Goal: Task Accomplishment & Management: Manage account settings

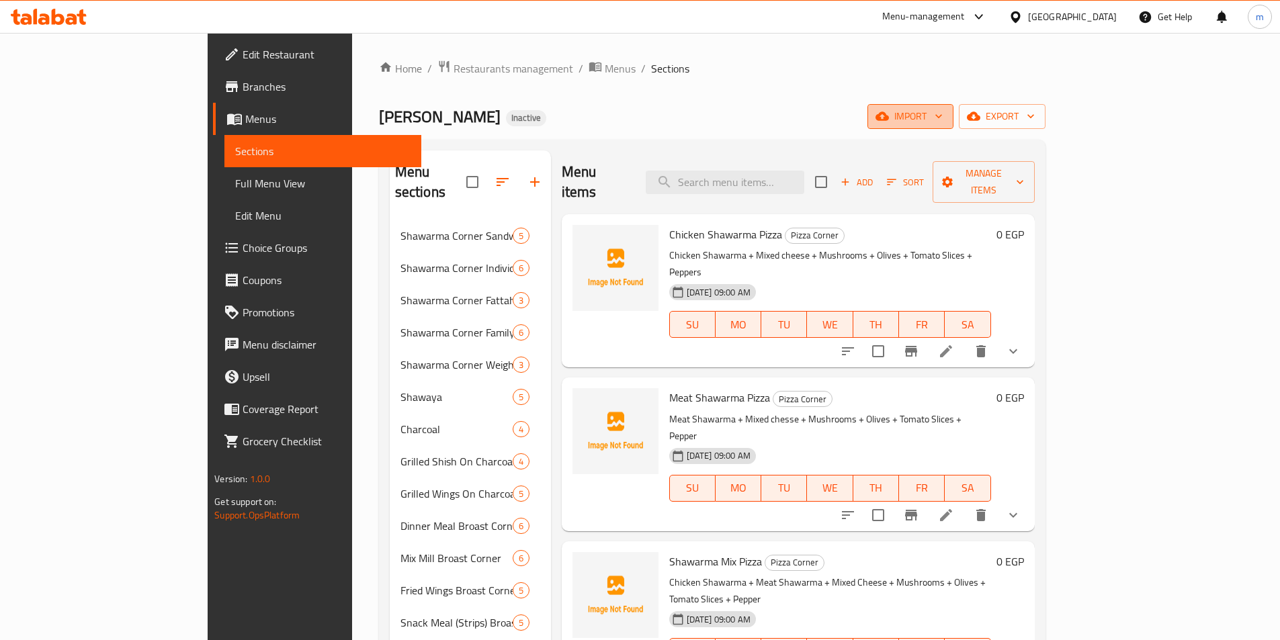
click at [943, 122] on span "import" at bounding box center [910, 116] width 65 height 17
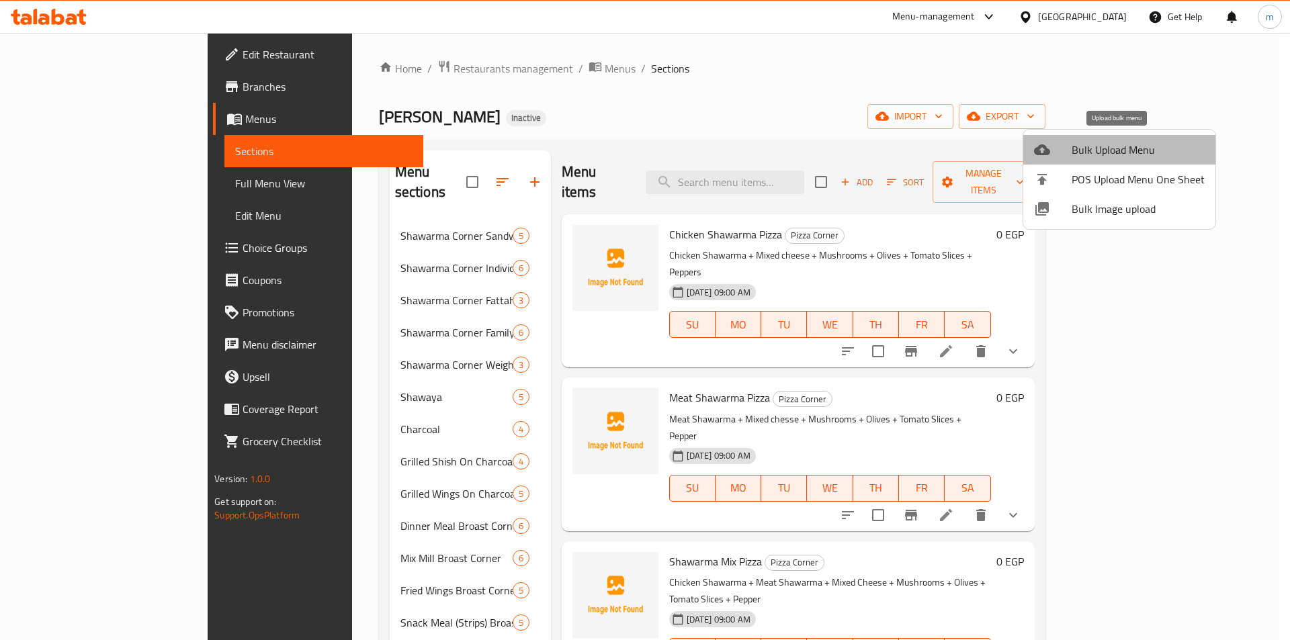
click at [1120, 155] on span "Bulk Upload Menu" at bounding box center [1138, 150] width 133 height 16
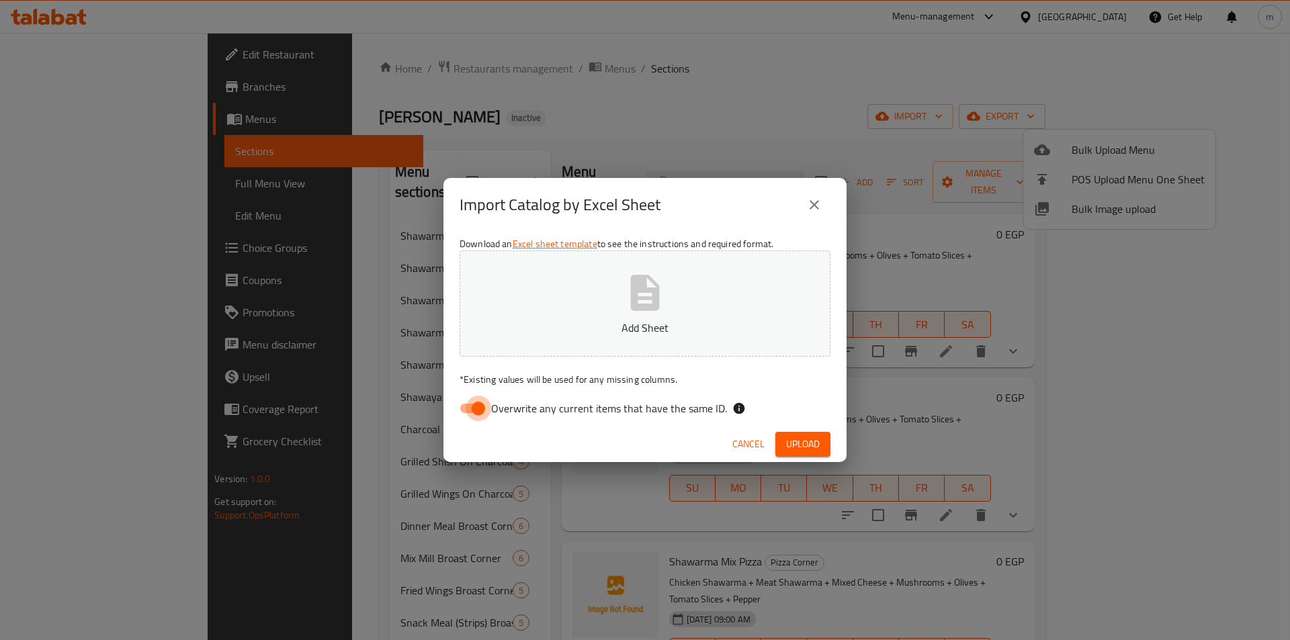
click at [477, 409] on input "Overwrite any current items that have the same ID." at bounding box center [478, 409] width 77 height 26
checkbox input "false"
click at [797, 450] on span "Upload" at bounding box center [803, 444] width 34 height 17
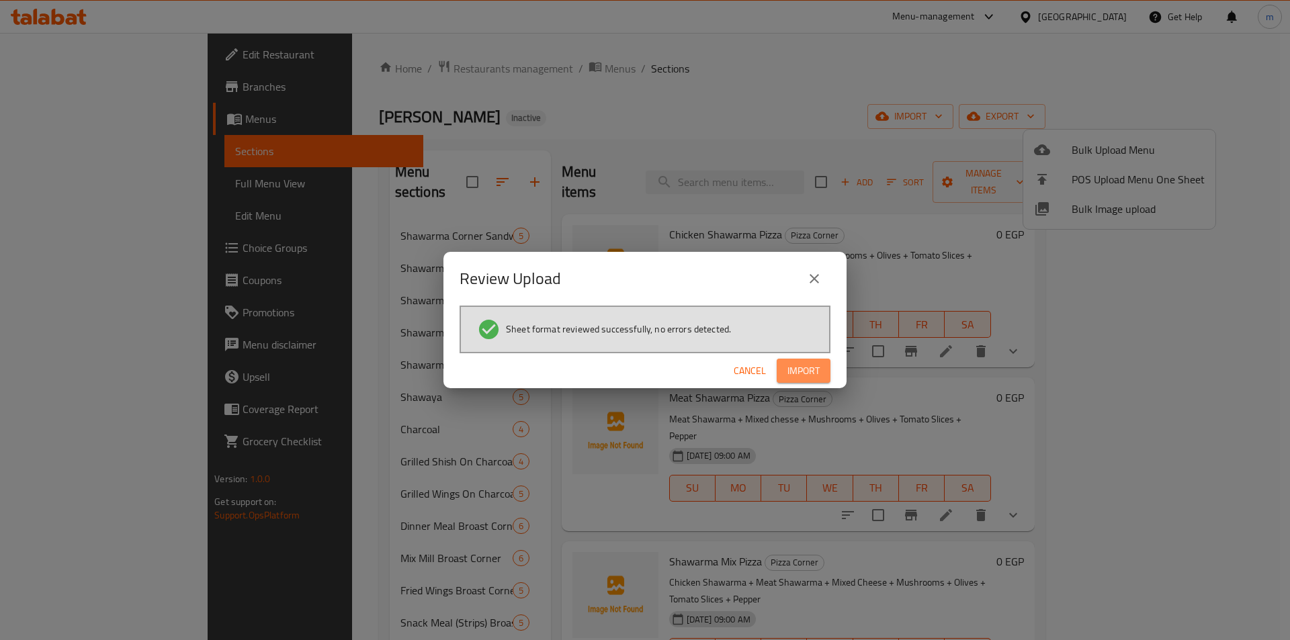
click at [823, 367] on button "Import" at bounding box center [804, 371] width 54 height 25
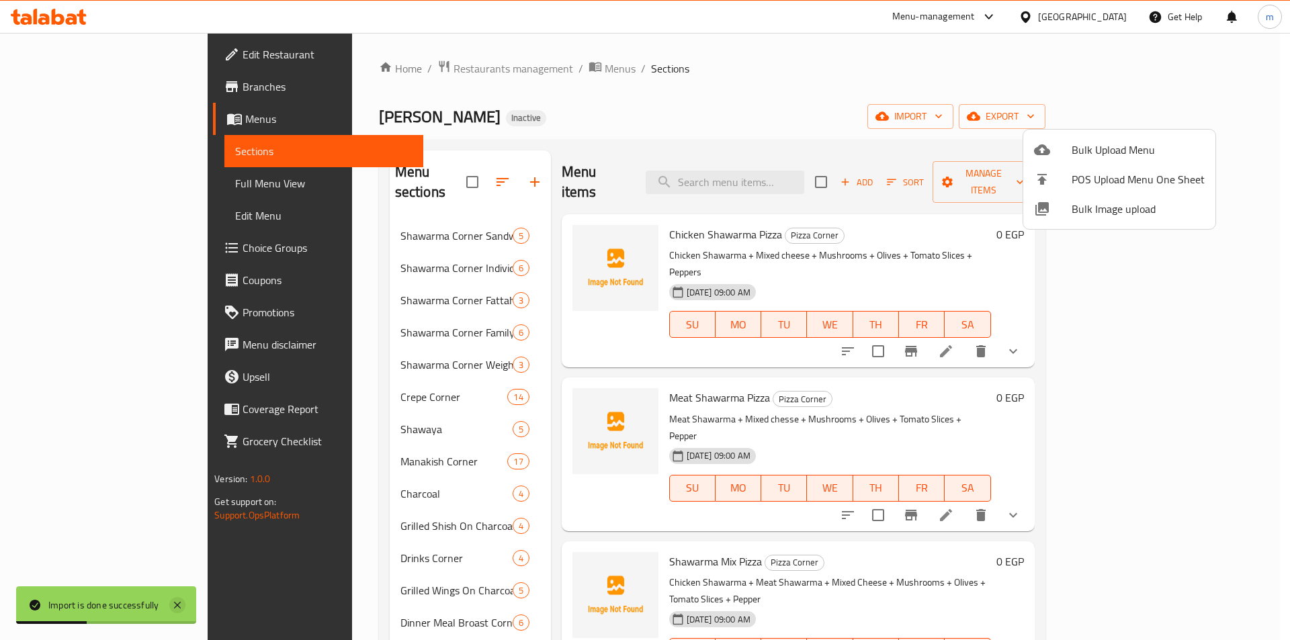
click at [175, 606] on icon at bounding box center [177, 605] width 16 height 16
click at [453, 171] on div at bounding box center [645, 320] width 1290 height 640
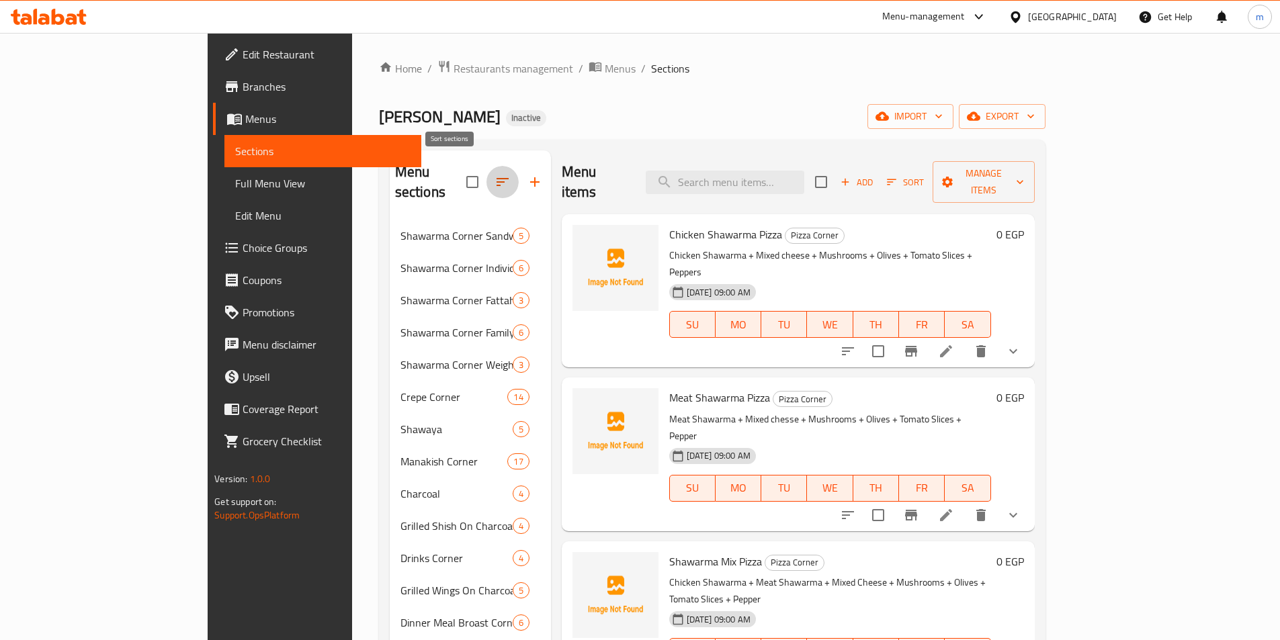
click at [495, 174] on icon "button" at bounding box center [503, 182] width 16 height 16
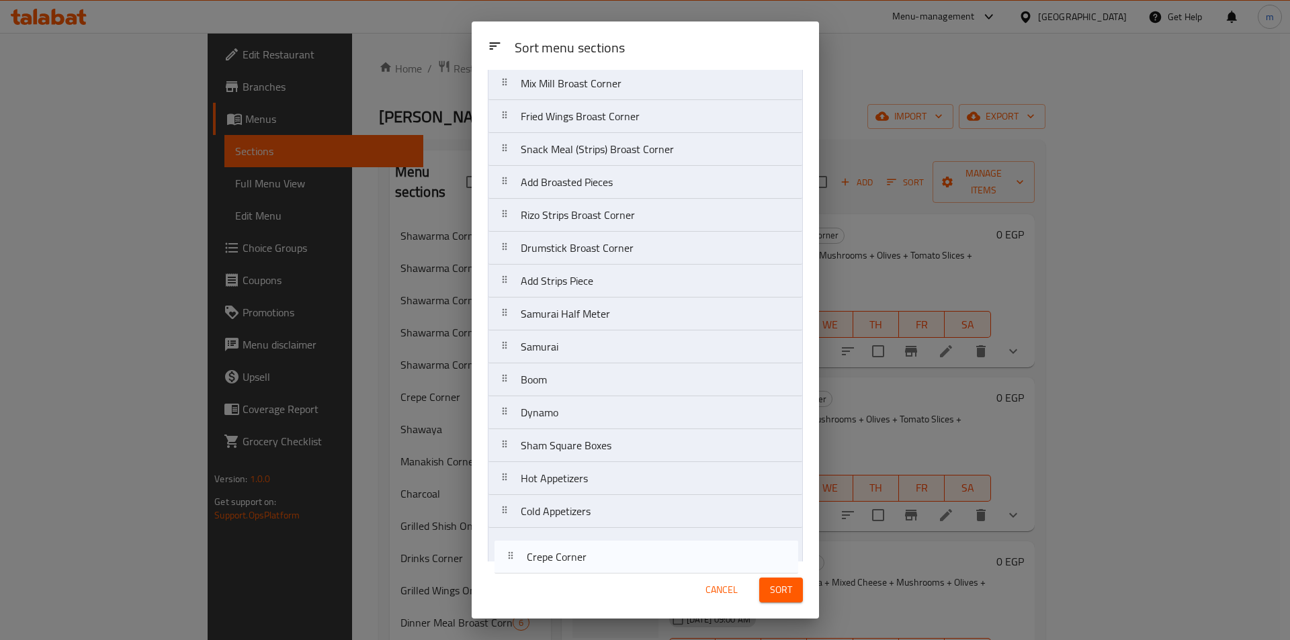
scroll to position [475, 0]
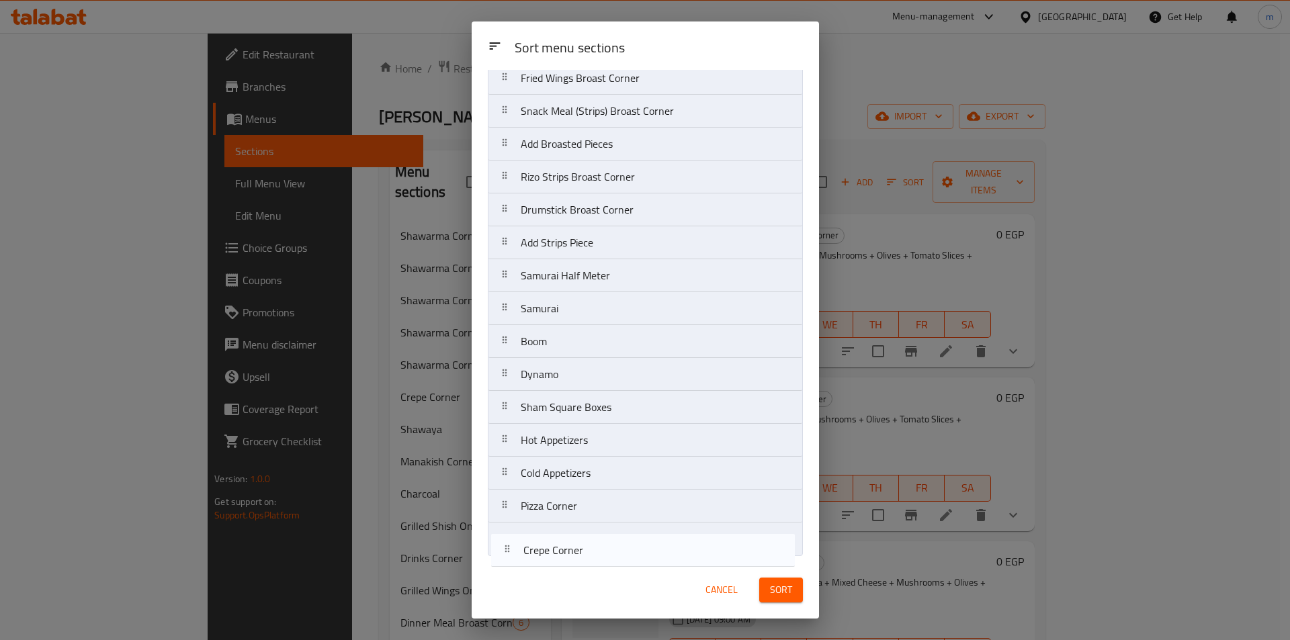
drag, startPoint x: 513, startPoint y: 296, endPoint x: 515, endPoint y: 565, distance: 268.8
click at [515, 565] on div "Sort menu sections Sort menu sections Shawarma Corner Sandwiches Shawarma Corne…" at bounding box center [645, 320] width 347 height 597
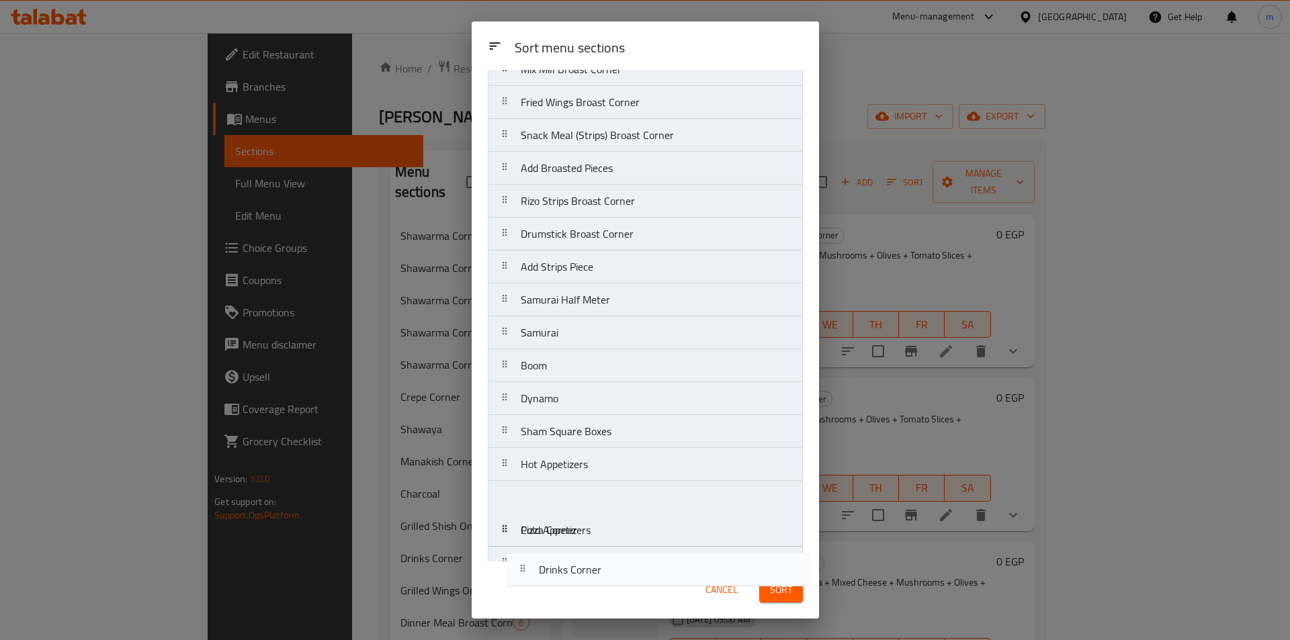
scroll to position [474, 0]
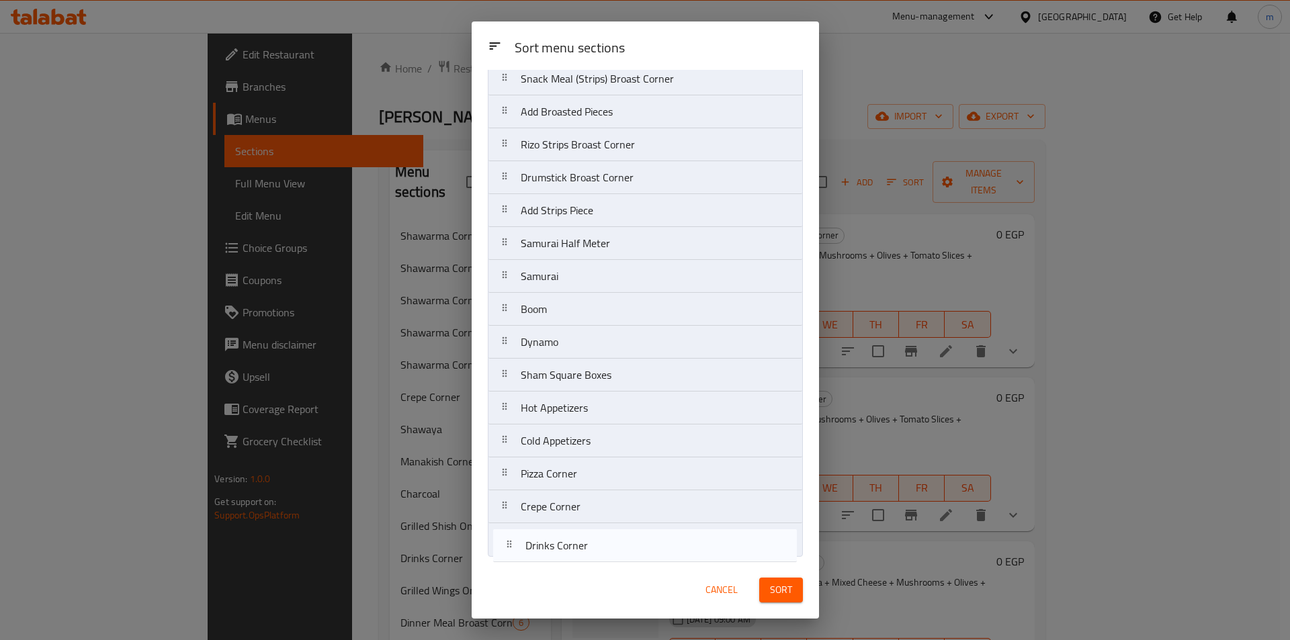
drag, startPoint x: 511, startPoint y: 220, endPoint x: 515, endPoint y: 555, distance: 334.7
click at [515, 555] on nav "Shawarma Corner Sandwiches Shawarma Corner Individual Meals Shawarma Corner Fat…" at bounding box center [645, 95] width 315 height 923
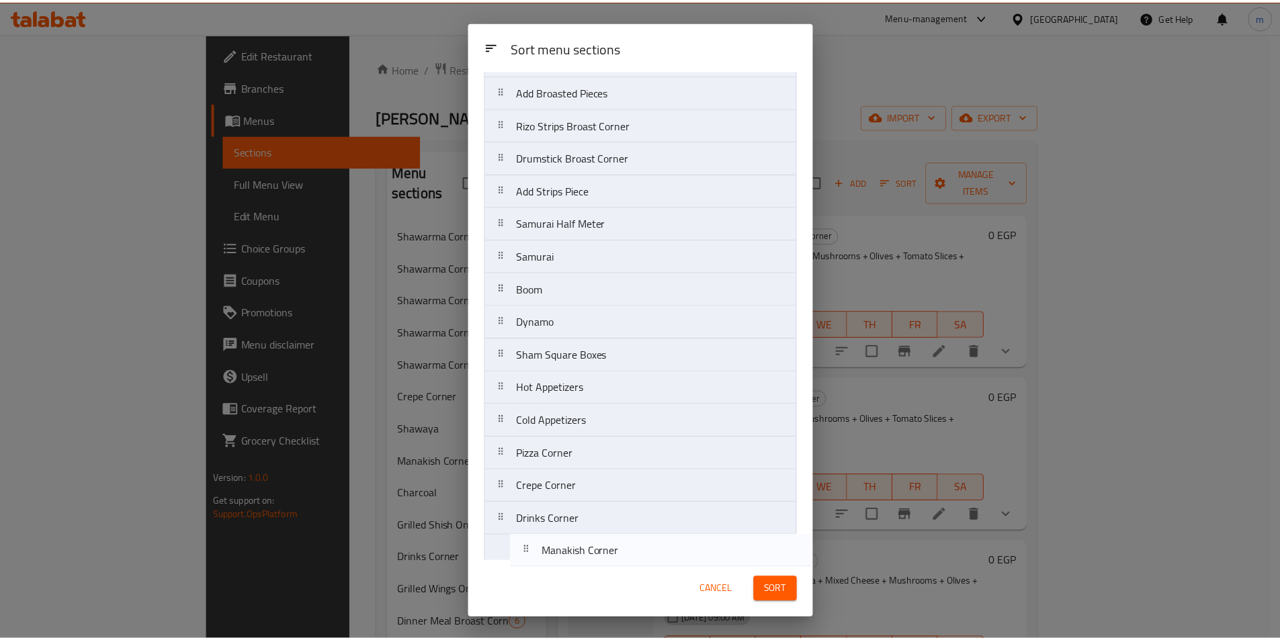
scroll to position [475, 0]
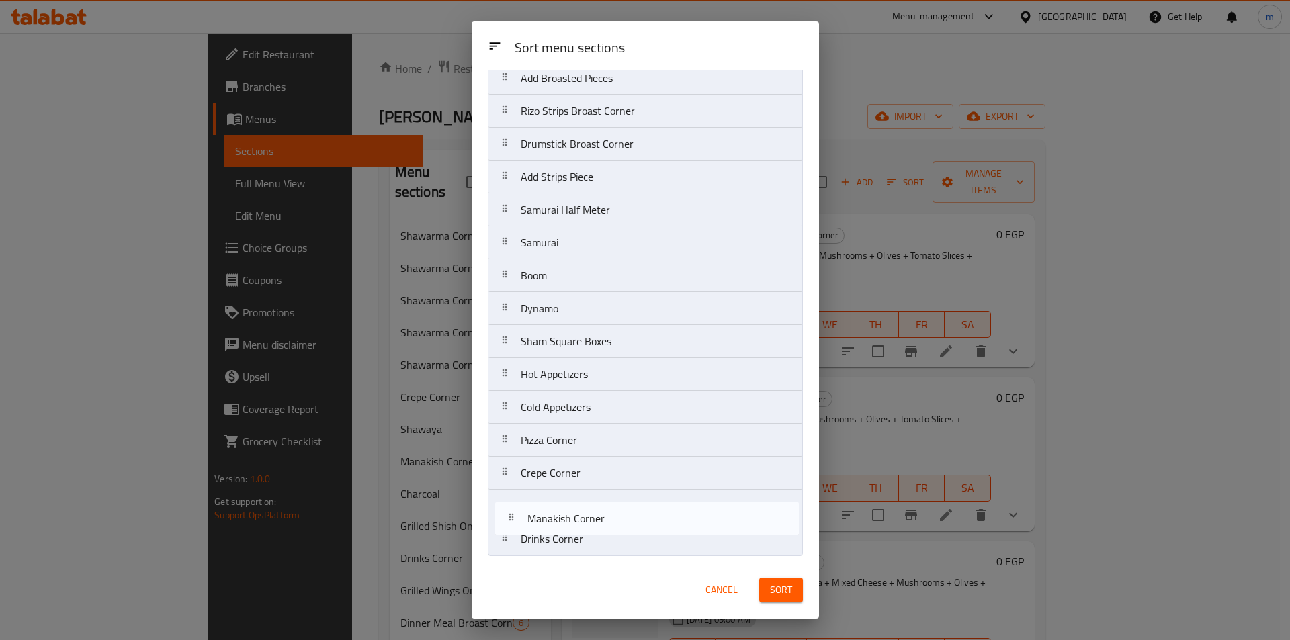
drag, startPoint x: 494, startPoint y: 188, endPoint x: 504, endPoint y: 526, distance: 338.9
click at [504, 526] on nav "Shawarma Corner Sandwiches Shawarma Corner Individual Meals Shawarma Corner Fat…" at bounding box center [645, 94] width 315 height 923
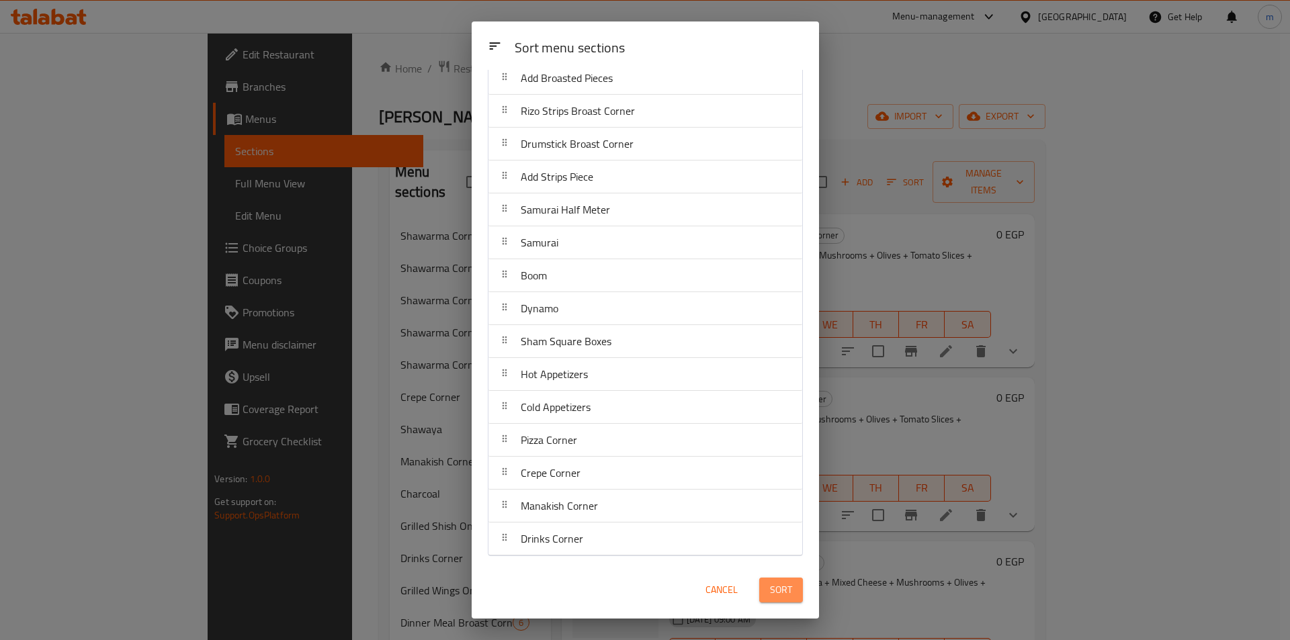
click at [782, 583] on span "Sort" at bounding box center [781, 590] width 22 height 17
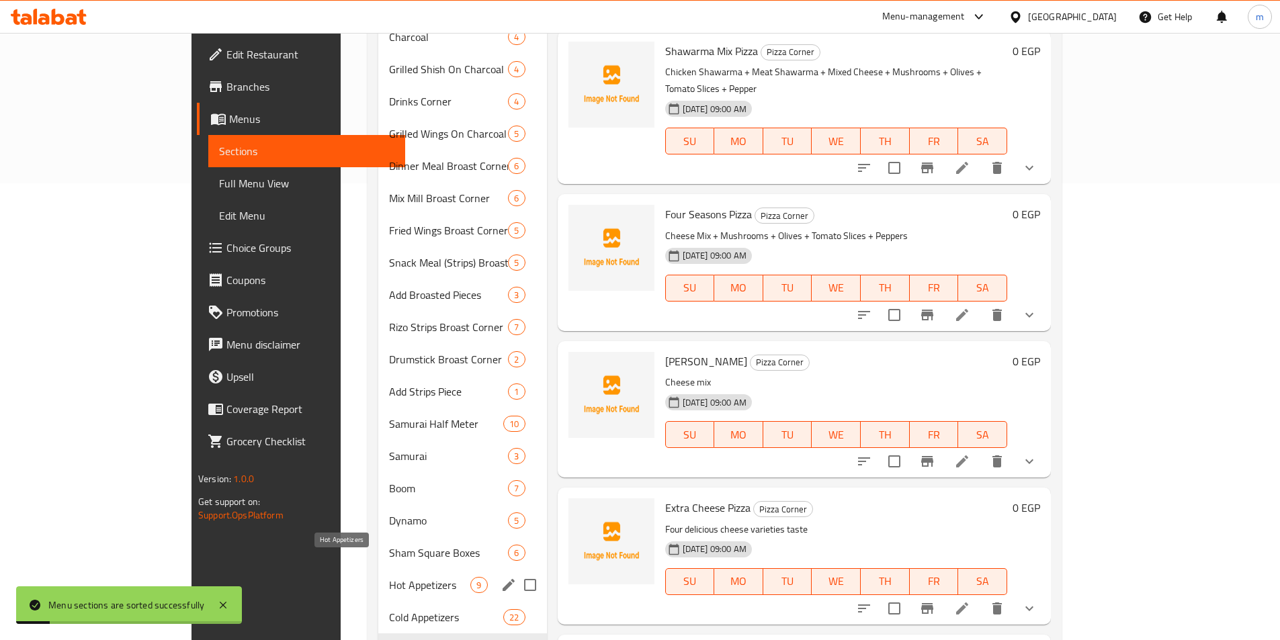
scroll to position [505, 0]
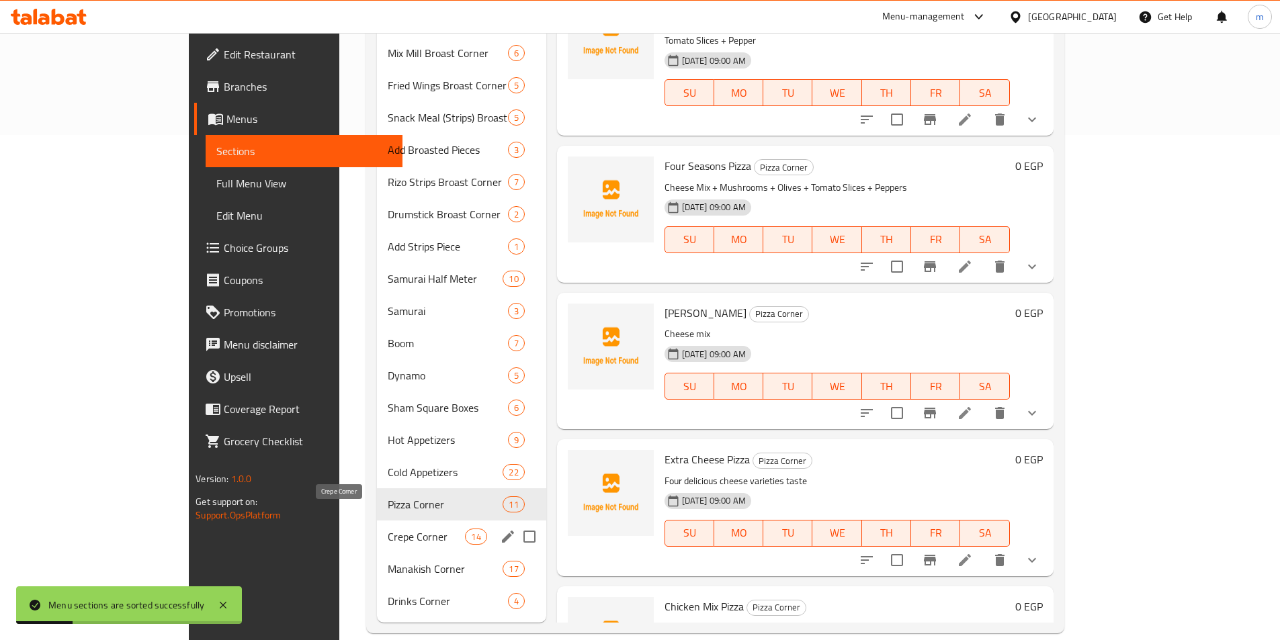
click at [388, 529] on span "Crepe Corner" at bounding box center [426, 537] width 77 height 16
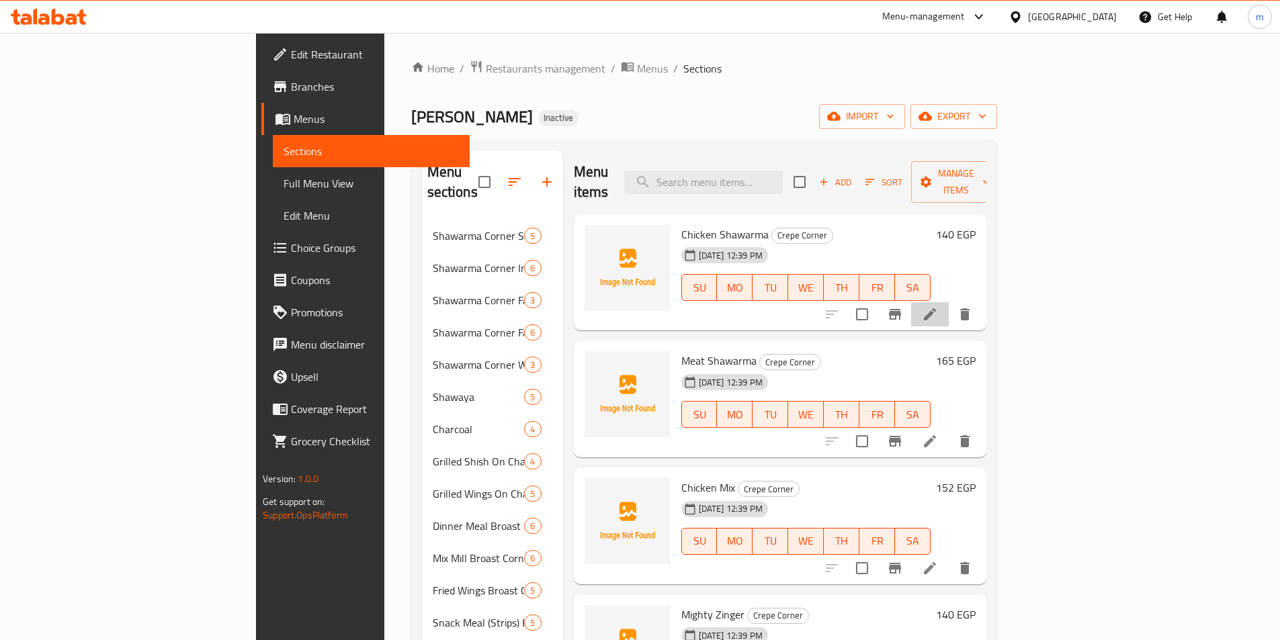
click at [949, 304] on li at bounding box center [930, 314] width 38 height 24
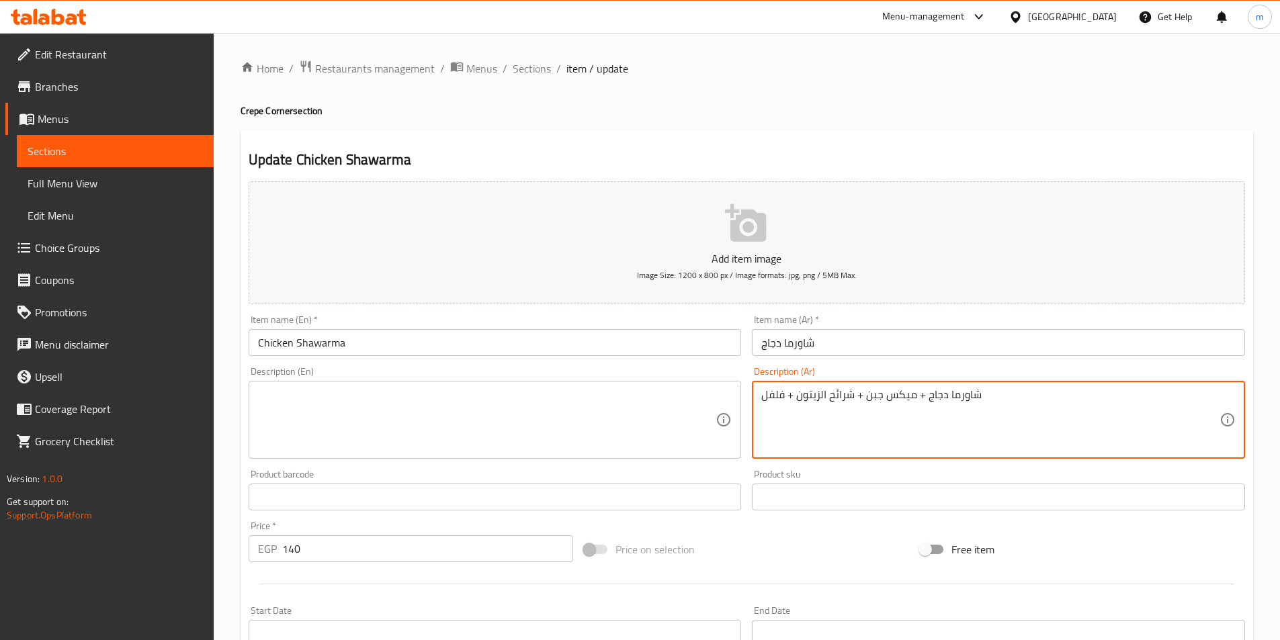
click at [930, 390] on textarea "شاورما دجاج + ميكس جبن + شرائح الزيتون + فلفل" at bounding box center [990, 420] width 458 height 64
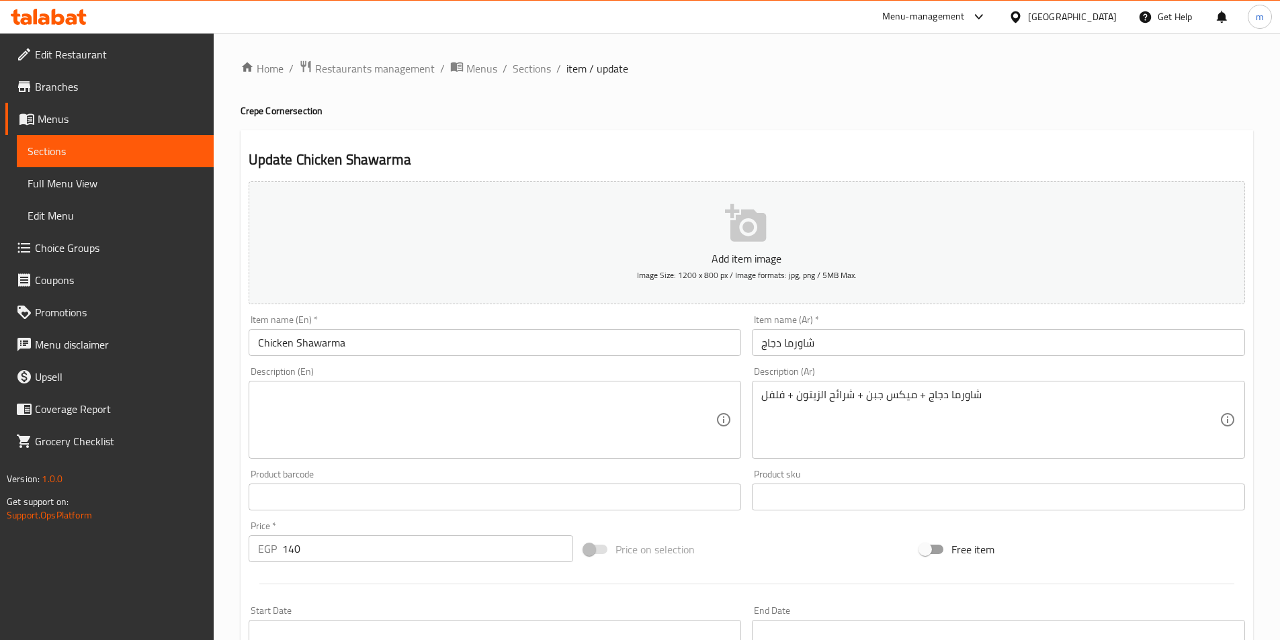
drag, startPoint x: 882, startPoint y: 387, endPoint x: 872, endPoint y: 401, distance: 17.2
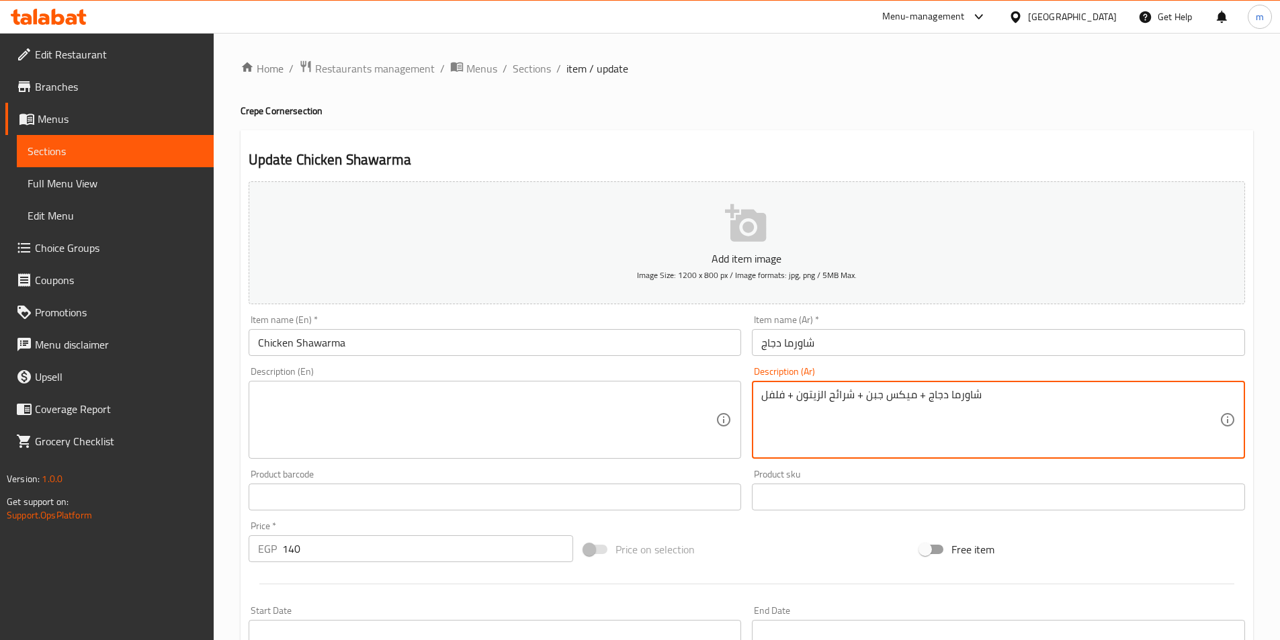
click at [872, 401] on textarea "شاورما دجاج + ميكس جبن + شرائح الزيتون + فلفل" at bounding box center [990, 420] width 458 height 64
click at [1003, 395] on textarea "شاورما دجاج + ميكس جبن + شرائح الزيتون + فلفل" at bounding box center [990, 420] width 458 height 64
click at [842, 402] on textarea "شاورما دجاج + ميكس جبن + شرائح الزيتون + فلفل +كاتشب + مايونيز + صوص الشيدر الذ…" at bounding box center [990, 420] width 458 height 64
click at [844, 399] on textarea "شاورما دجاج + ميكس جبن + شرائح الزيتون + فلفل +كاتشب + مايونيز + صوص الشيدر الذ…" at bounding box center [990, 420] width 458 height 64
click at [844, 399] on textarea "شاورما دجاج + ميكس جبن + شرائح الزيتون + فلفل +كاتشب + مايونيز + صوص الشيدر الل…" at bounding box center [990, 420] width 458 height 64
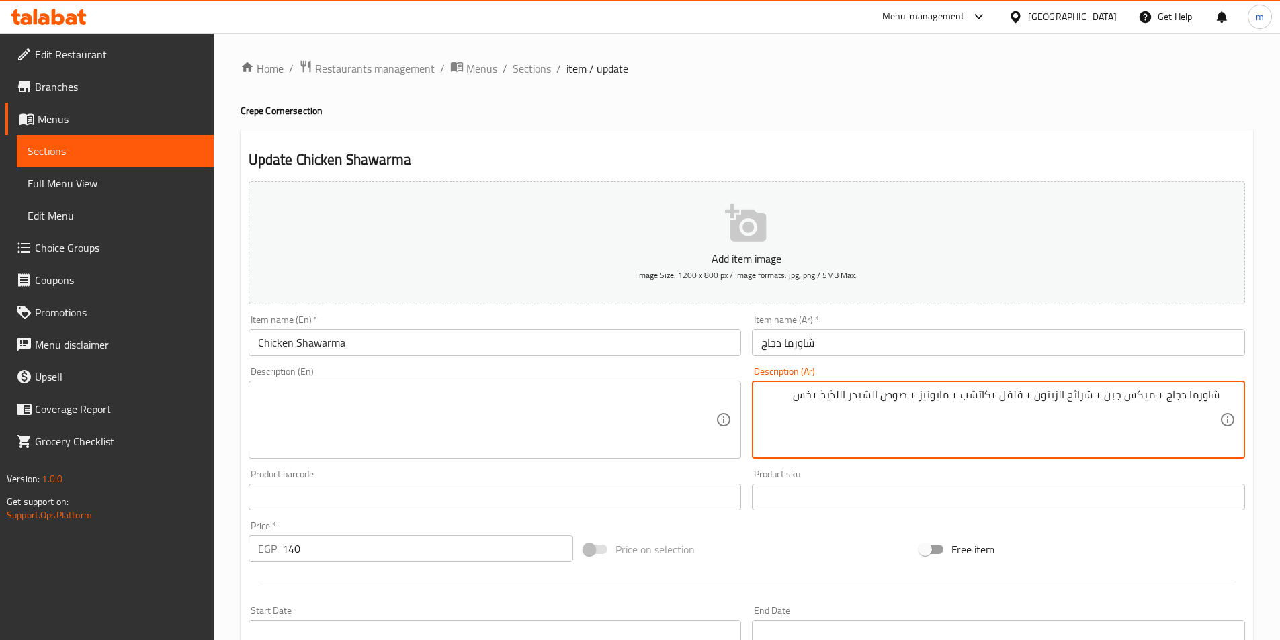
click at [844, 399] on textarea "شاورما دجاج + ميكس جبن + شرائح الزيتون + فلفل +كاتشب + مايونيز + صوص الشيدر الل…" at bounding box center [990, 420] width 458 height 64
type textarea "شاورما دجاج + ميكس جبن + شرائح الزيتون + فلفل +كاتشب + مايونيز + صوص الشيدر الل…"
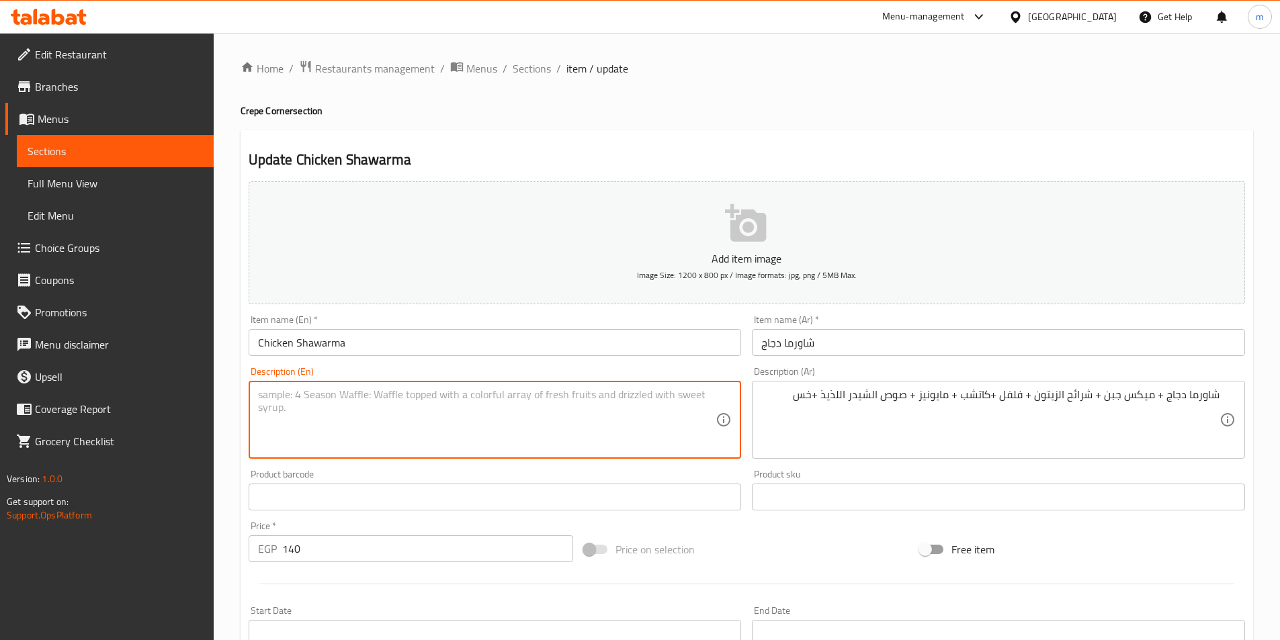
click at [459, 418] on textarea at bounding box center [487, 420] width 458 height 64
paste textarea "Chicken shawarma + mixed cheese + olive slices + pepper + ketchup + mayonnaise …"
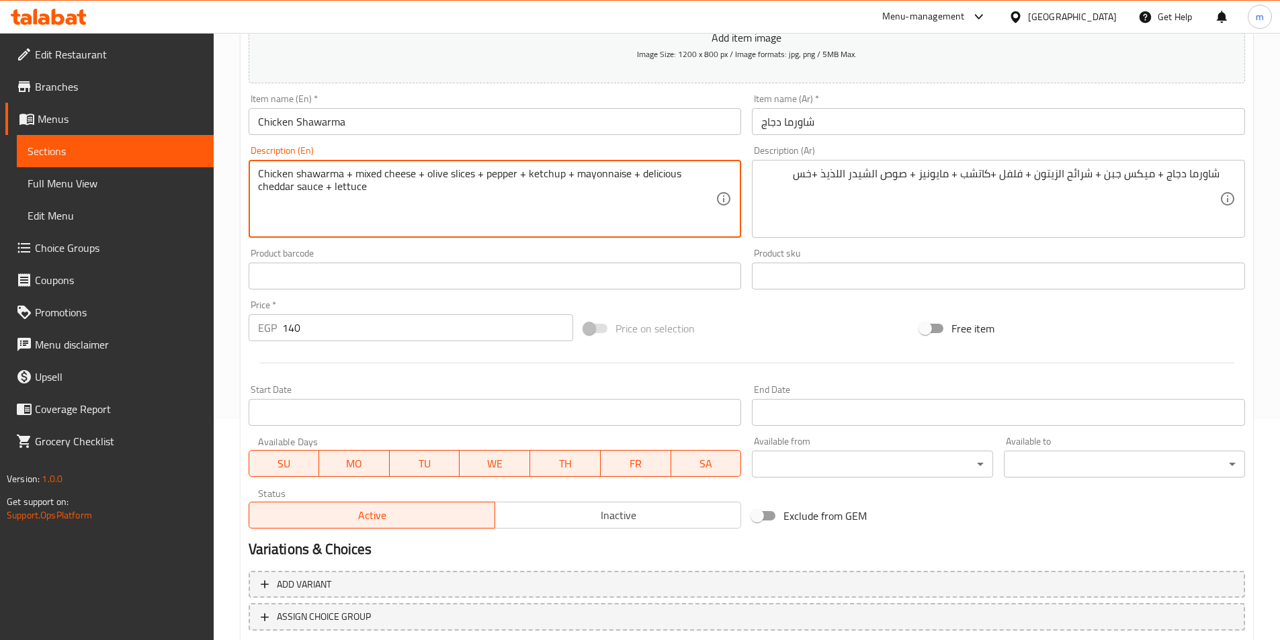
scroll to position [309, 0]
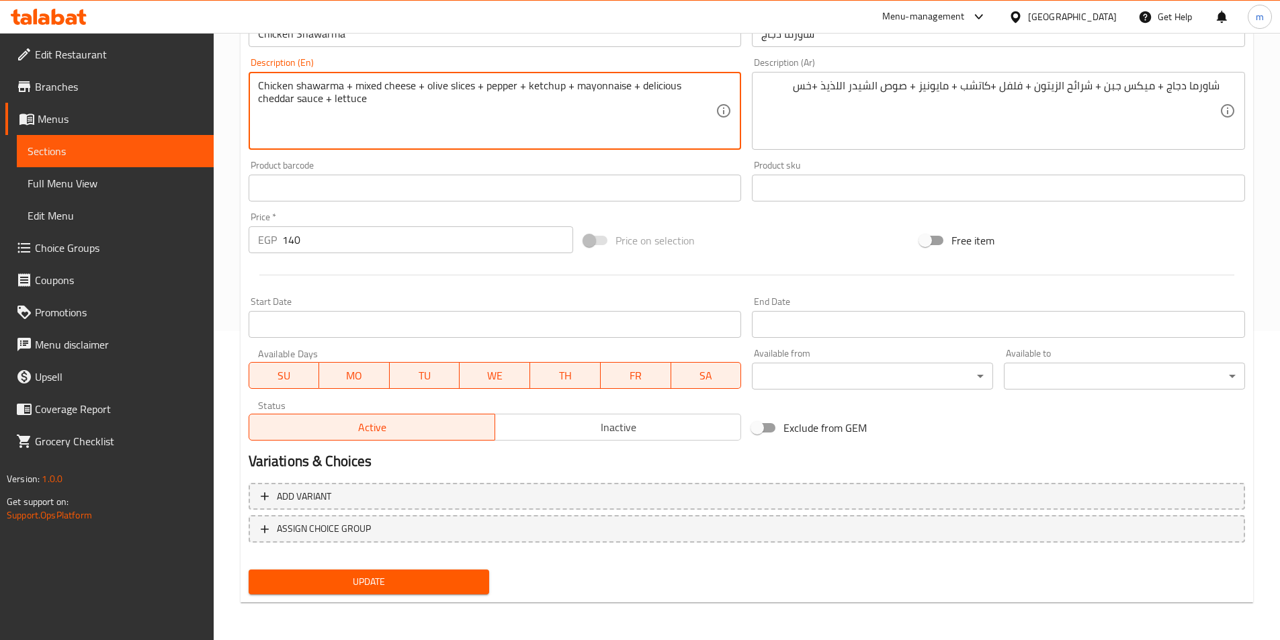
type textarea "Chicken shawarma + mixed cheese + olive slices + pepper + ketchup + mayonnaise …"
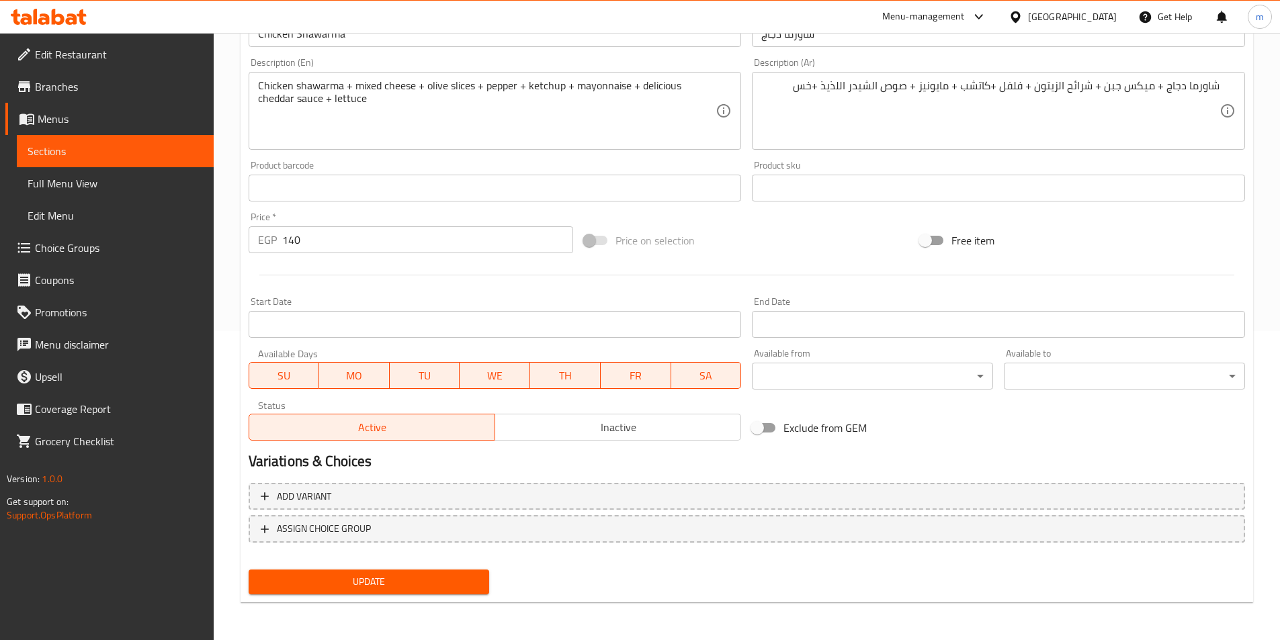
click at [401, 593] on button "Update" at bounding box center [369, 582] width 241 height 25
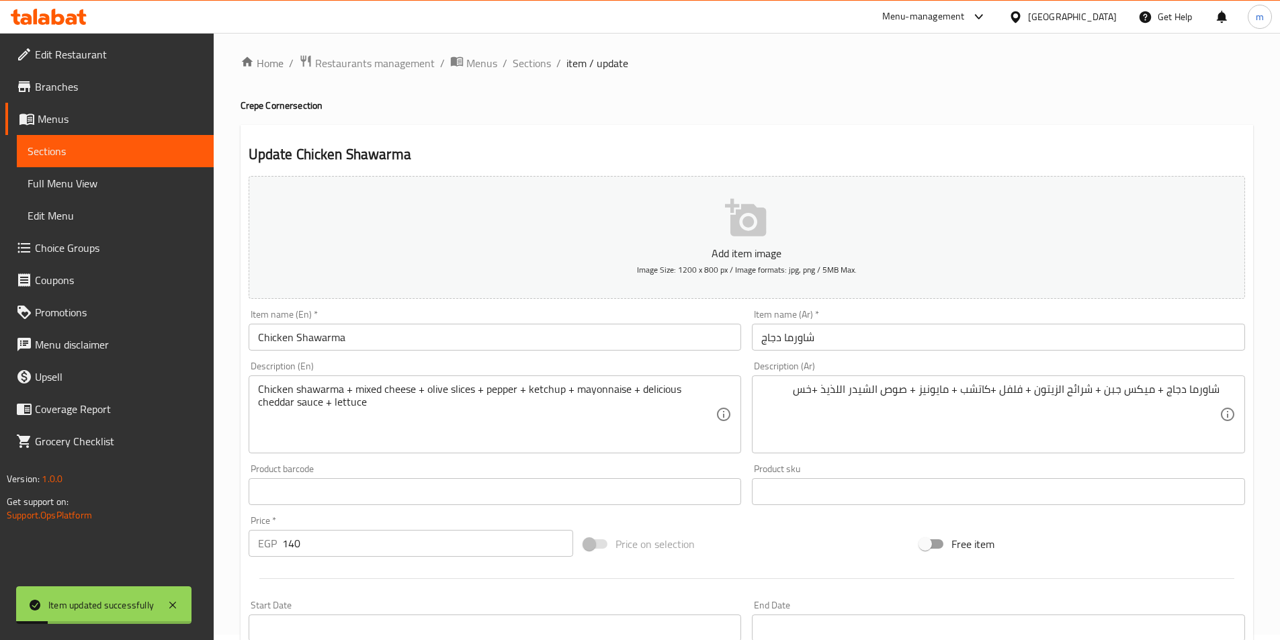
scroll to position [0, 0]
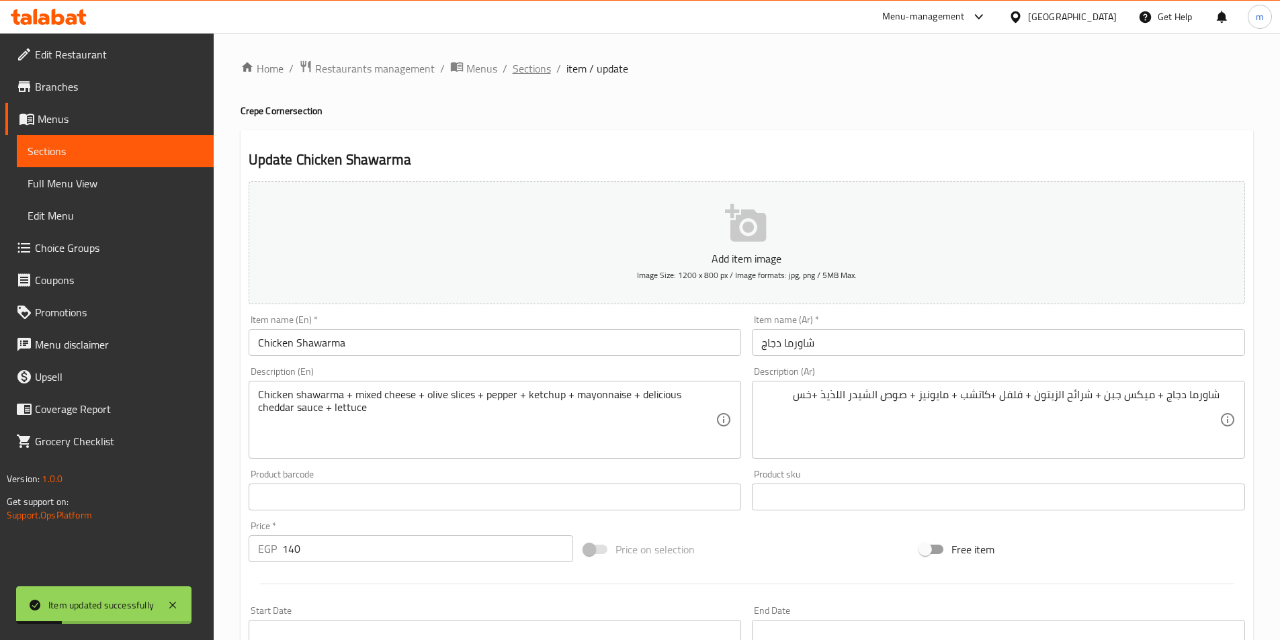
click at [527, 62] on span "Sections" at bounding box center [532, 68] width 38 height 16
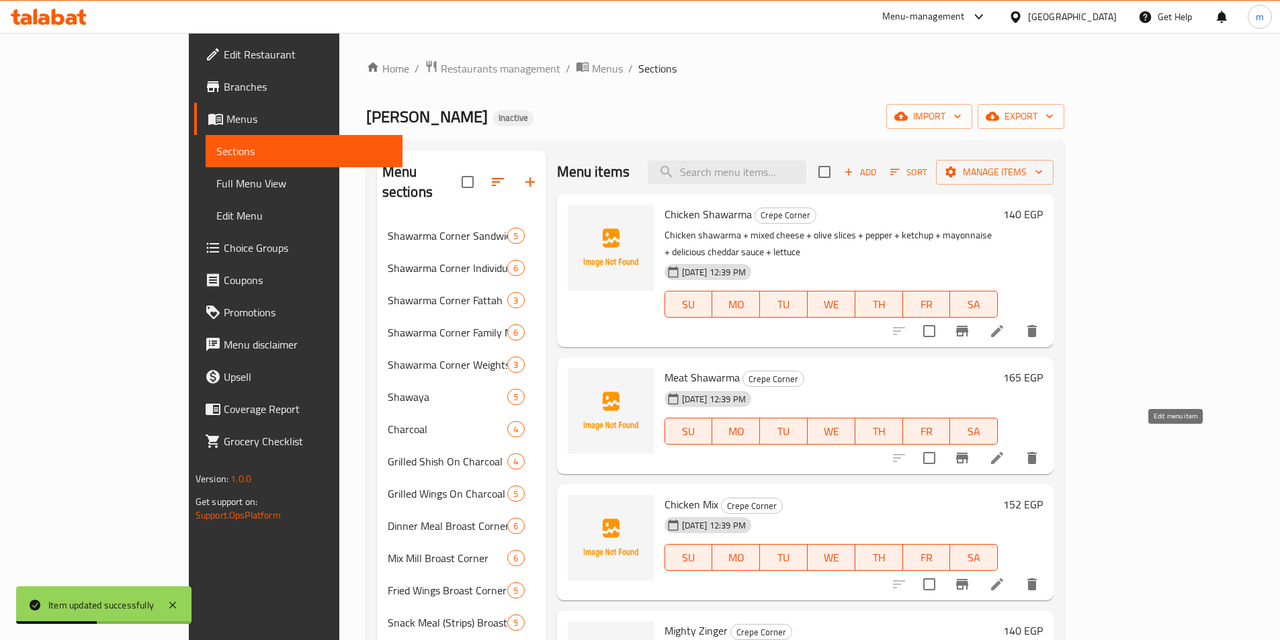
click at [1005, 450] on icon at bounding box center [997, 458] width 16 height 16
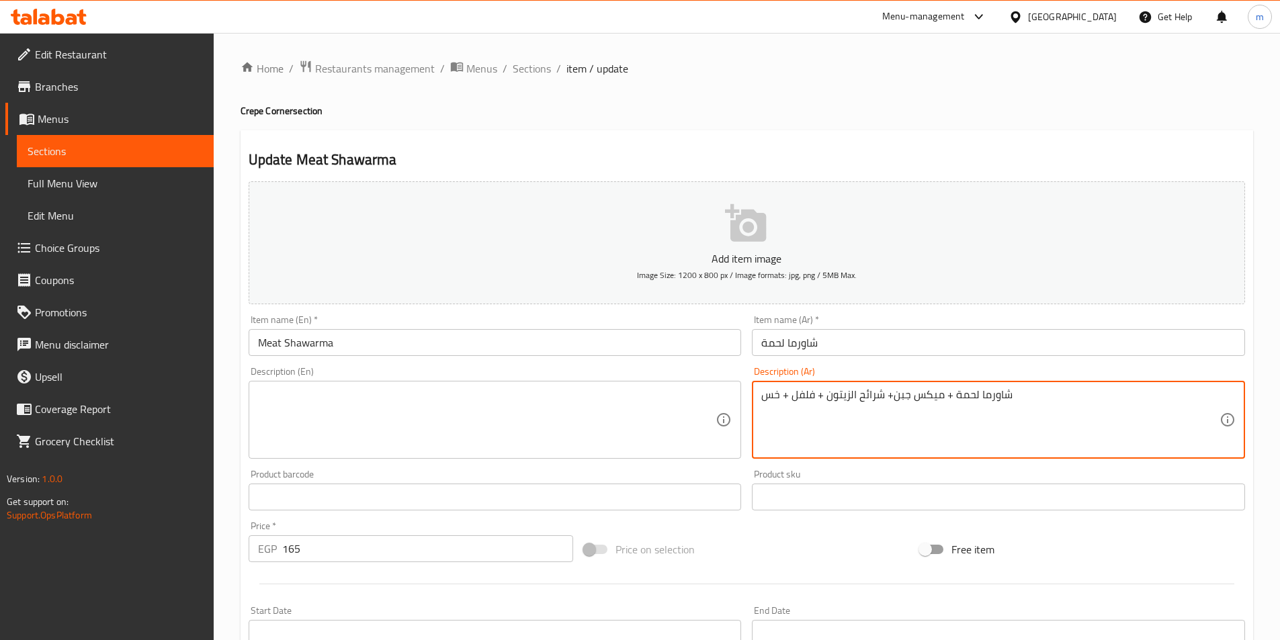
click at [802, 404] on textarea "شاورما لحمة + ميكس جبن+ شرائح الزيتون + فلفل + خس" at bounding box center [990, 420] width 458 height 64
click at [515, 425] on textarea at bounding box center [487, 420] width 458 height 64
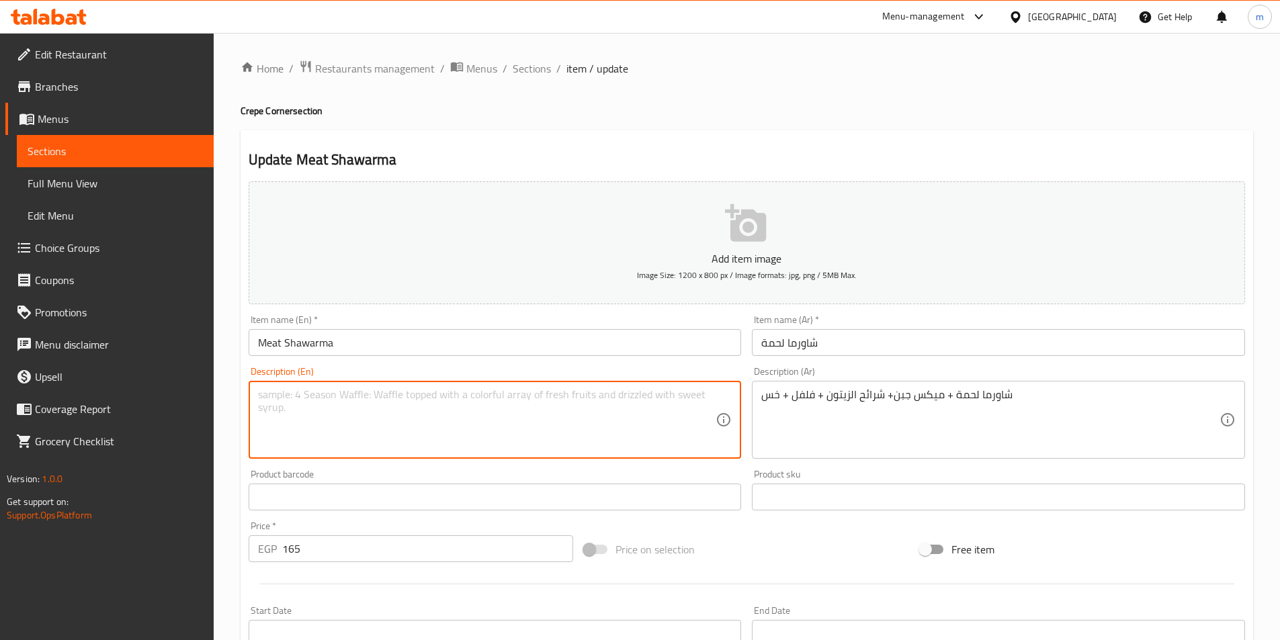
paste textarea "Meat shawarma + cheese mix + olive slices + pepper + lettuce"
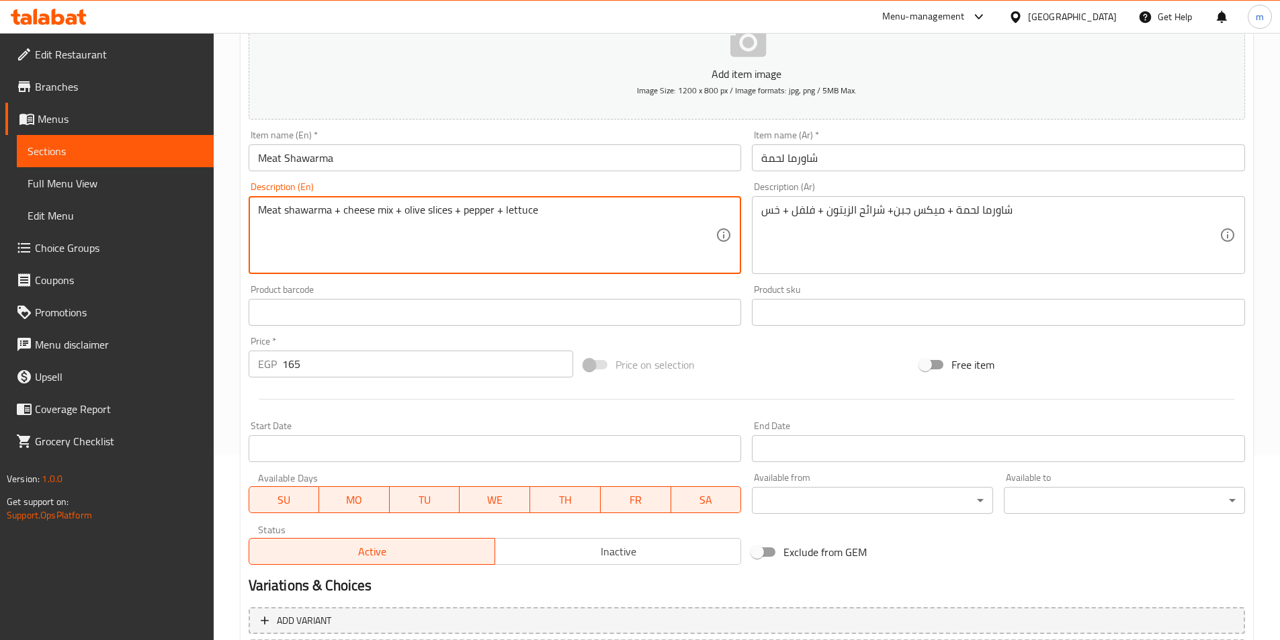
scroll to position [309, 0]
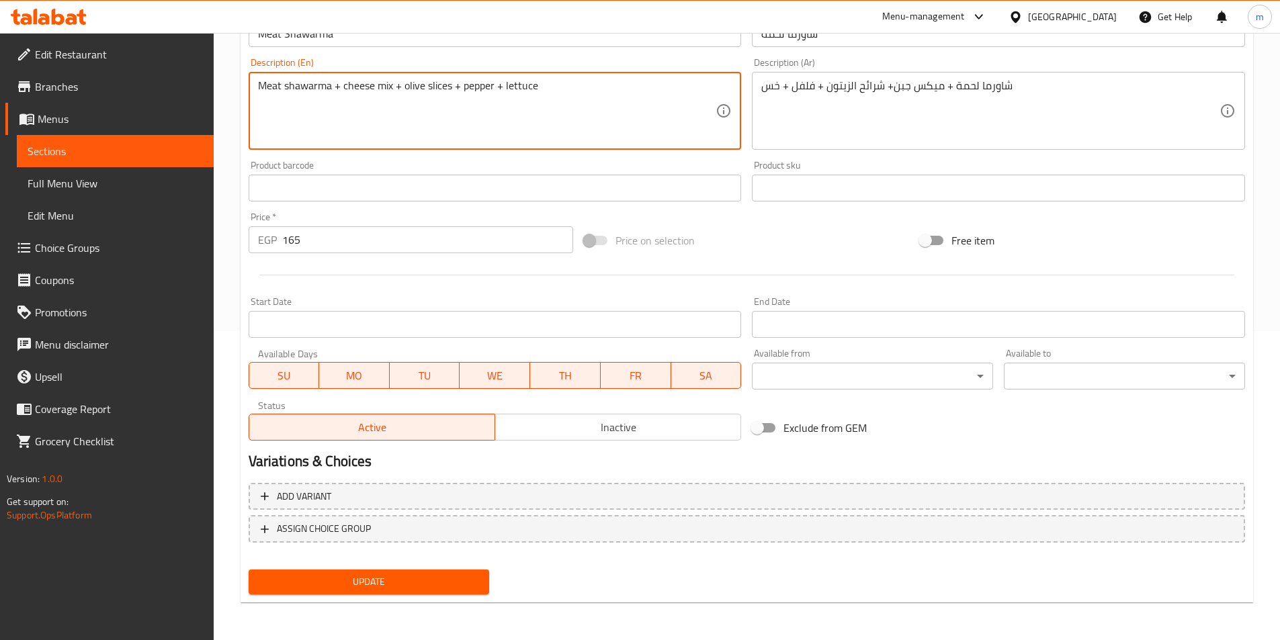
type textarea "Meat shawarma + cheese mix + olive slices + pepper + lettuce"
click at [438, 575] on span "Update" at bounding box center [369, 582] width 220 height 17
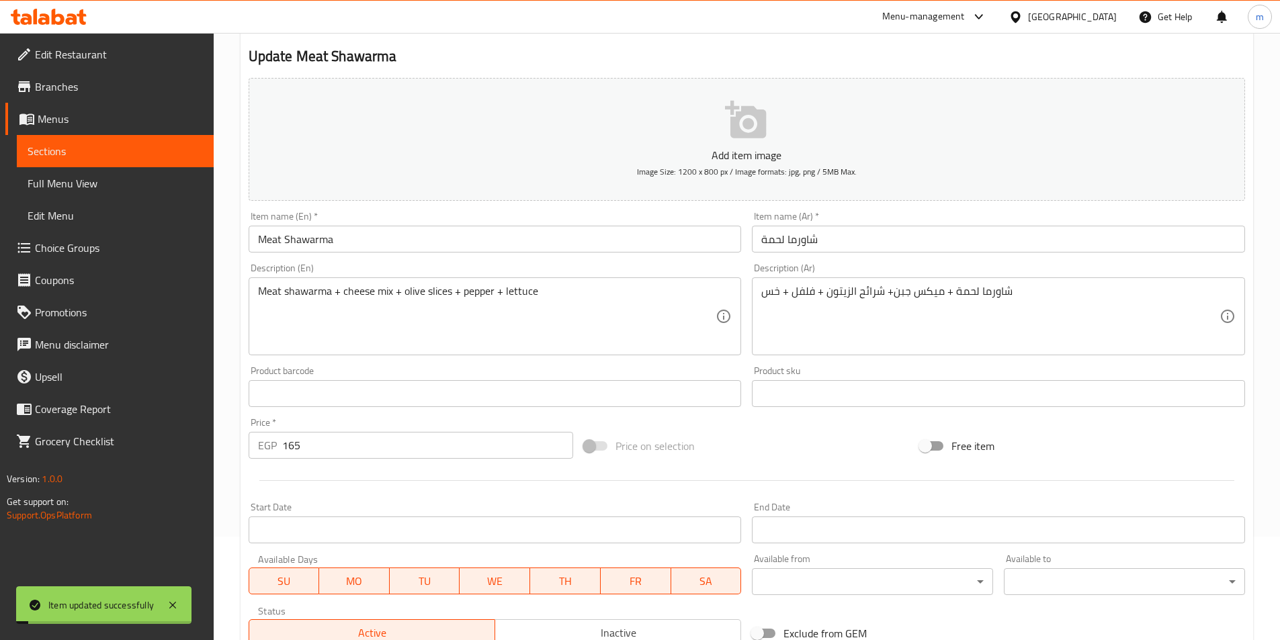
scroll to position [0, 0]
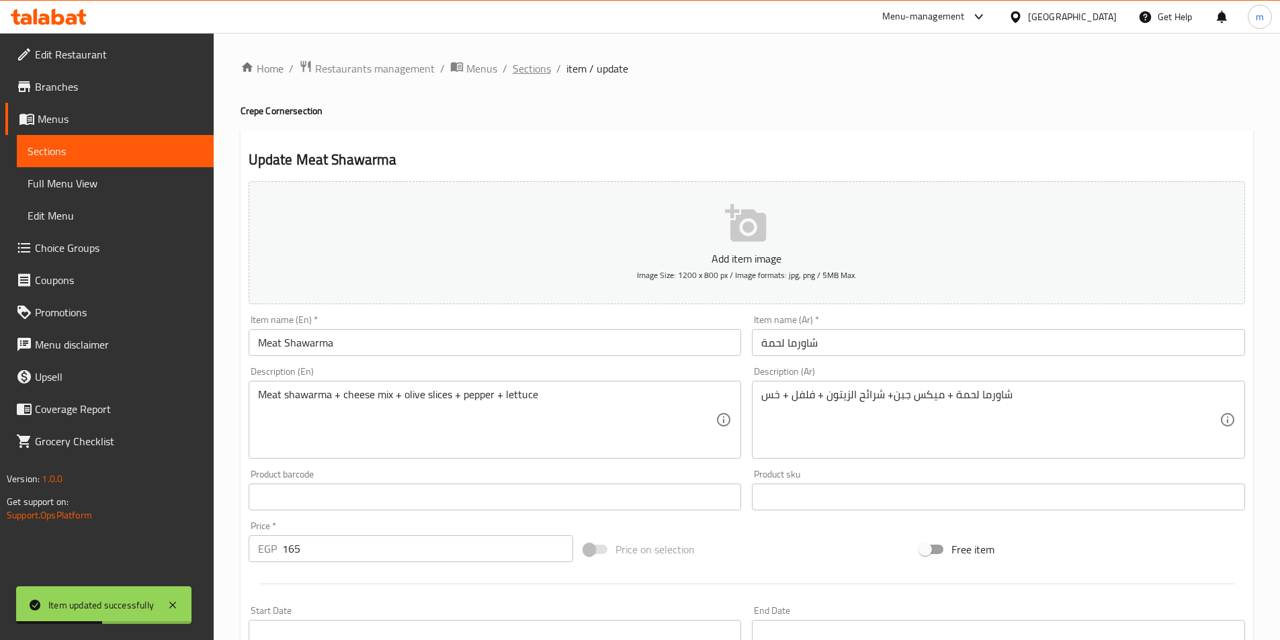
click at [542, 75] on span "Sections" at bounding box center [532, 68] width 38 height 16
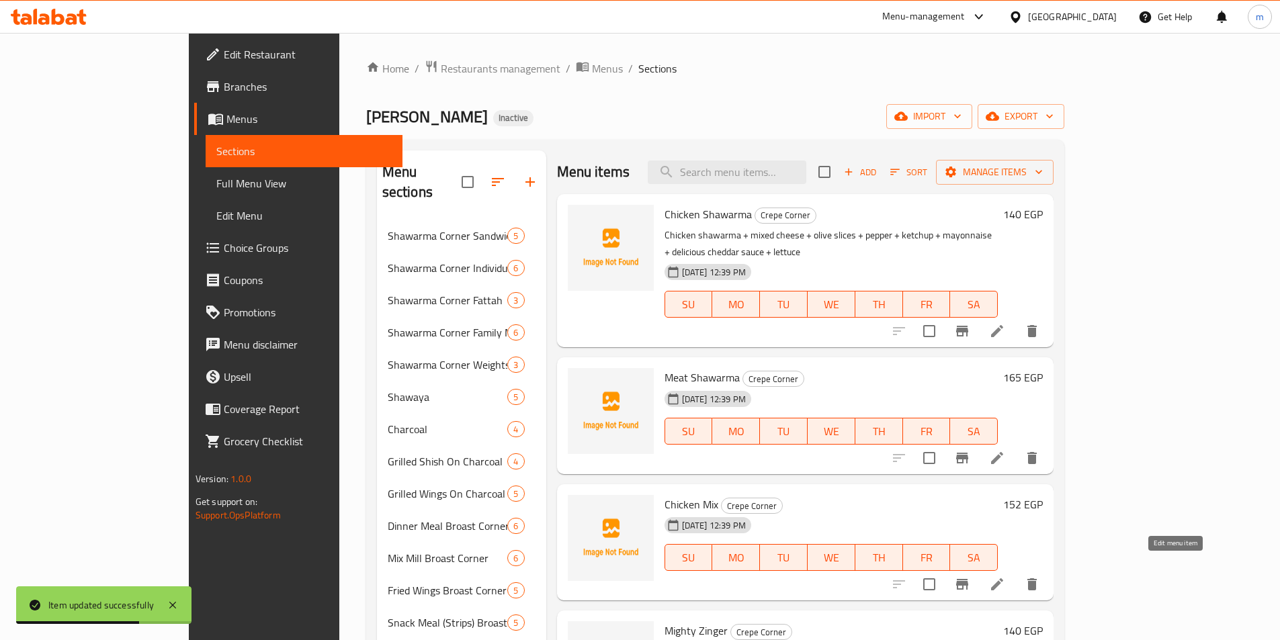
click at [1003, 579] on icon at bounding box center [997, 585] width 12 height 12
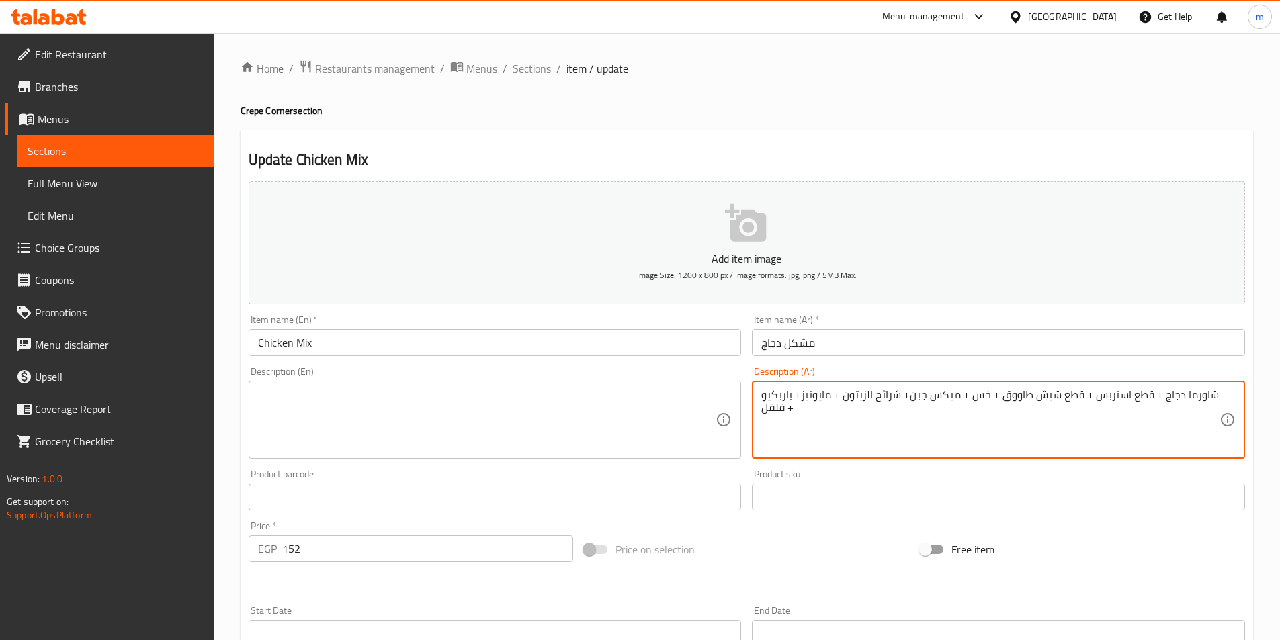
click at [801, 403] on textarea "شاورما دجاج + قطع استربس + قطع شيش طاووق + خس + ميكس جبن+ شرائح الزيتون + مايون…" at bounding box center [990, 420] width 458 height 64
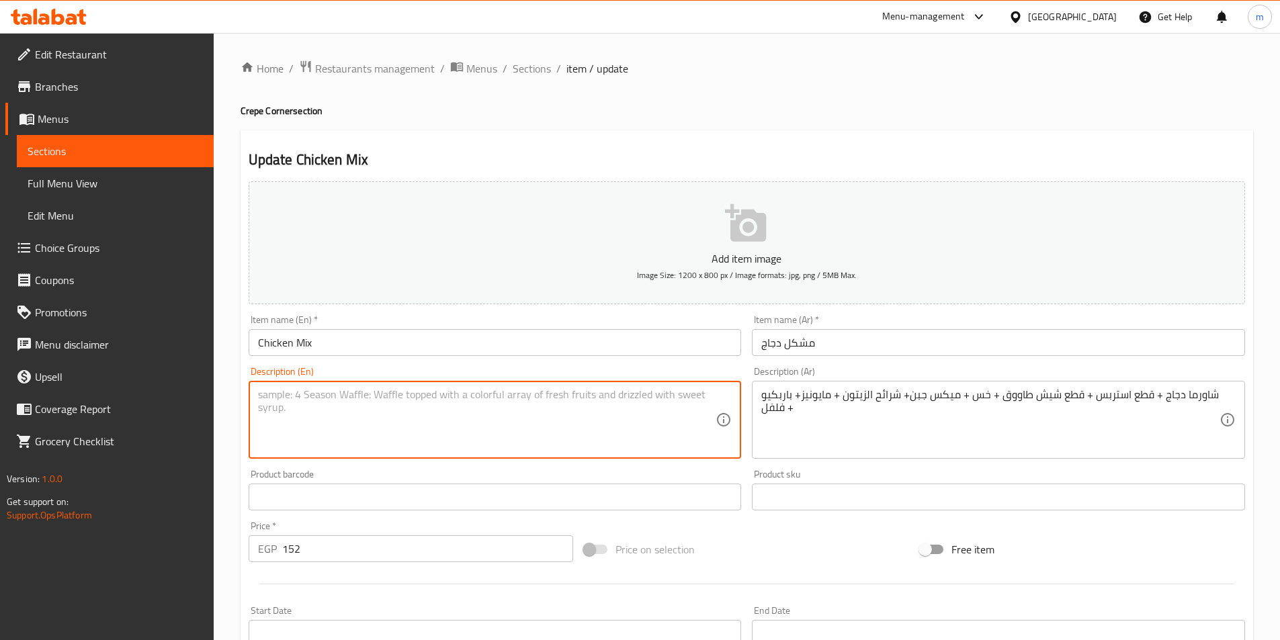
click at [539, 400] on textarea at bounding box center [487, 420] width 458 height 64
paste textarea "Chicken shawarma + strips + shish tawook pieces + lettuce + mixed cheese + oliv…"
click at [471, 392] on textarea "Chicken shawarma + strips + shish tawook pieces + lettuce + mixed cheese + oliv…" at bounding box center [487, 420] width 458 height 64
click at [382, 398] on textarea "Chicken shawarma + strips + shish tawook pieces + lettuce + mixed cheese + oliv…" at bounding box center [487, 420] width 458 height 64
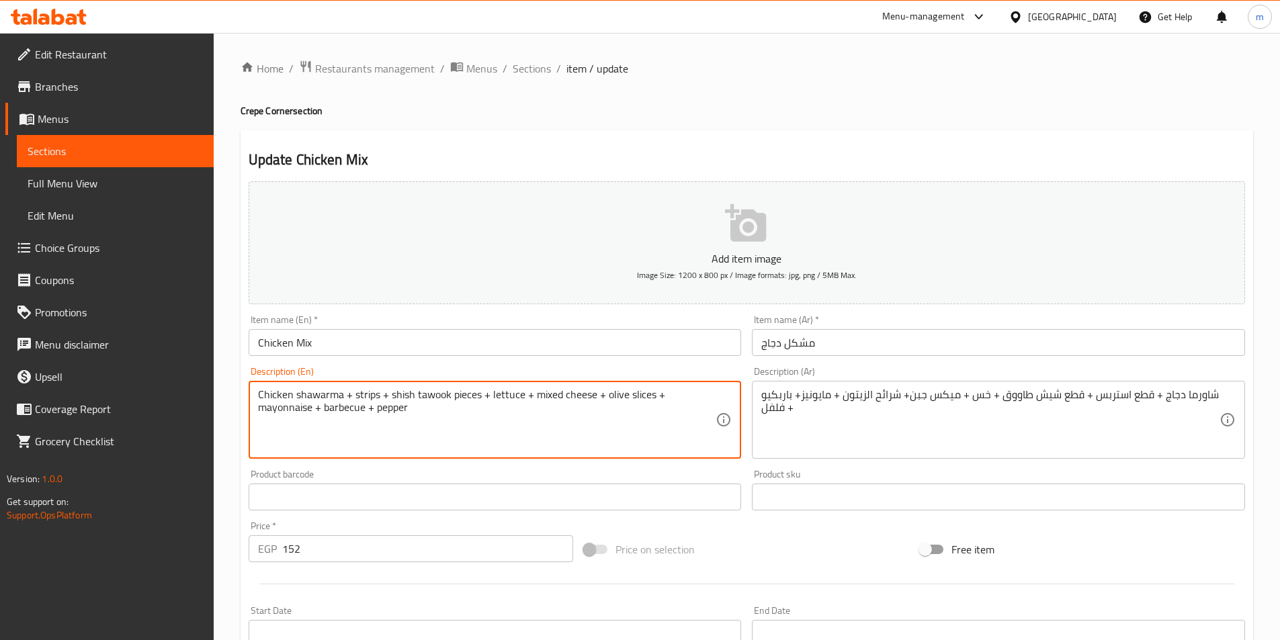
paste textarea "pieces"
type textarea "Chicken shawarma + strips pieces + shish tawook pieces + lettuce + mixed cheese…"
click at [329, 353] on input "Chicken Mix" at bounding box center [495, 342] width 493 height 27
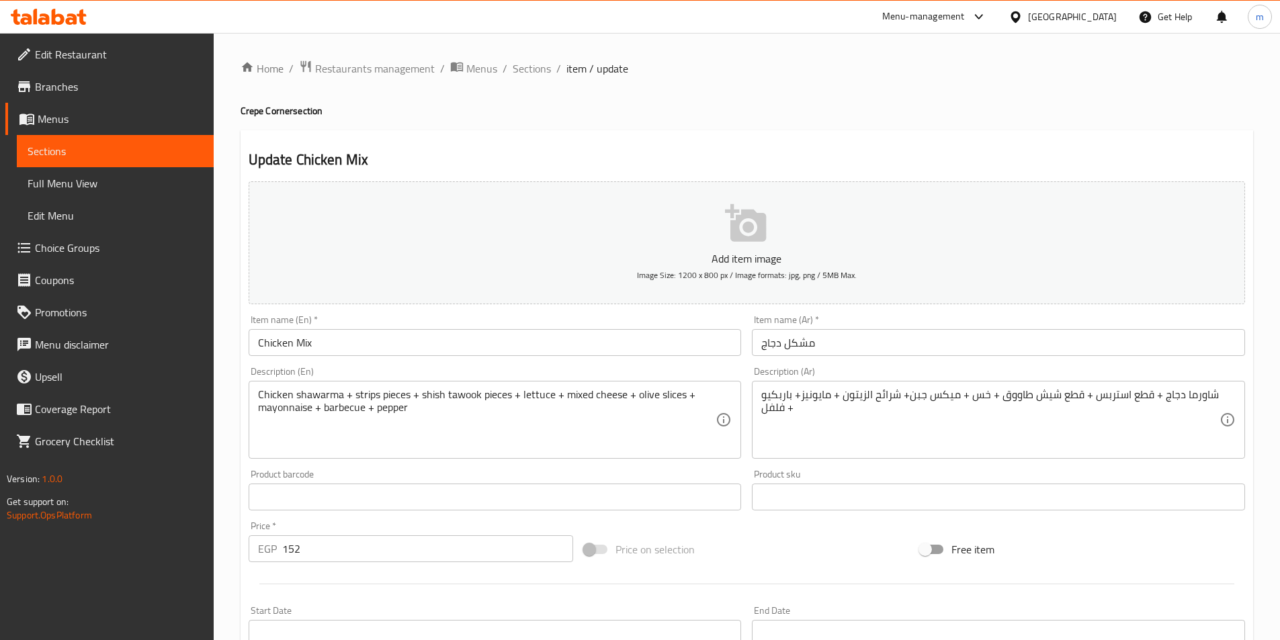
click at [253, 99] on div "Home / Restaurants management / Menus / Sections / item / update Crepe Corner s…" at bounding box center [747, 491] width 1013 height 863
click at [252, 104] on h4 "Crepe Corner section" at bounding box center [747, 110] width 1013 height 13
copy h4 "Crepe"
click at [407, 339] on input "Chicken Mix" at bounding box center [495, 342] width 493 height 27
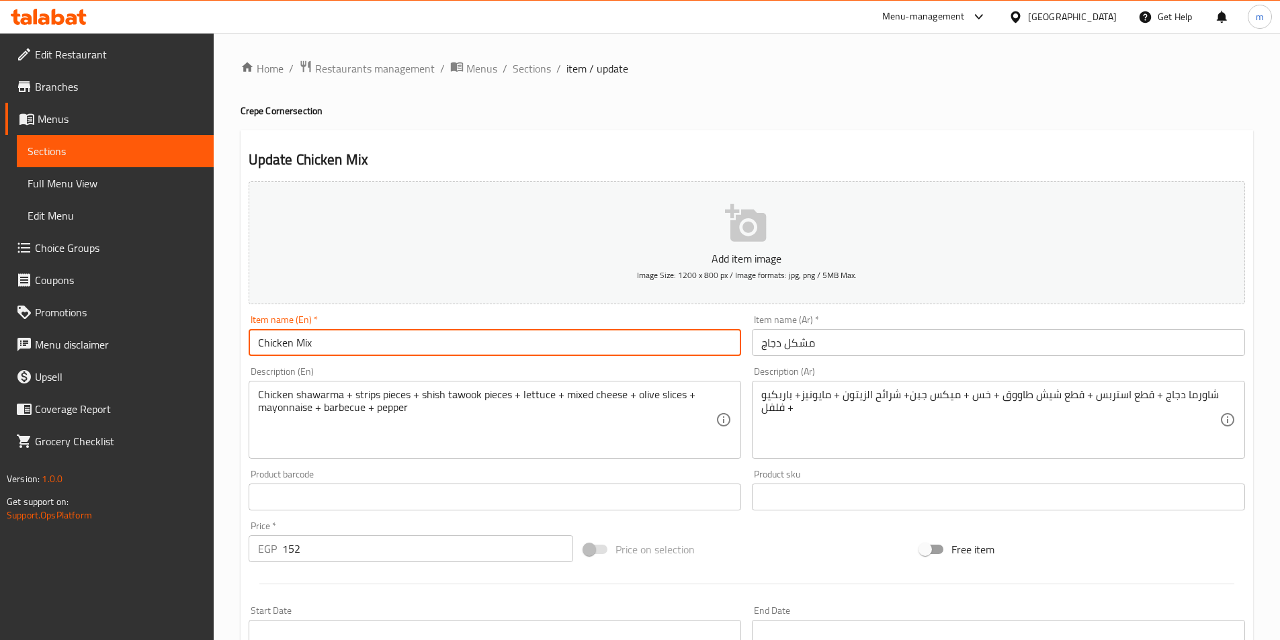
paste input "Crepe"
type input "Chicken Mix Crepe"
click at [842, 344] on input "مشكل دجاج" at bounding box center [998, 342] width 493 height 27
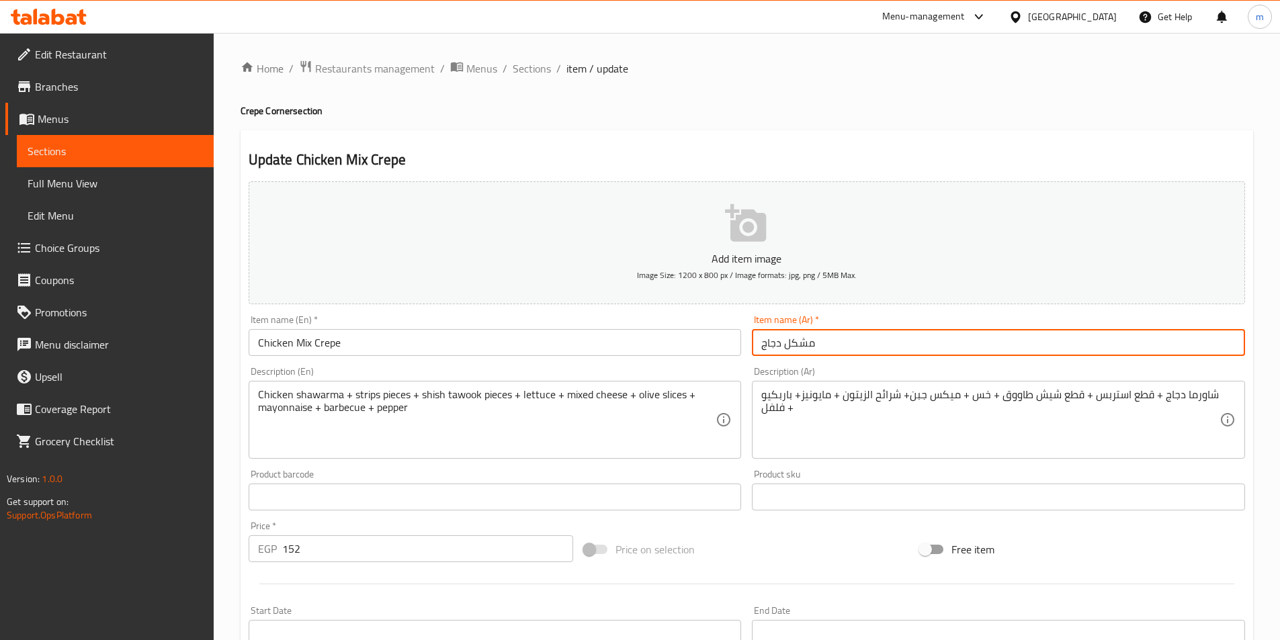
click at [842, 344] on input "مشكل دجاج" at bounding box center [998, 342] width 493 height 27
drag, startPoint x: 842, startPoint y: 344, endPoint x: 821, endPoint y: 340, distance: 21.9
click at [821, 340] on input "مشكل دجاج" at bounding box center [998, 342] width 493 height 27
click at [808, 340] on input "مشكل دجاج" at bounding box center [998, 342] width 493 height 27
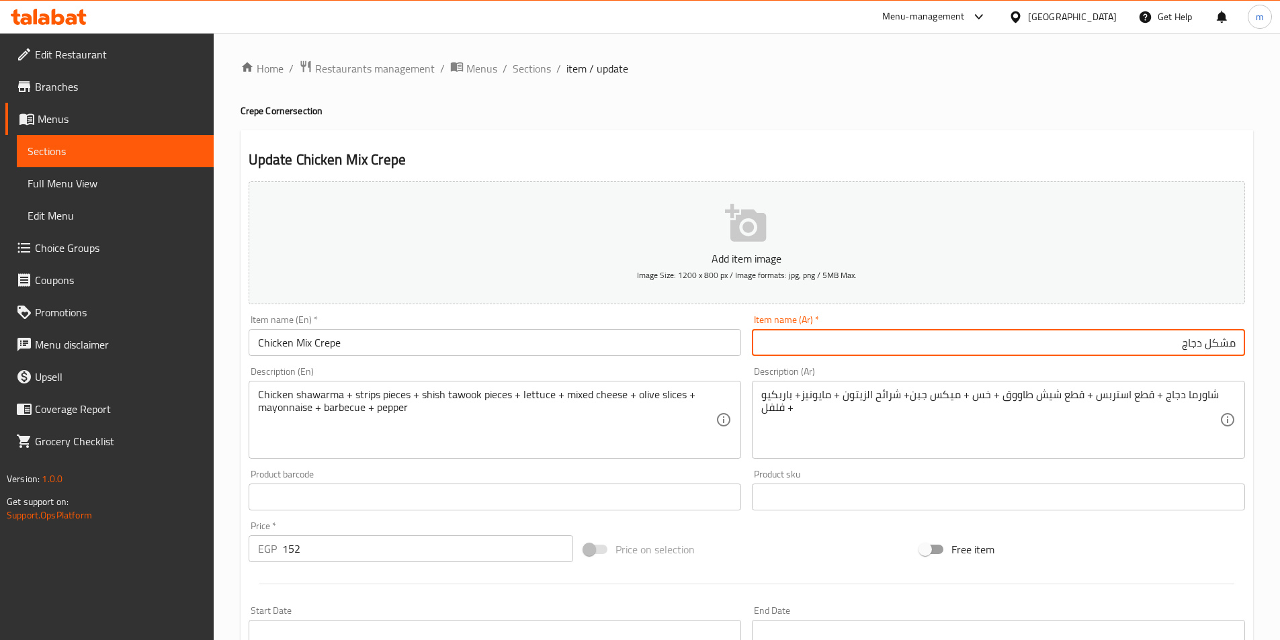
click at [1237, 345] on input "مشكل دجاج" at bounding box center [998, 342] width 493 height 27
type input "كريب مشكل دجاج"
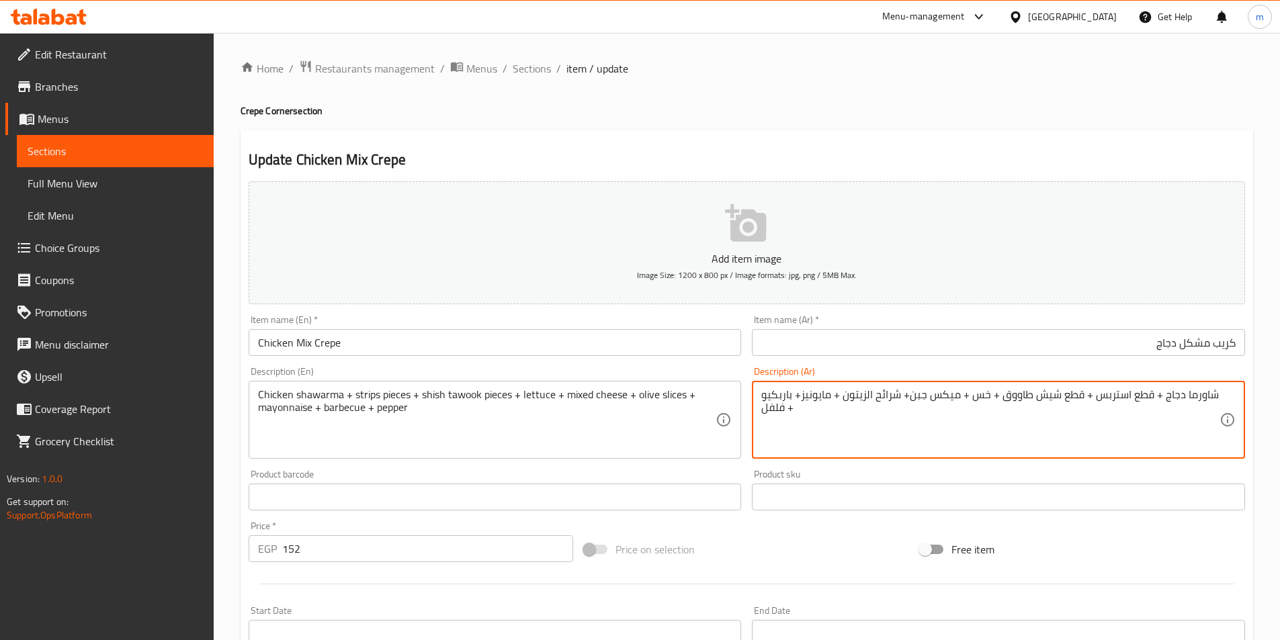
drag, startPoint x: 1002, startPoint y: 397, endPoint x: 1057, endPoint y: 399, distance: 54.5
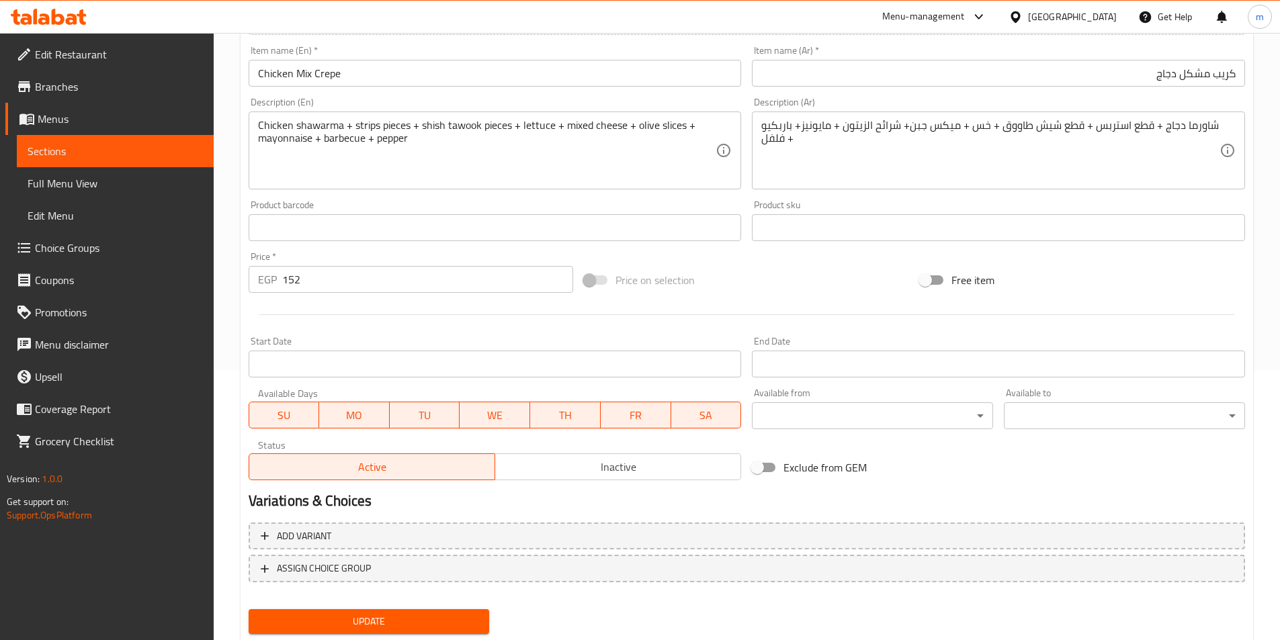
scroll to position [309, 0]
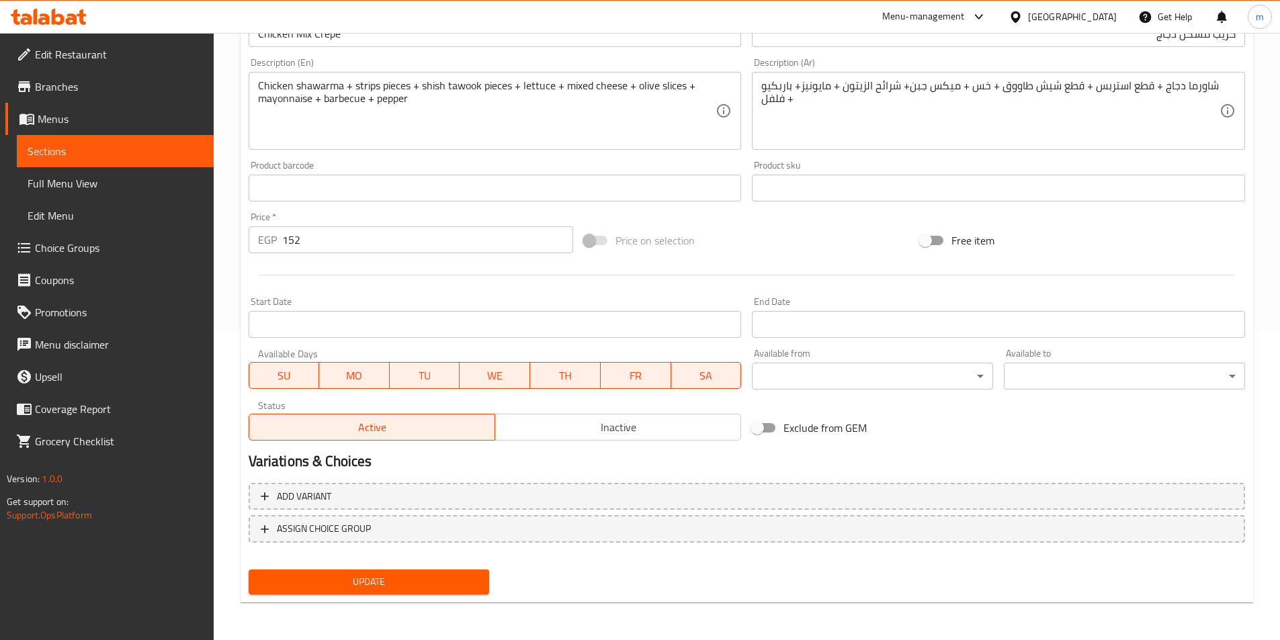
click at [467, 585] on span "Update" at bounding box center [369, 582] width 220 height 17
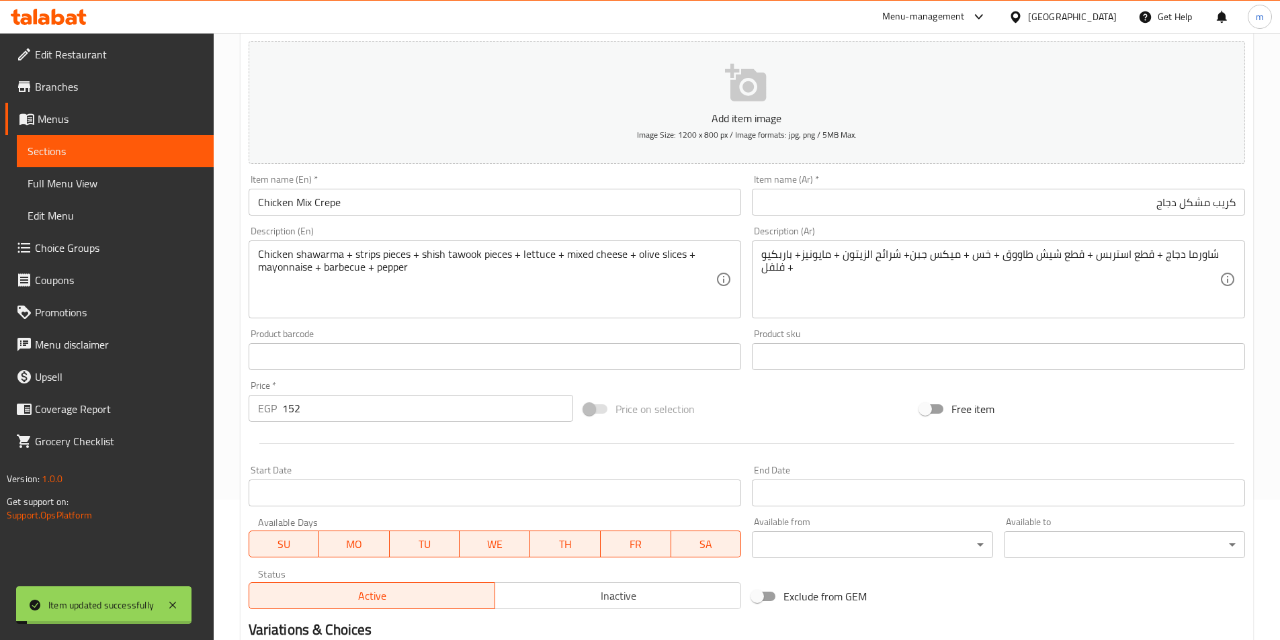
scroll to position [0, 0]
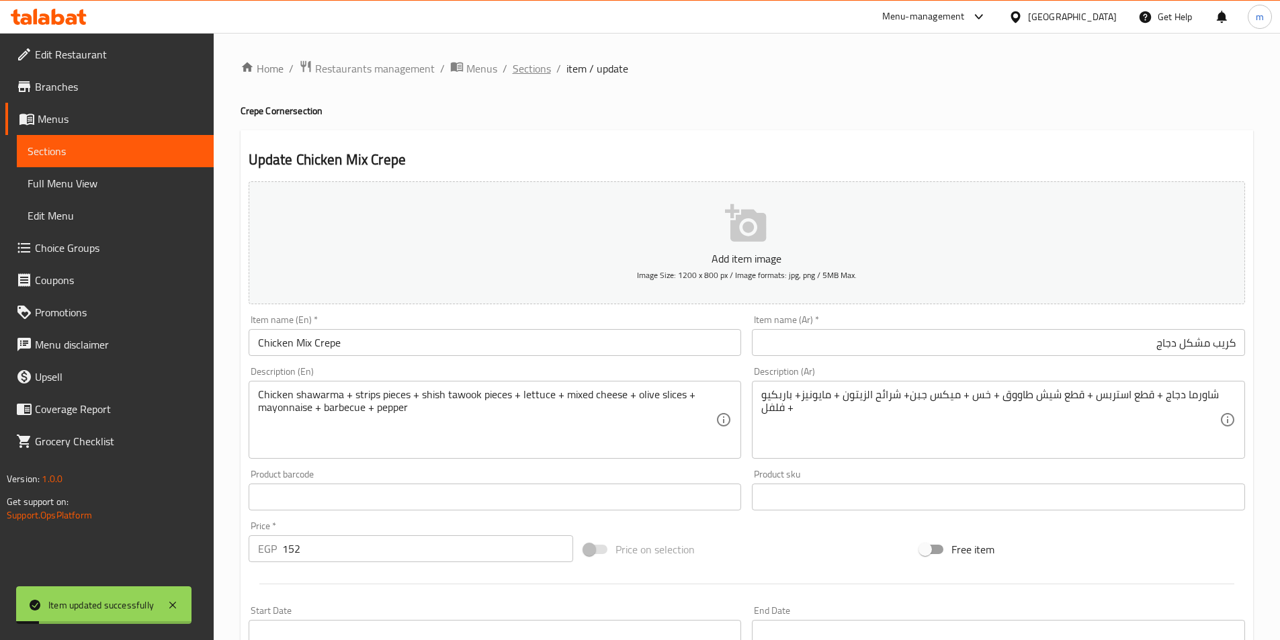
click at [541, 74] on span "Sections" at bounding box center [532, 68] width 38 height 16
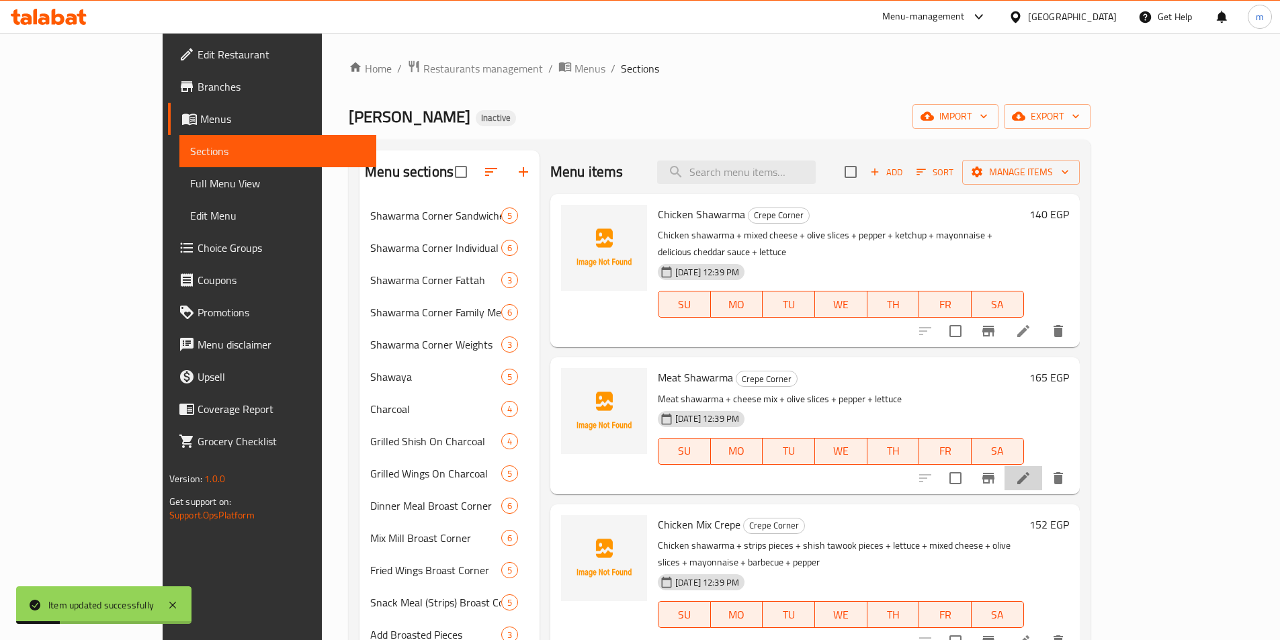
click at [1042, 466] on li at bounding box center [1024, 478] width 38 height 24
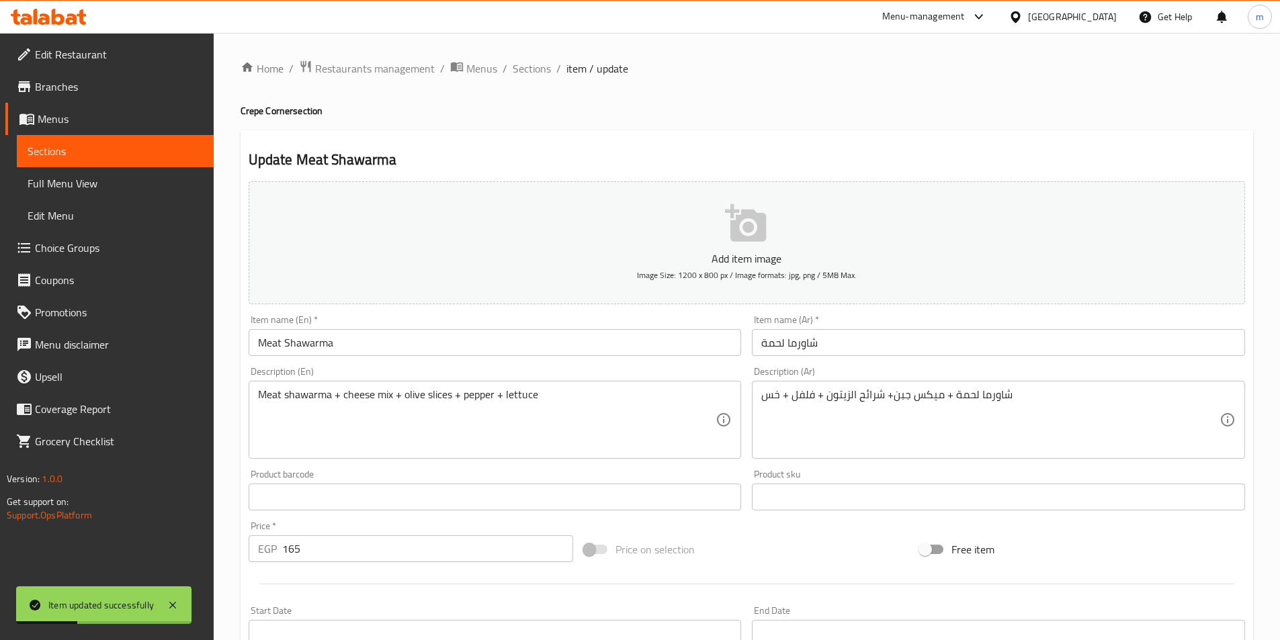
click at [336, 340] on input "Meat Shawarma" at bounding box center [495, 342] width 493 height 27
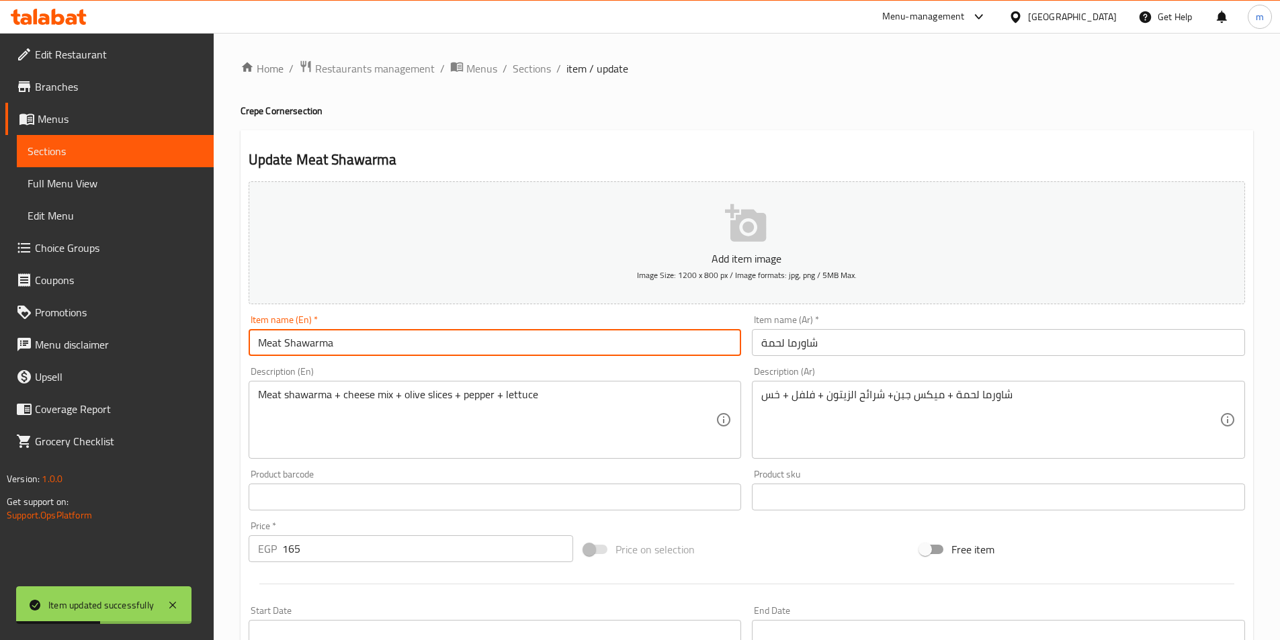
click at [255, 104] on h4 "Crepe Corner section" at bounding box center [747, 110] width 1013 height 13
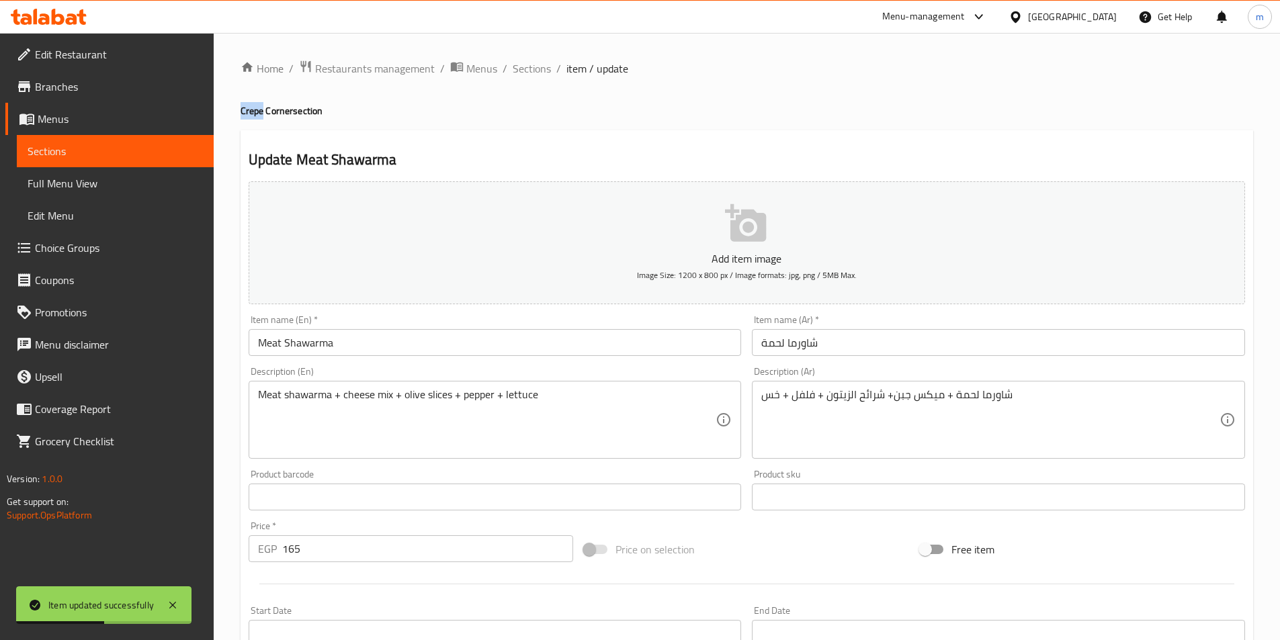
click at [255, 104] on h4 "Crepe Corner section" at bounding box center [747, 110] width 1013 height 13
copy h4 "Crepe"
click at [417, 358] on div "Item name (En)   * Meat Shawarma Item name (En) *" at bounding box center [495, 336] width 504 height 52
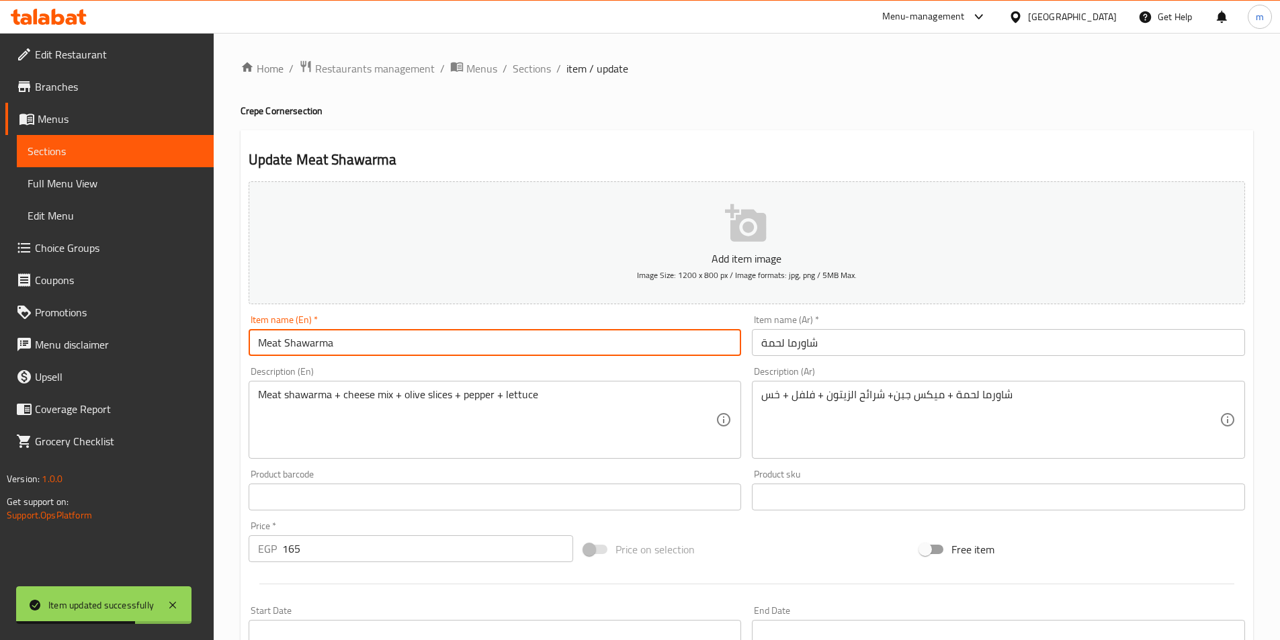
click at [418, 347] on input "Meat Shawarma" at bounding box center [495, 342] width 493 height 27
paste input "Crepe"
type input "Meat Shawarma Crepe"
click at [832, 333] on input "شاورما لحمة" at bounding box center [998, 342] width 493 height 27
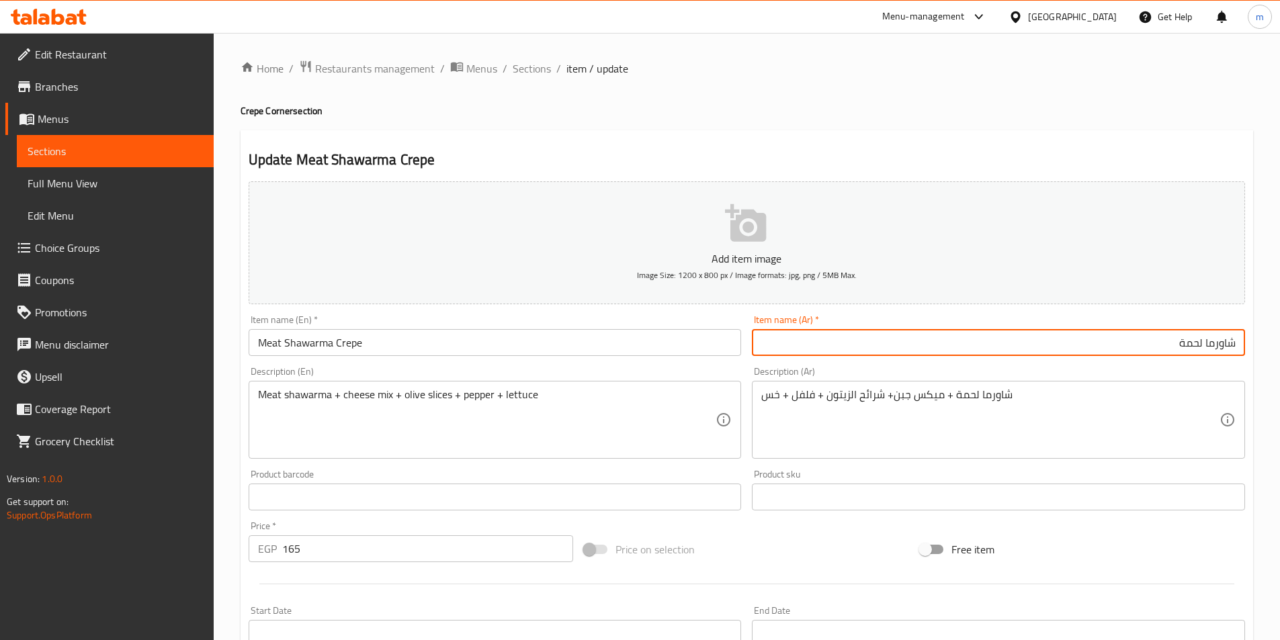
click at [1243, 345] on input "شاورما لحمة" at bounding box center [998, 342] width 493 height 27
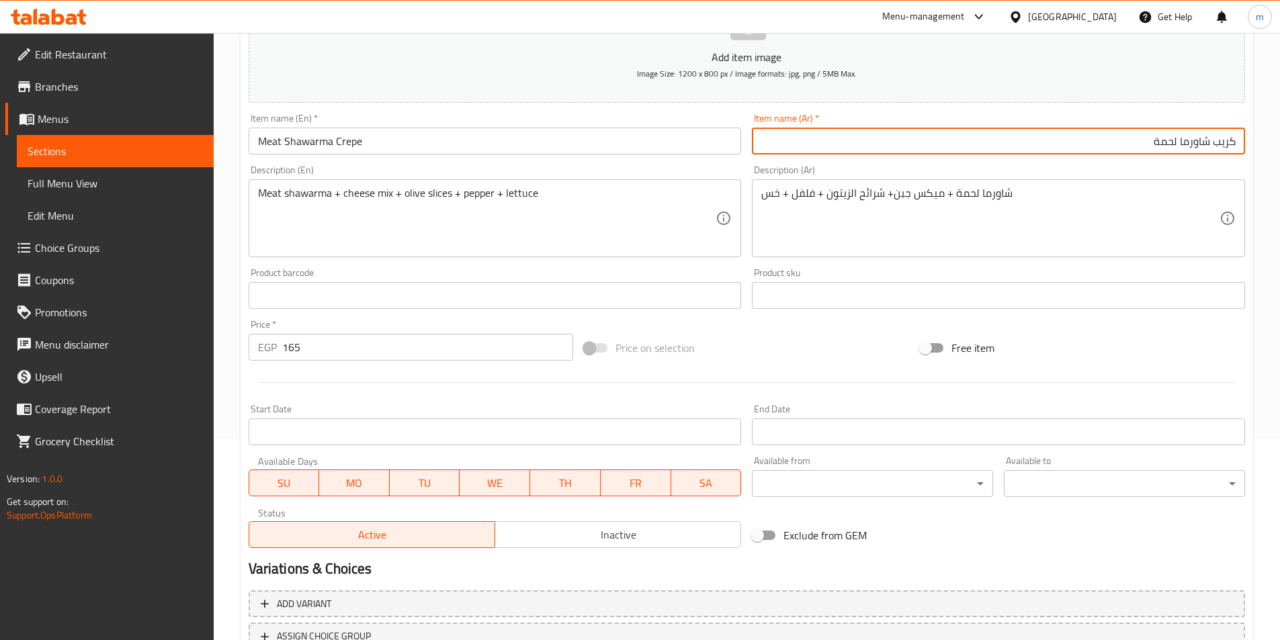
scroll to position [309, 0]
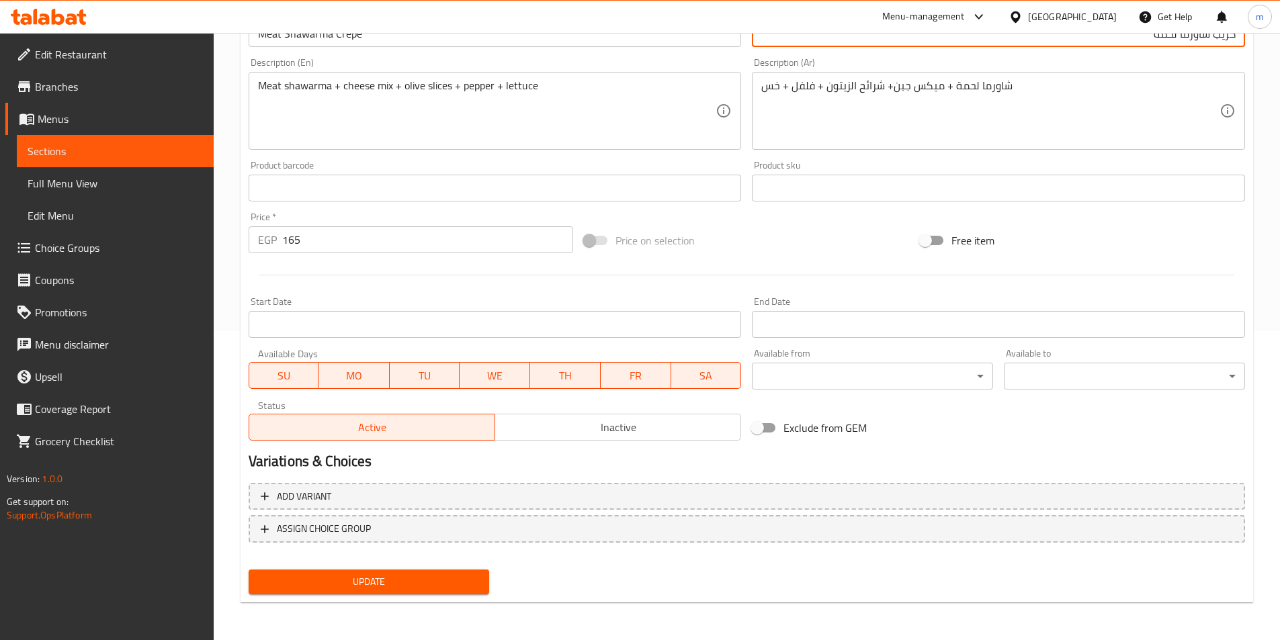
type input "كريب شاورما لحمة"
click at [417, 581] on span "Update" at bounding box center [369, 582] width 220 height 17
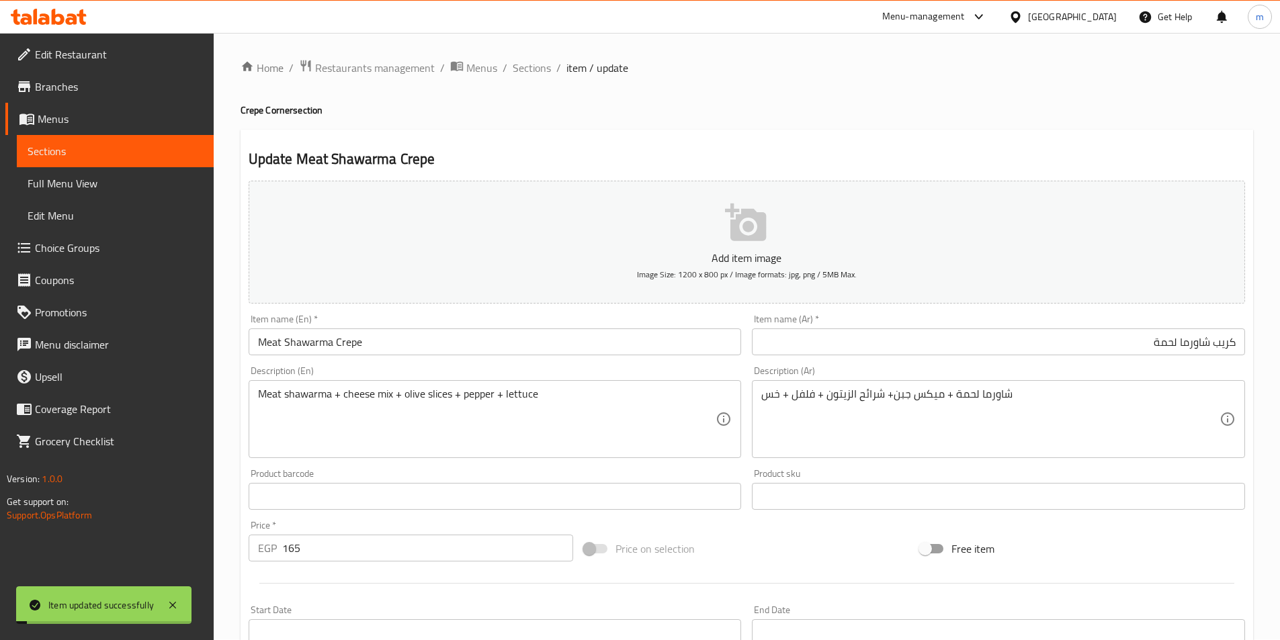
scroll to position [0, 0]
click at [521, 63] on span "Sections" at bounding box center [532, 68] width 38 height 16
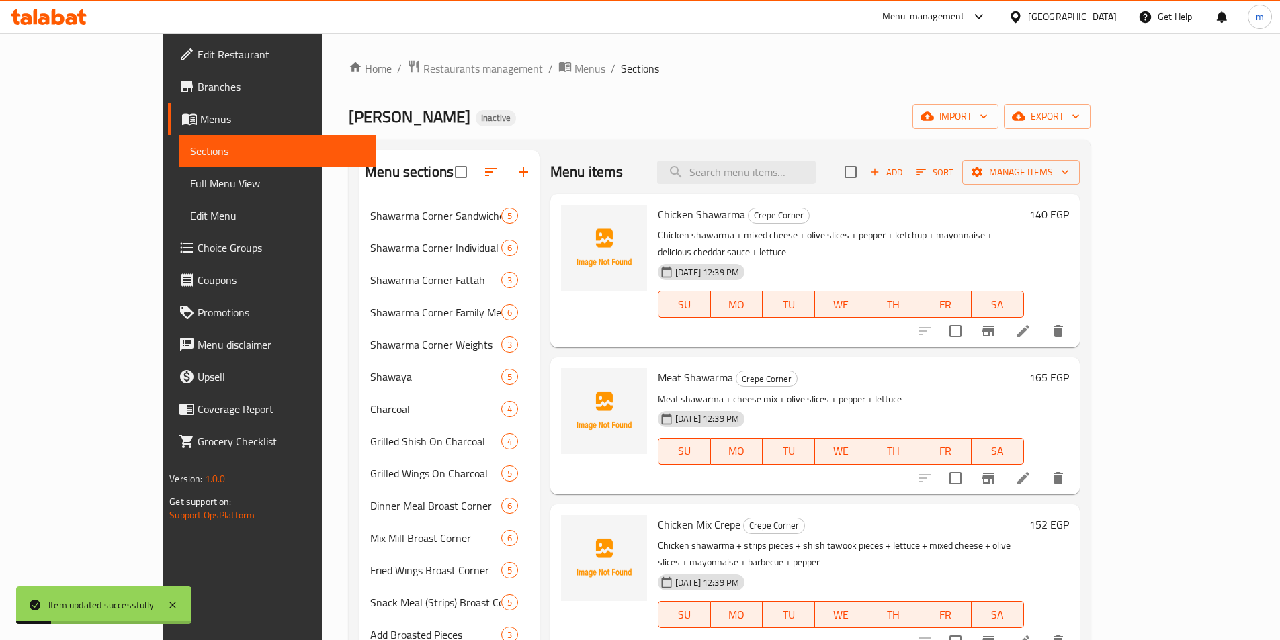
click at [1032, 323] on icon at bounding box center [1024, 331] width 16 height 16
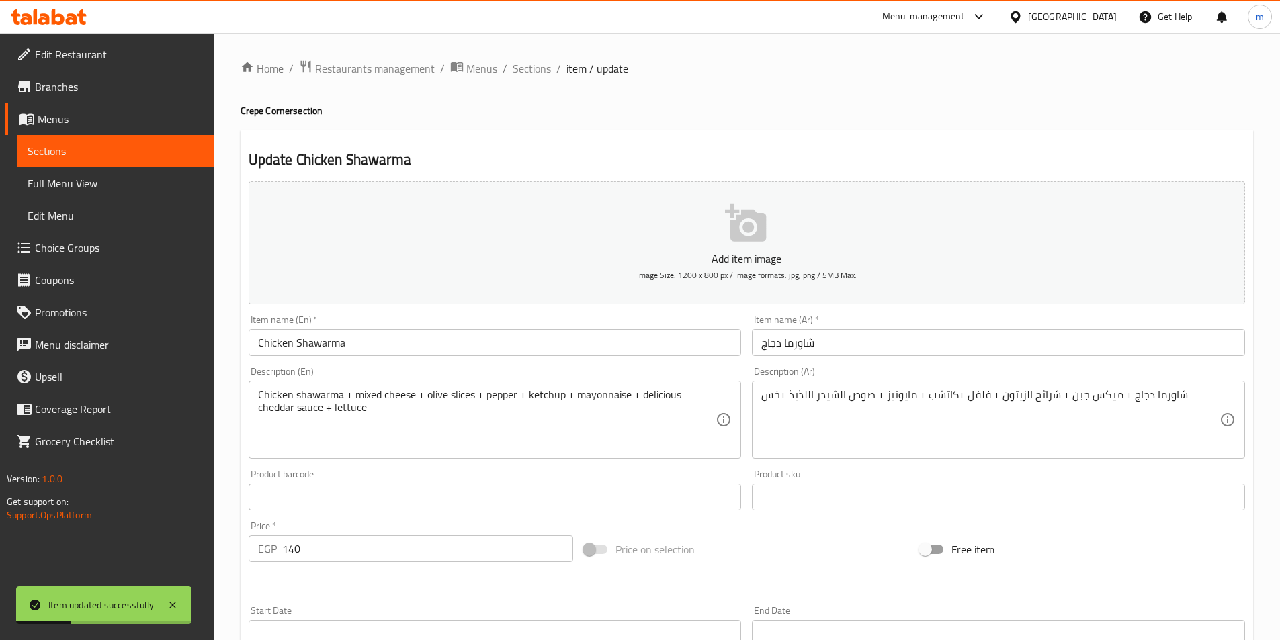
click at [398, 342] on input "Chicken Shawarma" at bounding box center [495, 342] width 493 height 27
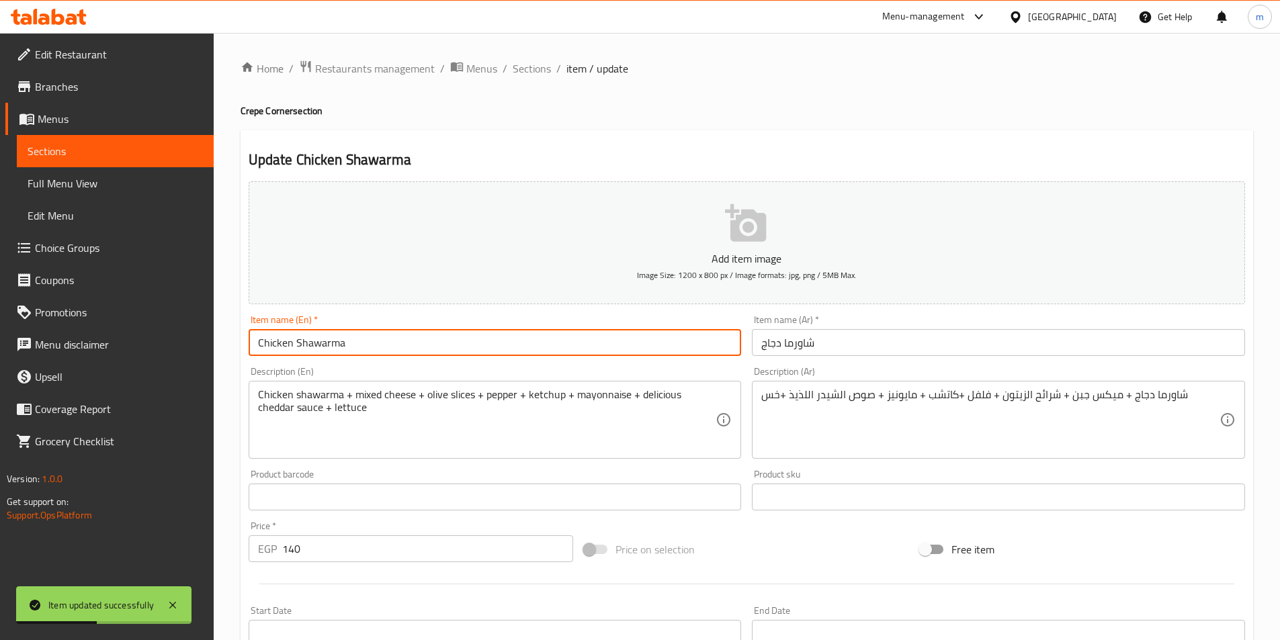
click at [257, 114] on h4 "Crepe Corner section" at bounding box center [747, 110] width 1013 height 13
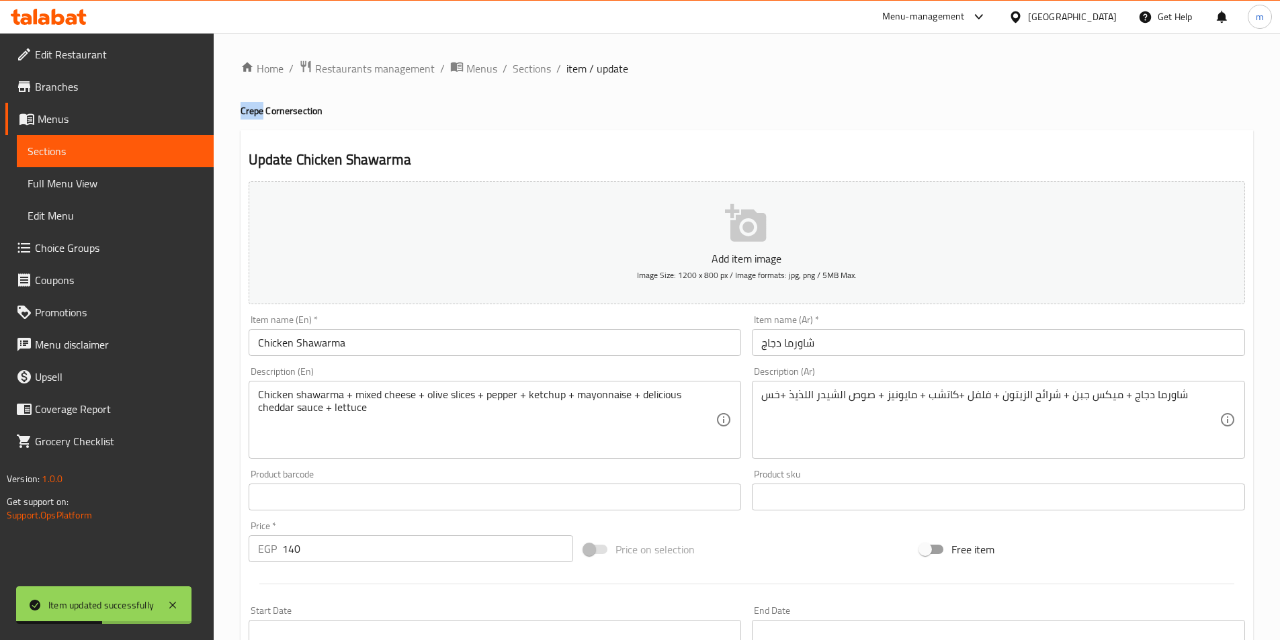
click at [257, 114] on h4 "Crepe Corner section" at bounding box center [747, 110] width 1013 height 13
copy h4 "Crepe"
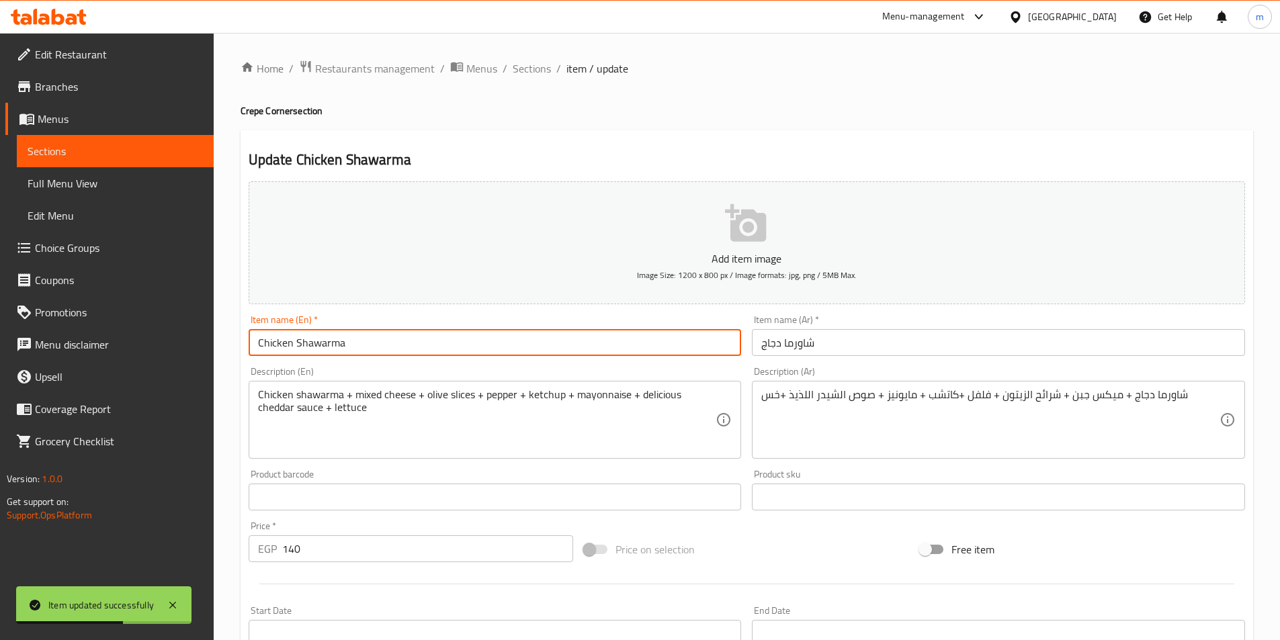
click at [436, 348] on input "Chicken Shawarma" at bounding box center [495, 342] width 493 height 27
paste input "Crepe"
type input "Chicken Shawarma Crepe"
click at [964, 351] on input "شاورما دجاج" at bounding box center [998, 342] width 493 height 27
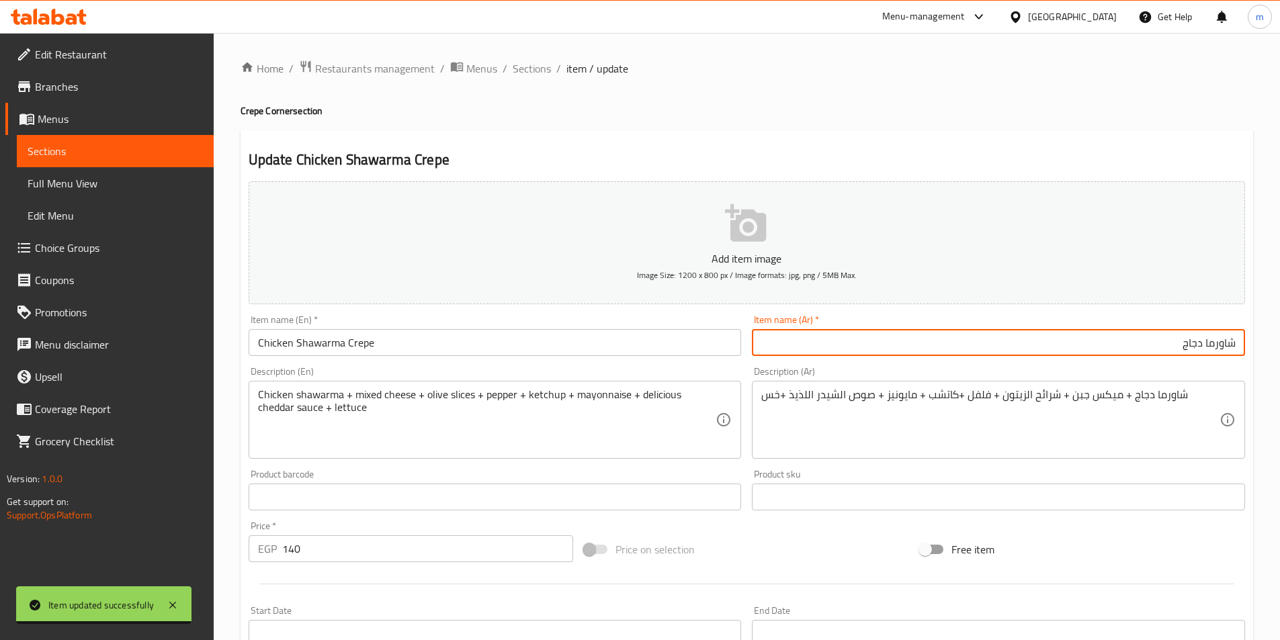
click at [1236, 342] on input "شاورما دجاج" at bounding box center [998, 342] width 493 height 27
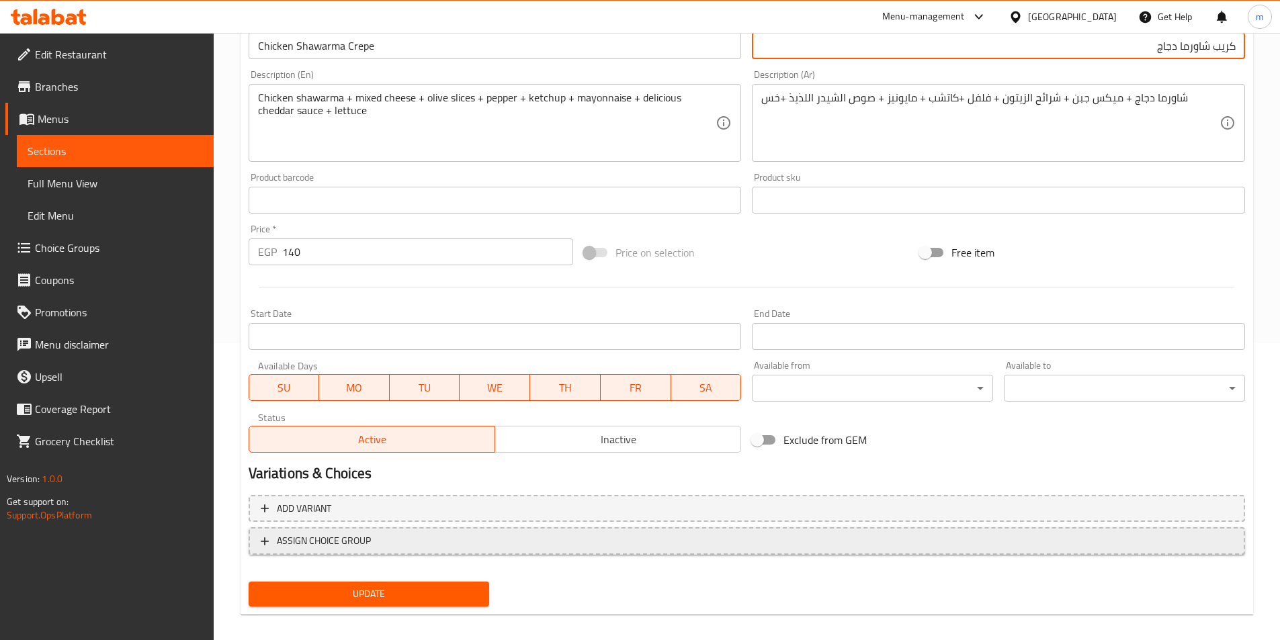
scroll to position [309, 0]
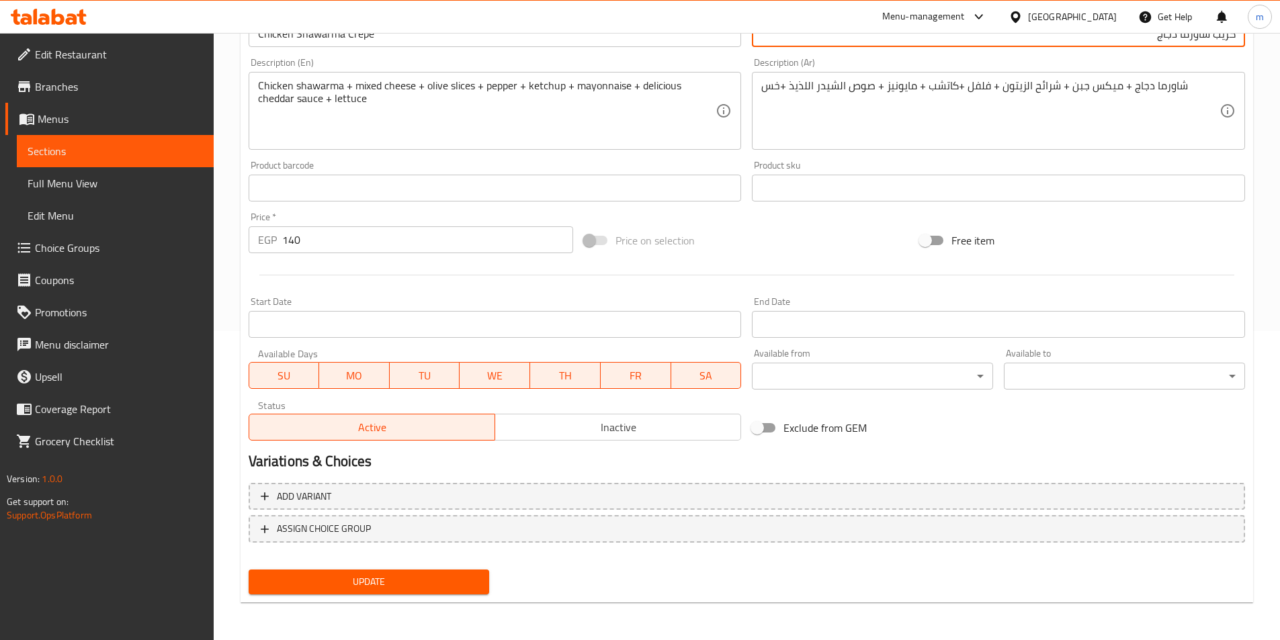
type input "كريب شاورما دجاج"
click at [464, 588] on span "Update" at bounding box center [369, 582] width 220 height 17
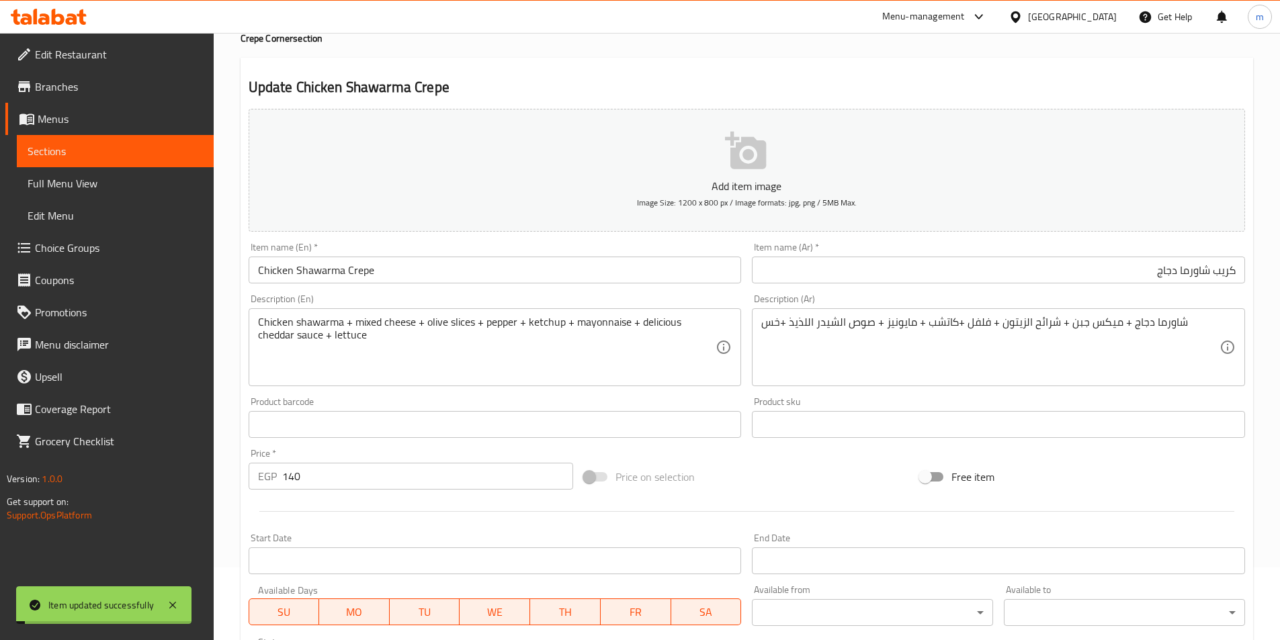
scroll to position [0, 0]
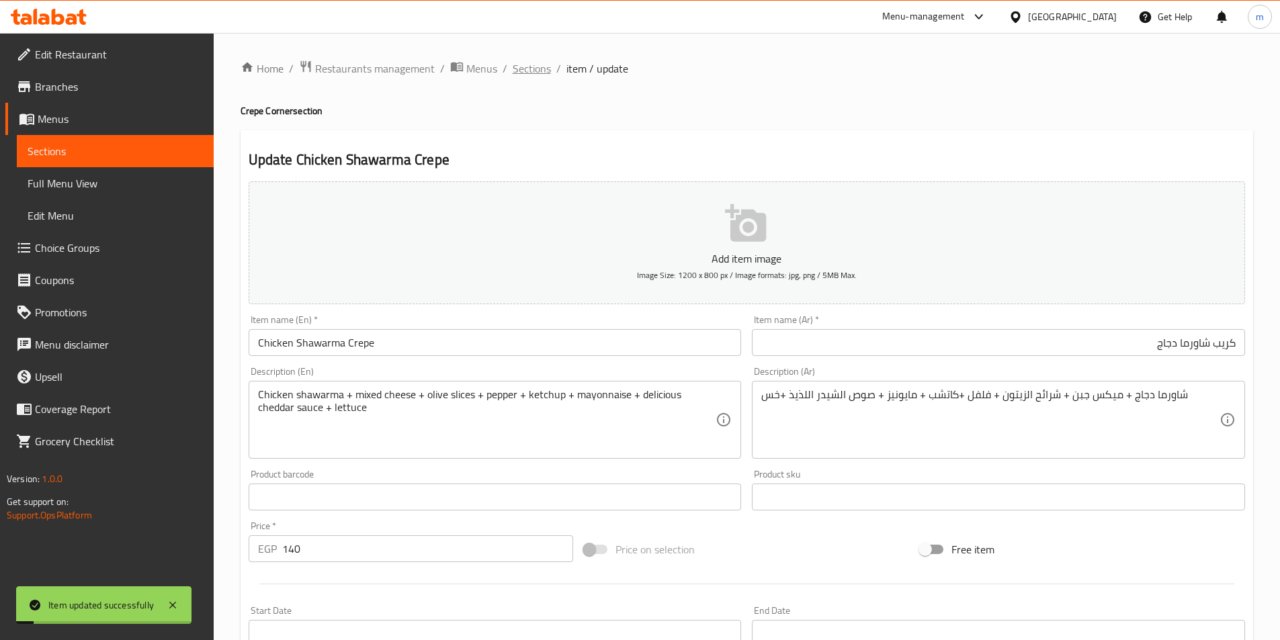
click at [528, 67] on span "Sections" at bounding box center [532, 68] width 38 height 16
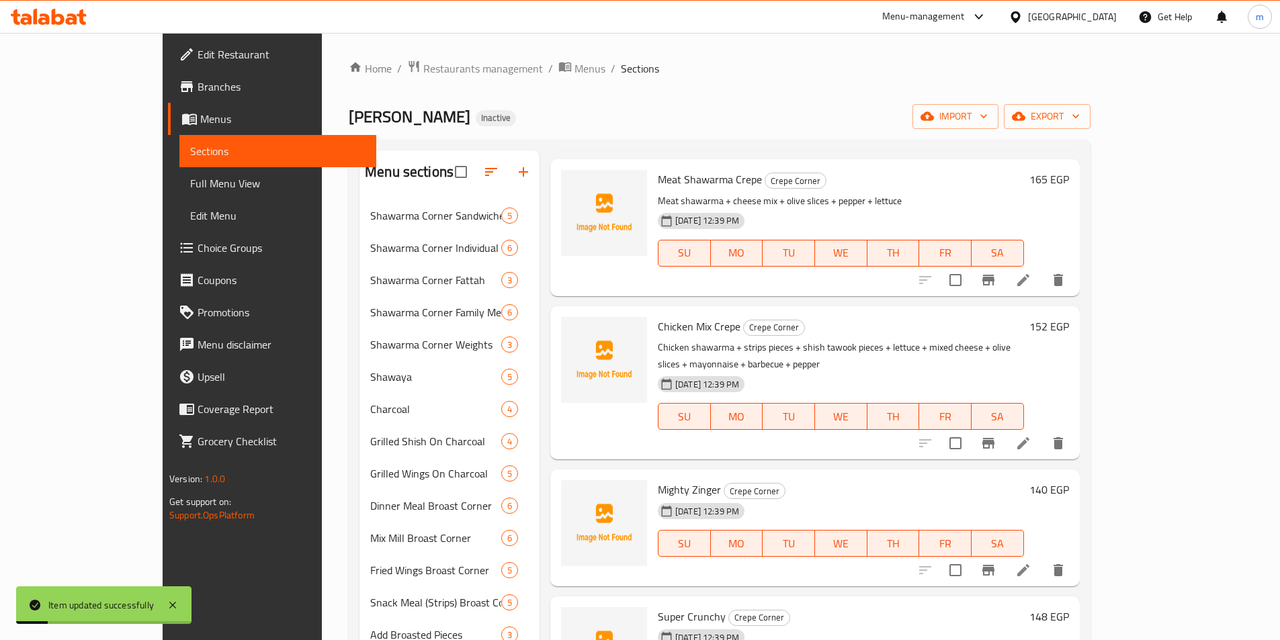
scroll to position [202, 0]
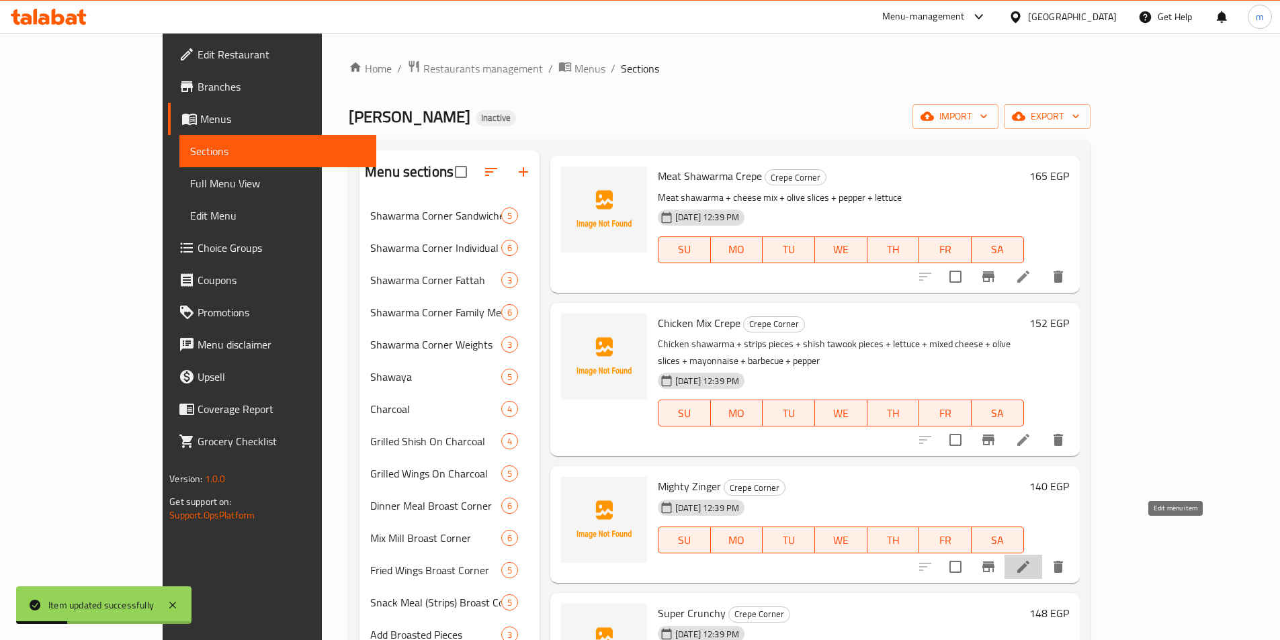
click at [1032, 559] on icon at bounding box center [1024, 567] width 16 height 16
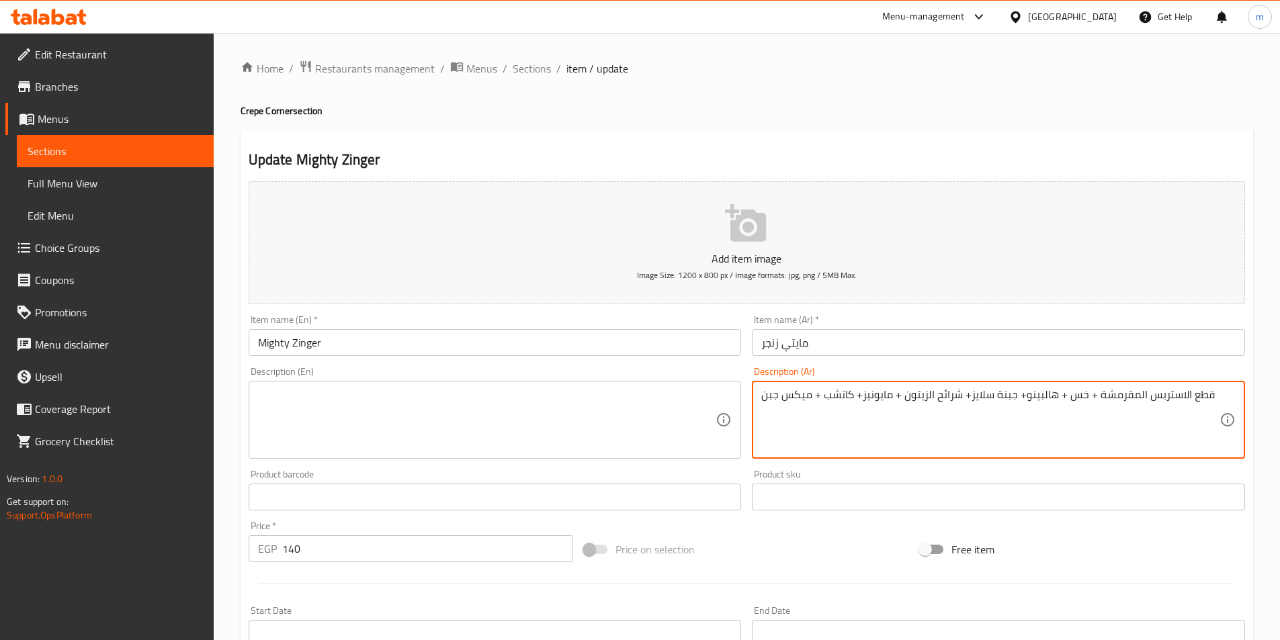
click at [1005, 401] on textarea "قطع الاستربس المقرمشة + خس + هالبينو+ جبنة سلايز+ شرائح الزيتون + مايونيز+ كاتش…" at bounding box center [990, 420] width 458 height 64
click at [415, 407] on textarea at bounding box center [487, 420] width 458 height 64
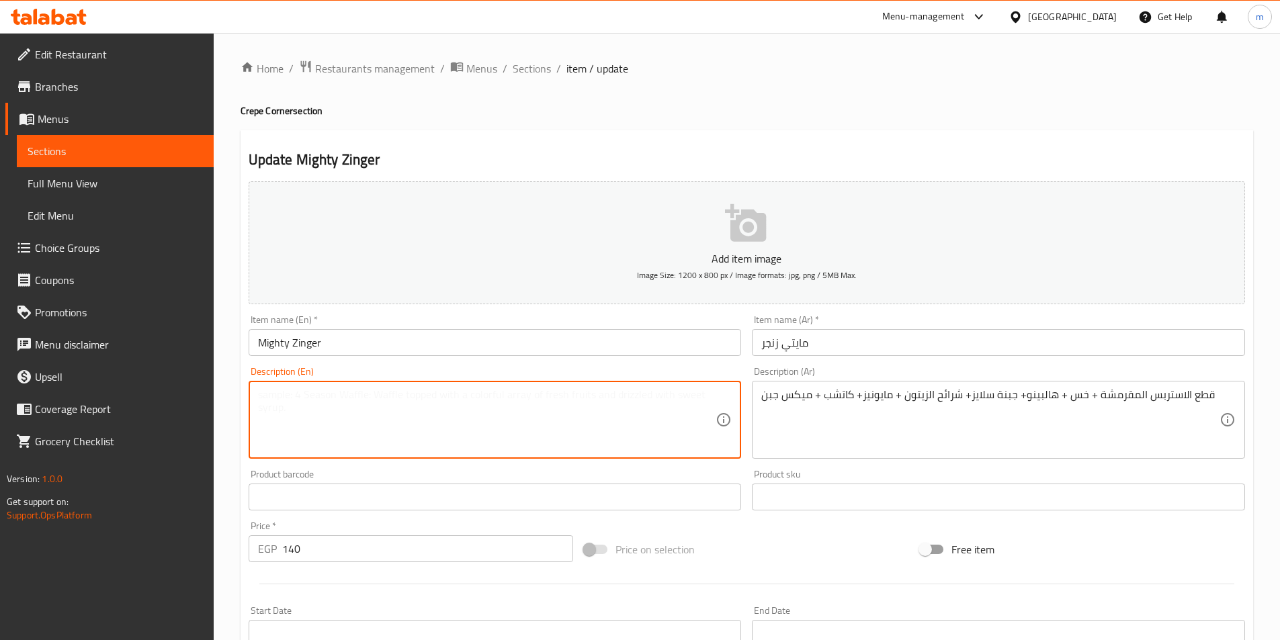
paste textarea "Crispy strips + lettuce + jalapenos + cheese slices + olive slices + mayonnaise…"
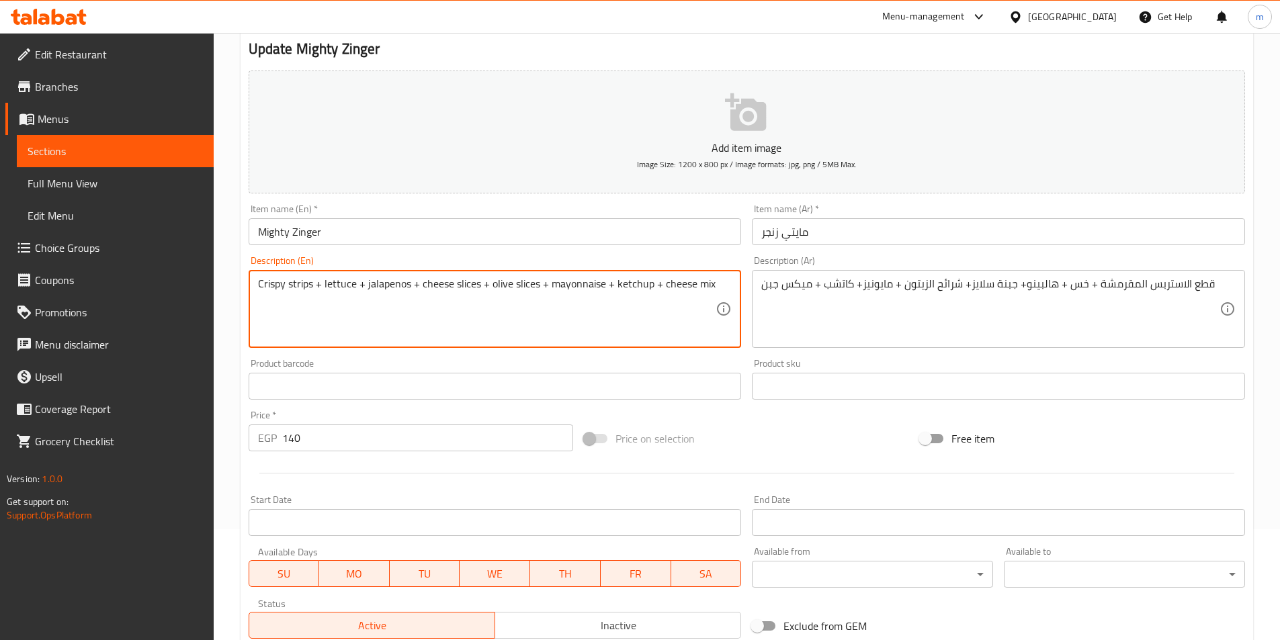
scroll to position [269, 0]
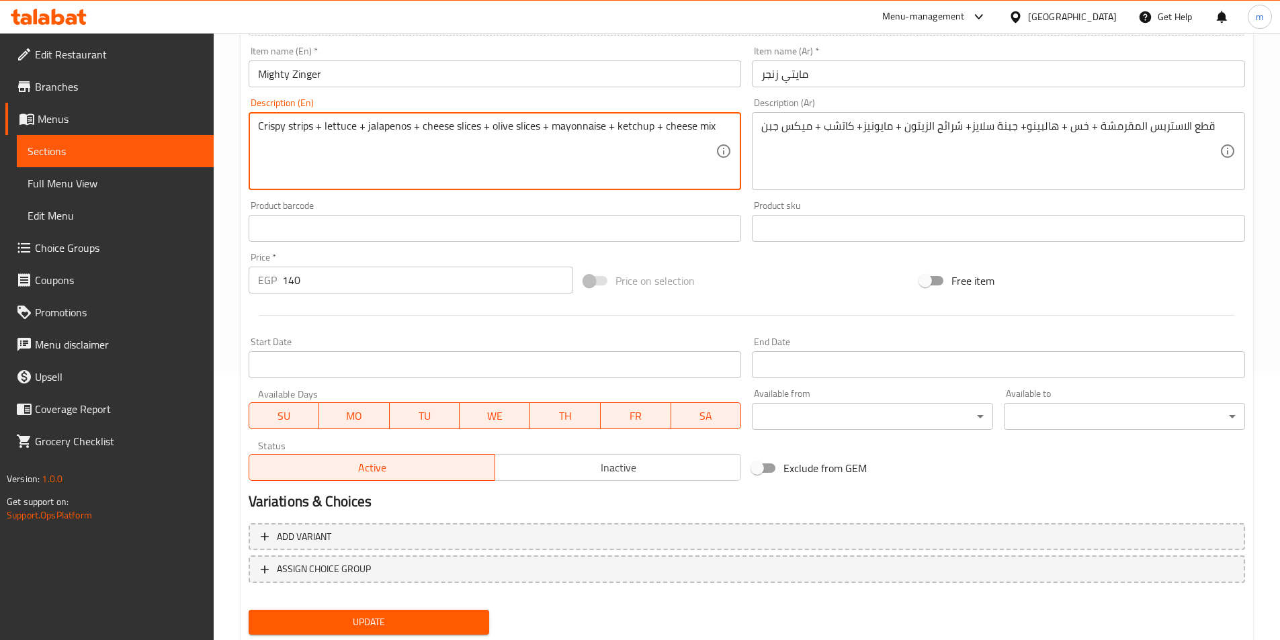
type textarea "Crispy strips + lettuce + jalapenos + cheese slices + olive slices + mayonnaise…"
click at [395, 613] on button "Update" at bounding box center [369, 622] width 241 height 25
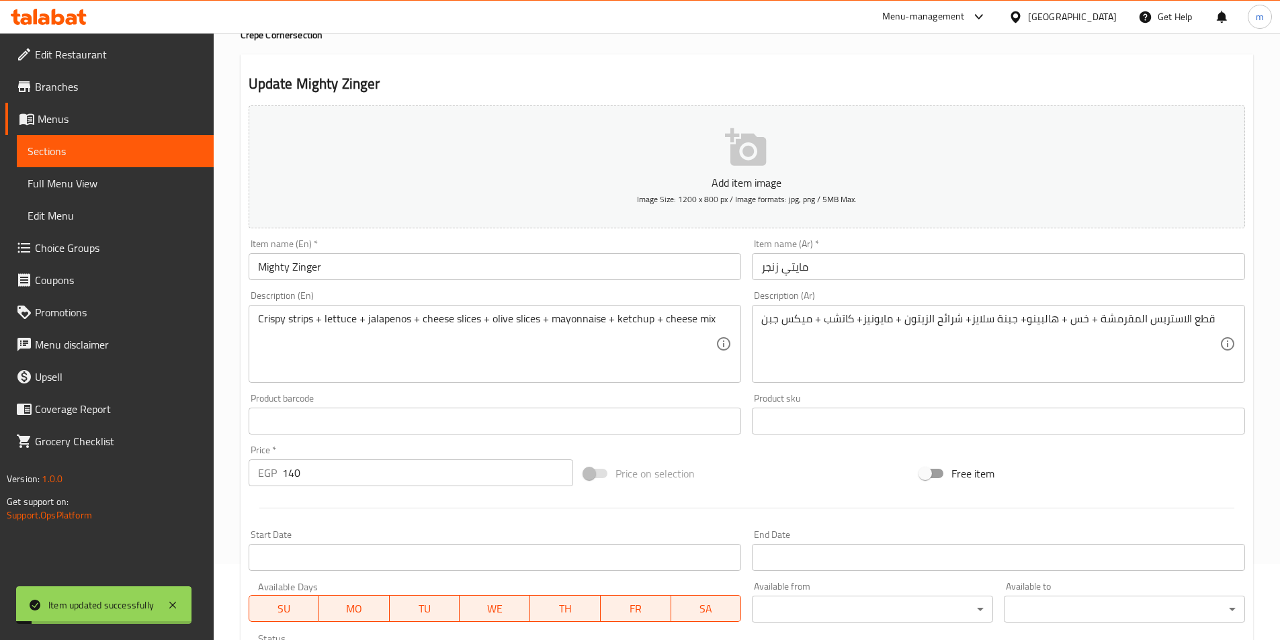
scroll to position [0, 0]
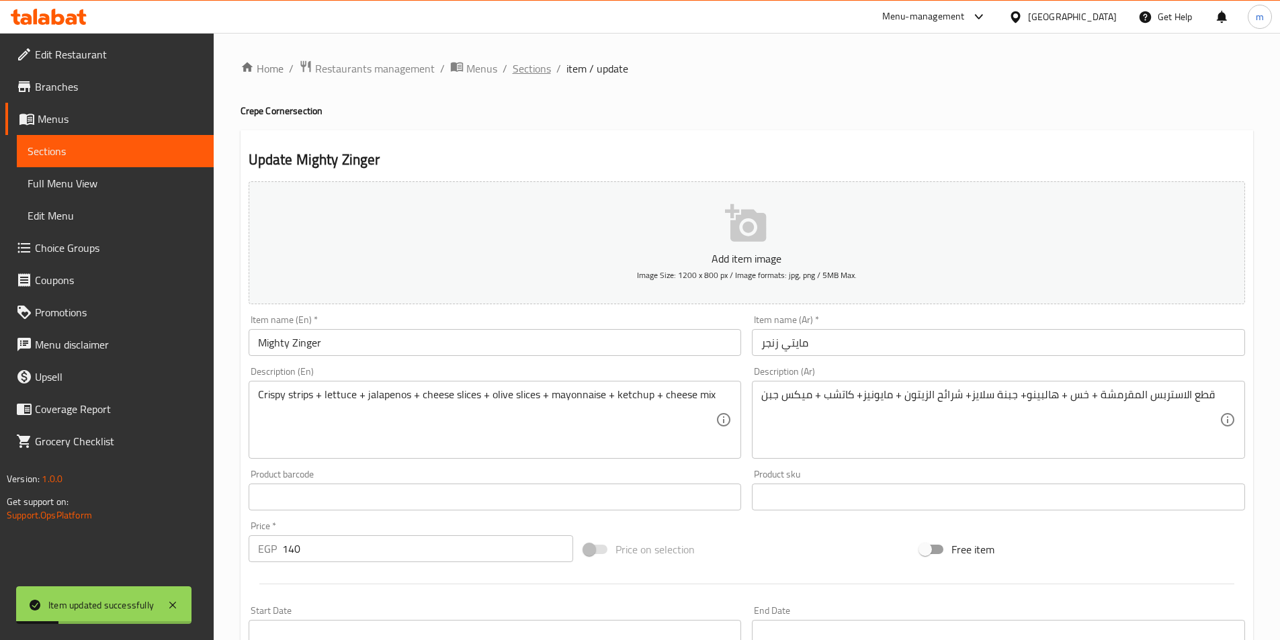
click at [520, 61] on span "Sections" at bounding box center [532, 68] width 38 height 16
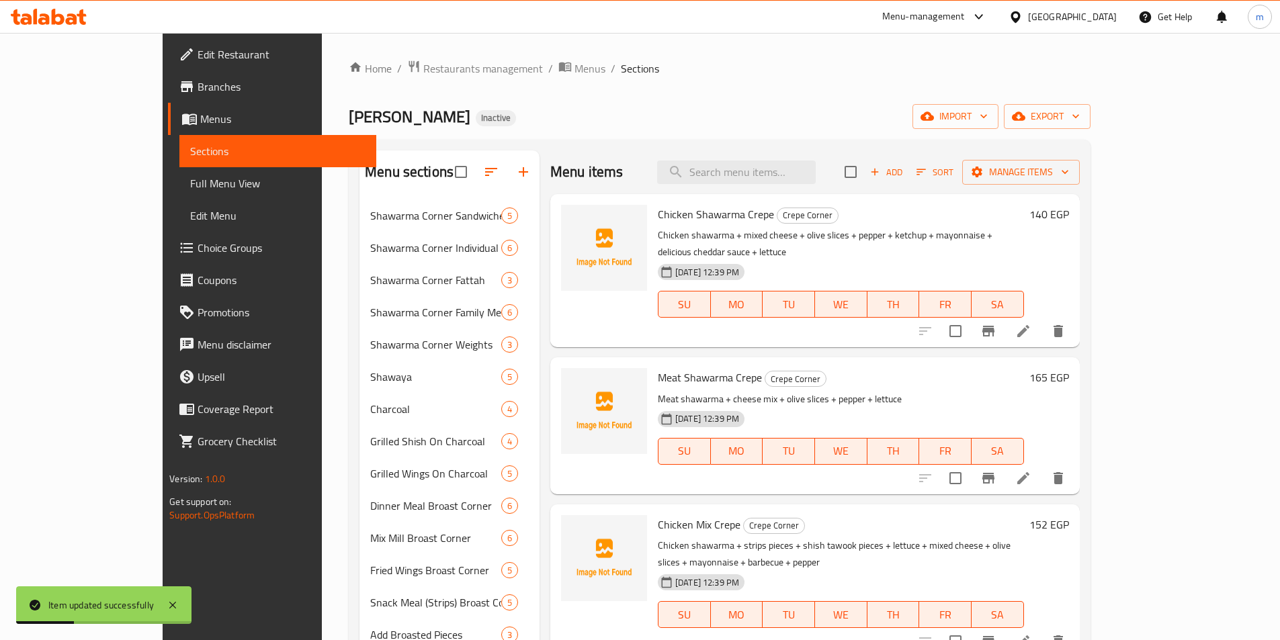
scroll to position [336, 0]
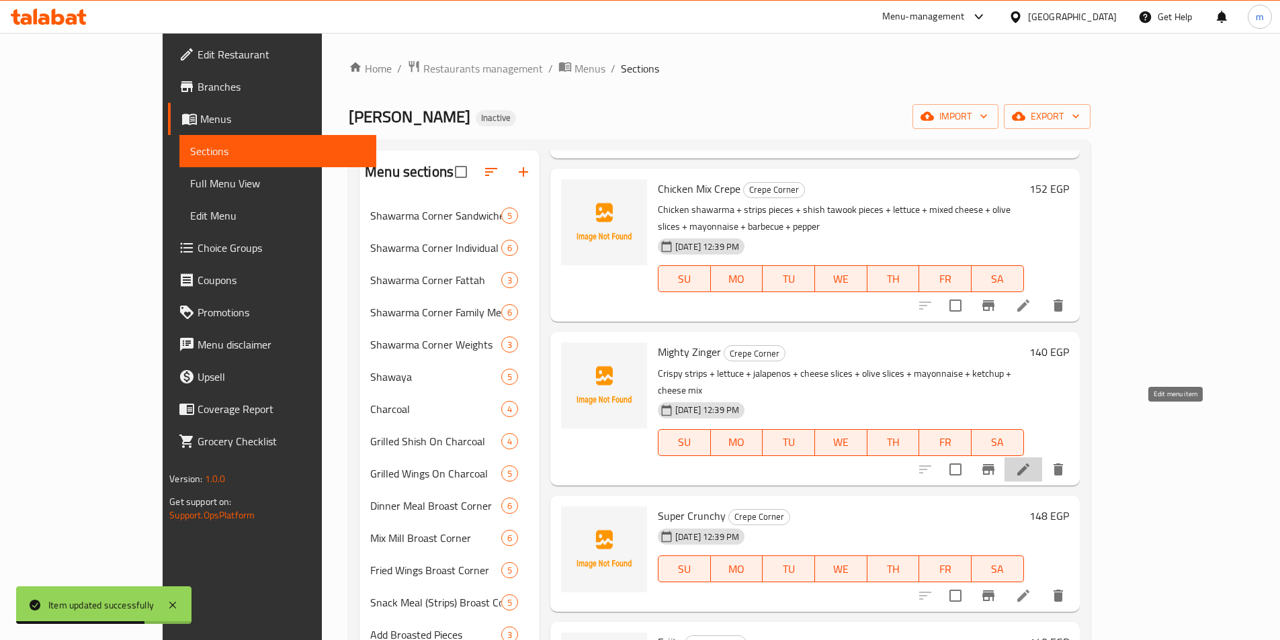
click at [1030, 464] on icon at bounding box center [1024, 470] width 12 height 12
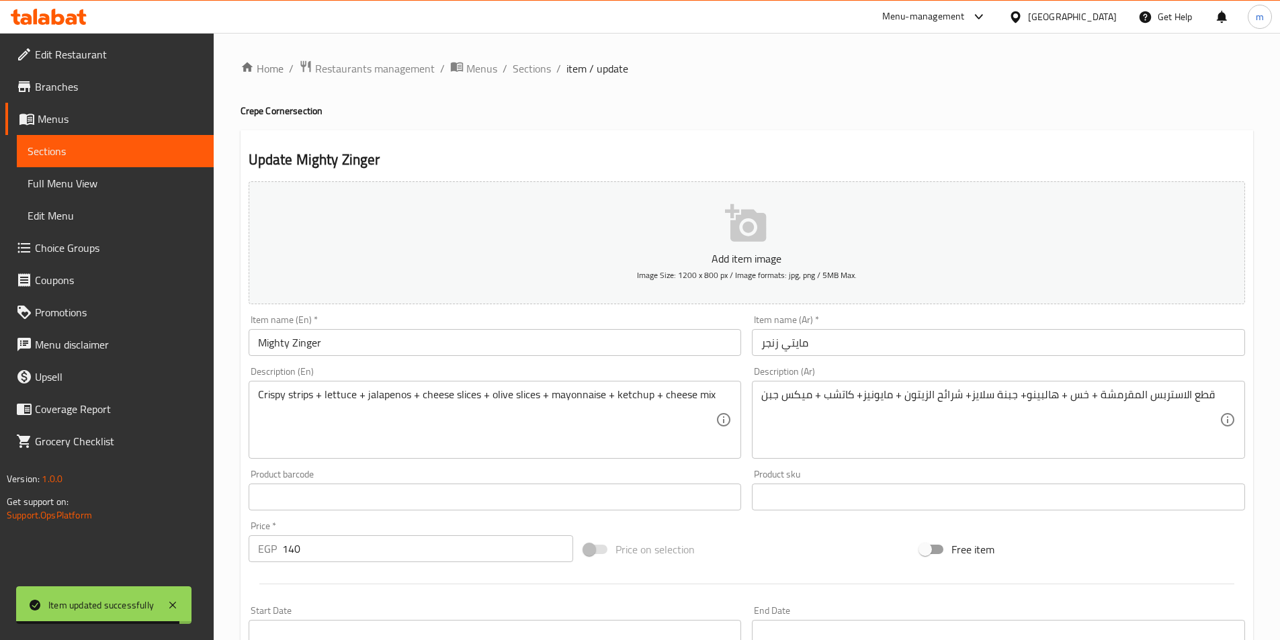
click at [253, 114] on h4 "Crepe Corner section" at bounding box center [747, 110] width 1013 height 13
copy h4 "Crepe"
click at [346, 345] on input "Mighty Zinger" at bounding box center [495, 342] width 493 height 27
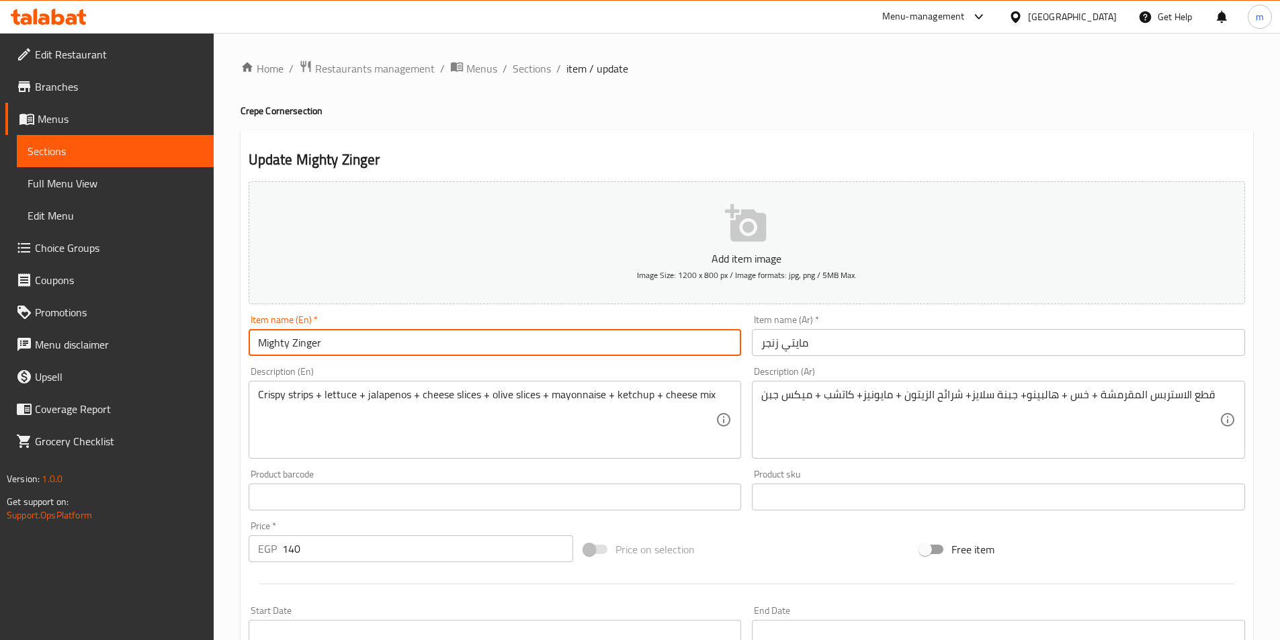
paste input "Crepe"
type input "Mighty Zinger Crepe"
click at [839, 348] on input "مايتي زنجر" at bounding box center [998, 342] width 493 height 27
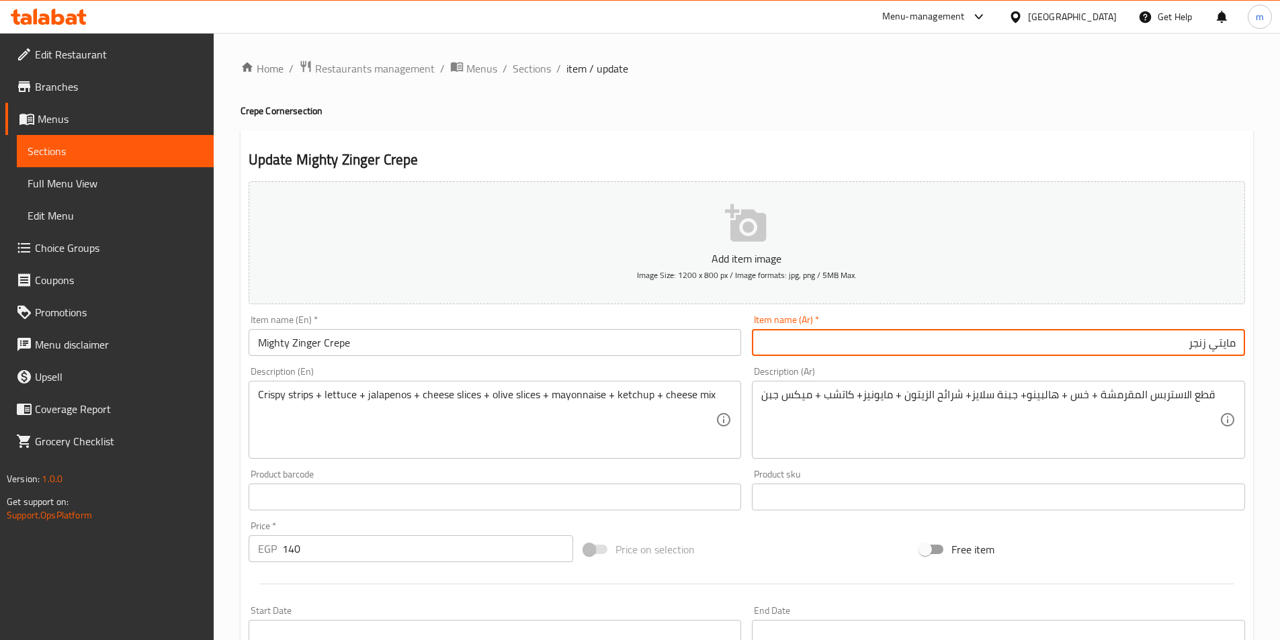
click at [1233, 346] on input "مايتي زنجر" at bounding box center [998, 342] width 493 height 27
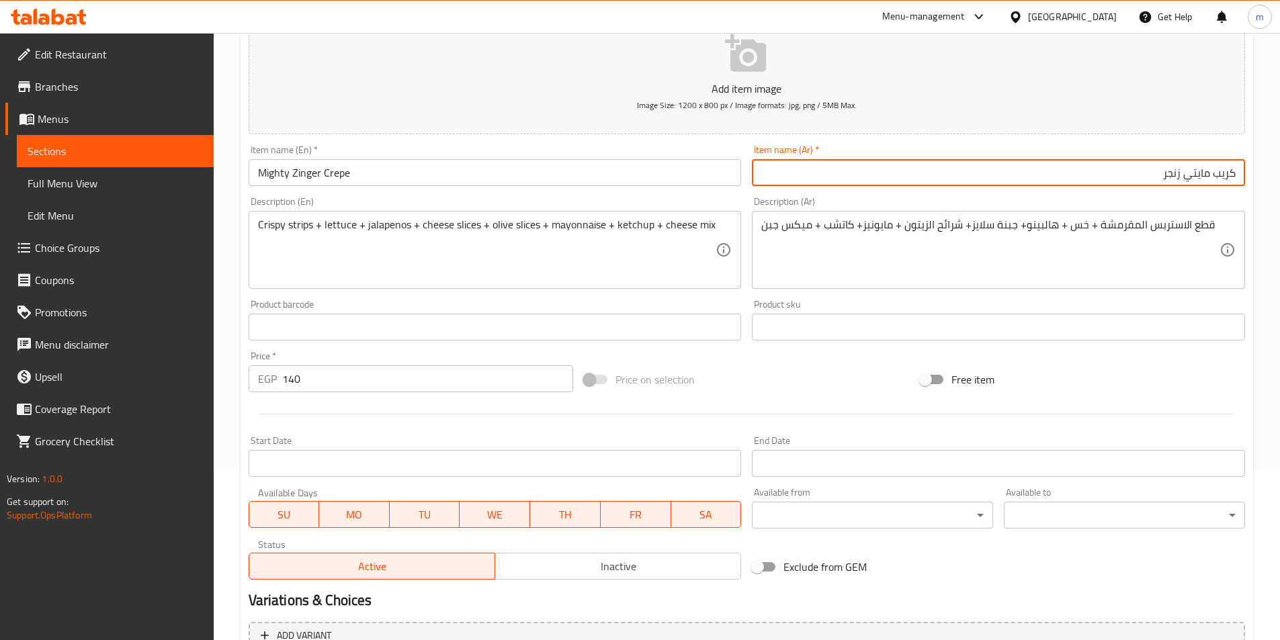
scroll to position [309, 0]
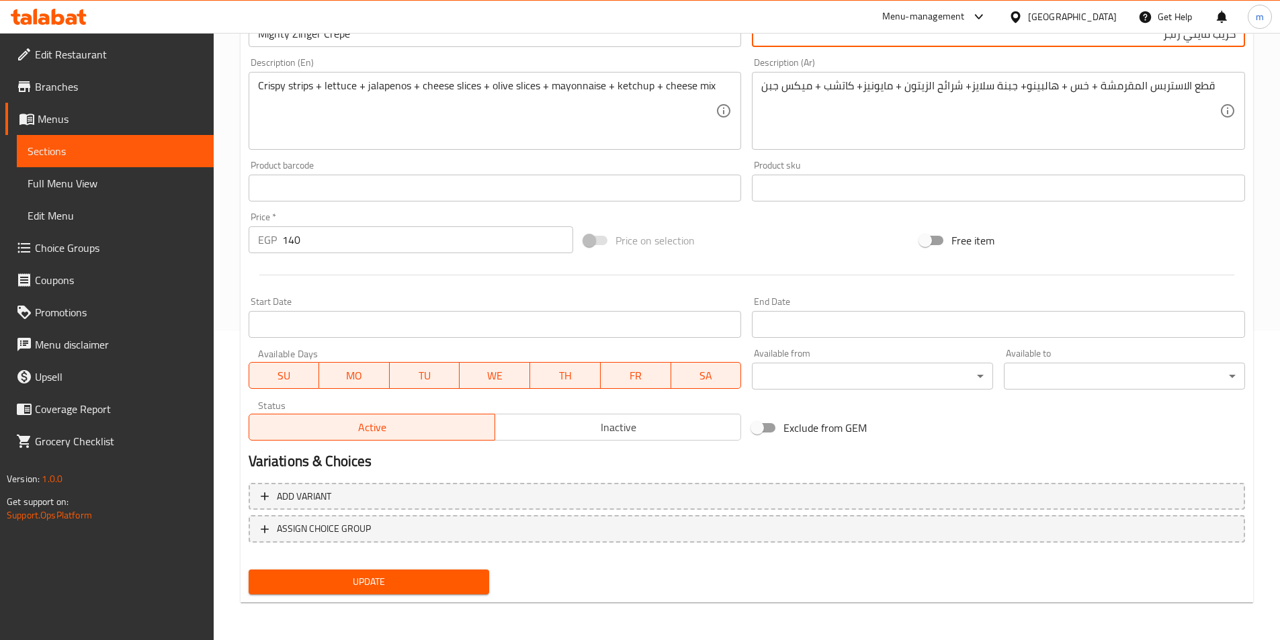
type input "كريب مايتي زنجر"
click at [329, 572] on button "Update" at bounding box center [369, 582] width 241 height 25
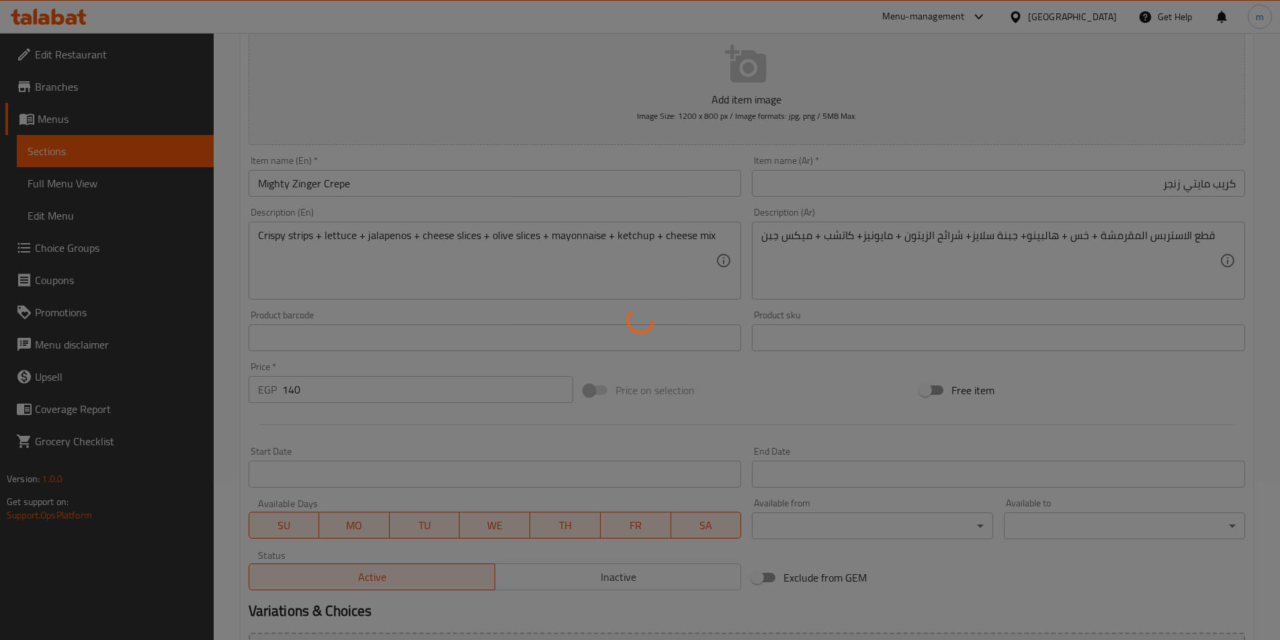
scroll to position [0, 0]
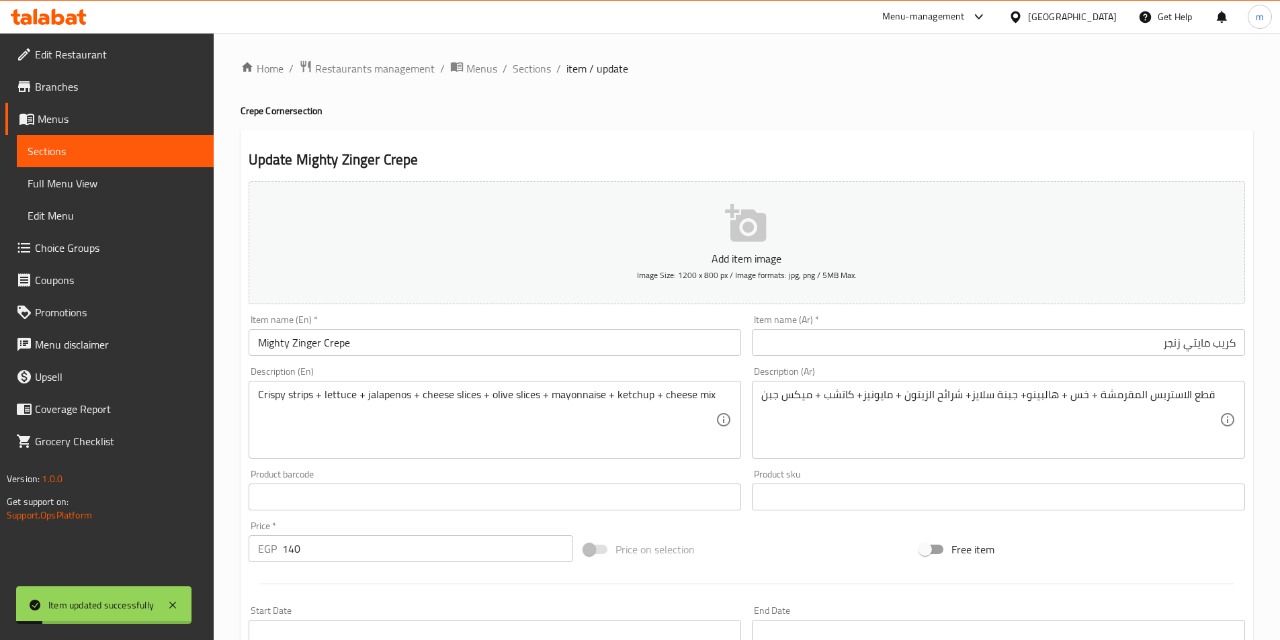
click at [532, 50] on div "Home / Restaurants management / Menus / Sections / item / update Crepe Corner s…" at bounding box center [747, 491] width 1067 height 917
click at [532, 62] on span "Sections" at bounding box center [532, 68] width 38 height 16
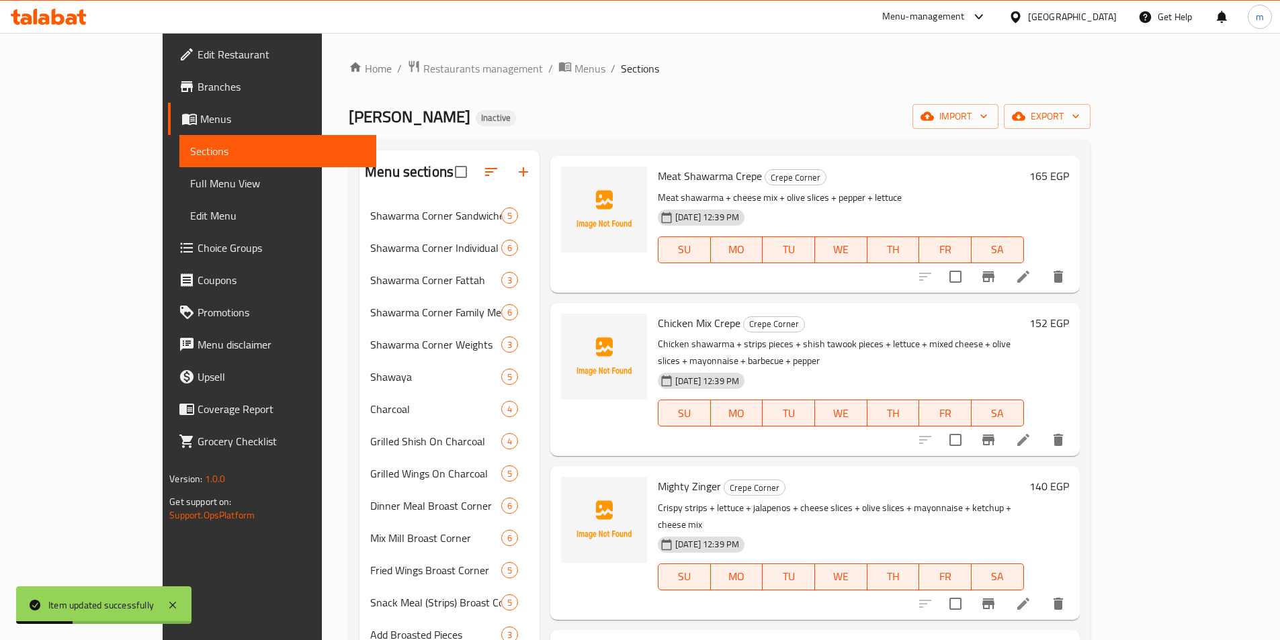
scroll to position [336, 0]
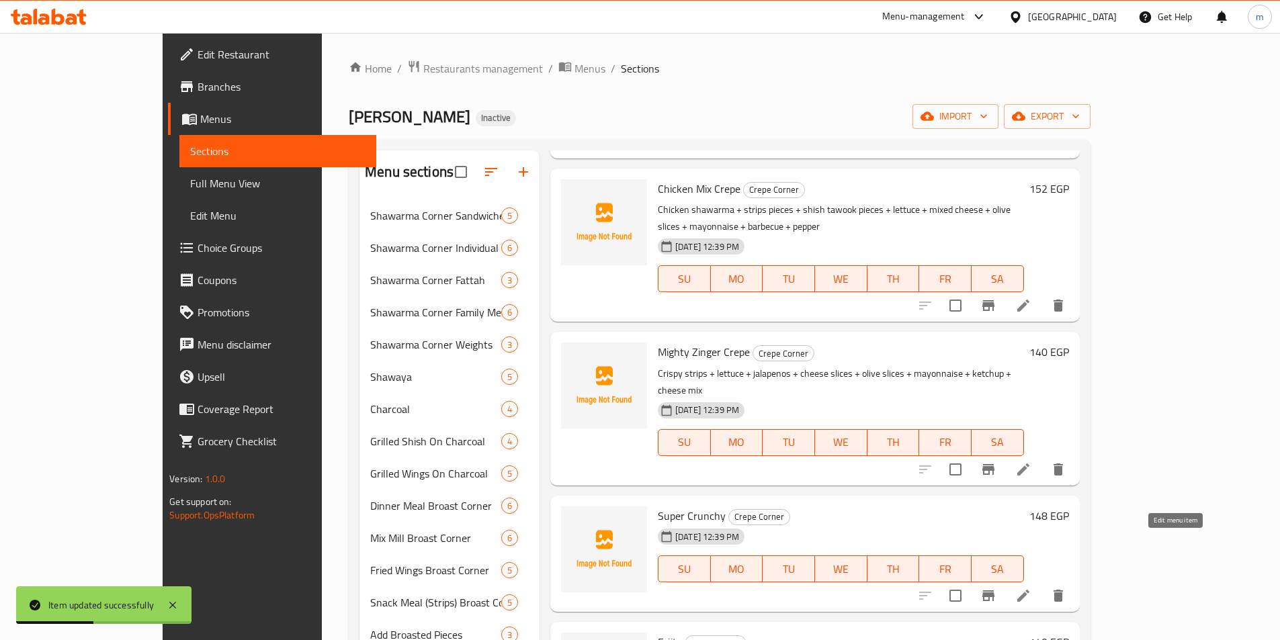
click at [1032, 588] on icon at bounding box center [1024, 596] width 16 height 16
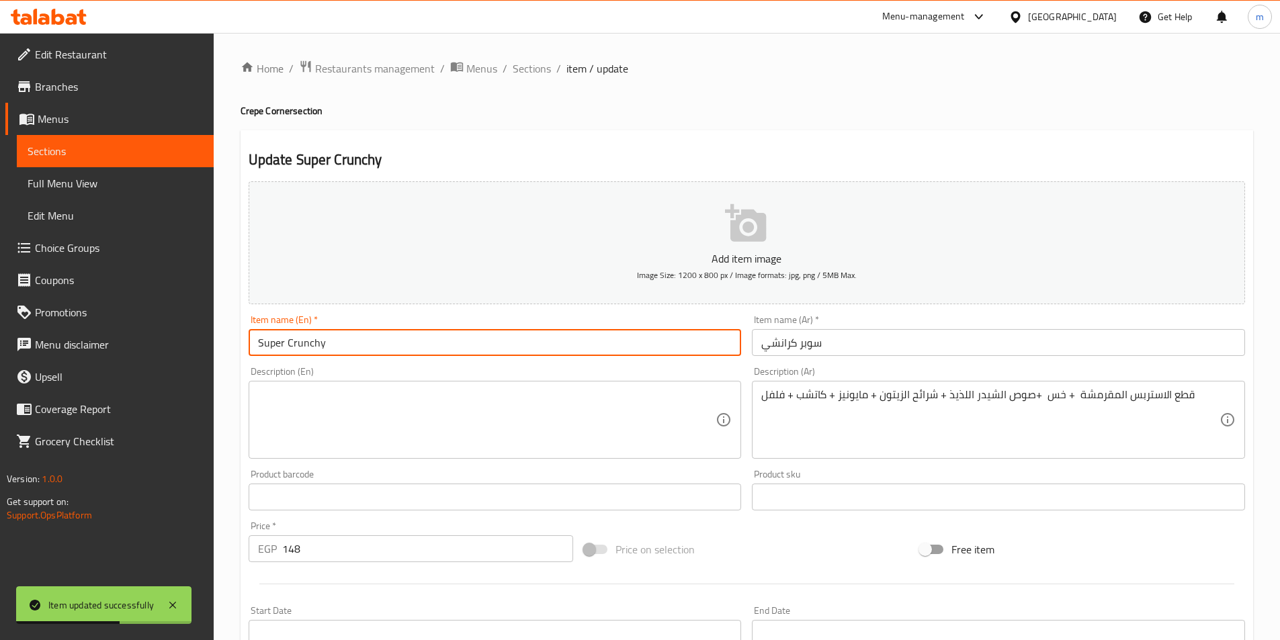
click at [309, 340] on input "Super Crunchy" at bounding box center [495, 342] width 493 height 27
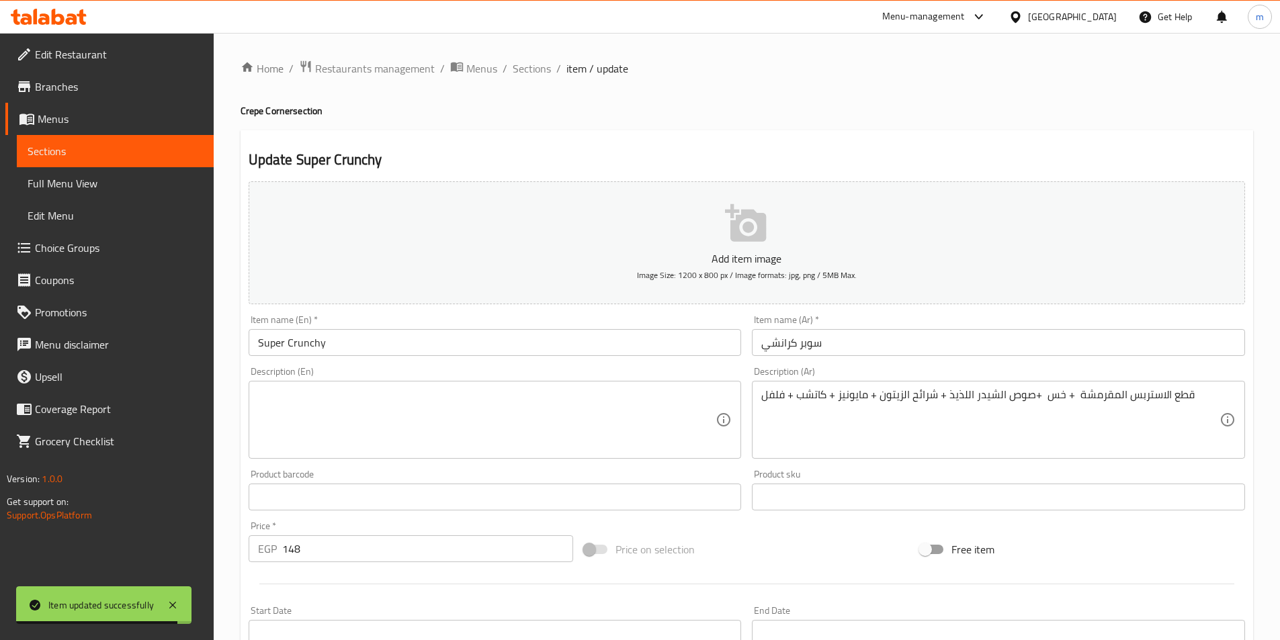
click at [252, 111] on h4 "Crepe Corner section" at bounding box center [747, 110] width 1013 height 13
copy h4 "Crepe"
click at [444, 341] on input "Super Crunchy" at bounding box center [495, 342] width 493 height 27
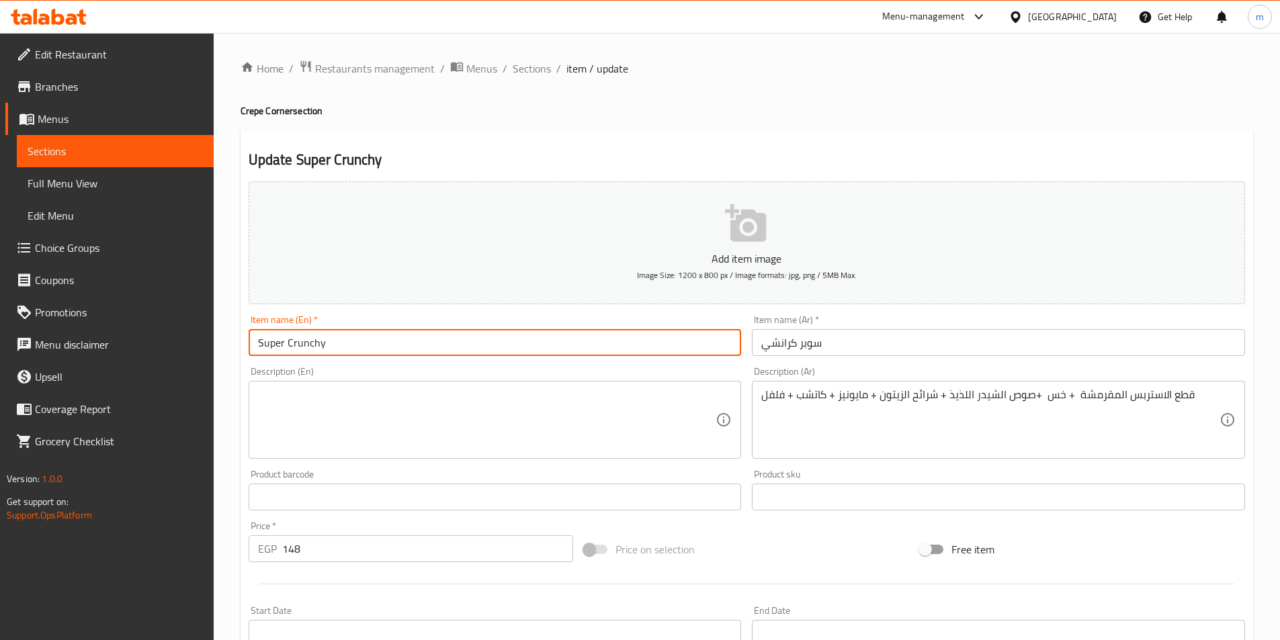
paste input "Crepe"
type input "Super Crunchy Crepe"
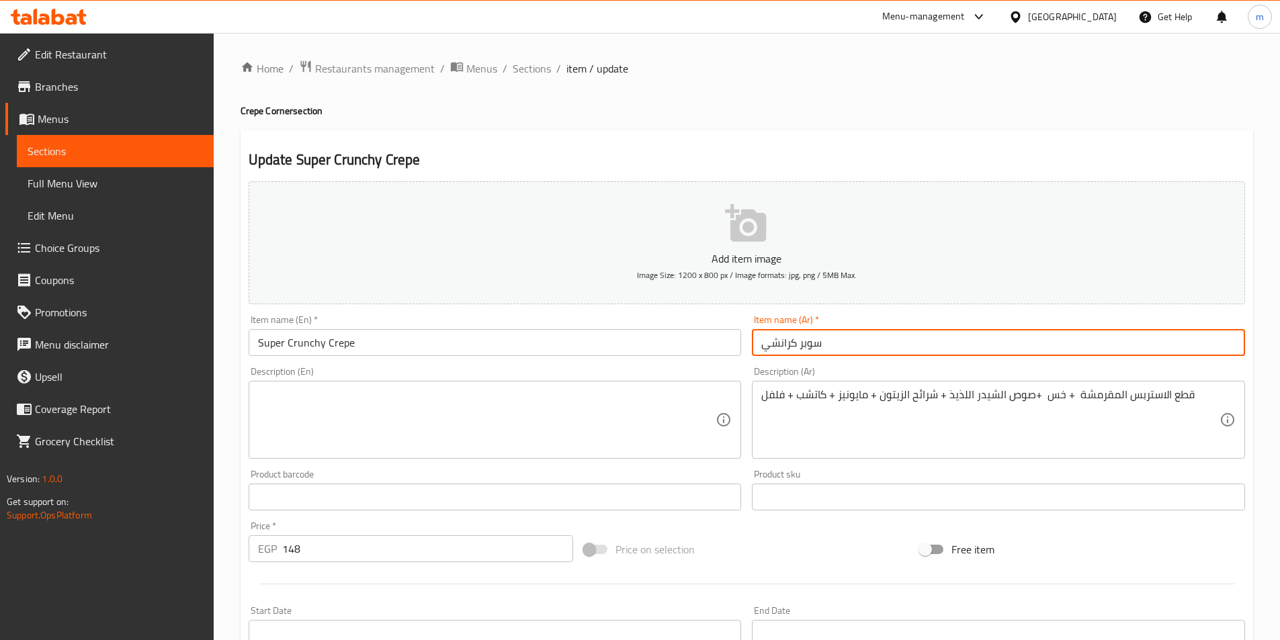
click at [885, 347] on input "سوبر كرانشي" at bounding box center [998, 342] width 493 height 27
click at [1239, 345] on input "سوبر كرانشي" at bounding box center [998, 342] width 493 height 27
click at [1236, 343] on input "سوبر كرانشي" at bounding box center [998, 342] width 493 height 27
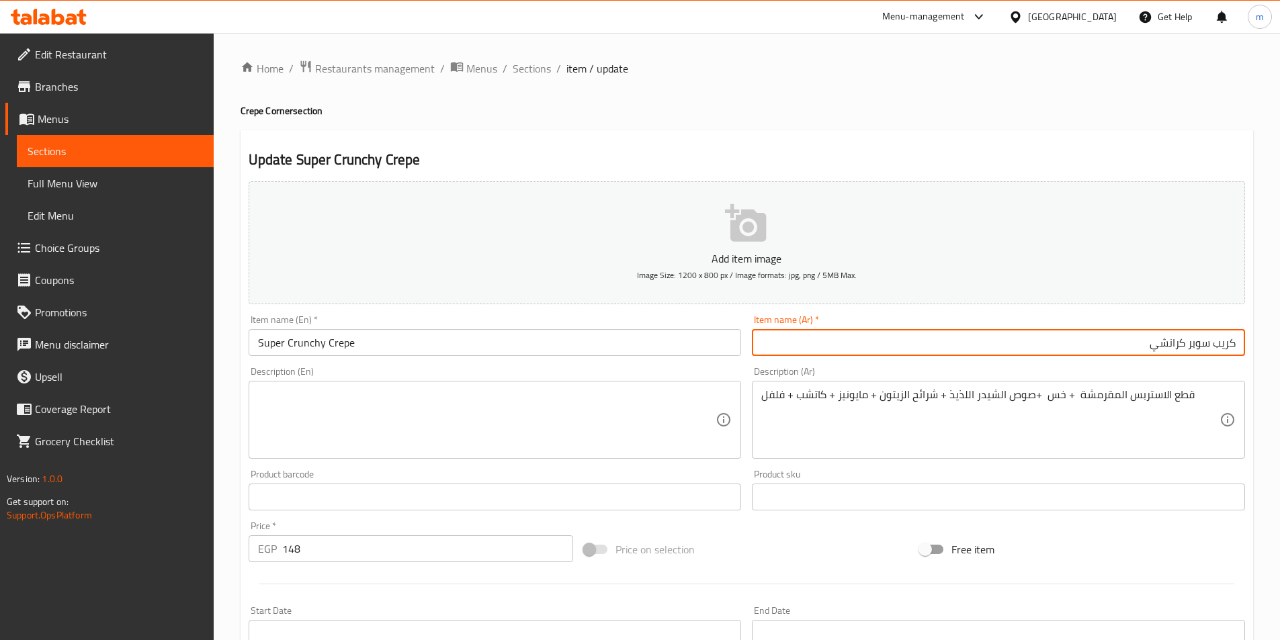
type input "كريب سوبر كرانشي"
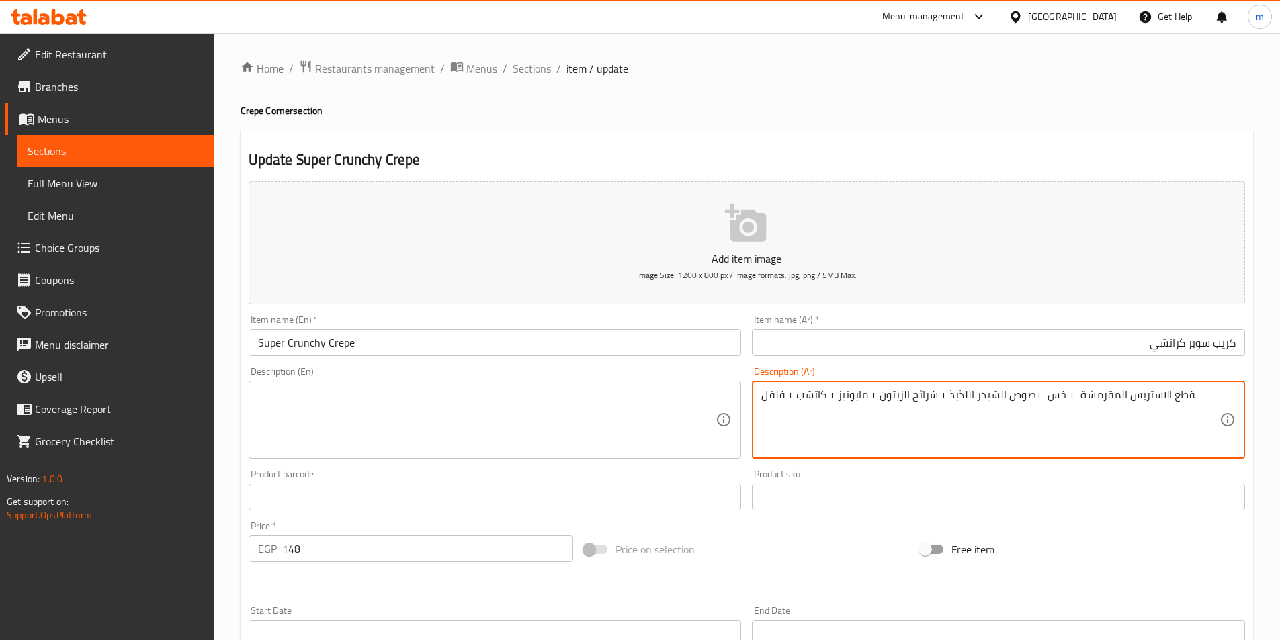
click at [835, 401] on textarea "قطع الاستربس المقرمشة + خس +صوص الشيدر اللذيذ + شرائح الزيتون + مايونيز + كاتشب…" at bounding box center [990, 420] width 458 height 64
click at [454, 438] on textarea at bounding box center [487, 420] width 458 height 64
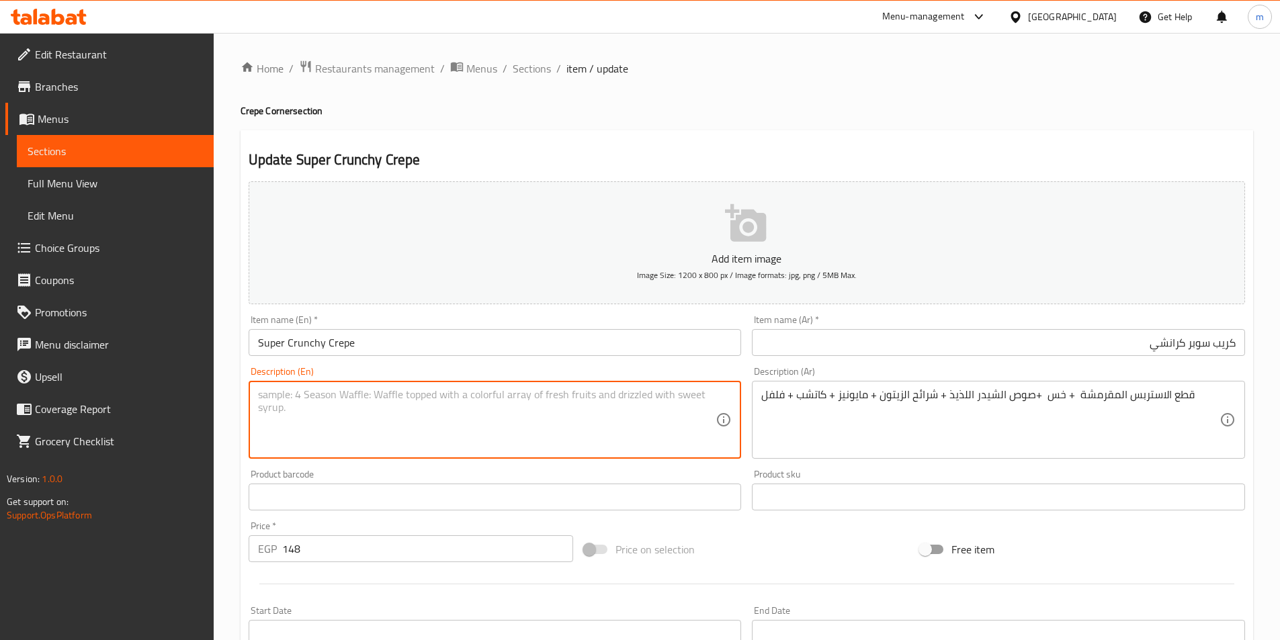
paste textarea "Crispy strips + lettuce + delicious cheddar sauce + olive slices + mayonnaise +…"
click at [319, 396] on textarea "Crispy strips + lettuce + delicious cheddar sauce + olive slices + mayonnaise +…" at bounding box center [487, 420] width 458 height 64
click at [345, 395] on textarea "Crispy strips pieces + lettuce + delicious cheddar sauce + olive slices + mayon…" at bounding box center [487, 420] width 458 height 64
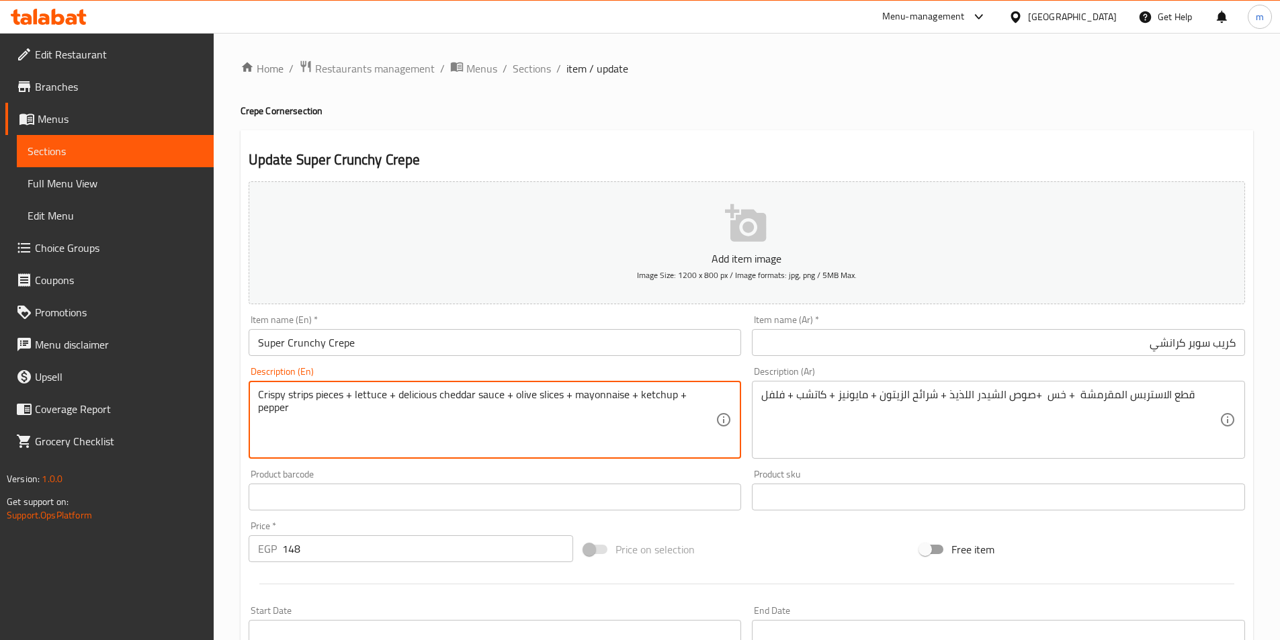
type textarea "Crispy strips pieces + lettuce + delicious cheddar sauce + olive slices + mayon…"
click at [434, 430] on textarea "Crispy strips pieces + lettuce + delicious cheddar sauce + olive slices + mayon…" at bounding box center [487, 420] width 458 height 64
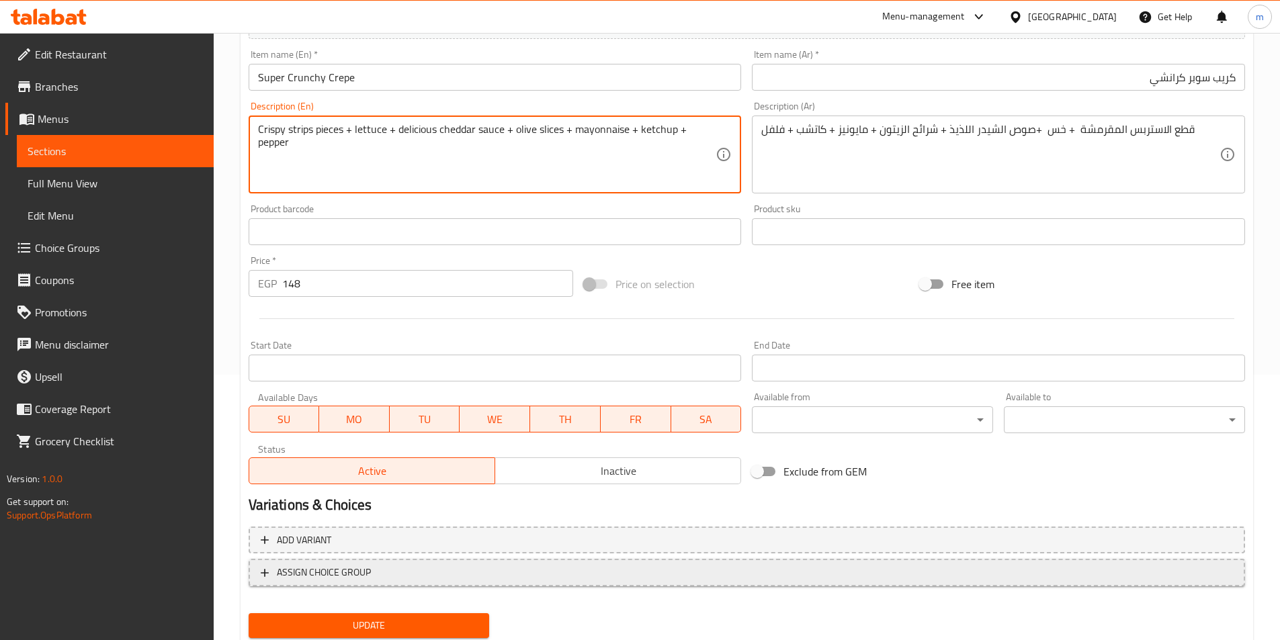
scroll to position [269, 0]
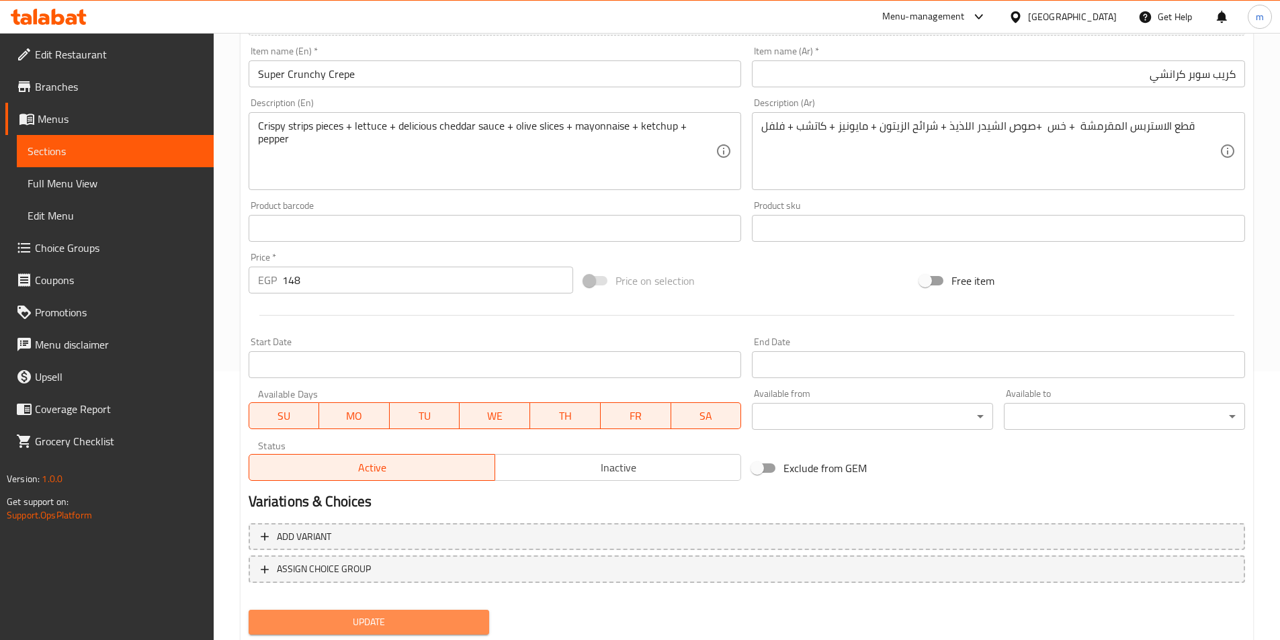
click at [399, 614] on button "Update" at bounding box center [369, 622] width 241 height 25
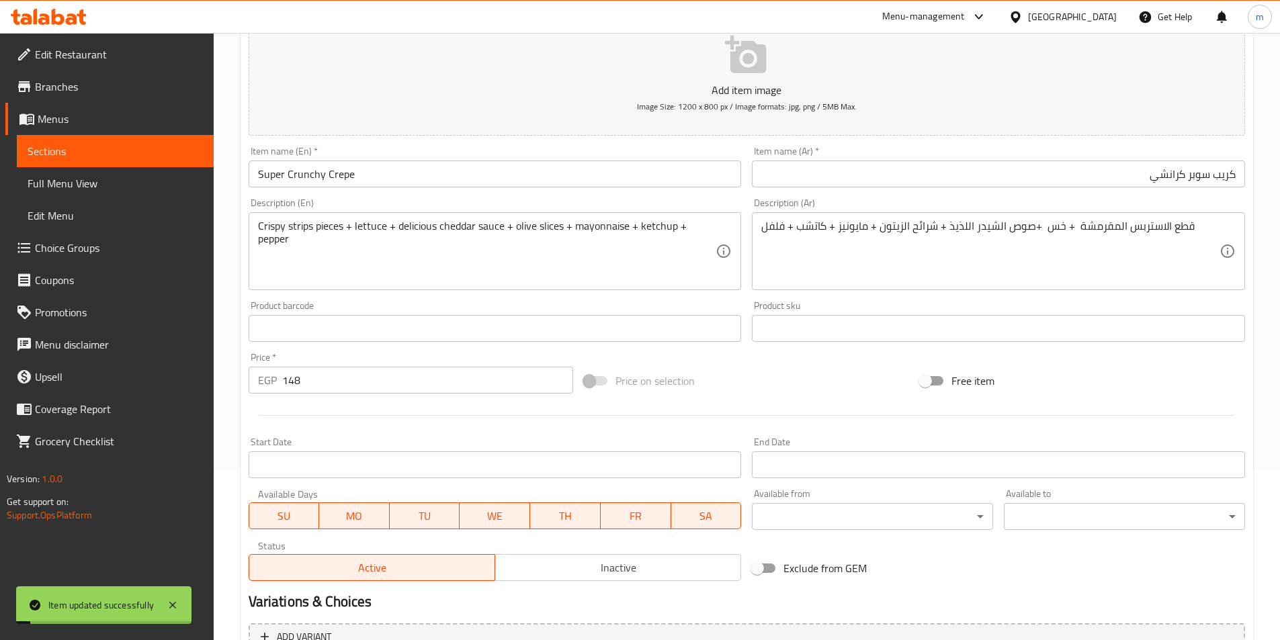
scroll to position [0, 0]
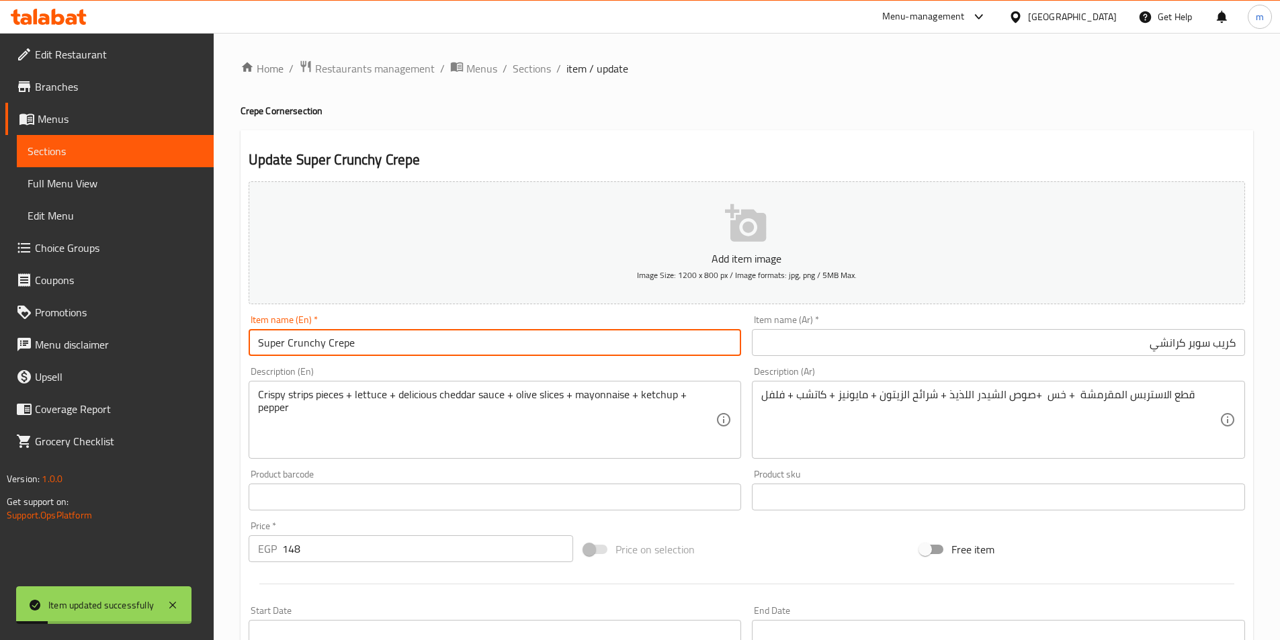
click at [326, 351] on input "Super Crunchy Crepe" at bounding box center [495, 342] width 493 height 27
click at [522, 65] on span "Sections" at bounding box center [532, 68] width 38 height 16
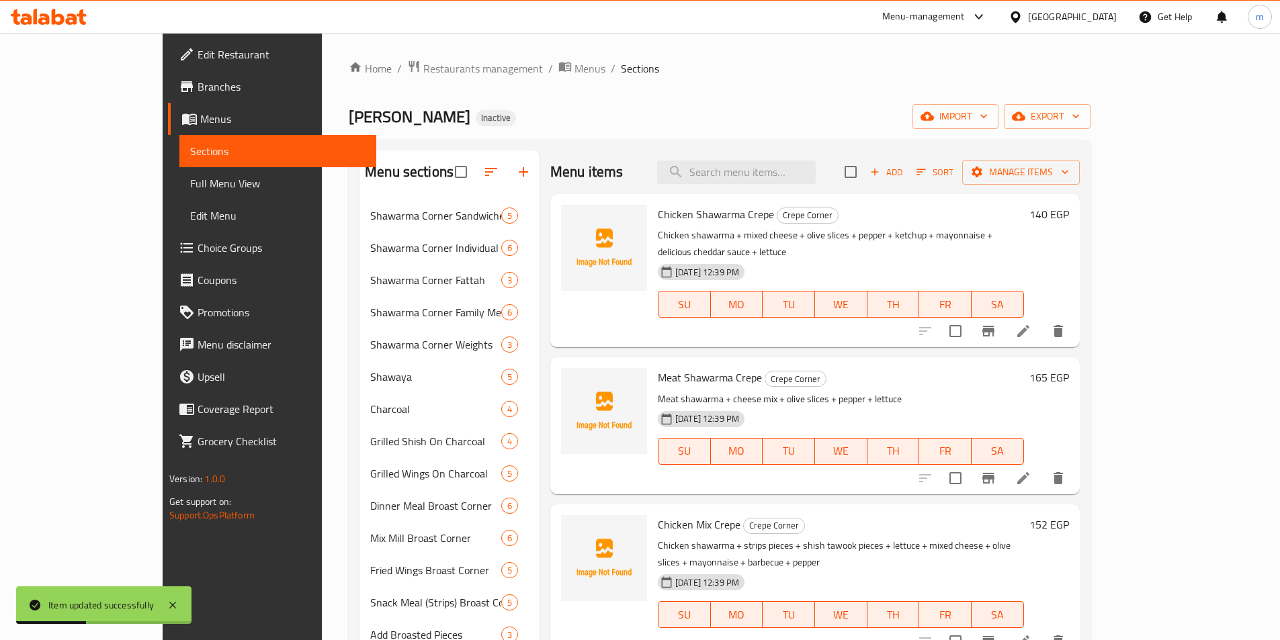
click at [834, 107] on div "Midan Alsham Inactive import export" at bounding box center [720, 116] width 742 height 25
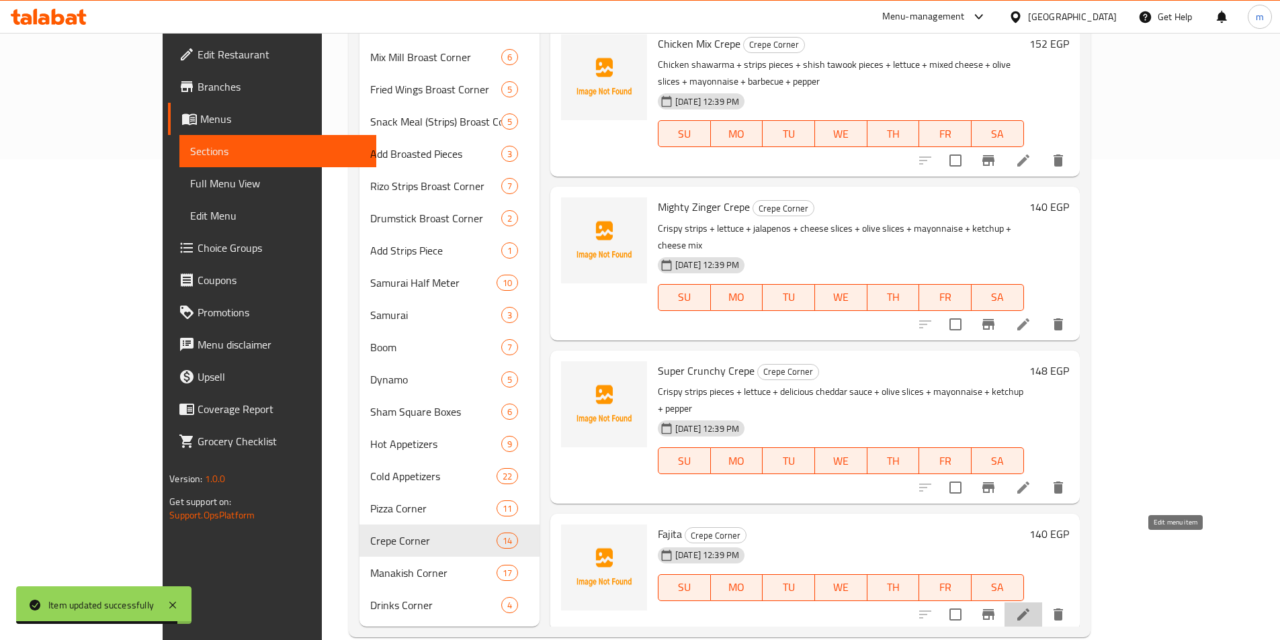
click at [1032, 607] on icon at bounding box center [1024, 615] width 16 height 16
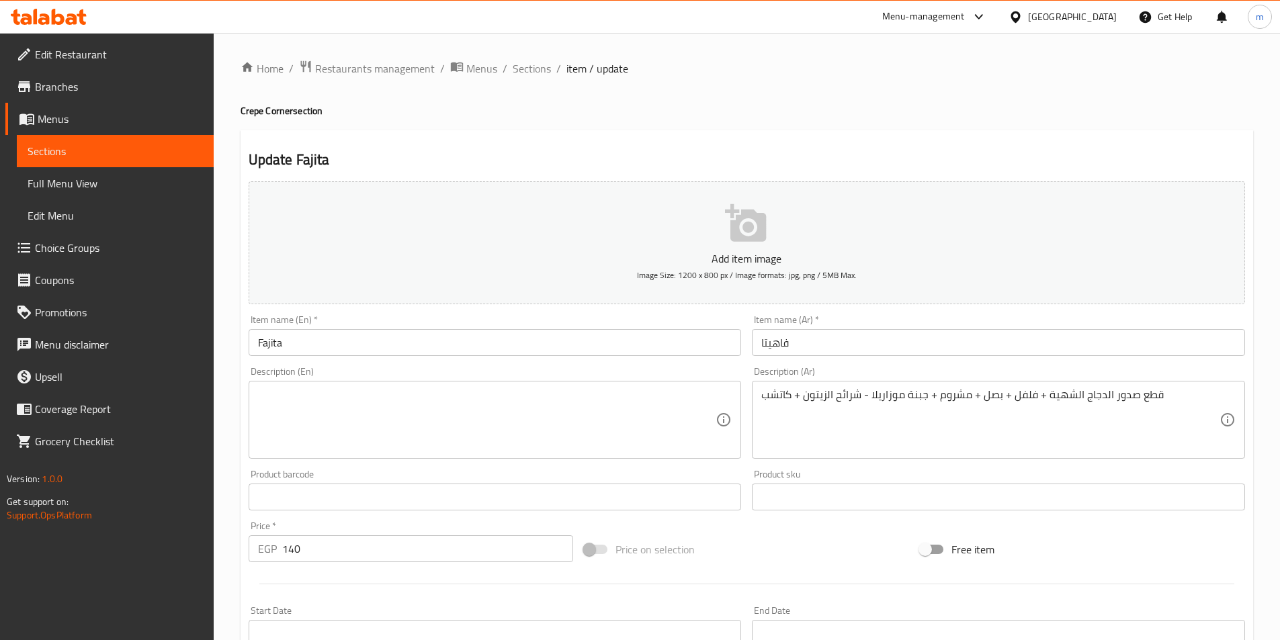
click at [255, 108] on h4 "Crepe Corner section" at bounding box center [747, 110] width 1013 height 13
copy h4 "Crepe"
click at [311, 347] on input "Fajita" at bounding box center [495, 342] width 493 height 27
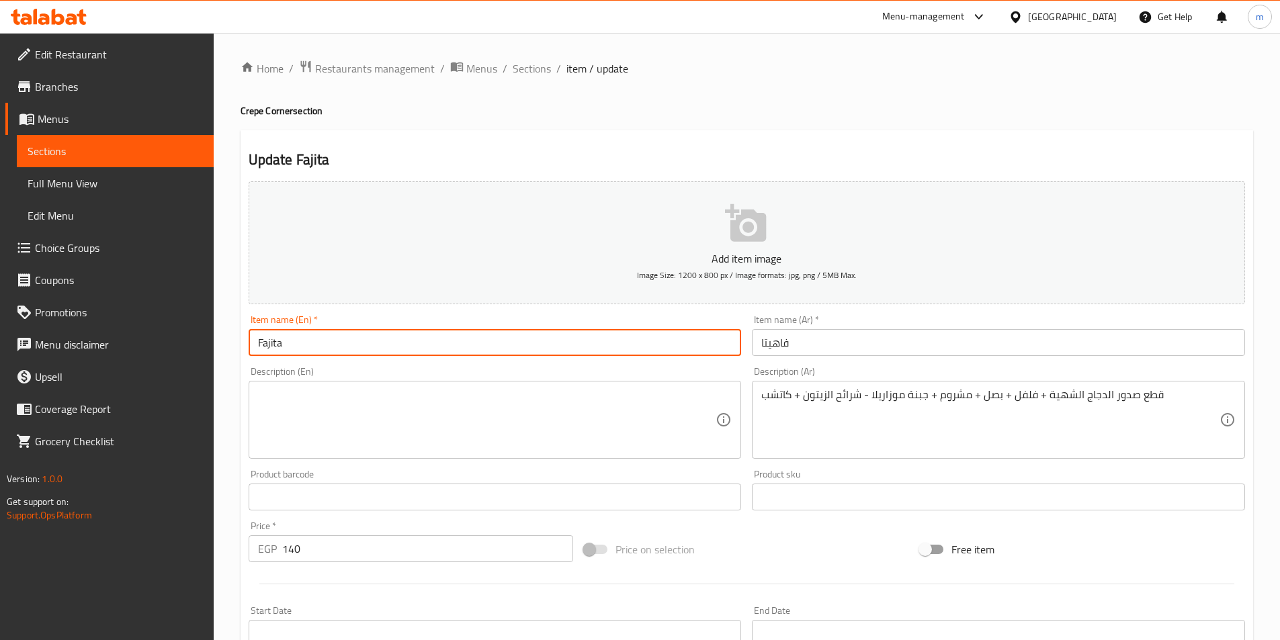
paste input "Crepe"
type input "[PERSON_NAME]"
click at [960, 349] on input "فاهيتا" at bounding box center [998, 342] width 493 height 27
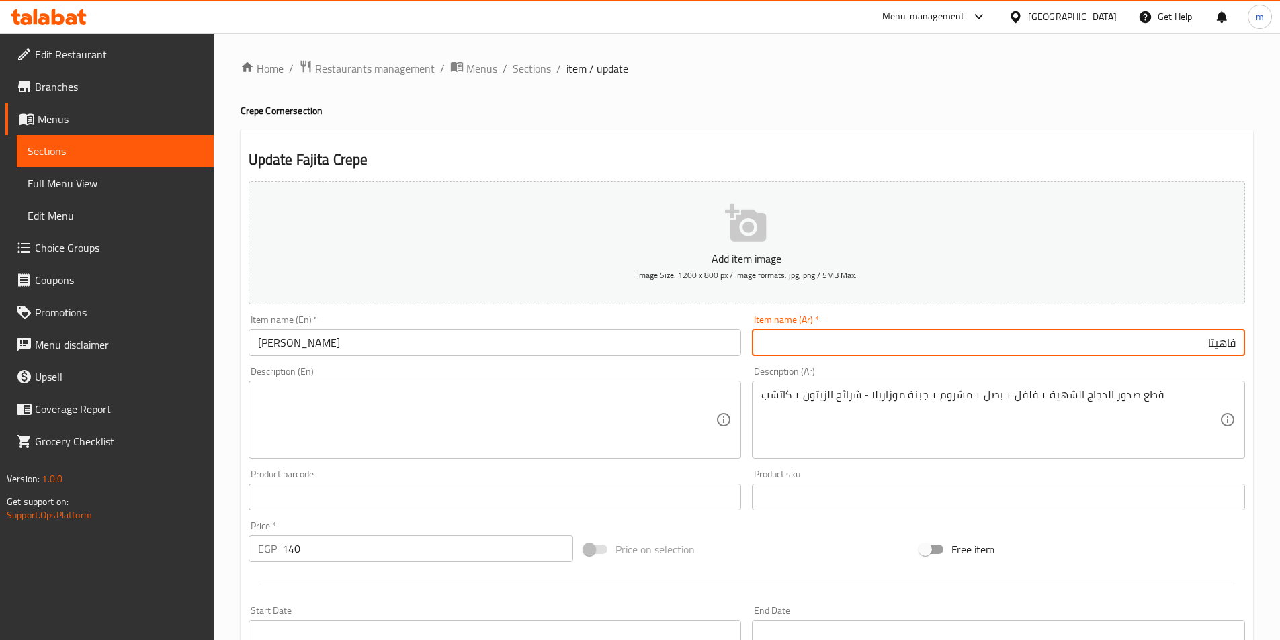
click at [1231, 345] on input "فاهيتا" at bounding box center [998, 342] width 493 height 27
click at [1237, 346] on input "فاهيتا" at bounding box center [998, 342] width 493 height 27
type input "كريب فاهيتا"
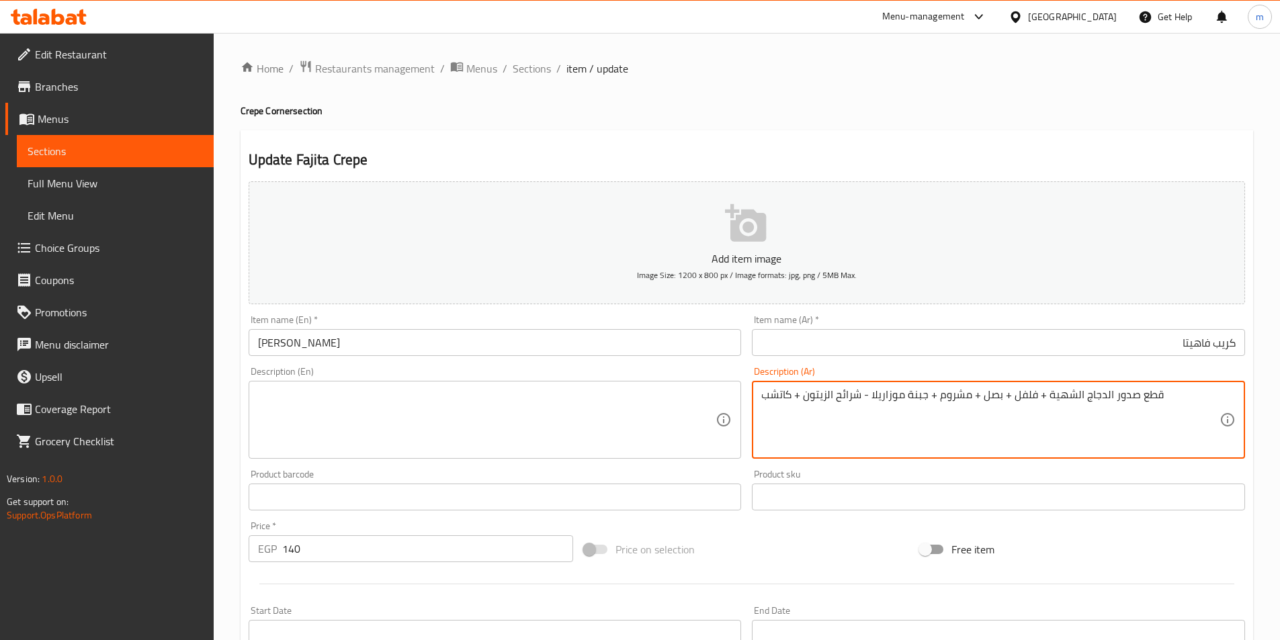
click at [904, 404] on textarea "قطع صدور الدجاج الشهية + فلفل + بصل + مشروم + جبنة موزاريلا - شرائح الزيتون + ك…" at bounding box center [990, 420] width 458 height 64
click at [529, 404] on textarea at bounding box center [487, 420] width 458 height 64
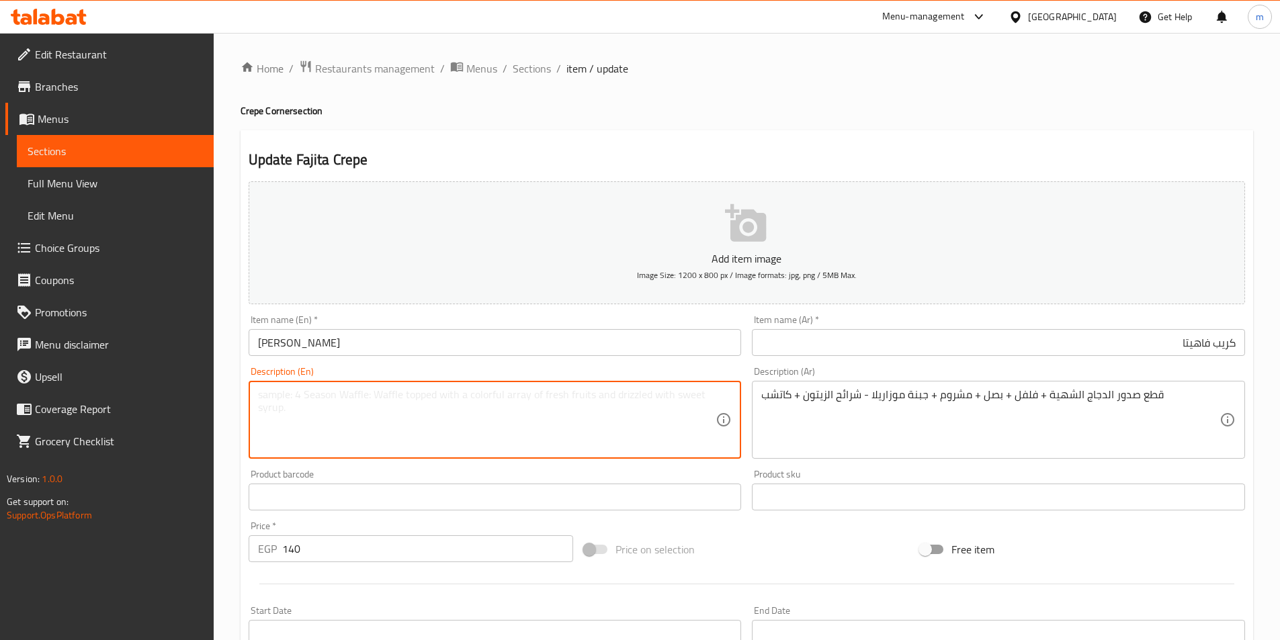
paste textarea "Delicious chicken breast pieces + pepper + onion + mushroom + mozzarella cheese…"
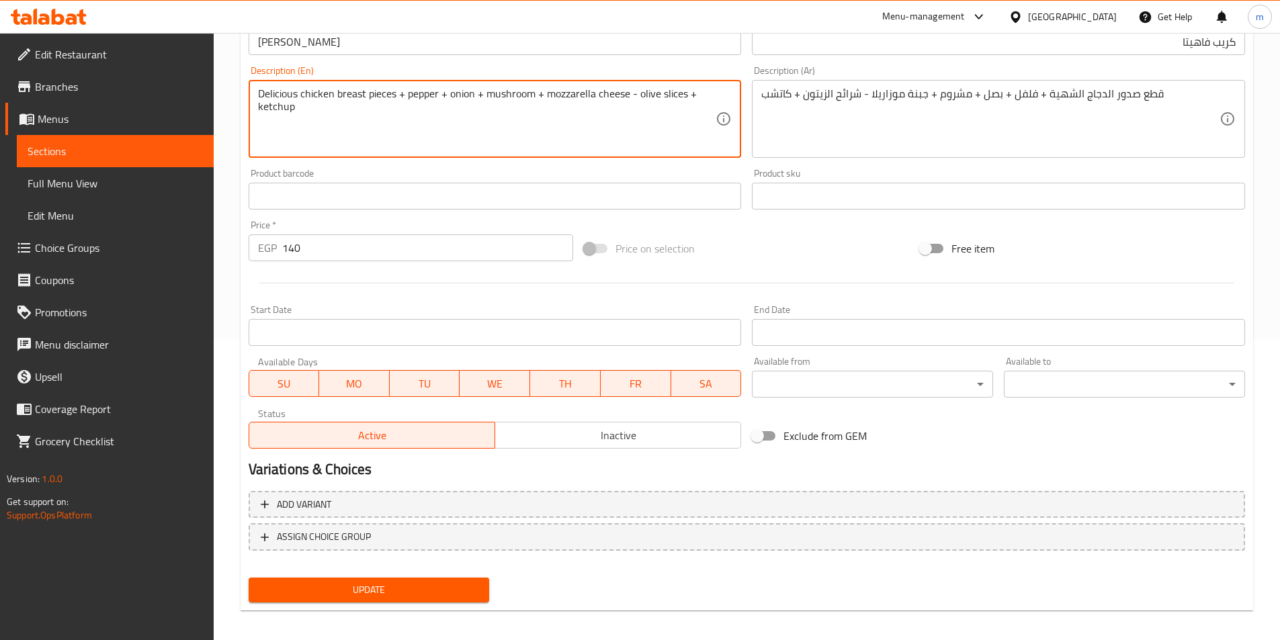
scroll to position [309, 0]
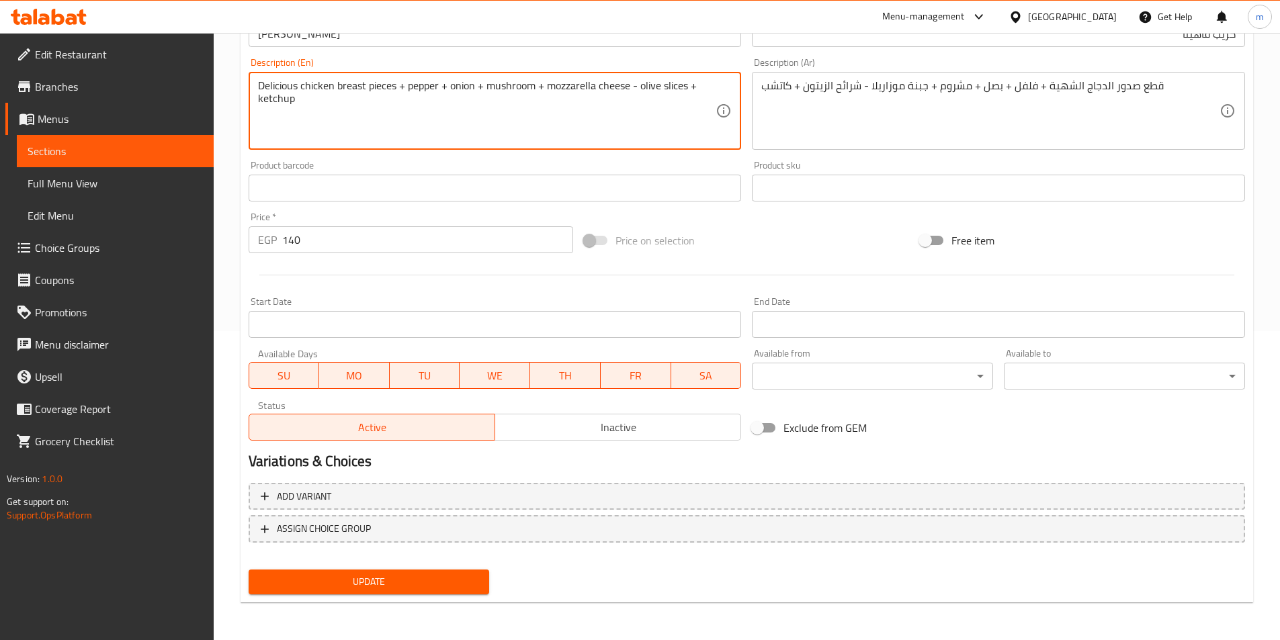
type textarea "Delicious chicken breast pieces + pepper + onion + mushroom + mozzarella cheese…"
click at [477, 593] on button "Update" at bounding box center [369, 582] width 241 height 25
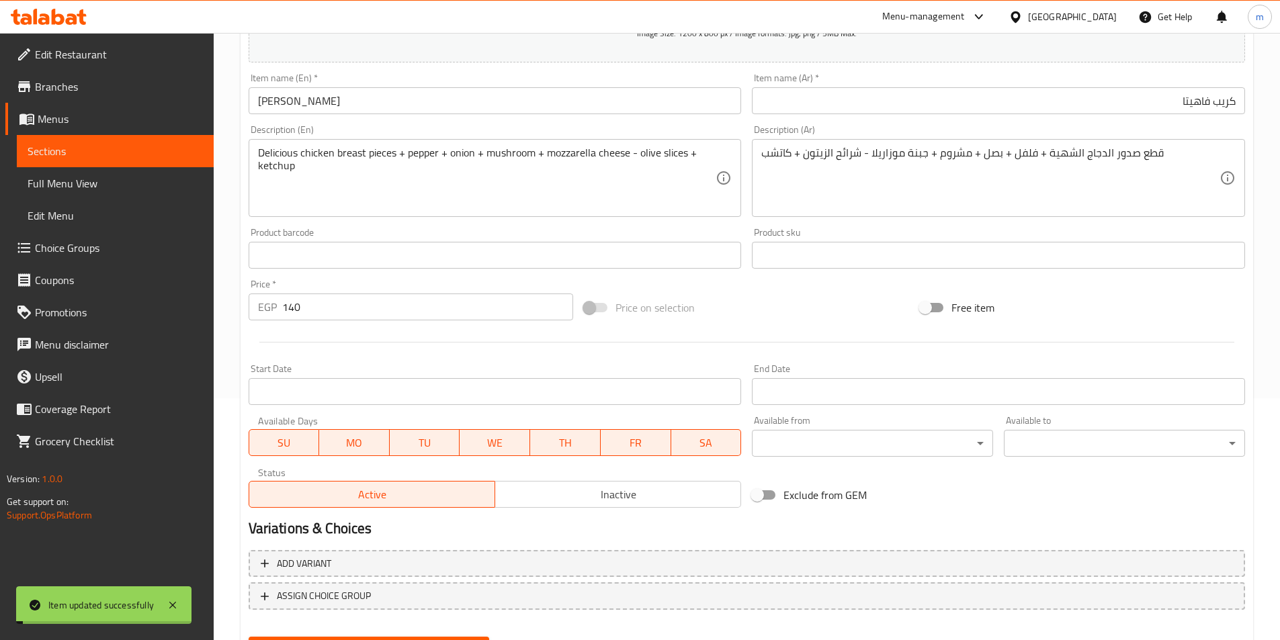
scroll to position [0, 0]
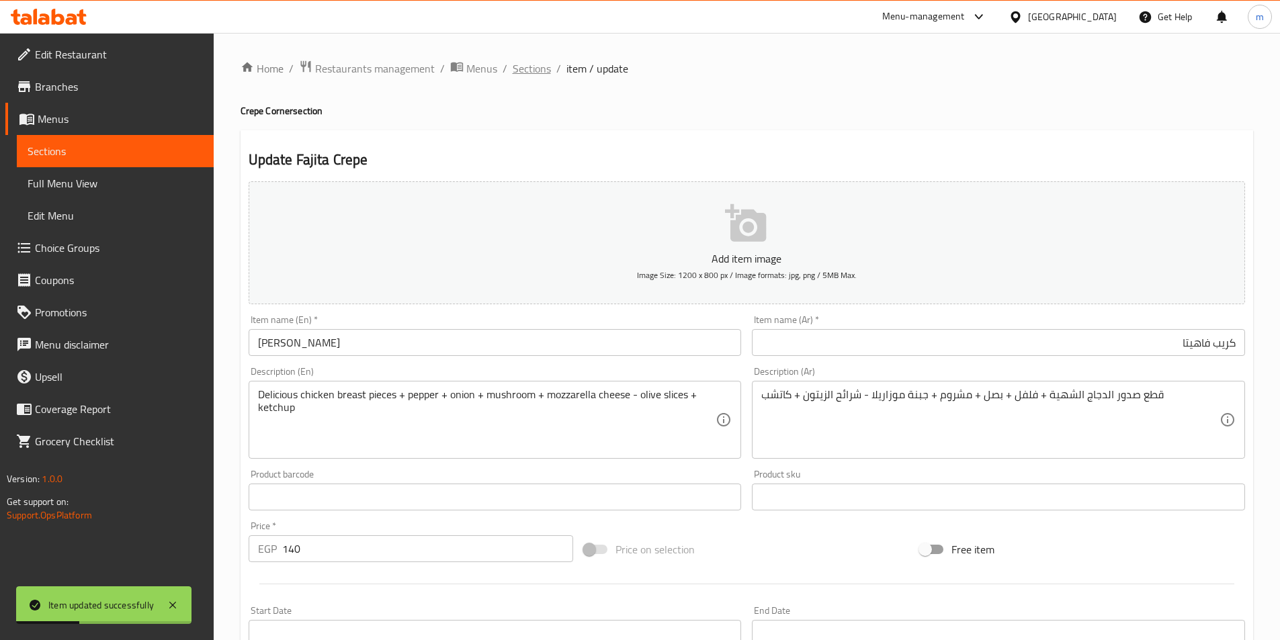
click at [530, 76] on span "Sections" at bounding box center [532, 68] width 38 height 16
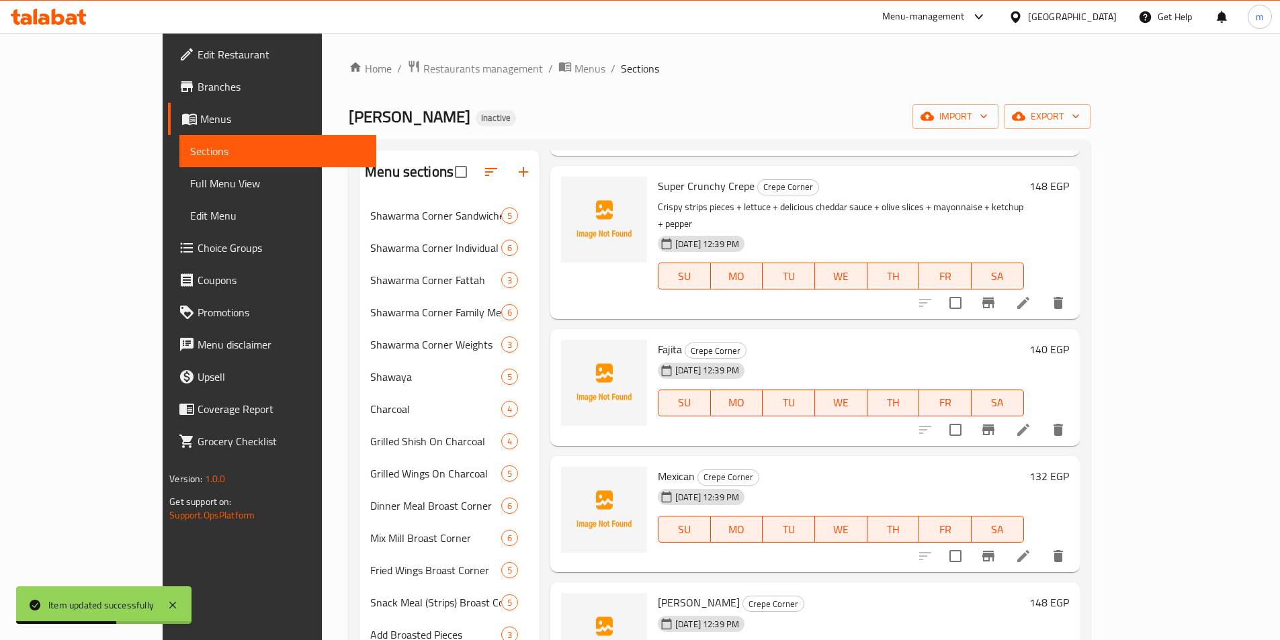
scroll to position [672, 0]
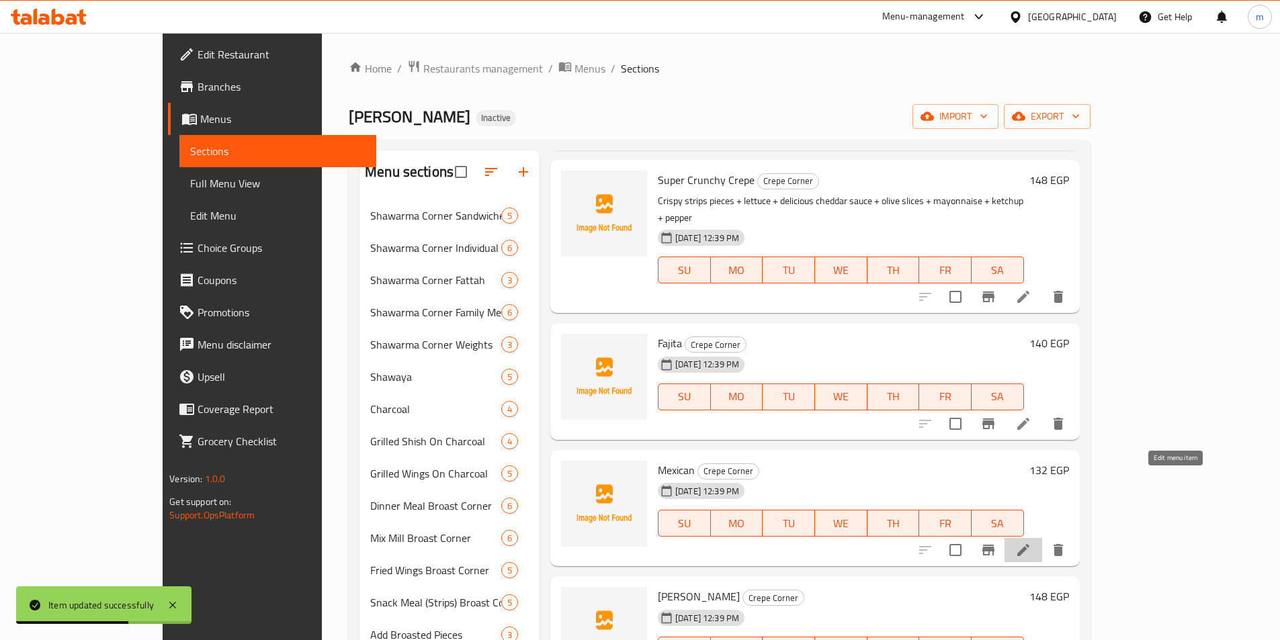
click at [1032, 542] on icon at bounding box center [1024, 550] width 16 height 16
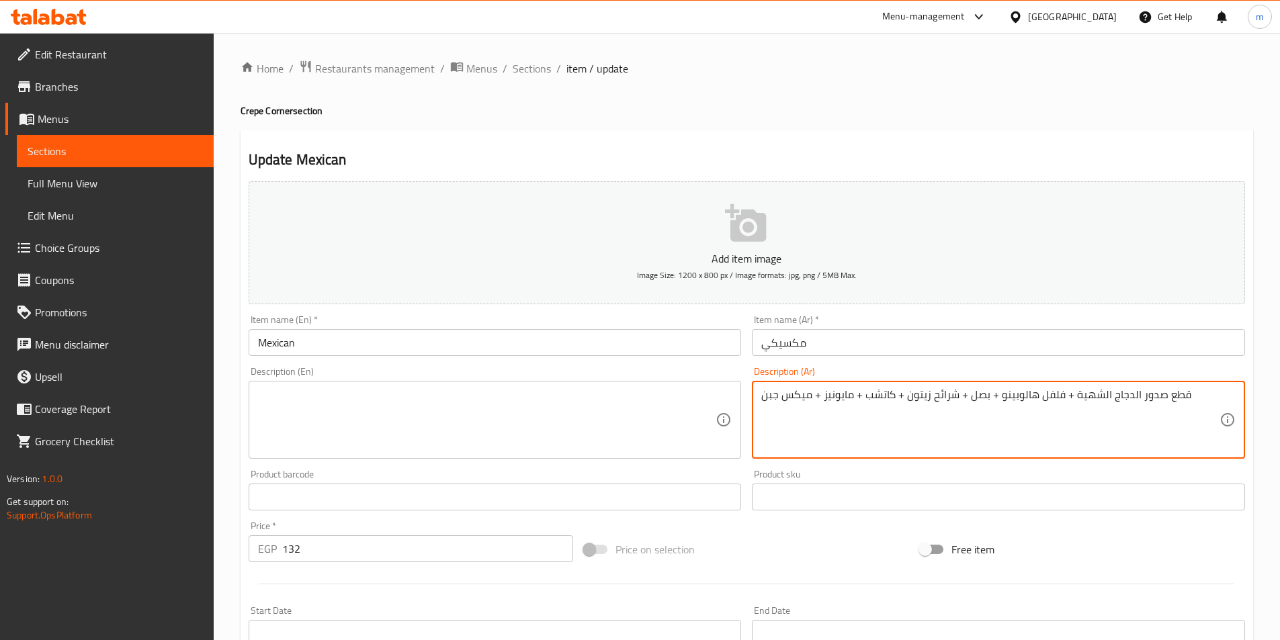
click at [863, 403] on textarea "قطع صدور الدجاج الشهية + فلفل هالوبينو + بصل + شرائح زيتون + كاتشب + مايونيز + …" at bounding box center [990, 420] width 458 height 64
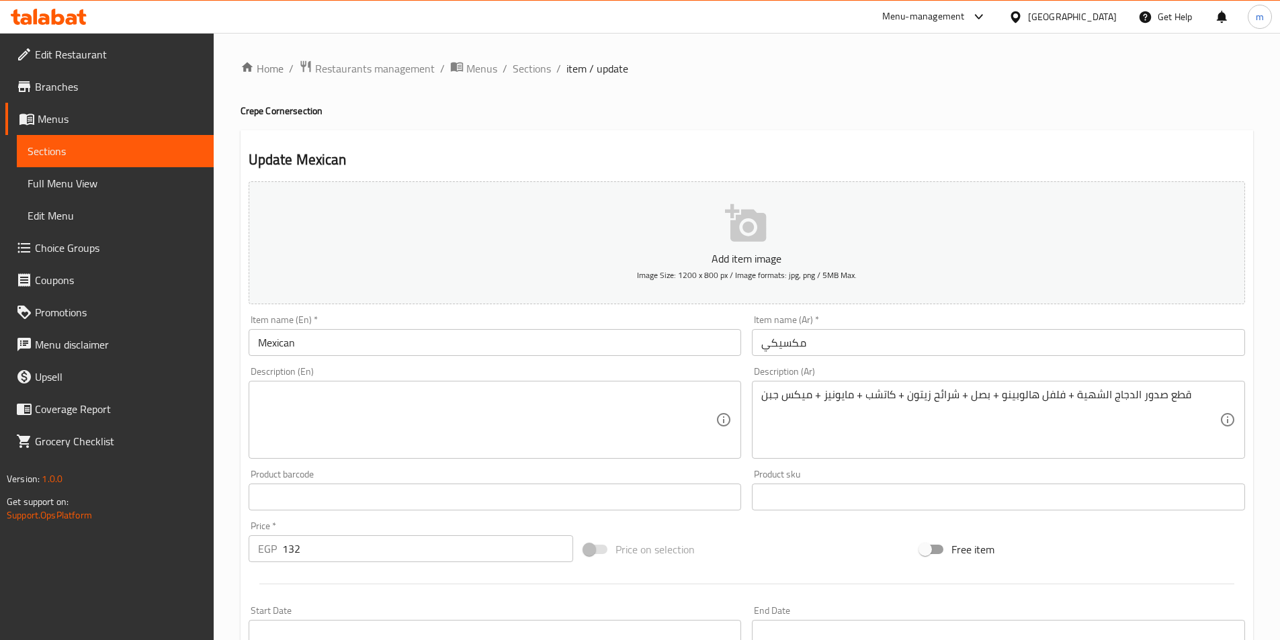
click at [247, 109] on h4 "Crepe Corner section" at bounding box center [747, 110] width 1013 height 13
copy h4 "Crepe"
click at [345, 344] on input "Mexican" at bounding box center [495, 342] width 493 height 27
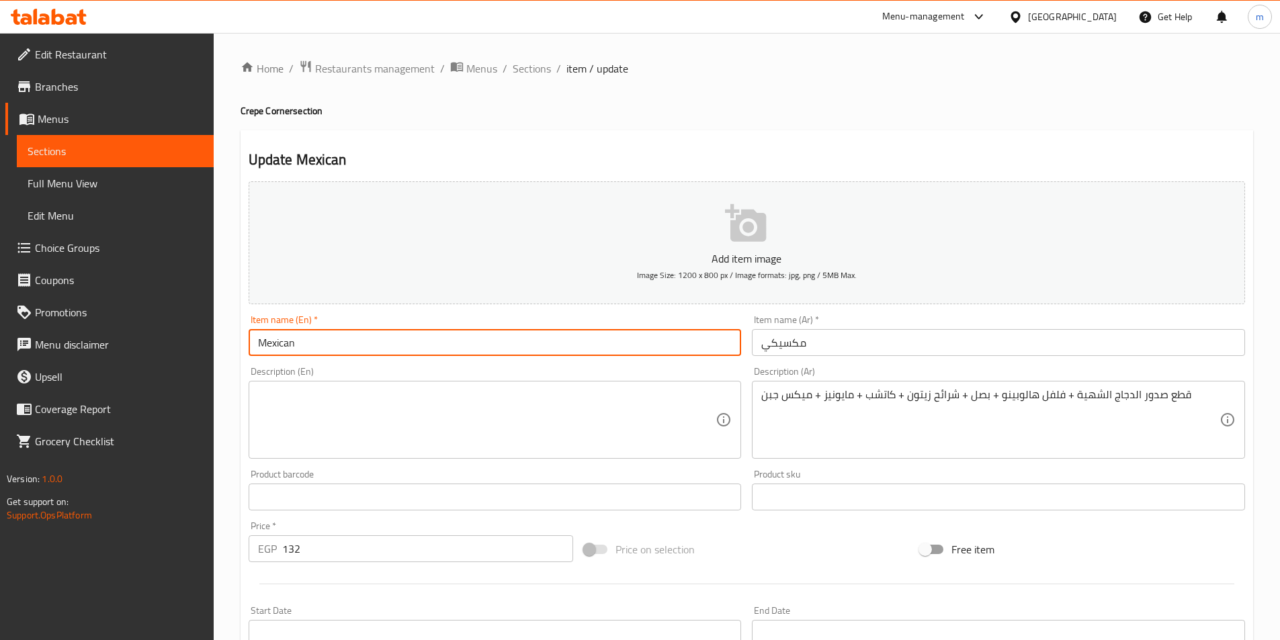
paste input "Crepe"
type input "Mexican Crepe"
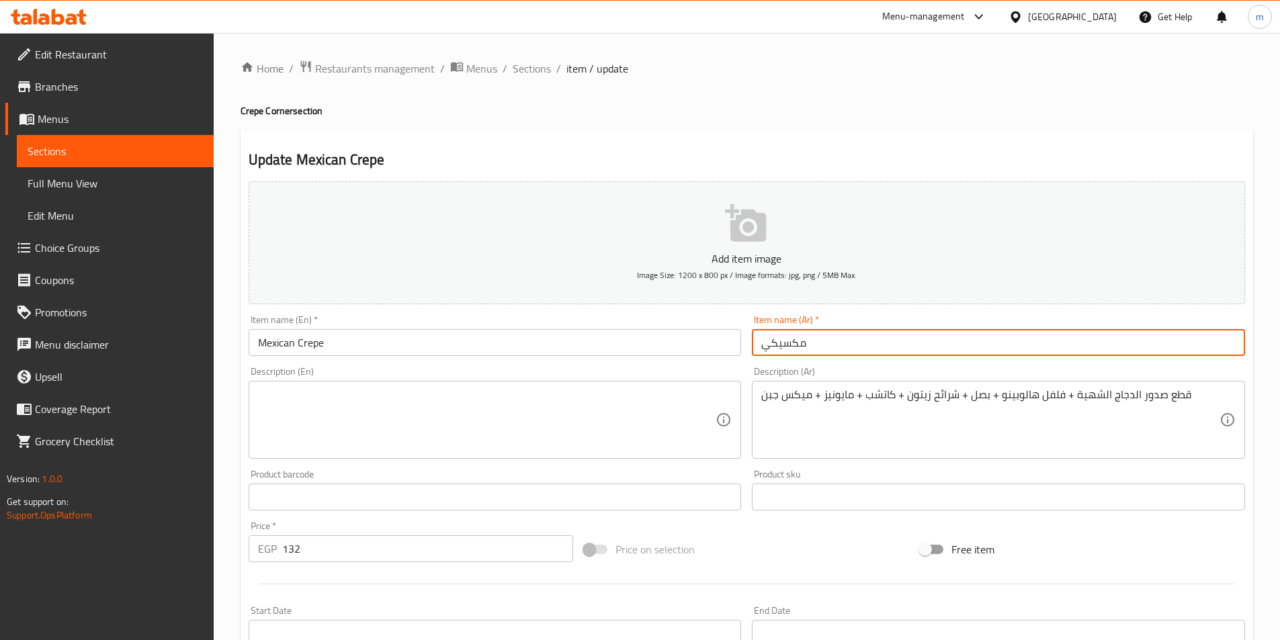
click at [868, 347] on input "مكسيكي" at bounding box center [998, 342] width 493 height 27
click at [1235, 339] on input "مكسيكي" at bounding box center [998, 342] width 493 height 27
type input "كريب مكسيكي"
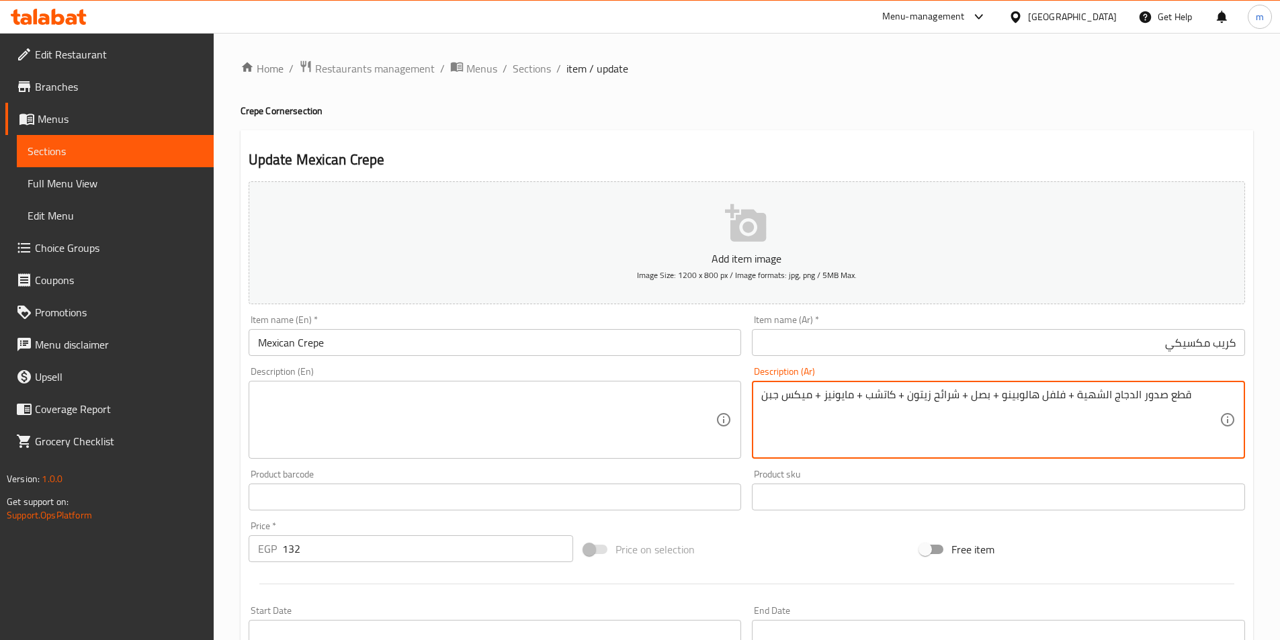
click at [1118, 392] on textarea "قطع صدور الدجاج الشهية + فلفل هالوبينو + بصل + شرائح زيتون + كاتشب + مايونيز + …" at bounding box center [990, 420] width 458 height 64
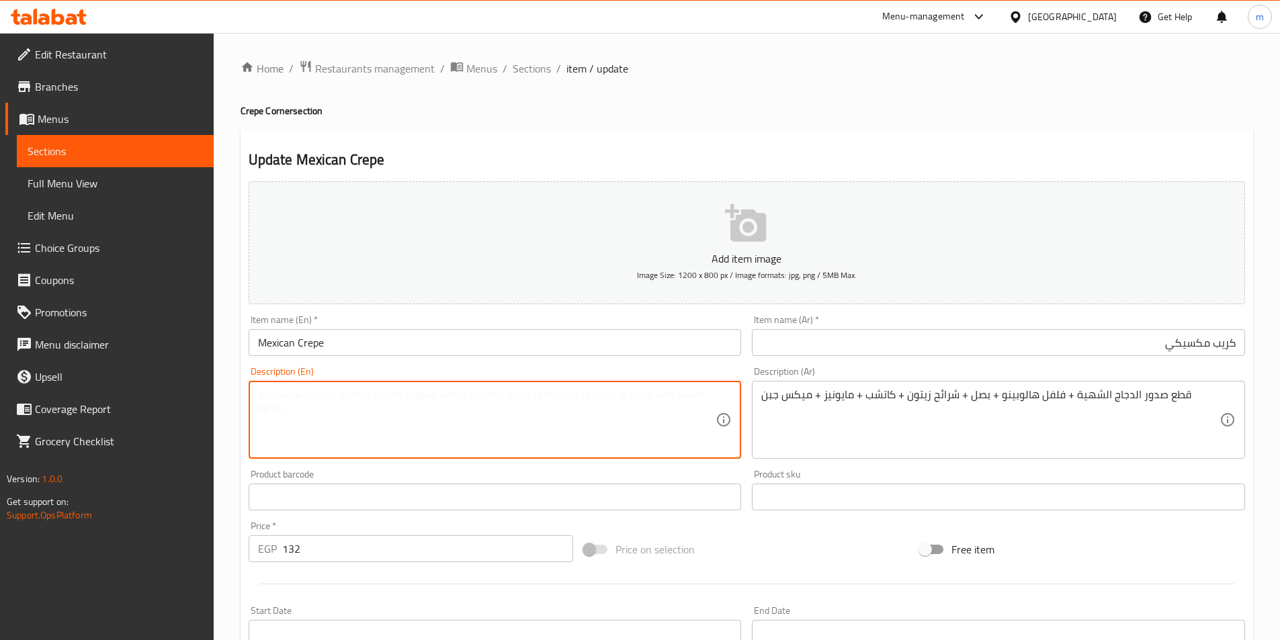
click at [503, 397] on textarea at bounding box center [487, 420] width 458 height 64
paste textarea "Delicious chicken breast pieces + jalapeno peppers + onions + olive slices + ke…"
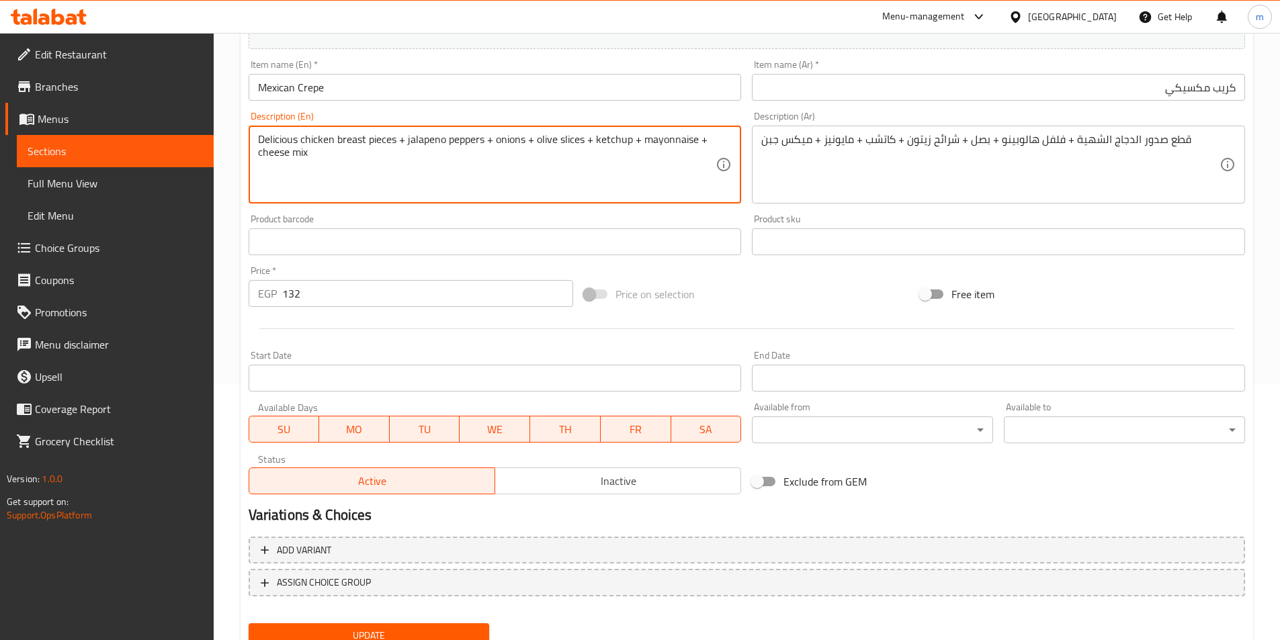
scroll to position [309, 0]
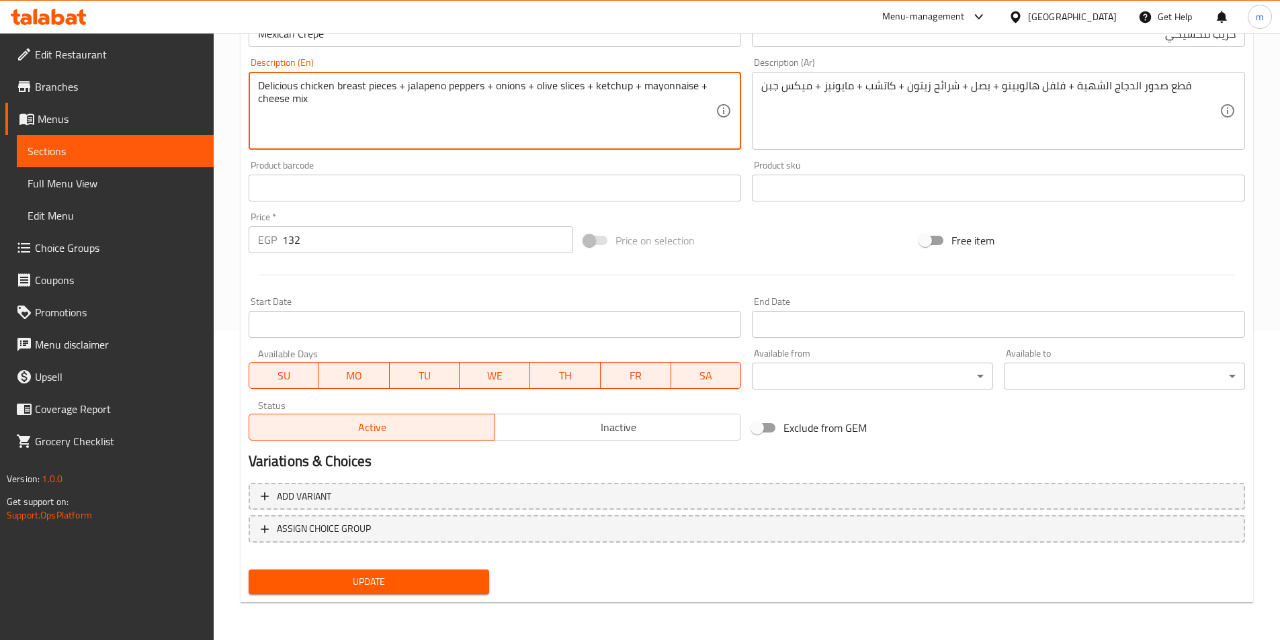
type textarea "Delicious chicken breast pieces + jalapeno peppers + onions + olive slices + ke…"
click at [356, 589] on span "Update" at bounding box center [369, 582] width 220 height 17
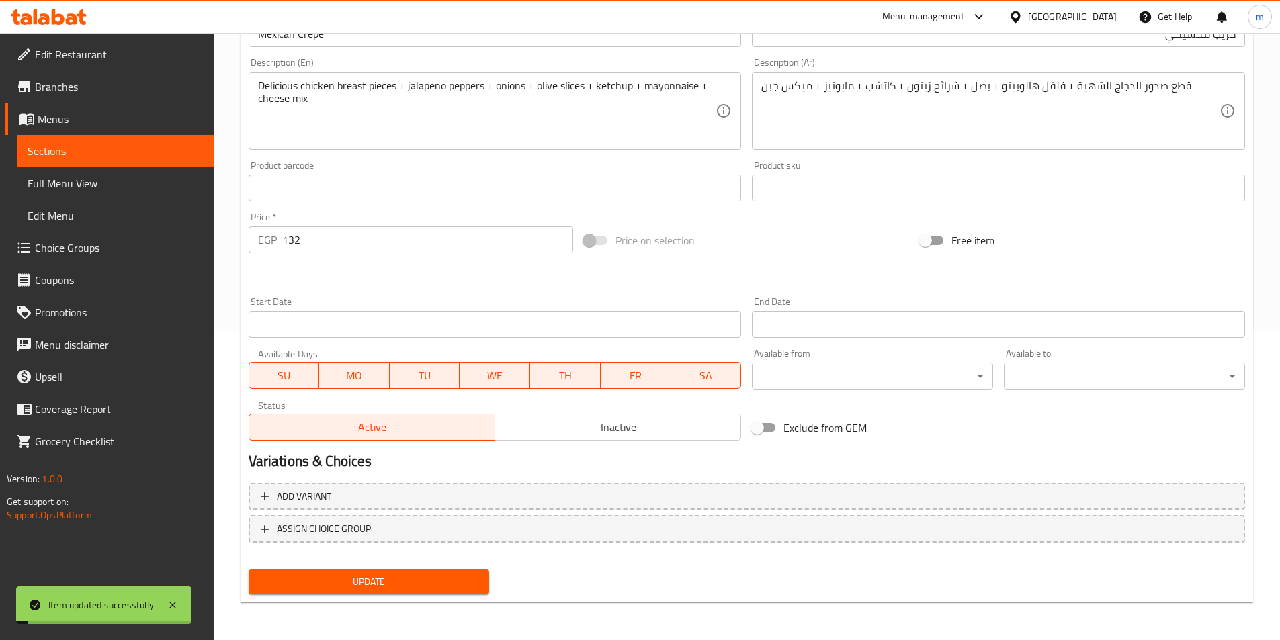
scroll to position [175, 0]
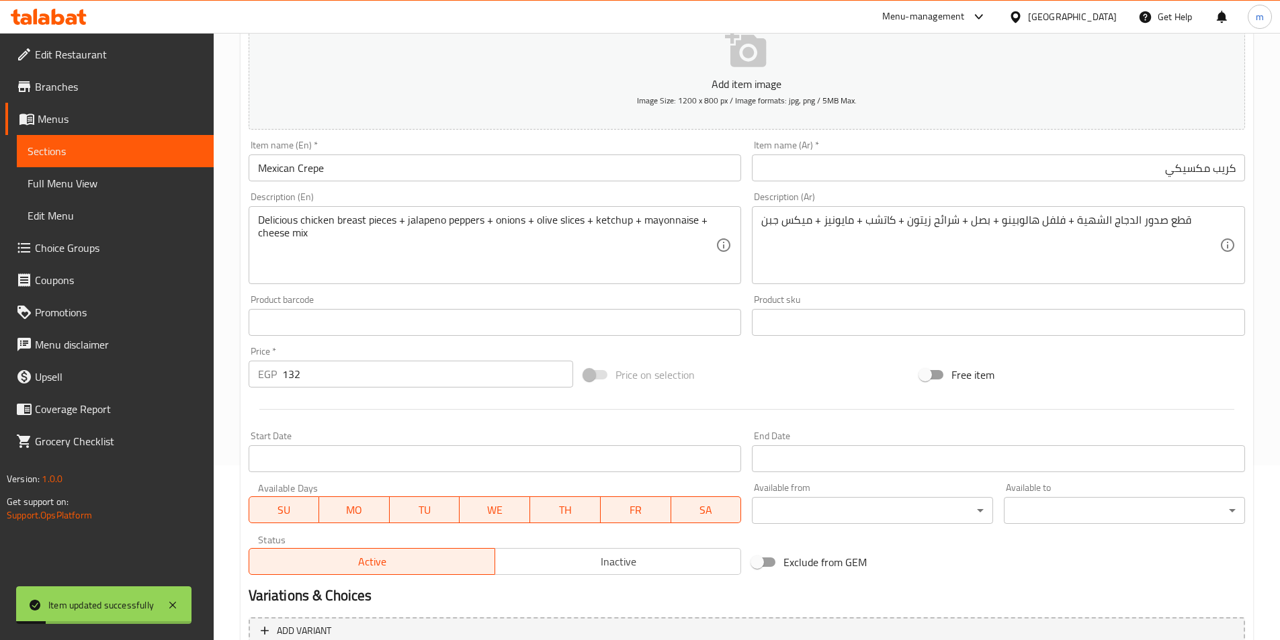
click at [272, 172] on input "Mexican Crepe" at bounding box center [495, 168] width 493 height 27
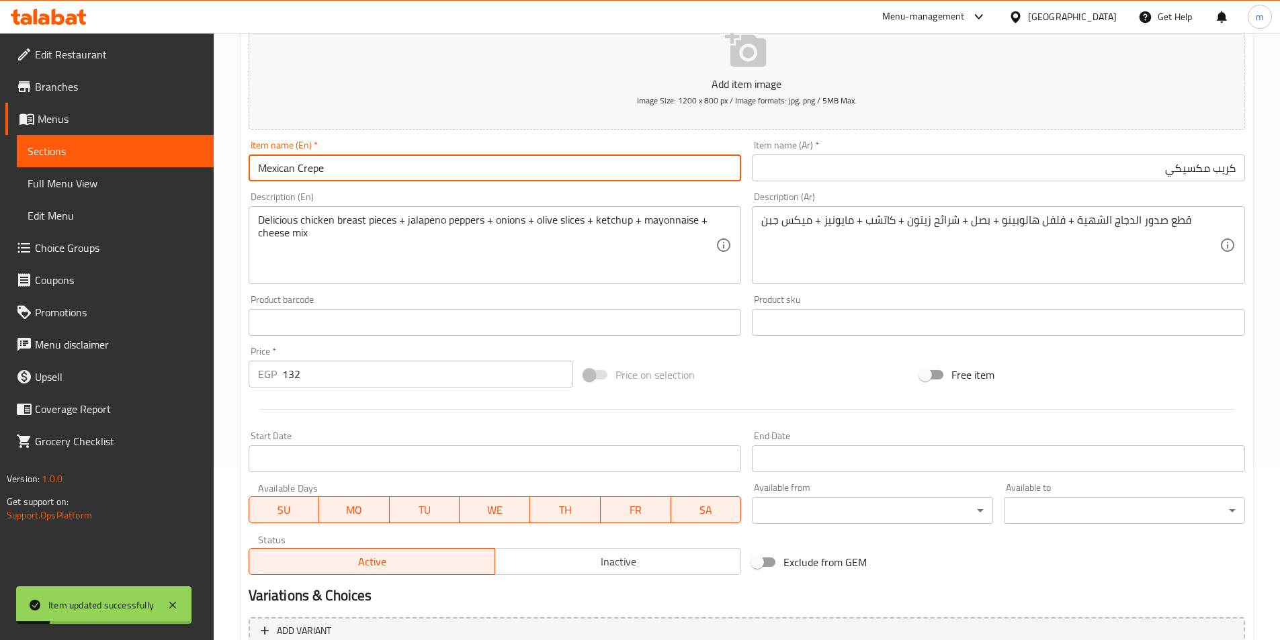
click at [272, 172] on input "Mexican Crepe" at bounding box center [495, 168] width 493 height 27
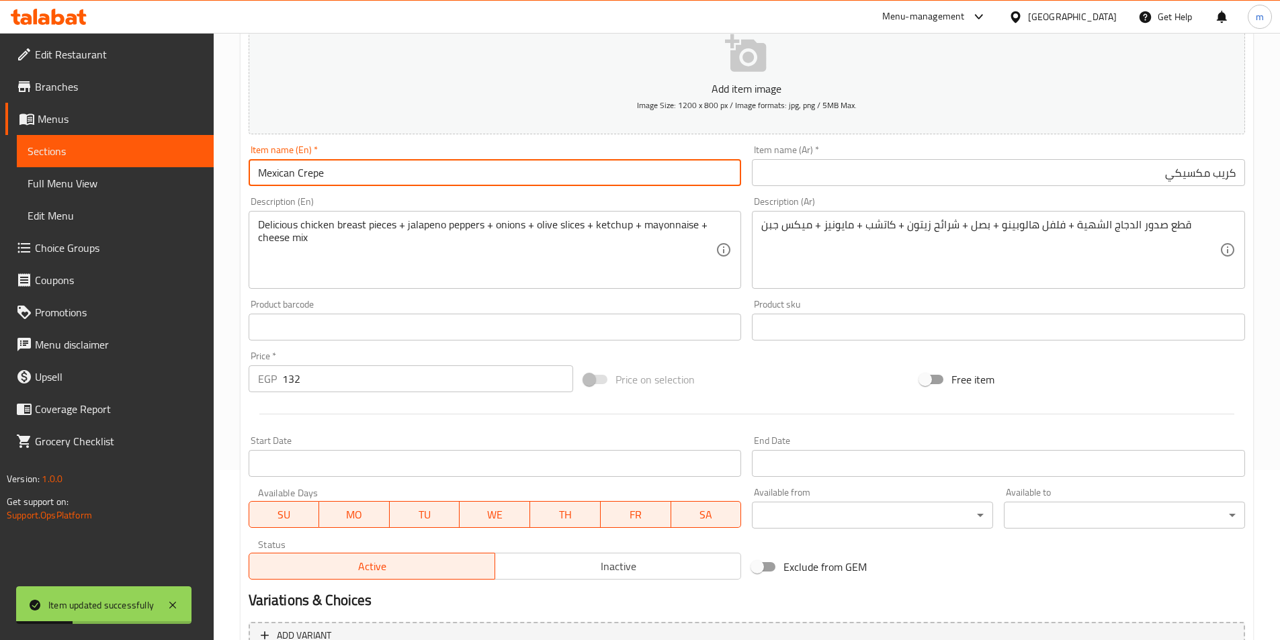
scroll to position [0, 0]
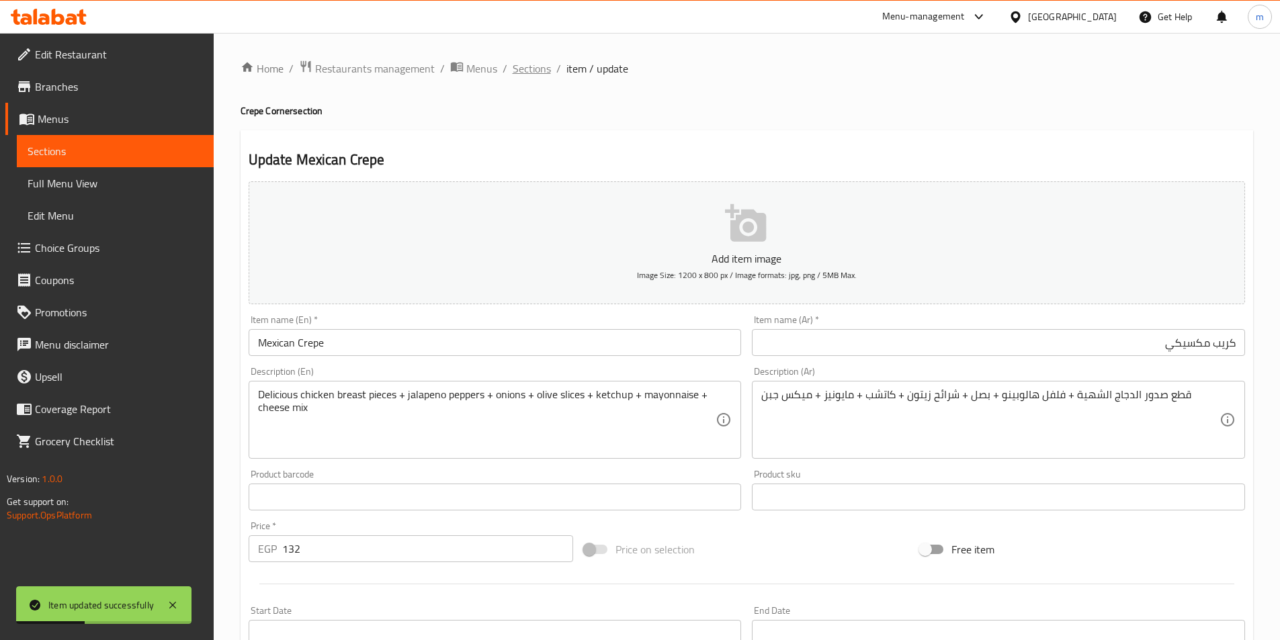
click at [529, 71] on span "Sections" at bounding box center [532, 68] width 38 height 16
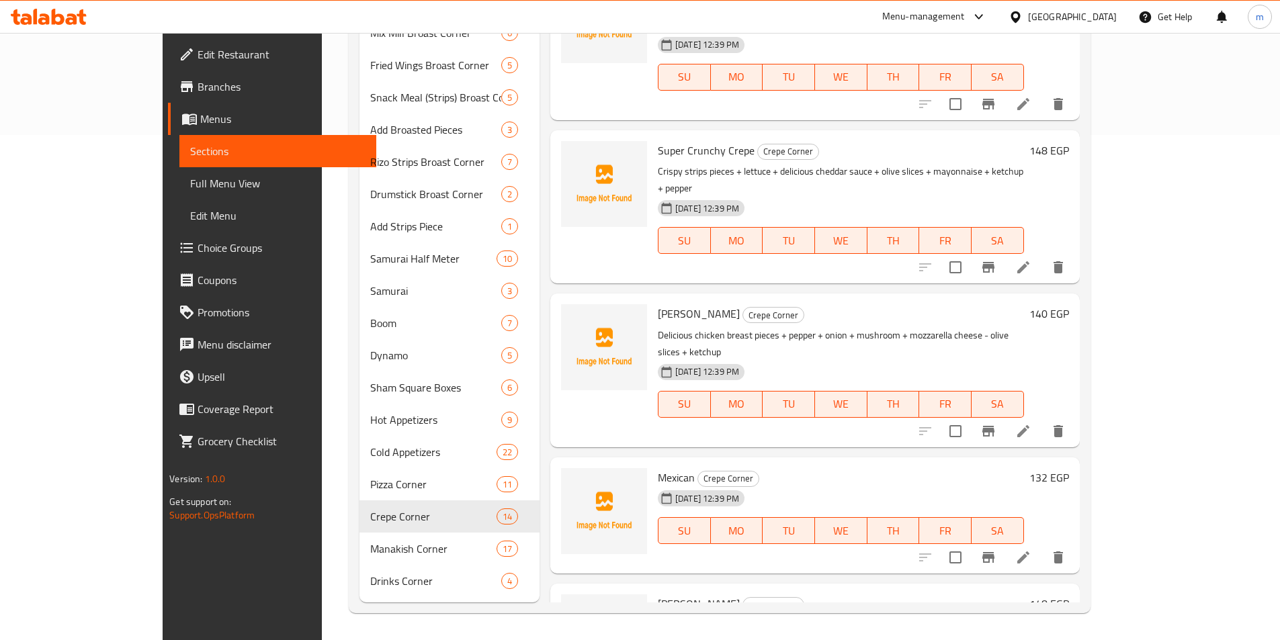
scroll to position [202, 0]
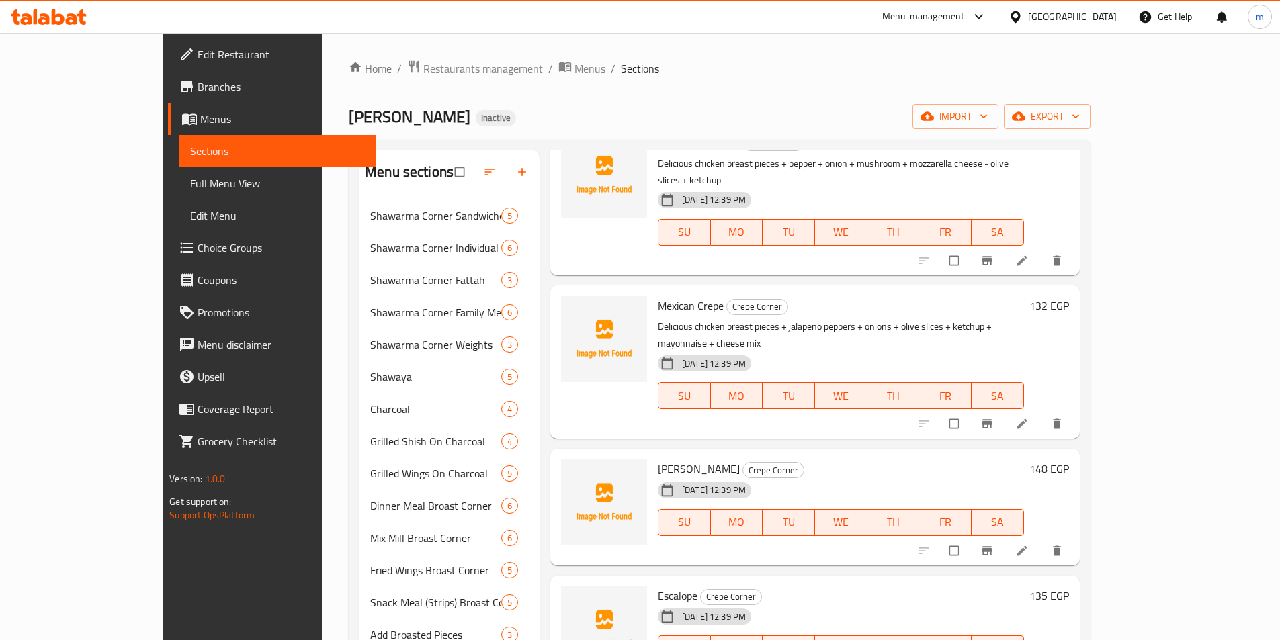
scroll to position [806, 0]
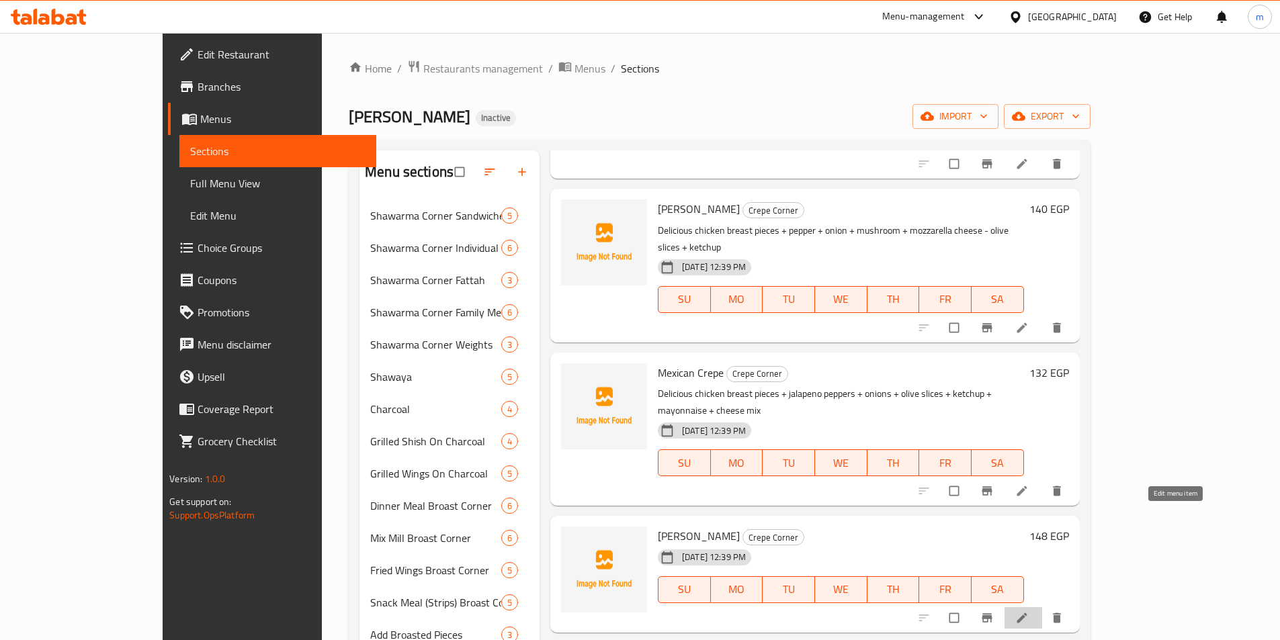
click at [1029, 612] on icon at bounding box center [1022, 618] width 13 height 13
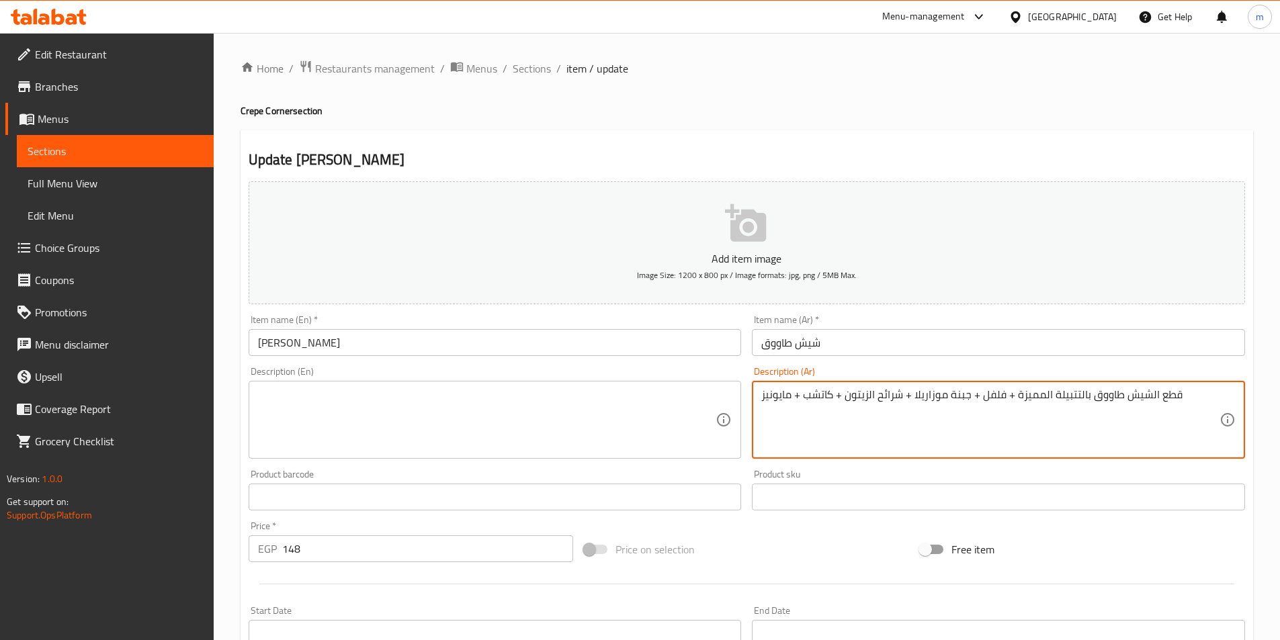
click at [1007, 411] on textarea "قطع الشيش طاووق بالتتبيلة المميزة + فلفل + جبنة موزاريلا + شرائح الزيتون + كاتش…" at bounding box center [990, 420] width 458 height 64
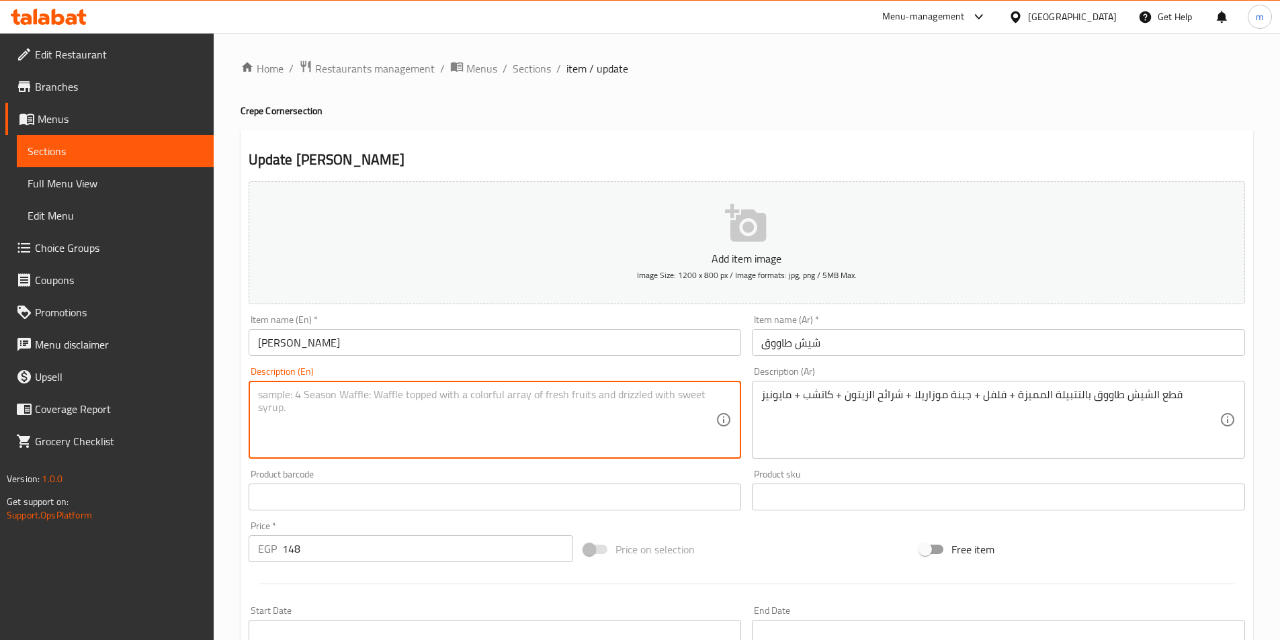
click at [459, 401] on textarea at bounding box center [487, 420] width 458 height 64
paste textarea "Special marinated shish tawook pieces + pepper + mozzarella cheese + olive slic…"
type textarea "Special marinated shish tawook pieces + pepper + mozzarella cheese + olive slic…"
click at [257, 114] on h4 "Crepe Corner section" at bounding box center [747, 110] width 1013 height 13
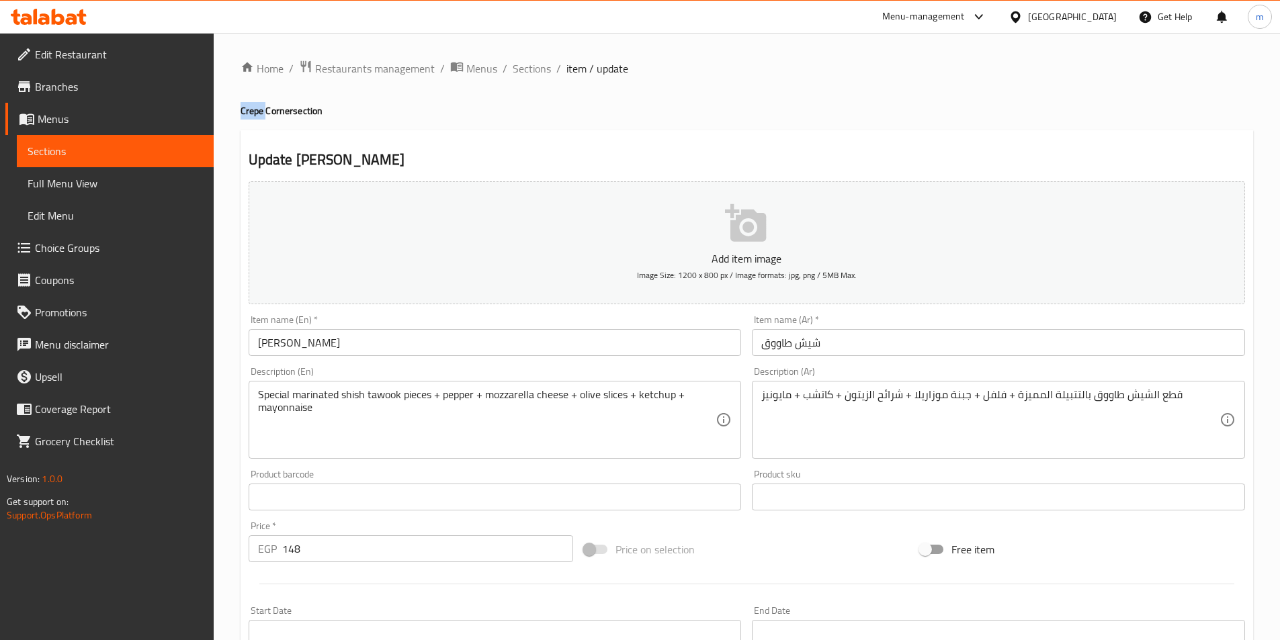
click at [257, 114] on h4 "Crepe Corner section" at bounding box center [747, 110] width 1013 height 13
copy h4 "Crepe"
click at [342, 347] on input "[PERSON_NAME]" at bounding box center [495, 342] width 493 height 27
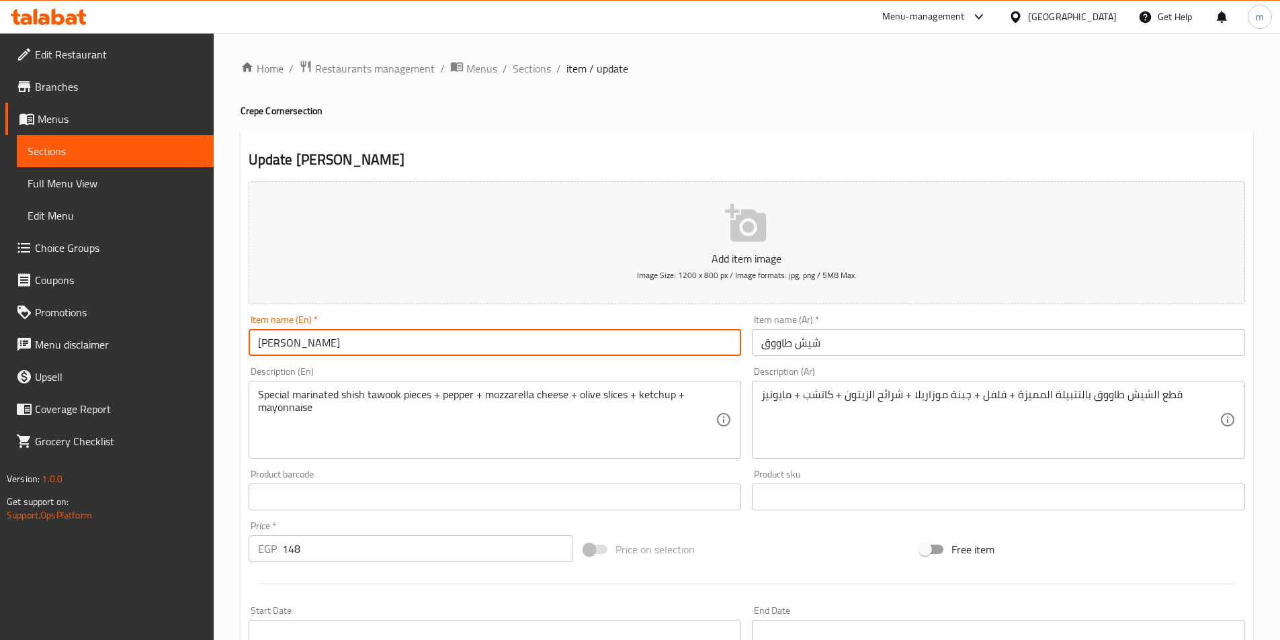
paste input "Crepe"
type input "Shish Tawook Crepe"
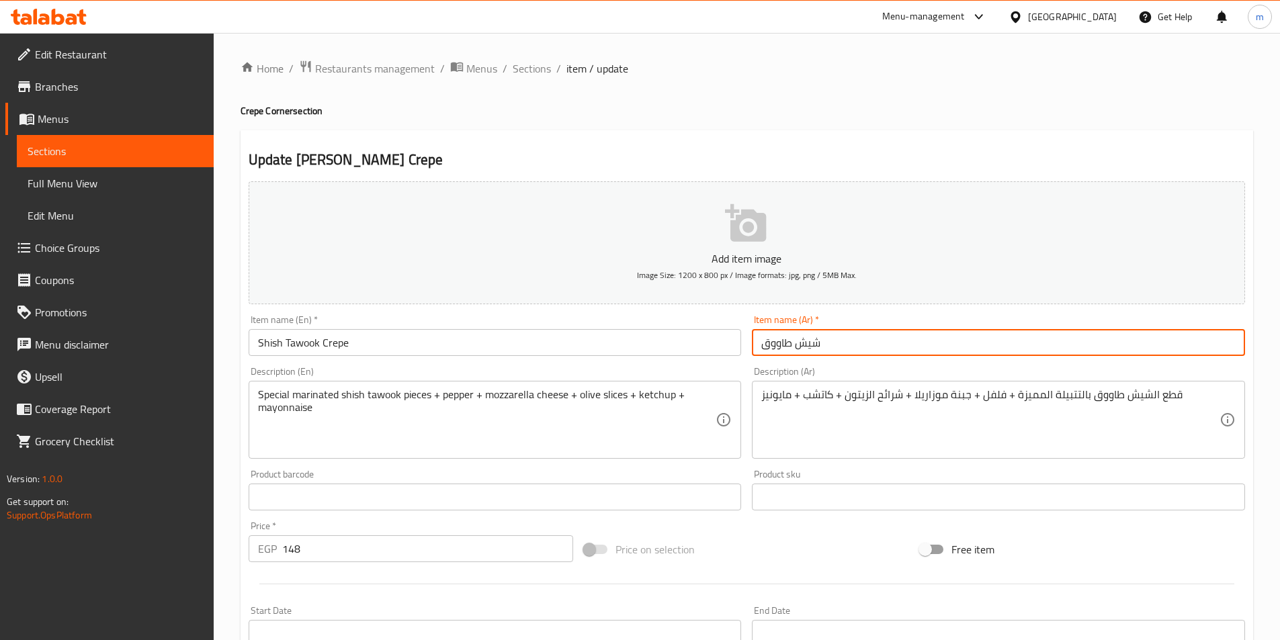
click at [900, 348] on input "شيش طاووق" at bounding box center [998, 342] width 493 height 27
click at [1237, 347] on input "شيش طاووق" at bounding box center [998, 342] width 493 height 27
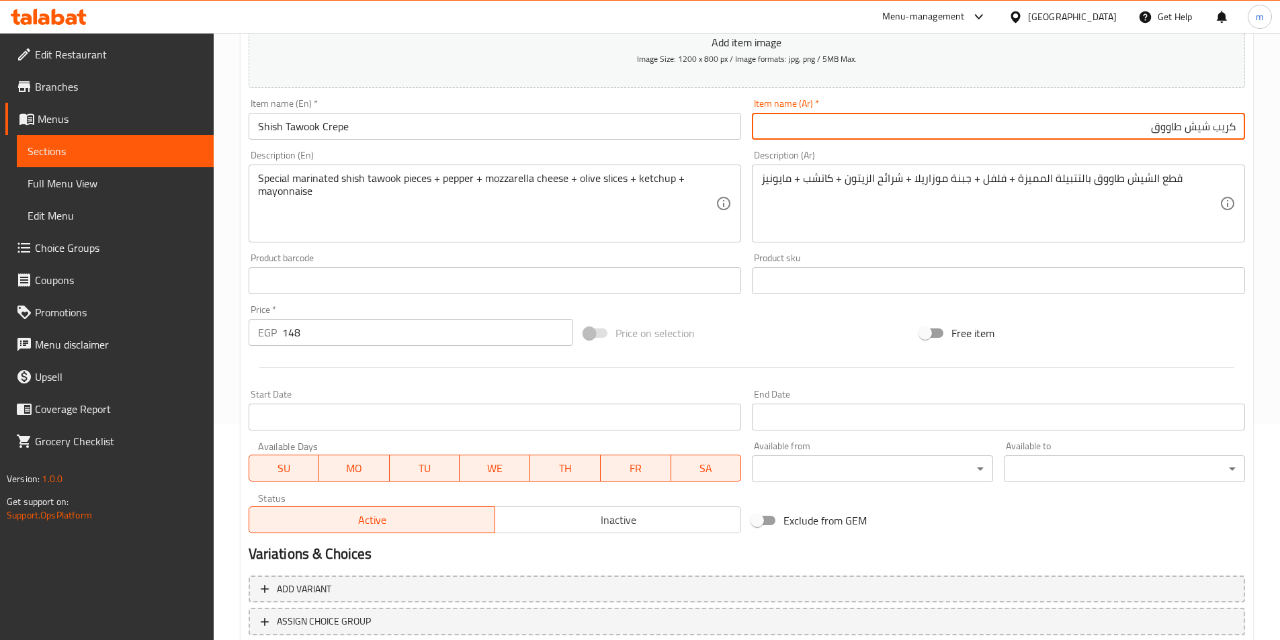
scroll to position [269, 0]
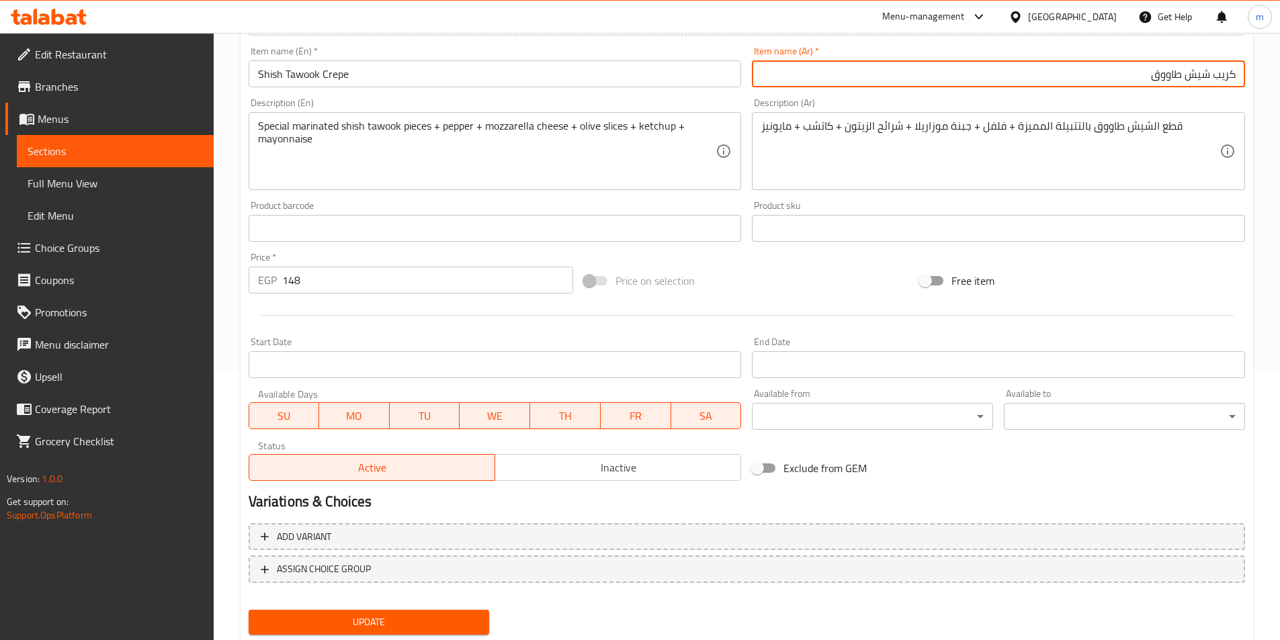
type input "كريب شيش طاووق"
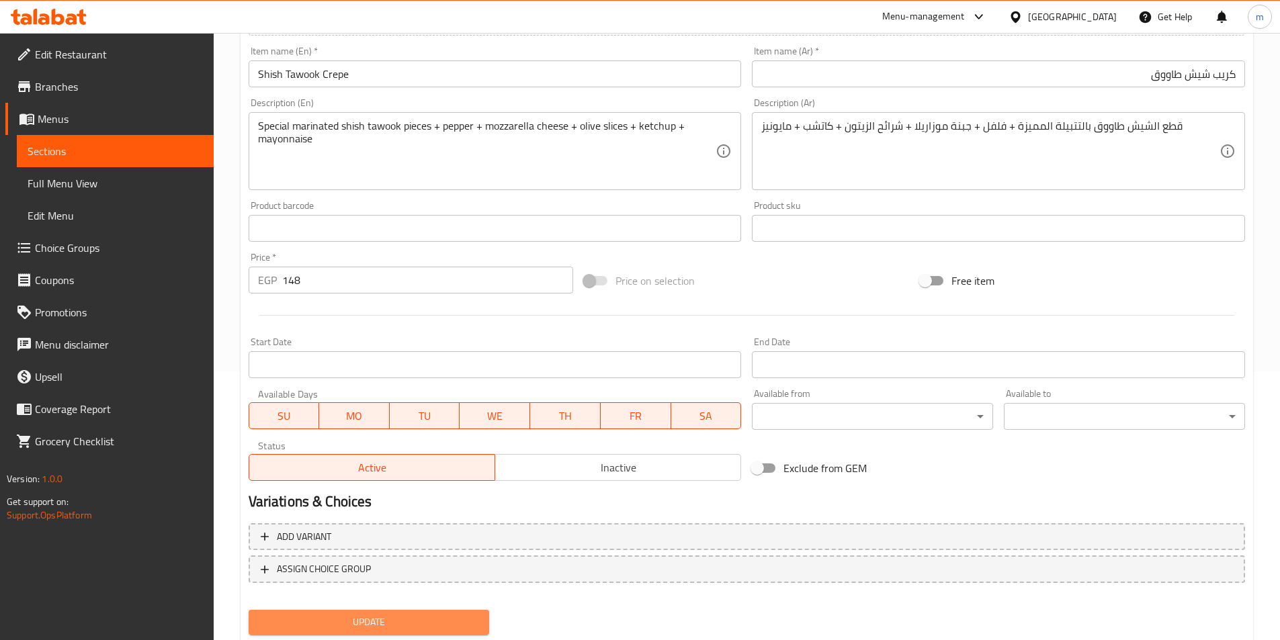
click at [477, 614] on span "Update" at bounding box center [369, 622] width 220 height 17
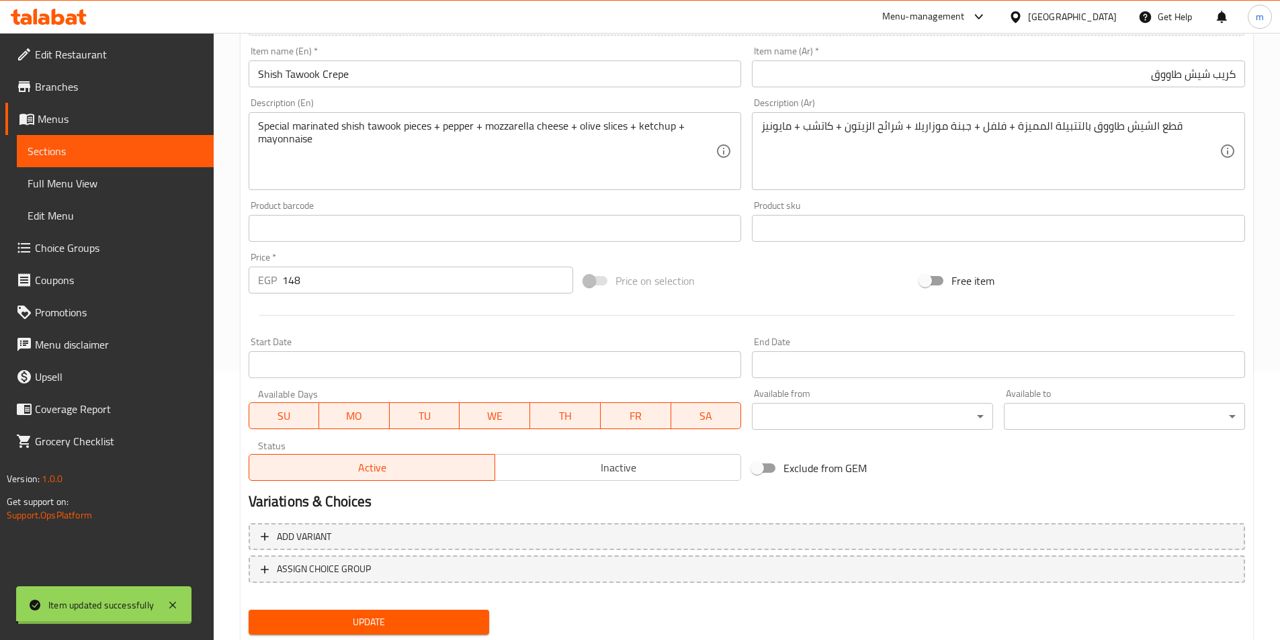
scroll to position [0, 0]
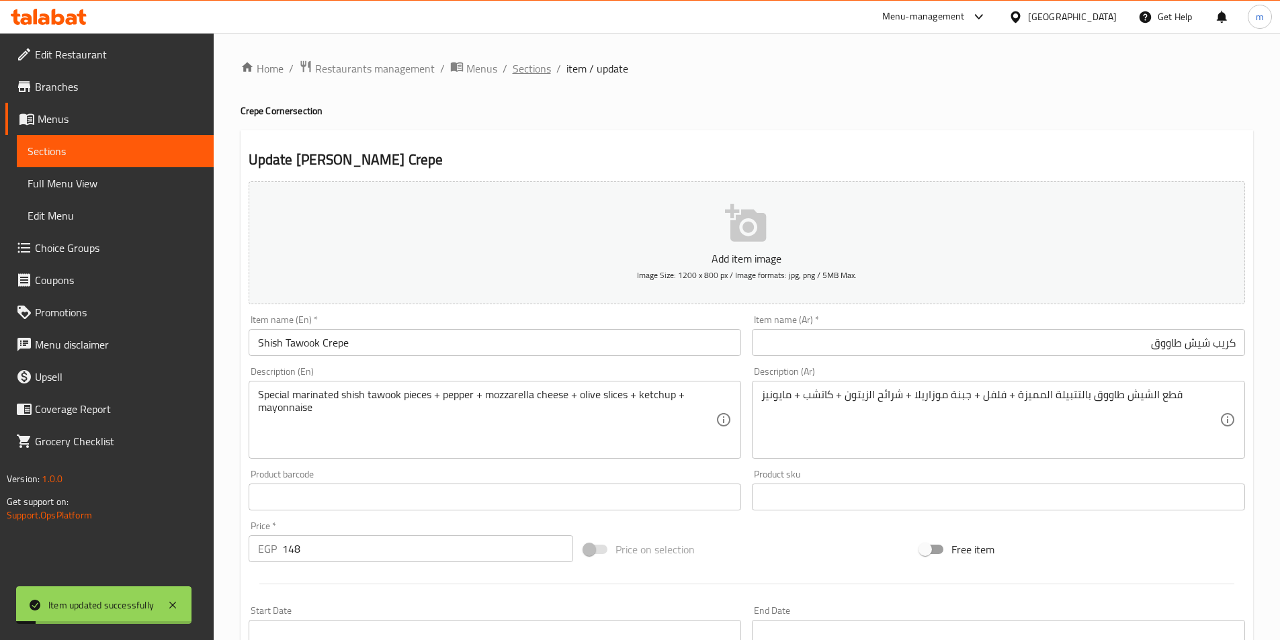
click at [540, 74] on span "Sections" at bounding box center [532, 68] width 38 height 16
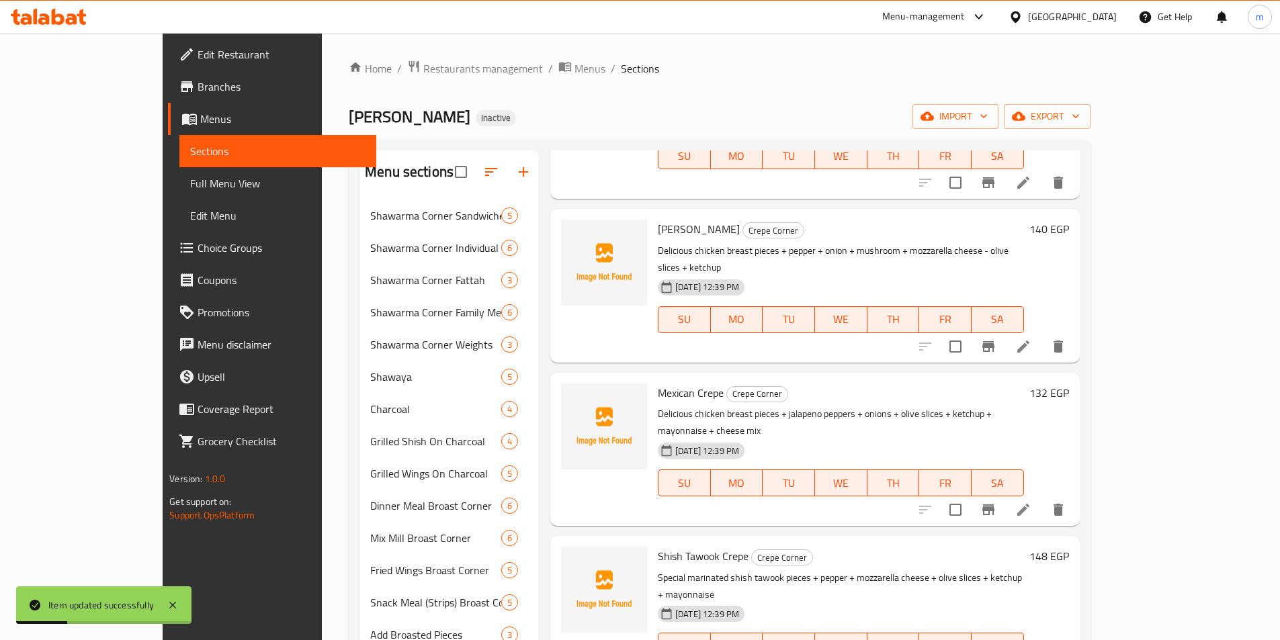
scroll to position [1008, 0]
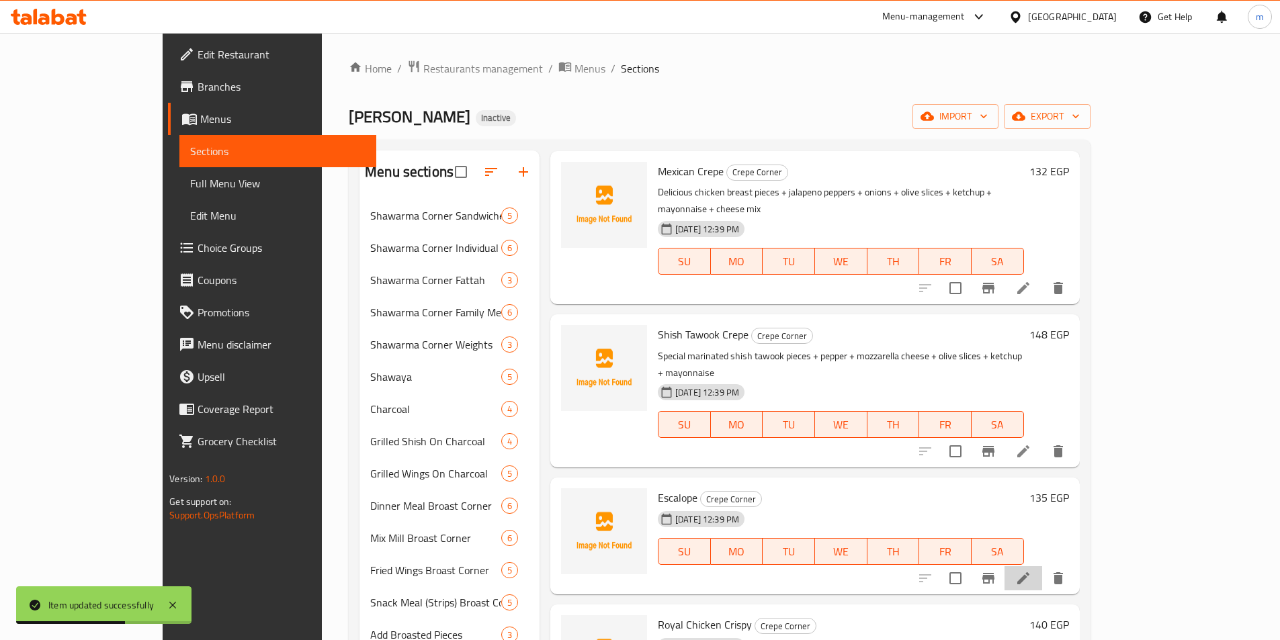
click at [1042, 567] on li at bounding box center [1024, 579] width 38 height 24
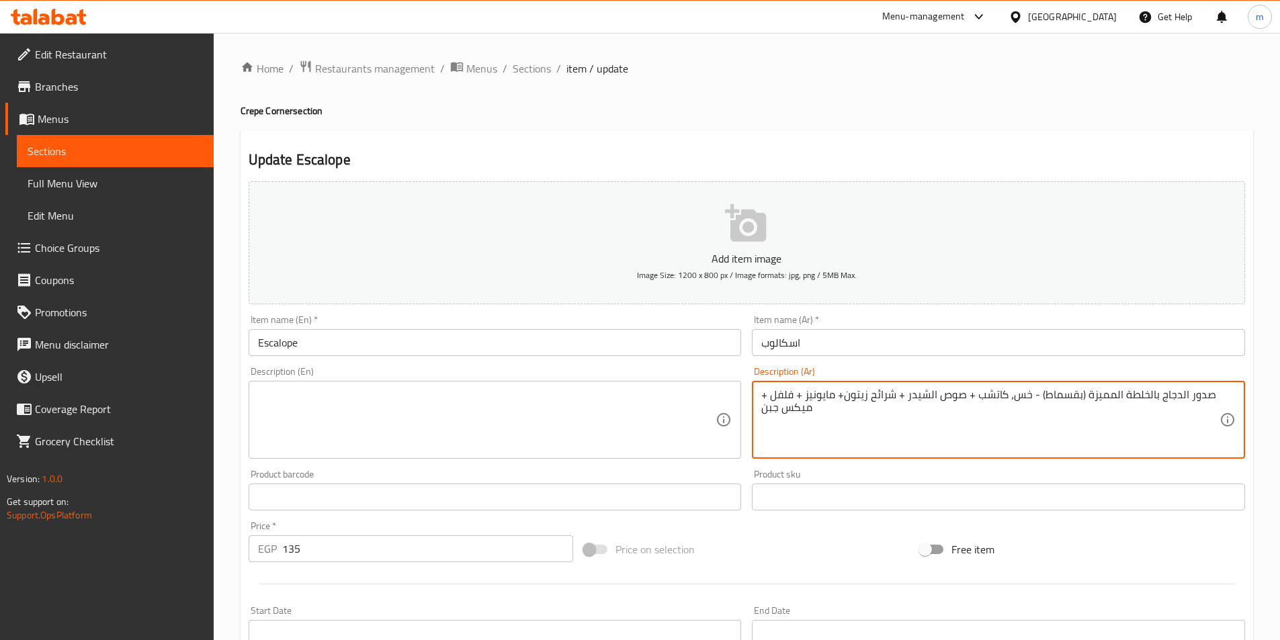
type textarea "صدور الدجاج بالخلطة المميزة (بقسماط) - خس، كاتشب + صوص الشيدر + شرائح زيتون+ ما…"
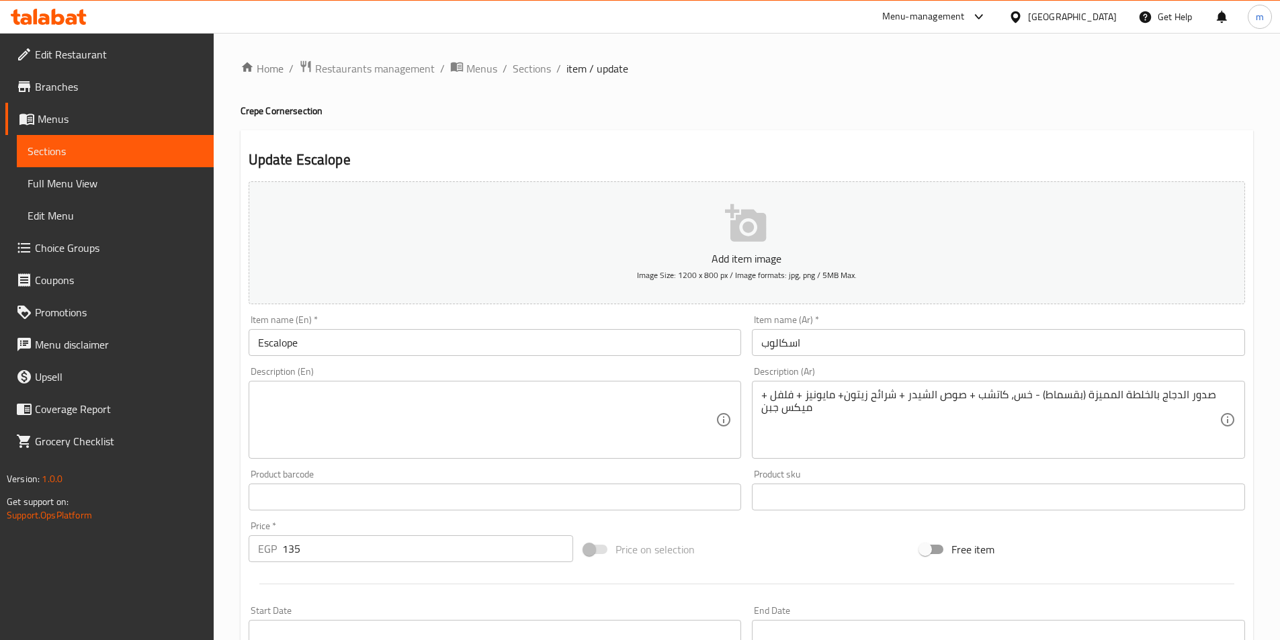
click at [247, 112] on h4 "Crepe Corner section" at bounding box center [747, 110] width 1013 height 13
copy h4 "Crepe"
click at [341, 342] on input "Escalope" at bounding box center [495, 342] width 493 height 27
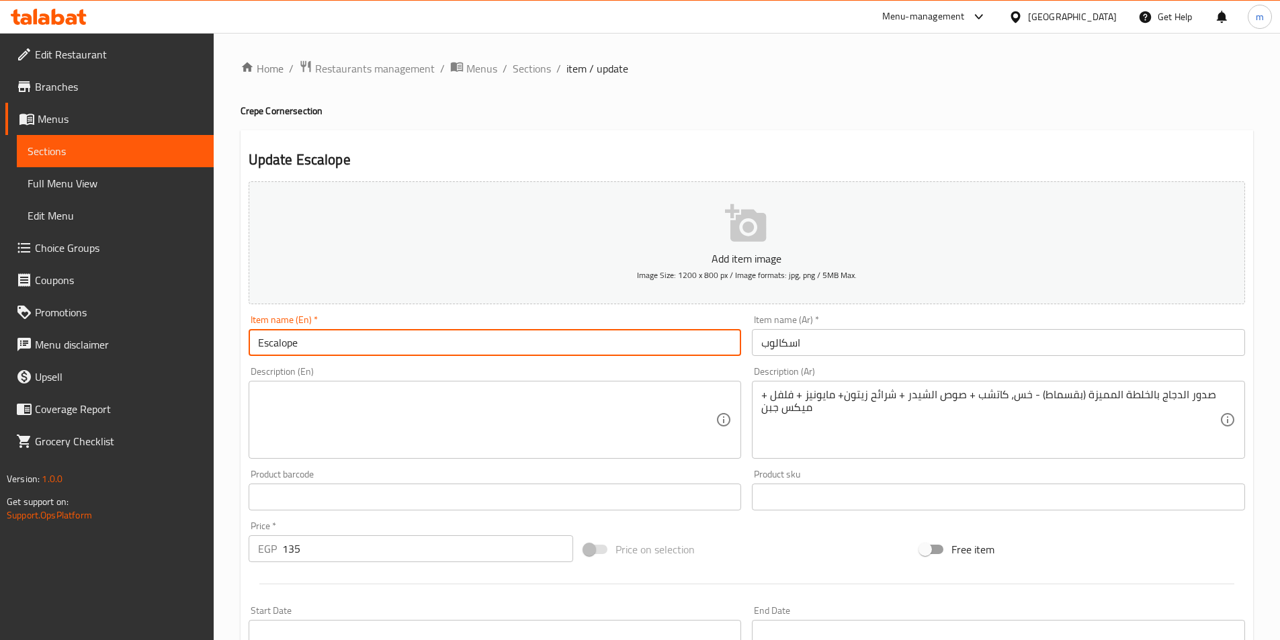
paste input "Crepe"
type input "Escalope Crepe"
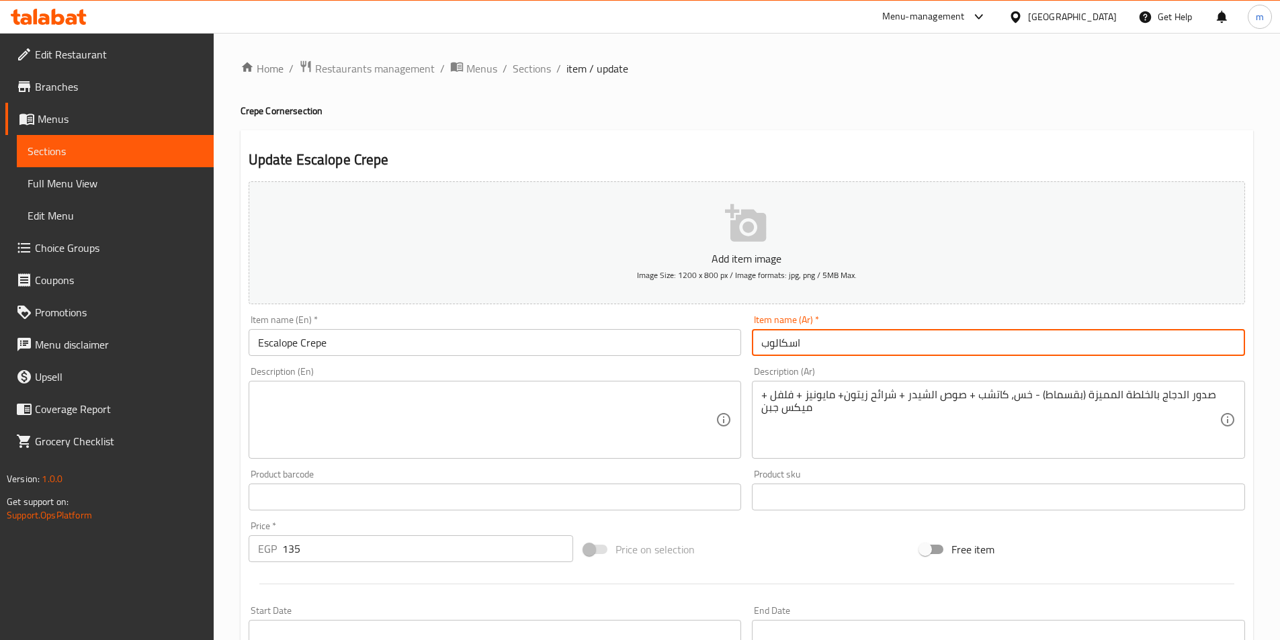
click at [813, 351] on input "اسكالوب" at bounding box center [998, 342] width 493 height 27
click at [1243, 347] on input "اسكالوب" at bounding box center [998, 342] width 493 height 27
type input "كريب اسكالوب"
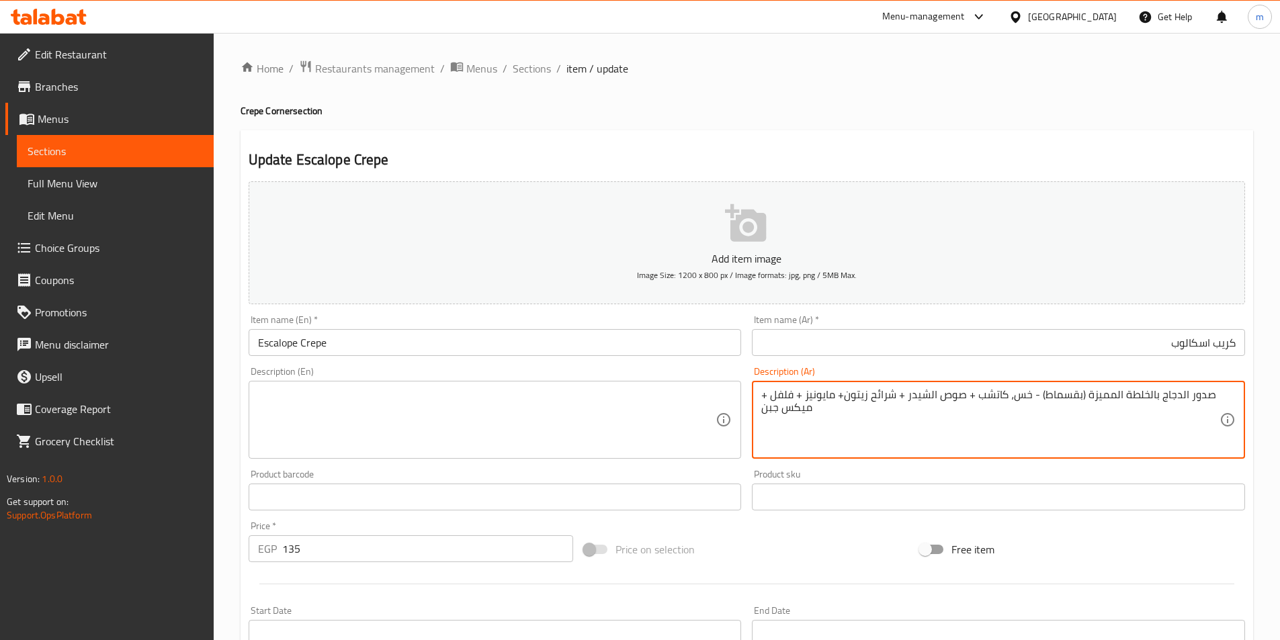
click at [1038, 398] on textarea "صدور الدجاج بالخلطة المميزة (بقسماط) - خس، كاتشب + صوص الشيدر + شرائح زيتون+ ما…" at bounding box center [990, 420] width 458 height 64
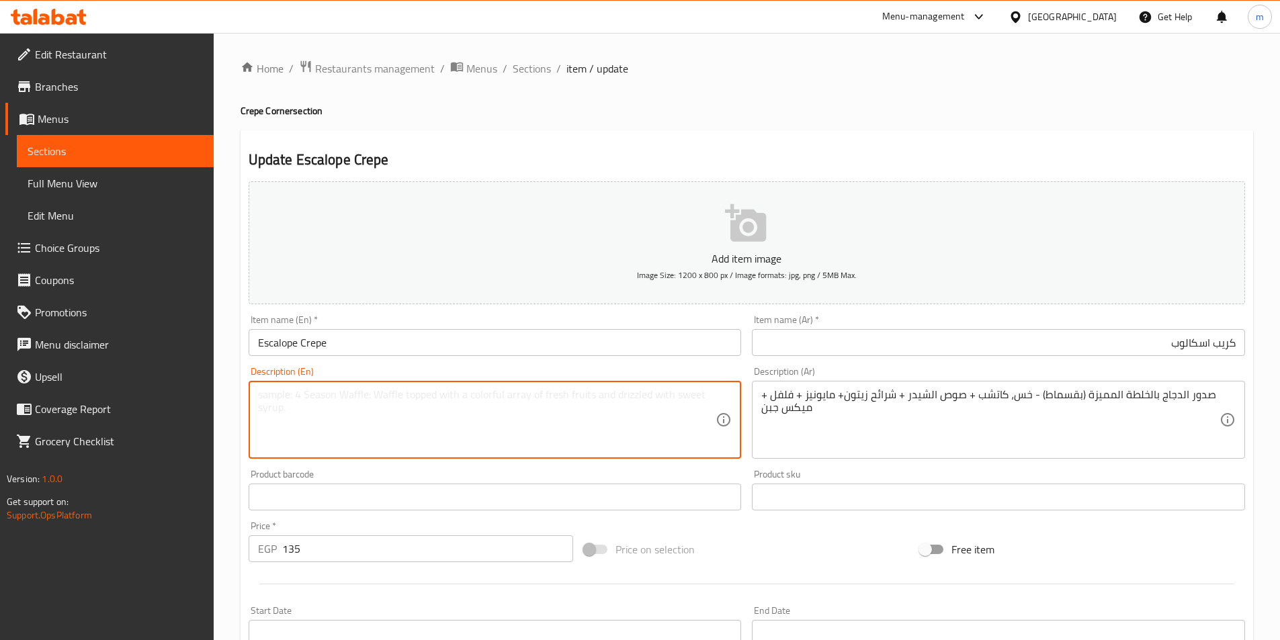
click at [561, 429] on textarea at bounding box center [487, 420] width 458 height 64
paste textarea "Chicken breasts with a special mixture (breaded) - lettuce, ketchup + cheddar s…"
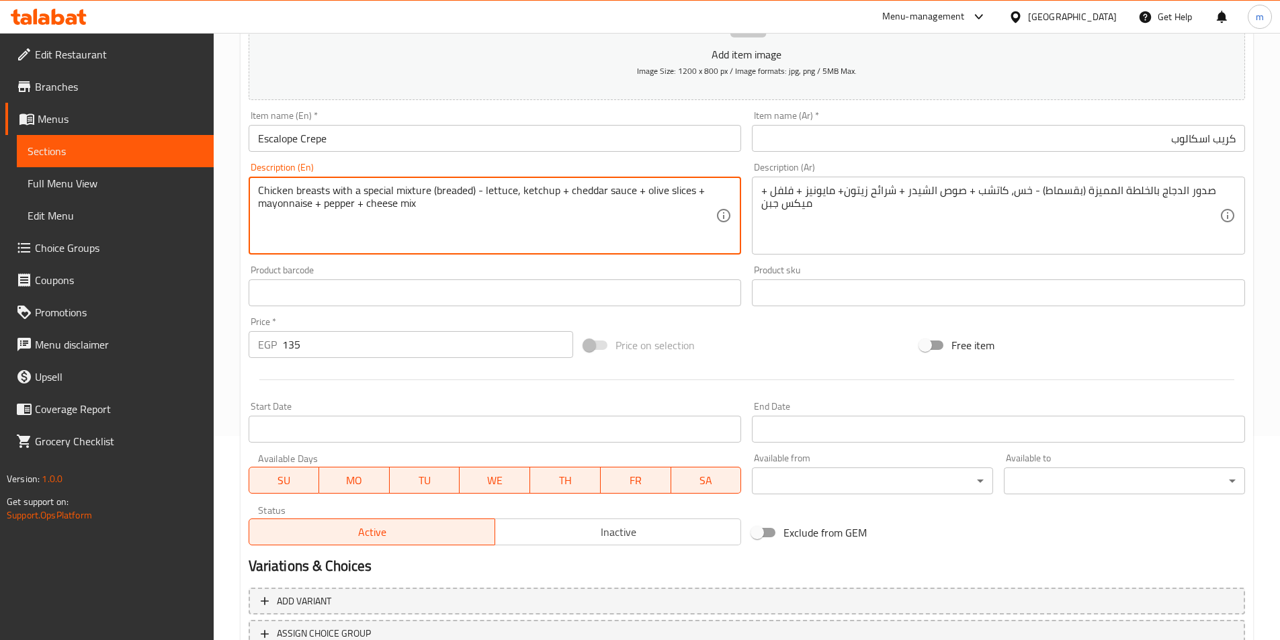
scroll to position [309, 0]
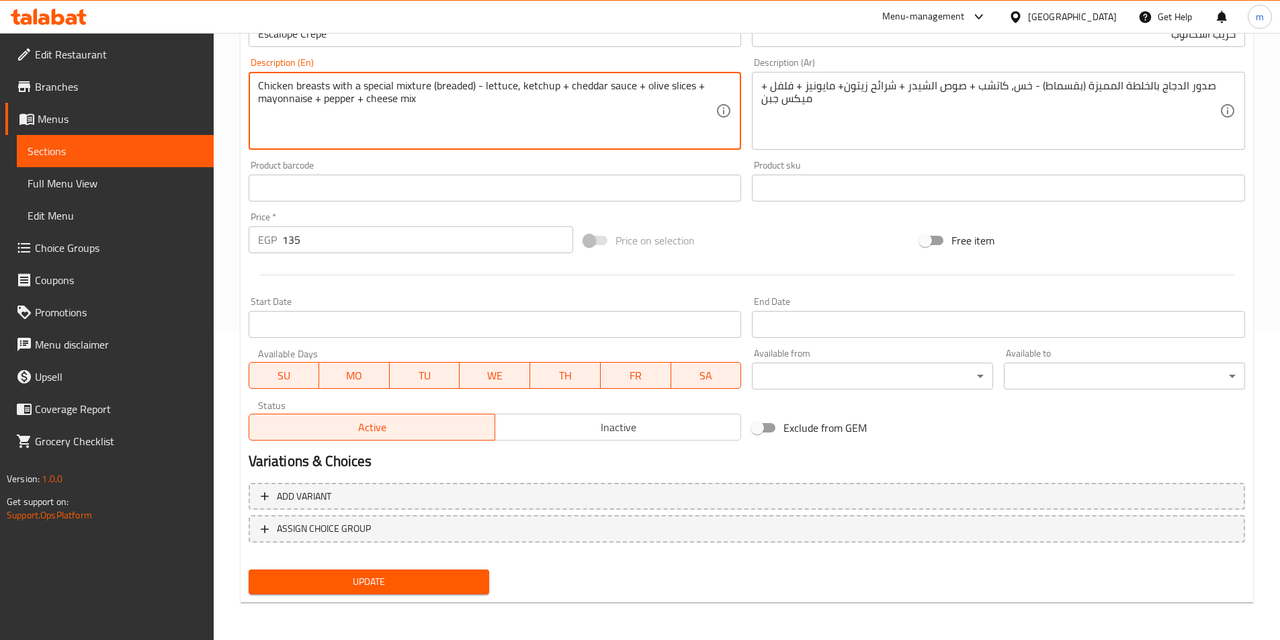
type textarea "Chicken breasts with a special mixture (breaded) - lettuce, ketchup + cheddar s…"
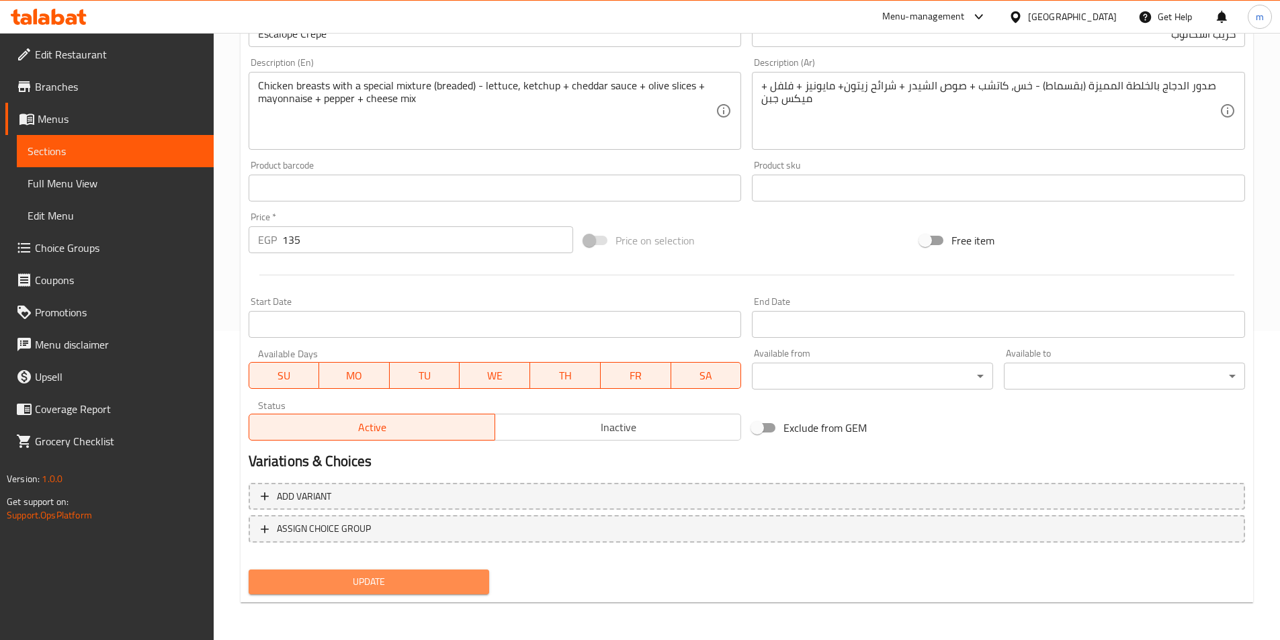
click at [358, 581] on span "Update" at bounding box center [369, 582] width 220 height 17
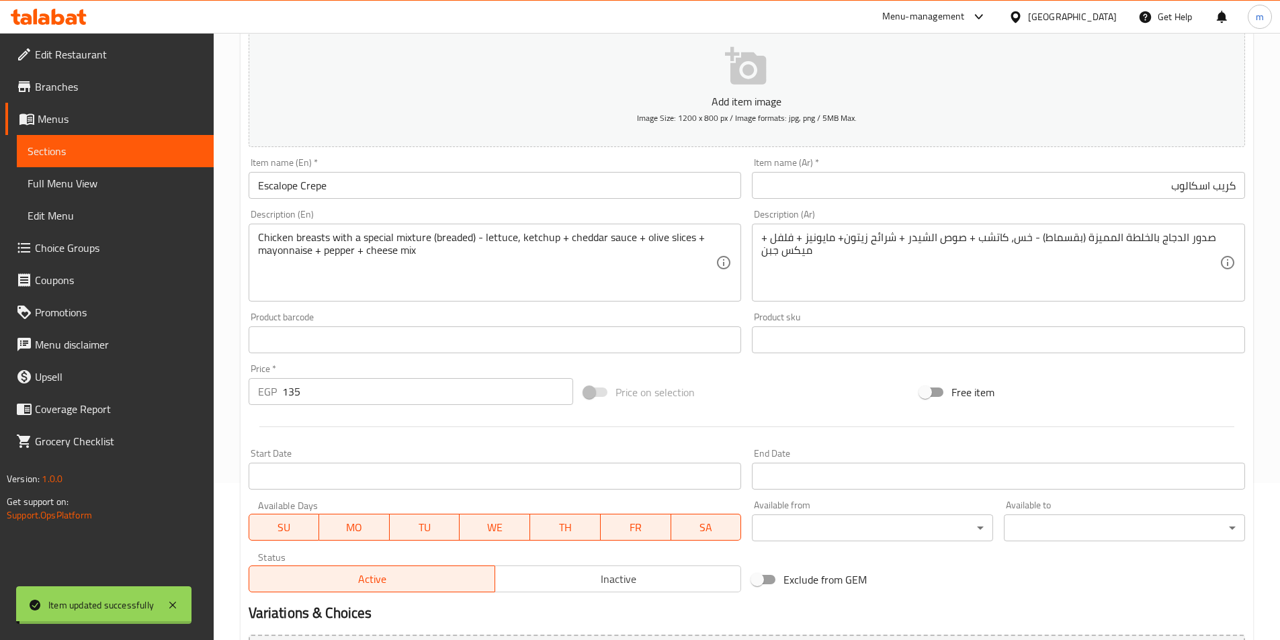
scroll to position [0, 0]
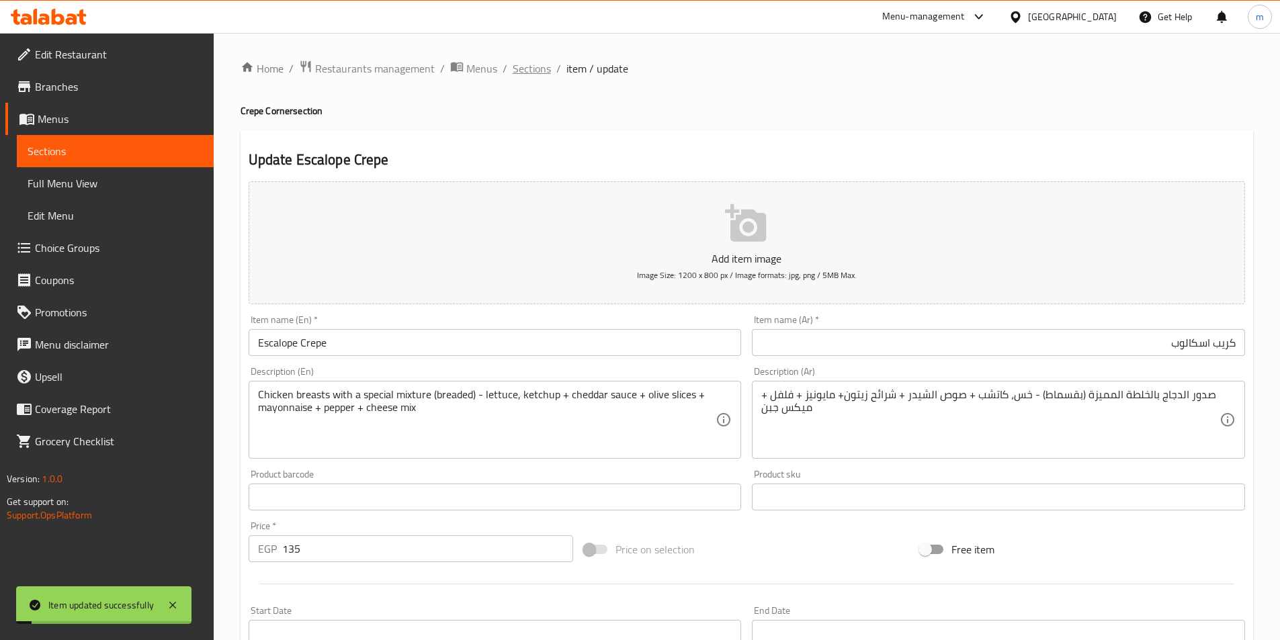
click at [534, 73] on span "Sections" at bounding box center [532, 68] width 38 height 16
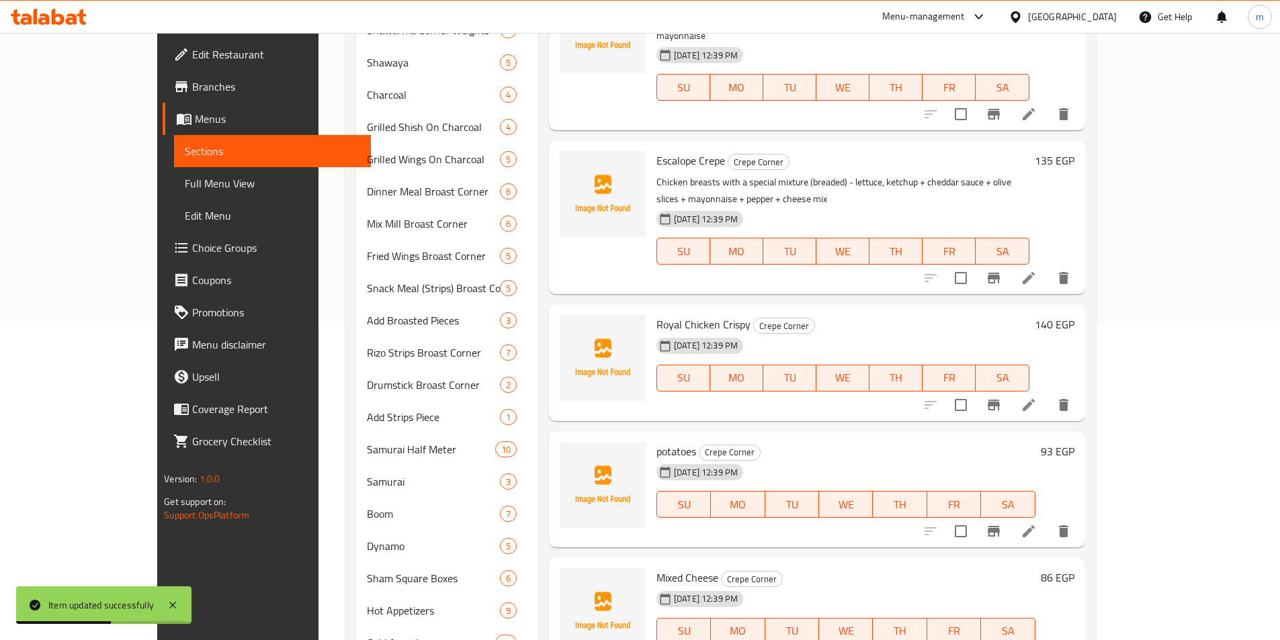
scroll to position [304, 0]
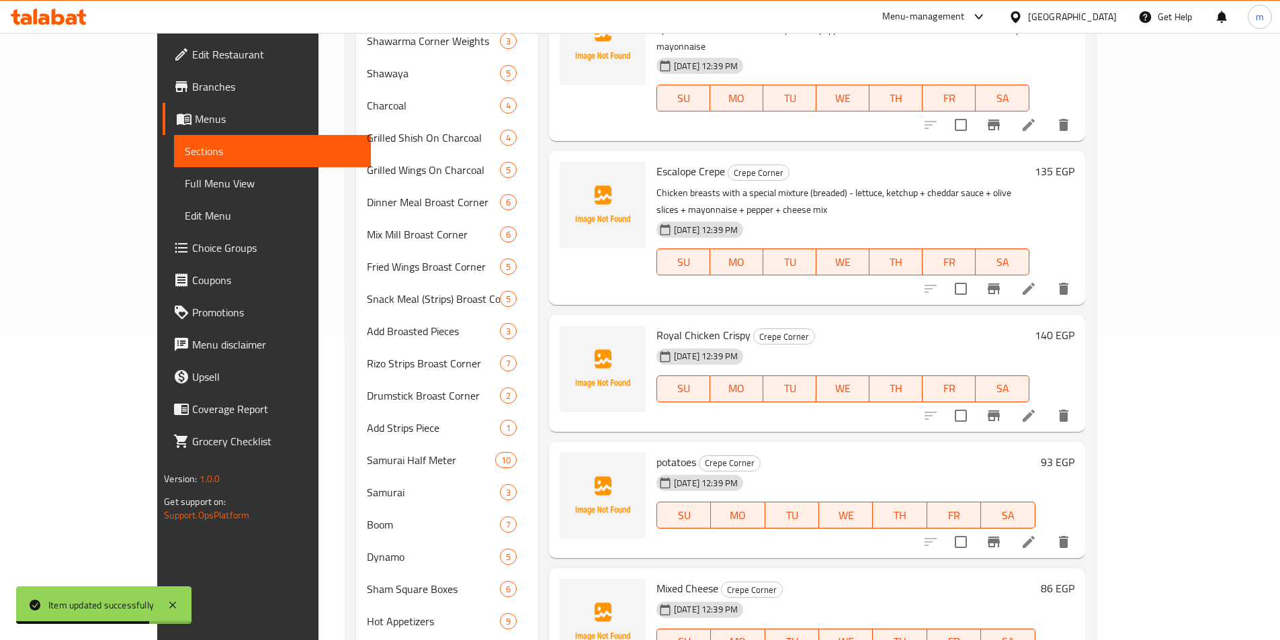
click at [1048, 404] on li at bounding box center [1029, 416] width 38 height 24
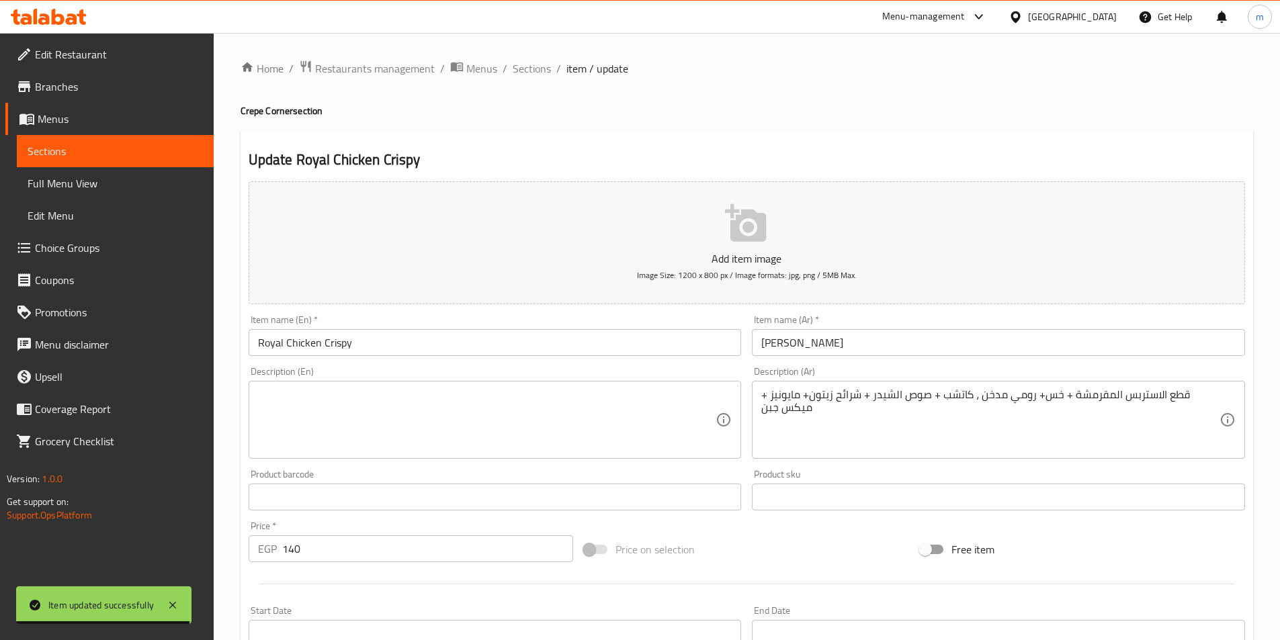
click at [254, 108] on h4 "Crepe Corner section" at bounding box center [747, 110] width 1013 height 13
copy h4 "Crepe"
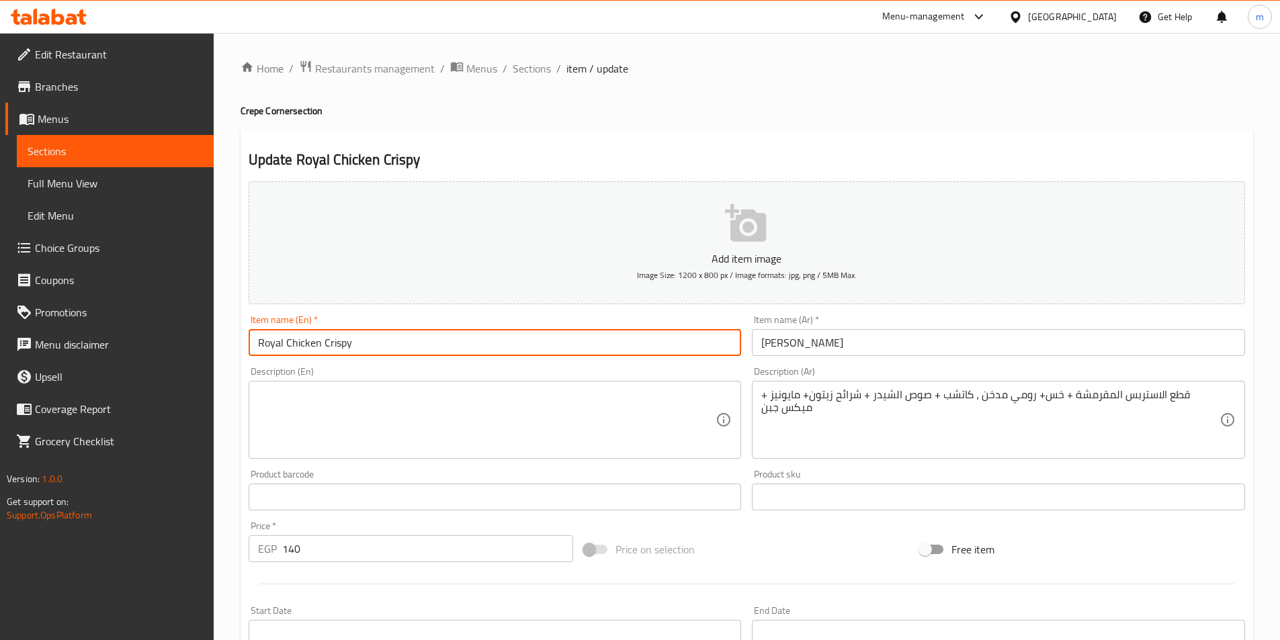
click at [375, 343] on input "Royal Chicken Crispy" at bounding box center [495, 342] width 493 height 27
paste input "Crepe"
type input "Royal Chicken Crispy Crepe"
click at [857, 350] on input "[PERSON_NAME]" at bounding box center [998, 342] width 493 height 27
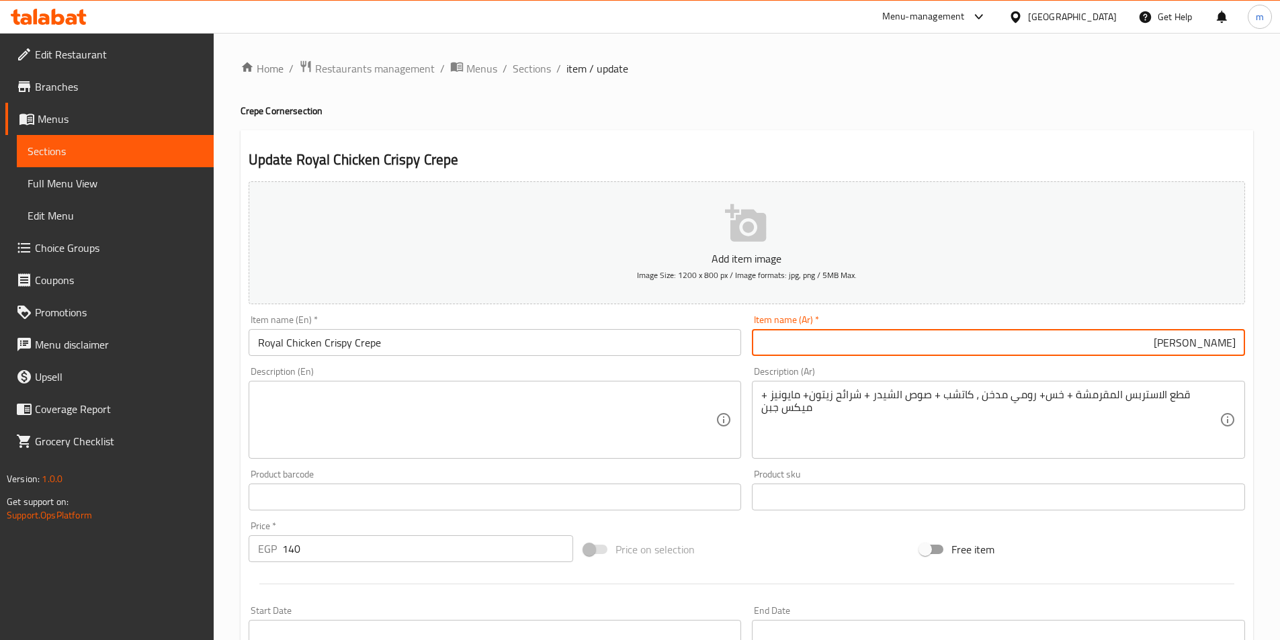
click at [1237, 347] on input "[PERSON_NAME]" at bounding box center [998, 342] width 493 height 27
type input "[PERSON_NAME]"
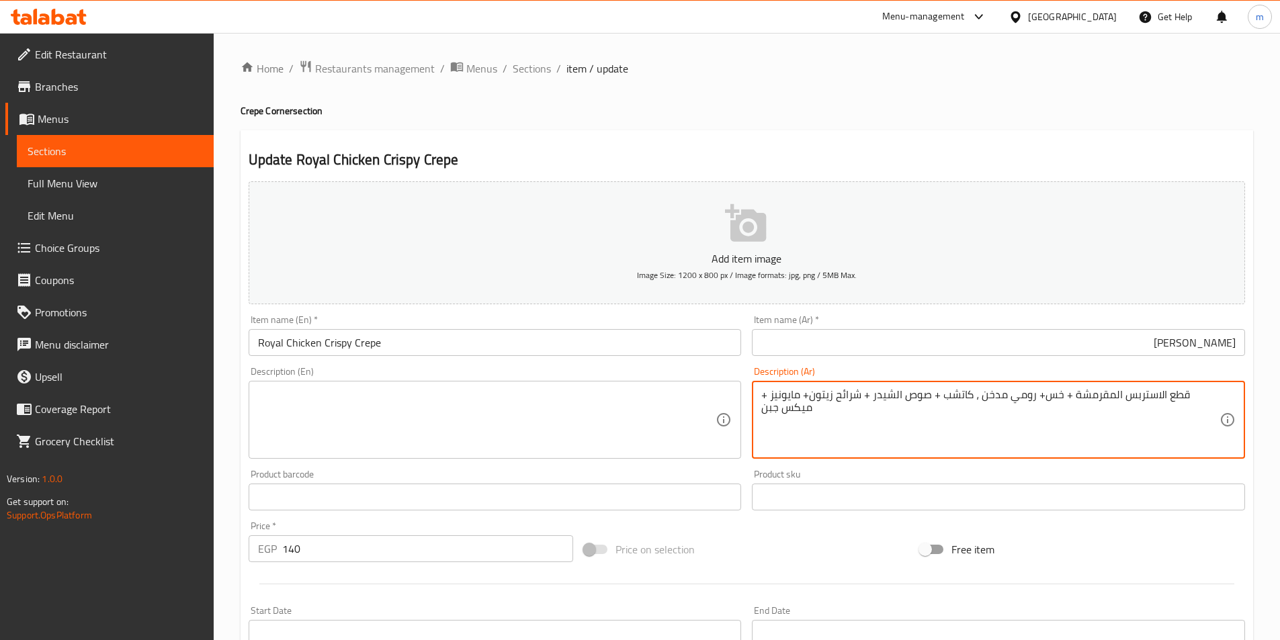
click at [1094, 409] on textarea "قطع الاستربس المقرمشة + خس+ رومي مدخن ، كاتشب + صوص الشيدر + شرائح زيتون+ مايون…" at bounding box center [990, 420] width 458 height 64
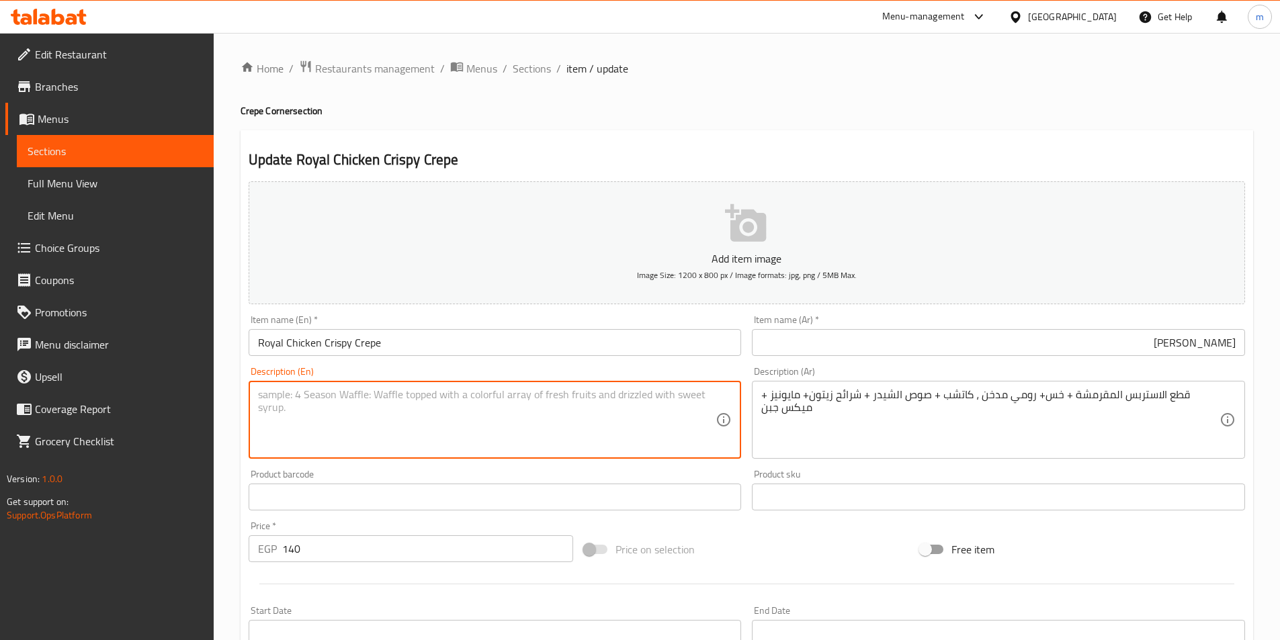
click at [515, 411] on textarea at bounding box center [487, 420] width 458 height 64
paste textarea "Crispy strips + lettuce + smoked turkey, ketchup + cheddar sauce + olive slices…"
click at [313, 395] on textarea "Crispy strips + lettuce + smoked turkey, ketchup + cheddar sauce + olive slices…" at bounding box center [487, 420] width 458 height 64
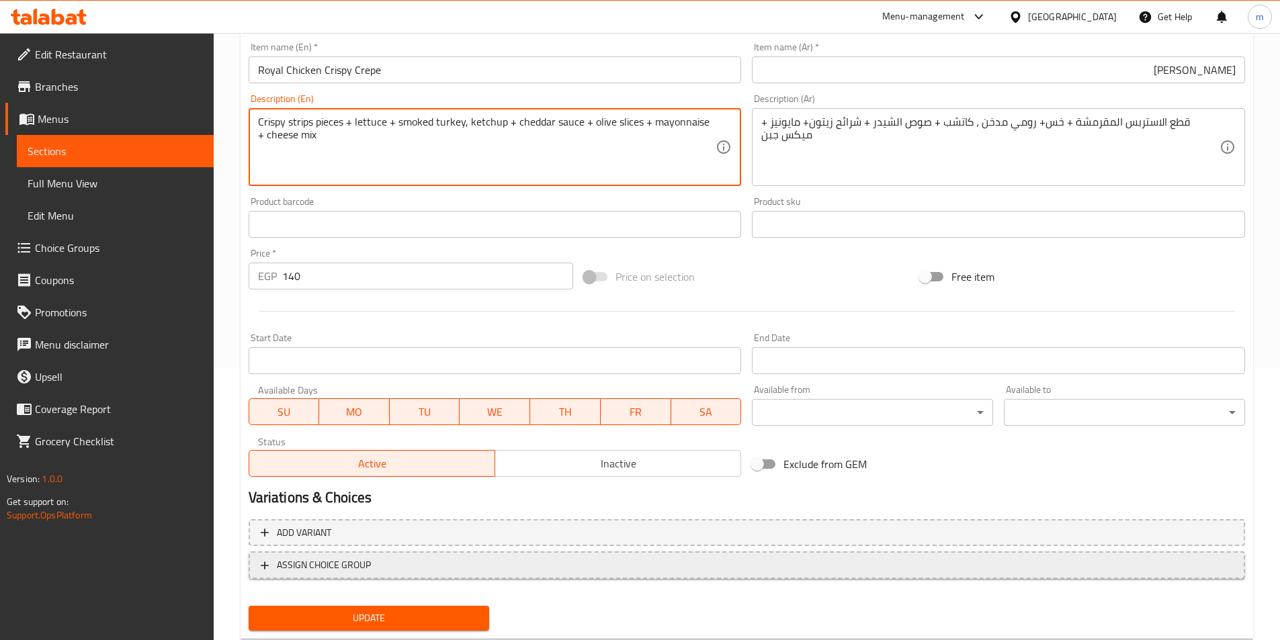
scroll to position [309, 0]
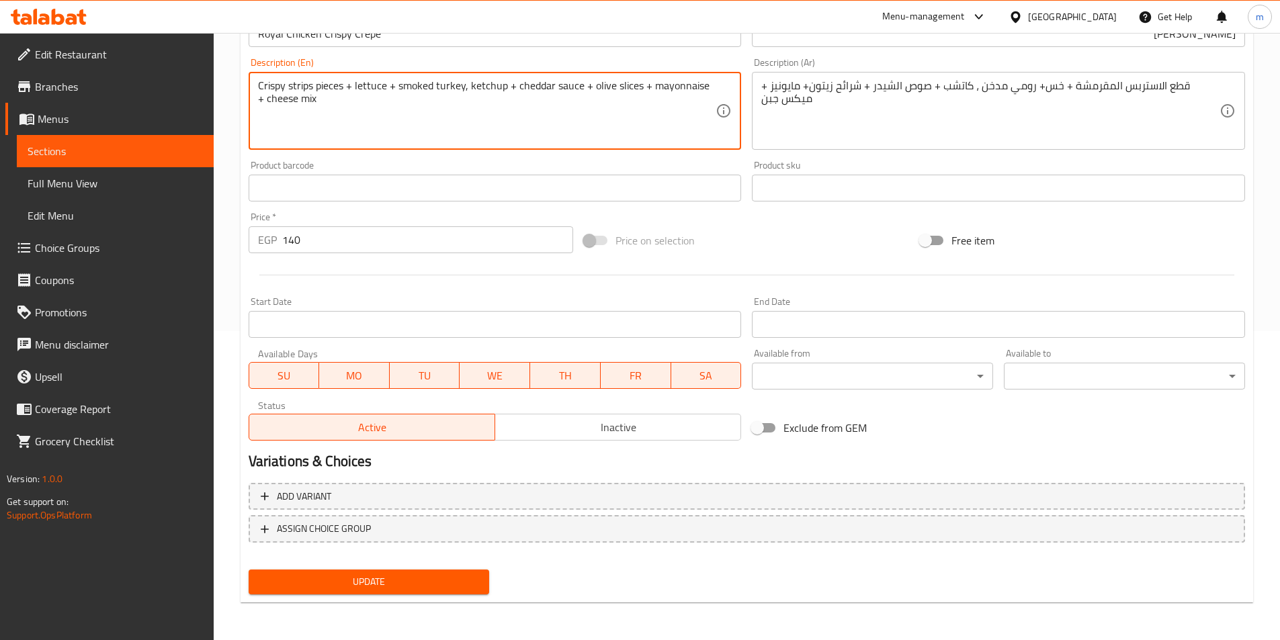
type textarea "Crispy strips pieces + lettuce + smoked turkey, ketchup + cheddar sauce + olive…"
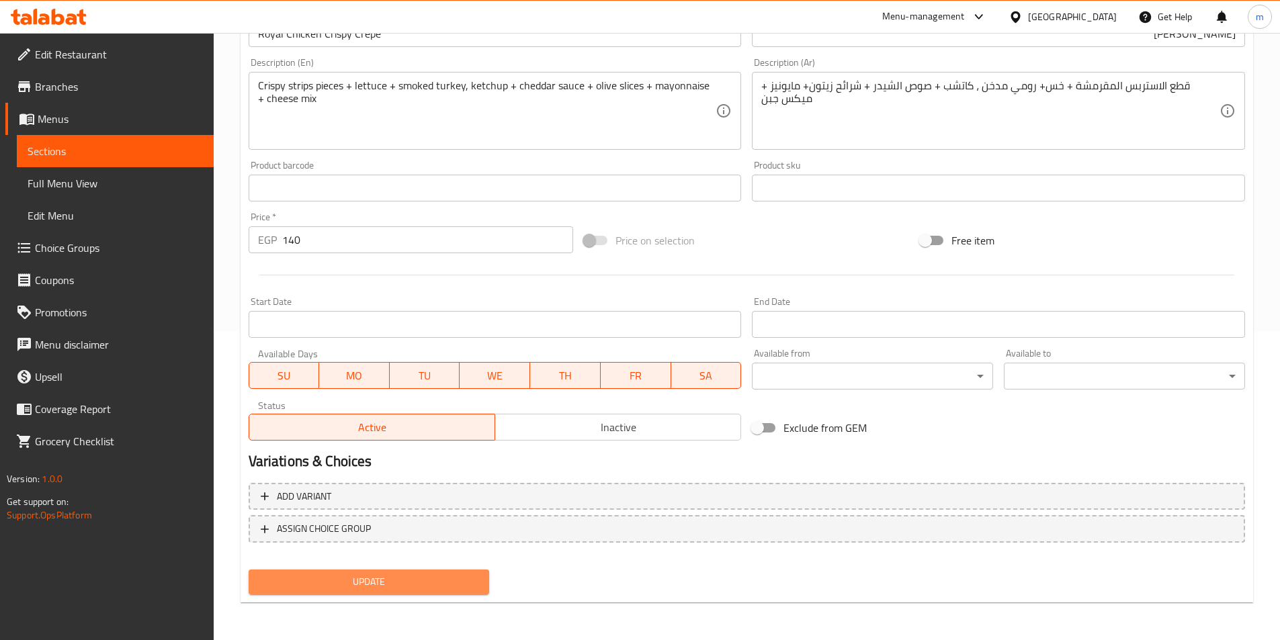
click at [429, 577] on span "Update" at bounding box center [369, 582] width 220 height 17
click at [429, 583] on span "Update" at bounding box center [369, 582] width 220 height 17
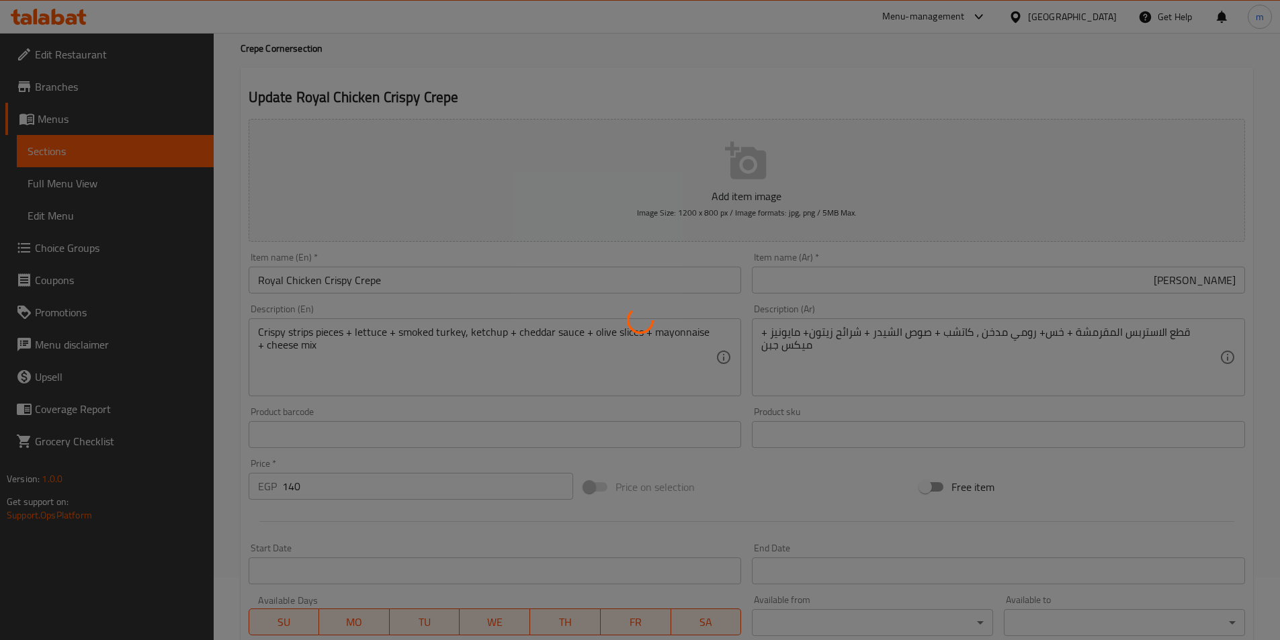
scroll to position [0, 0]
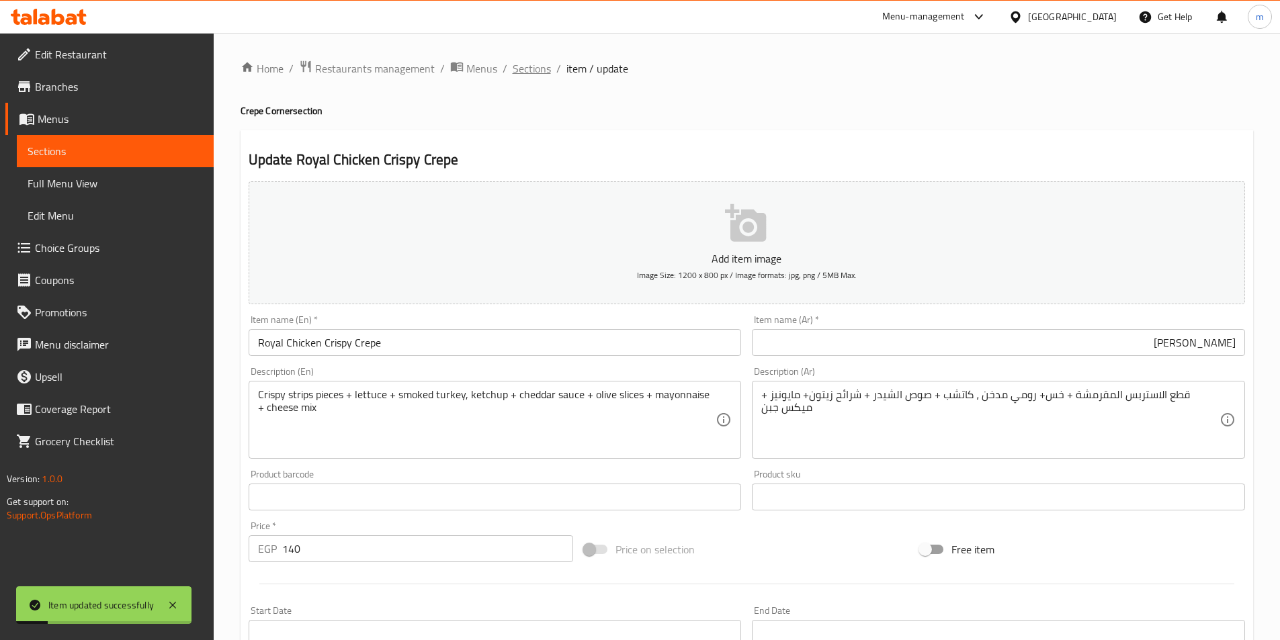
click at [516, 60] on span "Sections" at bounding box center [532, 68] width 38 height 16
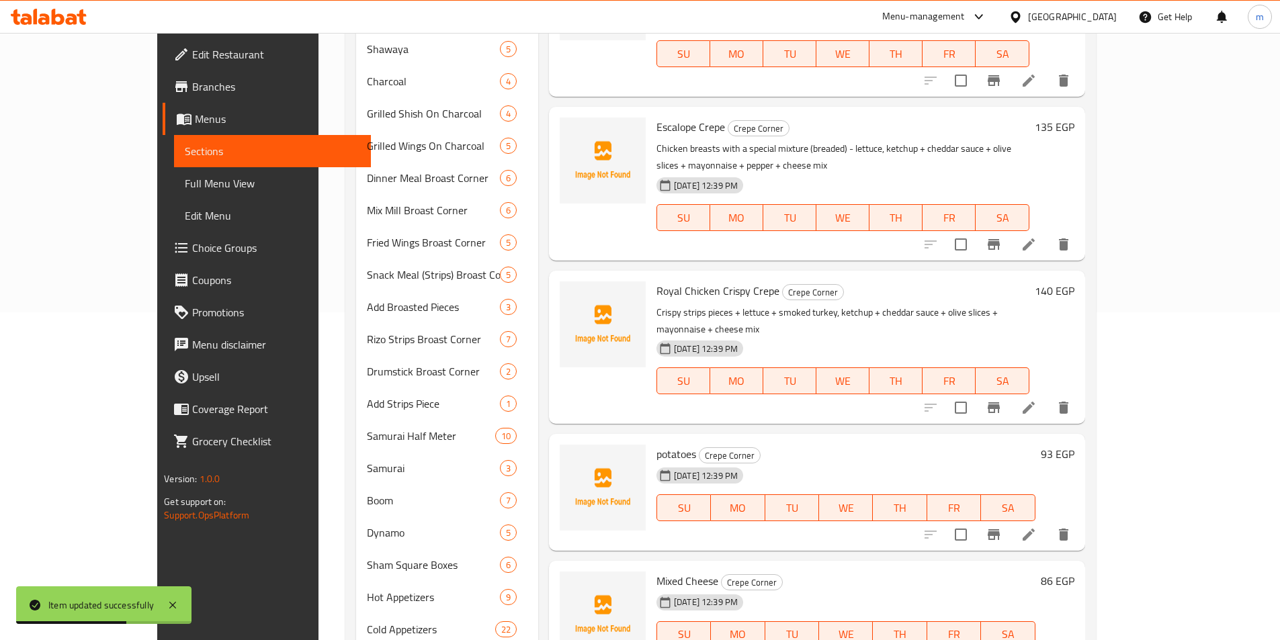
scroll to position [336, 0]
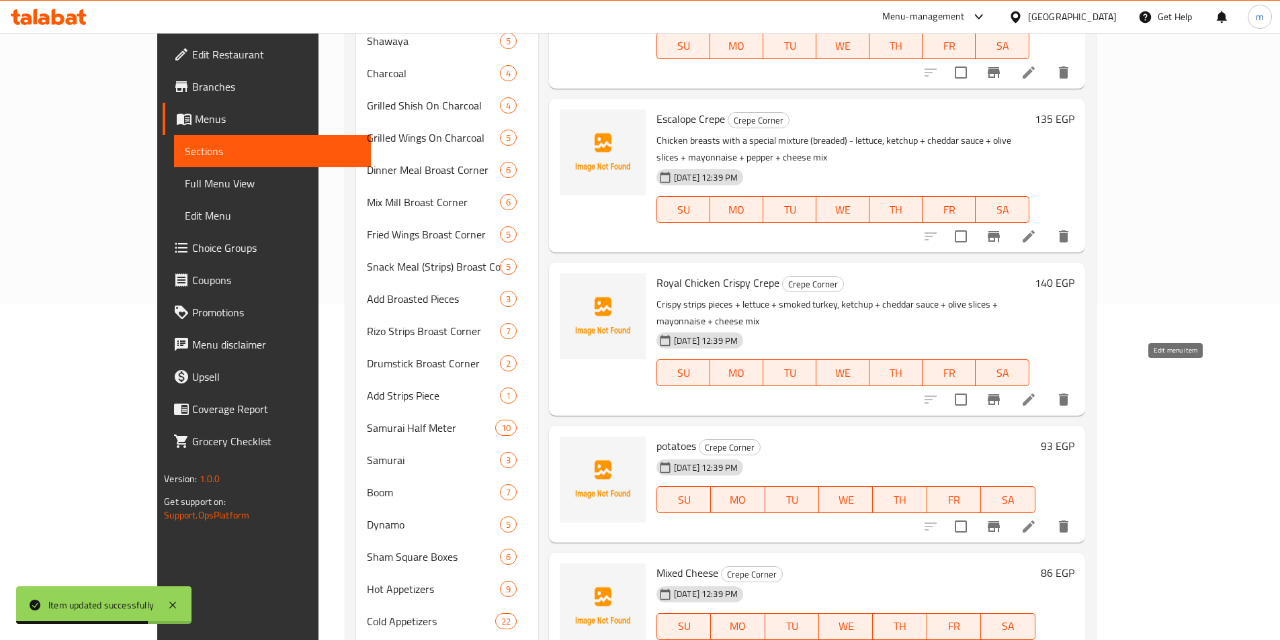
click at [1037, 519] on icon at bounding box center [1029, 527] width 16 height 16
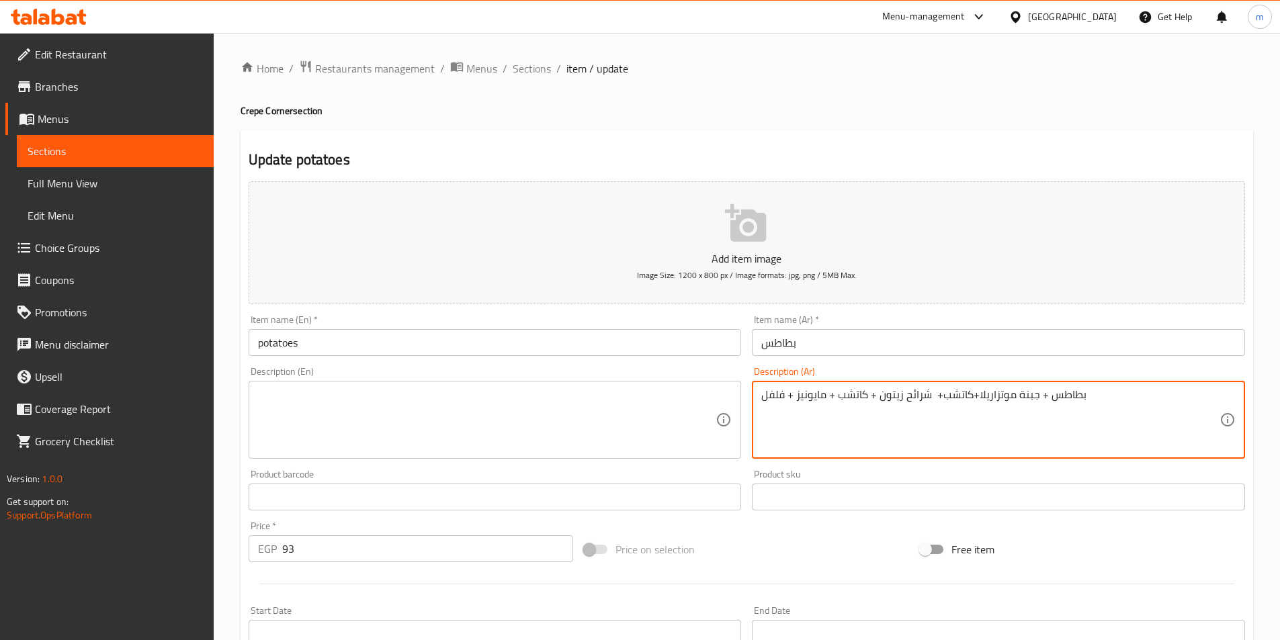
drag, startPoint x: 834, startPoint y: 398, endPoint x: 878, endPoint y: 399, distance: 43.7
type textarea "بطاطس + جبنة موتزاريلا+كاتشب+ شرائح زيتون+ مايونيز + فلفل"
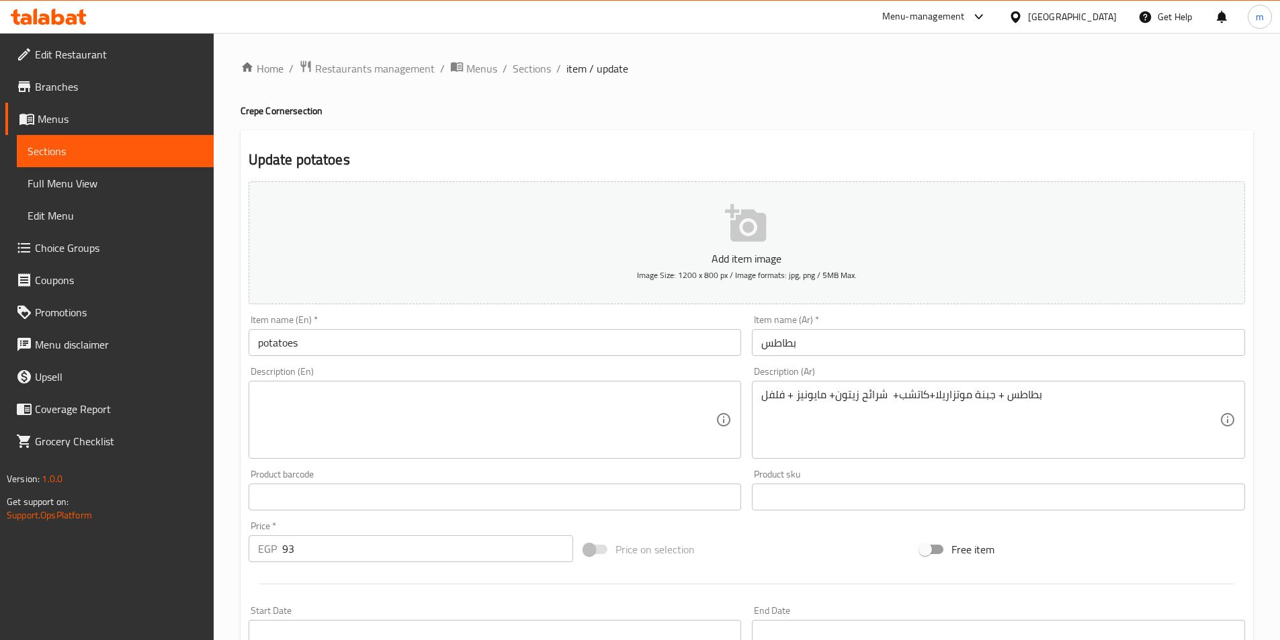
click at [255, 112] on h4 "Crepe Corner section" at bounding box center [747, 110] width 1013 height 13
copy h4 "Crepe"
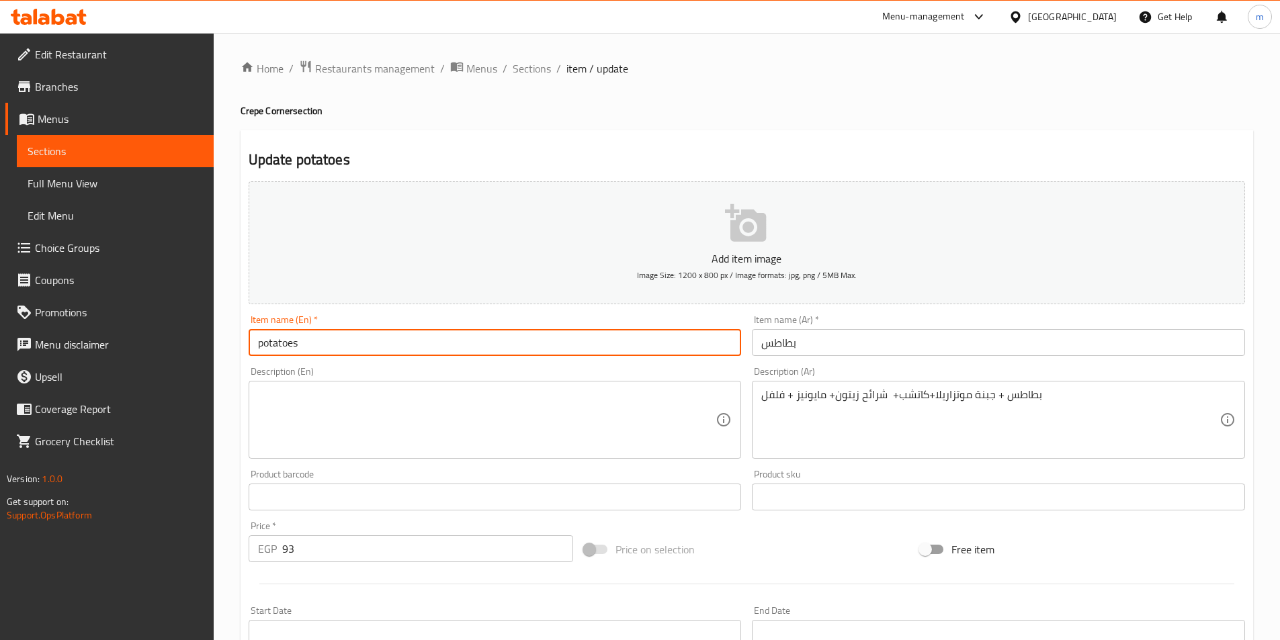
click at [362, 348] on input "potatoes" at bounding box center [495, 342] width 493 height 27
paste input "Crepe"
type input "potatoes Crepe"
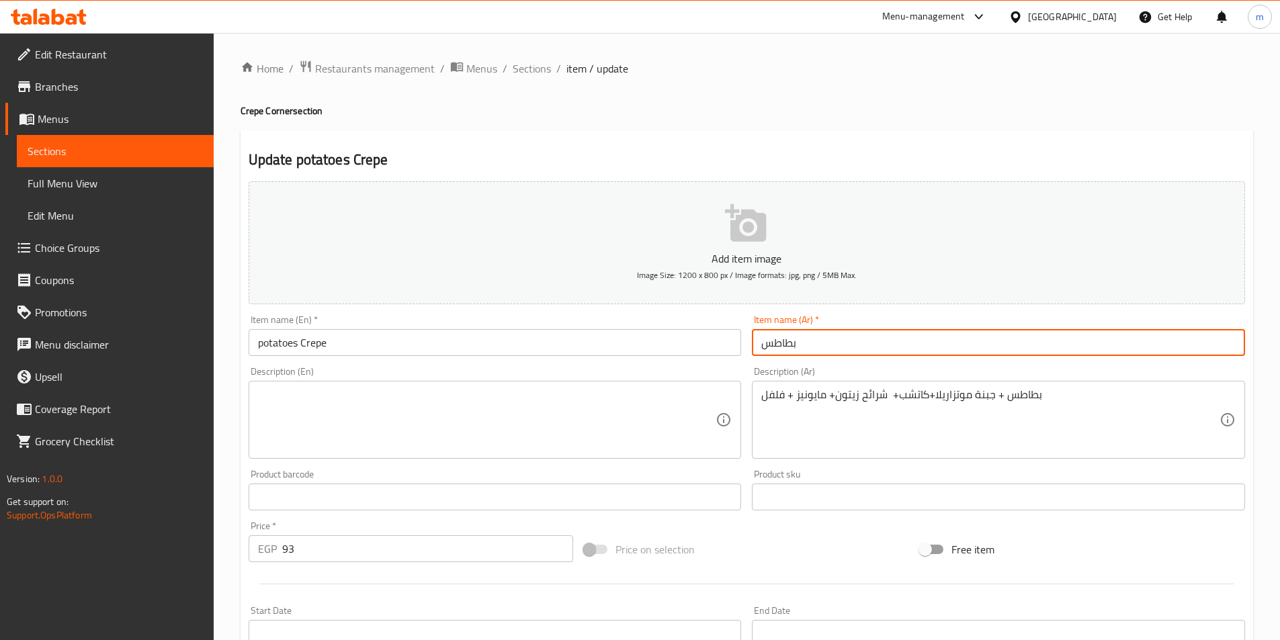
click at [851, 345] on input "بطاطس" at bounding box center [998, 342] width 493 height 27
click at [1239, 345] on input "بطاطس" at bounding box center [998, 342] width 493 height 27
type input "كريب بطاطس"
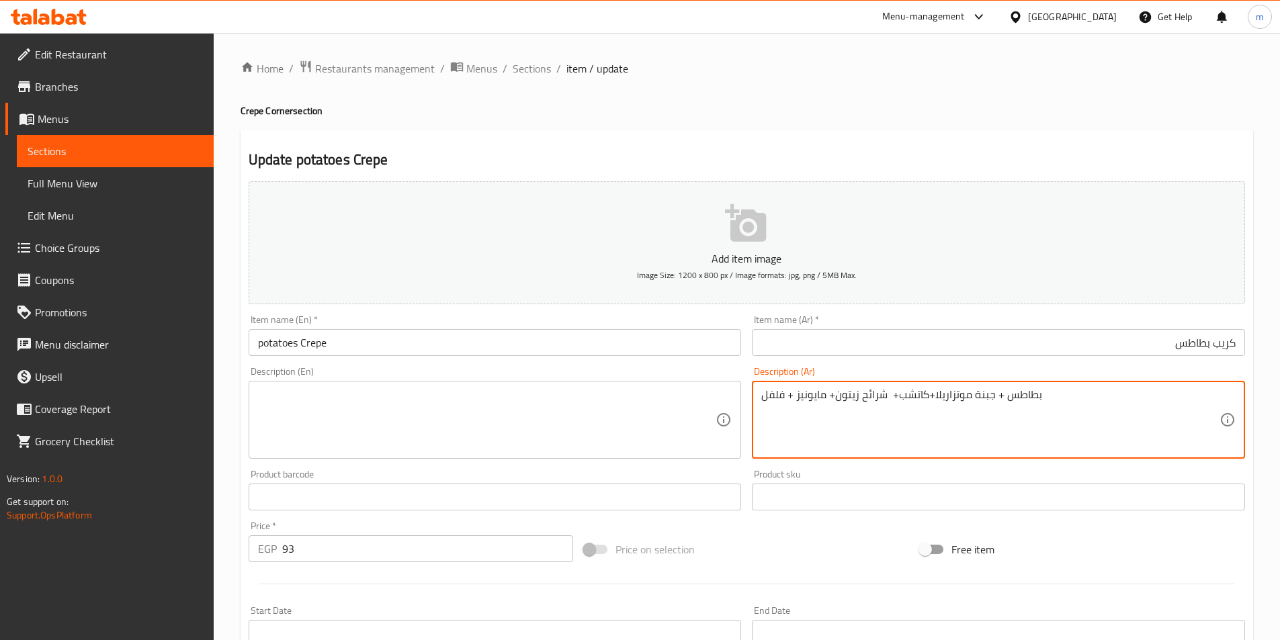
click at [860, 405] on textarea "بطاطس + جبنة موتزاريلا+كاتشب+ شرائح زيتون+ مايونيز + فلفل" at bounding box center [990, 420] width 458 height 64
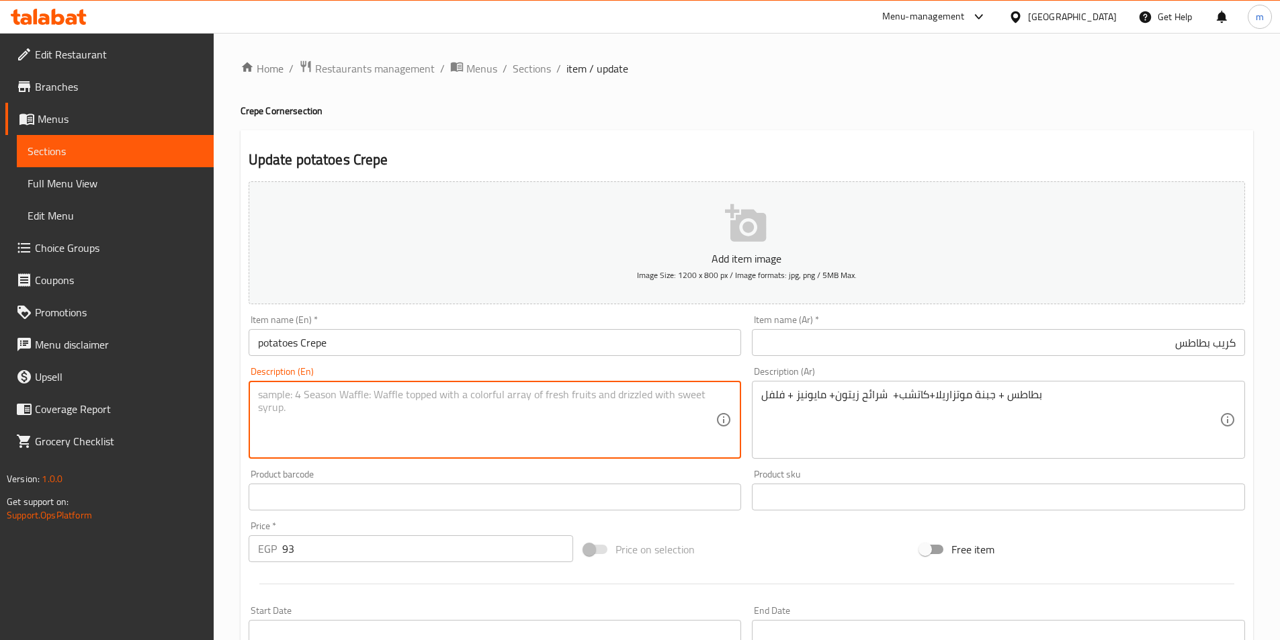
click at [442, 423] on textarea at bounding box center [487, 420] width 458 height 64
paste textarea "Potatoes + mozzarella cheese + ketchup + olive slices + mayonnaise + pepper"
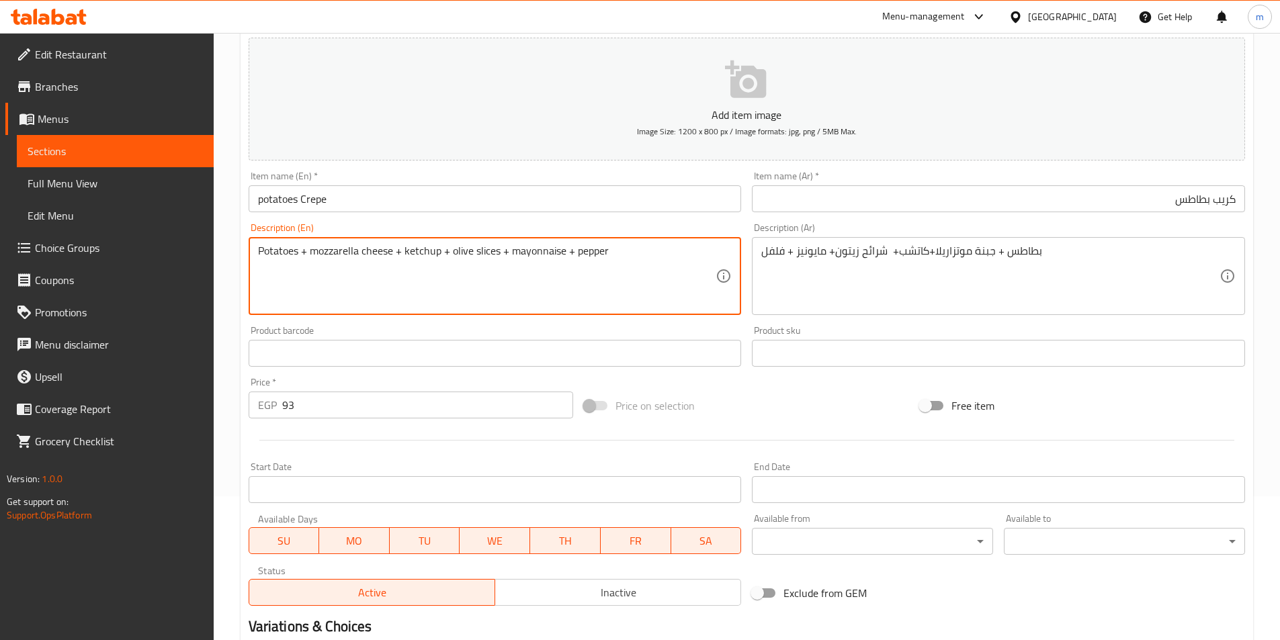
scroll to position [269, 0]
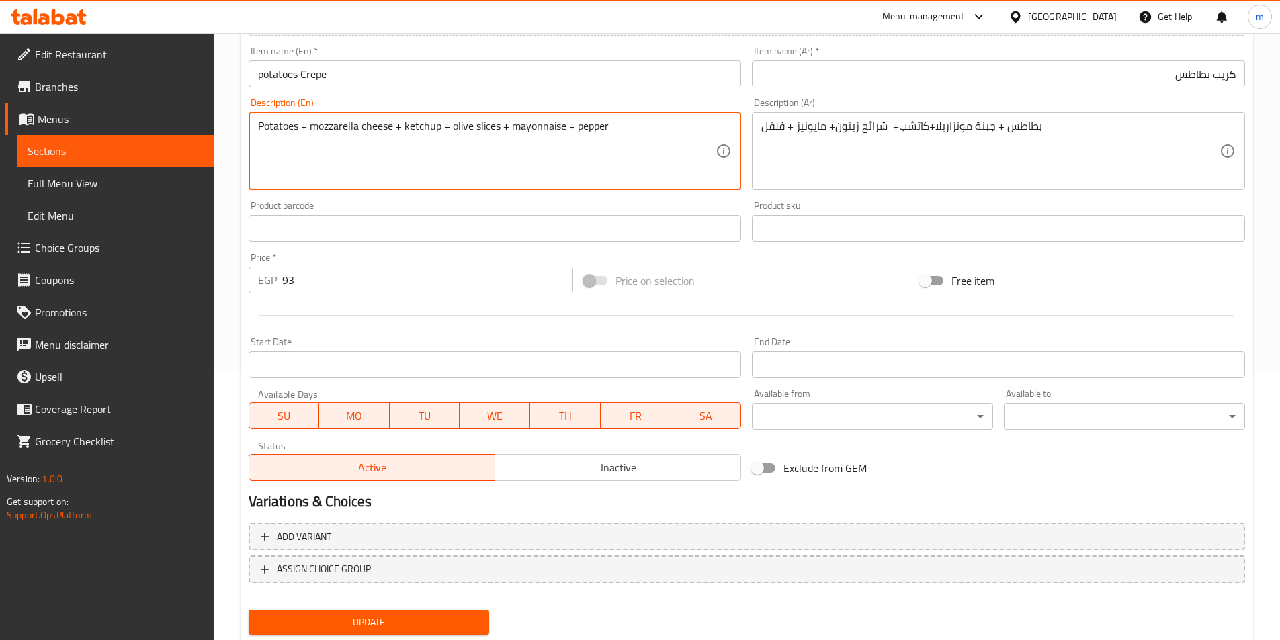
type textarea "Potatoes + mozzarella cheese + ketchup + olive slices + mayonnaise + pepper"
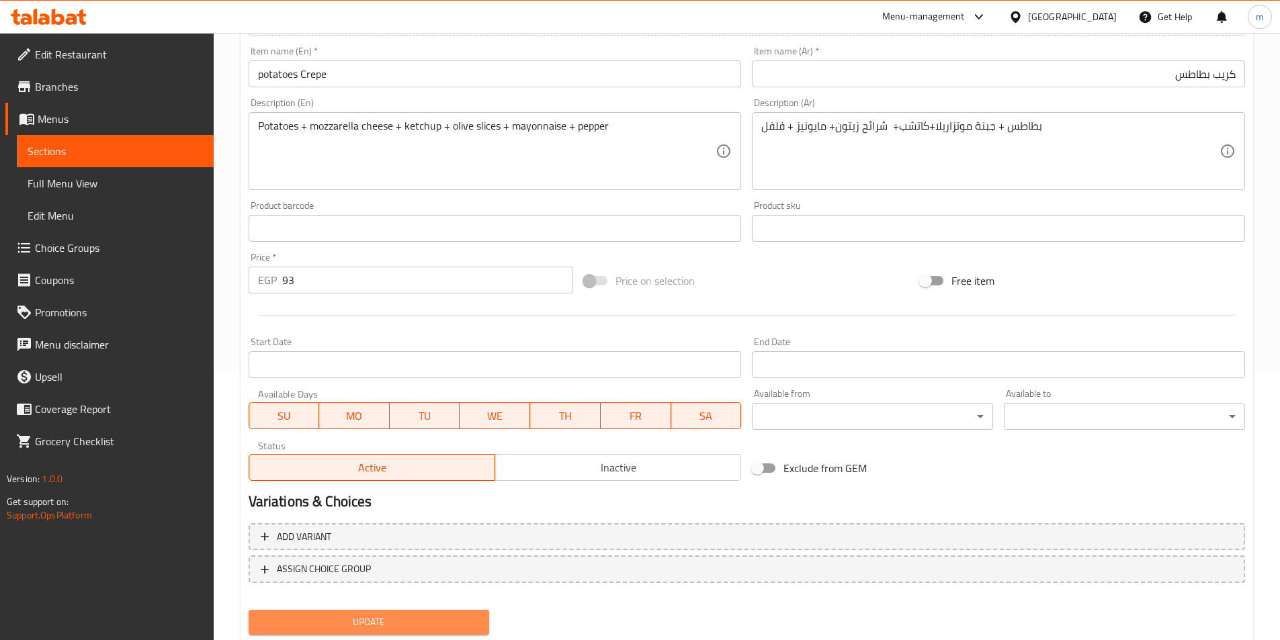
click at [379, 626] on span "Update" at bounding box center [369, 622] width 220 height 17
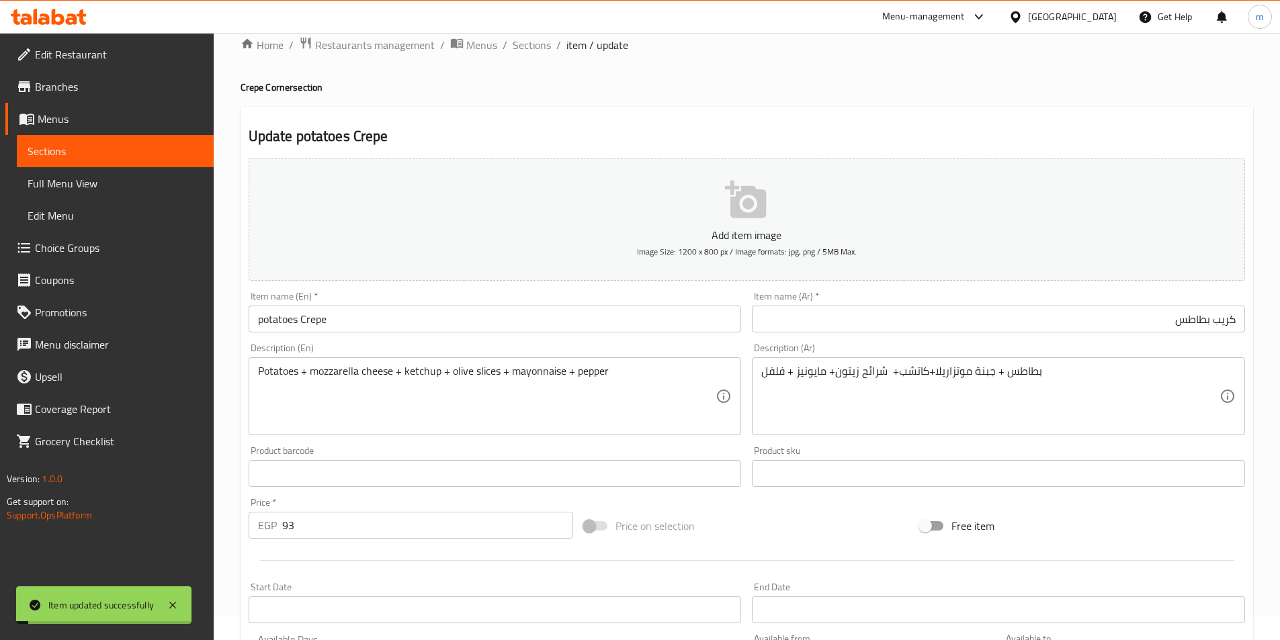
scroll to position [0, 0]
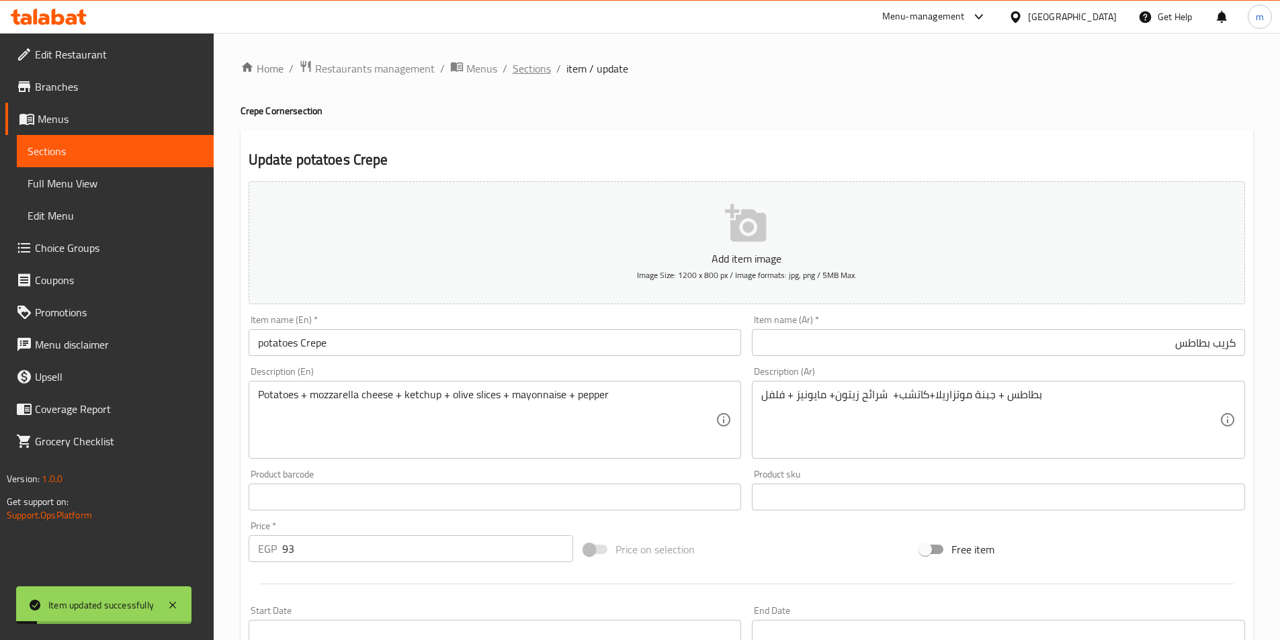
click at [536, 60] on span "Sections" at bounding box center [532, 68] width 38 height 16
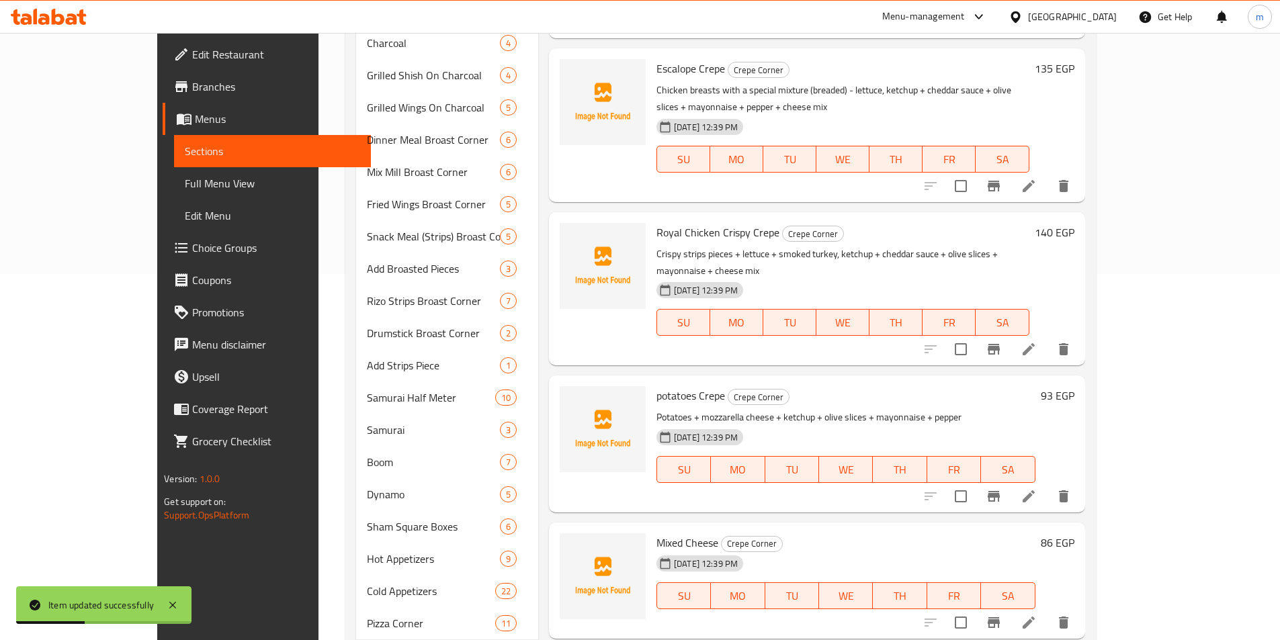
scroll to position [505, 0]
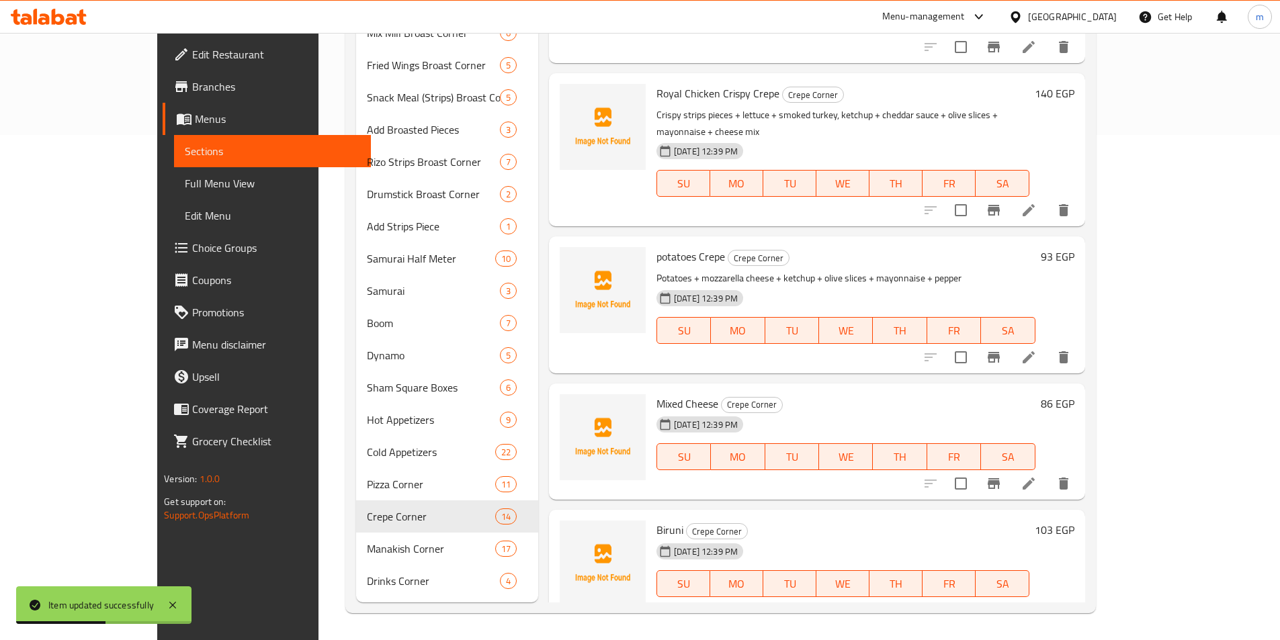
click at [1037, 476] on icon at bounding box center [1029, 484] width 16 height 16
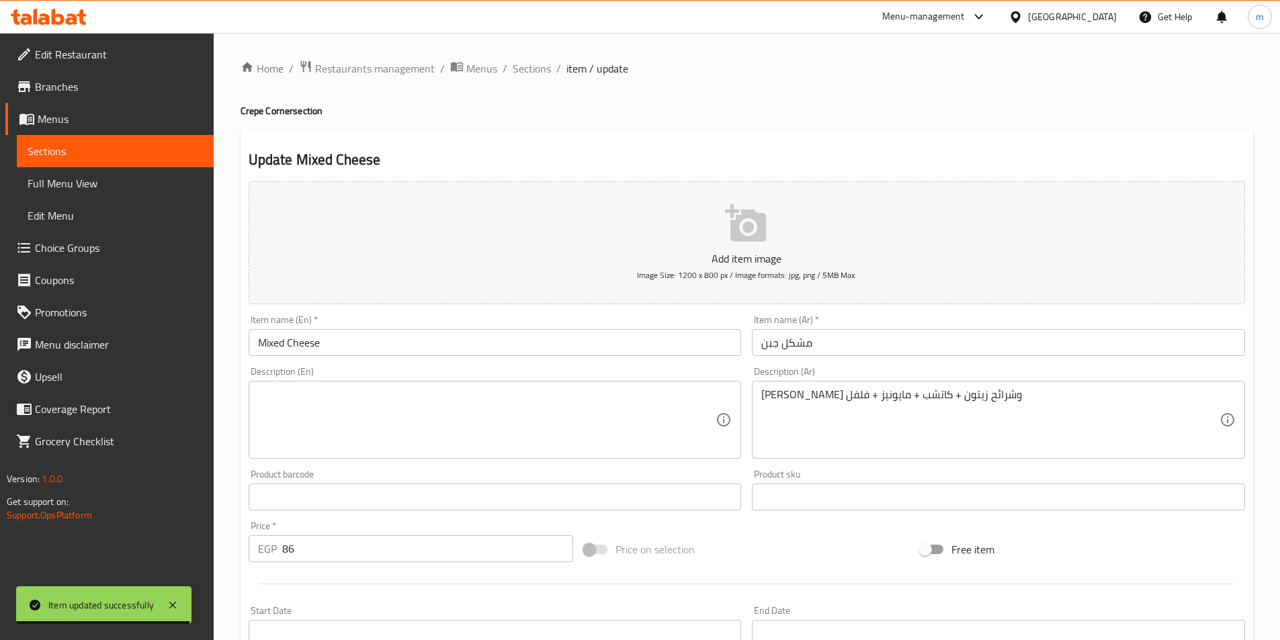
click at [255, 114] on h4 "Crepe Corner section" at bounding box center [747, 110] width 1013 height 13
copy h4 "Crepe"
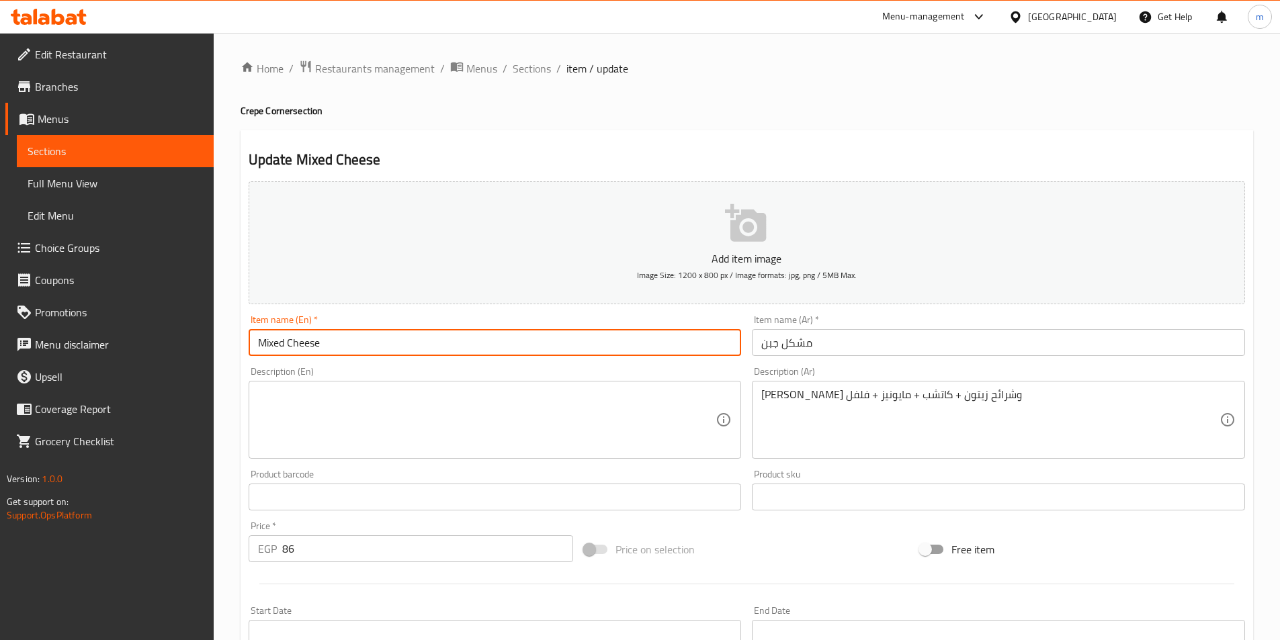
click at [338, 346] on input "Mixed Cheese" at bounding box center [495, 342] width 493 height 27
paste input "Crepe"
type input "Mixed Cheese Crepe"
click at [878, 350] on input "مشكل جبن" at bounding box center [998, 342] width 493 height 27
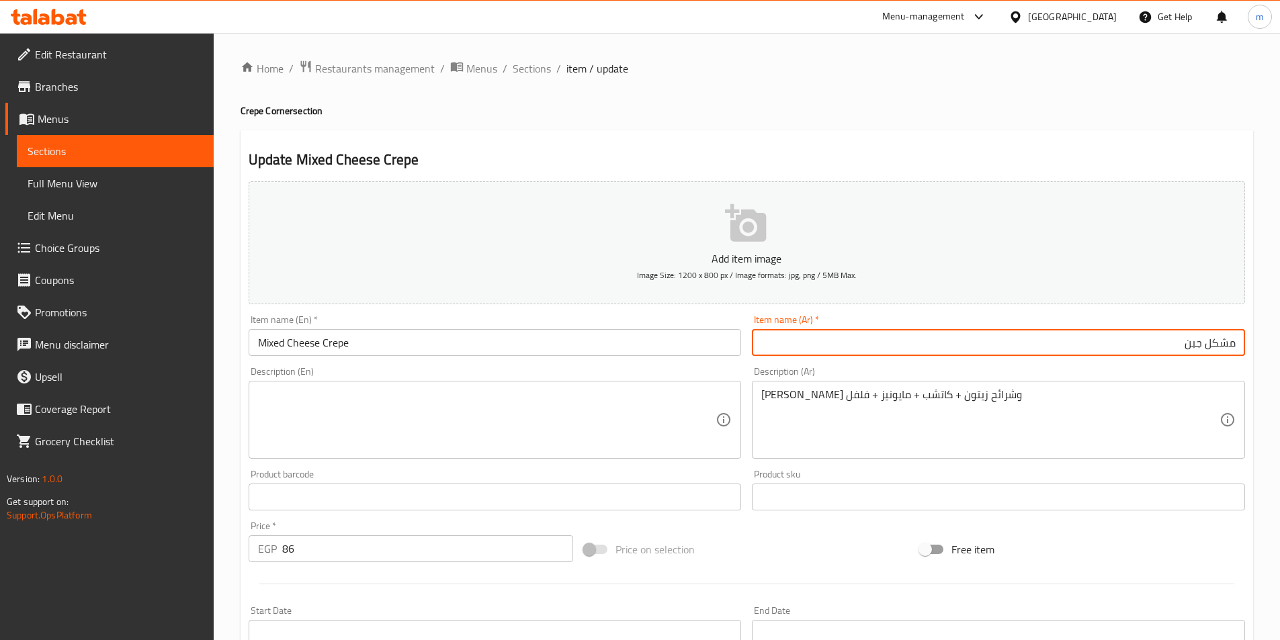
click at [1231, 345] on input "مشكل جبن" at bounding box center [998, 342] width 493 height 27
click at [1239, 347] on input "مشكل جبن" at bounding box center [998, 342] width 493 height 27
type input "كريب مشكل جبن"
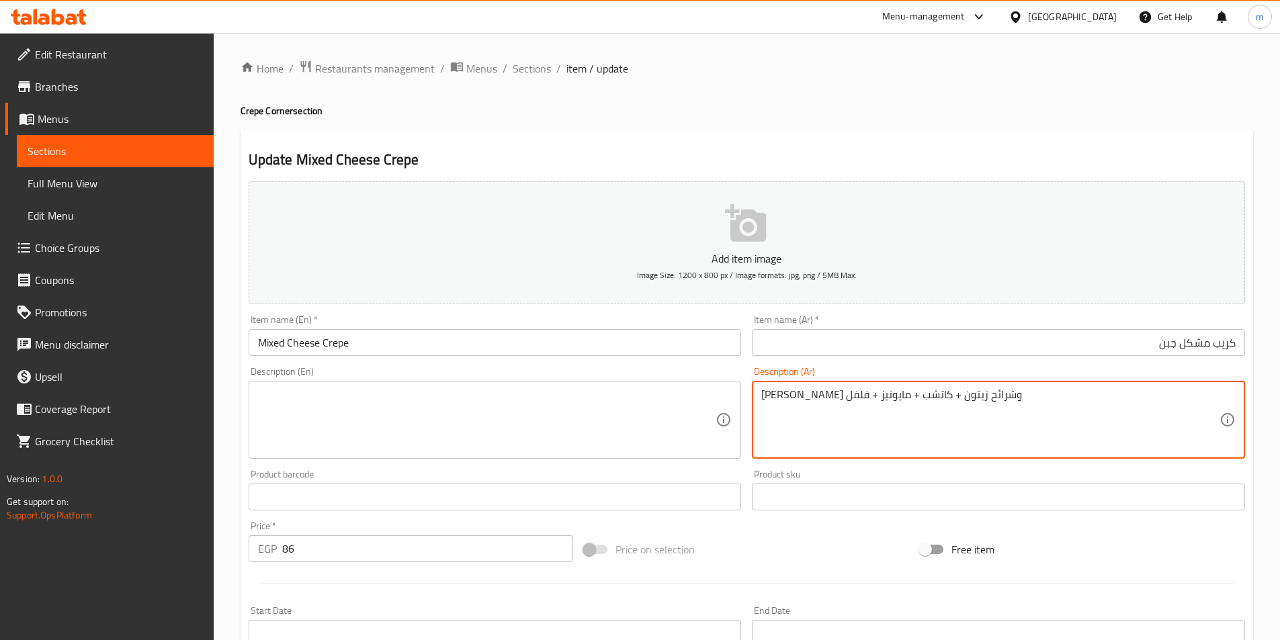
click at [932, 401] on textarea "ميكس جبن وشرائح زيتون + كاتشب + مايونيز + فلفل" at bounding box center [990, 420] width 458 height 64
click at [847, 401] on textarea "[PERSON_NAME] + شرائح زيتون + كاتشب + مايونيز + فلفل" at bounding box center [990, 420] width 458 height 64
click at [855, 403] on textarea "[PERSON_NAME] + شرائح زيتون + كاتشب + مايونيز + فلفل" at bounding box center [990, 420] width 458 height 64
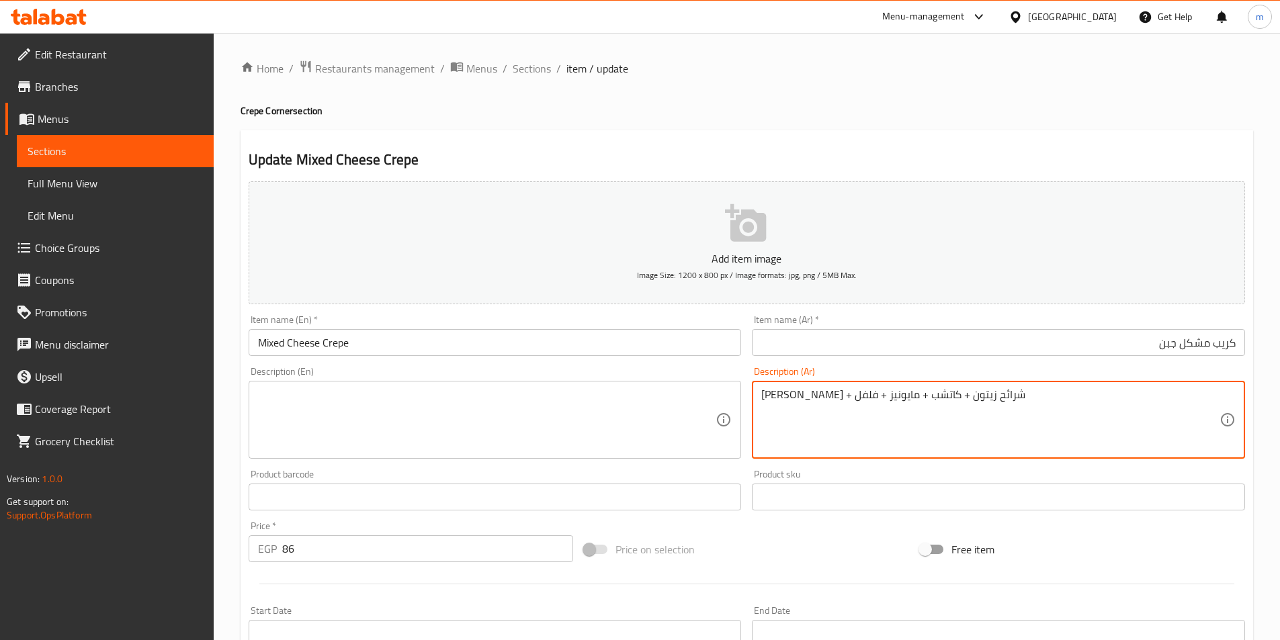
click at [855, 403] on textarea "[PERSON_NAME] + شرائح زيتون + كاتشب + مايونيز + فلفل" at bounding box center [990, 420] width 458 height 64
type textarea "[PERSON_NAME] + شرائح زيتون + كاتشب + مايونيز + فلفل"
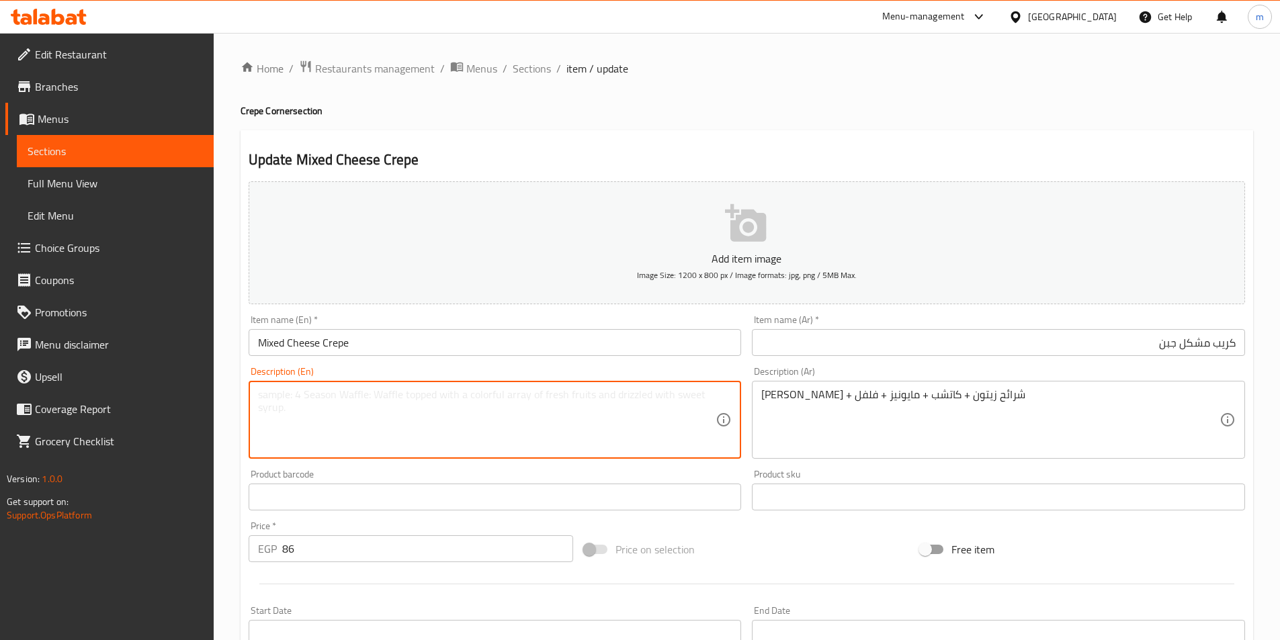
click at [614, 411] on textarea at bounding box center [487, 420] width 458 height 64
paste textarea "Cheese mix + olive slices + ketchup + mayonnaise + pepper"
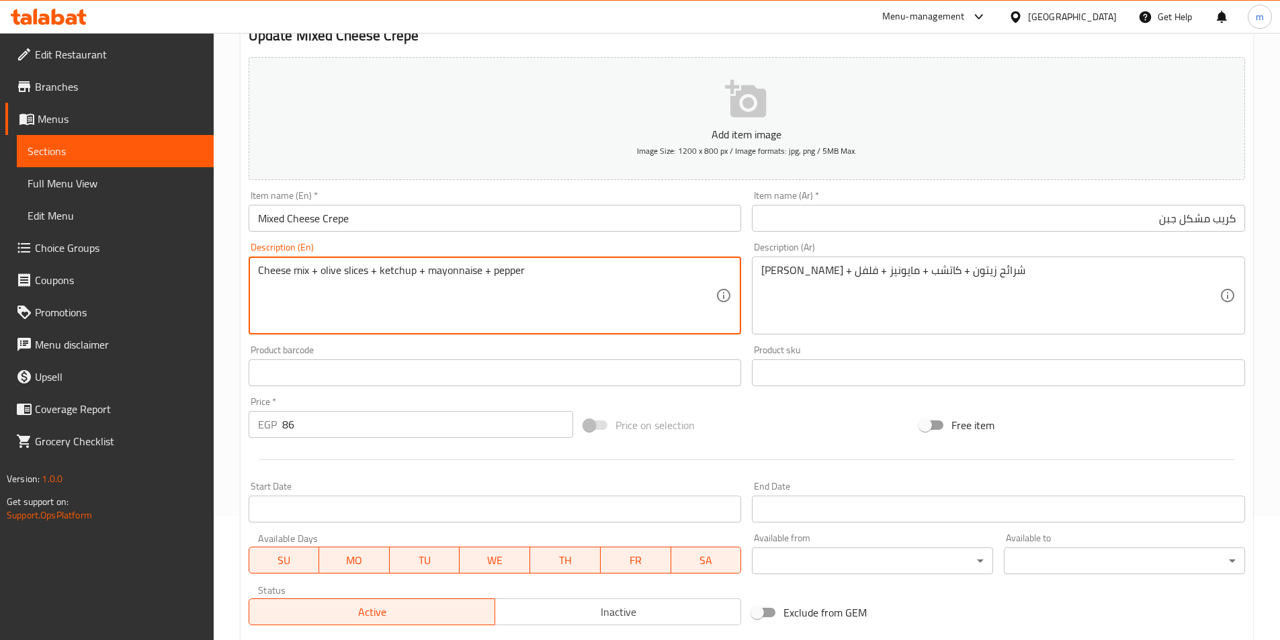
scroll to position [309, 0]
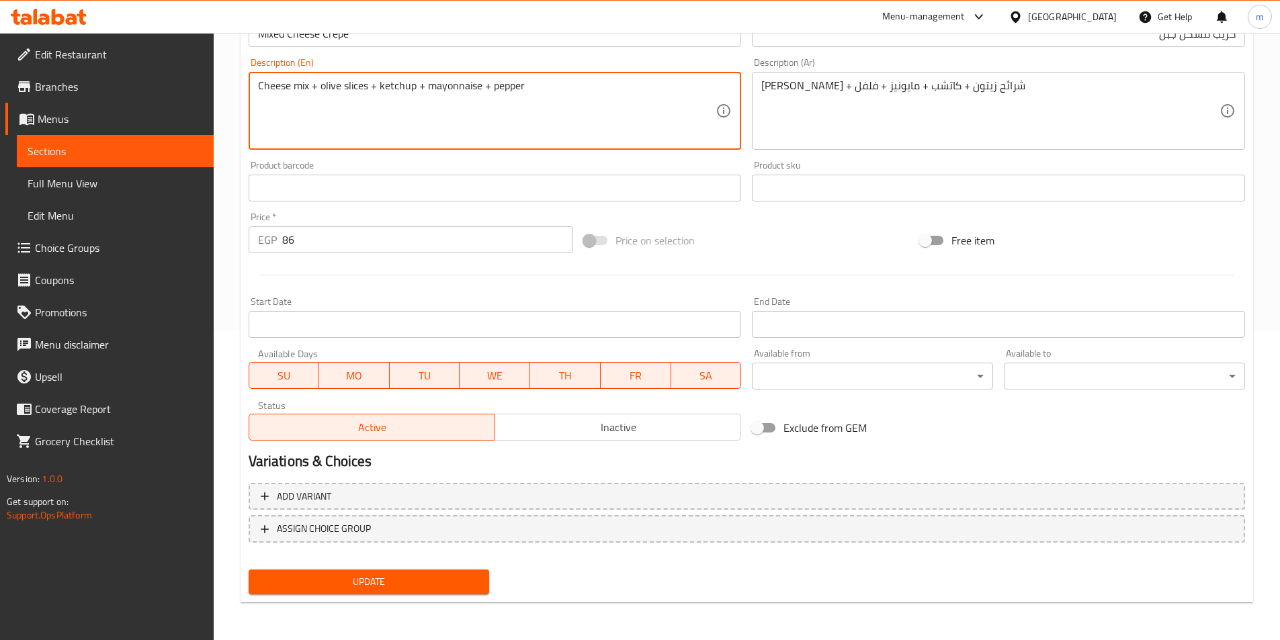
type textarea "Cheese mix + olive slices + ketchup + mayonnaise + pepper"
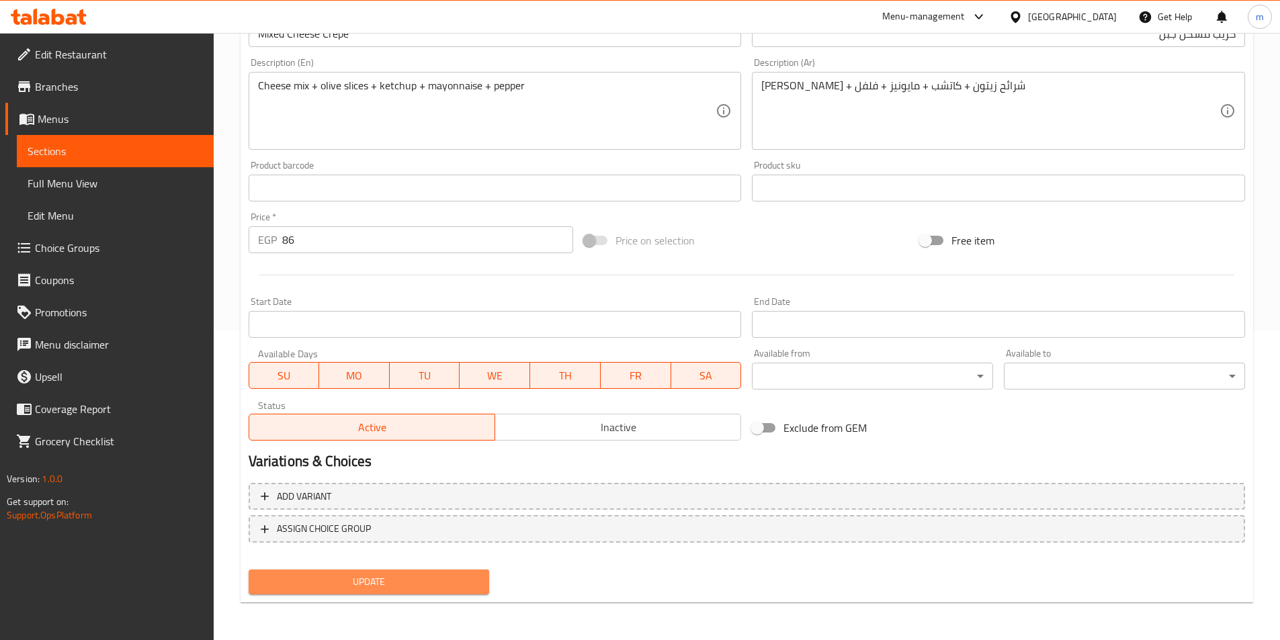
click at [460, 577] on span "Update" at bounding box center [369, 582] width 220 height 17
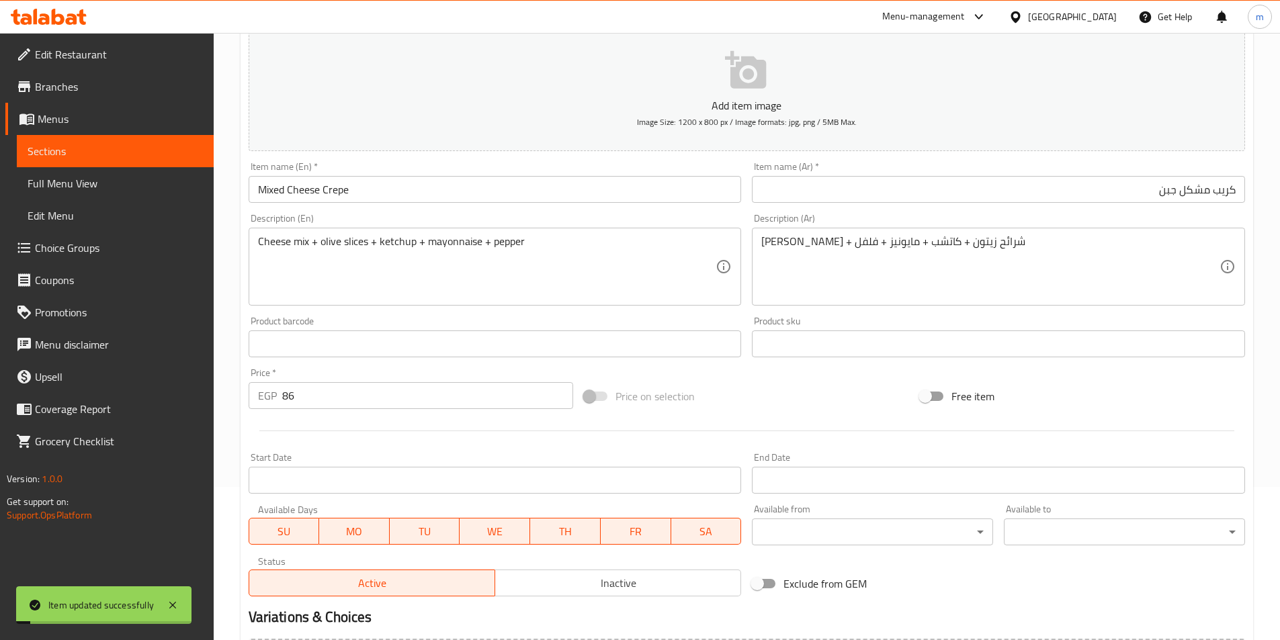
scroll to position [0, 0]
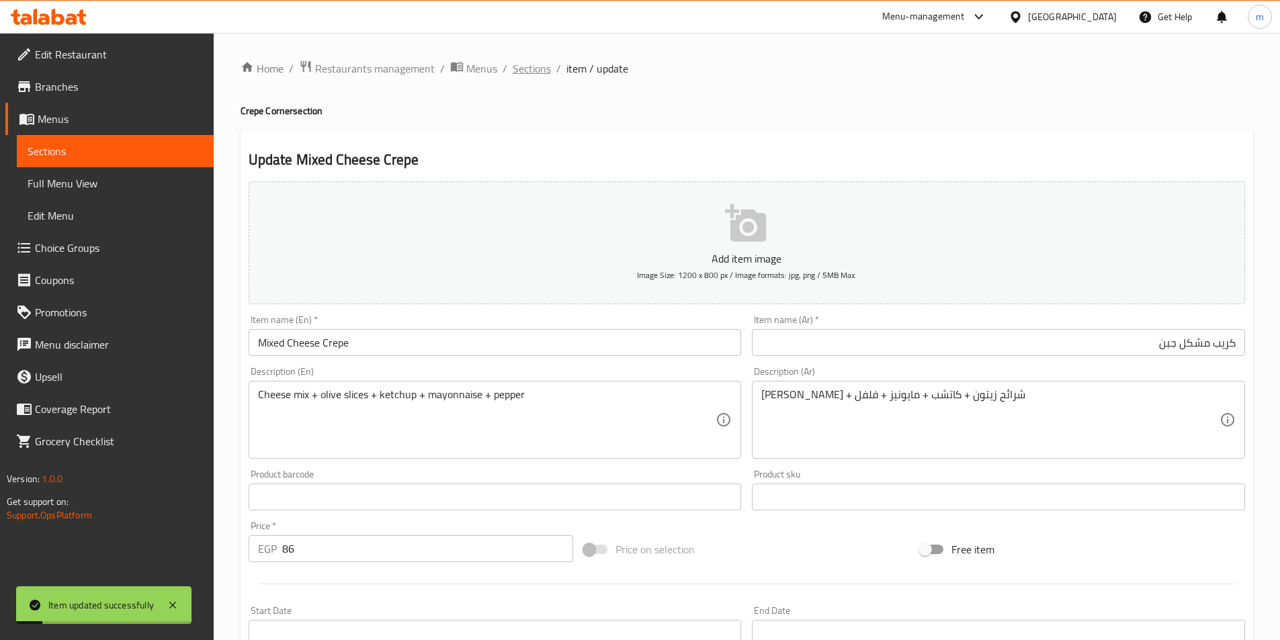
click at [537, 71] on span "Sections" at bounding box center [532, 68] width 38 height 16
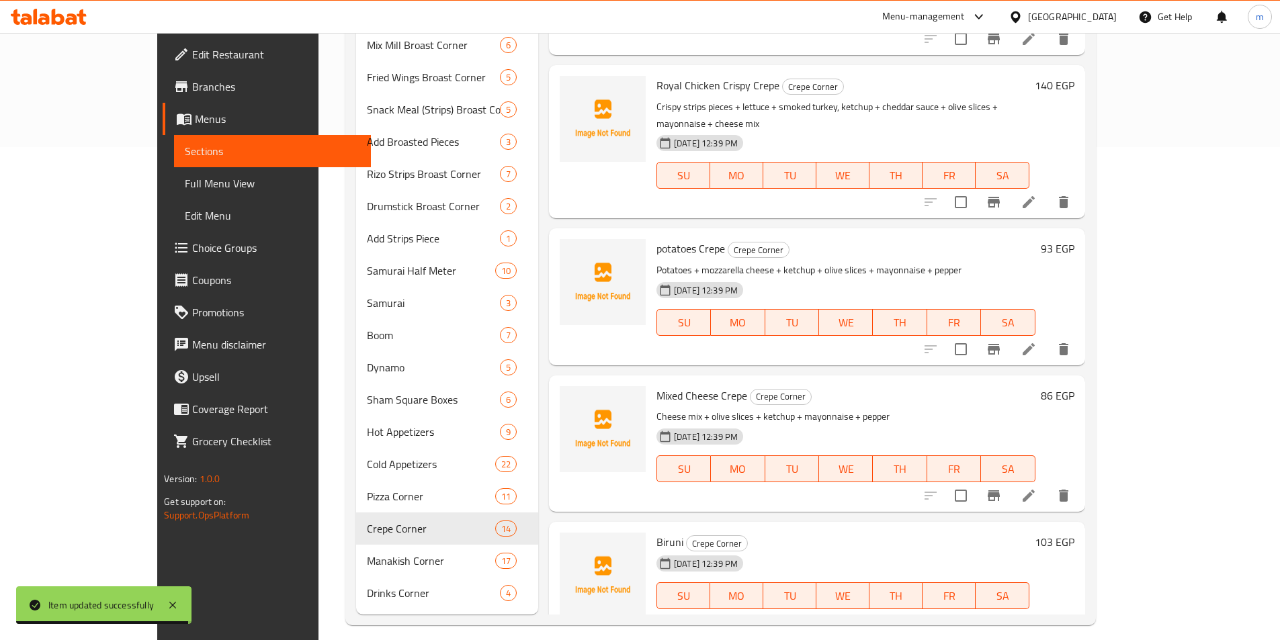
scroll to position [505, 0]
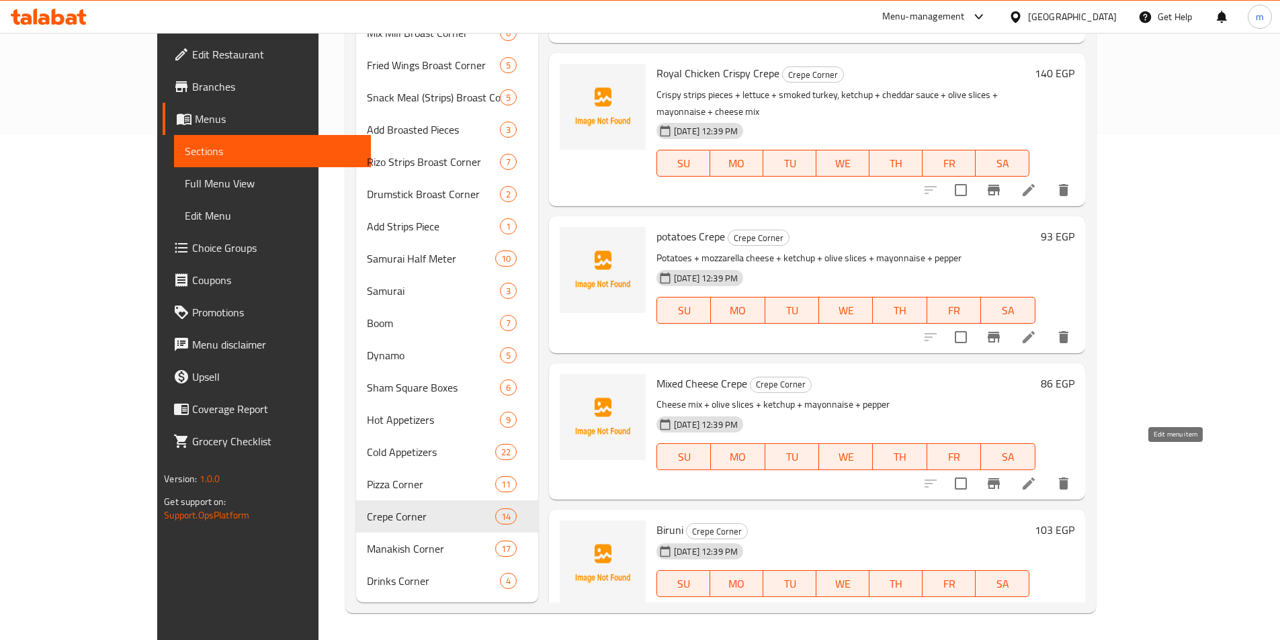
click at [1037, 603] on icon at bounding box center [1029, 611] width 16 height 16
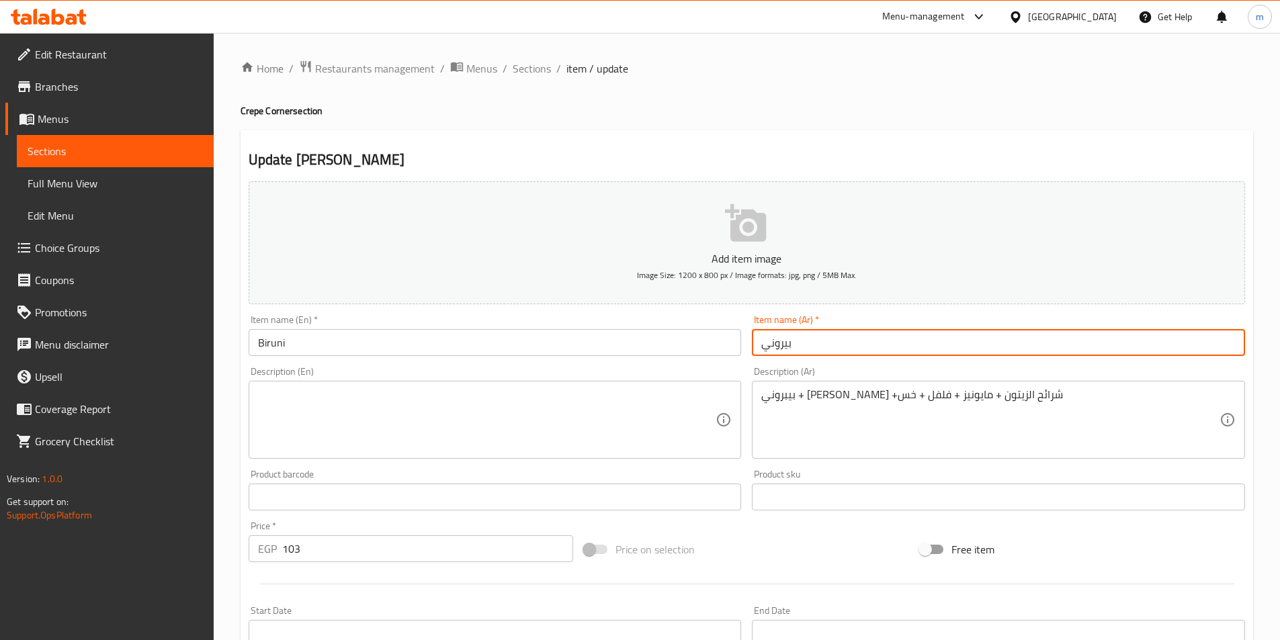
click at [786, 335] on input "بيروني" at bounding box center [998, 342] width 493 height 27
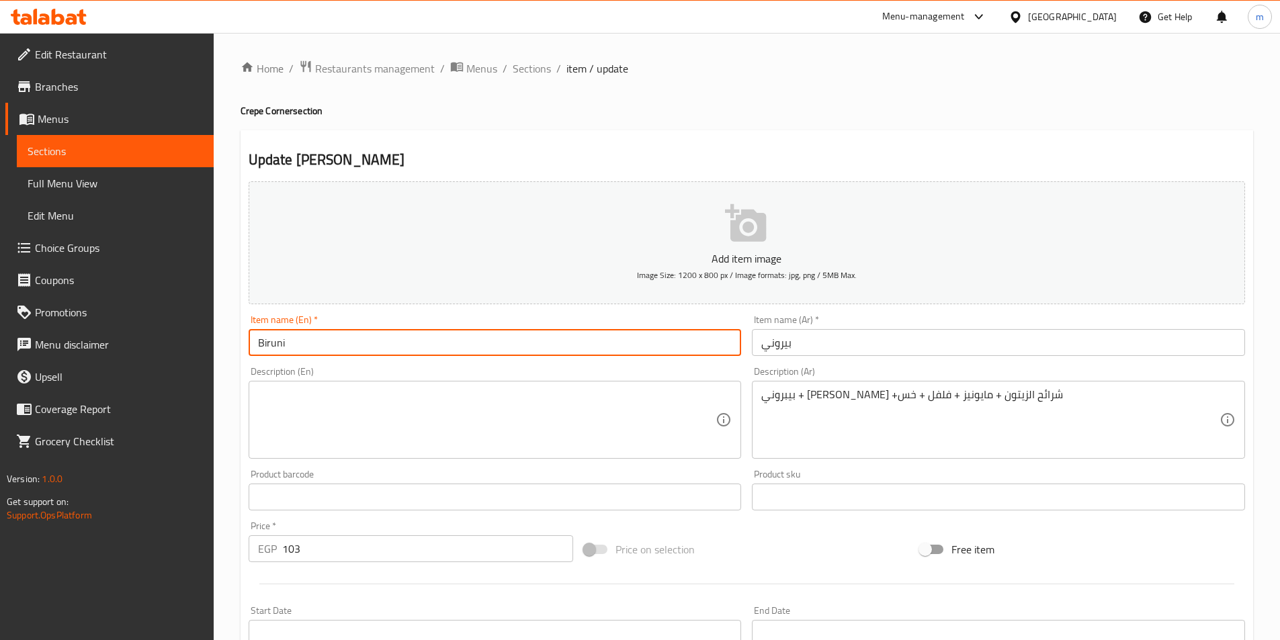
click at [399, 350] on input "Biruni" at bounding box center [495, 342] width 493 height 27
paste input "Peppero"
click at [255, 114] on h4 "Crepe Corner section" at bounding box center [747, 110] width 1013 height 13
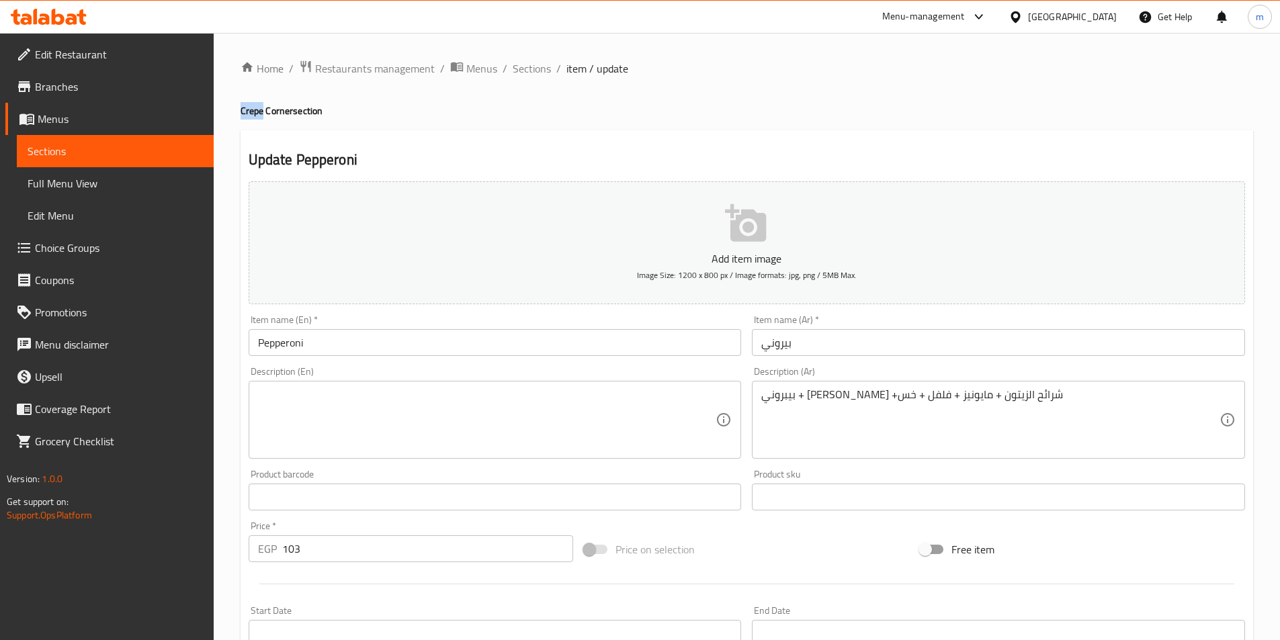
click at [255, 114] on h4 "Crepe Corner section" at bounding box center [747, 110] width 1013 height 13
copy h4 "Crepe"
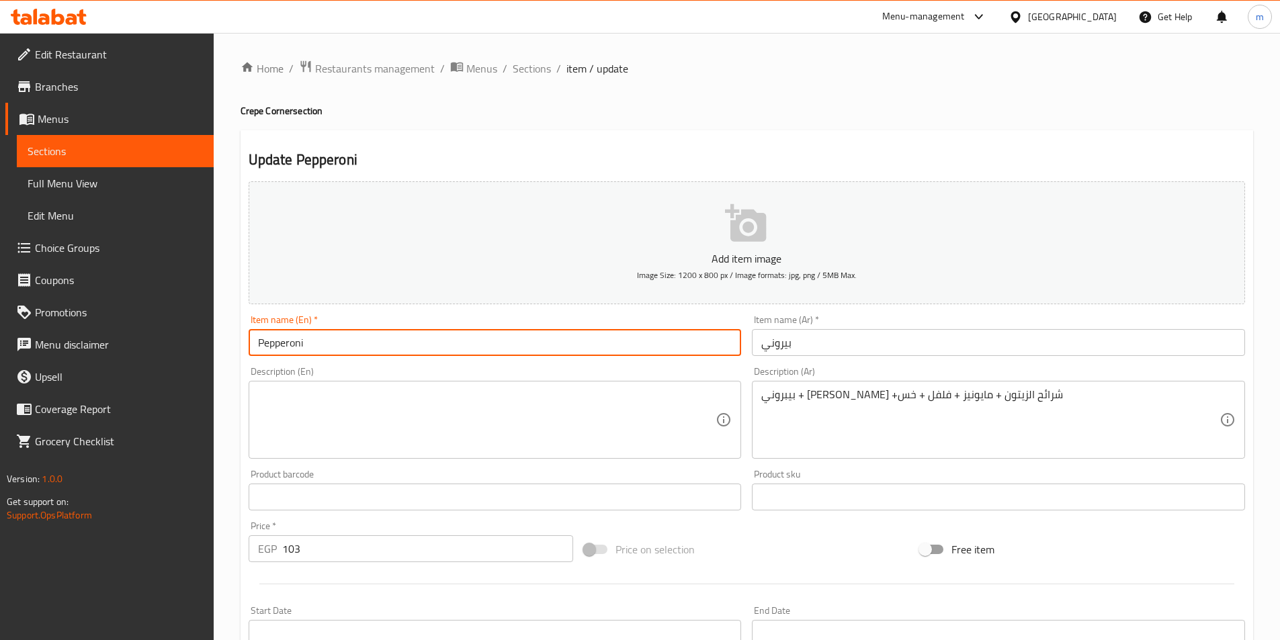
click at [370, 354] on input "Pepperoni" at bounding box center [495, 342] width 493 height 27
paste input "Crepe"
type input "Pepperoni Crepe"
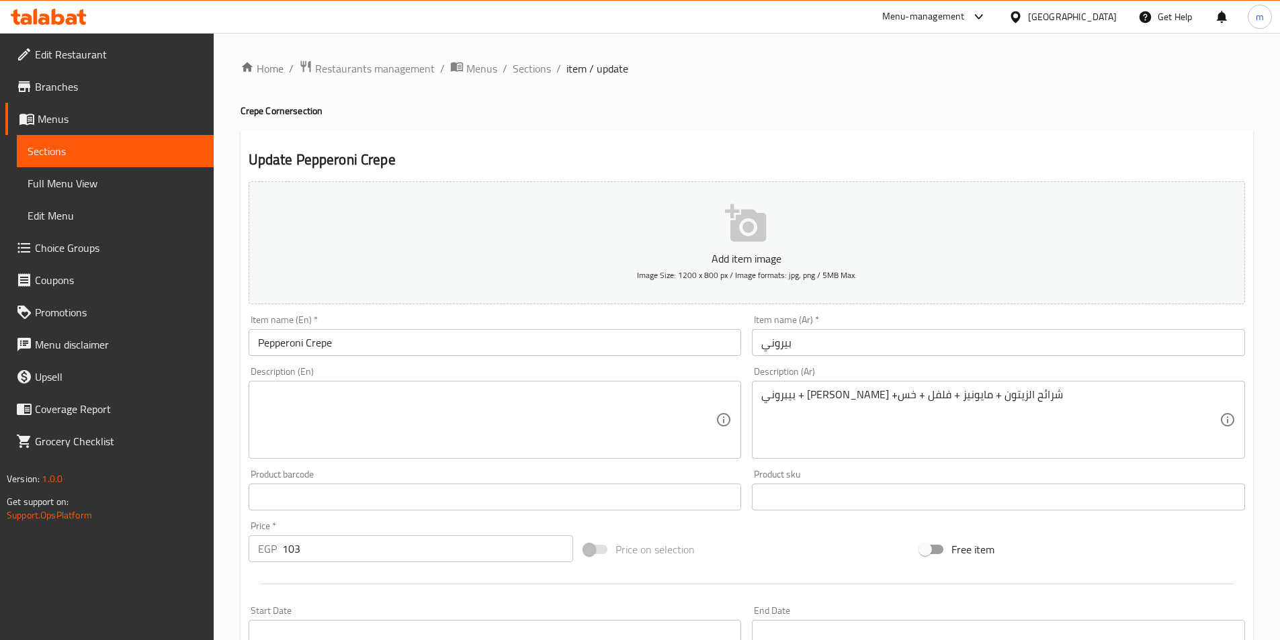
click at [802, 347] on input "بيروني" at bounding box center [998, 342] width 493 height 27
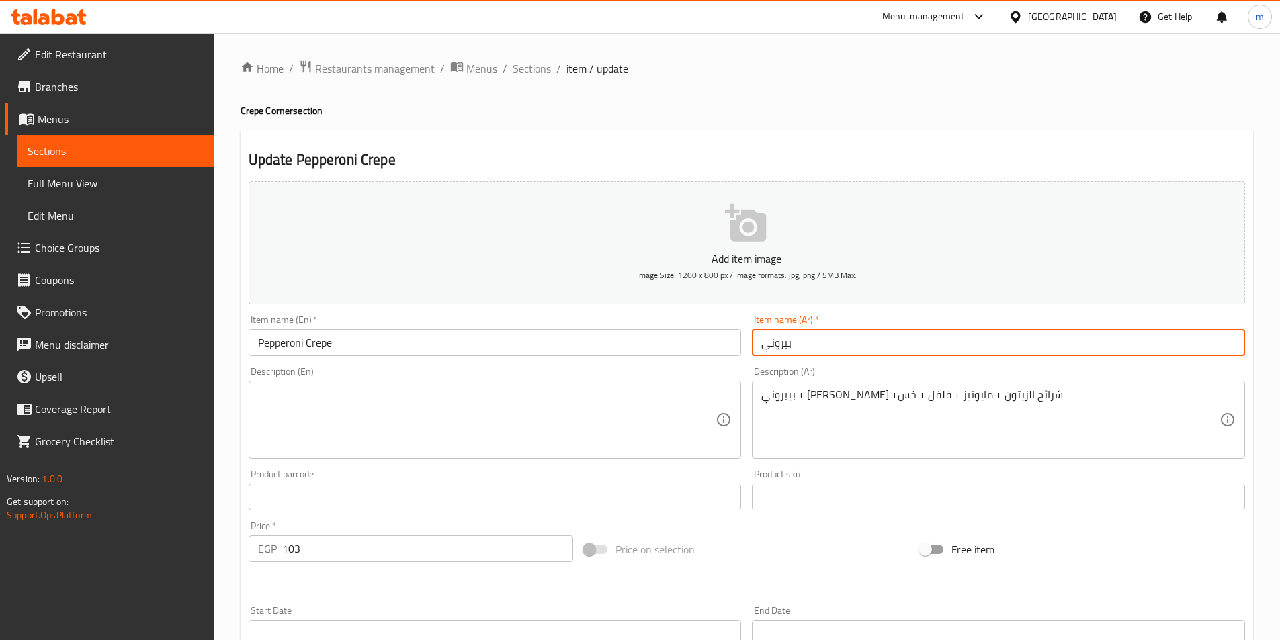
click at [802, 347] on input "بيروني" at bounding box center [998, 342] width 493 height 27
paste input "بيبروني"
type input "كريب بيبروني"
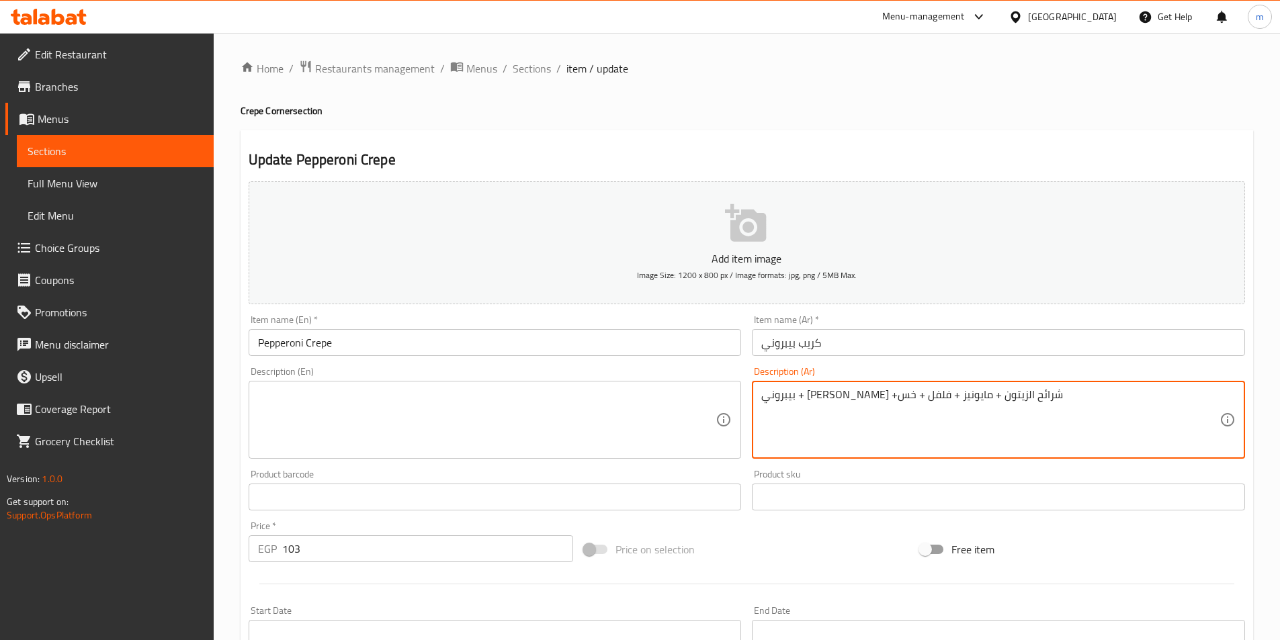
click at [974, 407] on textarea "بيبروني + [PERSON_NAME] +شرائح الزيتون + مايونيز + فلفل + خس" at bounding box center [990, 420] width 458 height 64
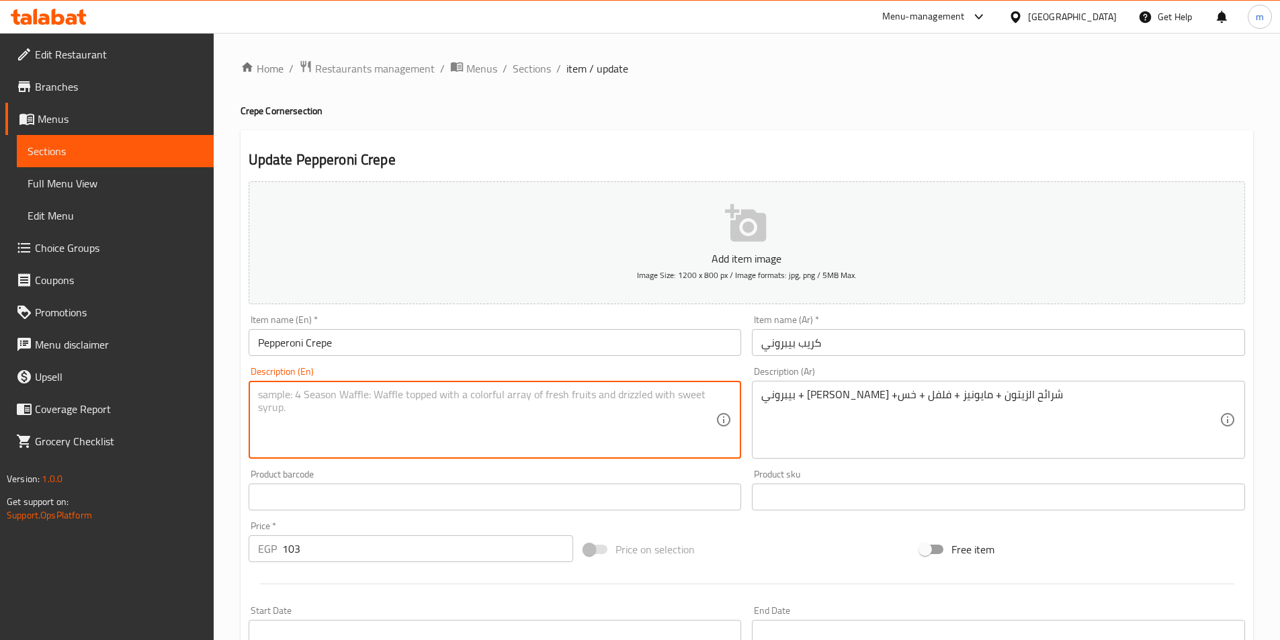
click at [577, 410] on textarea at bounding box center [487, 420] width 458 height 64
paste textarea "Pepperoni + cheese mix + olive slices + mayonnaise + pepper + lettuce"
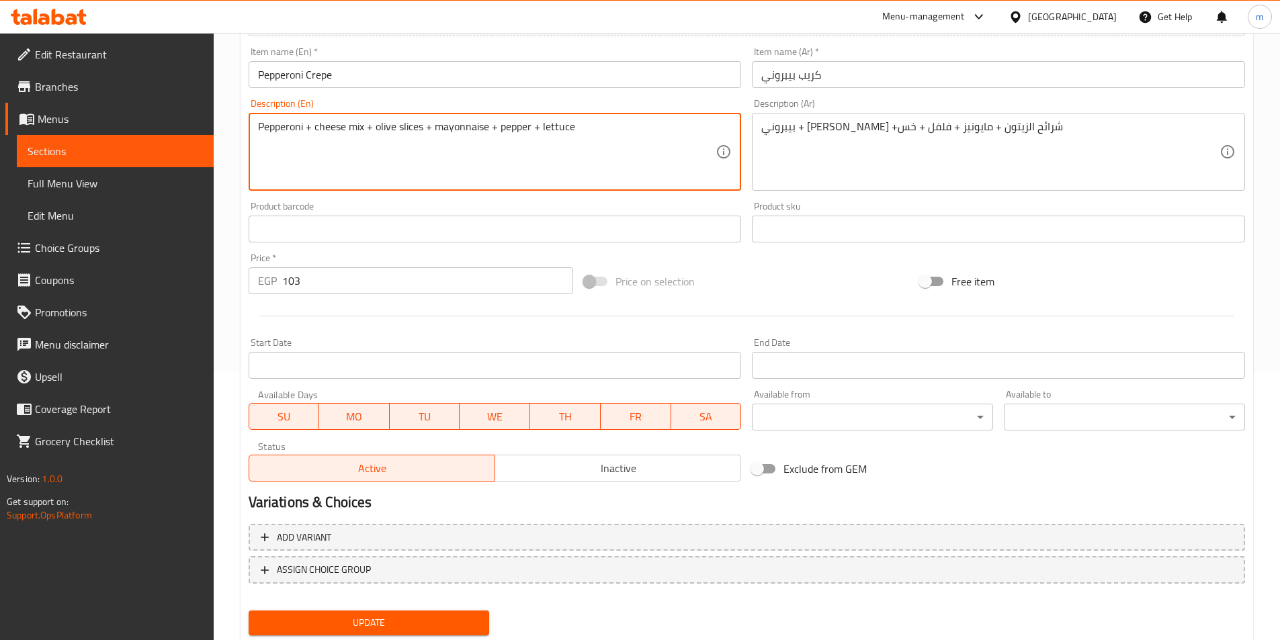
scroll to position [269, 0]
type textarea "Pepperoni + cheese mix + olive slices + mayonnaise + pepper + lettuce"
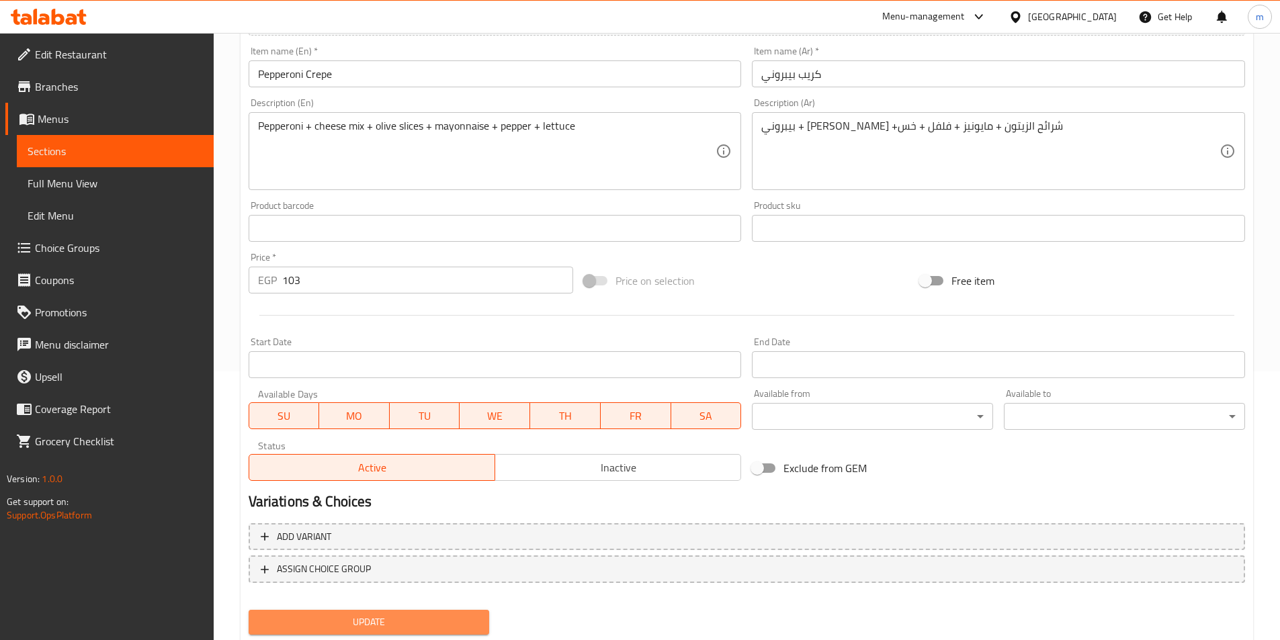
click at [474, 620] on span "Update" at bounding box center [369, 622] width 220 height 17
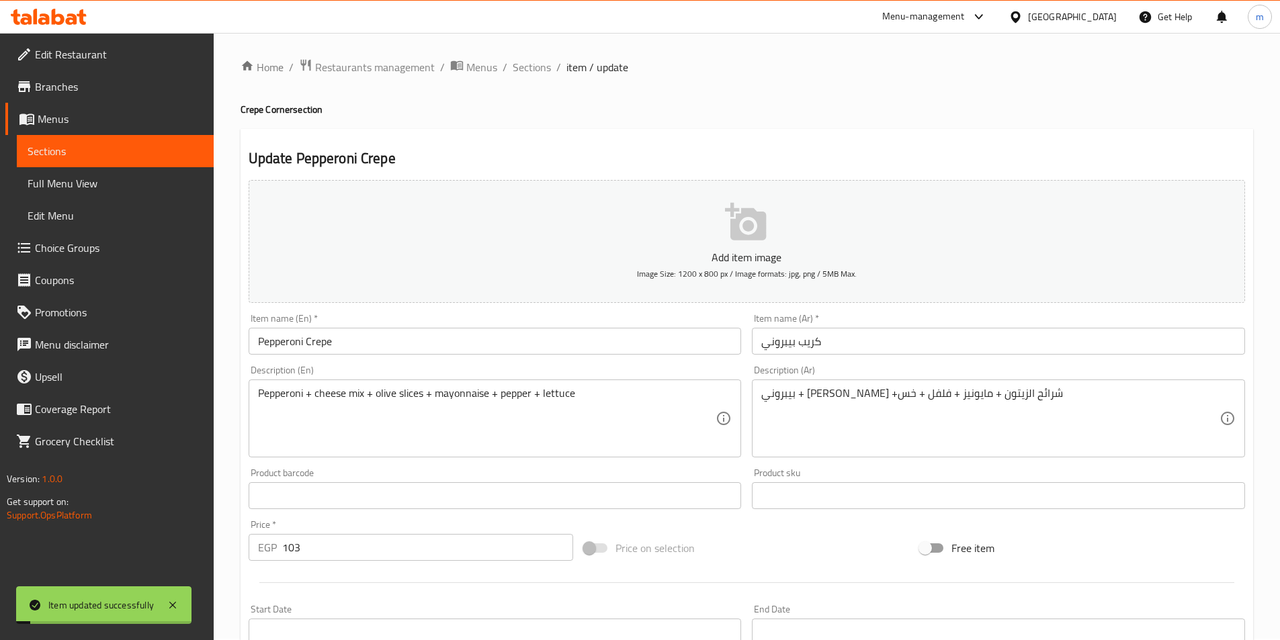
scroll to position [0, 0]
click at [526, 73] on span "Sections" at bounding box center [532, 68] width 38 height 16
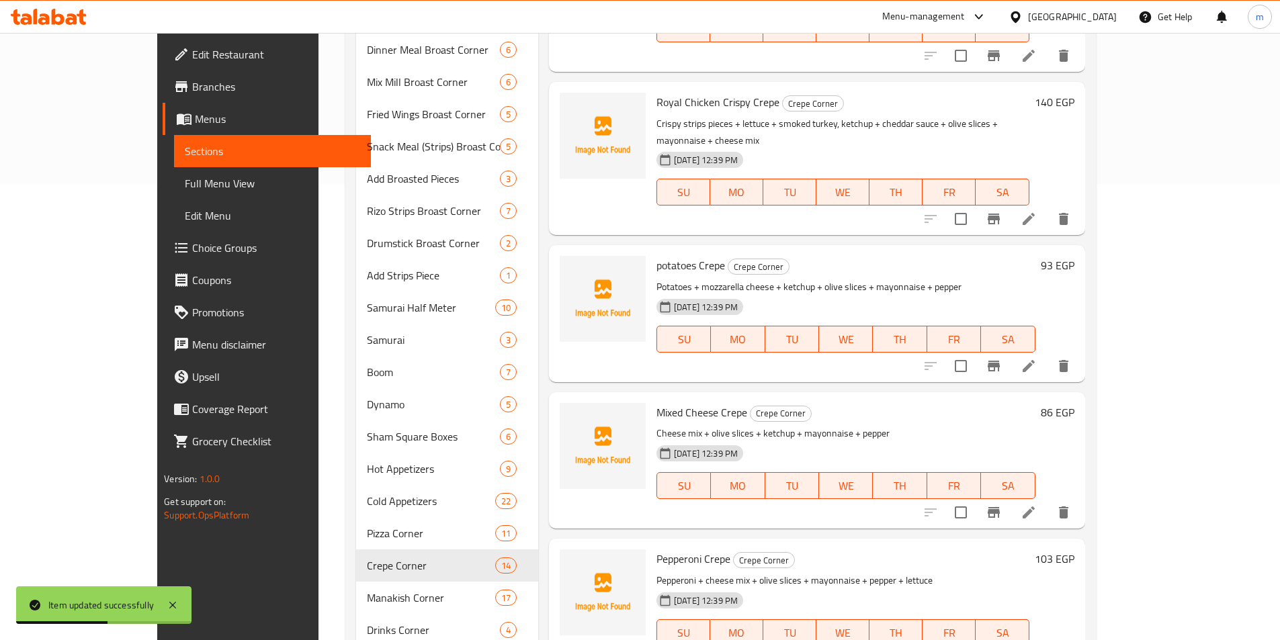
scroll to position [505, 0]
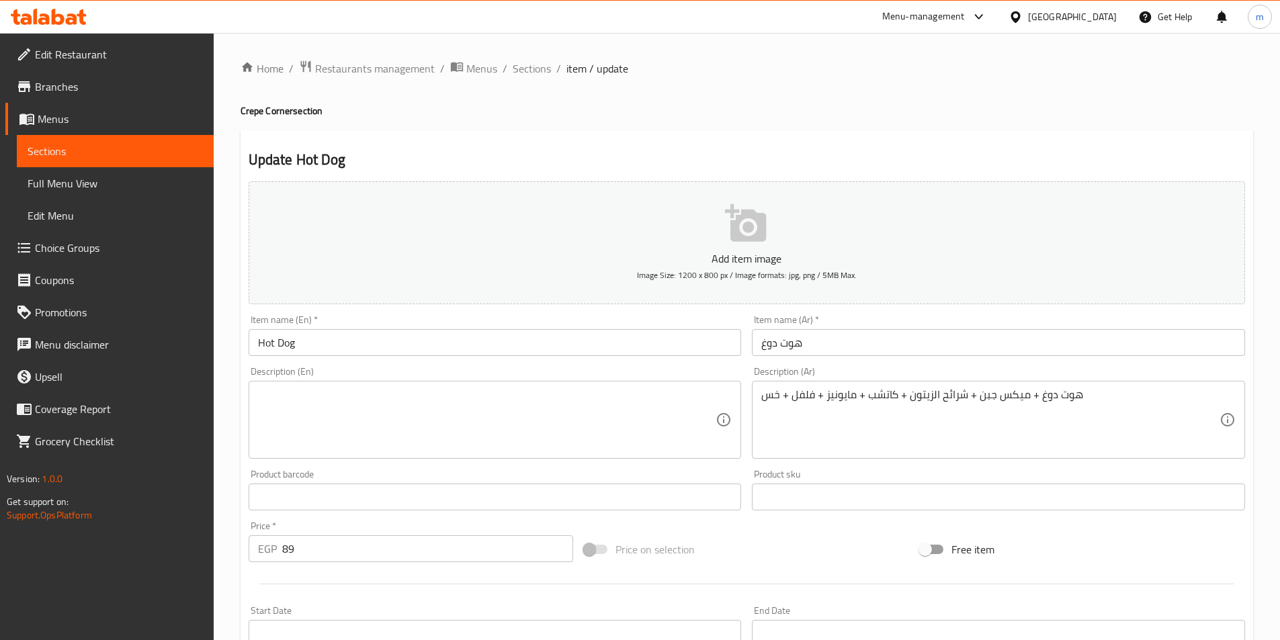
click at [255, 108] on h4 "Crepe Corner section" at bounding box center [747, 110] width 1013 height 13
copy h4 "Crepe"
click at [371, 331] on input "Hot Dog" at bounding box center [495, 342] width 493 height 27
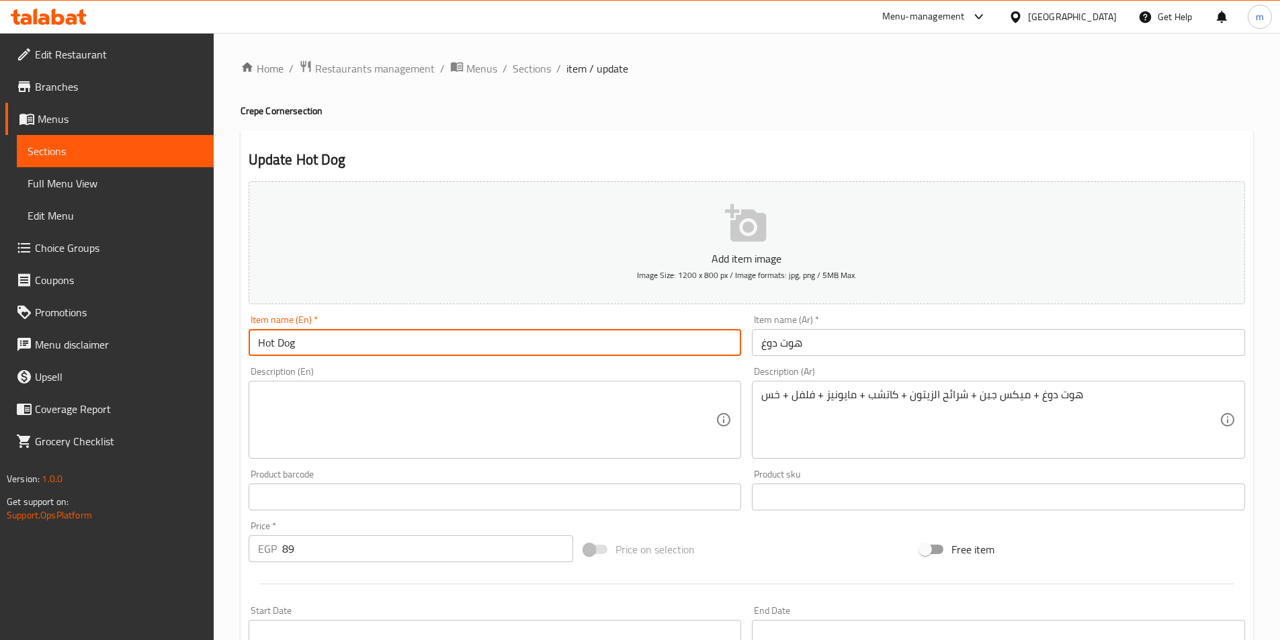
paste input "Crepe"
type input "Hot Dog Crepe"
click at [848, 356] on input "هوت دوغ" at bounding box center [998, 342] width 493 height 27
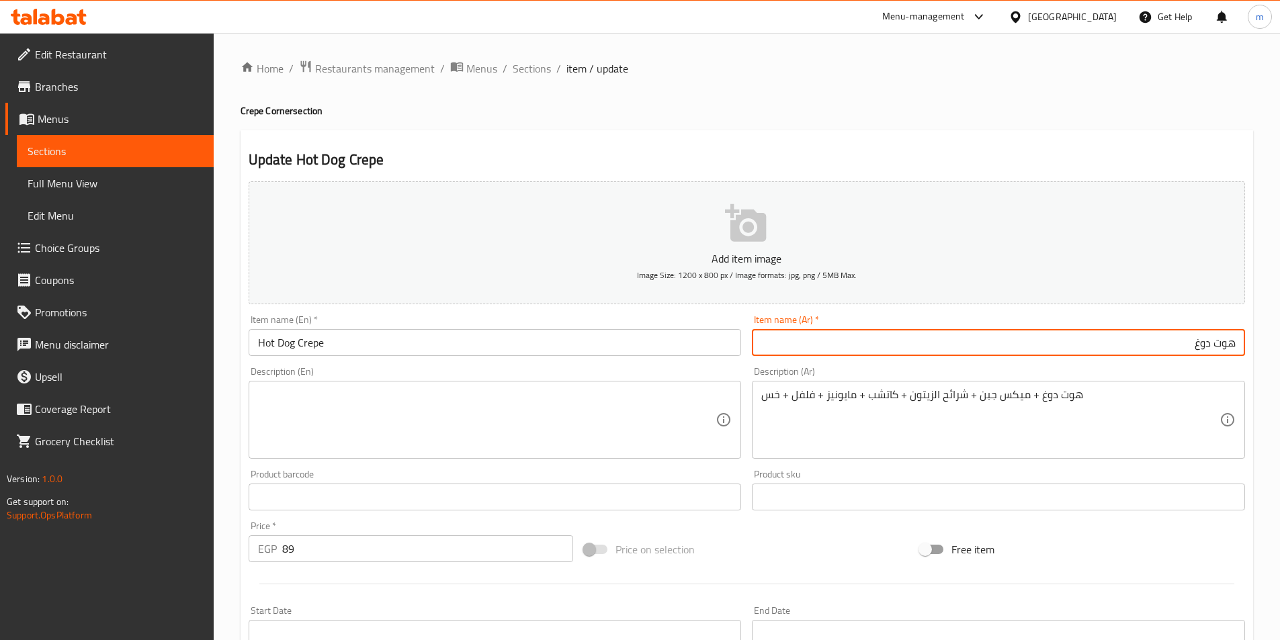
click at [1238, 341] on input "هوت دوغ" at bounding box center [998, 342] width 493 height 27
type input "كريب هوت دوغ"
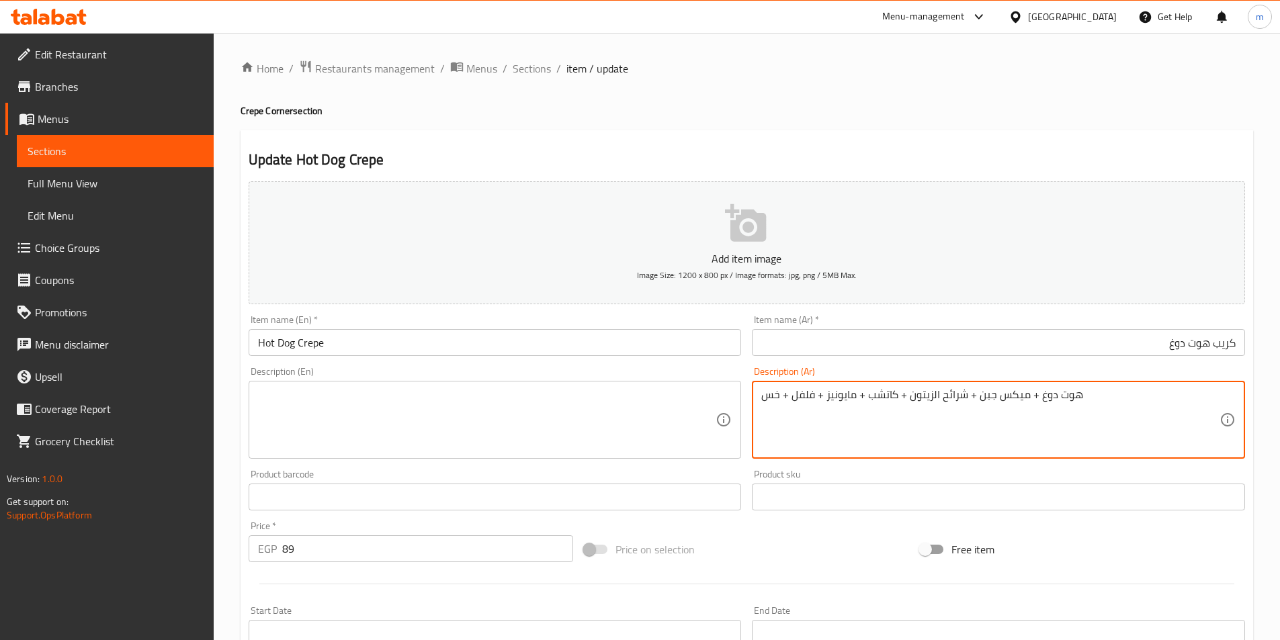
click at [1052, 399] on textarea "هوت دوغ + ميكس جبن + شرائح الزيتون + كاتشب + مايونيز + فلفل + خس" at bounding box center [990, 420] width 458 height 64
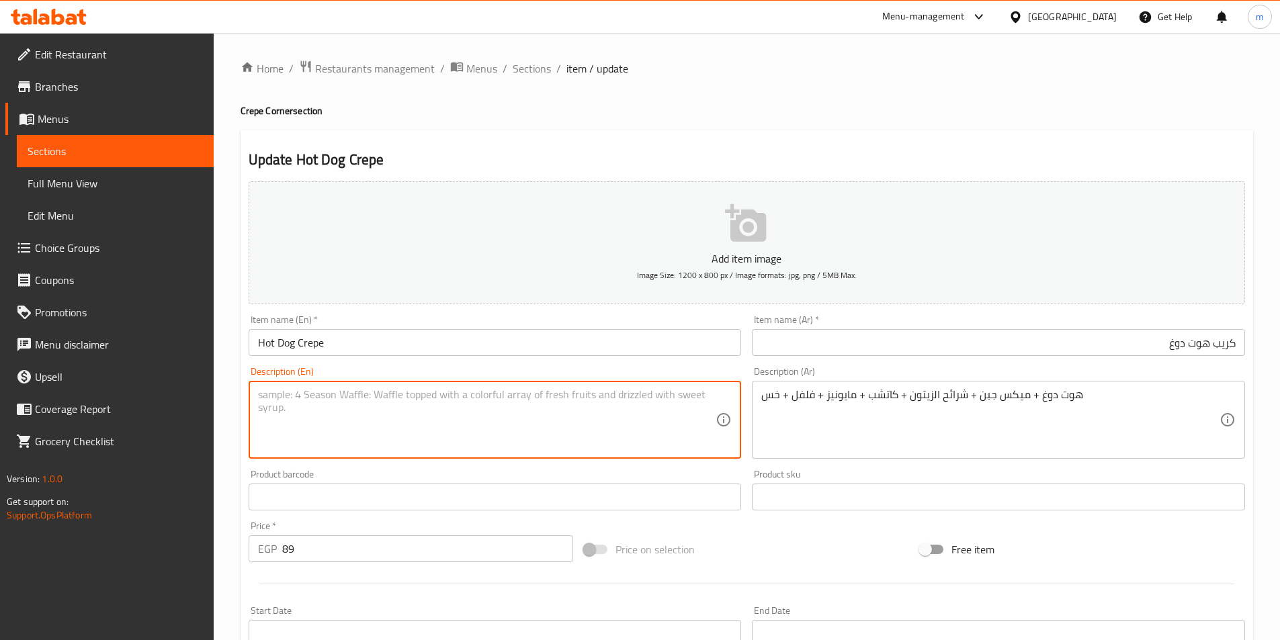
click at [542, 429] on textarea at bounding box center [487, 420] width 458 height 64
paste textarea "Hot dog + cheese mix + olive slices + ketchup + mayonnaise + pepper + lettuce"
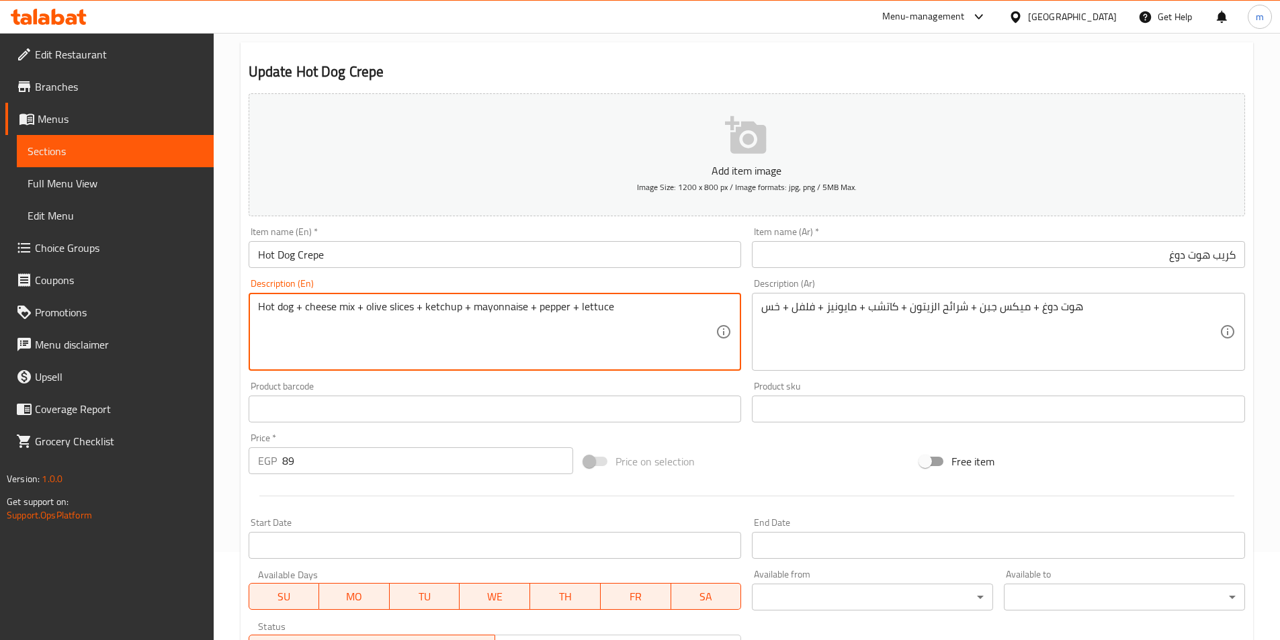
scroll to position [269, 0]
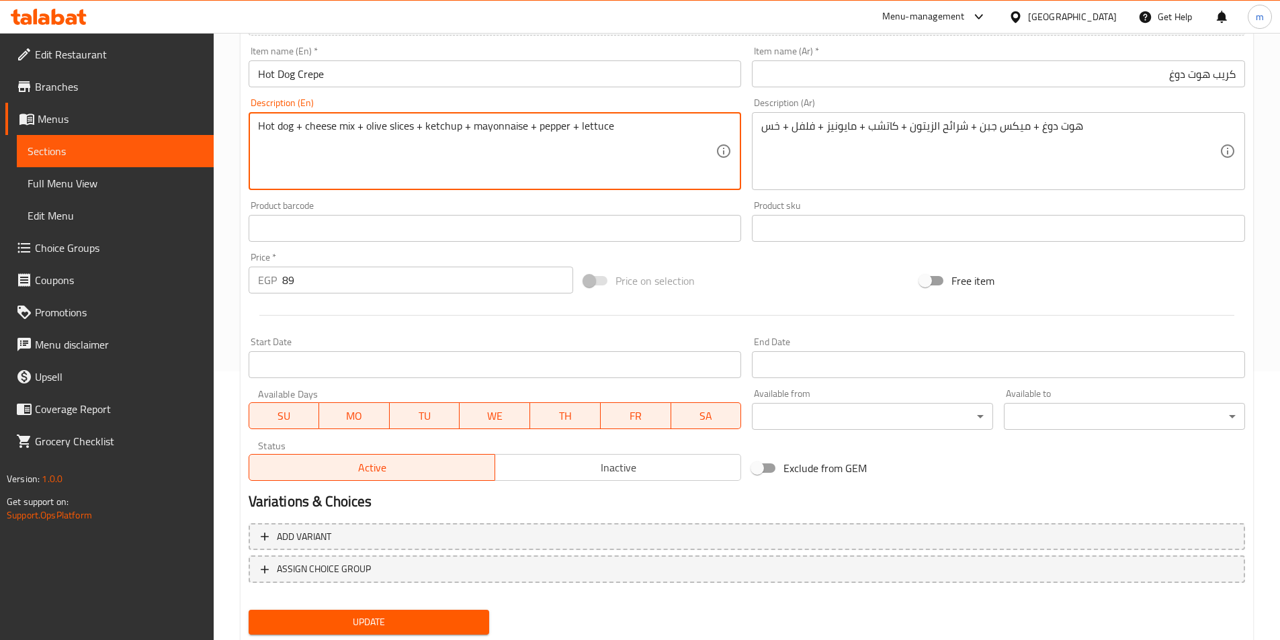
type textarea "Hot dog + cheese mix + olive slices + ketchup + mayonnaise + pepper + lettuce"
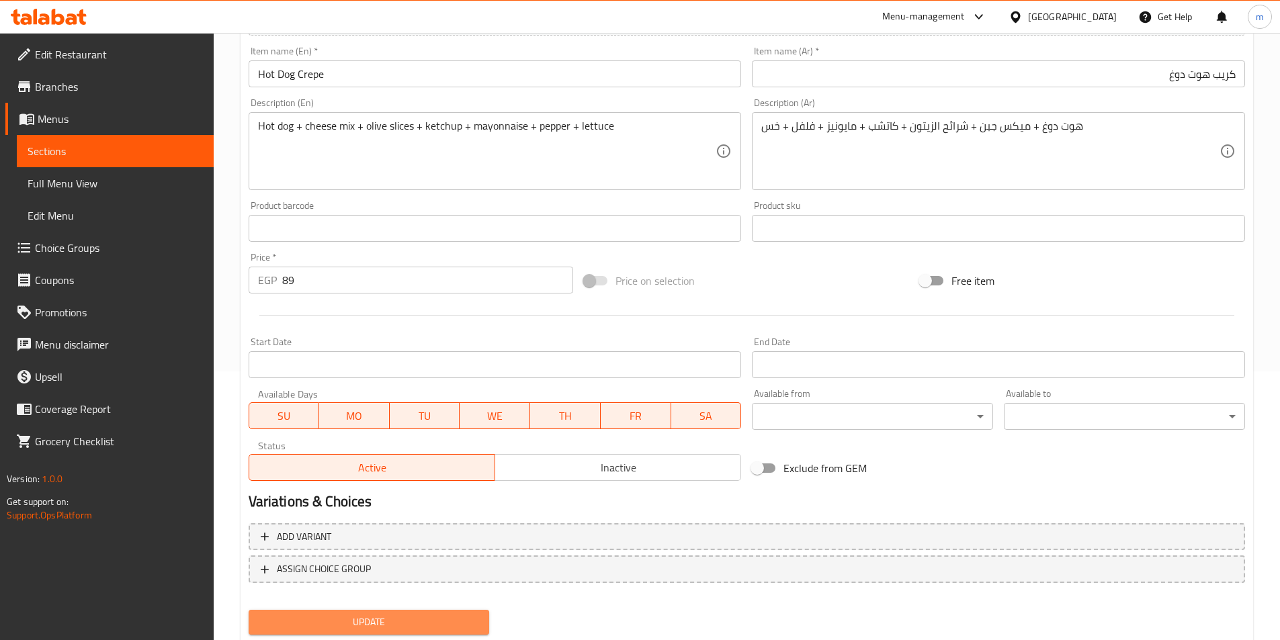
click at [439, 618] on span "Update" at bounding box center [369, 622] width 220 height 17
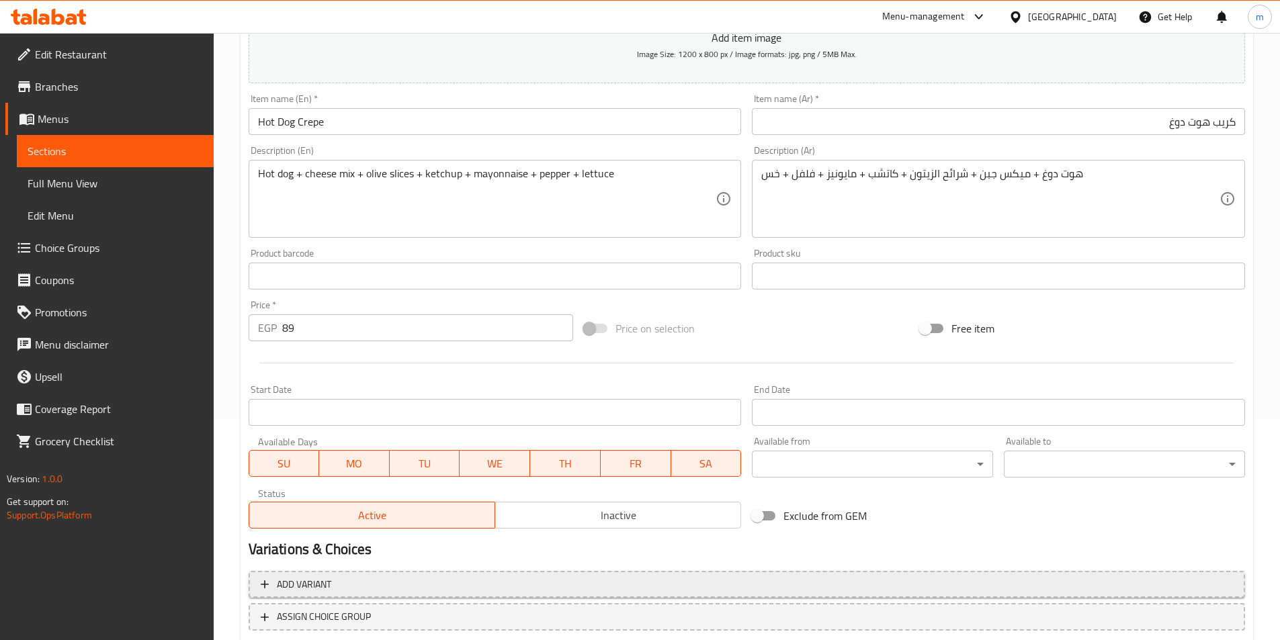
scroll to position [309, 0]
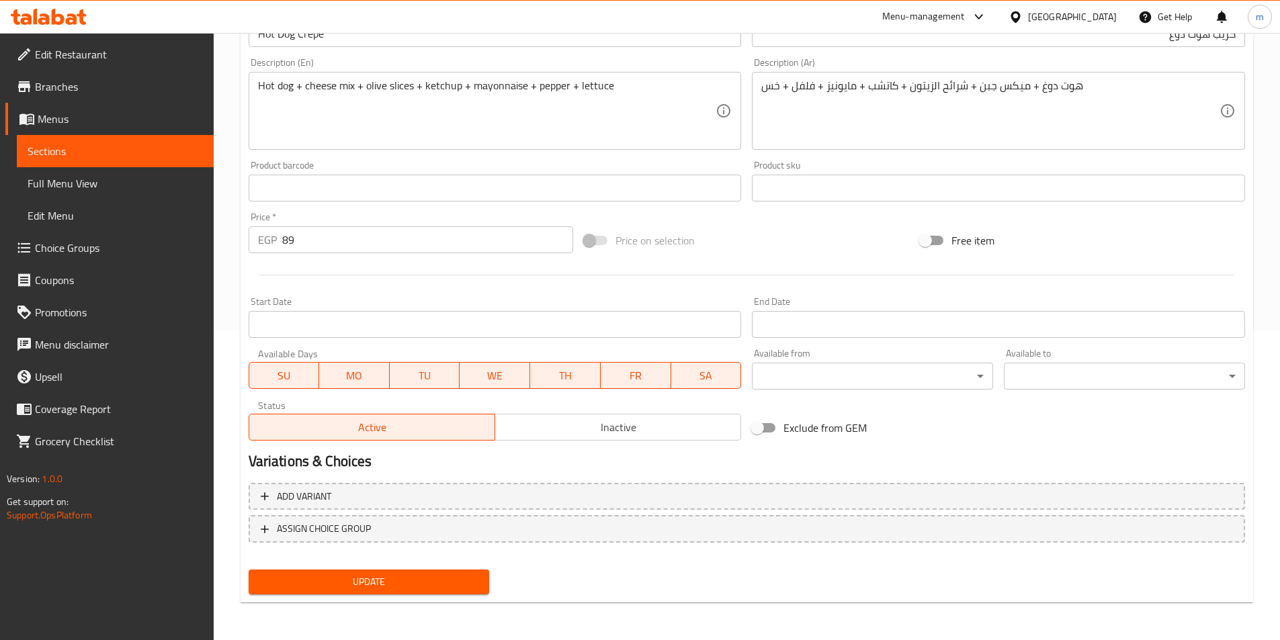
click at [456, 567] on div "Update" at bounding box center [369, 583] width 252 height 36
click at [456, 573] on button "Update" at bounding box center [369, 582] width 241 height 25
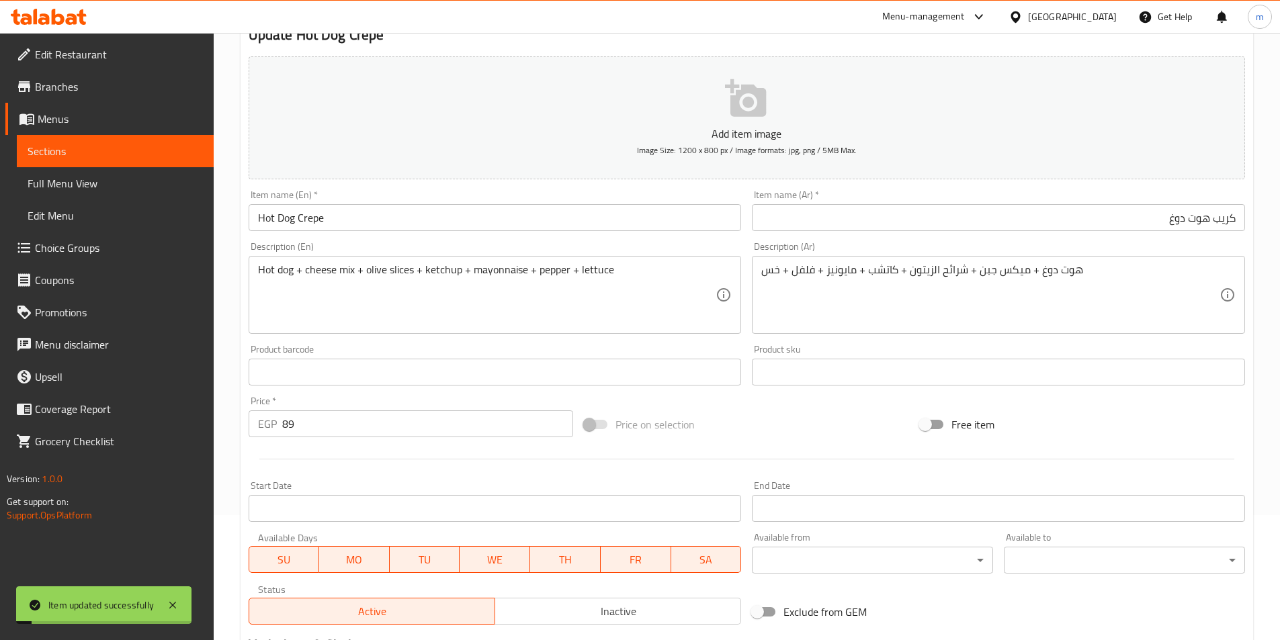
scroll to position [0, 0]
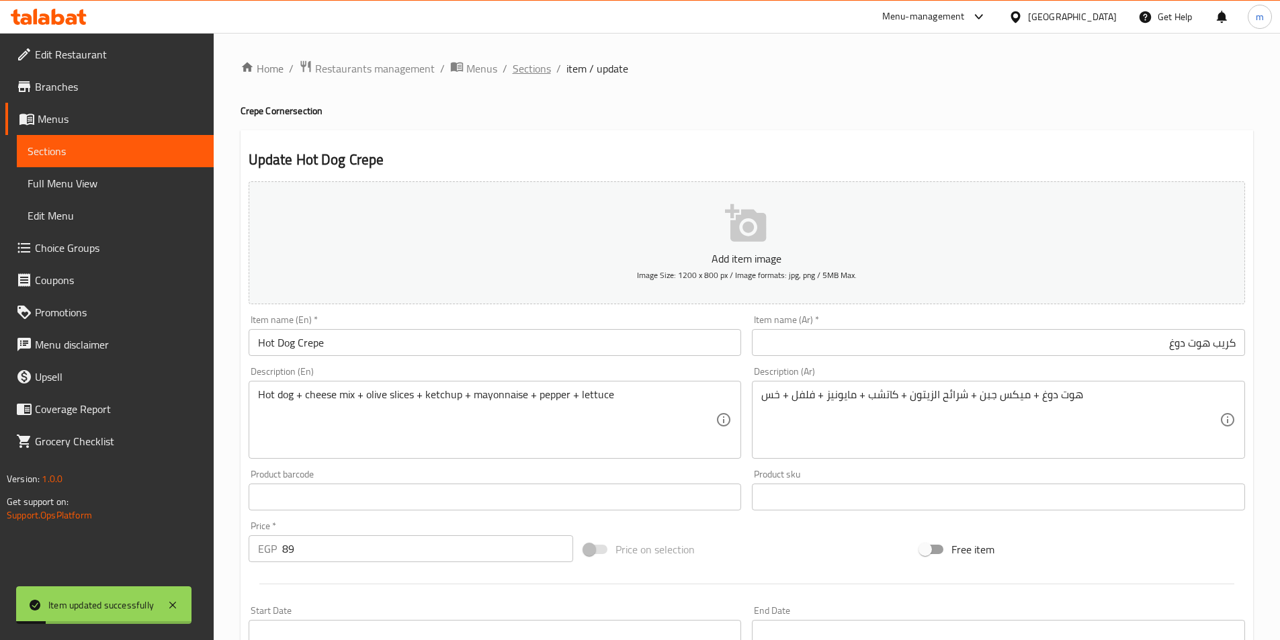
click at [548, 69] on span "Sections" at bounding box center [532, 68] width 38 height 16
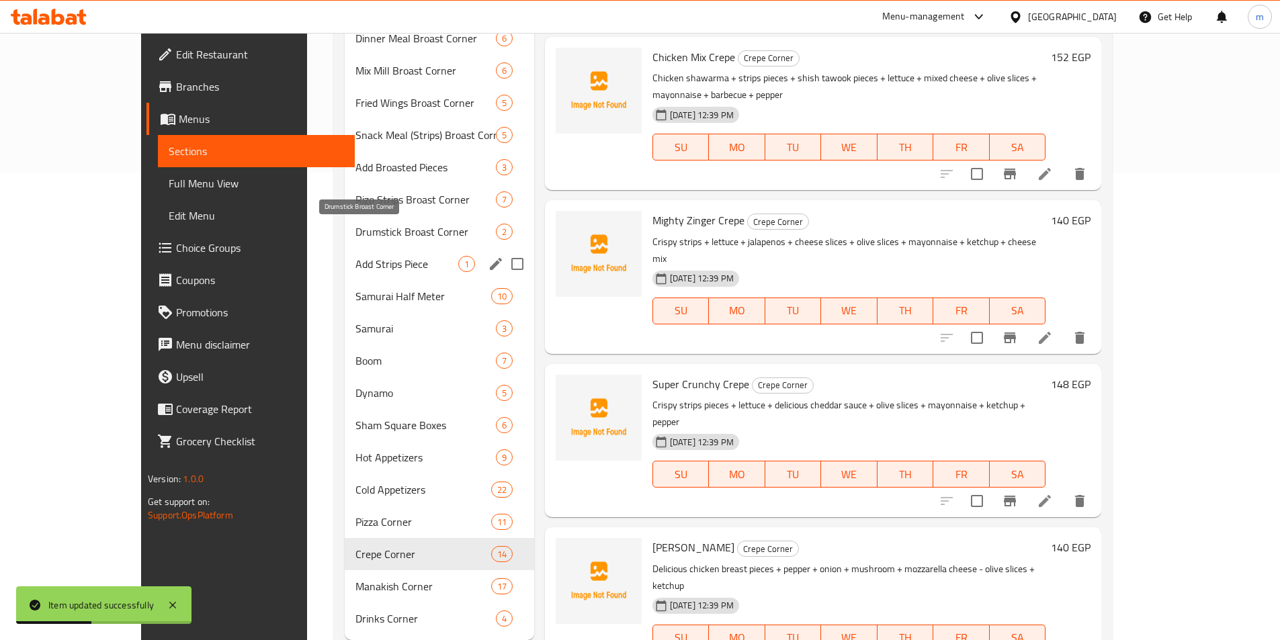
scroll to position [470, 0]
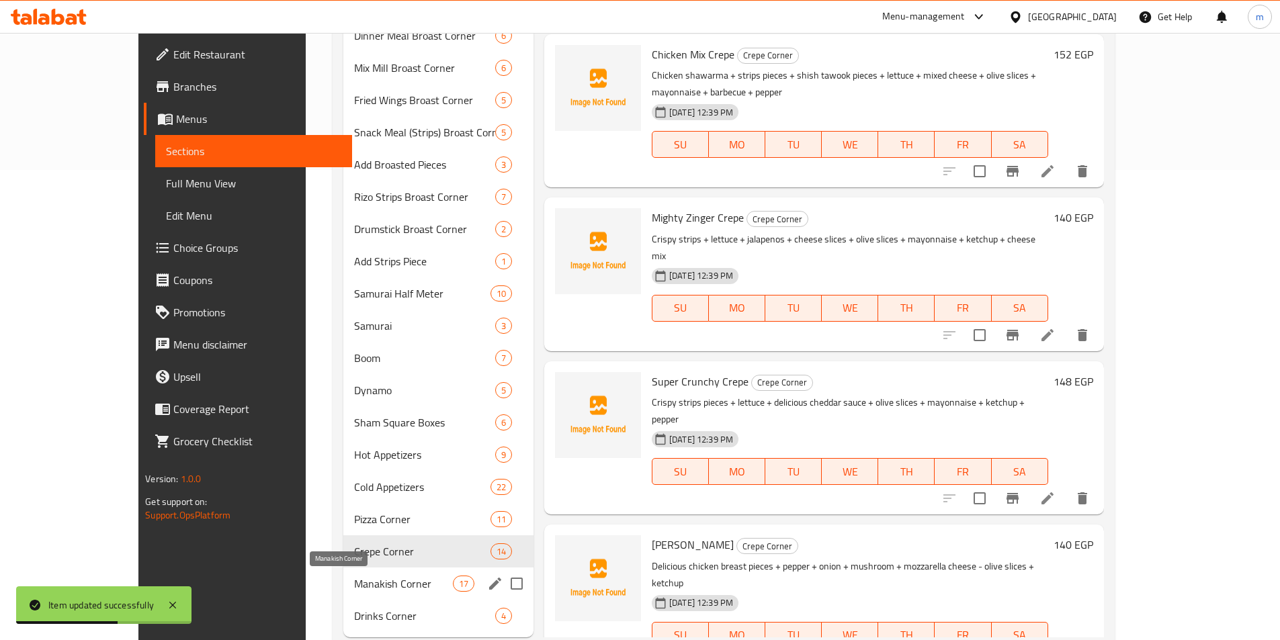
click at [391, 590] on span "Manakish Corner" at bounding box center [403, 584] width 99 height 16
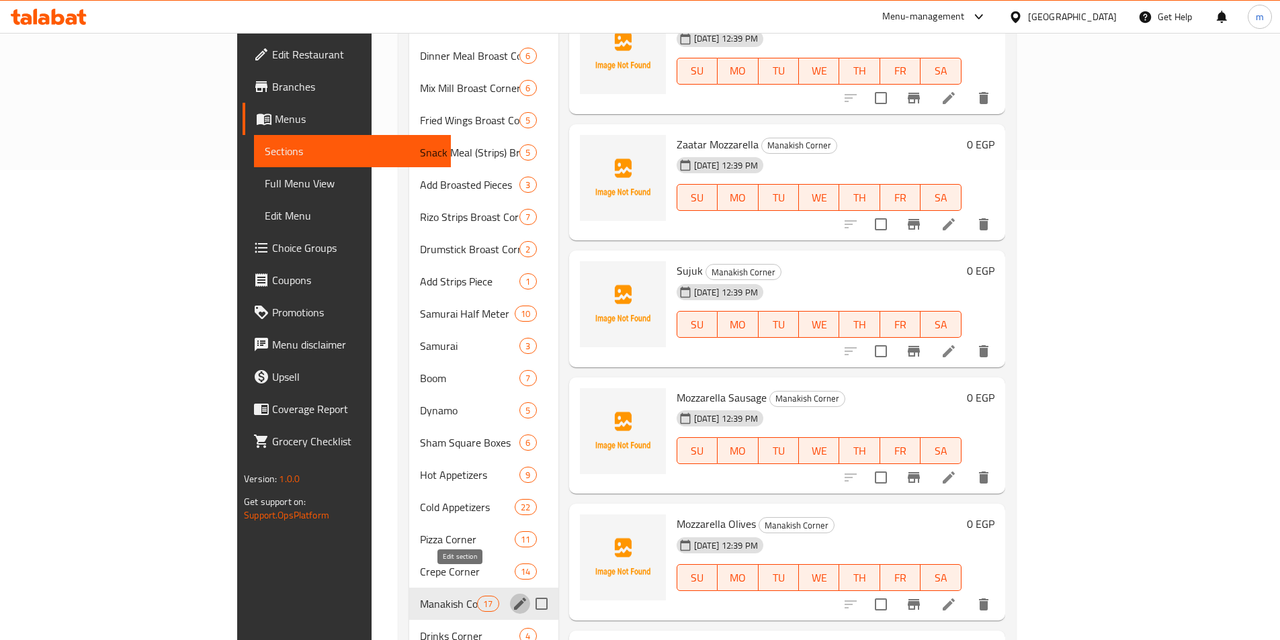
click at [512, 596] on icon "edit" at bounding box center [520, 604] width 16 height 16
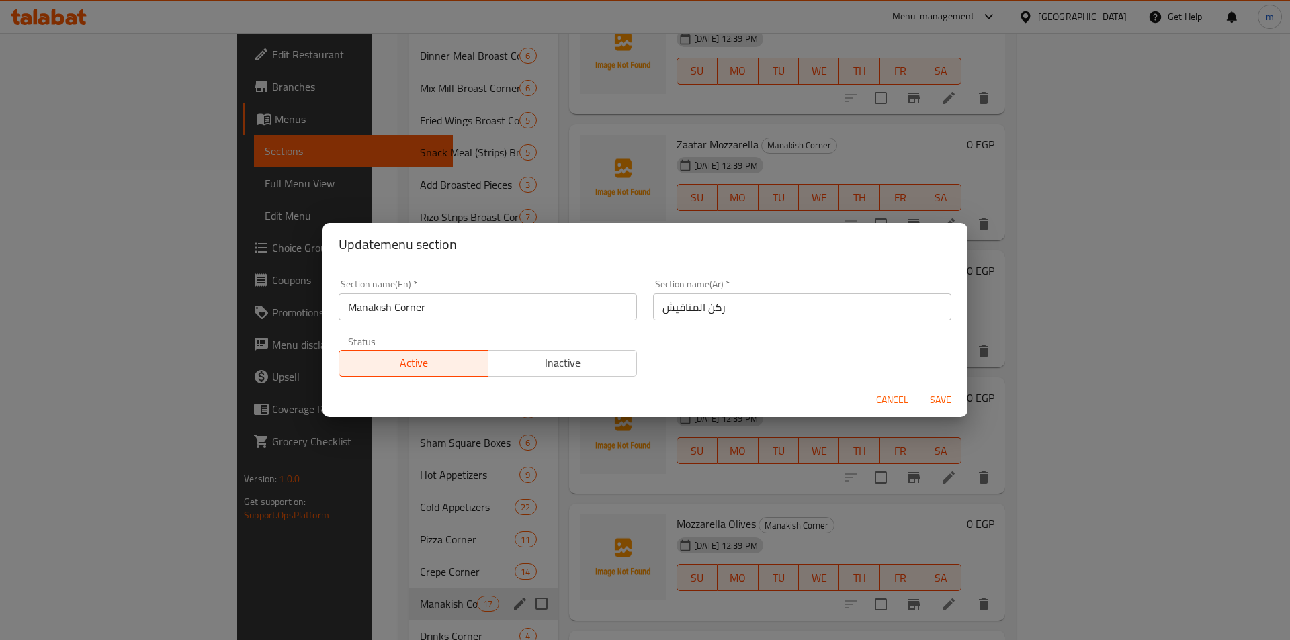
click at [888, 407] on span "Cancel" at bounding box center [892, 400] width 32 height 17
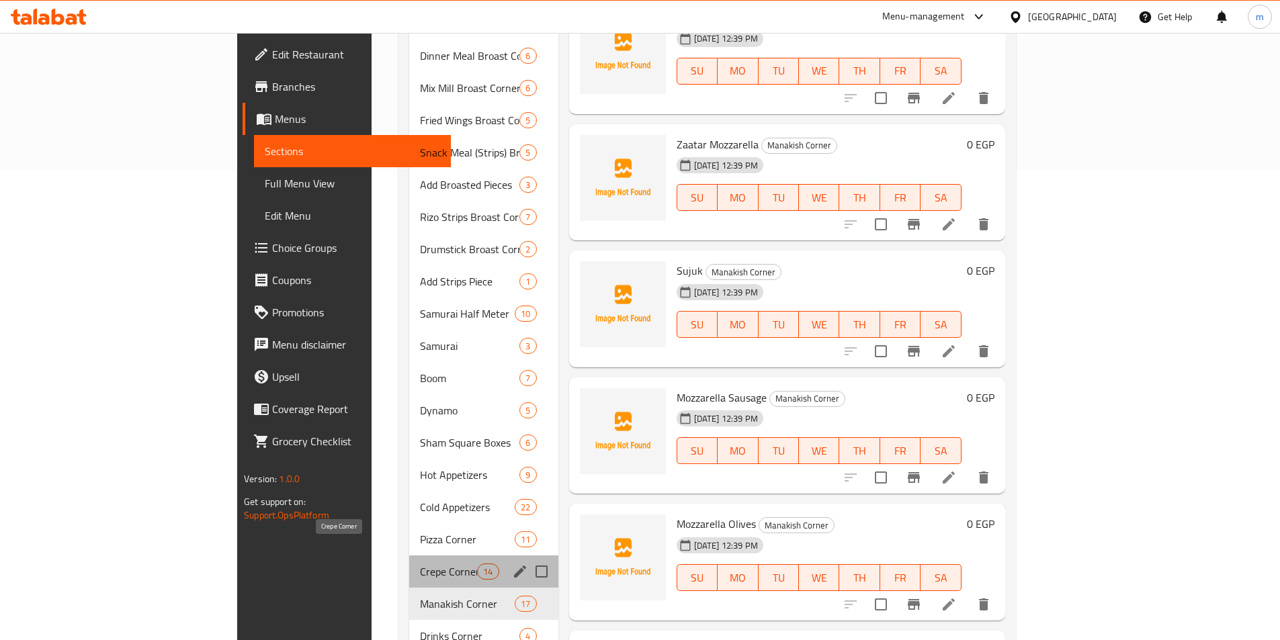
click at [420, 564] on span "Crepe Corner" at bounding box center [448, 572] width 57 height 16
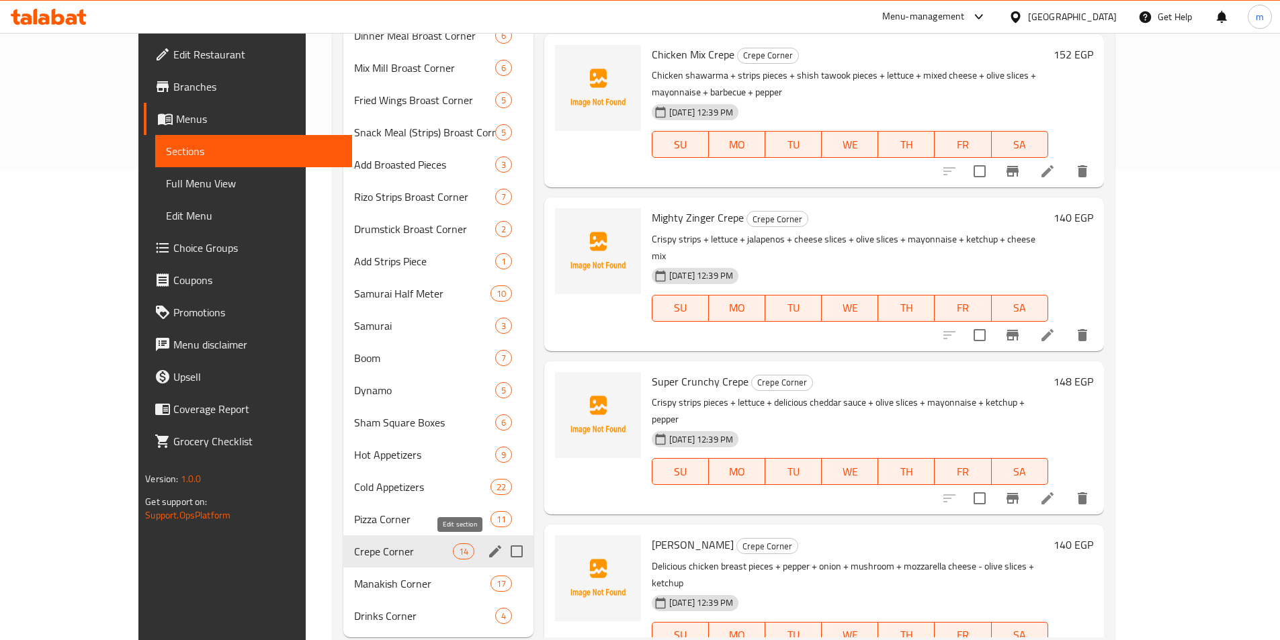
click at [489, 553] on icon "edit" at bounding box center [495, 552] width 12 height 12
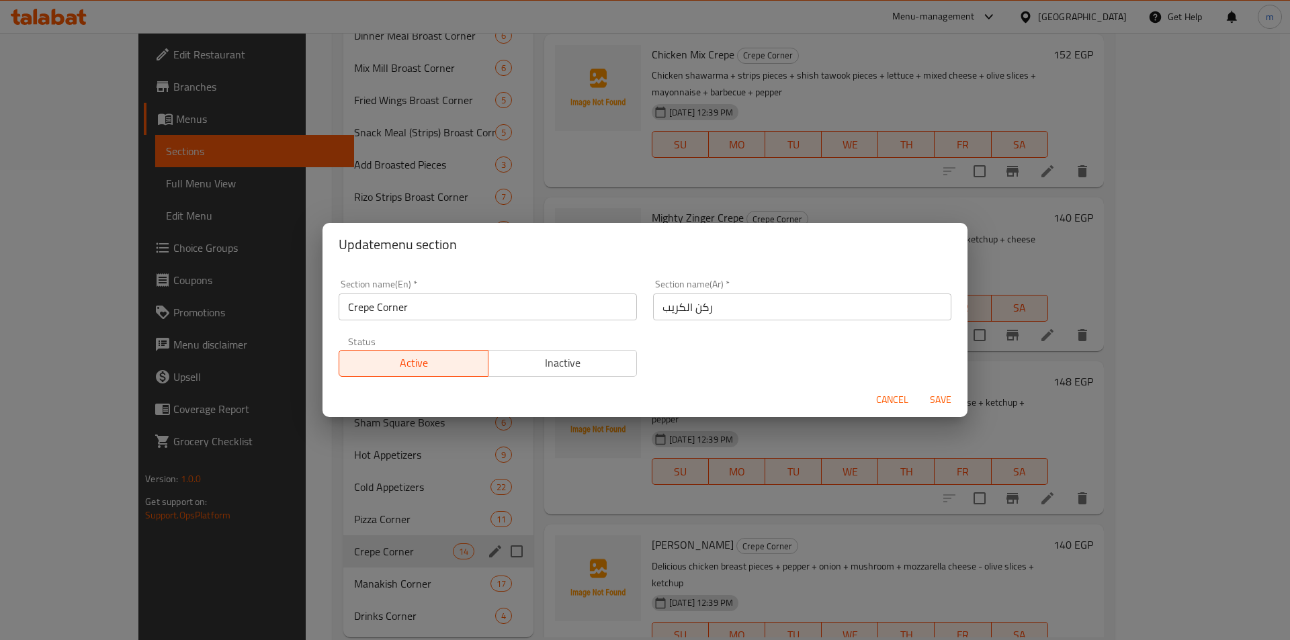
click at [893, 401] on span "Cancel" at bounding box center [892, 400] width 32 height 17
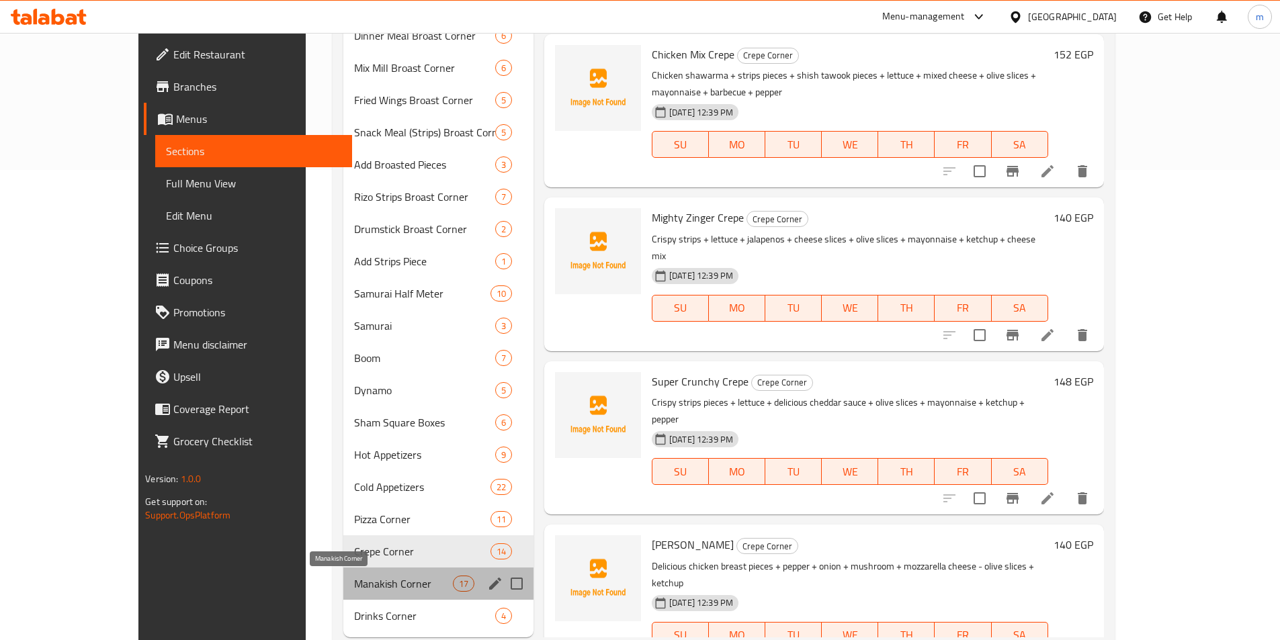
click at [388, 584] on span "Manakish Corner" at bounding box center [403, 584] width 99 height 16
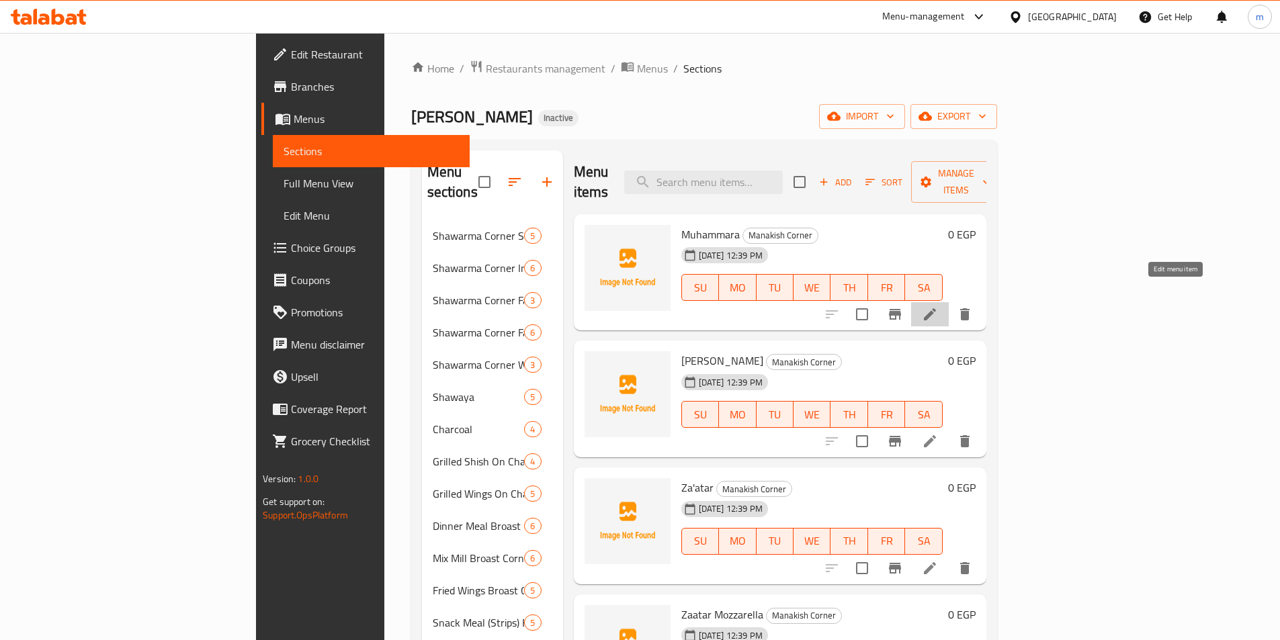
click at [936, 308] on icon at bounding box center [930, 314] width 12 height 12
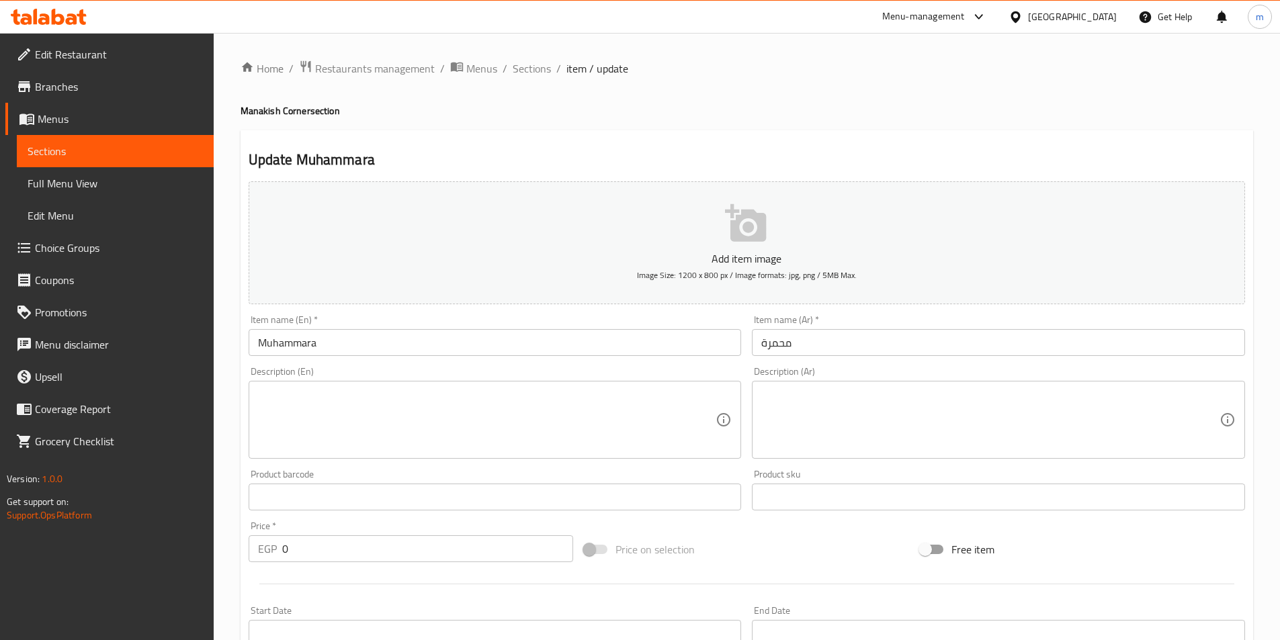
click at [813, 343] on input "محمرة" at bounding box center [998, 342] width 493 height 27
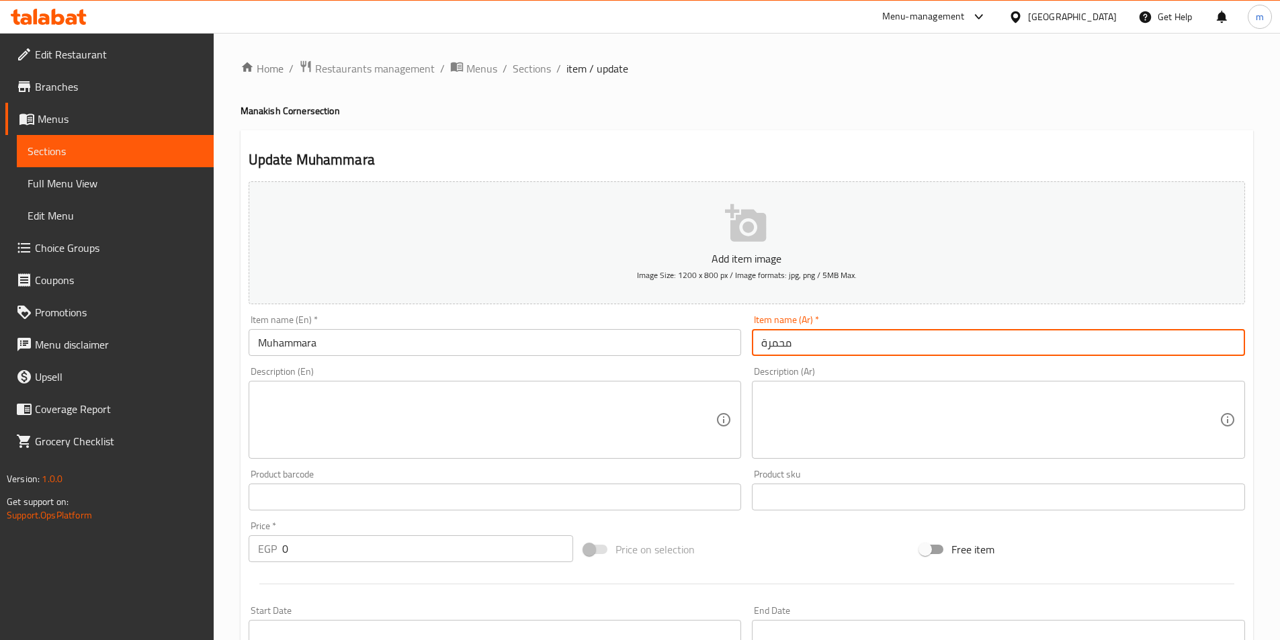
click at [813, 343] on input "محمرة" at bounding box center [998, 342] width 493 height 27
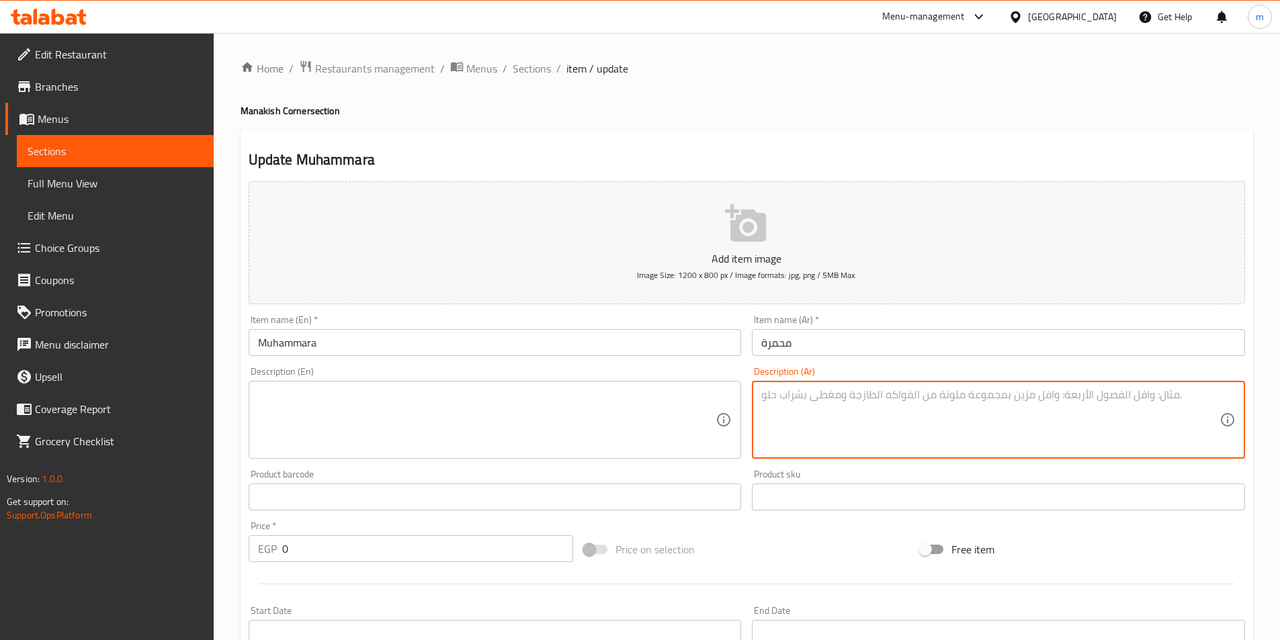
click at [891, 417] on textarea at bounding box center [990, 420] width 458 height 64
paste textarea "عجينة منقوشة مع معجون الفلفل الحار والزيت، تعطي طعماً مميزاً وحارا"
type textarea "عجينة منقوشة مع معجون الفلفل الحار والزيت، تعطي طعماً مميزاً وحارا"
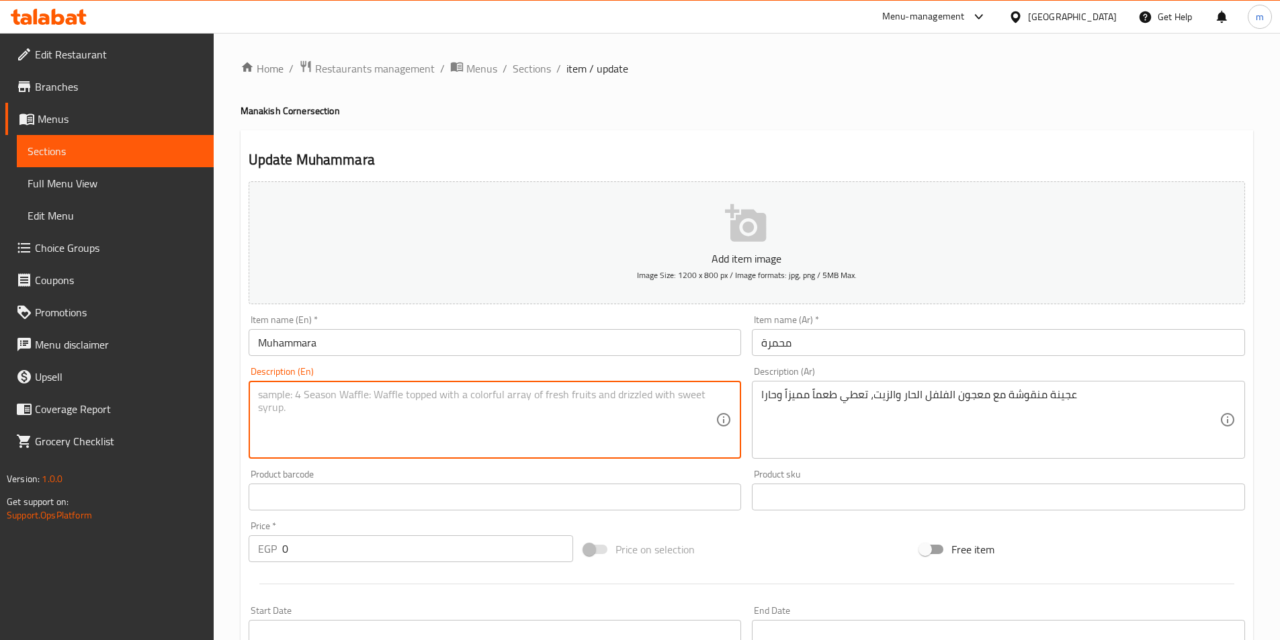
click at [475, 415] on textarea at bounding box center [487, 420] width 458 height 64
paste textarea "Dough coated with hot pepper paste and oil, giving a distinctive, spicy taste."
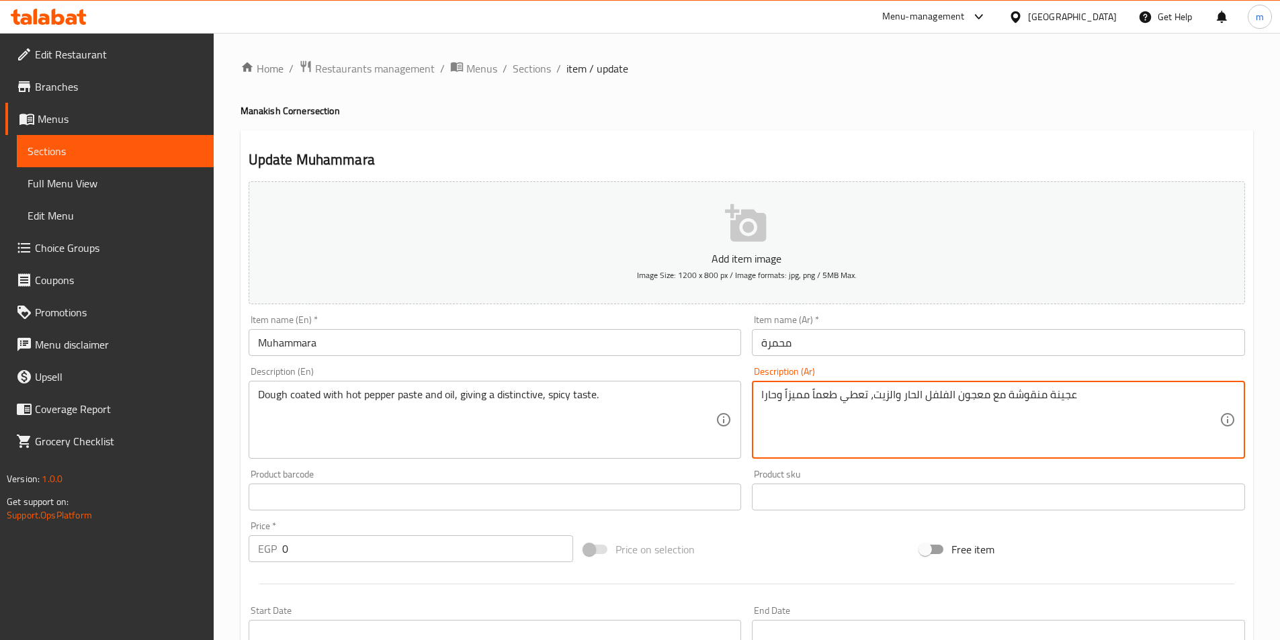
click at [1028, 405] on textarea "عجينة منقوشة مع معجون الفلفل الحار والزيت، تعطي طعماً مميزاً وحارا" at bounding box center [990, 420] width 458 height 64
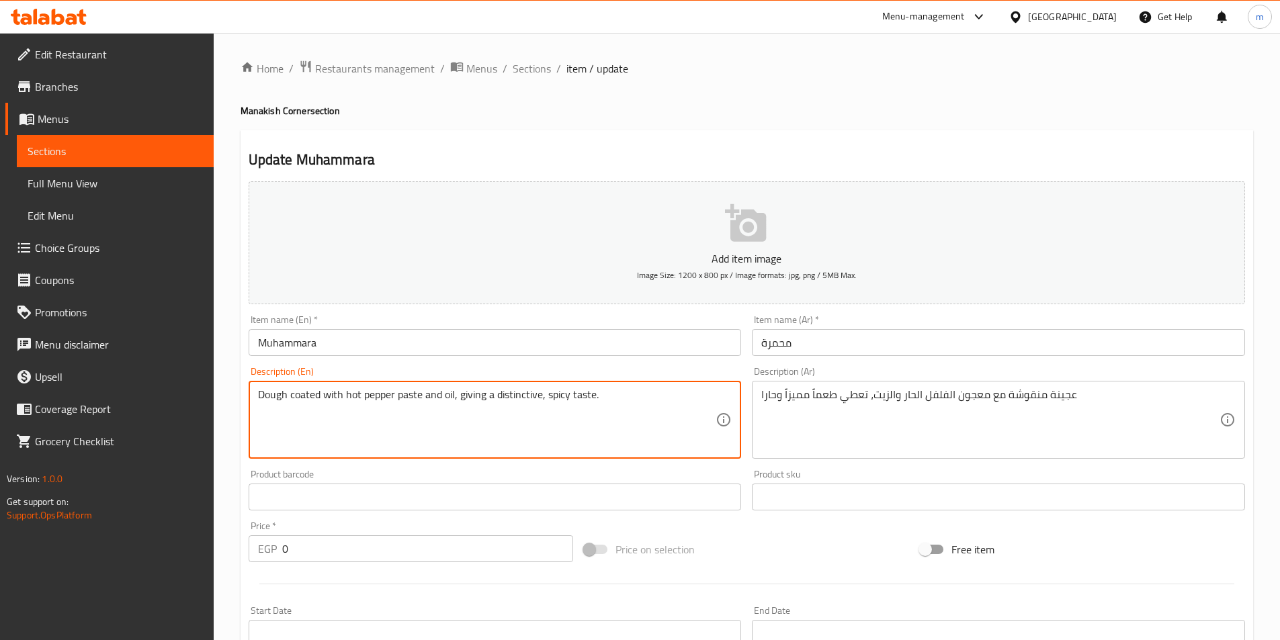
click at [311, 395] on textarea "Dough coated with hot pepper paste and oil, giving a distinctive, spicy taste." at bounding box center [487, 420] width 458 height 64
paste textarea "Manoucheh"
click at [331, 399] on textarea "Dough Manoucheh with hot pepper paste and oil, giving a distinctive, spicy tast…" at bounding box center [487, 420] width 458 height 64
click at [258, 395] on textarea "Dough with hot pepper paste and oil, giving a distinctive, spicy taste." at bounding box center [487, 420] width 458 height 64
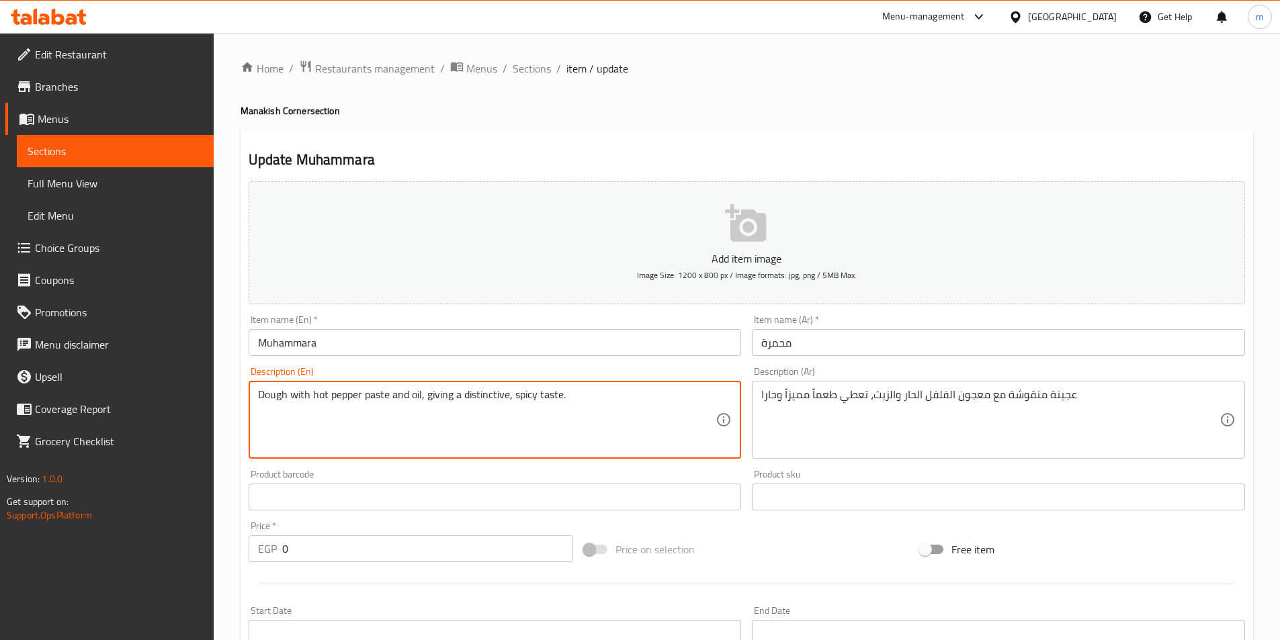
paste textarea "Manoucheh"
click at [317, 396] on textarea "Manoucheh Dough with hot pepper paste and oil, giving a distinctive, spicy tast…" at bounding box center [487, 420] width 458 height 64
click at [382, 394] on textarea "Manoucheh Dough with hot pepper paste and oil, giving a distinctive, spicy tast…" at bounding box center [487, 420] width 458 height 64
click at [378, 394] on textarea "Manoucheh Dough with hot pepper paste and oil, giving a distinctive, spicy tast…" at bounding box center [487, 420] width 458 height 64
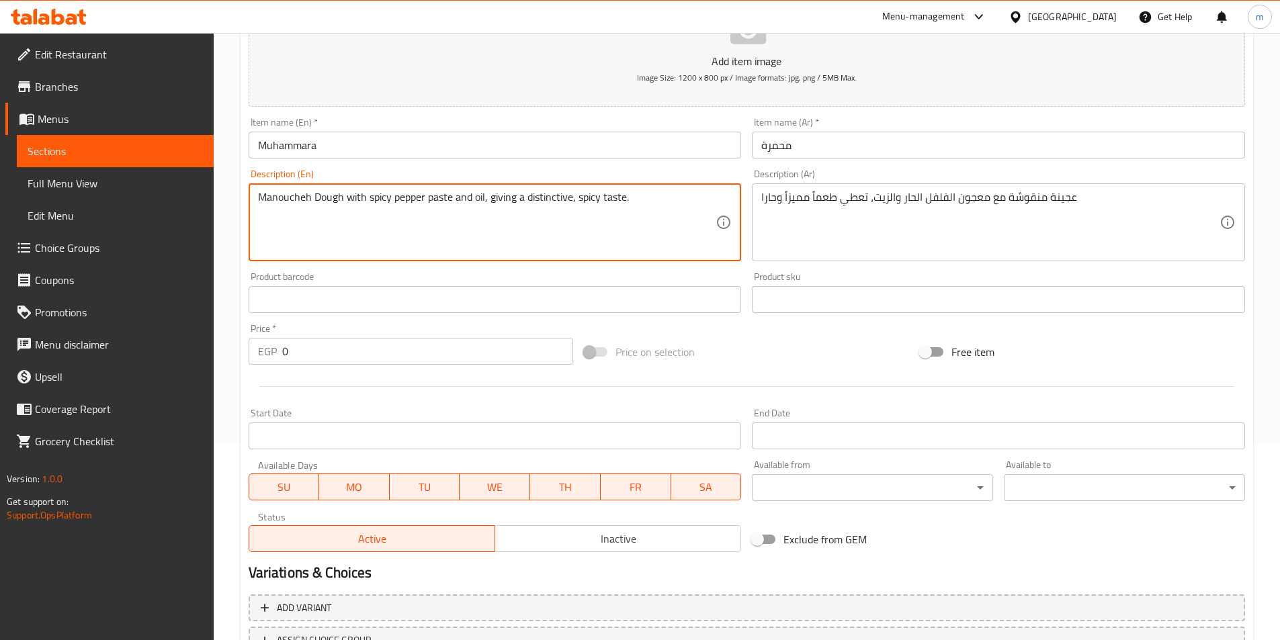
scroll to position [202, 0]
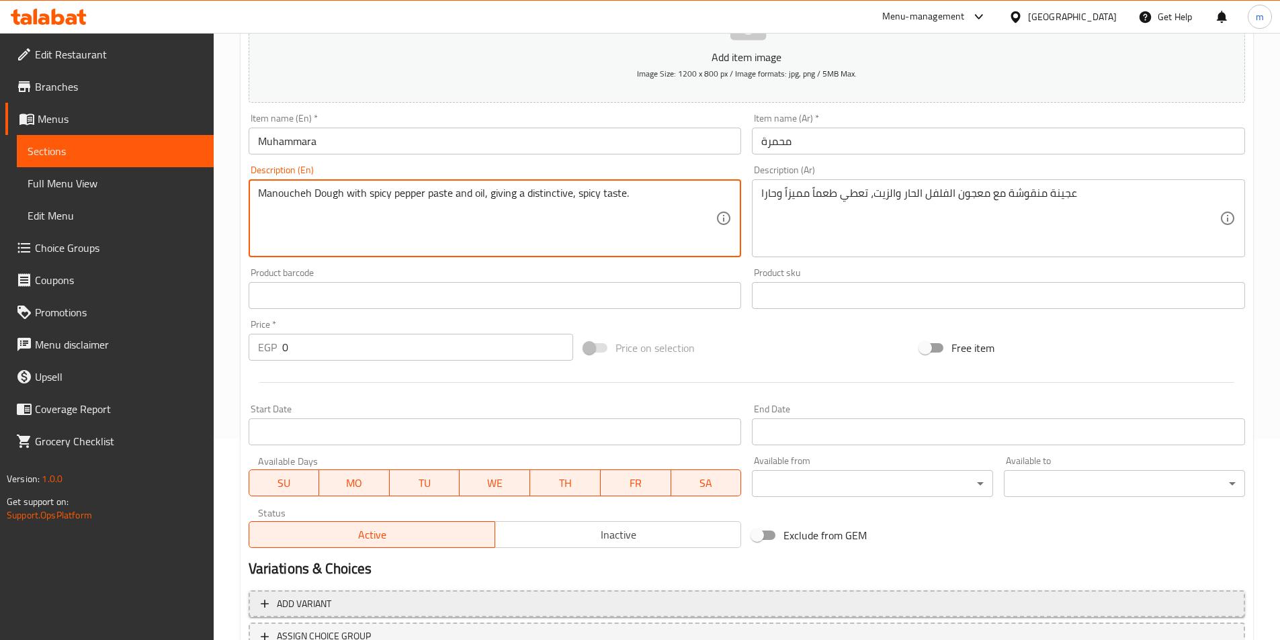
type textarea "Manoucheh Dough with spicy pepper paste and oil, giving a distinctive, spicy ta…"
click at [466, 591] on button "Add variant" at bounding box center [747, 605] width 997 height 28
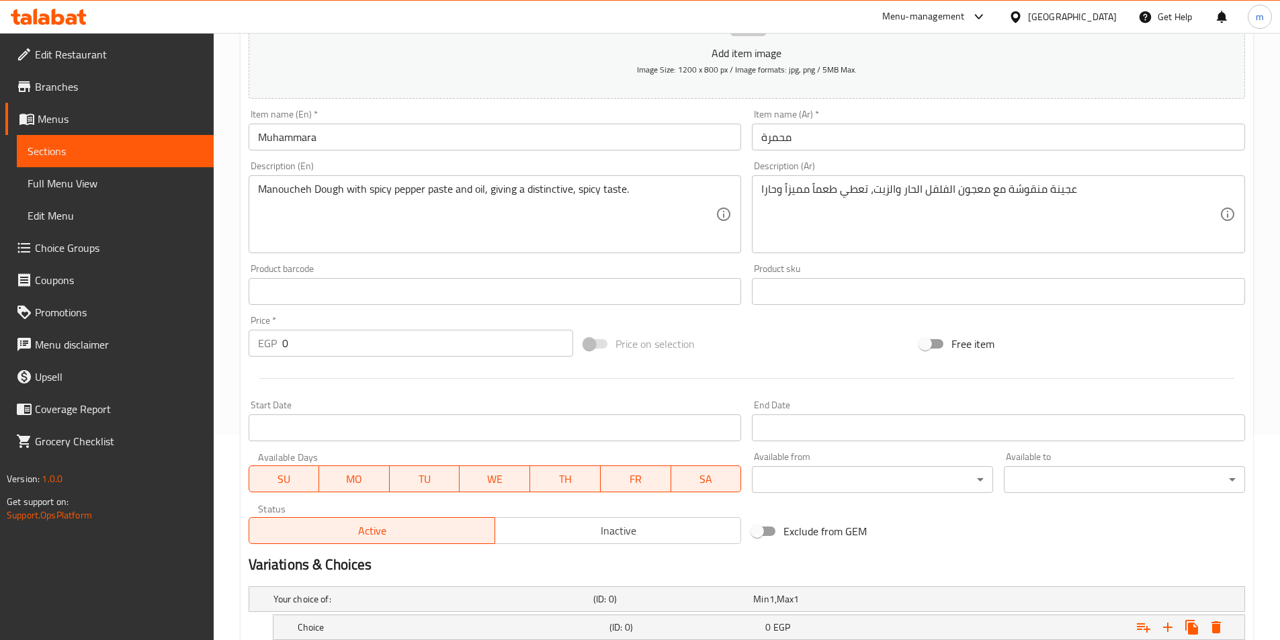
scroll to position [300, 0]
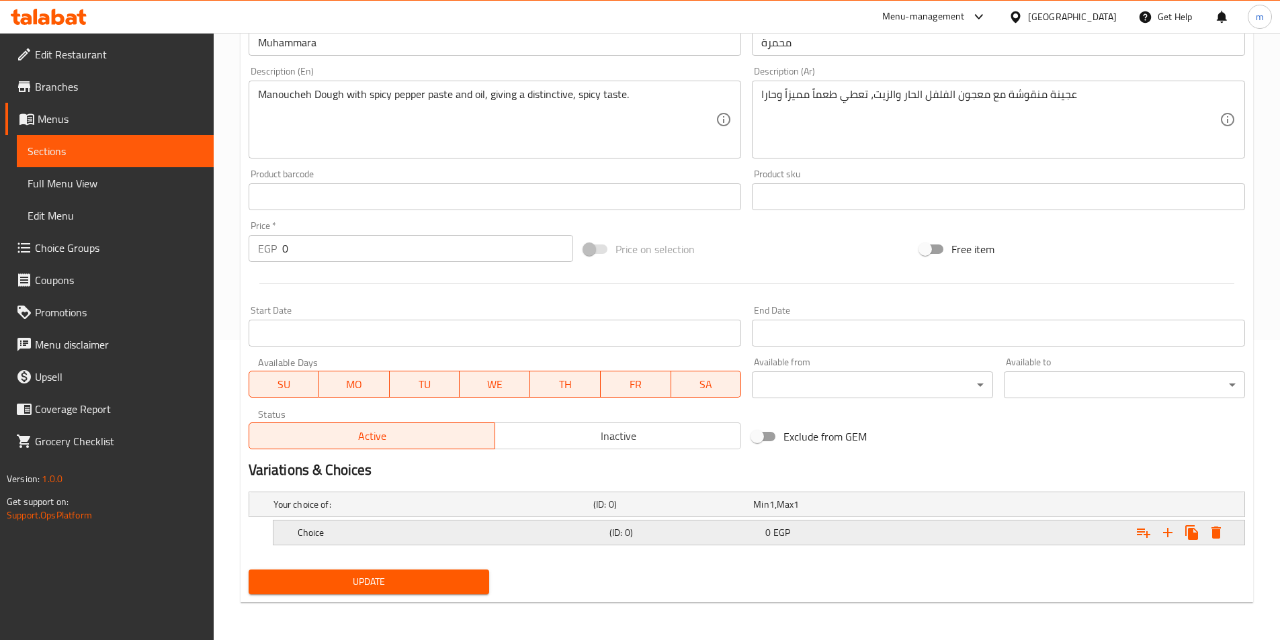
click at [398, 511] on h5 "Choice" at bounding box center [431, 504] width 315 height 13
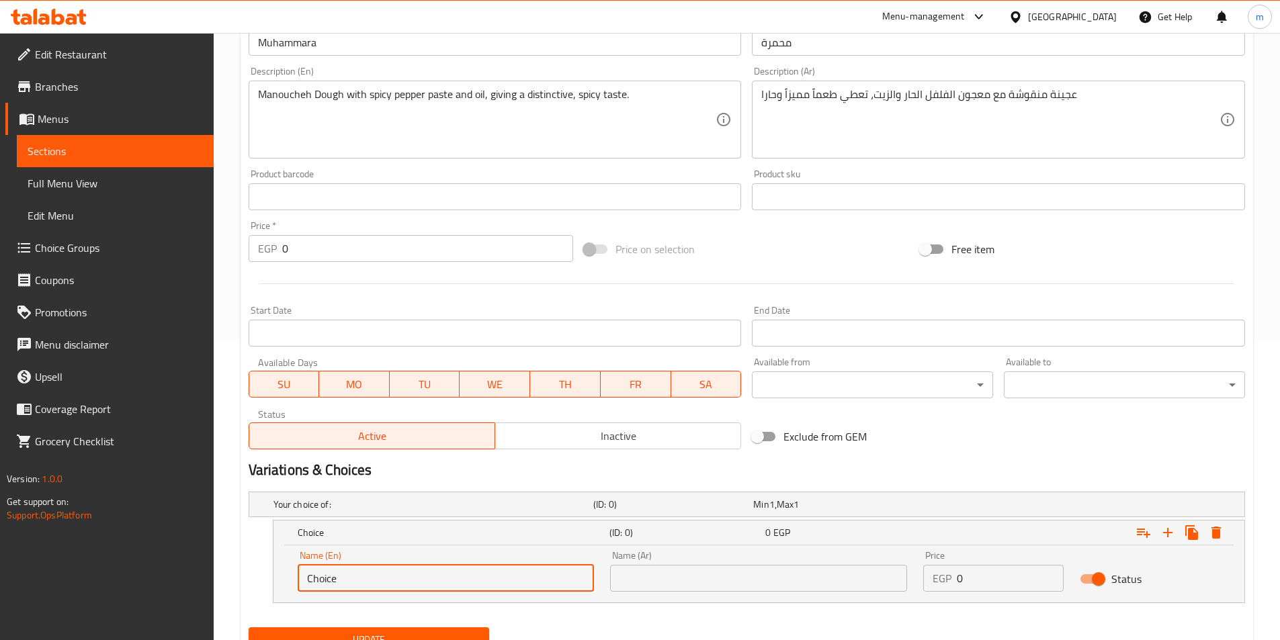
drag, startPoint x: 364, startPoint y: 582, endPoint x: 271, endPoint y: 588, distance: 92.9
click at [271, 588] on div "Choice (ID: 0) 0 EGP Name (En) Choice Name (En) Name (Ar) Name (Ar) Price EGP 0…" at bounding box center [747, 561] width 997 height 83
type input "Medium"
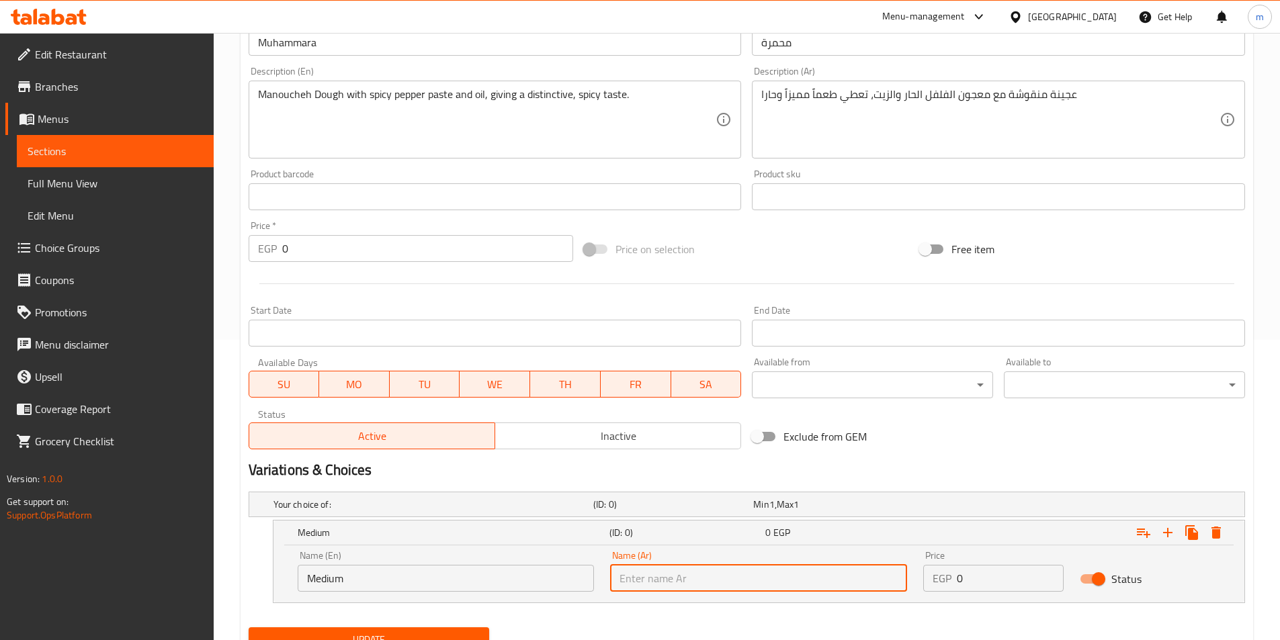
click at [652, 578] on input "text" at bounding box center [758, 578] width 297 height 27
type input "وسط"
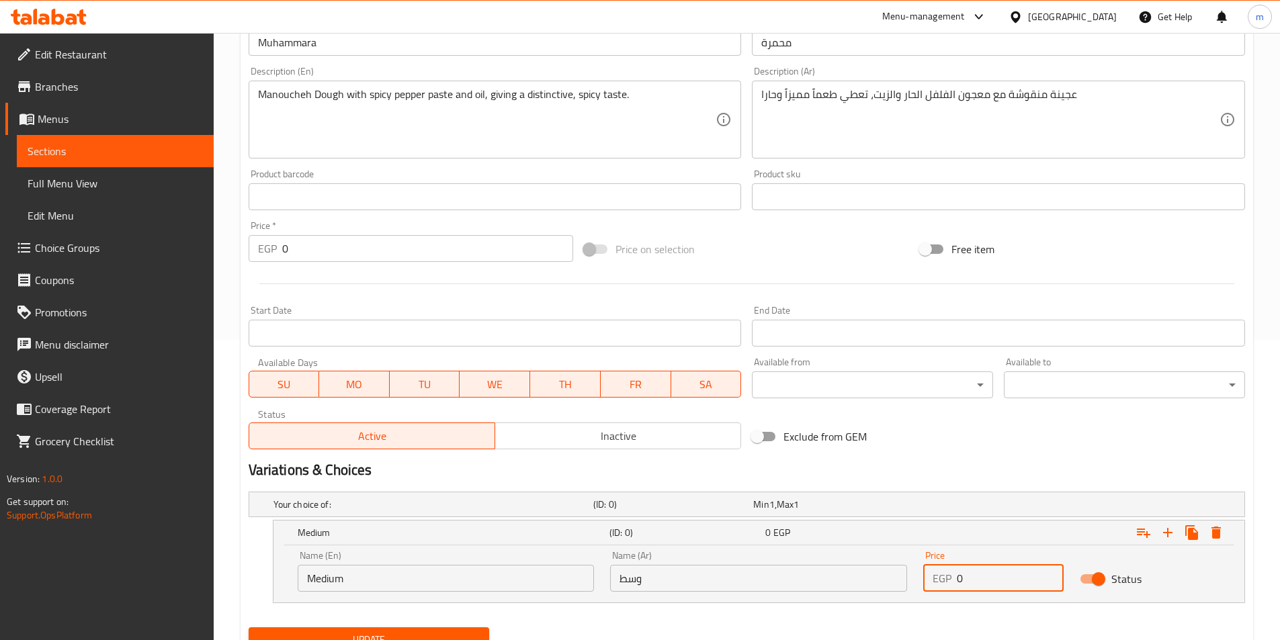
drag, startPoint x: 959, startPoint y: 576, endPoint x: 950, endPoint y: 579, distance: 9.8
click at [950, 579] on div "EGP 0 Price" at bounding box center [993, 578] width 140 height 27
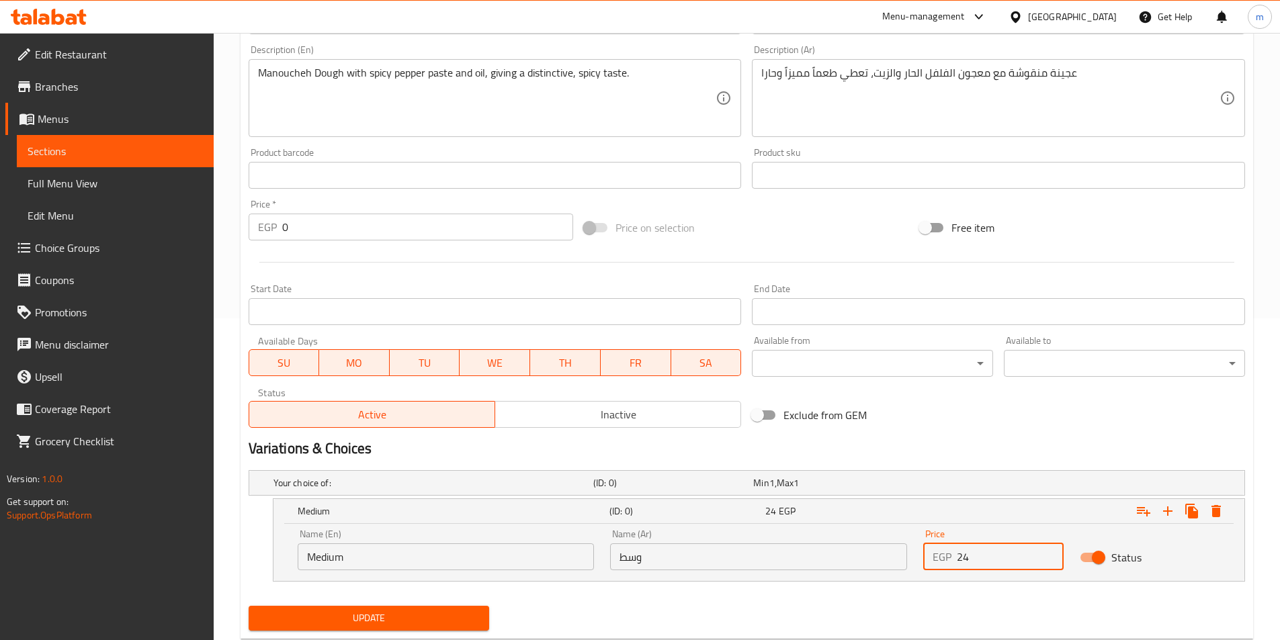
scroll to position [358, 0]
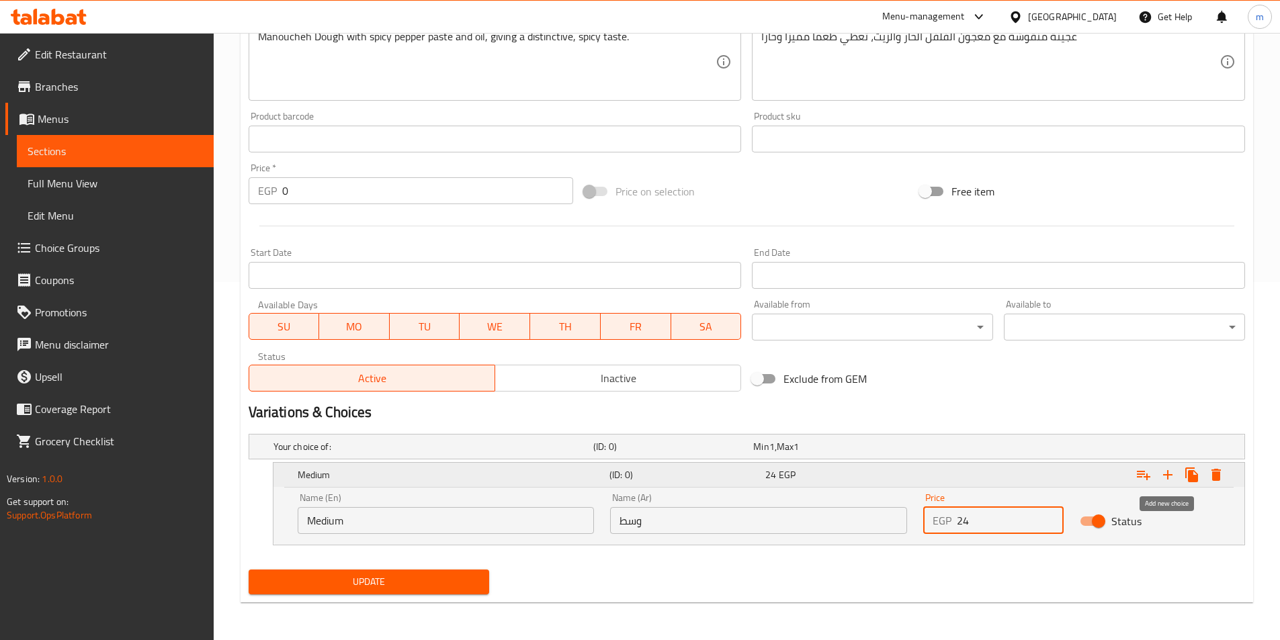
type input "24"
click at [1165, 485] on button "Expand" at bounding box center [1168, 475] width 24 height 24
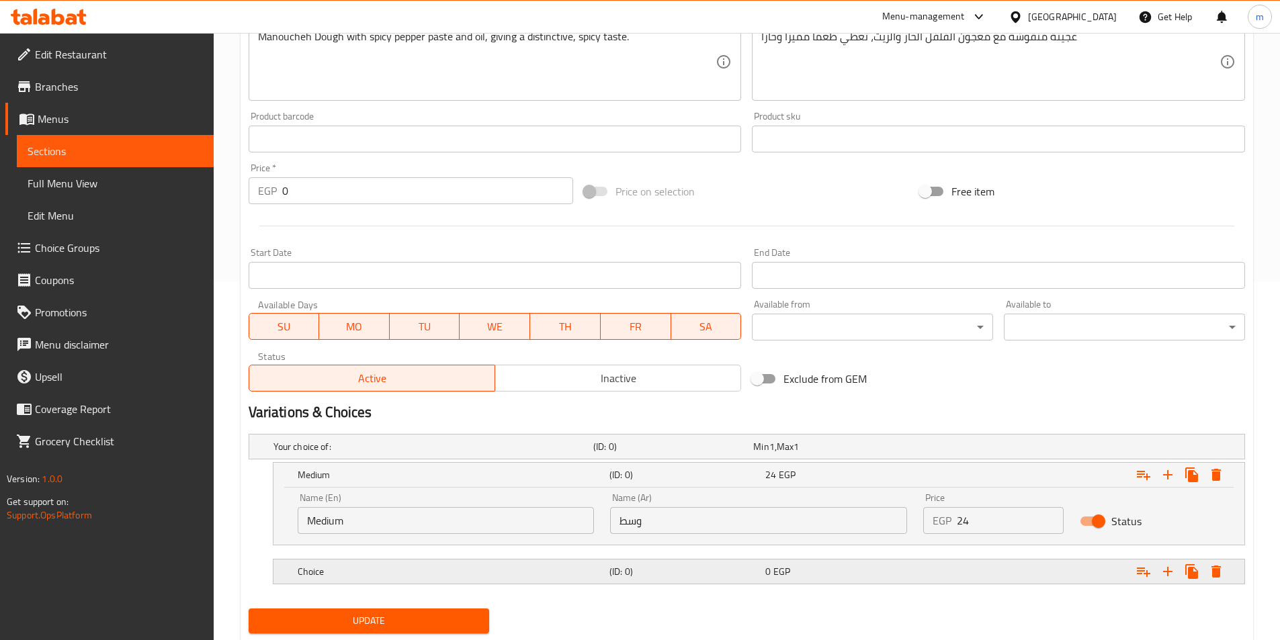
click at [588, 454] on h5 "Choice" at bounding box center [431, 446] width 315 height 13
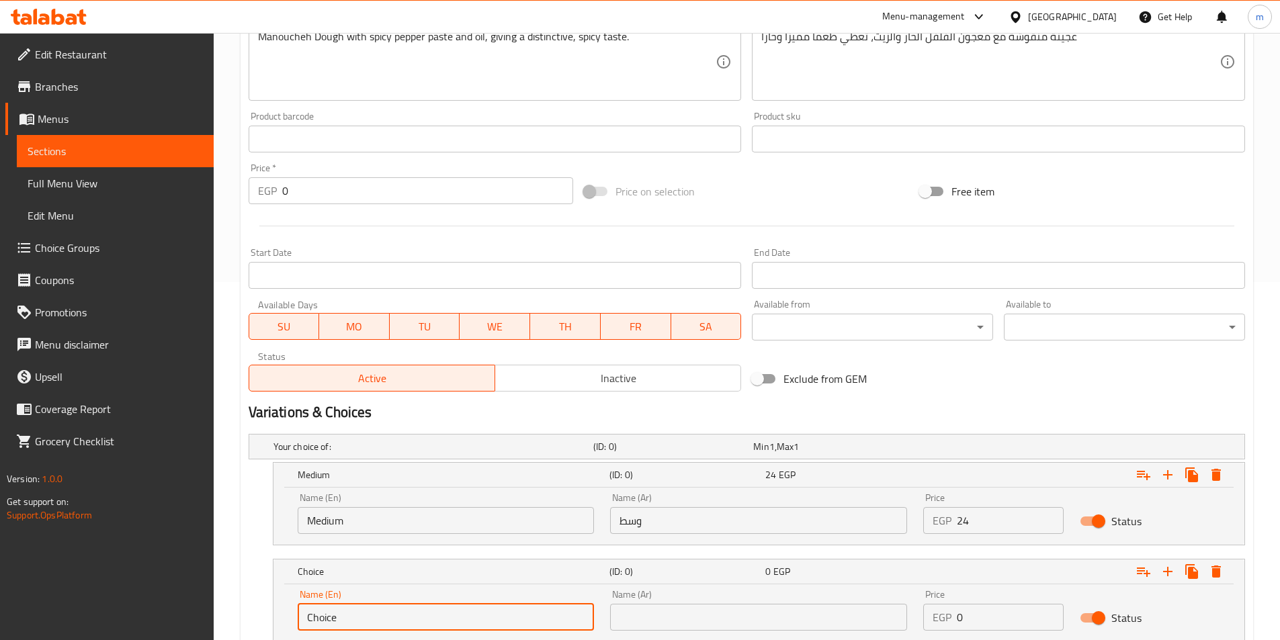
drag, startPoint x: 423, startPoint y: 606, endPoint x: 201, endPoint y: 617, distance: 222.0
click at [201, 617] on div "Edit Restaurant Branches Menus Sections Full Menu View Edit Menu Choice Groups …" at bounding box center [640, 206] width 1280 height 1063
click at [341, 616] on input "text" at bounding box center [446, 617] width 297 height 27
type input "Large"
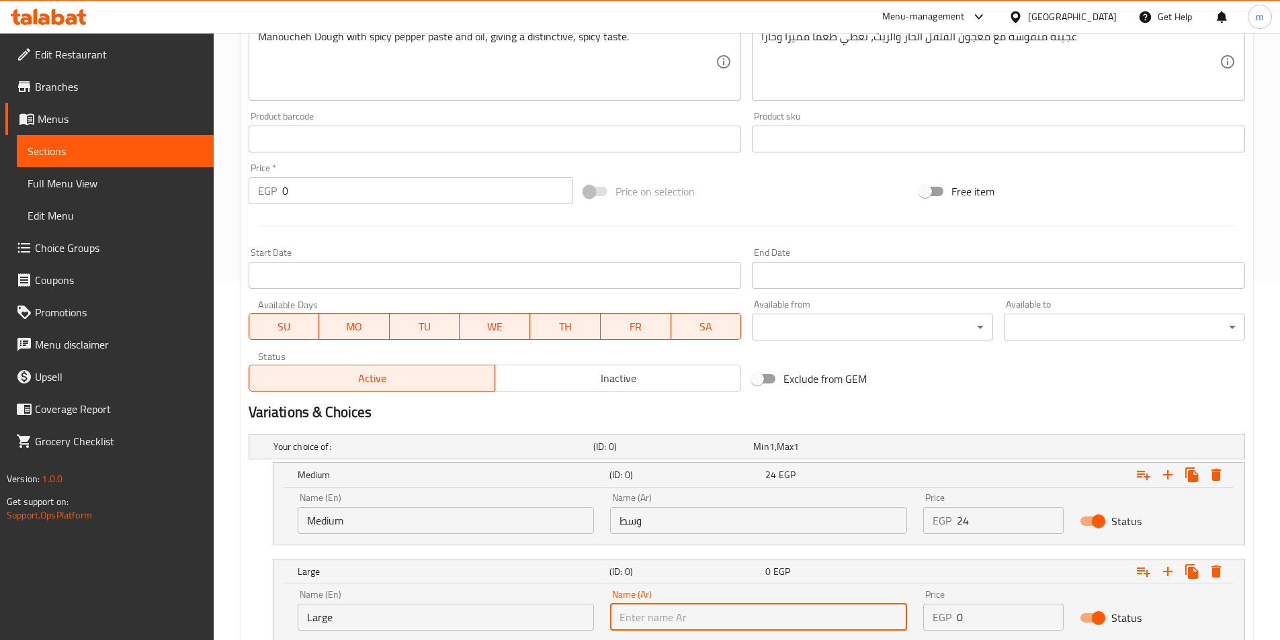
click at [695, 616] on input "text" at bounding box center [758, 617] width 297 height 27
type input "كبير"
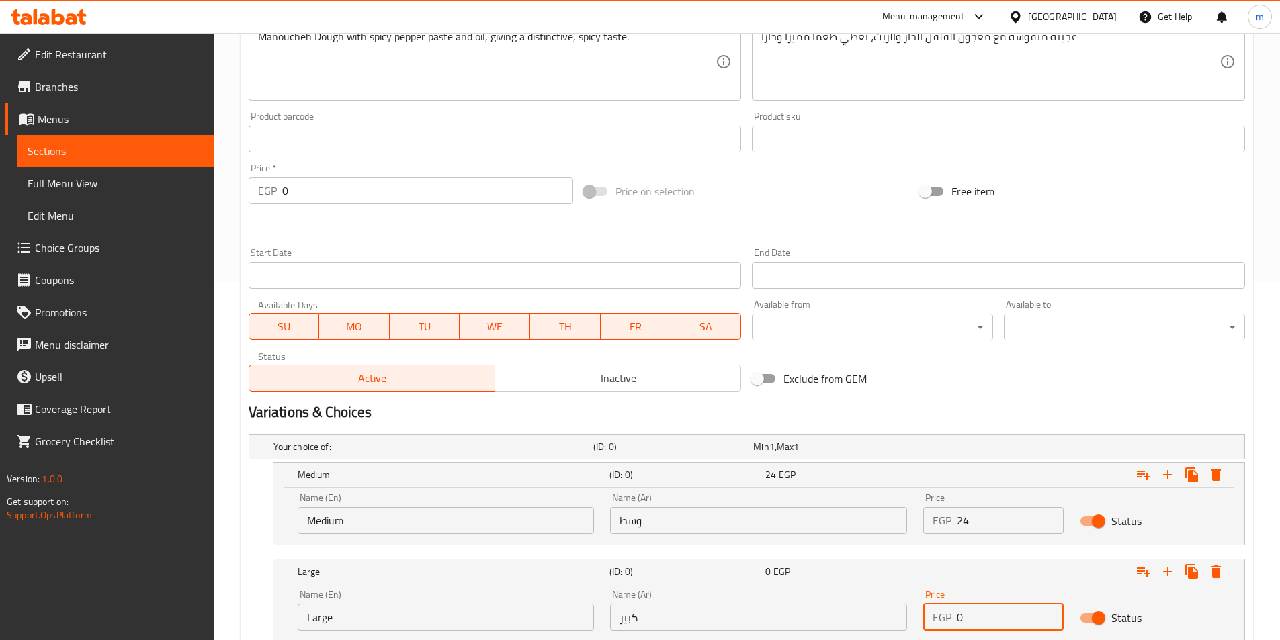
drag, startPoint x: 1006, startPoint y: 622, endPoint x: 938, endPoint y: 624, distance: 68.6
click at [938, 624] on div "EGP 0 Price" at bounding box center [993, 617] width 140 height 27
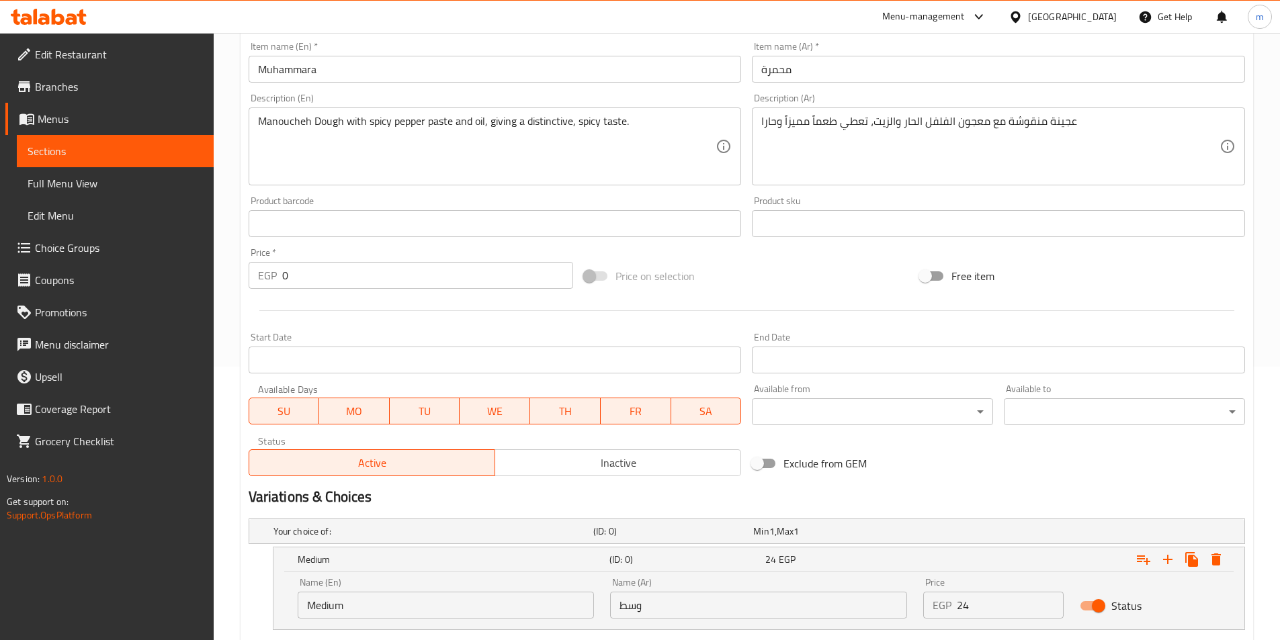
scroll to position [157, 0]
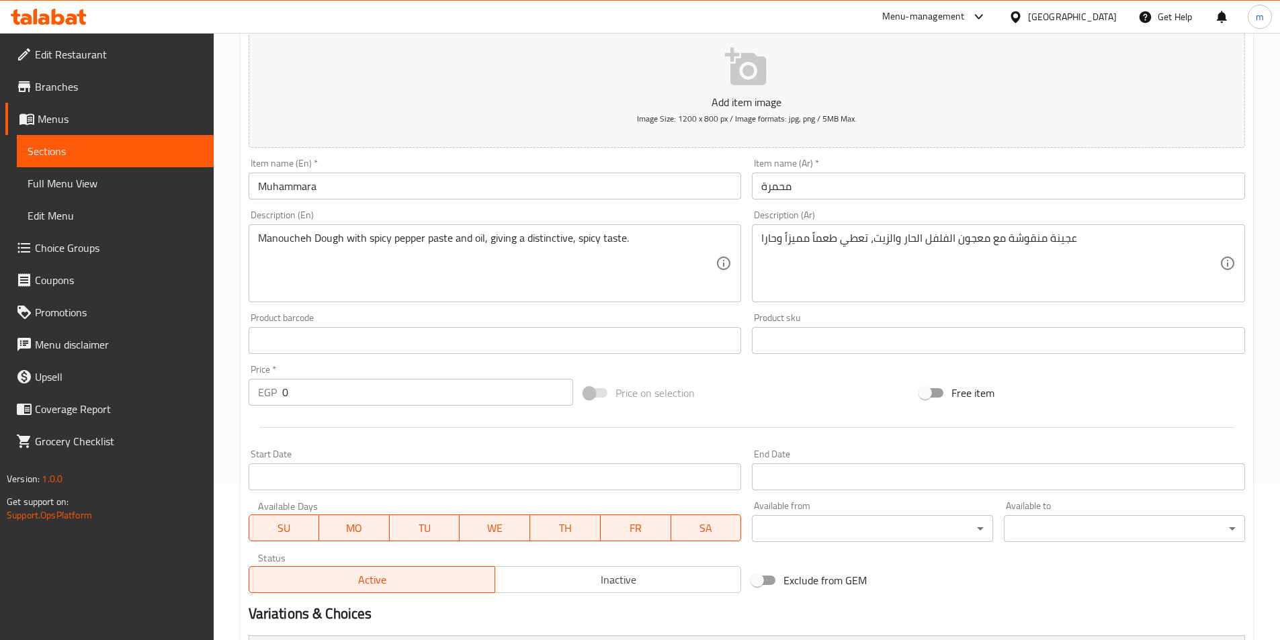
type input "39"
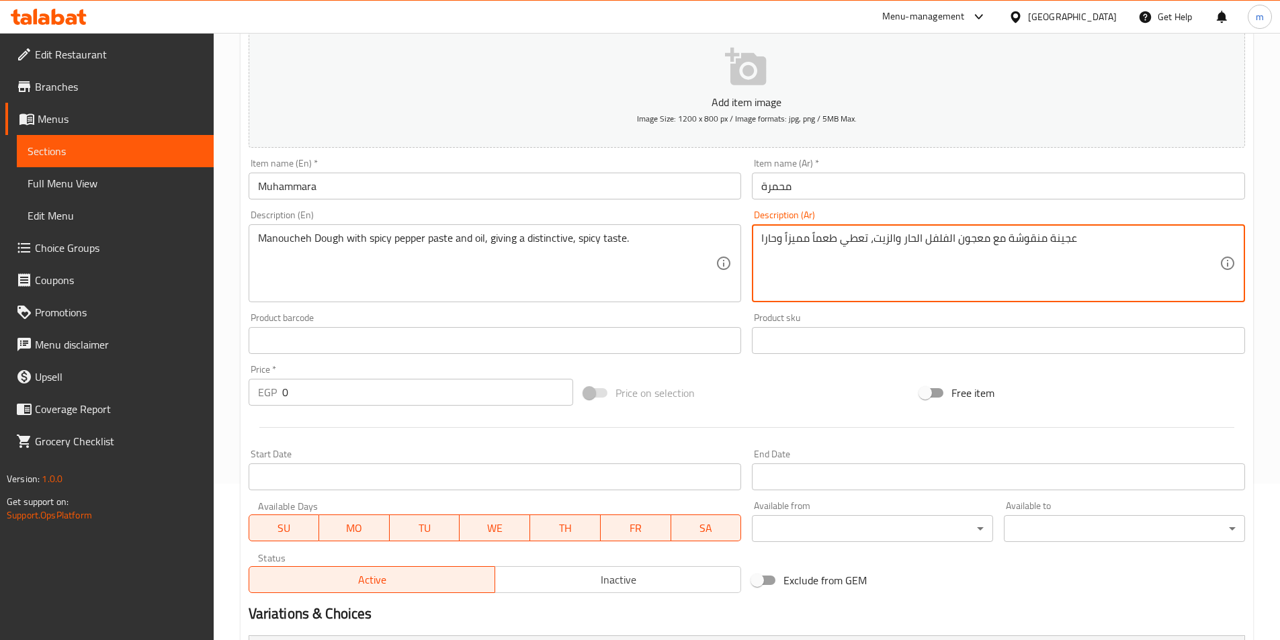
drag, startPoint x: 902, startPoint y: 246, endPoint x: 956, endPoint y: 251, distance: 54.0
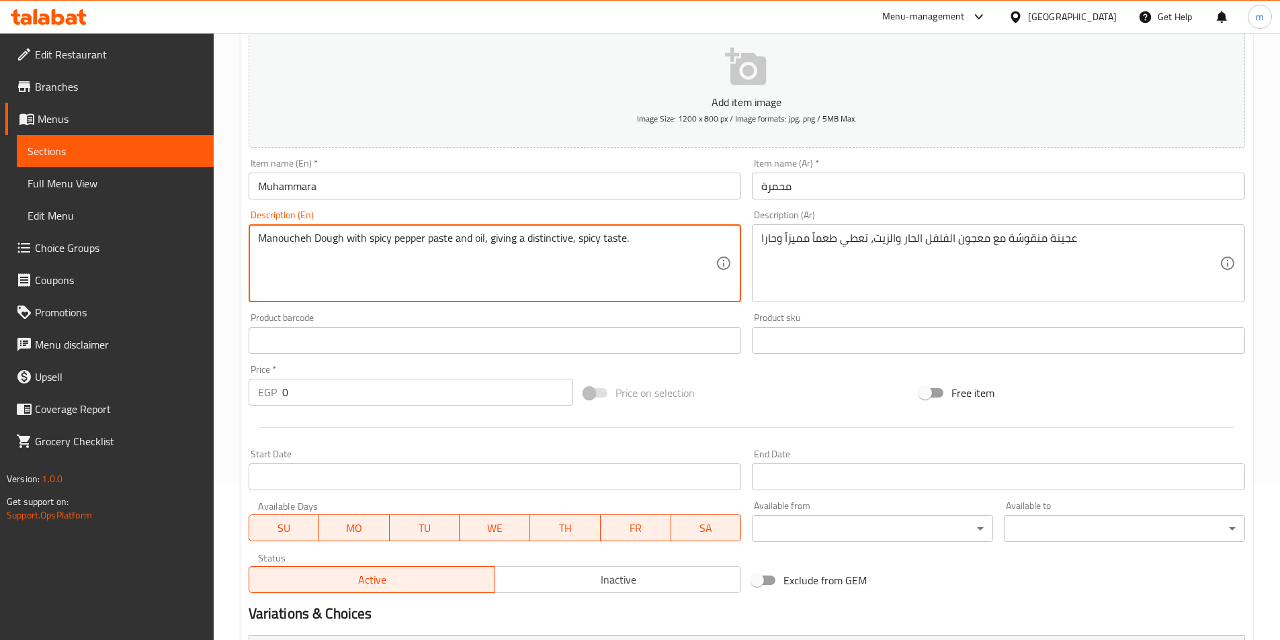
drag, startPoint x: 371, startPoint y: 240, endPoint x: 421, endPoint y: 241, distance: 50.4
click at [364, 240] on textarea "Manoucheh Dough with spicy pepper paste and oil, giving a distinctive, spicy ta…" at bounding box center [487, 264] width 458 height 64
drag, startPoint x: 367, startPoint y: 241, endPoint x: 423, endPoint y: 245, distance: 55.9
click at [423, 245] on textarea "Manoucheh Dough with spicy pepper paste and oil, giving a distinctive, spicy ta…" at bounding box center [487, 264] width 458 height 64
paste textarea "Chili"
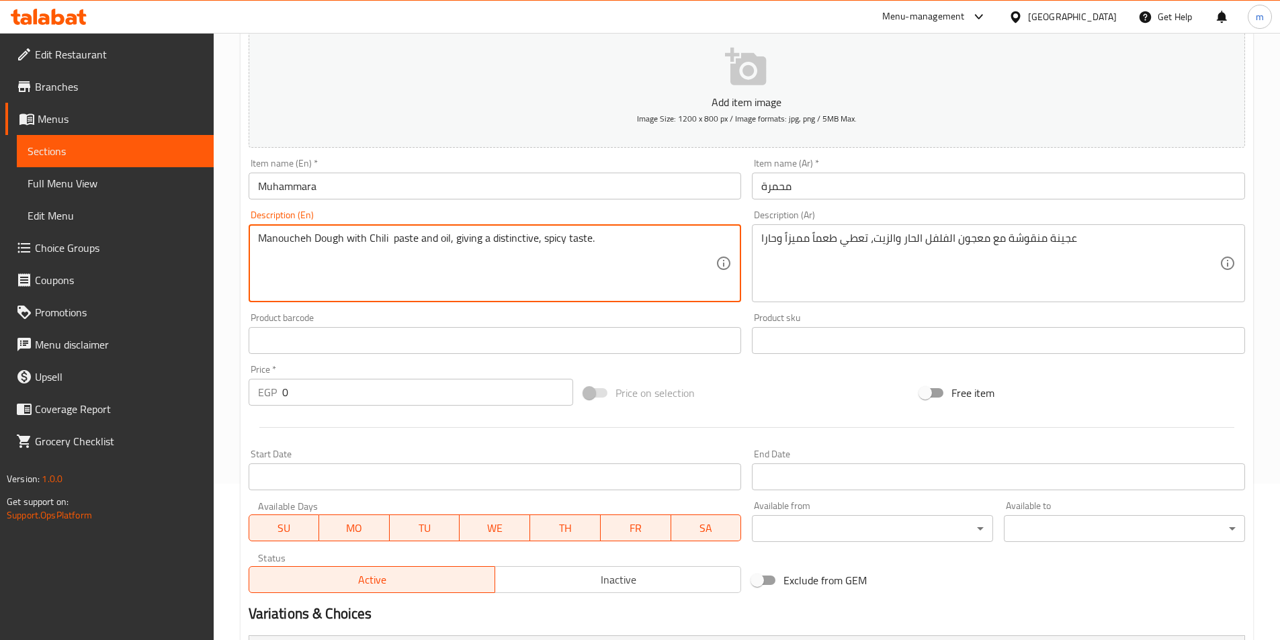
click at [474, 239] on textarea "Manoucheh Dough with Chili paste and oil, giving a distinctive, spicy taste." at bounding box center [487, 264] width 458 height 64
click at [564, 239] on textarea "Manoucheh Dough with Chili paste and oil, giving a distinctive, spicy taste." at bounding box center [487, 264] width 458 height 64
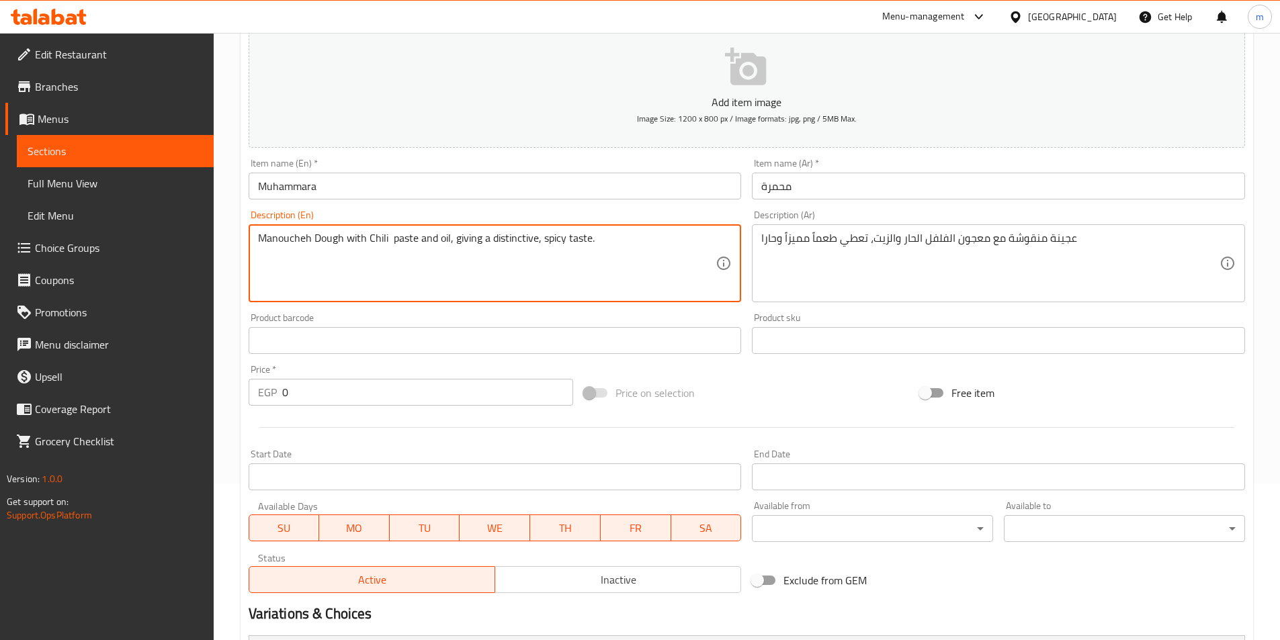
click at [564, 239] on textarea "Manoucheh Dough with Chili paste and oil, giving a distinctive, spicy taste." at bounding box center [487, 264] width 458 height 64
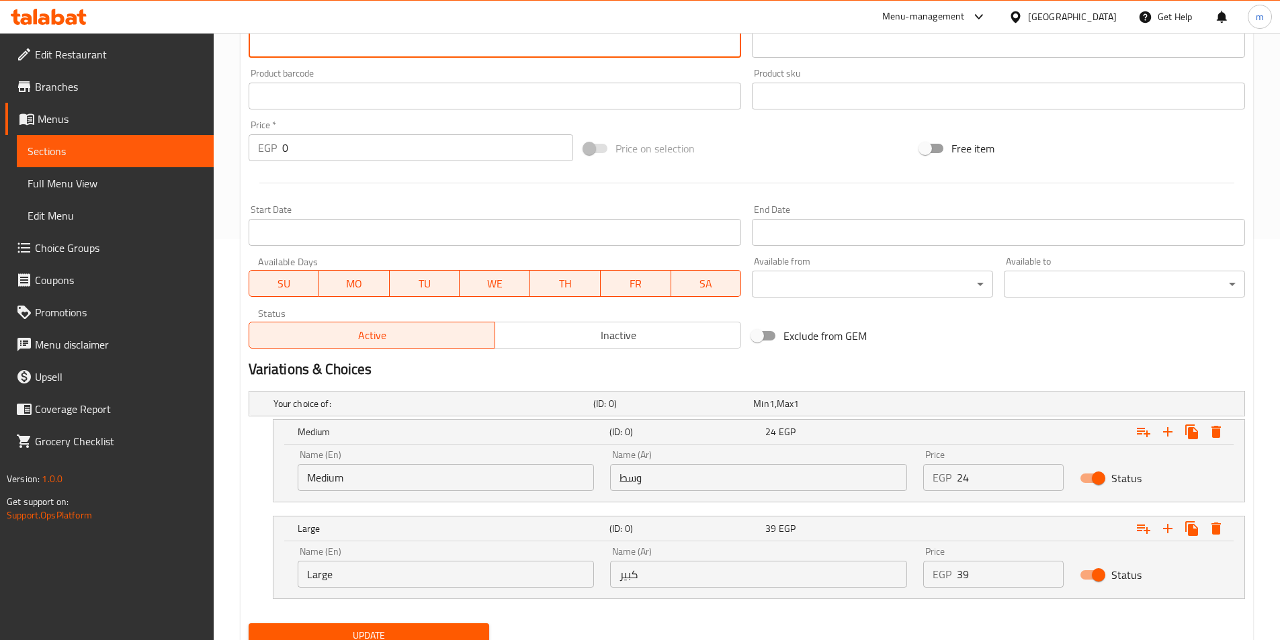
scroll to position [425, 0]
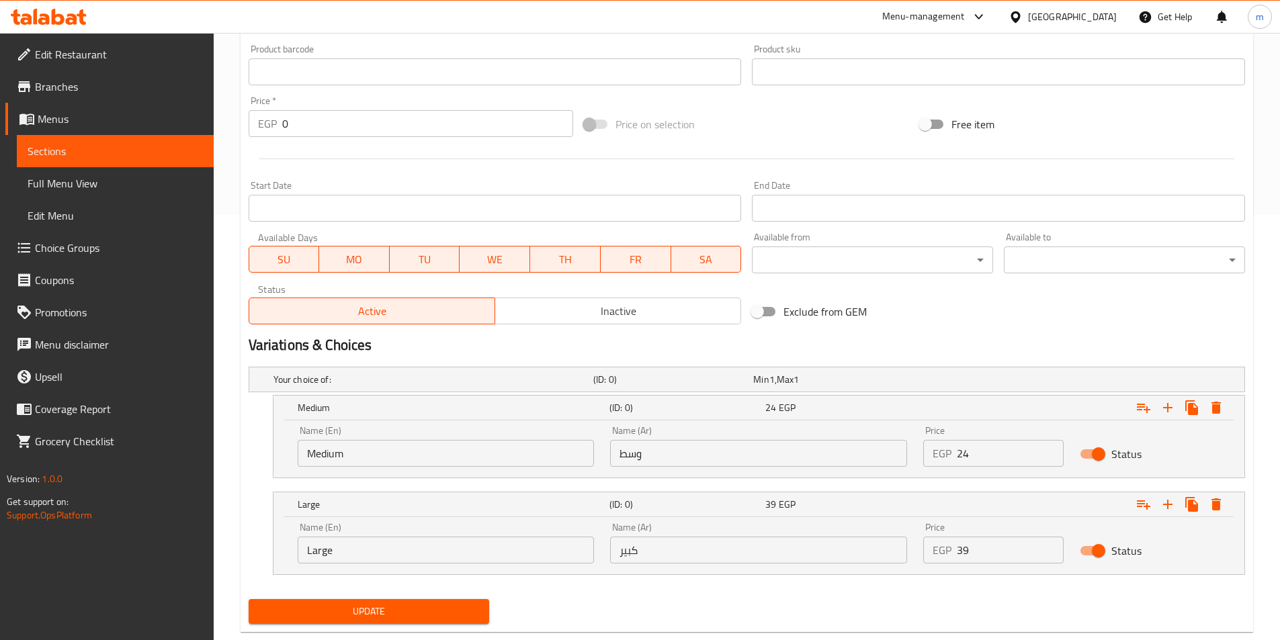
type textarea "Manoucheh dough with chili paste and oil, giving a distinctive, spicy taste."
click at [477, 606] on span "Update" at bounding box center [369, 612] width 220 height 17
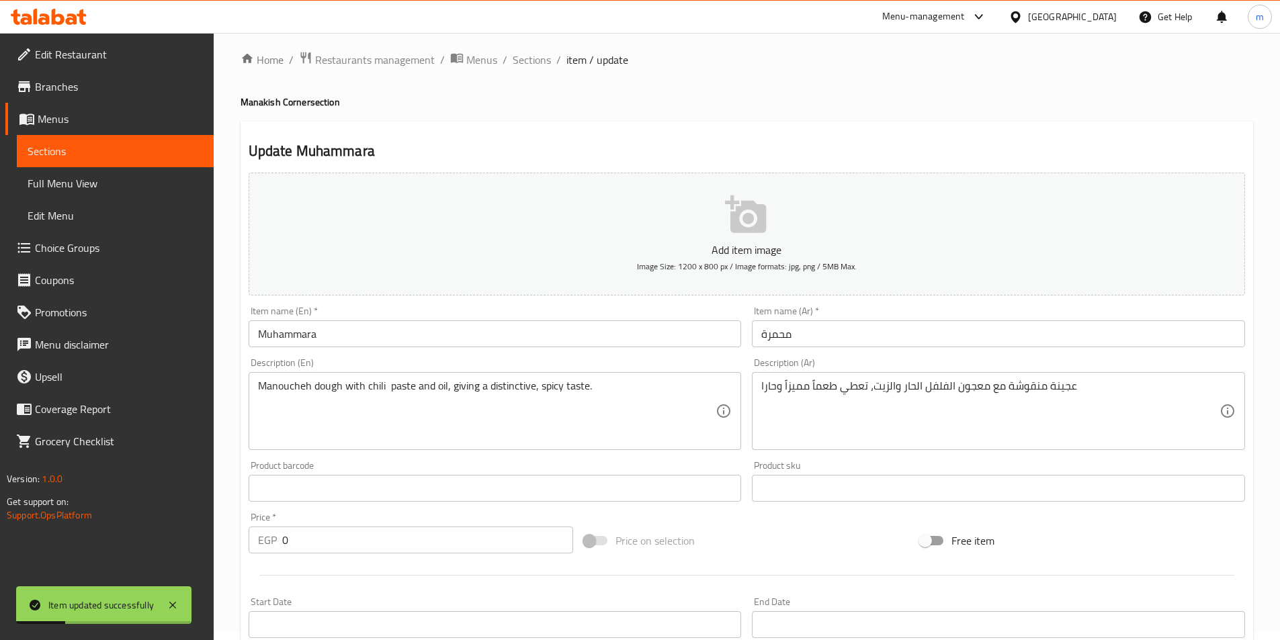
scroll to position [0, 0]
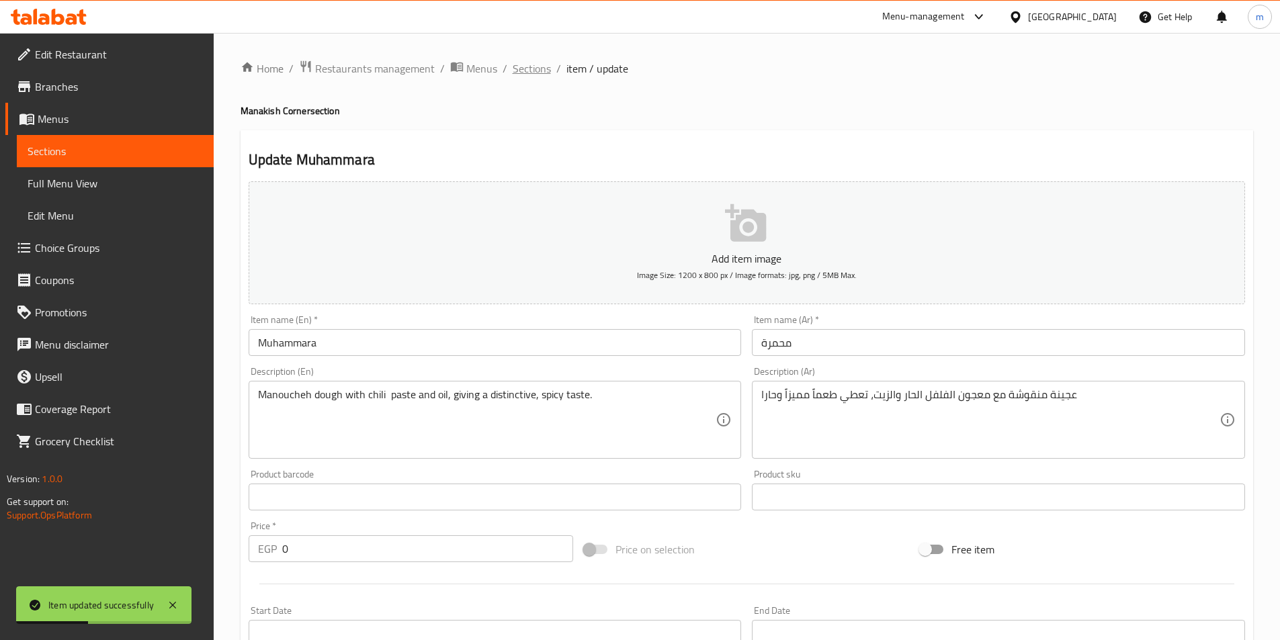
click at [530, 70] on span "Sections" at bounding box center [532, 68] width 38 height 16
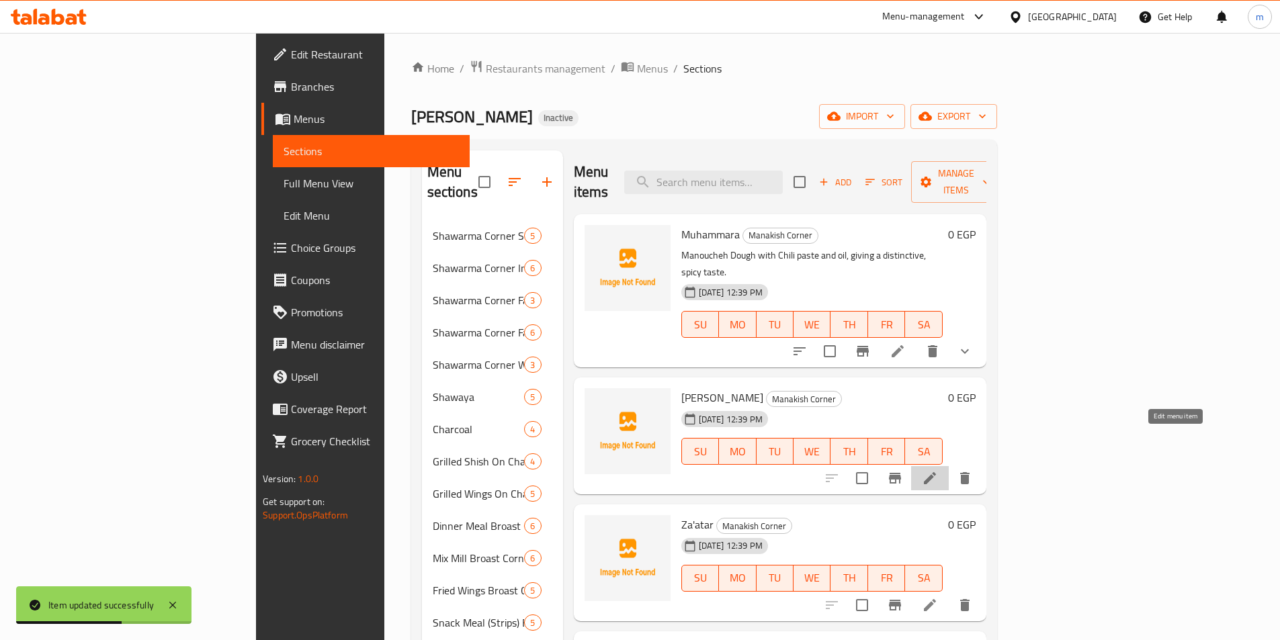
click at [938, 470] on icon at bounding box center [930, 478] width 16 height 16
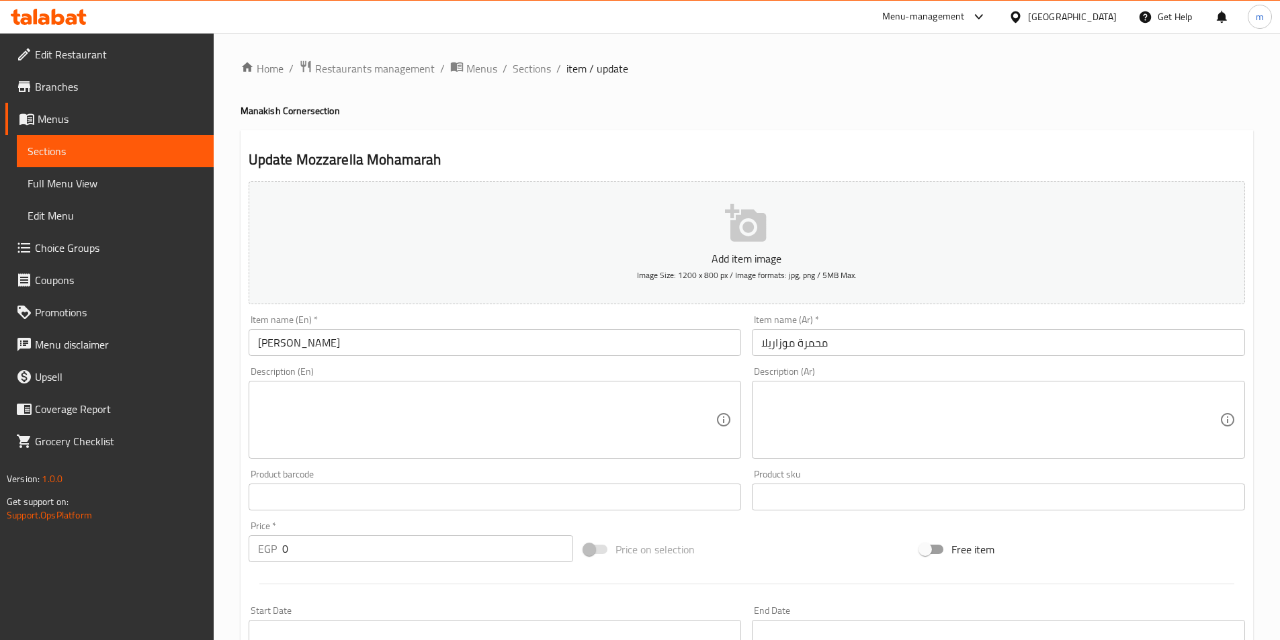
click at [955, 438] on textarea at bounding box center [990, 420] width 458 height 64
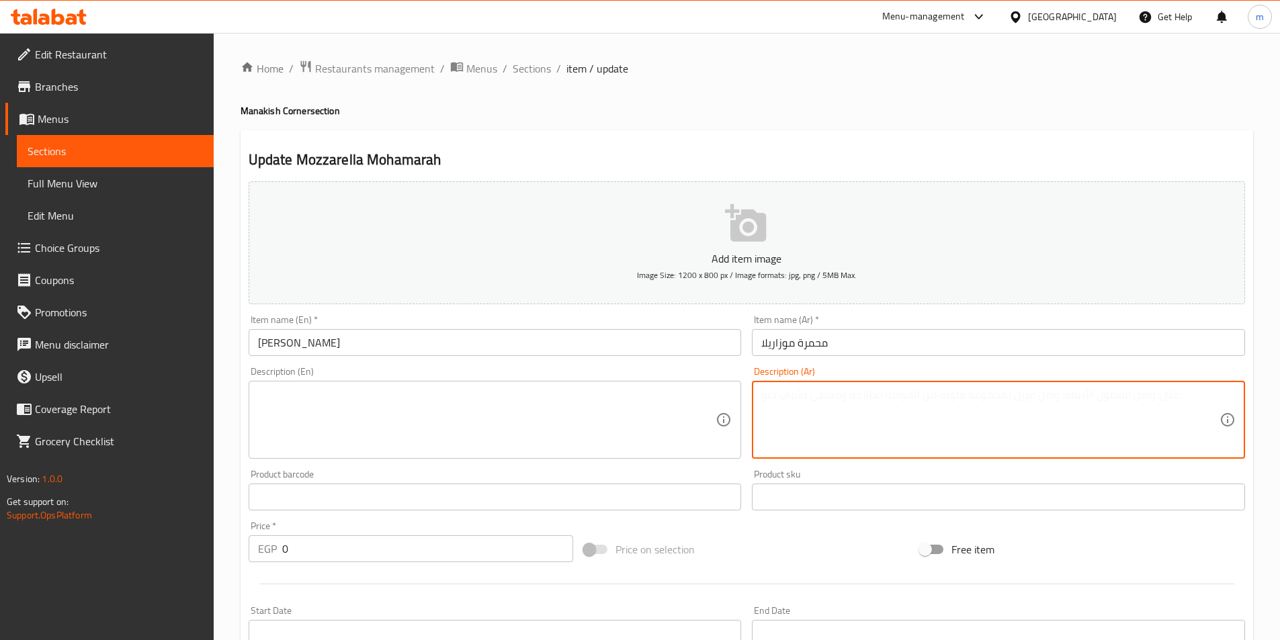
paste textarea "محمرة مع إضافة جبن الموزاريلا اللذيذ"
type textarea "محمرة مع إضافة جبن الموزاريلا اللذيذ"
click at [642, 401] on textarea at bounding box center [487, 420] width 458 height 64
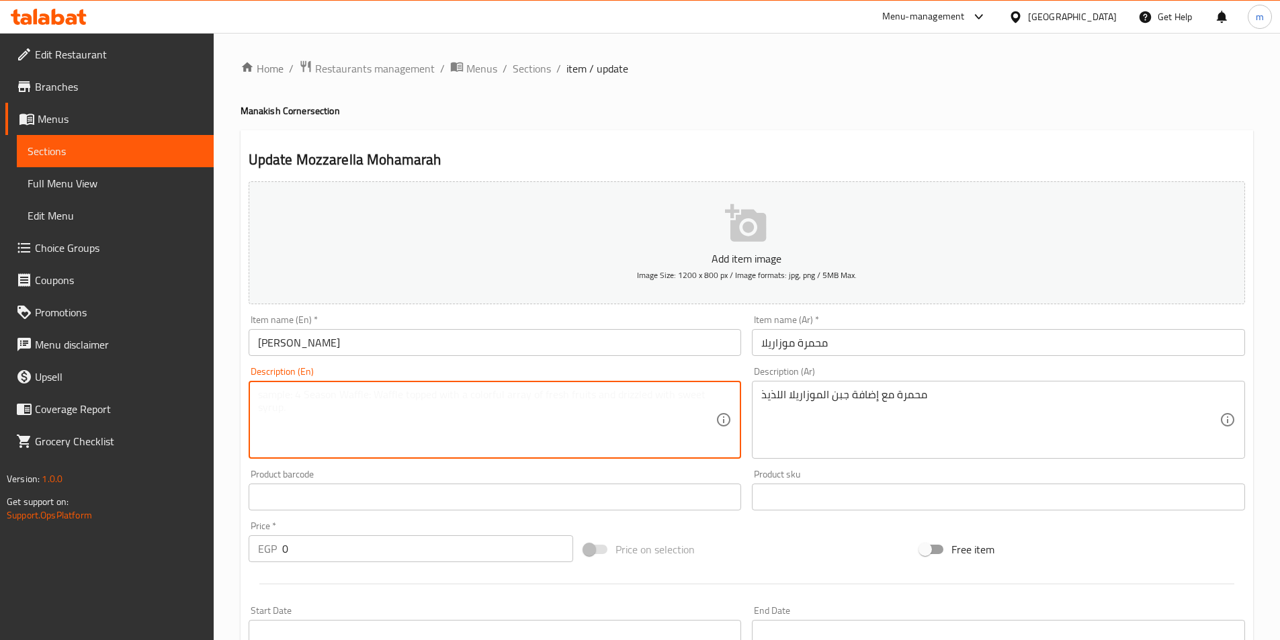
paste textarea "Muhammara with the addition of delicious mozzarella cheese"
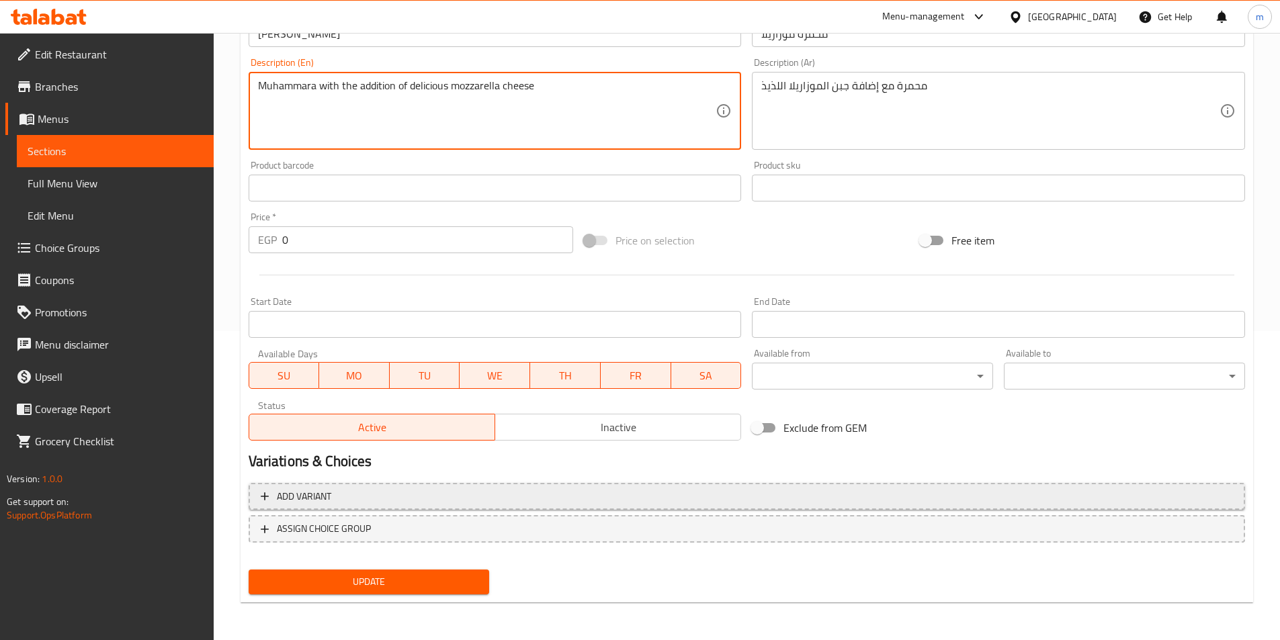
type textarea "Muhammara with the addition of delicious mozzarella cheese"
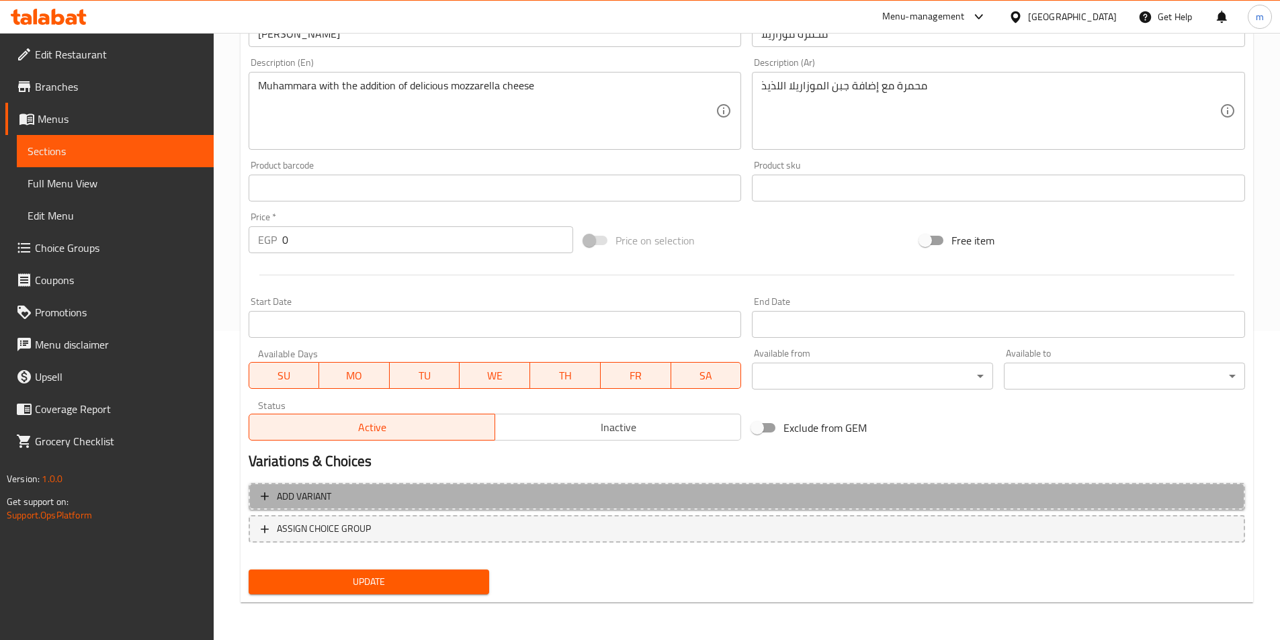
click at [557, 507] on button "Add variant" at bounding box center [747, 497] width 997 height 28
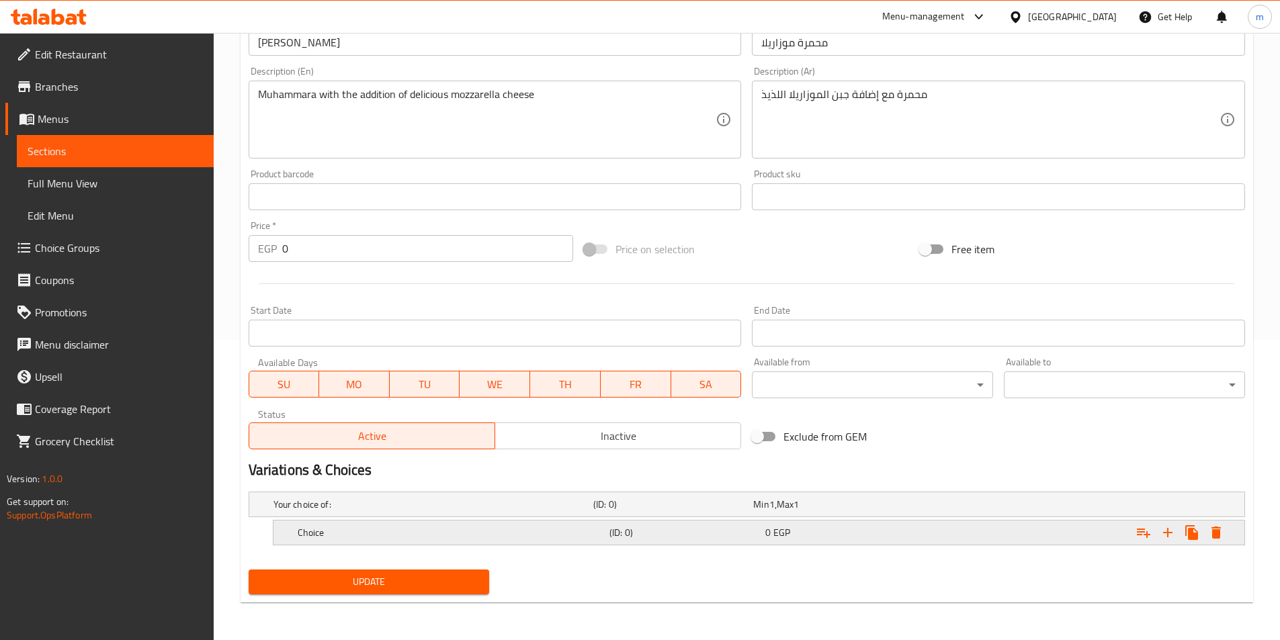
click at [513, 511] on h5 "Choice" at bounding box center [431, 504] width 315 height 13
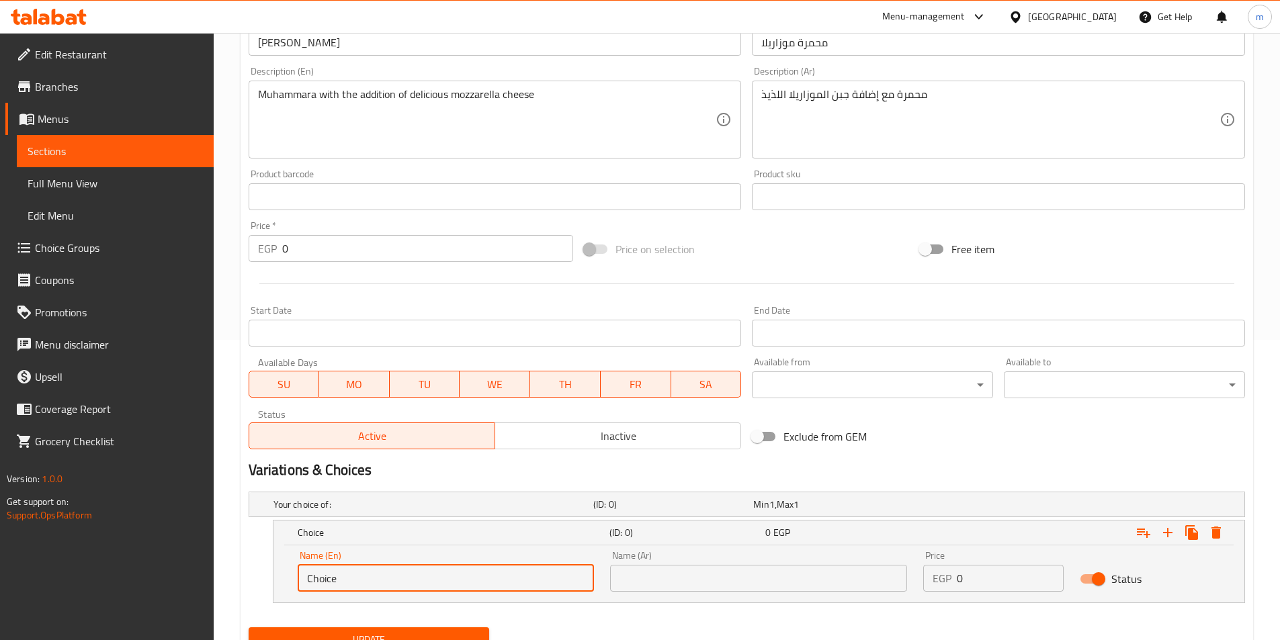
drag, startPoint x: 392, startPoint y: 580, endPoint x: 213, endPoint y: 580, distance: 178.8
click at [213, 580] on div "Edit Restaurant Branches Menus Sections Full Menu View Edit Menu Choice Groups …" at bounding box center [640, 216] width 1280 height 966
click at [491, 581] on input "text" at bounding box center [446, 578] width 297 height 27
type input "Medium"
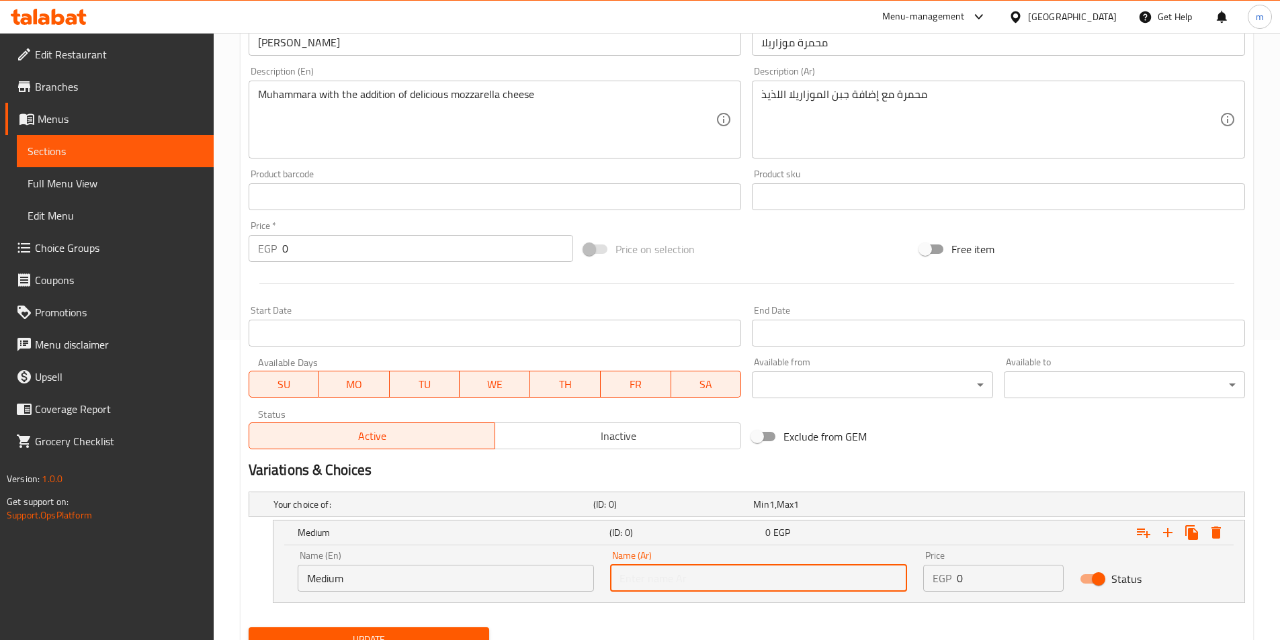
click at [699, 573] on input "text" at bounding box center [758, 578] width 297 height 27
type input "وسط"
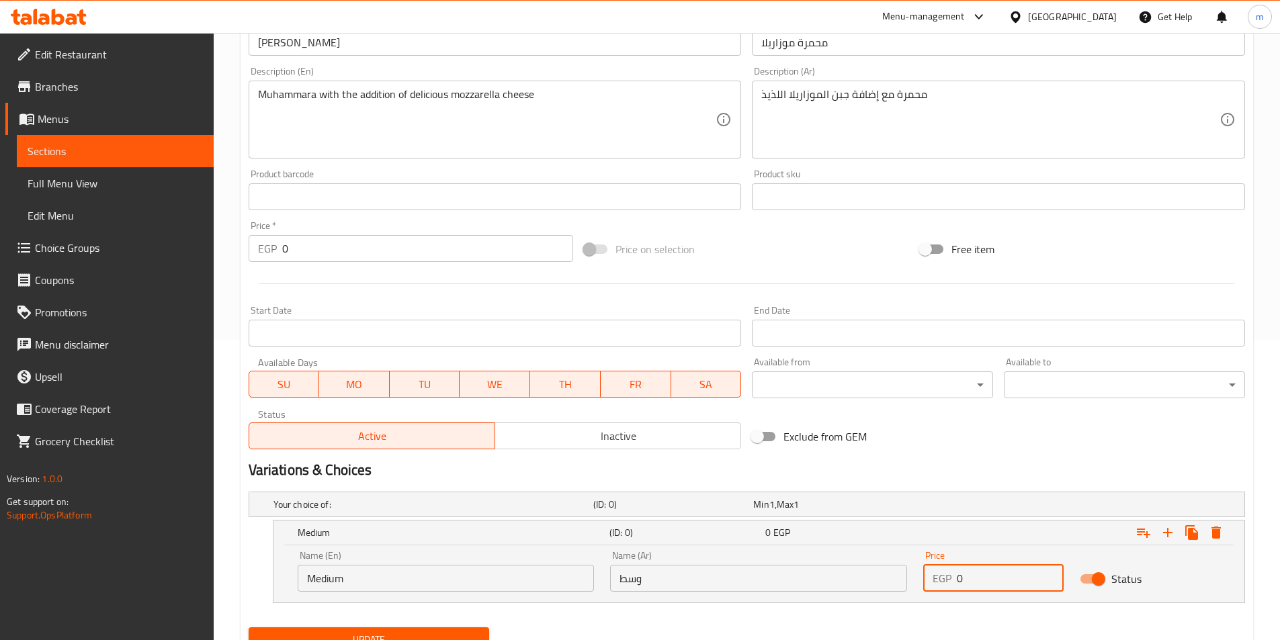
drag, startPoint x: 972, startPoint y: 567, endPoint x: 931, endPoint y: 569, distance: 41.0
click at [931, 569] on div "EGP 0 Price" at bounding box center [993, 578] width 140 height 27
type input "35"
click at [1164, 532] on icon "Expand" at bounding box center [1167, 532] width 9 height 9
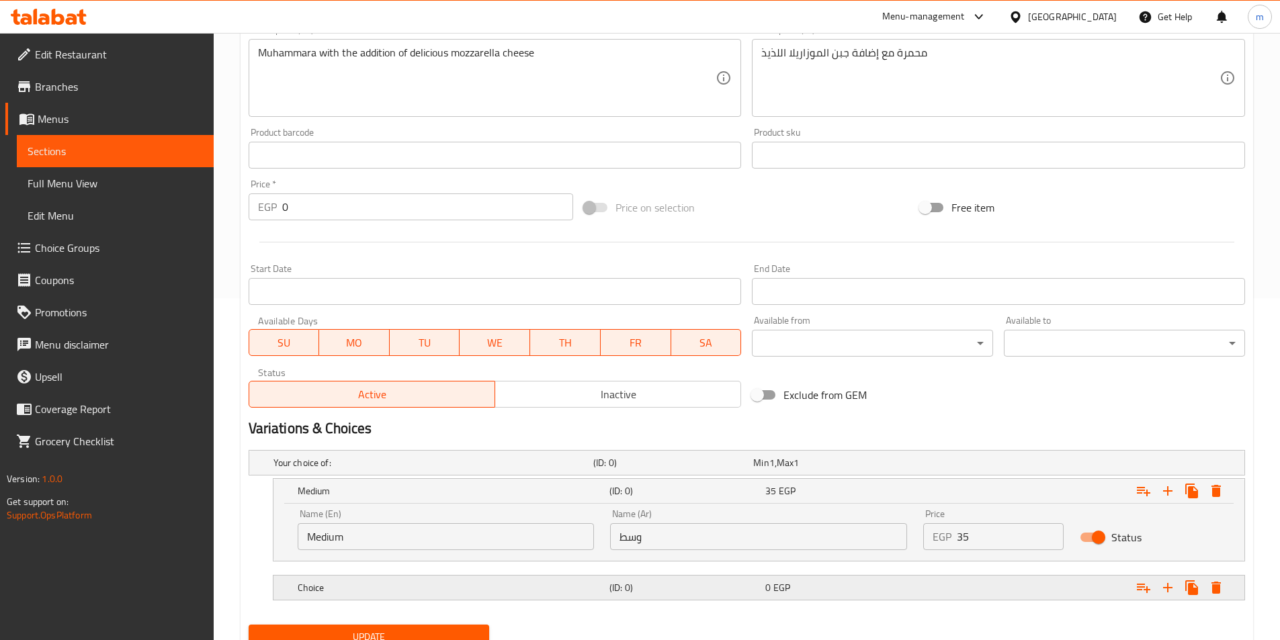
scroll to position [397, 0]
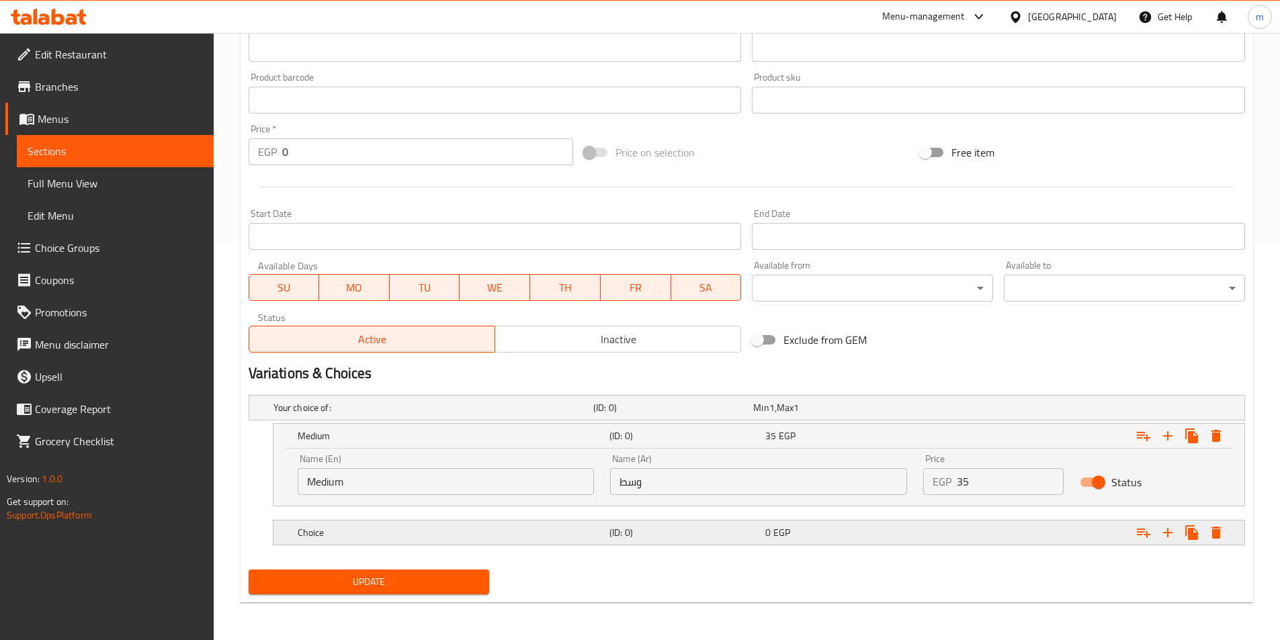
click at [576, 417] on div "Choice" at bounding box center [431, 408] width 320 height 19
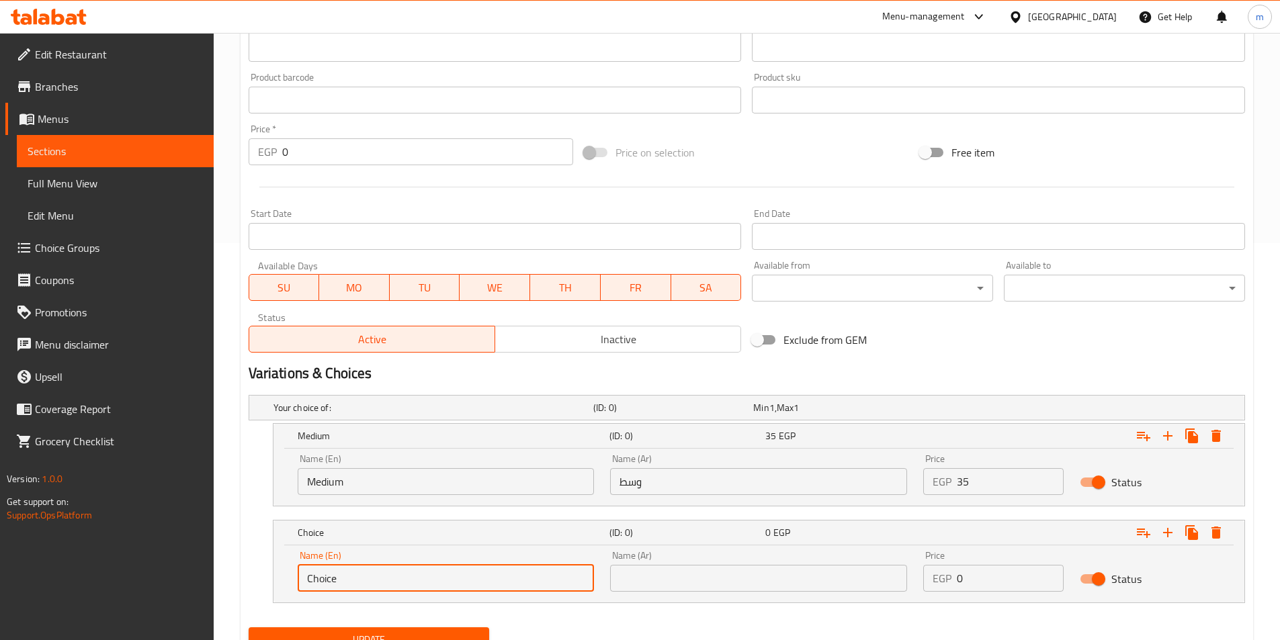
drag, startPoint x: 399, startPoint y: 567, endPoint x: 267, endPoint y: 579, distance: 132.3
click at [267, 579] on div "Choice (ID: 0) 0 EGP Name (En) Choice Name (En) Name (Ar) Name (Ar) Price EGP 0…" at bounding box center [747, 561] width 997 height 83
click at [500, 587] on input "text" at bounding box center [446, 578] width 297 height 27
type input "Large"
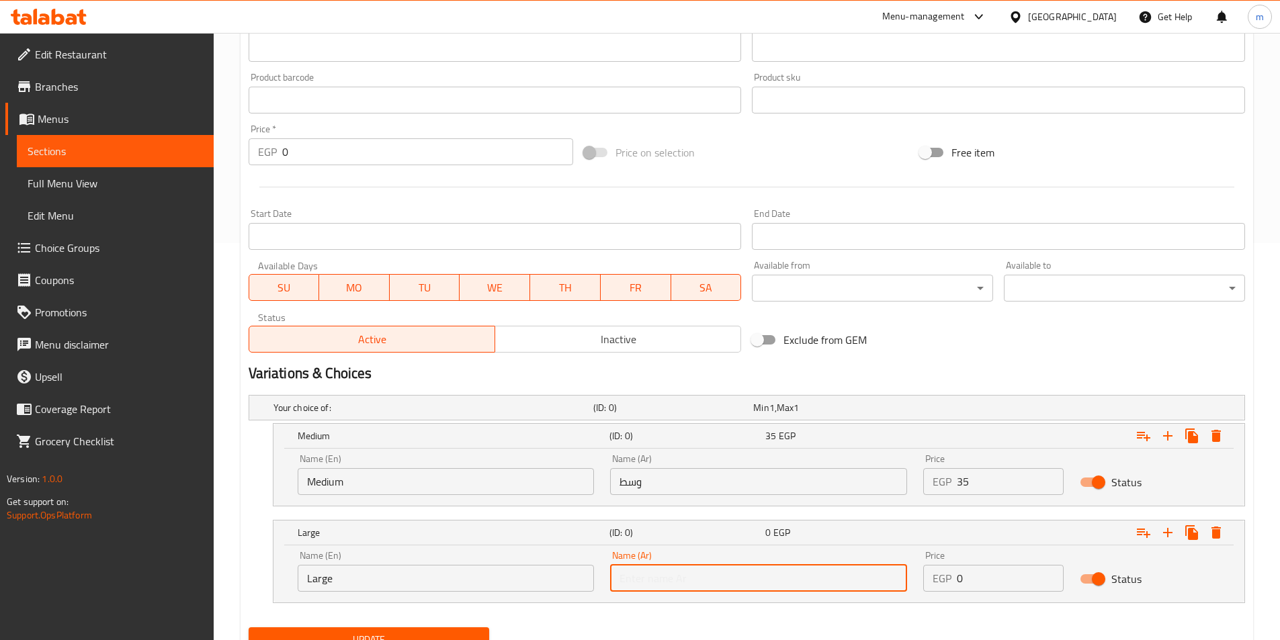
click at [702, 569] on input "text" at bounding box center [758, 578] width 297 height 27
type input "كبير"
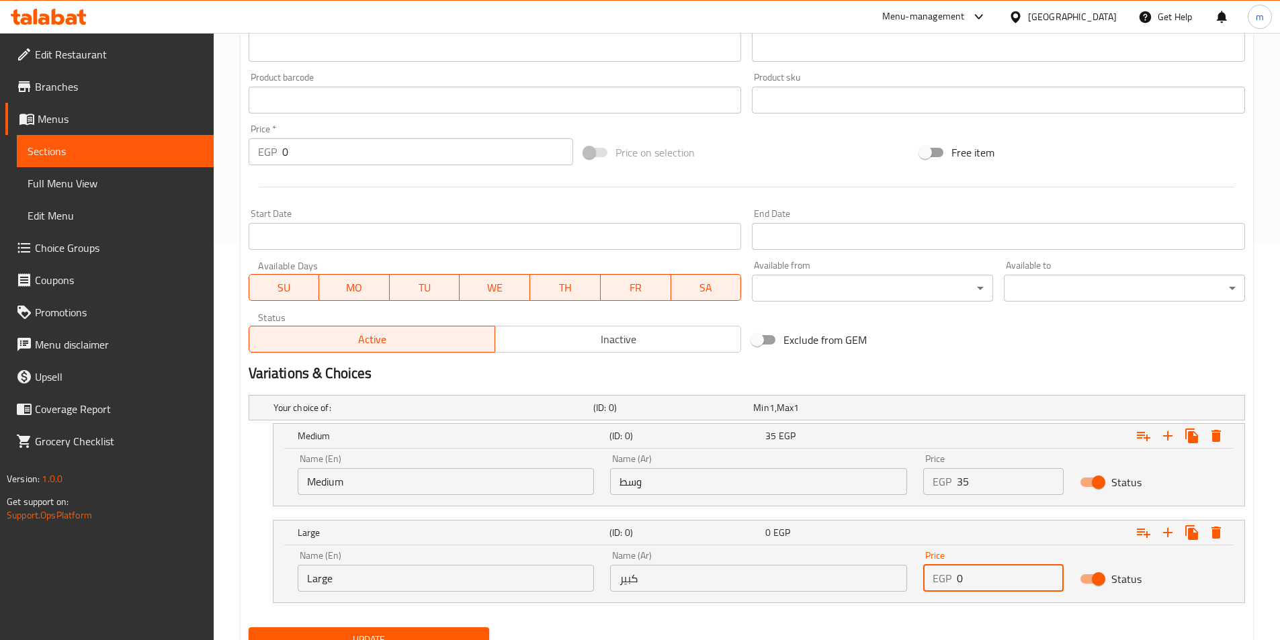
drag, startPoint x: 994, startPoint y: 573, endPoint x: 940, endPoint y: 559, distance: 55.4
click at [942, 559] on div "Price EGP 0 Price" at bounding box center [993, 571] width 140 height 41
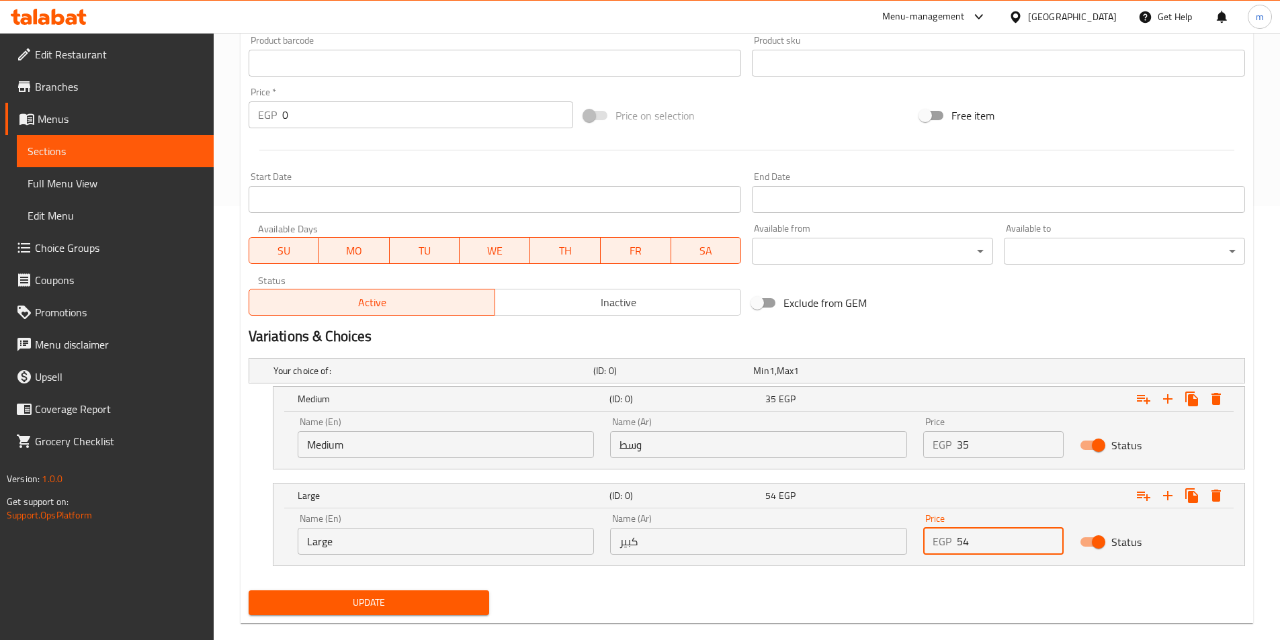
scroll to position [455, 0]
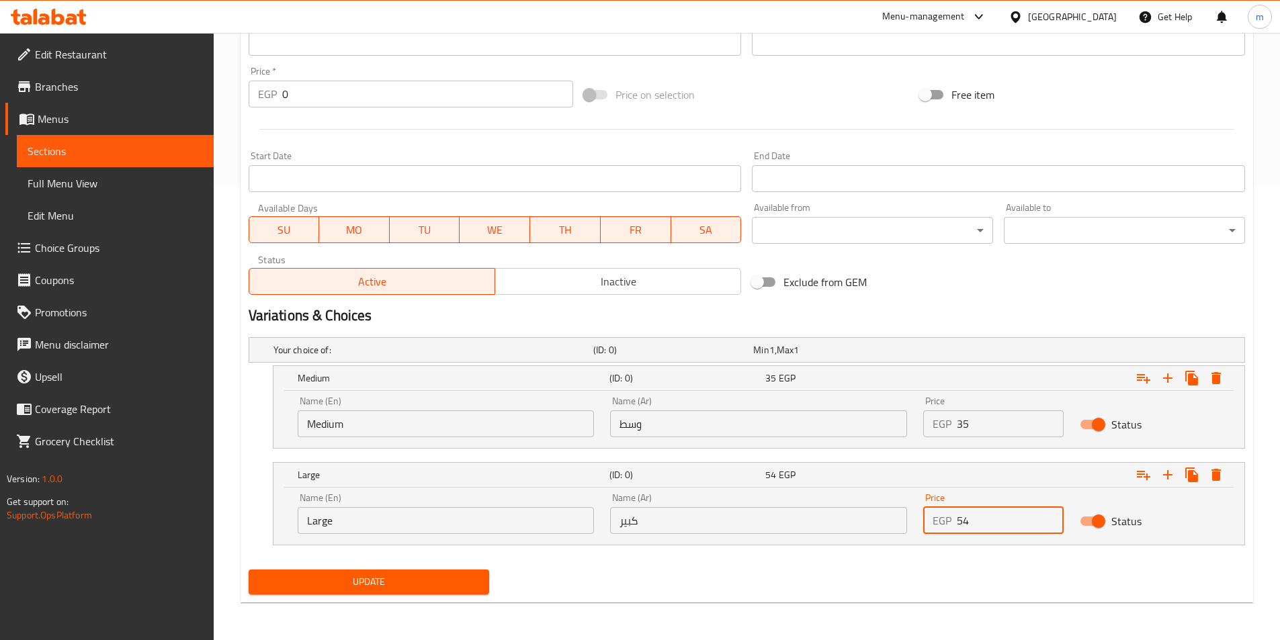
type input "54"
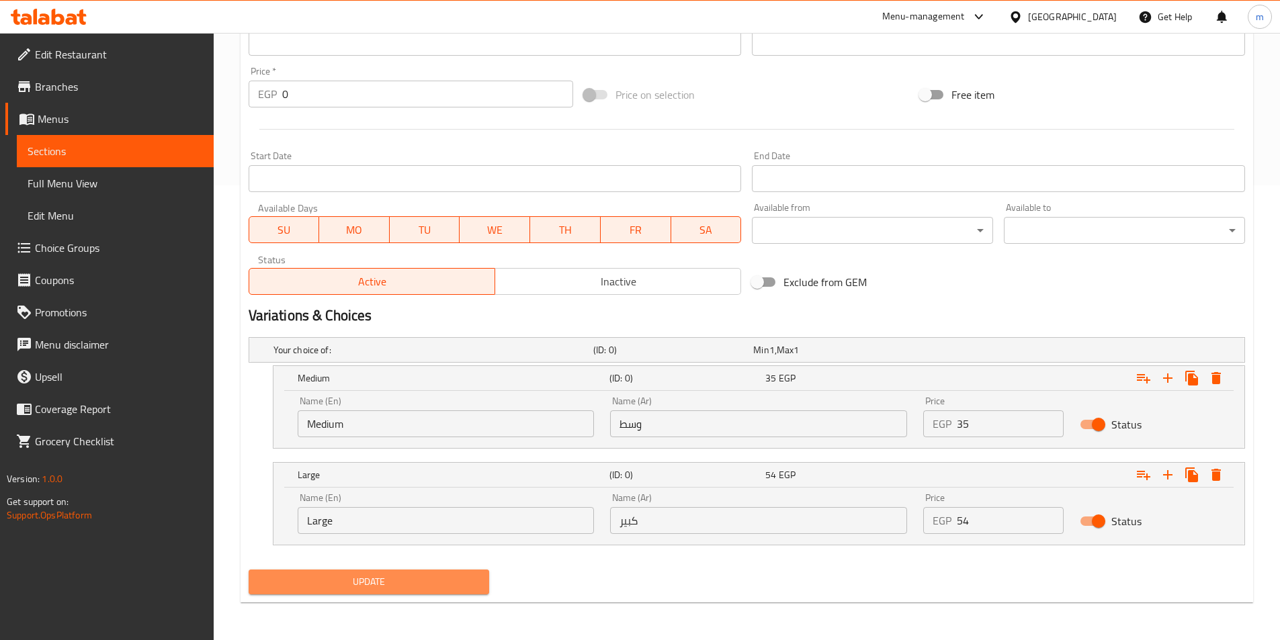
click at [456, 585] on span "Update" at bounding box center [369, 582] width 220 height 17
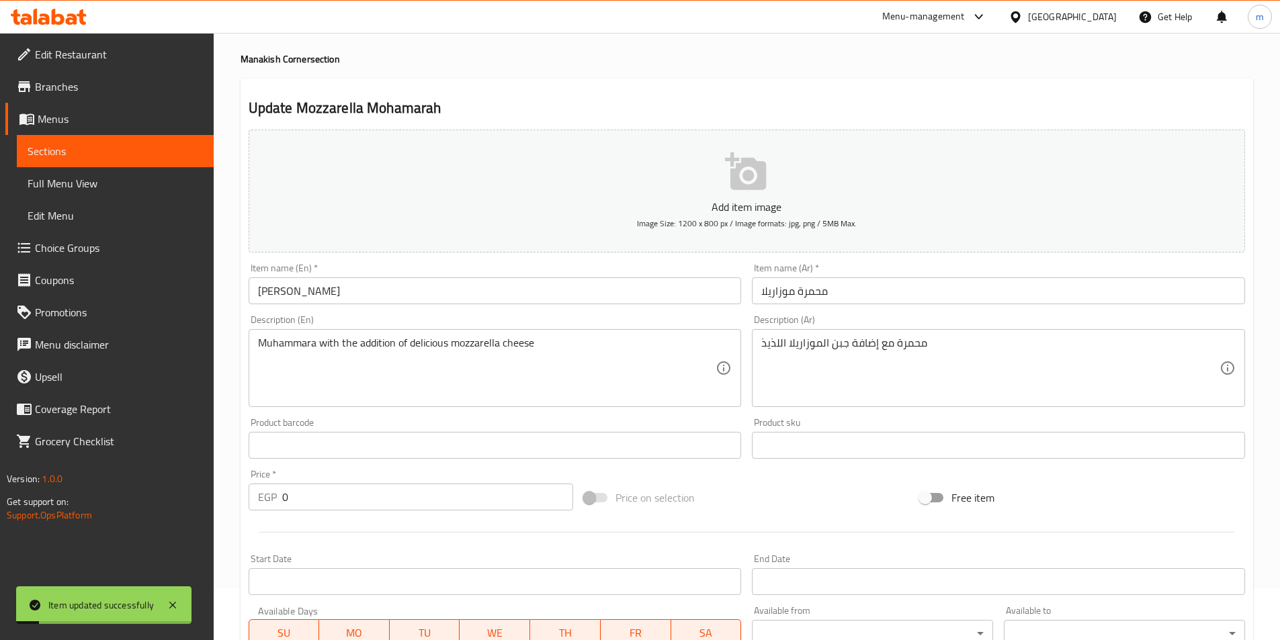
scroll to position [0, 0]
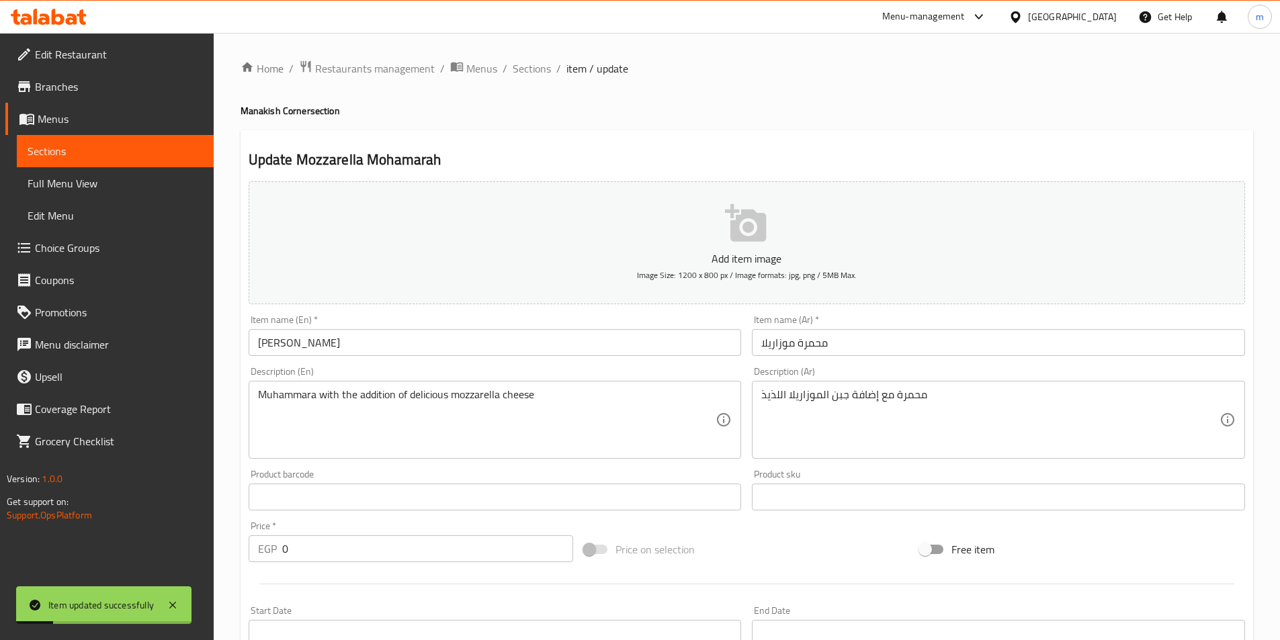
click at [551, 69] on ol "Home / Restaurants management / Menus / Sections / item / update" at bounding box center [747, 68] width 1013 height 17
click at [542, 69] on span "Sections" at bounding box center [532, 68] width 38 height 16
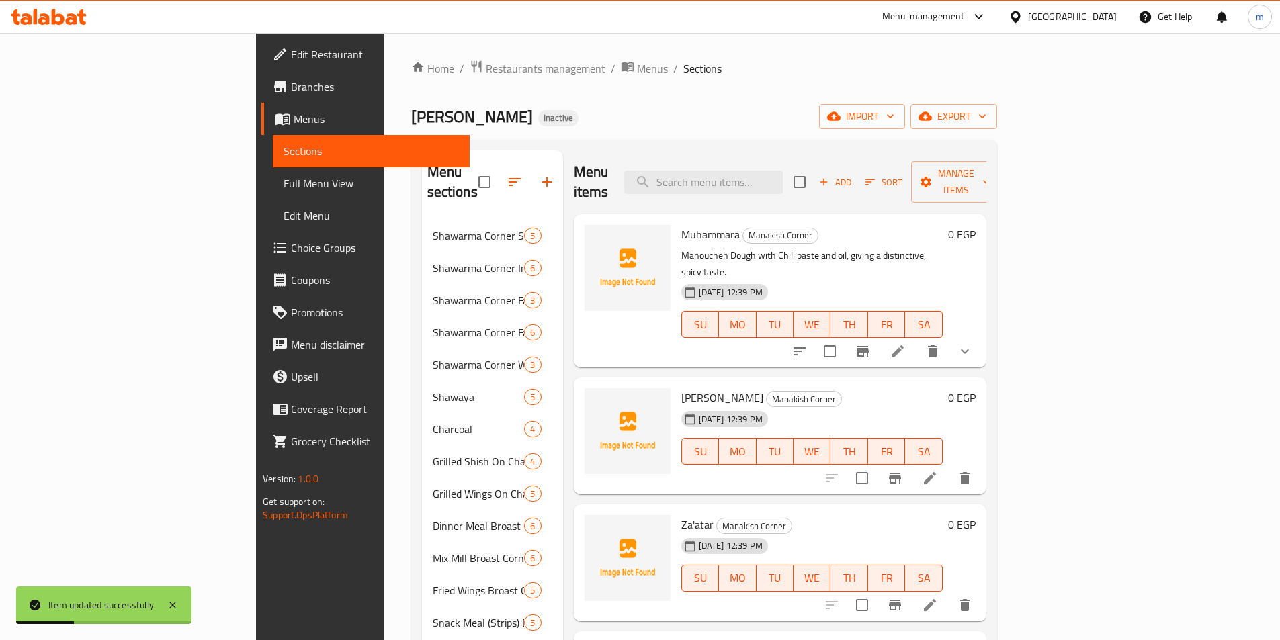
scroll to position [134, 0]
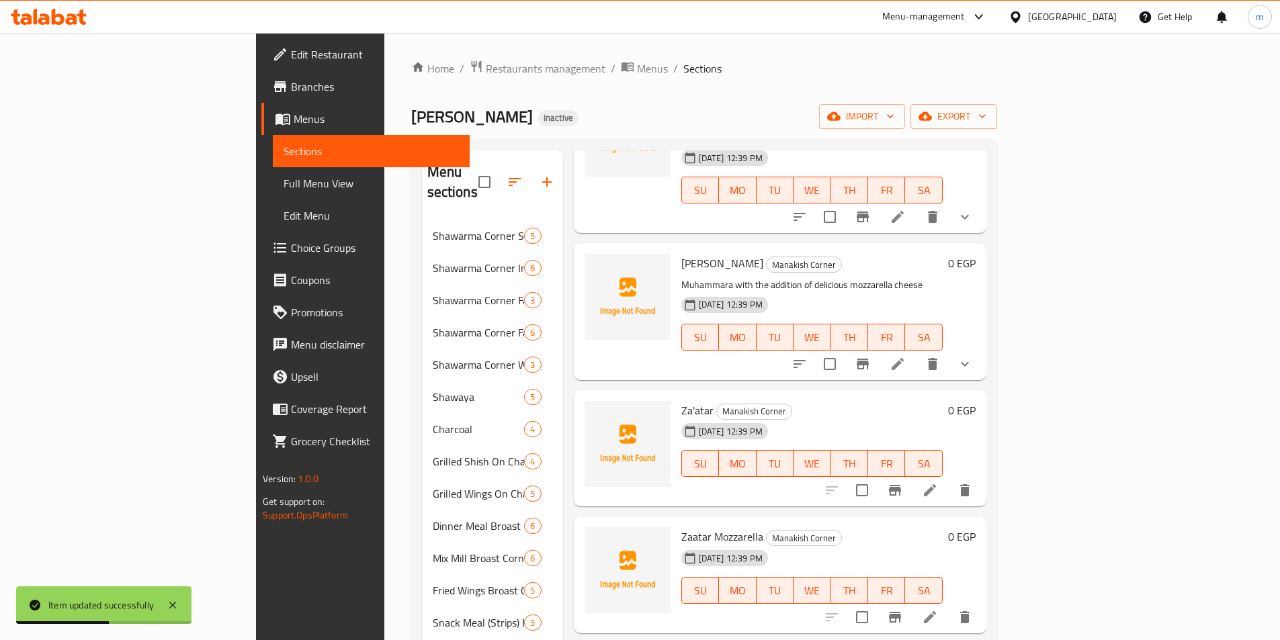
click at [949, 479] on li at bounding box center [930, 491] width 38 height 24
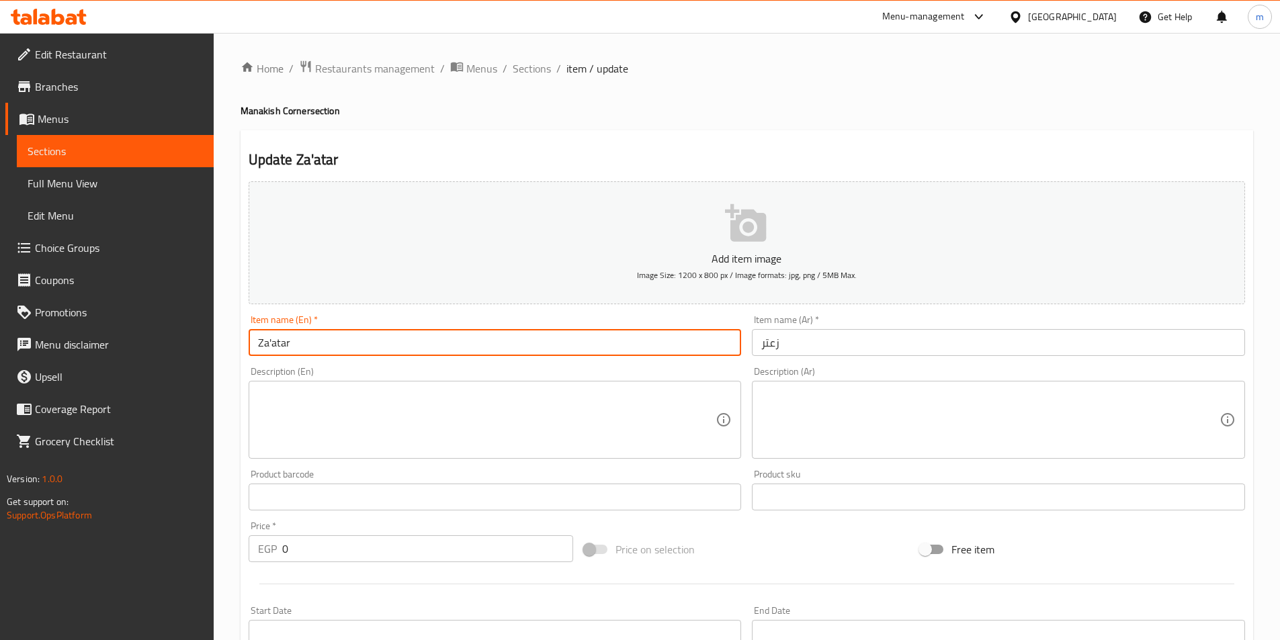
click at [270, 347] on input "Za'atar" at bounding box center [495, 342] width 493 height 27
type input "Zaatar"
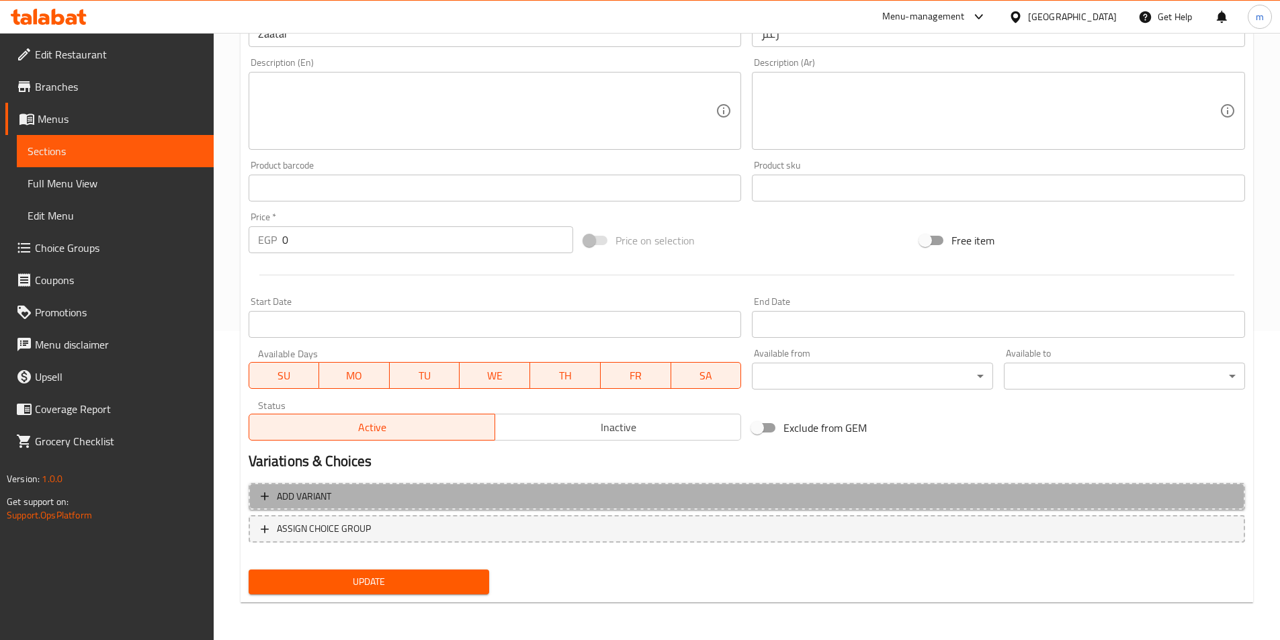
click at [553, 496] on span "Add variant" at bounding box center [747, 497] width 972 height 17
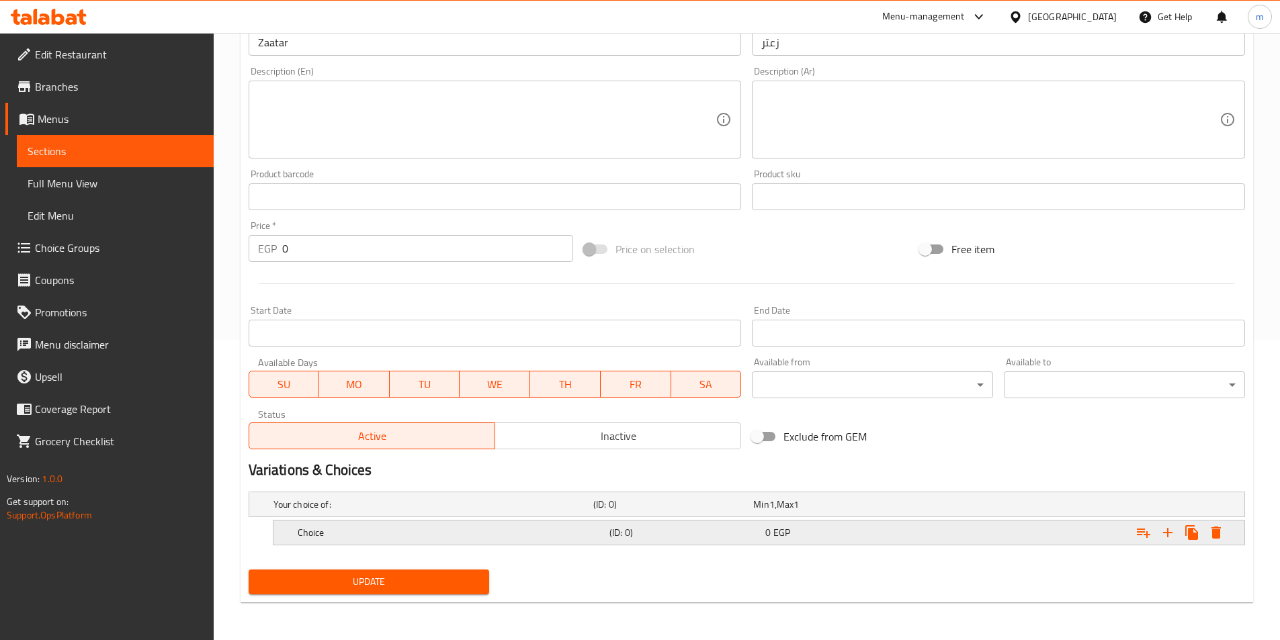
click at [438, 511] on h5 "Choice" at bounding box center [431, 504] width 315 height 13
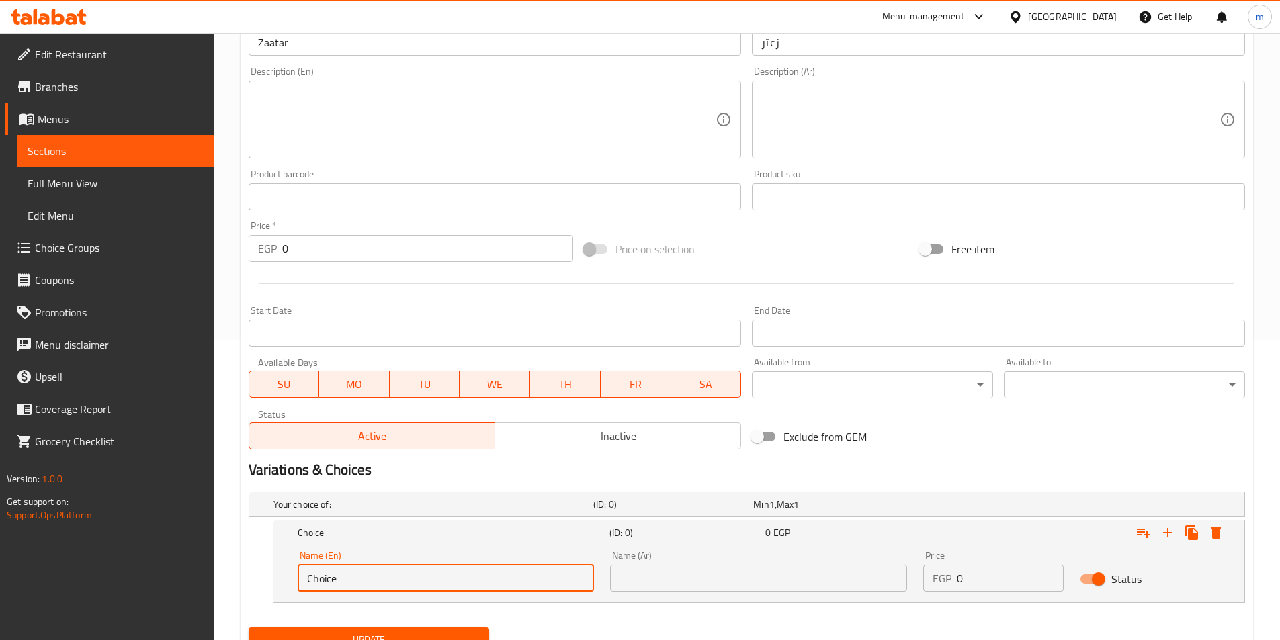
drag, startPoint x: 365, startPoint y: 587, endPoint x: 282, endPoint y: 604, distance: 84.2
click at [257, 599] on div "Choice (ID: 0) 0 EGP Name (En) Choice Name (En) Name (Ar) Name (Ar) Price EGP 0…" at bounding box center [747, 561] width 997 height 83
click at [485, 576] on input "text" at bounding box center [446, 578] width 297 height 27
type input "Medium"
click at [706, 568] on input "text" at bounding box center [758, 578] width 297 height 27
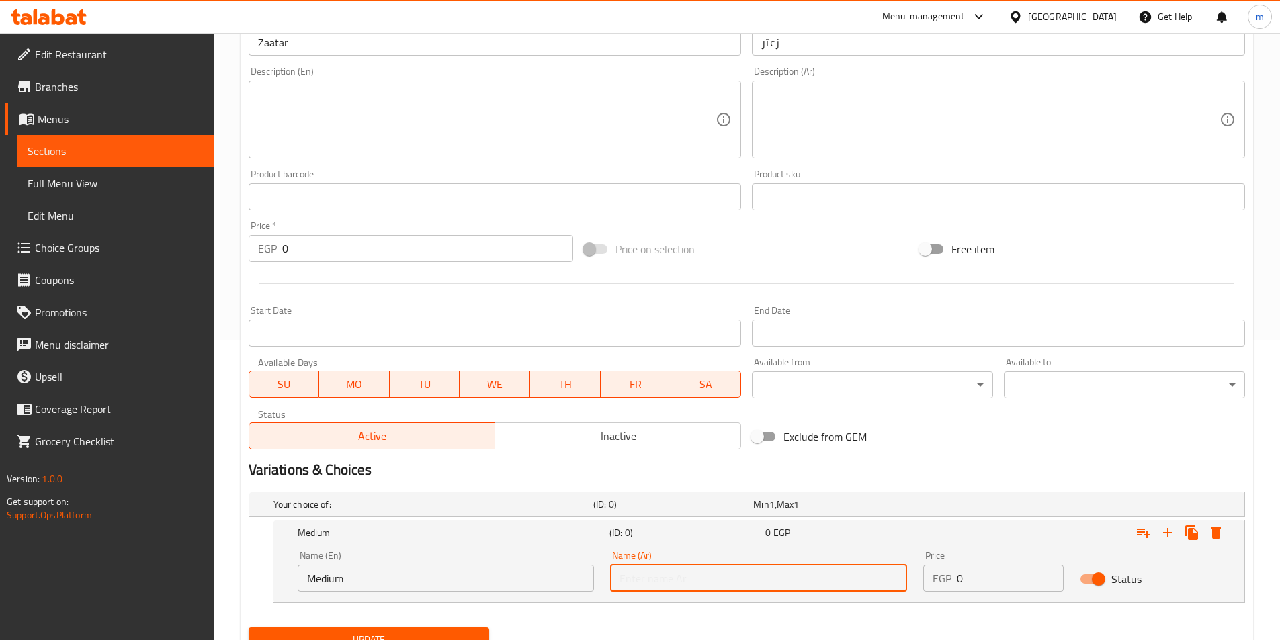
type input "وسط"
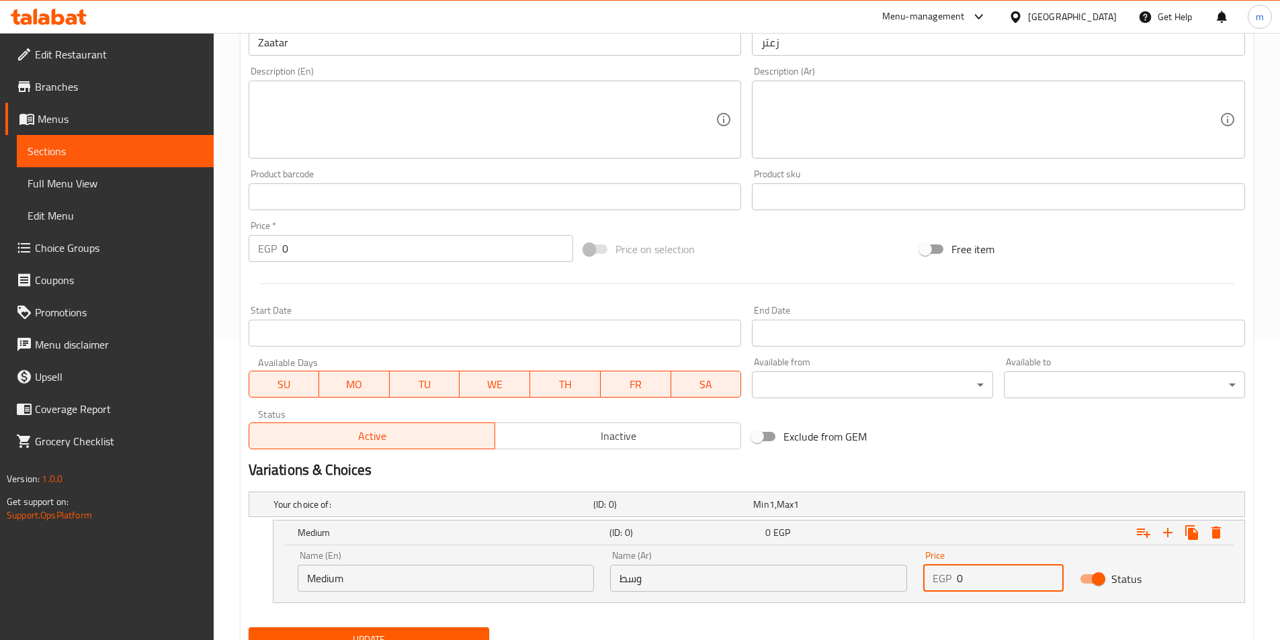
drag, startPoint x: 967, startPoint y: 585, endPoint x: 946, endPoint y: 583, distance: 21.6
click at [946, 584] on div "EGP 0 Price" at bounding box center [993, 578] width 140 height 27
type input "24"
click at [1171, 538] on icon "Expand" at bounding box center [1168, 533] width 16 height 16
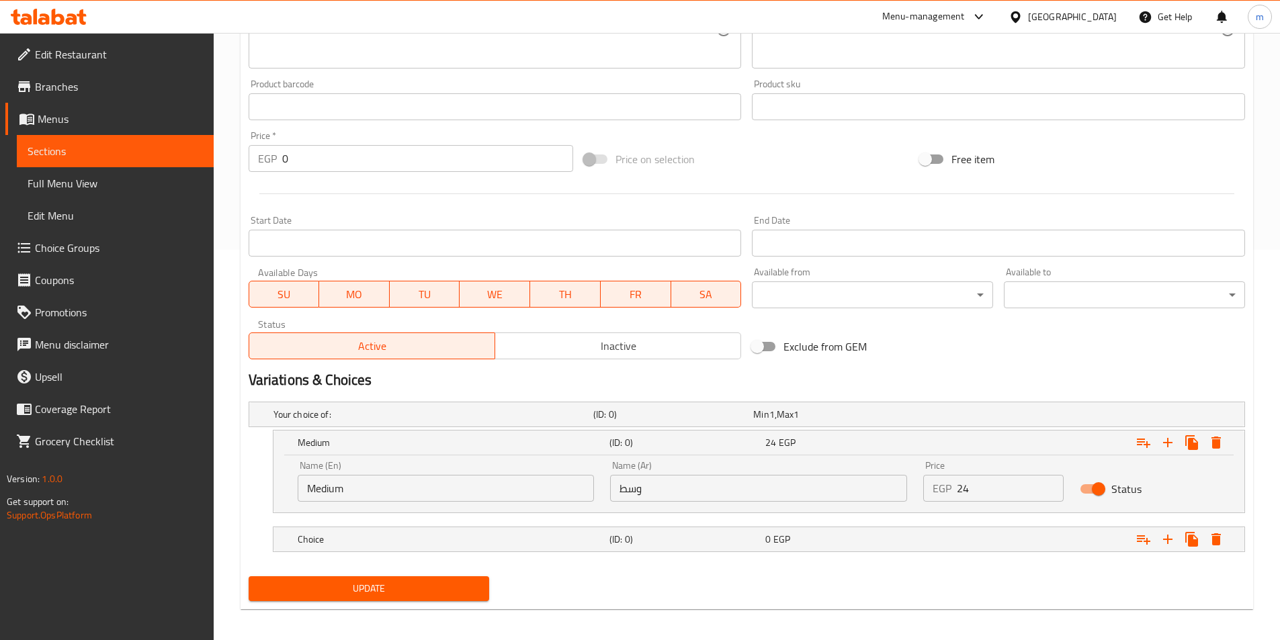
scroll to position [397, 0]
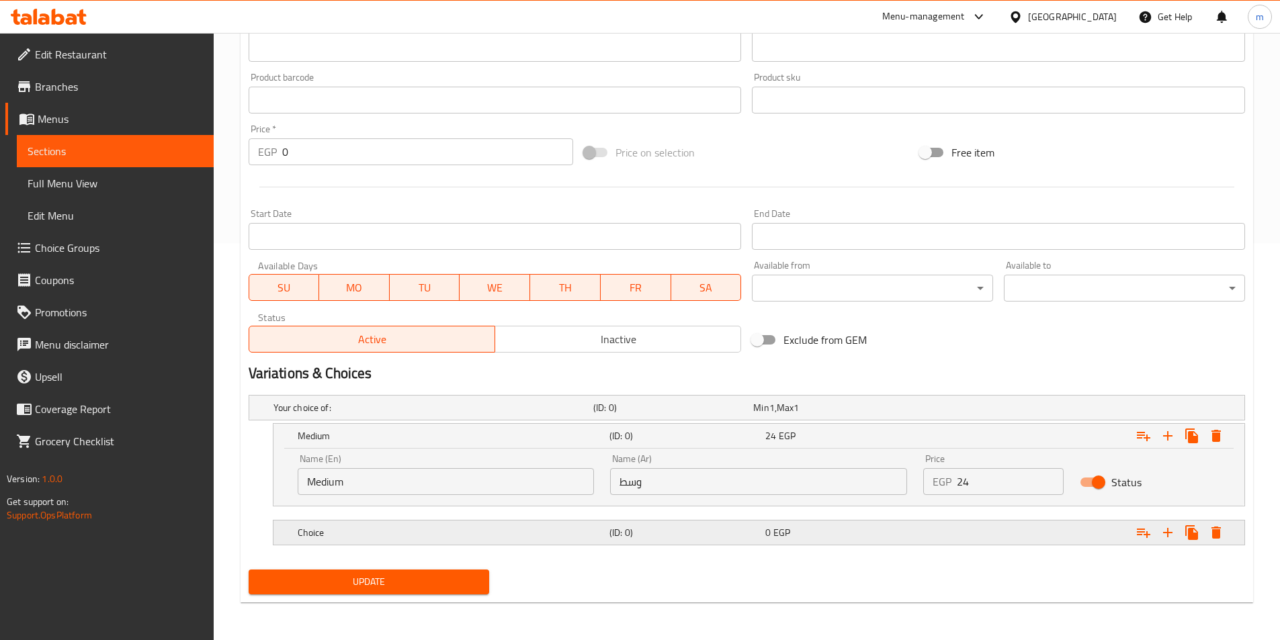
click at [341, 415] on h5 "Choice" at bounding box center [431, 407] width 315 height 13
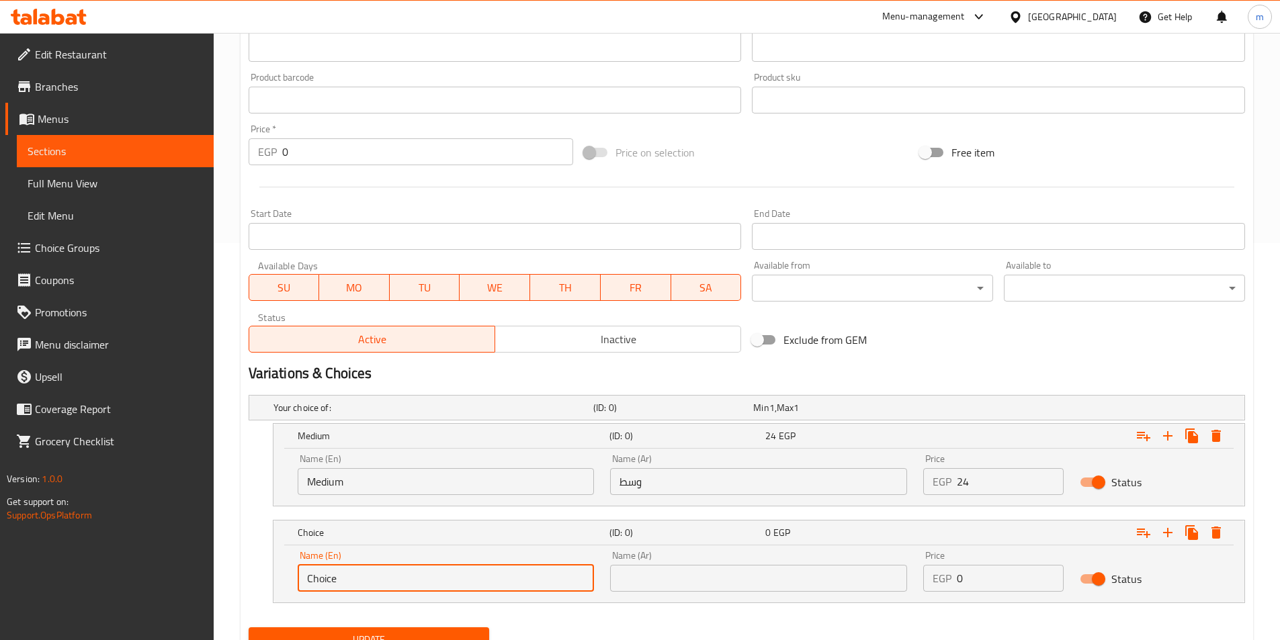
drag, startPoint x: 372, startPoint y: 575, endPoint x: 243, endPoint y: 610, distance: 133.7
click at [239, 610] on div "Home / Restaurants management / Menus / Sections / item / update Manakish Corne…" at bounding box center [747, 167] width 1067 height 1063
click at [449, 593] on div "Name (En) Name (En)" at bounding box center [446, 571] width 313 height 57
click at [447, 589] on input "text" at bounding box center [446, 578] width 297 height 27
type input "Large"
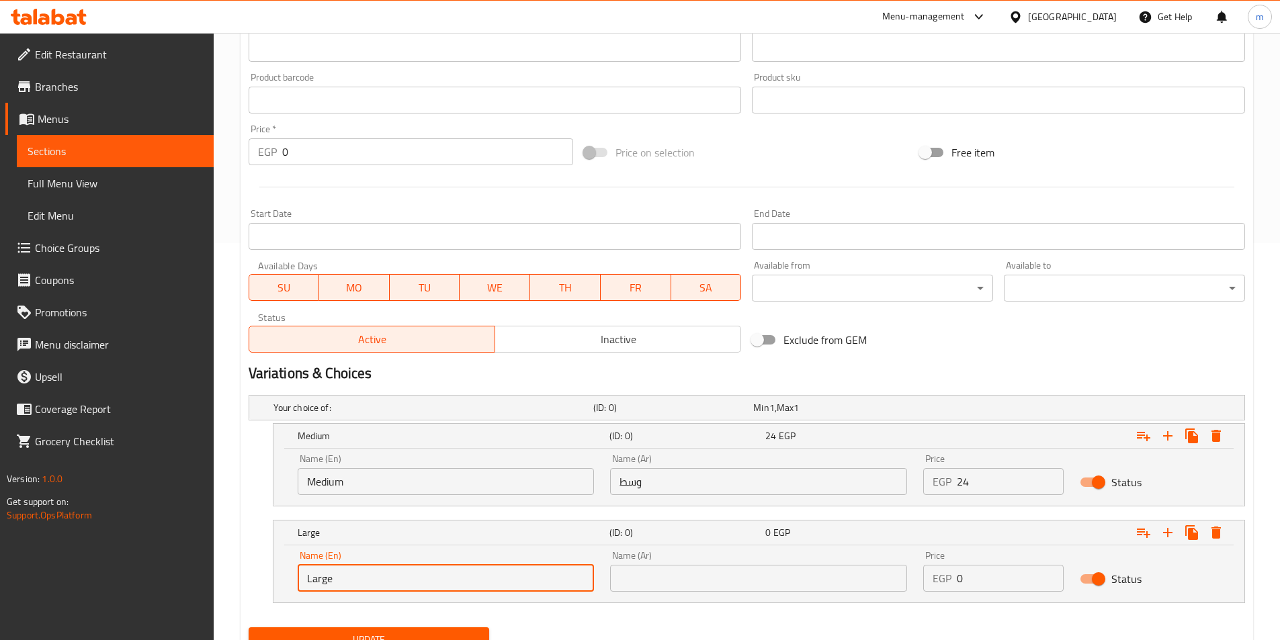
click at [681, 576] on input "text" at bounding box center [758, 578] width 297 height 27
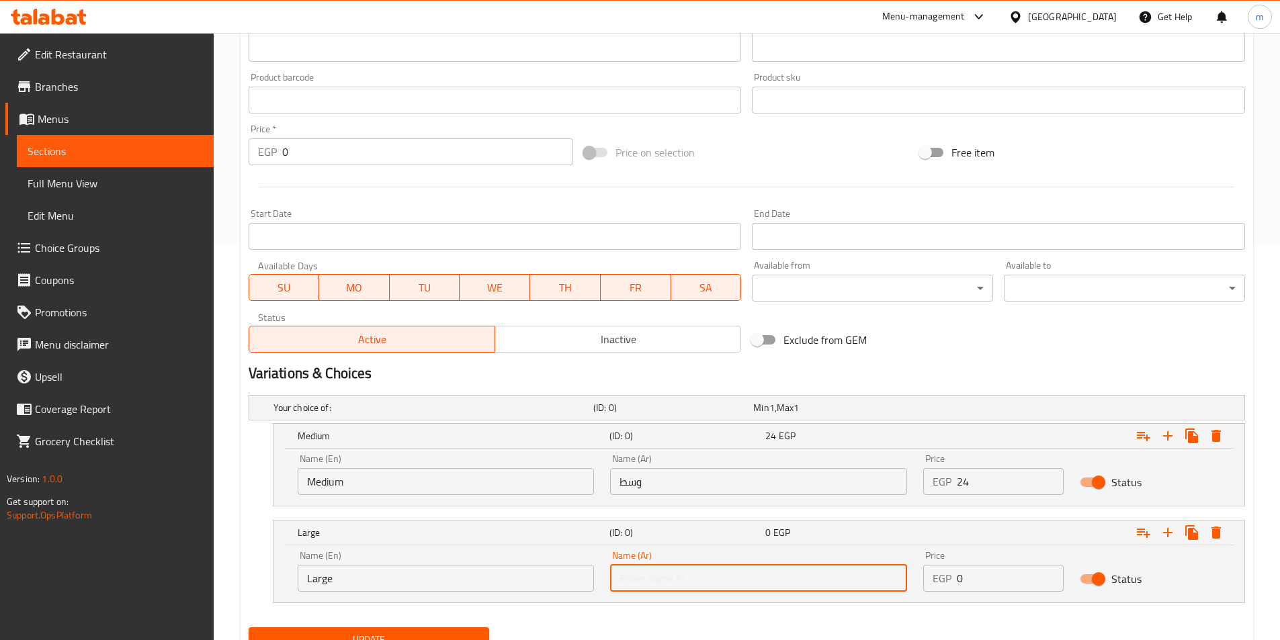
type input "كبير"
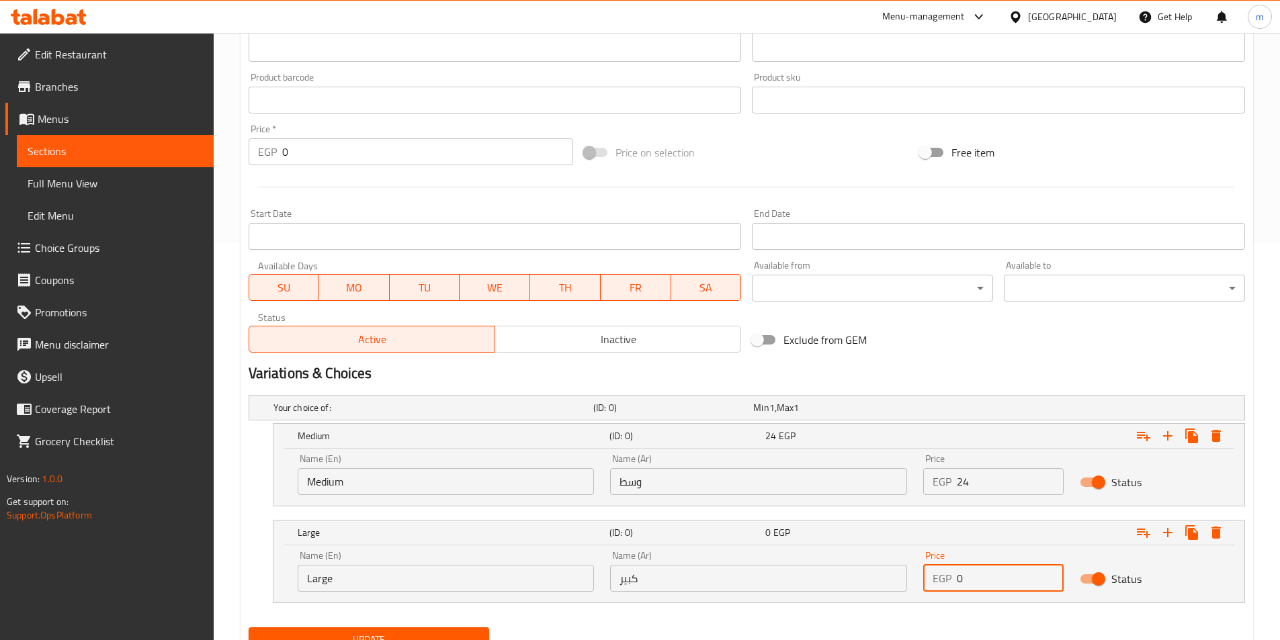
drag, startPoint x: 966, startPoint y: 579, endPoint x: 947, endPoint y: 579, distance: 18.8
click at [947, 579] on div "EGP 0 Price" at bounding box center [993, 578] width 140 height 27
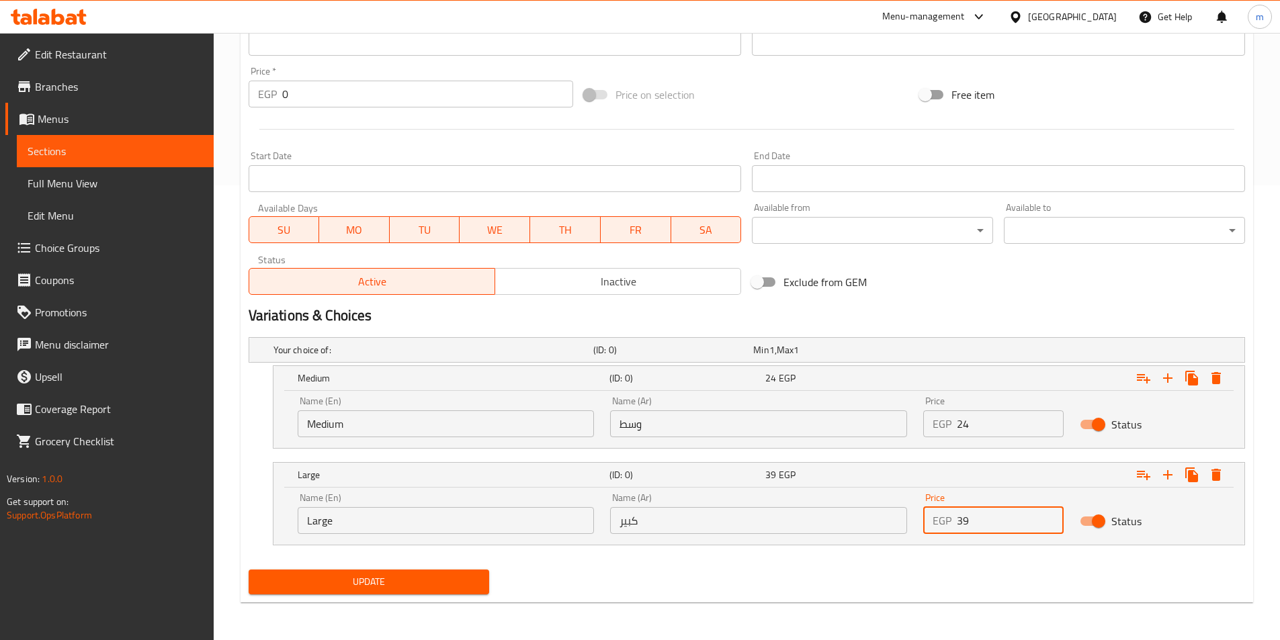
type input "39"
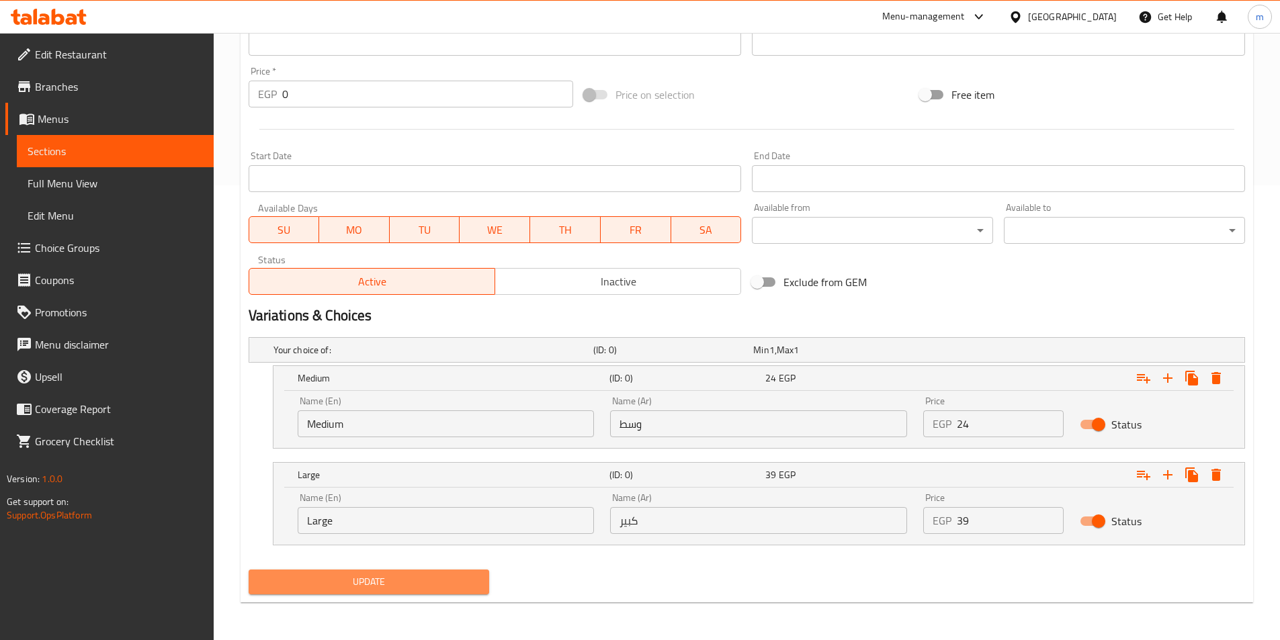
click at [434, 586] on span "Update" at bounding box center [369, 582] width 220 height 17
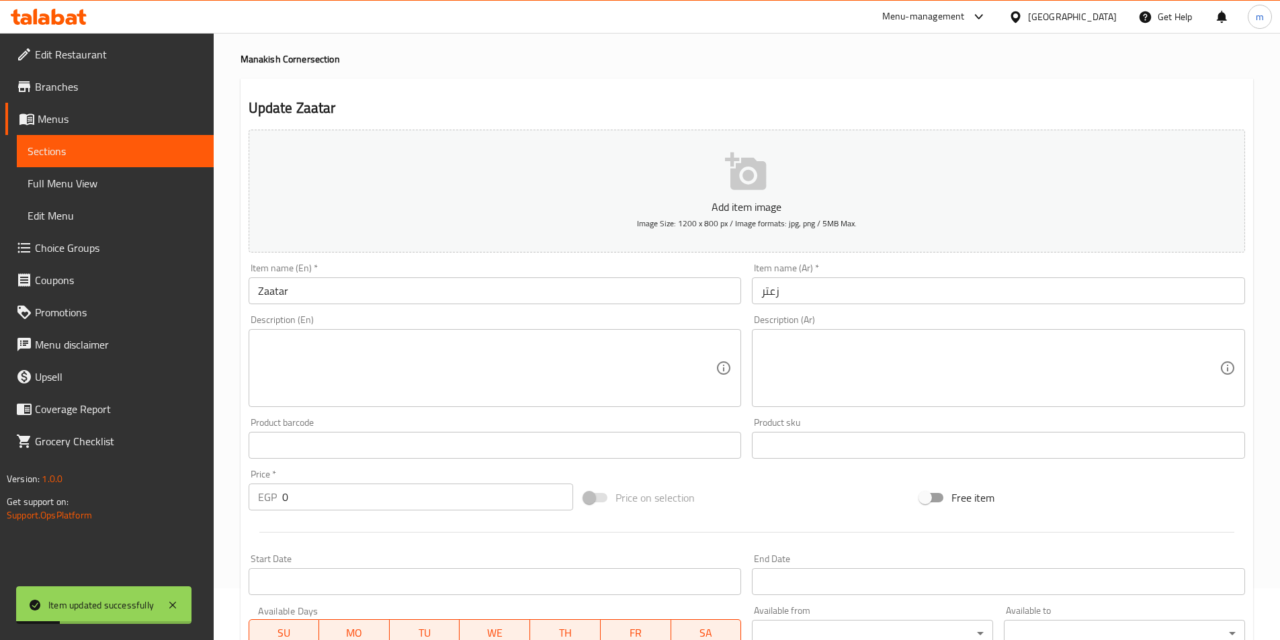
scroll to position [0, 0]
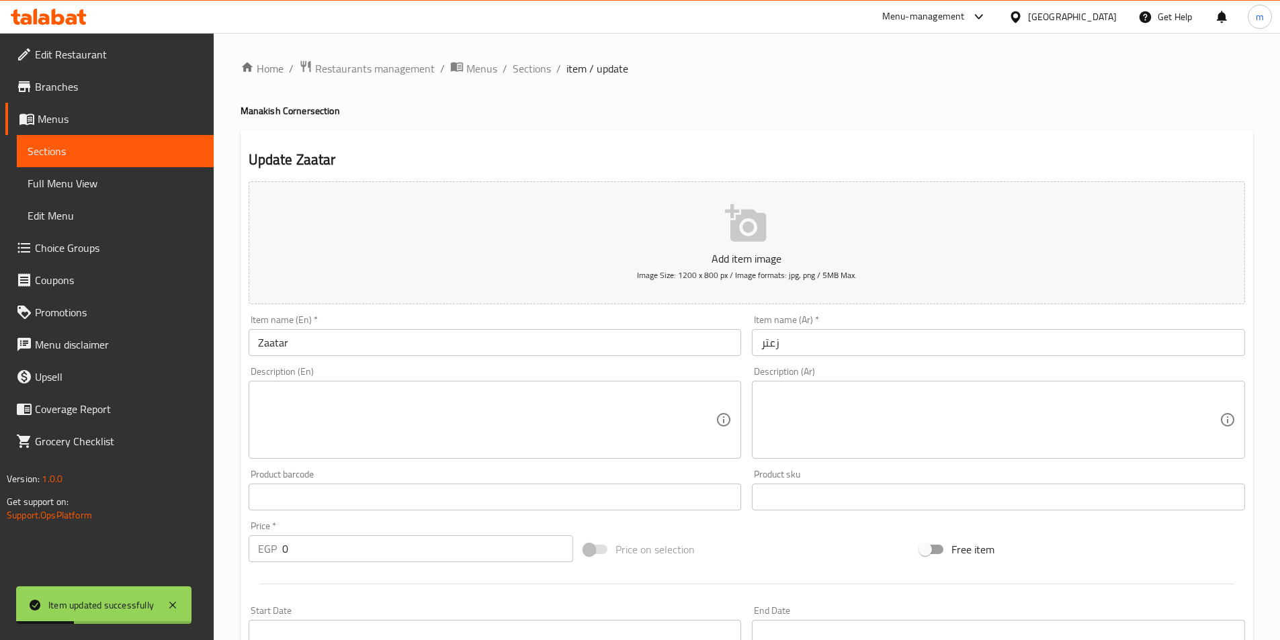
click at [552, 64] on ol "Home / Restaurants management / Menus / Sections / item / update" at bounding box center [747, 68] width 1013 height 17
click at [540, 65] on span "Sections" at bounding box center [532, 68] width 38 height 16
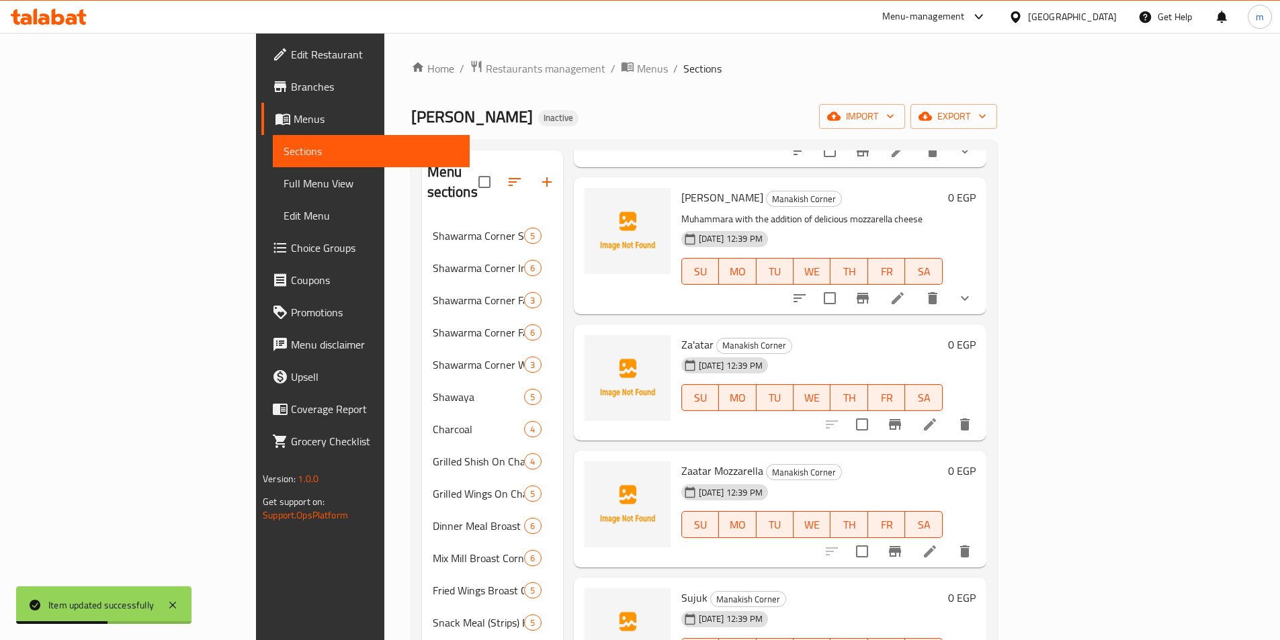
scroll to position [202, 0]
click at [949, 538] on li at bounding box center [930, 550] width 38 height 24
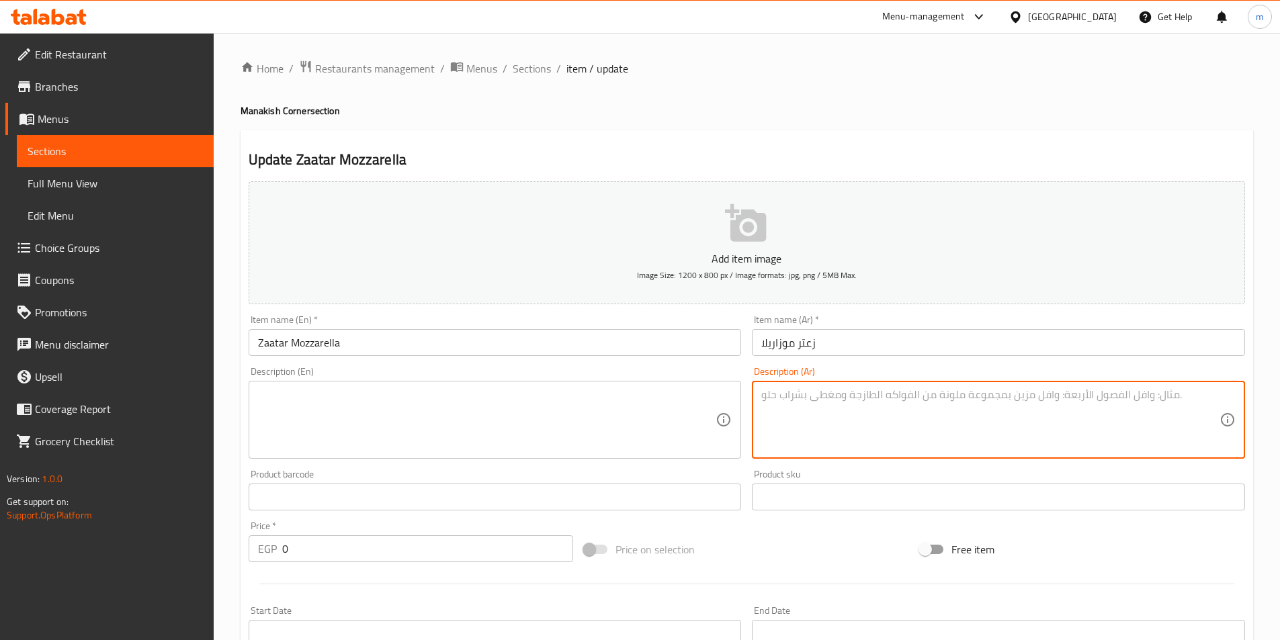
click at [828, 412] on textarea at bounding box center [990, 420] width 458 height 64
paste textarea "منقوشة زعتر مع جبن الموزاريلا لإضافة طعم غني ودسم"
type textarea "منقوشة زعتر مع جبن الموزاريلا لإضافة طعم غني ودسم"
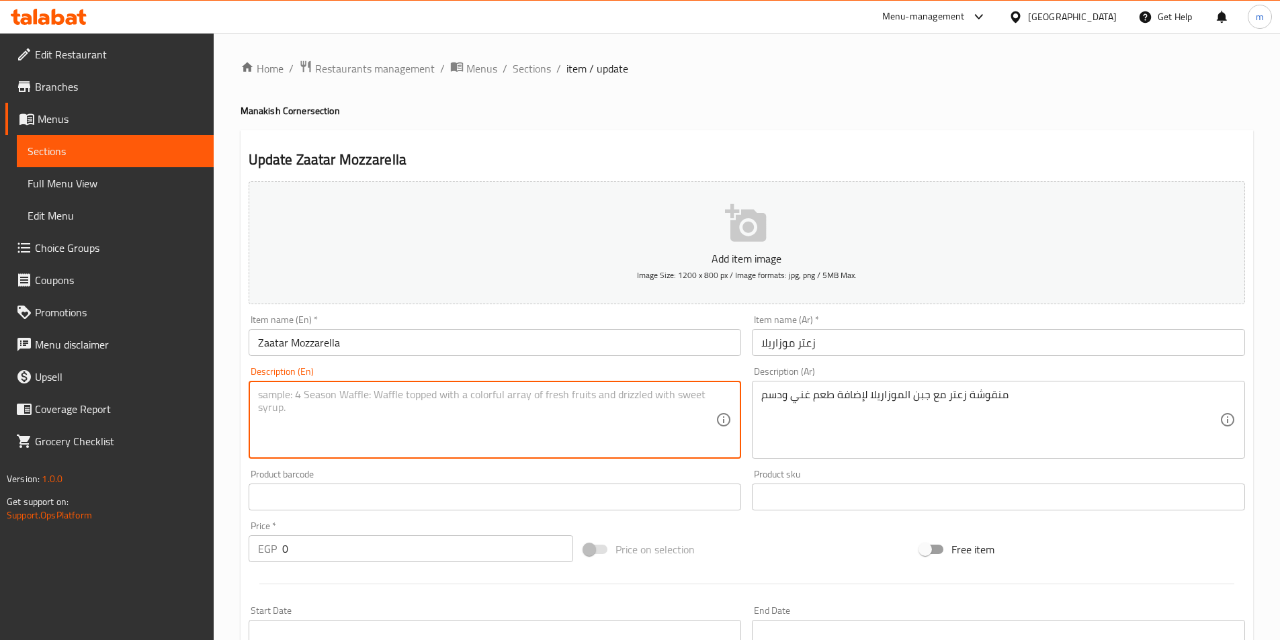
click at [485, 411] on textarea at bounding box center [487, 420] width 458 height 64
paste textarea "Zaatar manoushe with mozzarella cheese for a rich and creamy taste"
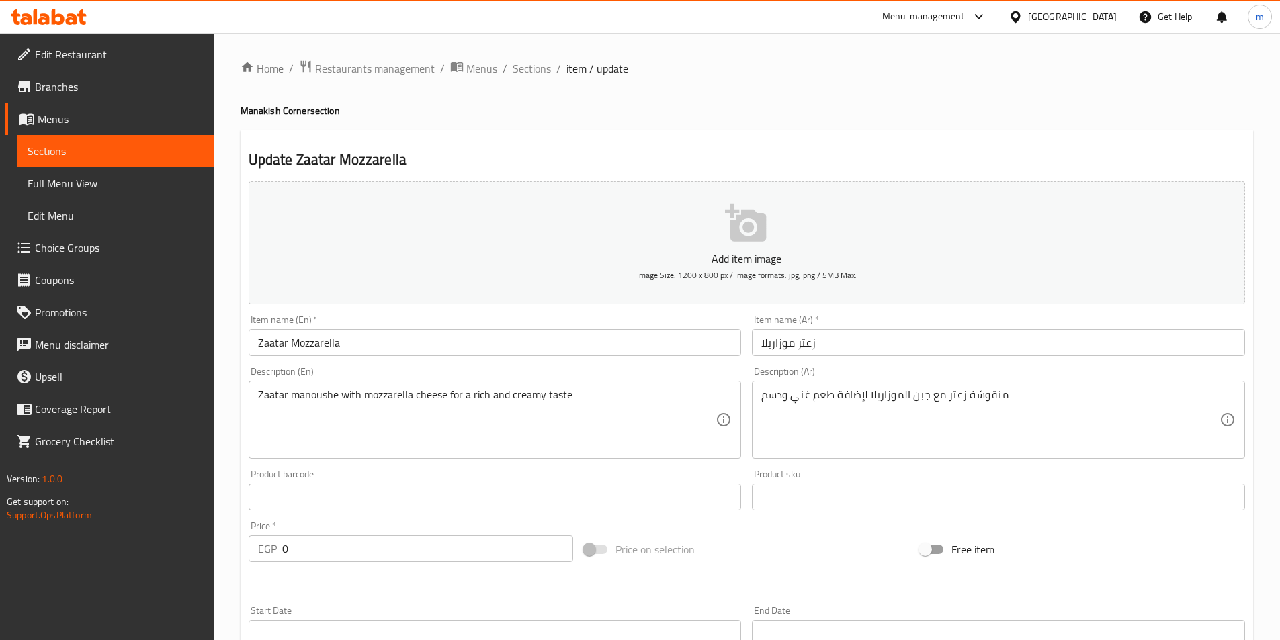
click at [481, 415] on textarea "Zaatar manoushe with mozzarella cheese for a rich and creamy taste" at bounding box center [487, 420] width 458 height 64
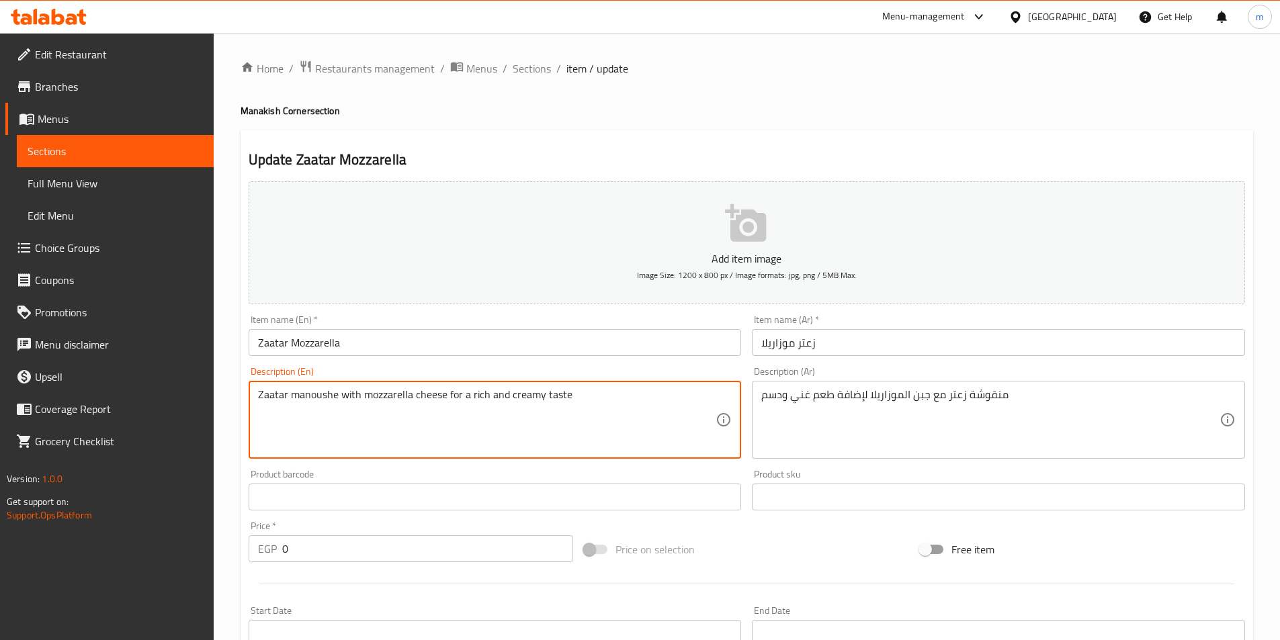
click at [326, 397] on textarea "Zaatar manoushe with mozzarella cheese for a rich and creamy taste" at bounding box center [487, 420] width 458 height 64
paste textarea "Manoucheh"
type textarea "Zaatar Manoucheh with mozzarella cheese for a rich and creamy taste"
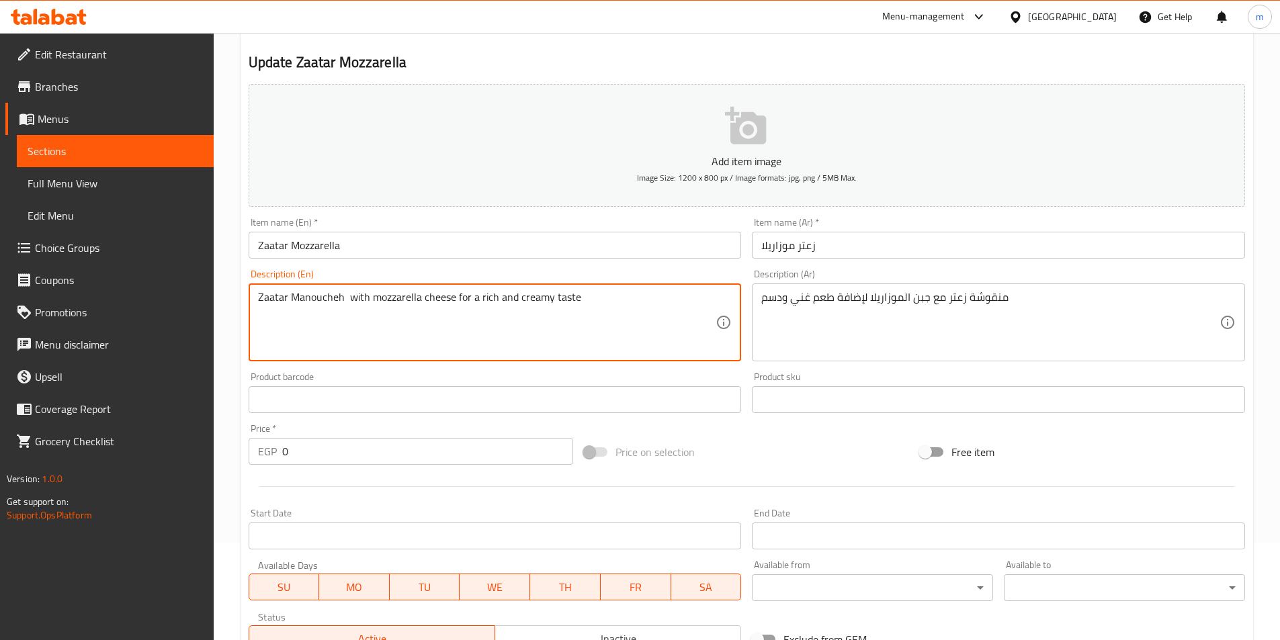
scroll to position [202, 0]
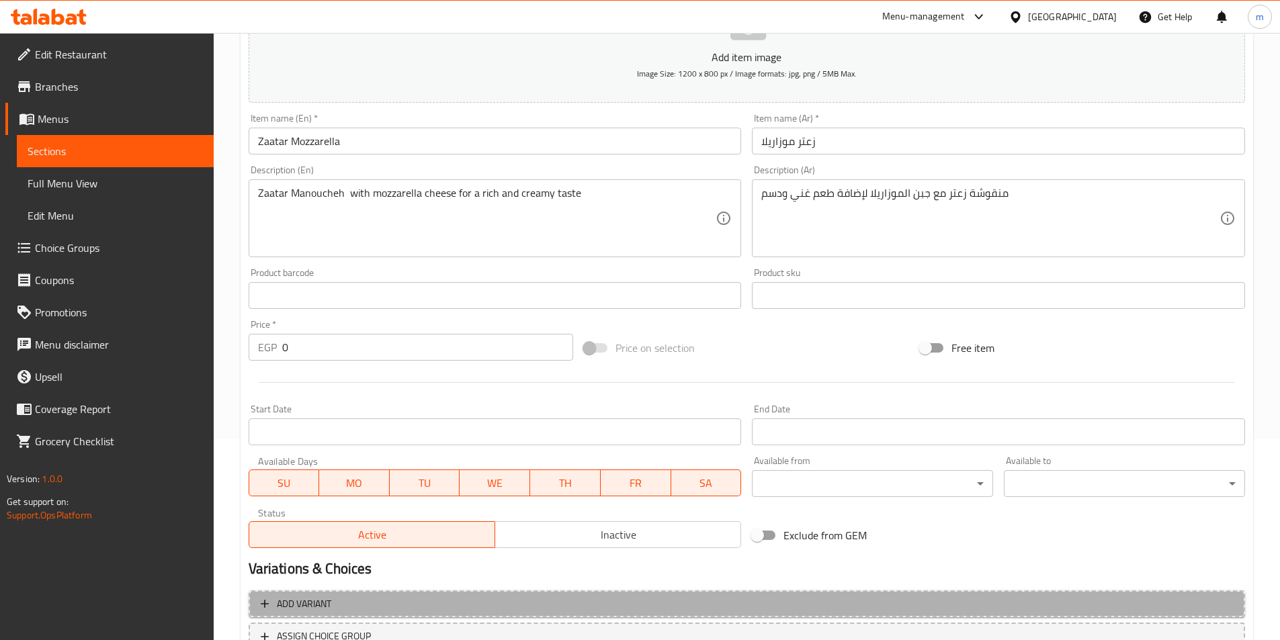
click at [614, 594] on button "Add variant" at bounding box center [747, 605] width 997 height 28
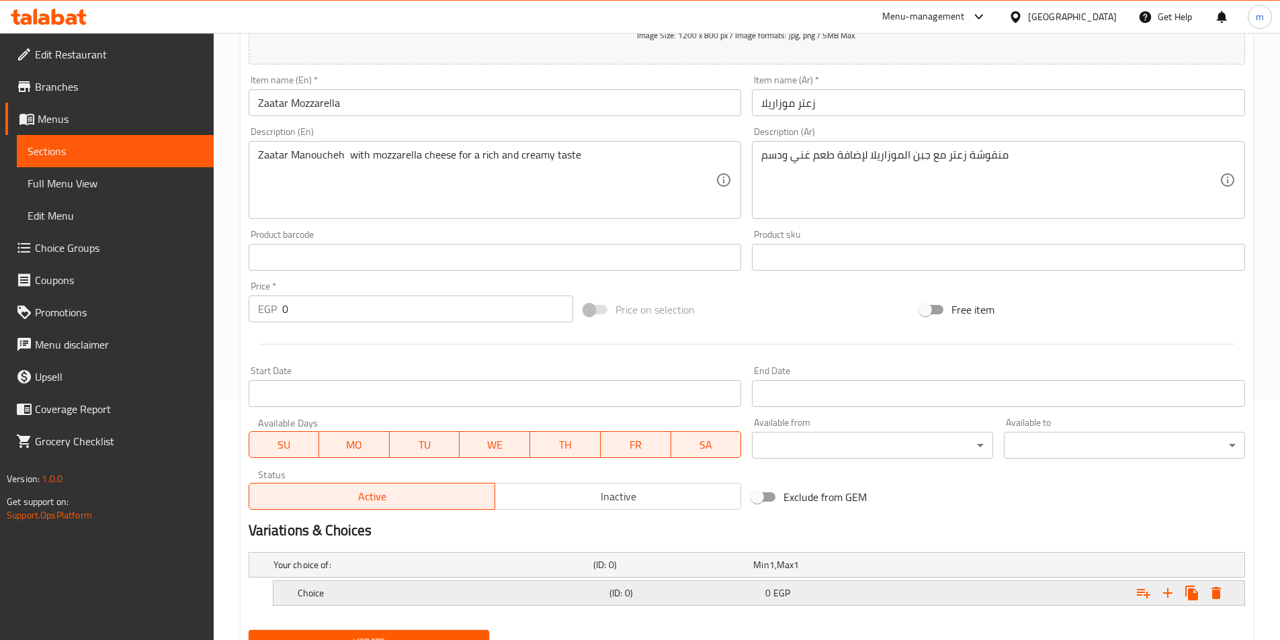
scroll to position [300, 0]
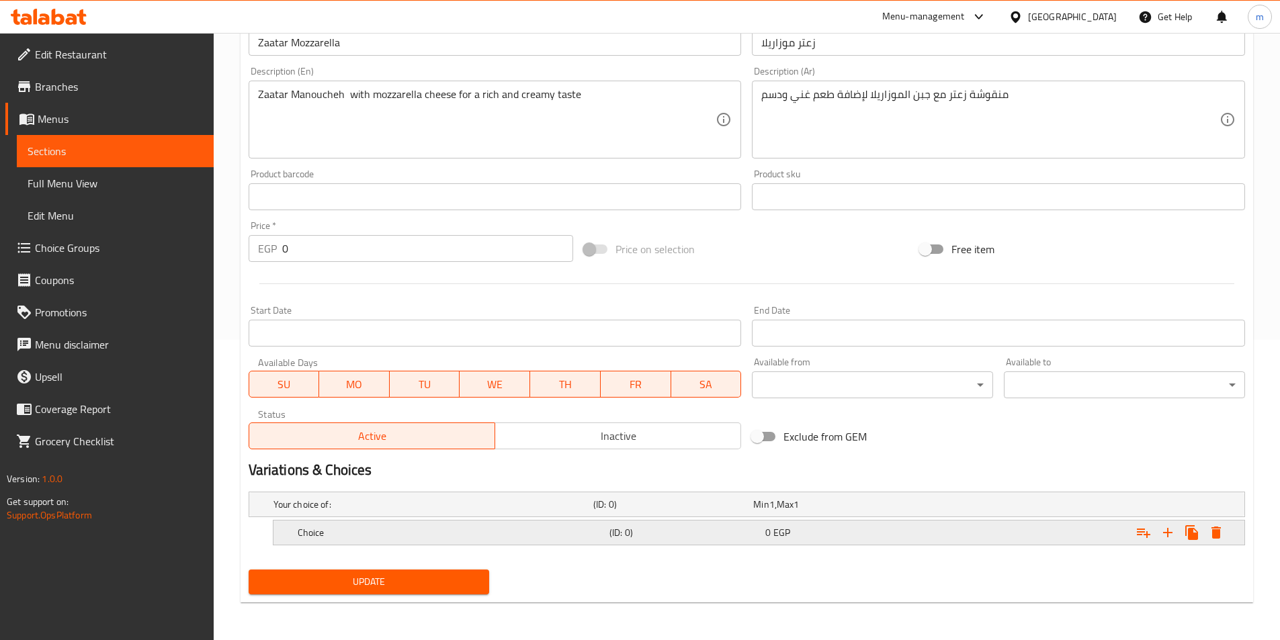
click at [421, 511] on h5 "Choice" at bounding box center [431, 504] width 315 height 13
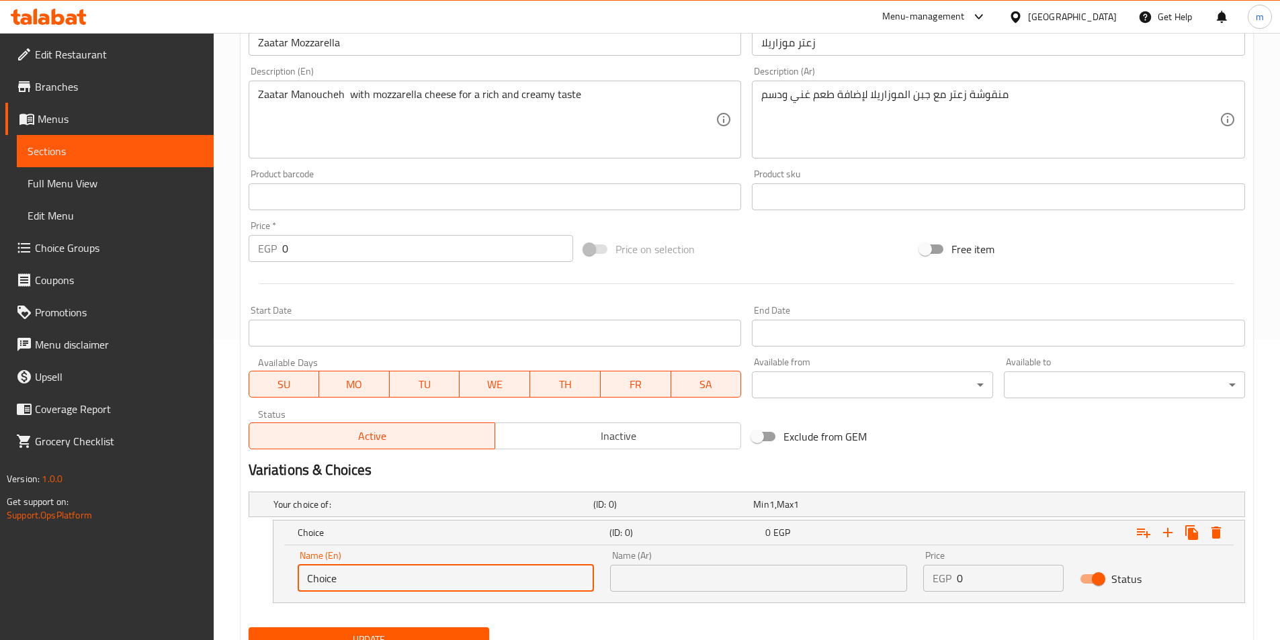
drag, startPoint x: 413, startPoint y: 577, endPoint x: 232, endPoint y: 579, distance: 180.8
click at [232, 579] on div "Home / Restaurants management / Menus / Sections / item / update Manakish Corne…" at bounding box center [747, 216] width 1067 height 966
click at [452, 584] on input "text" at bounding box center [446, 578] width 297 height 27
type input "Medium"
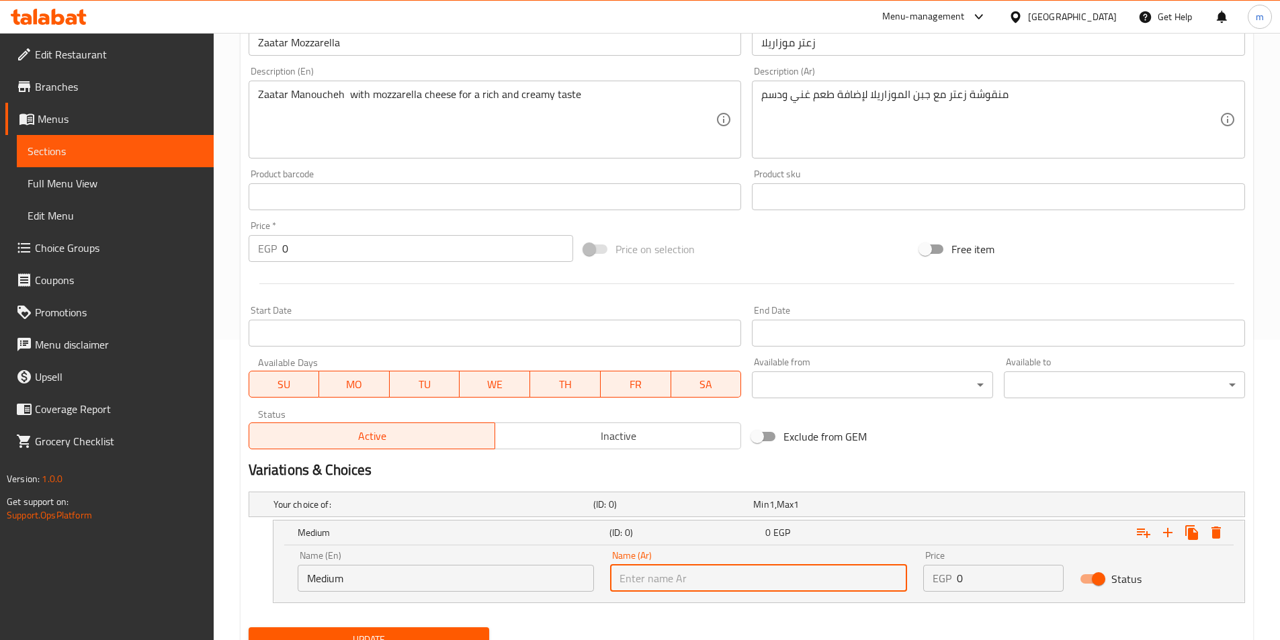
click at [673, 583] on input "text" at bounding box center [758, 578] width 297 height 27
type input "وسط"
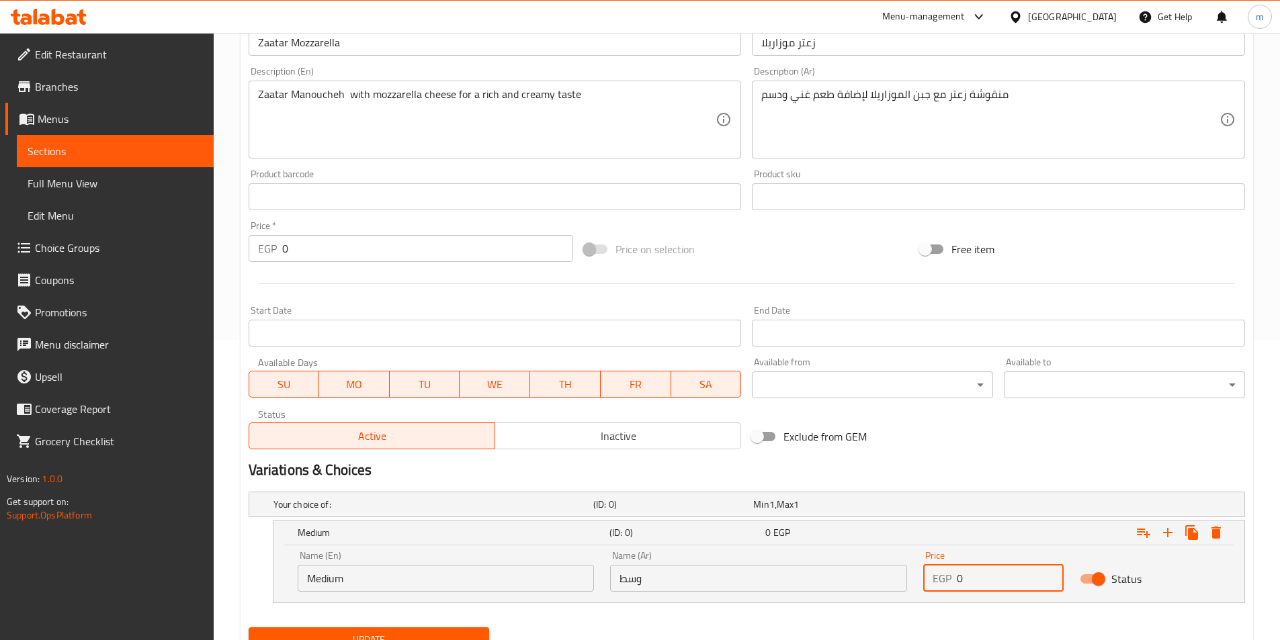
drag, startPoint x: 1003, startPoint y: 570, endPoint x: 944, endPoint y: 568, distance: 59.8
click at [947, 564] on div "Price EGP 0 Price" at bounding box center [993, 571] width 140 height 41
type input "35"
click at [1169, 530] on icon "Expand" at bounding box center [1168, 533] width 16 height 16
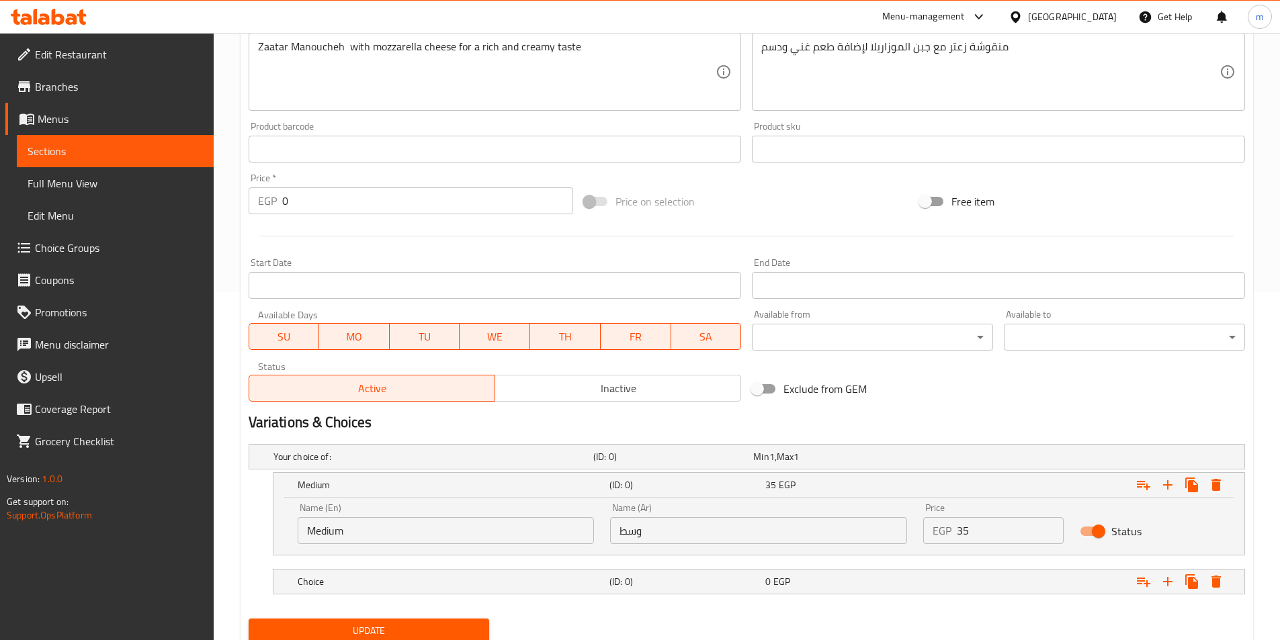
scroll to position [397, 0]
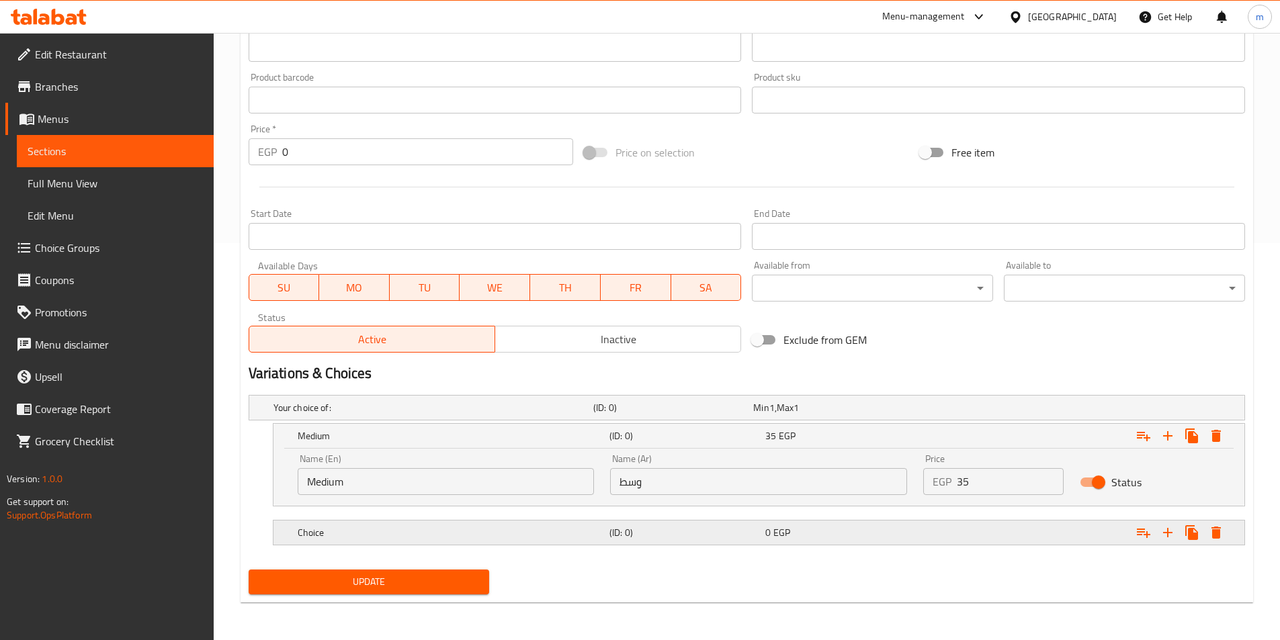
drag, startPoint x: 735, startPoint y: 533, endPoint x: 720, endPoint y: 537, distance: 15.3
click at [735, 415] on h5 "(ID: 0)" at bounding box center [670, 407] width 155 height 13
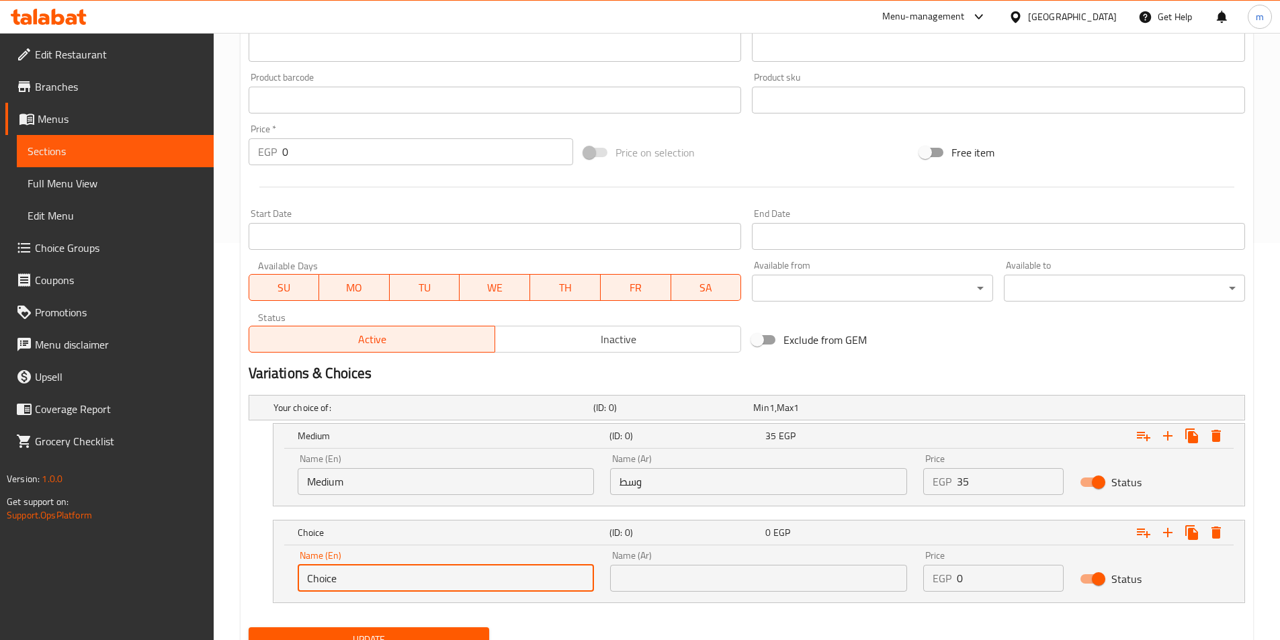
drag, startPoint x: 460, startPoint y: 581, endPoint x: 312, endPoint y: 587, distance: 148.0
click at [312, 587] on input "Choice" at bounding box center [446, 578] width 297 height 27
type input "C"
click at [326, 578] on input "text" at bounding box center [446, 578] width 297 height 27
type input "Large"
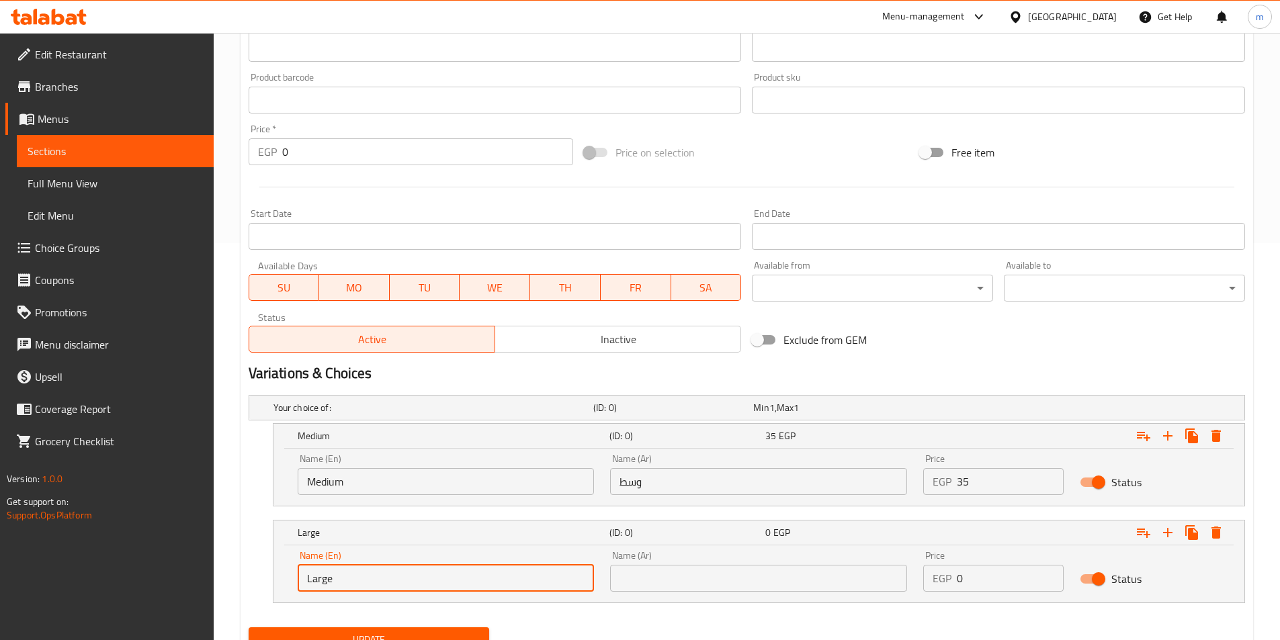
click at [653, 586] on input "text" at bounding box center [758, 578] width 297 height 27
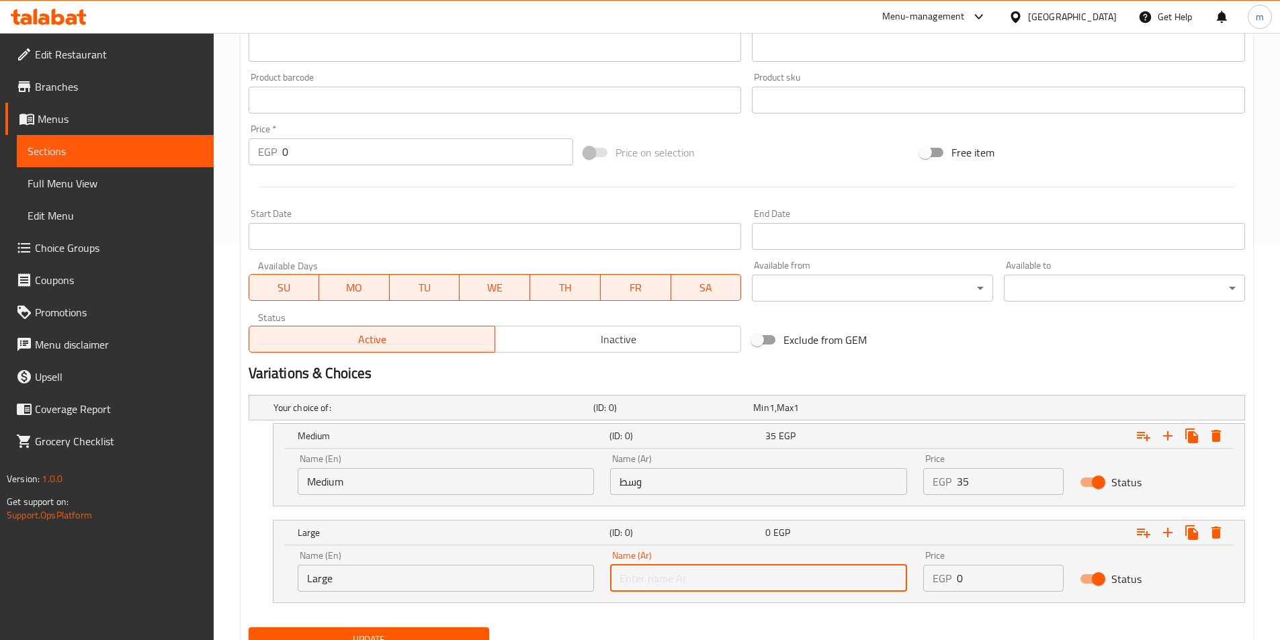
type input ";"
type input "كبيؤ"
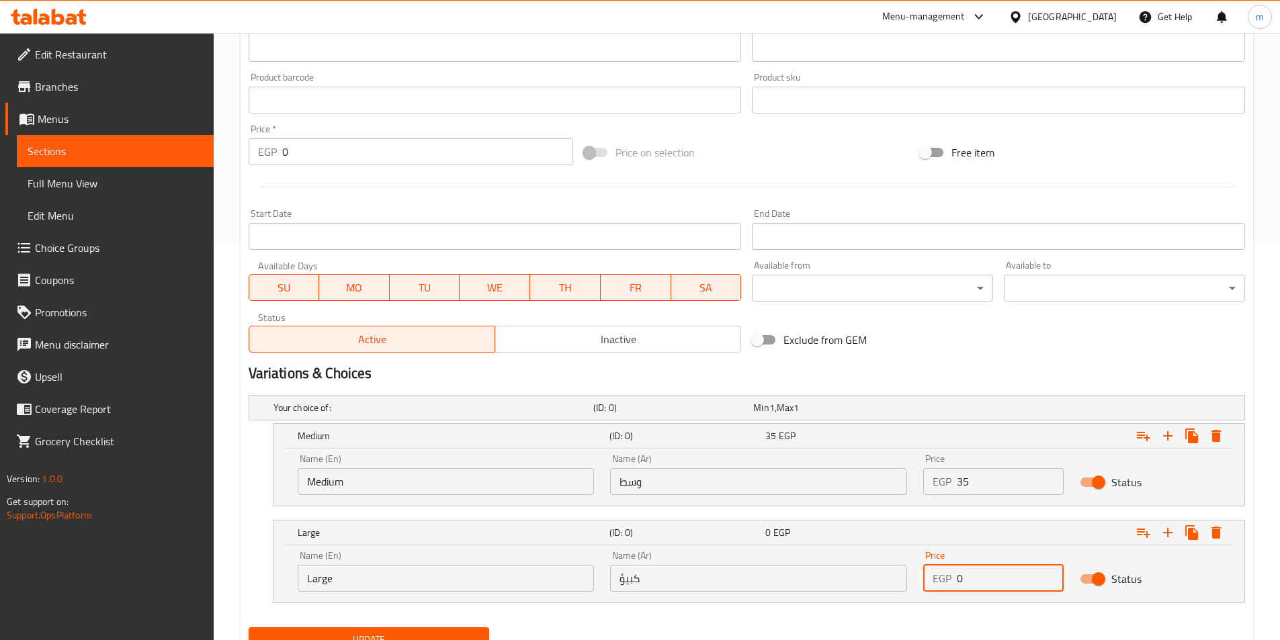
drag, startPoint x: 949, startPoint y: 584, endPoint x: 931, endPoint y: 585, distance: 18.2
click at [931, 585] on div "EGP 0 Price" at bounding box center [993, 578] width 140 height 27
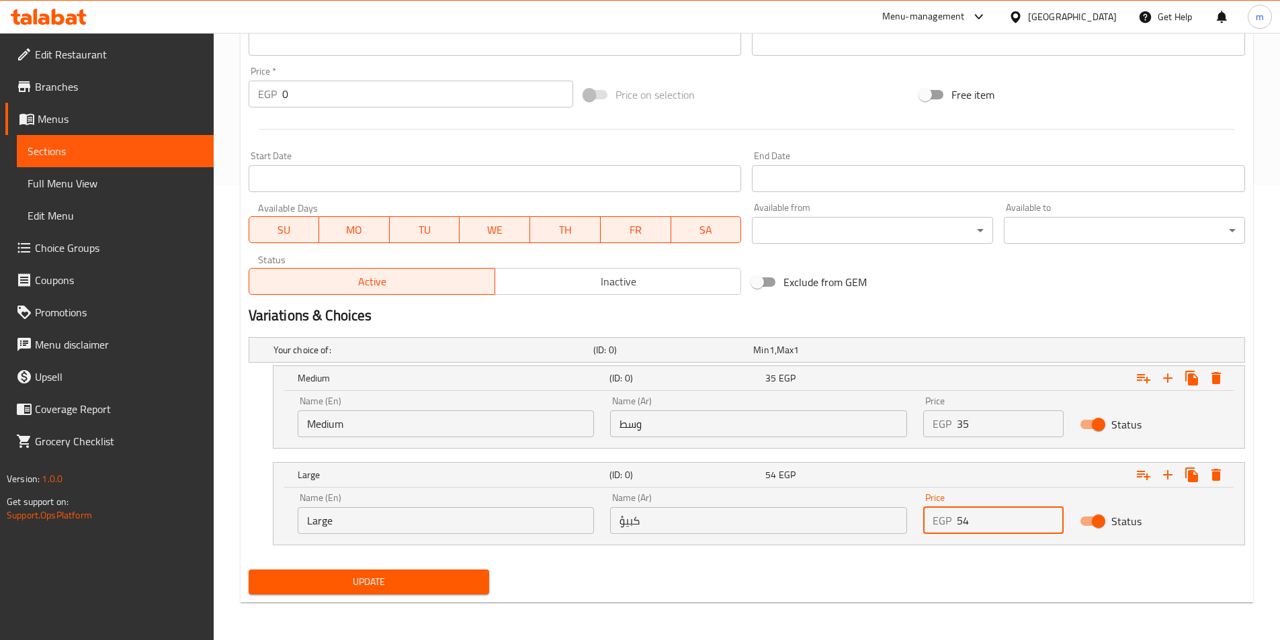
type input "54"
click at [405, 579] on span "Update" at bounding box center [369, 582] width 220 height 17
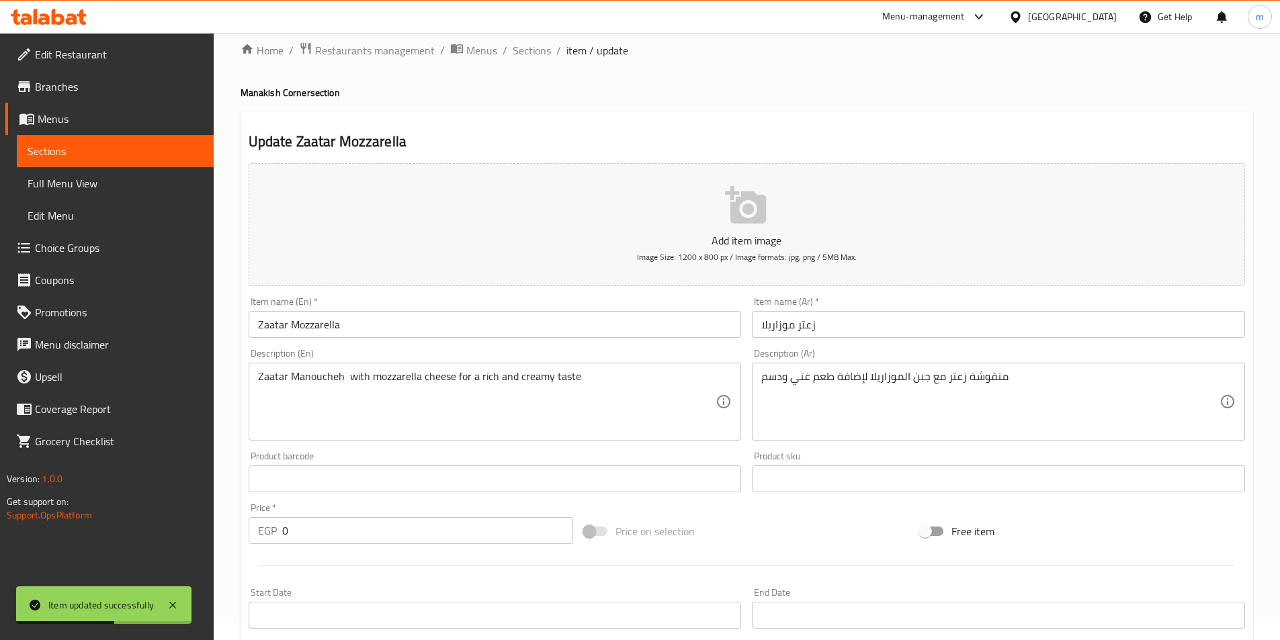
scroll to position [0, 0]
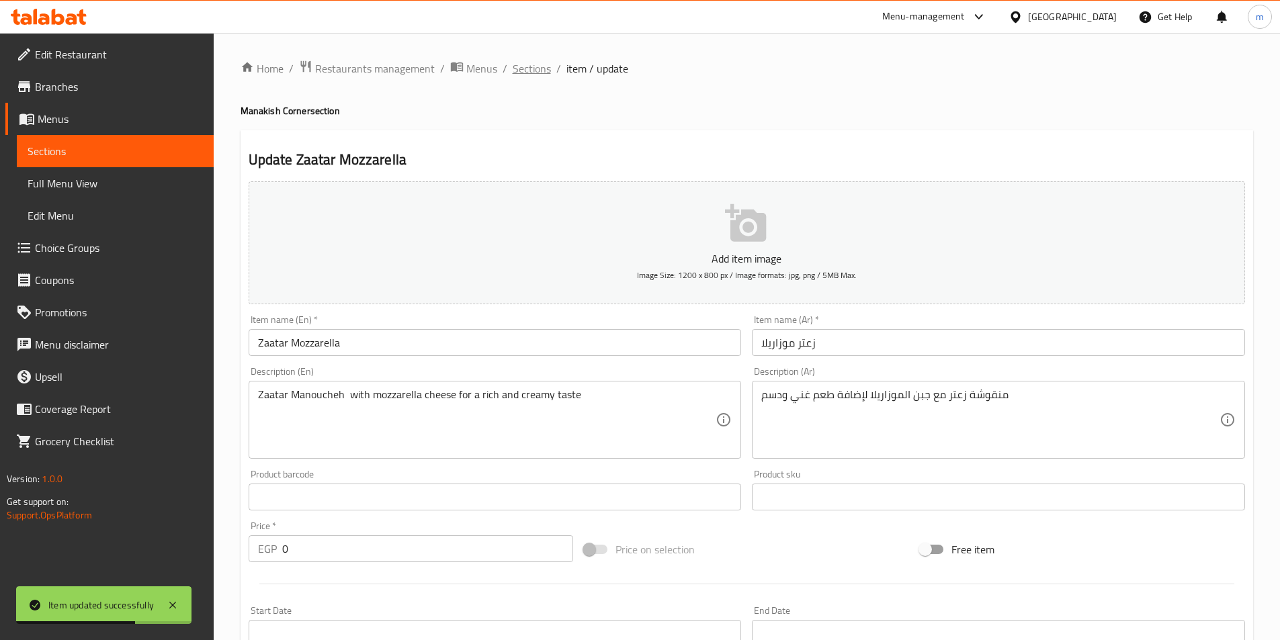
click at [532, 71] on span "Sections" at bounding box center [532, 68] width 38 height 16
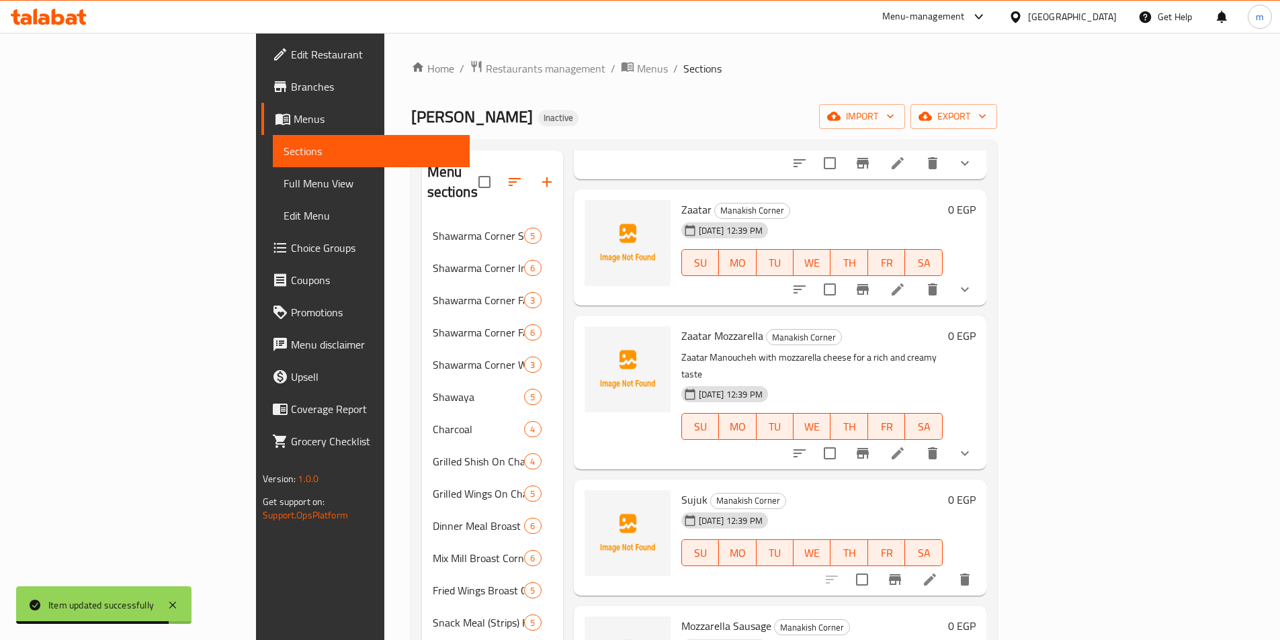
scroll to position [336, 0]
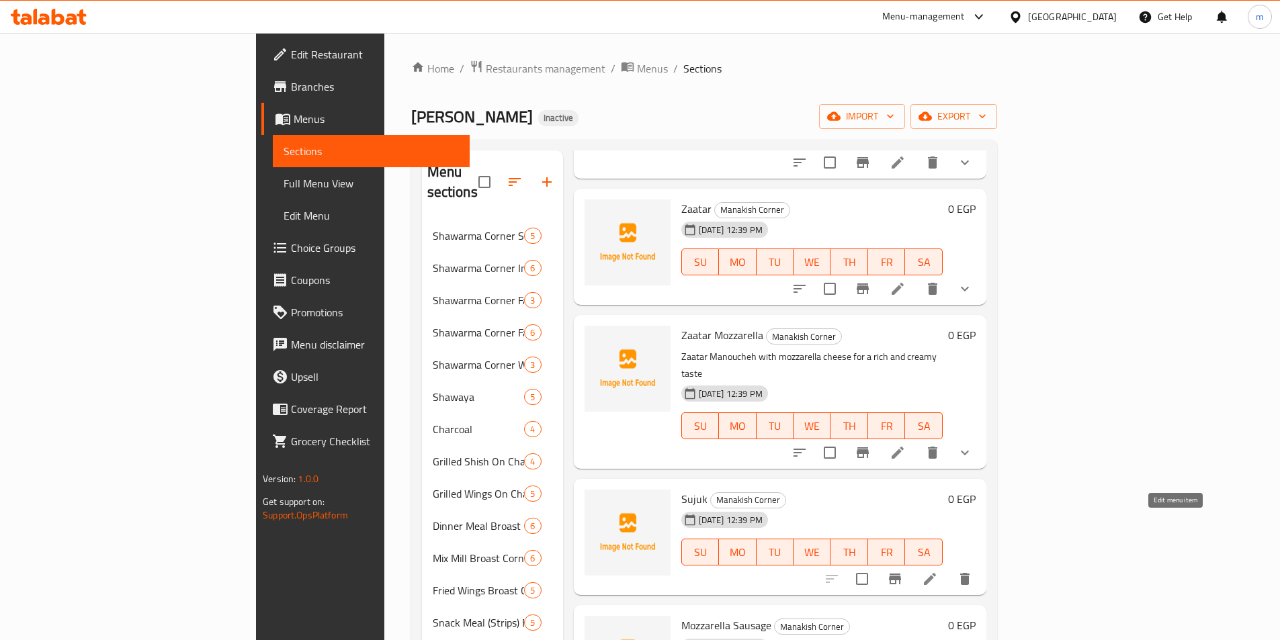
click at [938, 571] on icon at bounding box center [930, 579] width 16 height 16
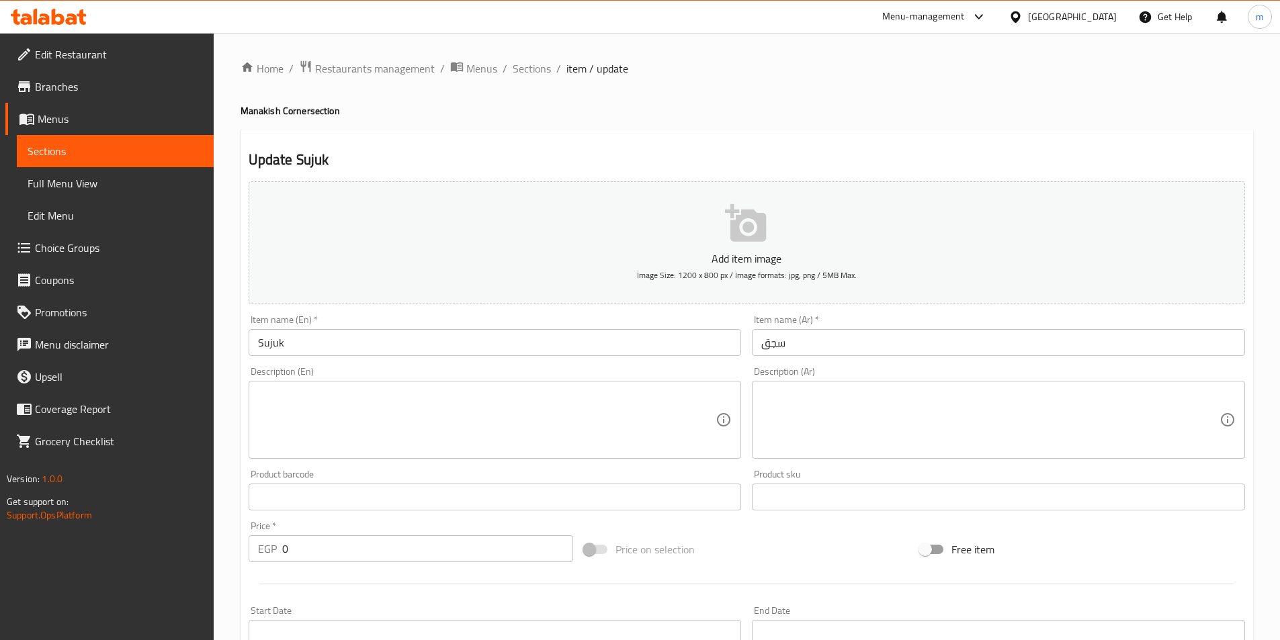
click at [779, 345] on input "سجق" at bounding box center [998, 342] width 493 height 27
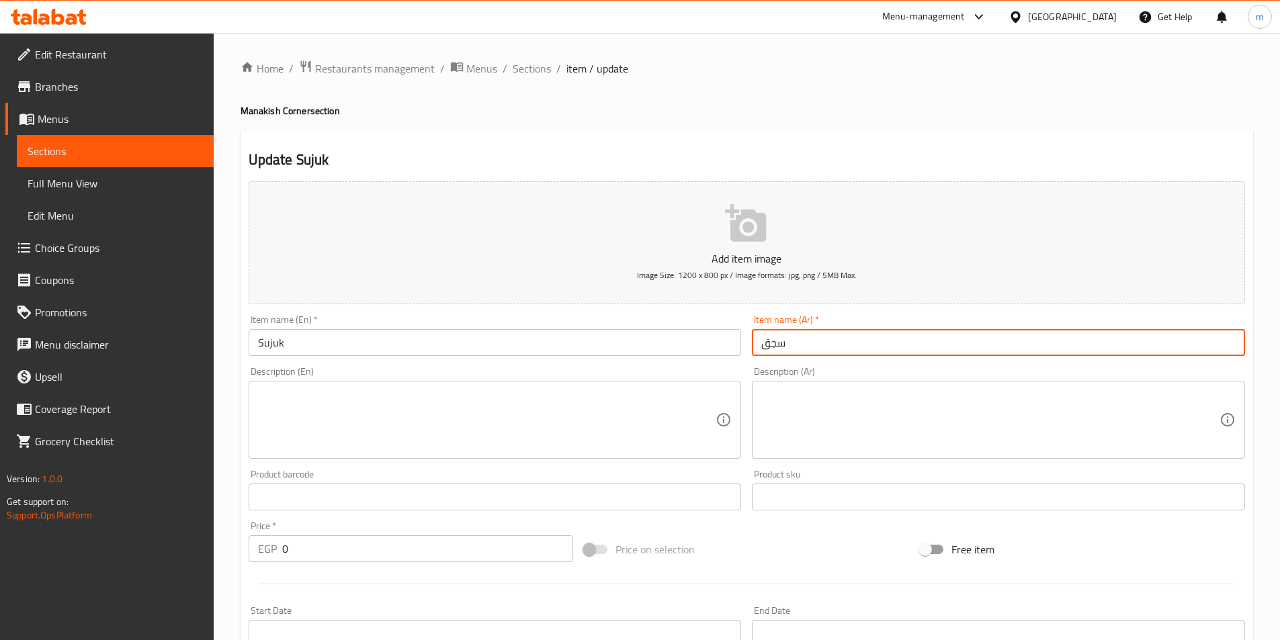
click at [779, 345] on input "سجق" at bounding box center [998, 342] width 493 height 27
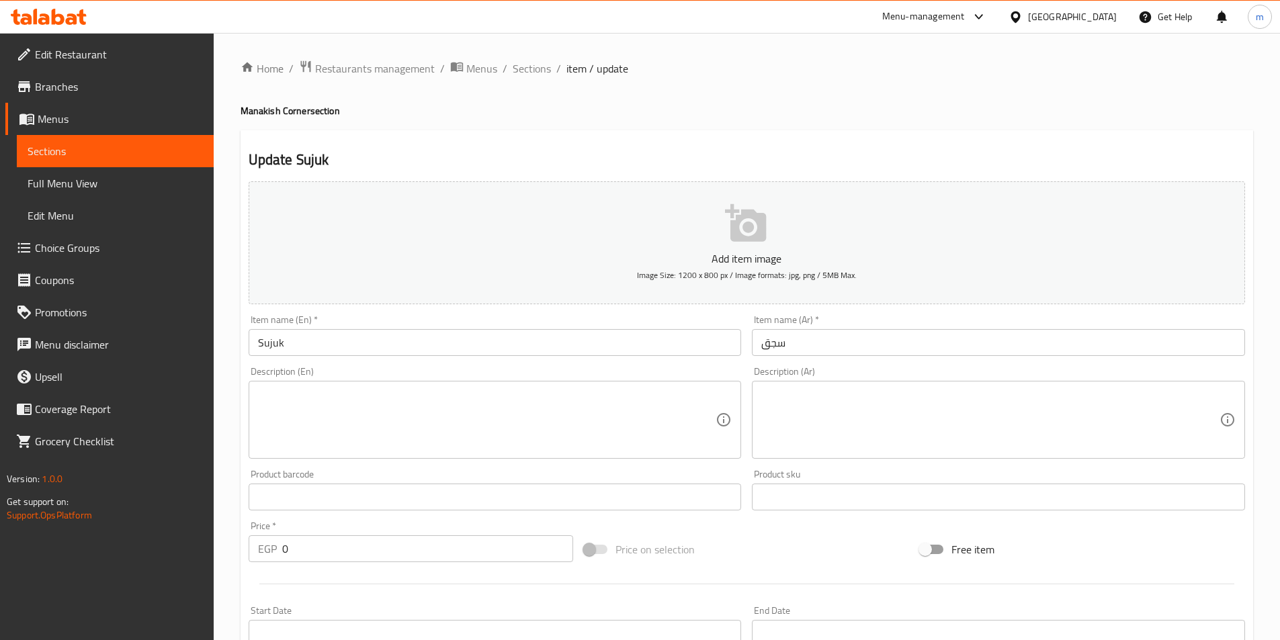
click at [452, 349] on input "Sujuk" at bounding box center [495, 342] width 493 height 27
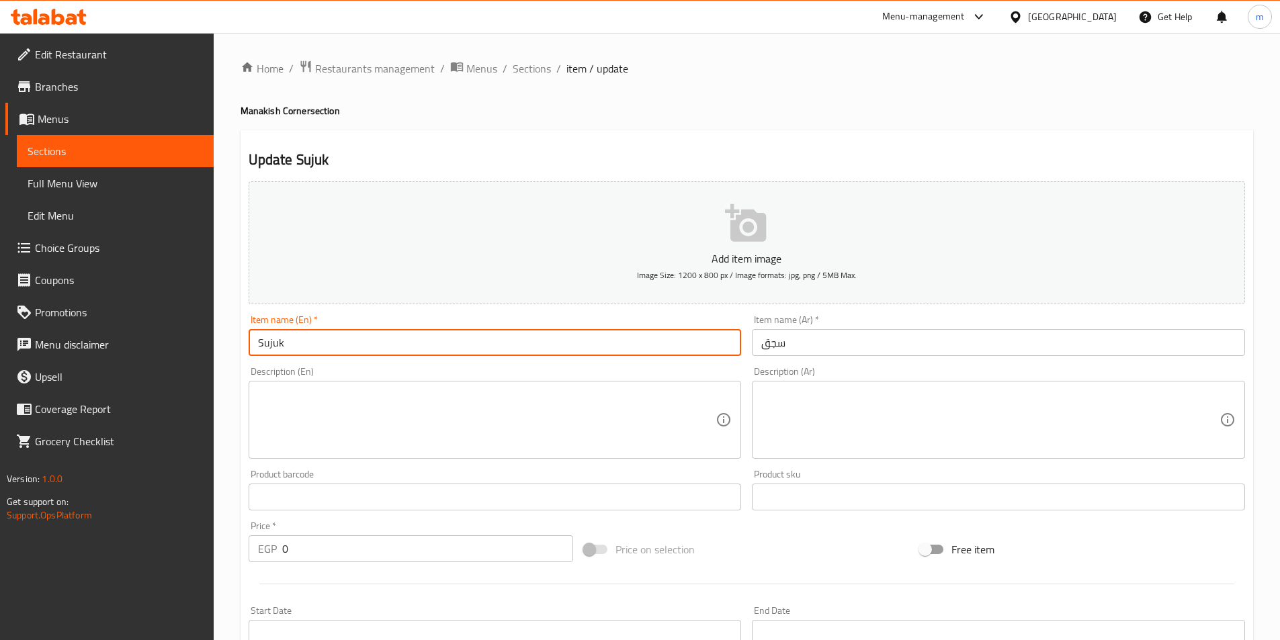
click at [452, 349] on input "Sujuk" at bounding box center [495, 342] width 493 height 27
paste input "ausage"
type input "Sausage"
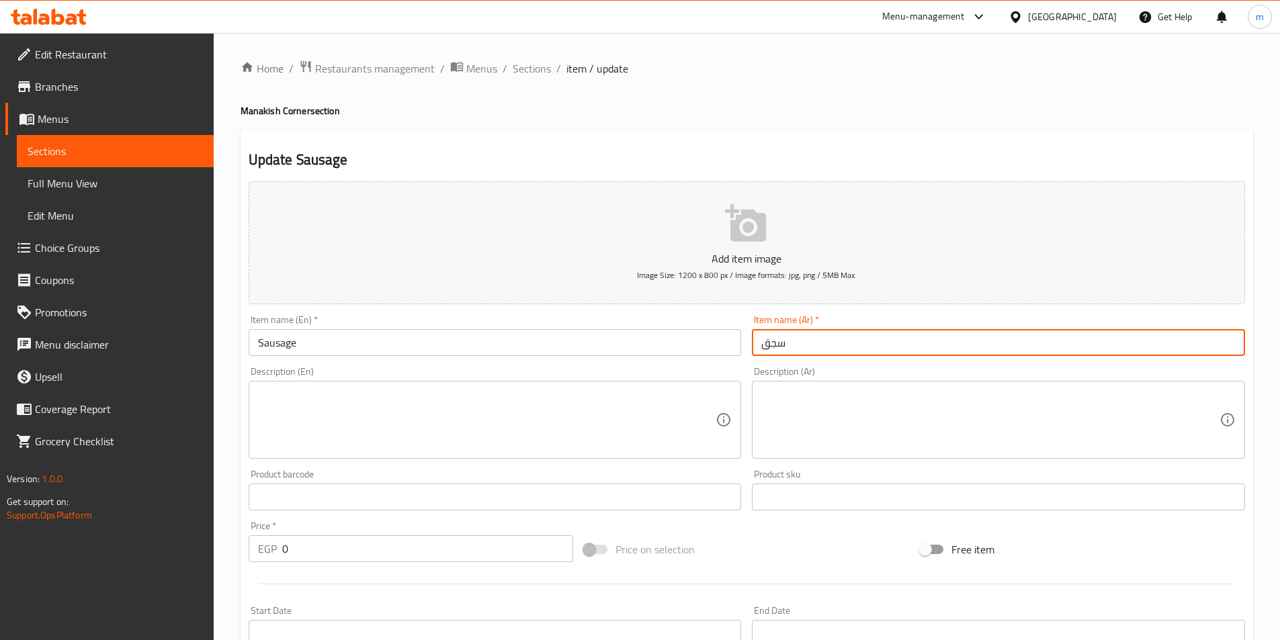
click at [772, 344] on input "سجق" at bounding box center [998, 342] width 493 height 27
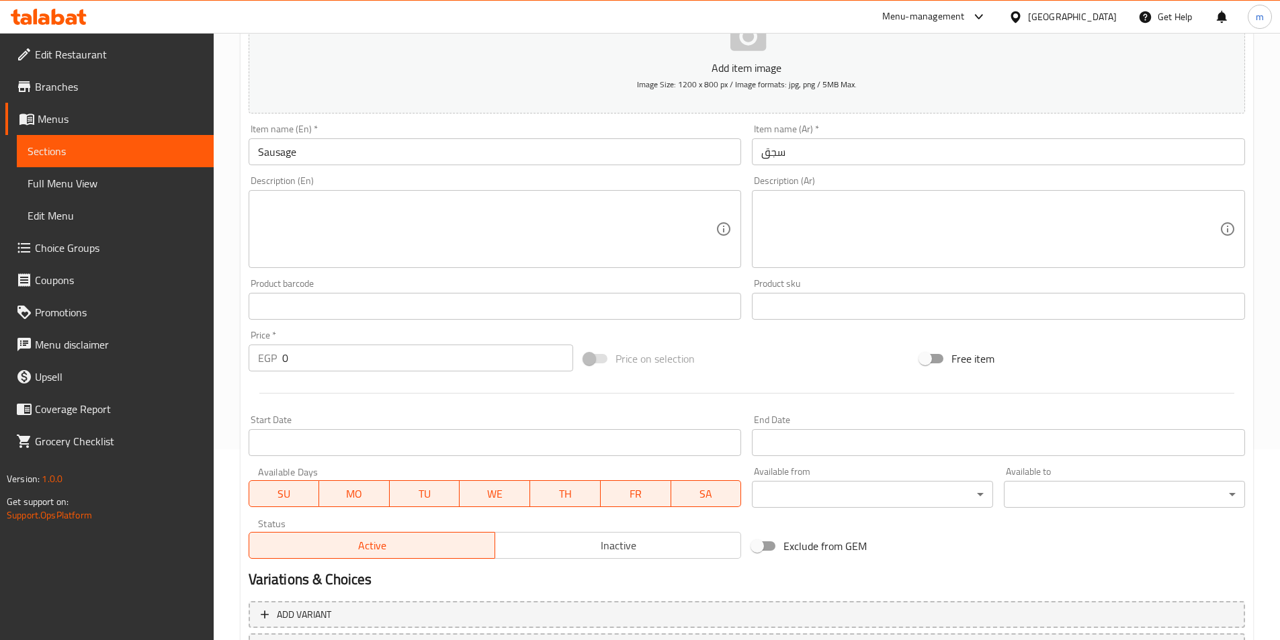
scroll to position [202, 0]
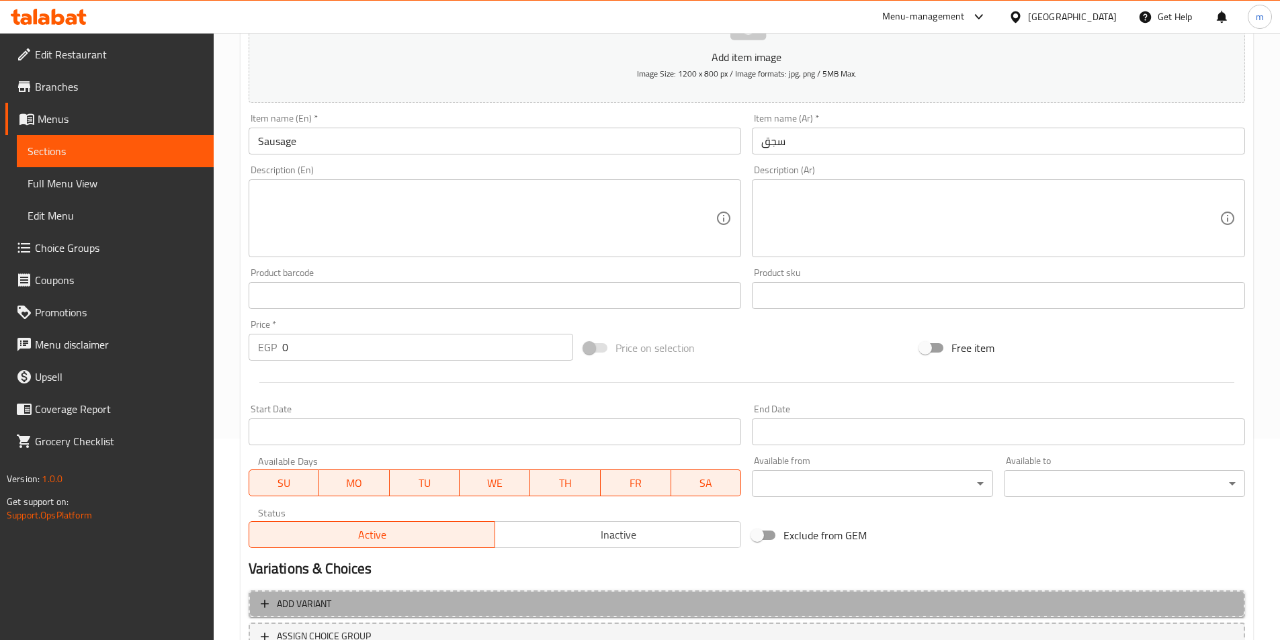
click at [655, 607] on span "Add variant" at bounding box center [747, 604] width 972 height 17
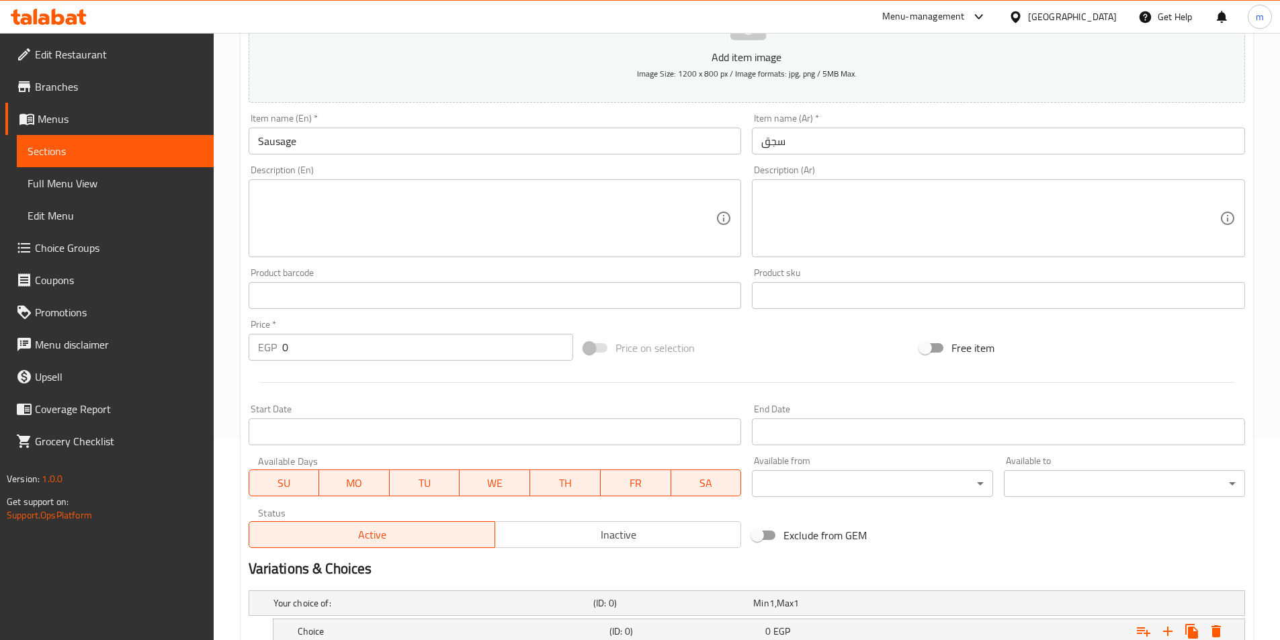
scroll to position [300, 0]
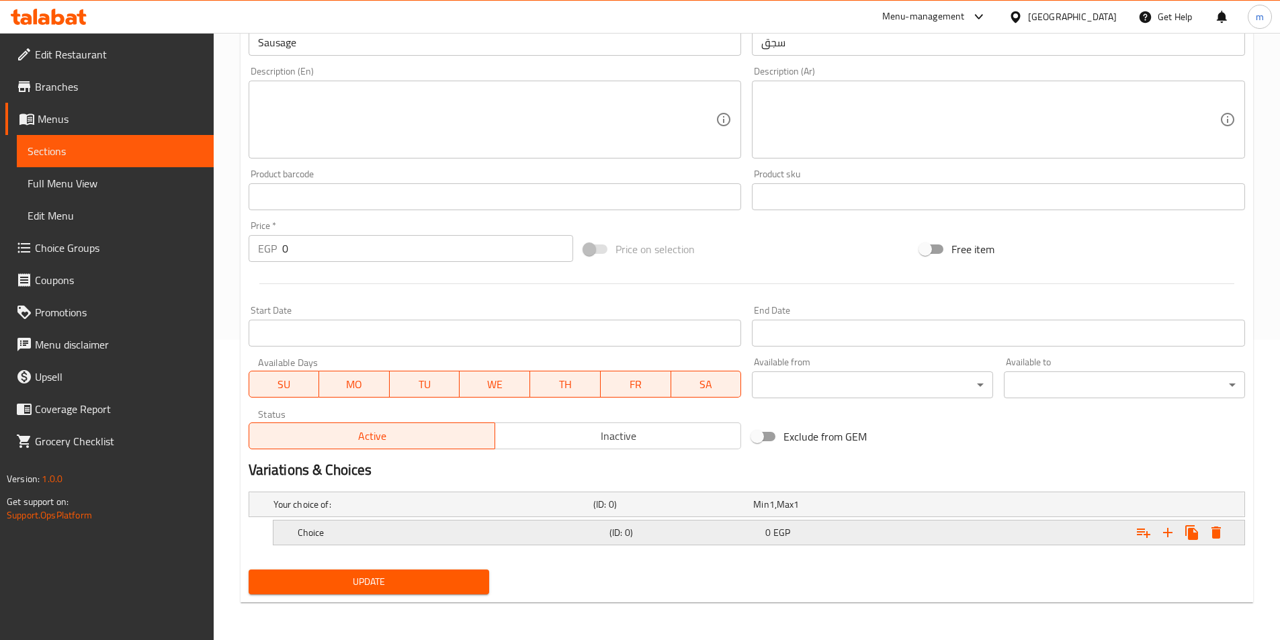
click at [497, 520] on div "Choice (ID: 0) 0 EGP" at bounding box center [751, 505] width 960 height 30
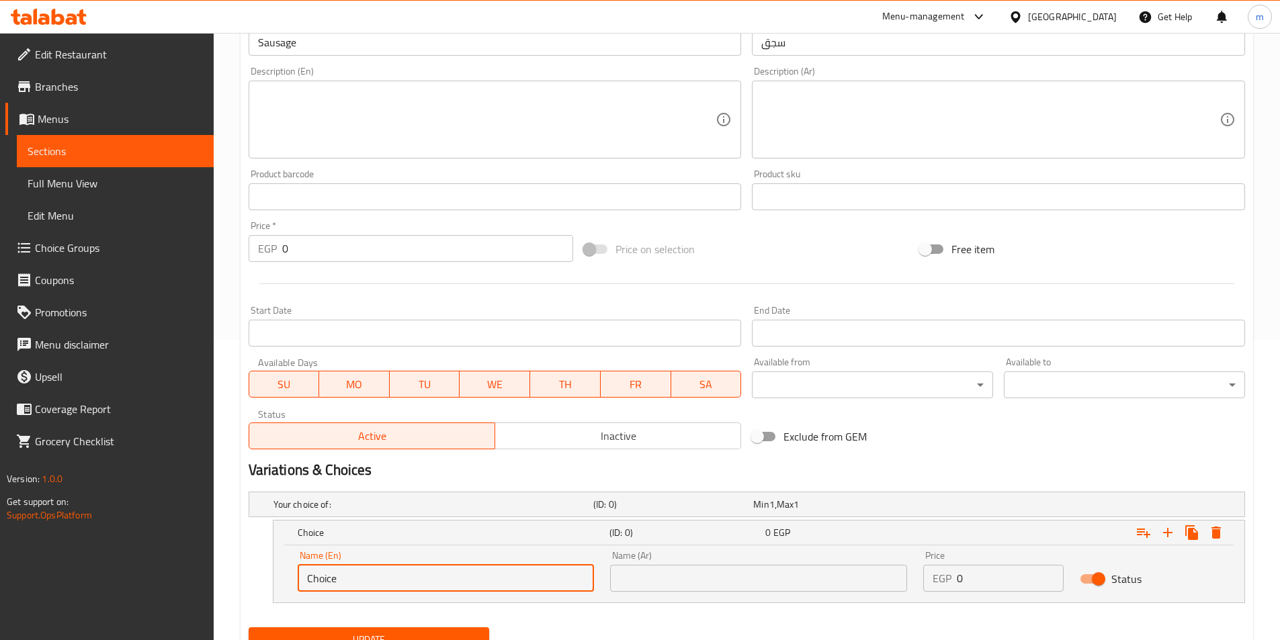
drag, startPoint x: 400, startPoint y: 585, endPoint x: 253, endPoint y: 576, distance: 147.4
click at [253, 576] on div "Choice (ID: 0) 0 EGP Name (En) Choice Name (En) Name (Ar) Name (Ar) Price EGP 0…" at bounding box center [747, 561] width 997 height 83
click at [454, 601] on div "Name (En) Name (En) Name (Ar) Name (Ar) Price EGP 0 Price Status" at bounding box center [759, 574] width 971 height 57
click at [448, 587] on input "text" at bounding box center [446, 578] width 297 height 27
type input "Medium"
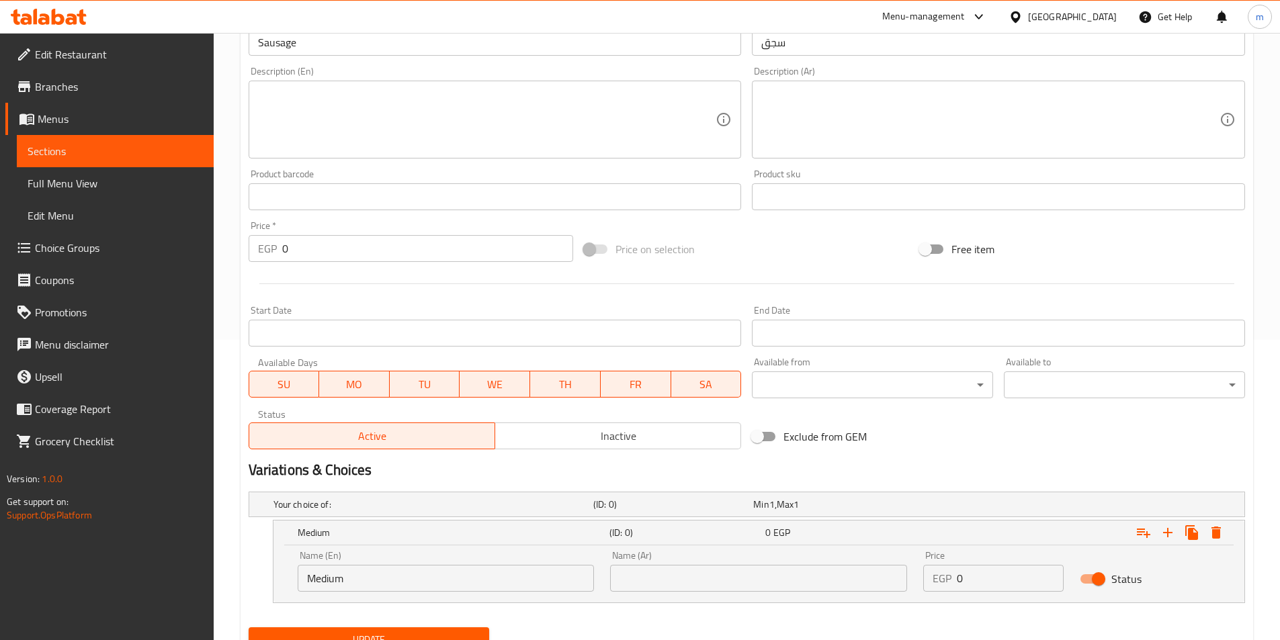
click at [688, 594] on div "Name (Ar) Name (Ar)" at bounding box center [758, 571] width 313 height 57
click at [683, 580] on input "text" at bounding box center [758, 578] width 297 height 27
type input "وسط"
drag, startPoint x: 994, startPoint y: 573, endPoint x: 950, endPoint y: 577, distance: 43.8
click at [950, 577] on div "EGP 0 Price" at bounding box center [993, 578] width 140 height 27
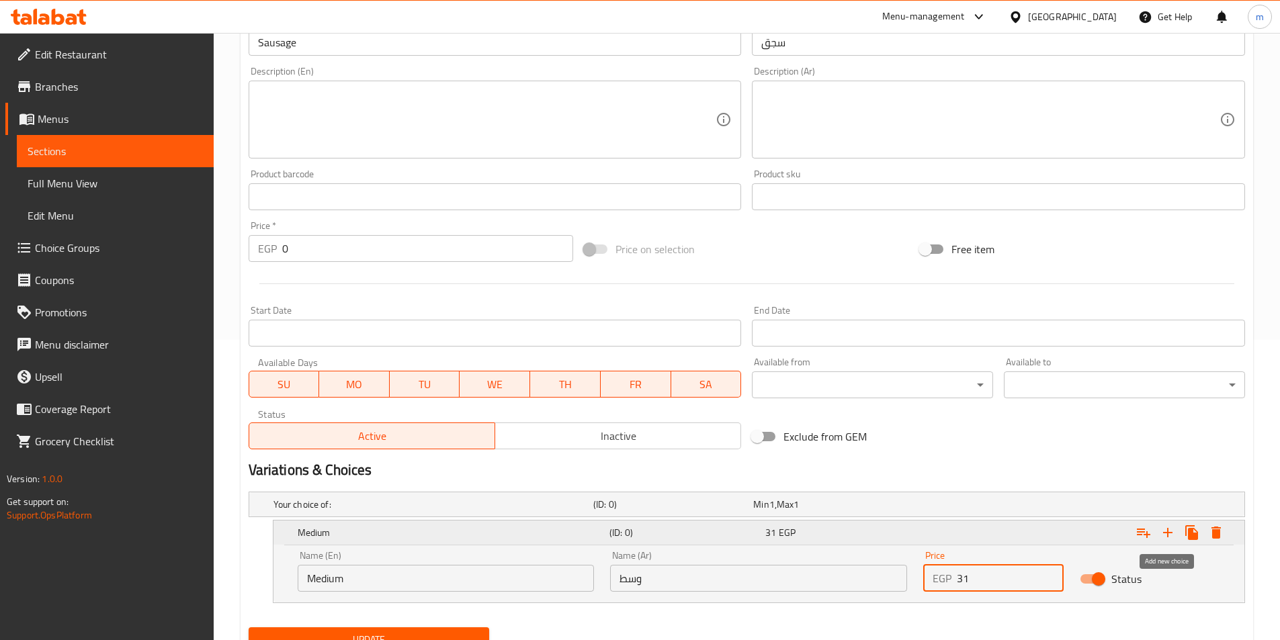
type input "31"
click at [1163, 532] on icon "Expand" at bounding box center [1168, 533] width 16 height 16
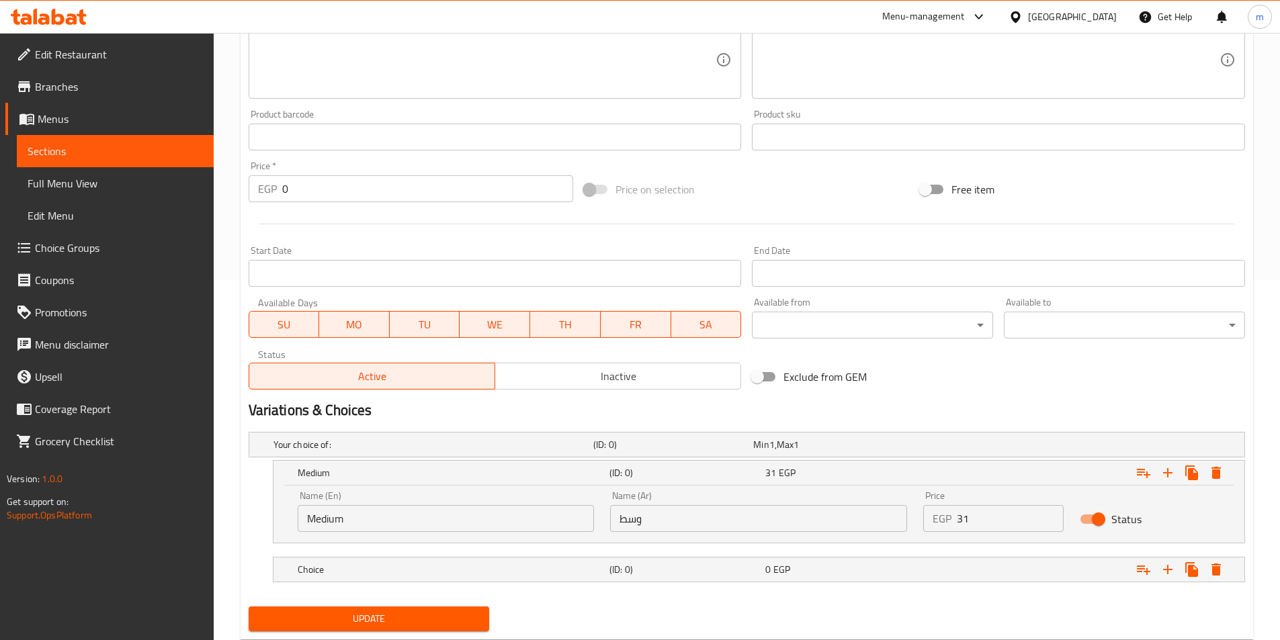
scroll to position [397, 0]
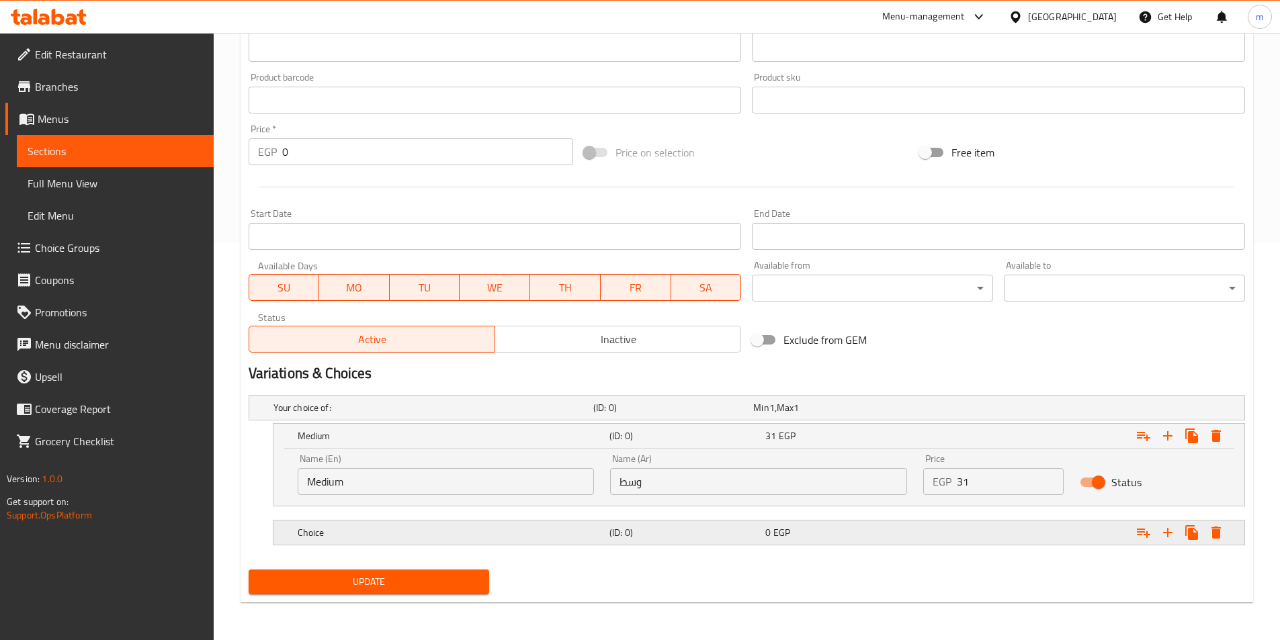
click at [505, 415] on h5 "Choice" at bounding box center [431, 407] width 315 height 13
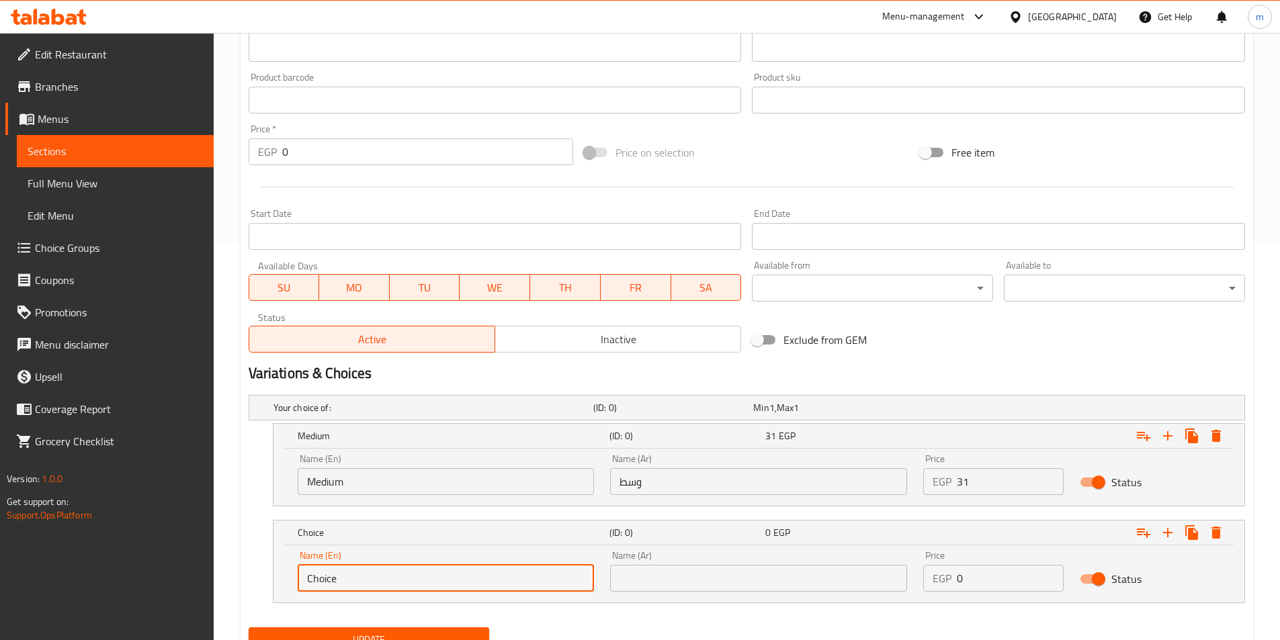
drag, startPoint x: 388, startPoint y: 577, endPoint x: 269, endPoint y: 583, distance: 119.8
click at [269, 583] on div "Choice (ID: 0) 0 EGP Name (En) Choice Name (En) Name (Ar) Name (Ar) Price EGP 0…" at bounding box center [747, 561] width 997 height 83
click at [370, 591] on input "text" at bounding box center [446, 578] width 297 height 27
type input "Large"
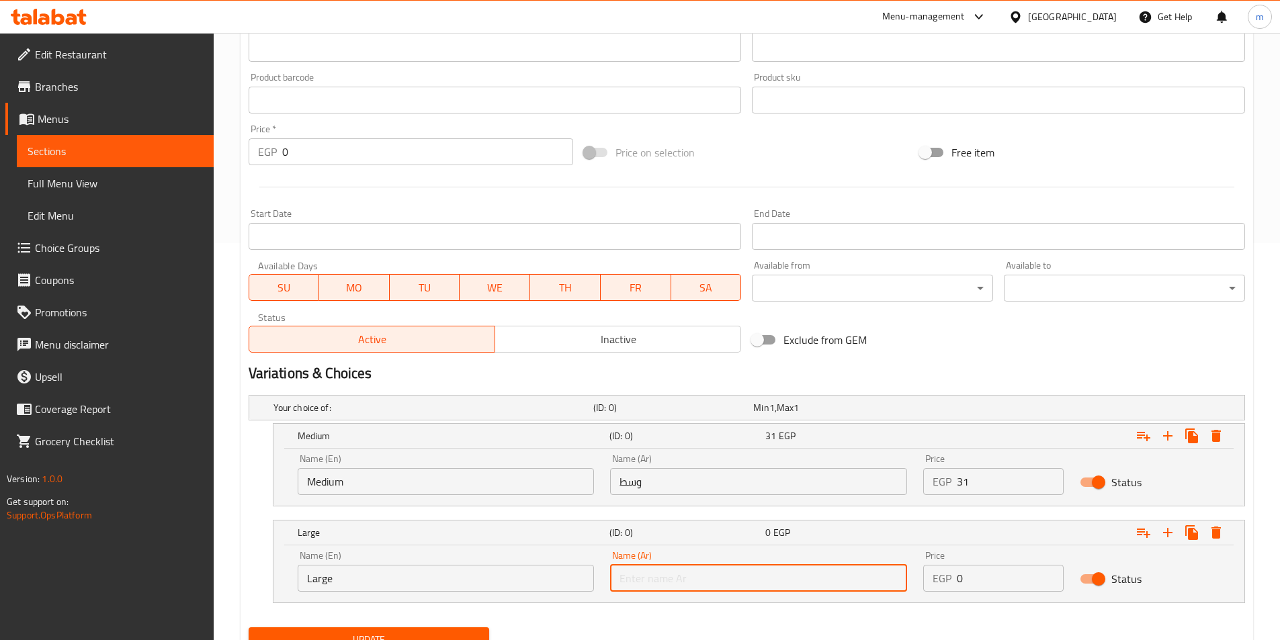
click at [698, 581] on input "text" at bounding box center [758, 578] width 297 height 27
type input "كبير"
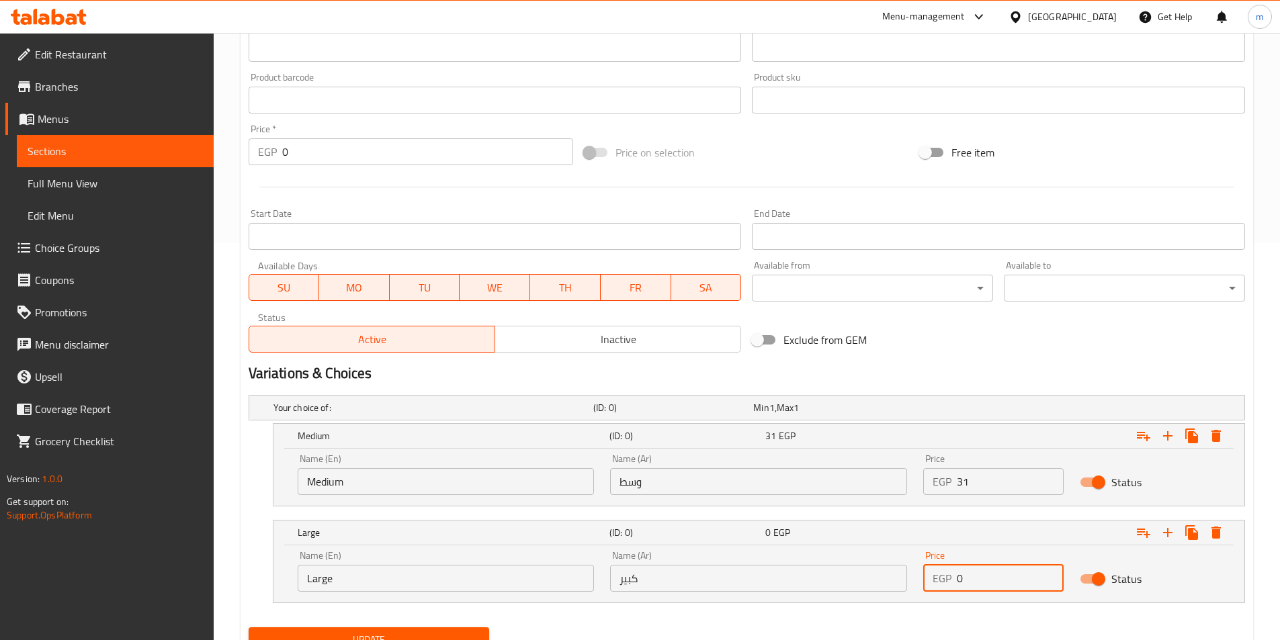
drag, startPoint x: 998, startPoint y: 589, endPoint x: 923, endPoint y: 577, distance: 76.2
click at [923, 577] on div "Price EGP 0 Price" at bounding box center [993, 571] width 157 height 57
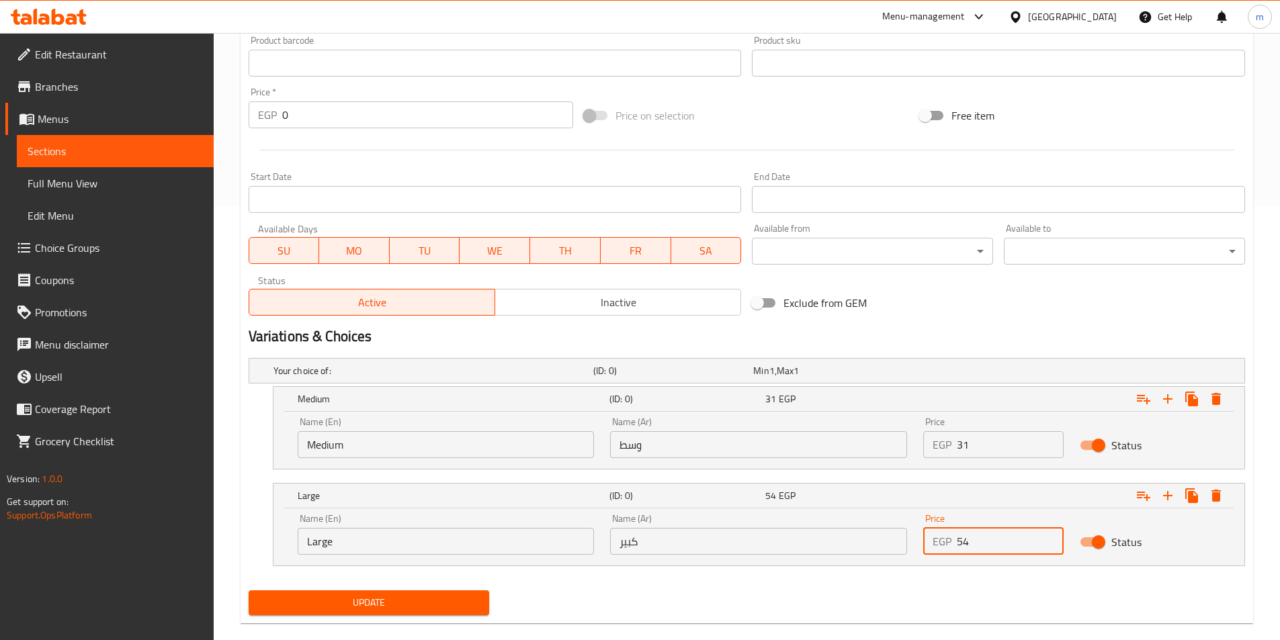
scroll to position [455, 0]
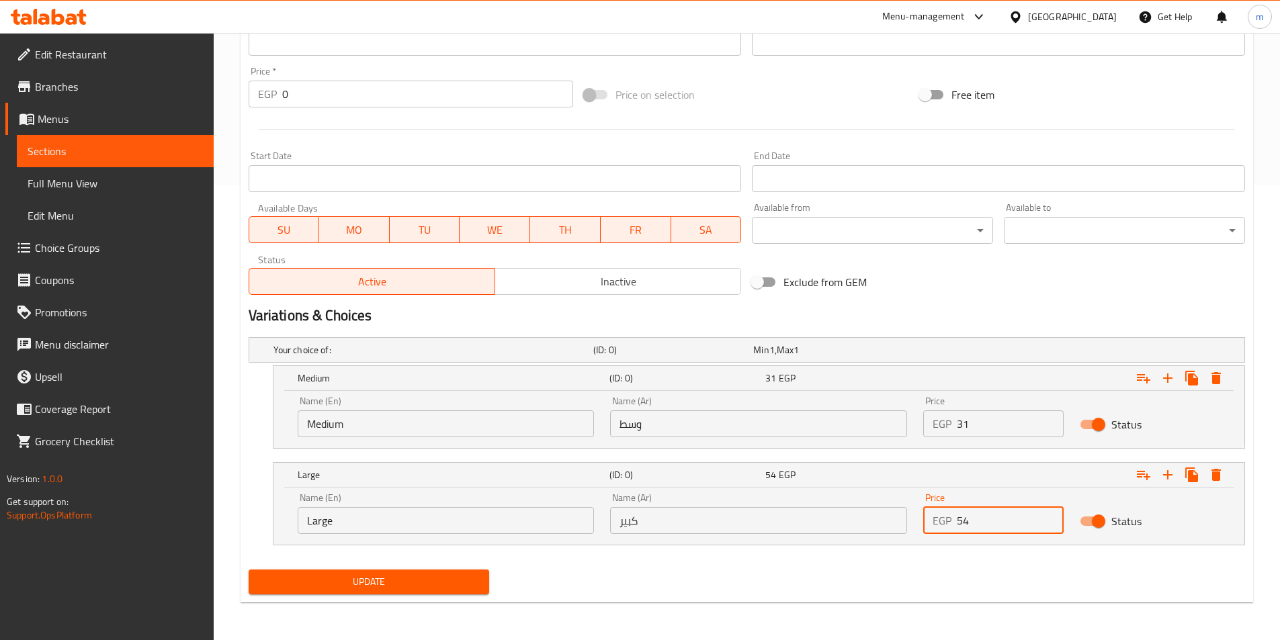
type input "54"
click at [468, 578] on span "Update" at bounding box center [369, 582] width 220 height 17
click at [398, 595] on div "Update" at bounding box center [369, 583] width 252 height 36
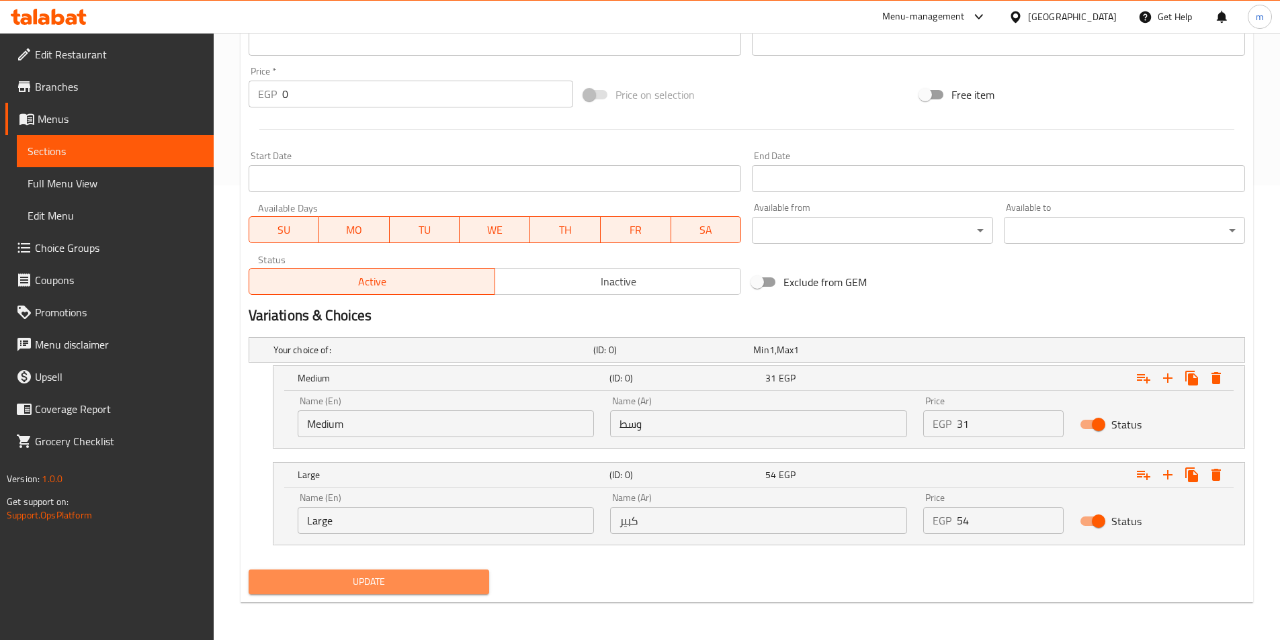
click at [398, 587] on span "Update" at bounding box center [369, 582] width 220 height 17
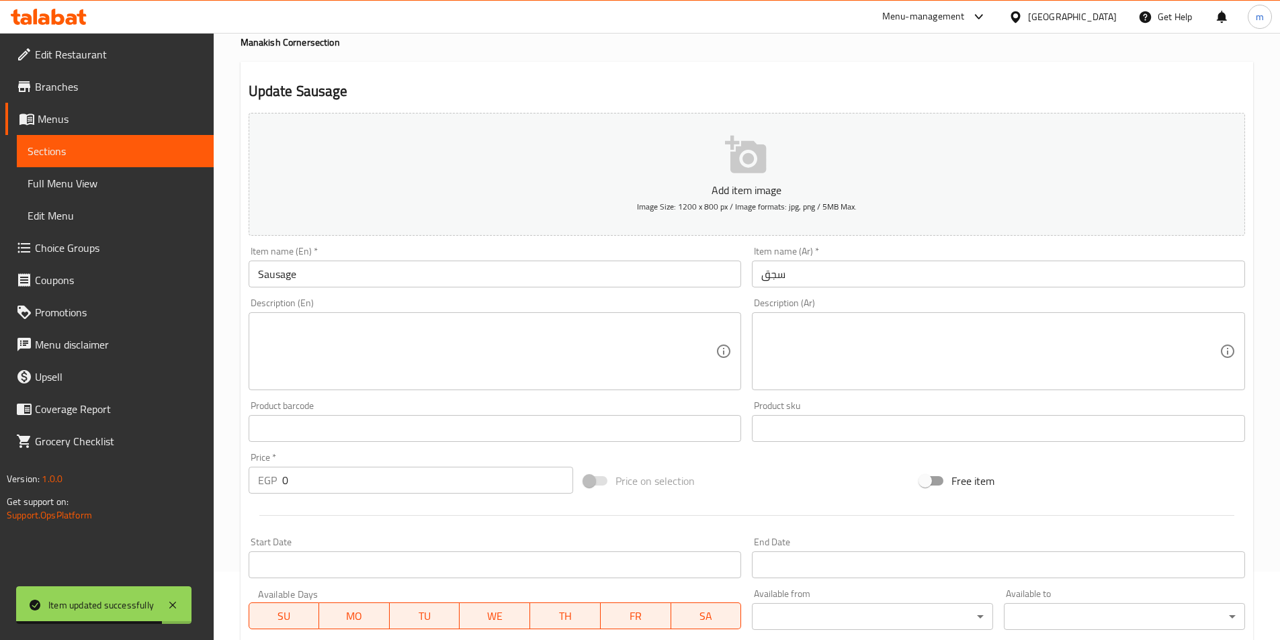
scroll to position [0, 0]
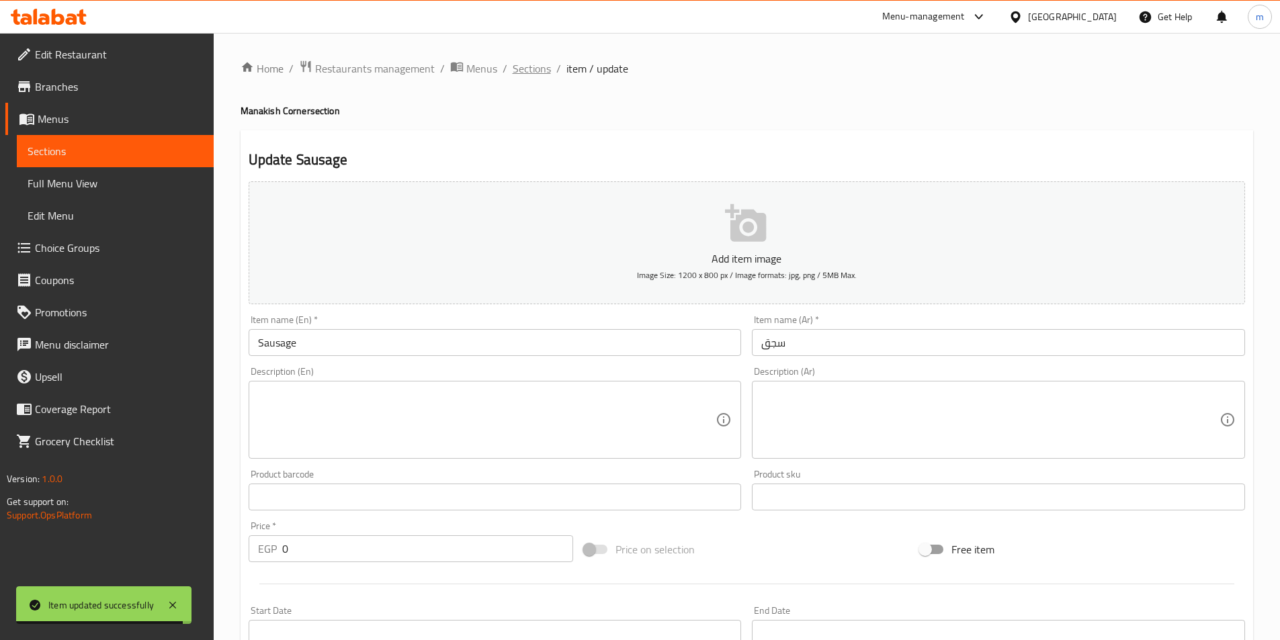
click at [536, 72] on span "Sections" at bounding box center [532, 68] width 38 height 16
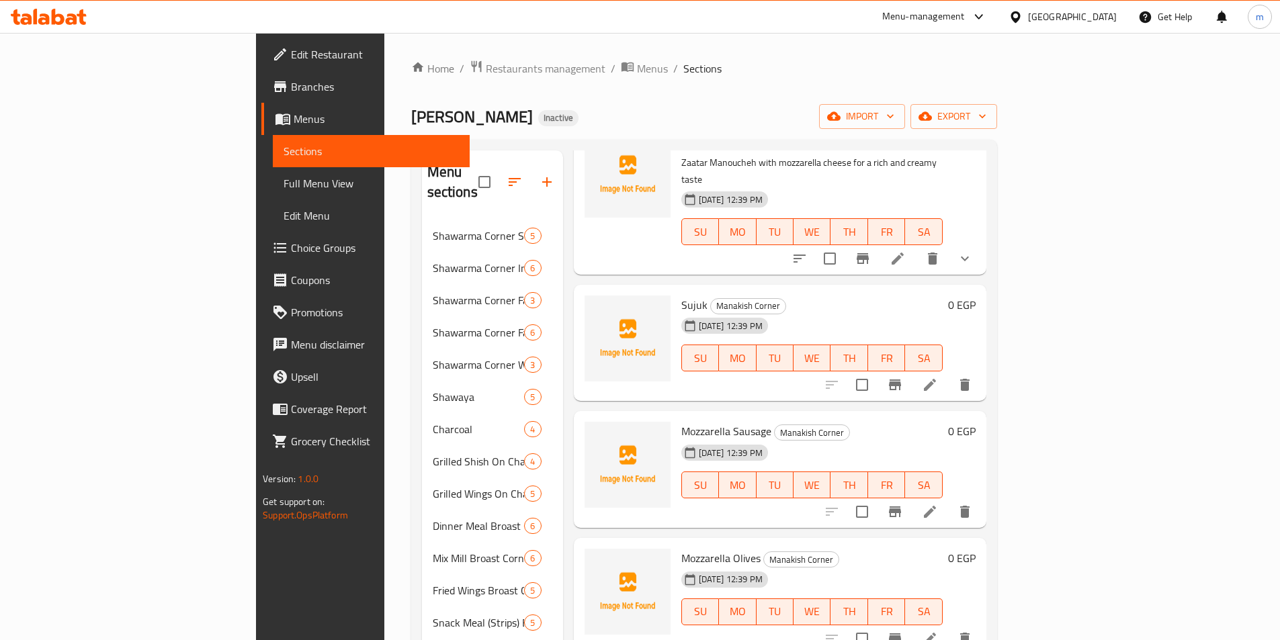
scroll to position [538, 0]
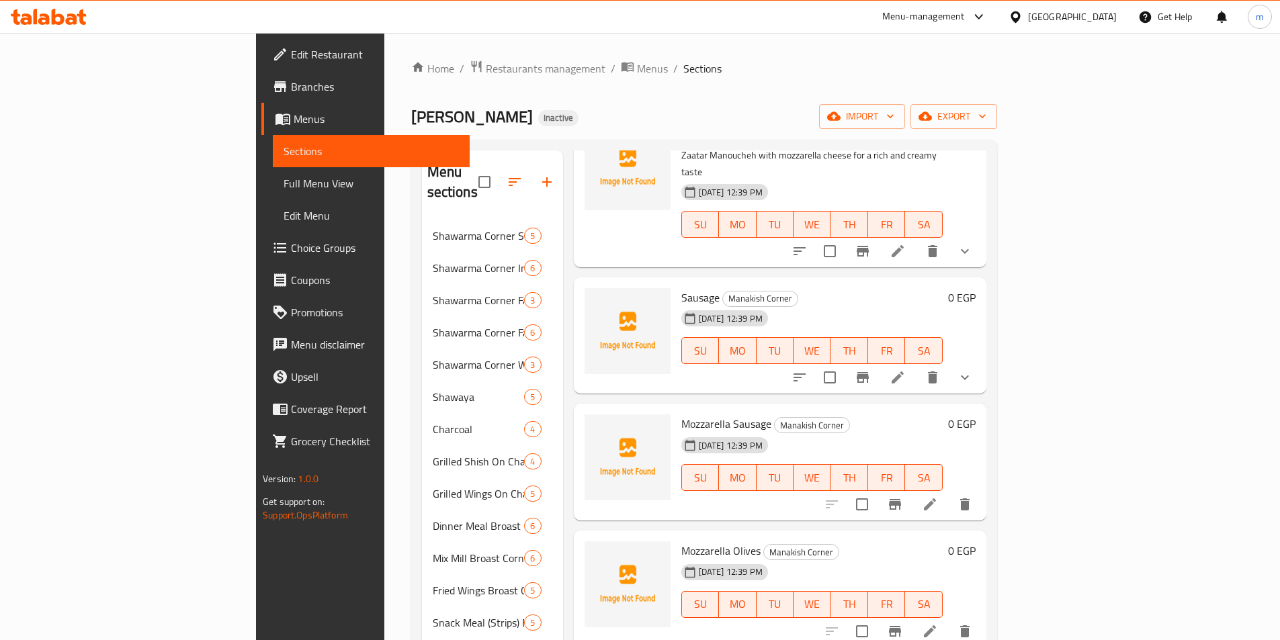
click at [949, 493] on li at bounding box center [930, 505] width 38 height 24
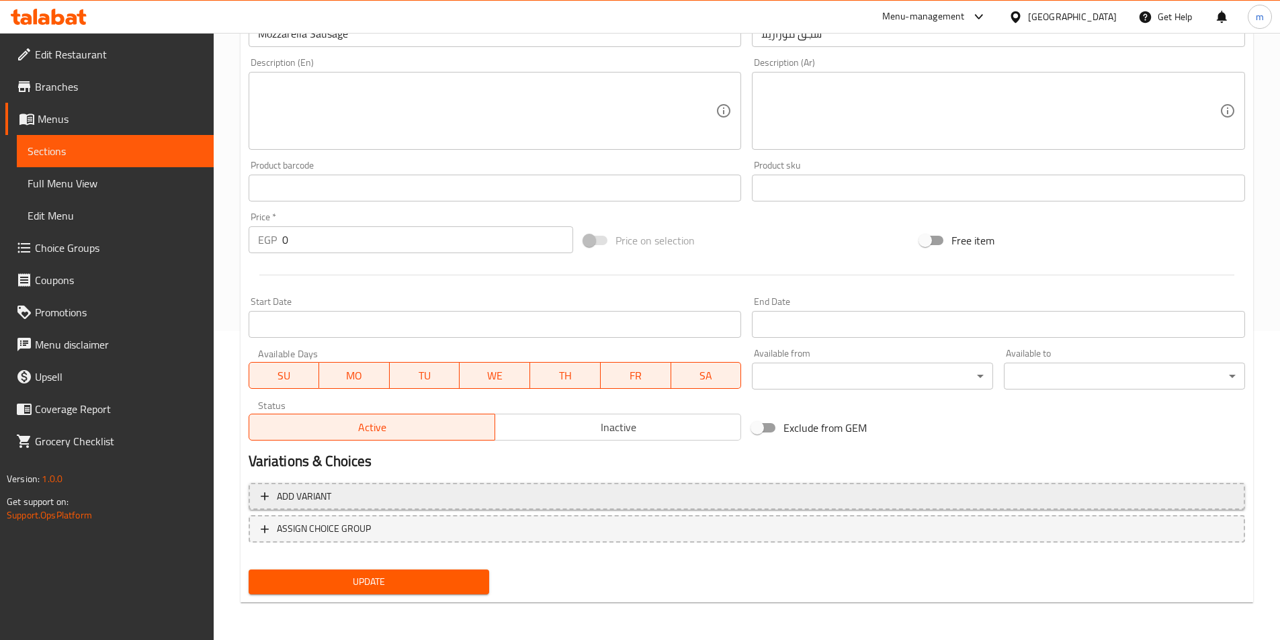
click at [434, 487] on button "Add variant" at bounding box center [747, 497] width 997 height 28
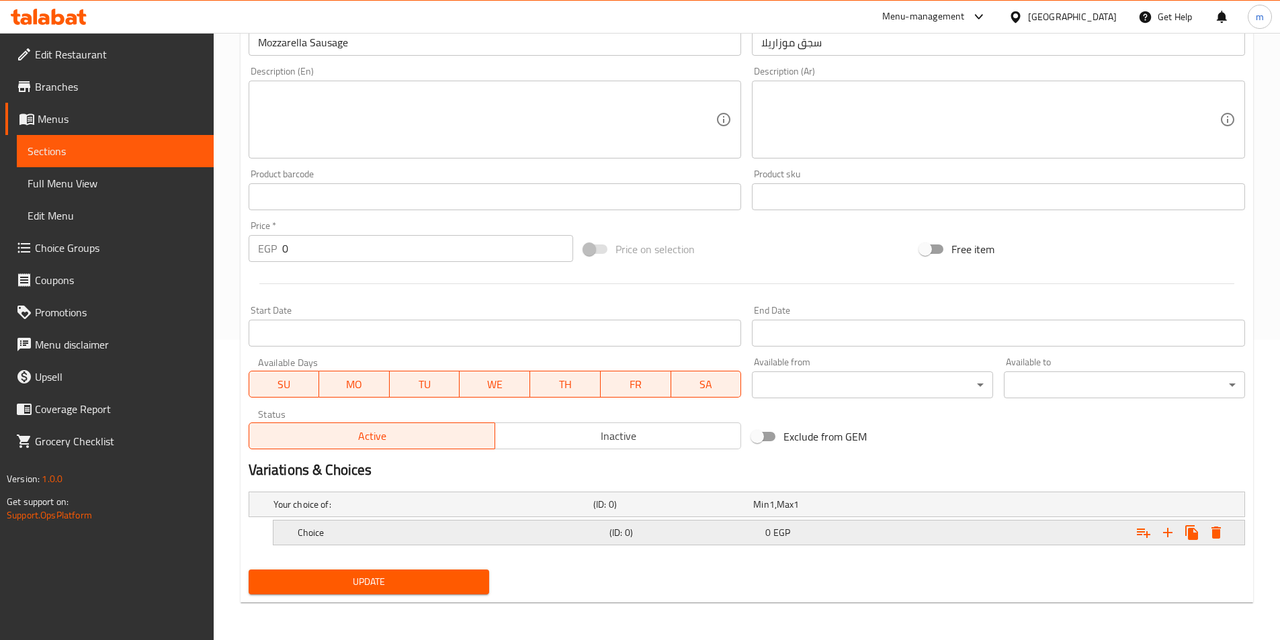
click at [358, 511] on h5 "Choice" at bounding box center [431, 504] width 315 height 13
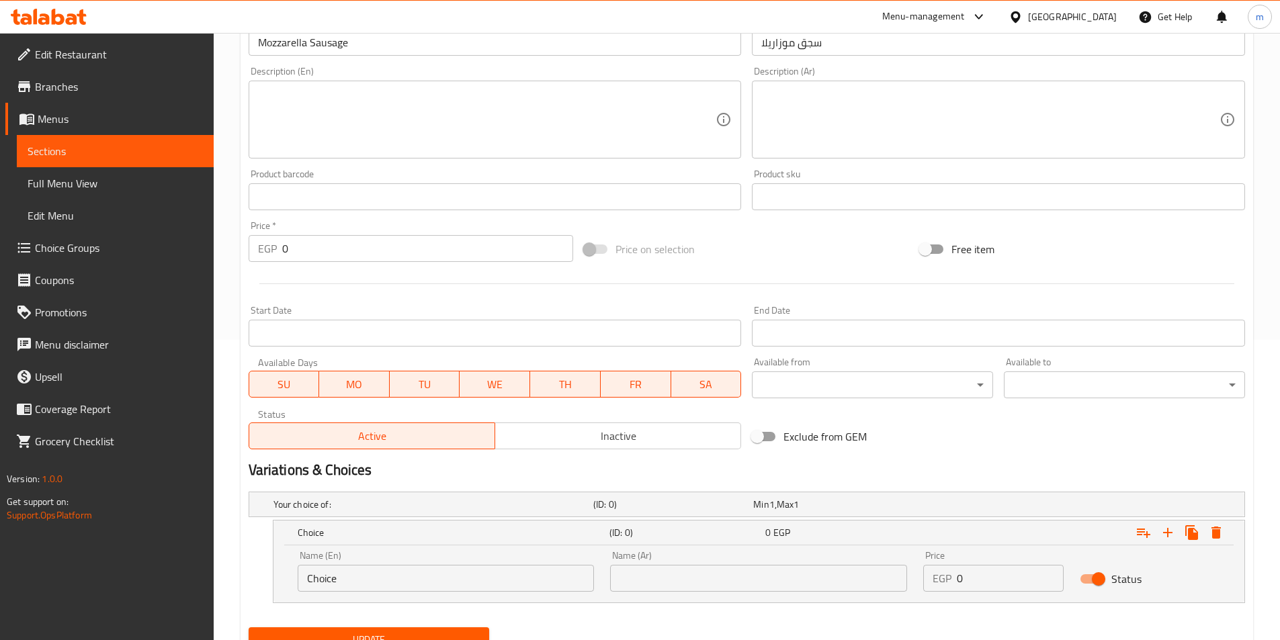
click at [372, 584] on input "Choice" at bounding box center [446, 578] width 297 height 27
click at [386, 590] on input "text" at bounding box center [446, 578] width 297 height 27
type input "Medium"
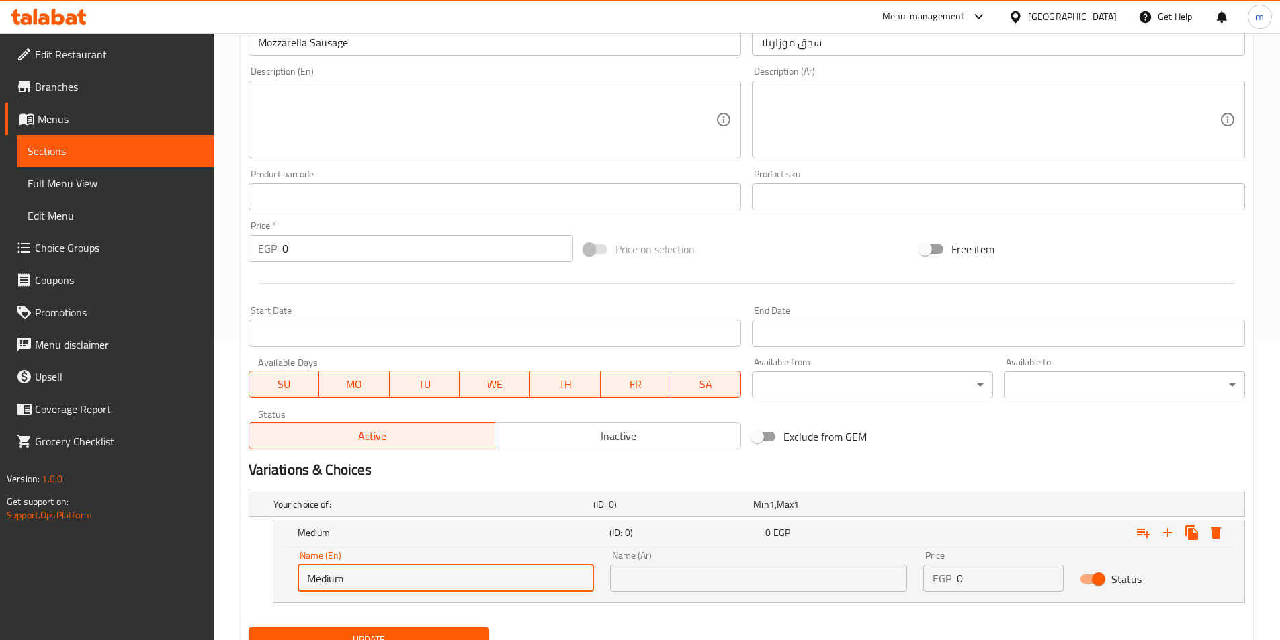
click at [698, 594] on div "Name (Ar) Name (Ar)" at bounding box center [758, 571] width 313 height 57
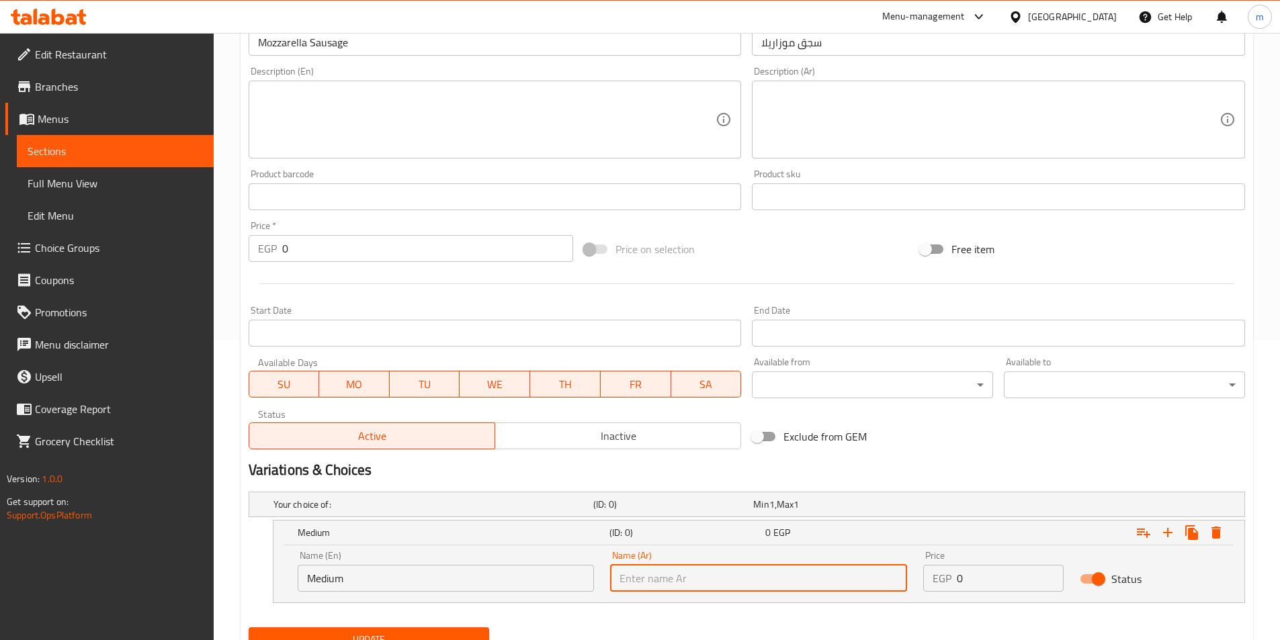
click at [692, 587] on input "text" at bounding box center [758, 578] width 297 height 27
type input "وسط"
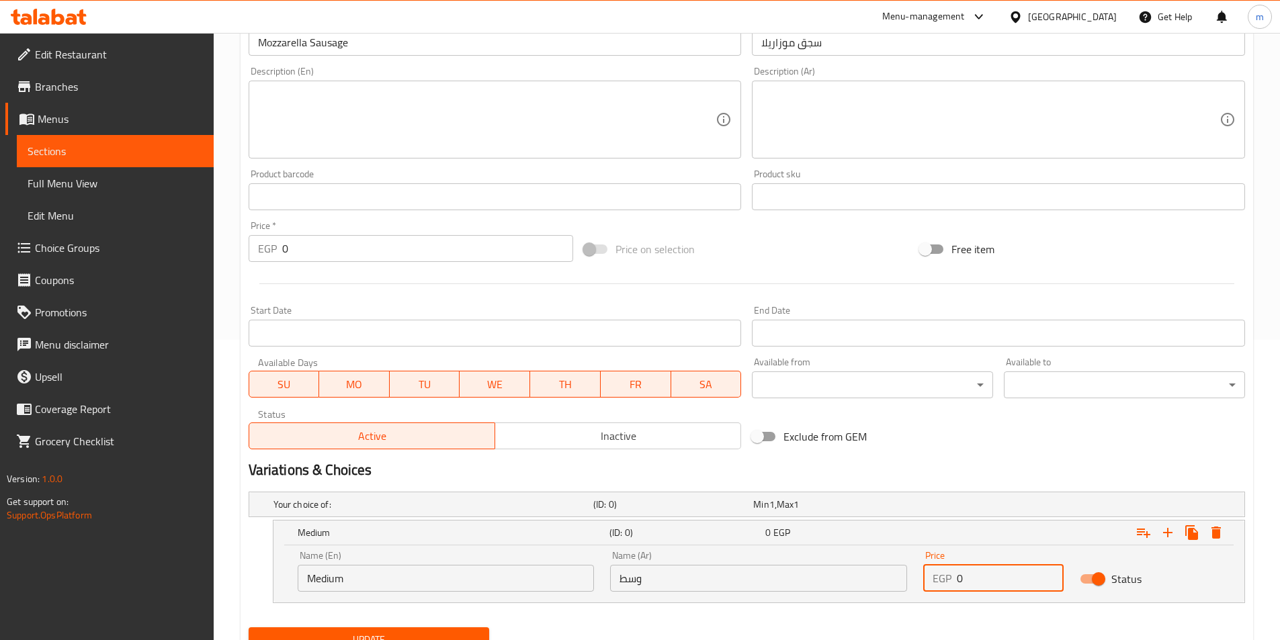
drag, startPoint x: 954, startPoint y: 565, endPoint x: 948, endPoint y: 575, distance: 11.8
click at [938, 571] on div "Price EGP 0 Price" at bounding box center [993, 571] width 140 height 41
drag, startPoint x: 971, startPoint y: 585, endPoint x: 927, endPoint y: 567, distance: 47.1
click at [941, 575] on div "EGP 0 Price" at bounding box center [993, 578] width 140 height 27
type input "39"
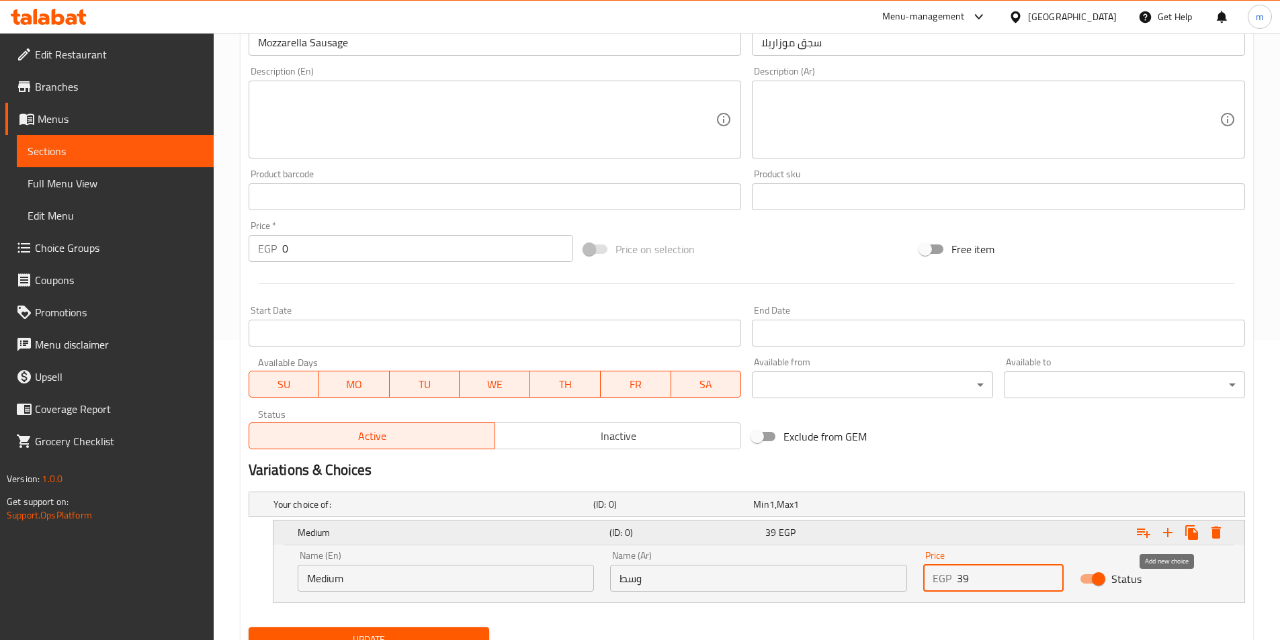
click at [1163, 534] on icon "Expand" at bounding box center [1168, 533] width 16 height 16
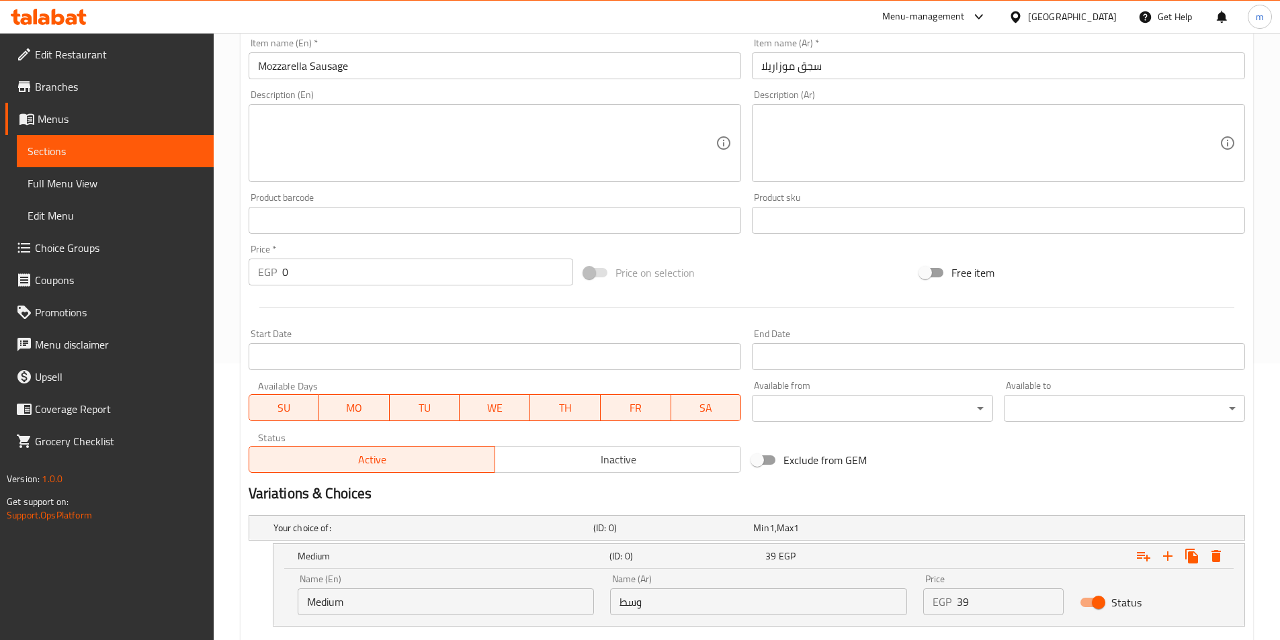
scroll to position [397, 0]
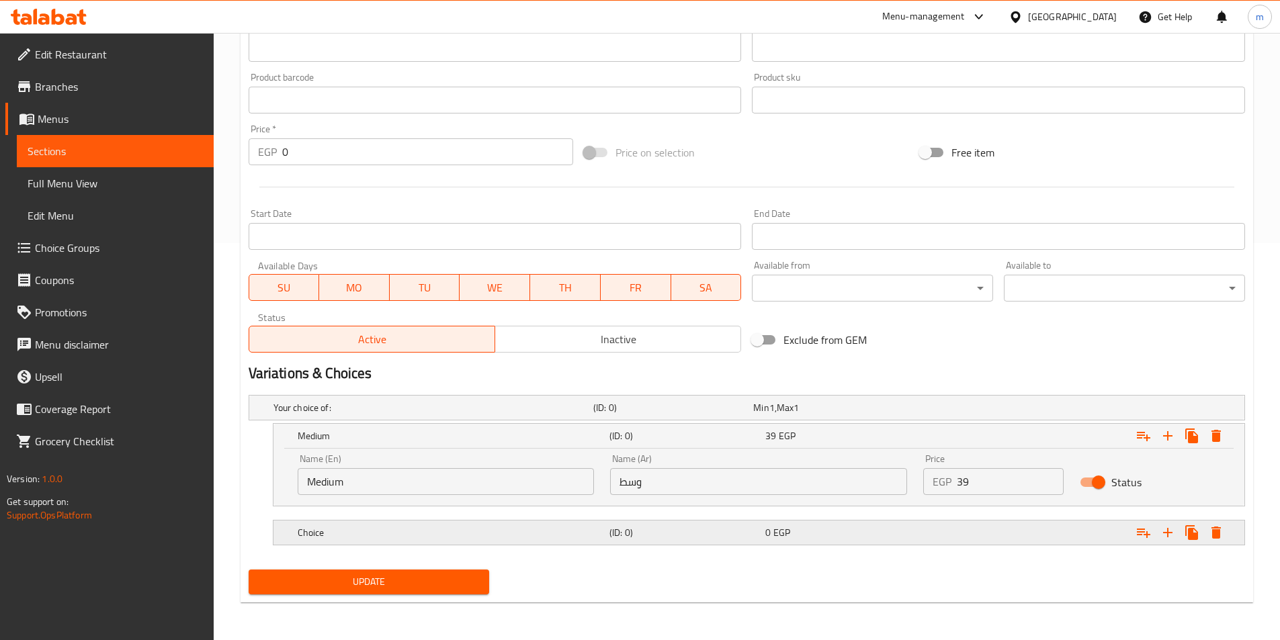
click at [405, 415] on h5 "Choice" at bounding box center [431, 407] width 315 height 13
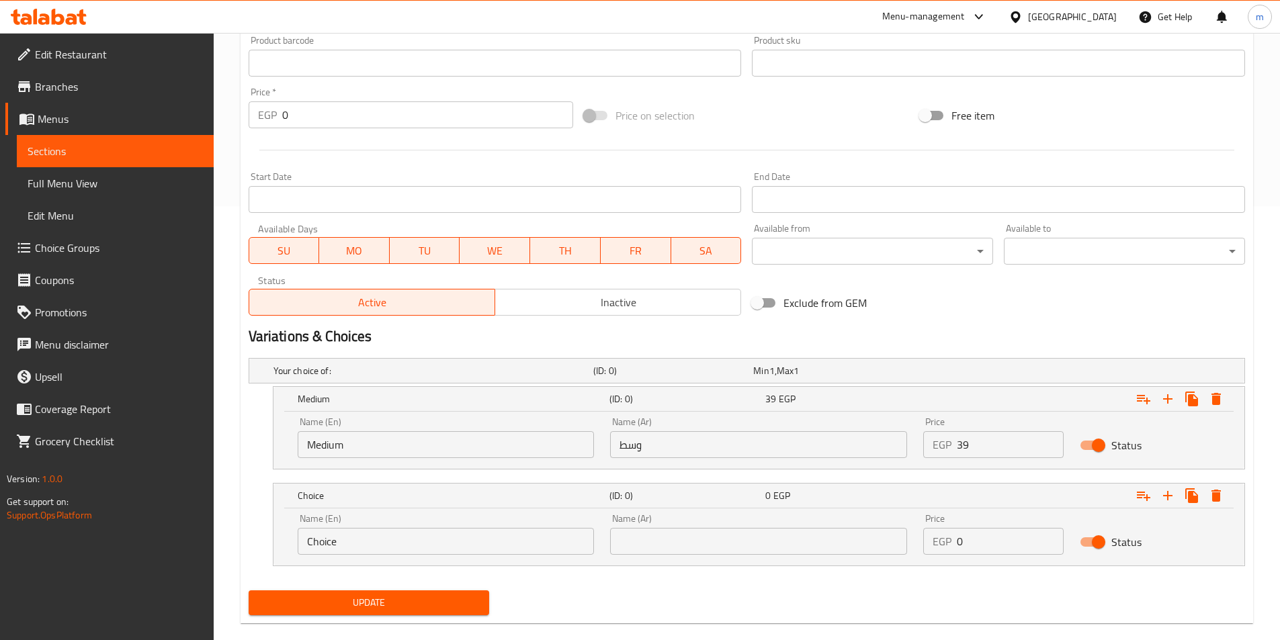
scroll to position [455, 0]
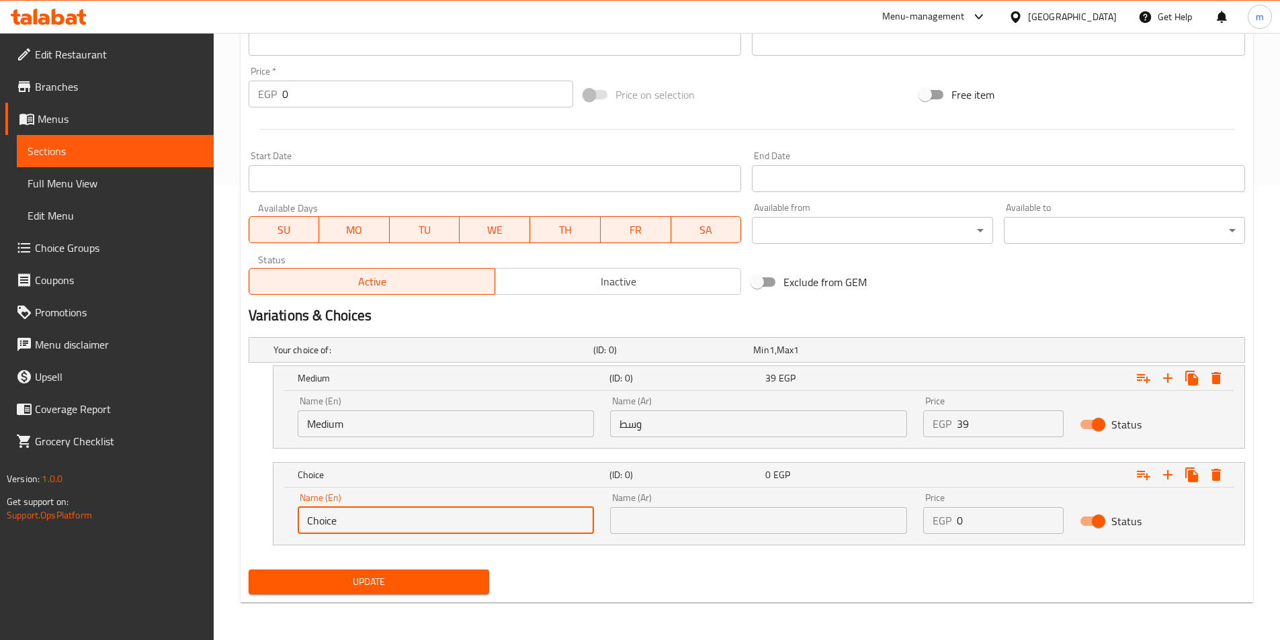
drag, startPoint x: 362, startPoint y: 515, endPoint x: 274, endPoint y: 514, distance: 88.0
click at [267, 509] on div "Choice (ID: 0) 0 EGP Name (En) Choice Name (En) Name (Ar) Name (Ar) Price EGP 0…" at bounding box center [747, 503] width 997 height 83
click at [465, 535] on div "Name (En) Name (En)" at bounding box center [446, 513] width 313 height 57
click at [445, 518] on input "text" at bounding box center [446, 520] width 297 height 27
type input "Large"
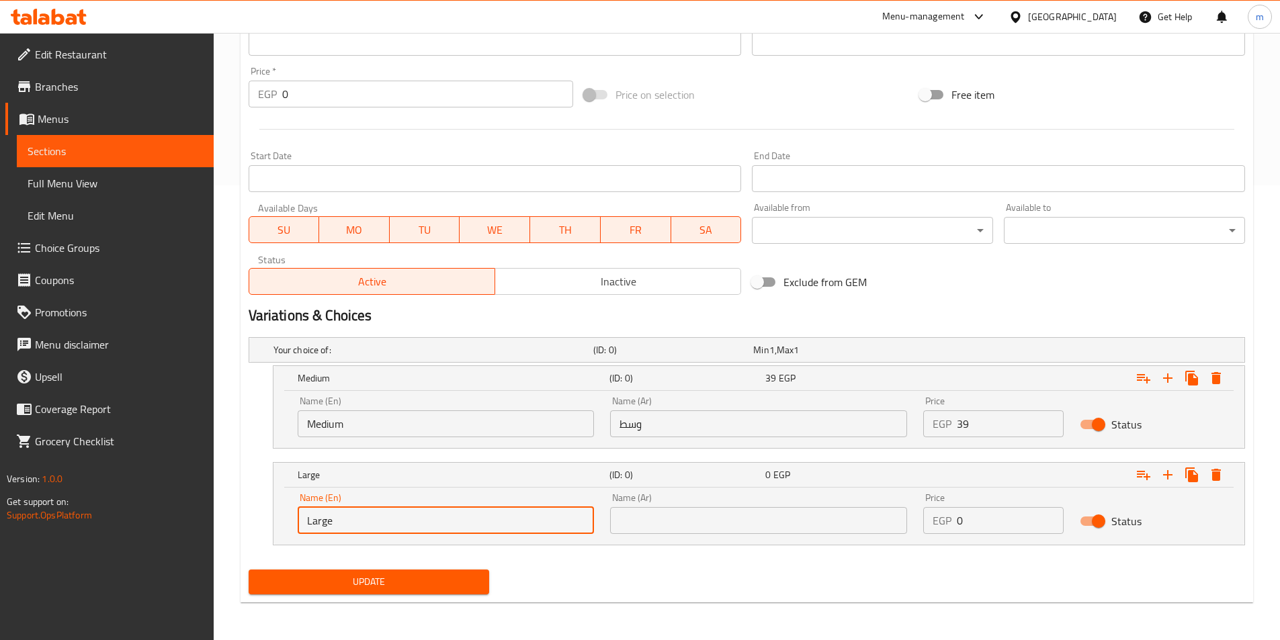
click at [716, 523] on input "text" at bounding box center [758, 520] width 297 height 27
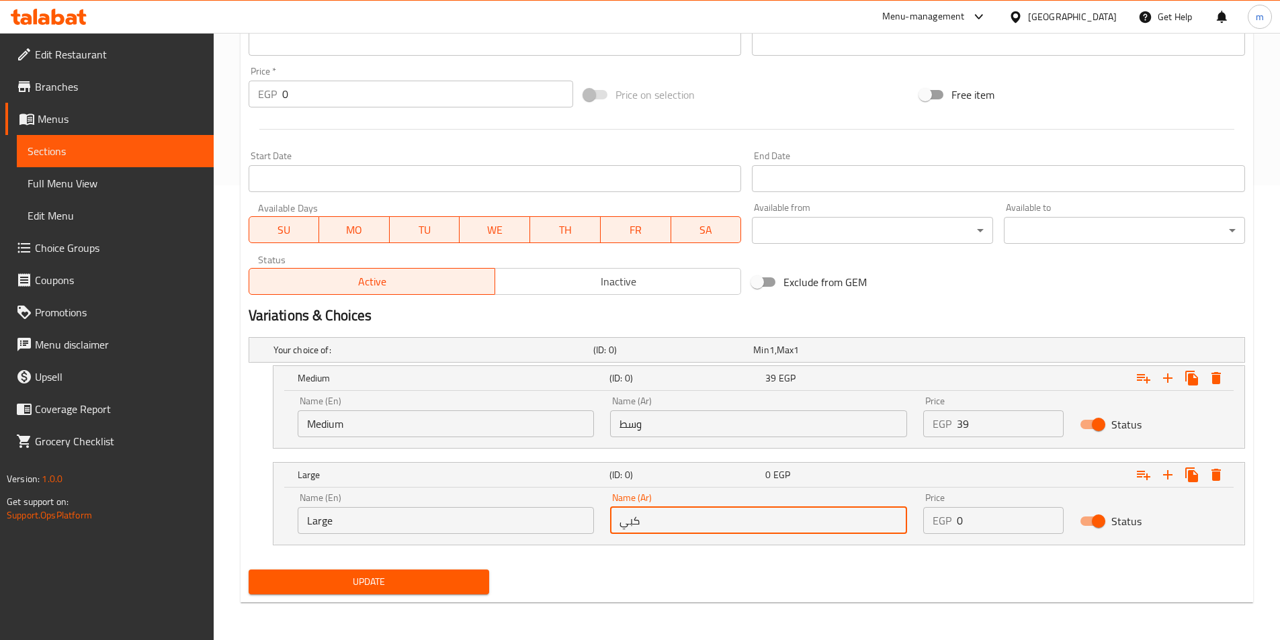
type input "كبير"
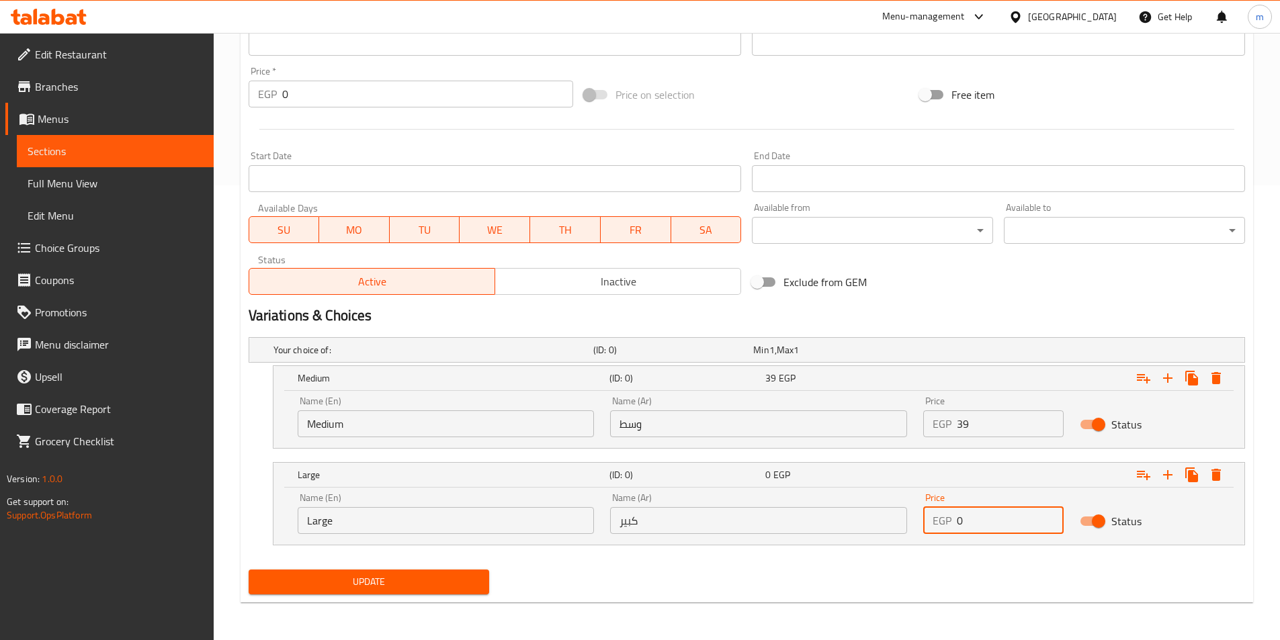
drag, startPoint x: 989, startPoint y: 522, endPoint x: 941, endPoint y: 522, distance: 47.7
click at [941, 522] on div "EGP 0 Price" at bounding box center [993, 520] width 140 height 27
type input "6"
type input "62"
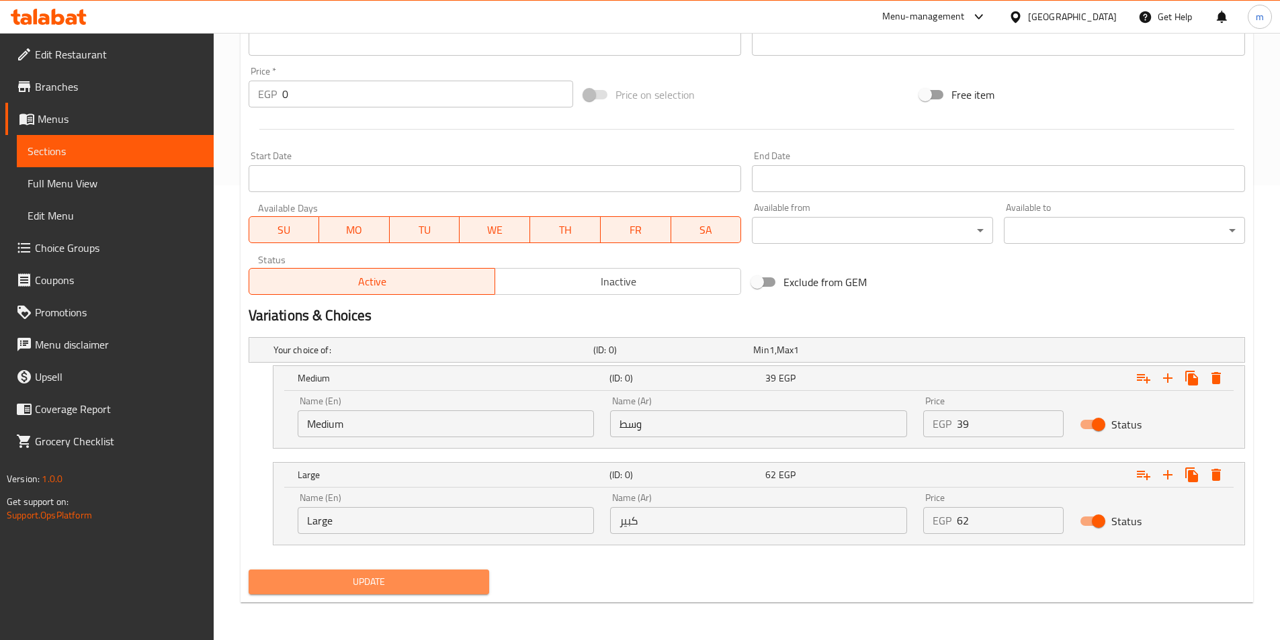
click at [315, 583] on span "Update" at bounding box center [369, 582] width 220 height 17
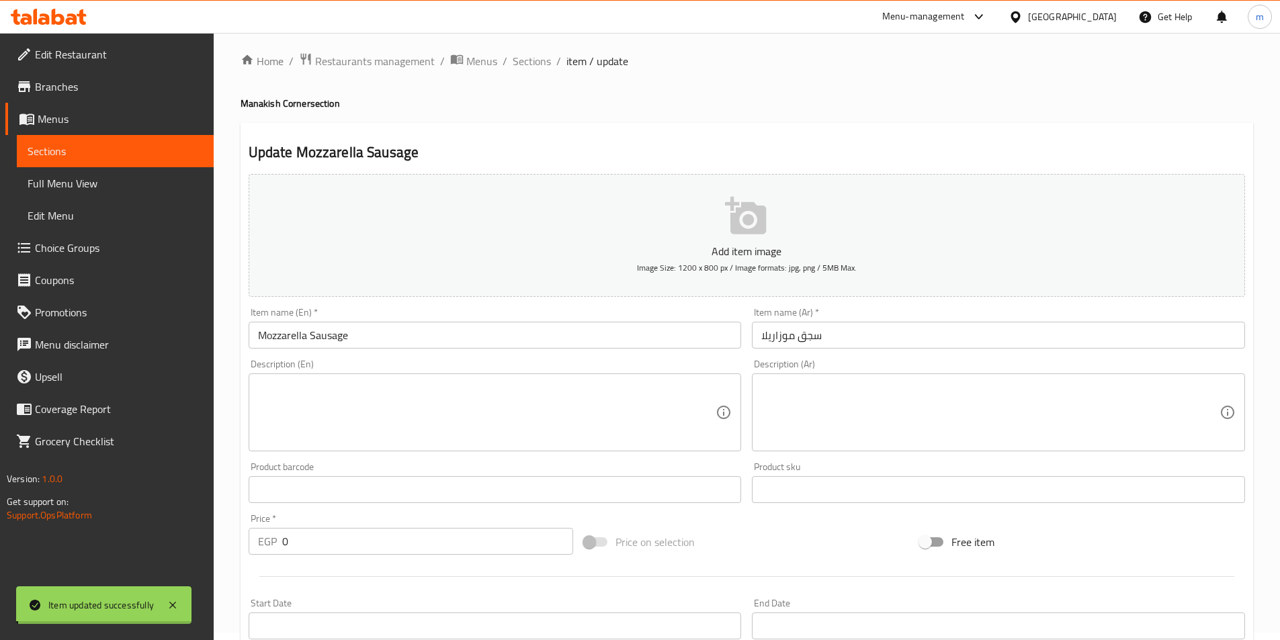
scroll to position [0, 0]
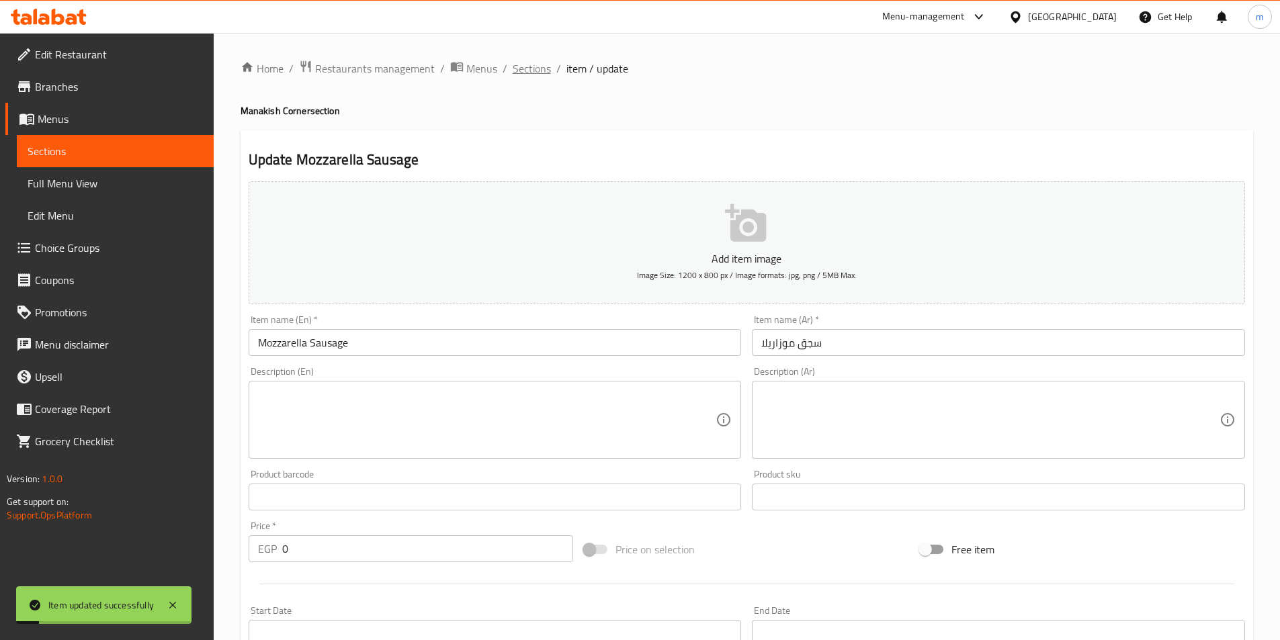
click at [524, 72] on span "Sections" at bounding box center [532, 68] width 38 height 16
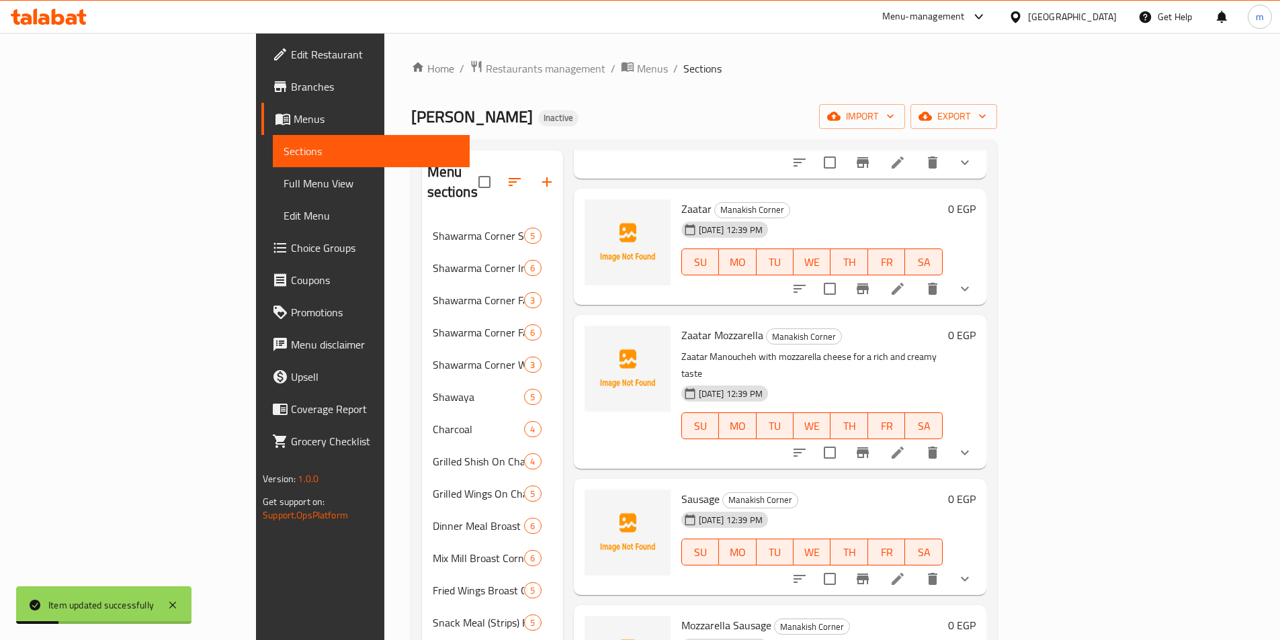
scroll to position [538, 0]
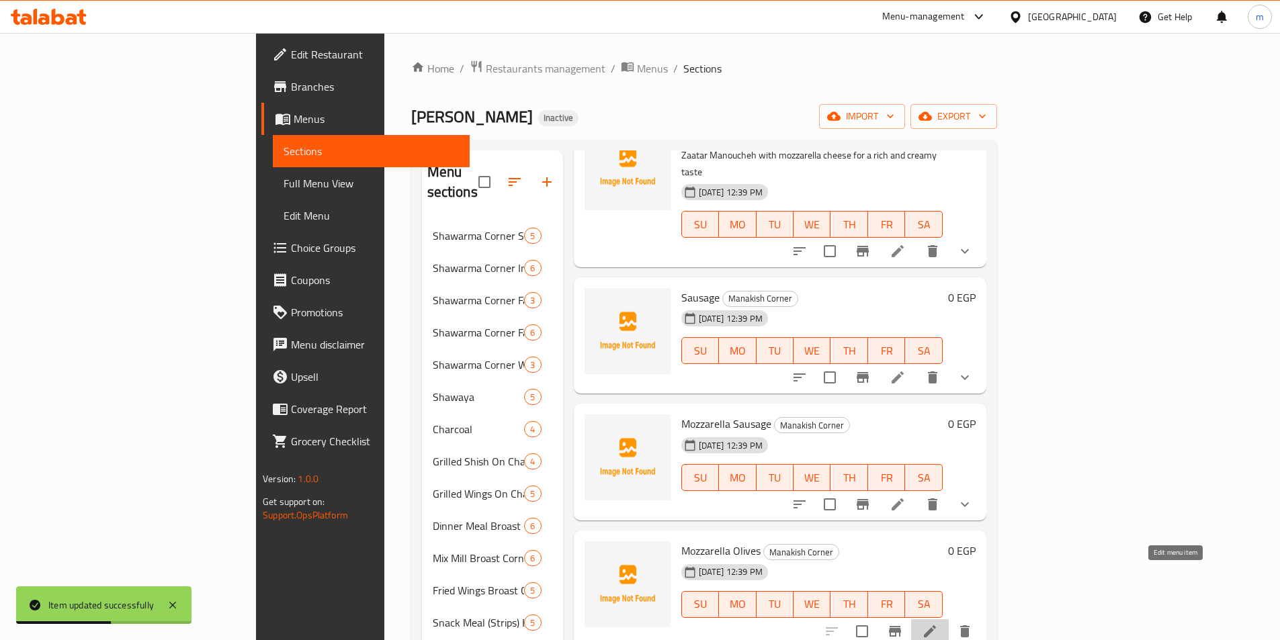
click at [938, 624] on icon at bounding box center [930, 632] width 16 height 16
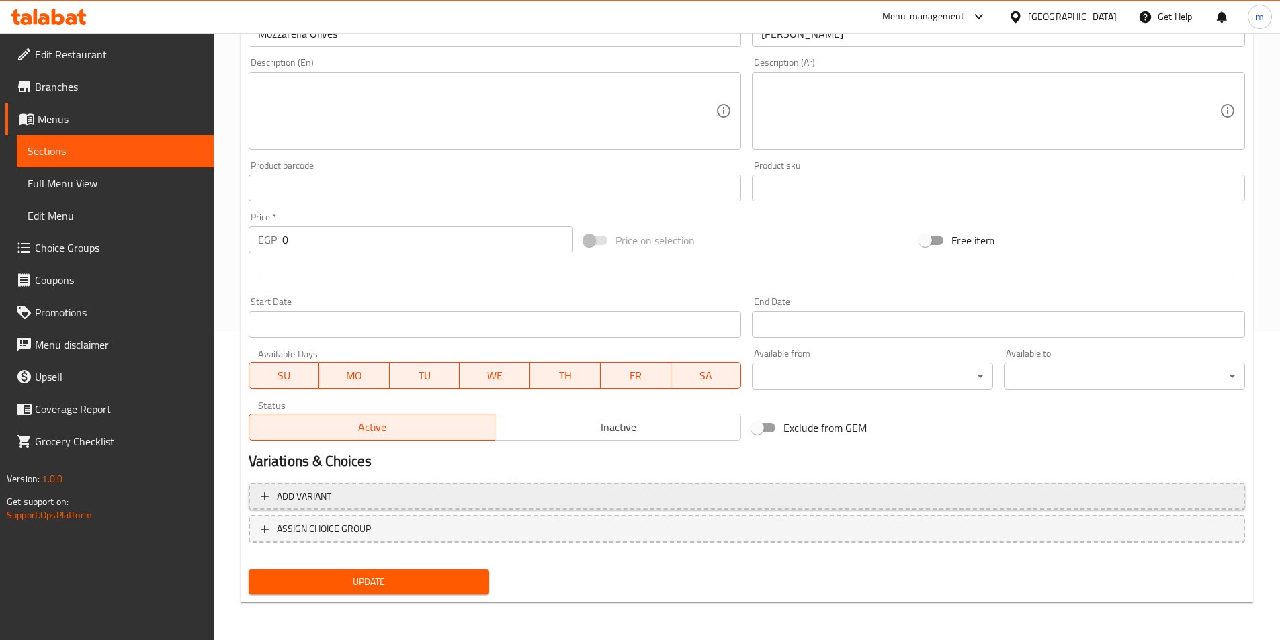
click at [582, 507] on button "Add variant" at bounding box center [747, 497] width 997 height 28
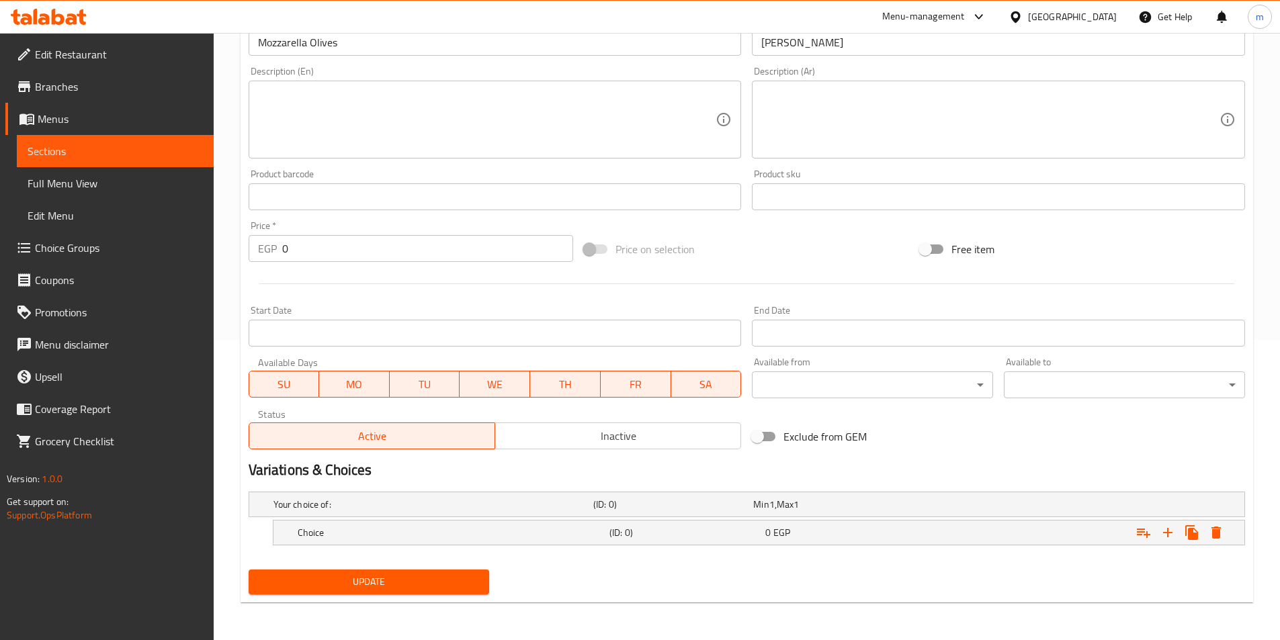
scroll to position [300, 0]
click at [648, 514] on div "(ID: 0)" at bounding box center [671, 504] width 160 height 19
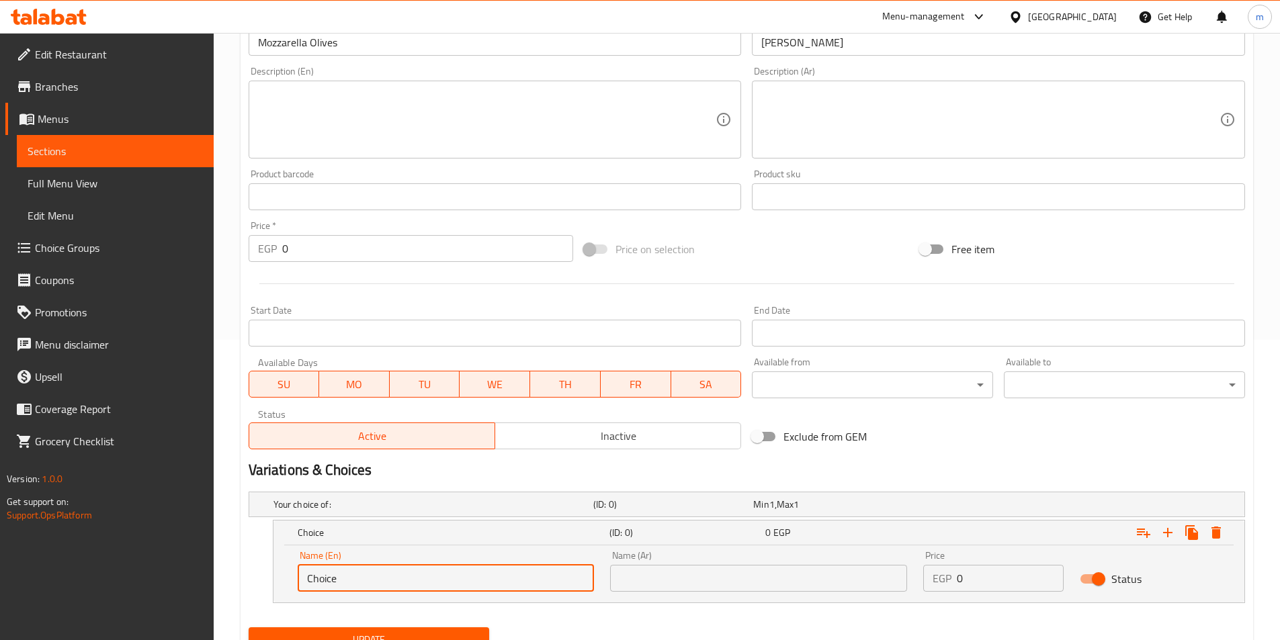
drag, startPoint x: 492, startPoint y: 573, endPoint x: 259, endPoint y: 598, distance: 234.6
click at [259, 598] on div "Choice (ID: 0) 0 EGP Name (En) Choice Name (En) Name (Ar) Name (Ar) Price EGP 0…" at bounding box center [747, 561] width 997 height 83
type input "ة"
click at [392, 575] on input "text" at bounding box center [446, 578] width 297 height 27
type input "Medium"
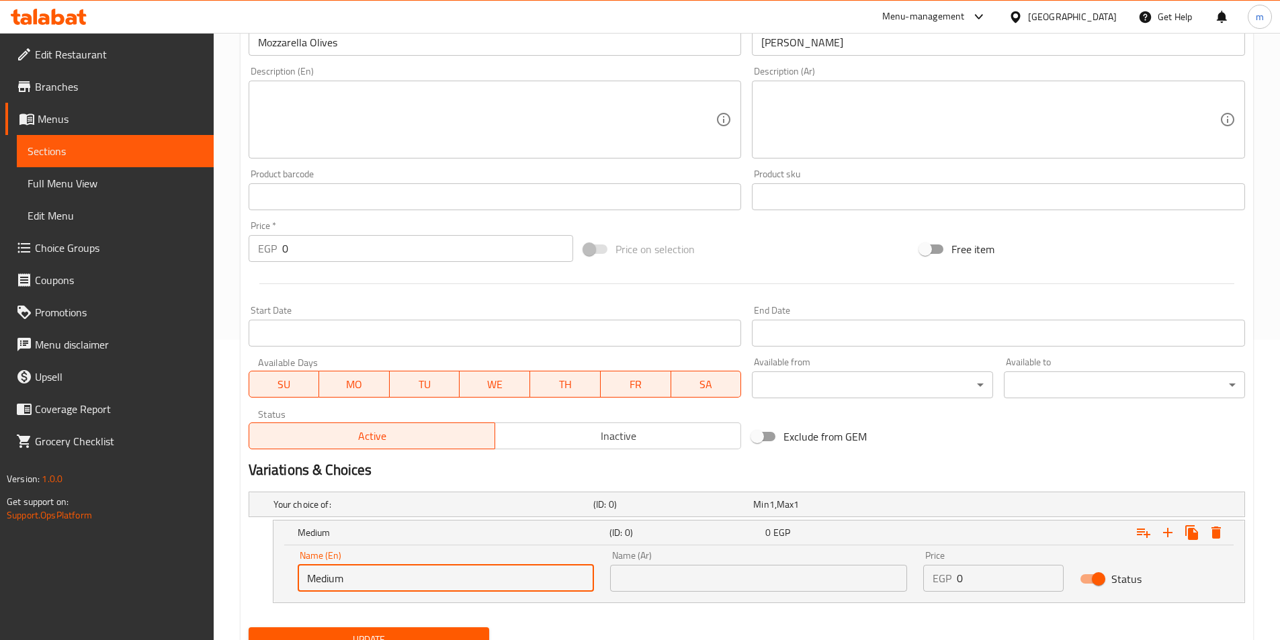
click at [675, 571] on input "text" at bounding box center [758, 578] width 297 height 27
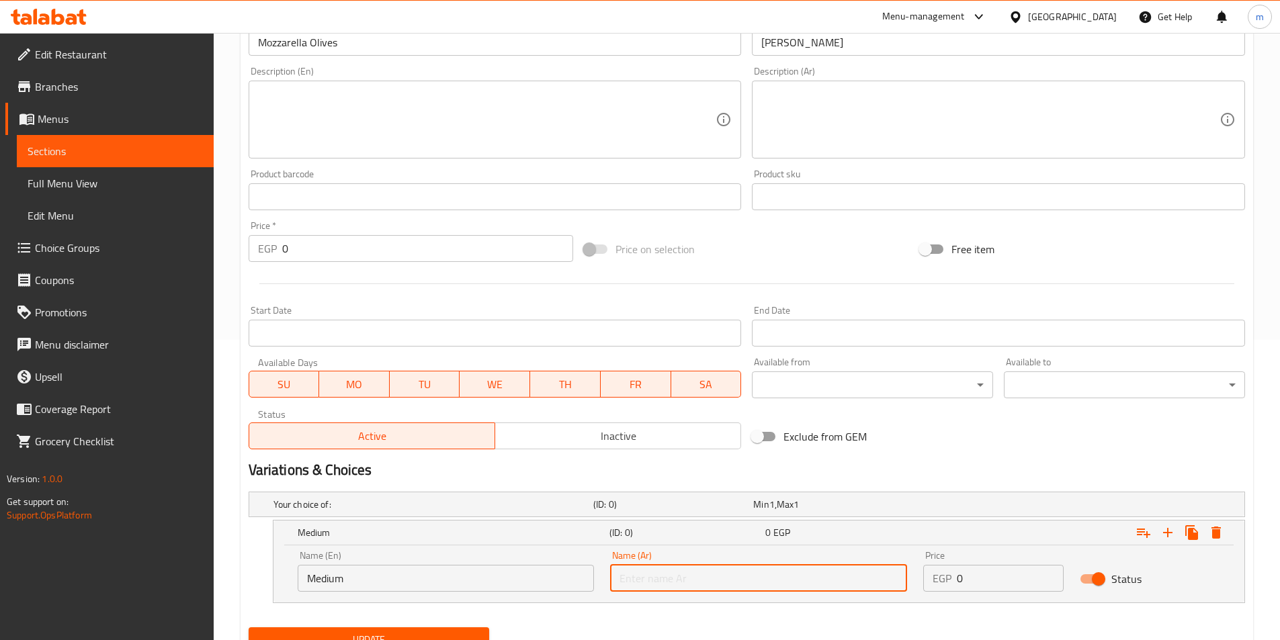
type input "وسط"
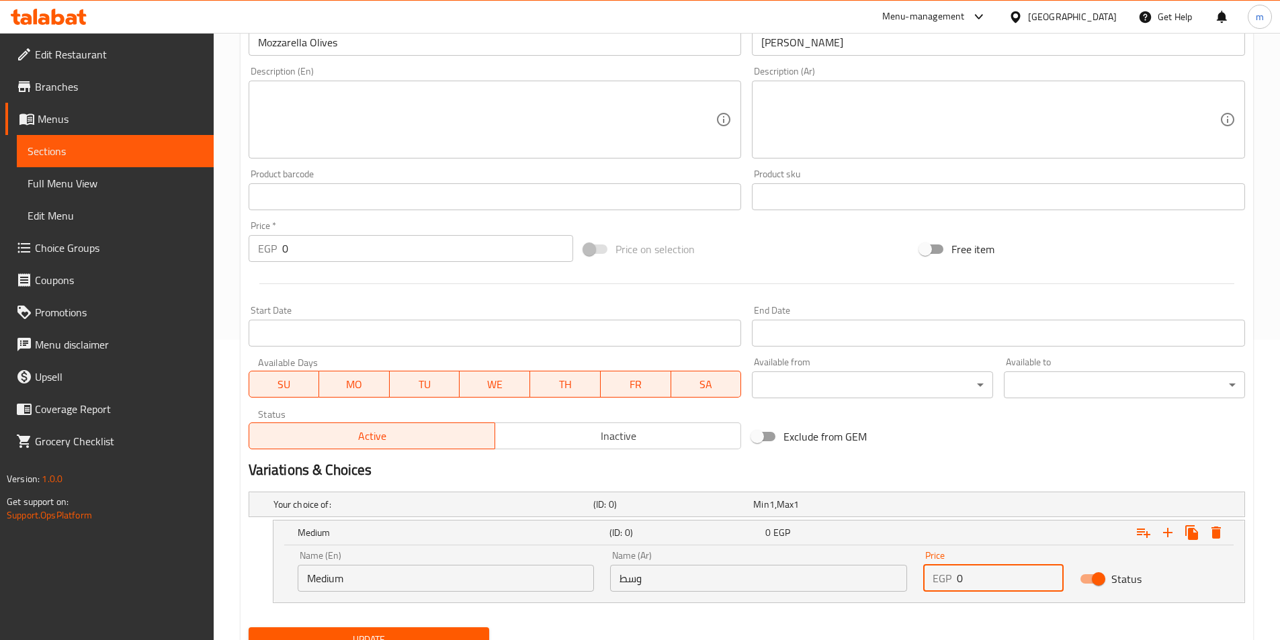
drag, startPoint x: 1000, startPoint y: 587, endPoint x: 933, endPoint y: 587, distance: 67.2
click at [933, 587] on div "EGP 0 Price" at bounding box center [993, 578] width 140 height 27
type input "39"
click at [1164, 539] on icon "Expand" at bounding box center [1168, 533] width 16 height 16
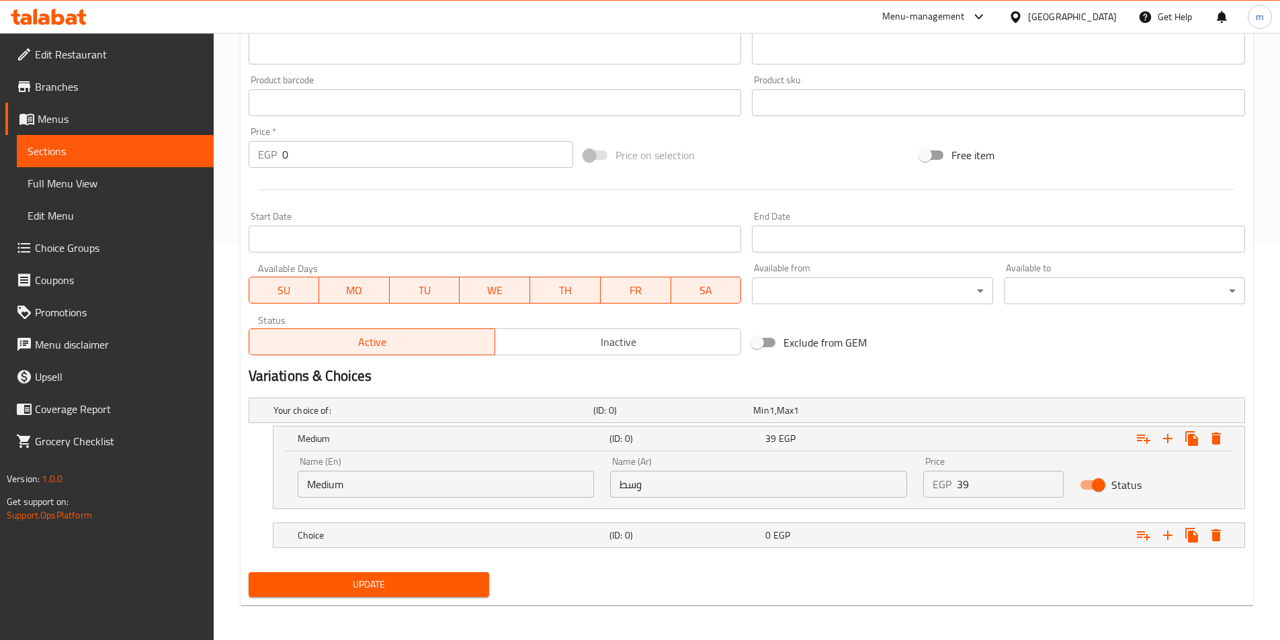
scroll to position [397, 0]
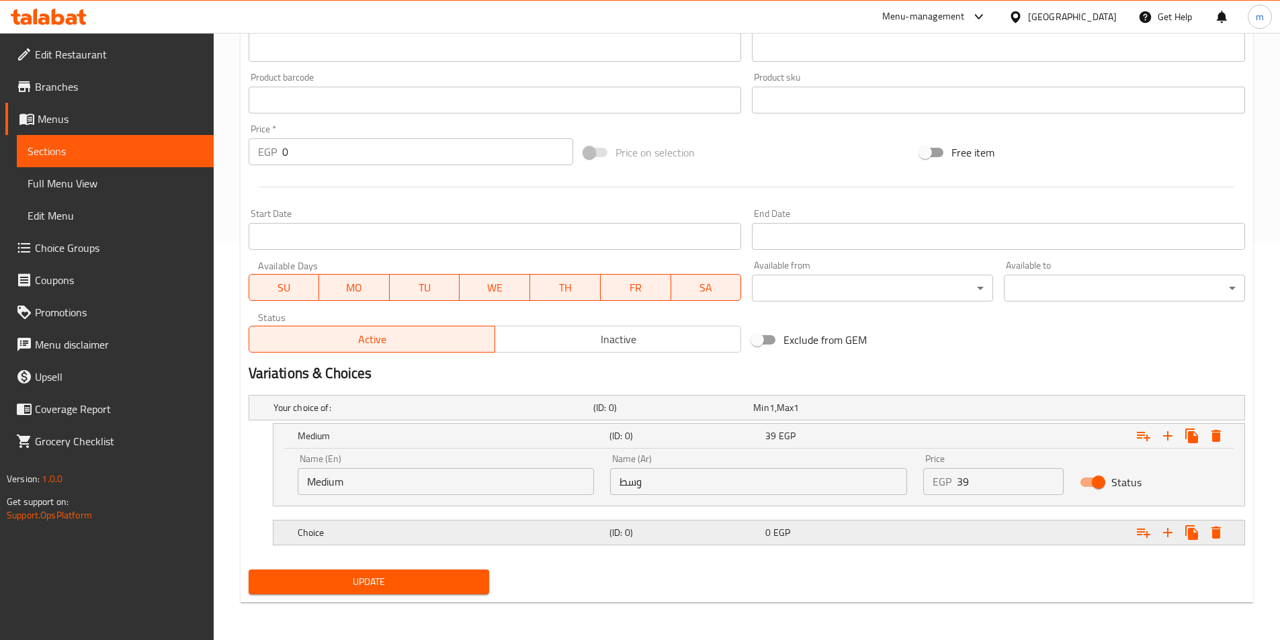
click at [399, 417] on div "Choice" at bounding box center [431, 408] width 320 height 19
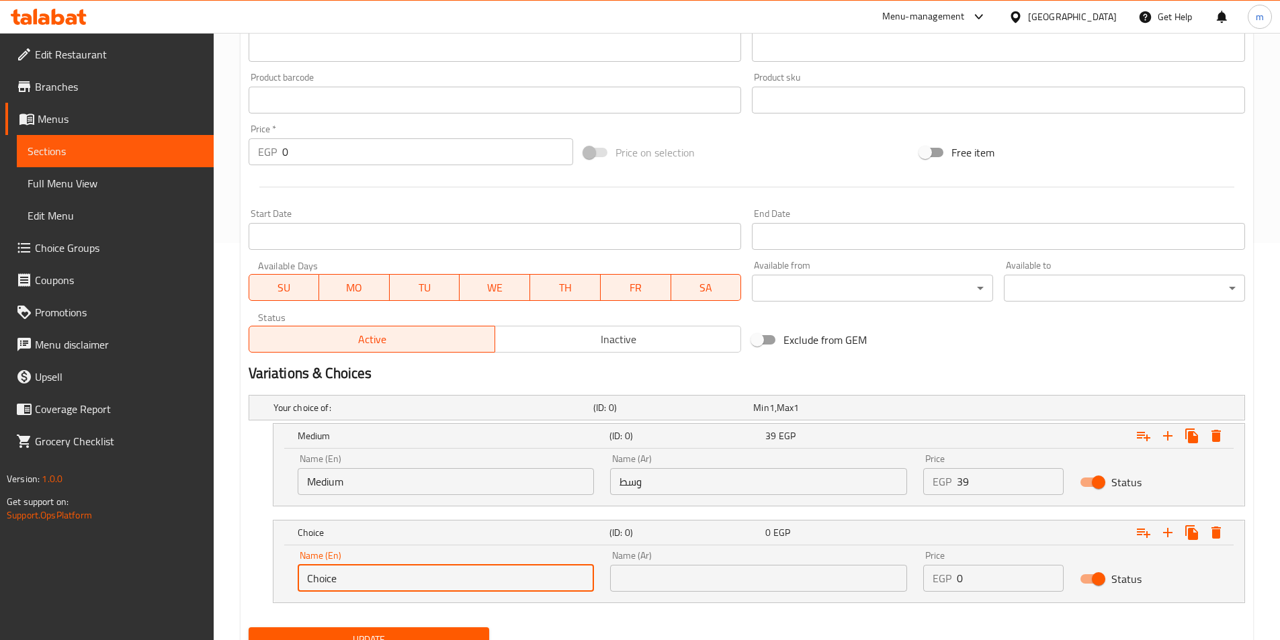
drag, startPoint x: 339, startPoint y: 566, endPoint x: 254, endPoint y: 577, distance: 86.1
click at [254, 577] on div "Choice (ID: 0) 0 EGP Name (En) Choice Name (En) Name (Ar) Name (Ar) Price EGP 0…" at bounding box center [747, 561] width 997 height 83
drag, startPoint x: 339, startPoint y: 555, endPoint x: 347, endPoint y: 571, distance: 18.3
click at [339, 554] on div "Name (En) Name (En)" at bounding box center [446, 571] width 297 height 41
click at [350, 573] on input "text" at bounding box center [446, 578] width 297 height 27
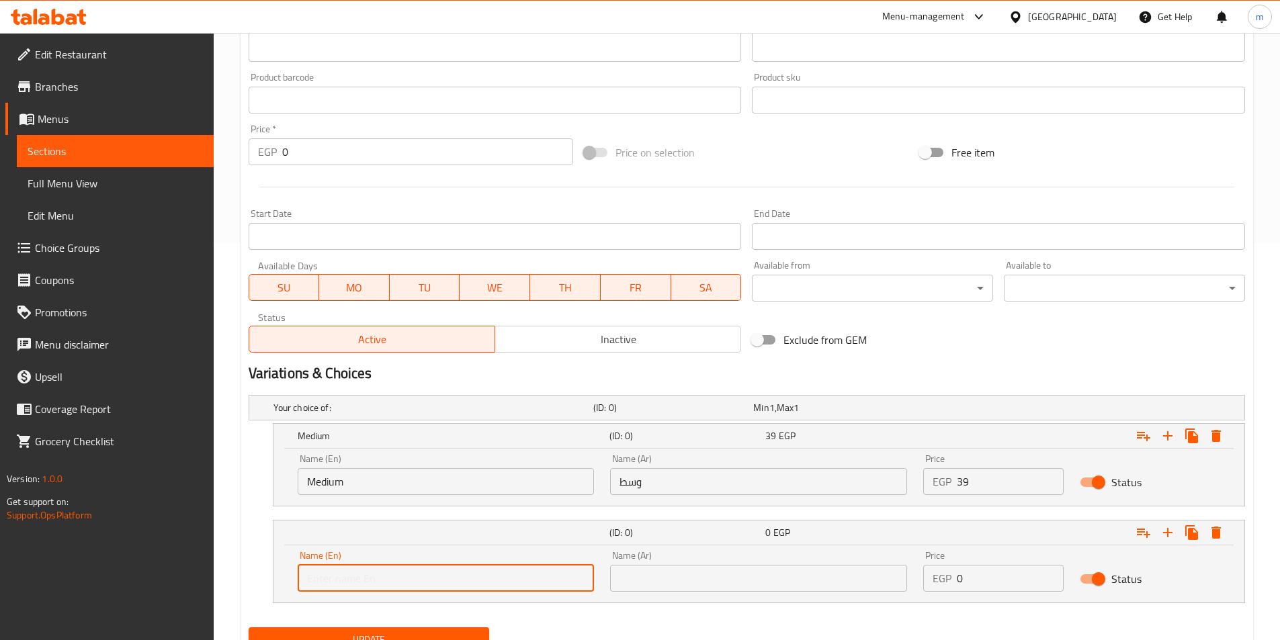
type input "Large"
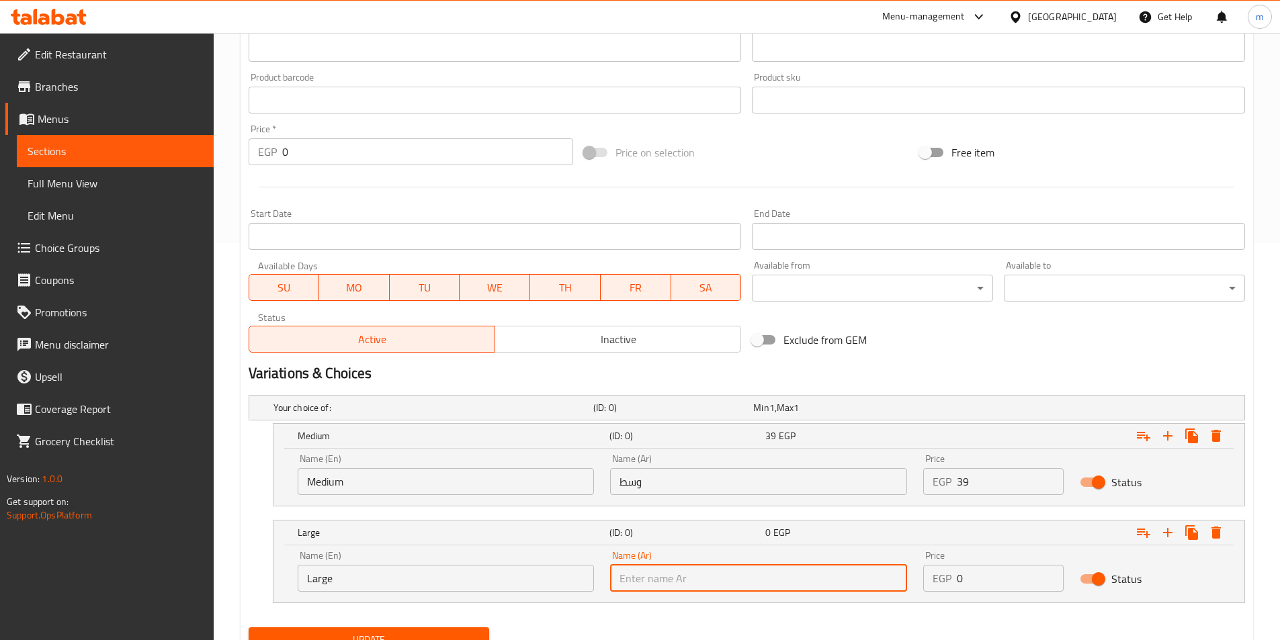
click at [730, 565] on input "text" at bounding box center [758, 578] width 297 height 27
type input "كبير"
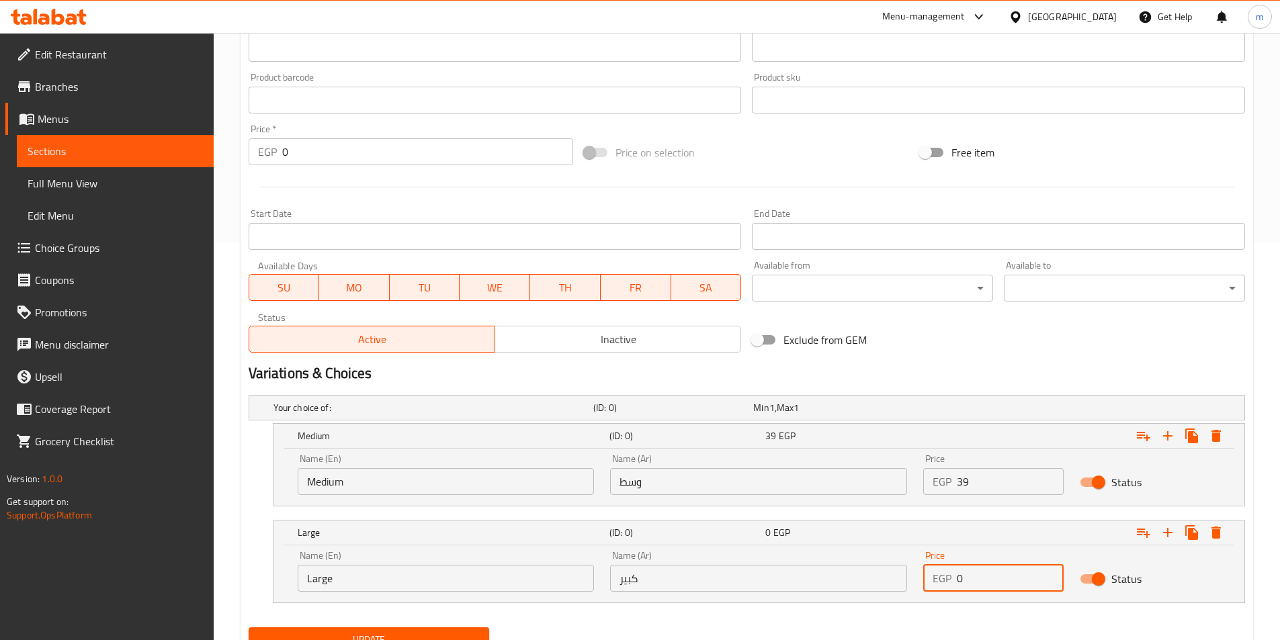
drag, startPoint x: 993, startPoint y: 583, endPoint x: 940, endPoint y: 591, distance: 54.4
click at [940, 591] on div "EGP 0 Price" at bounding box center [993, 578] width 140 height 27
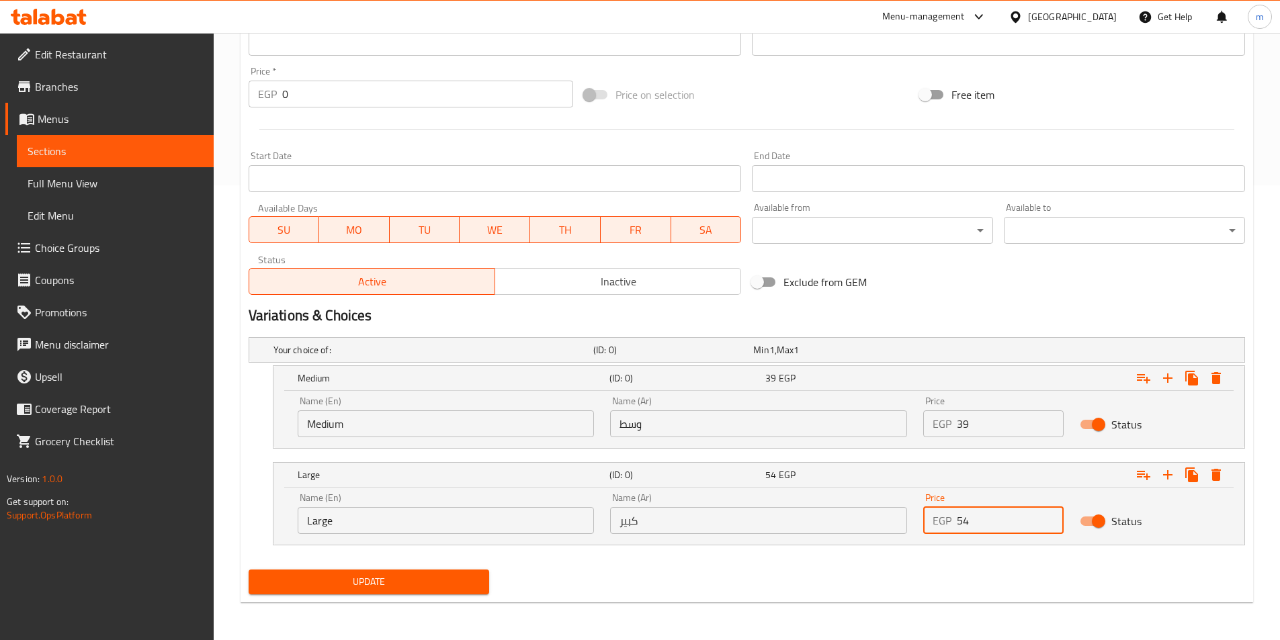
type input "54"
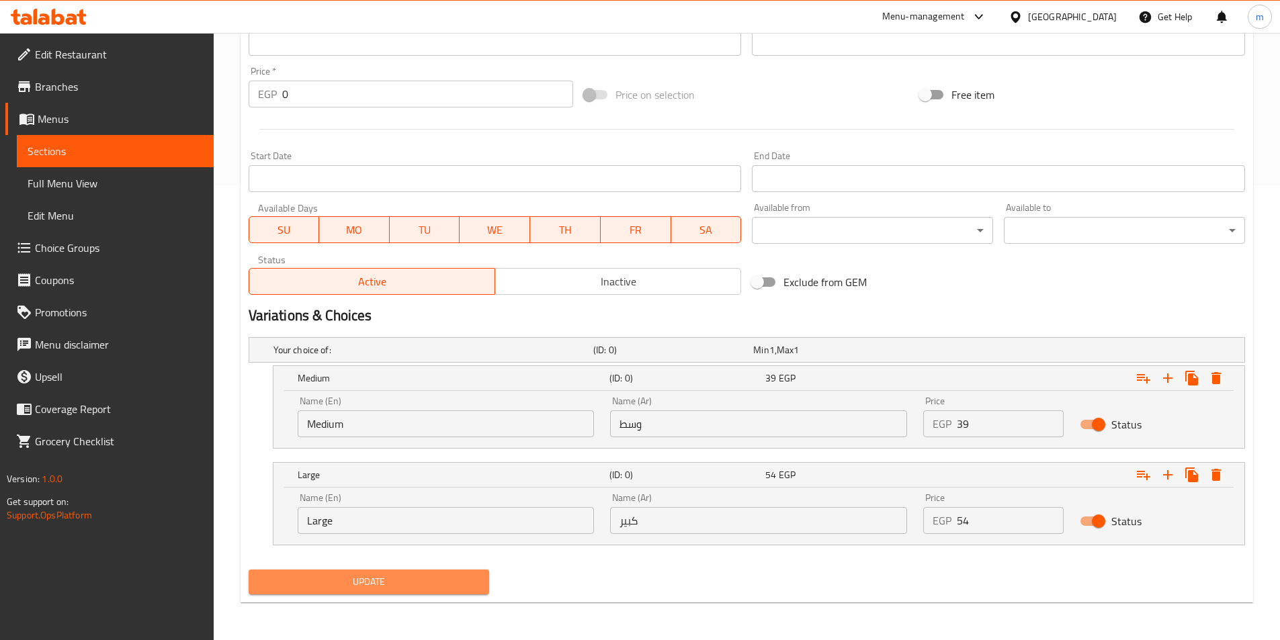
click at [464, 571] on button "Update" at bounding box center [369, 582] width 241 height 25
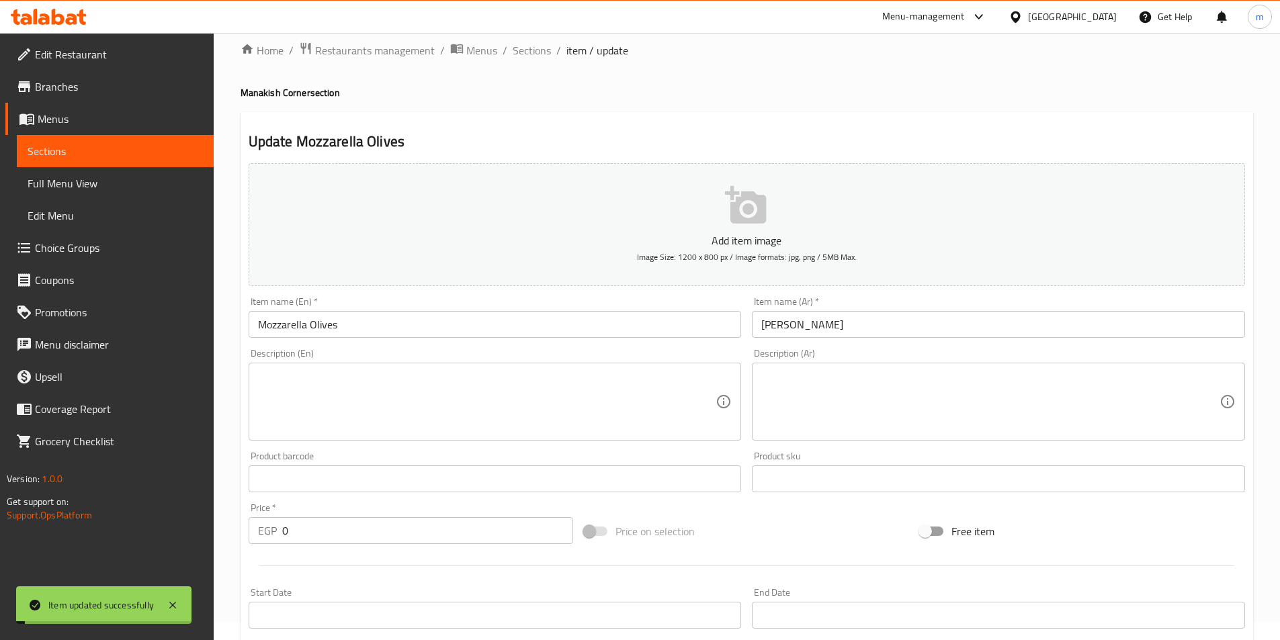
scroll to position [0, 0]
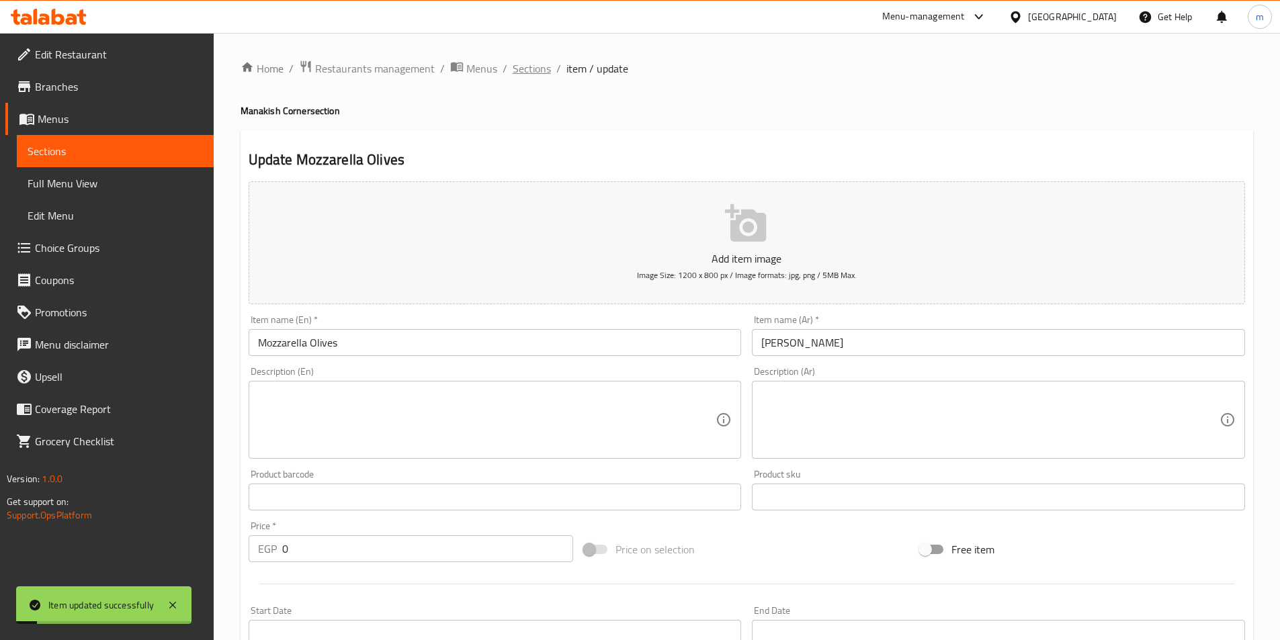
click at [534, 73] on span "Sections" at bounding box center [532, 68] width 38 height 16
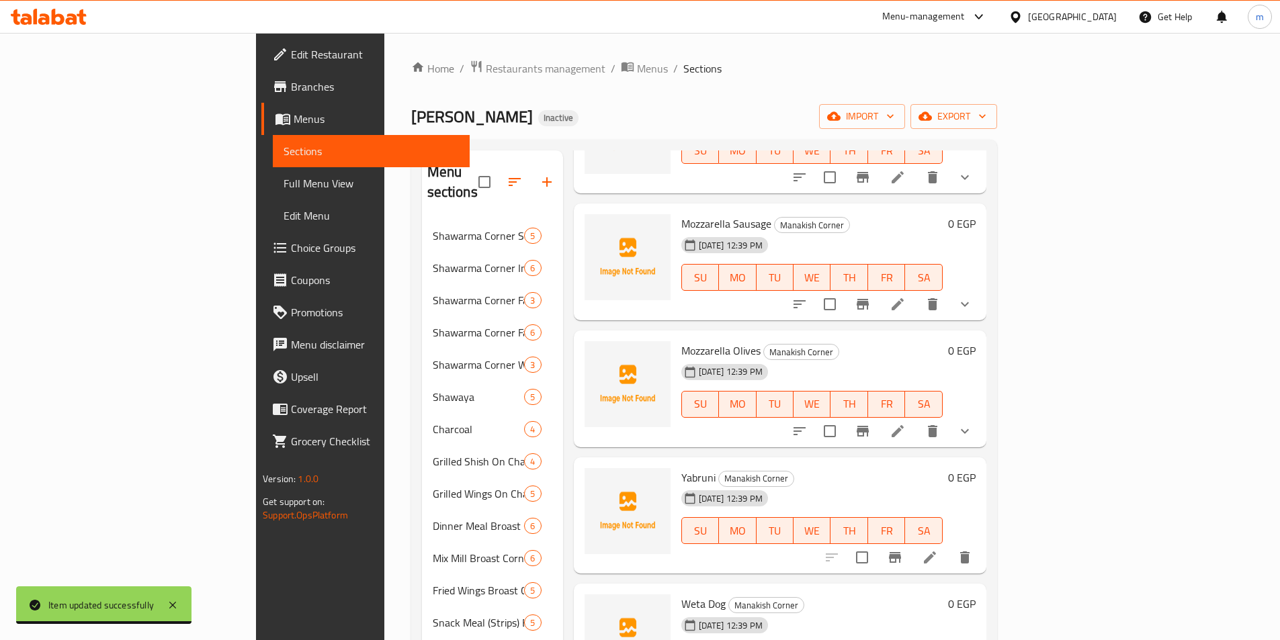
scroll to position [739, 0]
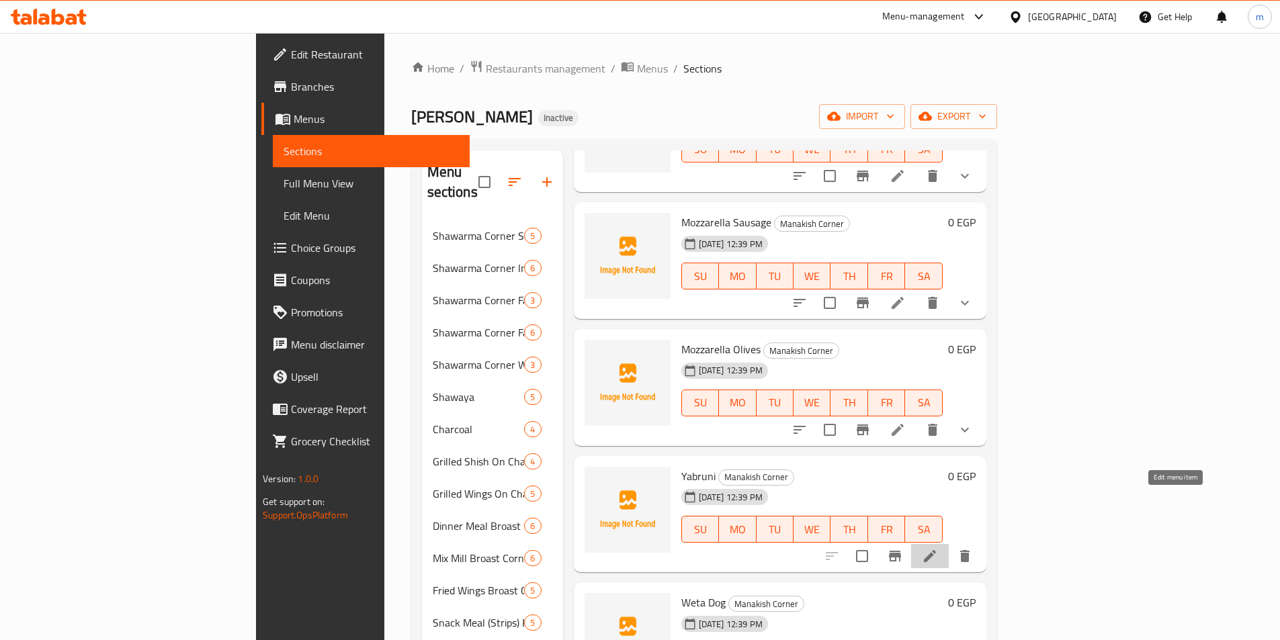
click at [938, 548] on icon at bounding box center [930, 556] width 16 height 16
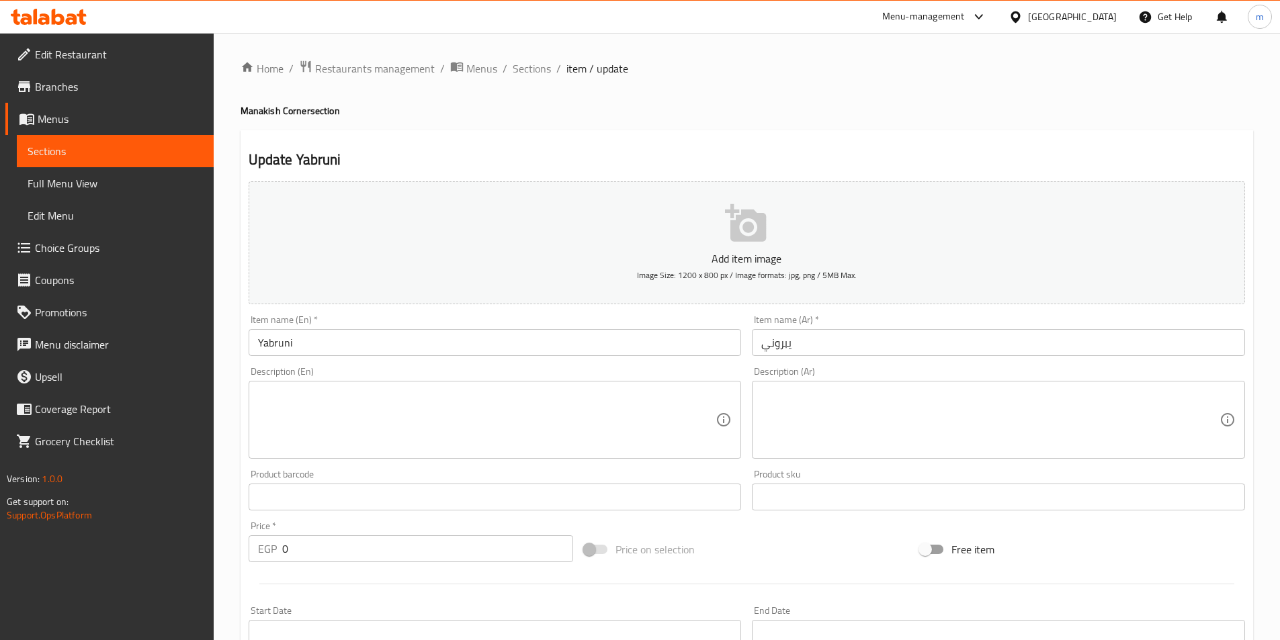
click at [780, 349] on input "يبروني" at bounding box center [998, 342] width 493 height 27
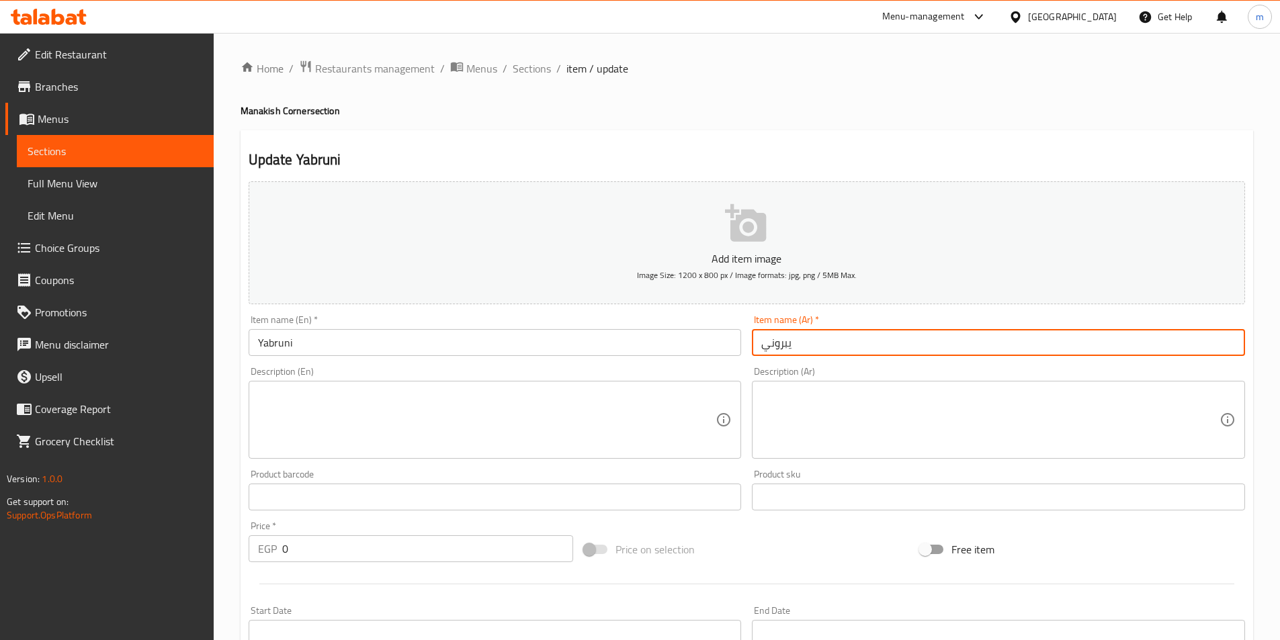
click at [780, 349] on input "يبروني" at bounding box center [998, 342] width 493 height 27
click at [798, 345] on input "يبروني" at bounding box center [998, 342] width 493 height 27
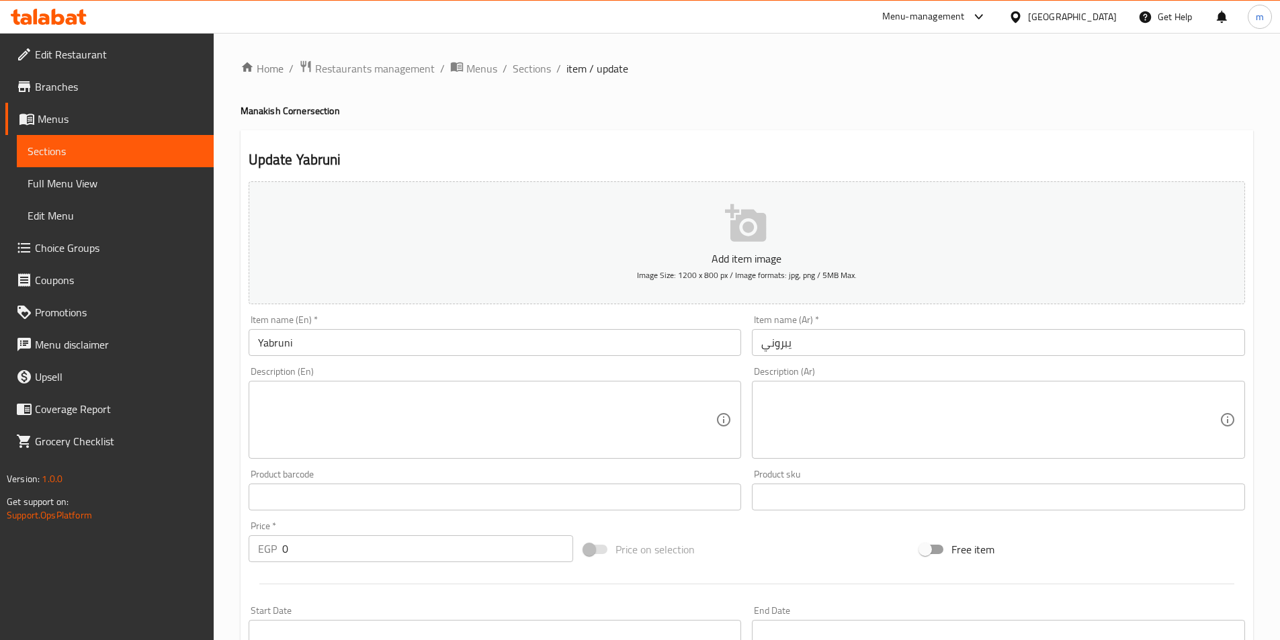
drag, startPoint x: 782, startPoint y: 345, endPoint x: 1013, endPoint y: 315, distance: 233.9
click at [1013, 315] on div "Item name (Ar)   * يبروني Item name (Ar) *" at bounding box center [999, 336] width 504 height 52
click at [800, 354] on input "يبروني" at bounding box center [998, 342] width 493 height 27
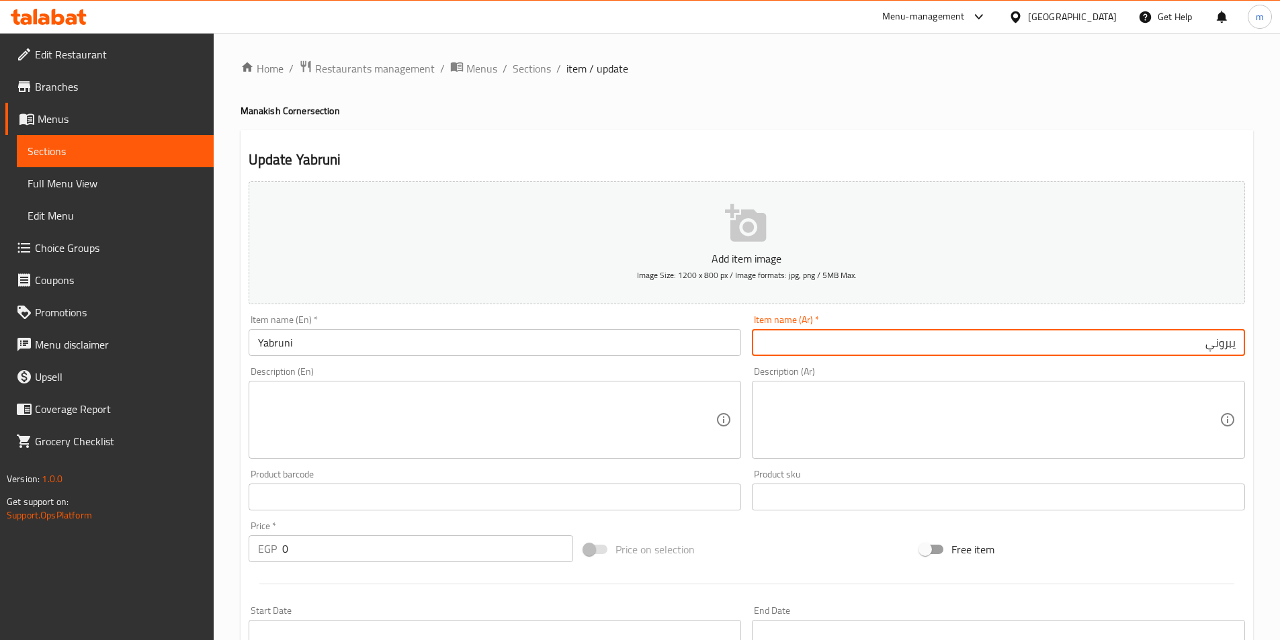
click at [1238, 350] on input "يبروني" at bounding box center [998, 342] width 493 height 27
click at [1228, 341] on input "بيبروني" at bounding box center [998, 342] width 493 height 27
type input "بيبروني"
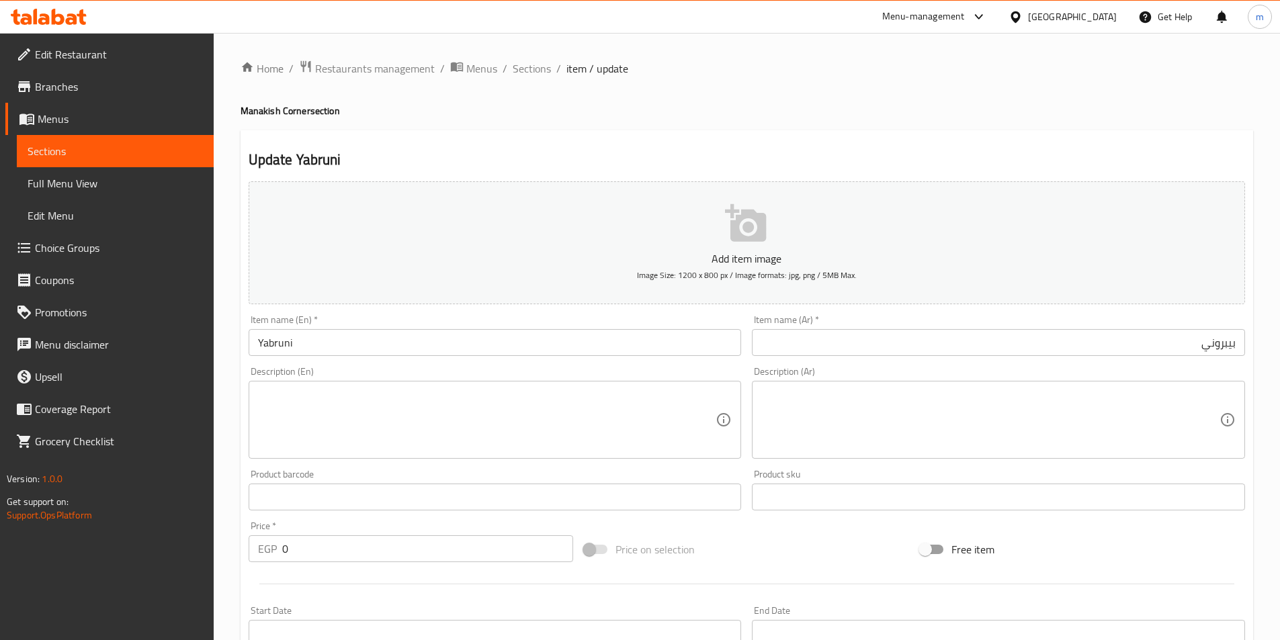
click at [442, 347] on input "Yabruni" at bounding box center [495, 342] width 493 height 27
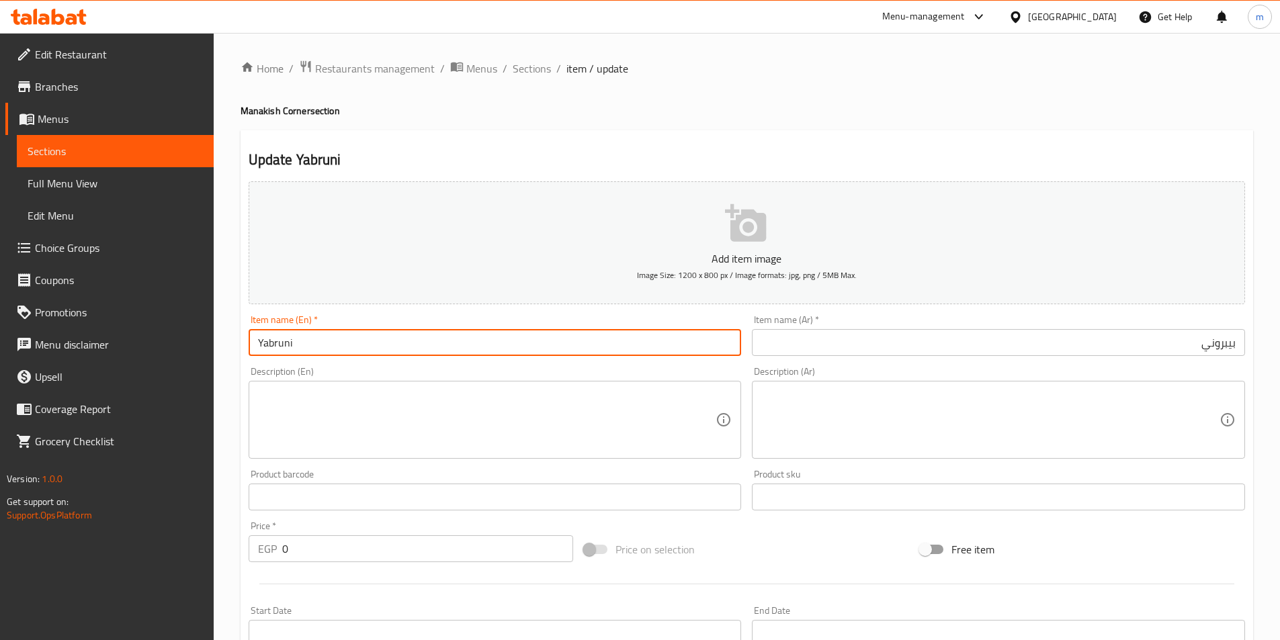
click at [443, 359] on div "Item name (En)   * Yabruni Item name (En) *" at bounding box center [495, 336] width 504 height 52
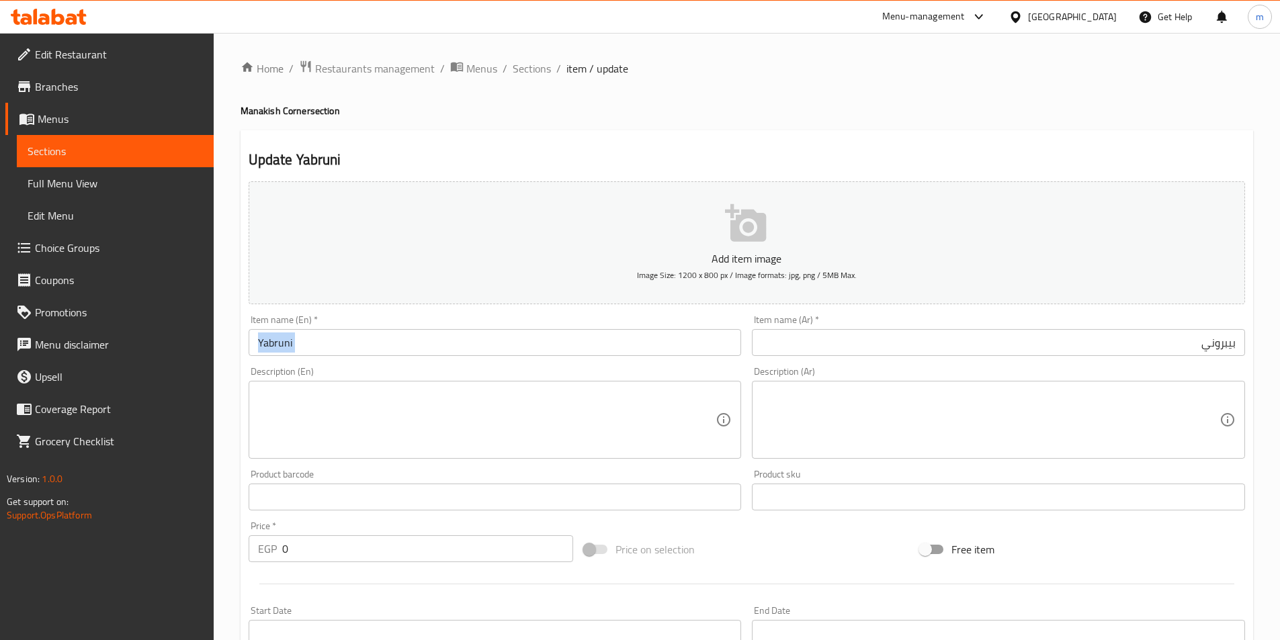
click at [443, 359] on div "Item name (En)   * Yabruni Item name (En) *" at bounding box center [495, 336] width 504 height 52
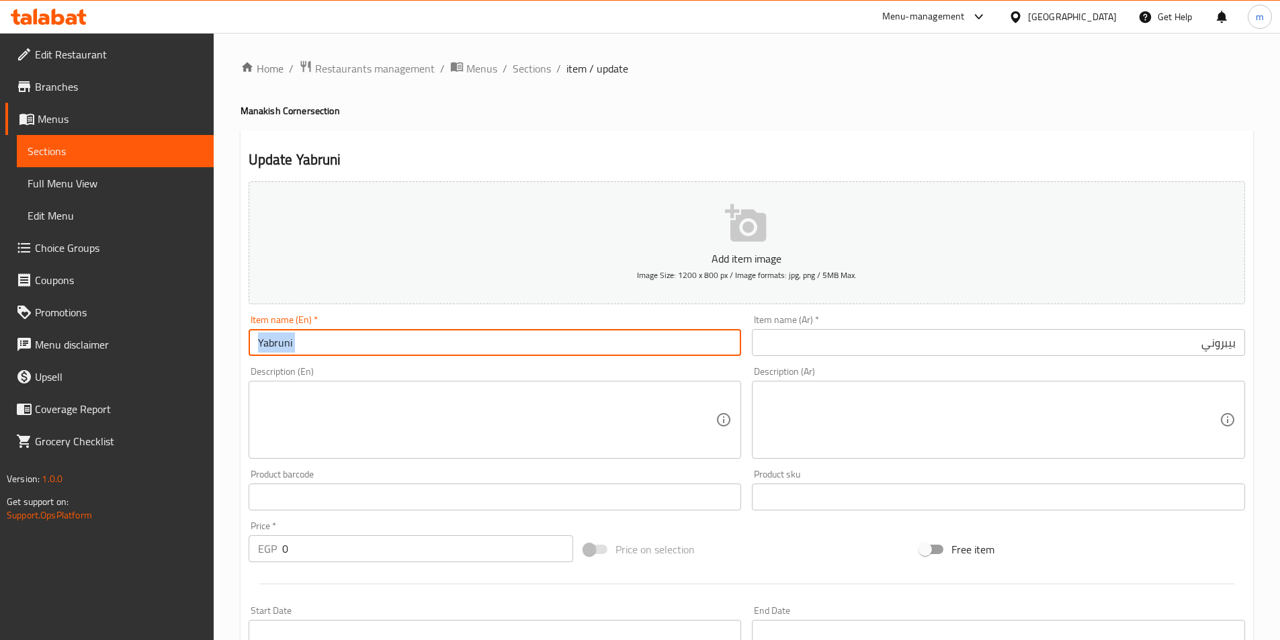
click at [284, 337] on input "Yabruni" at bounding box center [495, 342] width 493 height 27
paste input "pepperoni"
click at [318, 346] on input "Yabrupepperonini" at bounding box center [495, 342] width 493 height 27
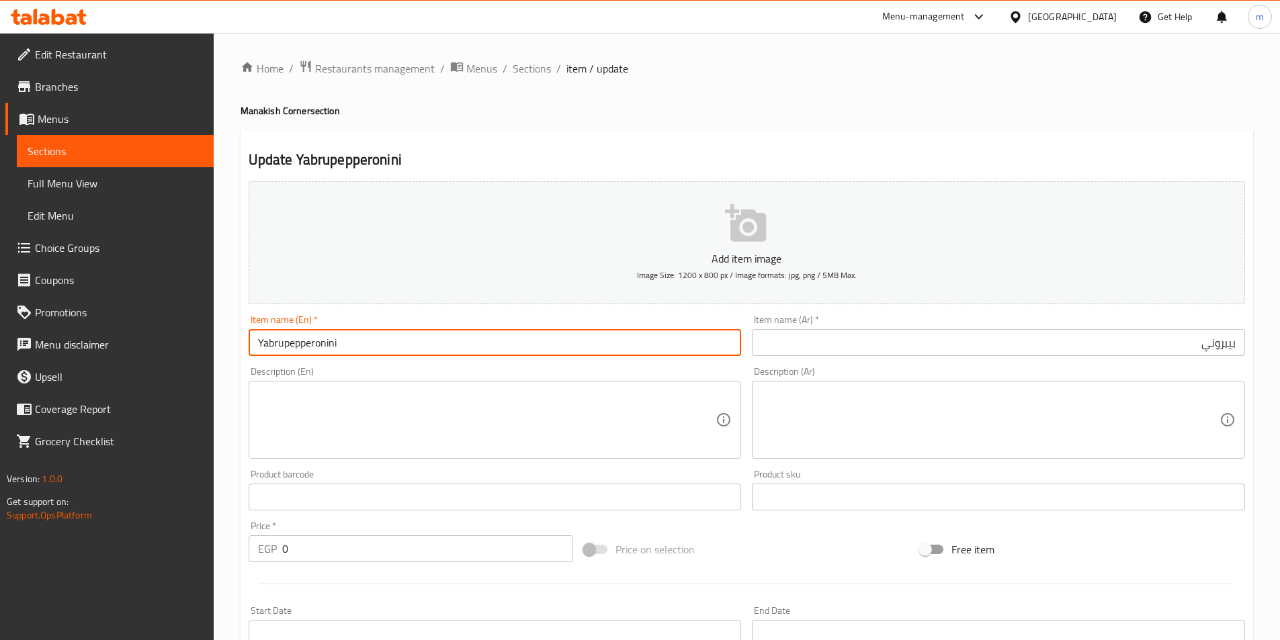
paste input "peppero"
paste input "Manoucheh"
type input "pepperoni Manoucheh"
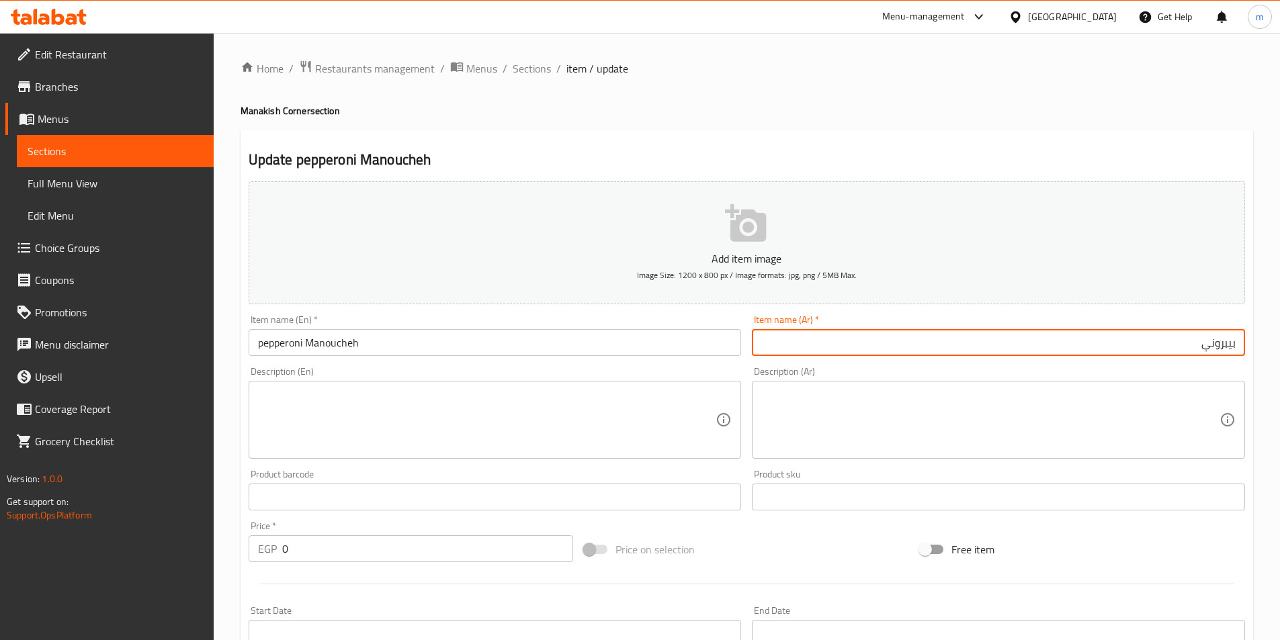
click at [875, 355] on input "بيبروني" at bounding box center [998, 342] width 493 height 27
type input "بيبروني منقوشة"
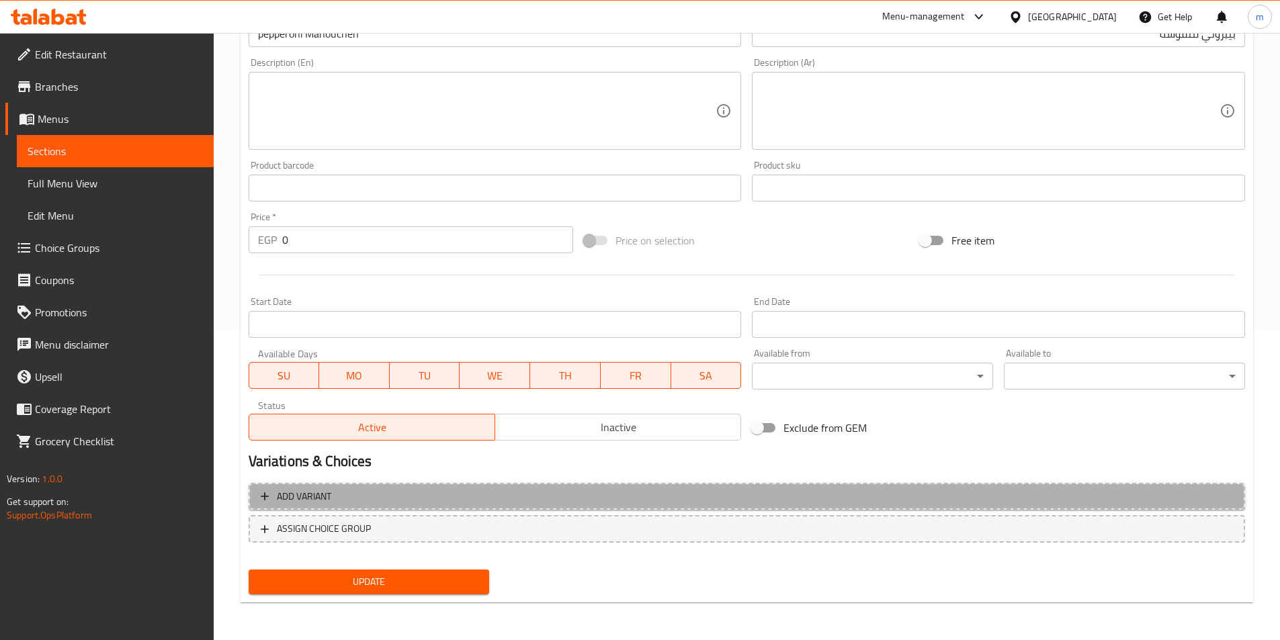
click at [724, 500] on span "Add variant" at bounding box center [747, 497] width 972 height 17
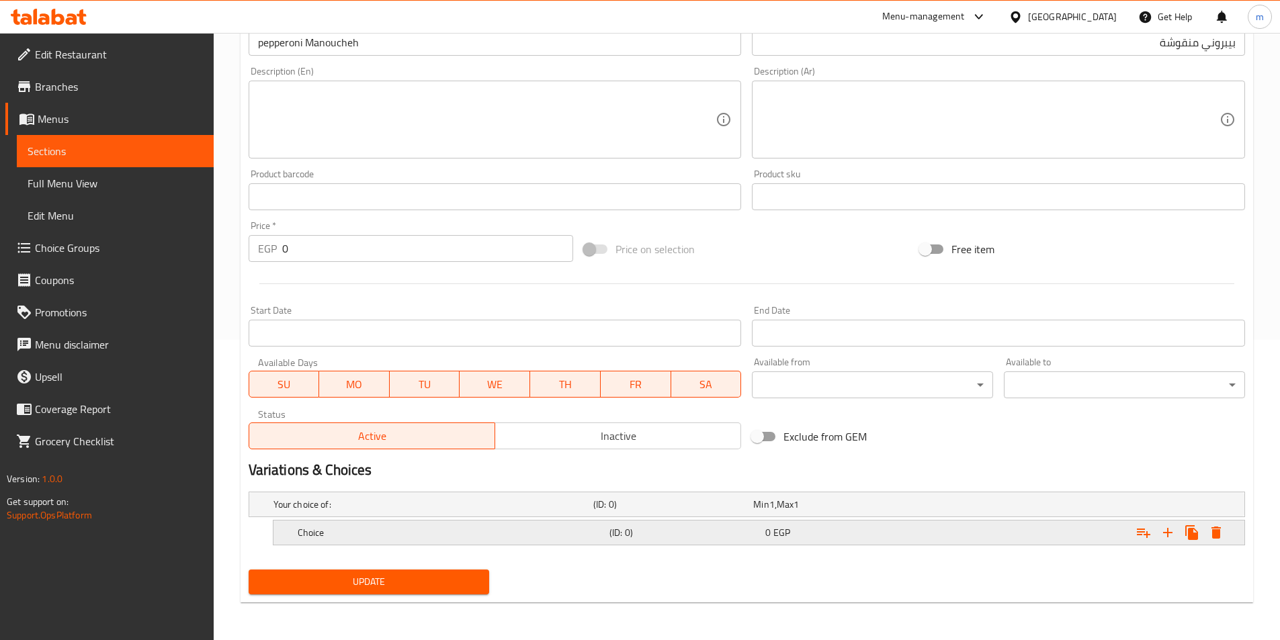
click at [485, 511] on h5 "Choice" at bounding box center [431, 504] width 315 height 13
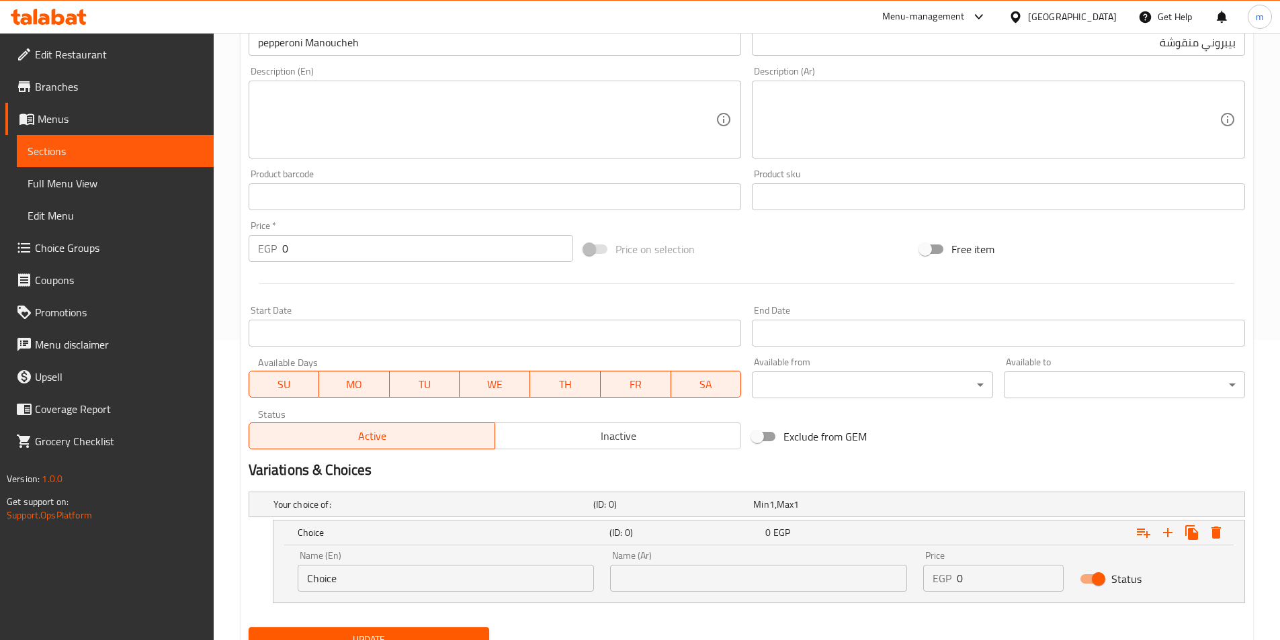
drag, startPoint x: 358, startPoint y: 558, endPoint x: 333, endPoint y: 584, distance: 36.1
click at [300, 575] on div "Name (En) Choice Name (En)" at bounding box center [446, 571] width 297 height 41
drag, startPoint x: 335, startPoint y: 584, endPoint x: 282, endPoint y: 585, distance: 52.4
click at [282, 585] on div "Name (En) Choice Name (En) Name (Ar) Name (Ar) Price EGP 0 Price Status" at bounding box center [759, 574] width 971 height 57
click at [325, 585] on input "text" at bounding box center [446, 578] width 297 height 27
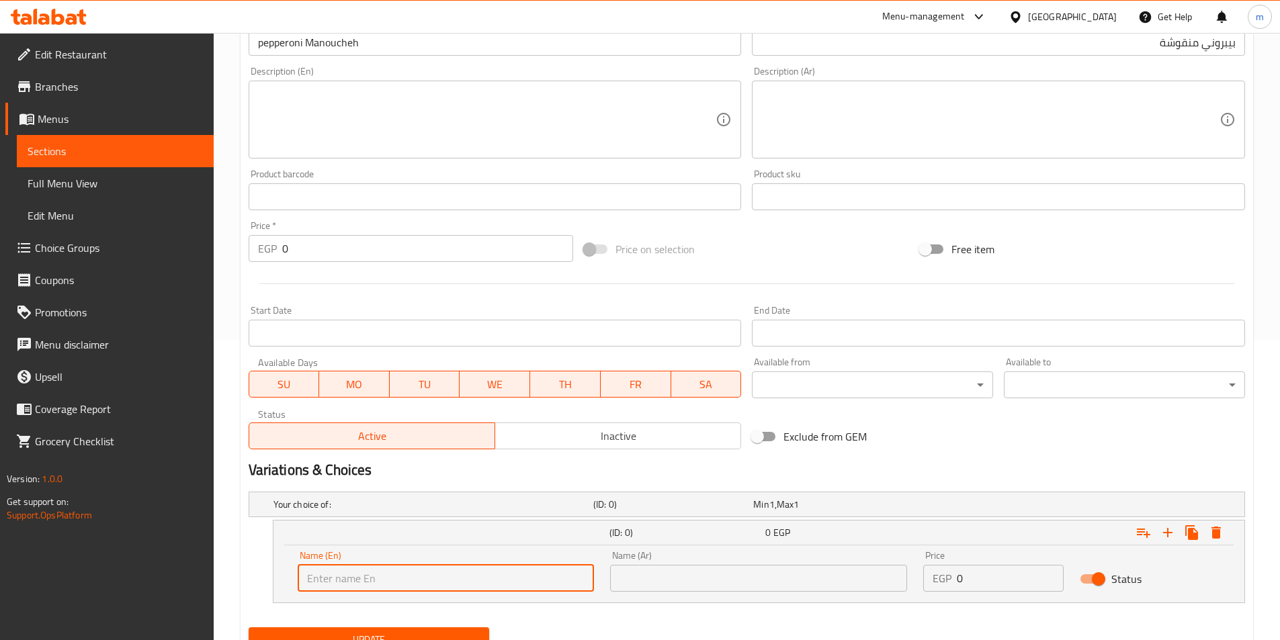
type input "Medium"
click at [641, 573] on input "text" at bounding box center [758, 578] width 297 height 27
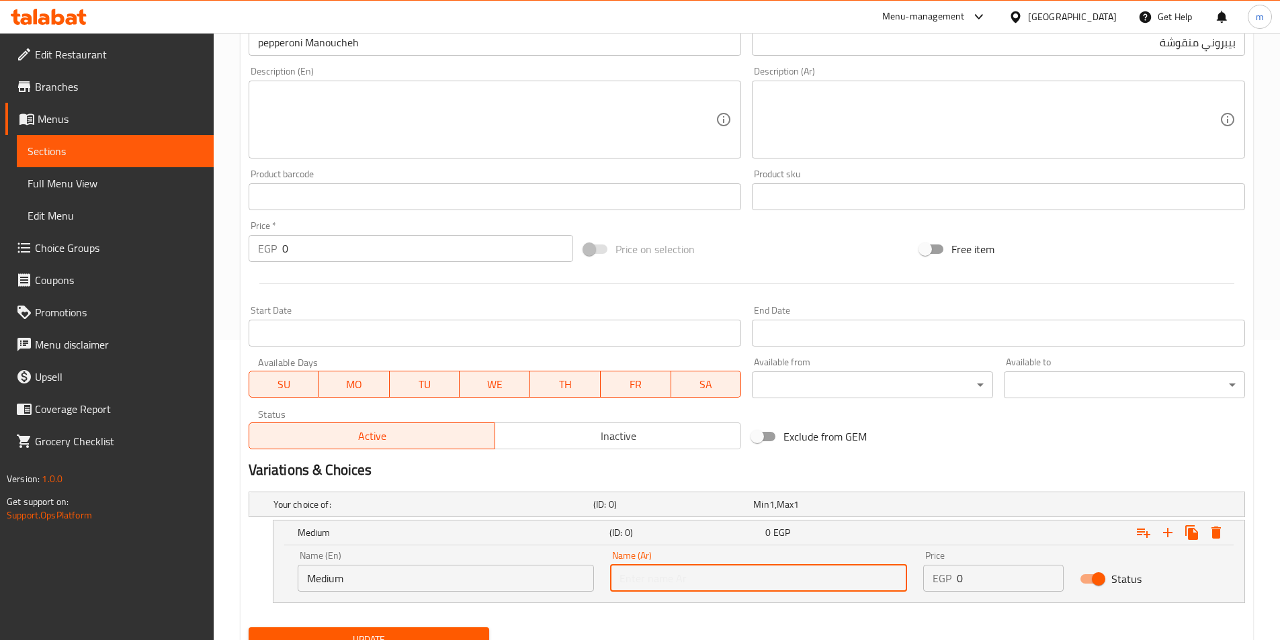
type input "وسط"
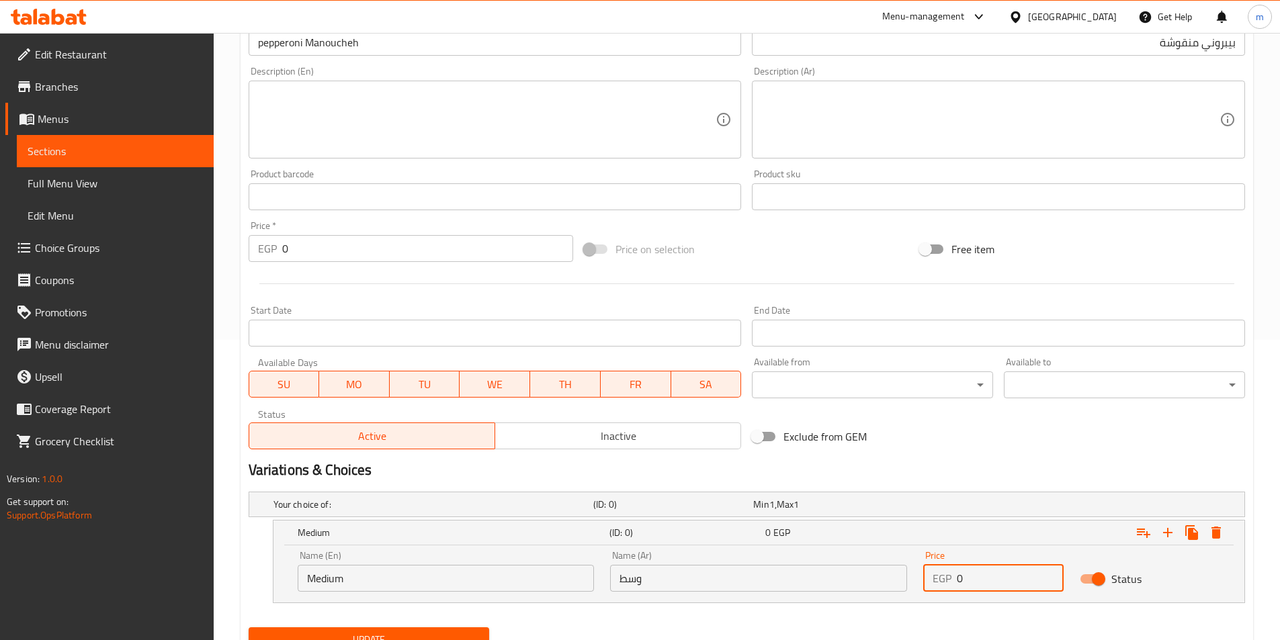
drag, startPoint x: 972, startPoint y: 588, endPoint x: 911, endPoint y: 573, distance: 62.9
click at [911, 573] on div "Name (En) Medium Name (En) Name (Ar) وسط Name (Ar) Price EGP 0 Price Status" at bounding box center [759, 571] width 939 height 57
type input "39"
click at [1173, 536] on icon "Expand" at bounding box center [1168, 533] width 16 height 16
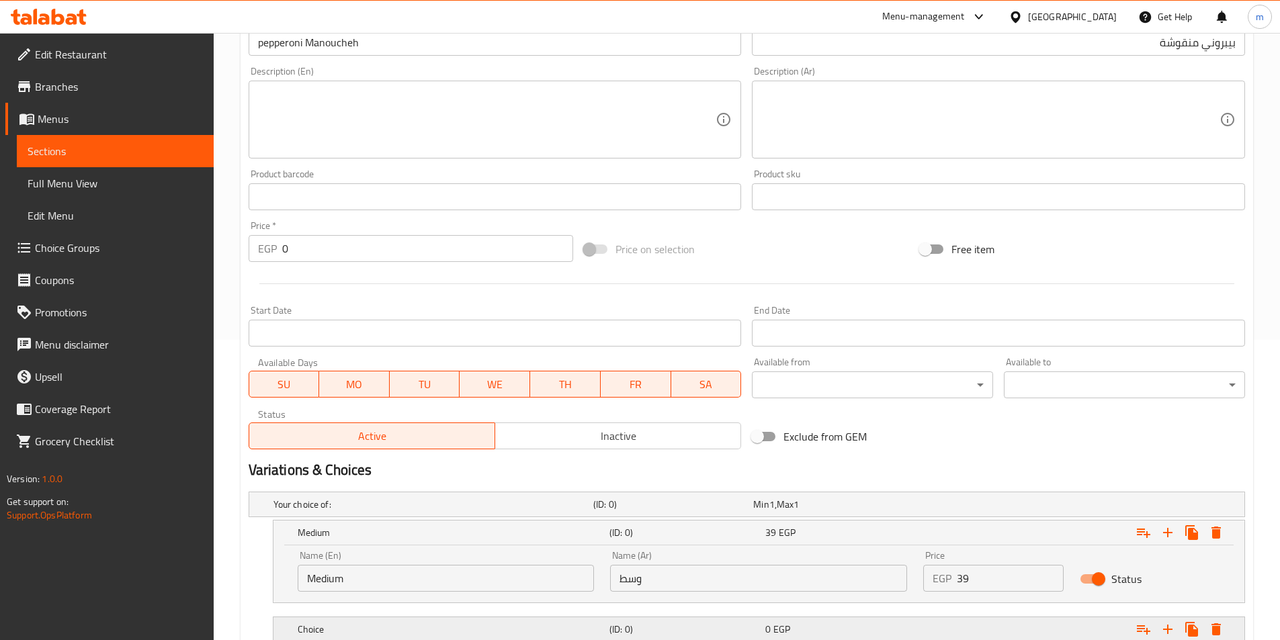
scroll to position [397, 0]
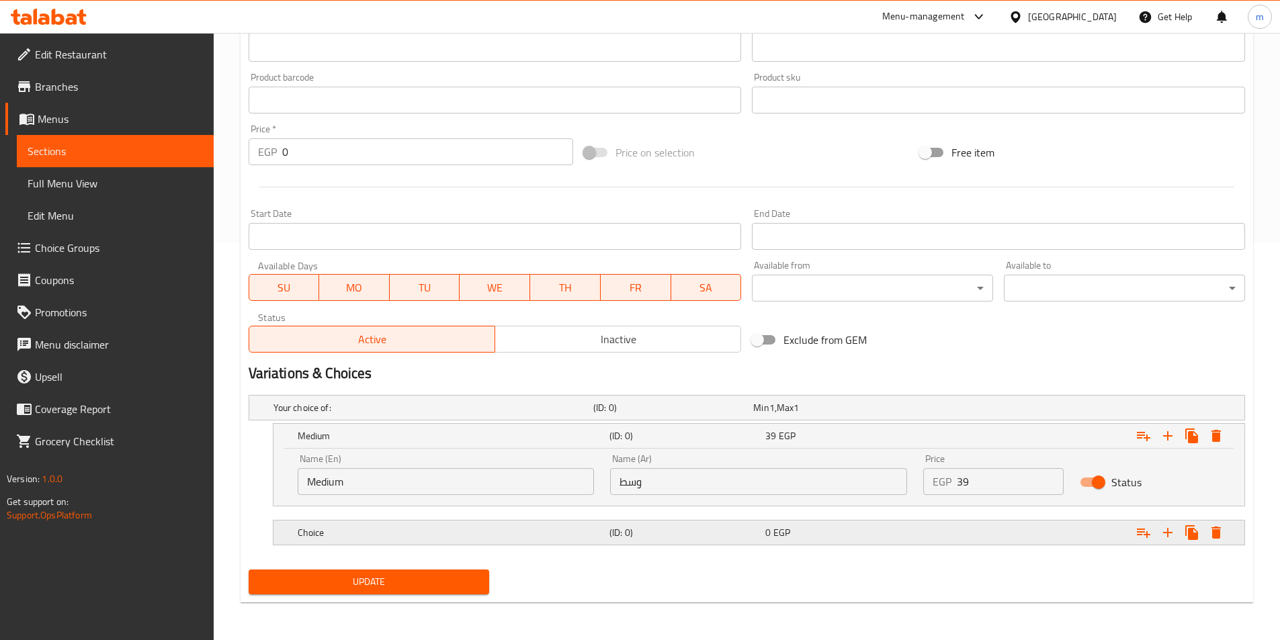
click at [415, 417] on div "Choice" at bounding box center [431, 408] width 320 height 19
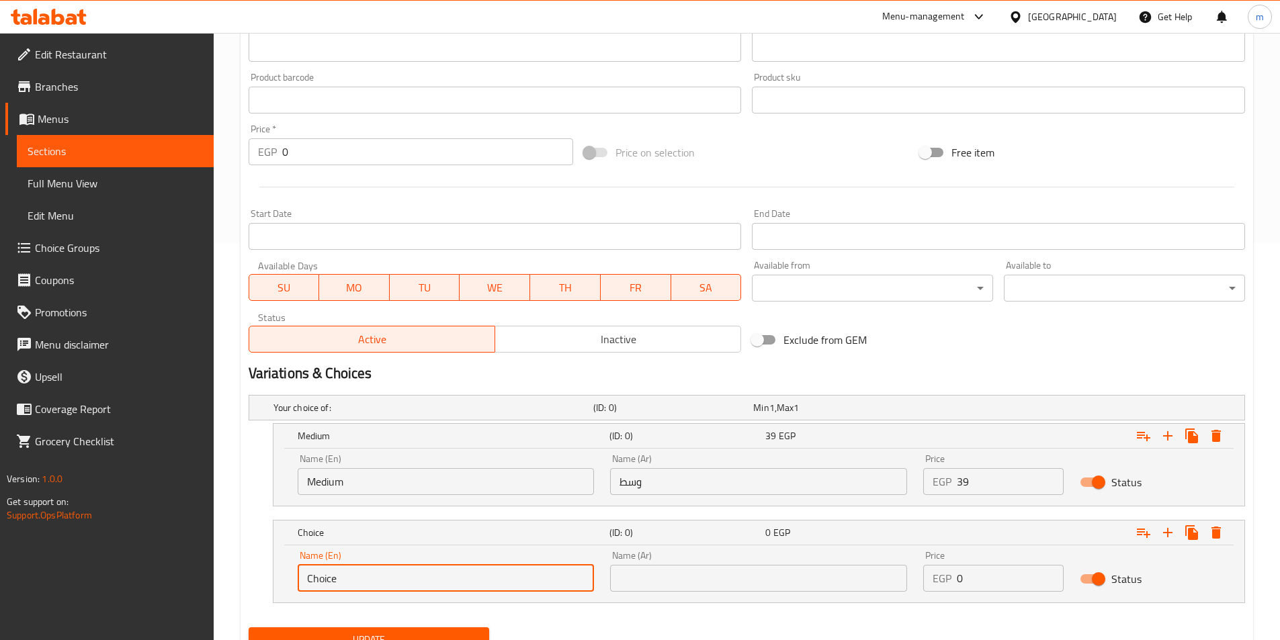
drag, startPoint x: 376, startPoint y: 580, endPoint x: 183, endPoint y: 595, distance: 194.2
click at [183, 595] on div "Edit Restaurant Branches Menus Sections Full Menu View Edit Menu Choice Groups …" at bounding box center [640, 167] width 1280 height 1063
click at [428, 587] on input "text" at bounding box center [446, 578] width 297 height 27
type input "Large"
click at [685, 585] on input "text" at bounding box center [758, 578] width 297 height 27
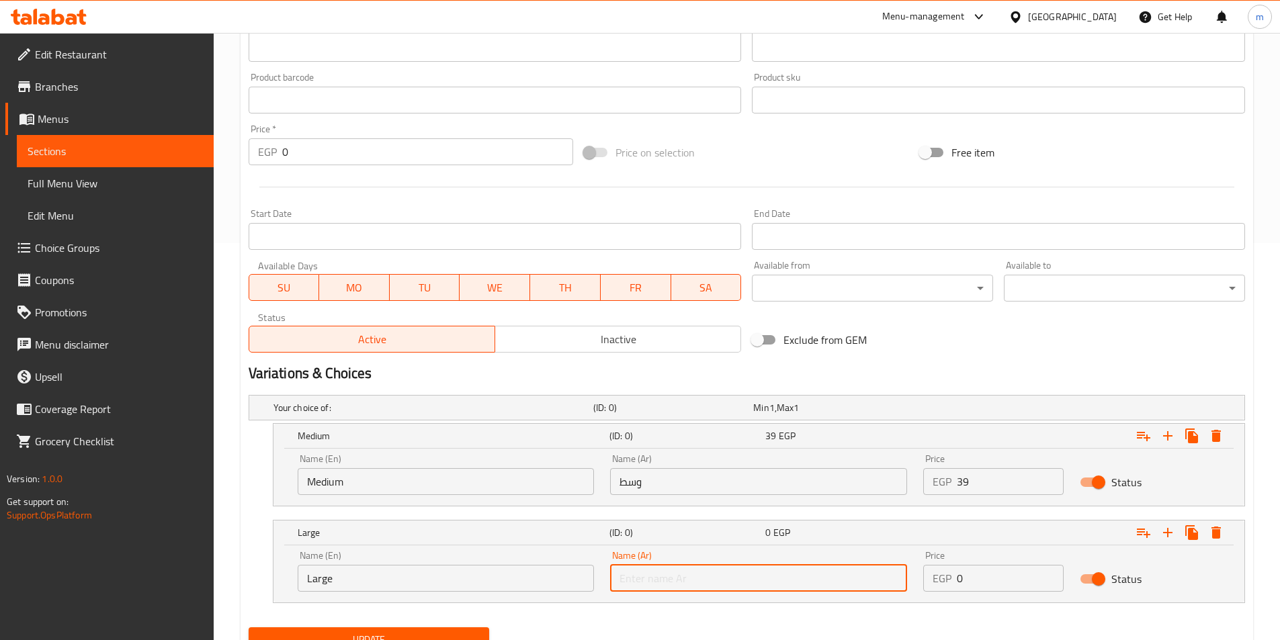
type input "كبير"
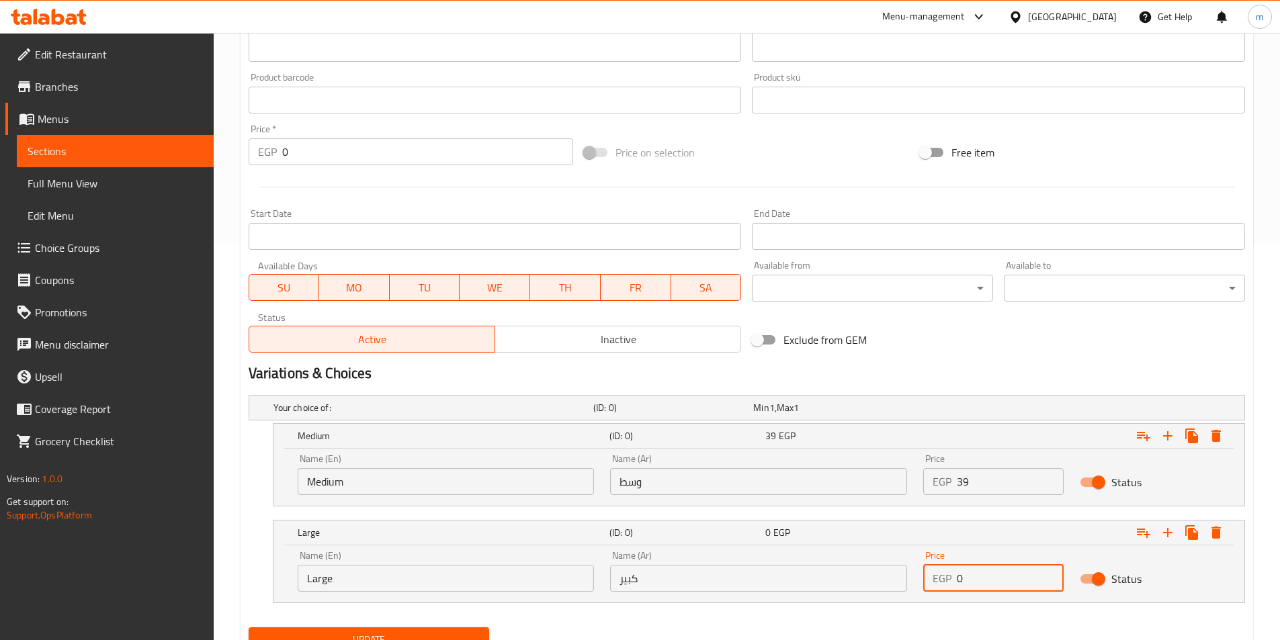
drag, startPoint x: 977, startPoint y: 582, endPoint x: 932, endPoint y: 570, distance: 47.3
click at [932, 570] on div "EGP 0 Price" at bounding box center [993, 578] width 140 height 27
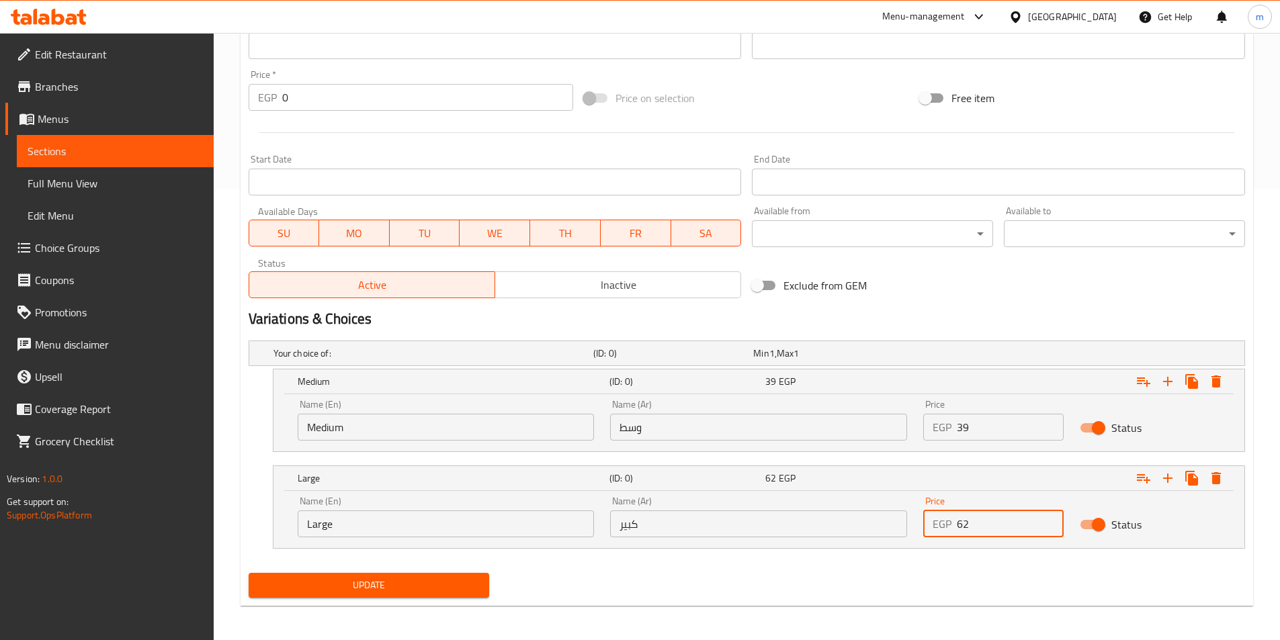
scroll to position [455, 0]
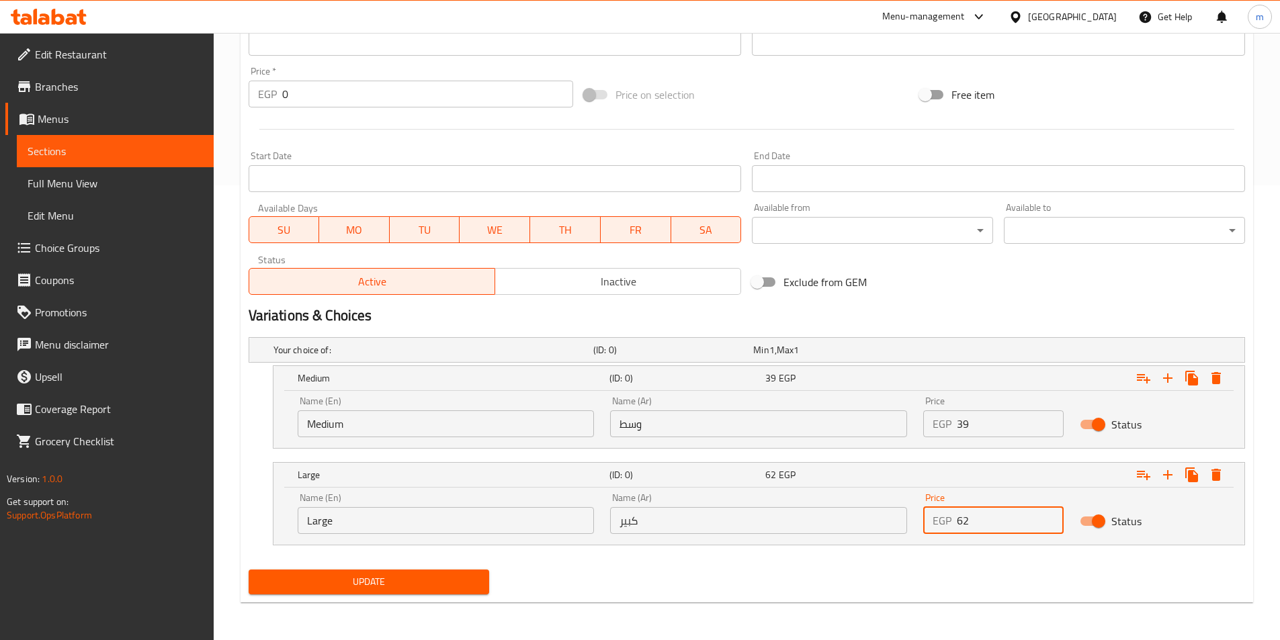
type input "62"
click at [463, 597] on div "Update" at bounding box center [369, 583] width 252 height 36
click at [462, 593] on button "Update" at bounding box center [369, 582] width 241 height 25
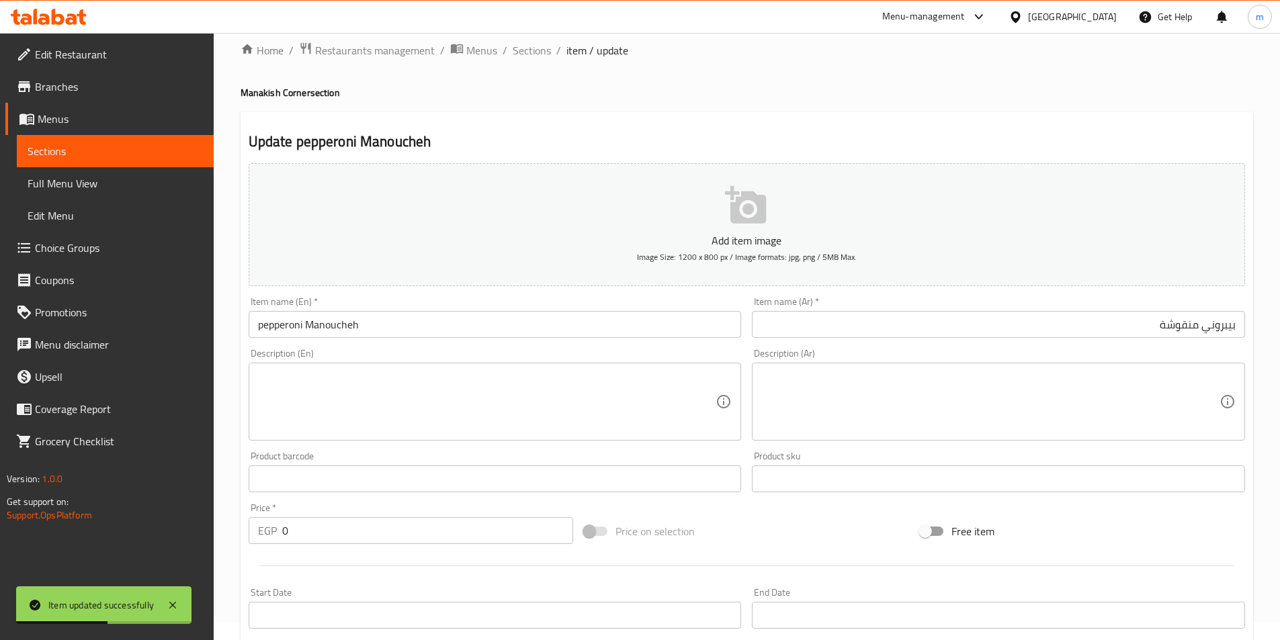
scroll to position [0, 0]
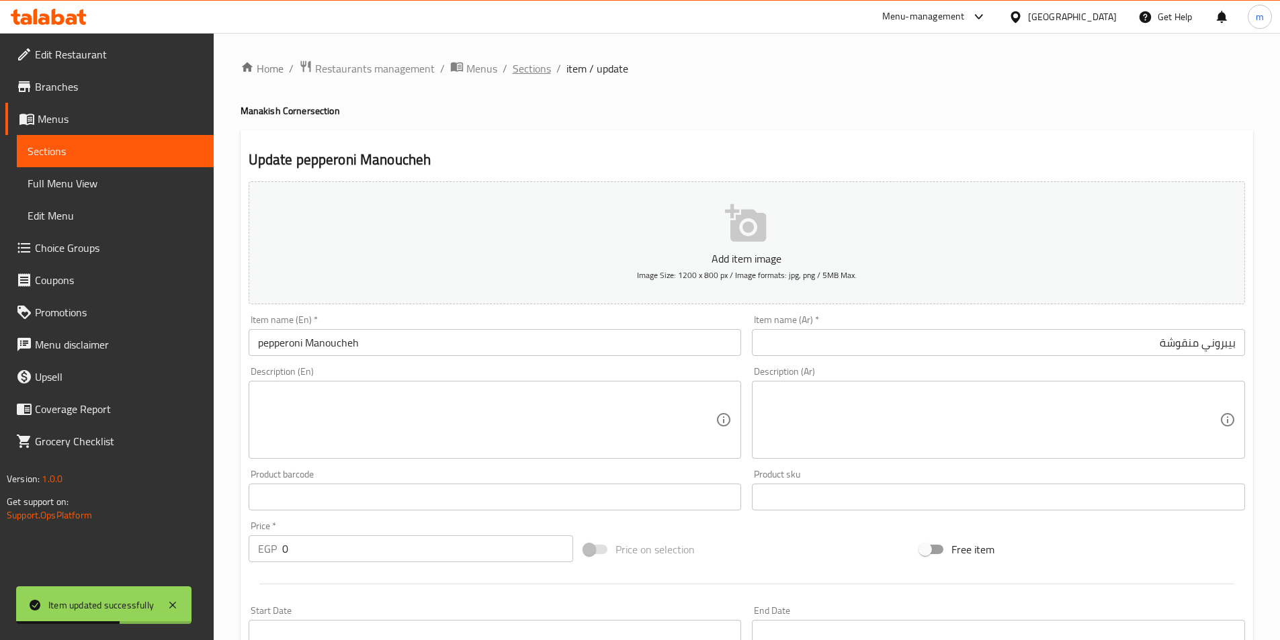
click at [536, 73] on span "Sections" at bounding box center [532, 68] width 38 height 16
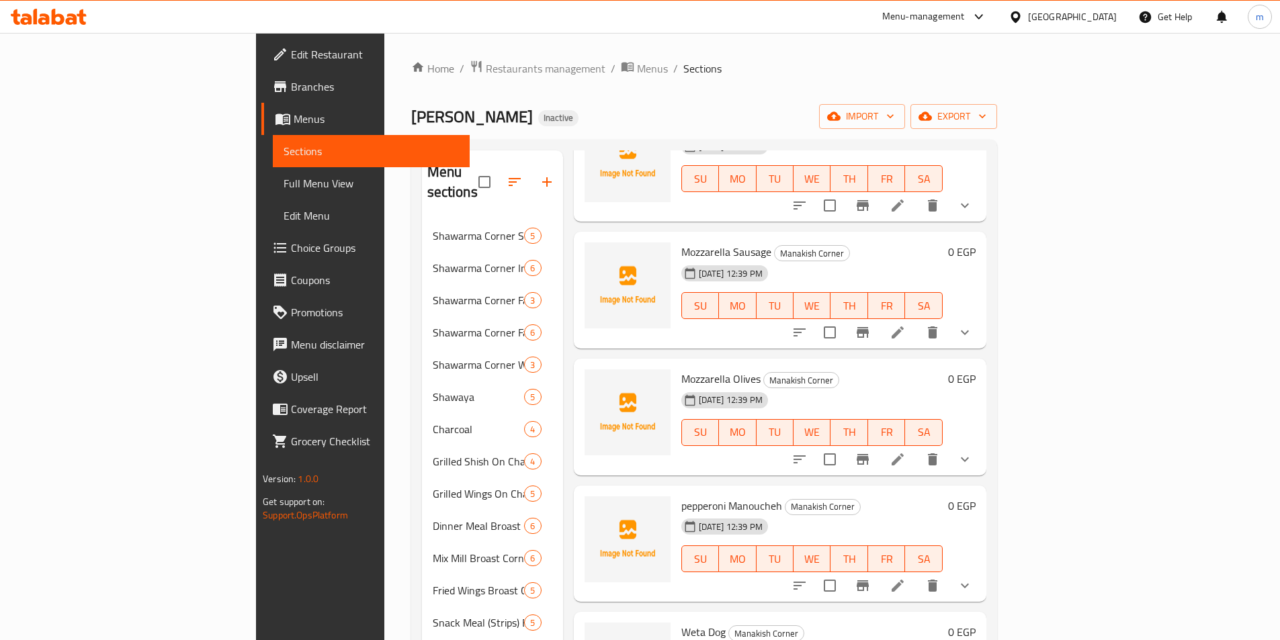
scroll to position [874, 0]
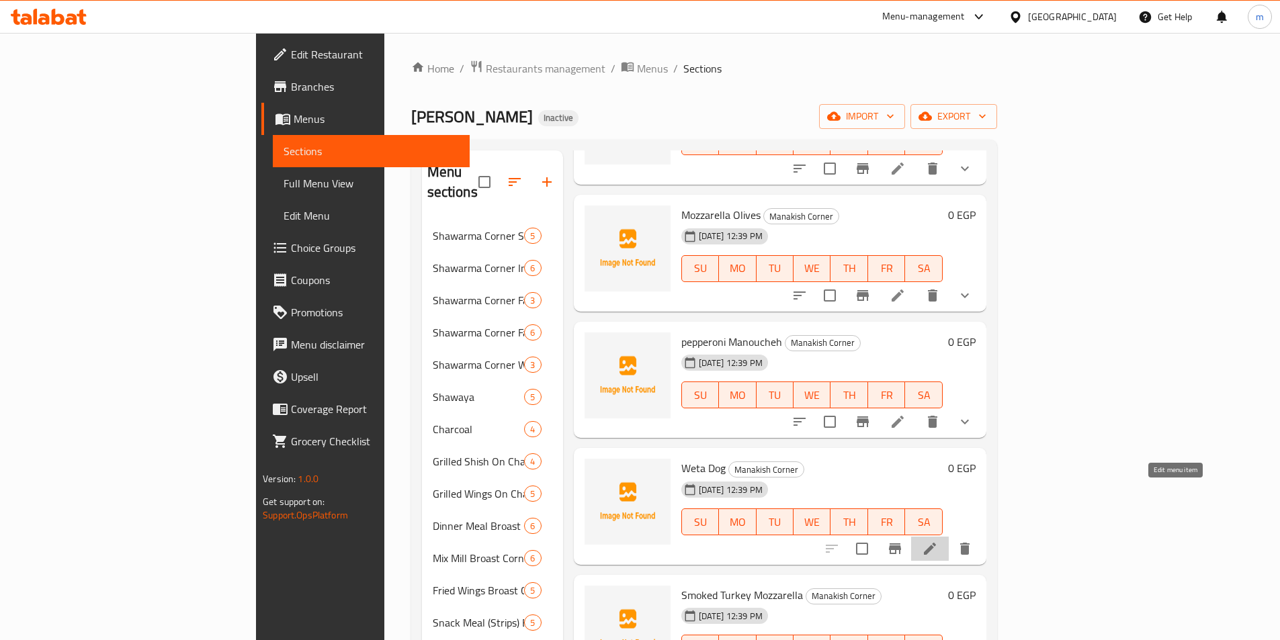
click at [938, 541] on icon at bounding box center [930, 549] width 16 height 16
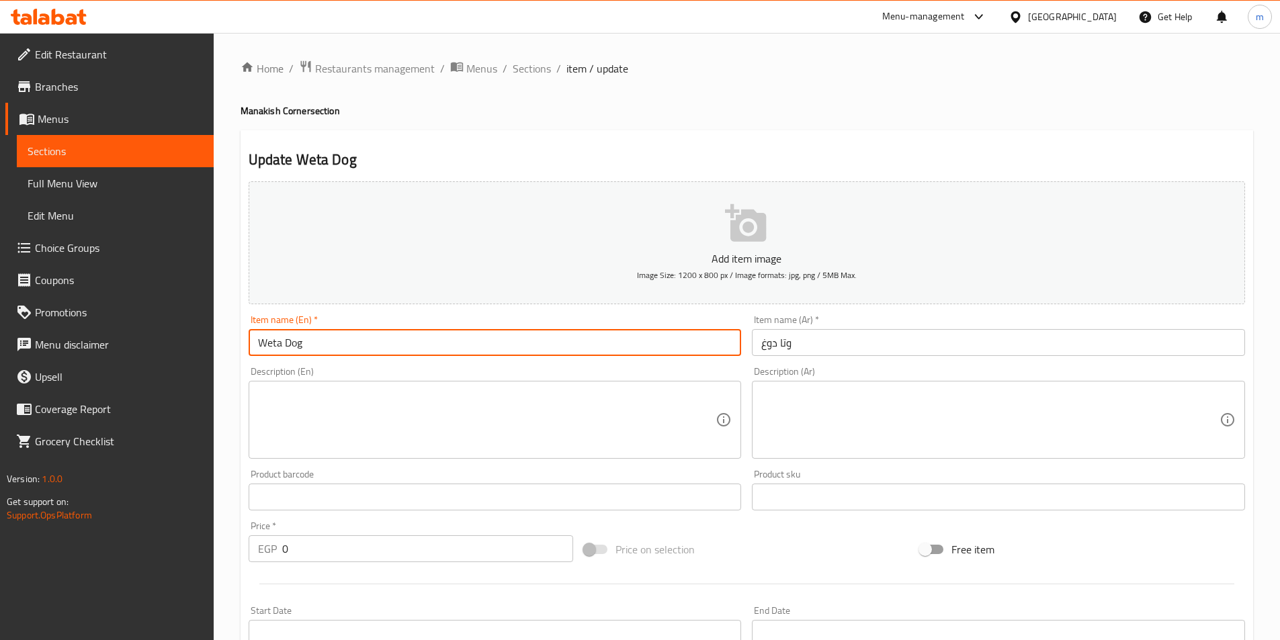
click at [277, 343] on input "Weta Dog" at bounding box center [495, 342] width 493 height 27
click at [280, 343] on input "Weta Dog" at bounding box center [495, 342] width 493 height 27
click at [339, 356] on input "hot Dog" at bounding box center [495, 342] width 493 height 27
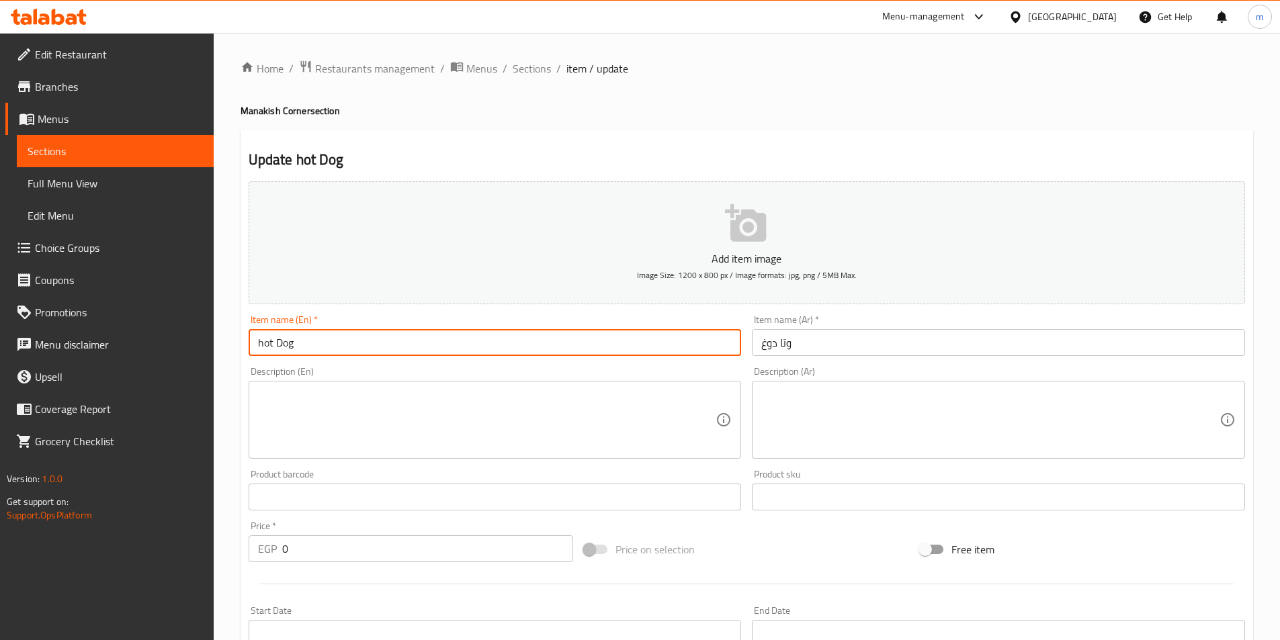
drag, startPoint x: 339, startPoint y: 356, endPoint x: 304, endPoint y: 341, distance: 38.3
click at [304, 341] on input "hot Dog" at bounding box center [495, 342] width 493 height 27
paste input "Manoucheh"
type input "Hot DogManoucheh"
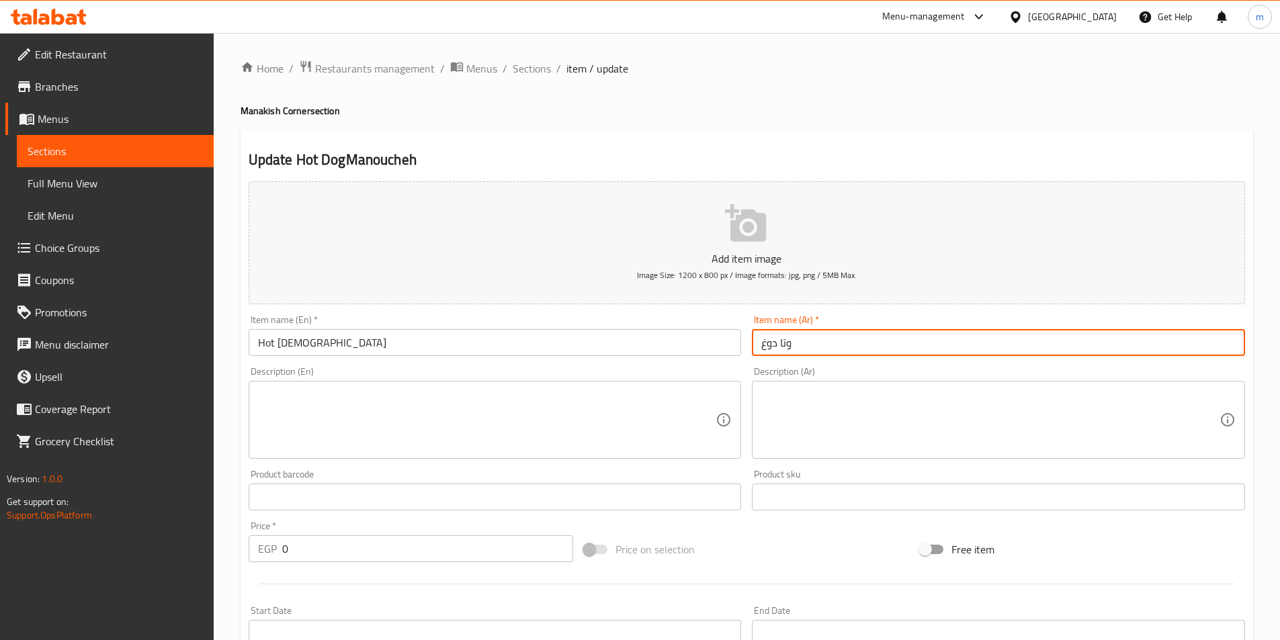
click at [821, 350] on input "وتا دوغ" at bounding box center [998, 342] width 493 height 27
click at [819, 341] on input "وتا دوغ" at bounding box center [998, 342] width 493 height 27
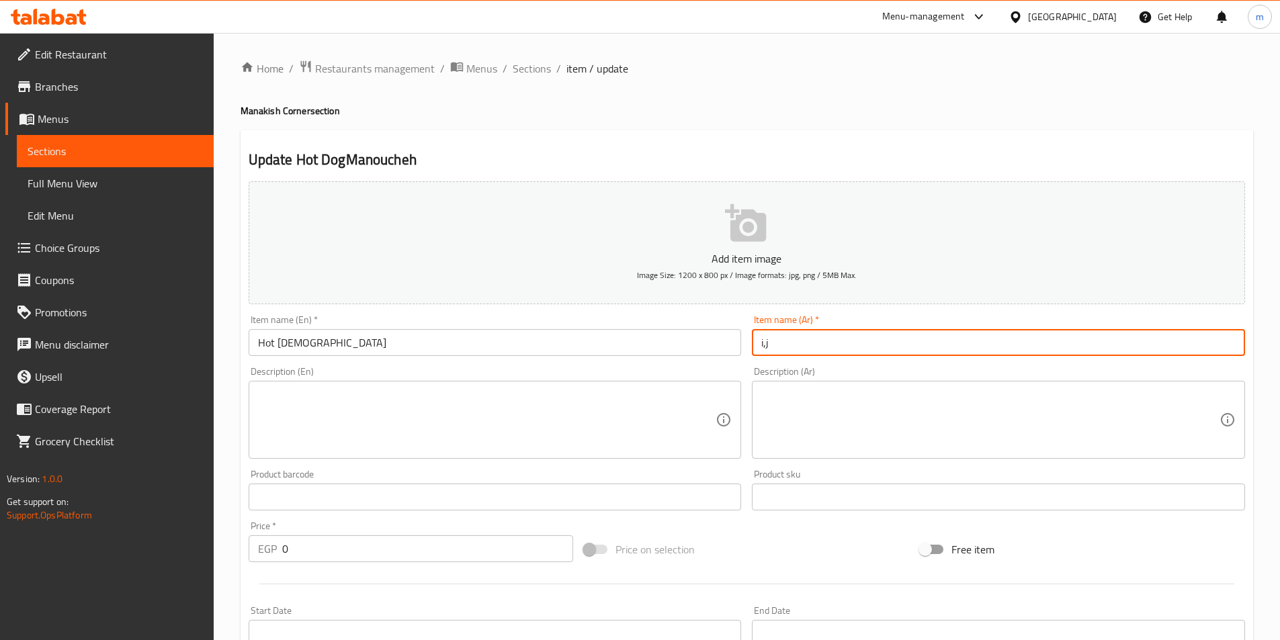
click at [819, 341] on input "i,j" at bounding box center [998, 342] width 493 height 27
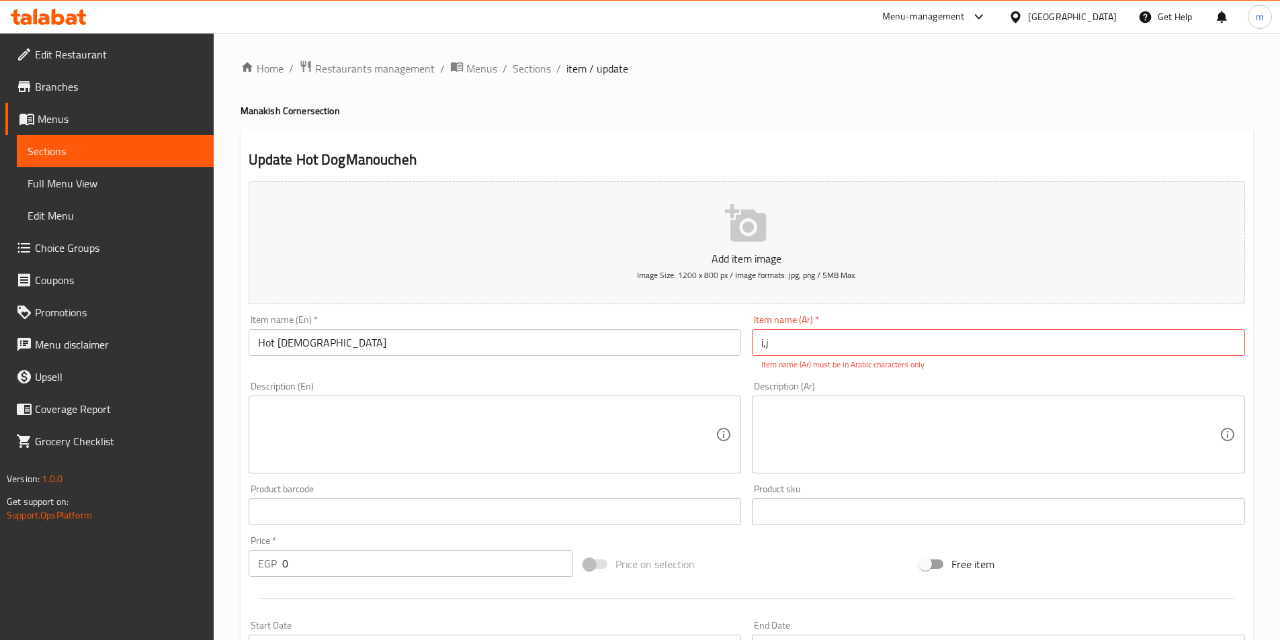
drag, startPoint x: 819, startPoint y: 341, endPoint x: 800, endPoint y: 317, distance: 30.7
click at [800, 317] on div "Item name (Ar)   * i,j Item name (Ar) * Item name (Ar) must be in Arabic charac…" at bounding box center [998, 343] width 493 height 56
click at [800, 352] on input "i,j" at bounding box center [998, 342] width 493 height 27
click at [799, 347] on input "i,j" at bounding box center [998, 342] width 493 height 27
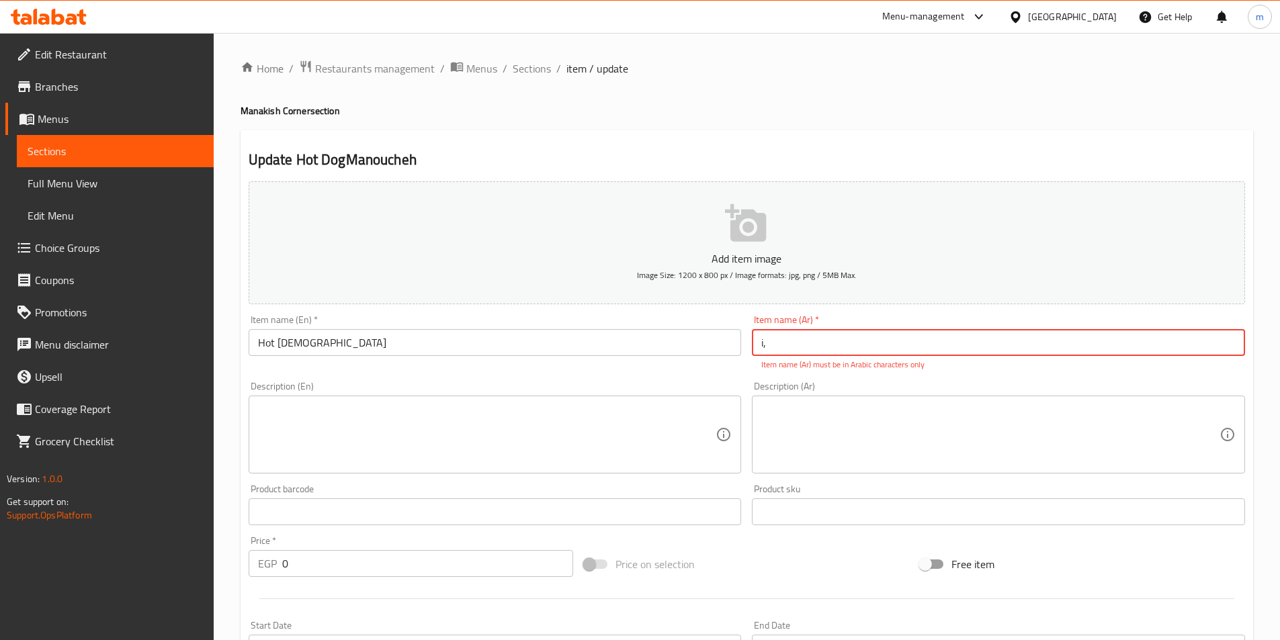
type input "i"
type input "منقوشة هوت دوغ"
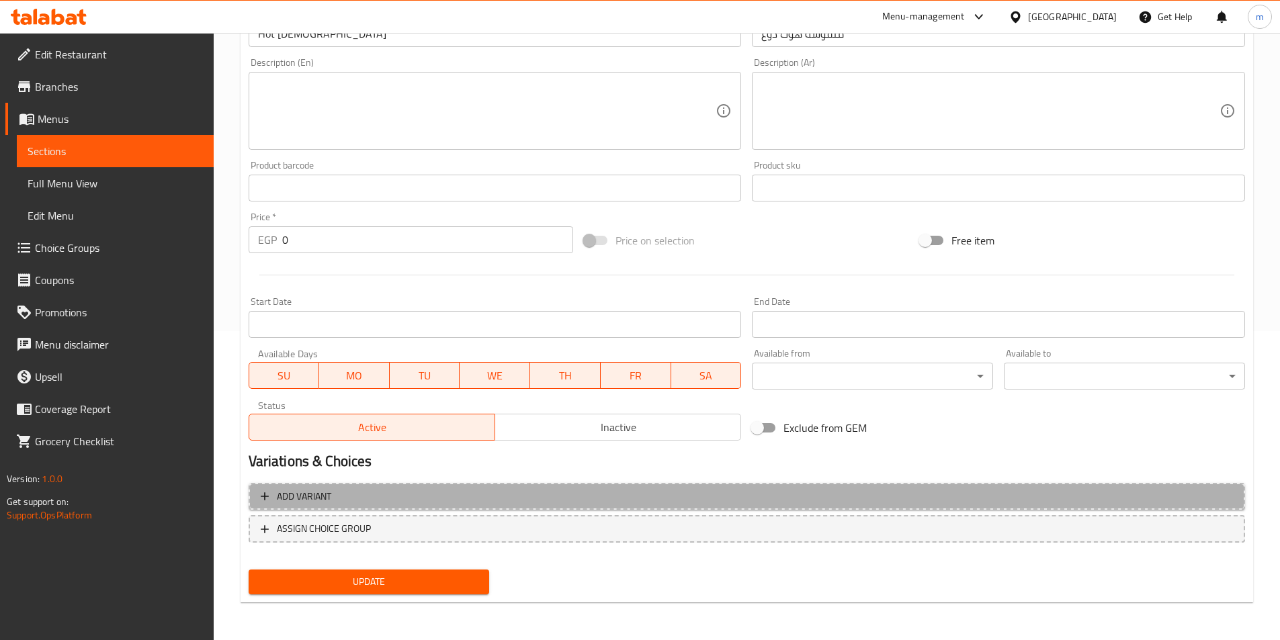
click at [505, 489] on span "Add variant" at bounding box center [747, 497] width 972 height 17
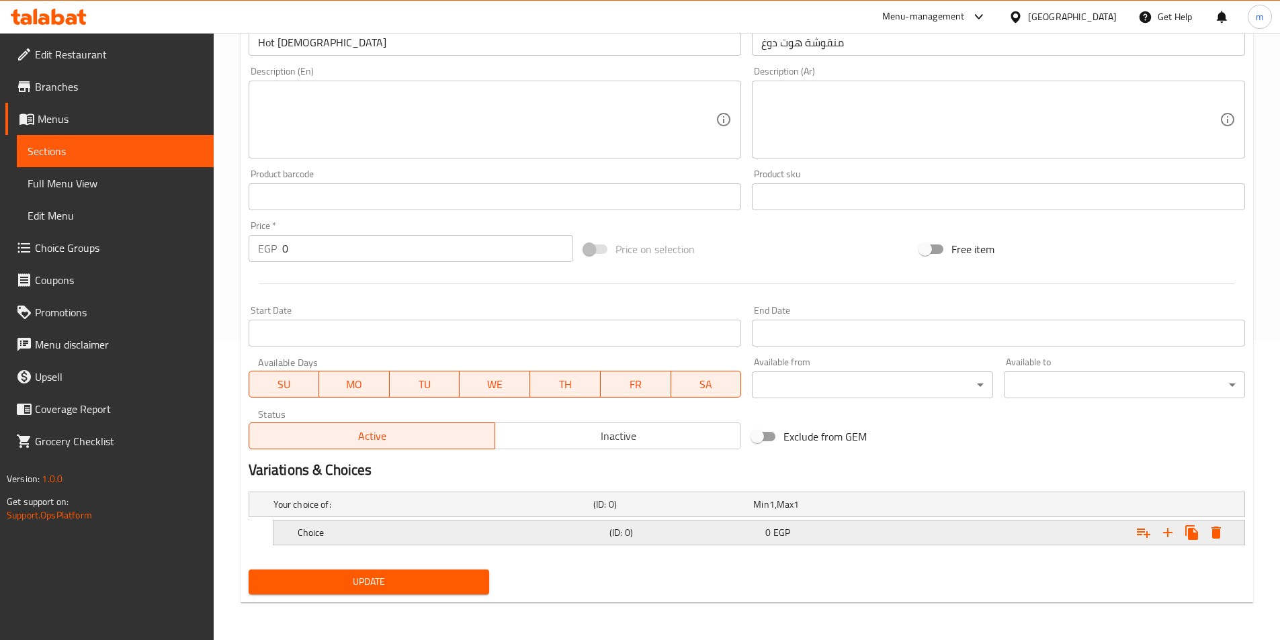
click at [426, 511] on h5 "Choice" at bounding box center [431, 504] width 315 height 13
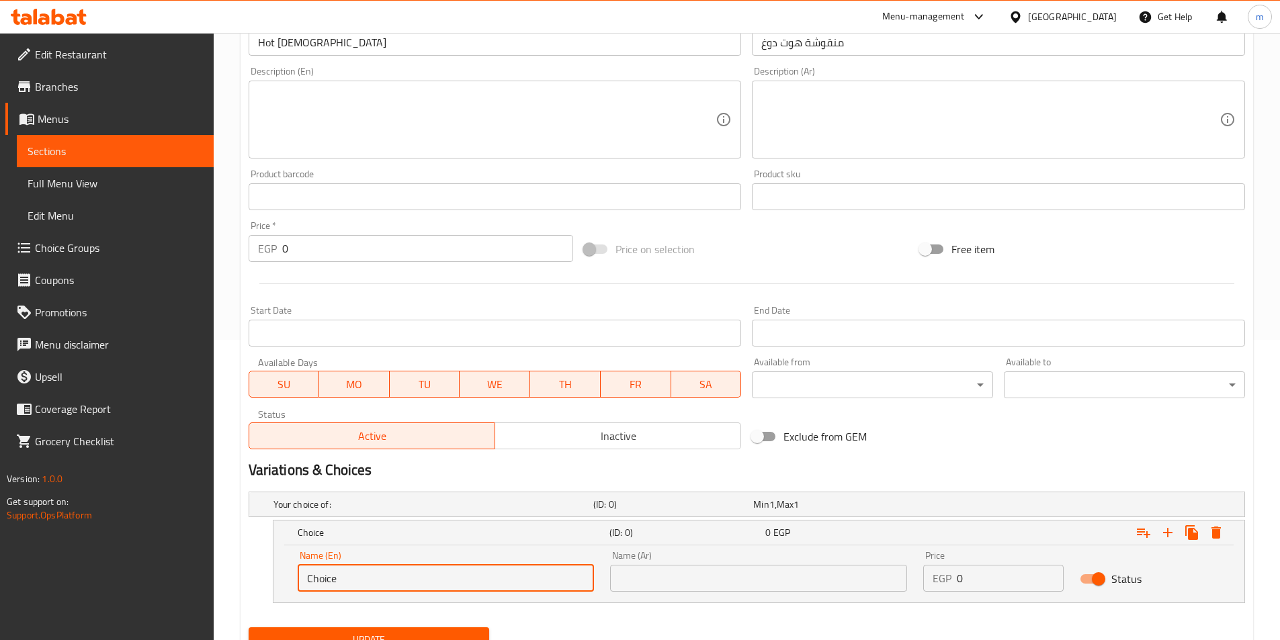
drag, startPoint x: 348, startPoint y: 581, endPoint x: 261, endPoint y: 583, distance: 87.4
click at [261, 583] on div "Choice (ID: 0) 0 EGP Name (En) Choice Name (En) Name (Ar) Name (Ar) Price EGP 0…" at bounding box center [747, 561] width 997 height 83
click at [357, 574] on input "text" at bounding box center [446, 578] width 297 height 27
type input "Medium"
click at [673, 587] on input "text" at bounding box center [758, 578] width 297 height 27
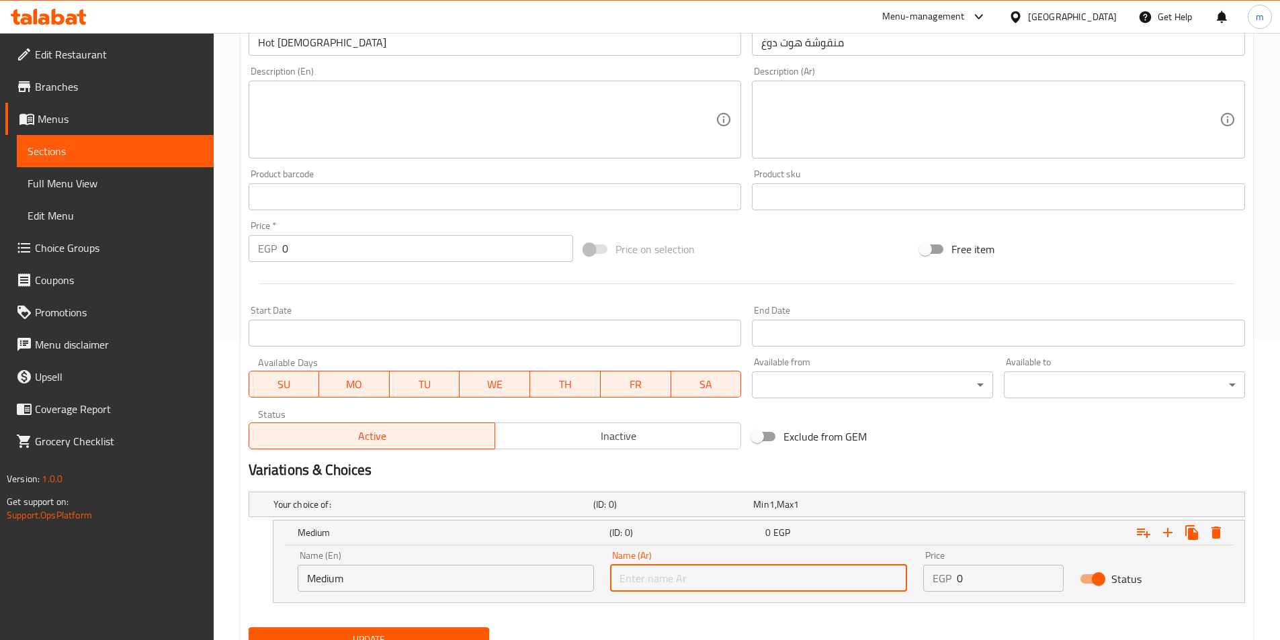
type input "وسط"
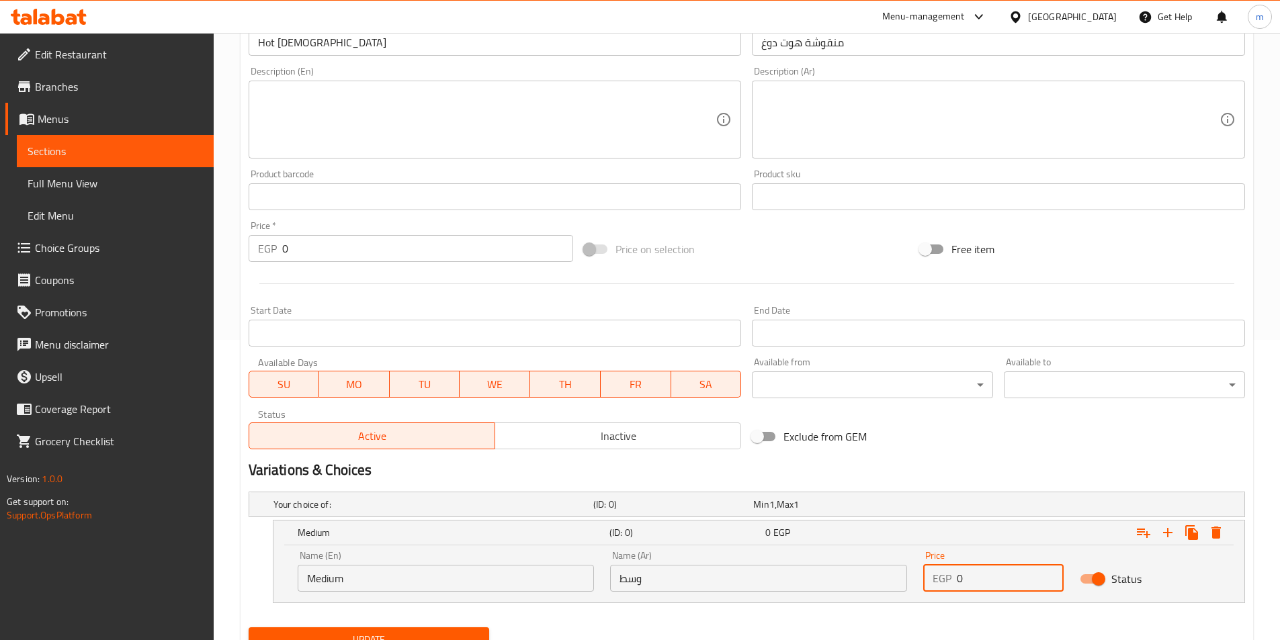
drag, startPoint x: 977, startPoint y: 576, endPoint x: 949, endPoint y: 581, distance: 28.0
click at [949, 581] on div "EGP 0 Price" at bounding box center [993, 578] width 140 height 27
type input "47"
click at [1170, 534] on icon "Expand" at bounding box center [1168, 533] width 16 height 16
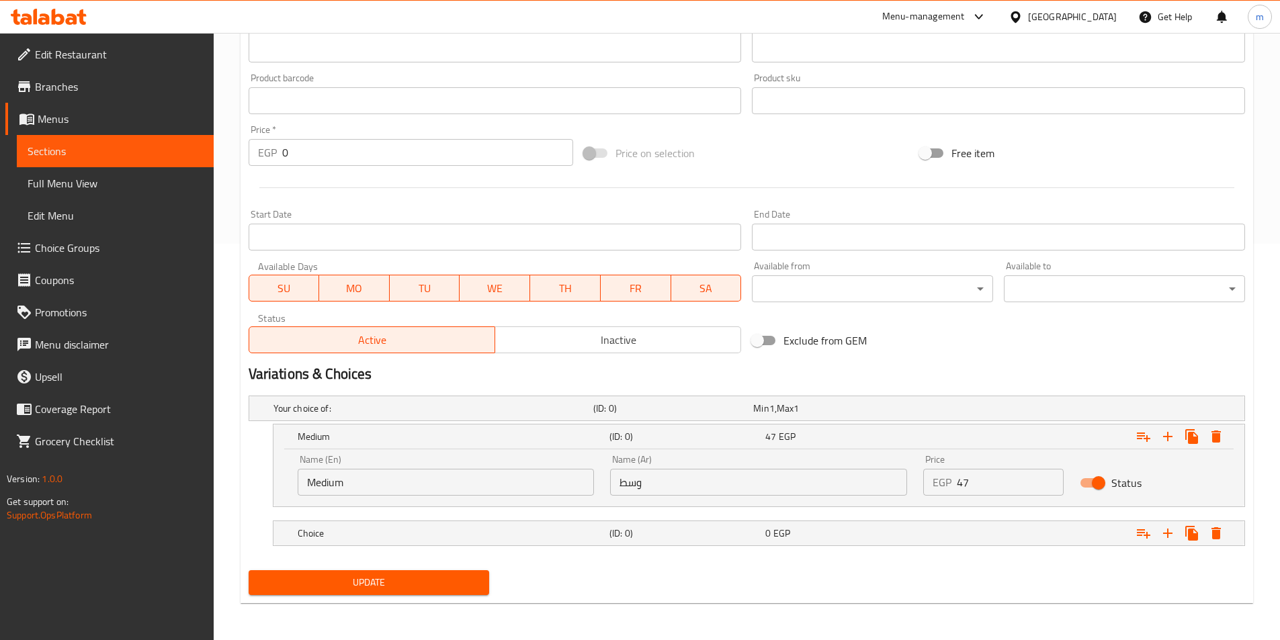
scroll to position [397, 0]
click at [523, 415] on h5 "Choice" at bounding box center [431, 407] width 315 height 13
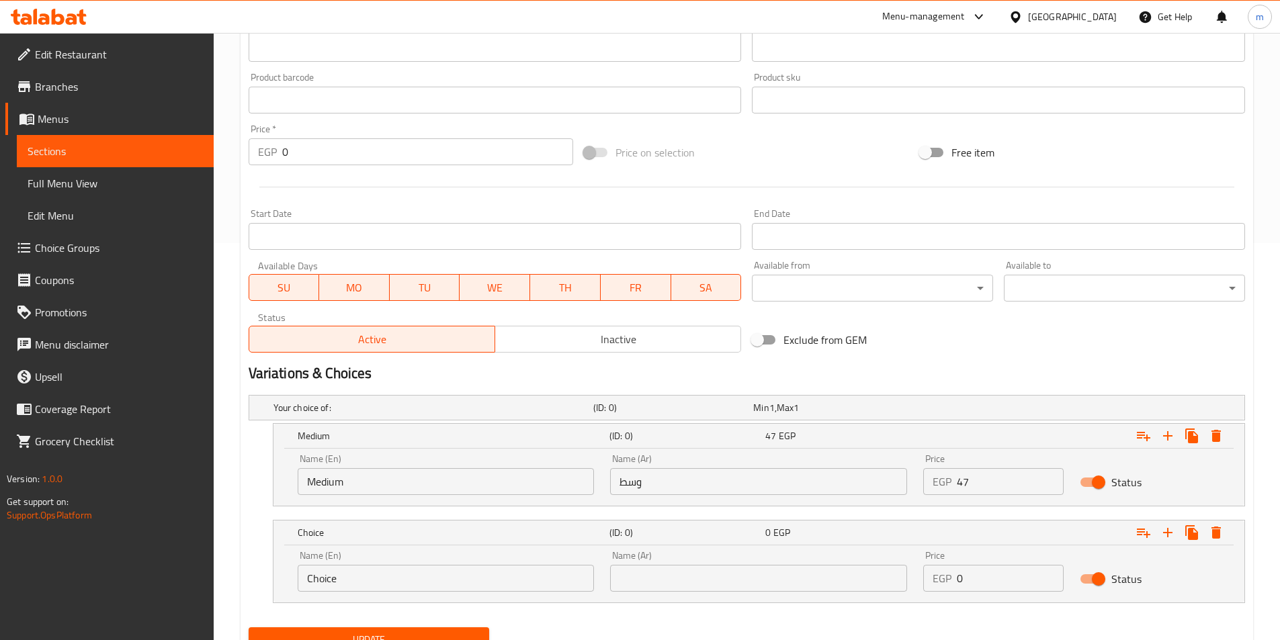
drag, startPoint x: 290, startPoint y: 577, endPoint x: 265, endPoint y: 577, distance: 24.9
click at [265, 577] on div "Choice (ID: 0) 0 EGP Name (En) Choice Name (En) Name (Ar) Name (Ar) Price EGP 0…" at bounding box center [747, 561] width 997 height 83
click at [396, 583] on input "text" at bounding box center [446, 578] width 297 height 27
type input "Large"
click at [721, 590] on input "text" at bounding box center [758, 578] width 297 height 27
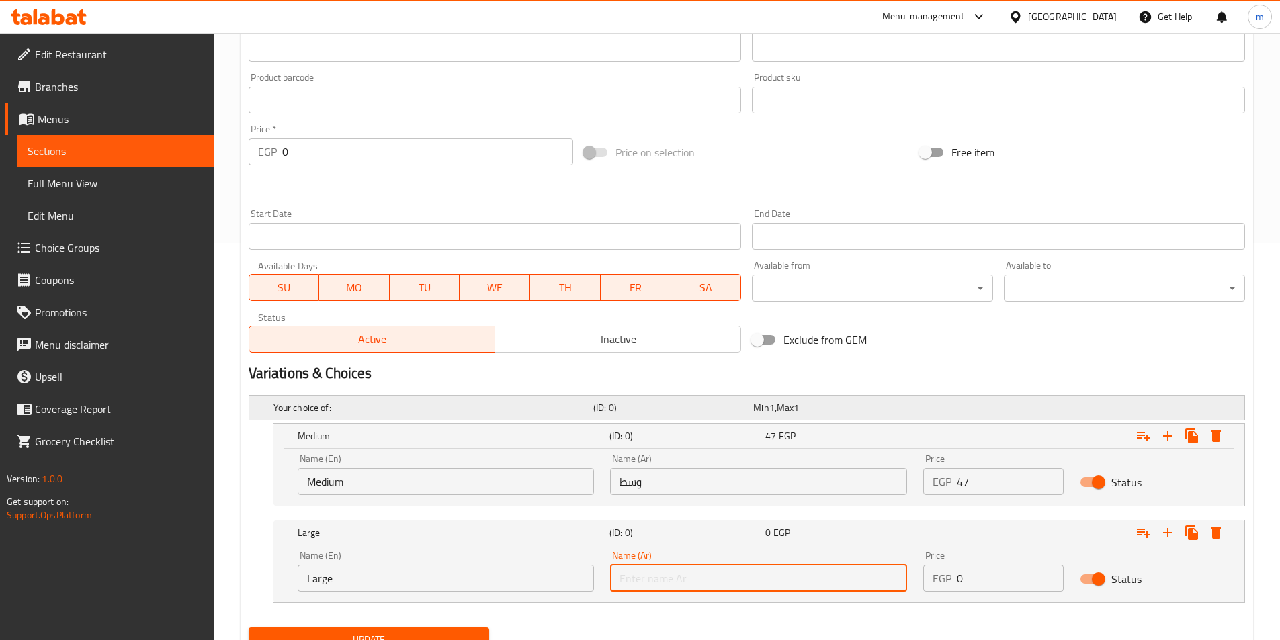
type input "كبير"
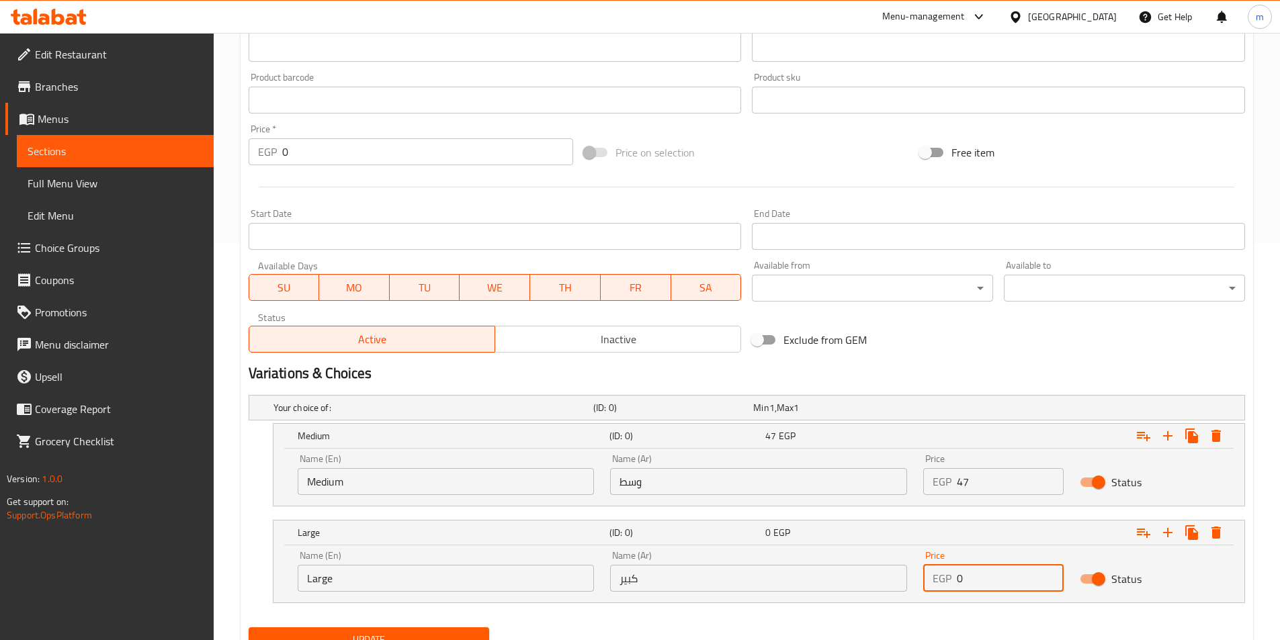
drag, startPoint x: 968, startPoint y: 574, endPoint x: 930, endPoint y: 571, distance: 37.7
click at [930, 571] on div "EGP 0 Price" at bounding box center [993, 578] width 140 height 27
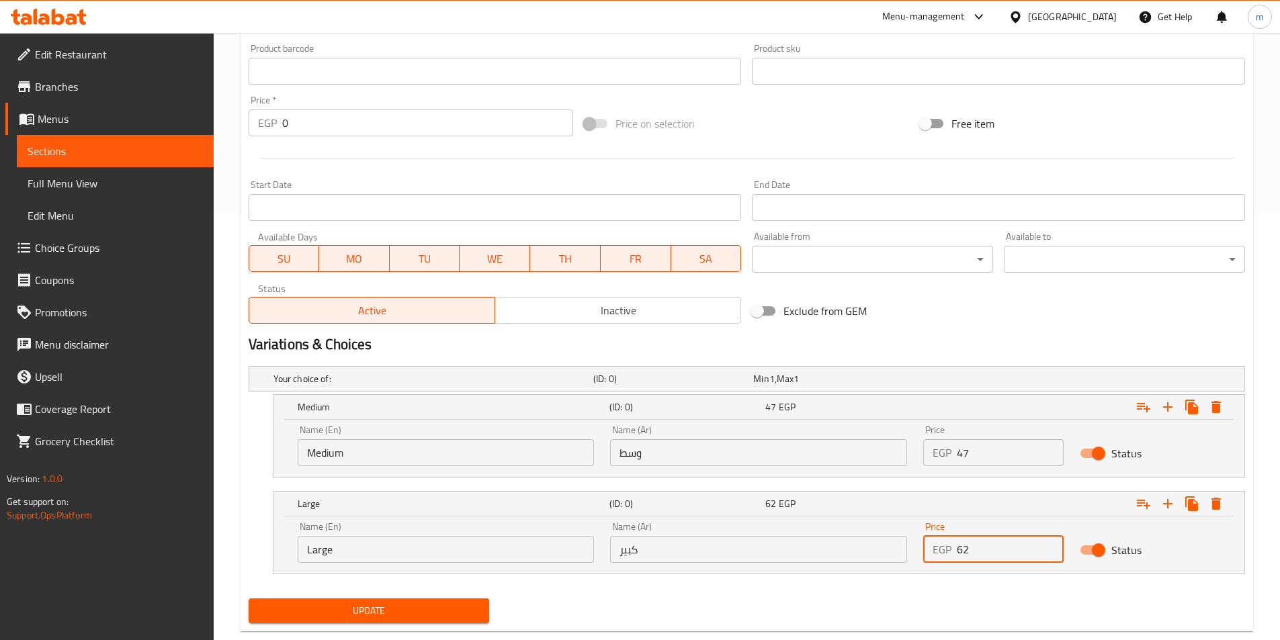
scroll to position [455, 0]
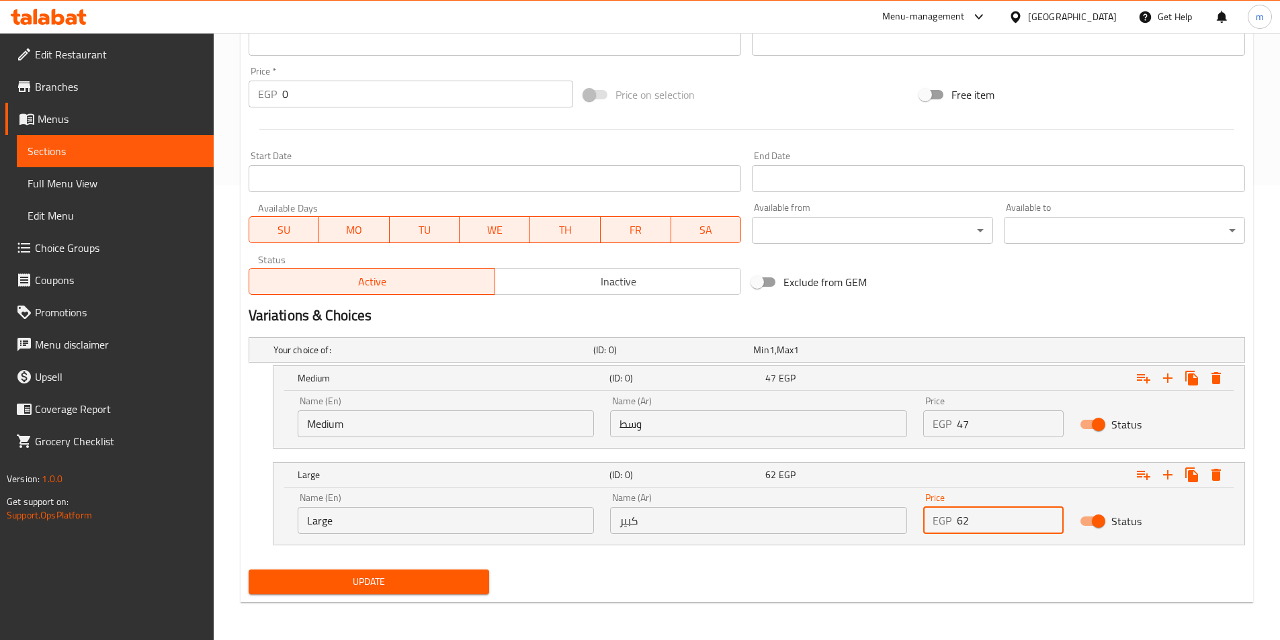
type input "62"
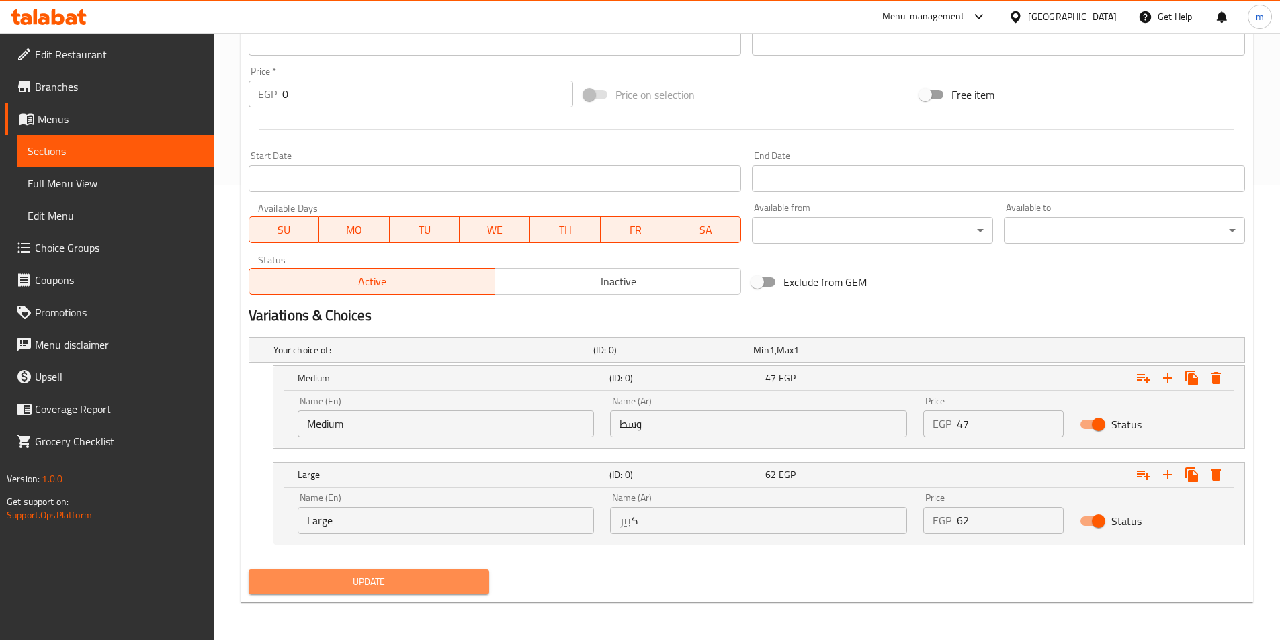
click at [390, 589] on span "Update" at bounding box center [369, 582] width 220 height 17
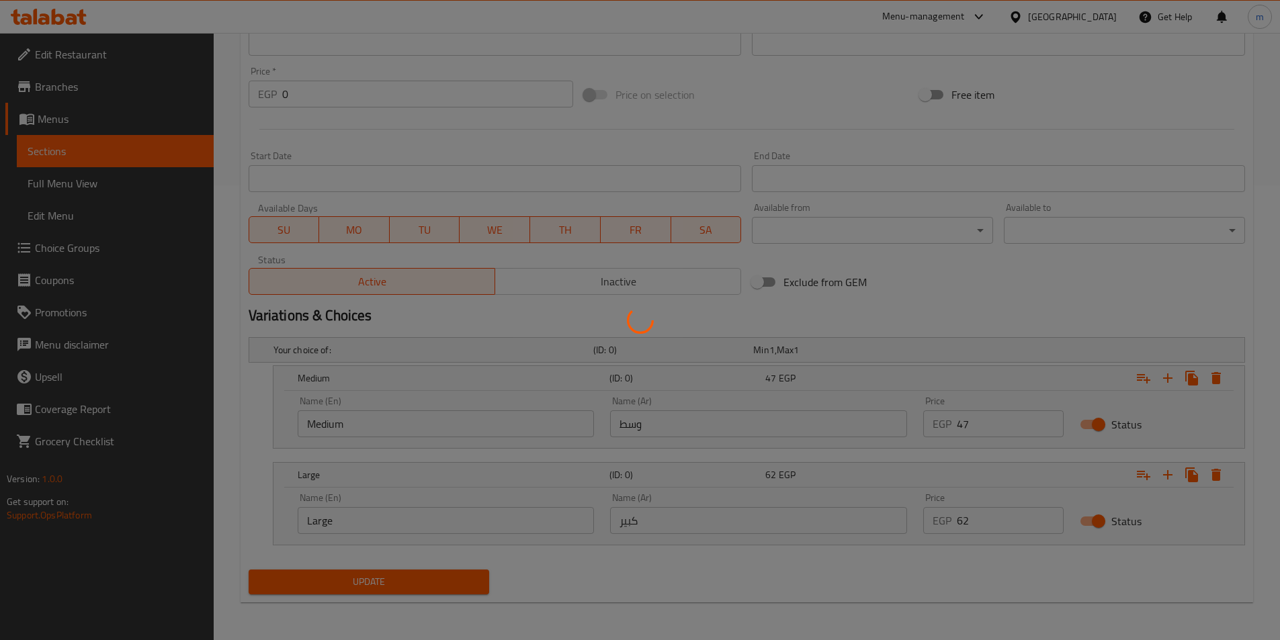
scroll to position [52, 0]
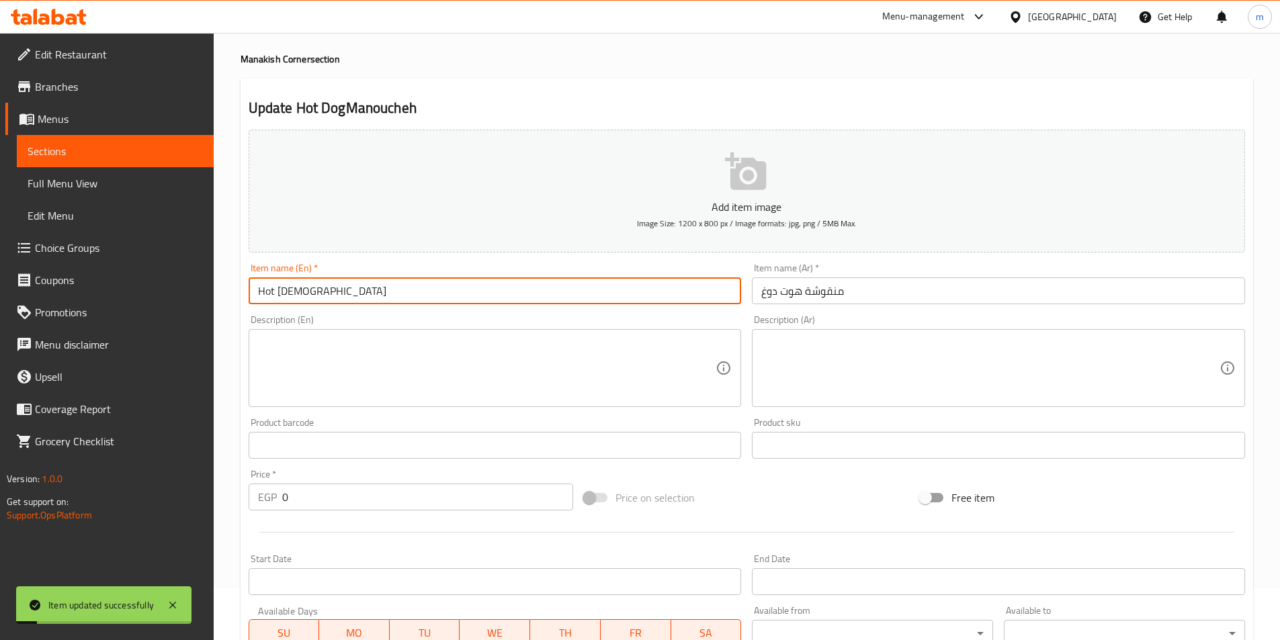
click at [298, 286] on input "Hot DogManoucheh" at bounding box center [495, 291] width 493 height 27
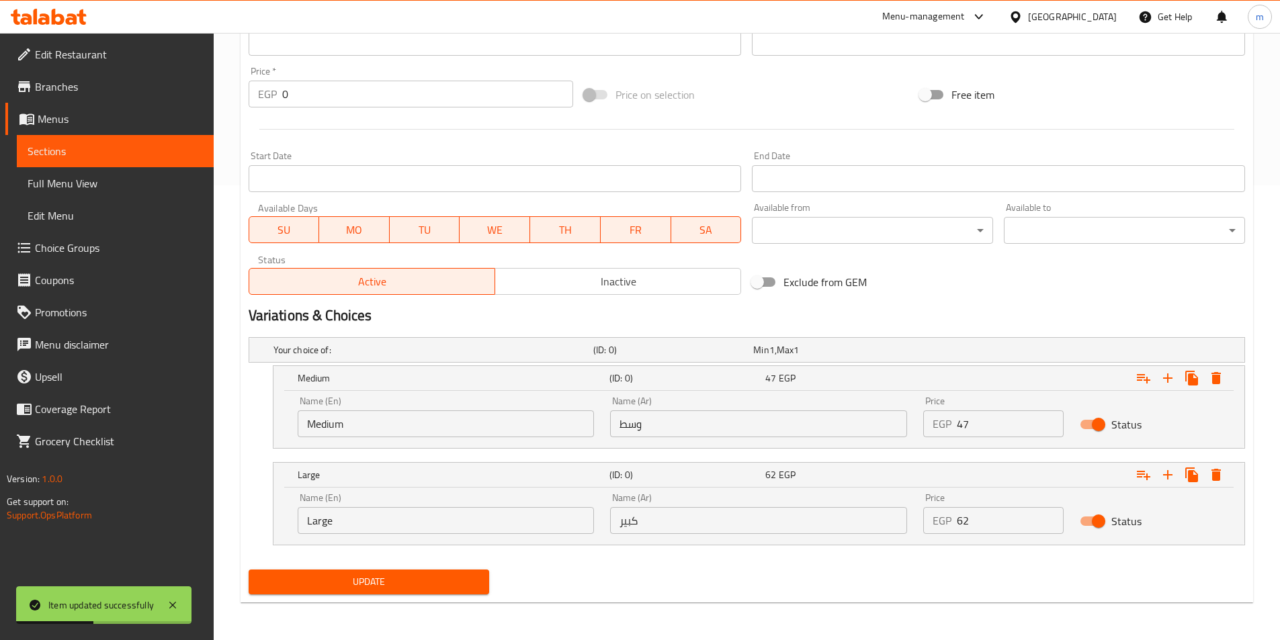
type input "Hot Dog Manoucheh"
click at [403, 582] on span "Update" at bounding box center [369, 582] width 220 height 17
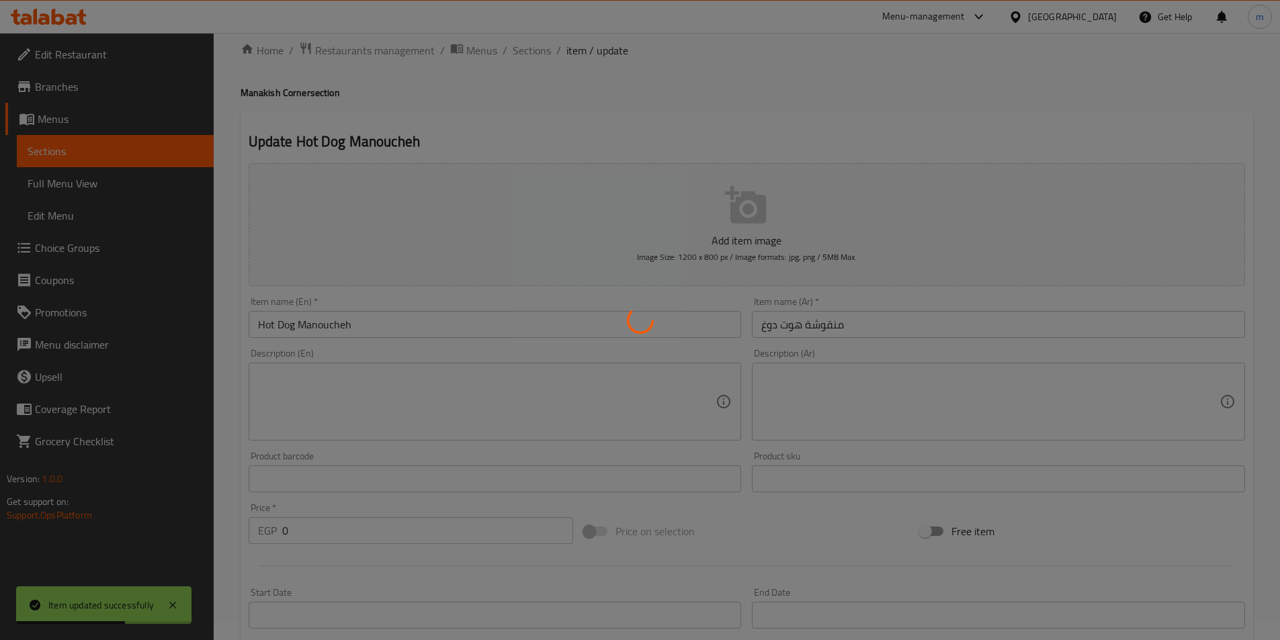
scroll to position [0, 0]
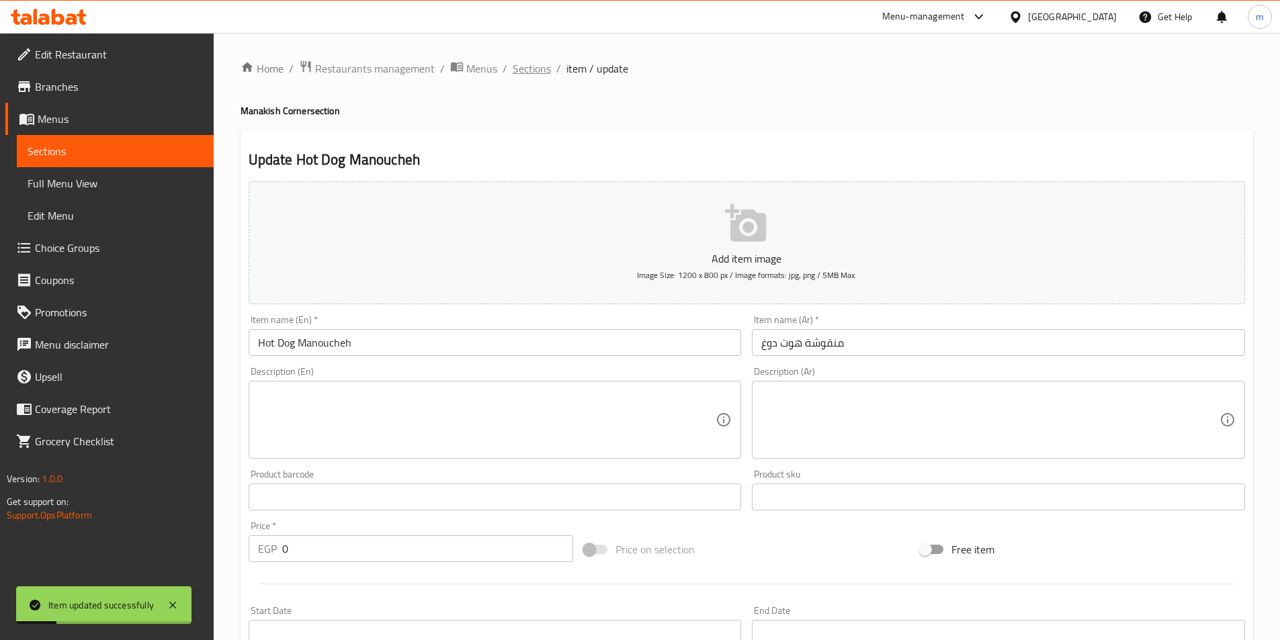
click at [523, 74] on span "Sections" at bounding box center [532, 68] width 38 height 16
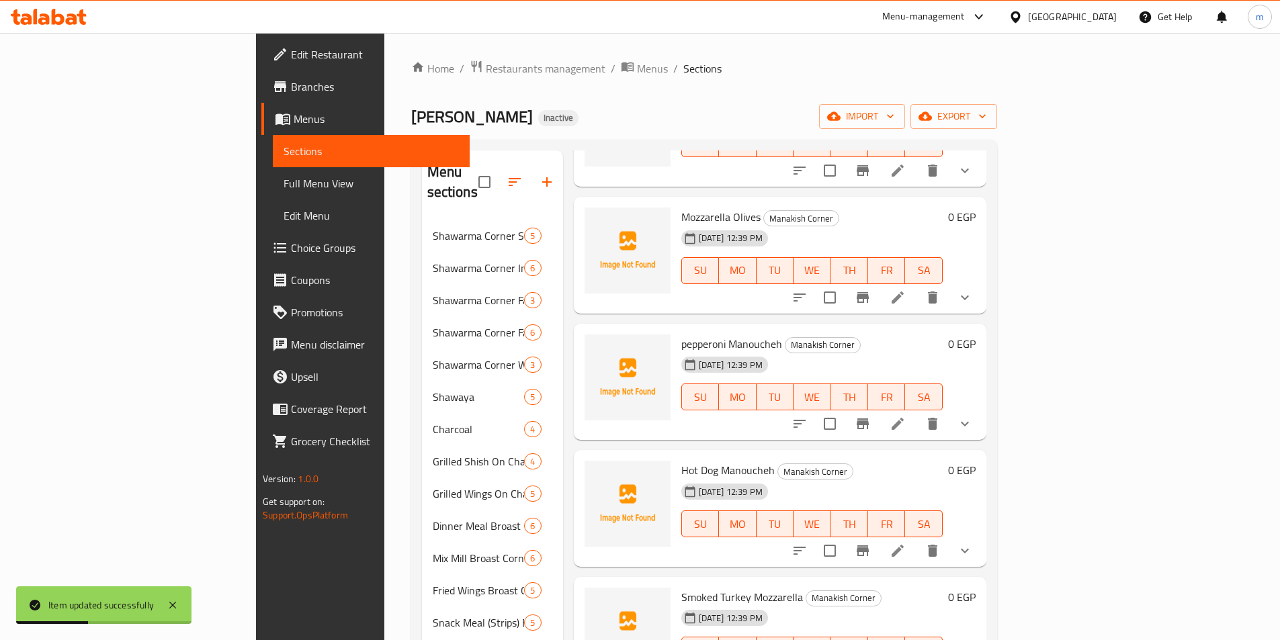
scroll to position [874, 0]
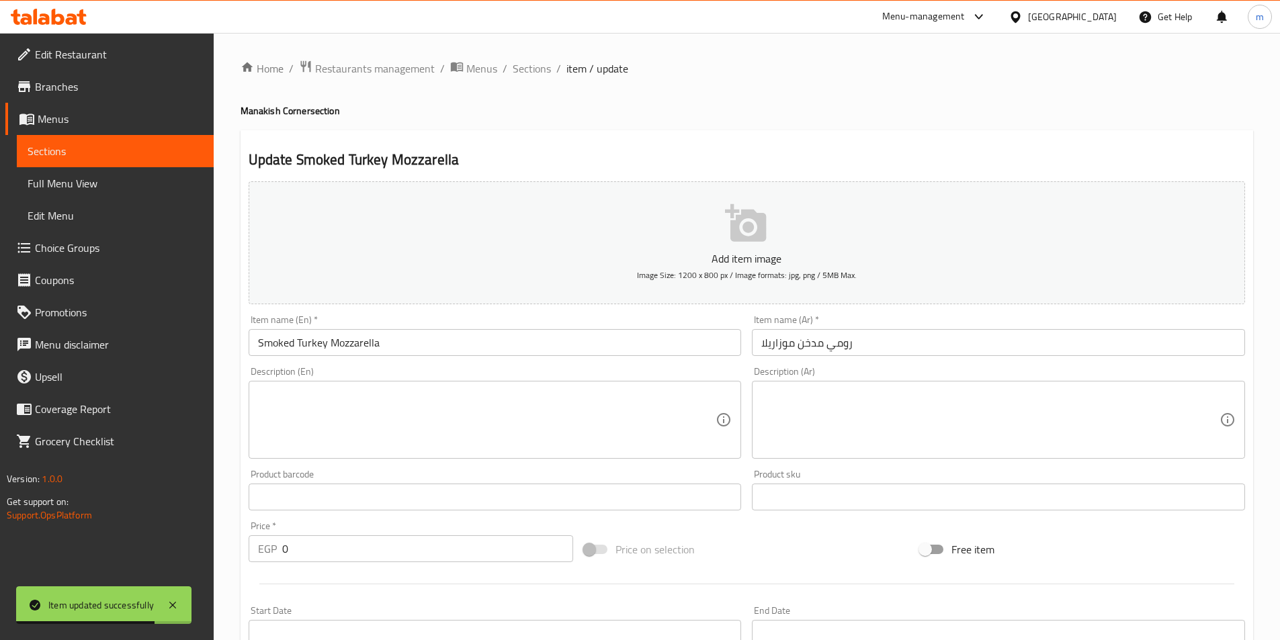
click at [464, 344] on input "Smoked Turkey Mozzarella" at bounding box center [495, 342] width 493 height 27
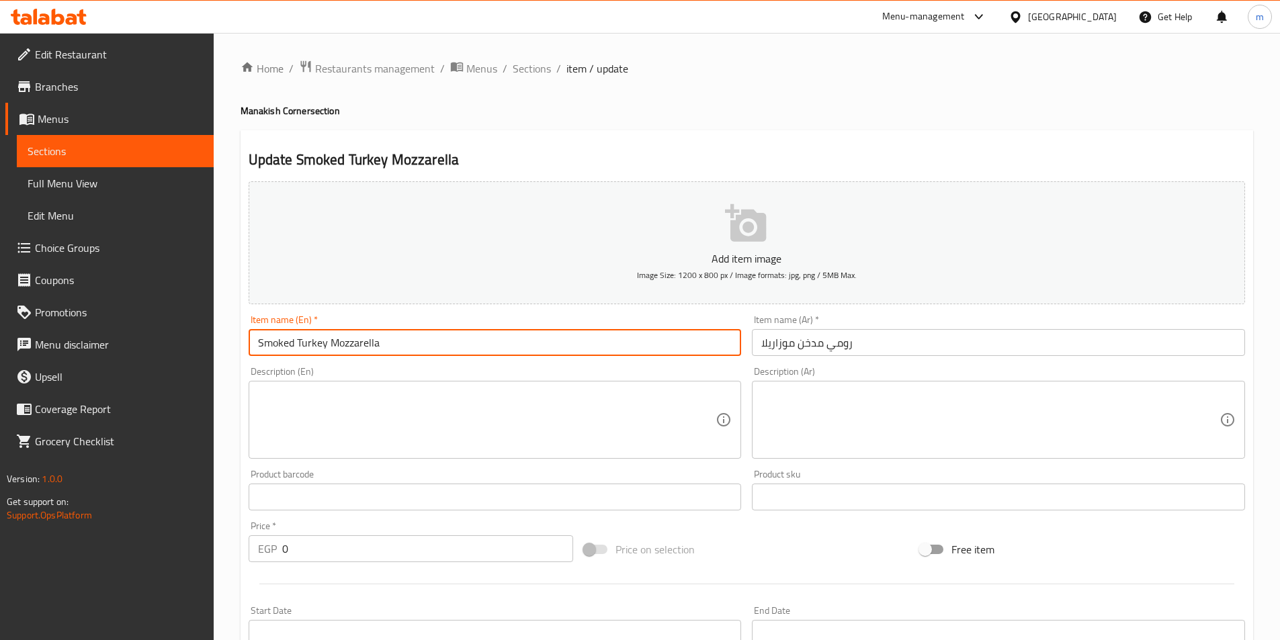
type input "Smoked Turkey Mozzarella"
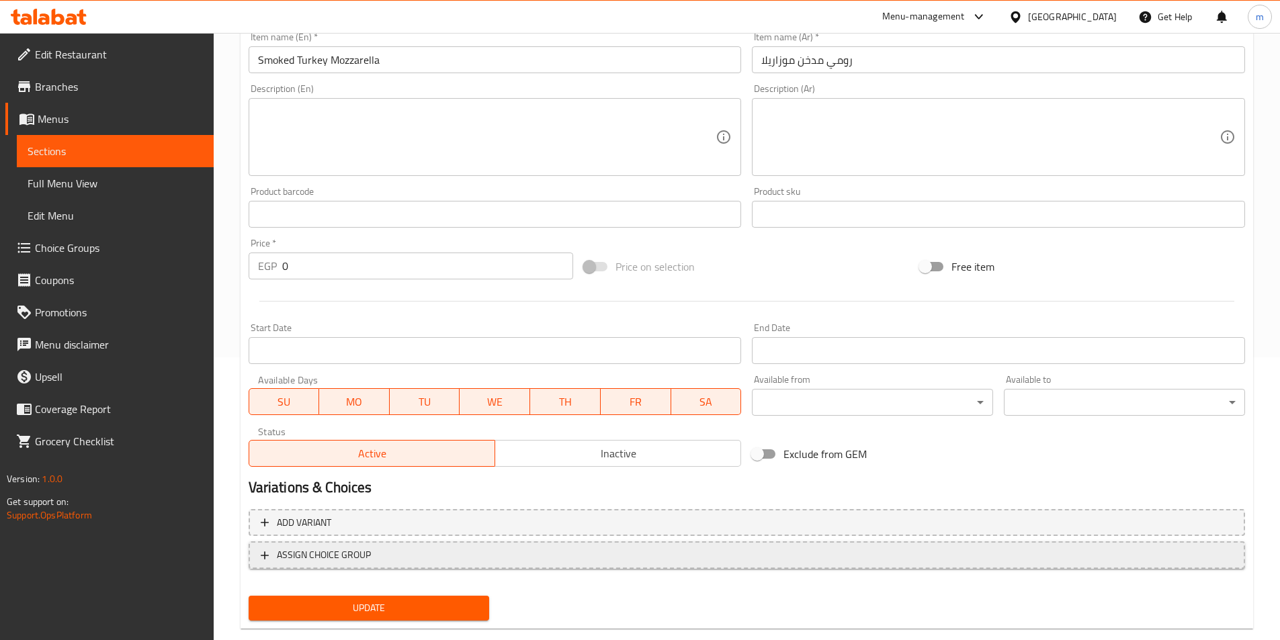
scroll to position [309, 0]
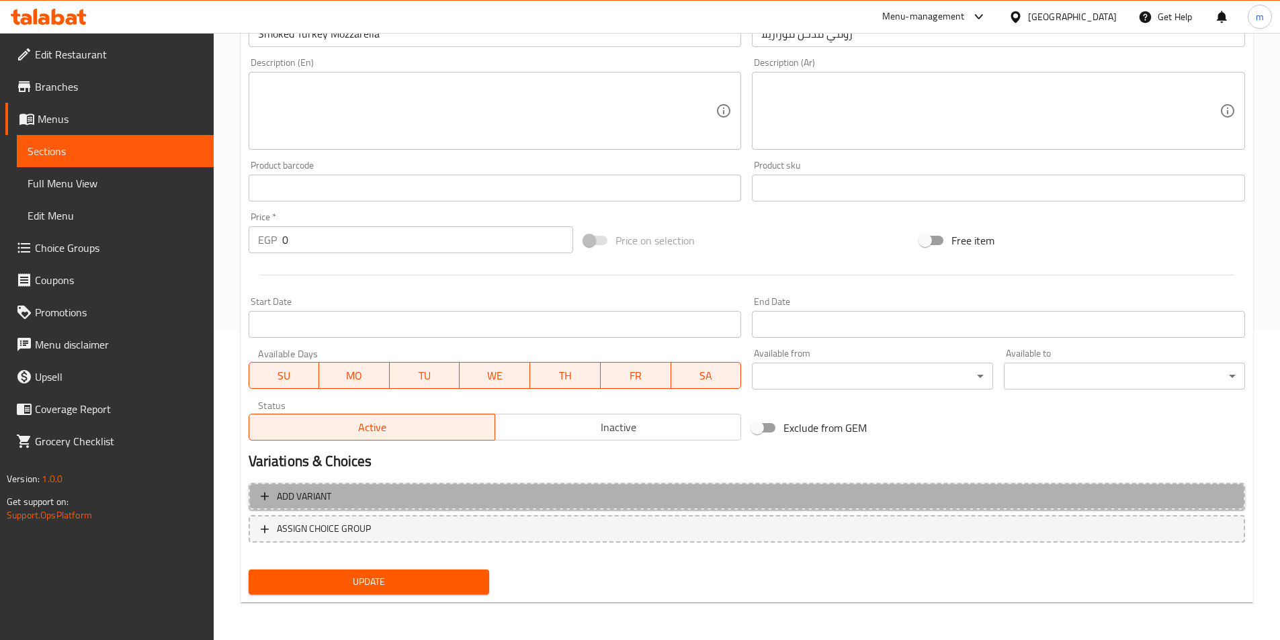
click at [651, 494] on span "Add variant" at bounding box center [747, 497] width 972 height 17
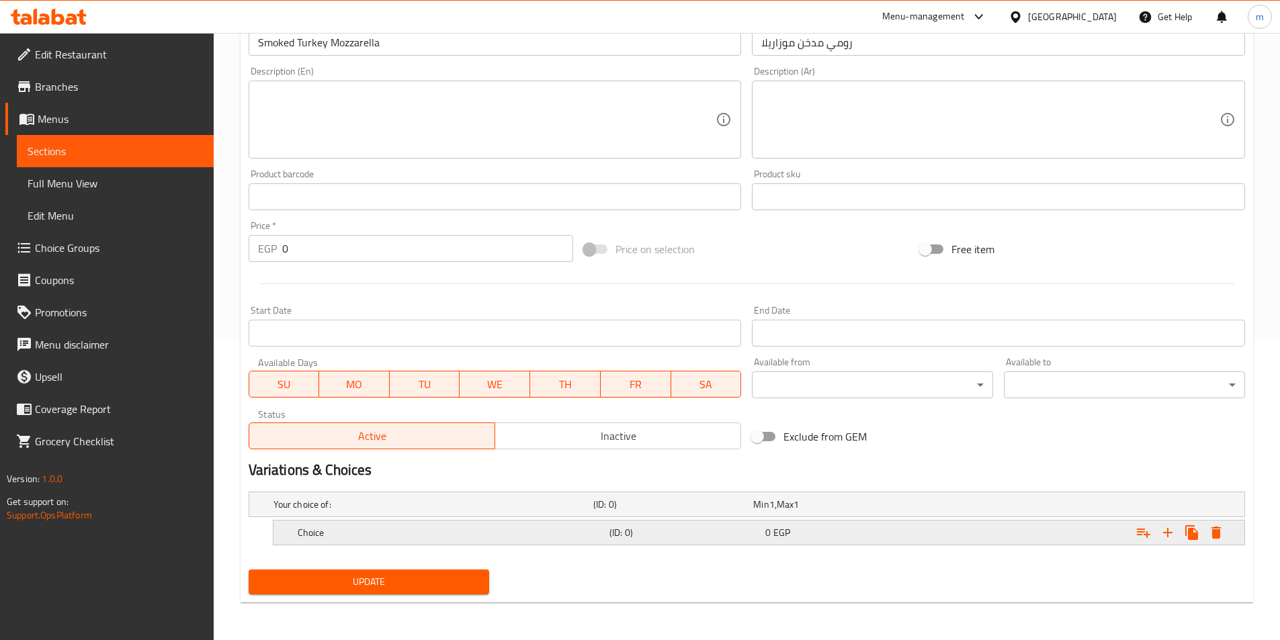
click at [399, 520] on div "Choice (ID: 0) 0 EGP" at bounding box center [751, 505] width 960 height 30
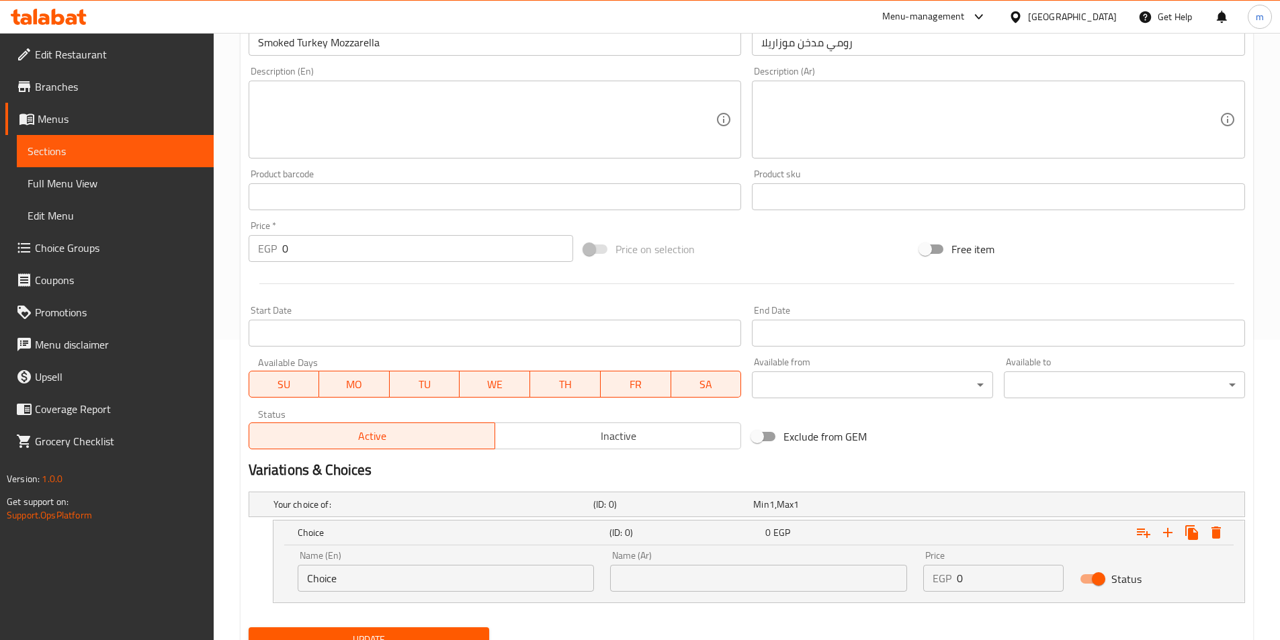
click at [479, 585] on input "Choice" at bounding box center [446, 578] width 297 height 27
type input "C"
click at [478, 585] on input "text" at bounding box center [446, 578] width 297 height 27
type input "Medium"
click at [645, 576] on input "text" at bounding box center [758, 578] width 297 height 27
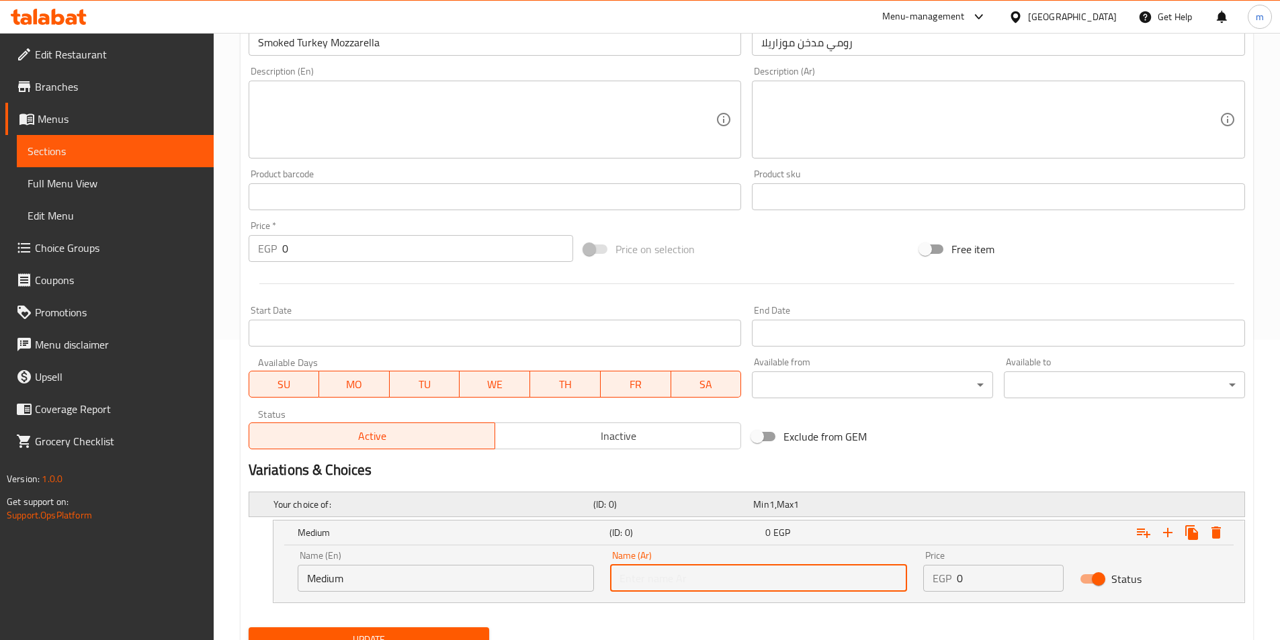
type input "وسط"
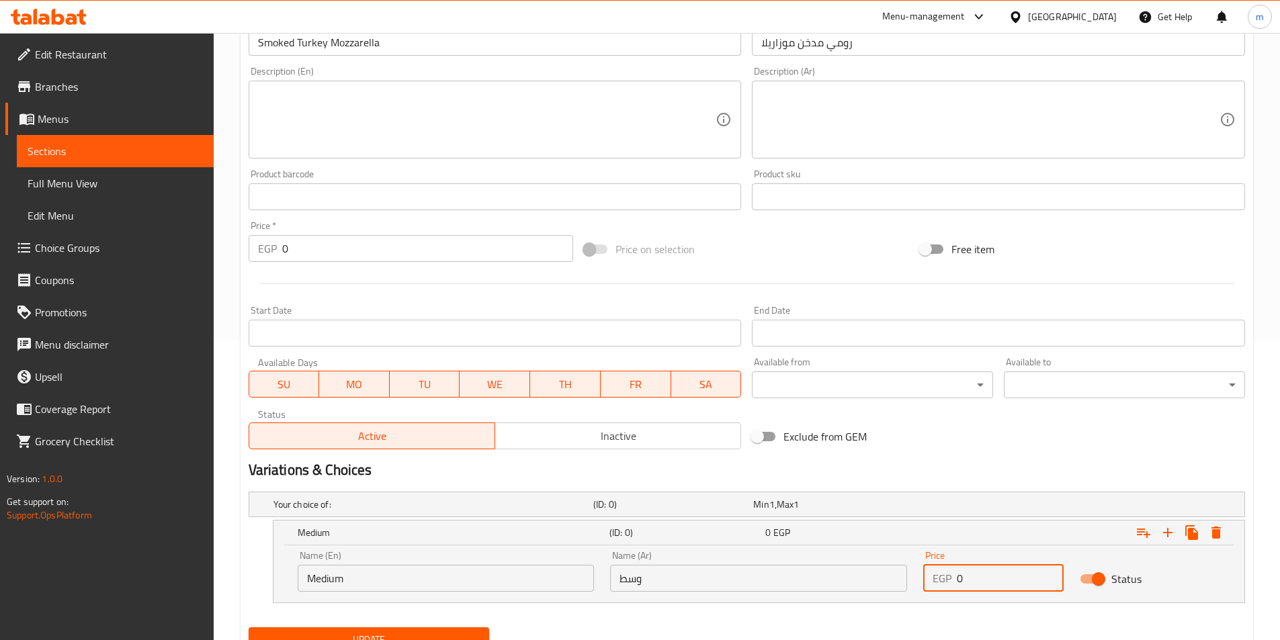
drag, startPoint x: 973, startPoint y: 579, endPoint x: 952, endPoint y: 581, distance: 21.5
click at [952, 581] on div "EGP 0 Price" at bounding box center [993, 578] width 140 height 27
type input "39"
click at [1161, 540] on icon "Expand" at bounding box center [1168, 533] width 16 height 16
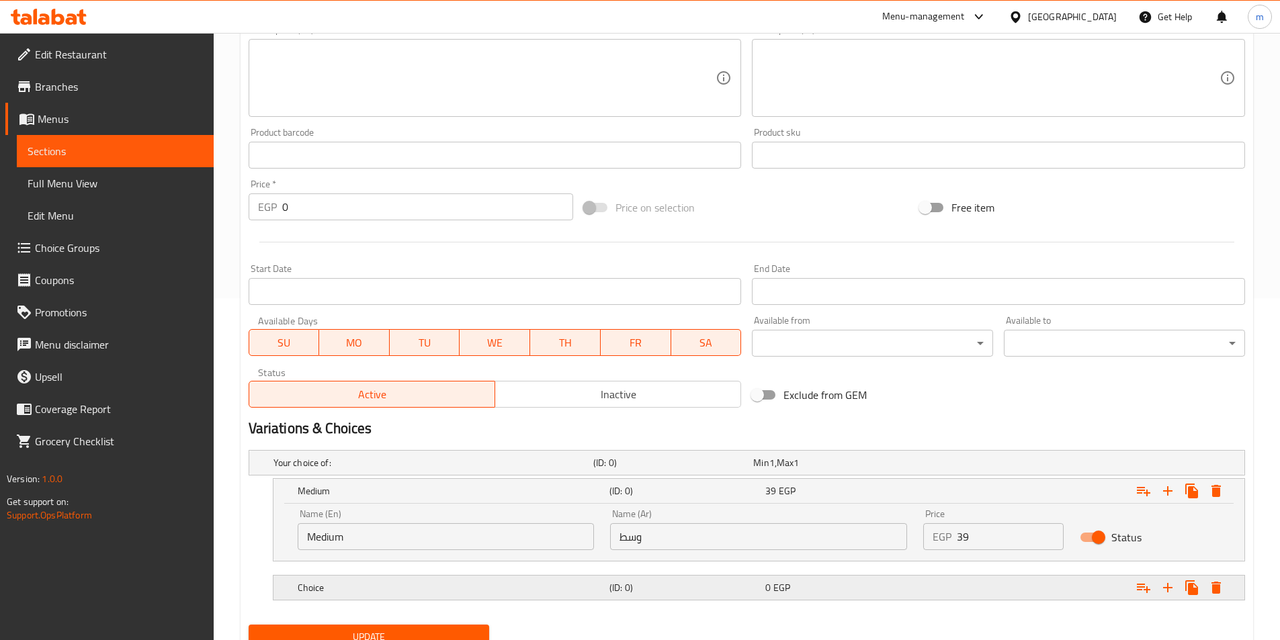
scroll to position [397, 0]
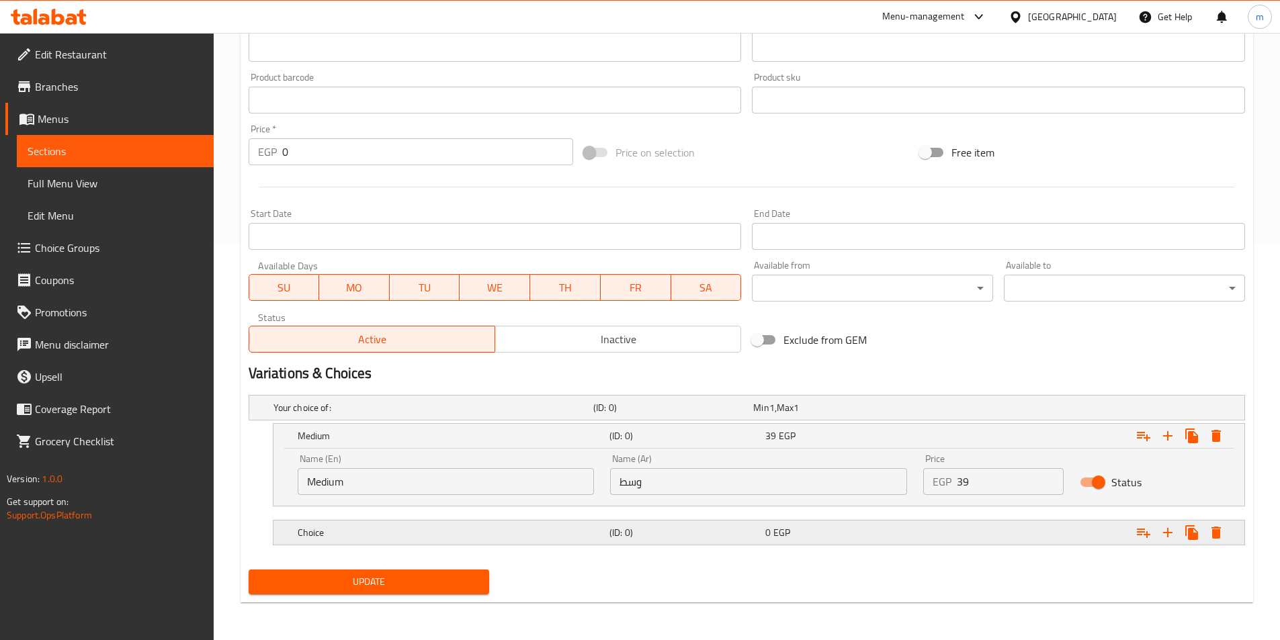
click at [474, 415] on h5 "Choice" at bounding box center [431, 407] width 315 height 13
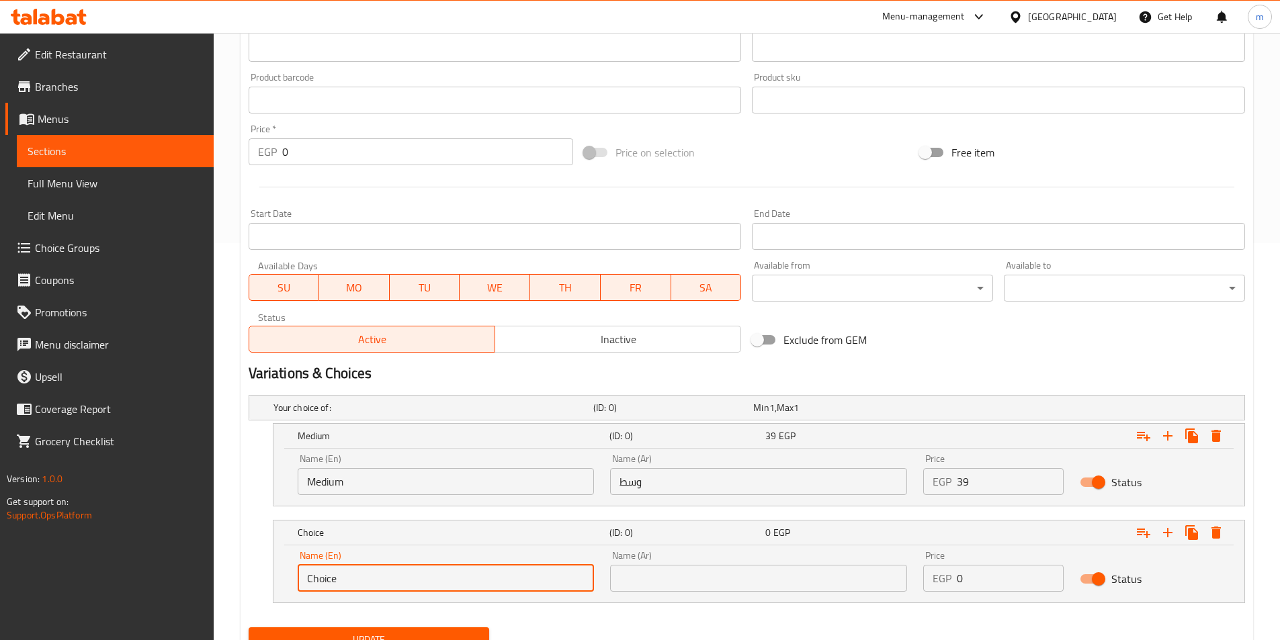
drag, startPoint x: 405, startPoint y: 571, endPoint x: 234, endPoint y: 611, distance: 175.4
click at [234, 611] on div "Home / Restaurants management / Menus / Sections / item / update Manakish Corne…" at bounding box center [747, 167] width 1067 height 1063
click at [455, 591] on input "text" at bounding box center [446, 578] width 297 height 27
type input "Large"
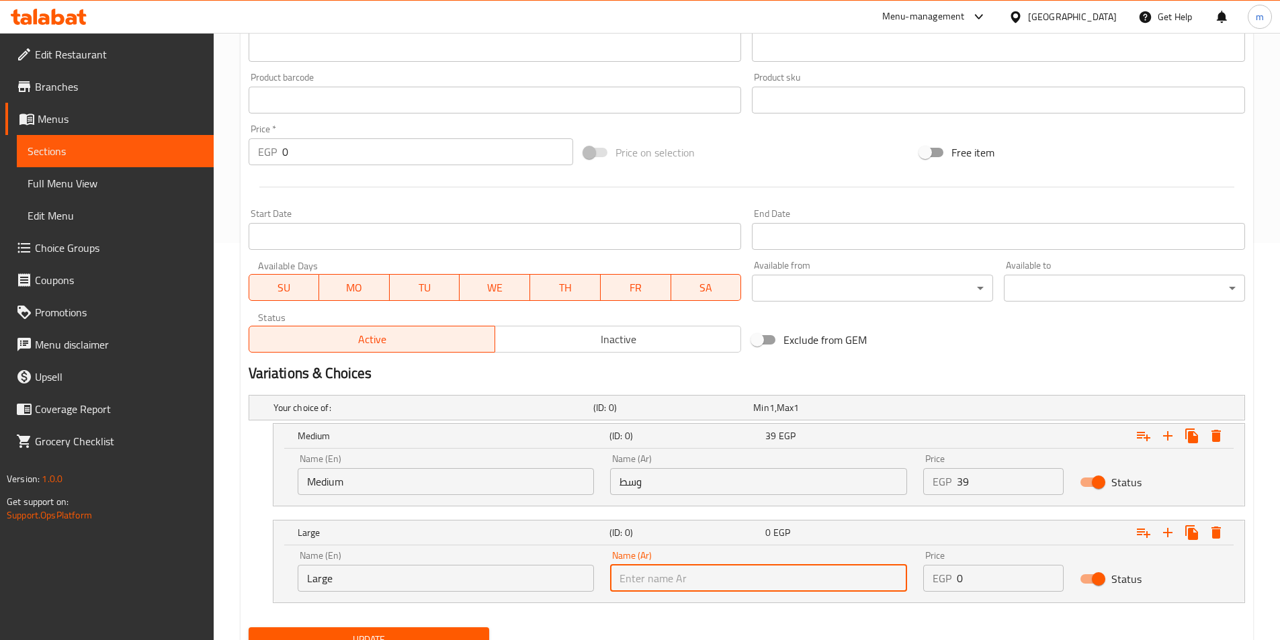
click at [666, 583] on input "text" at bounding box center [758, 578] width 297 height 27
type input "كبير"
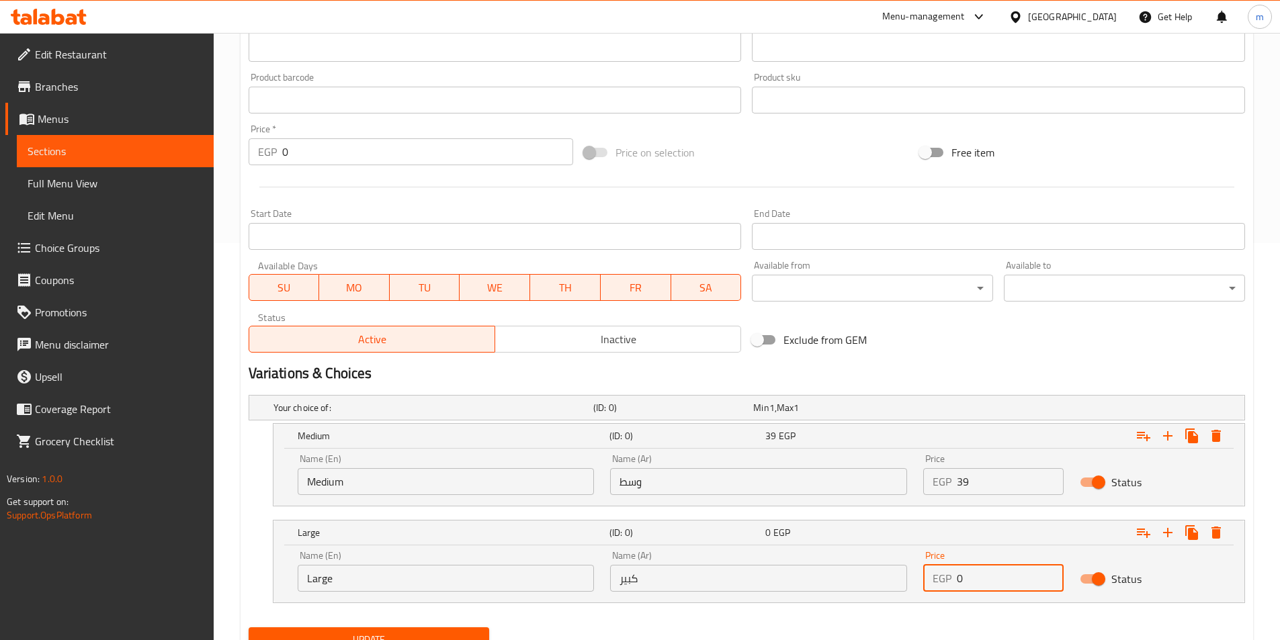
drag, startPoint x: 990, startPoint y: 581, endPoint x: 923, endPoint y: 591, distance: 68.0
click at [923, 591] on div "Price EGP 0 Price" at bounding box center [993, 571] width 157 height 57
type input "2"
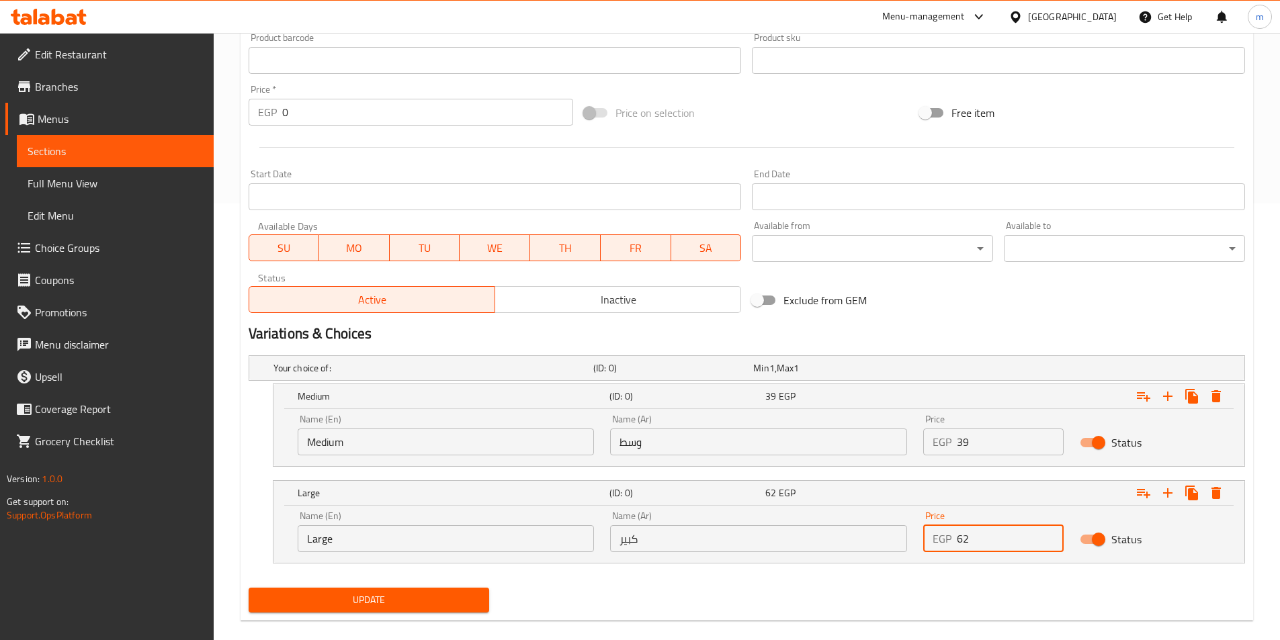
scroll to position [455, 0]
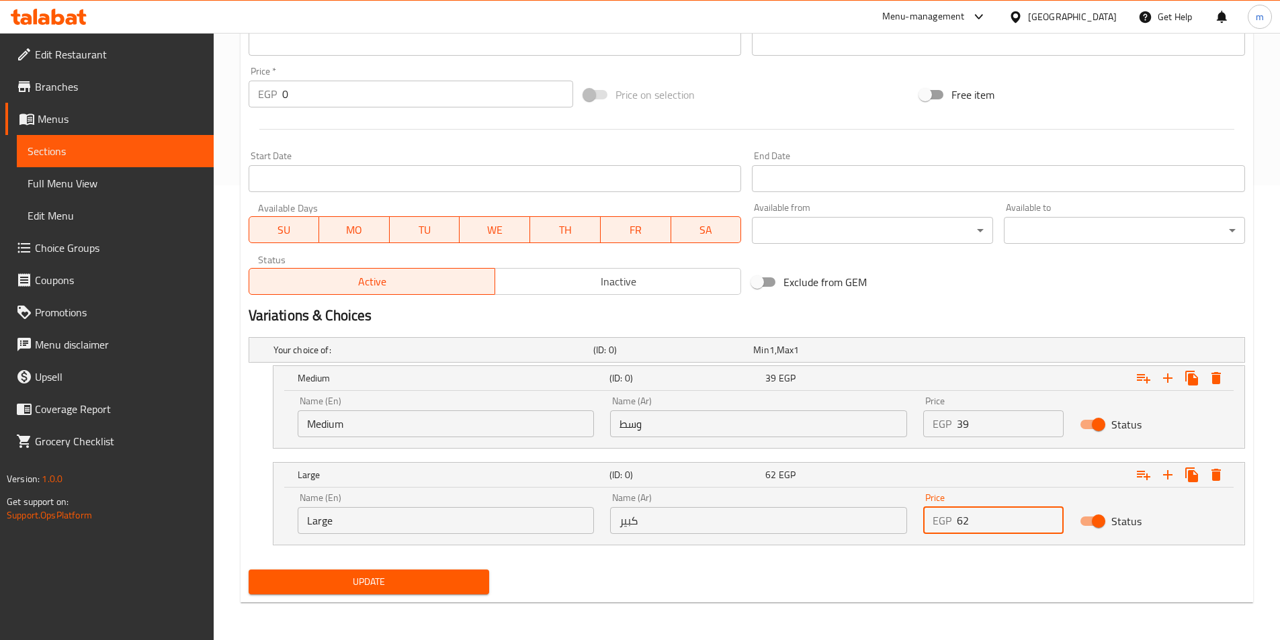
type input "62"
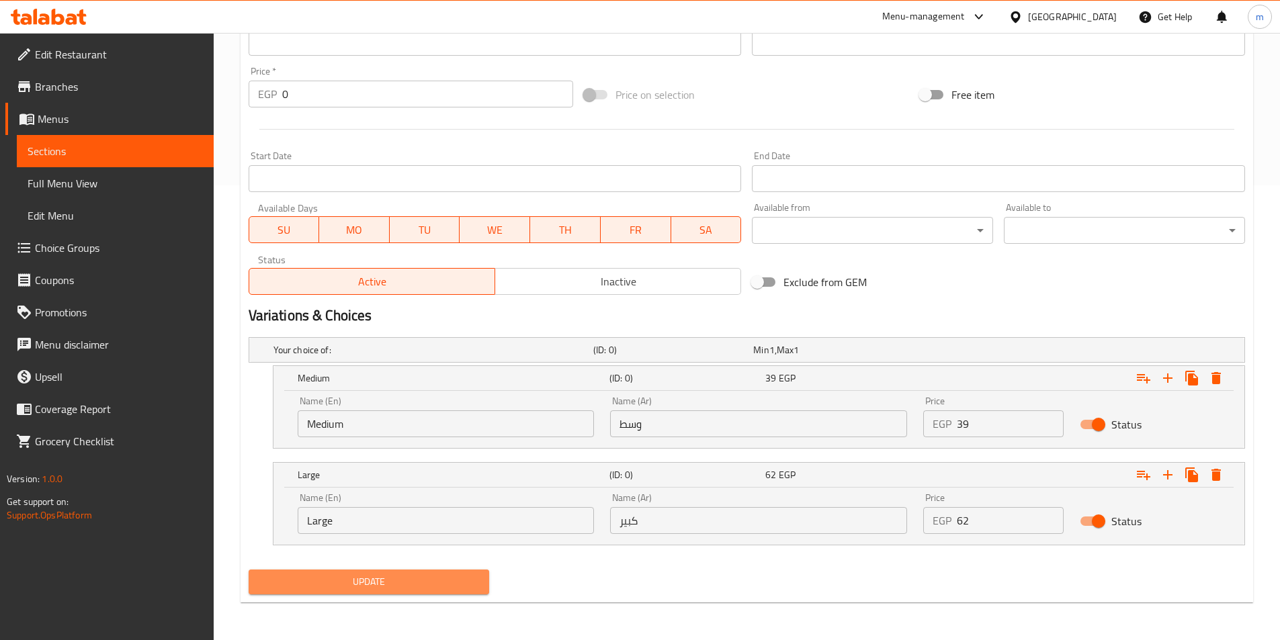
click at [421, 589] on span "Update" at bounding box center [369, 582] width 220 height 17
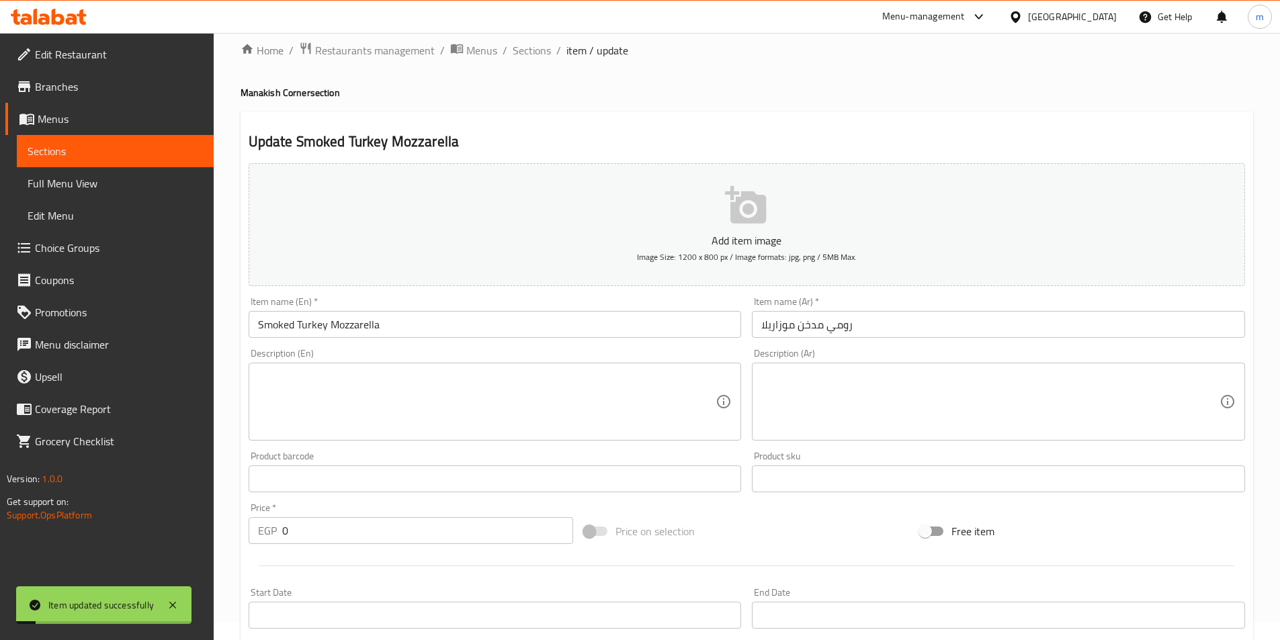
scroll to position [0, 0]
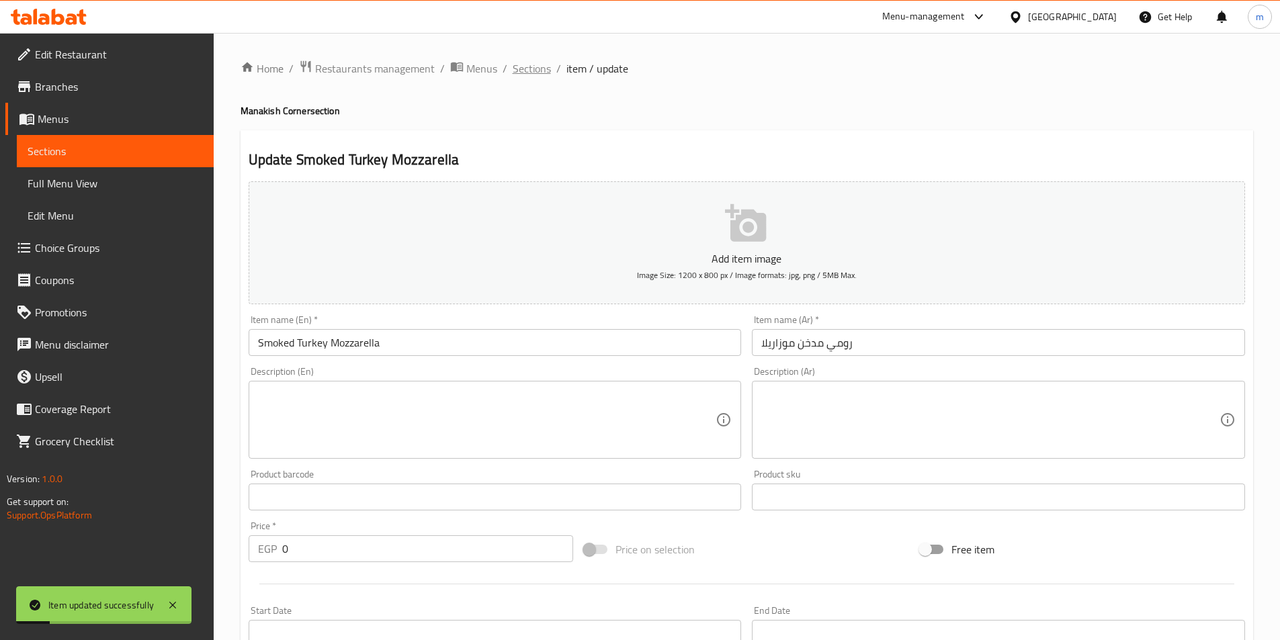
click at [518, 73] on span "Sections" at bounding box center [532, 68] width 38 height 16
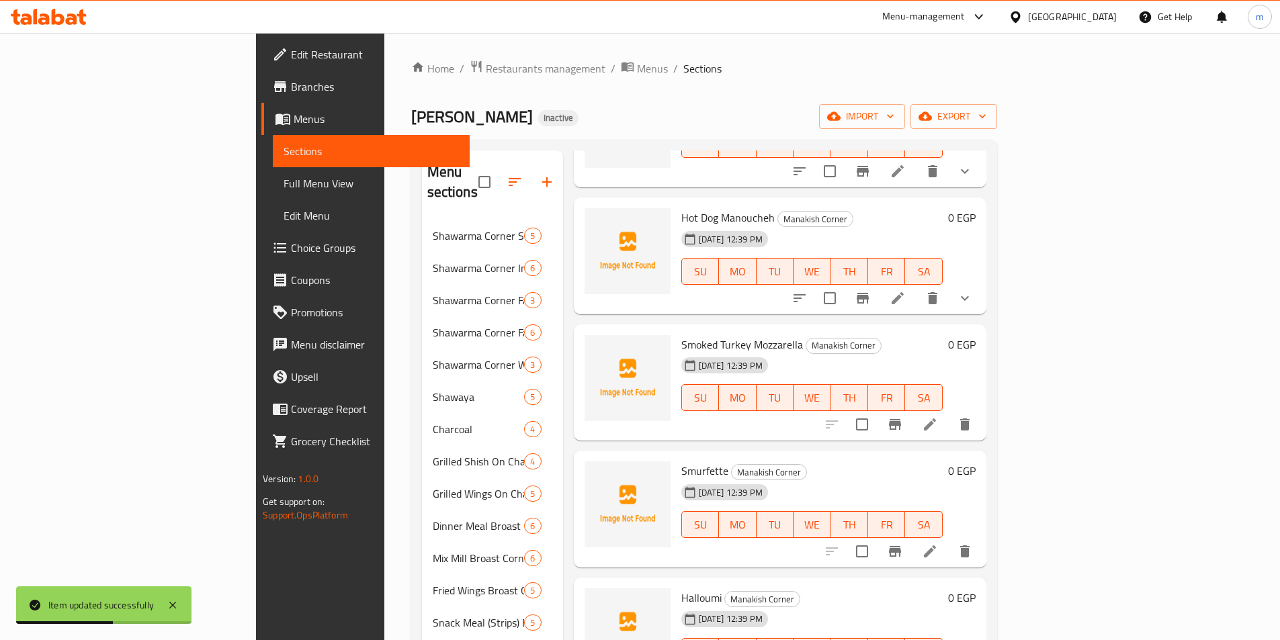
scroll to position [1143, 0]
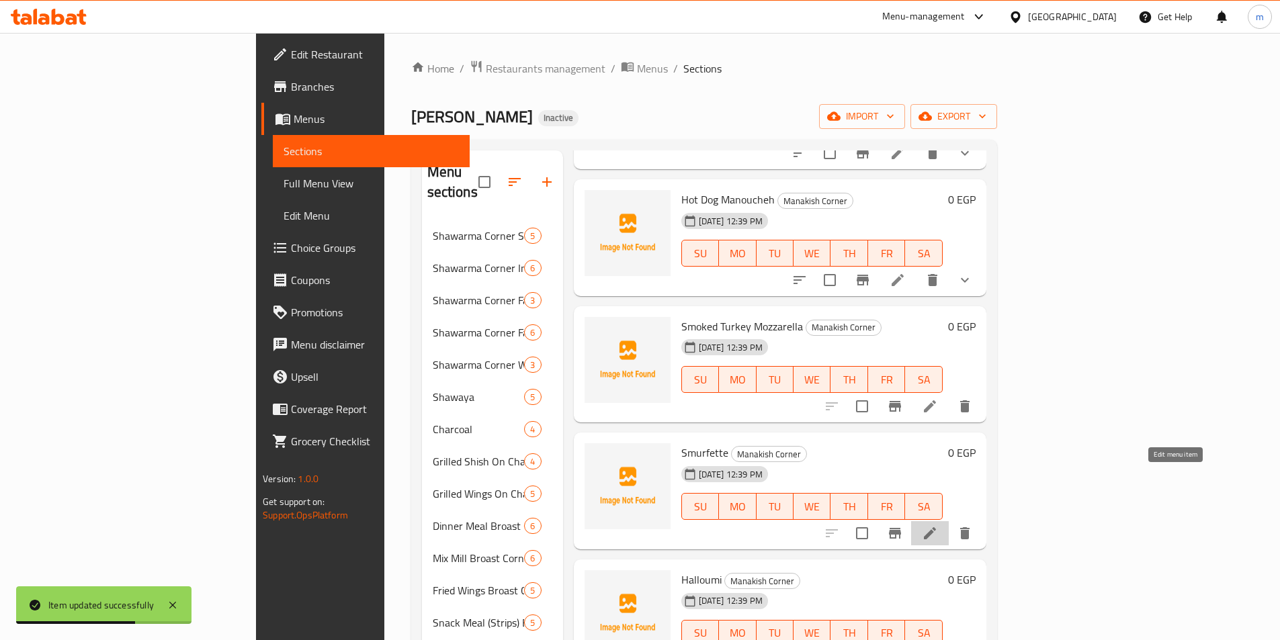
click at [936, 528] on icon at bounding box center [930, 534] width 12 height 12
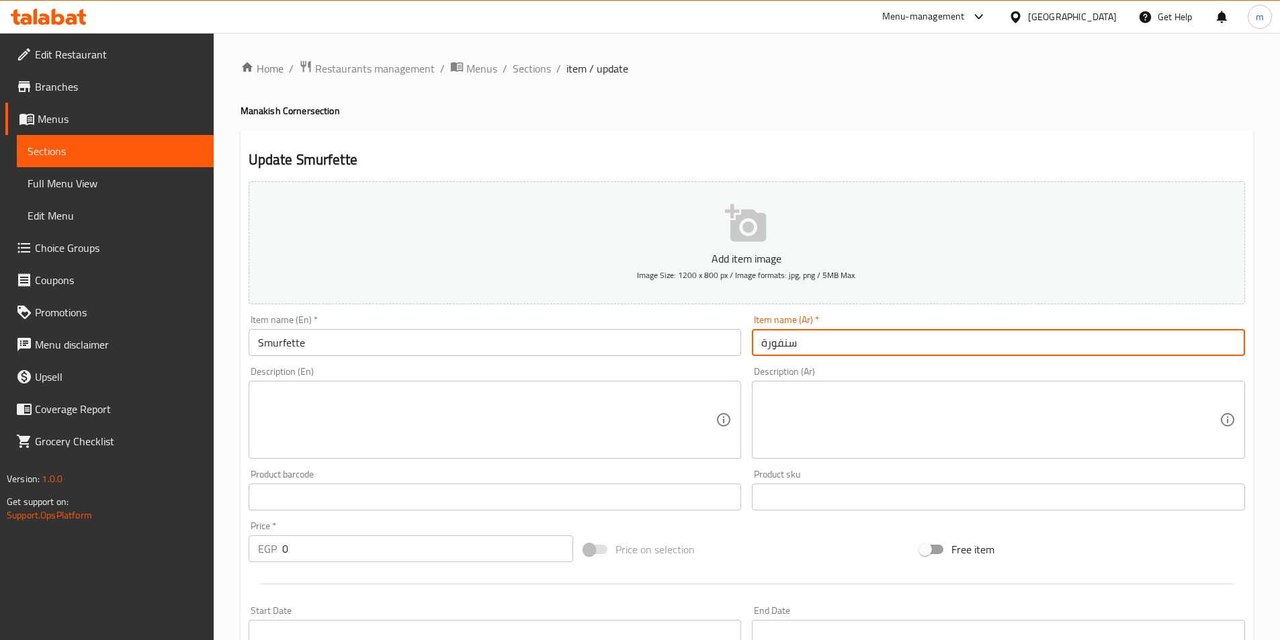
click at [772, 352] on input "سنفورة" at bounding box center [998, 342] width 493 height 27
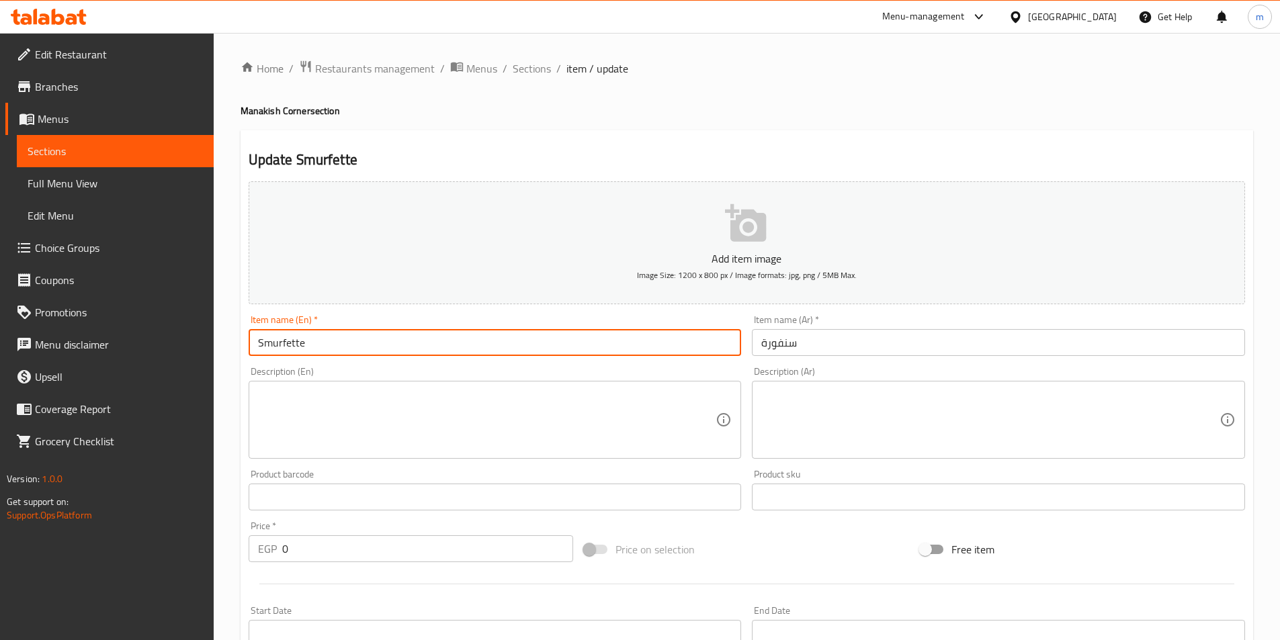
click at [276, 342] on input "Smurfette" at bounding box center [495, 342] width 493 height 27
drag, startPoint x: 316, startPoint y: 343, endPoint x: 232, endPoint y: 343, distance: 84.0
click at [232, 343] on div "Home / Restaurants management / Menus / Sections / item / update Manakish Corne…" at bounding box center [747, 491] width 1067 height 917
type input "Sunfoura"
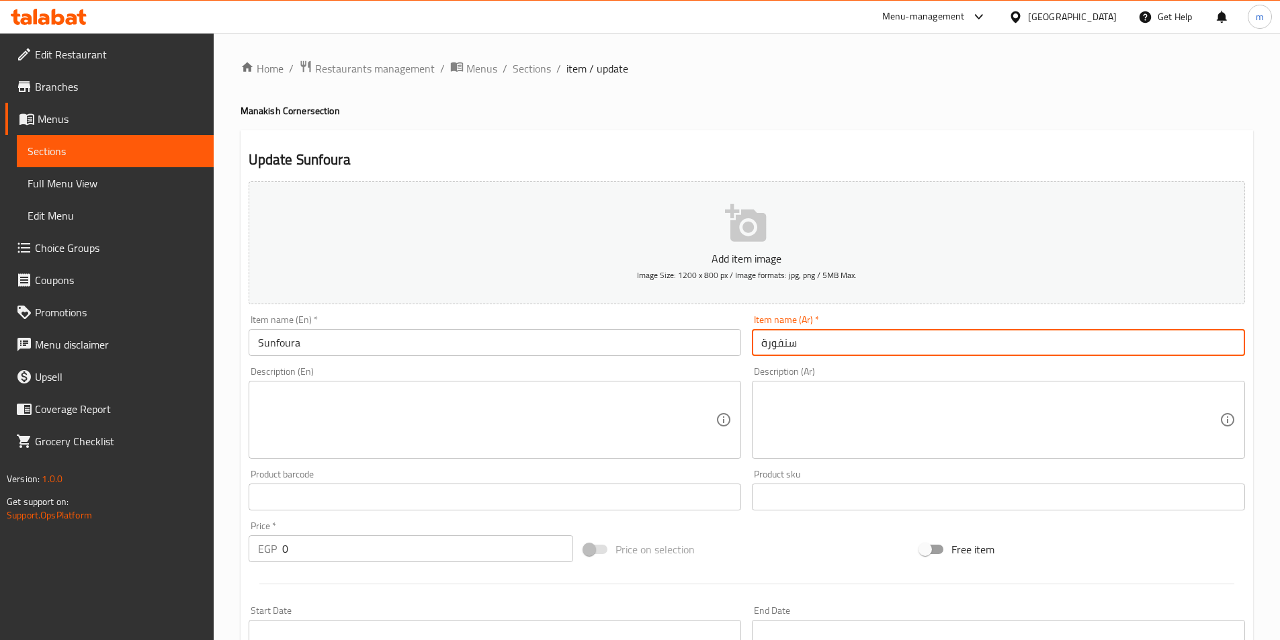
click at [795, 348] on input "سنفورة" at bounding box center [998, 342] width 493 height 27
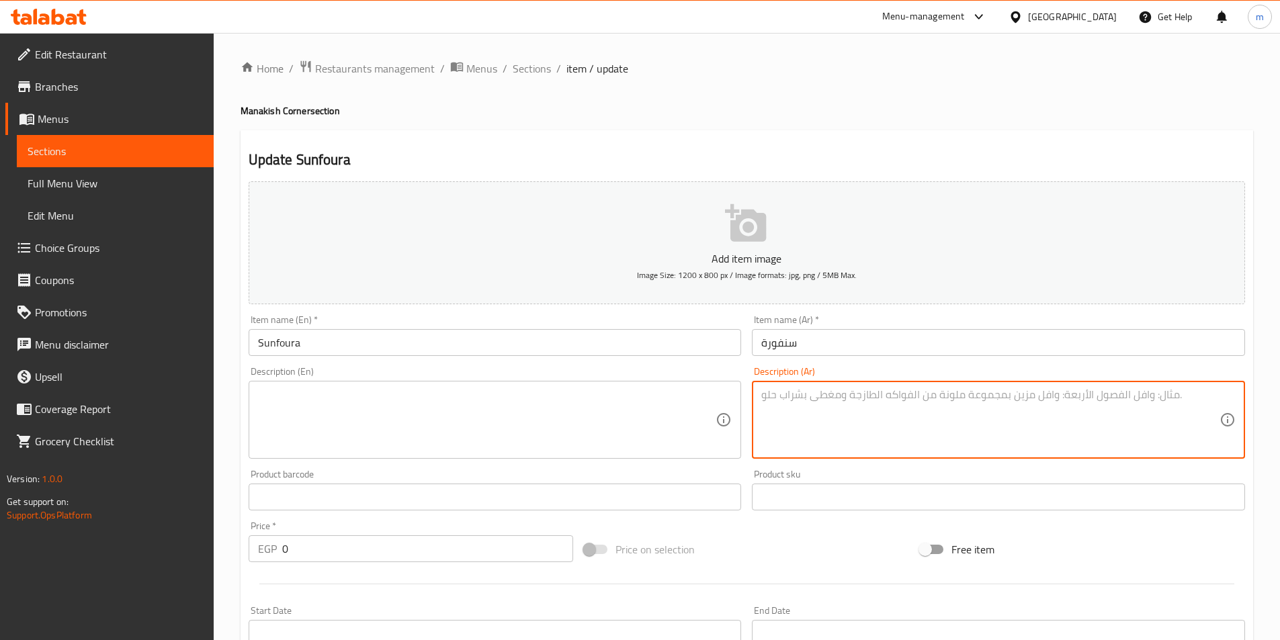
click at [1061, 388] on textarea at bounding box center [990, 420] width 458 height 64
paste textarea "عجينة محشوة بحشوات متنوعة من الجبن"
type textarea "عجينة محشوة بحشوات متنوعة من الجبن"
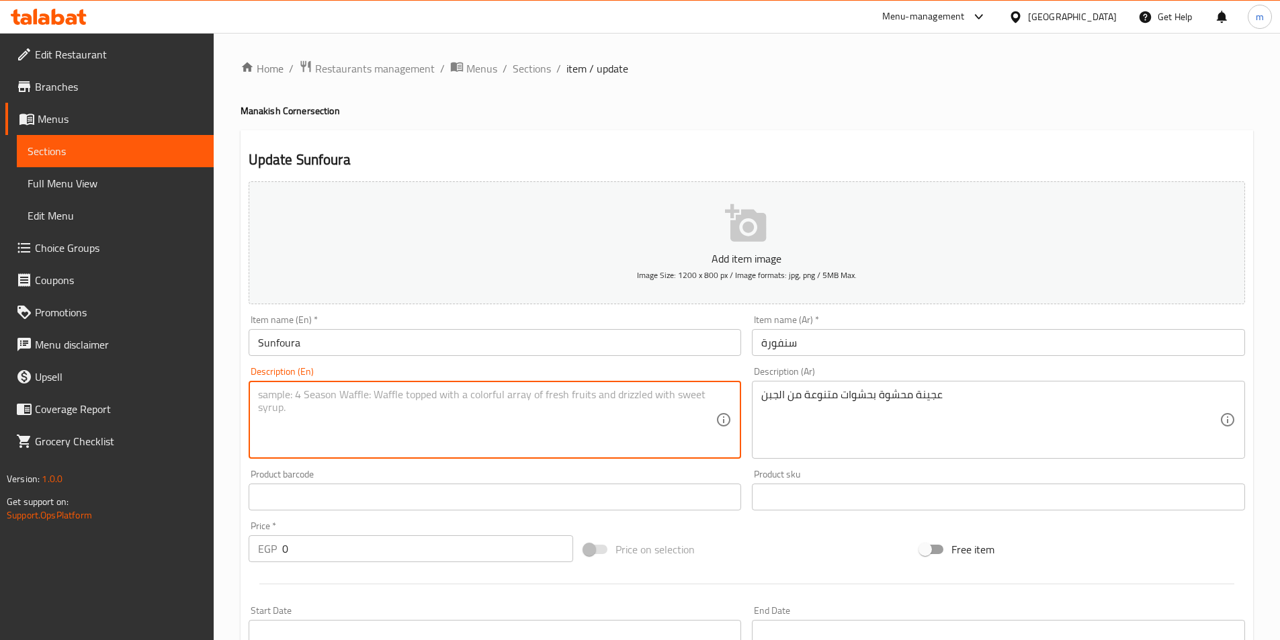
click at [531, 403] on textarea at bounding box center [487, 420] width 458 height 64
paste textarea "Dough stuffed with various cheese fillings"
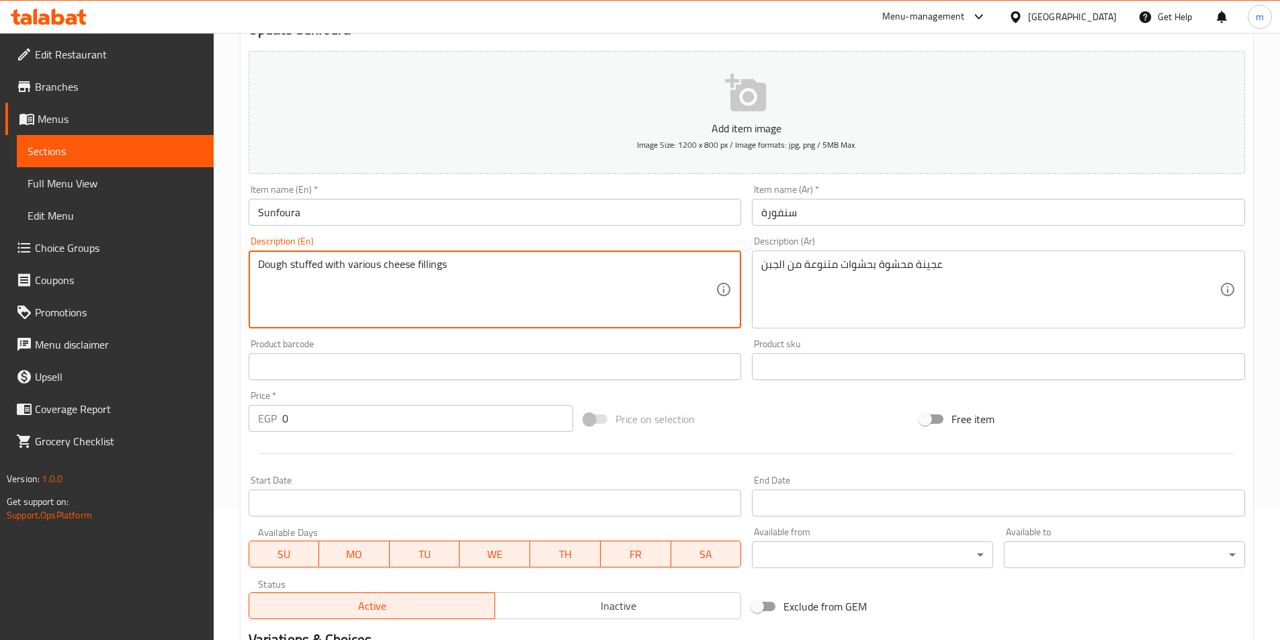
scroll to position [269, 0]
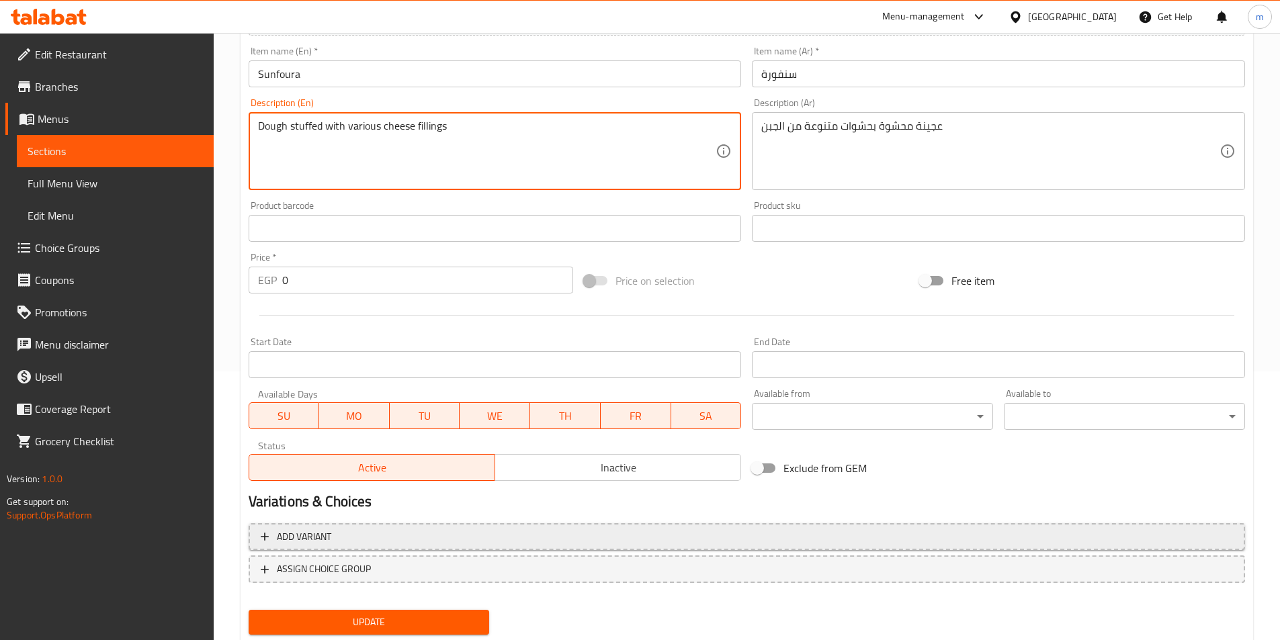
type textarea "Dough stuffed with various cheese fillings"
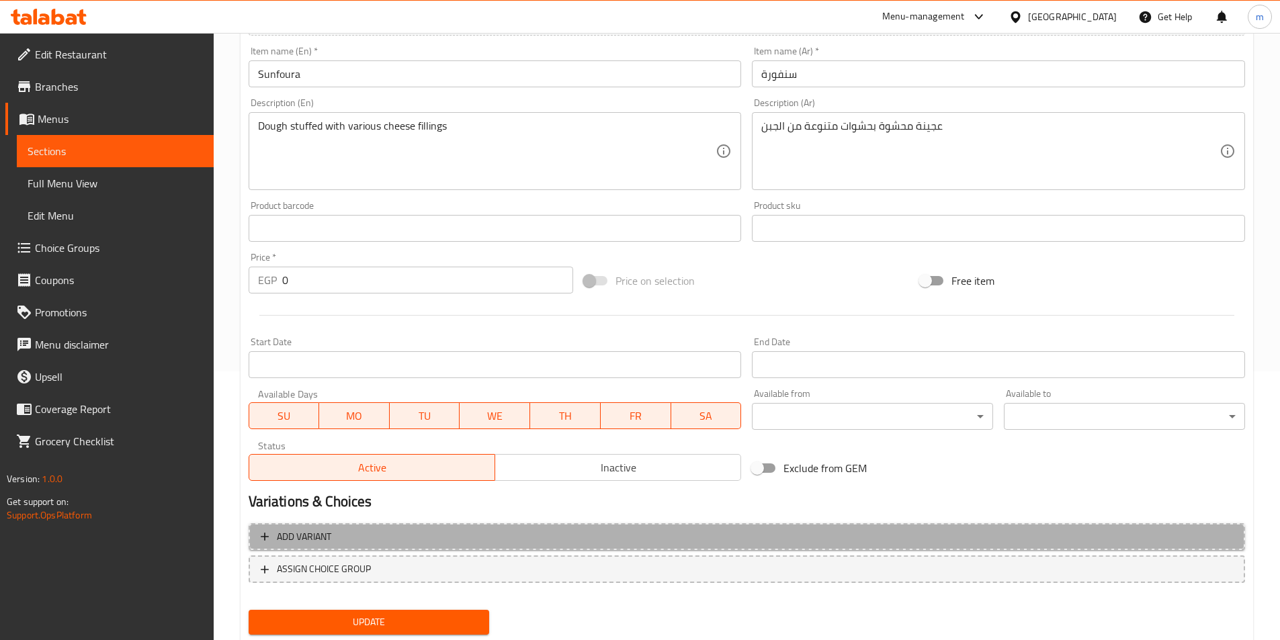
click at [507, 540] on span "Add variant" at bounding box center [747, 537] width 972 height 17
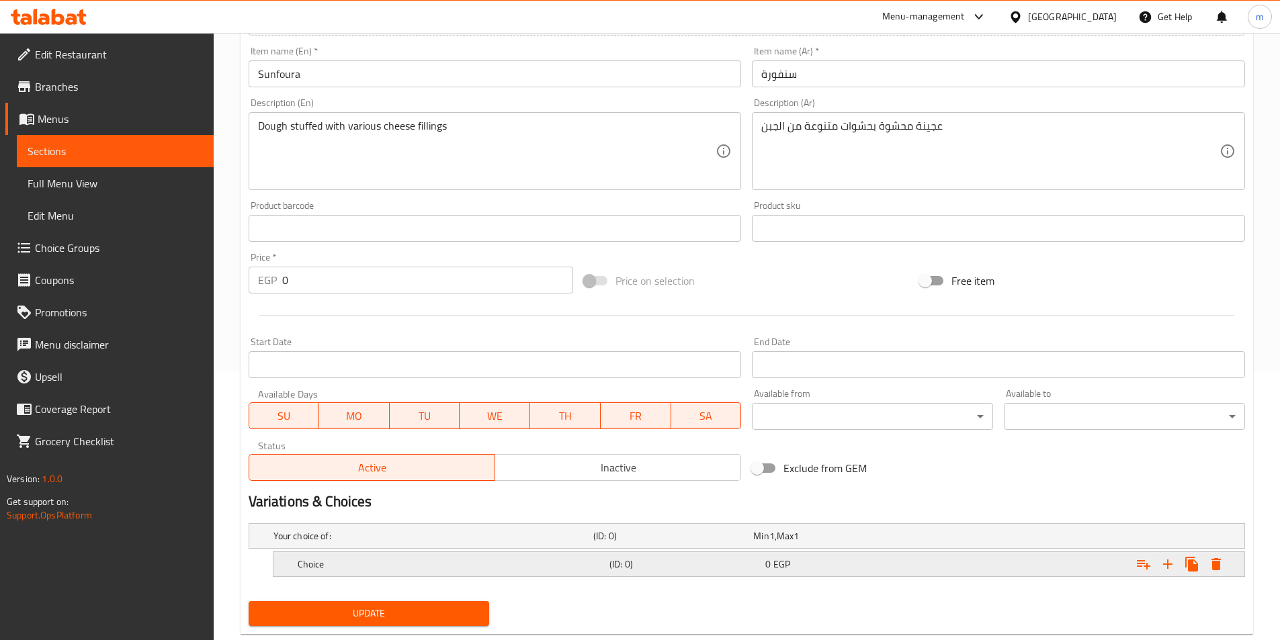
click at [414, 551] on div "Choice (ID: 0) 0 EGP" at bounding box center [751, 537] width 960 height 30
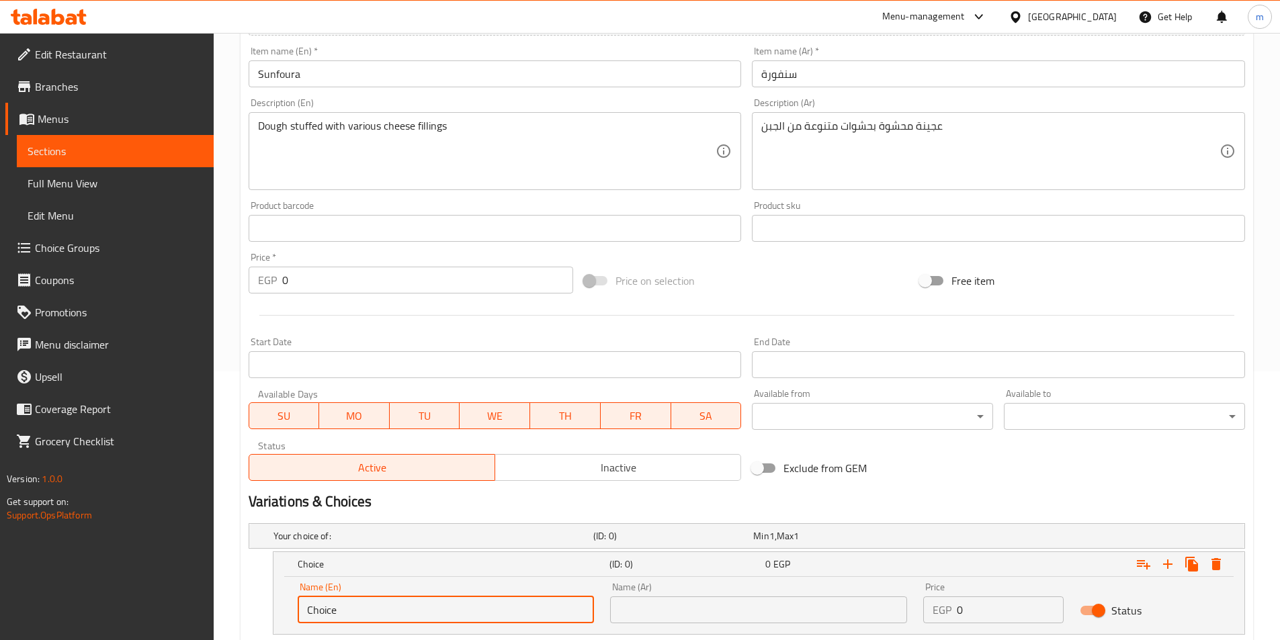
drag, startPoint x: 434, startPoint y: 597, endPoint x: 296, endPoint y: 602, distance: 138.5
click at [296, 602] on div "Name (En) Choice Name (En)" at bounding box center [446, 603] width 313 height 57
click at [401, 611] on input "text" at bounding box center [446, 610] width 297 height 27
type input "Medium"
click at [626, 614] on input "text" at bounding box center [758, 610] width 297 height 27
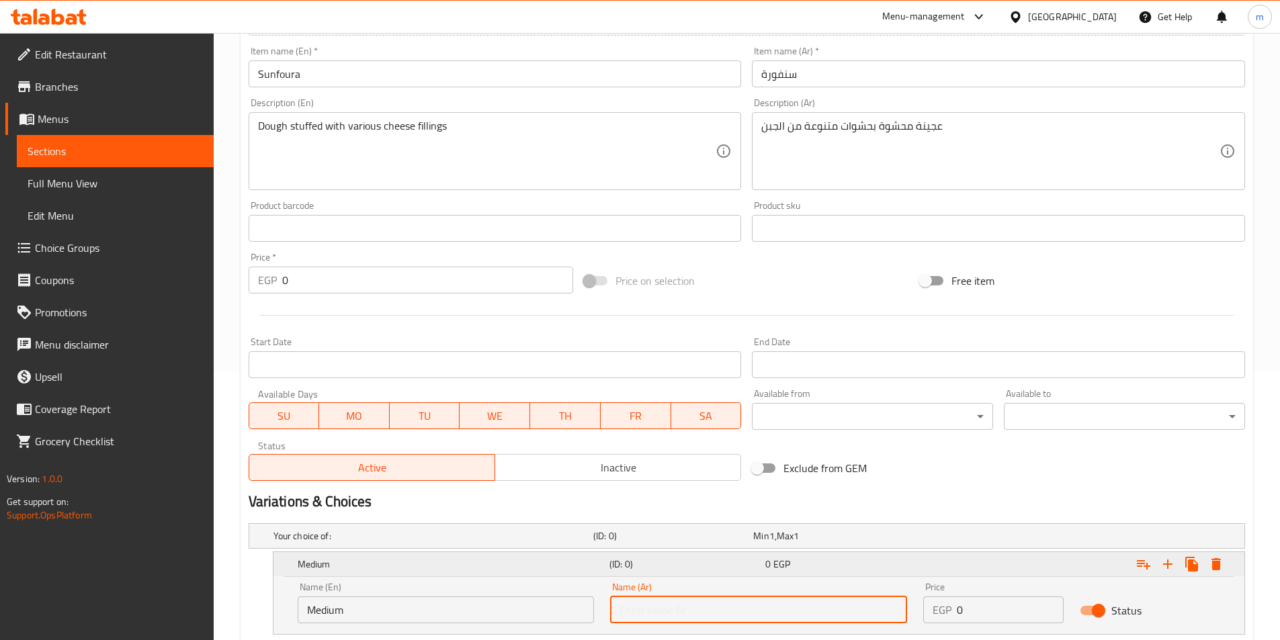
type input "وسط"
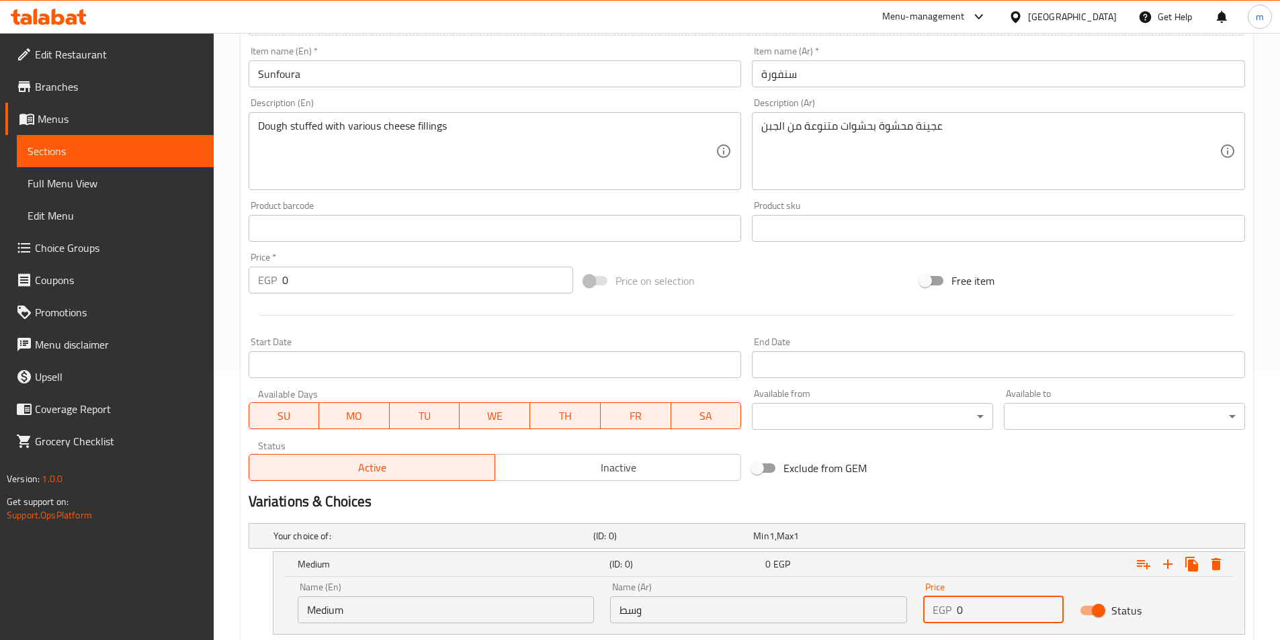
drag, startPoint x: 974, startPoint y: 612, endPoint x: 920, endPoint y: 612, distance: 53.8
click at [920, 612] on div "Price EGP 0 Price" at bounding box center [993, 603] width 157 height 57
type input "38"
click at [1174, 572] on icon "Expand" at bounding box center [1168, 564] width 16 height 16
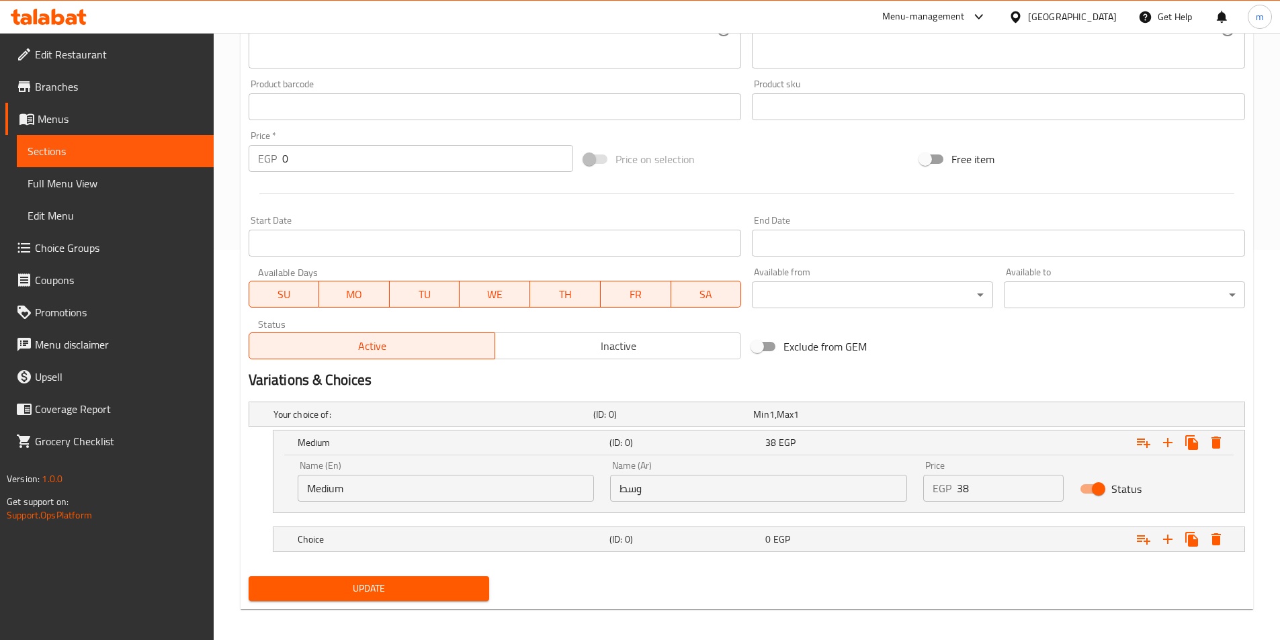
scroll to position [397, 0]
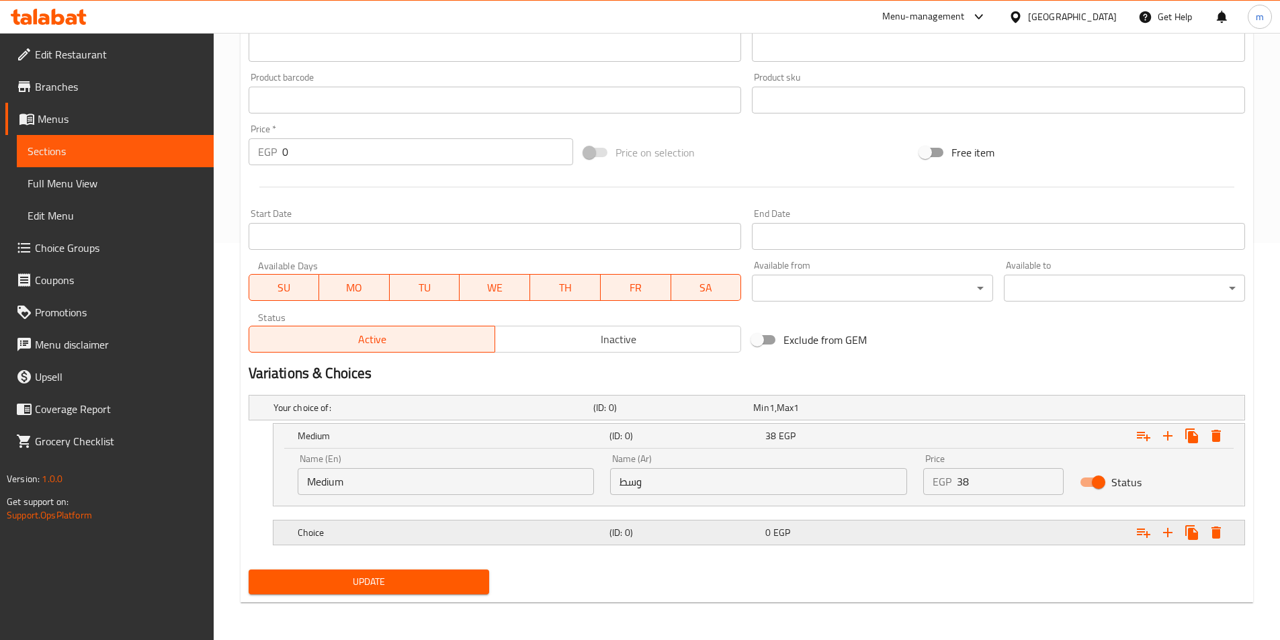
click at [506, 415] on h5 "Choice" at bounding box center [431, 407] width 315 height 13
click at [487, 415] on h5 "Choice" at bounding box center [431, 407] width 315 height 13
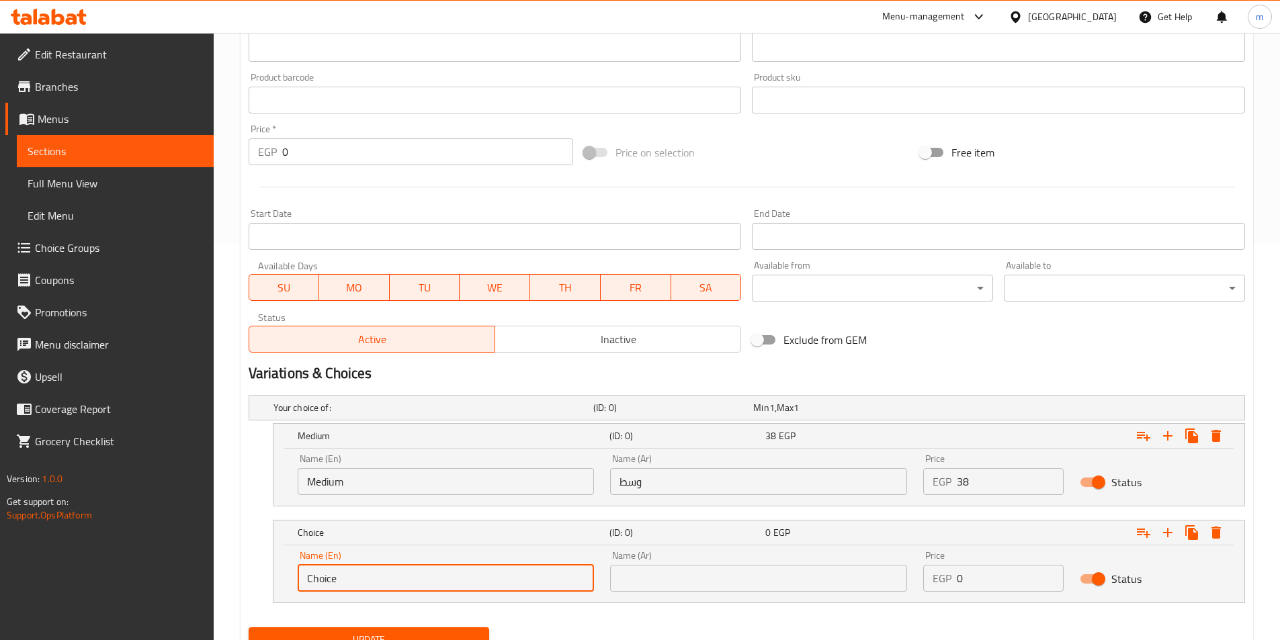
drag, startPoint x: 403, startPoint y: 576, endPoint x: 259, endPoint y: 585, distance: 144.1
click at [259, 585] on div "Choice (ID: 0) 0 EGP Name (En) Choice Name (En) Name (Ar) Name (Ar) Price EGP 0…" at bounding box center [747, 561] width 997 height 83
click at [411, 576] on input "text" at bounding box center [446, 578] width 297 height 27
type input "Large"
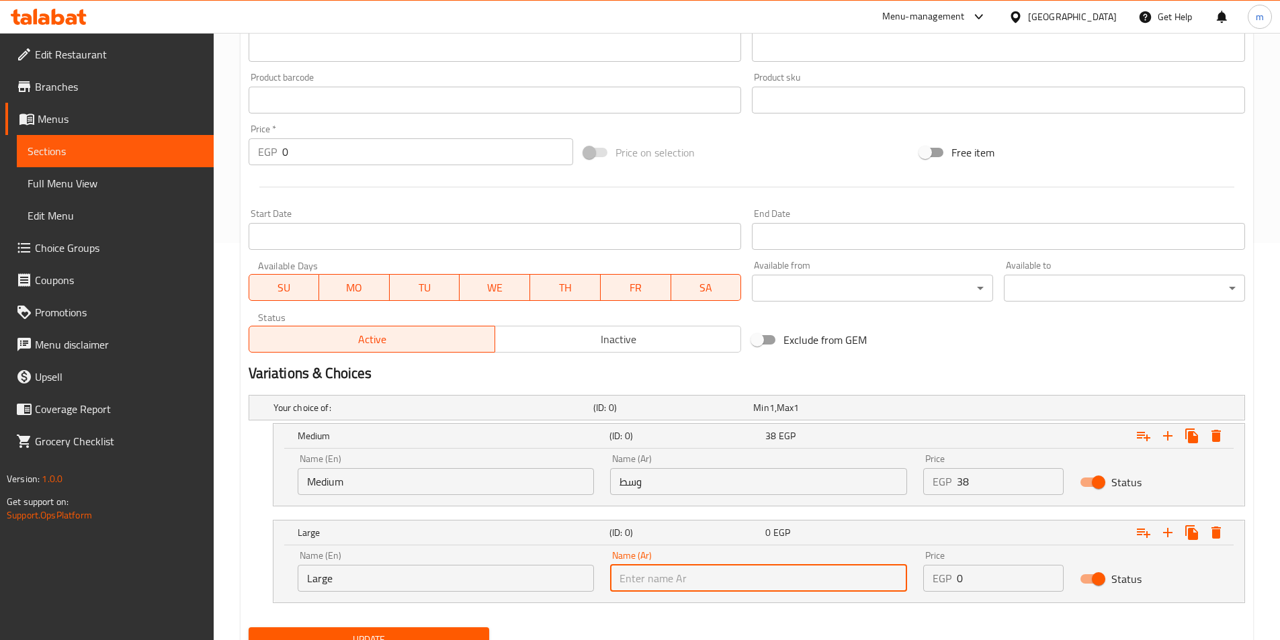
click at [674, 573] on input "text" at bounding box center [758, 578] width 297 height 27
type input "كبير"
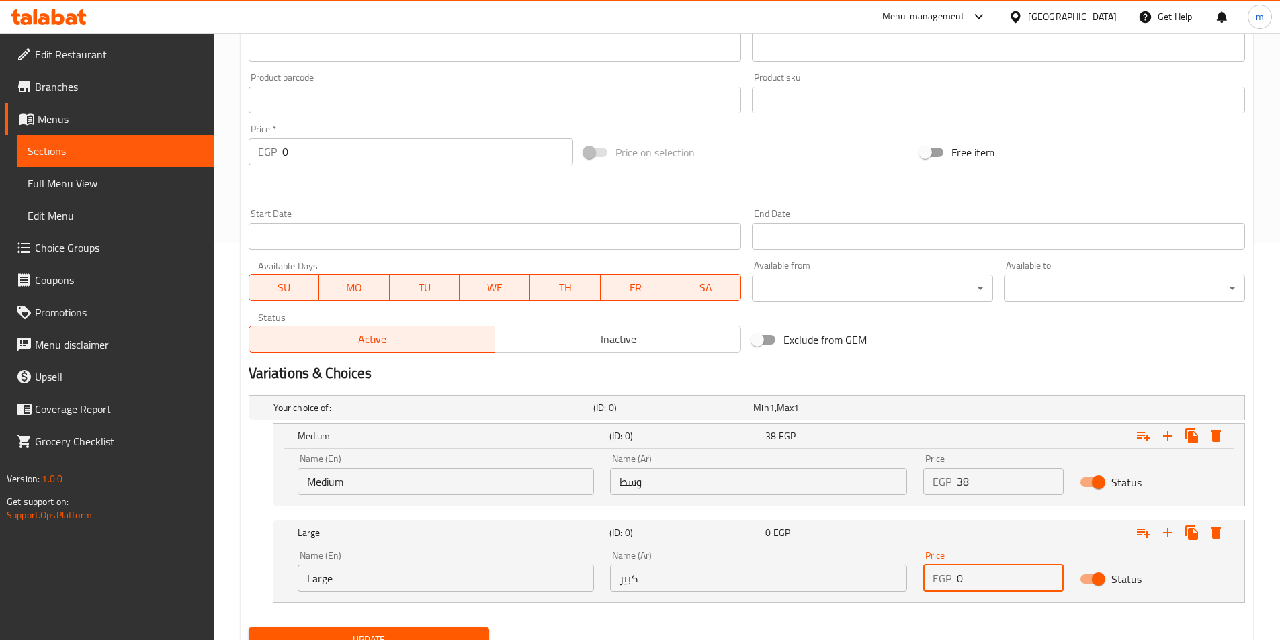
drag, startPoint x: 976, startPoint y: 575, endPoint x: 903, endPoint y: 556, distance: 75.6
click at [905, 558] on div "Name (En) Large Name (En) Name (Ar) كبير Name (Ar) Price EGP 0 Price Status" at bounding box center [759, 571] width 939 height 57
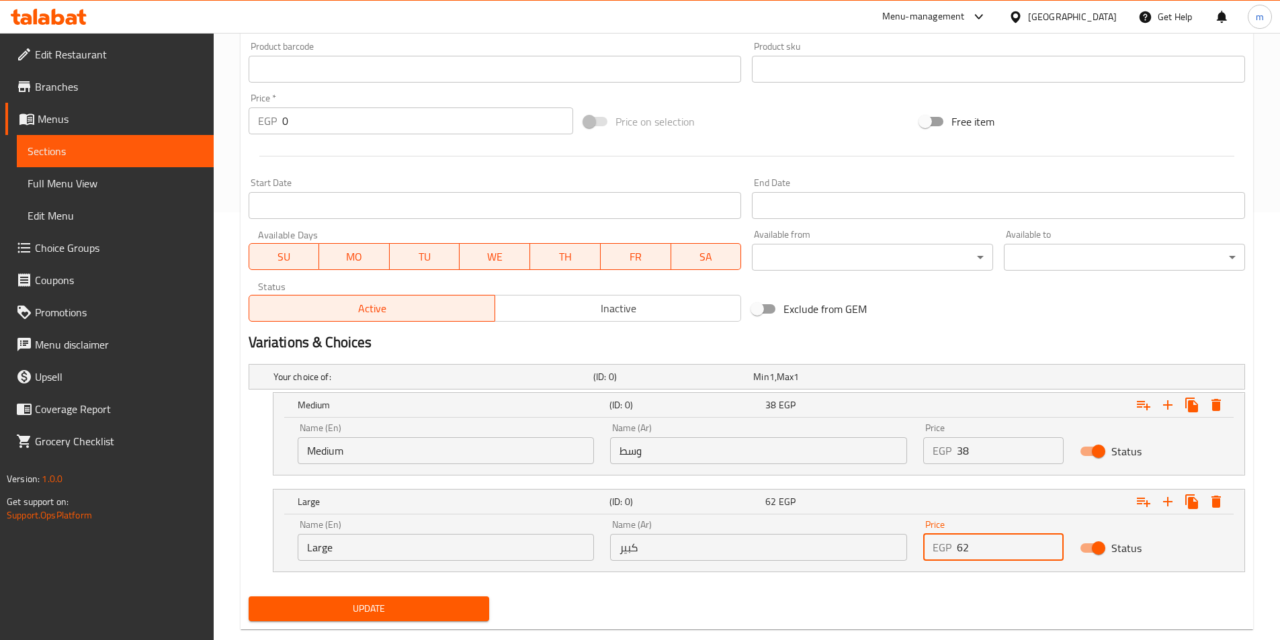
scroll to position [455, 0]
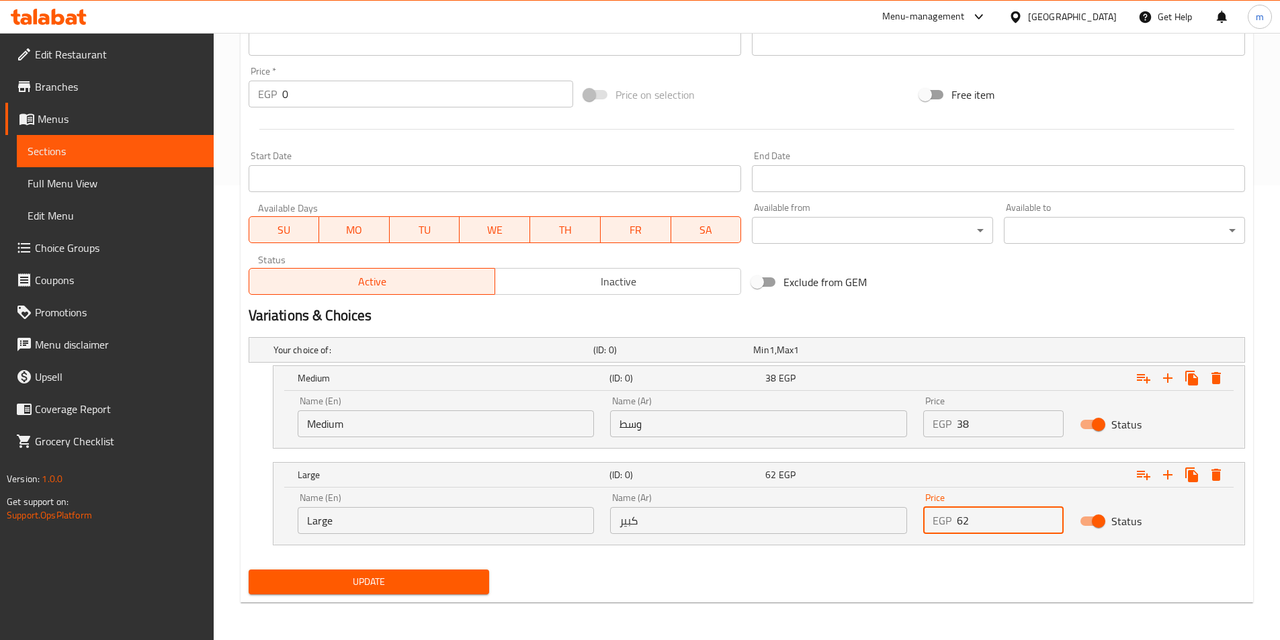
type input "62"
click at [468, 591] on button "Update" at bounding box center [369, 582] width 241 height 25
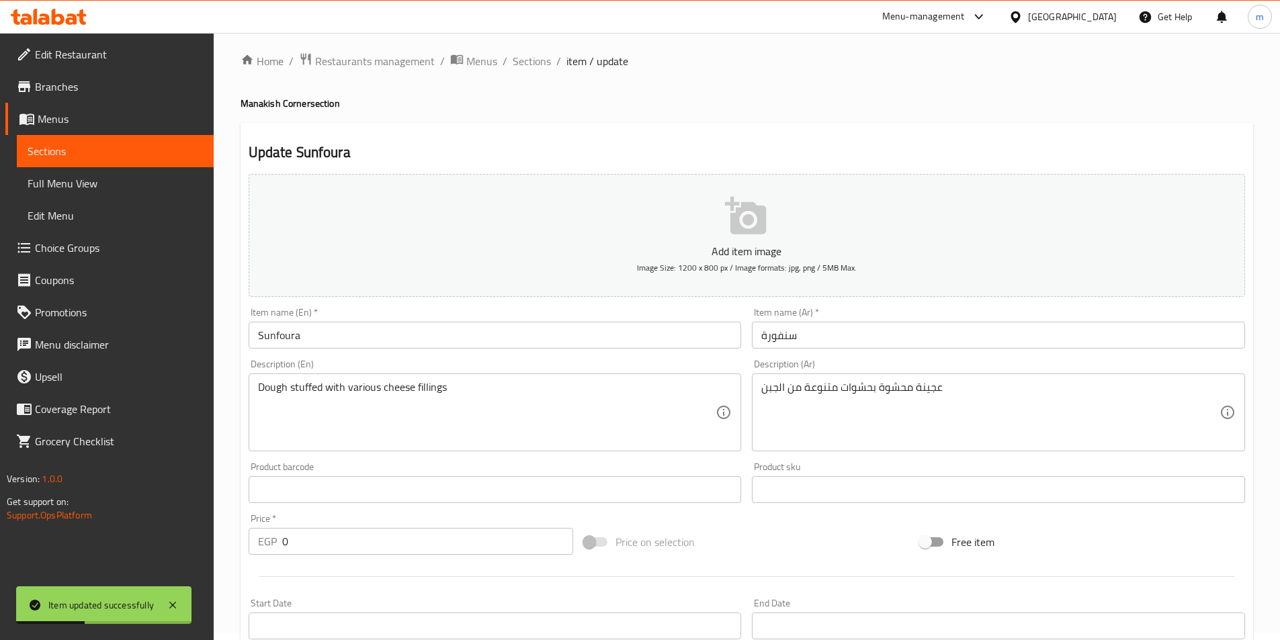
scroll to position [0, 0]
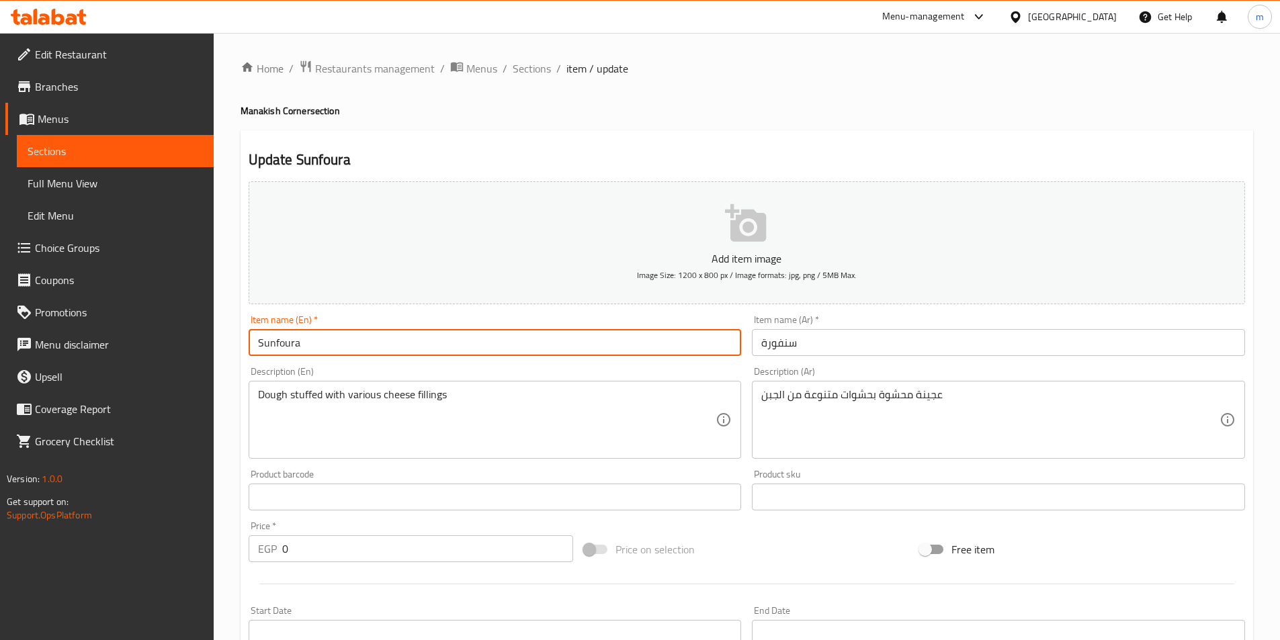
click at [273, 348] on input "Sunfoura" at bounding box center [495, 342] width 493 height 27
click at [267, 347] on input "Sunfoura" at bounding box center [495, 342] width 493 height 27
type input "Sunfoura"
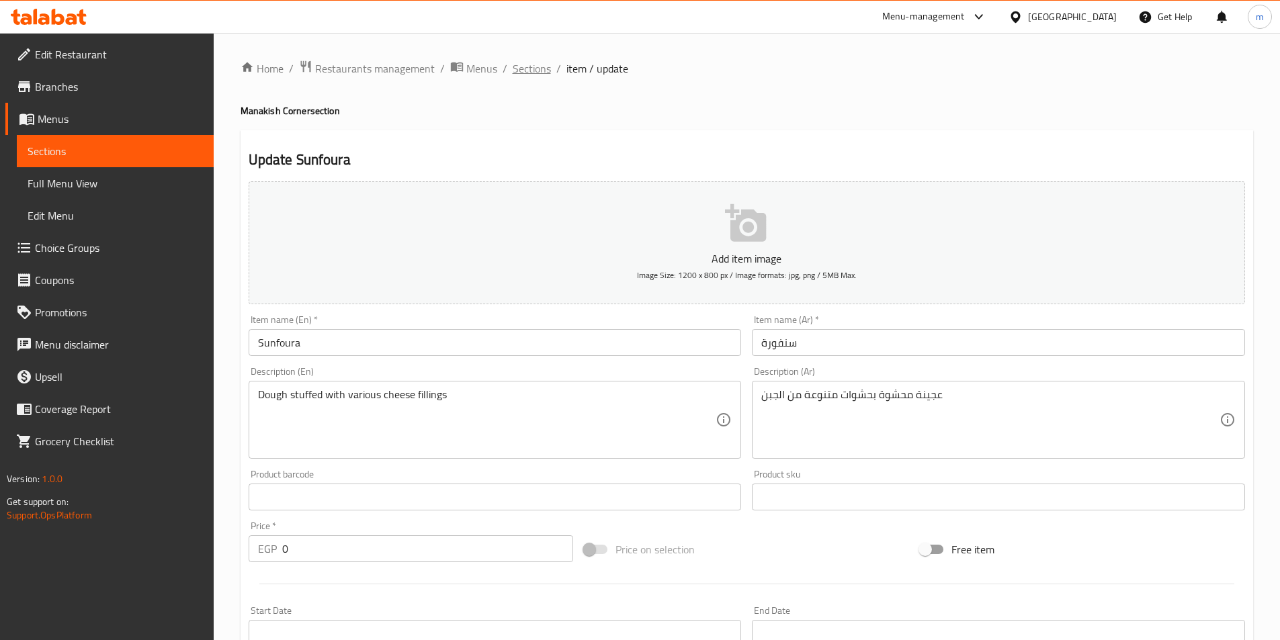
click at [538, 73] on span "Sections" at bounding box center [532, 68] width 38 height 16
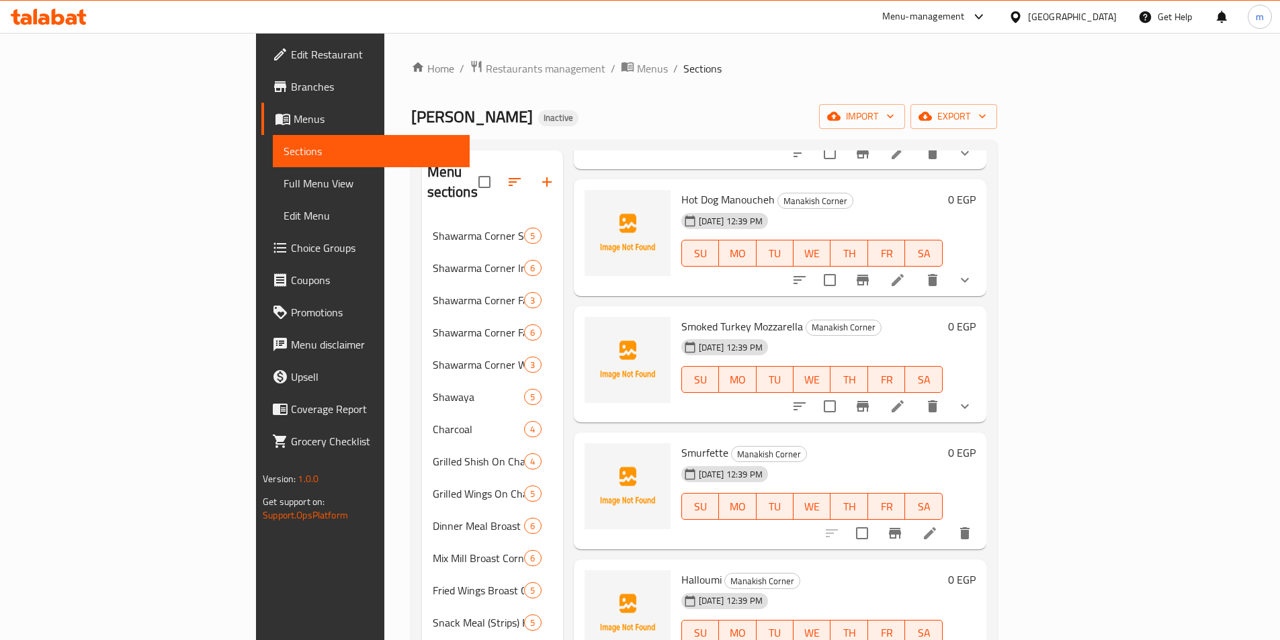
scroll to position [1291, 0]
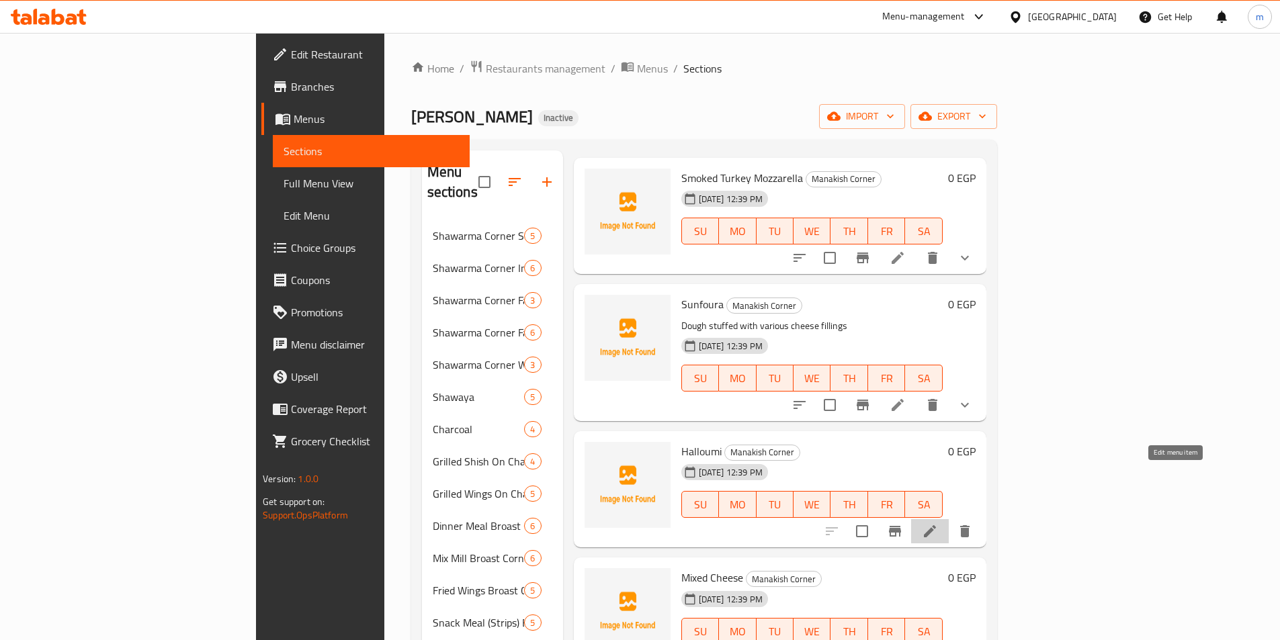
click at [936, 526] on icon at bounding box center [930, 532] width 12 height 12
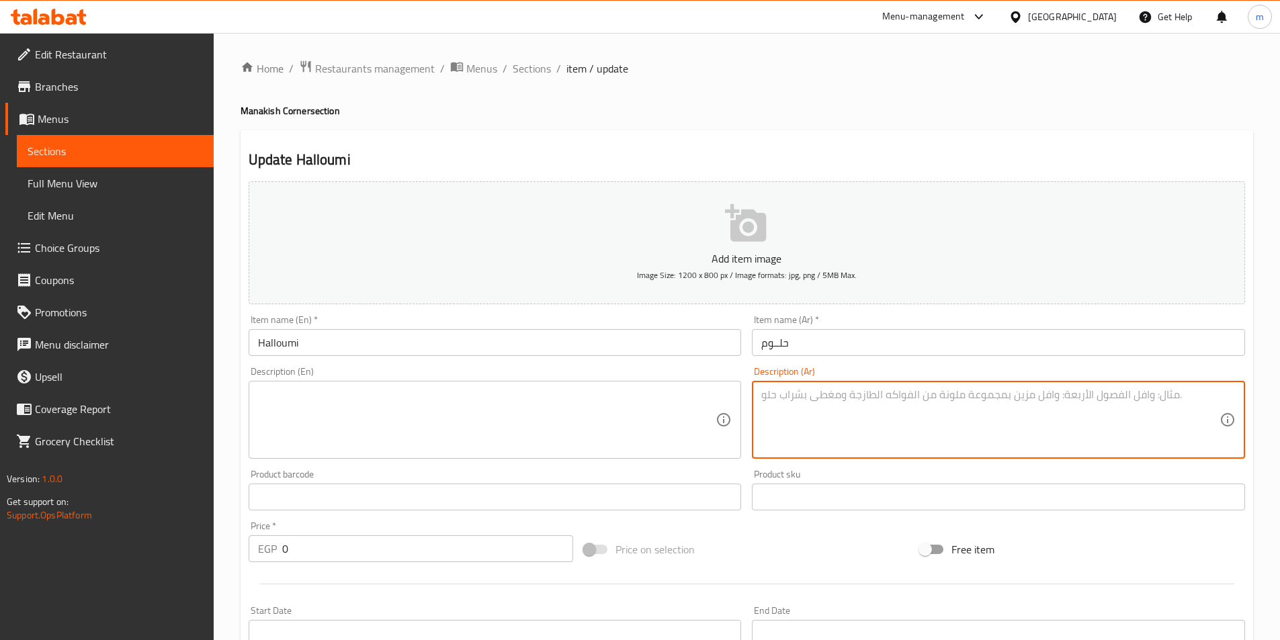
click at [811, 413] on textarea at bounding box center [990, 420] width 458 height 64
paste textarea "منقوشة تحتوي على جبن الحلوم المشوي"
type textarea "منقوشة تحتوي على جبن الحلوم المشوي"
click at [426, 396] on textarea at bounding box center [487, 420] width 458 height 64
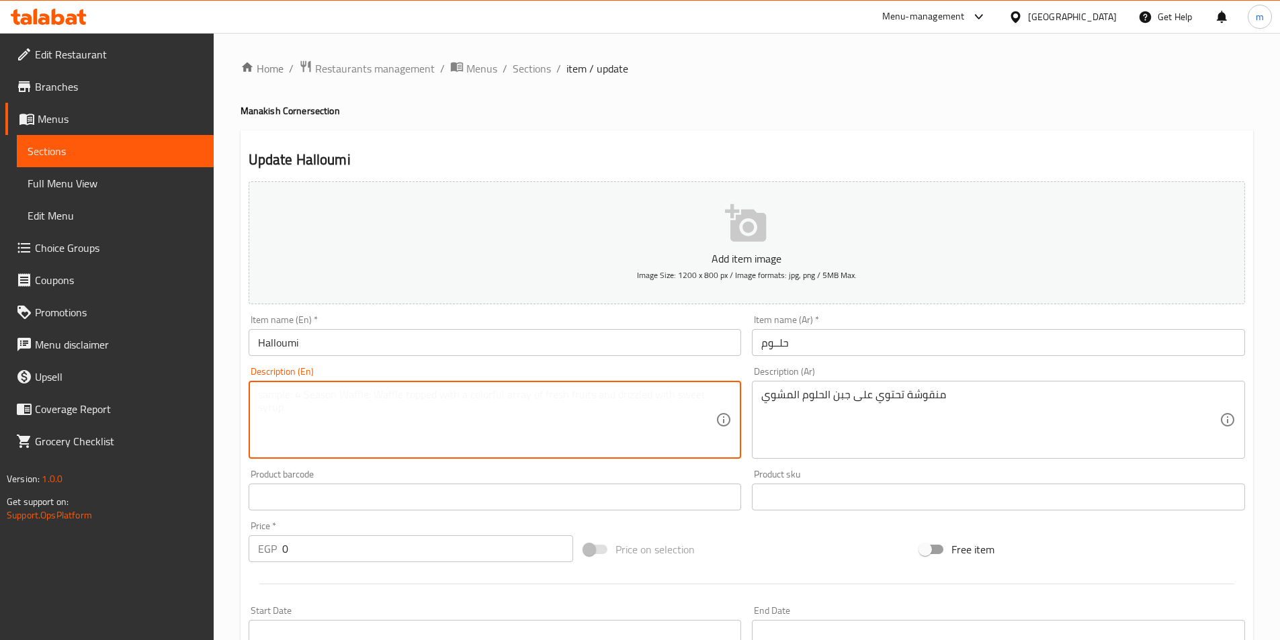
paste textarea "Manakish with grilled halloumi cheese"
click at [286, 392] on textarea "Manakish with grilled halloumi cheese" at bounding box center [487, 420] width 458 height 64
paste textarea "oucheh"
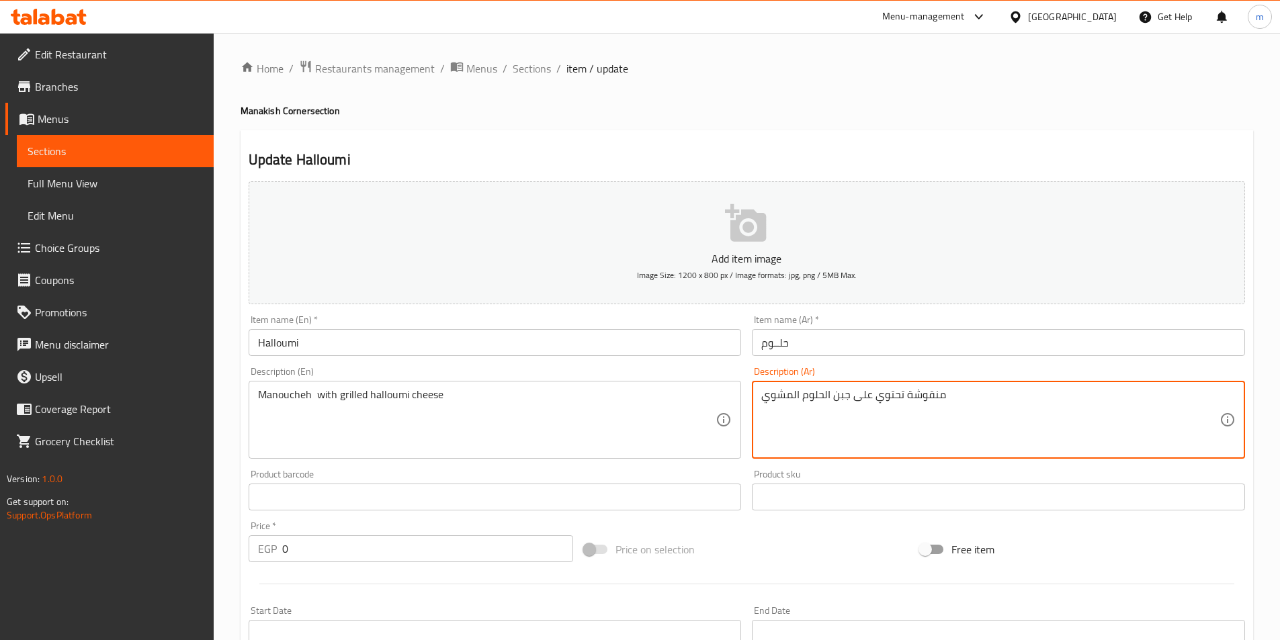
drag, startPoint x: 857, startPoint y: 399, endPoint x: 892, endPoint y: 392, distance: 35.6
click at [843, 399] on textarea "منقوشة تحتوي على جبن الحلوم المشوي" at bounding box center [990, 420] width 458 height 64
drag, startPoint x: 856, startPoint y: 402, endPoint x: 908, endPoint y: 410, distance: 53.0
click at [908, 410] on textarea "منقوشة تحتوي على جبن الحلوم المشوي" at bounding box center [990, 420] width 458 height 64
click at [907, 409] on textarea "منقوشة تحتوي على جبن الحلوم المشوي" at bounding box center [990, 420] width 458 height 64
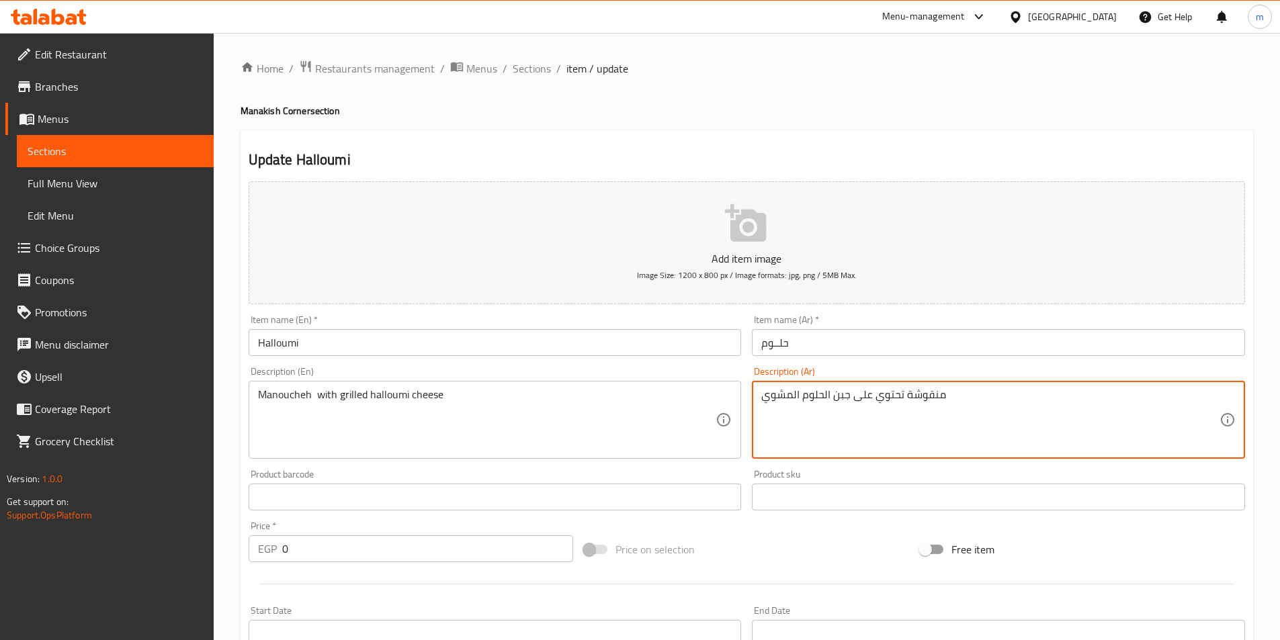
drag, startPoint x: 906, startPoint y: 404, endPoint x: 855, endPoint y: 397, distance: 51.5
click at [855, 397] on textarea "منقوشة تحتوي على جبن الحلوم المشوي" at bounding box center [990, 420] width 458 height 64
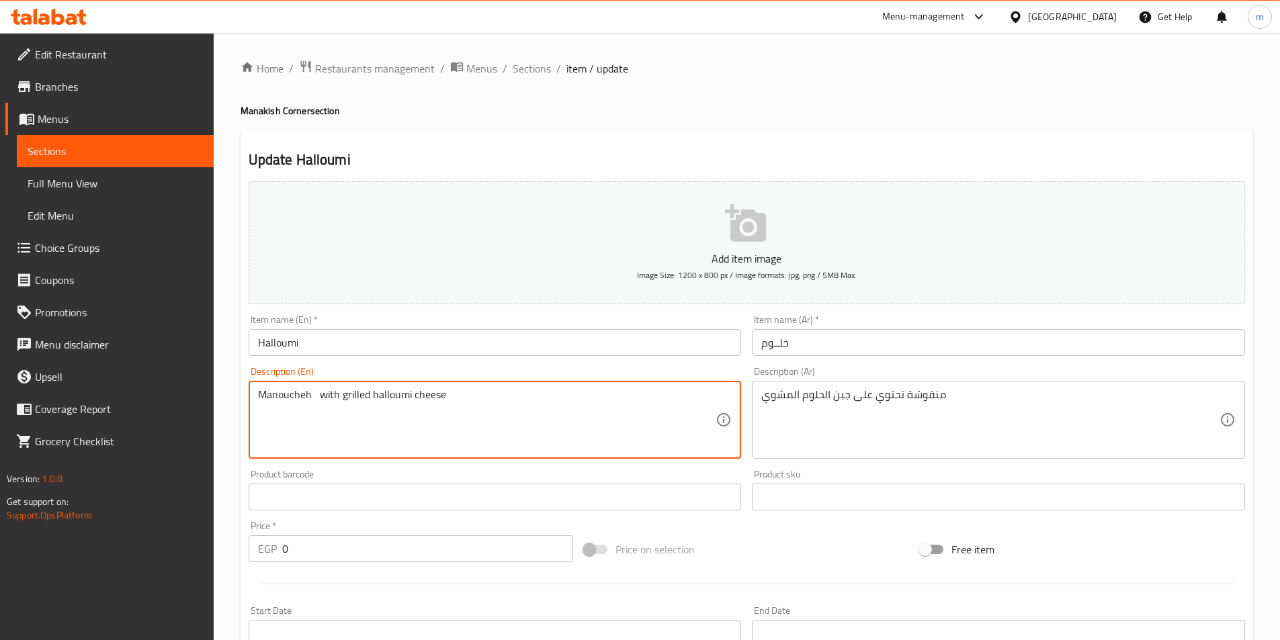
paste textarea "Contains"
drag, startPoint x: 353, startPoint y: 394, endPoint x: 376, endPoint y: 404, distance: 25.6
click at [376, 404] on textarea "Manoucheh Contains with grilled halloumi cheese" at bounding box center [487, 420] width 458 height 64
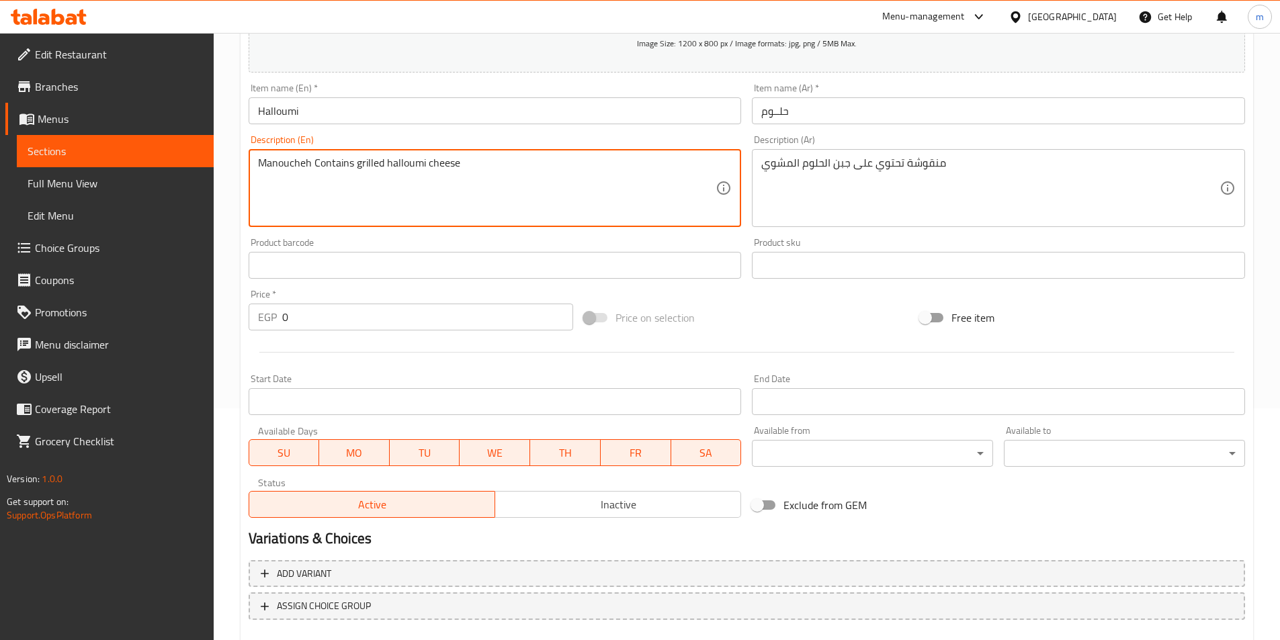
scroll to position [269, 0]
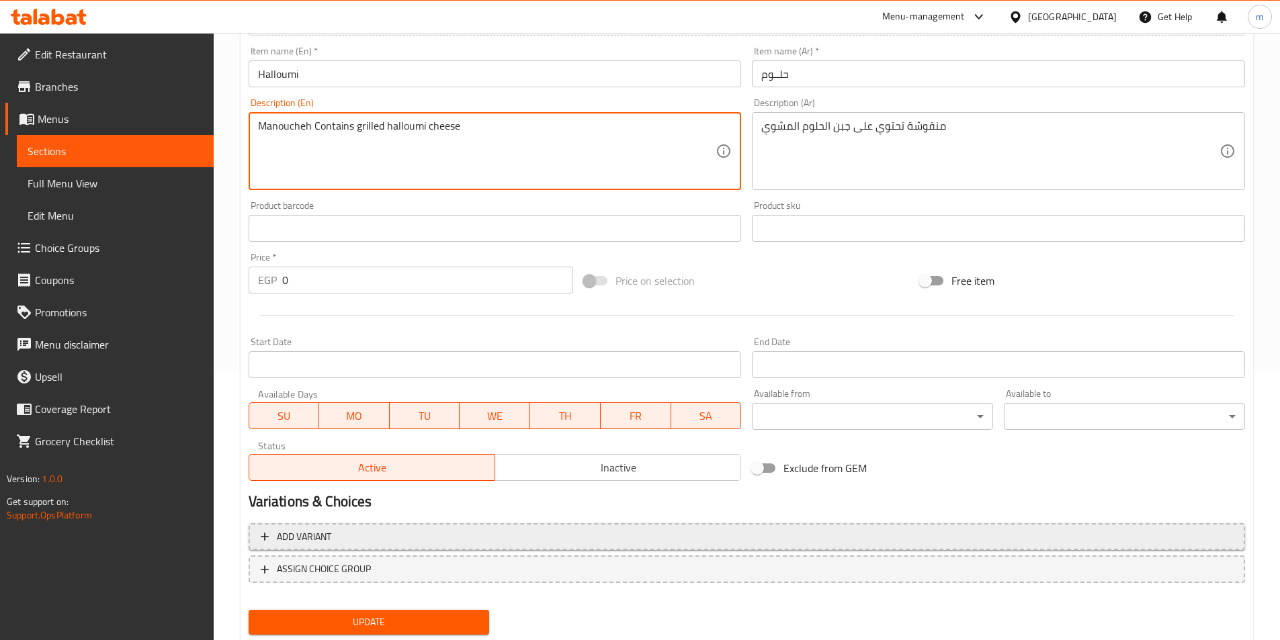
type textarea "Manoucheh Contains grilled halloumi cheese"
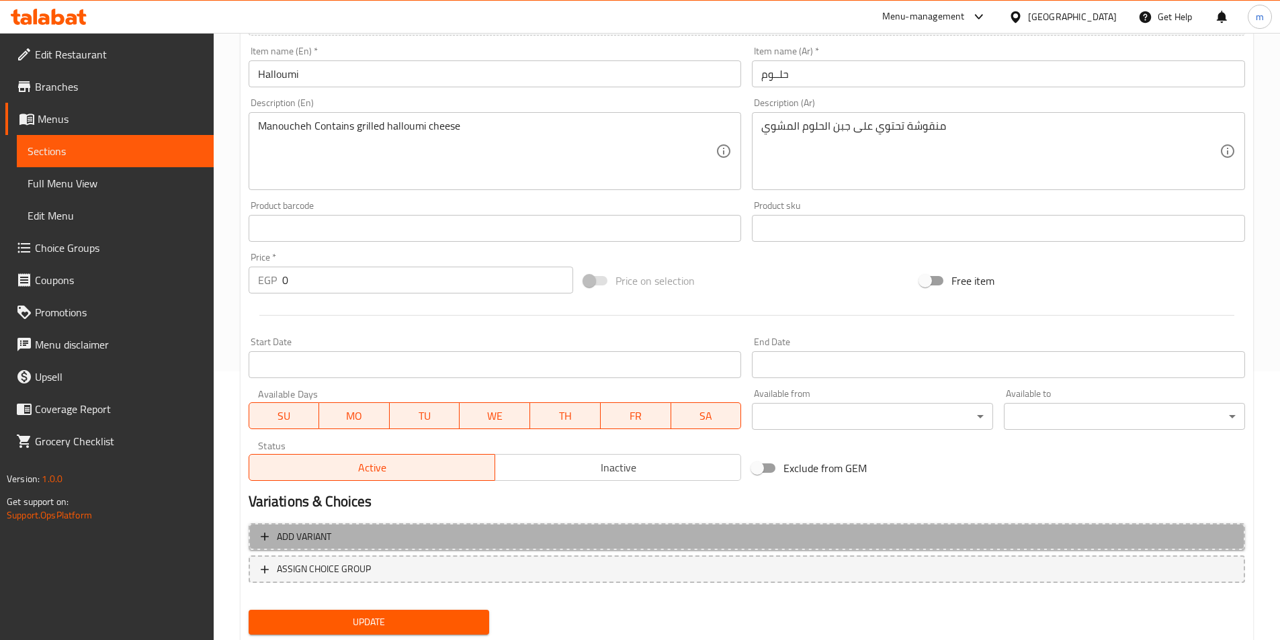
click at [526, 532] on span "Add variant" at bounding box center [747, 537] width 972 height 17
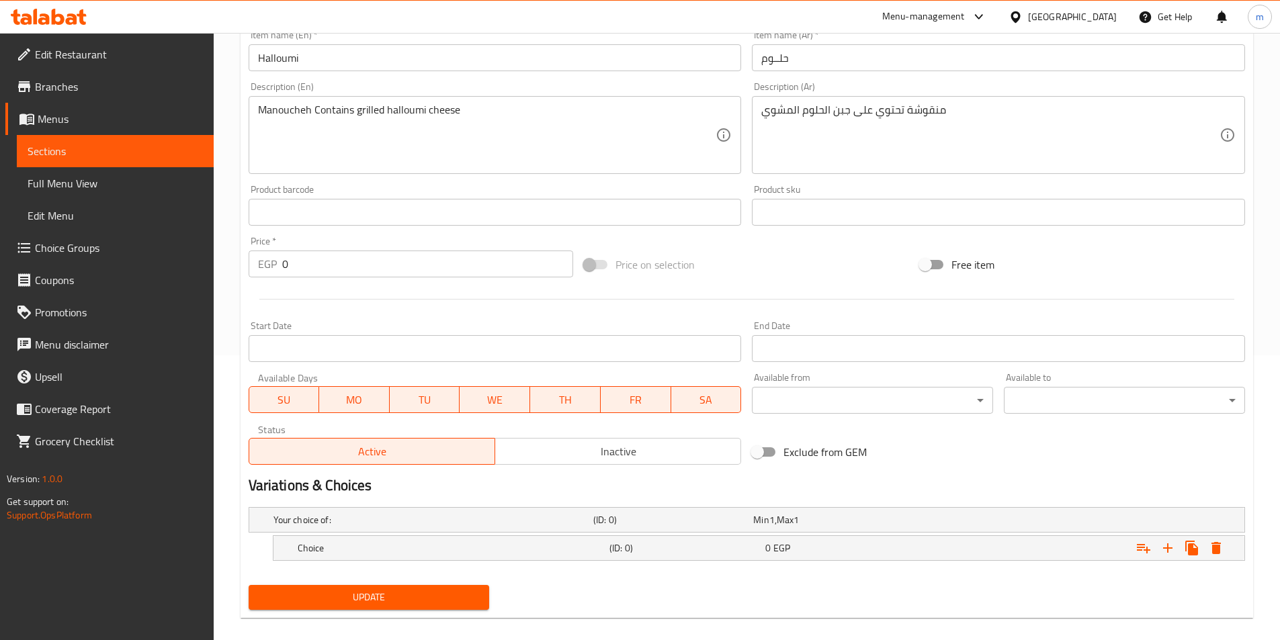
scroll to position [300, 0]
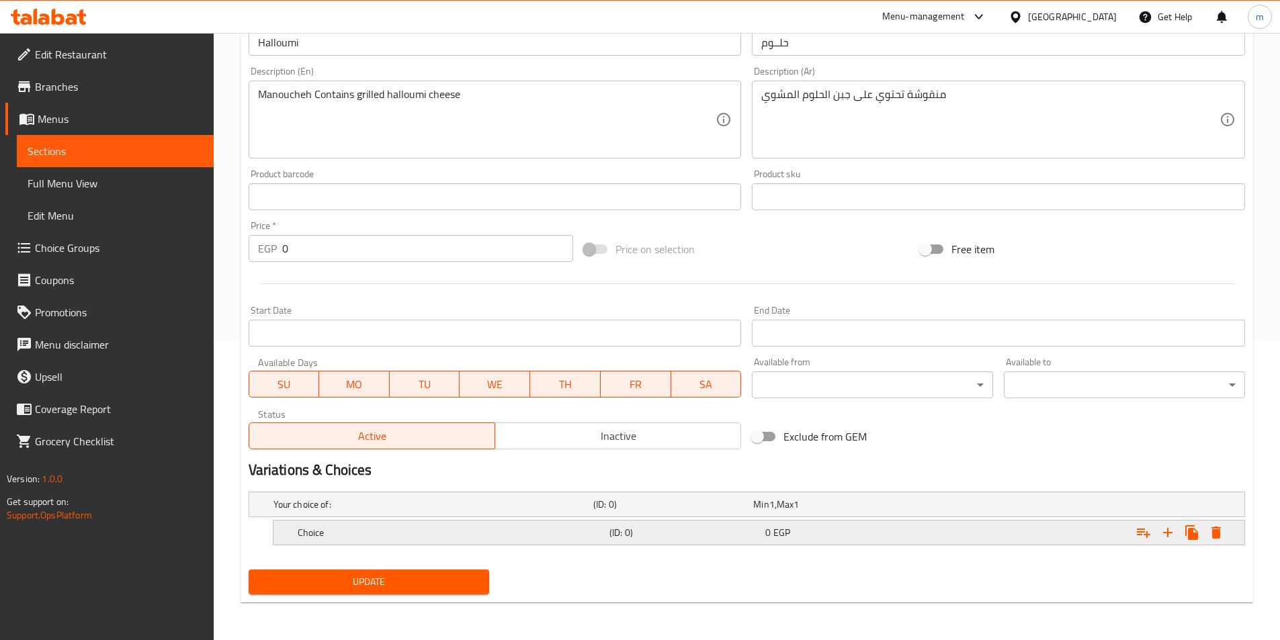
click at [458, 511] on h5 "Choice" at bounding box center [431, 504] width 315 height 13
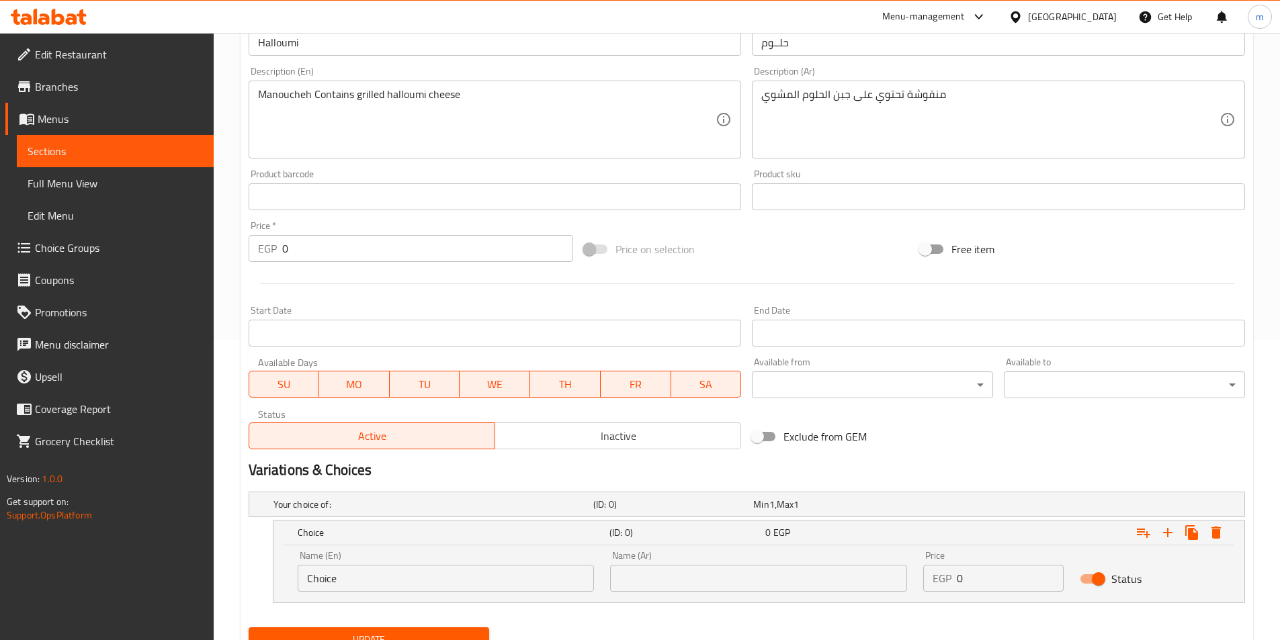
click at [470, 581] on input "Choice" at bounding box center [446, 578] width 297 height 27
drag, startPoint x: 469, startPoint y: 581, endPoint x: 260, endPoint y: 597, distance: 209.7
click at [260, 597] on div "Choice (ID: 0) 0 EGP Name (En) Choice Name (En) Name (Ar) Name (Ar) Price EGP 0…" at bounding box center [747, 561] width 997 height 83
type input "Medium"
drag, startPoint x: 698, startPoint y: 581, endPoint x: 696, endPoint y: 571, distance: 9.5
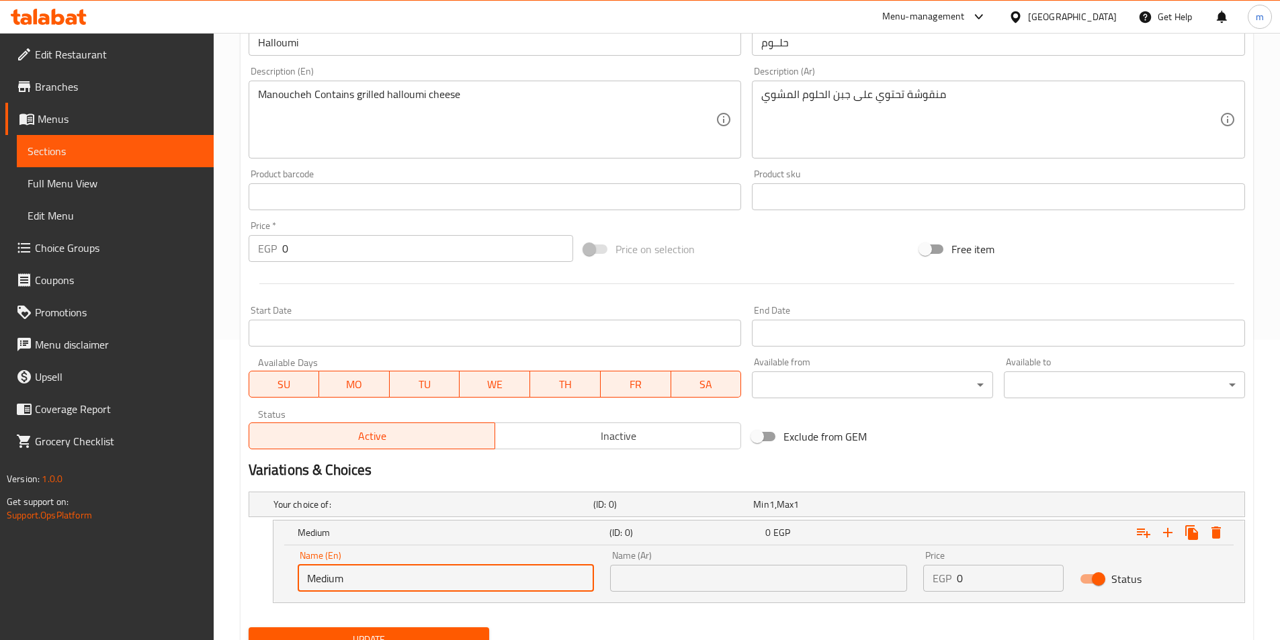
click at [698, 581] on input "text" at bounding box center [758, 578] width 297 height 27
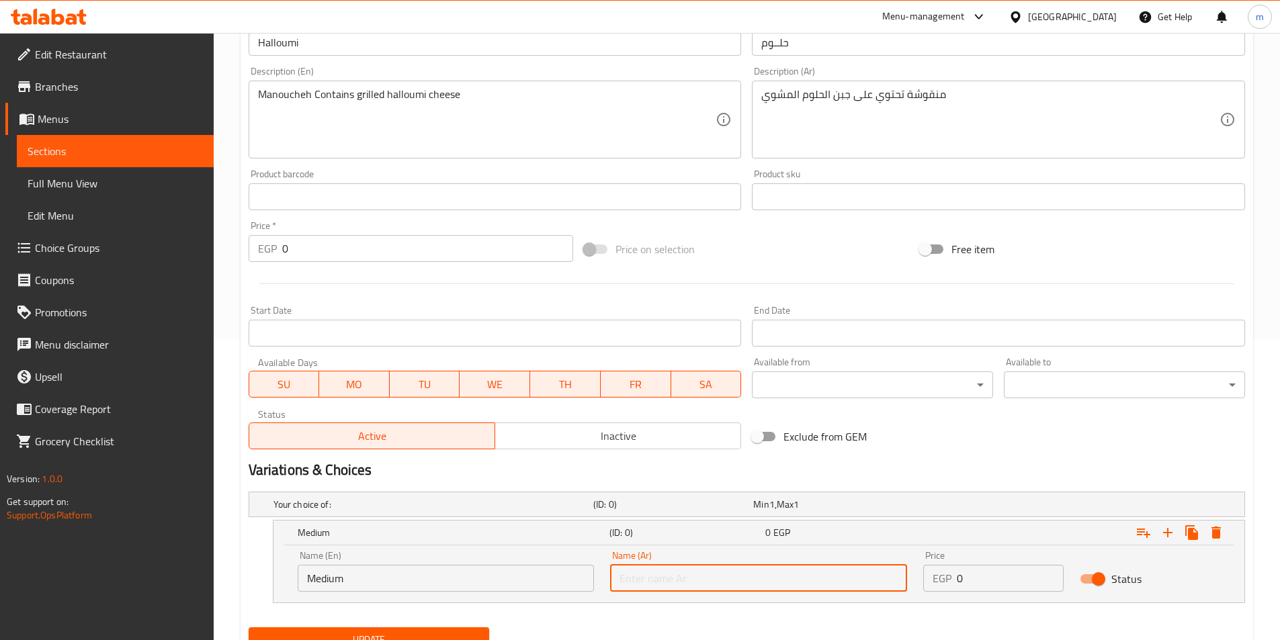
type input "وسط"
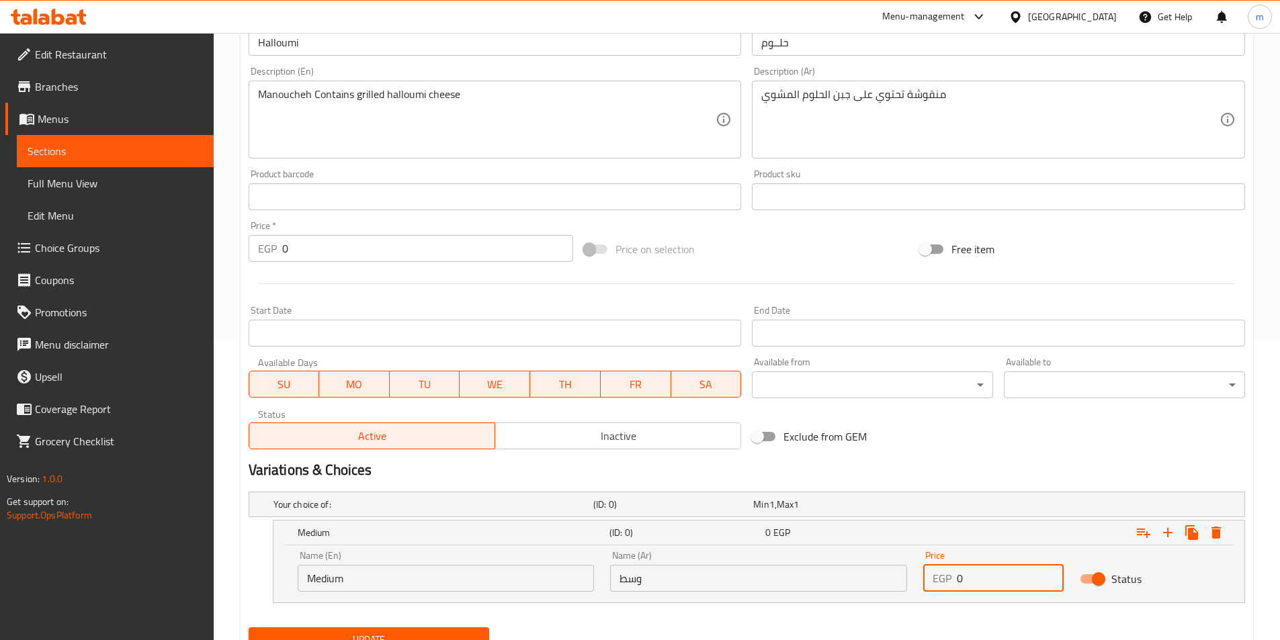
drag, startPoint x: 956, startPoint y: 585, endPoint x: 904, endPoint y: 590, distance: 52.0
click at [904, 590] on div "Name (En) Medium Name (En) Name (Ar) وسط Name (Ar) Price EGP 0 Price Status" at bounding box center [759, 571] width 939 height 57
type input "39"
click at [1171, 535] on icon "Expand" at bounding box center [1168, 533] width 16 height 16
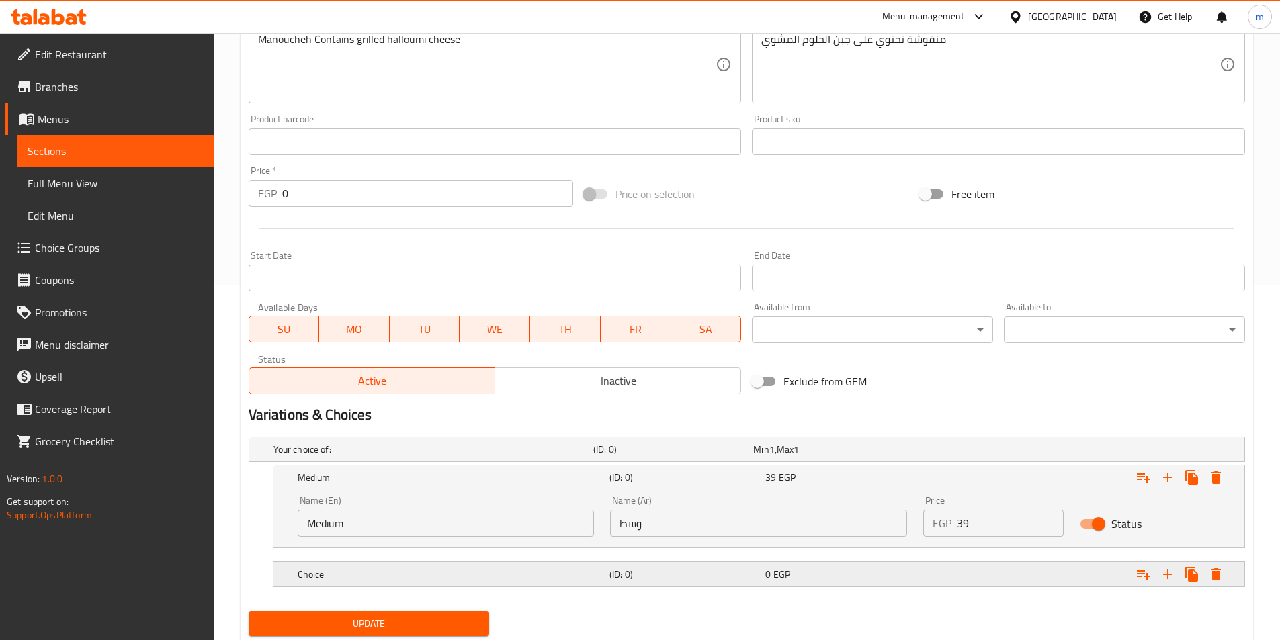
scroll to position [397, 0]
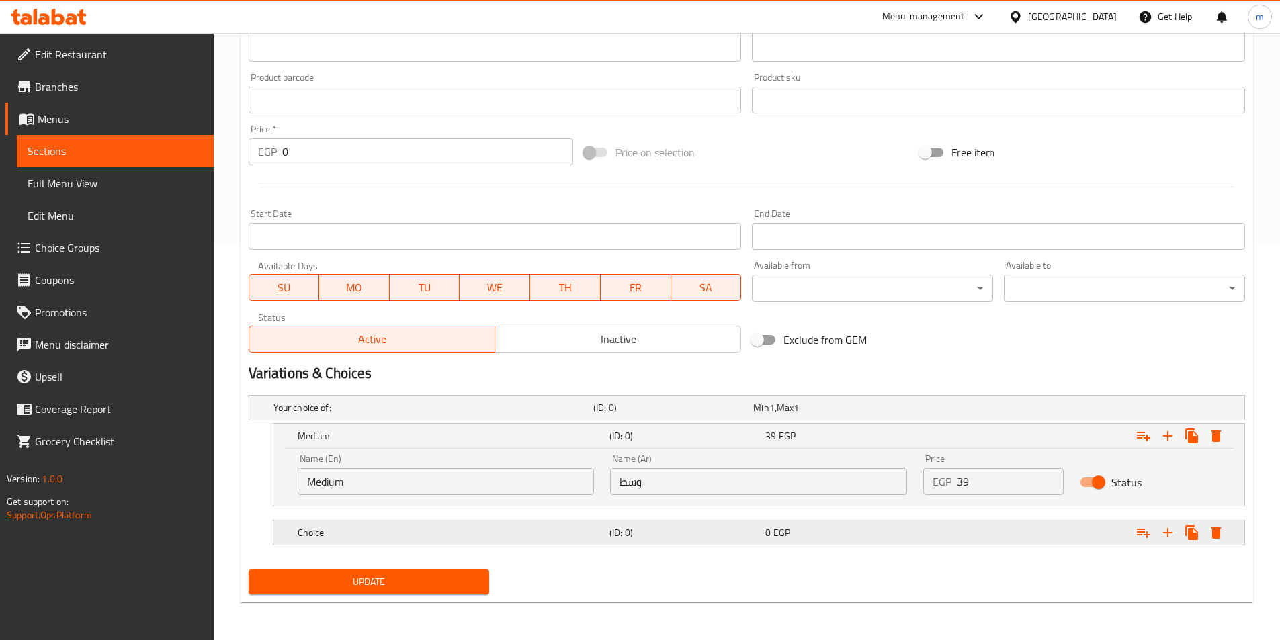
click at [569, 417] on div "Choice" at bounding box center [431, 408] width 320 height 19
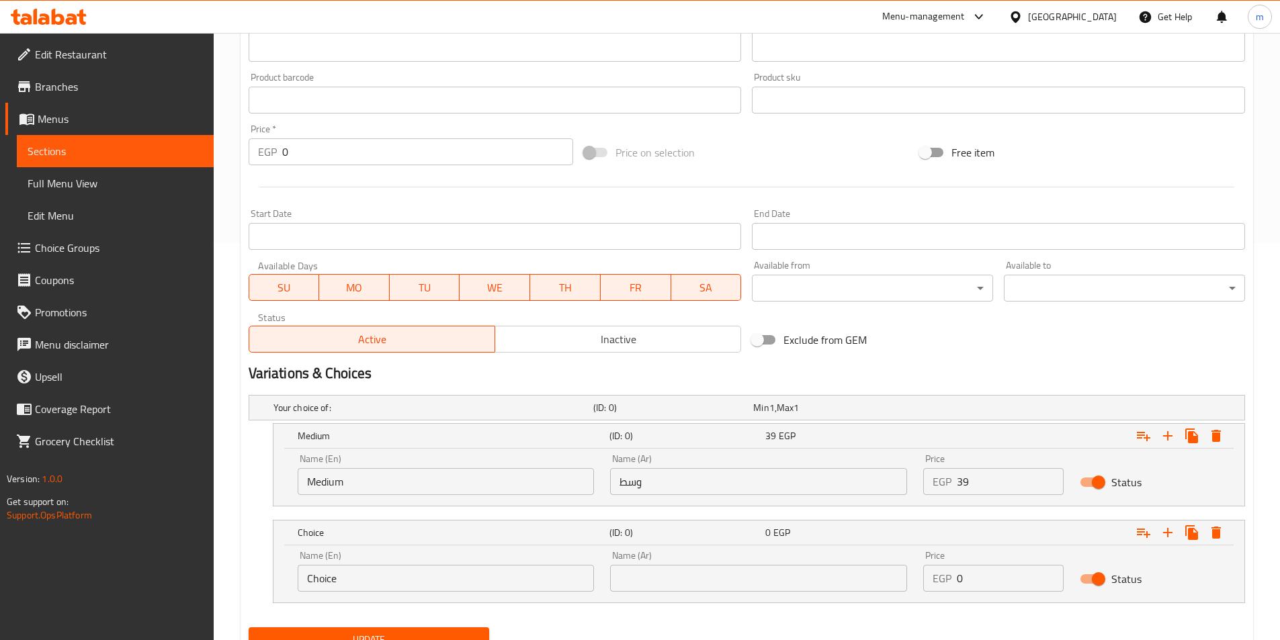
click at [302, 582] on input "Choice" at bounding box center [446, 578] width 297 height 27
click at [335, 583] on input "Choice" at bounding box center [446, 578] width 297 height 27
click at [335, 583] on input "text" at bounding box center [446, 578] width 297 height 27
type input "Large"
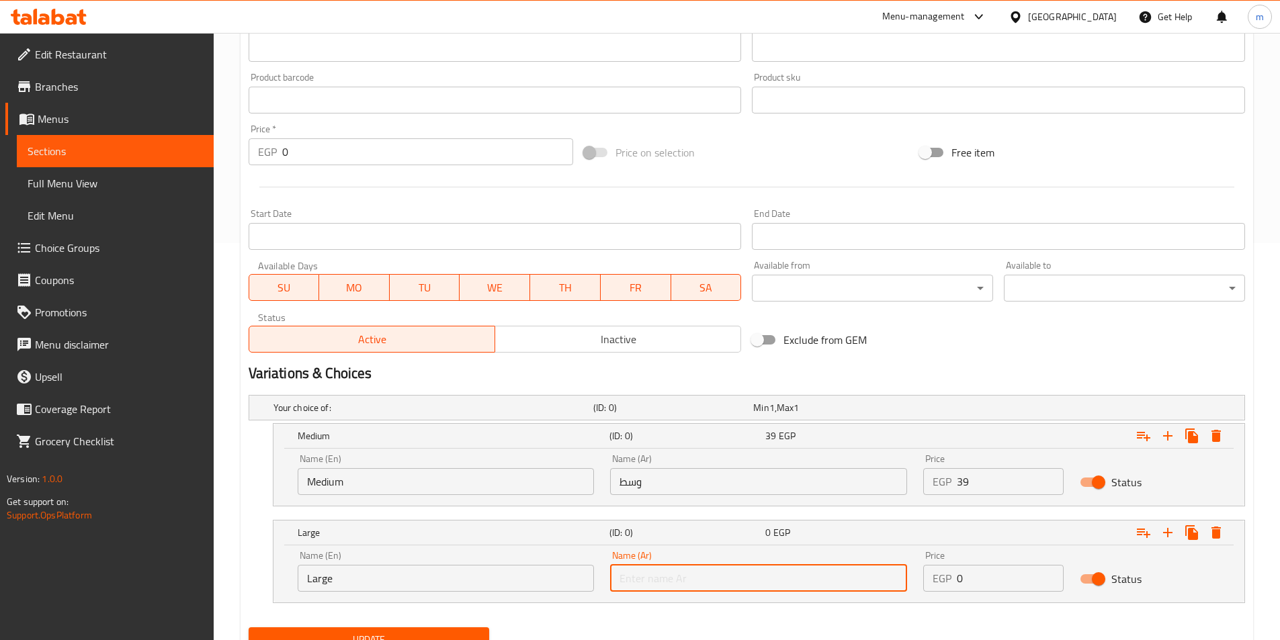
click at [659, 580] on input "text" at bounding box center [758, 578] width 297 height 27
type input "كبير"
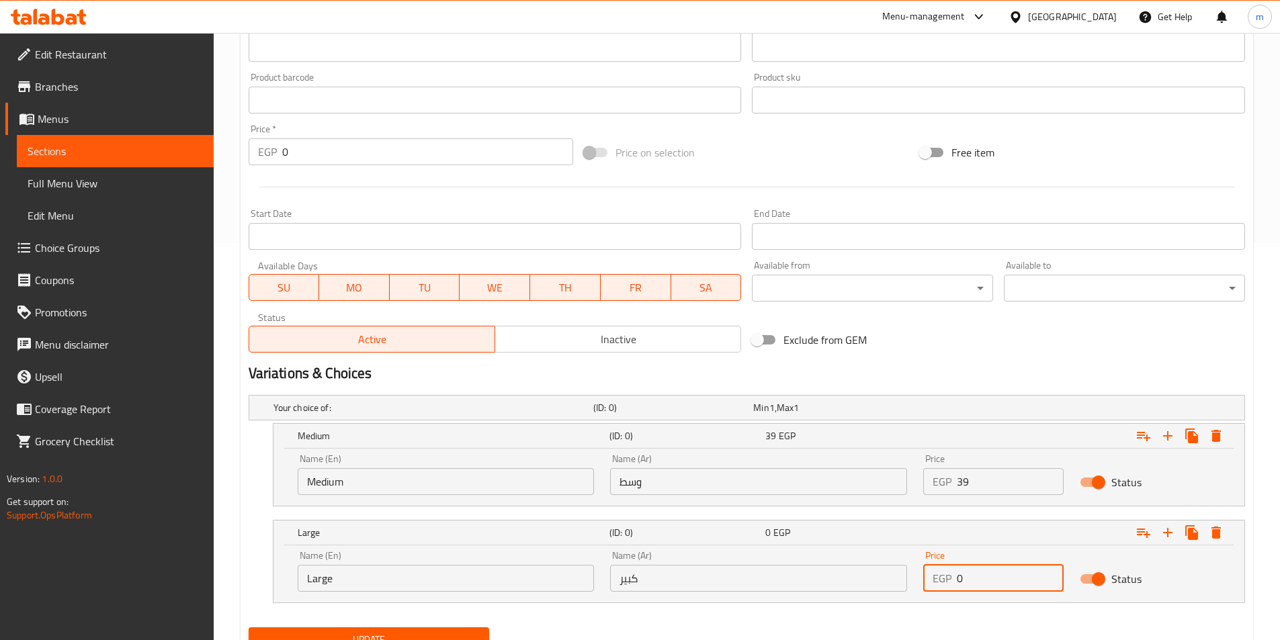
drag, startPoint x: 963, startPoint y: 576, endPoint x: 937, endPoint y: 580, distance: 26.5
click at [937, 580] on div "EGP 0 Price" at bounding box center [993, 578] width 140 height 27
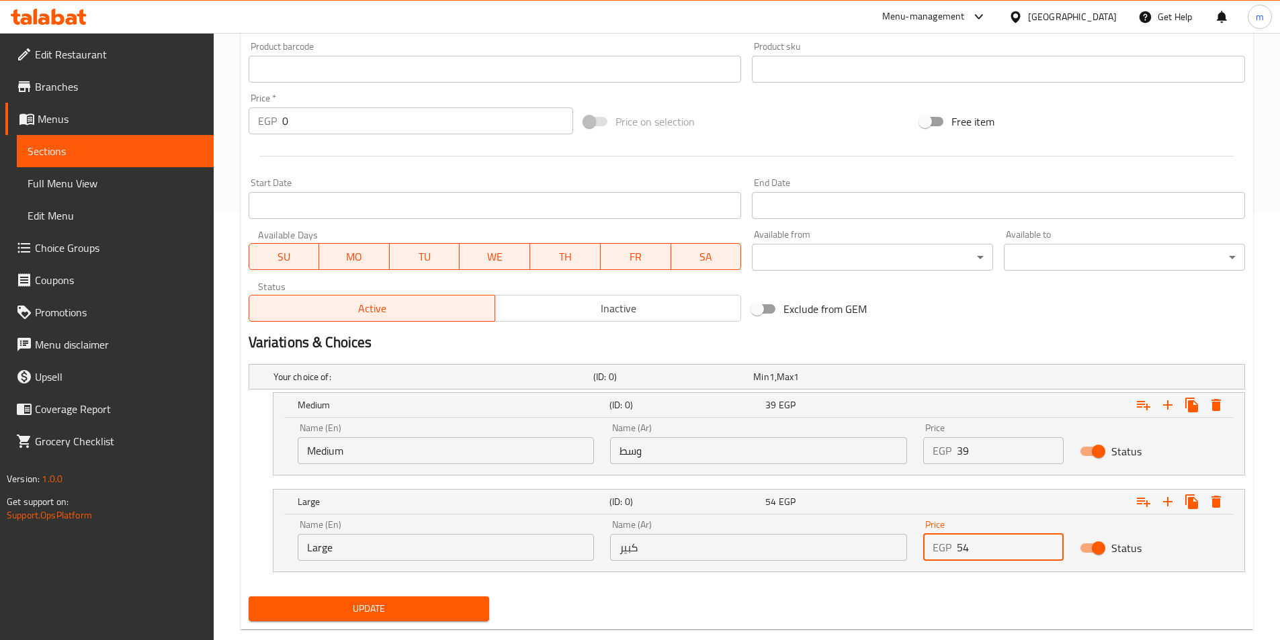
scroll to position [455, 0]
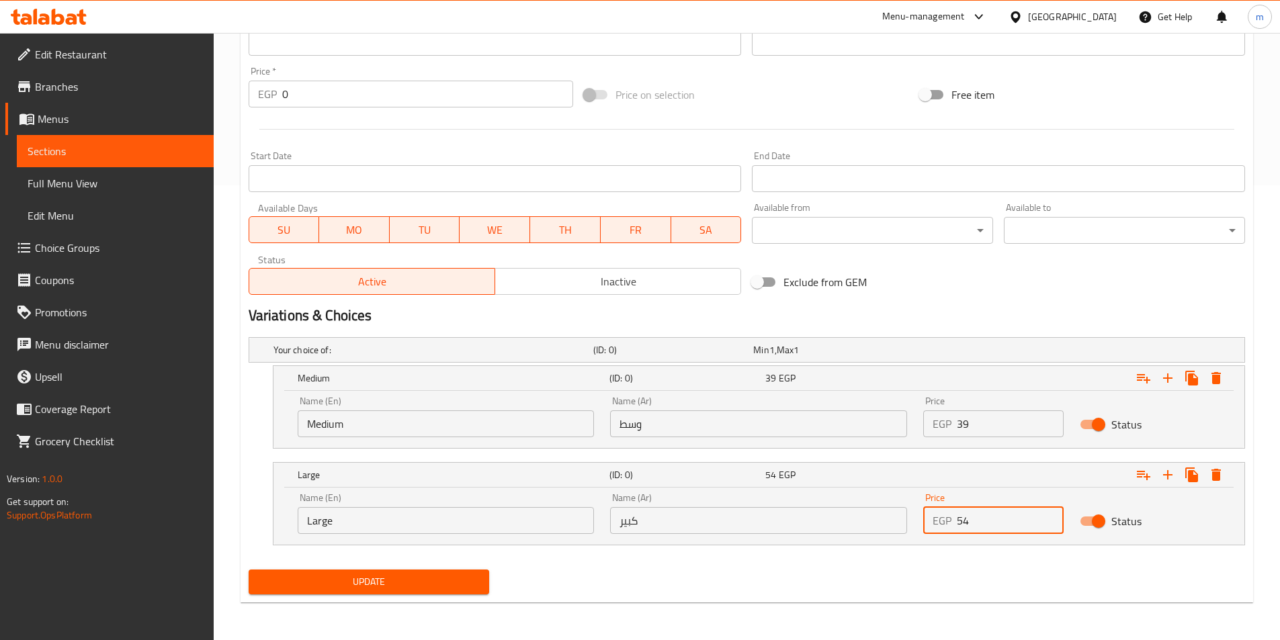
type input "54"
click at [428, 592] on button "Update" at bounding box center [369, 582] width 241 height 25
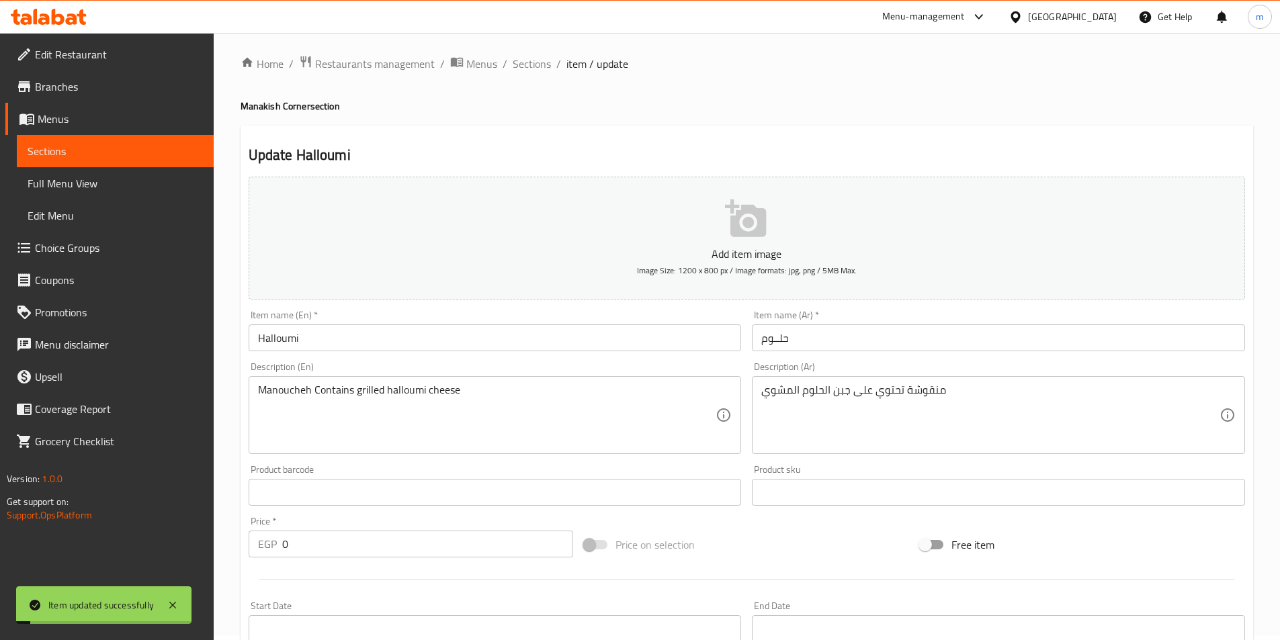
scroll to position [0, 0]
click at [530, 73] on span "Sections" at bounding box center [532, 68] width 38 height 16
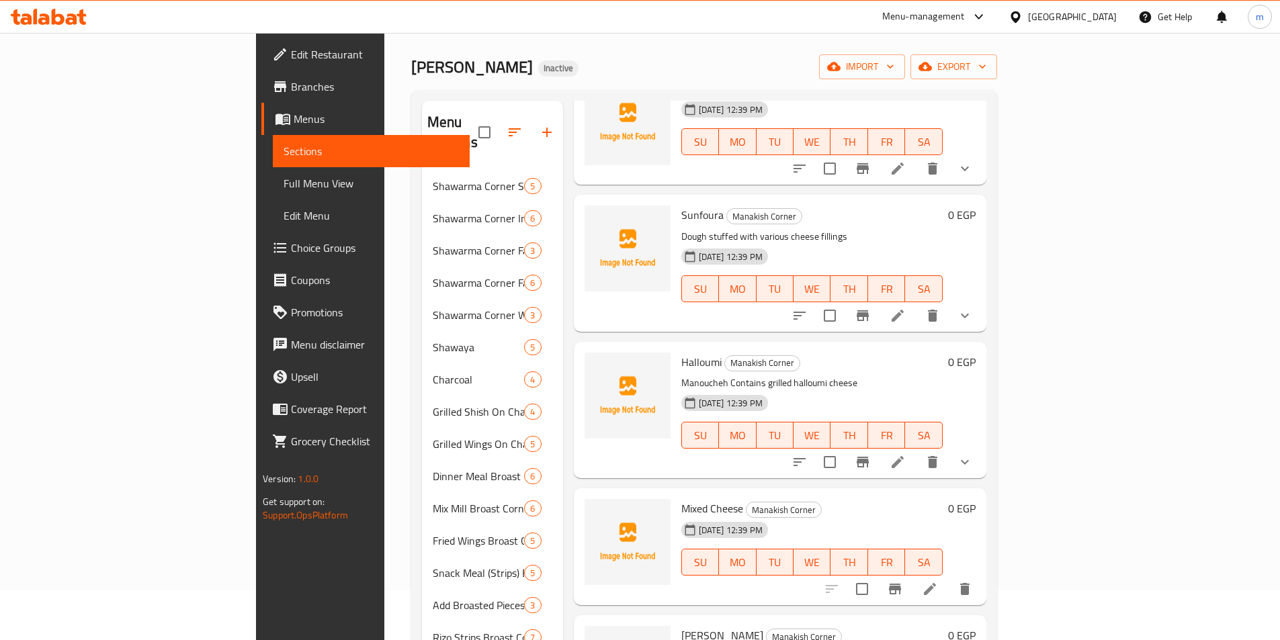
scroll to position [134, 0]
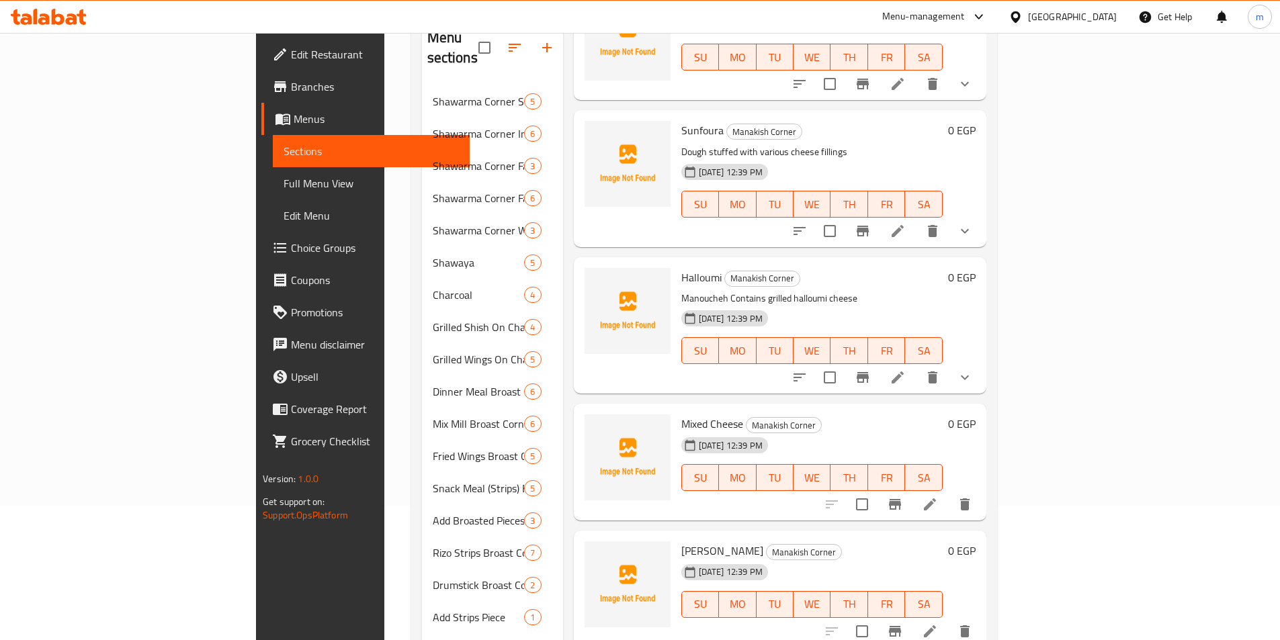
click at [949, 493] on li at bounding box center [930, 505] width 38 height 24
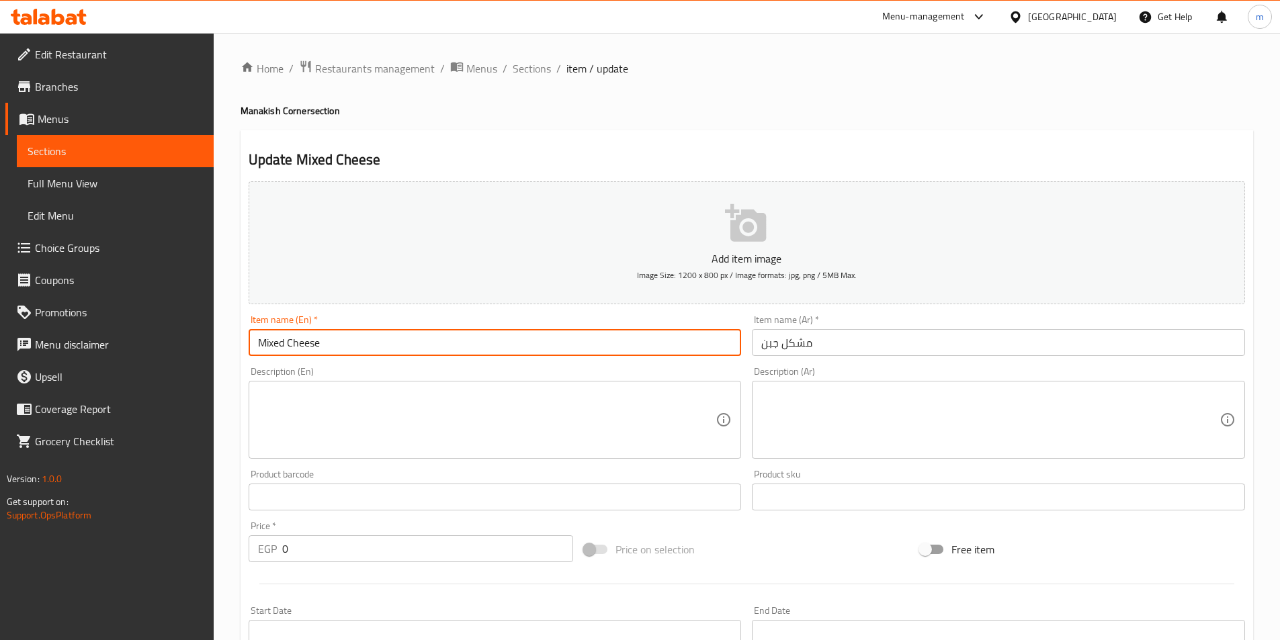
click at [479, 346] on input "Mixed Cheese" at bounding box center [495, 342] width 493 height 27
paste input "Manoucheh"
type input "Mixed Cheese Manoucheh"
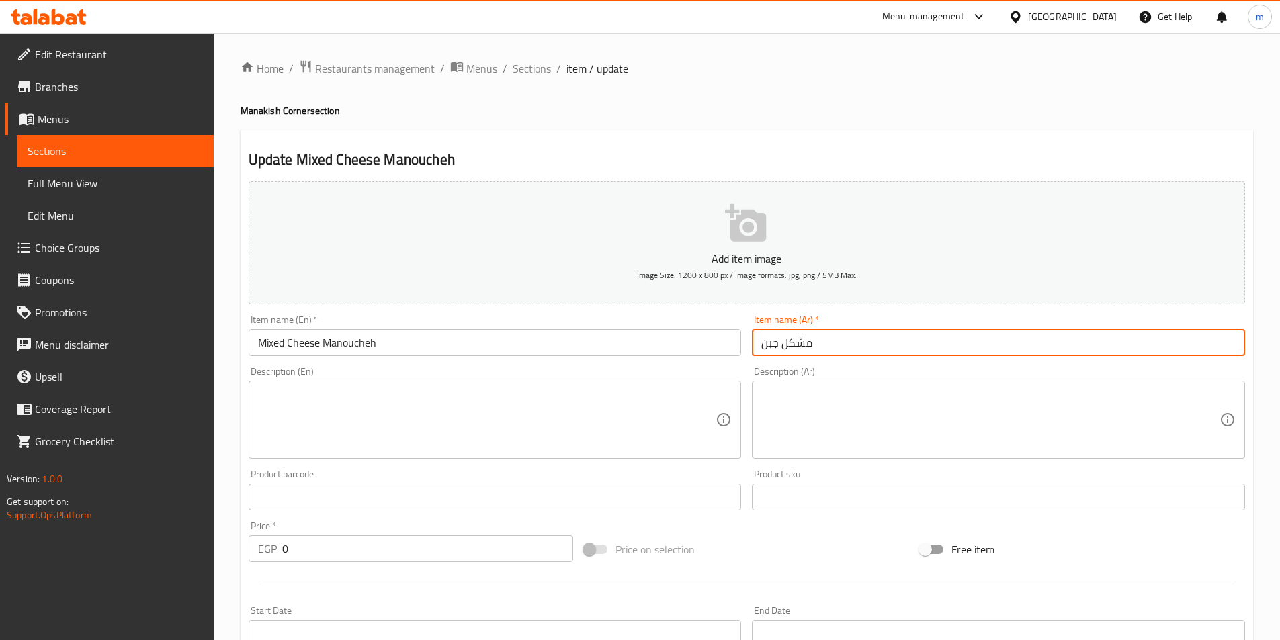
click at [850, 337] on input "مشكل جبن" at bounding box center [998, 342] width 493 height 27
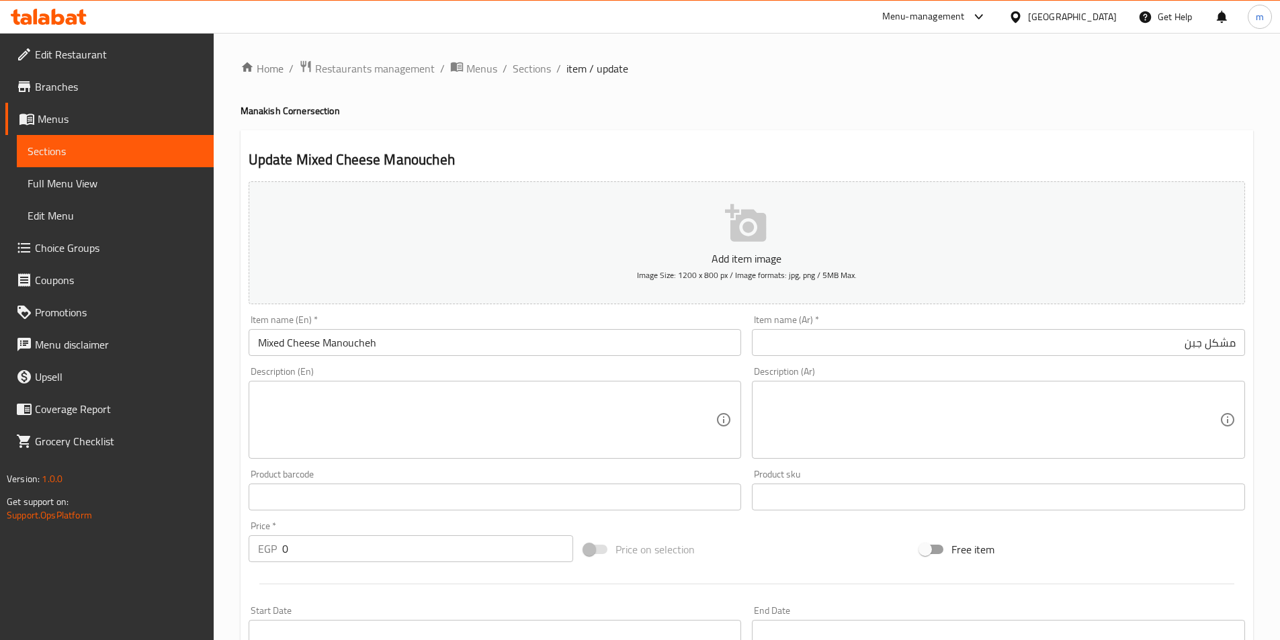
click at [1092, 358] on div "Item name (Ar)   * مشكل جبن Item name (Ar) *" at bounding box center [999, 336] width 504 height 52
click at [1145, 349] on input "مشكل جبن" at bounding box center [998, 342] width 493 height 27
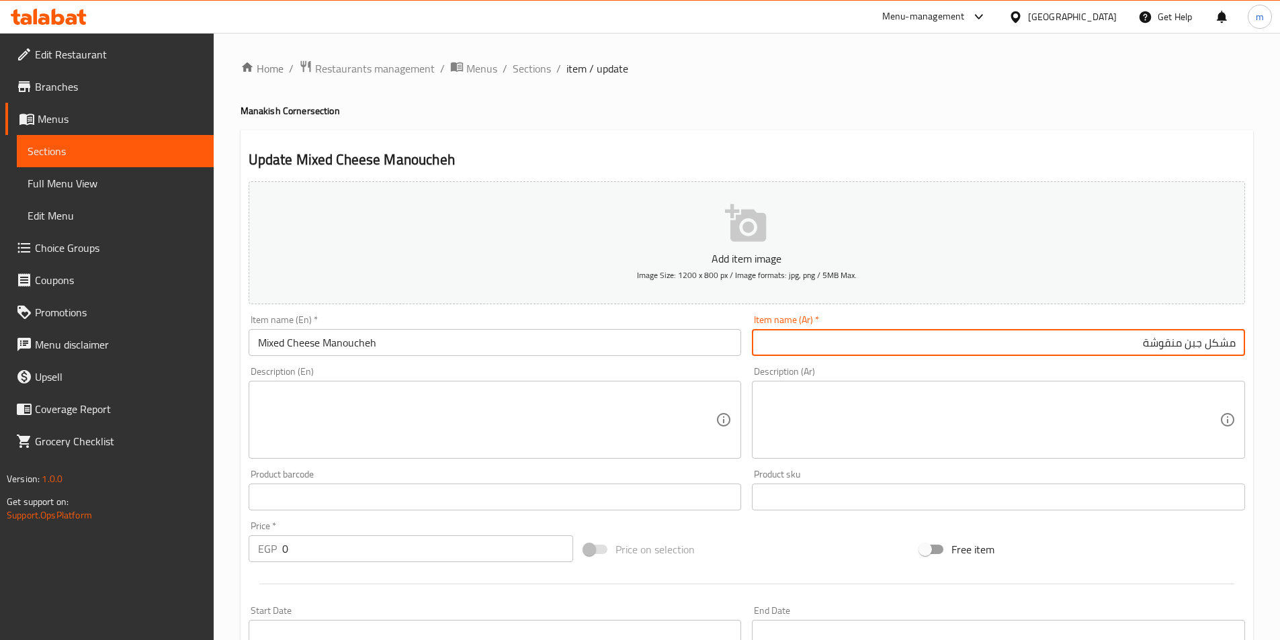
type input "مشكل جبن منقوشة"
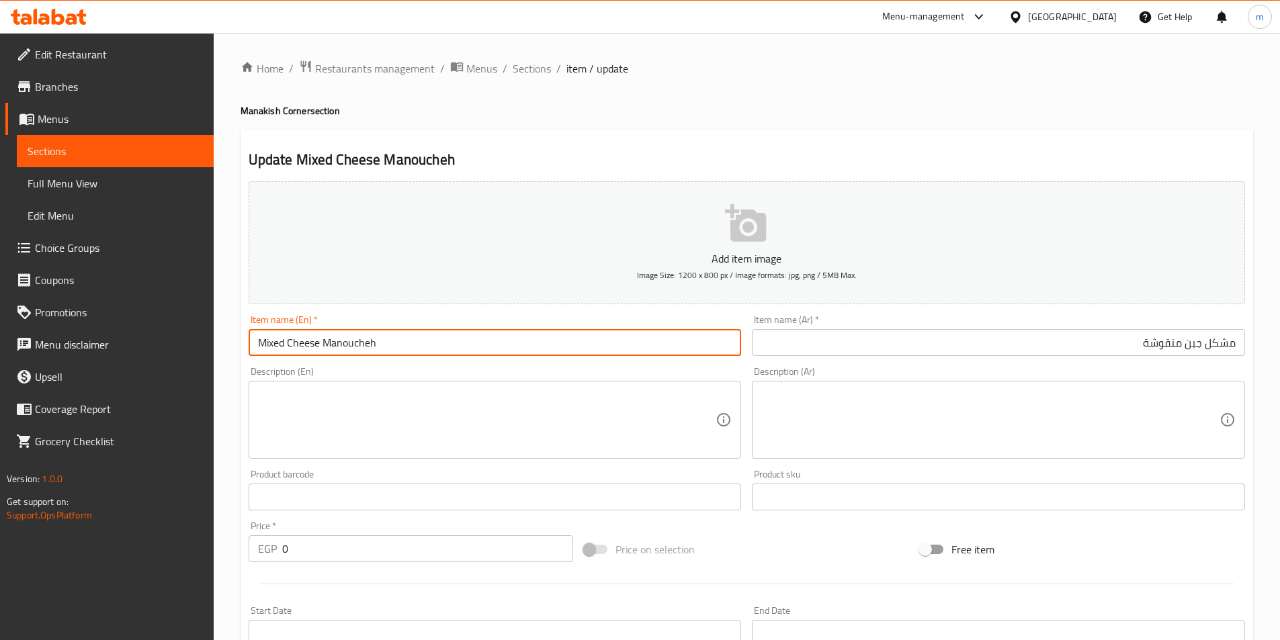
click at [538, 349] on input "Mixed Cheese Manoucheh" at bounding box center [495, 342] width 493 height 27
click at [544, 332] on input "Mixed Cheese Manoucheh large" at bounding box center [495, 342] width 493 height 27
type input "Mixed Cheese Manoucheh Large"
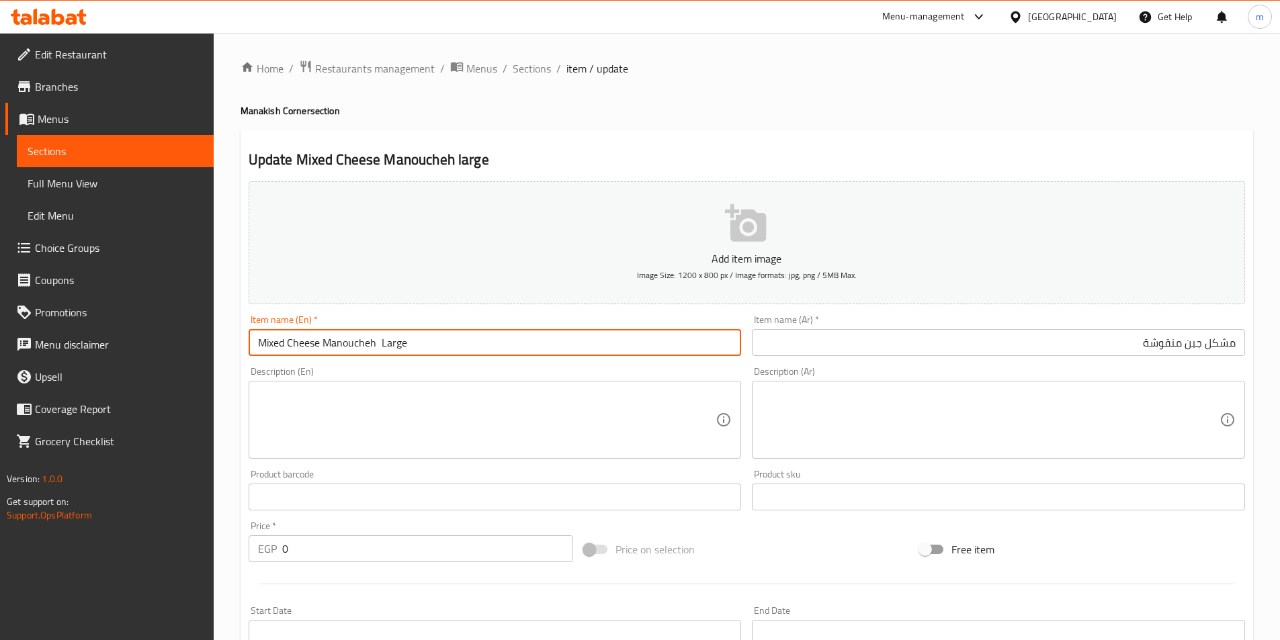
click at [1077, 366] on div "Description (Ar) Description (Ar)" at bounding box center [999, 413] width 504 height 103
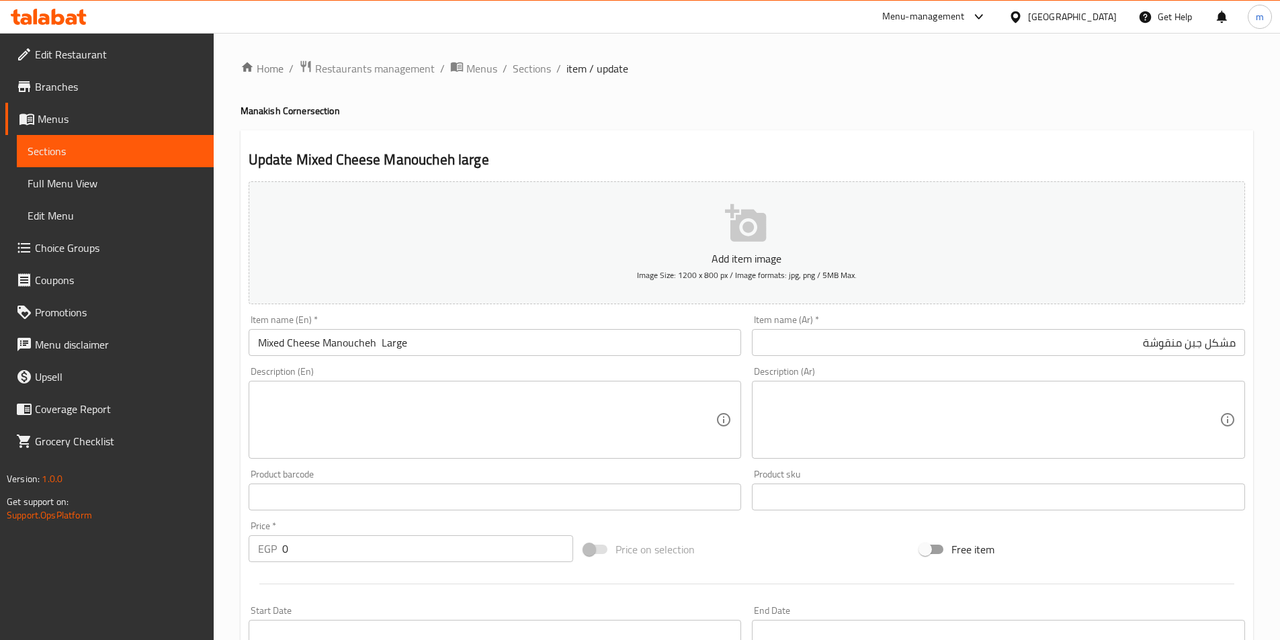
click at [1080, 356] on input "مشكل جبن منقوشة" at bounding box center [998, 342] width 493 height 27
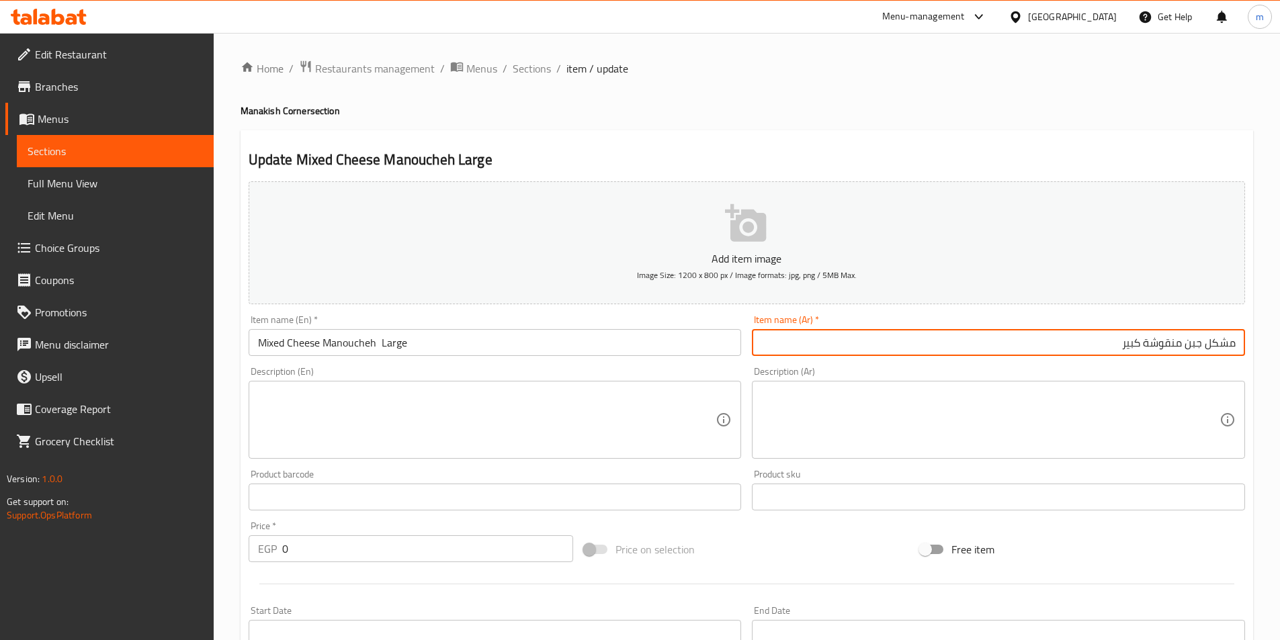
type input "مشكل جبن منقوشة كبير"
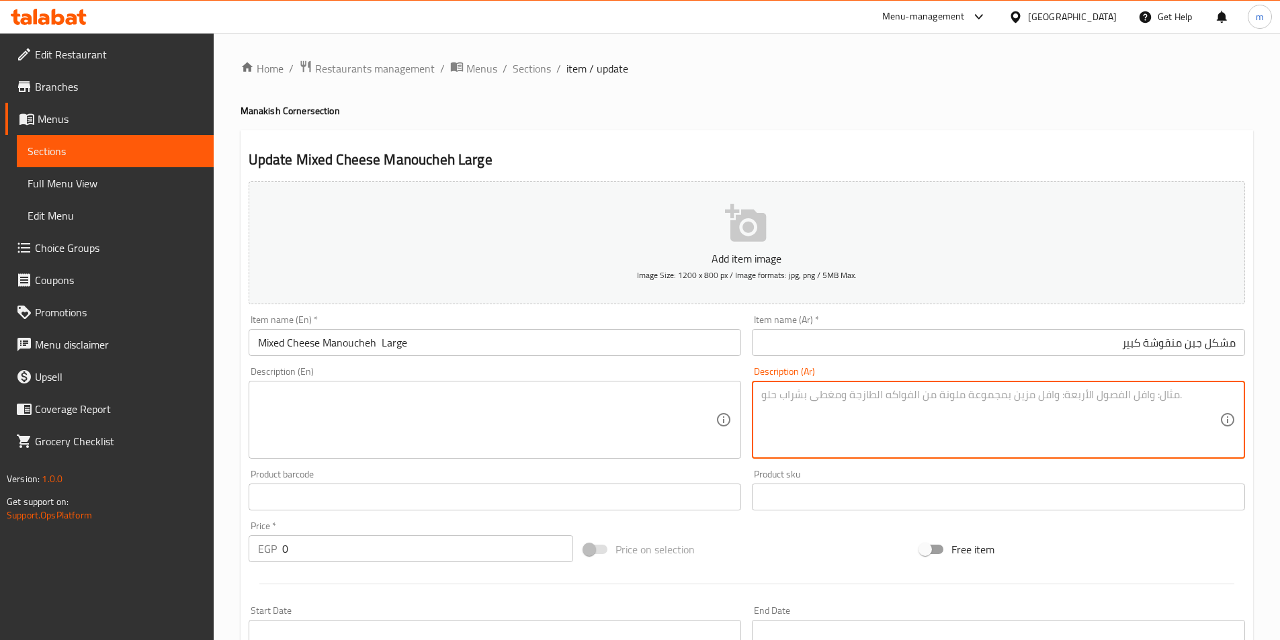
click at [1057, 397] on textarea at bounding box center [990, 420] width 458 height 64
paste textarea "منقوشة تحتوي على مزيج من أنواع الجبن المختلفة"
type textarea "منقوشة تحتوي على مزيج من أنواع الجبن المختلفة"
click at [423, 421] on textarea at bounding box center [487, 420] width 458 height 64
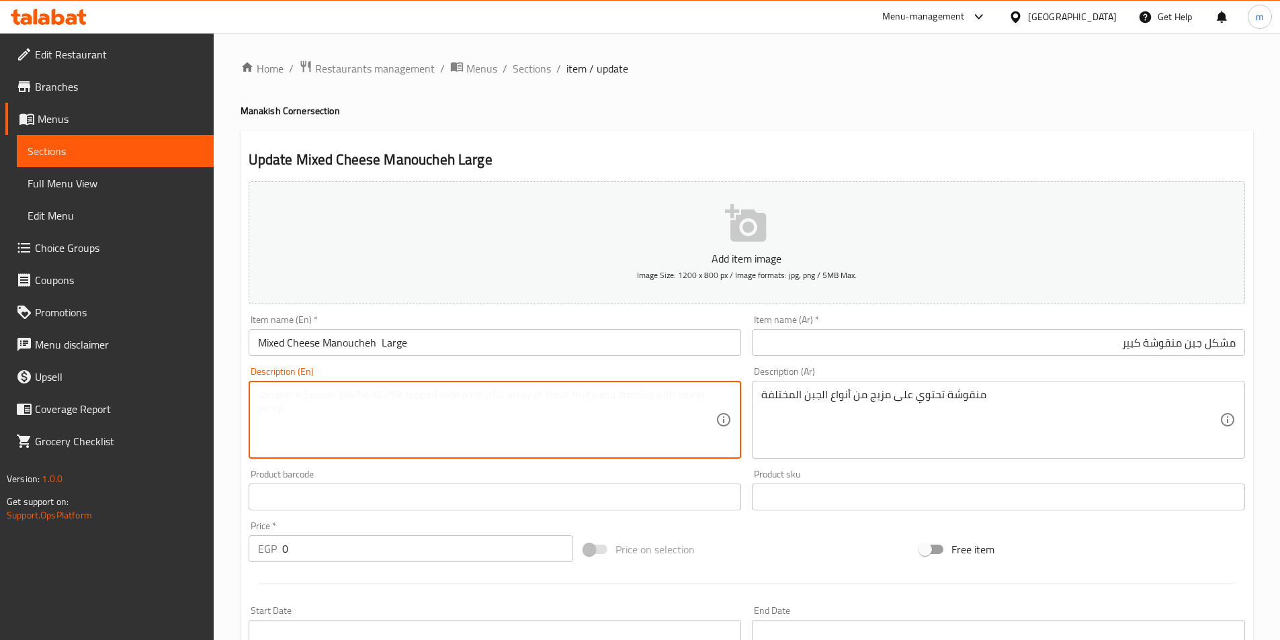
paste textarea "Manakish containing a mixture of different types of cheese"
click at [349, 345] on input "Mixed Cheese Manoucheh Large" at bounding box center [495, 342] width 493 height 27
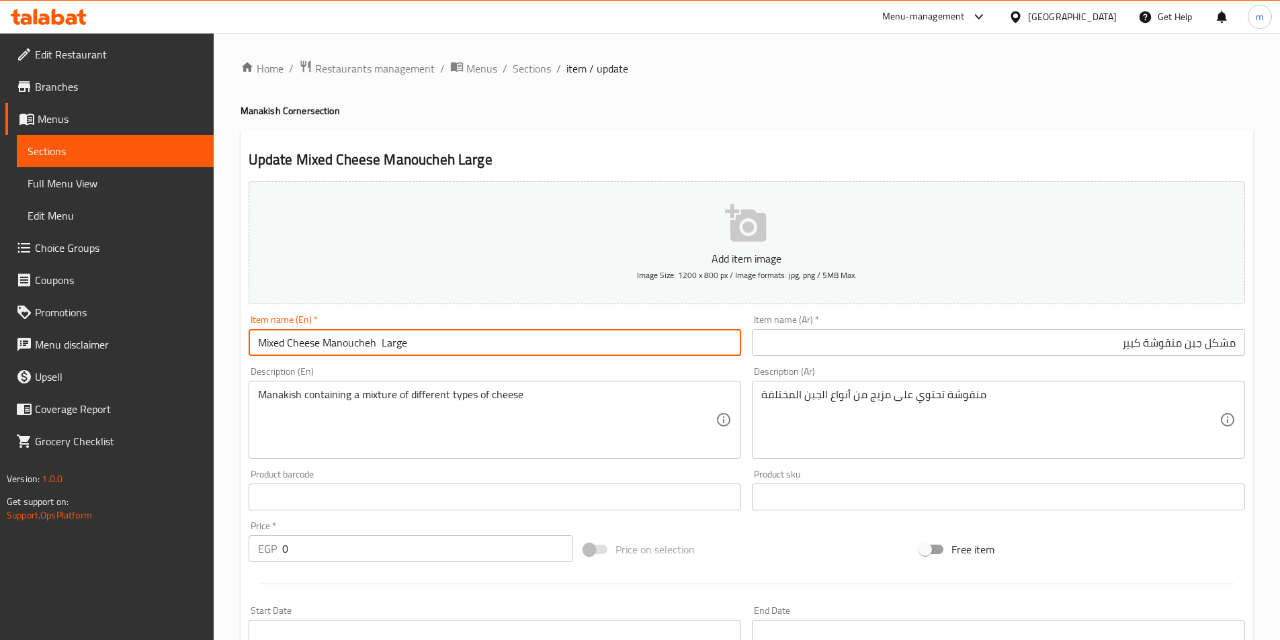
click at [349, 345] on input "Mixed Cheese Manoucheh Large" at bounding box center [495, 342] width 493 height 27
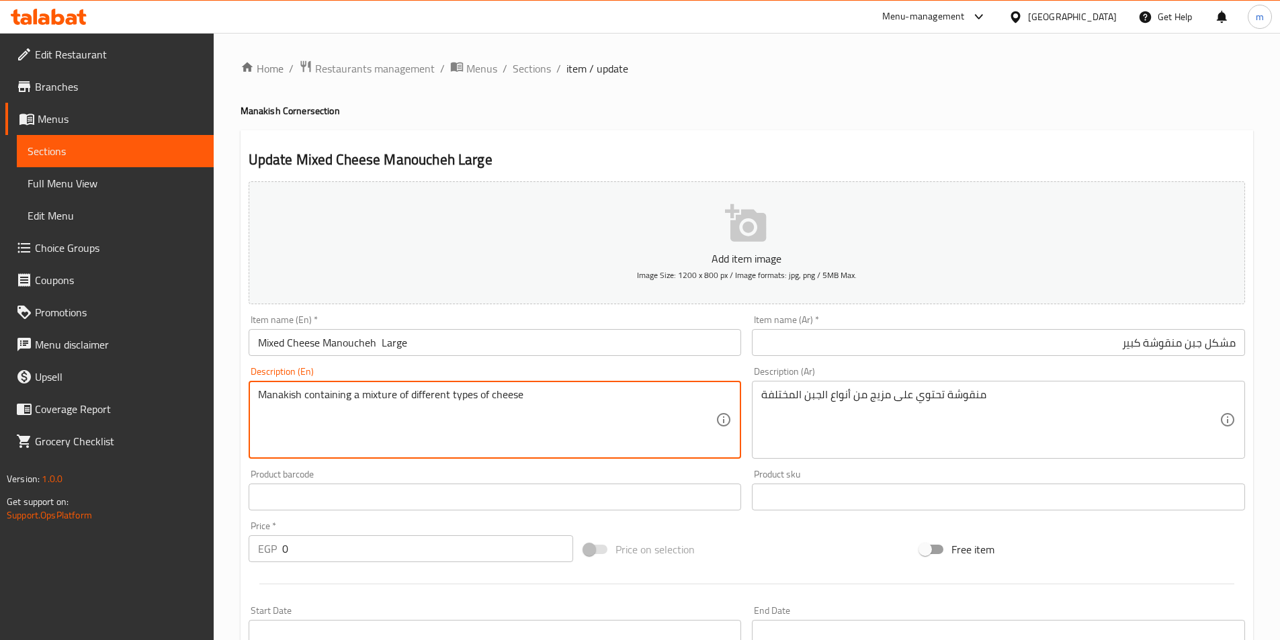
click at [290, 400] on textarea "Manakish containing a mixture of different types of cheese" at bounding box center [487, 420] width 458 height 64
paste textarea "oucheh"
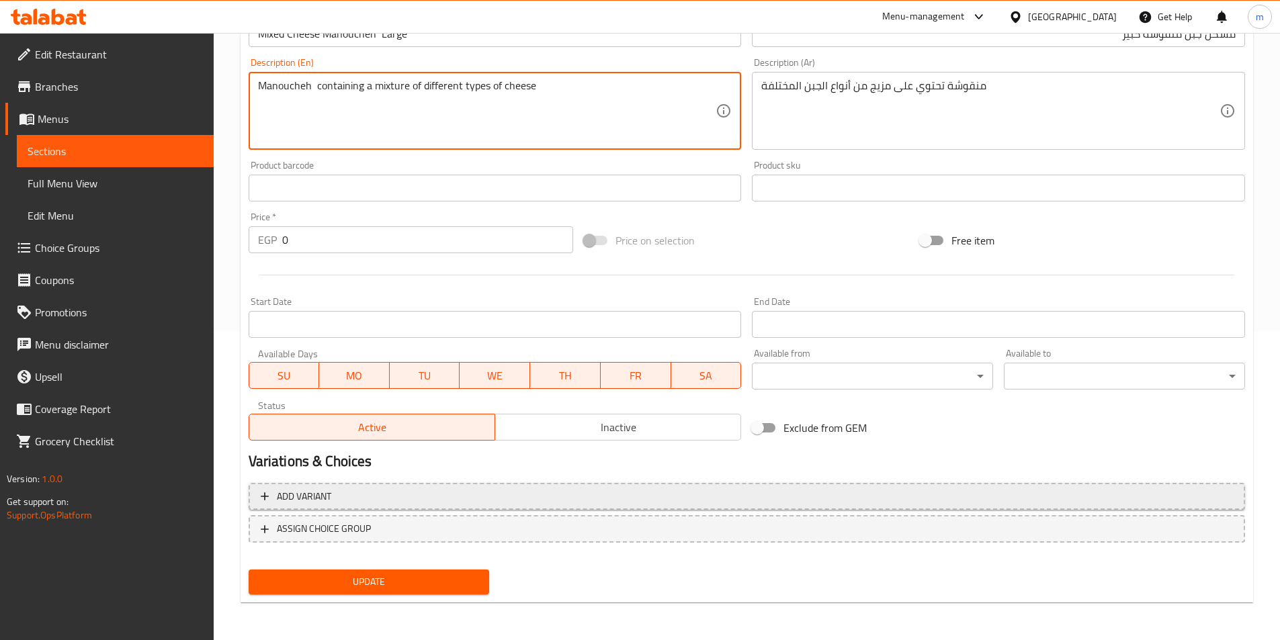
type textarea "Manoucheh containing a mixture of different types of cheese"
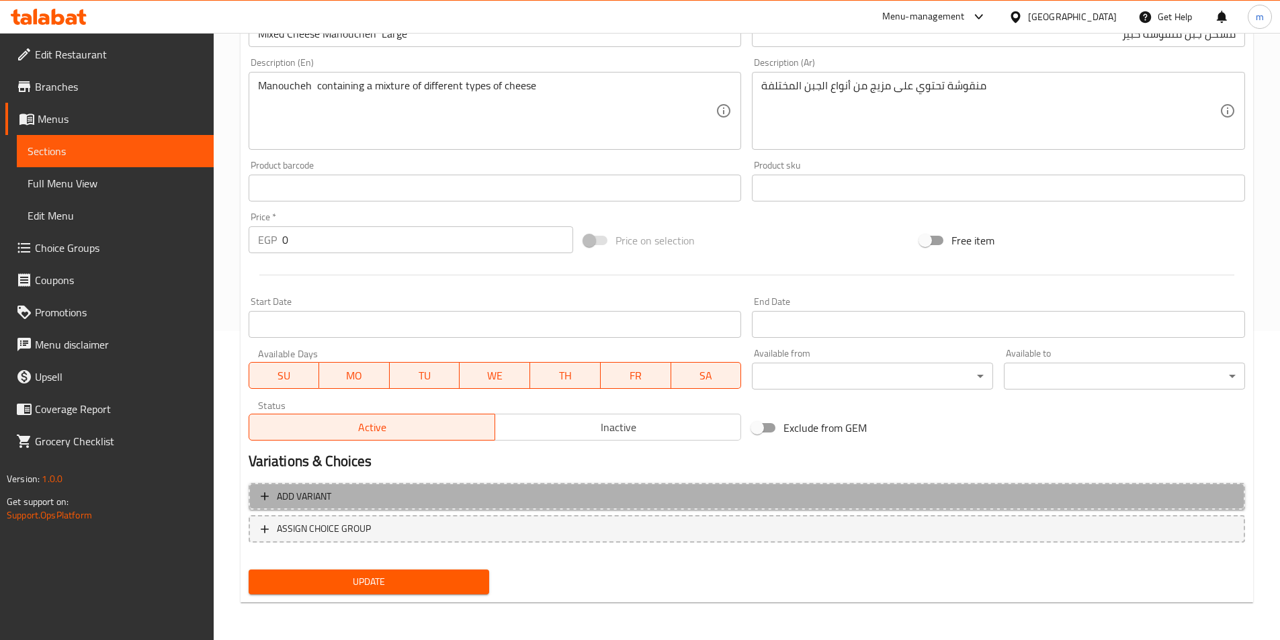
click at [444, 497] on span "Add variant" at bounding box center [747, 497] width 972 height 17
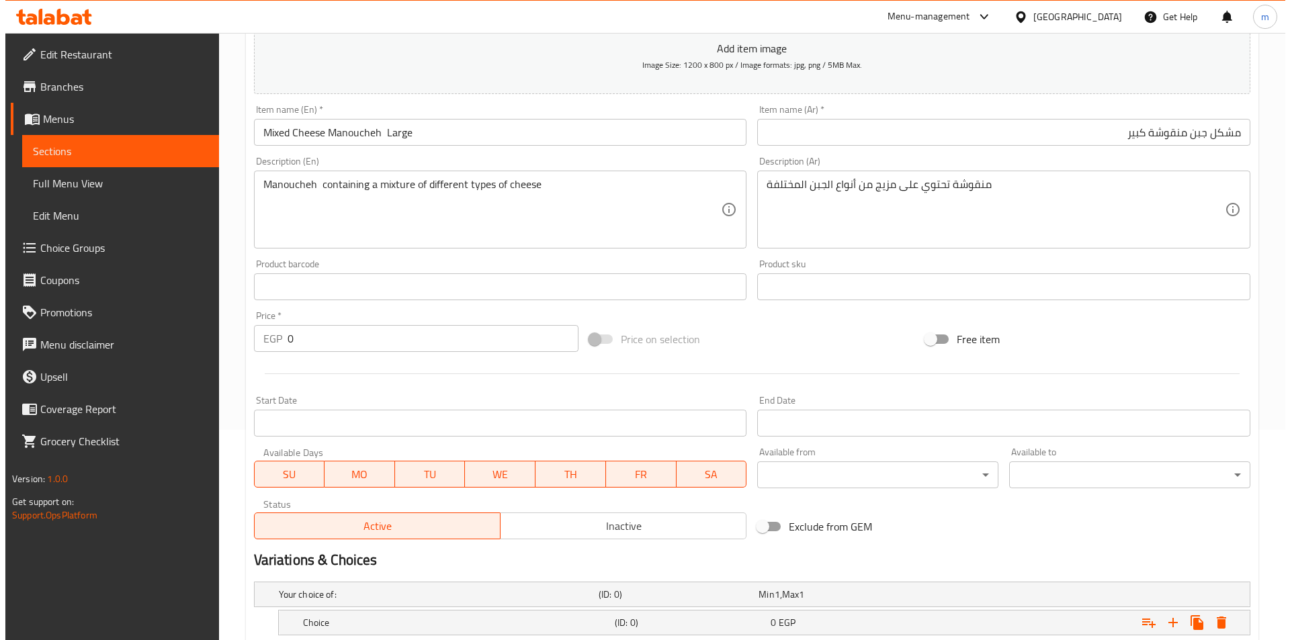
scroll to position [300, 0]
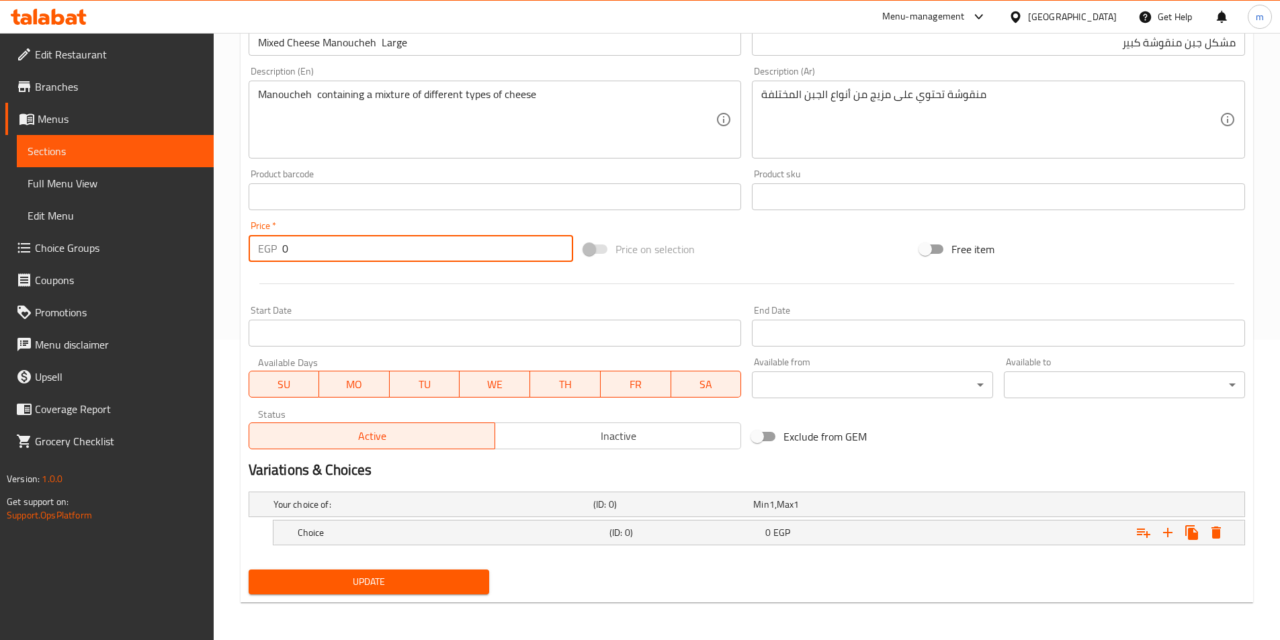
drag, startPoint x: 302, startPoint y: 258, endPoint x: 263, endPoint y: 253, distance: 38.6
click at [263, 253] on div "EGP 0 Price *" at bounding box center [411, 248] width 325 height 27
type input "62"
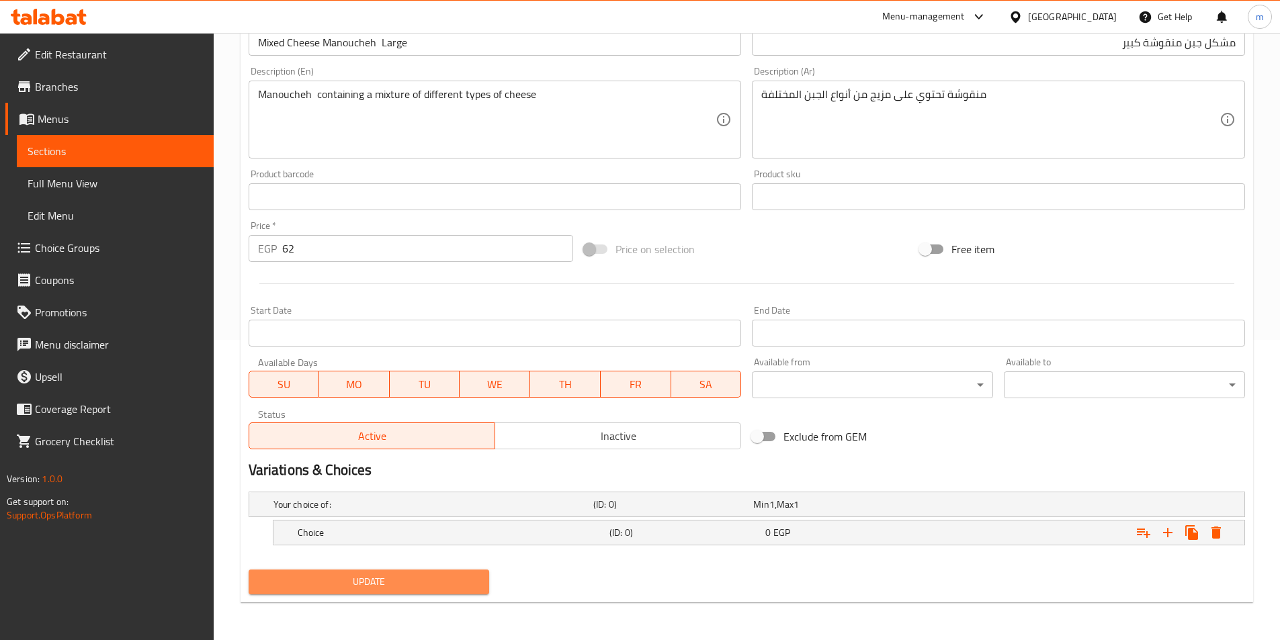
click at [384, 586] on span "Update" at bounding box center [369, 582] width 220 height 17
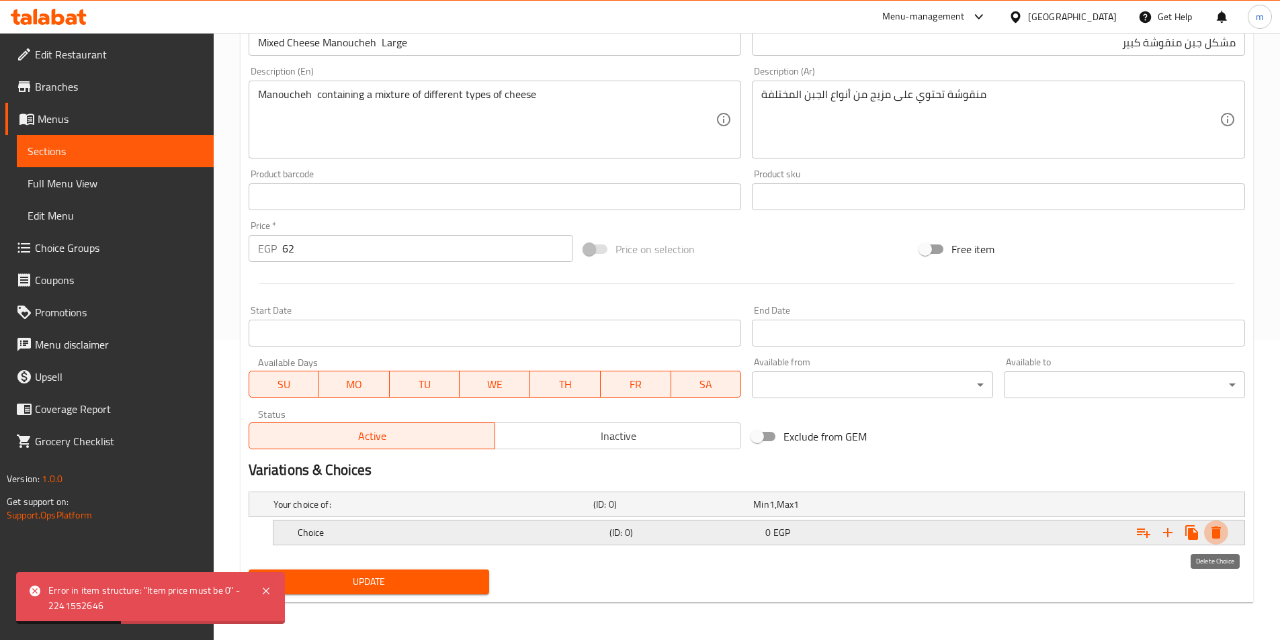
click at [1216, 536] on icon "Expand" at bounding box center [1216, 533] width 9 height 12
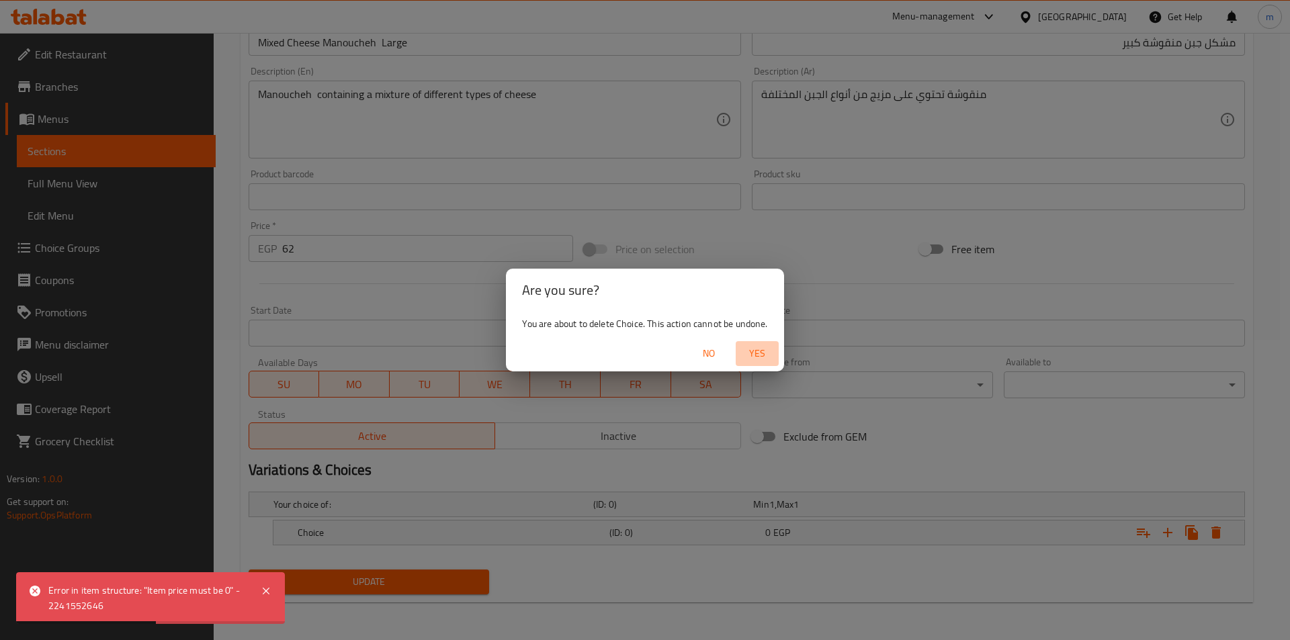
click at [765, 351] on span "Yes" at bounding box center [757, 353] width 32 height 17
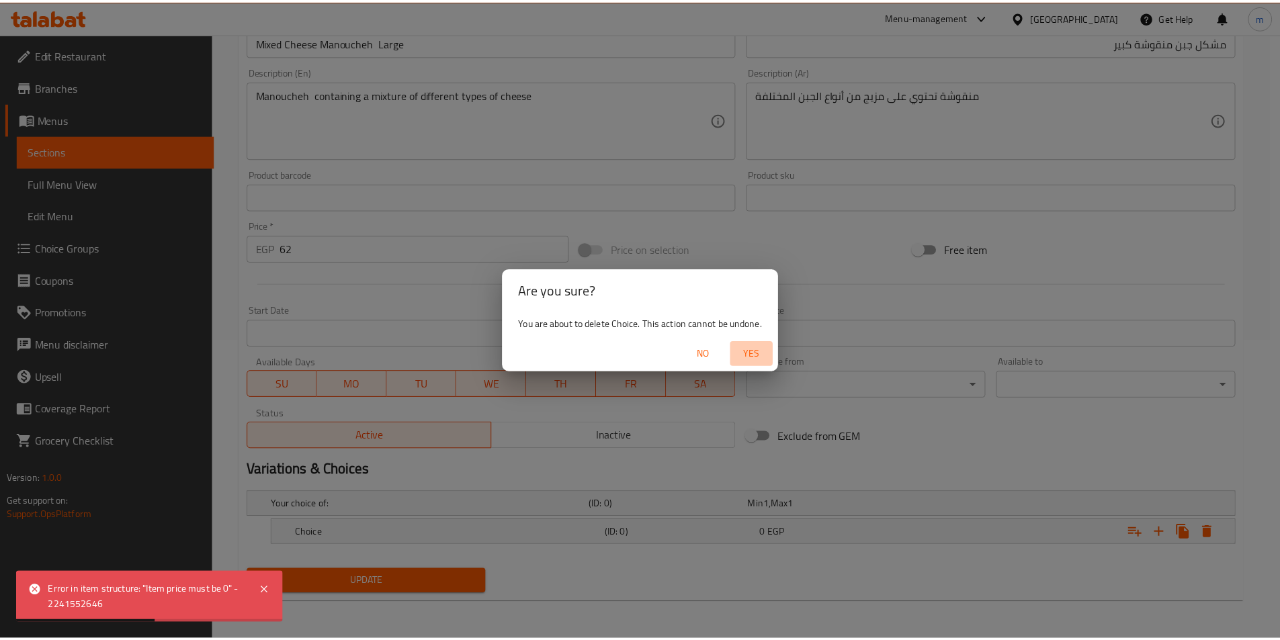
scroll to position [296, 0]
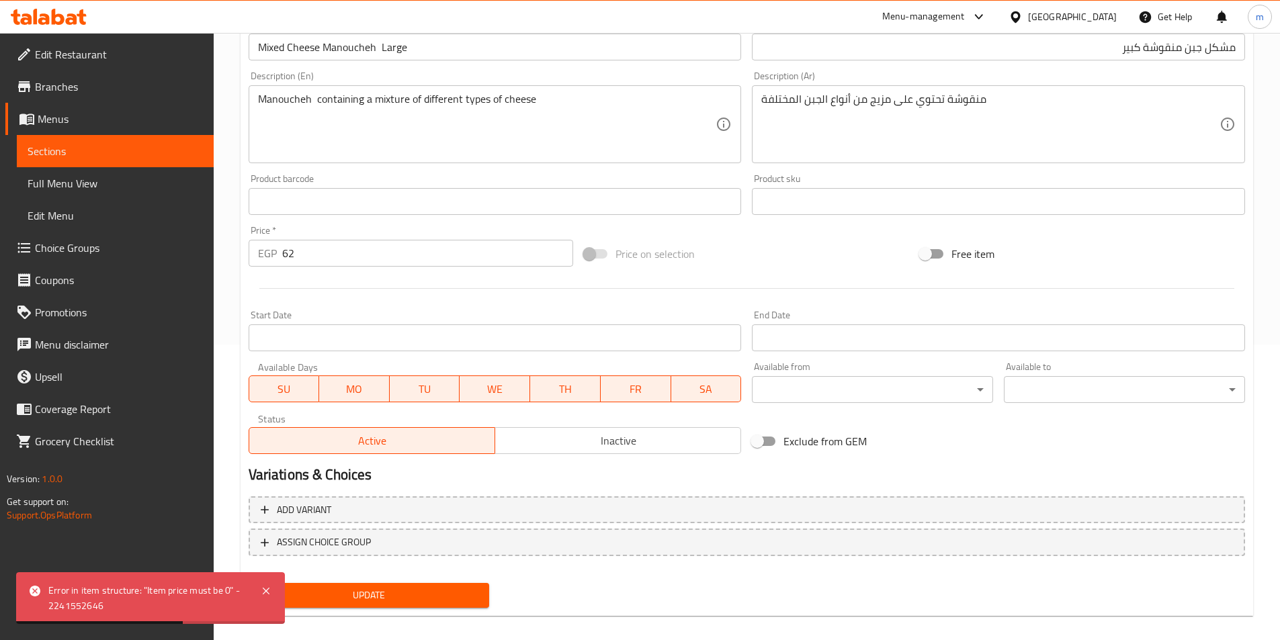
click at [472, 591] on span "Update" at bounding box center [369, 595] width 220 height 17
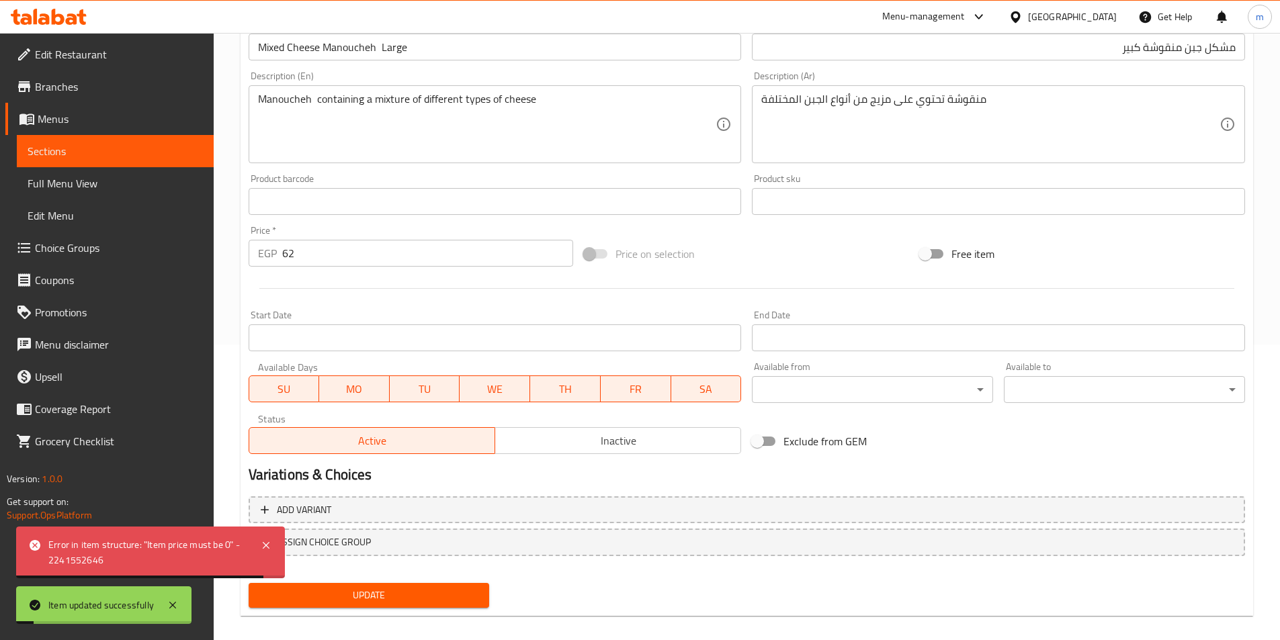
scroll to position [0, 0]
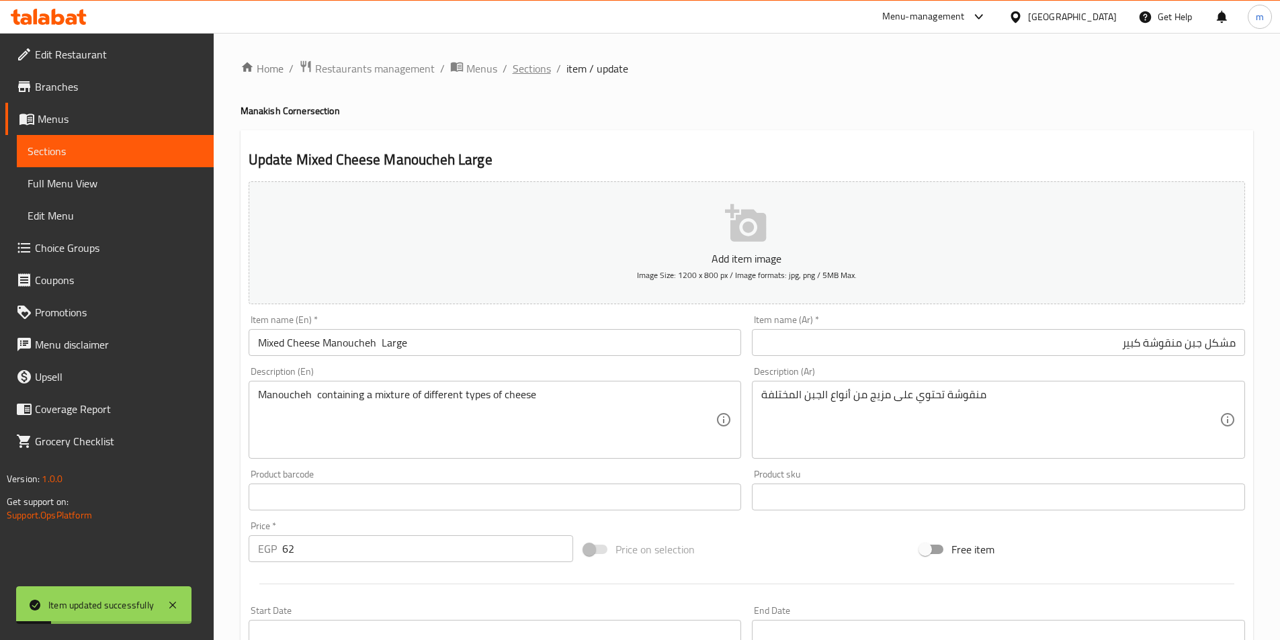
click at [536, 69] on span "Sections" at bounding box center [532, 68] width 38 height 16
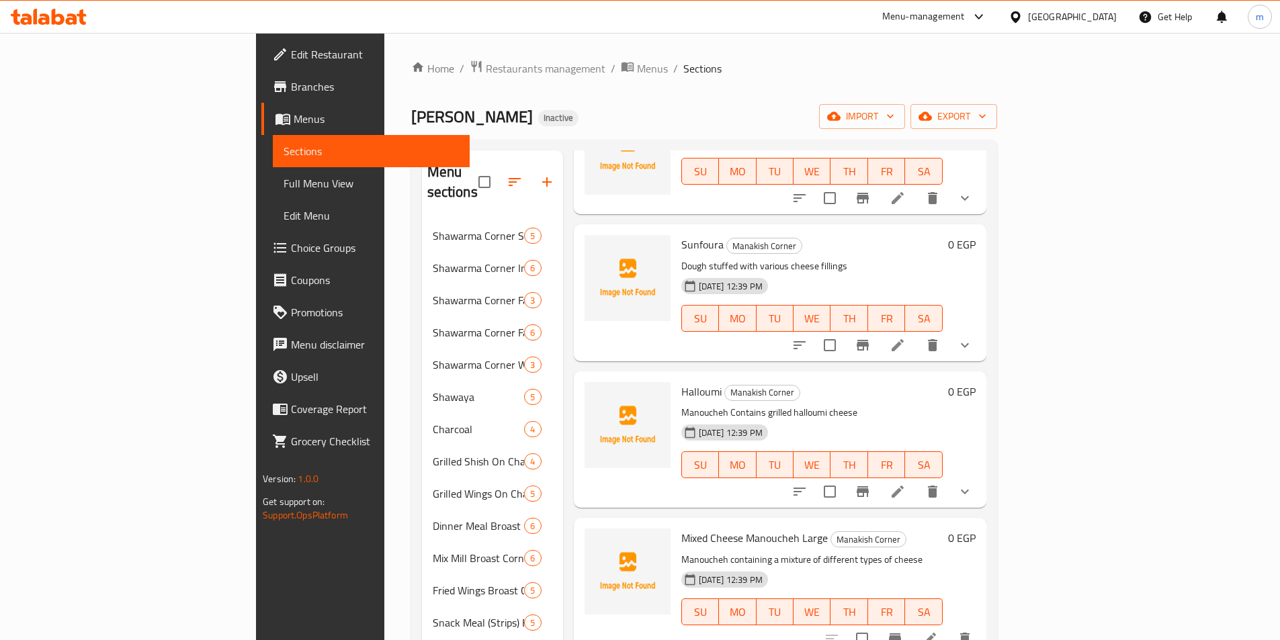
scroll to position [269, 0]
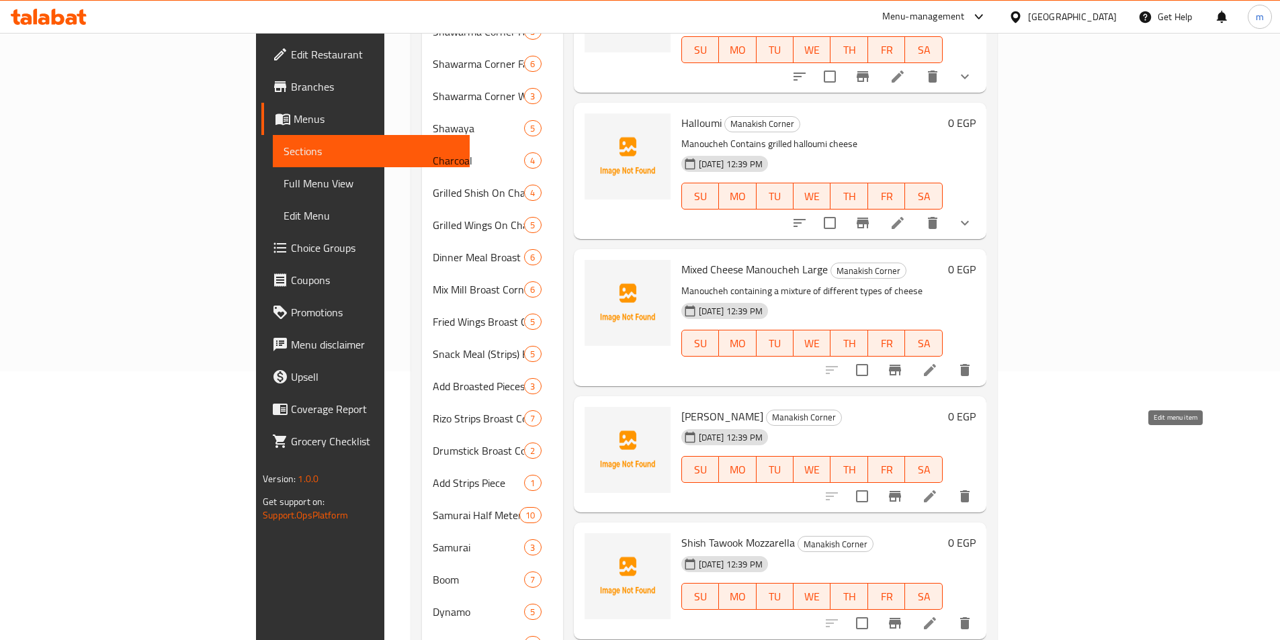
click at [938, 489] on icon at bounding box center [930, 497] width 16 height 16
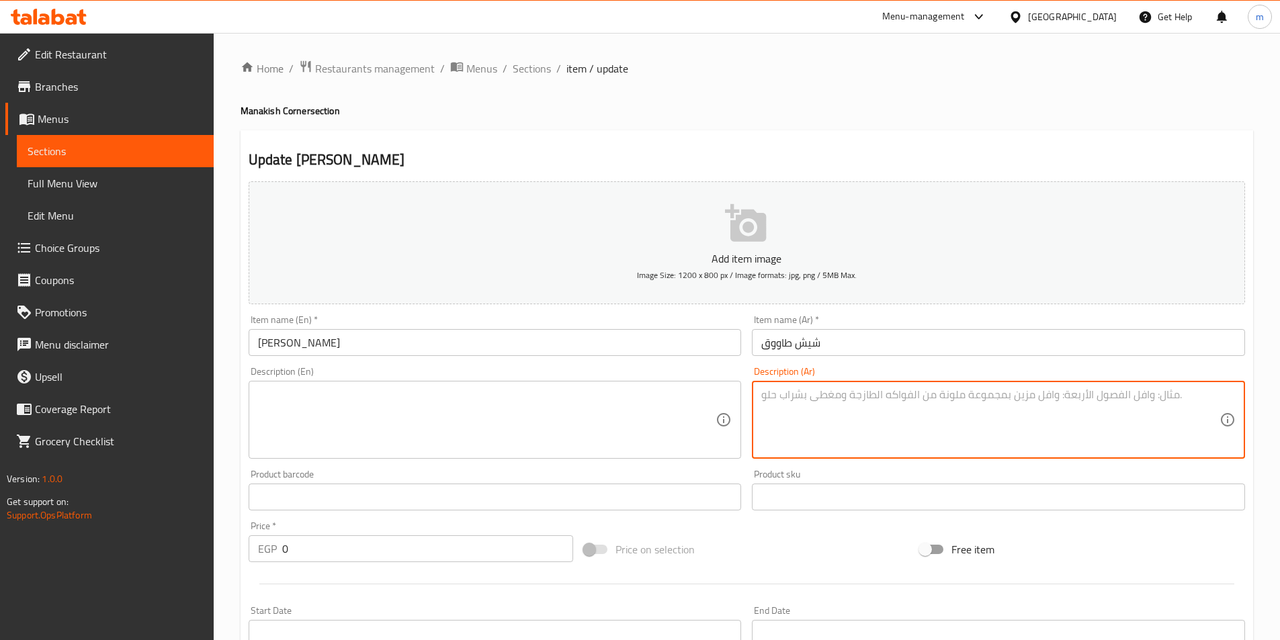
click at [954, 404] on textarea at bounding box center [990, 420] width 458 height 64
paste textarea "نقوشة تحتوي على قطع شيش طاووق المشوية"
click at [1223, 397] on div "نقوشة تحتوي على قطع شيش طاووق المشوية Description (Ar)" at bounding box center [998, 420] width 493 height 78
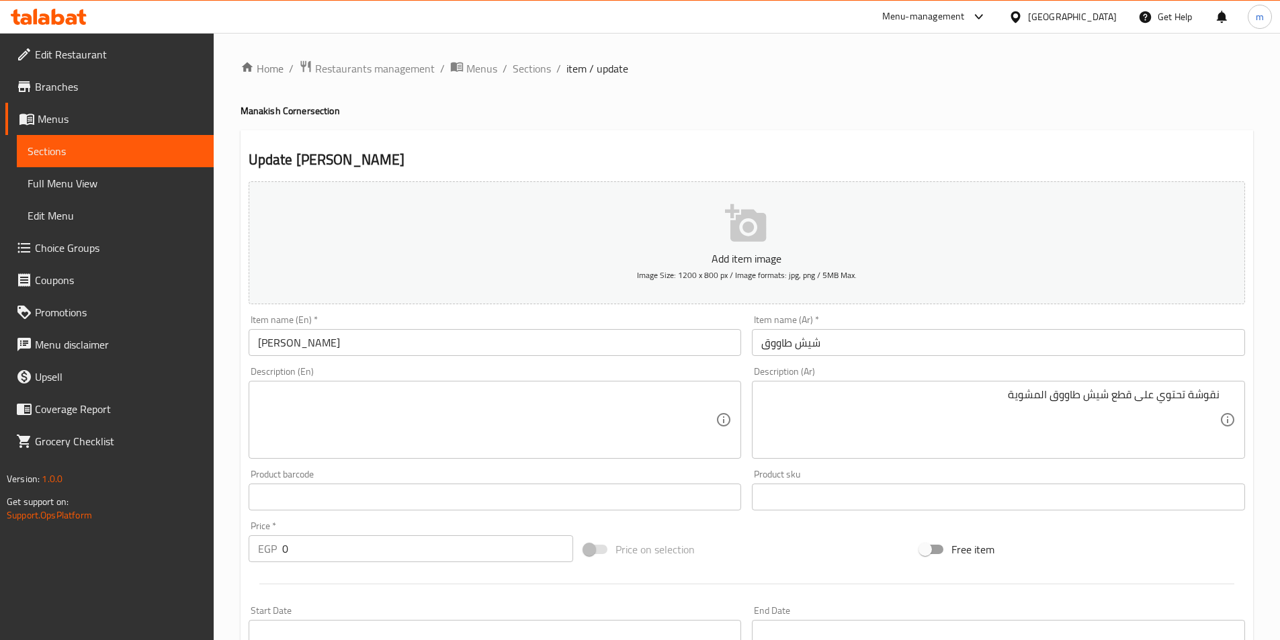
click at [1221, 396] on div "نقوشة تحتوي على قطع شيش طاووق المشوية Description (Ar)" at bounding box center [998, 420] width 493 height 78
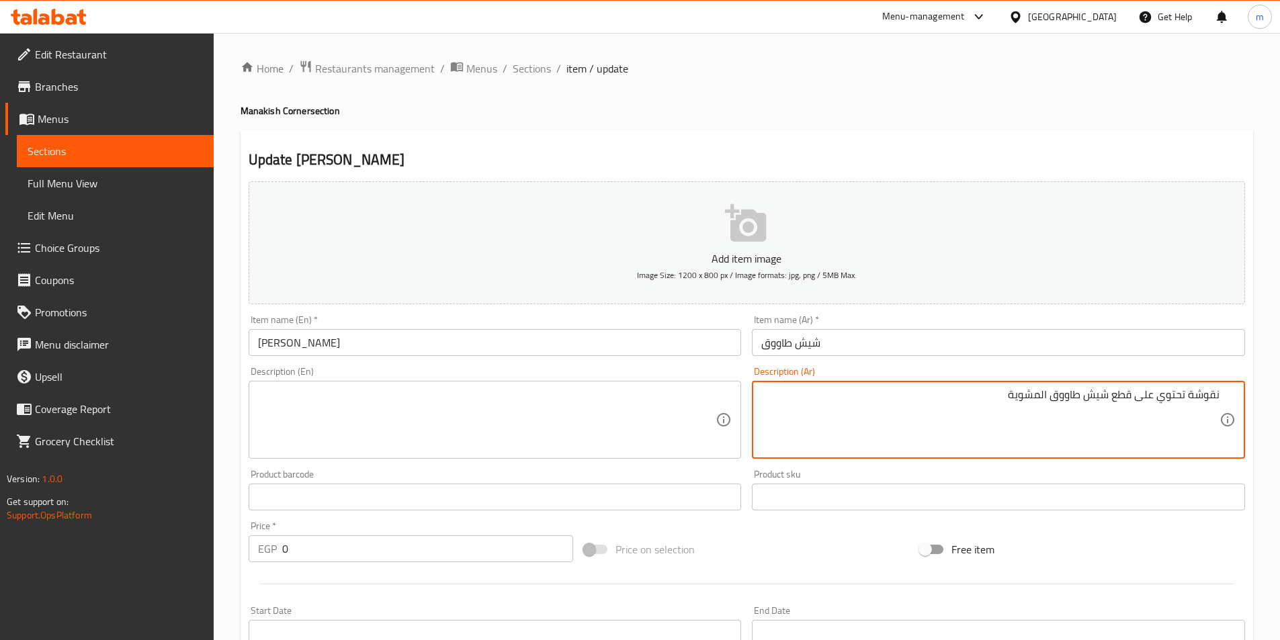
click at [1215, 395] on textarea "نقوشة تحتوي على قطع شيش طاووق المشوية" at bounding box center [990, 420] width 458 height 64
click at [1219, 397] on textarea "نقوشة تحتوي على قطع شيش طاووق المشوية" at bounding box center [990, 420] width 458 height 64
click at [1116, 402] on textarea "منقوشة تحتوي على قطع شيش طاووق المشوية" at bounding box center [990, 420] width 458 height 64
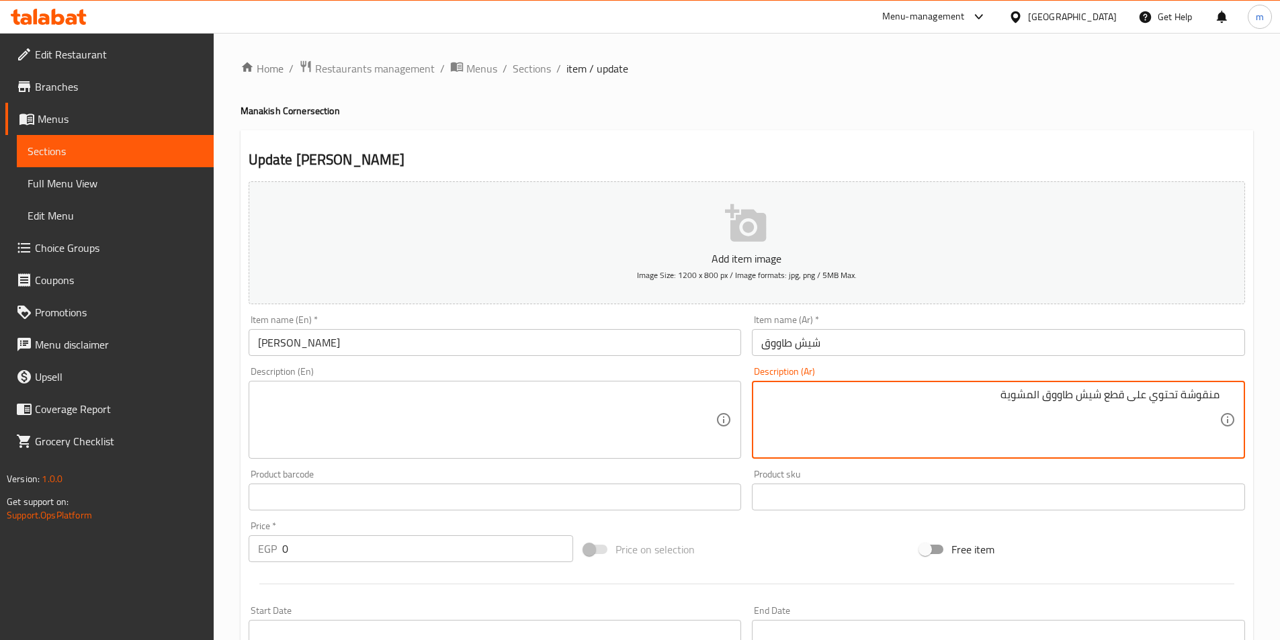
type textarea "منقوشة تحتوي على قطع شيش طاووق المشوية"
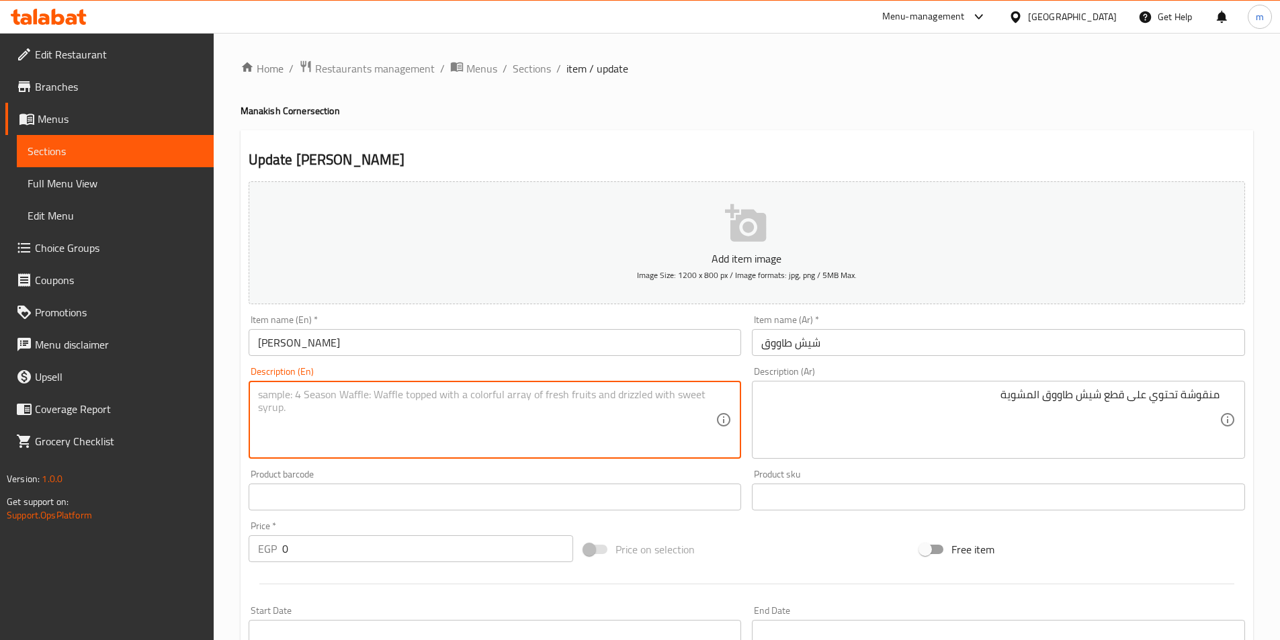
click at [483, 419] on textarea at bounding box center [487, 420] width 458 height 64
paste textarea "Manakish containing grilled chicken shish tawook pieces"
click at [286, 392] on textarea "Manakish containing grilled chicken shish tawook pieces" at bounding box center [487, 420] width 458 height 64
paste textarea "oucheh"
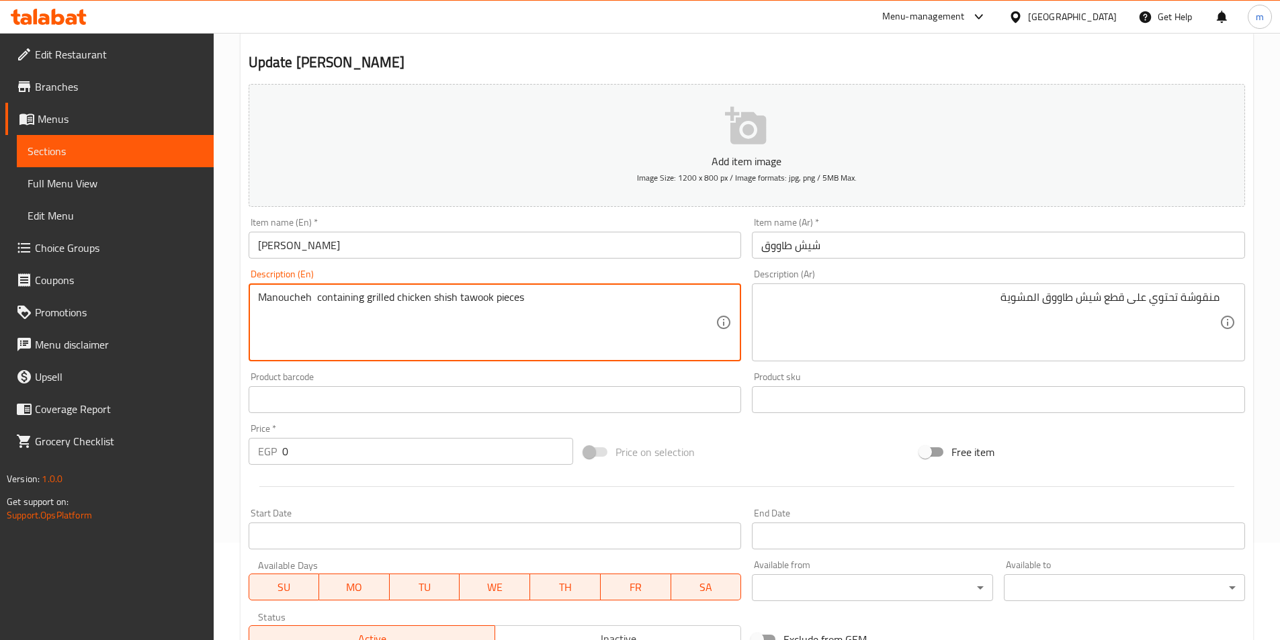
scroll to position [202, 0]
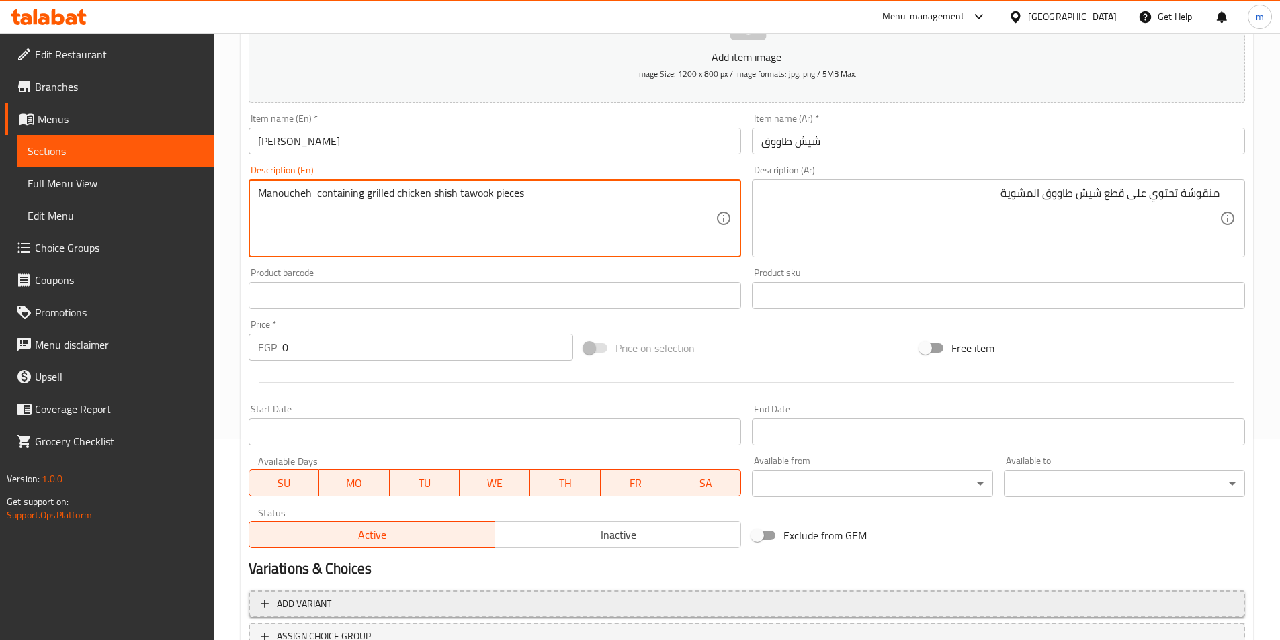
type textarea "Manoucheh containing grilled chicken shish tawook pieces"
click at [478, 596] on span "Add variant" at bounding box center [747, 604] width 972 height 17
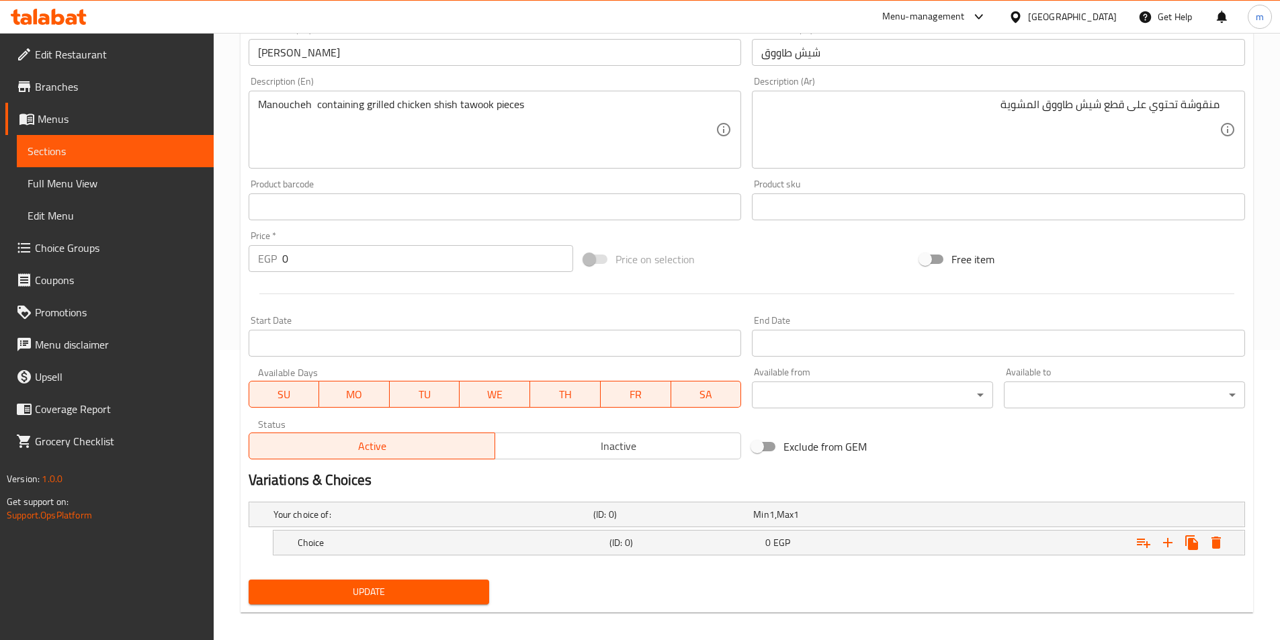
scroll to position [300, 0]
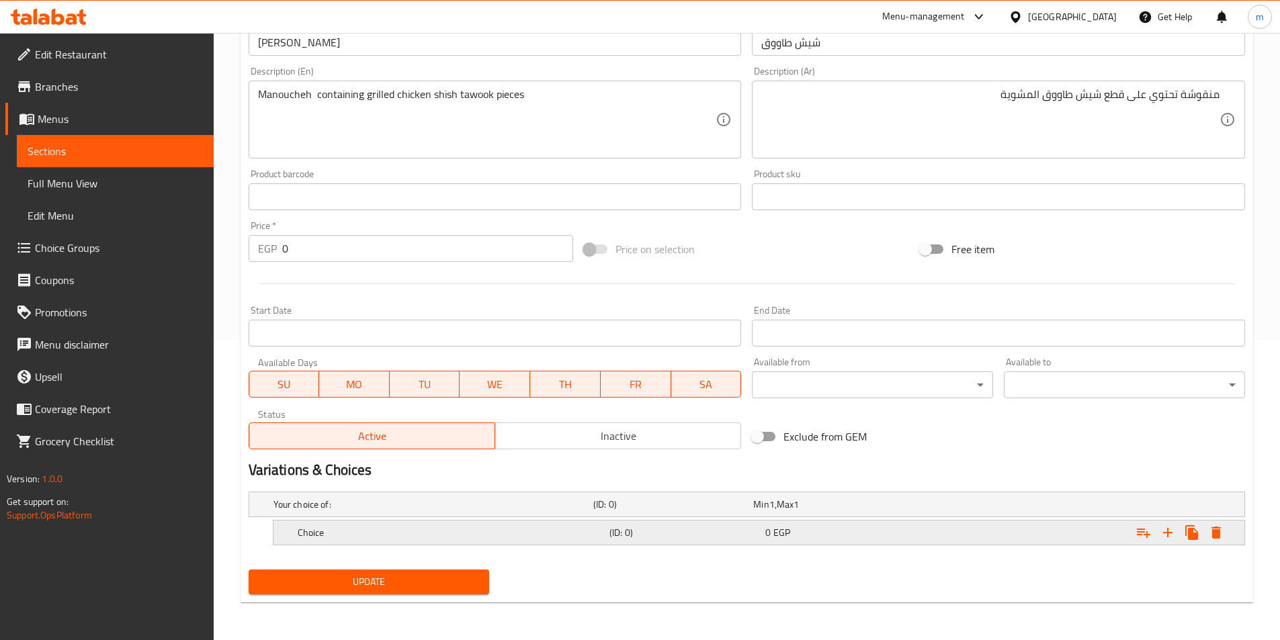
click at [552, 520] on div "Choice (ID: 0) 0 EGP" at bounding box center [751, 505] width 960 height 30
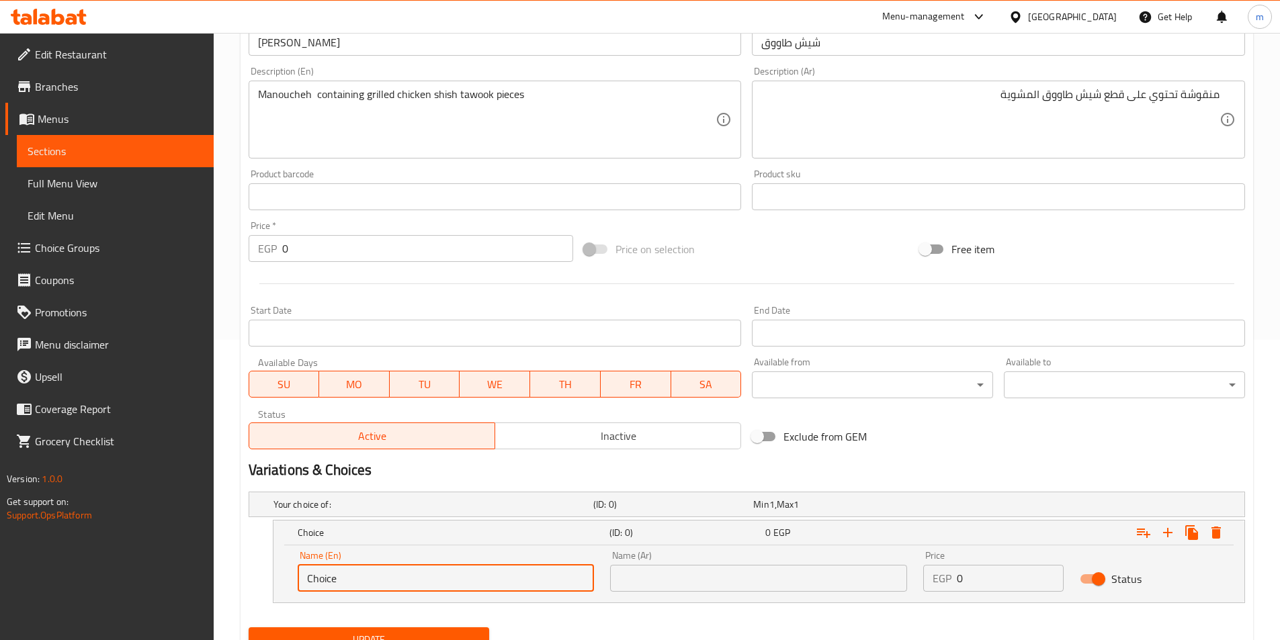
drag, startPoint x: 419, startPoint y: 582, endPoint x: 308, endPoint y: 568, distance: 111.8
click at [308, 568] on input "Choice" at bounding box center [446, 578] width 297 height 27
click at [338, 572] on input "text" at bounding box center [446, 578] width 297 height 27
type input "Medium"
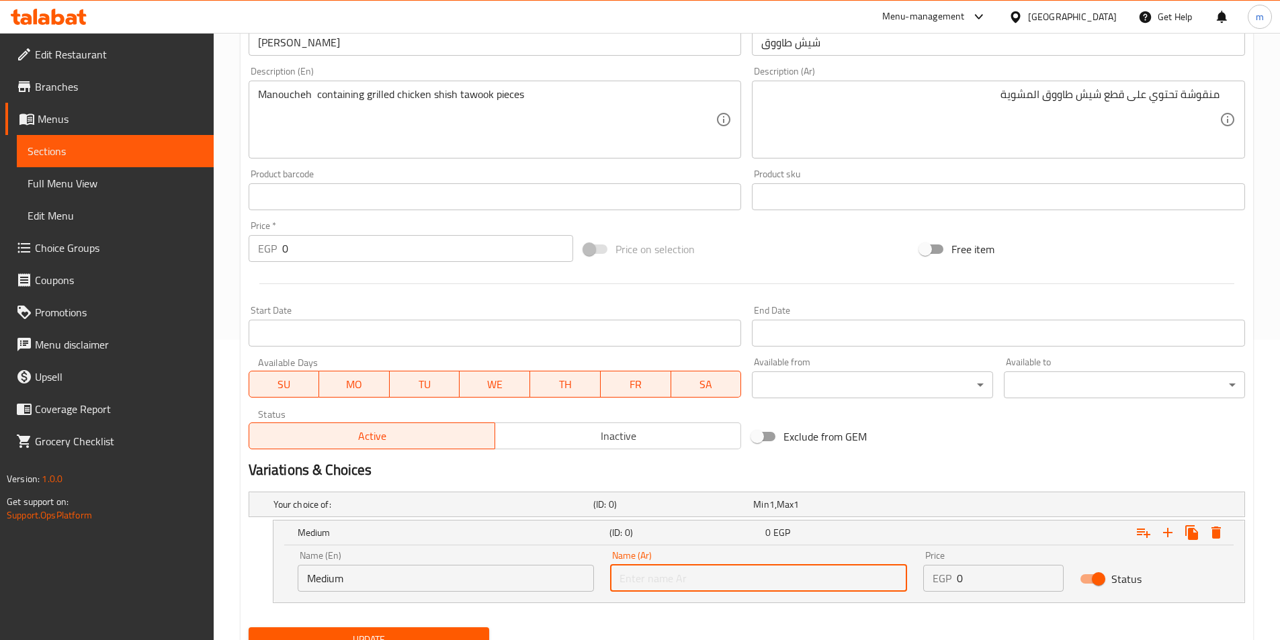
click at [776, 571] on input "text" at bounding box center [758, 578] width 297 height 27
type input "وسط"
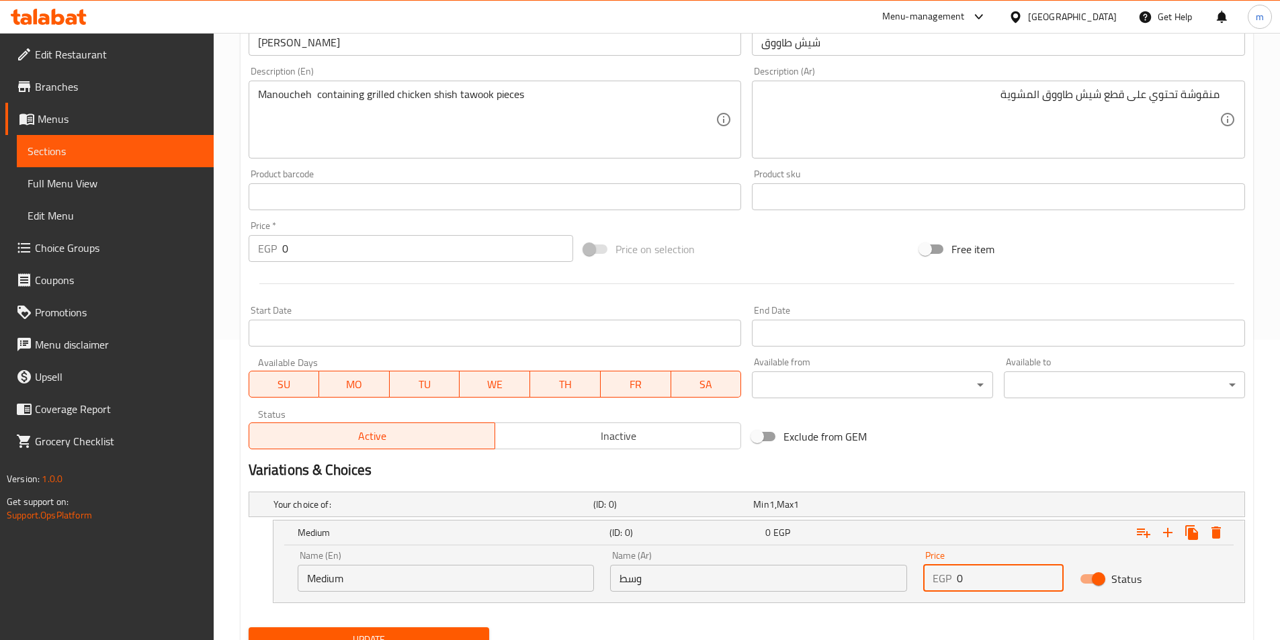
drag, startPoint x: 986, startPoint y: 575, endPoint x: 908, endPoint y: 579, distance: 78.1
click at [908, 579] on div "Name (En) Medium Name (En) Name (Ar) وسط Name (Ar) Price EGP 0 Price Status" at bounding box center [759, 571] width 939 height 57
type input "47"
click at [1172, 536] on icon "Expand" at bounding box center [1168, 533] width 16 height 16
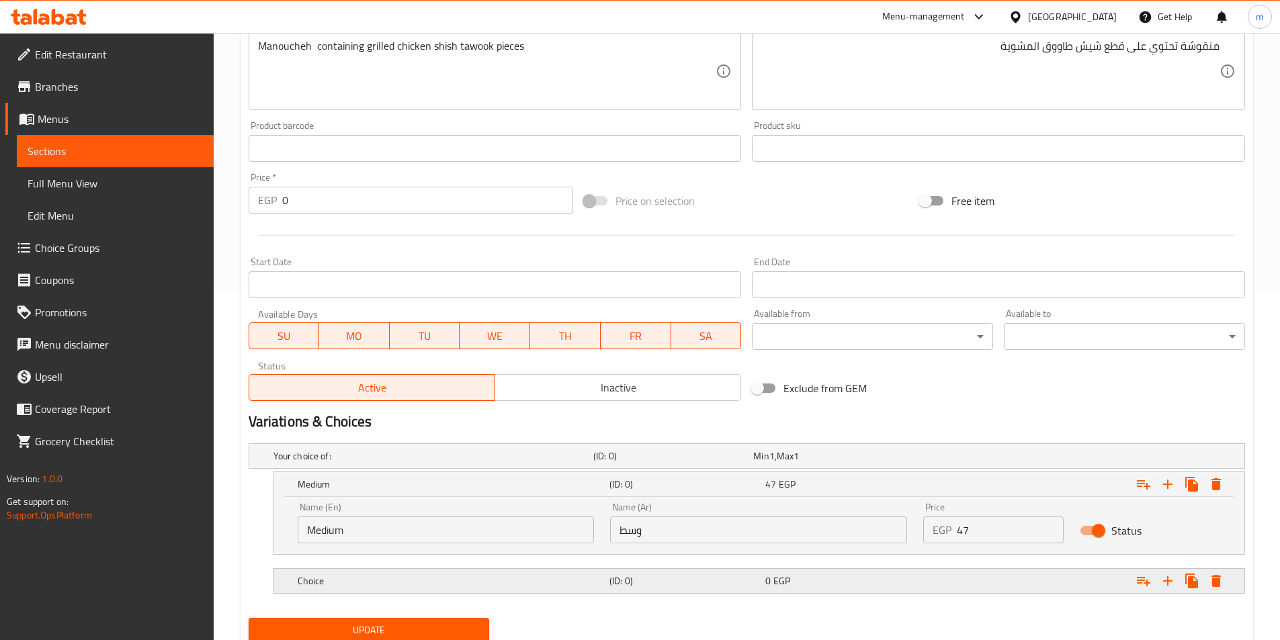
scroll to position [397, 0]
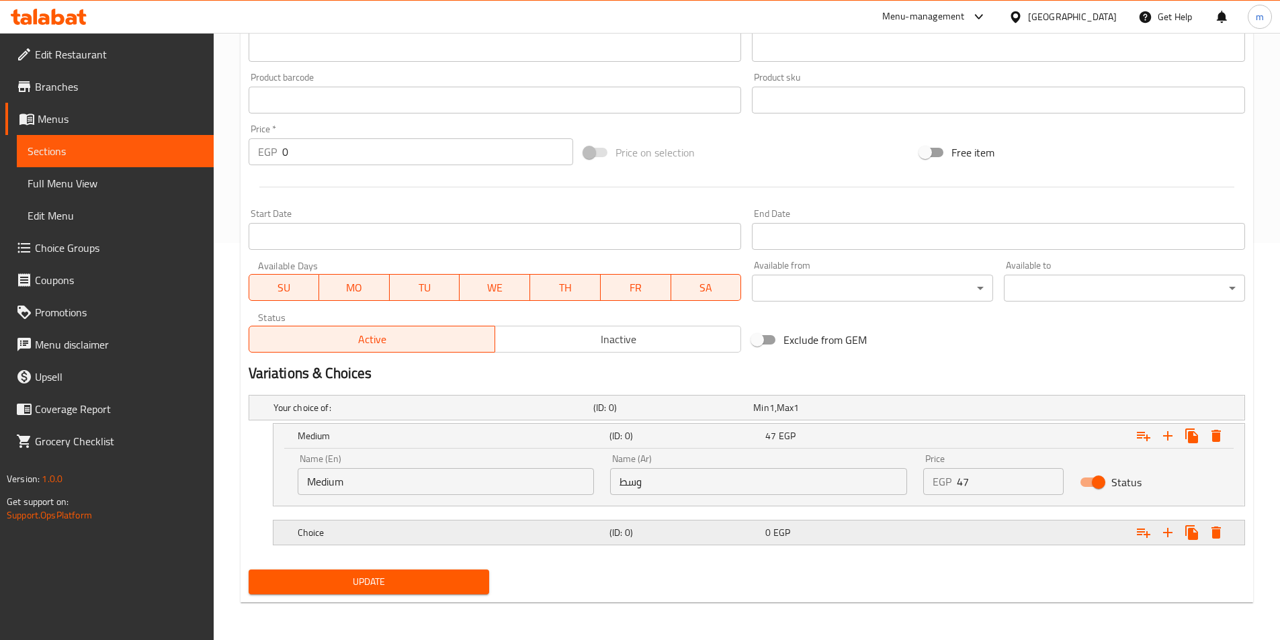
click at [315, 415] on h5 "Choice" at bounding box center [431, 407] width 315 height 13
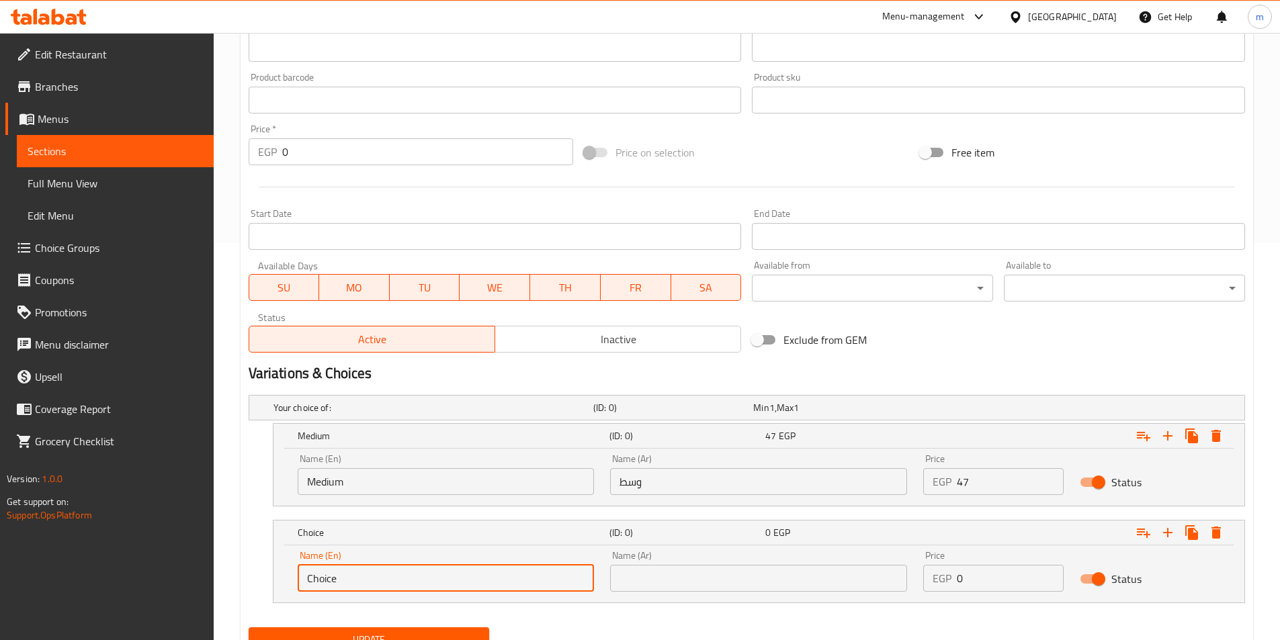
drag, startPoint x: 360, startPoint y: 571, endPoint x: 288, endPoint y: 572, distance: 72.6
click at [288, 572] on div "Name (En) Choice Name (En) Name (Ar) Name (Ar) Price EGP 0 Price Status" at bounding box center [759, 574] width 971 height 57
click at [329, 578] on input "text" at bounding box center [446, 578] width 297 height 27
type input "Large"
click at [630, 579] on input "text" at bounding box center [758, 578] width 297 height 27
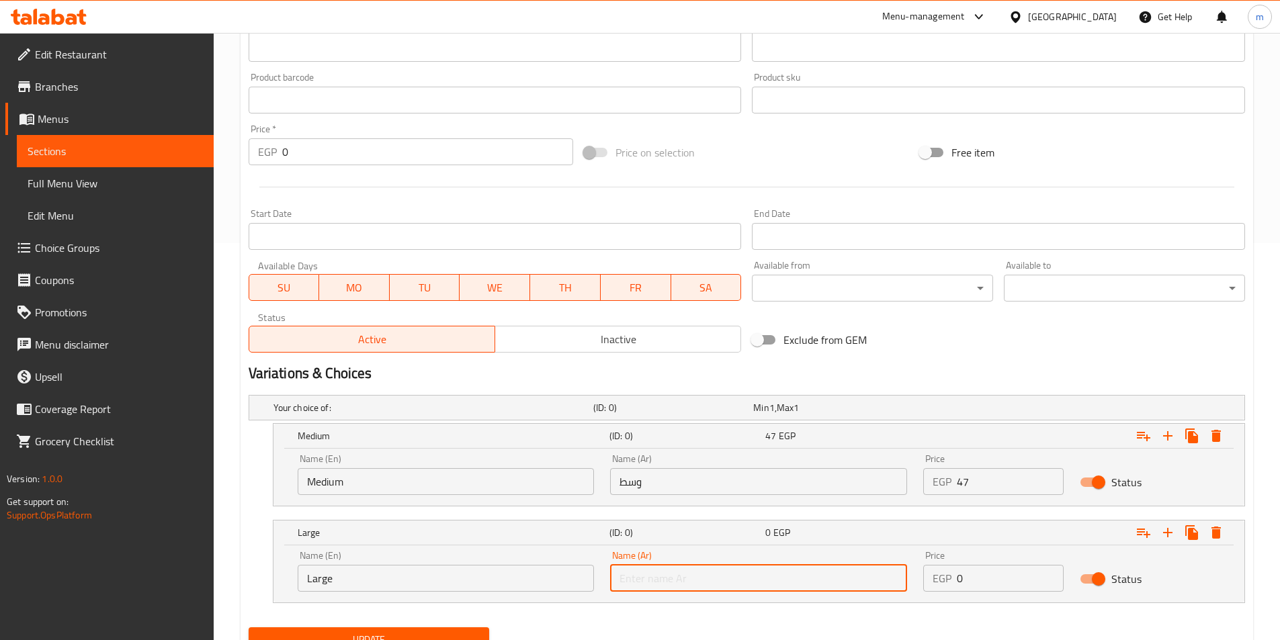
type input "كبير"
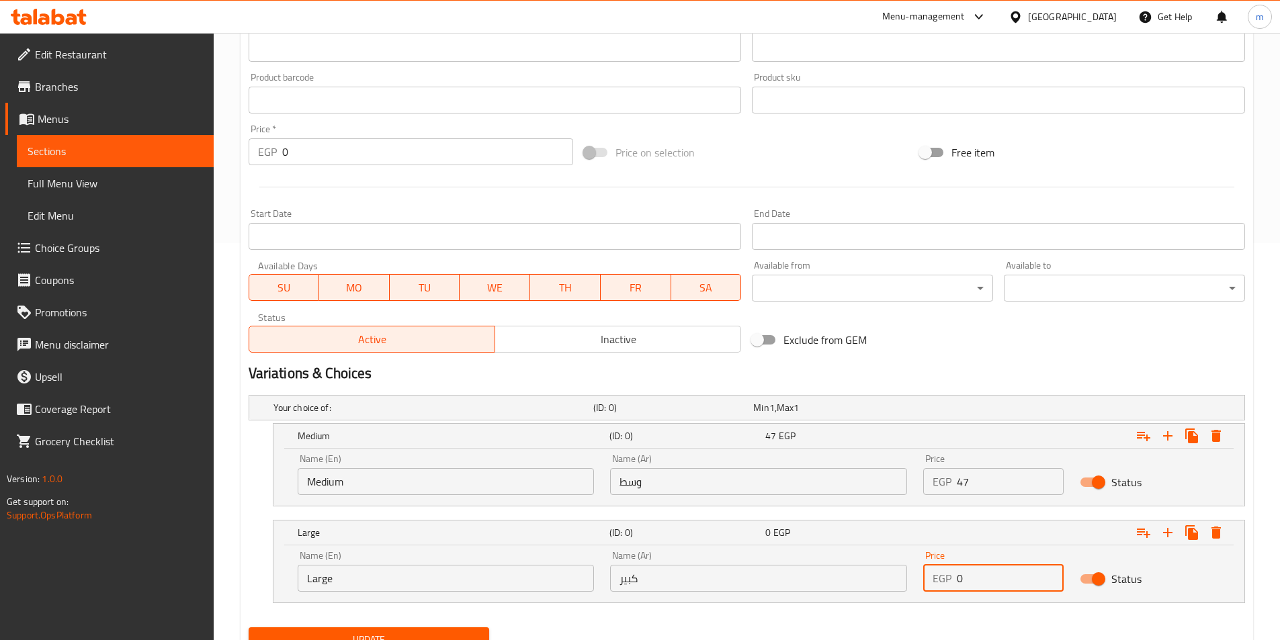
drag, startPoint x: 974, startPoint y: 575, endPoint x: 910, endPoint y: 576, distance: 63.9
click at [874, 589] on div "Name (En) Large Name (En) Name (Ar) كبير Name (Ar) Price EGP 0 Price Status" at bounding box center [759, 571] width 939 height 57
type input "8"
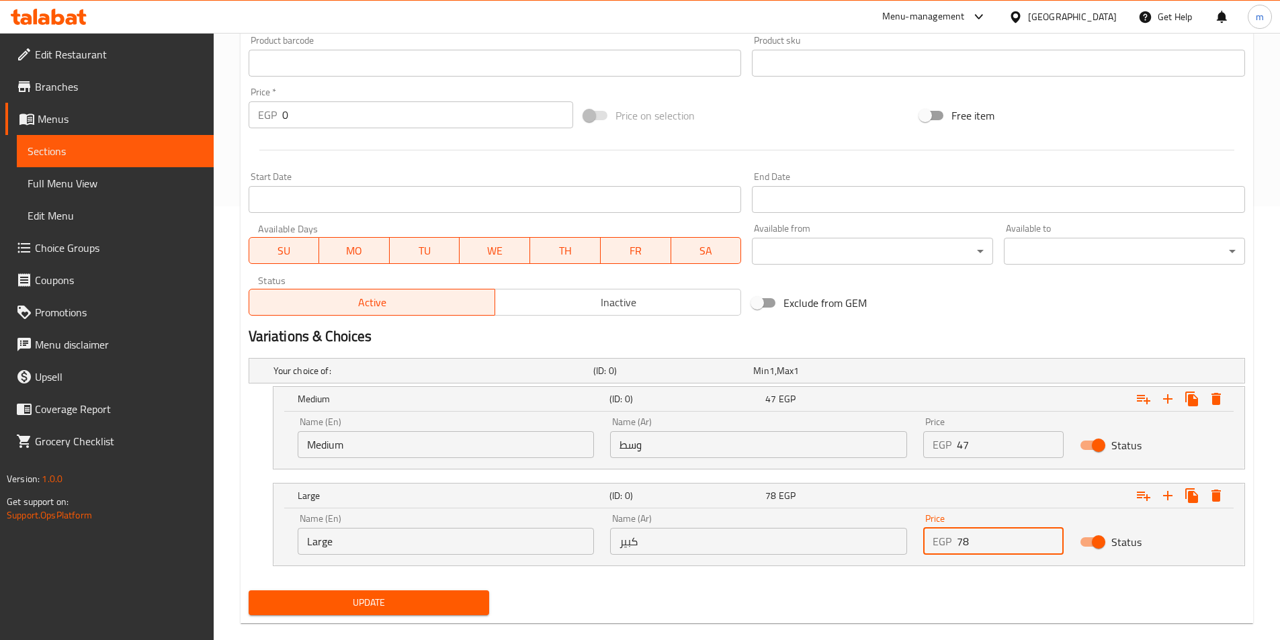
scroll to position [455, 0]
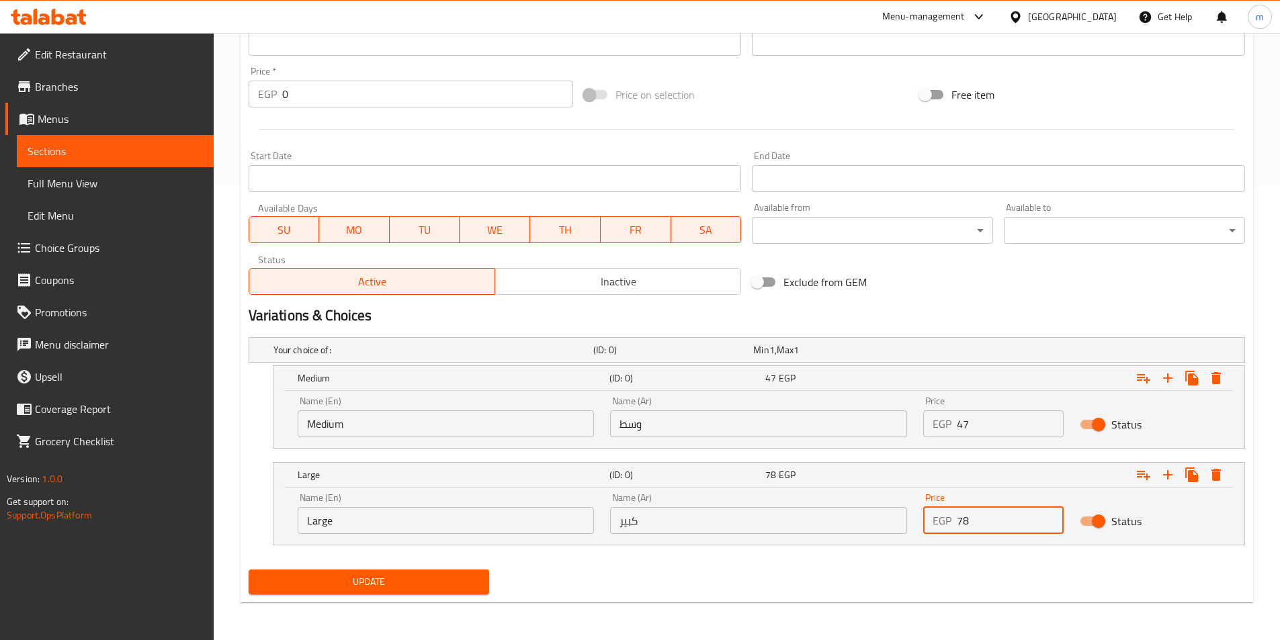
type input "78"
click at [458, 586] on span "Update" at bounding box center [369, 582] width 220 height 17
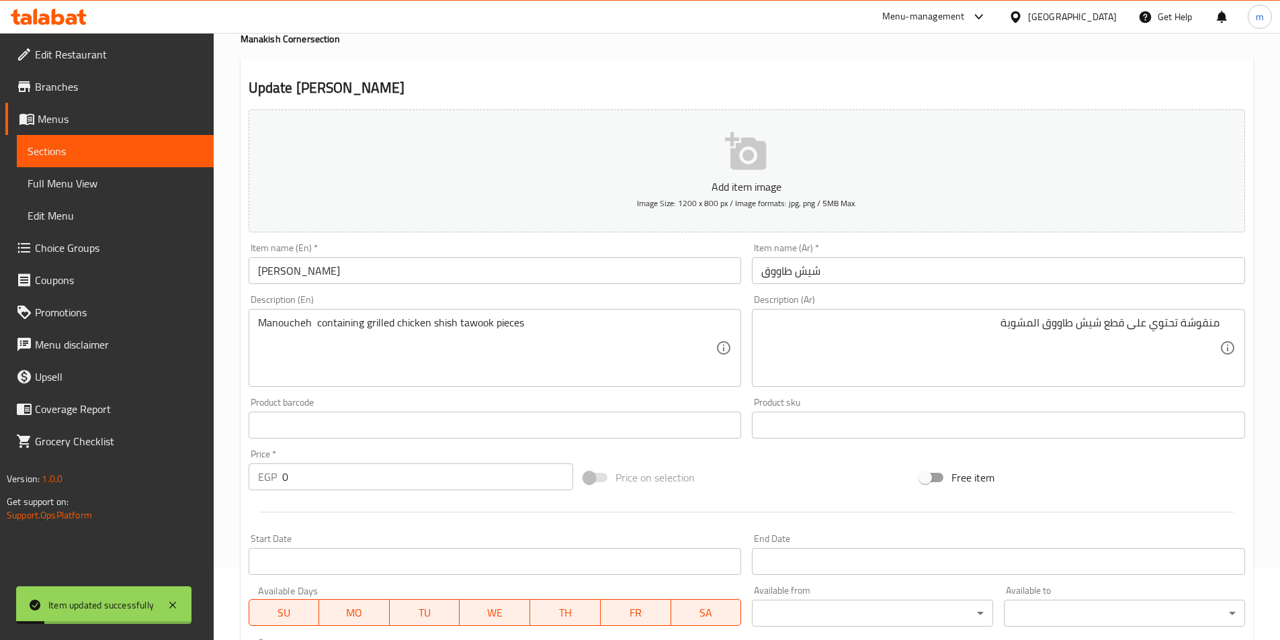
scroll to position [0, 0]
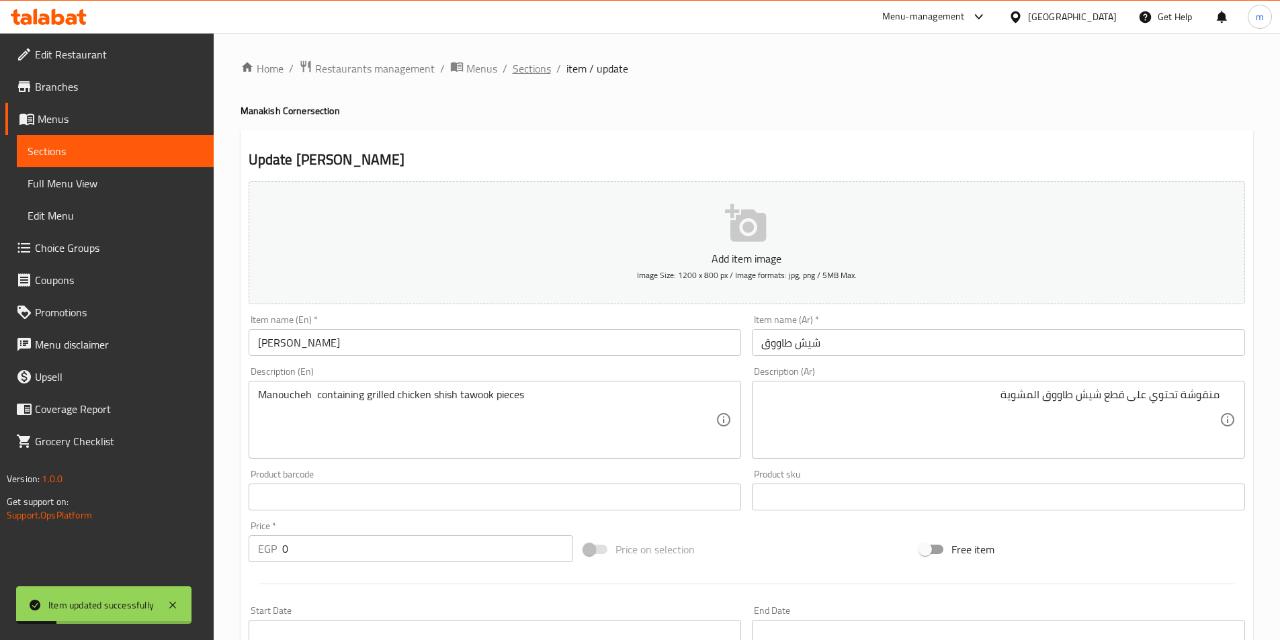
click at [535, 71] on span "Sections" at bounding box center [532, 68] width 38 height 16
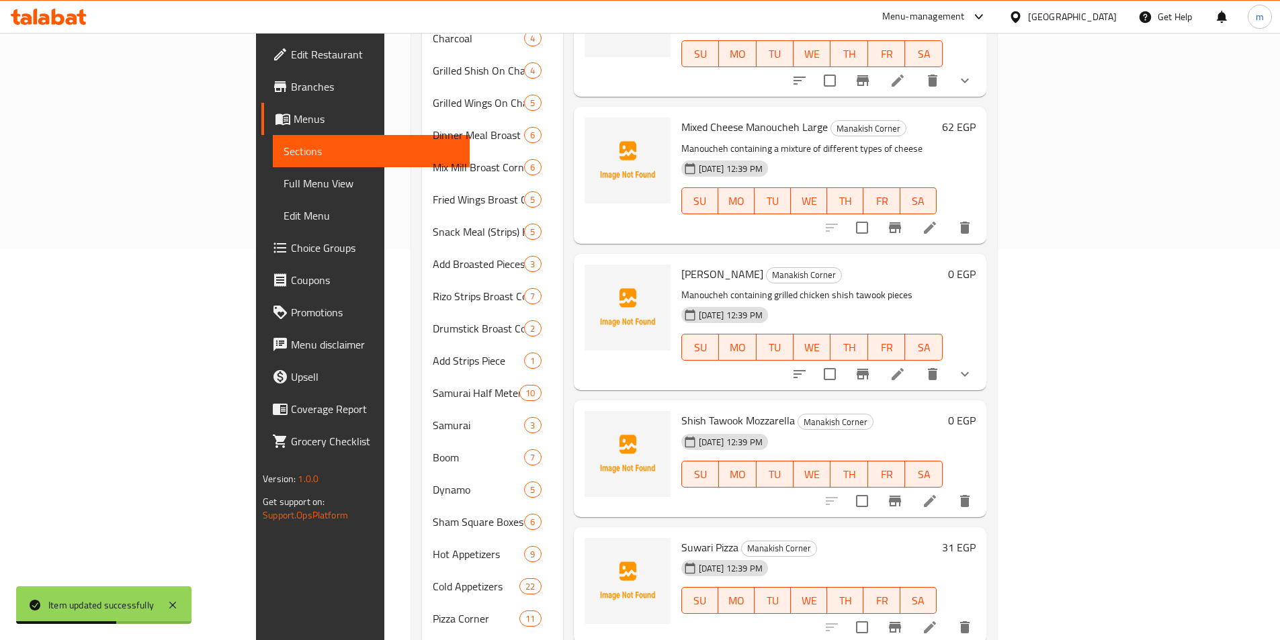
scroll to position [403, 0]
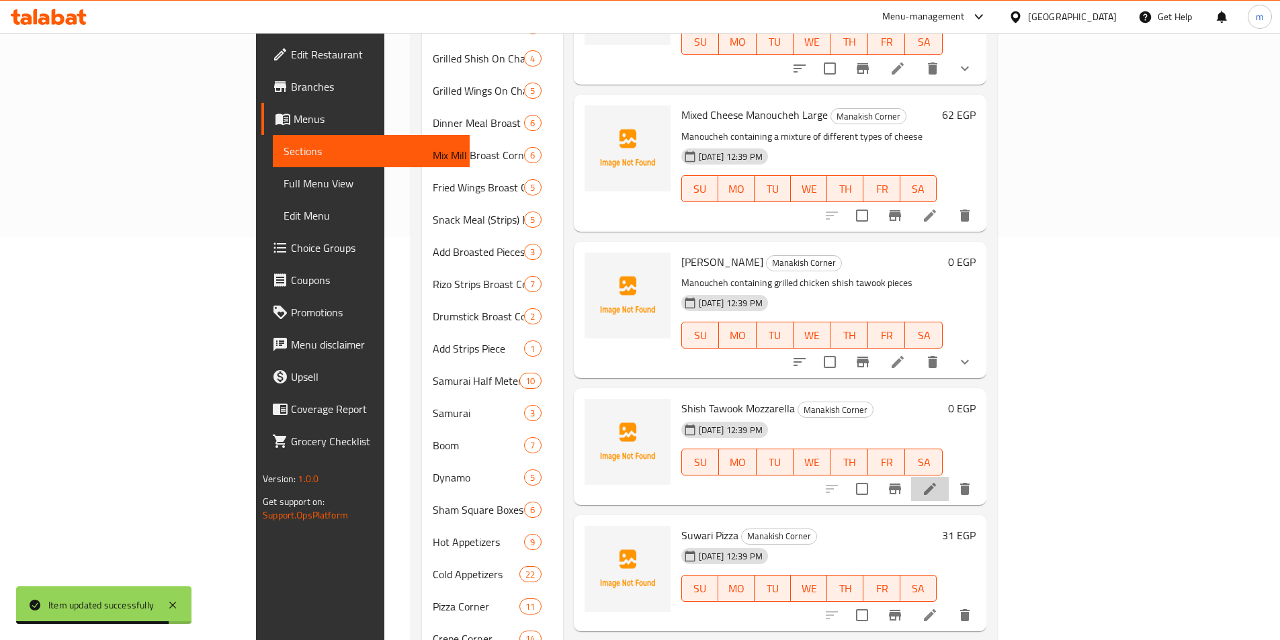
click at [949, 477] on li at bounding box center [930, 489] width 38 height 24
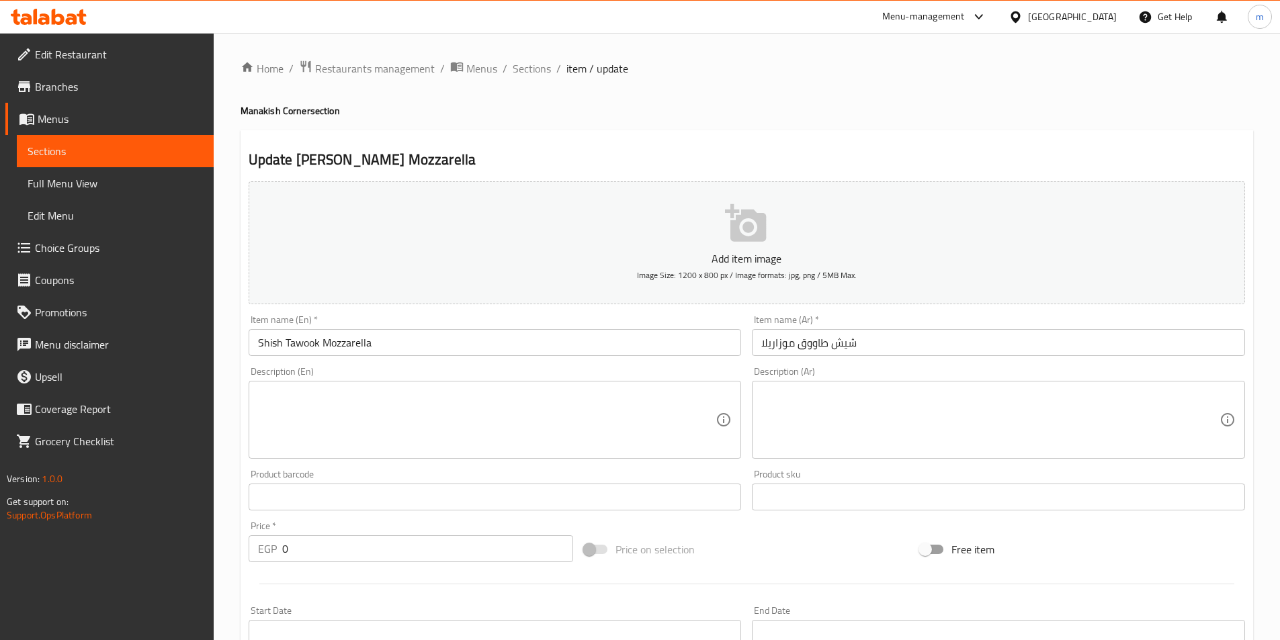
click at [971, 423] on textarea at bounding box center [990, 420] width 458 height 64
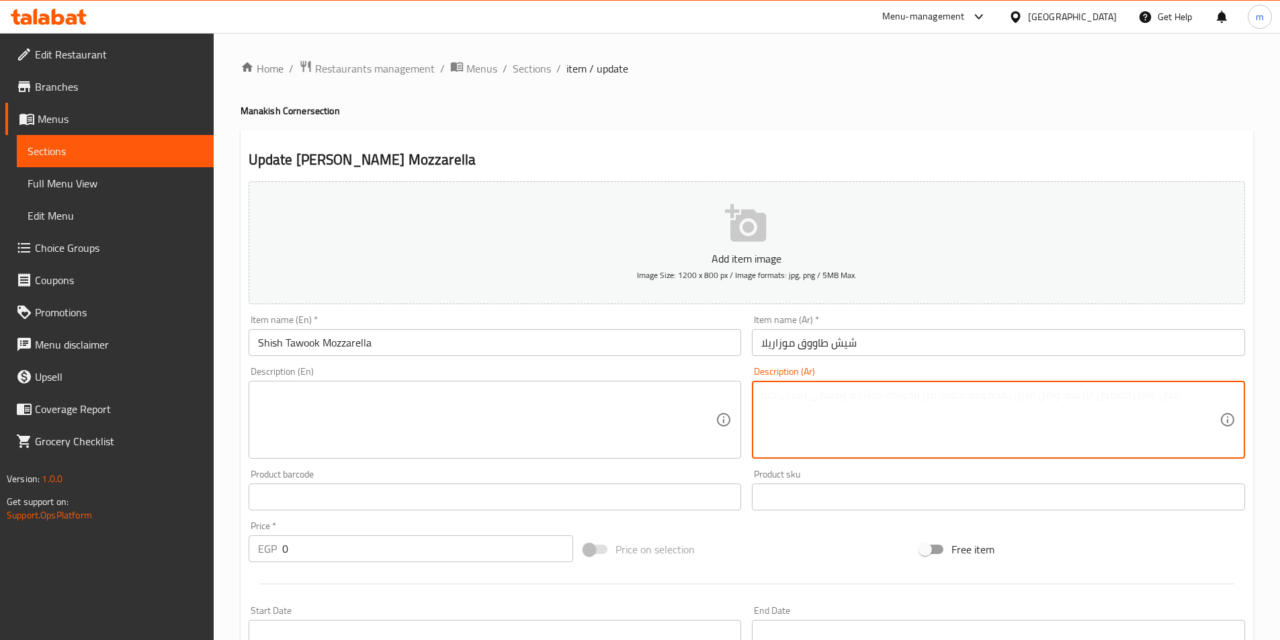
paste textarea "منقوشة شيش طاووق مضاف إليها جبن الموزاريلا"
type textarea "منقوشة شيش طاووق مضاف إليها جبن الموزاريلا"
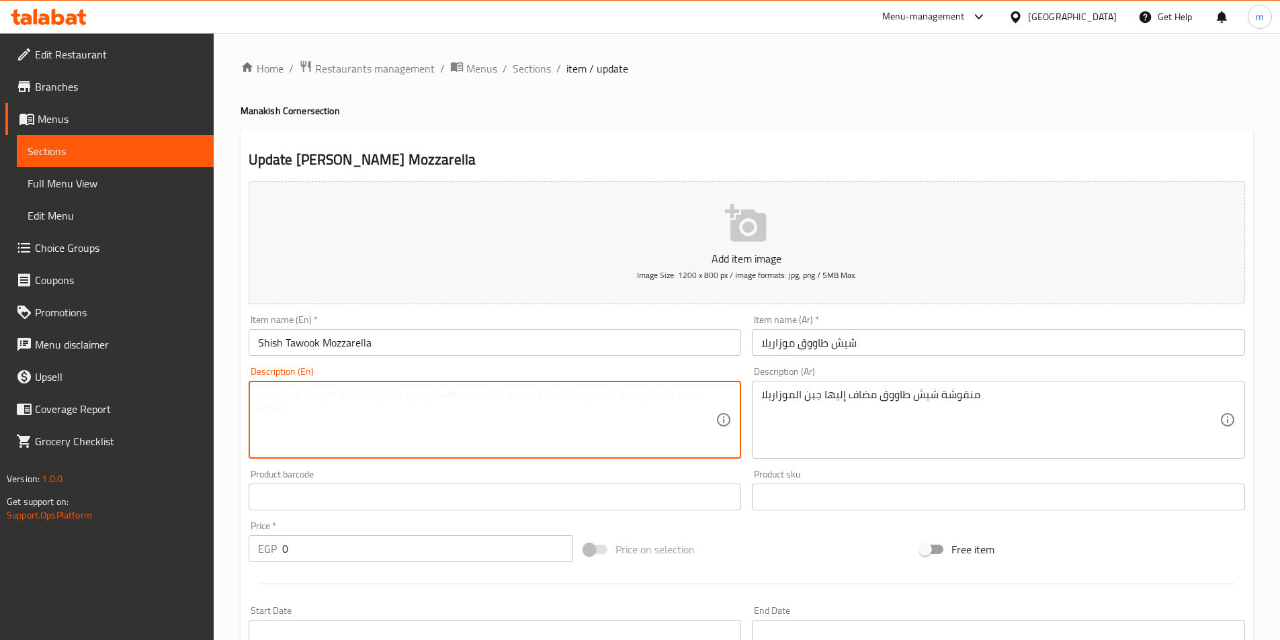
click at [643, 423] on textarea at bounding box center [487, 420] width 458 height 64
paste textarea "Chicken shish manousheh with mozzarella cheese"
click at [352, 399] on textarea "Chicken shish manousheh with mozzarella cheese" at bounding box center [487, 420] width 458 height 64
paste textarea "Manoucheh"
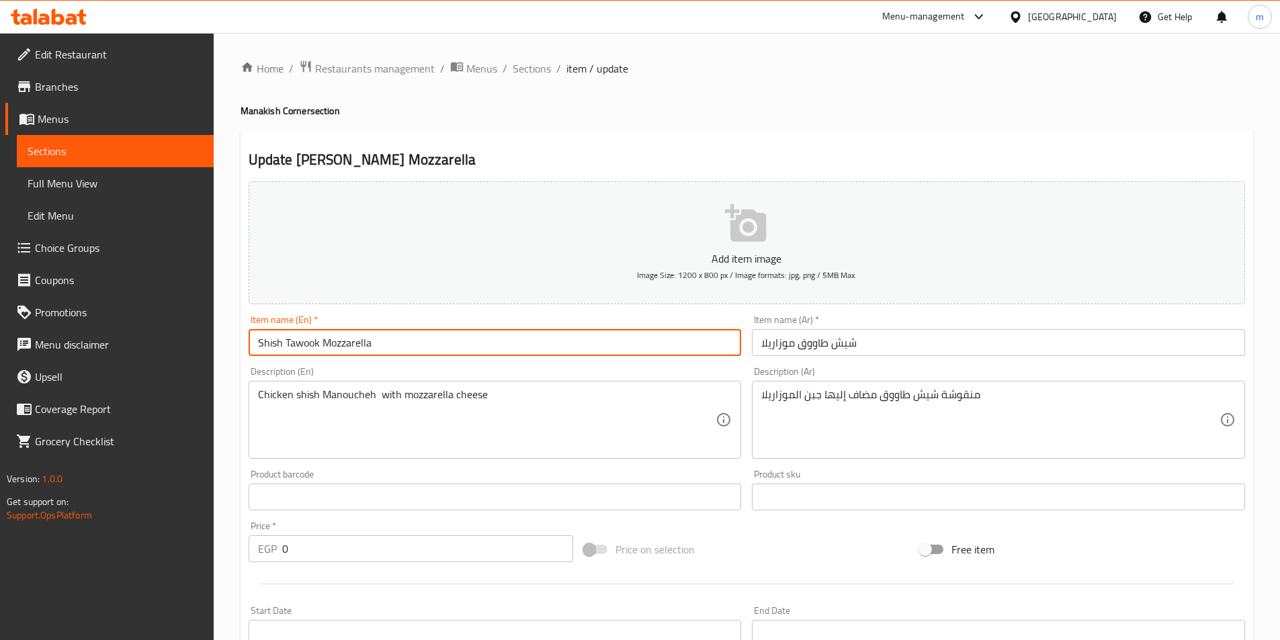
click at [300, 343] on input "Shish Tawook Mozzarella" at bounding box center [495, 342] width 493 height 27
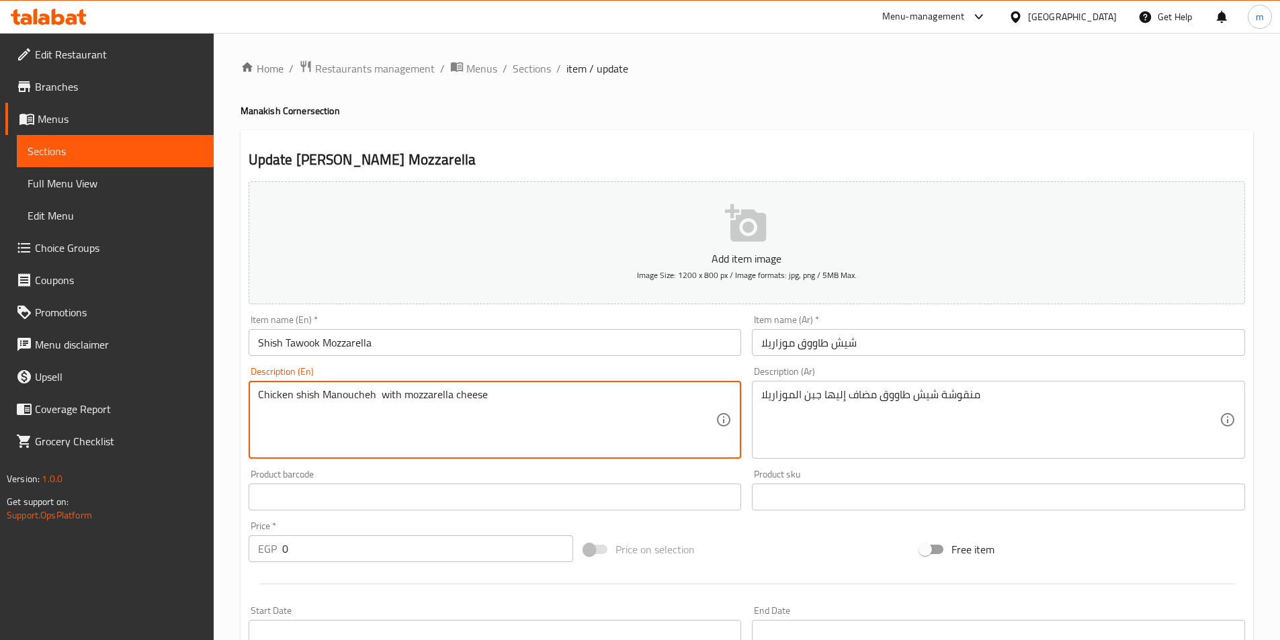
paste textarea "Tawook"
click at [323, 400] on textarea "Chicken shishTawook Manoucheh with mozzarella cheese" at bounding box center [487, 420] width 458 height 64
click at [319, 397] on textarea "Chicken shishTawook Manoucheh with mozzarella cheese" at bounding box center [487, 420] width 458 height 64
click at [277, 392] on textarea "Chicken shish Tawook Manoucheh with mozzarella cheese" at bounding box center [487, 420] width 458 height 64
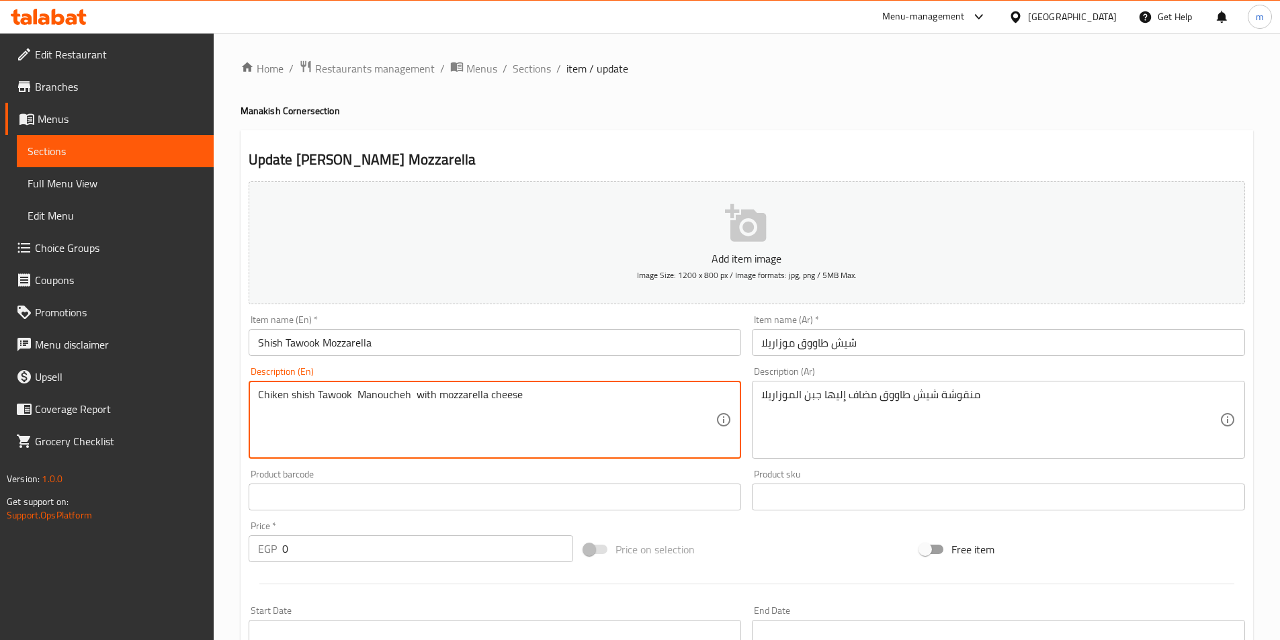
click at [276, 401] on textarea "Chiken shish Tawook Manoucheh with mozzarella cheese" at bounding box center [487, 420] width 458 height 64
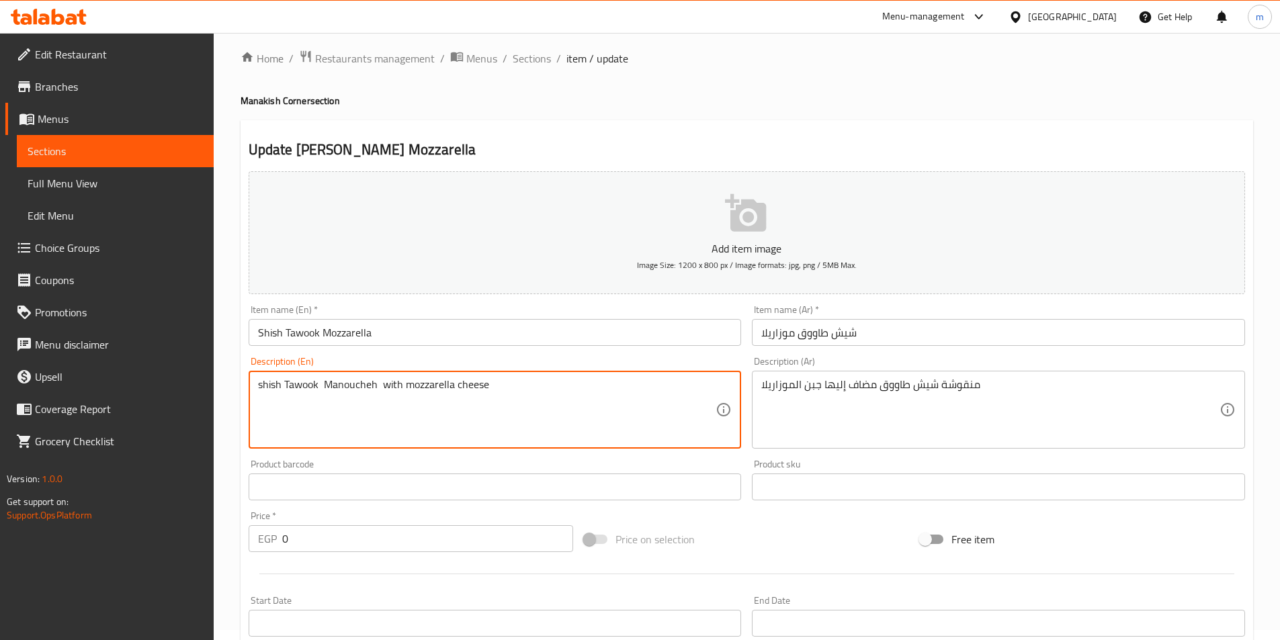
scroll to position [269, 0]
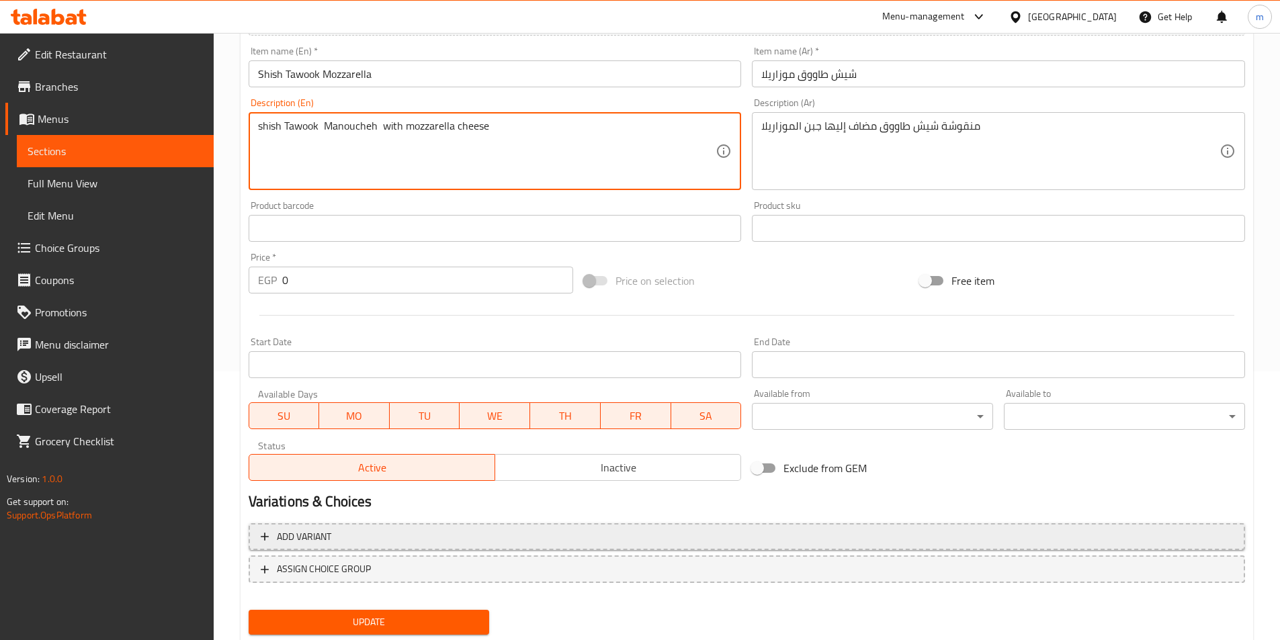
type textarea "shish Tawook Manoucheh with mozzarella cheese"
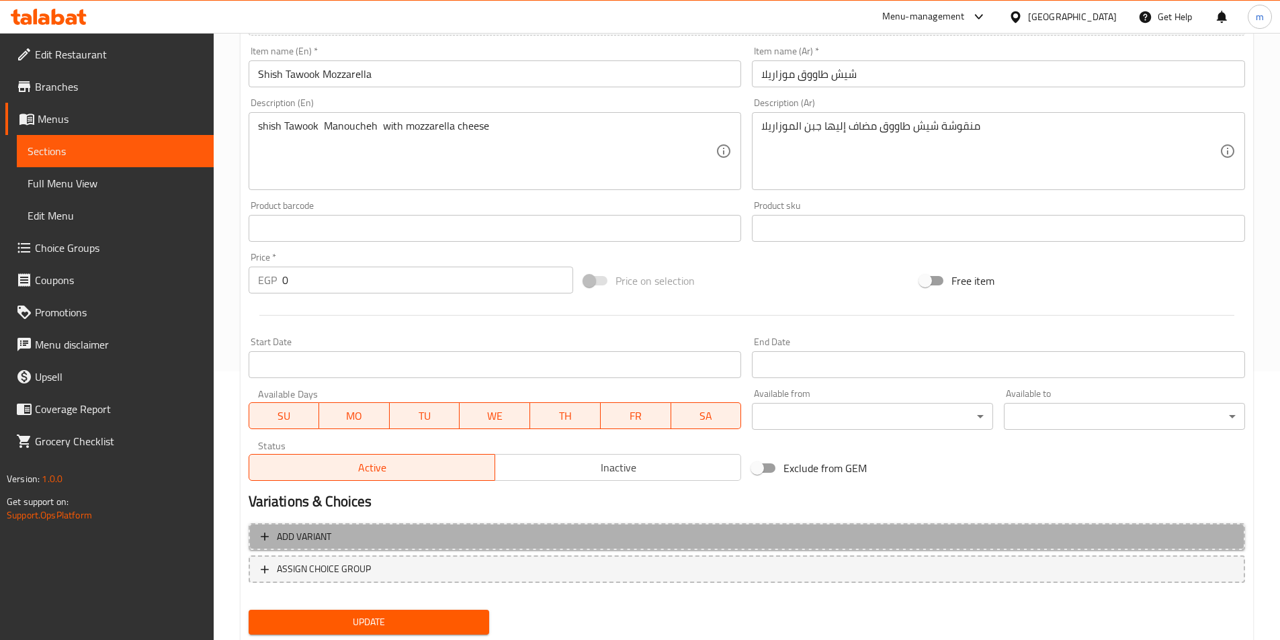
click at [516, 537] on span "Add variant" at bounding box center [747, 537] width 972 height 17
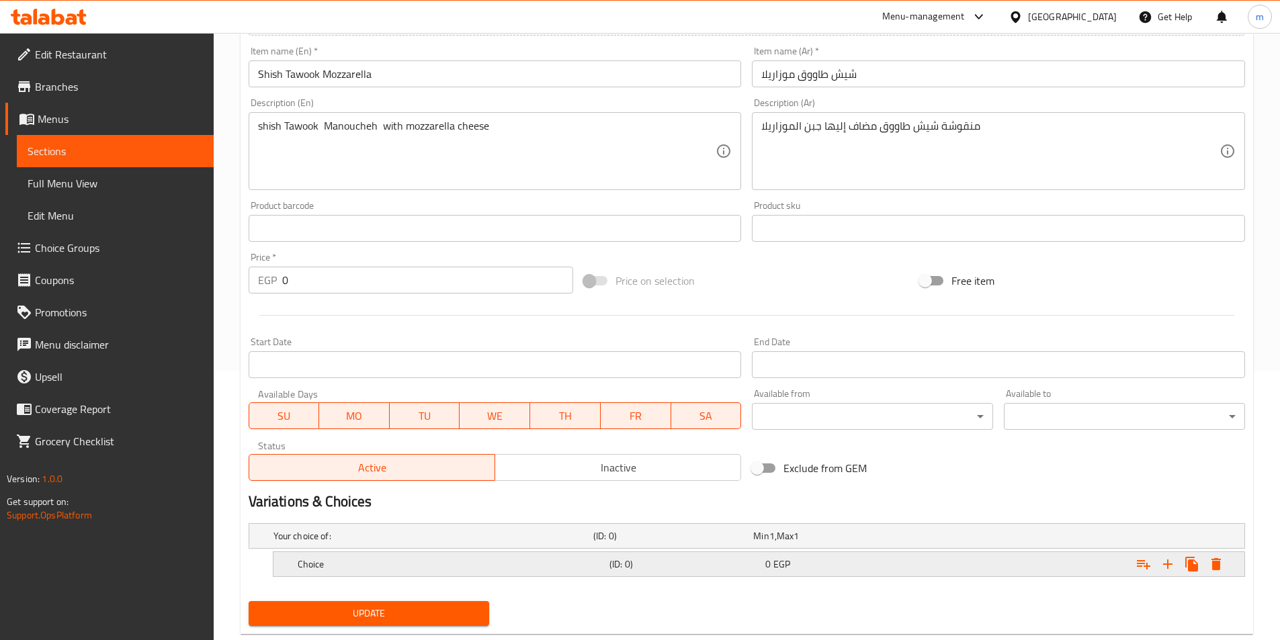
click at [417, 543] on h5 "Choice" at bounding box center [431, 536] width 315 height 13
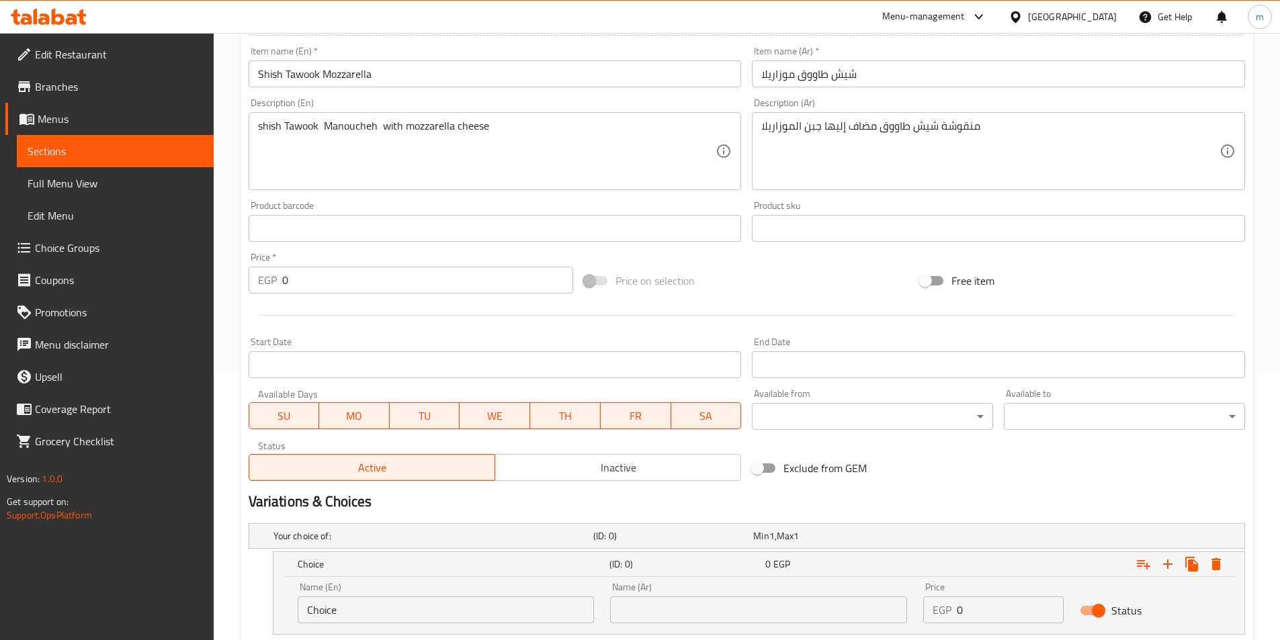
scroll to position [358, 0]
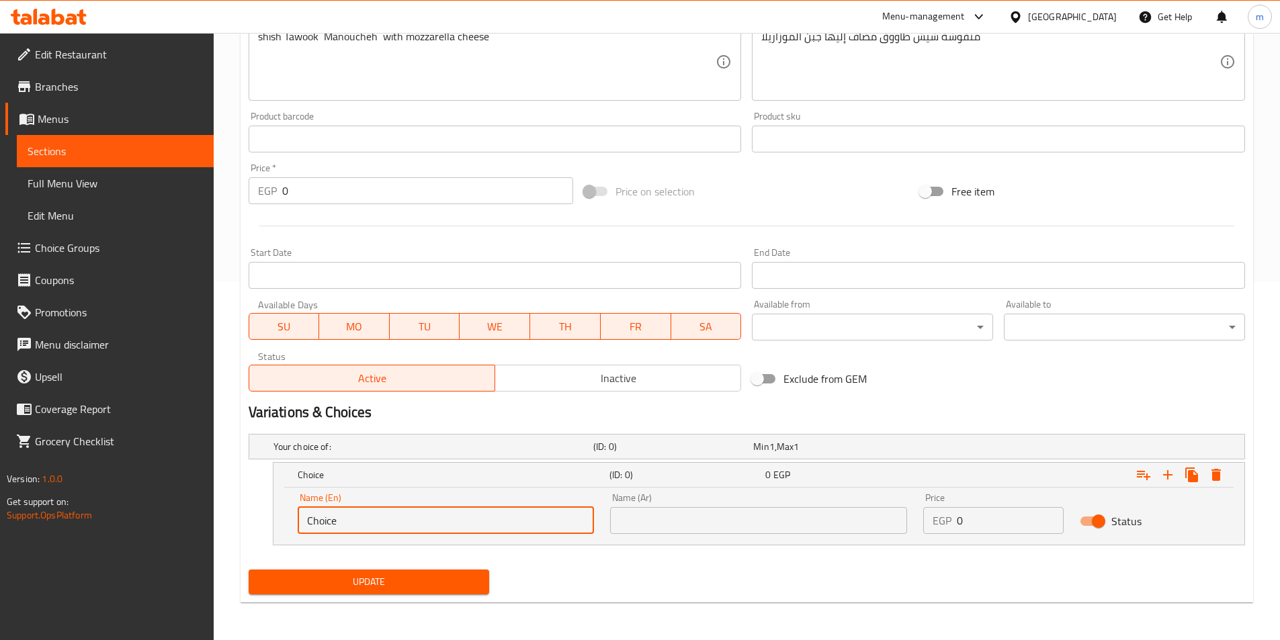
drag, startPoint x: 437, startPoint y: 529, endPoint x: 233, endPoint y: 522, distance: 204.4
click at [231, 522] on div "Home / Restaurants management / Menus / Sections / item / update Manakish Corne…" at bounding box center [747, 158] width 1067 height 966
click at [368, 528] on input "text" at bounding box center [446, 520] width 297 height 27
type input "Medium"
click at [668, 521] on input "text" at bounding box center [758, 520] width 297 height 27
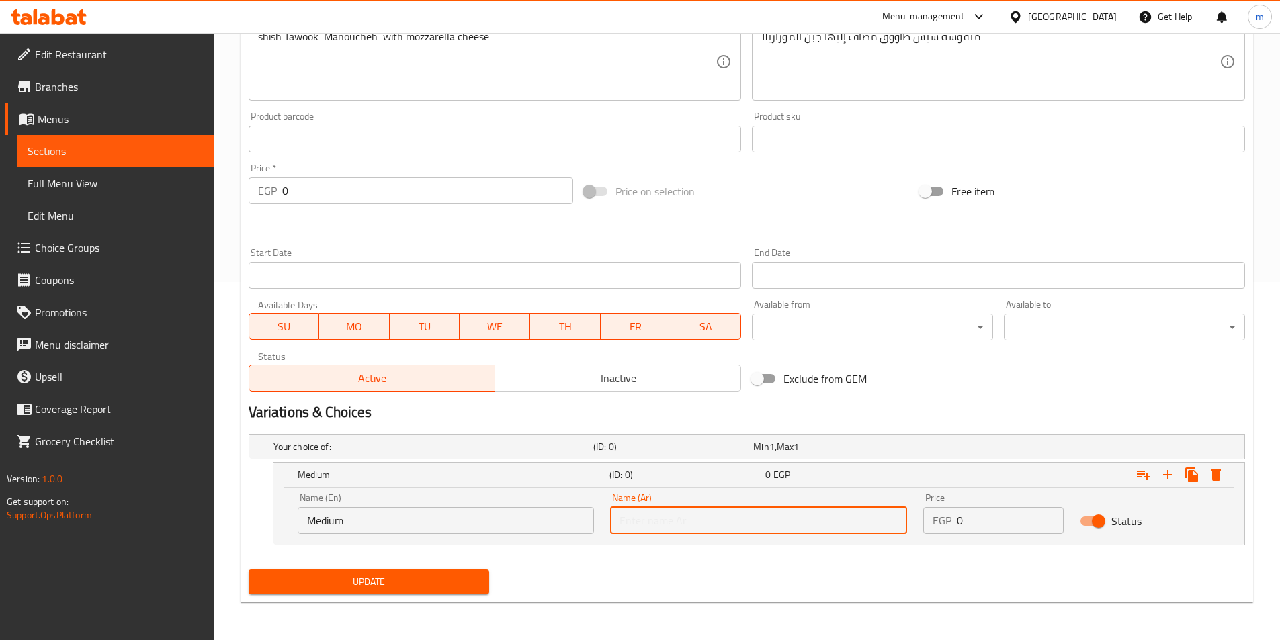
type input "وسط"
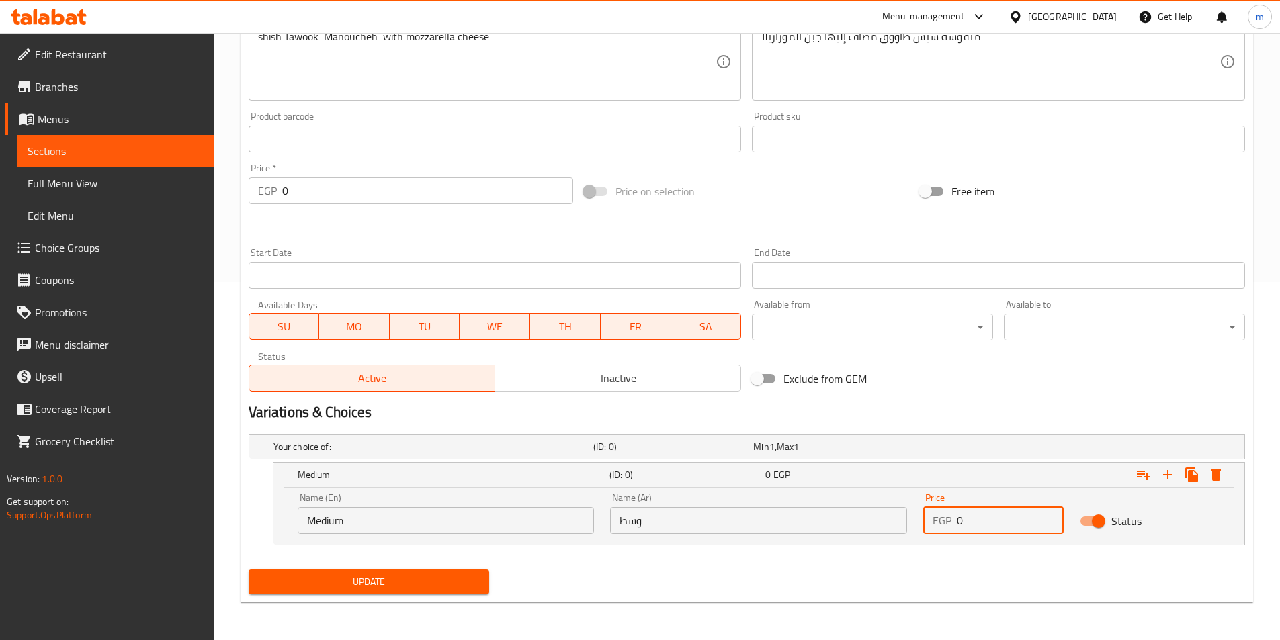
drag, startPoint x: 981, startPoint y: 524, endPoint x: 946, endPoint y: 526, distance: 35.0
click at [947, 526] on div "EGP 0 Price" at bounding box center [993, 520] width 140 height 27
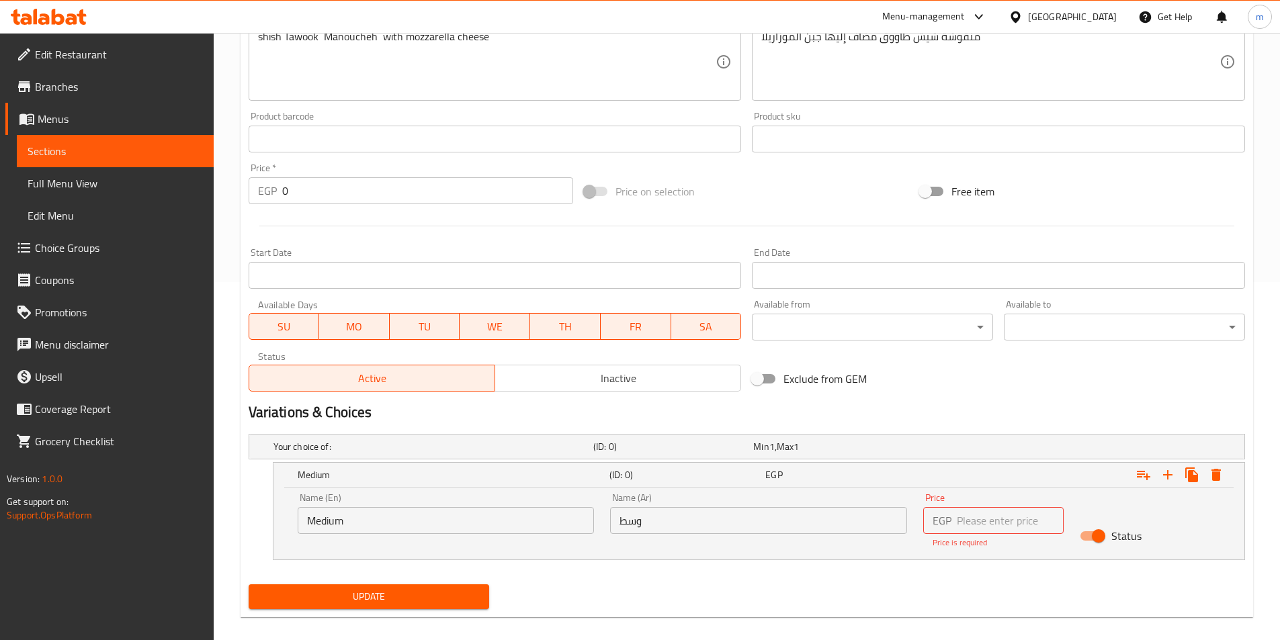
click at [1016, 516] on input "number" at bounding box center [1010, 520] width 107 height 27
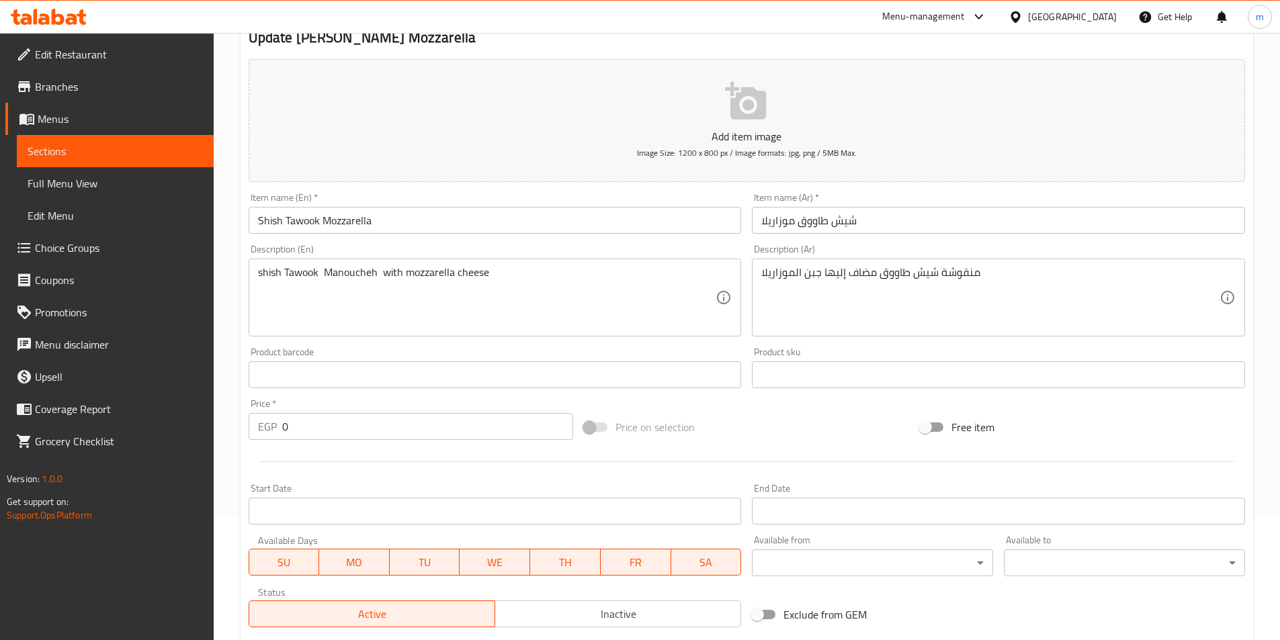
scroll to position [291, 0]
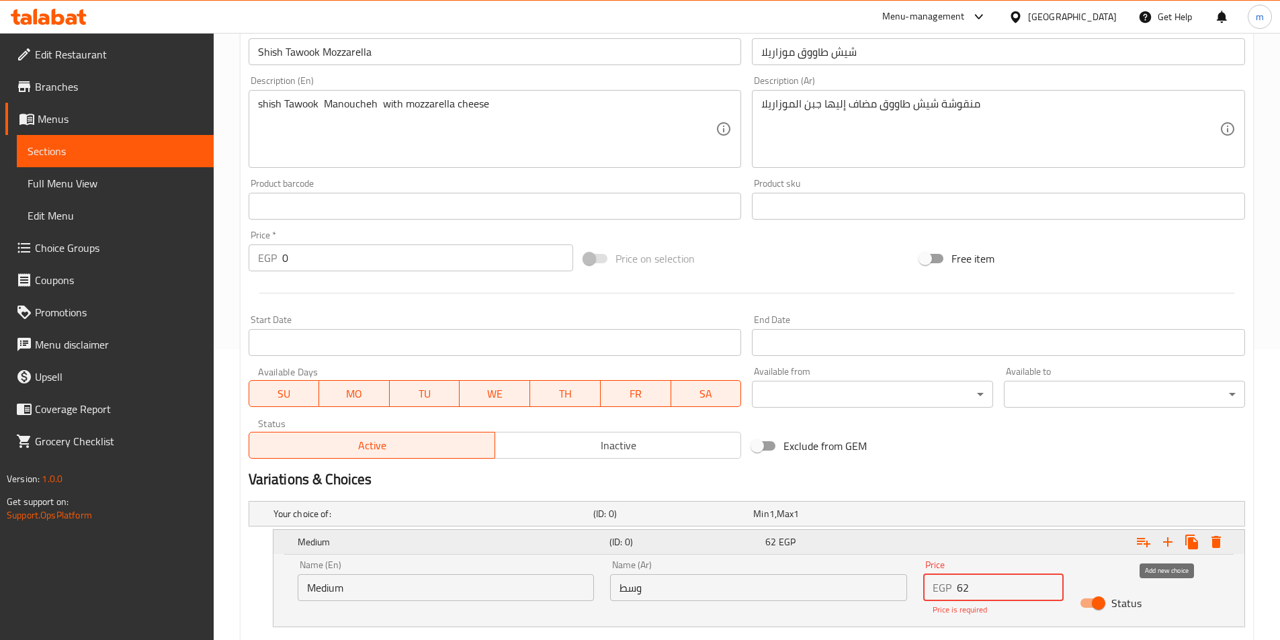
type input "62"
click at [1173, 548] on icon "Expand" at bounding box center [1168, 542] width 16 height 16
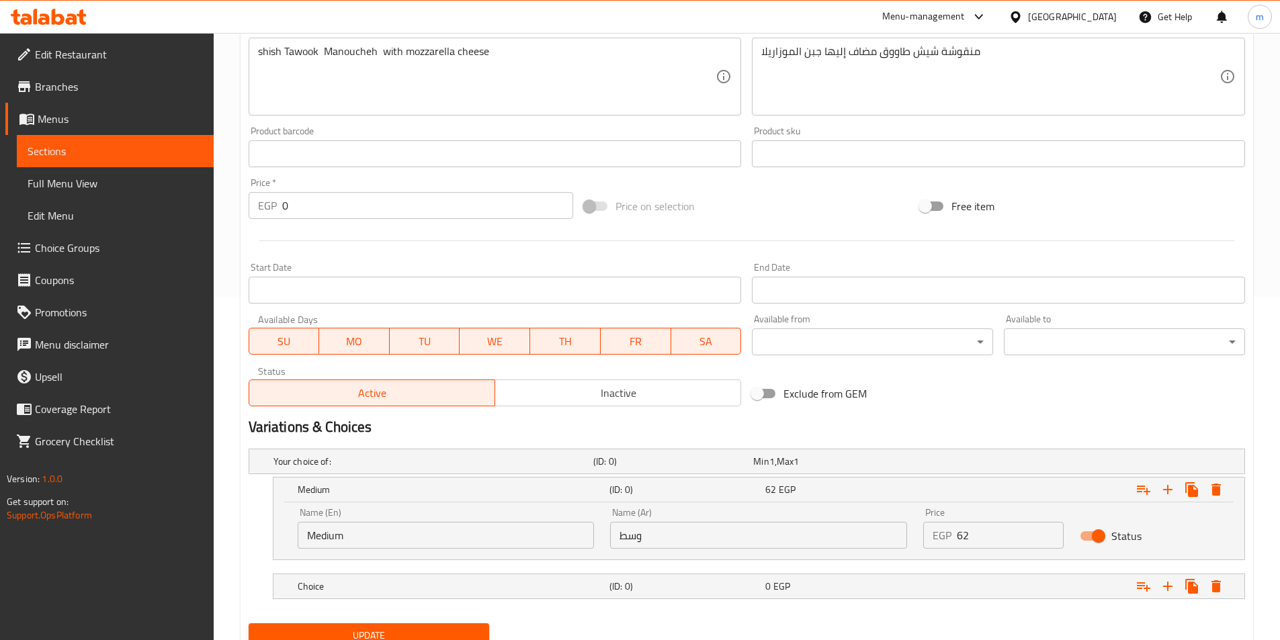
scroll to position [397, 0]
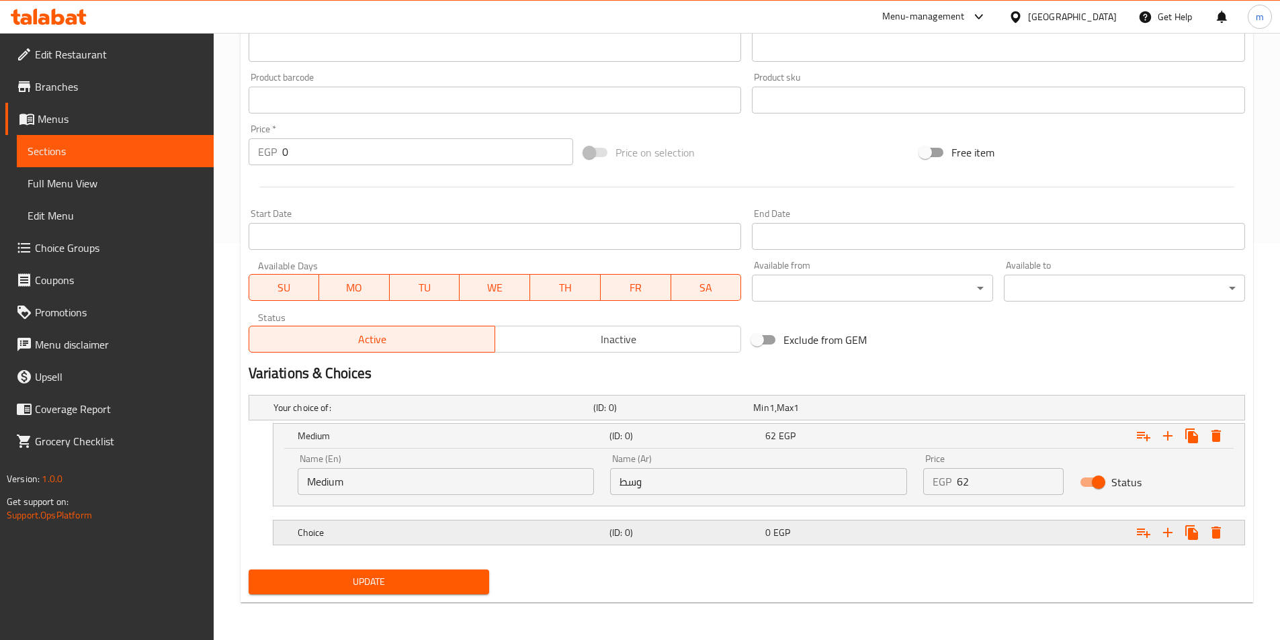
click at [655, 417] on div "(ID: 0)" at bounding box center [671, 408] width 160 height 19
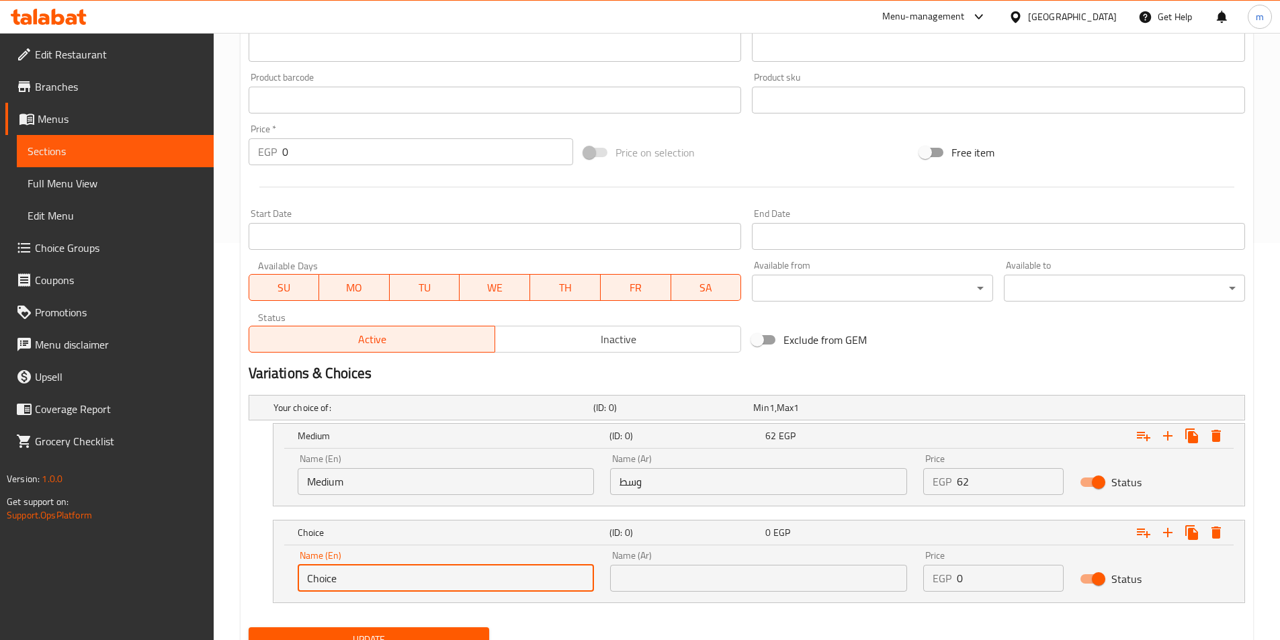
drag, startPoint x: 416, startPoint y: 585, endPoint x: 212, endPoint y: 584, distance: 204.3
click at [212, 584] on div "Edit Restaurant Branches Menus Sections Full Menu View Edit Menu Choice Groups …" at bounding box center [640, 167] width 1280 height 1063
click at [368, 585] on input "text" at bounding box center [446, 578] width 297 height 27
type input "Large"
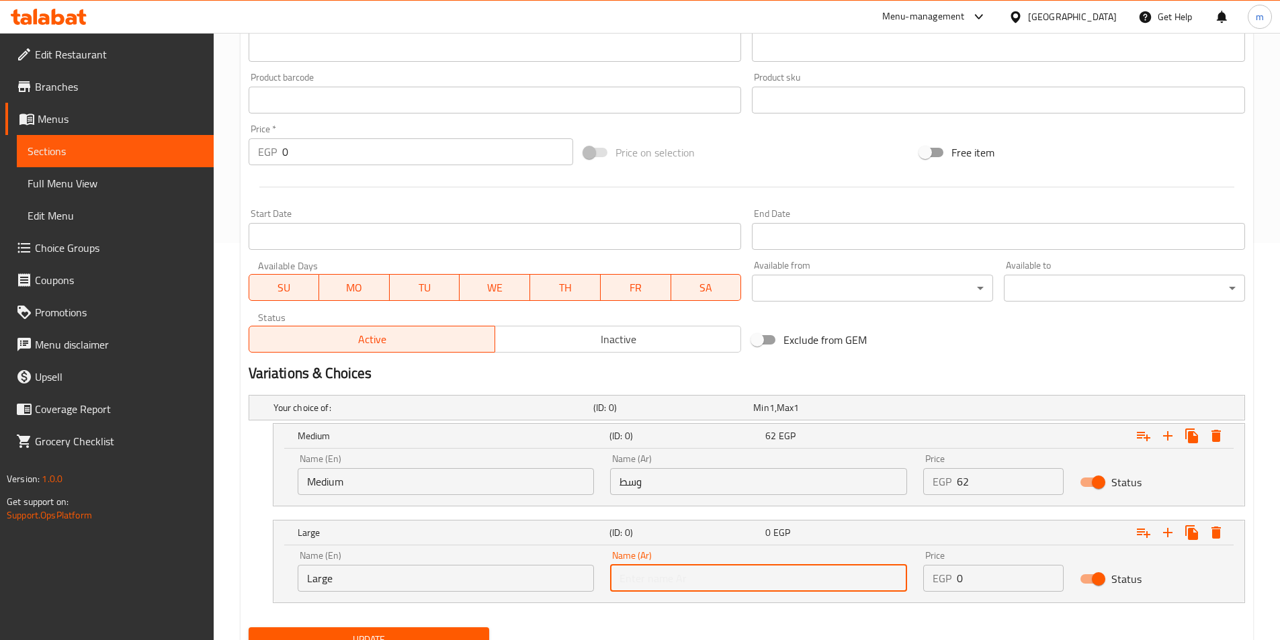
click at [641, 578] on input "text" at bounding box center [758, 578] width 297 height 27
type input "كبير"
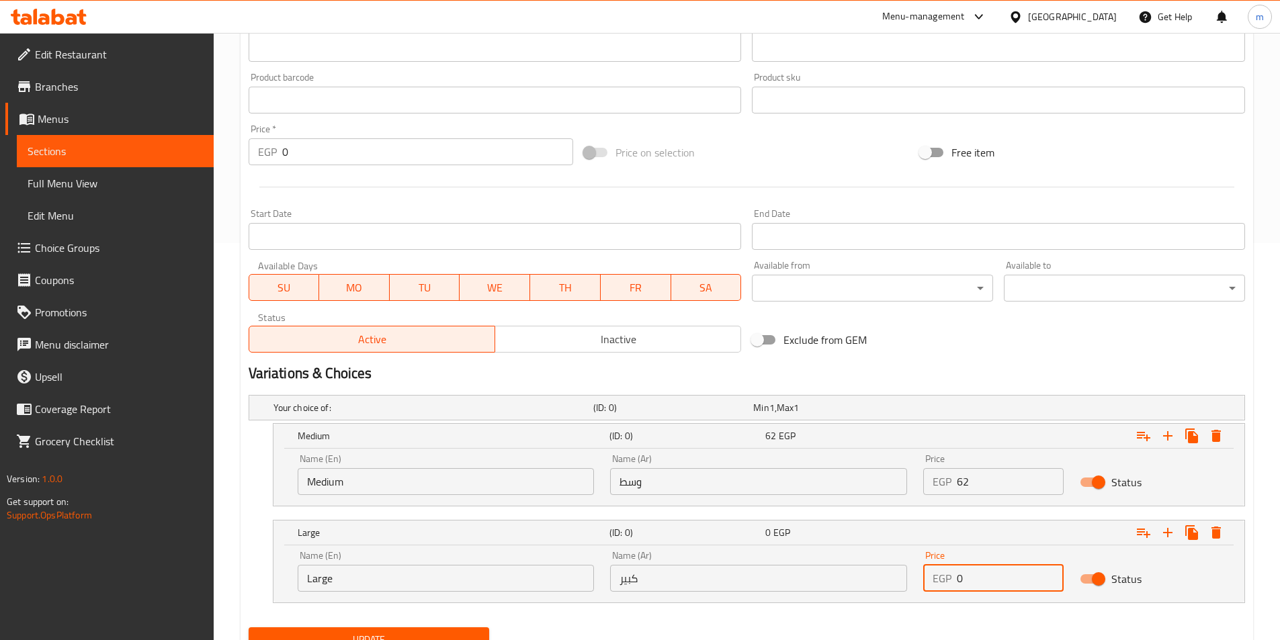
drag, startPoint x: 967, startPoint y: 584, endPoint x: 928, endPoint y: 590, distance: 39.4
click at [928, 590] on div "EGP 0 Price" at bounding box center [993, 578] width 140 height 27
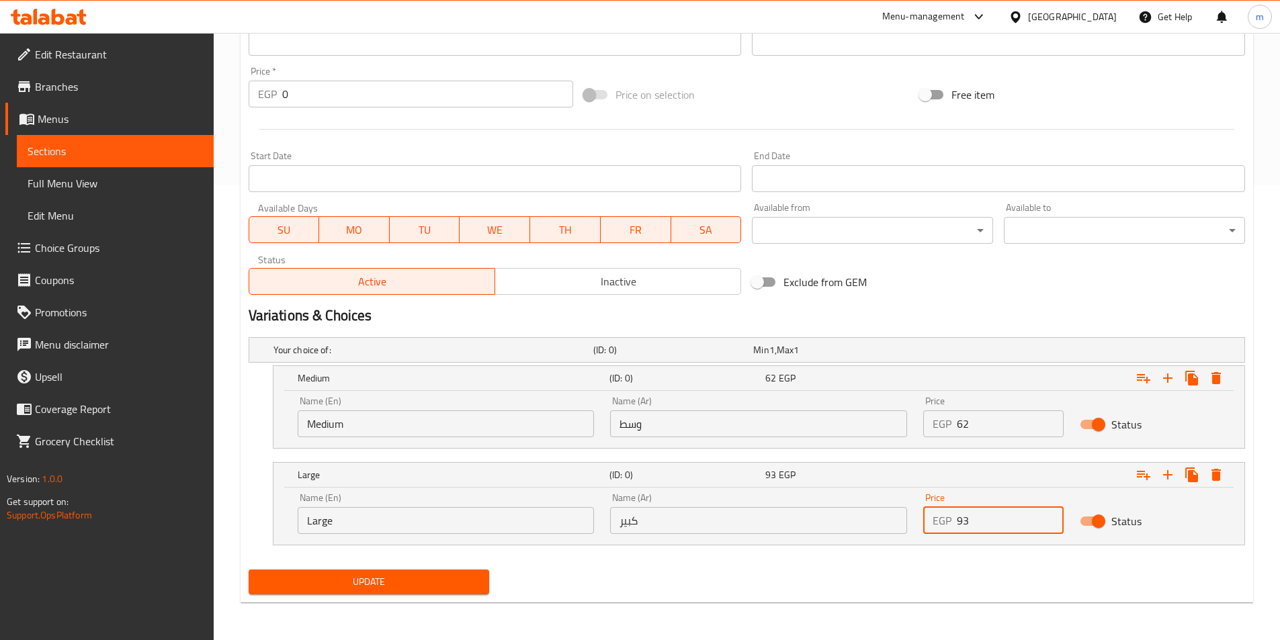
type input "93"
click at [448, 590] on span "Update" at bounding box center [369, 582] width 220 height 17
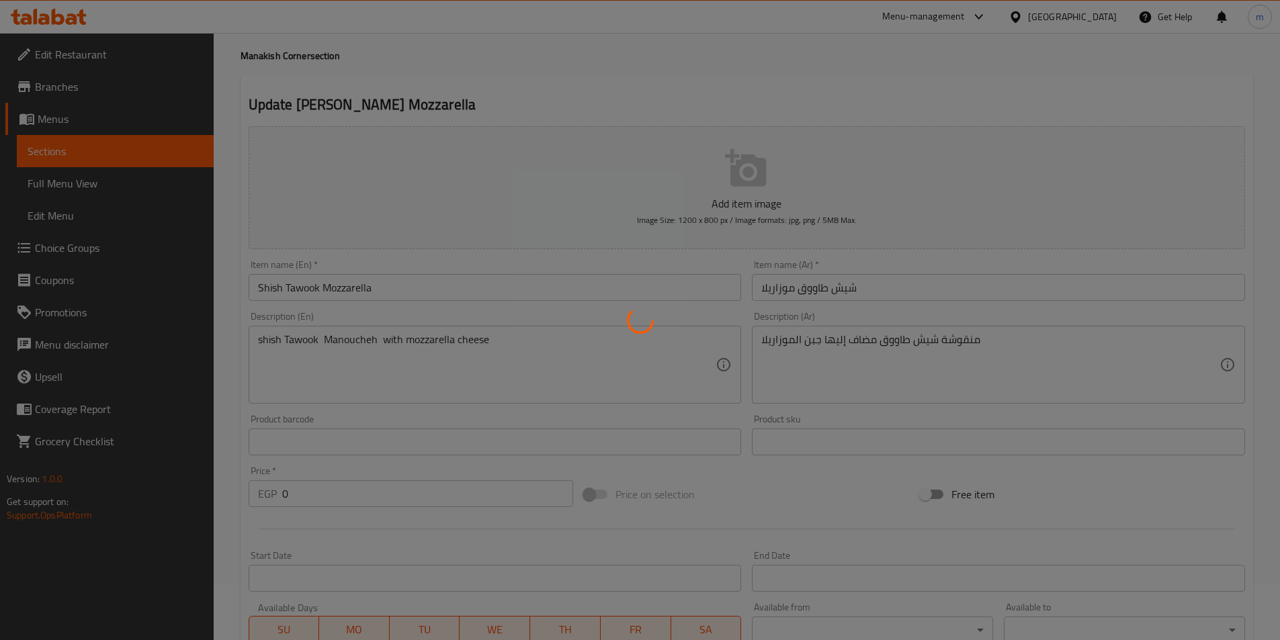
scroll to position [0, 0]
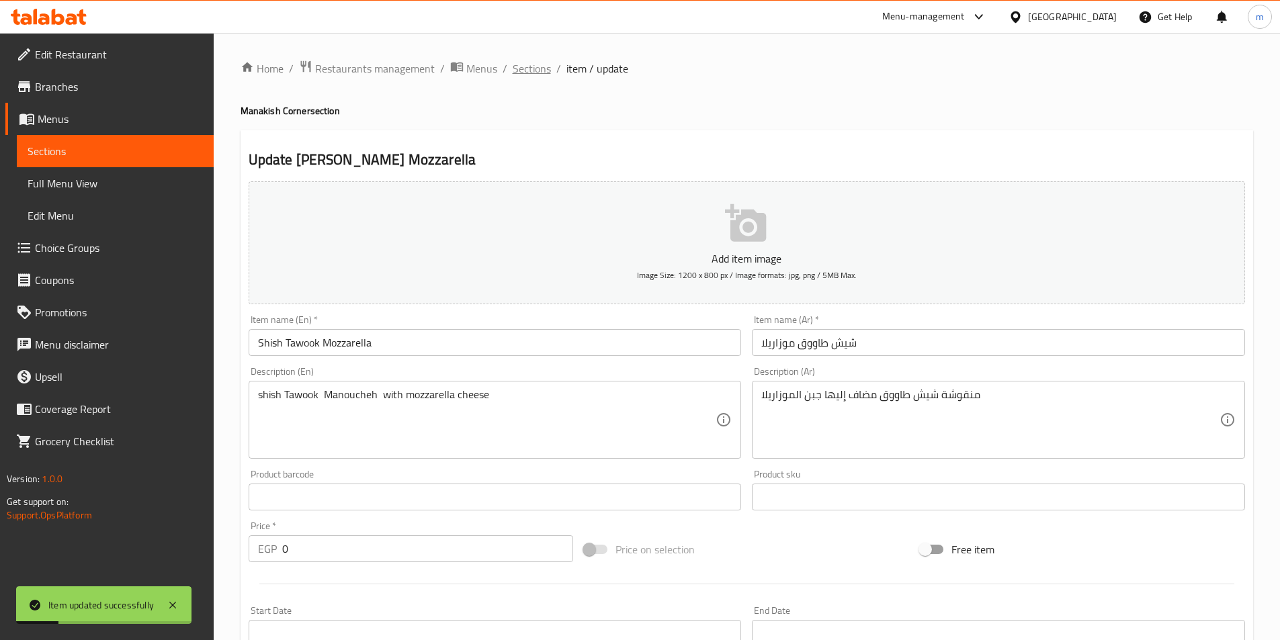
click at [513, 62] on span "Sections" at bounding box center [532, 68] width 38 height 16
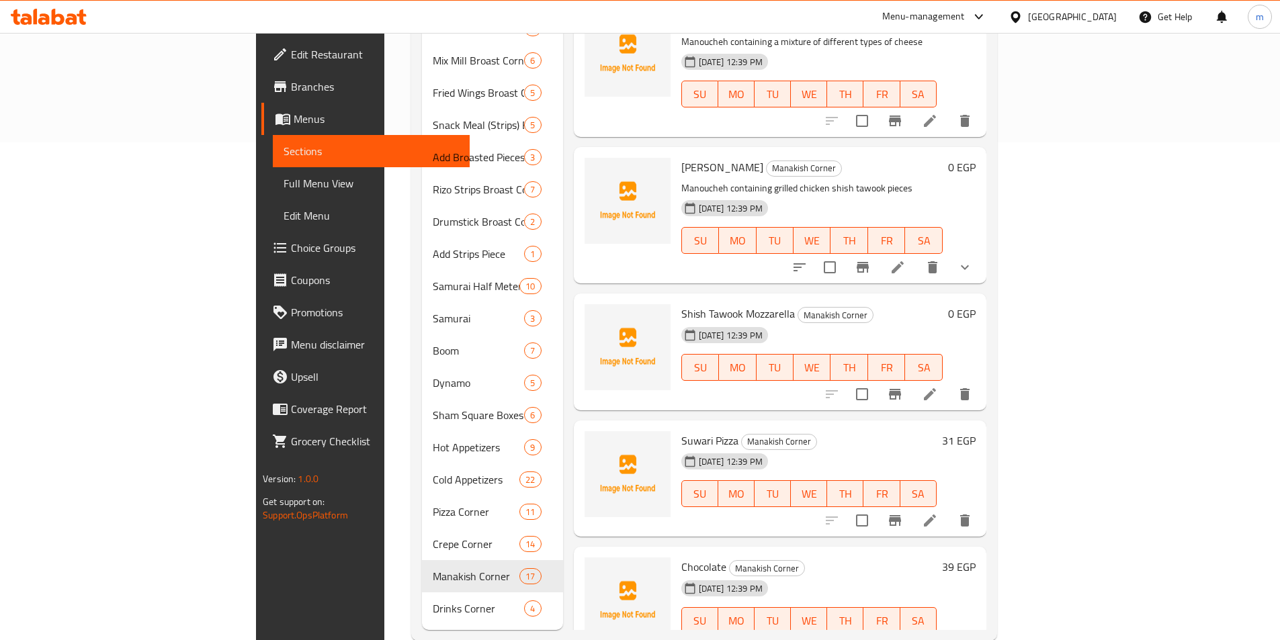
scroll to position [505, 0]
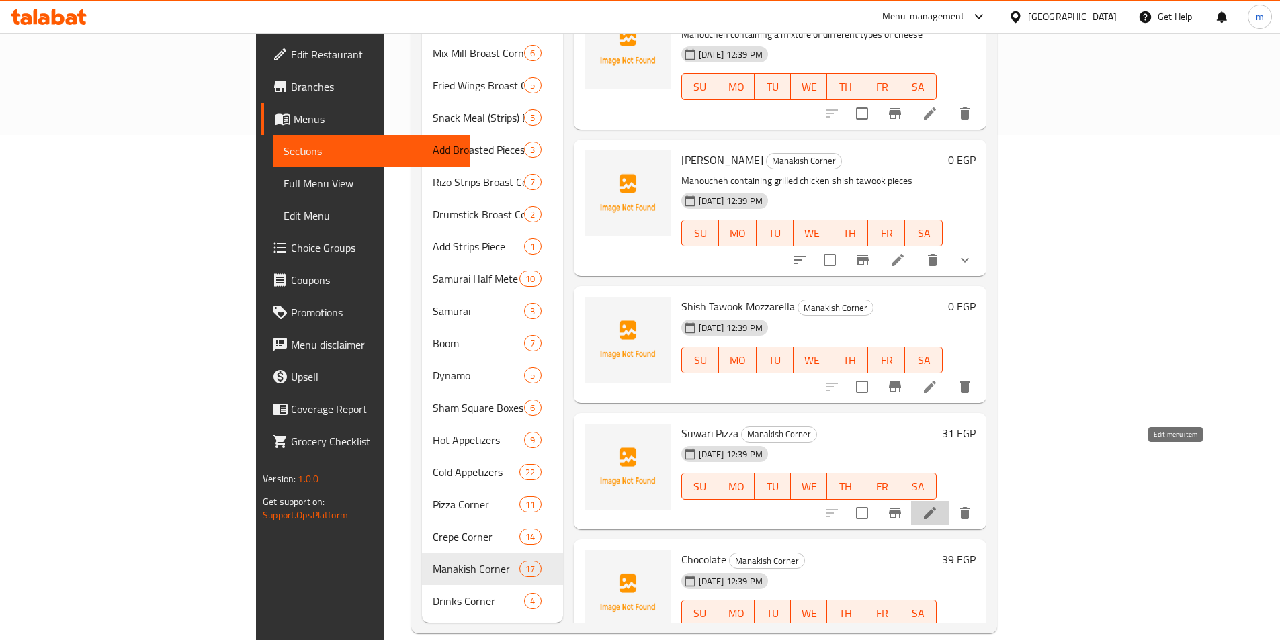
click at [936, 507] on icon at bounding box center [930, 513] width 12 height 12
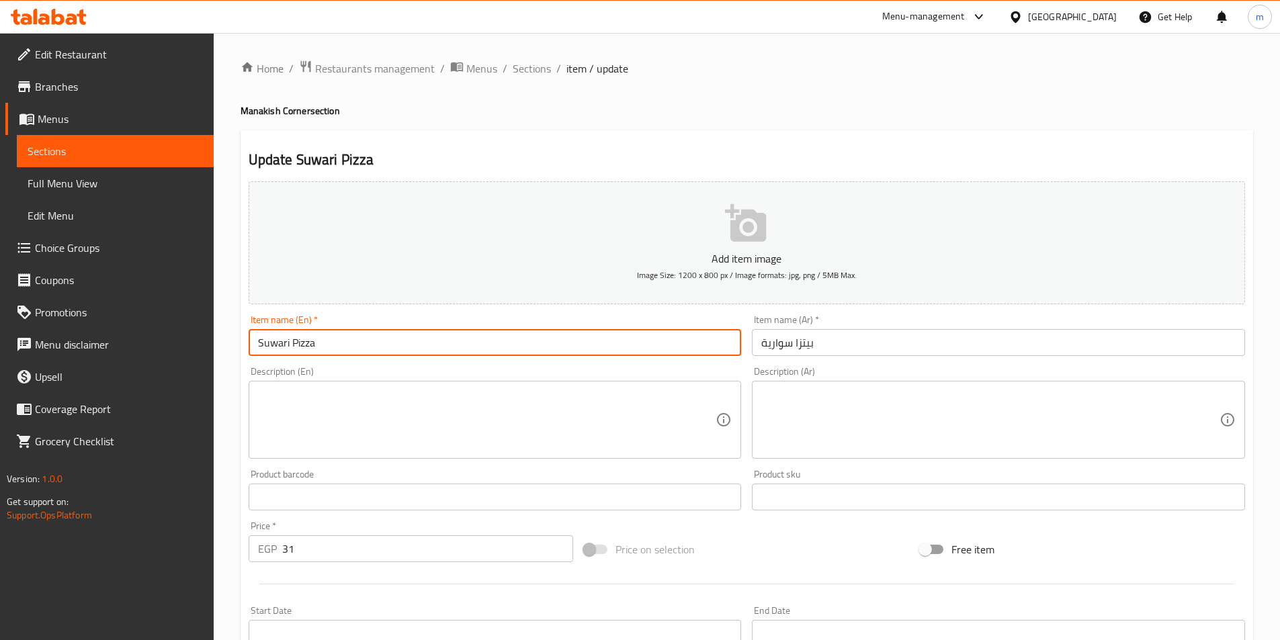
click at [350, 344] on input "Suwari Pizza" at bounding box center [495, 342] width 493 height 27
type input "Suwari Pizza Medium"
click at [779, 340] on input "بيتزا سوارية" at bounding box center [998, 342] width 493 height 27
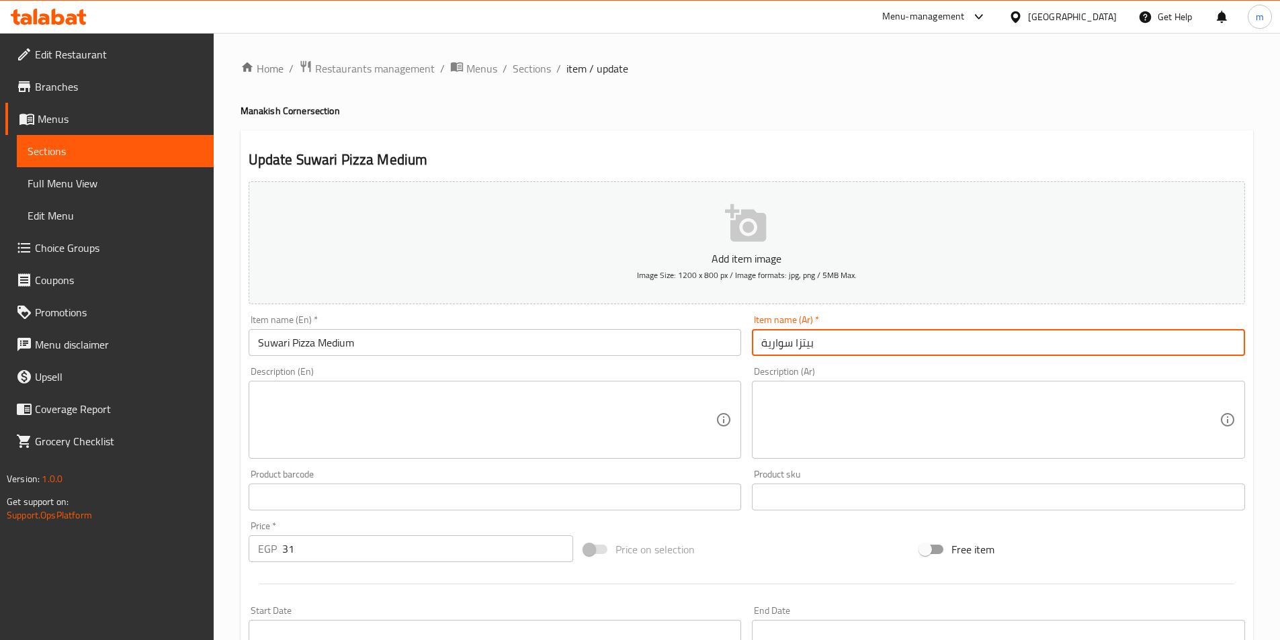
click at [779, 340] on input "بيتزا سوارية" at bounding box center [998, 342] width 493 height 27
click at [1082, 358] on div "Item name (Ar)   * بيتزا سوارية Item name (Ar) *" at bounding box center [999, 336] width 504 height 52
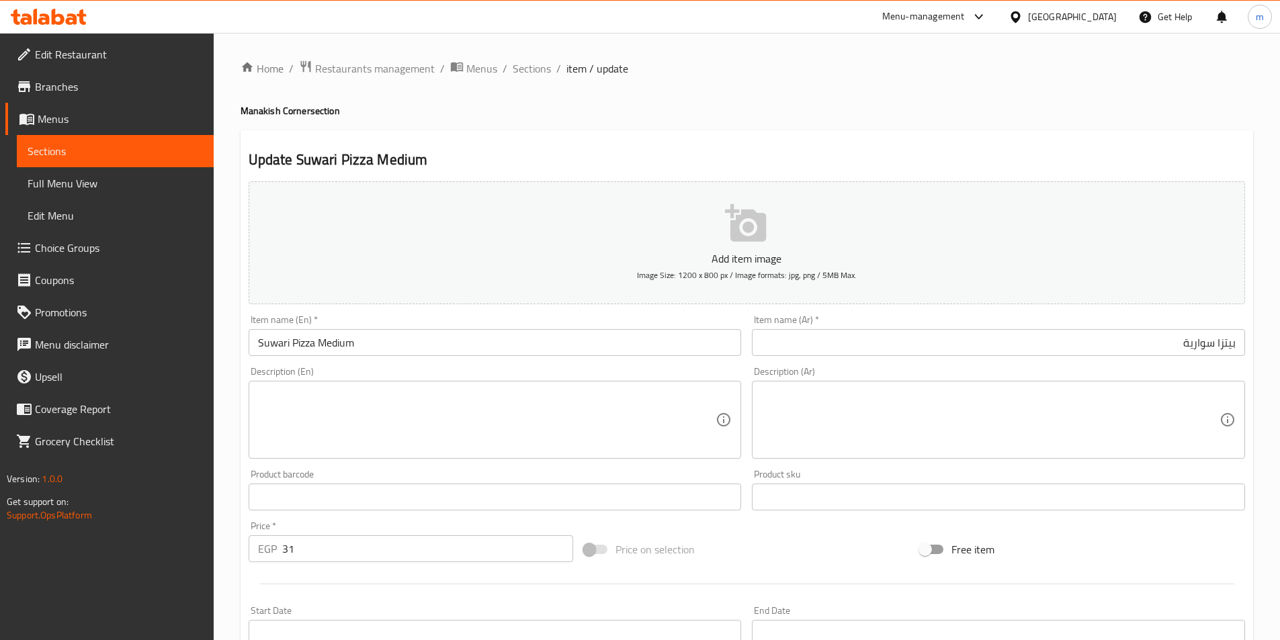
click at [1171, 355] on input "بيتزا سوارية" at bounding box center [998, 342] width 493 height 27
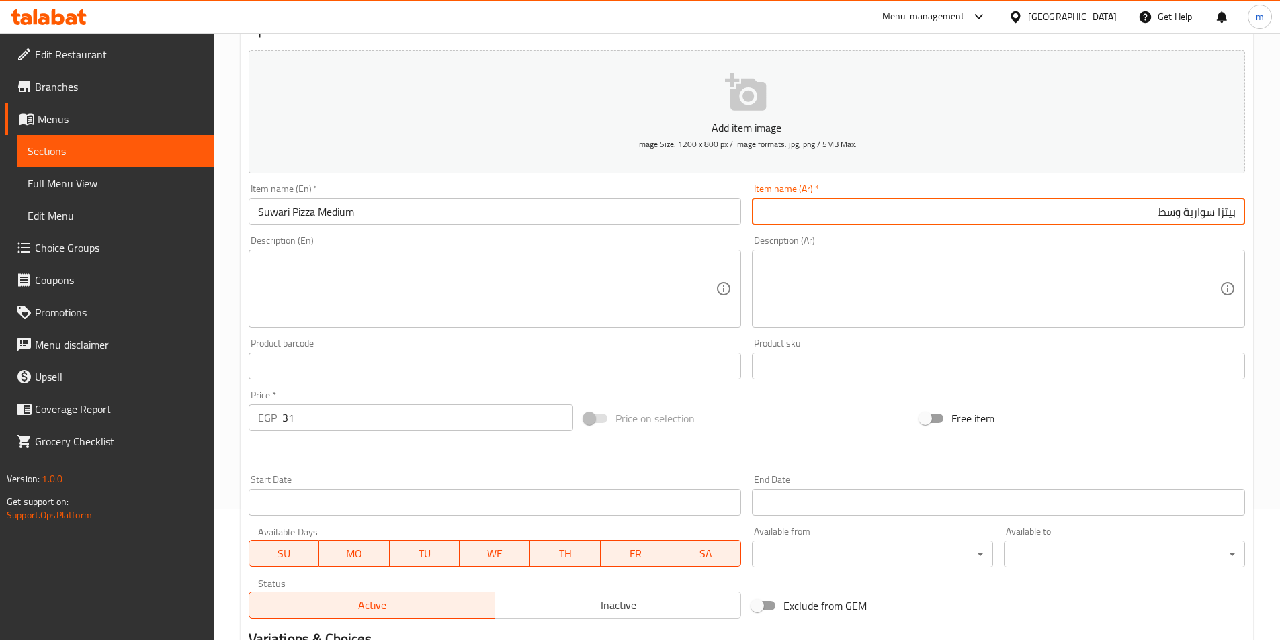
scroll to position [269, 0]
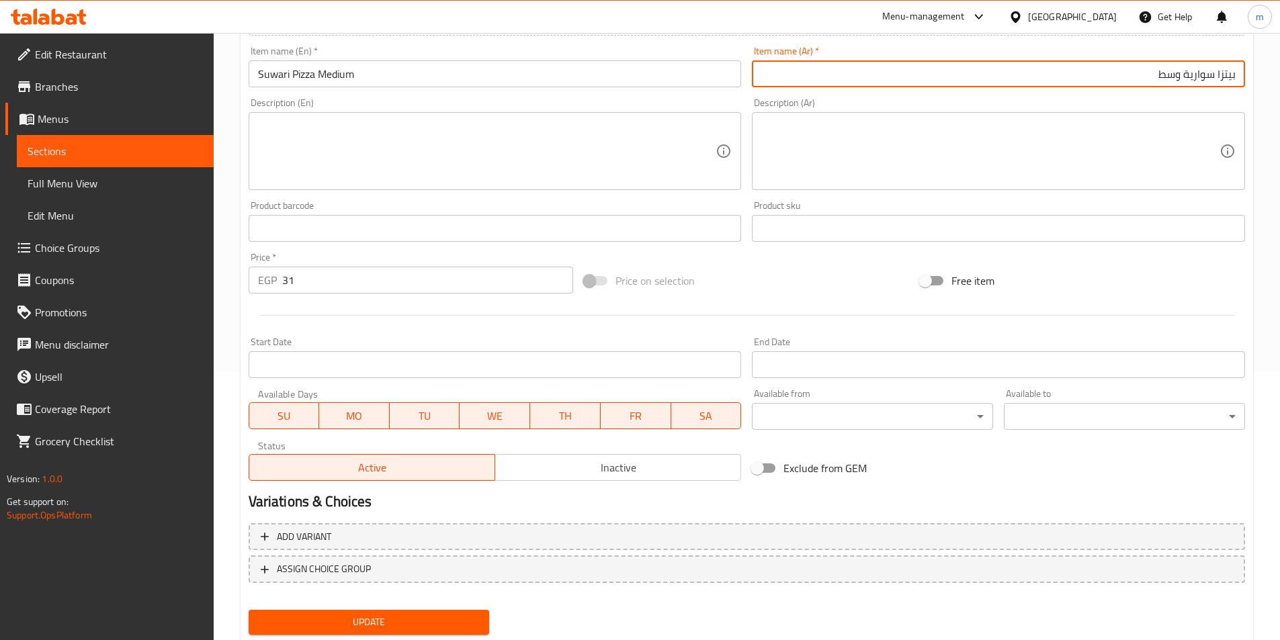
type input "بيتزا سوارية وسط"
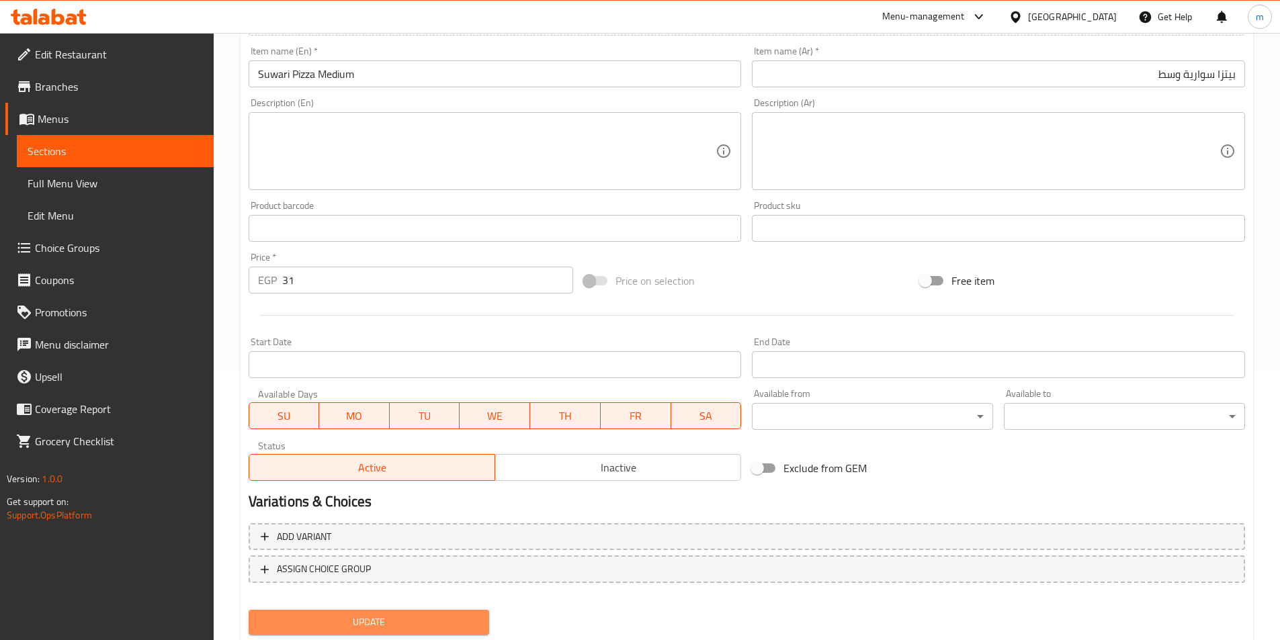
click at [392, 630] on span "Update" at bounding box center [369, 622] width 220 height 17
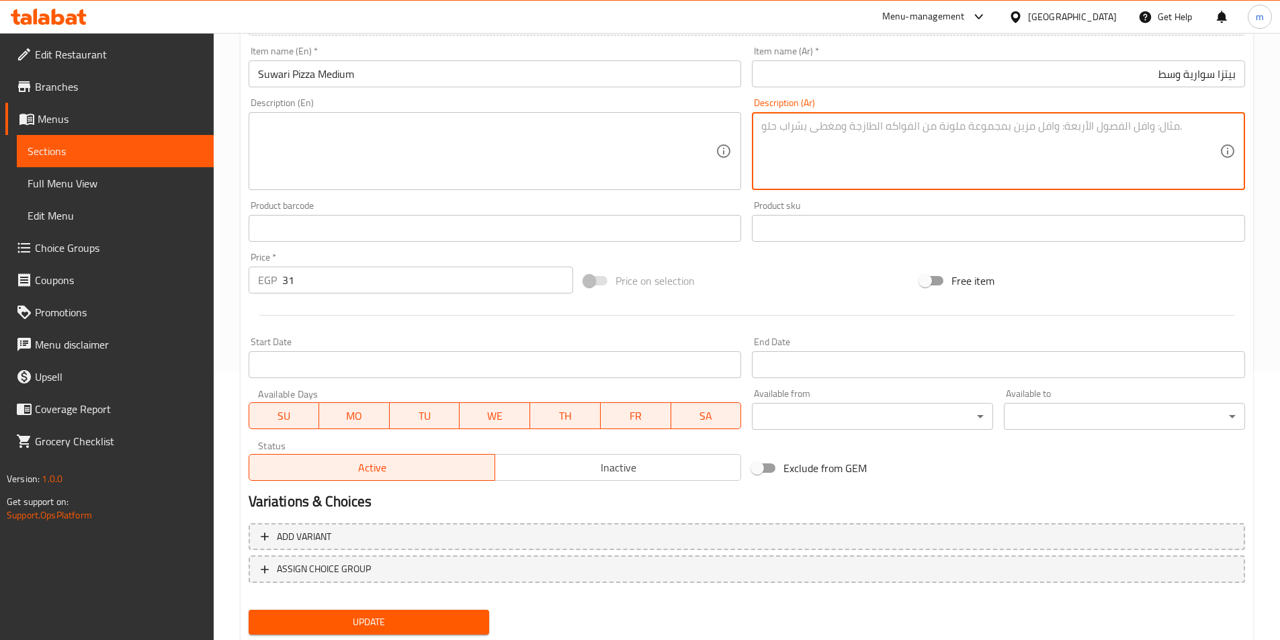
click at [1011, 151] on textarea at bounding box center [990, 152] width 458 height 64
paste textarea "تزا صغيرة تحتوي على مكونات متنوعة من الخضار واللحوم"
click at [1228, 134] on div "تزا صغيرة تحتوي على مكونات متنوعة من الخضار واللحوم Description (Ar)" at bounding box center [998, 151] width 493 height 78
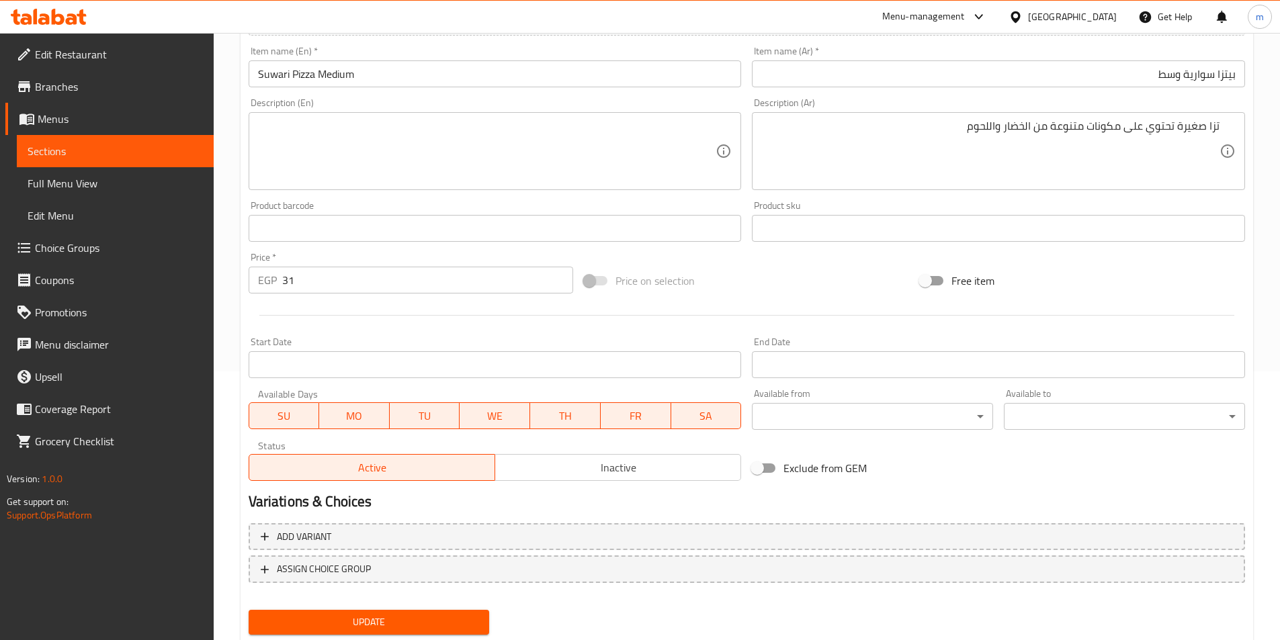
click at [1226, 128] on div "تزا صغيرة تحتوي على مكونات متنوعة من الخضار واللحوم Description (Ar)" at bounding box center [998, 151] width 493 height 78
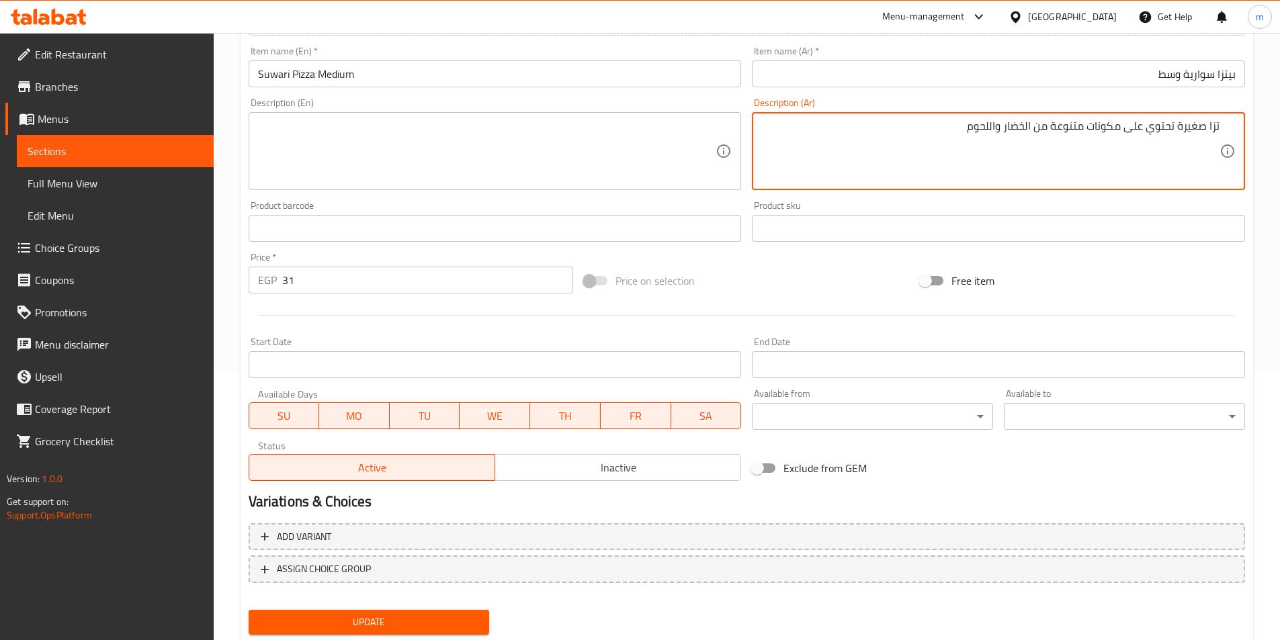
click at [1222, 124] on div "تزا صغيرة تحتوي على مكونات متنوعة من الخضار واللحوم Description (Ar)" at bounding box center [998, 151] width 493 height 78
click at [1216, 128] on textarea "تزا صغيرة تحتوي على مكونات متنوعة من الخضار واللحوم" at bounding box center [990, 152] width 458 height 64
click at [1158, 132] on textarea "بيتزا صغيرة تحتوي على مكونات متنوعة من الخضار واللحوم" at bounding box center [990, 152] width 458 height 64
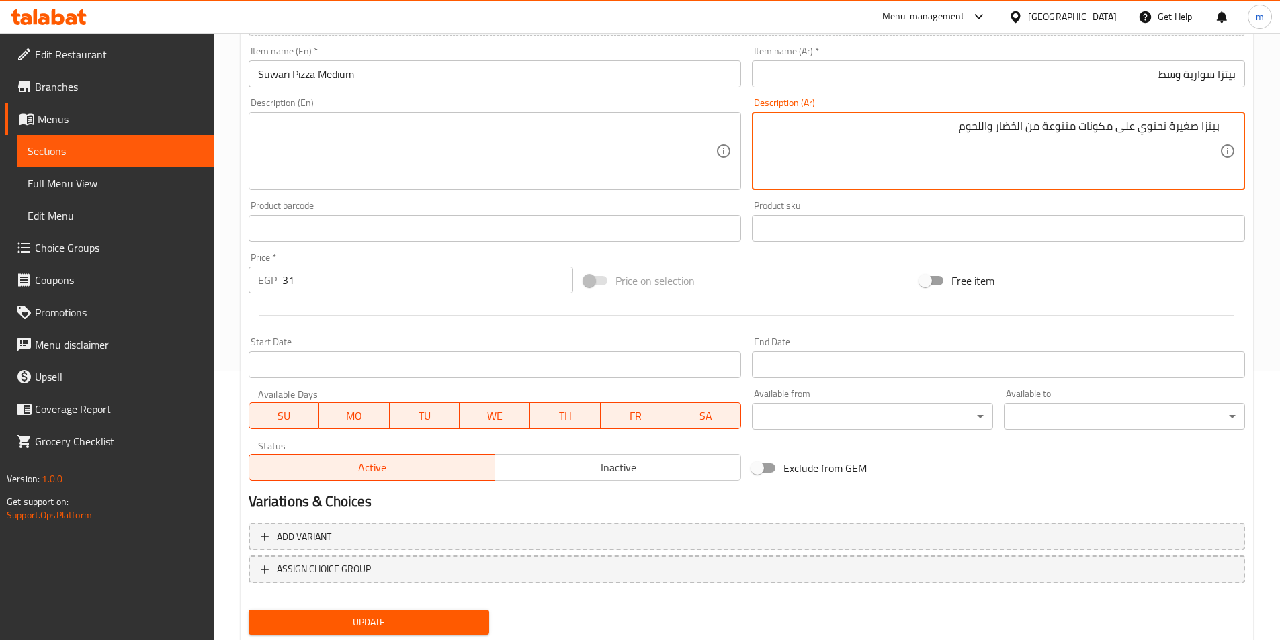
type textarea "بيتزا صغيرة تحتوي على مكونات متنوعة من الخضار واللحوم"
click at [379, 159] on textarea at bounding box center [487, 152] width 458 height 64
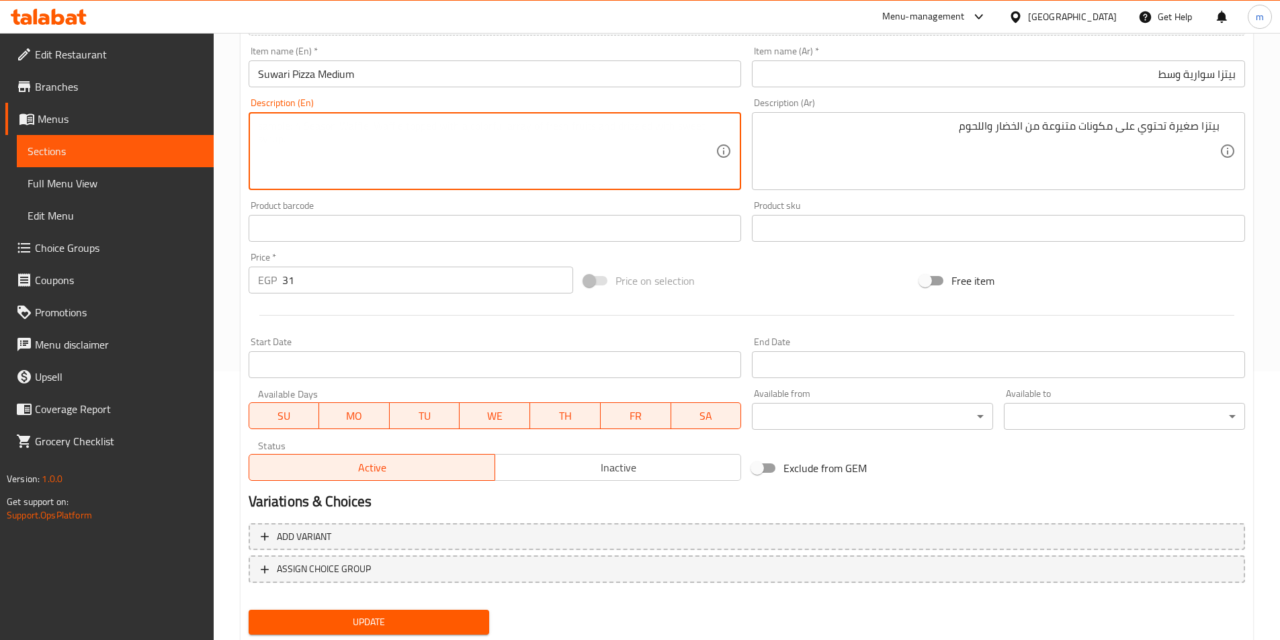
paste textarea "Small pizza containing a variety of vegetables and meat ingredients"
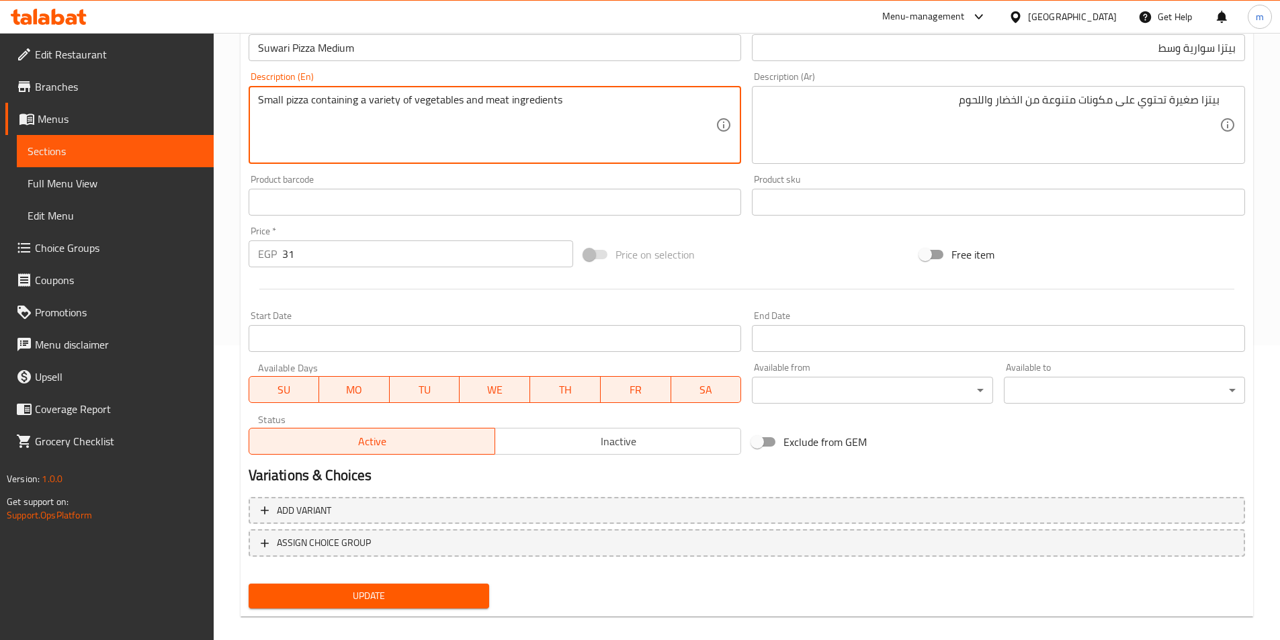
scroll to position [309, 0]
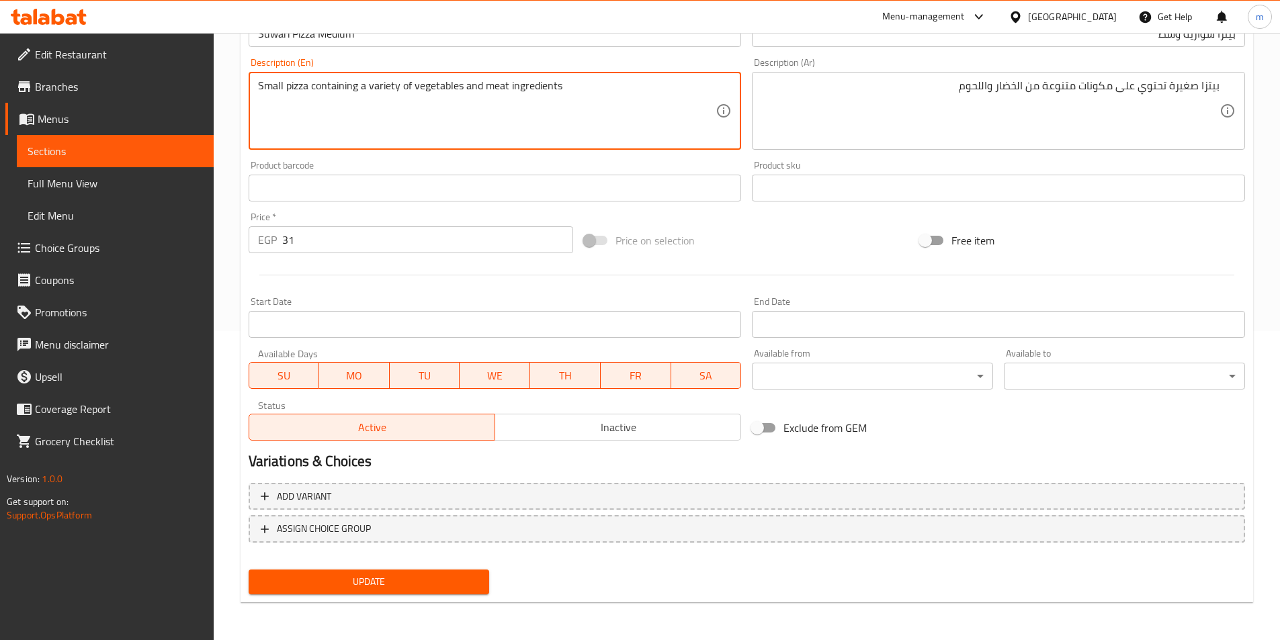
type textarea "Small pizza containing a variety of vegetables and meat ingredients"
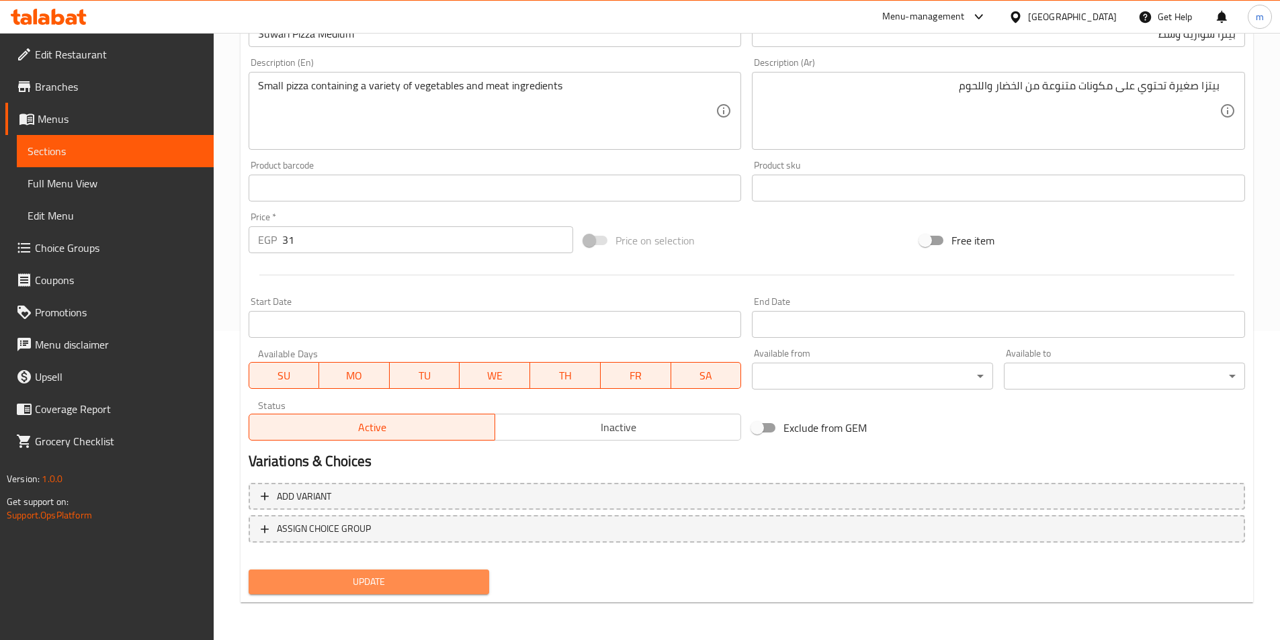
click at [445, 572] on button "Update" at bounding box center [369, 582] width 241 height 25
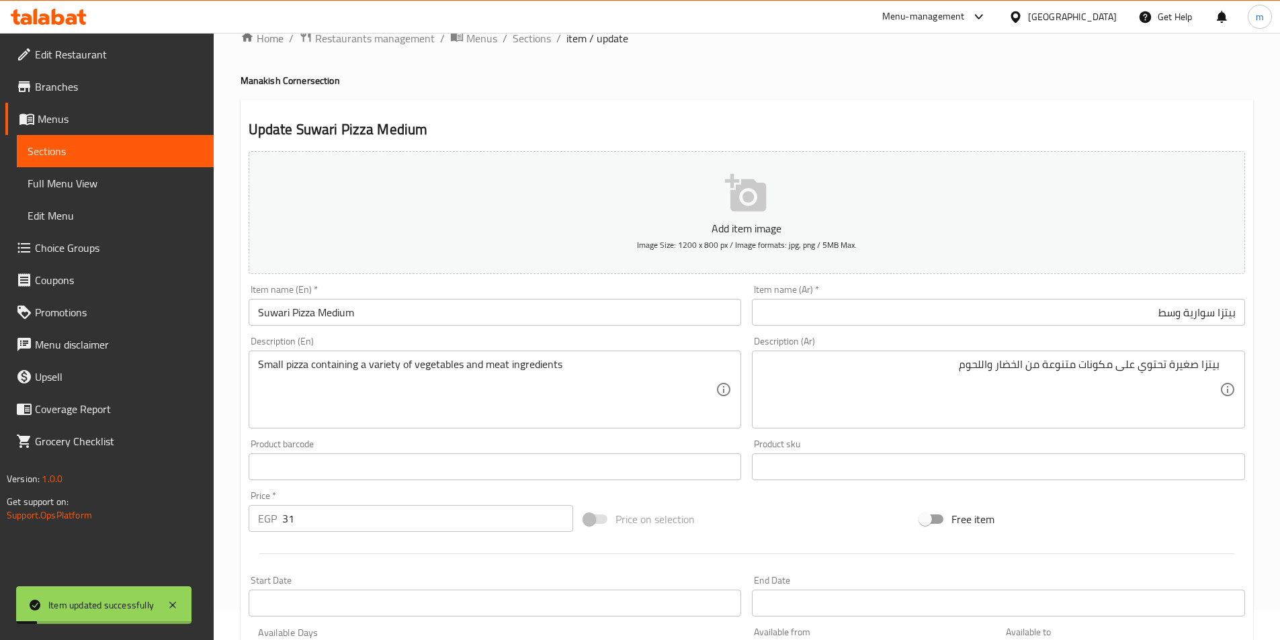
scroll to position [0, 0]
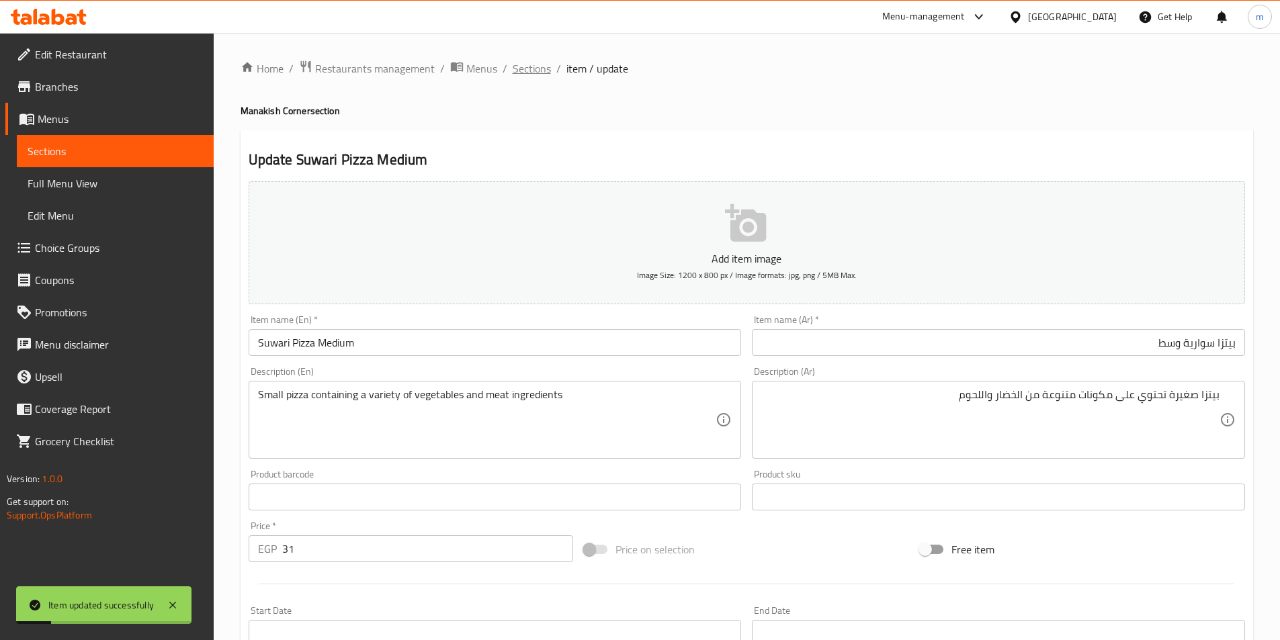
click at [542, 77] on span "Sections" at bounding box center [532, 68] width 38 height 16
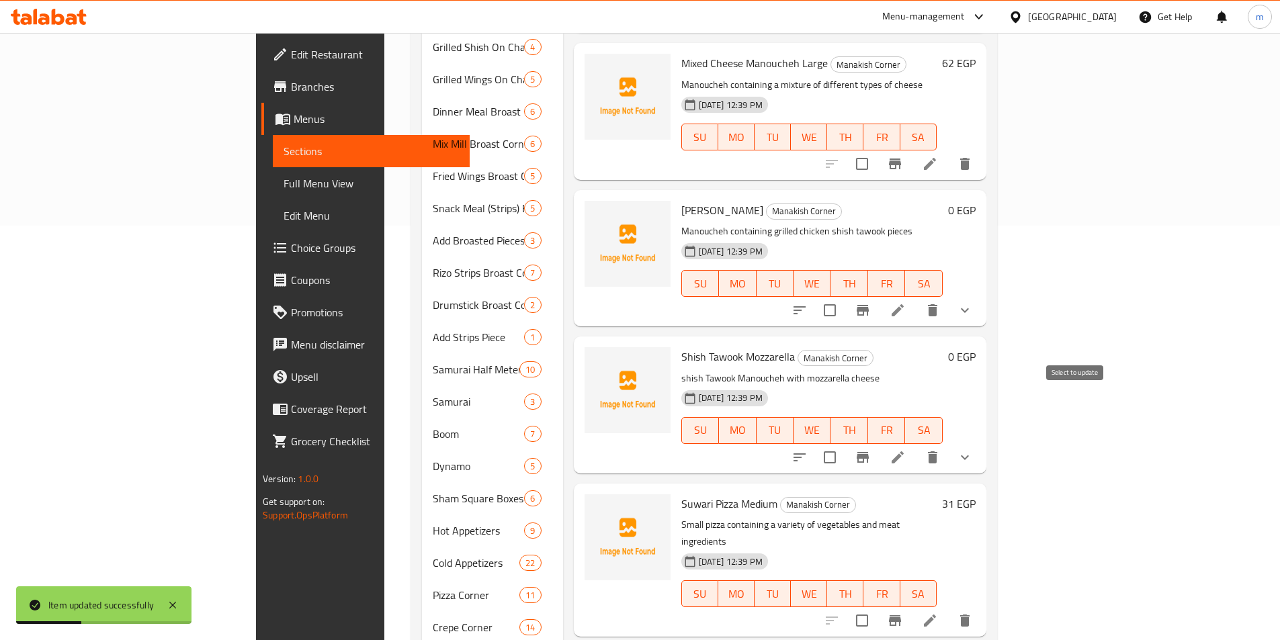
scroll to position [505, 0]
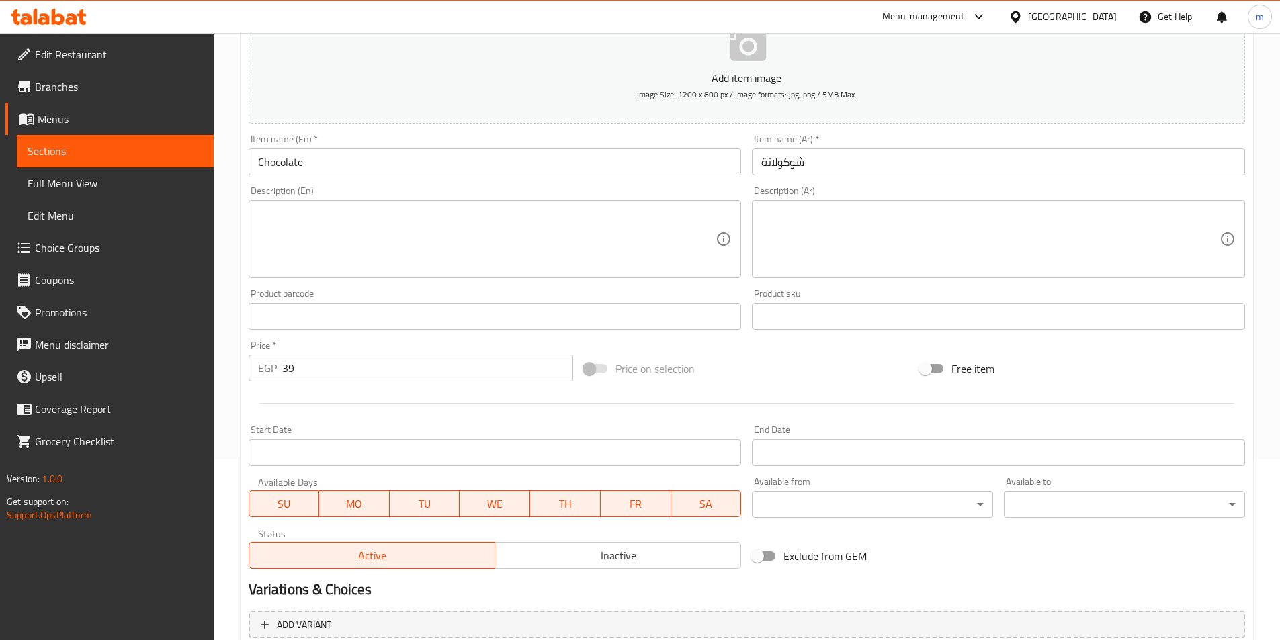
scroll to position [175, 0]
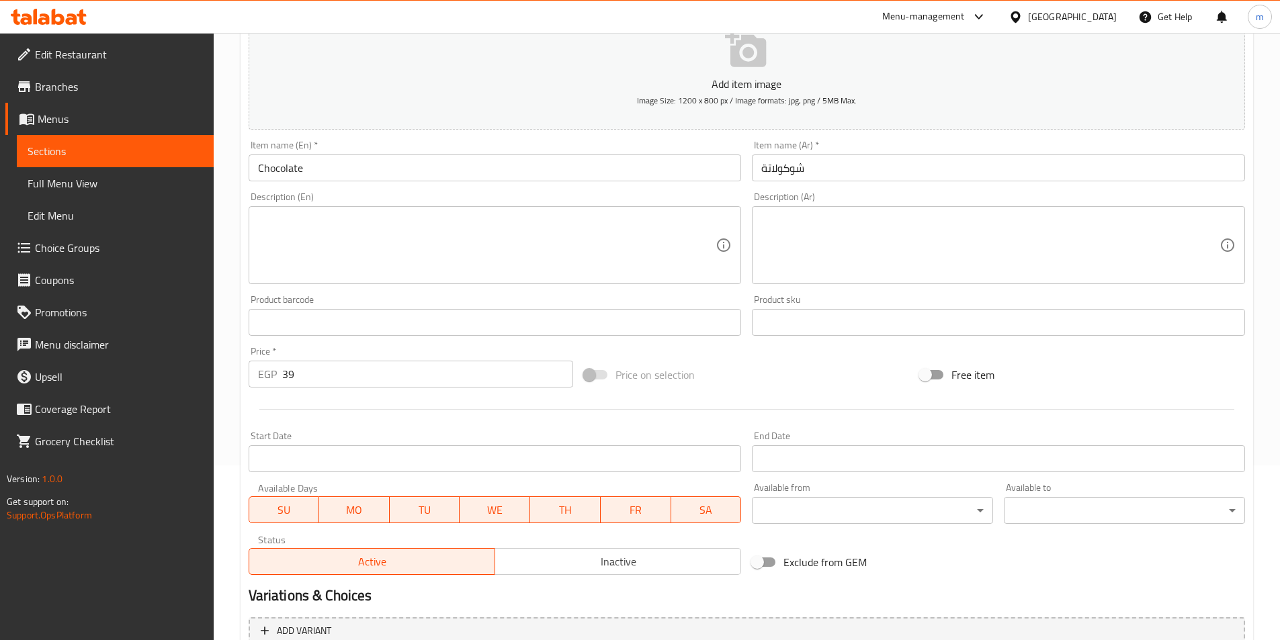
click at [385, 175] on input "Chocolate" at bounding box center [495, 168] width 493 height 27
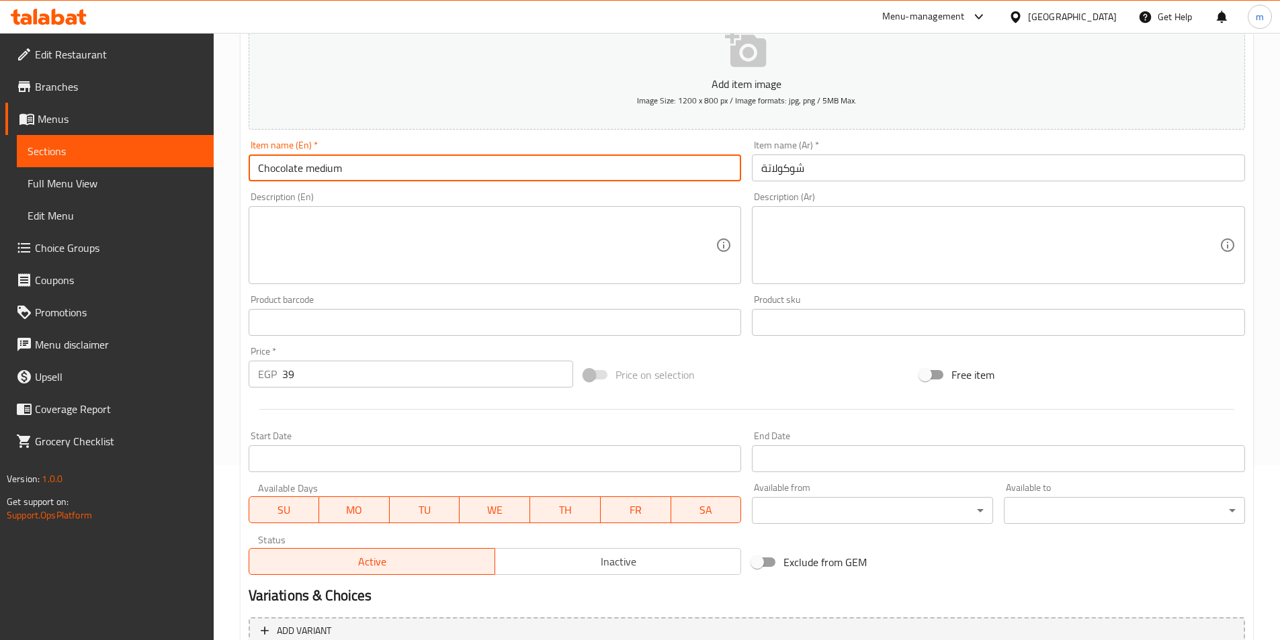
click at [485, 164] on input "Chocolate medium" at bounding box center [495, 168] width 493 height 27
type input "Chocolate Medium"
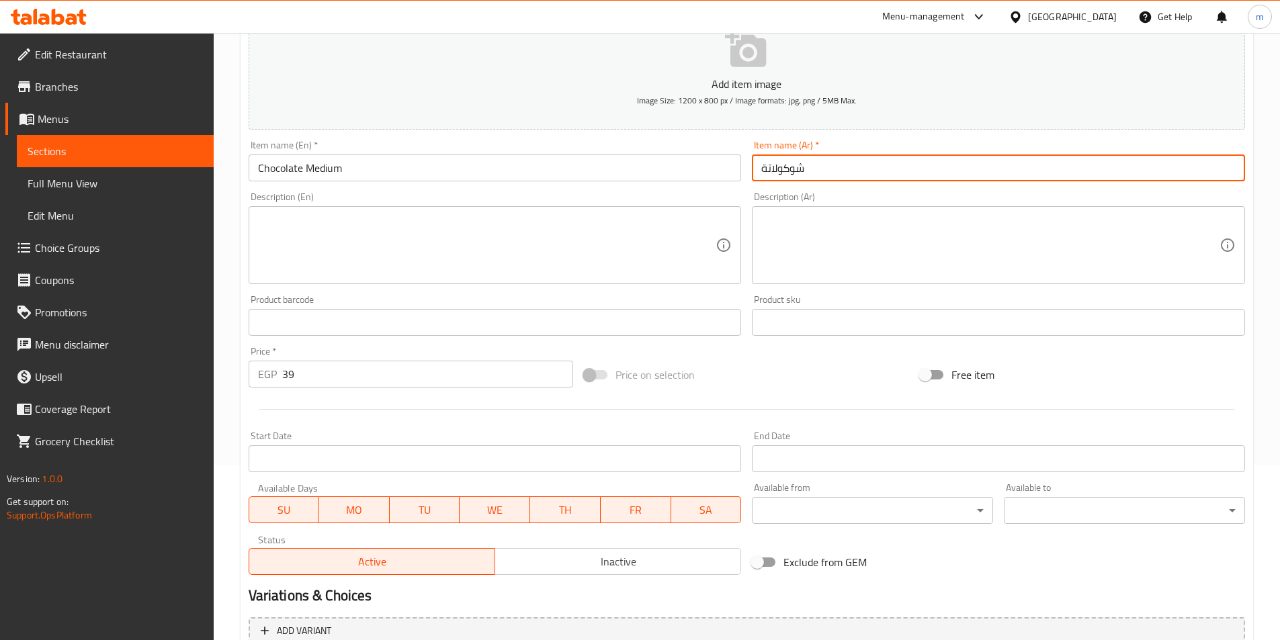
click at [792, 175] on input "شوكولاتة" at bounding box center [998, 168] width 493 height 27
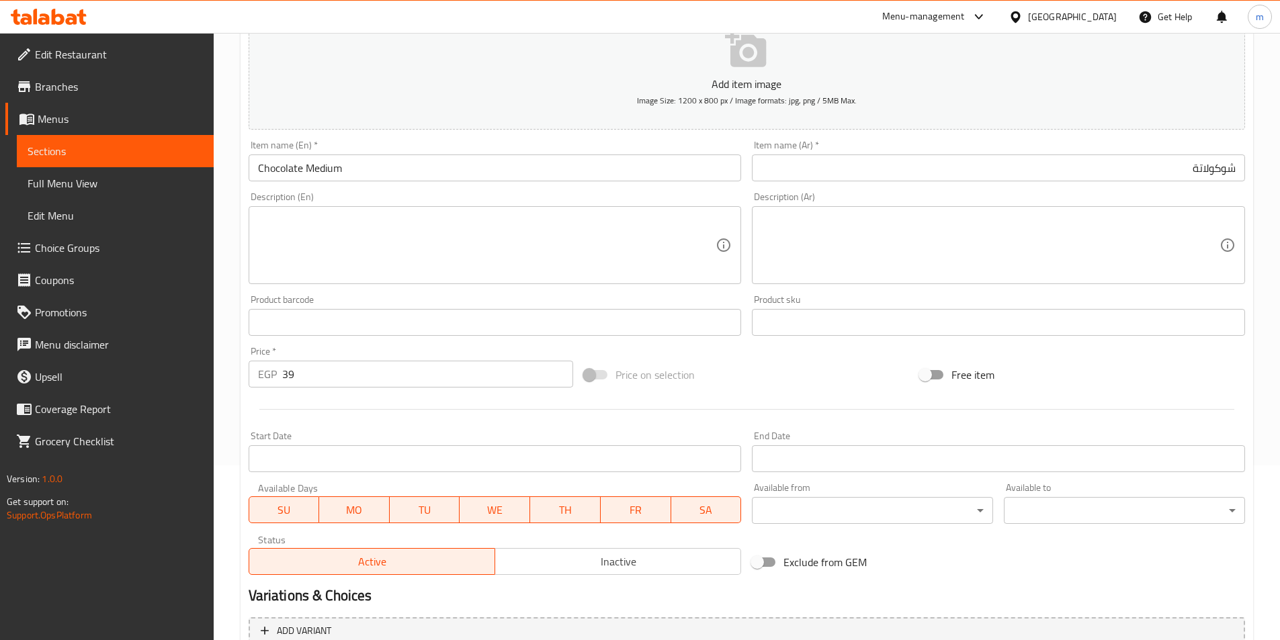
click at [1093, 196] on div "Description (Ar) Description (Ar)" at bounding box center [998, 238] width 493 height 92
click at [1087, 181] on input "شوكولاتة" at bounding box center [998, 168] width 493 height 27
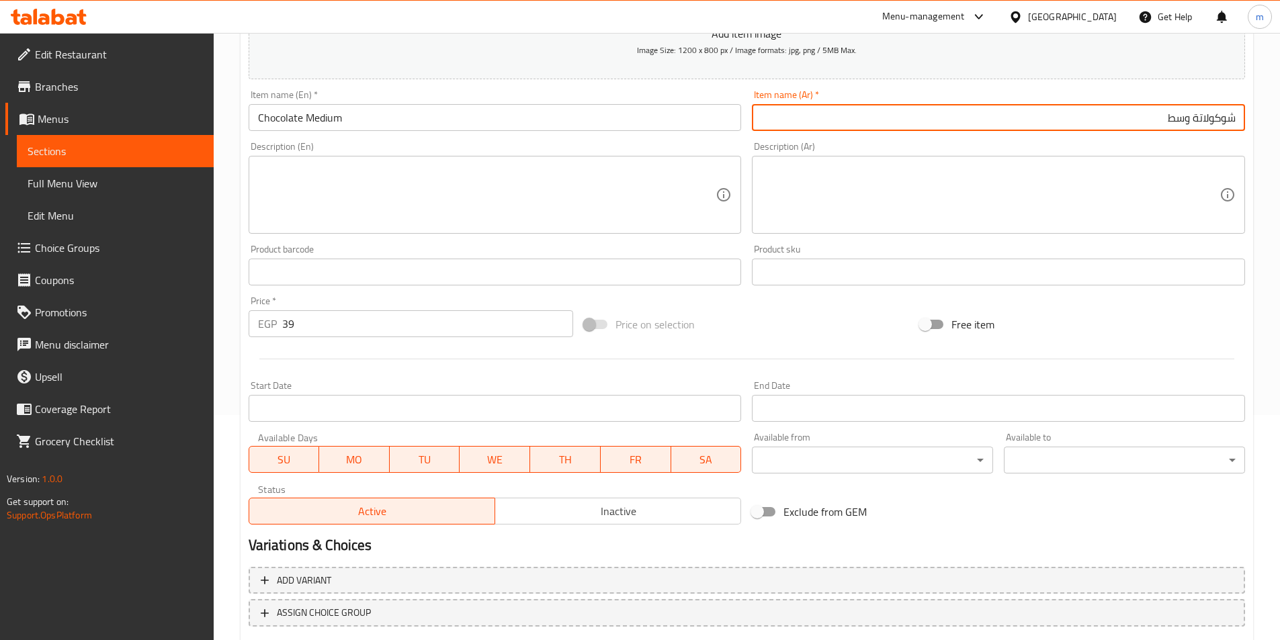
scroll to position [309, 0]
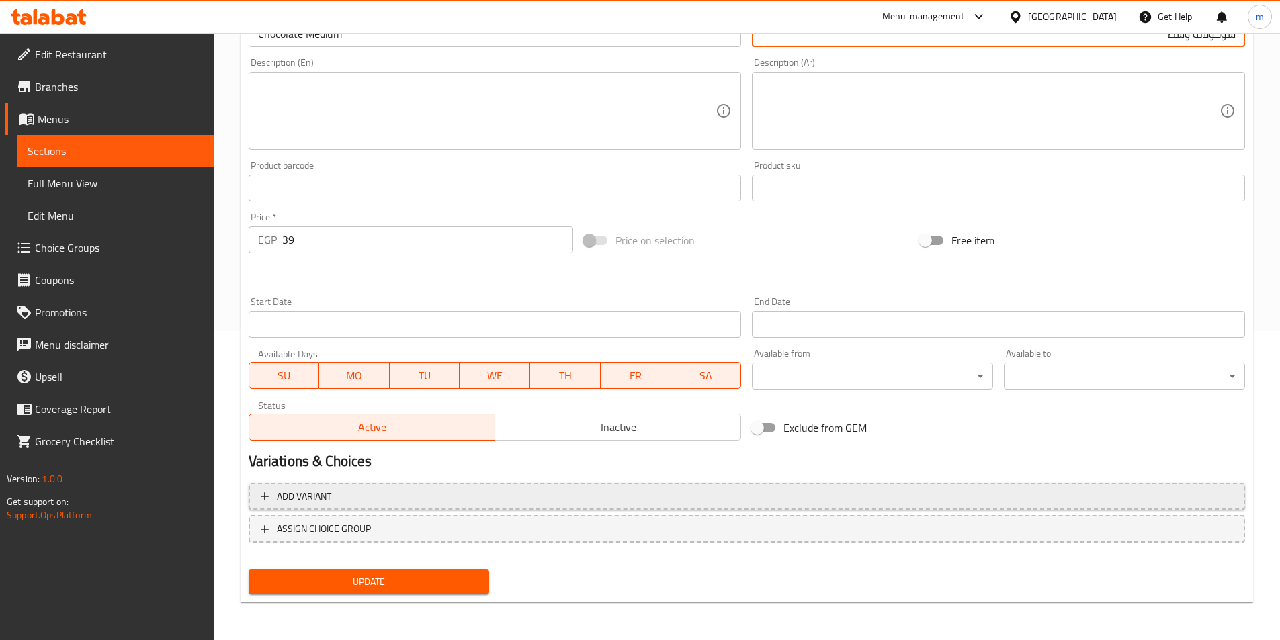
type input "شوكولاتة وسط"
click at [524, 487] on button "Add variant" at bounding box center [747, 497] width 997 height 28
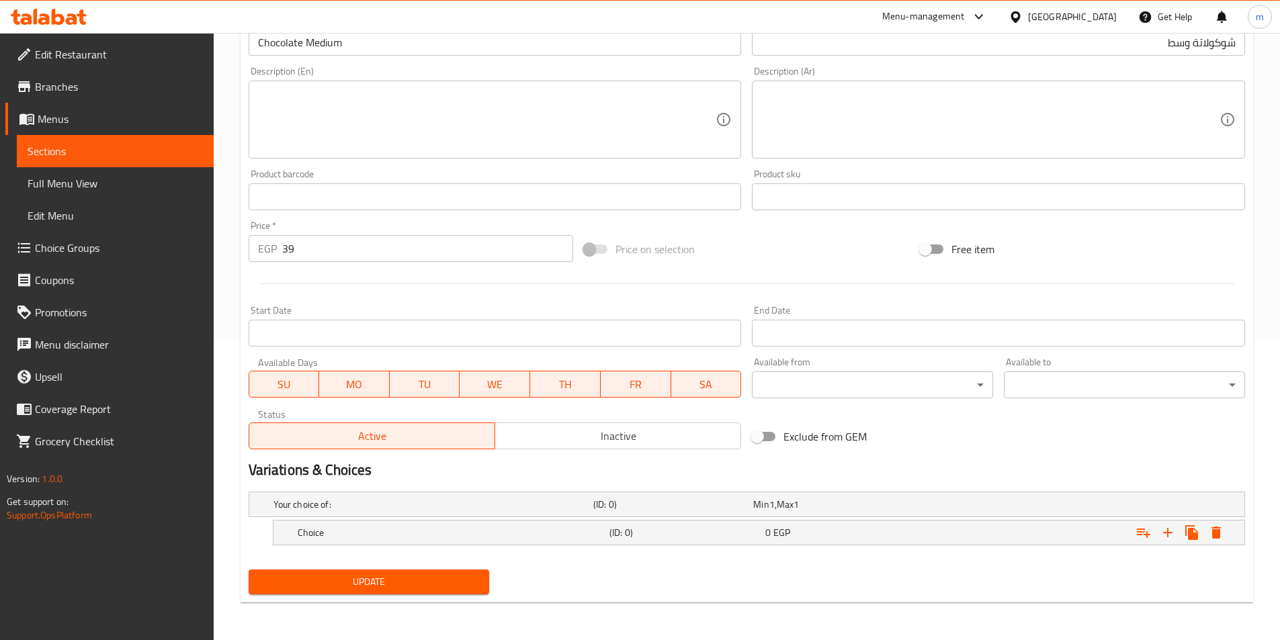
scroll to position [300, 0]
click at [485, 511] on h5 "Choice" at bounding box center [431, 504] width 315 height 13
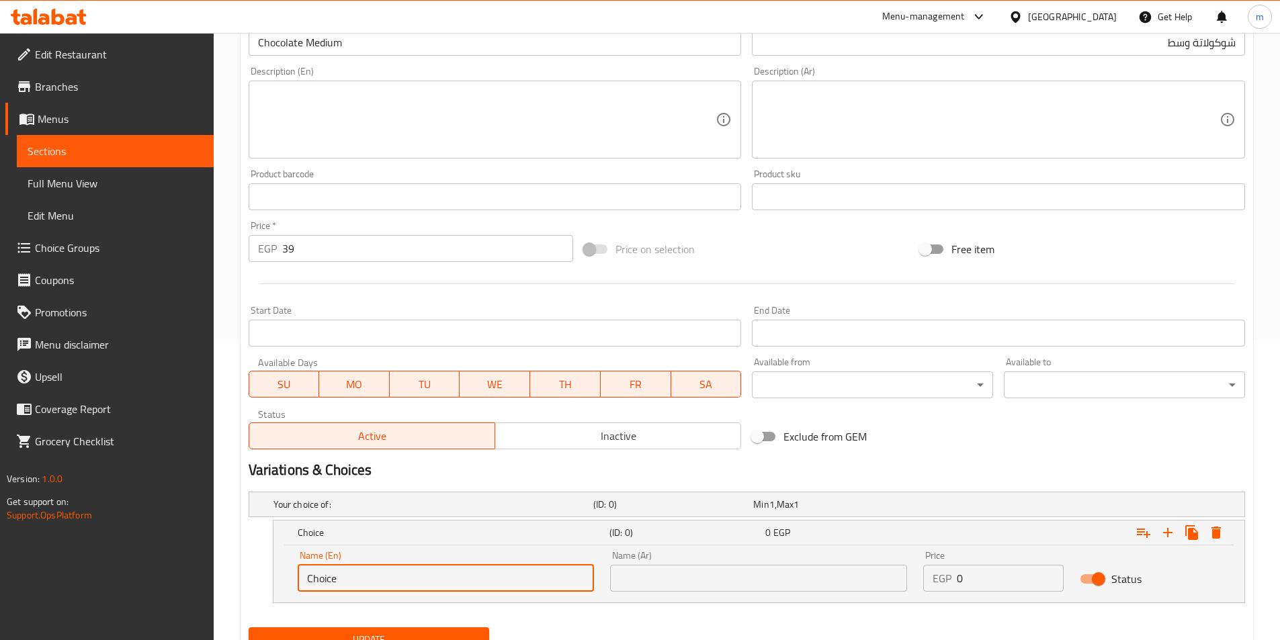
drag, startPoint x: 410, startPoint y: 582, endPoint x: 307, endPoint y: 572, distance: 103.3
click at [304, 572] on input "Choice" at bounding box center [446, 578] width 297 height 27
click at [395, 575] on input "text" at bounding box center [446, 578] width 297 height 27
type input "Medium"
click at [623, 585] on input "text" at bounding box center [758, 578] width 297 height 27
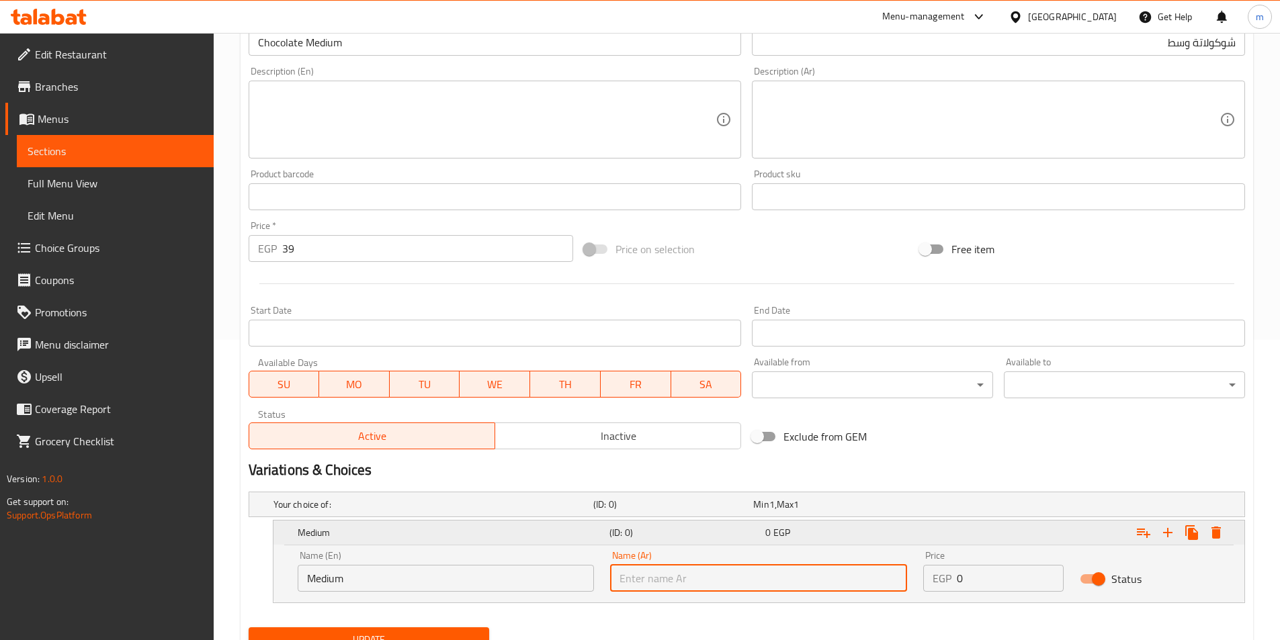
type input "وسط"
click at [1223, 536] on icon "Expand" at bounding box center [1216, 533] width 16 height 16
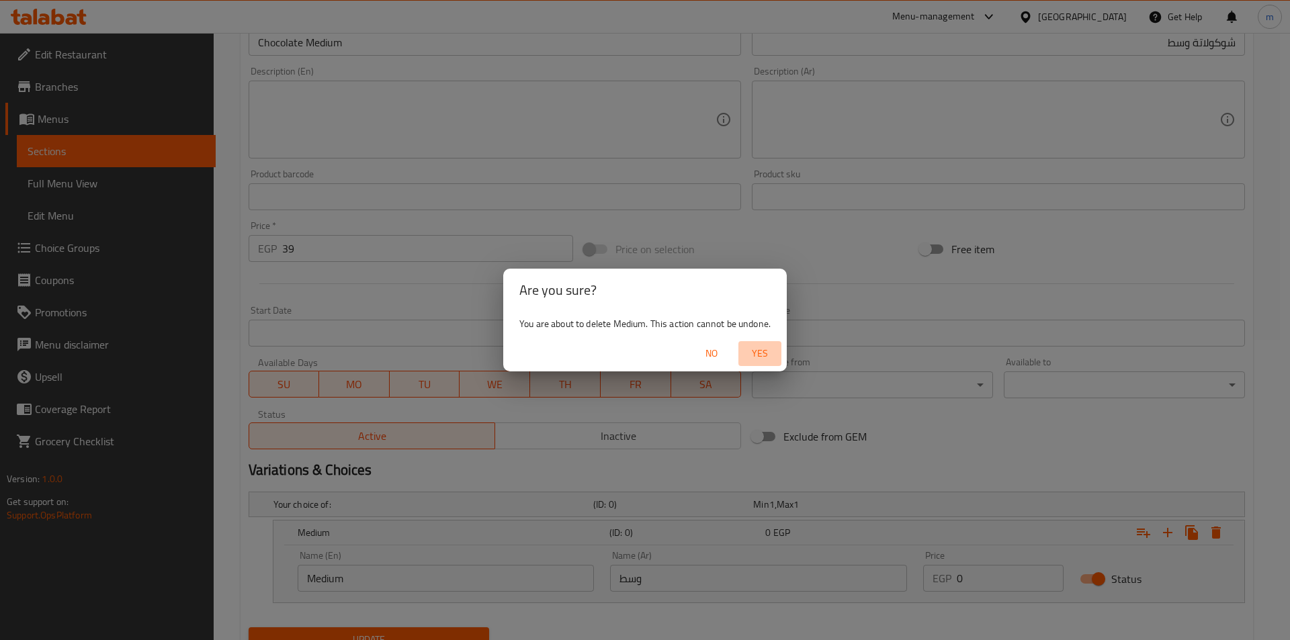
click at [774, 348] on span "Yes" at bounding box center [760, 353] width 32 height 17
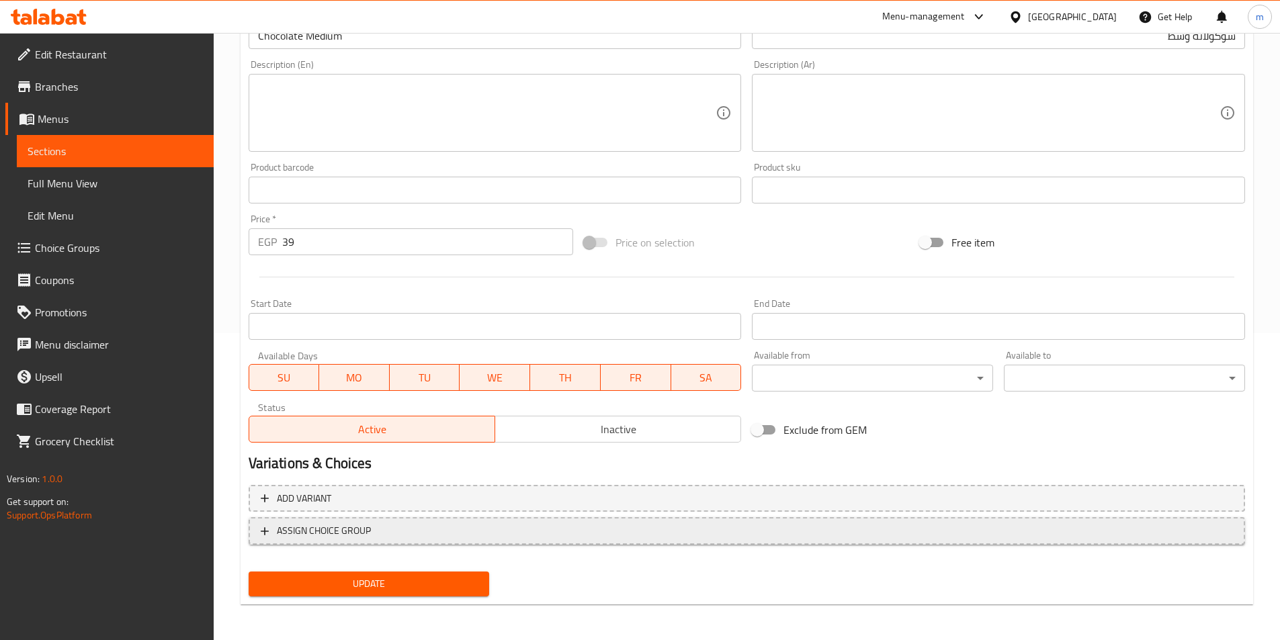
scroll to position [309, 0]
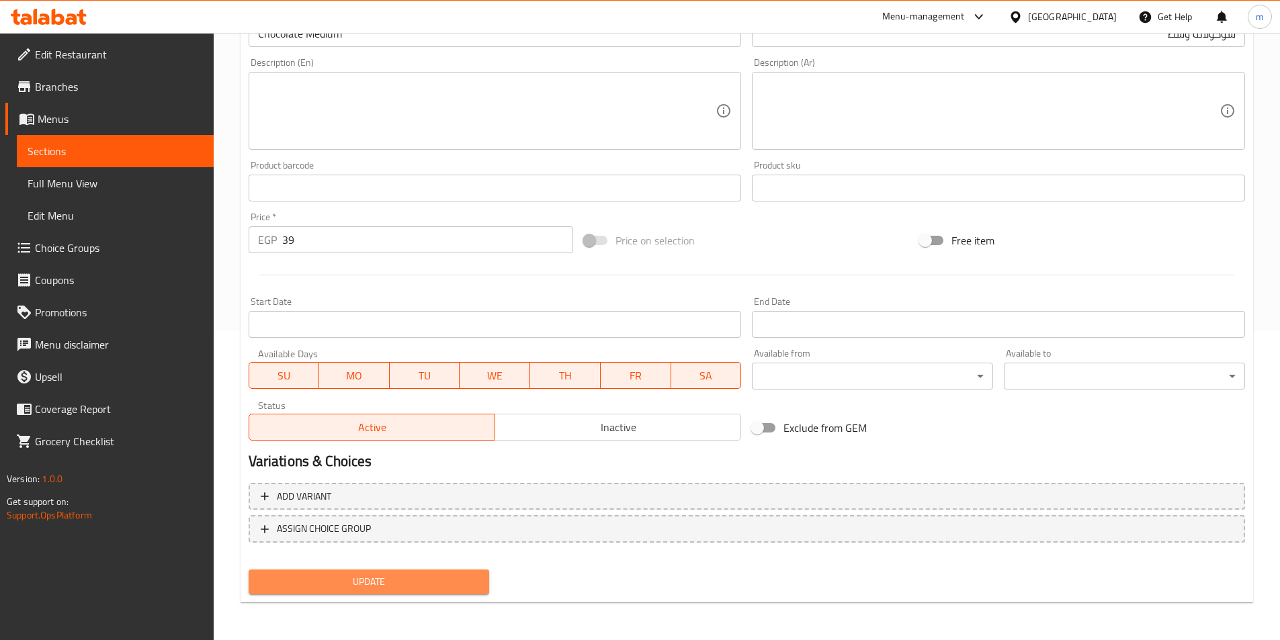
click at [387, 586] on span "Update" at bounding box center [369, 582] width 220 height 17
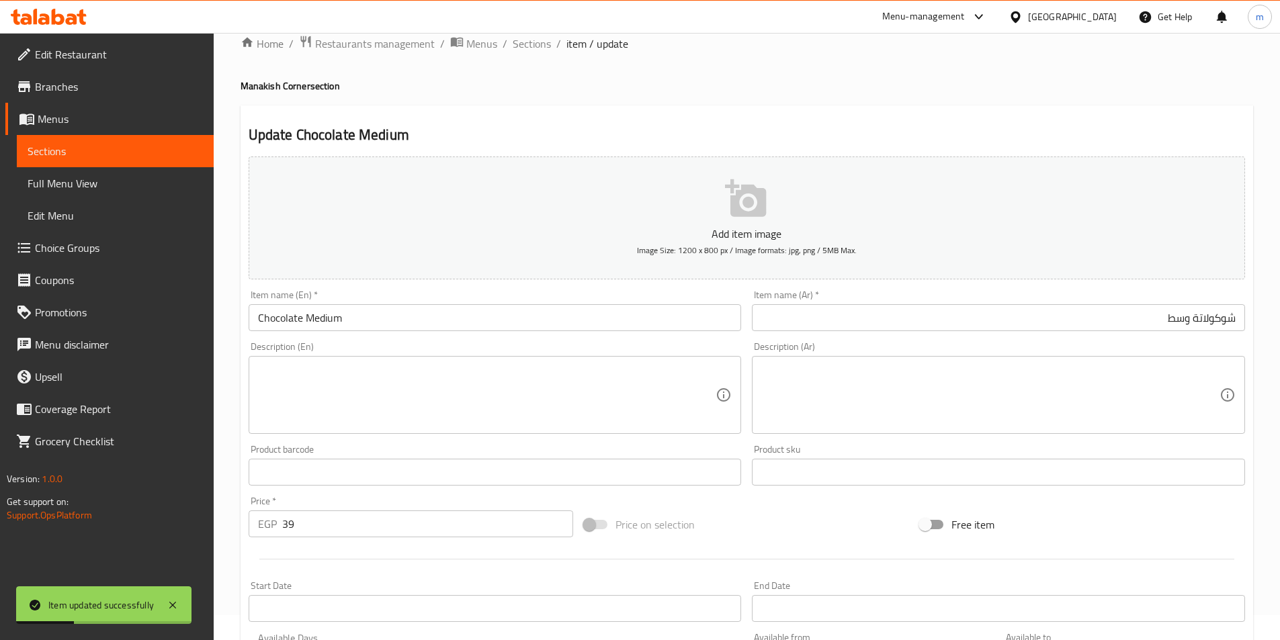
scroll to position [0, 0]
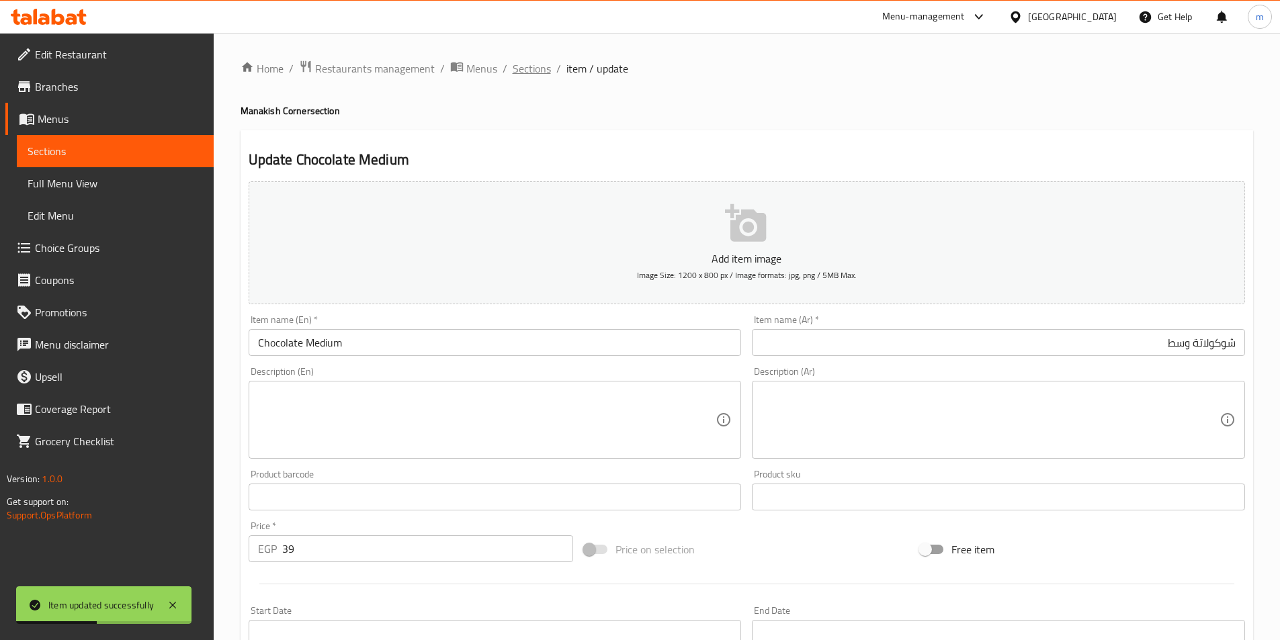
click at [547, 67] on span "Sections" at bounding box center [532, 68] width 38 height 16
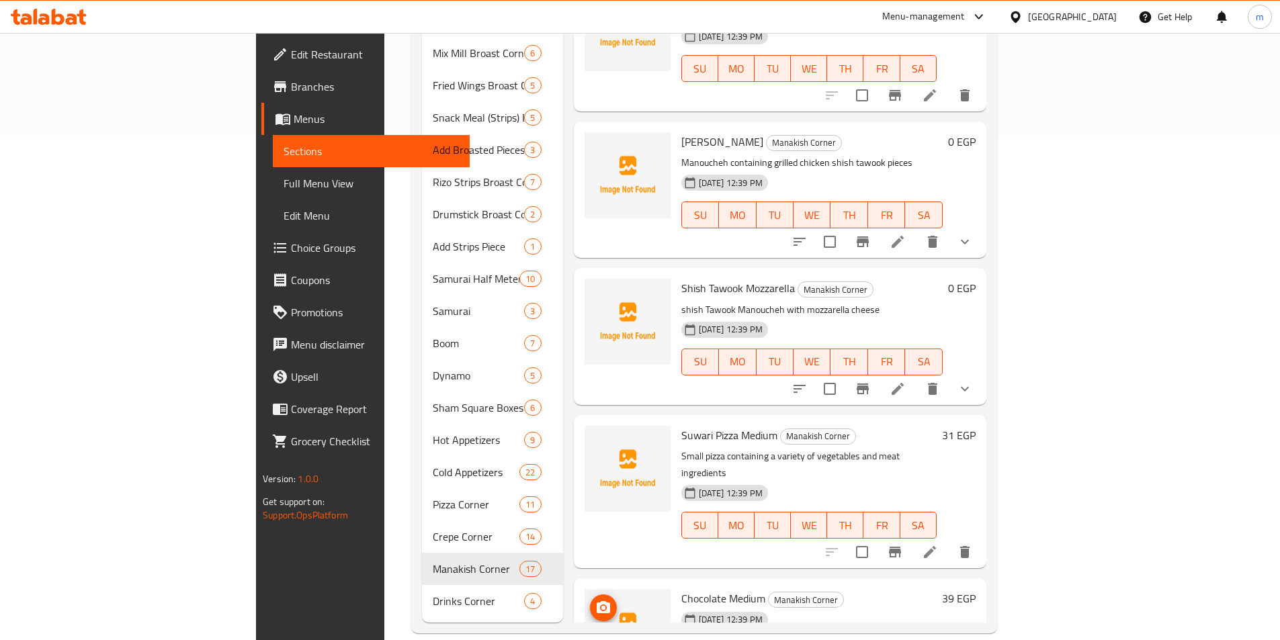
scroll to position [1411, 0]
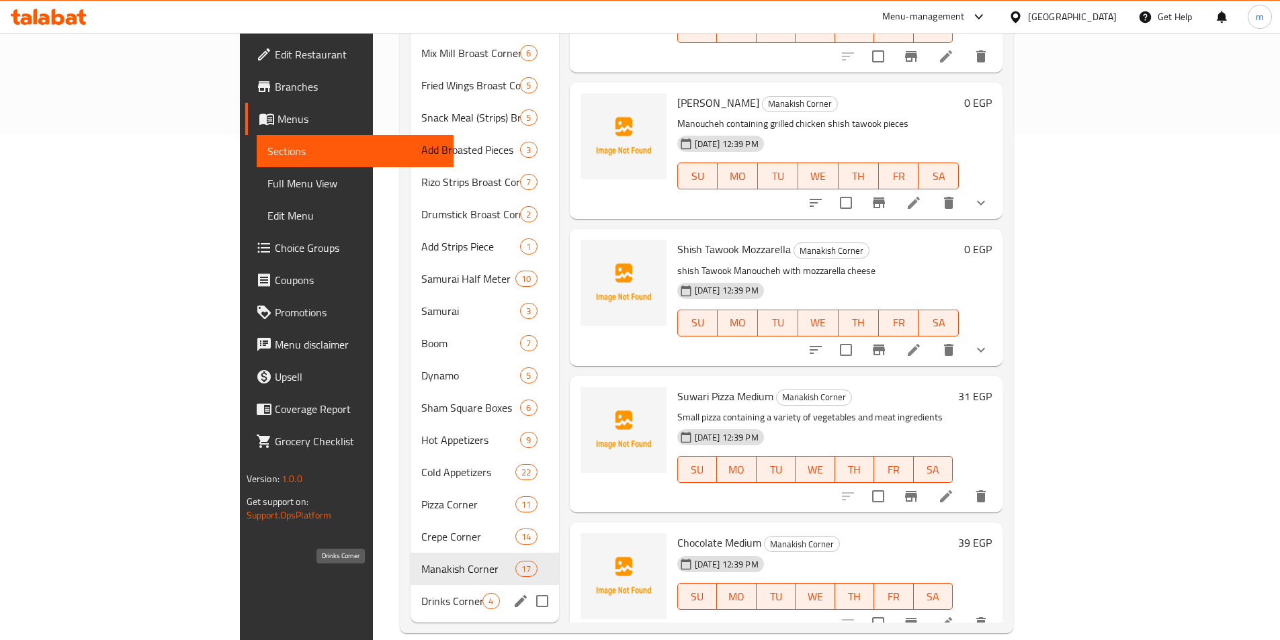
click at [421, 593] on span "Drinks Corner" at bounding box center [451, 601] width 61 height 16
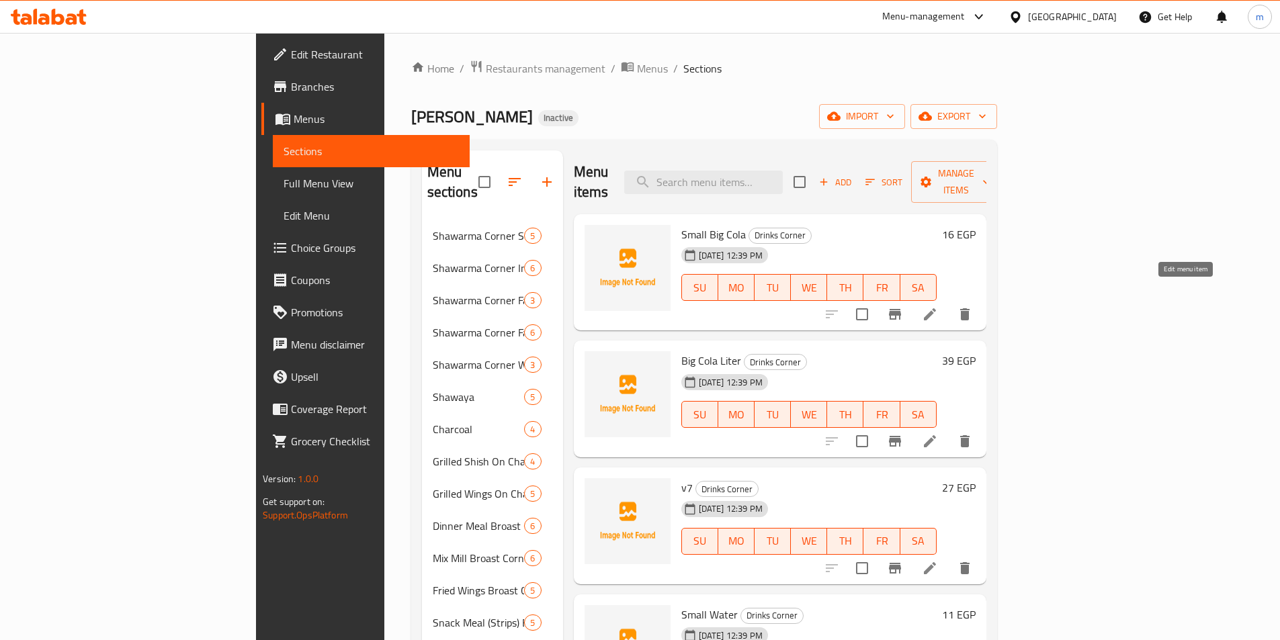
click at [938, 306] on icon at bounding box center [930, 314] width 16 height 16
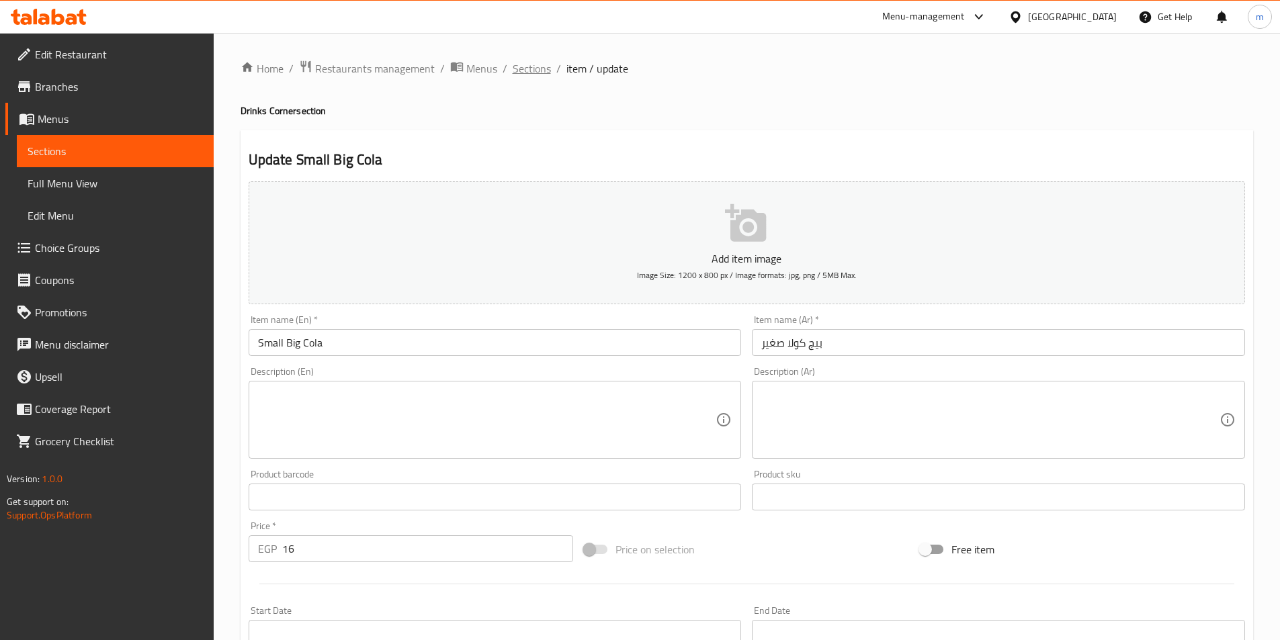
click at [526, 70] on span "Sections" at bounding box center [532, 68] width 38 height 16
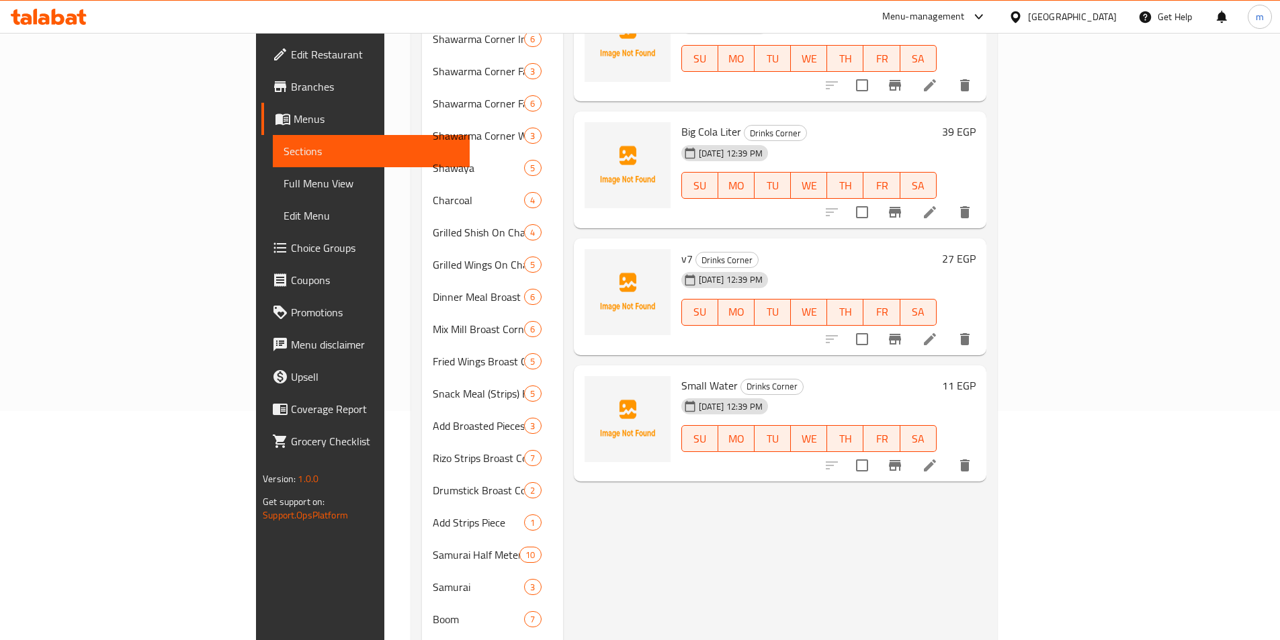
scroll to position [336, 0]
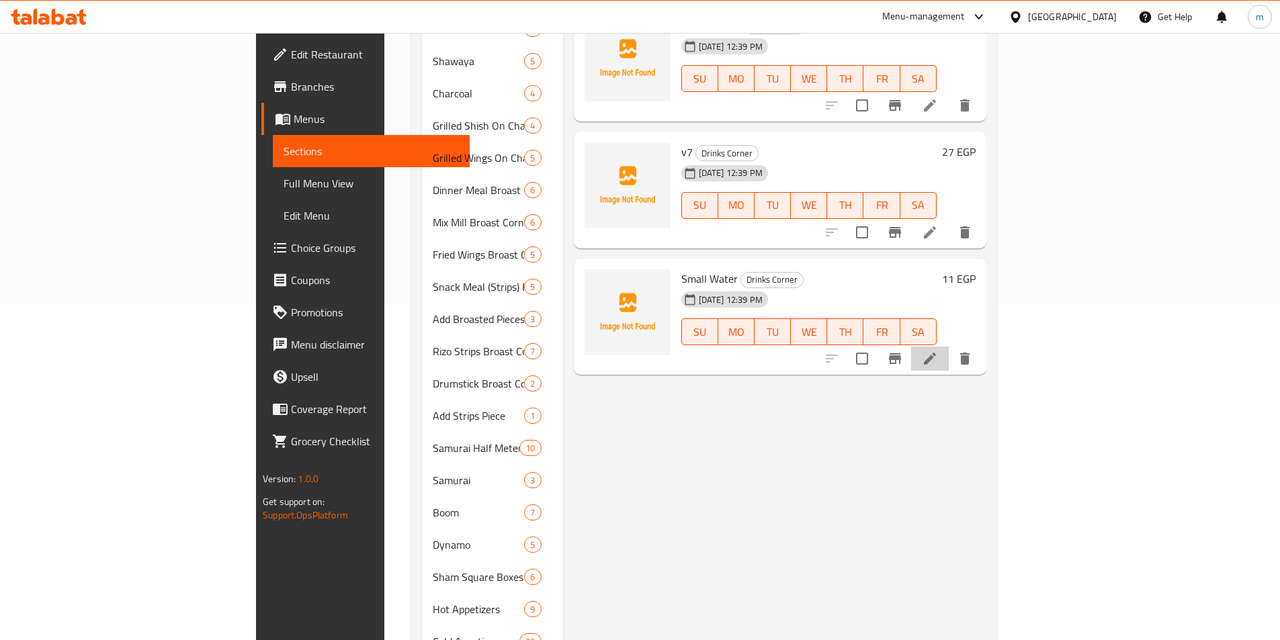
click at [949, 349] on li at bounding box center [930, 359] width 38 height 24
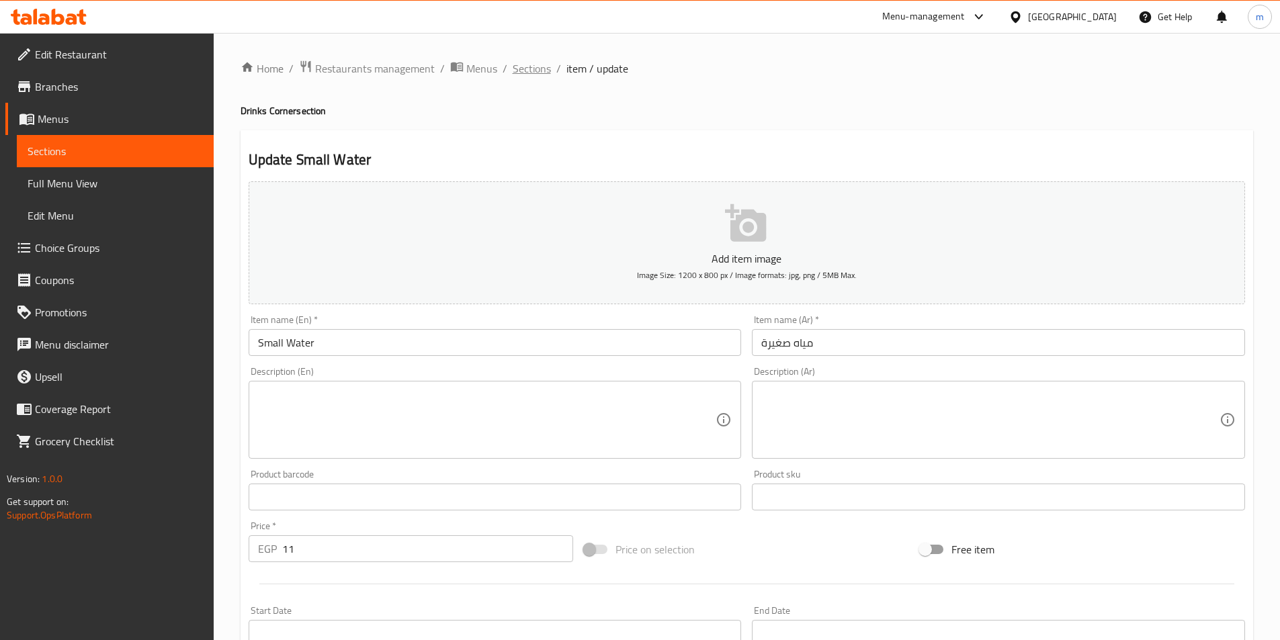
click at [521, 66] on span "Sections" at bounding box center [532, 68] width 38 height 16
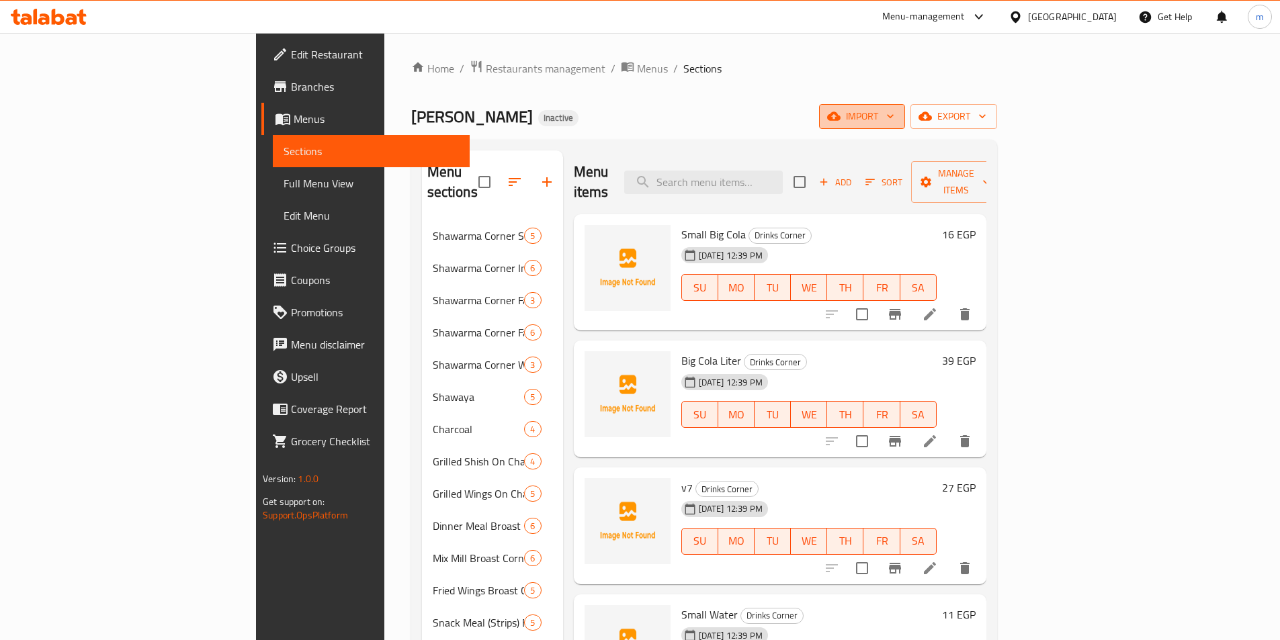
click at [895, 122] on span "import" at bounding box center [862, 116] width 65 height 17
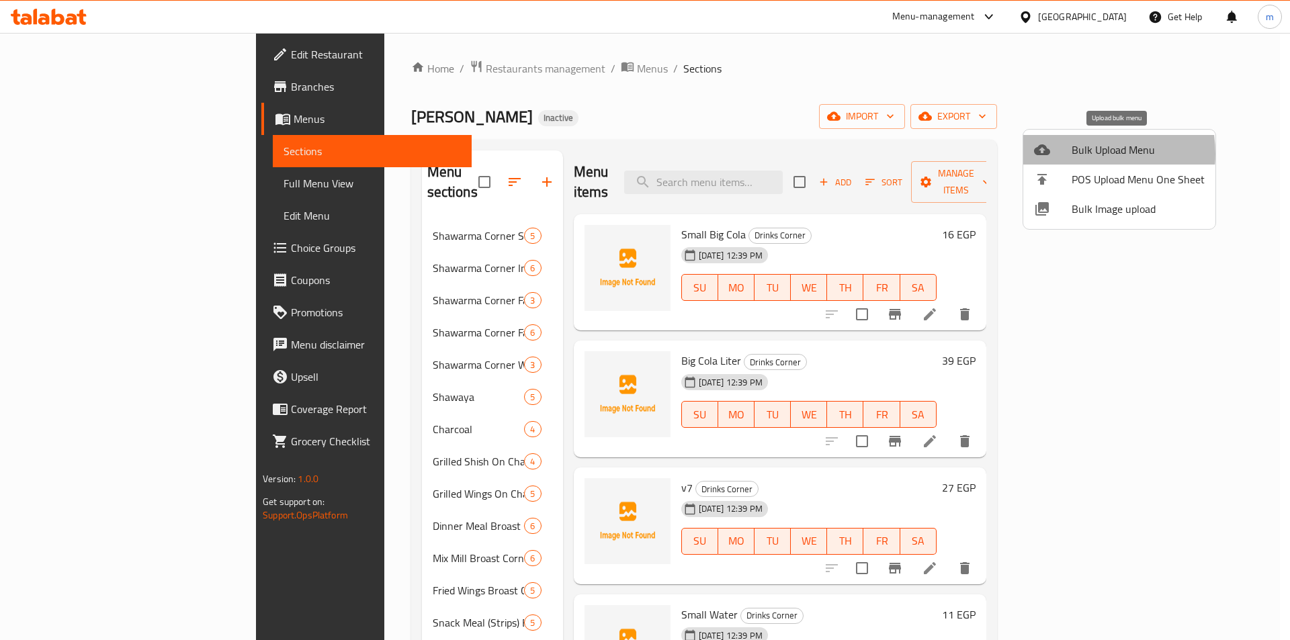
click at [1073, 154] on span "Bulk Upload Menu" at bounding box center [1138, 150] width 133 height 16
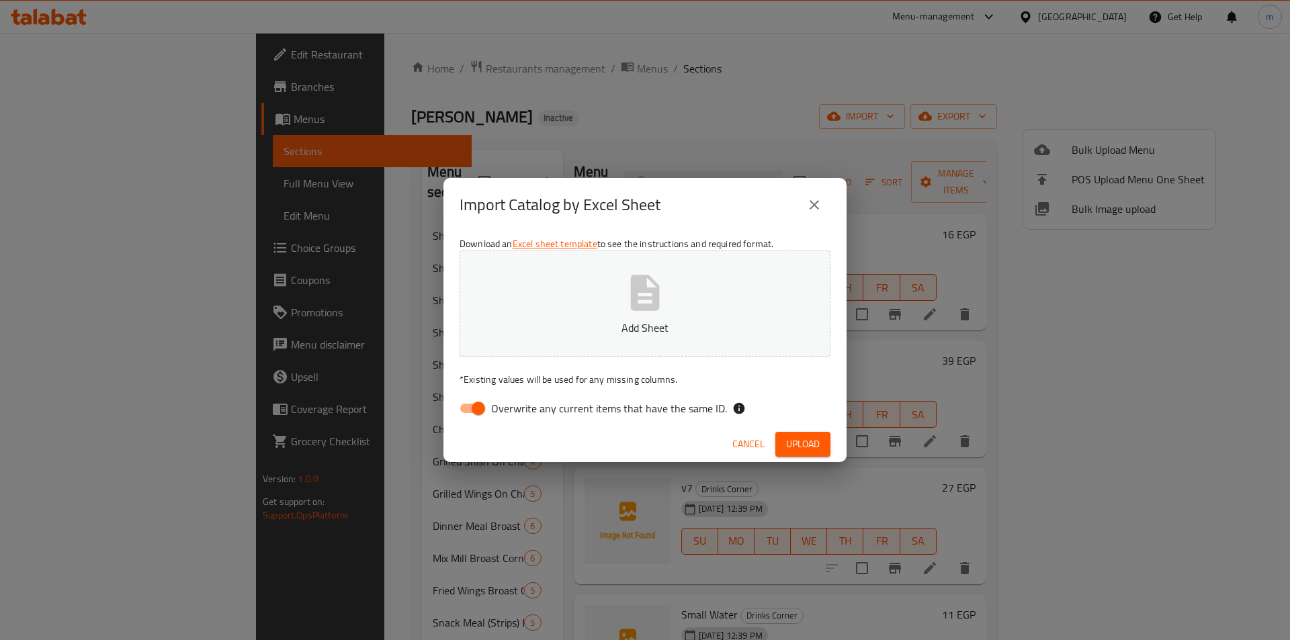
click at [464, 409] on input "Overwrite any current items that have the same ID." at bounding box center [478, 409] width 77 height 26
checkbox input "false"
click at [827, 443] on button "Upload" at bounding box center [803, 444] width 55 height 25
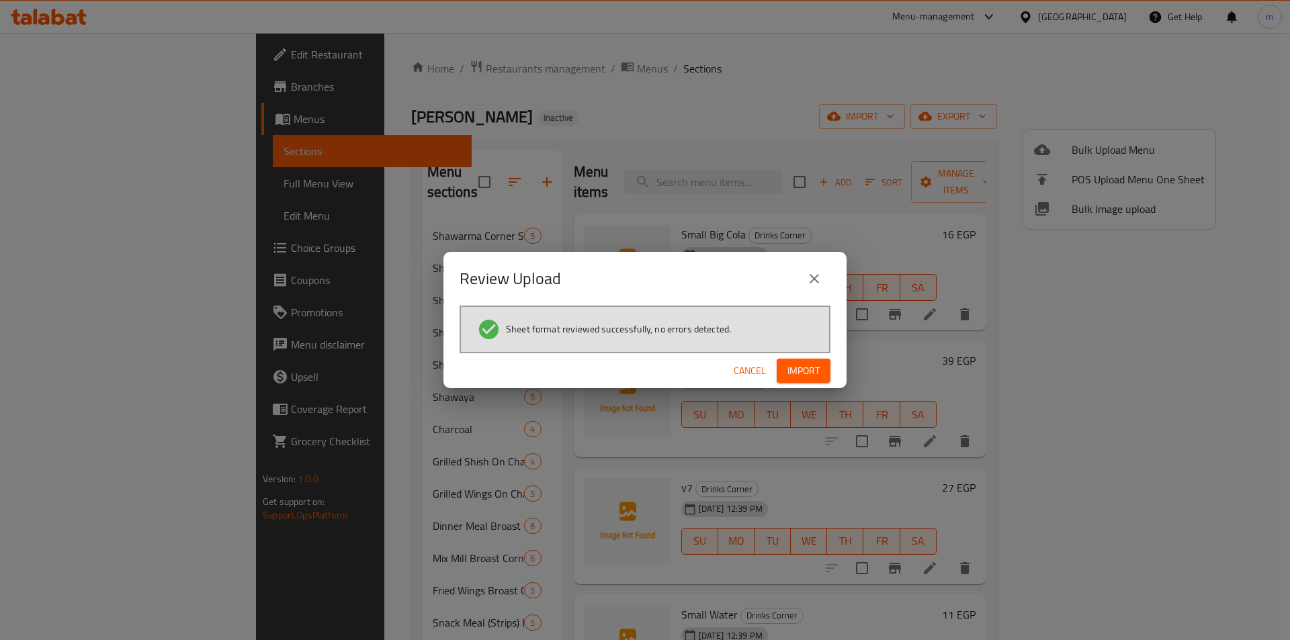
click at [790, 364] on span "Import" at bounding box center [804, 371] width 32 height 17
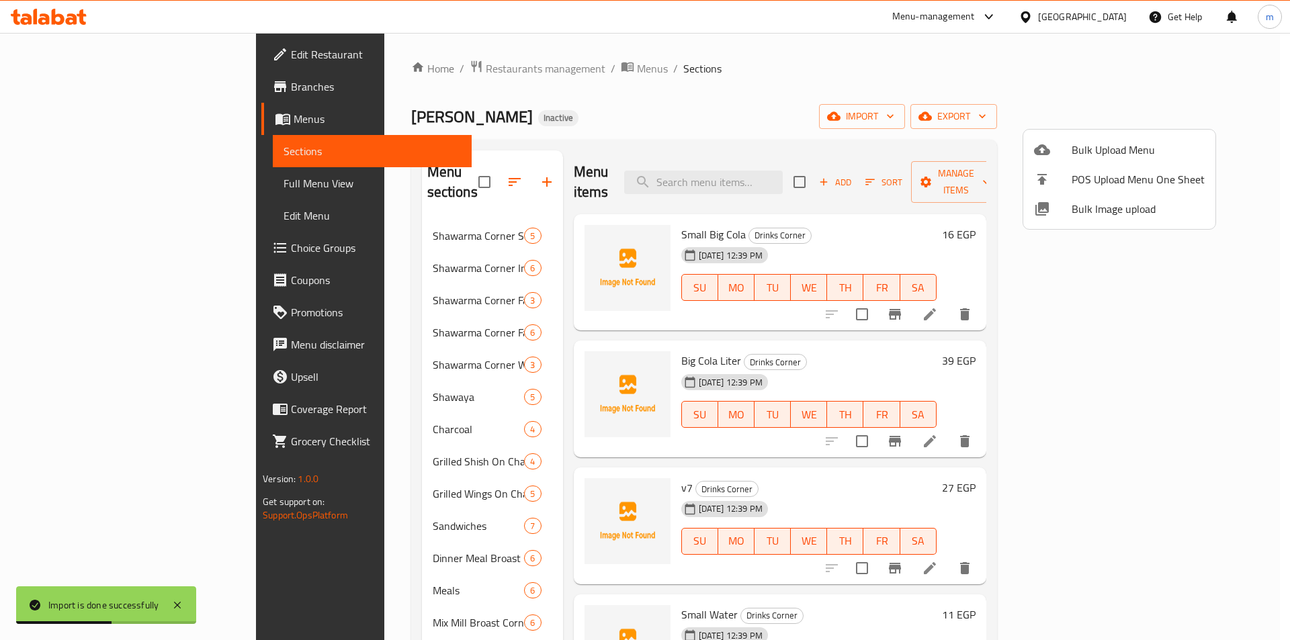
click at [448, 175] on div at bounding box center [645, 320] width 1290 height 640
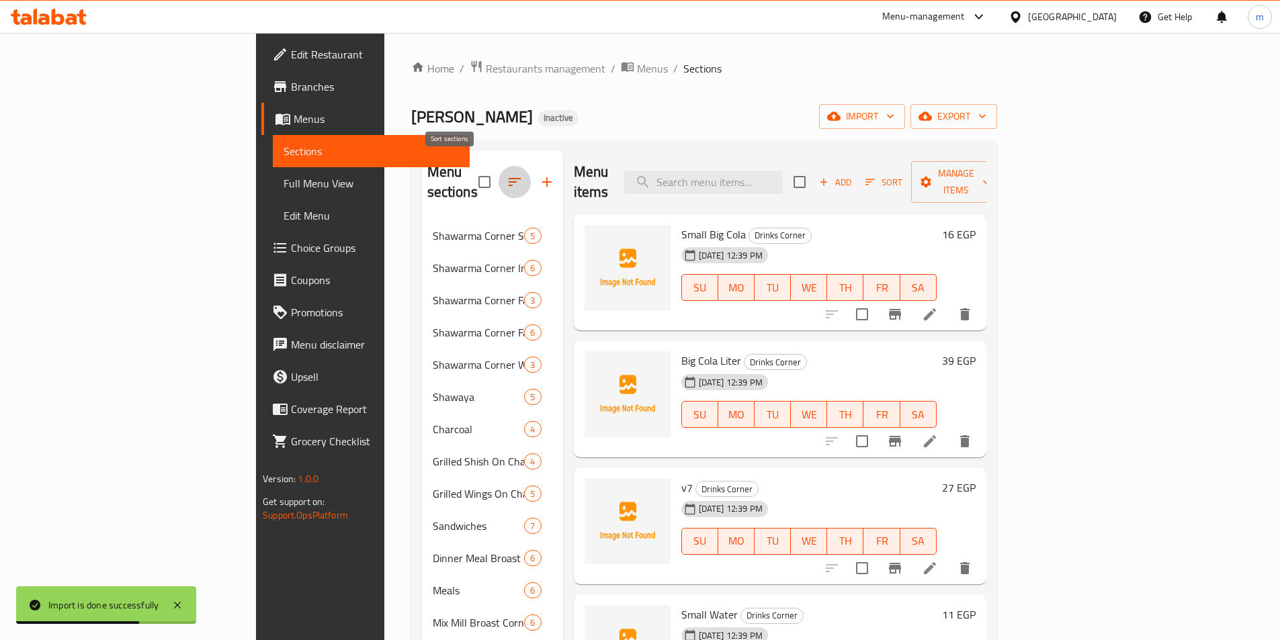
click at [507, 175] on icon "button" at bounding box center [515, 182] width 16 height 16
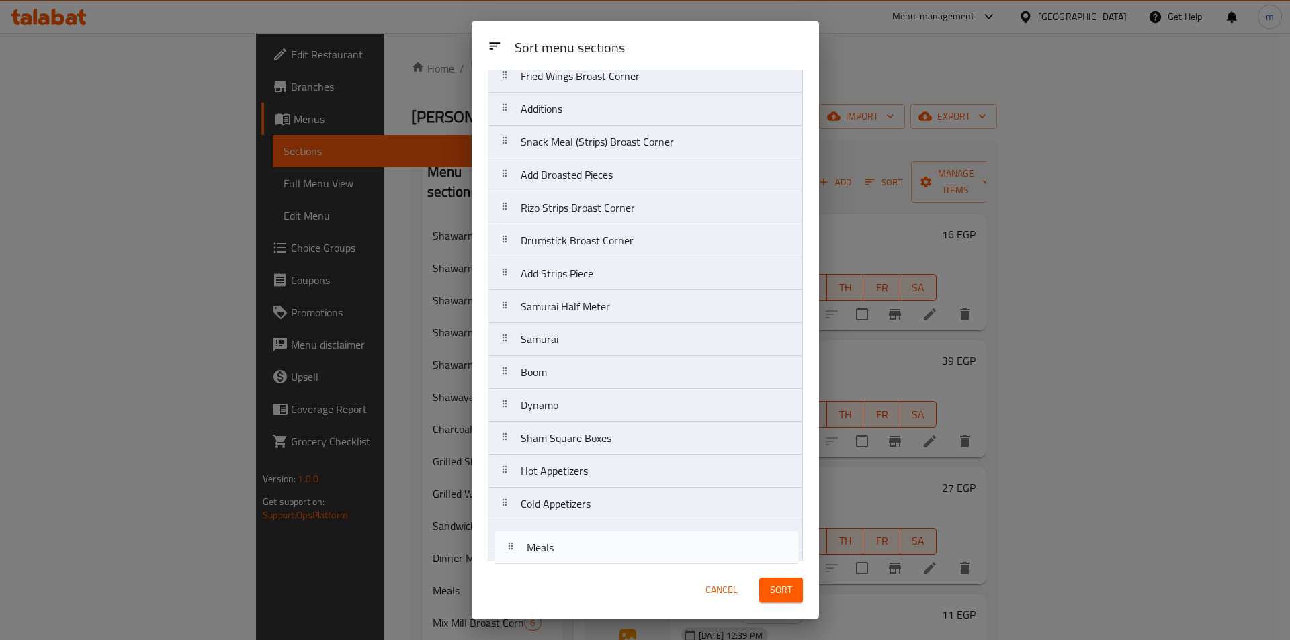
scroll to position [607, 0]
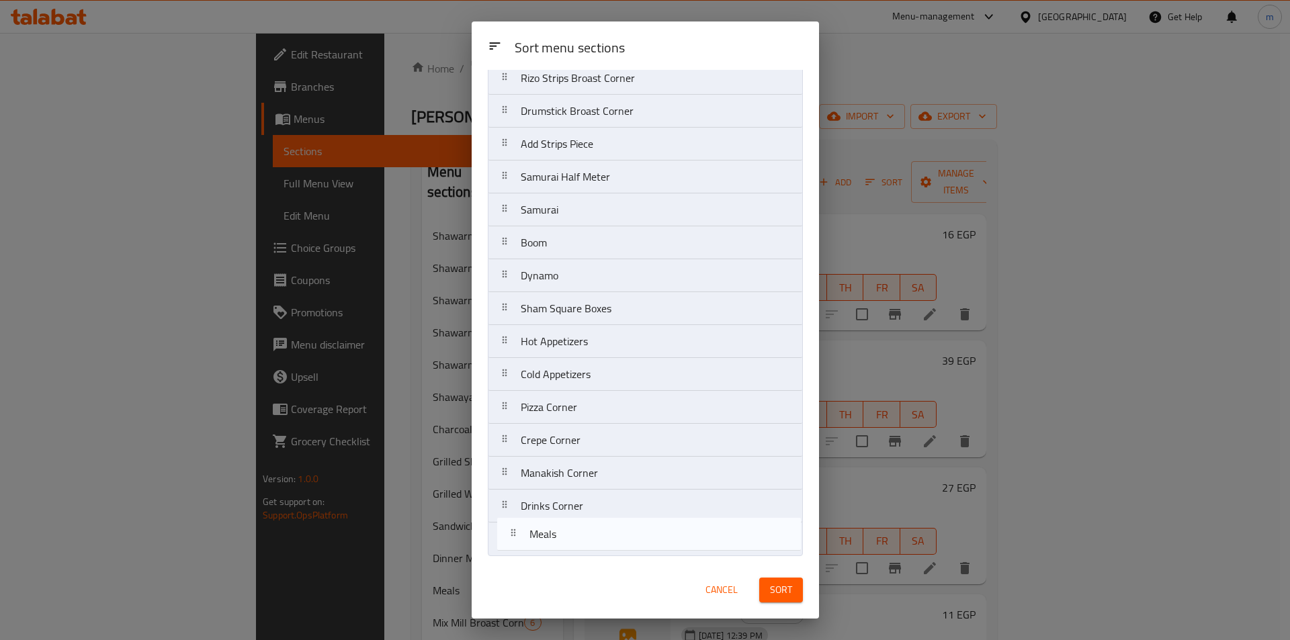
drag, startPoint x: 505, startPoint y: 364, endPoint x: 513, endPoint y: 552, distance: 187.7
click at [513, 552] on nav "Shawarma Corner Sandwiches Shawarma Corner Individual Meals Shawarma Corner Fat…" at bounding box center [645, 28] width 315 height 1055
drag, startPoint x: 505, startPoint y: 254, endPoint x: 524, endPoint y: 577, distance: 323.1
click at [524, 577] on div "Sort menu sections Sort menu sections Shawarma Corner Sandwiches Shawarma Corne…" at bounding box center [645, 320] width 347 height 597
drag, startPoint x: 510, startPoint y: 420, endPoint x: 511, endPoint y: 548, distance: 128.4
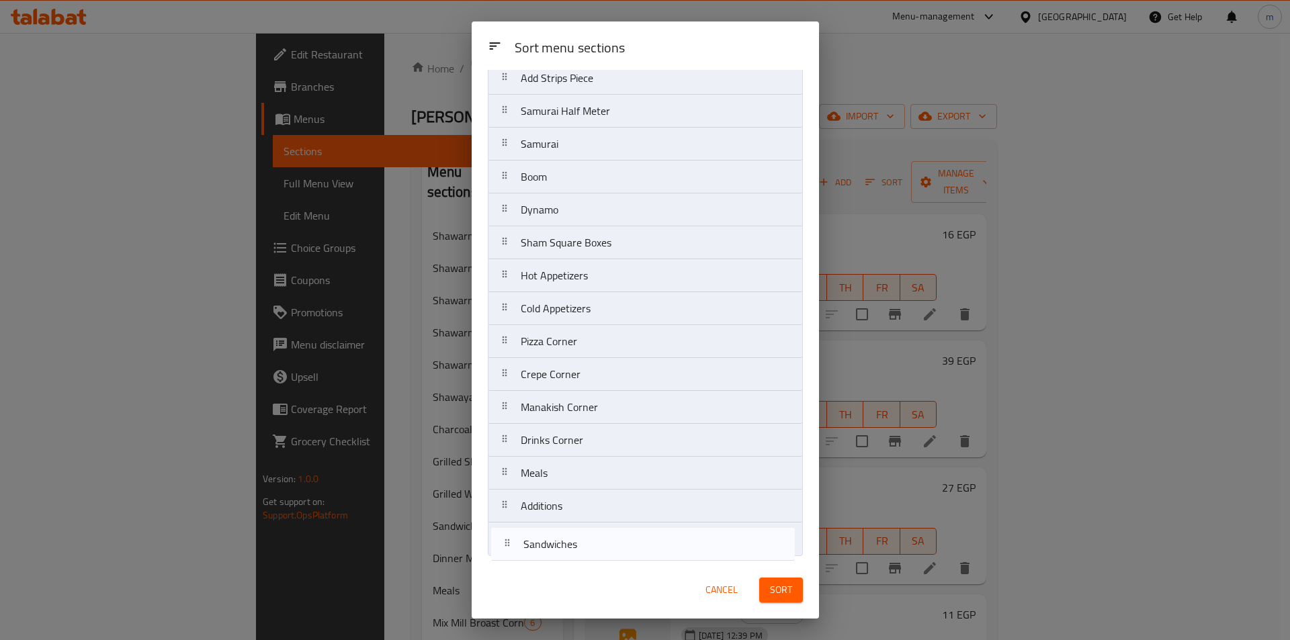
click at [511, 548] on nav "Shawarma Corner Sandwiches Shawarma Corner Individual Meals Shawarma Corner Fat…" at bounding box center [645, 28] width 315 height 1055
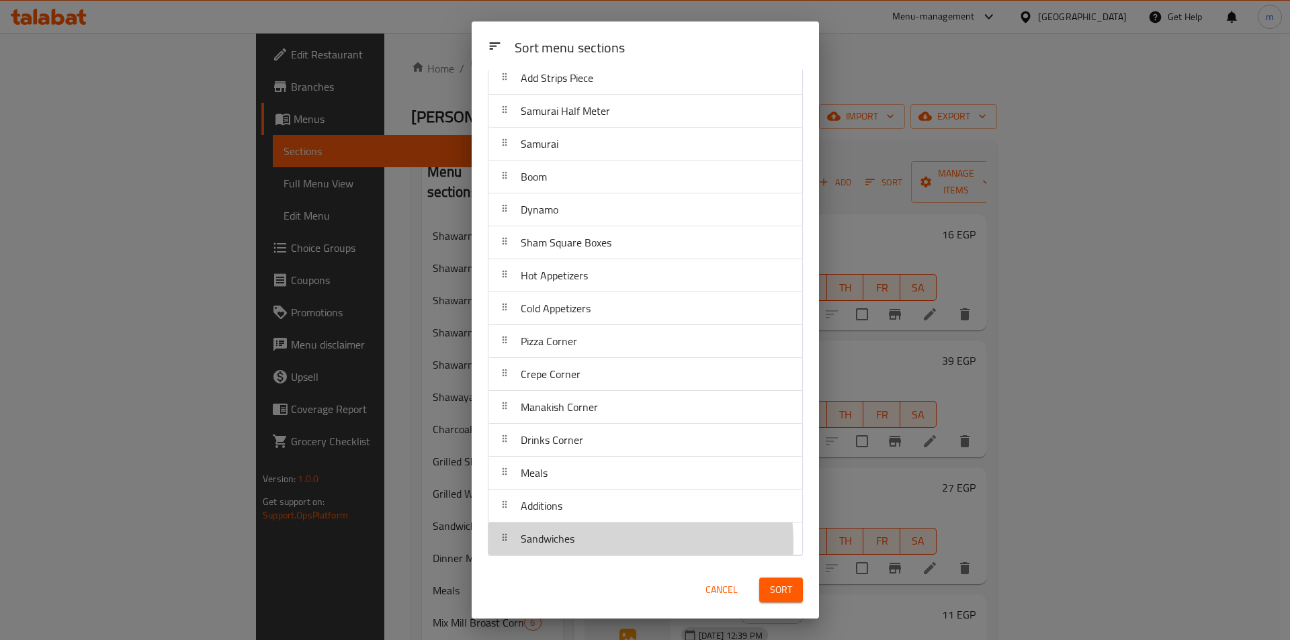
click at [591, 544] on div "Sandwiches" at bounding box center [645, 539] width 303 height 32
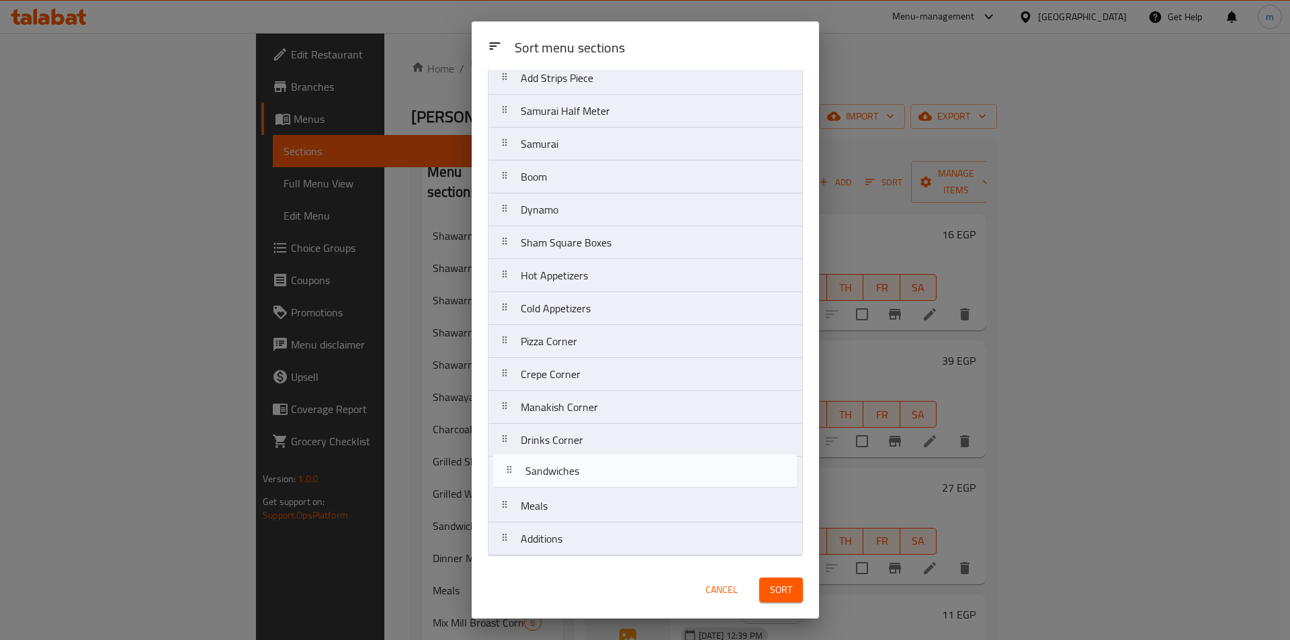
drag, startPoint x: 565, startPoint y: 544, endPoint x: 572, endPoint y: 472, distance: 72.2
click at [572, 472] on nav "Shawarma Corner Sandwiches Shawarma Corner Individual Meals Shawarma Corner Fat…" at bounding box center [645, 28] width 315 height 1055
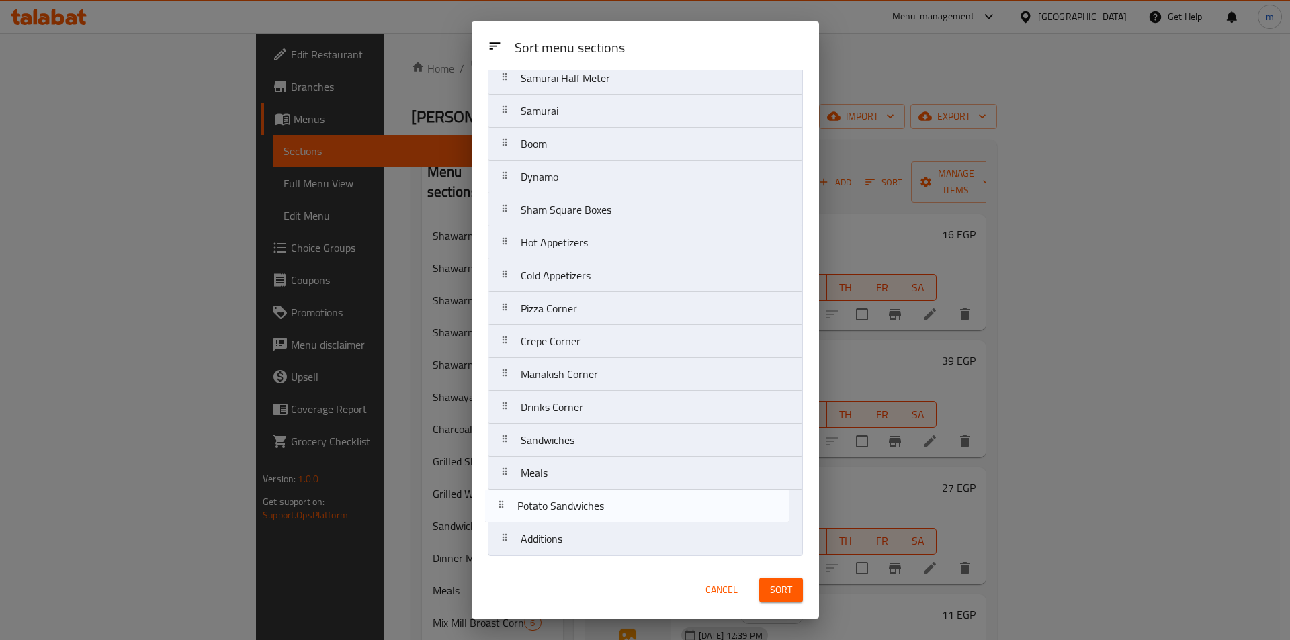
drag, startPoint x: 563, startPoint y: 153, endPoint x: 560, endPoint y: 520, distance: 366.3
click at [560, 520] on nav "Shawarma Corner Sandwiches Shawarma Corner Individual Meals Shawarma Corner Fat…" at bounding box center [645, 28] width 315 height 1055
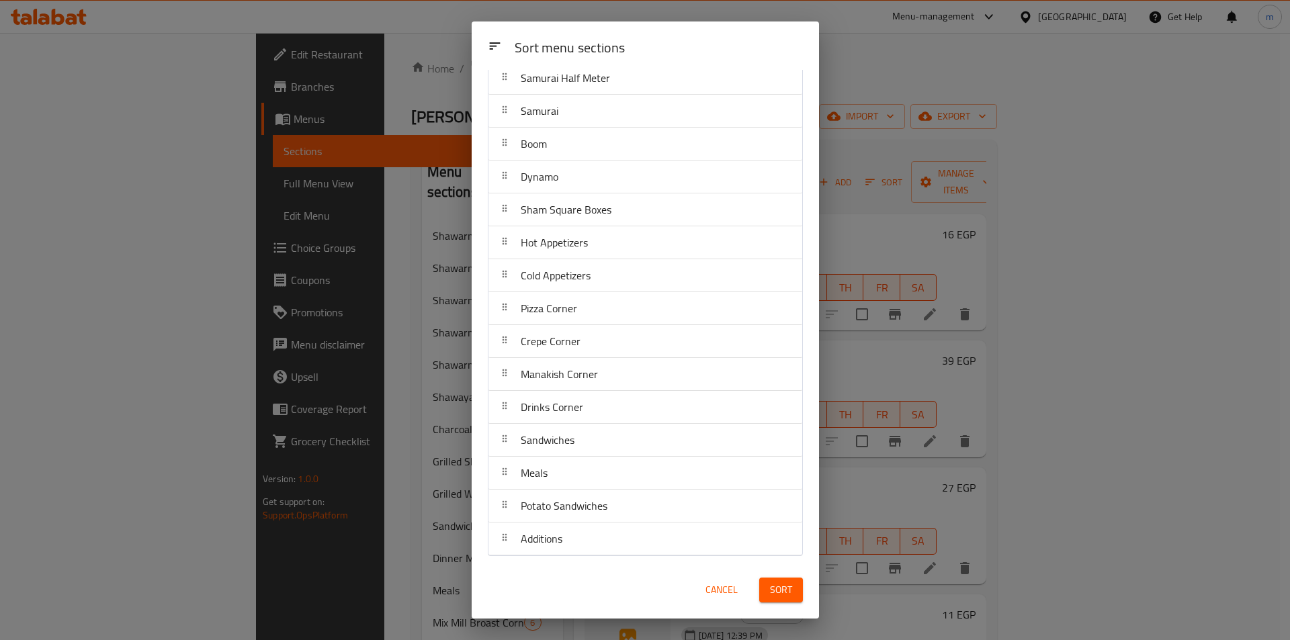
click at [780, 599] on button "Sort" at bounding box center [781, 590] width 44 height 25
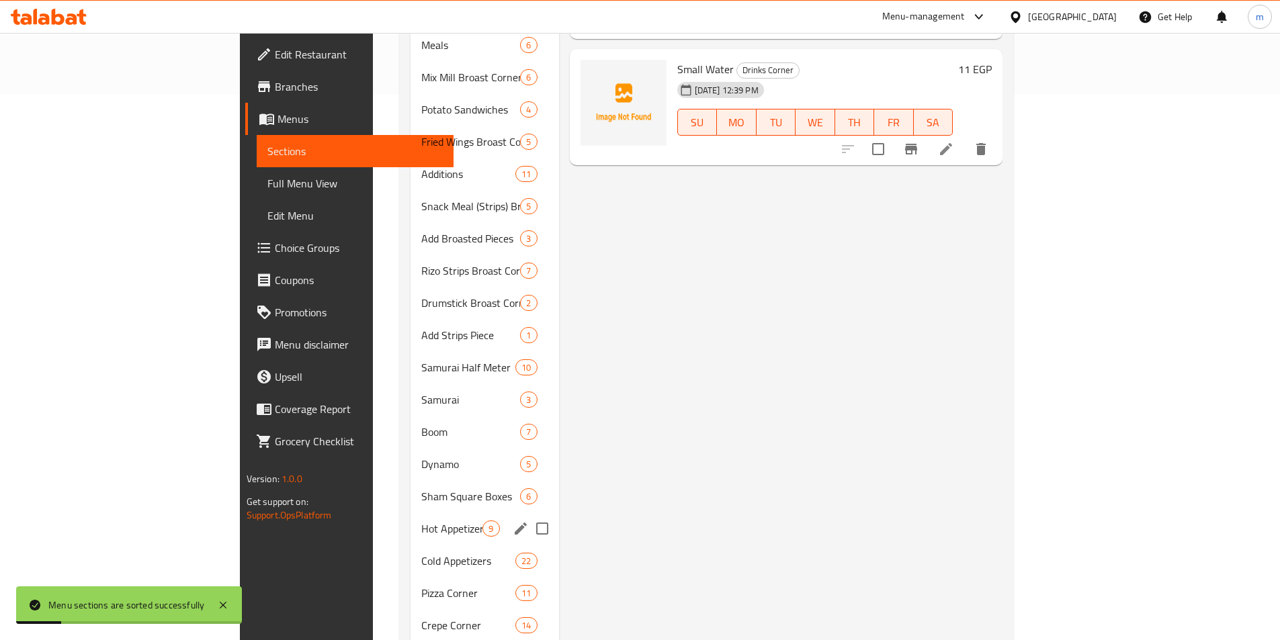
scroll to position [634, 0]
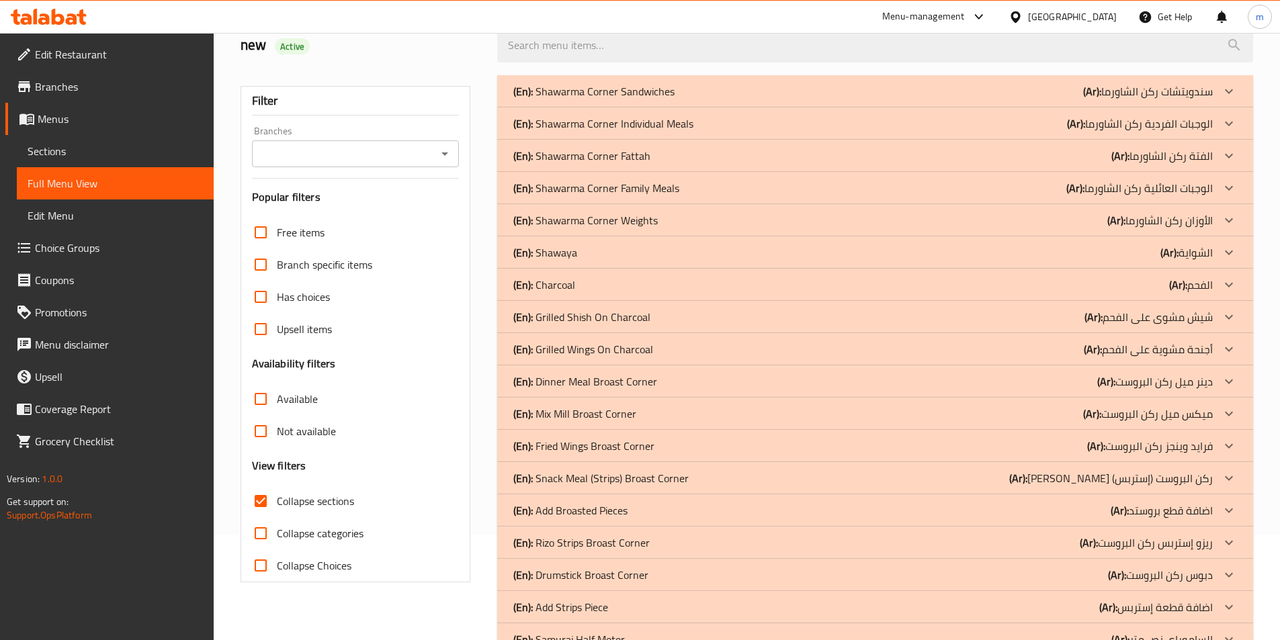
scroll to position [105, 0]
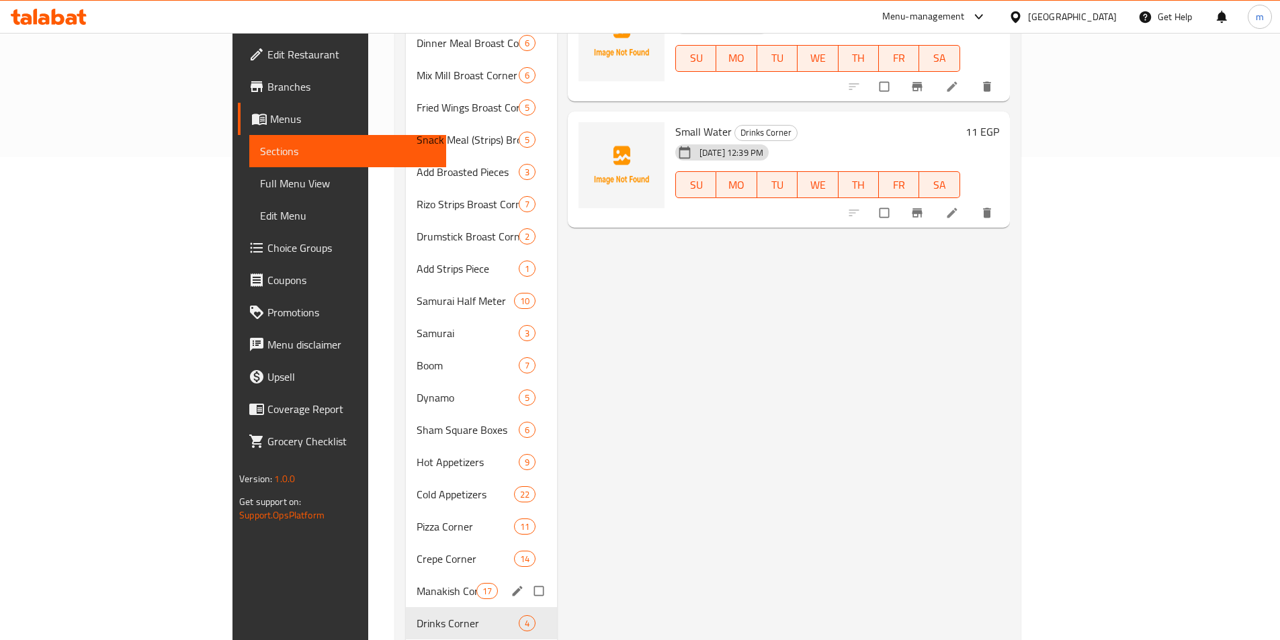
scroll to position [634, 0]
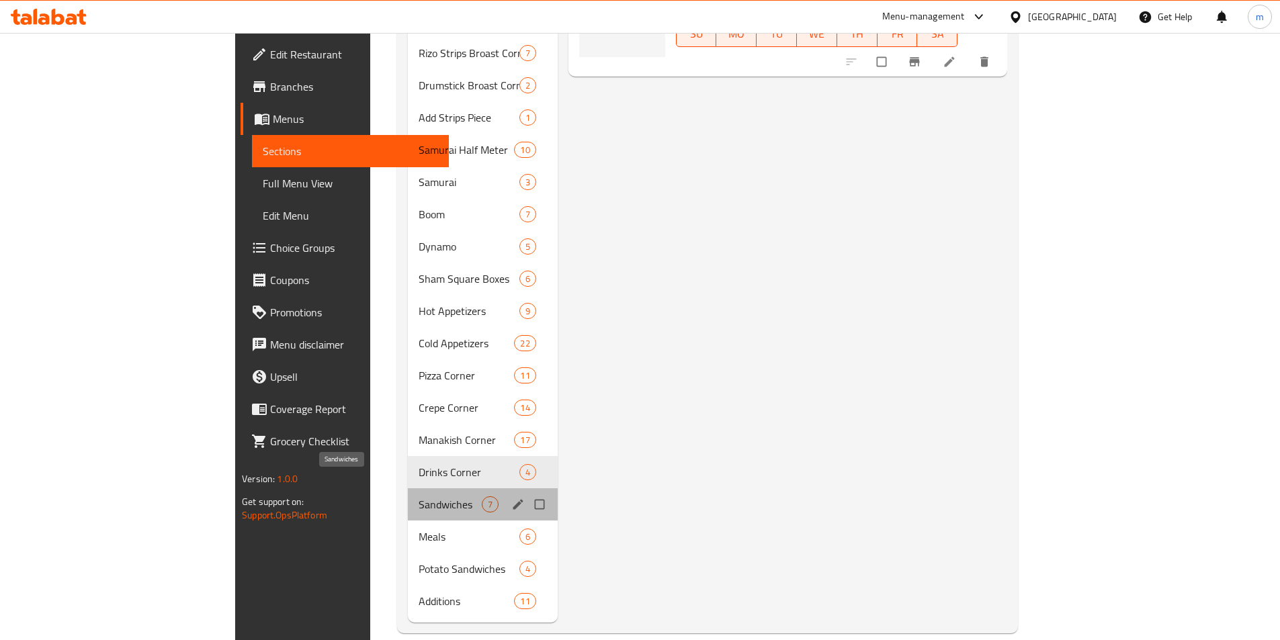
click at [419, 497] on span "Sandwiches" at bounding box center [450, 505] width 63 height 16
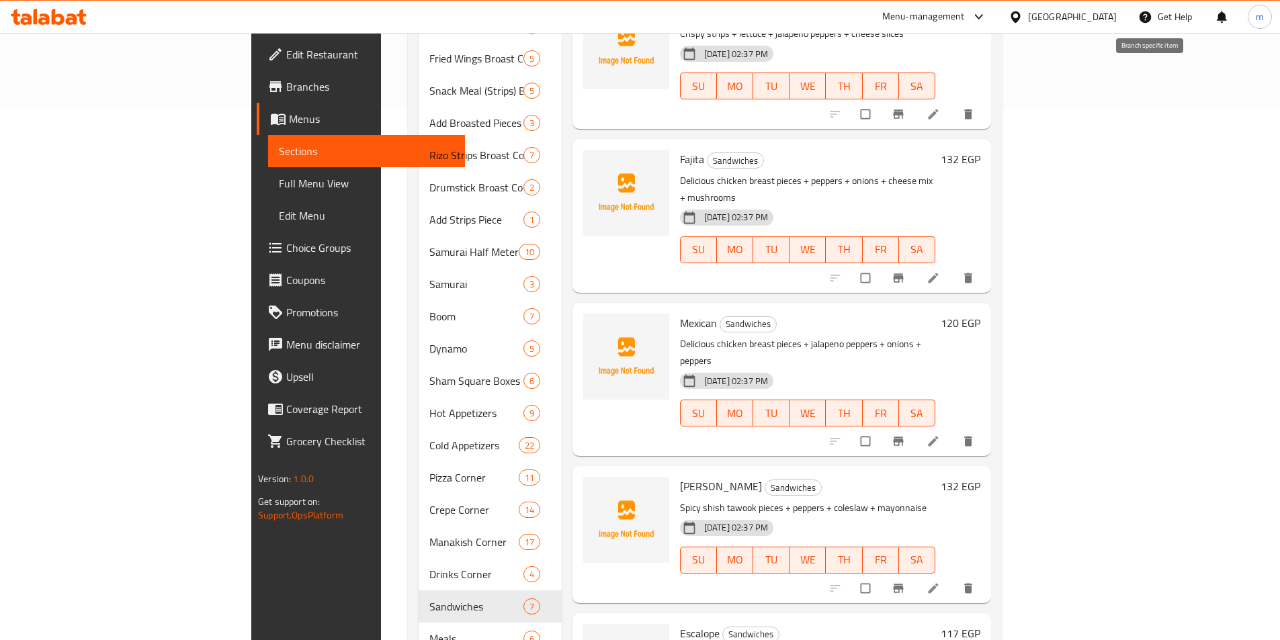
scroll to position [500, 0]
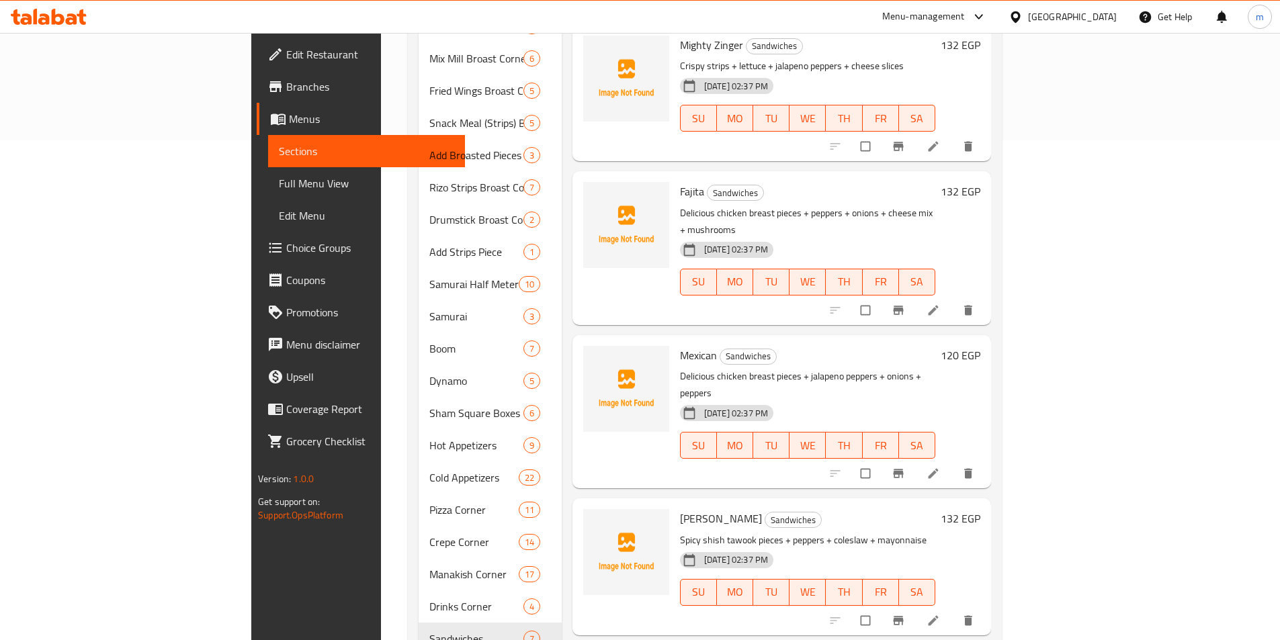
click at [954, 136] on li at bounding box center [935, 147] width 38 height 22
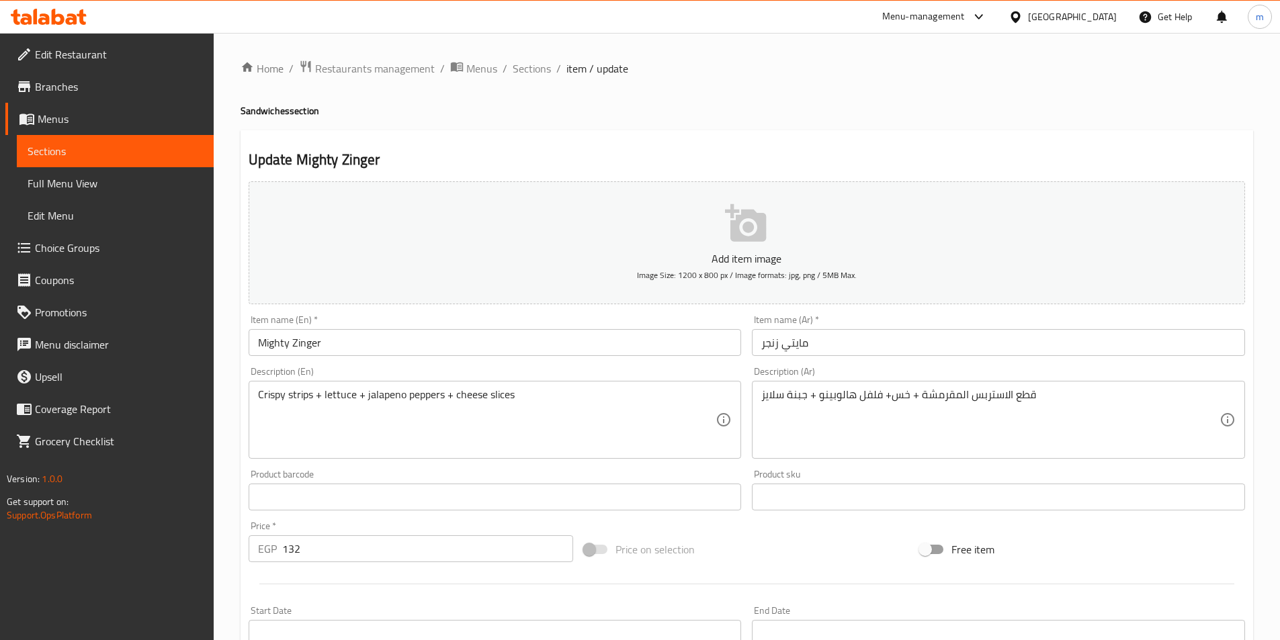
click at [258, 112] on h4 "Sandwiches section" at bounding box center [747, 110] width 1013 height 13
copy h4 "Sandwiches"
click at [378, 356] on input "Mighty Zinger" at bounding box center [495, 342] width 493 height 27
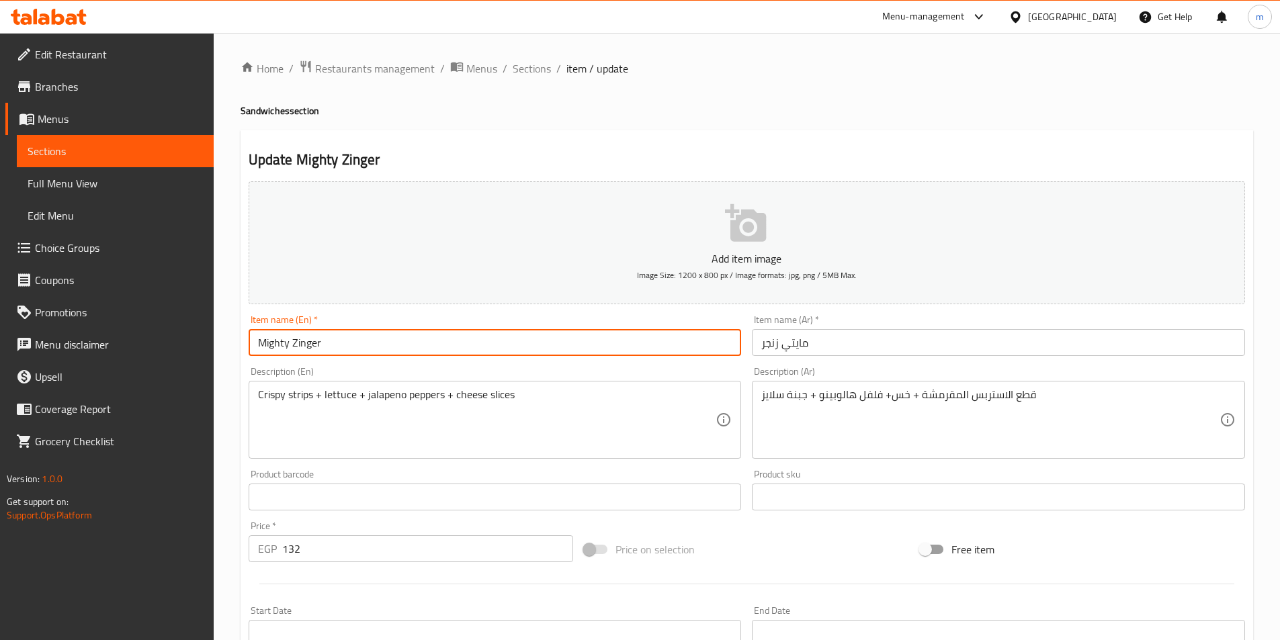
paste input "Sandwiches"
type input "Mighty Zinger Sandwiches"
click at [856, 345] on input "مايتي زنجر" at bounding box center [998, 342] width 493 height 27
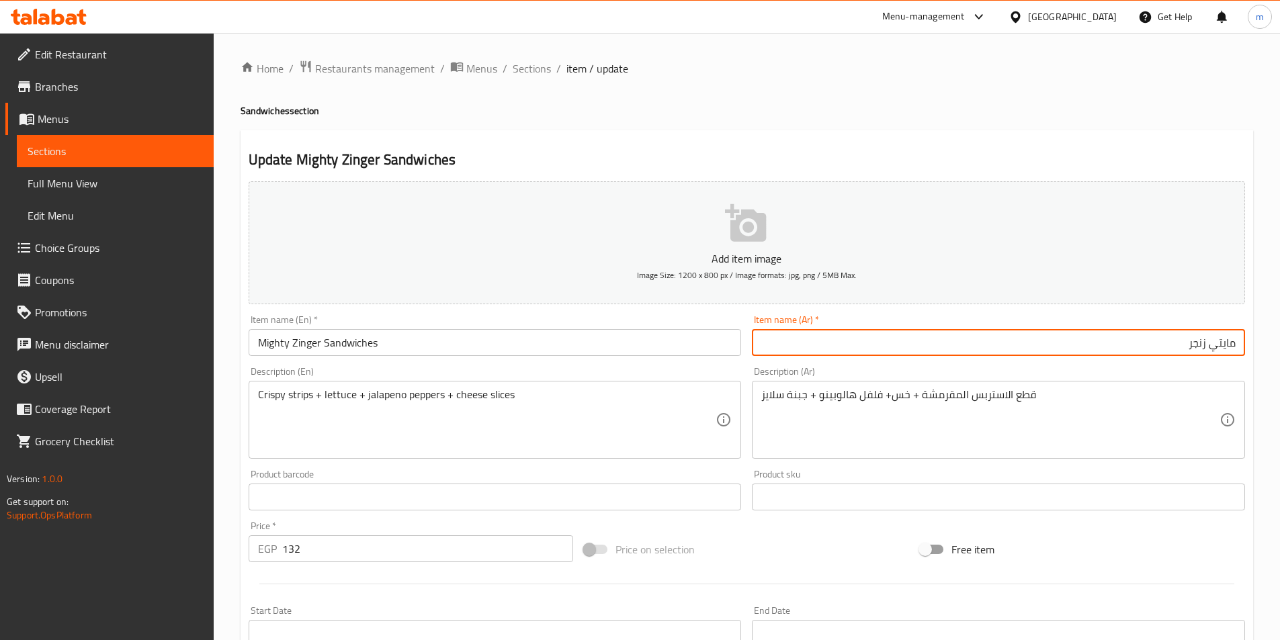
click at [1154, 345] on input "مايتي زنجر" at bounding box center [998, 342] width 493 height 27
click at [1237, 343] on input "مايتي زنجر" at bounding box center [998, 342] width 493 height 27
click at [1203, 342] on input "ساندوياش مايتي زنجر" at bounding box center [998, 342] width 493 height 27
click at [1222, 352] on input "ساندويتش مايتي زنجر" at bounding box center [998, 342] width 493 height 27
type input "سندويتش مايتي زنجر"
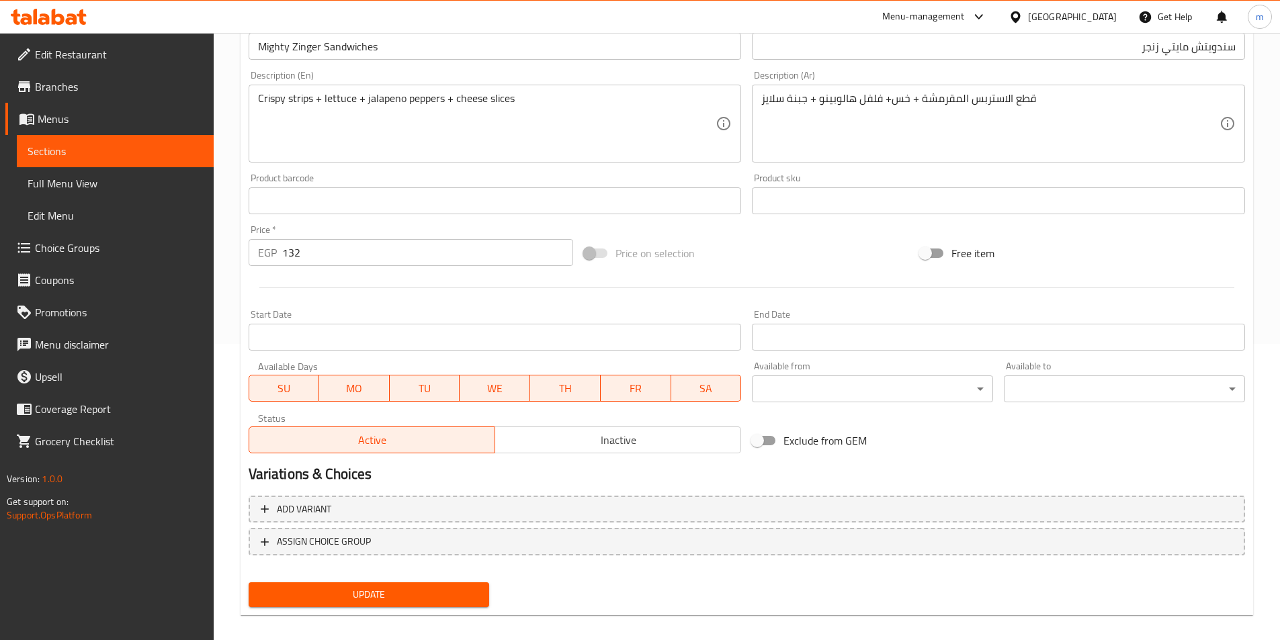
scroll to position [309, 0]
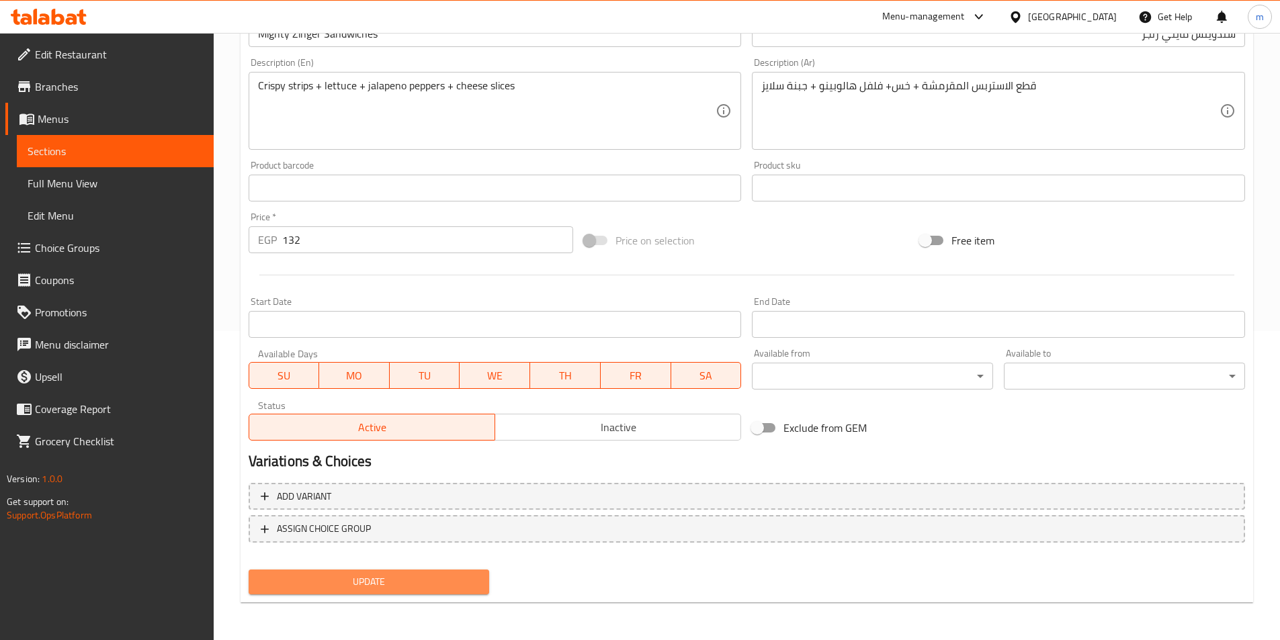
click at [339, 583] on span "Update" at bounding box center [369, 582] width 220 height 17
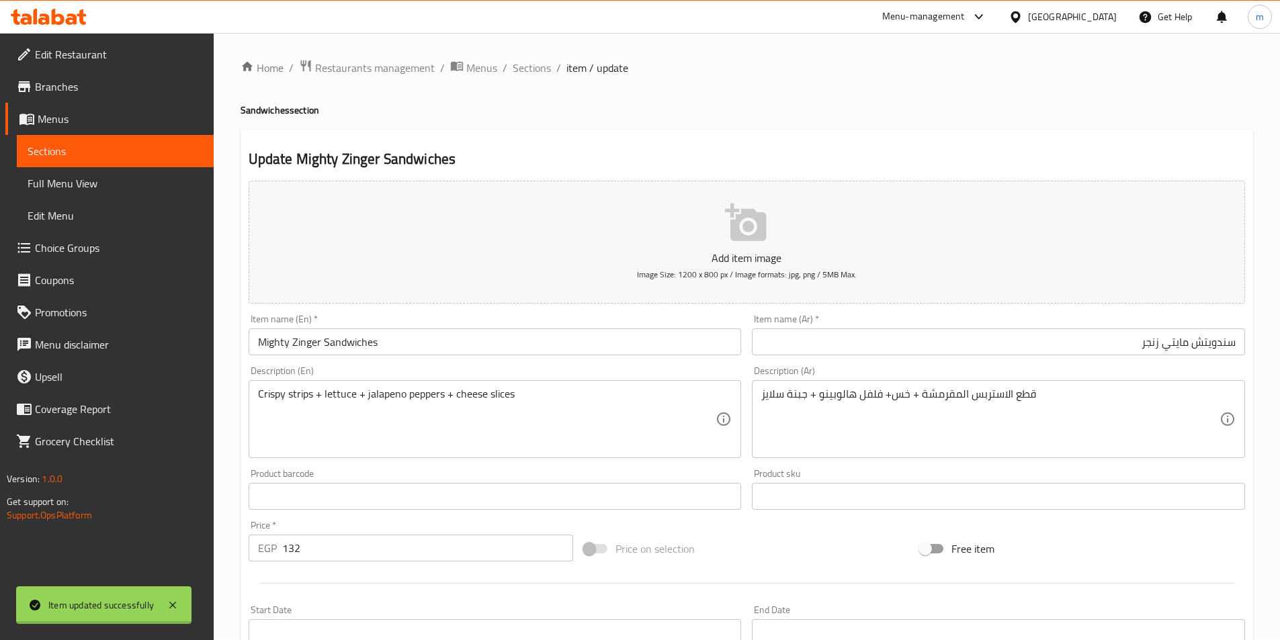
scroll to position [0, 0]
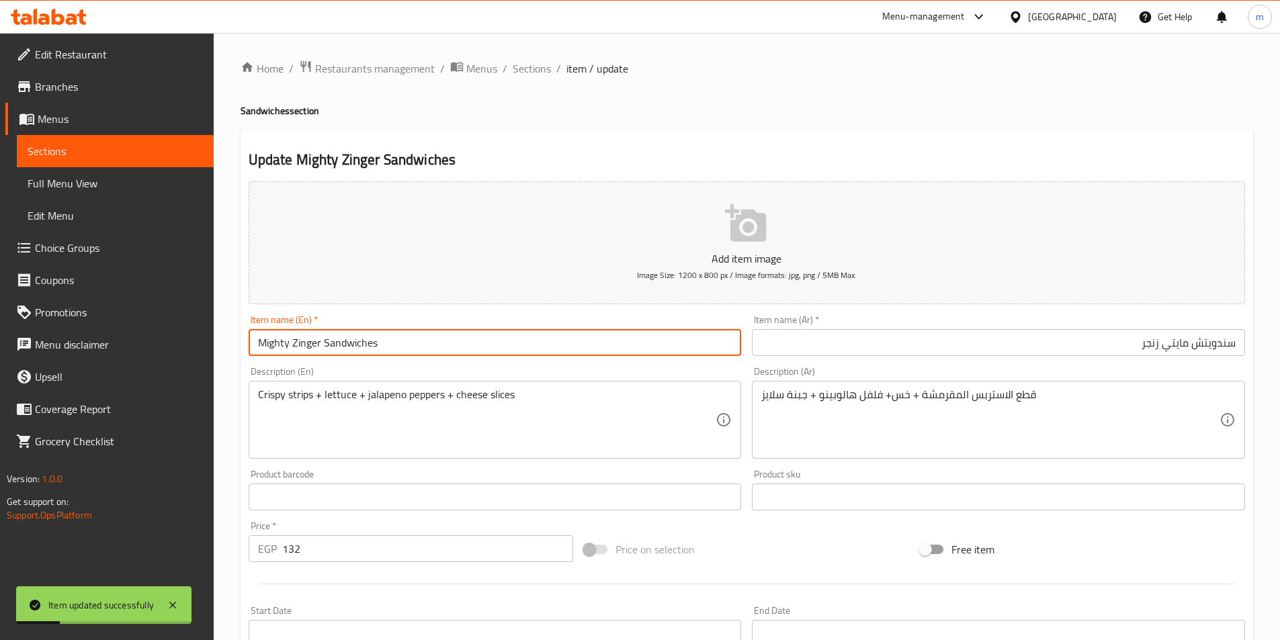
click at [428, 341] on input "Mighty Zinger Sandwiches" at bounding box center [495, 342] width 493 height 27
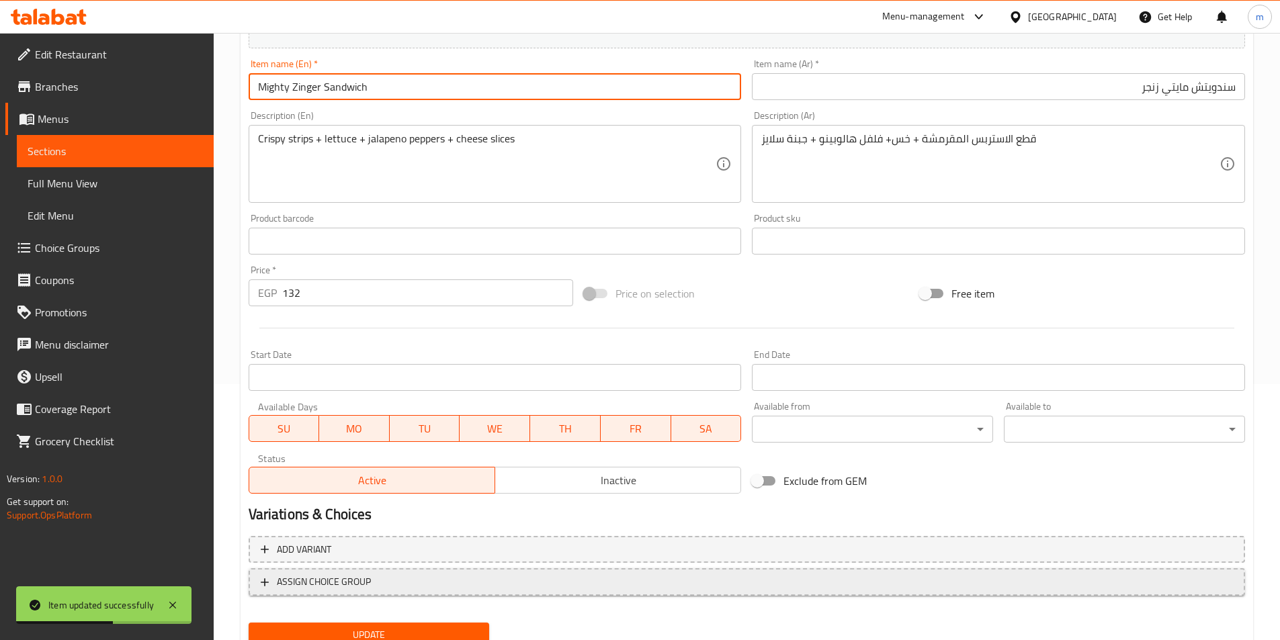
scroll to position [309, 0]
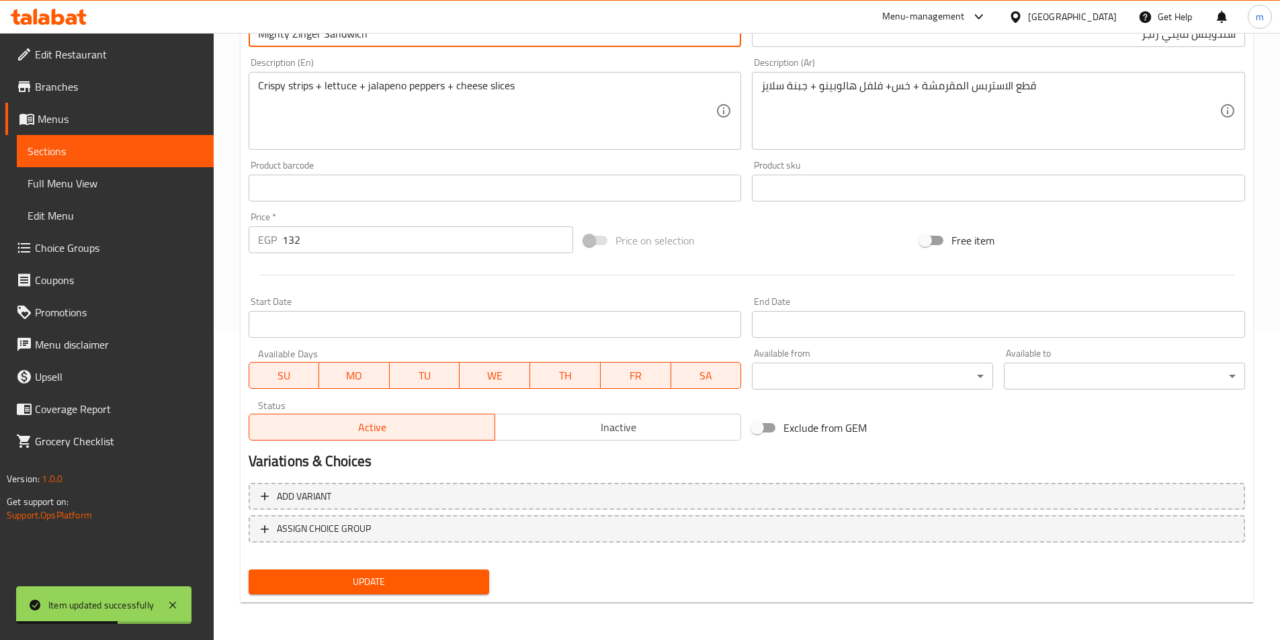
type input "Mighty Zinger Sandwich"
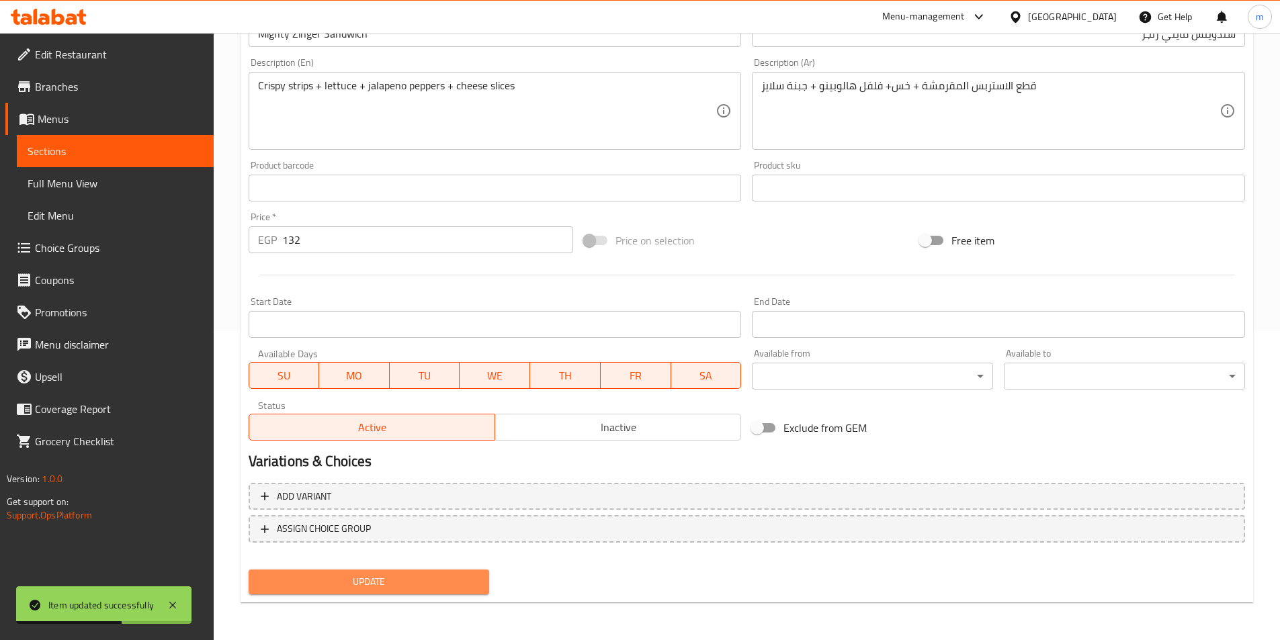
click at [403, 581] on span "Update" at bounding box center [369, 582] width 220 height 17
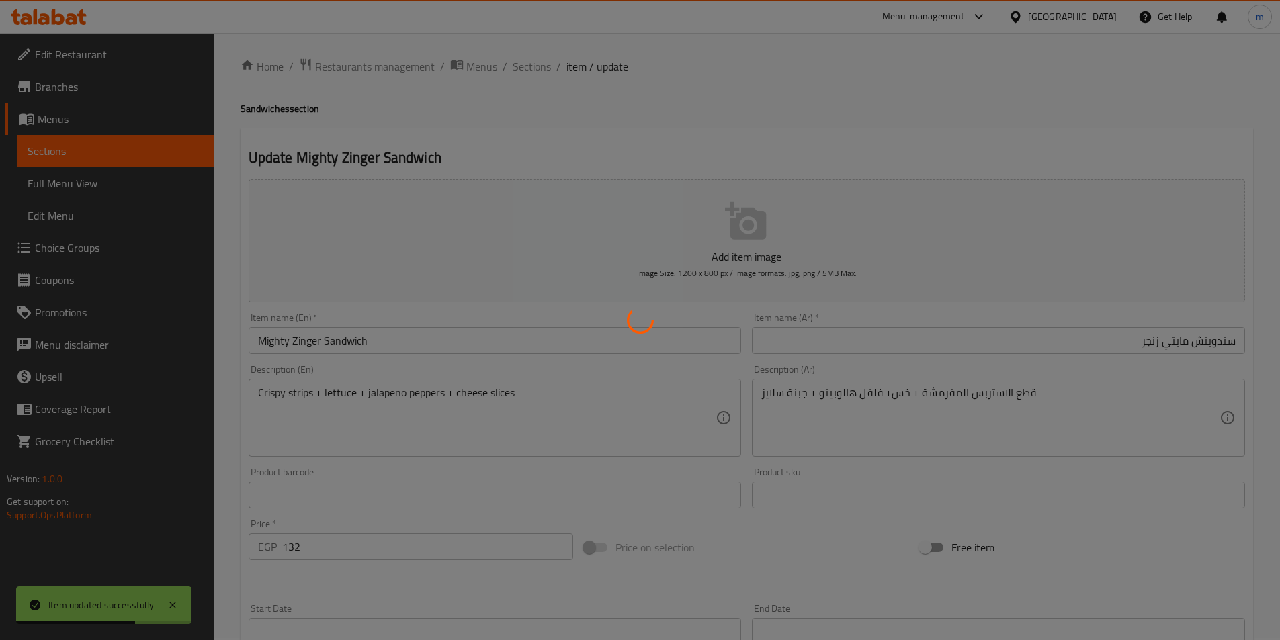
scroll to position [0, 0]
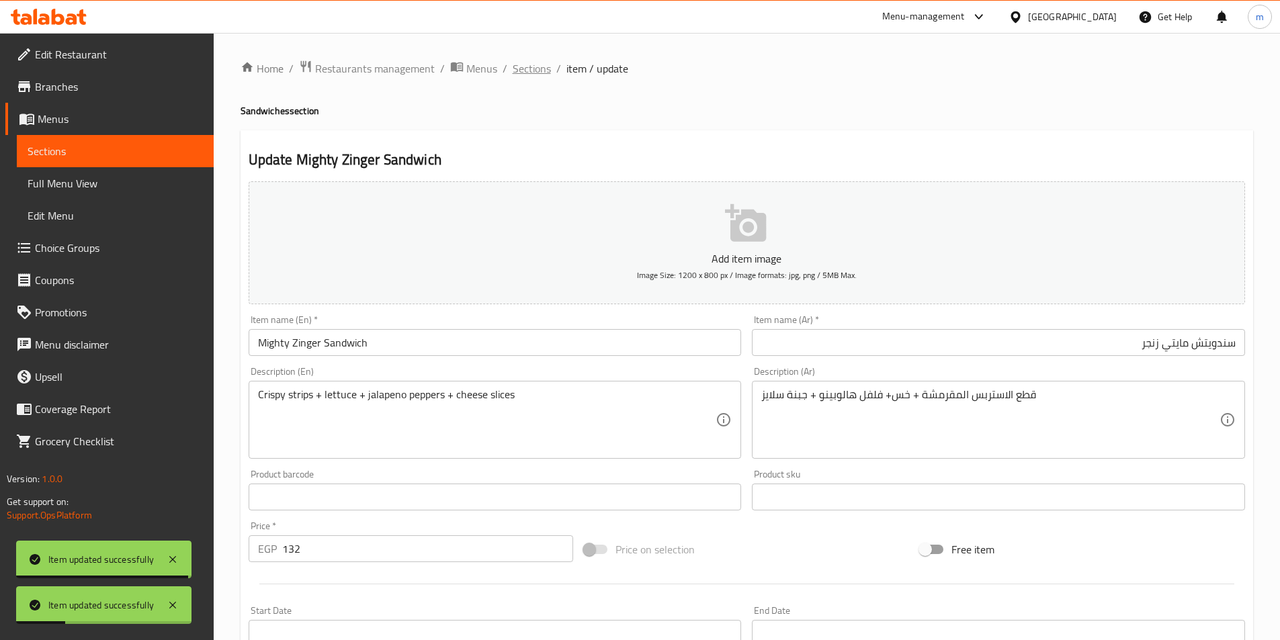
click at [537, 67] on span "Sections" at bounding box center [532, 68] width 38 height 16
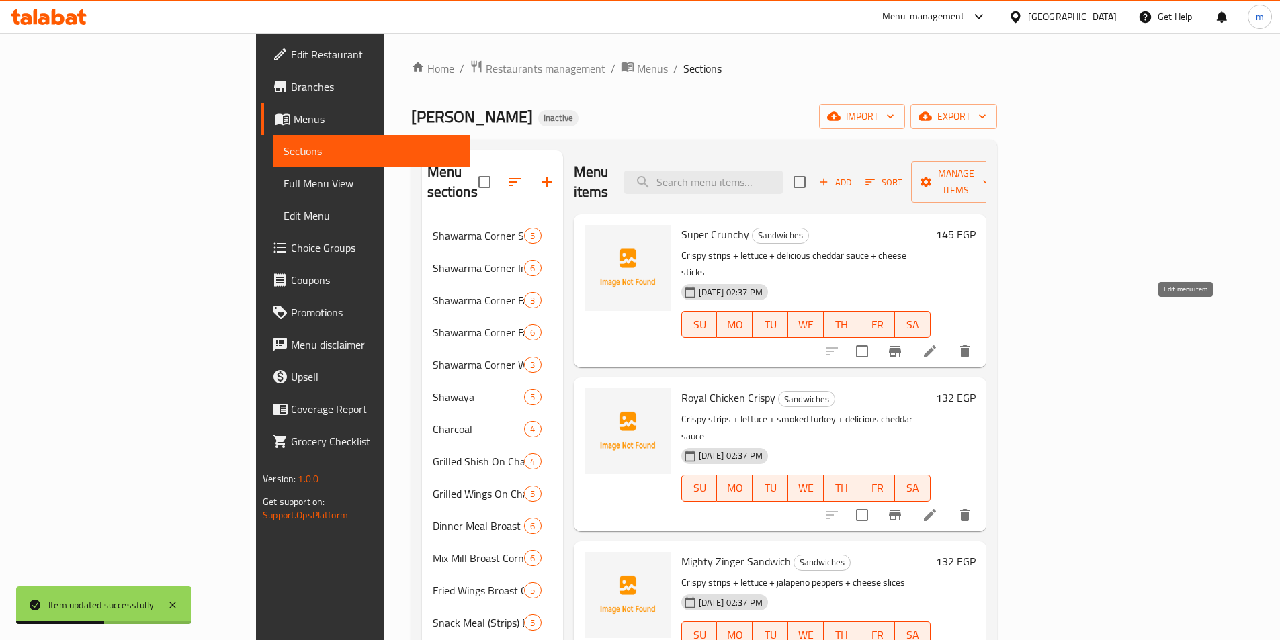
click at [938, 343] on icon at bounding box center [930, 351] width 16 height 16
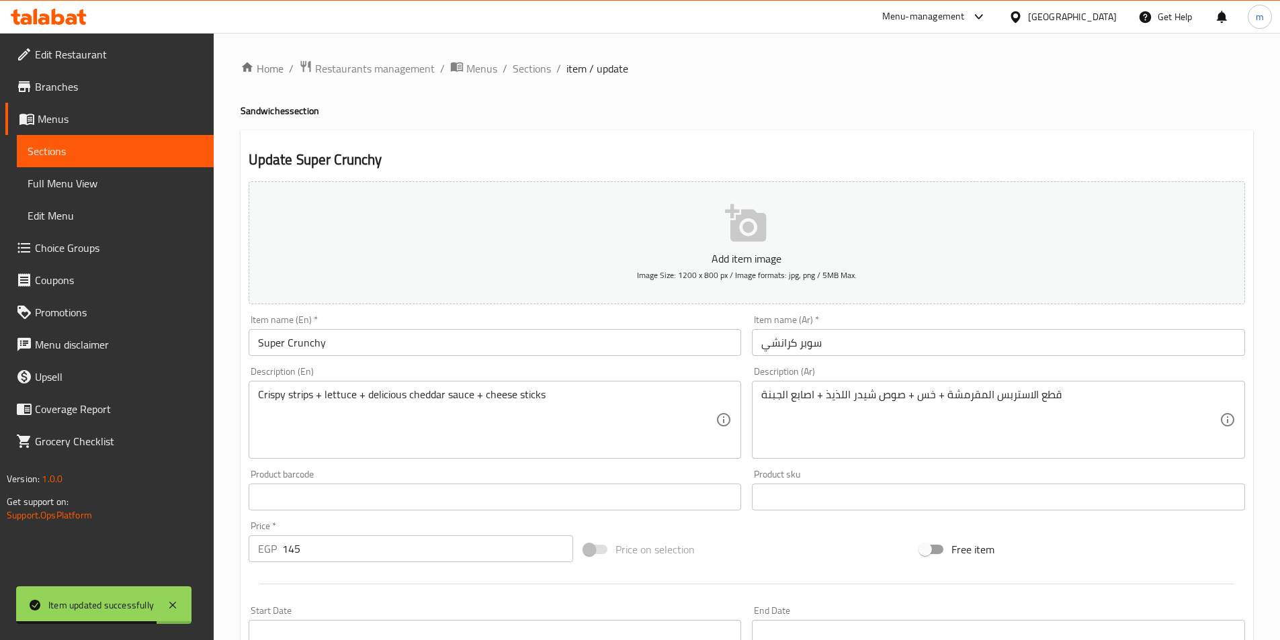
click at [276, 112] on h4 "Sandwiches section" at bounding box center [747, 110] width 1013 height 13
copy h4 "Sandwiches"
click at [367, 337] on input "Super Crunchy" at bounding box center [495, 342] width 493 height 27
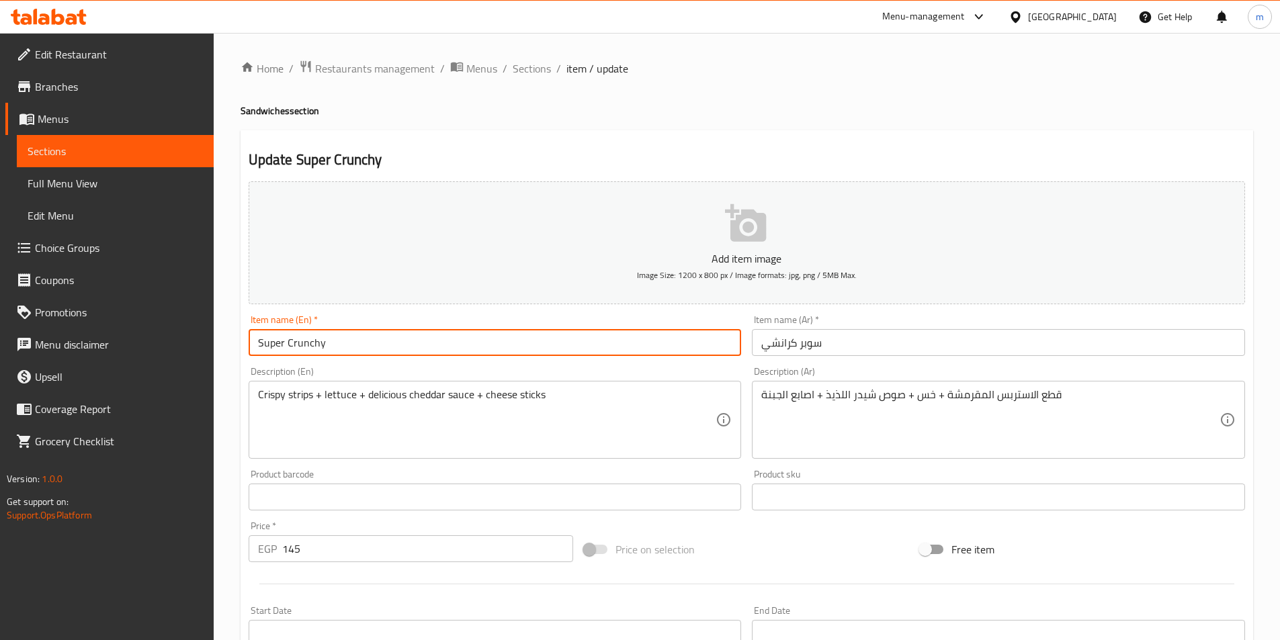
paste input "Sandwiches"
type input "Super Crunchy Sandwich"
click at [857, 354] on input "سوبر كرانشي" at bounding box center [998, 342] width 493 height 27
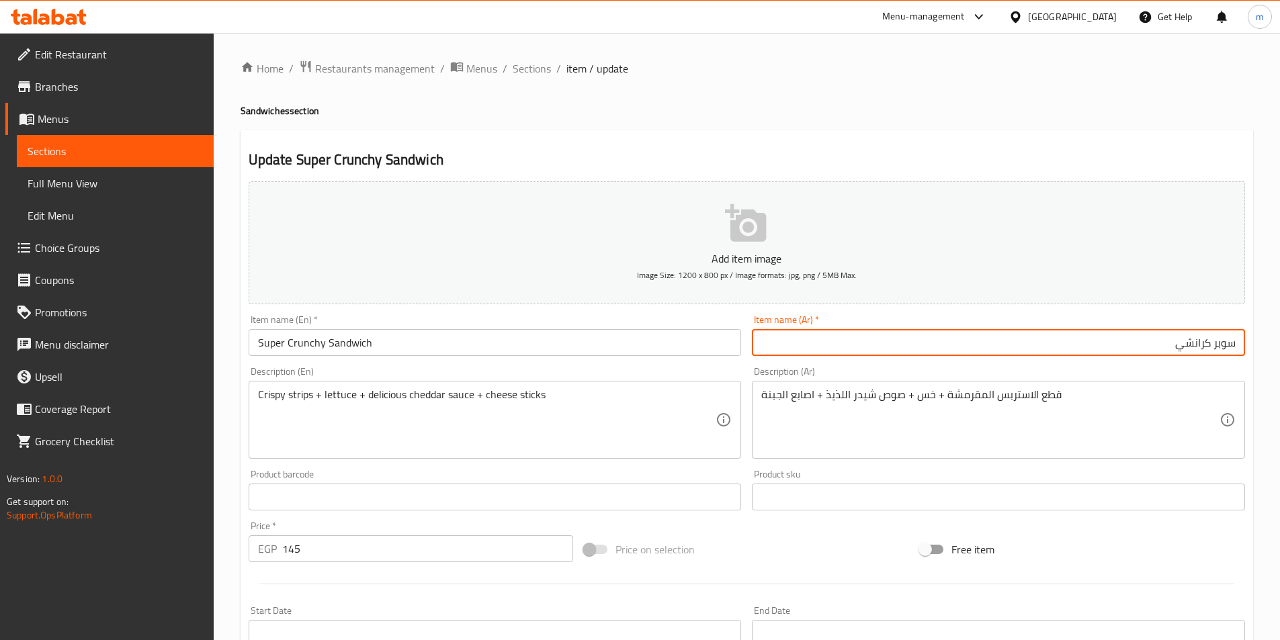
click at [1234, 351] on input "سوبر كرانشي" at bounding box center [998, 342] width 493 height 27
type input "سندويتش سوبر كرانشي"
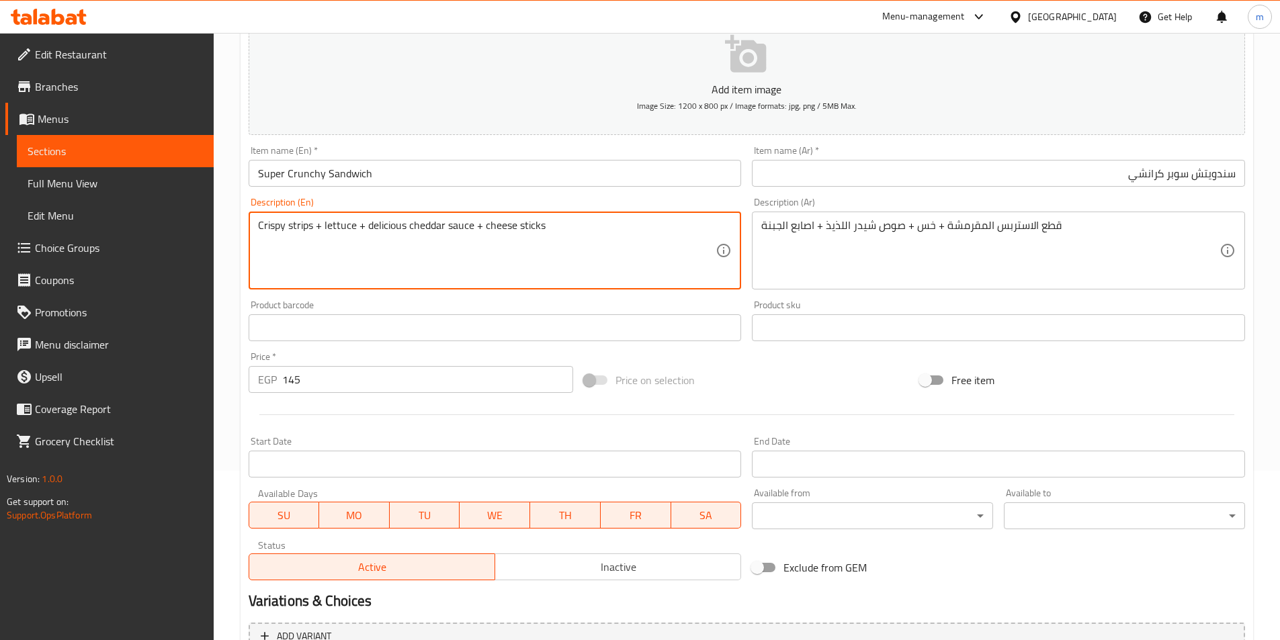
scroll to position [309, 0]
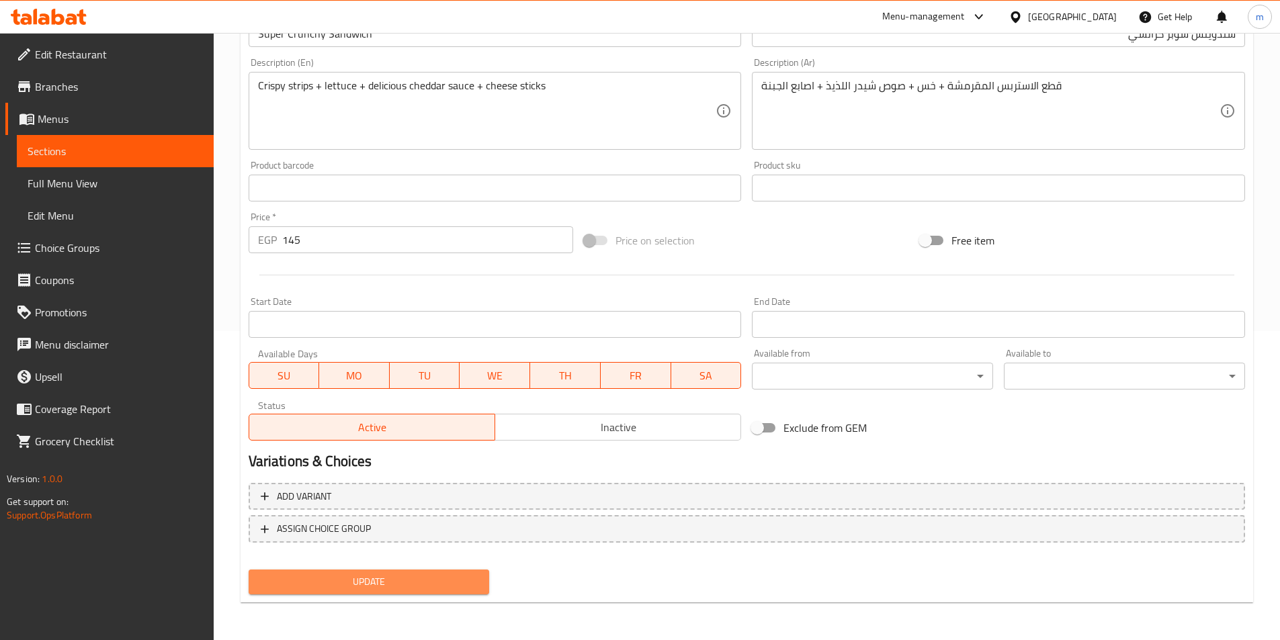
click at [471, 585] on span "Update" at bounding box center [369, 582] width 220 height 17
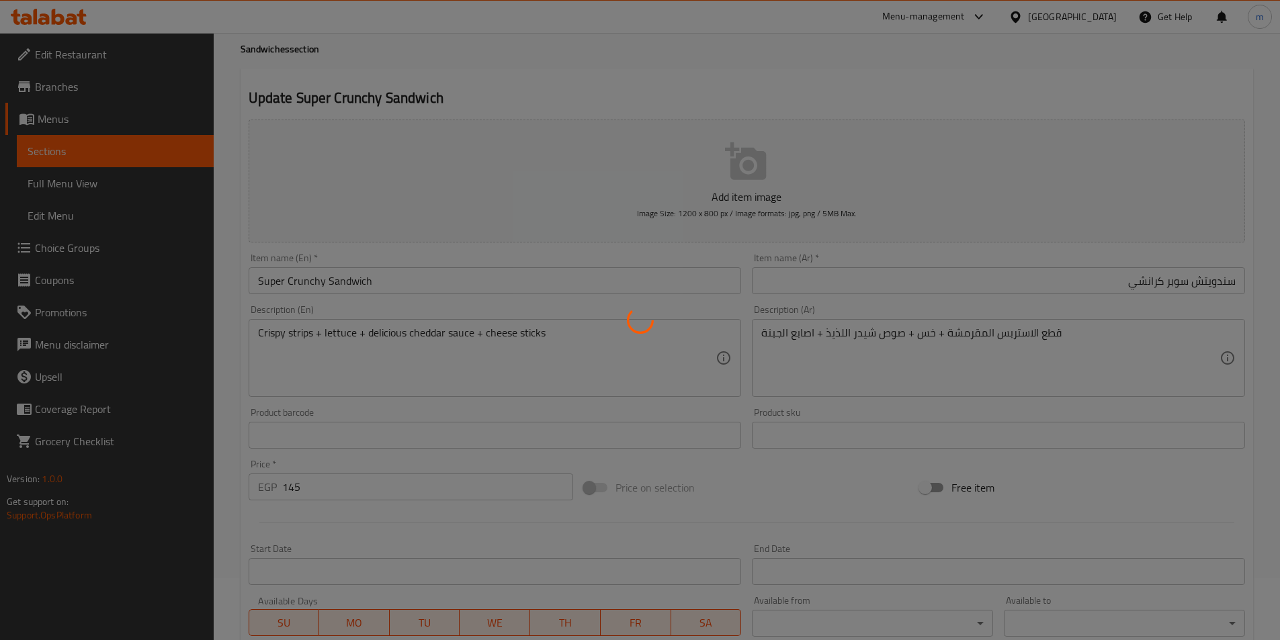
scroll to position [40, 0]
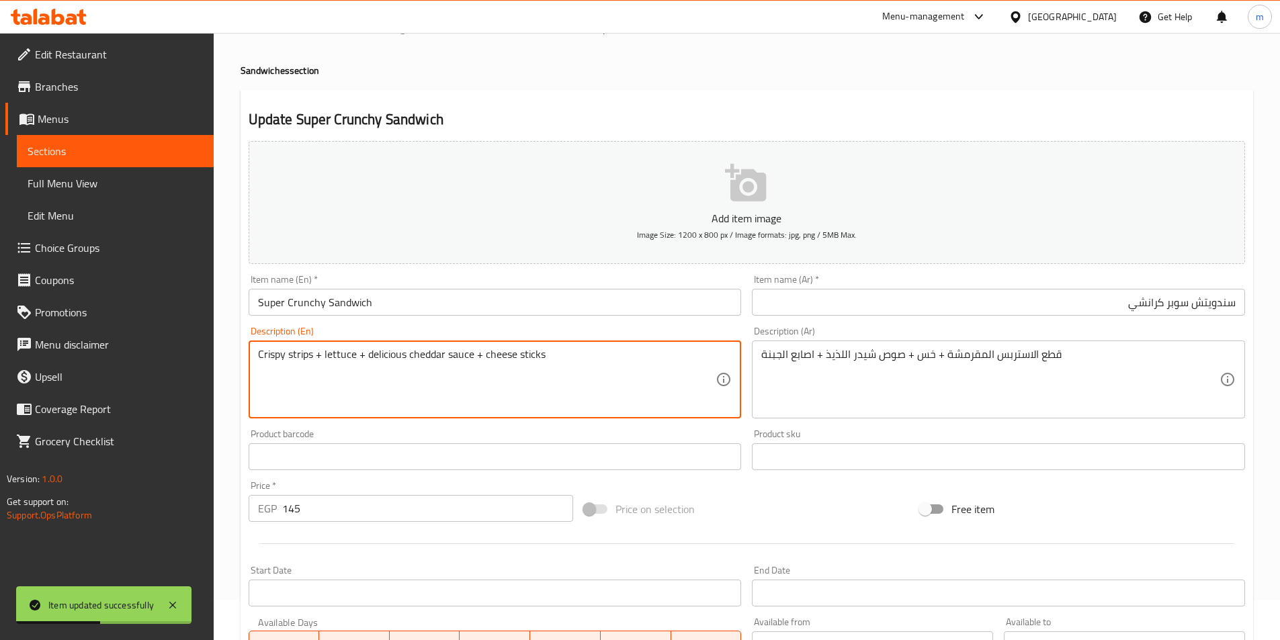
click at [312, 363] on textarea "Crispy strips + lettuce + delicious cheddar sauce + cheese sticks" at bounding box center [487, 380] width 458 height 64
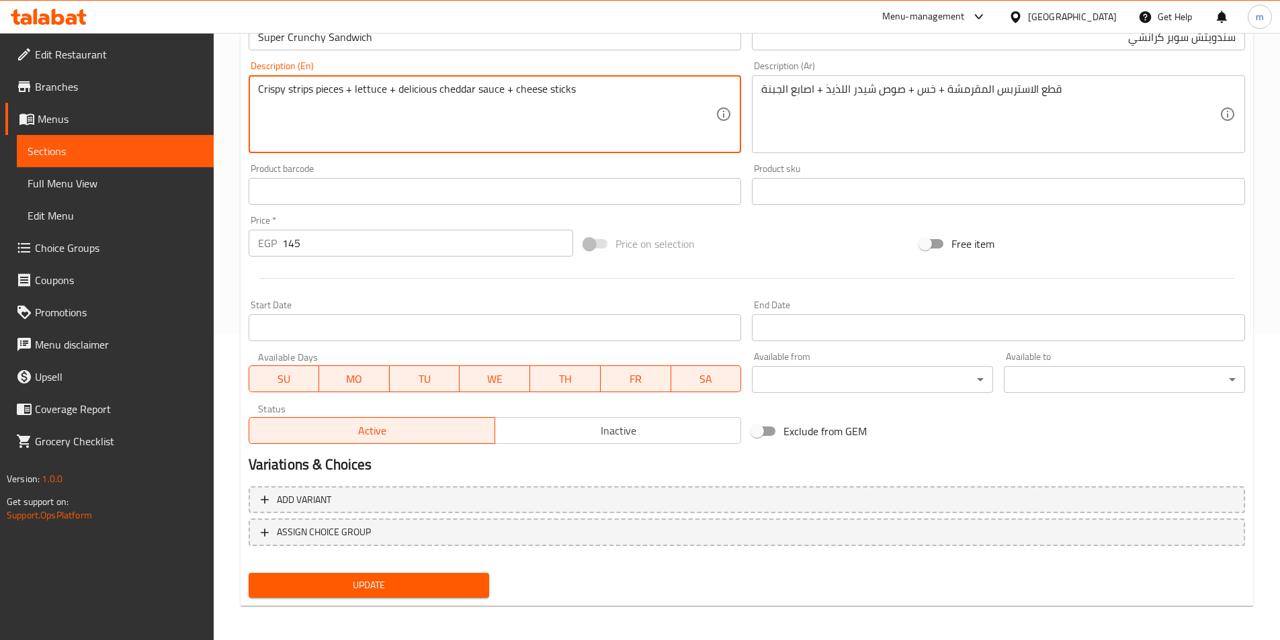
scroll to position [309, 0]
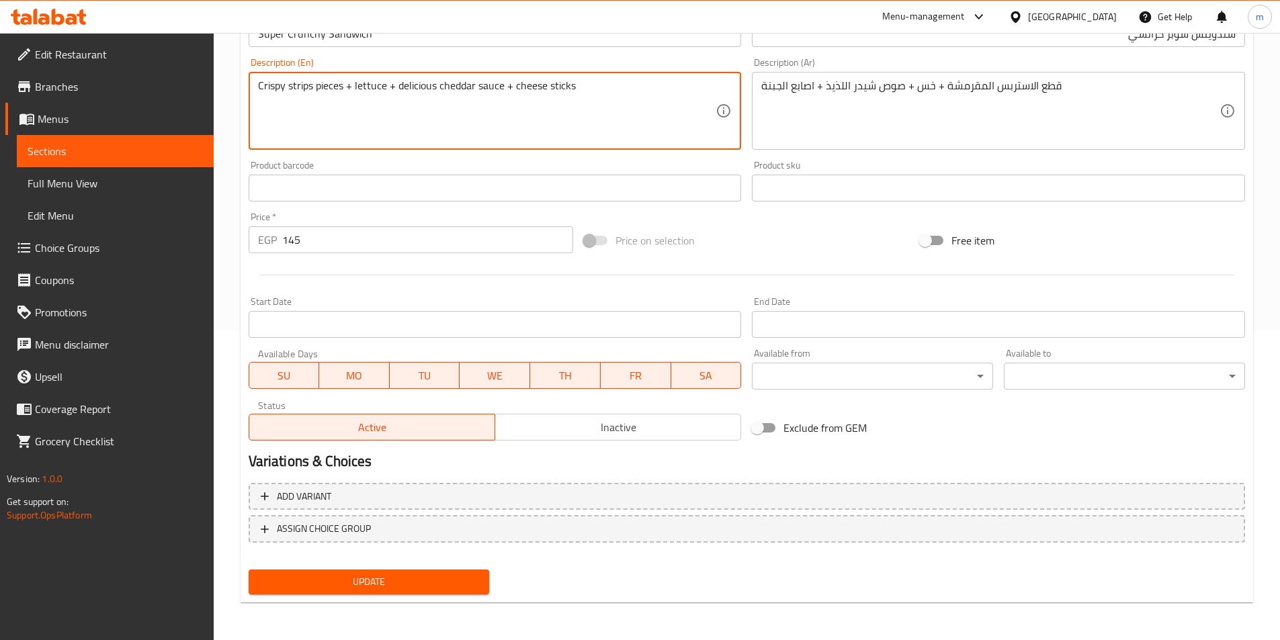
type textarea "Crispy strips pieces + lettuce + delicious cheddar sauce + cheese sticks"
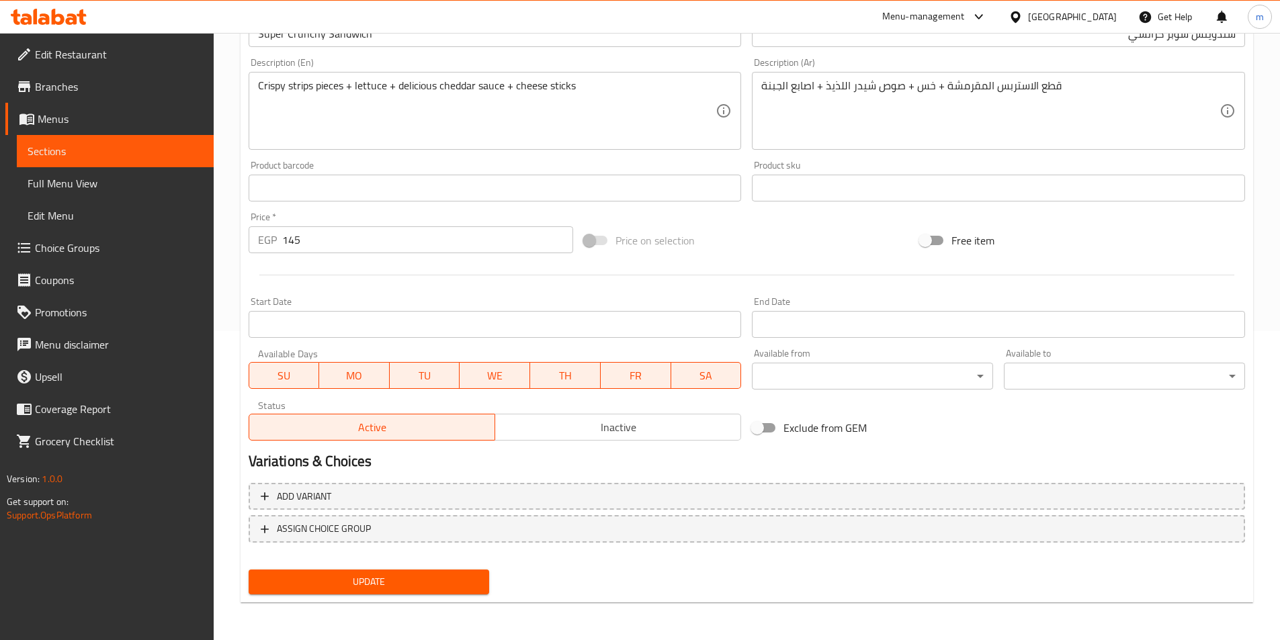
click at [451, 606] on div "Home / Restaurants management / Menus / Sections / item / update Sandwiches sec…" at bounding box center [747, 182] width 1013 height 863
click at [454, 589] on span "Update" at bounding box center [369, 582] width 220 height 17
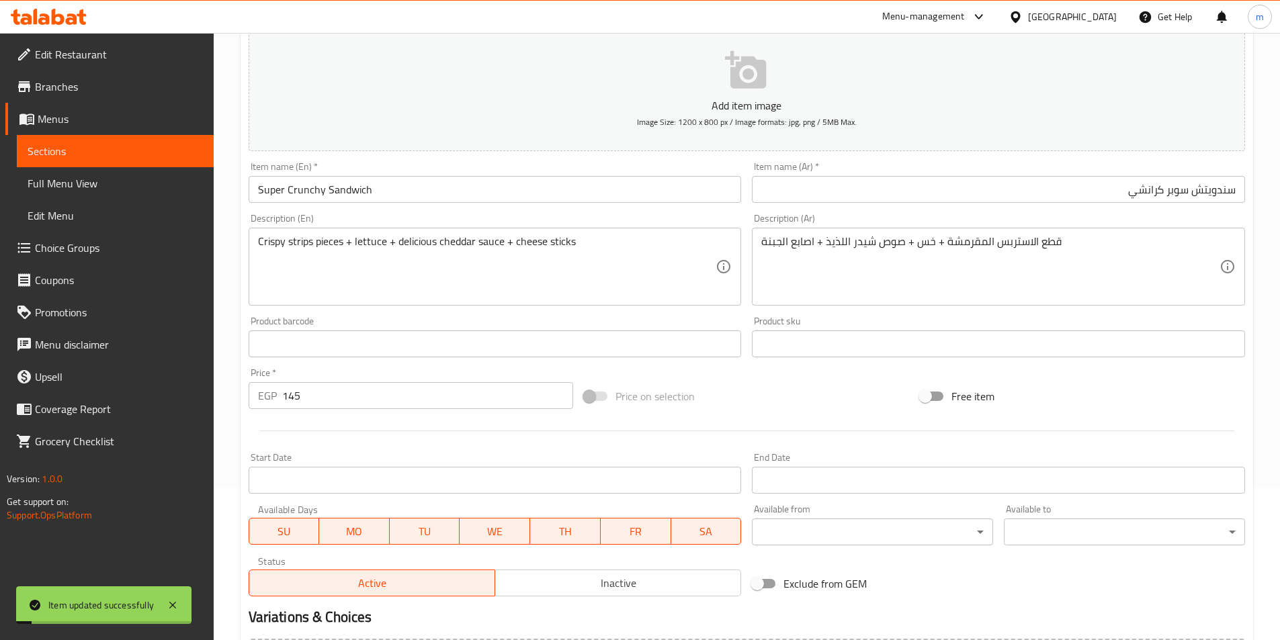
scroll to position [0, 0]
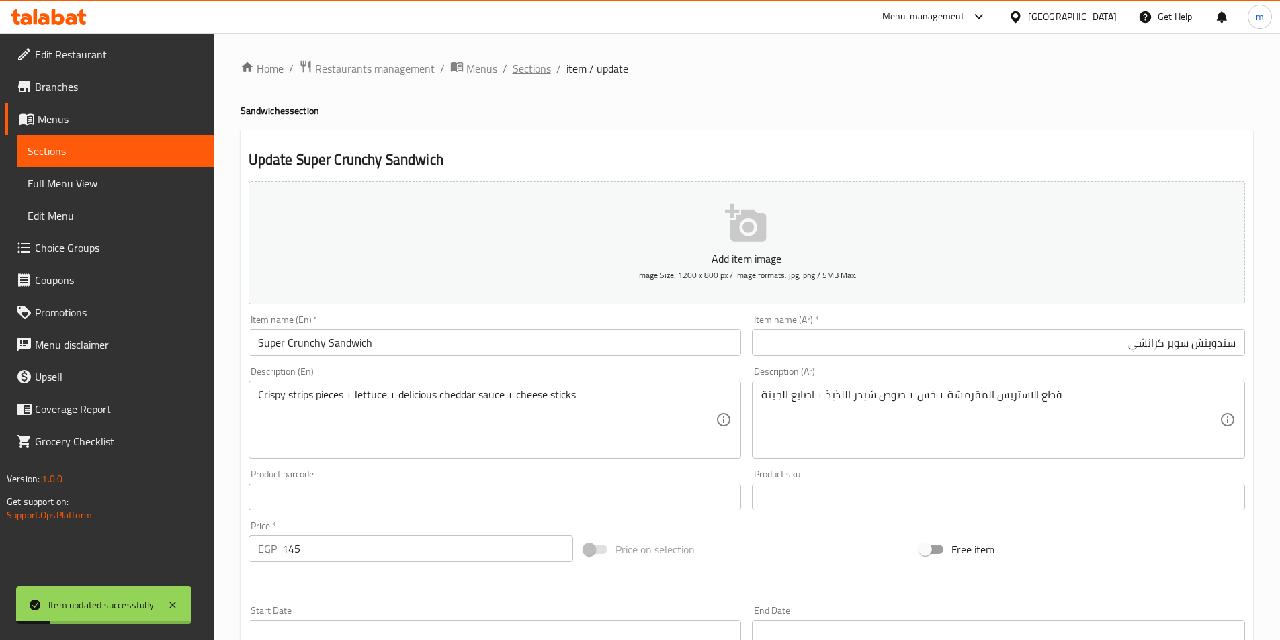
click at [544, 65] on span "Sections" at bounding box center [532, 68] width 38 height 16
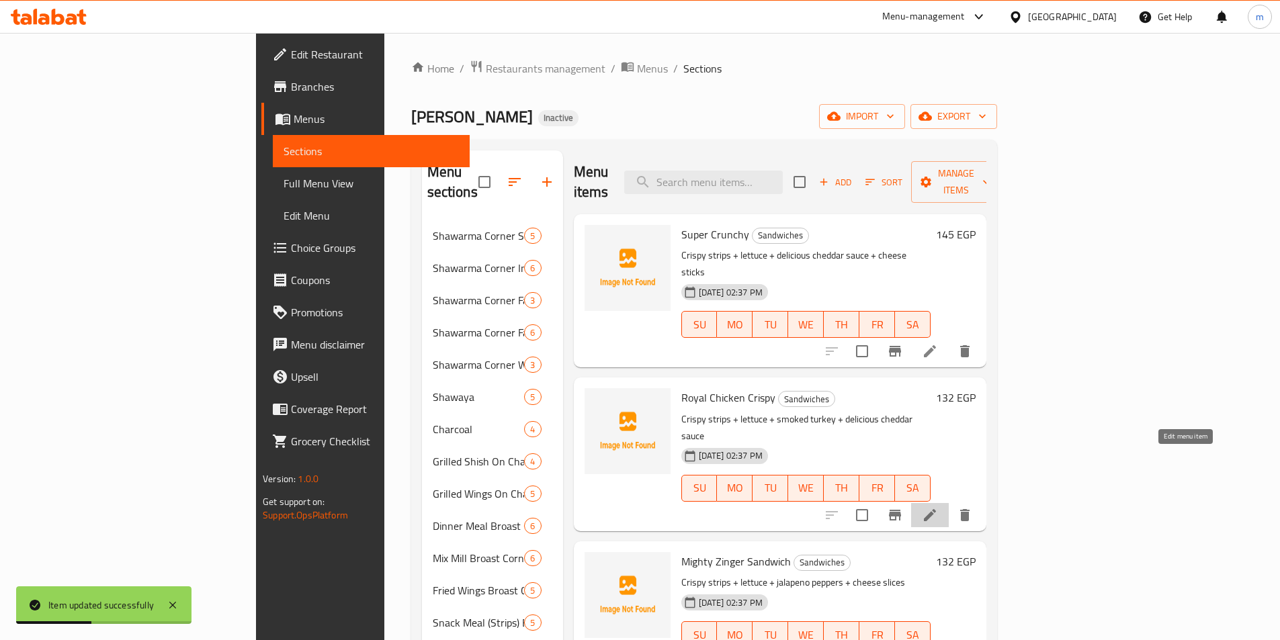
click at [938, 507] on icon at bounding box center [930, 515] width 16 height 16
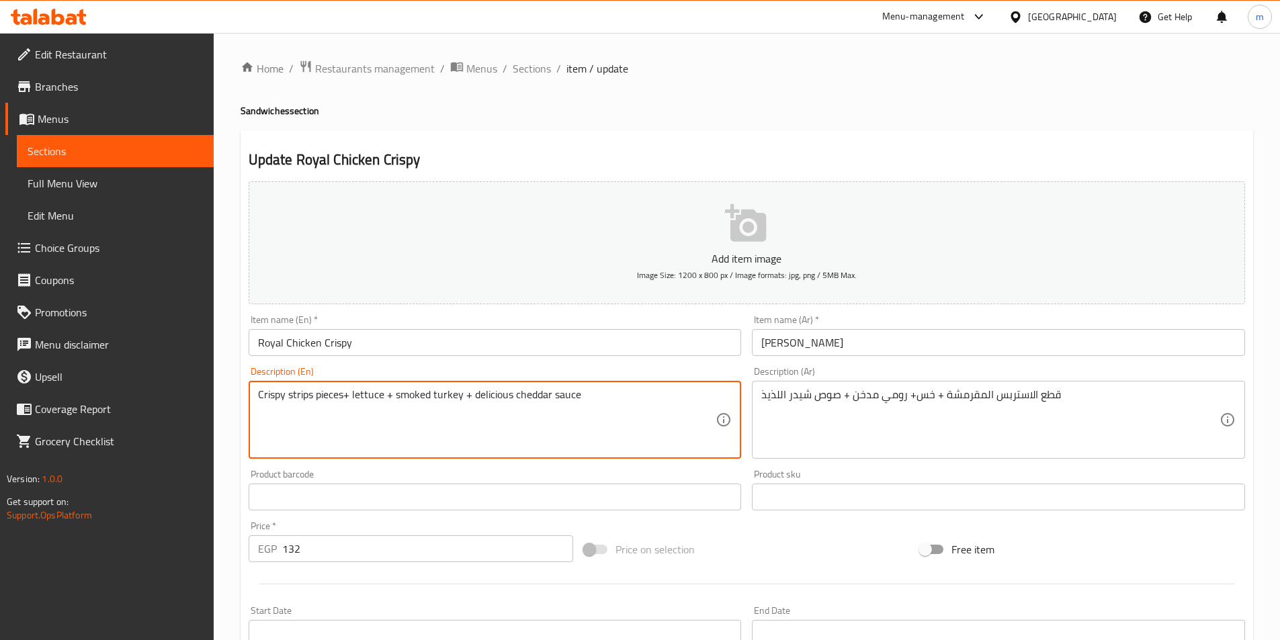
type textarea "Crispy strips pieces+ lettuce + smoked turkey + delicious cheddar sauce"
click at [253, 107] on h4 "Sandwiches section" at bounding box center [747, 110] width 1013 height 13
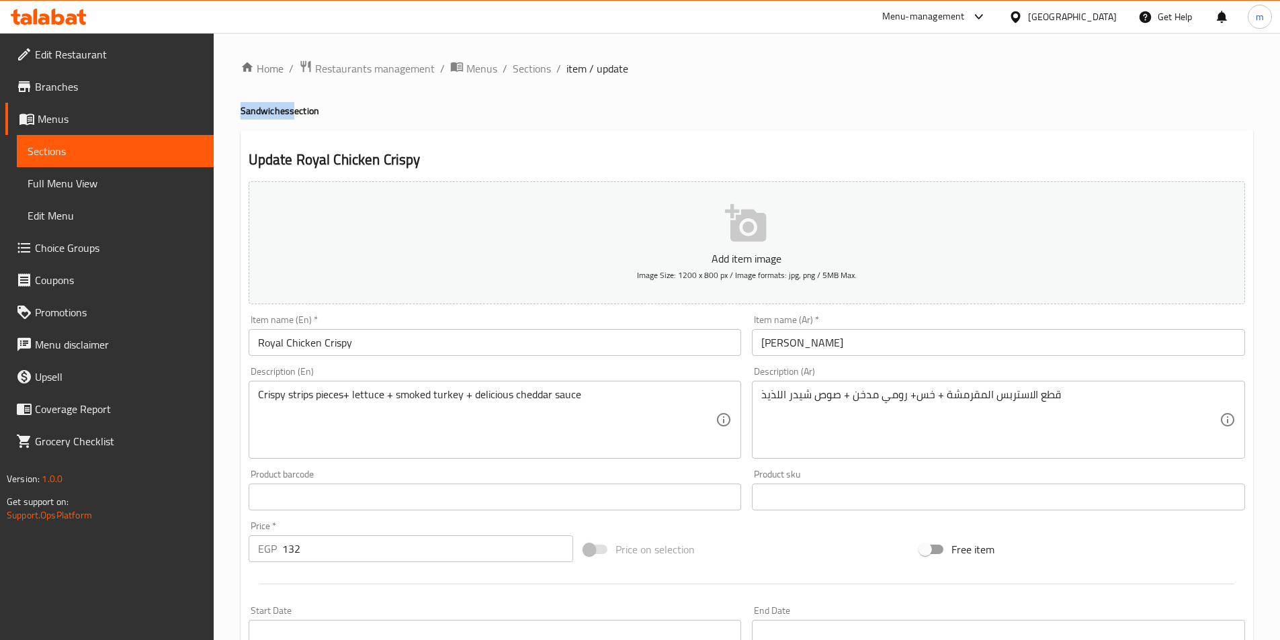
click at [253, 107] on h4 "Sandwiches section" at bounding box center [747, 110] width 1013 height 13
copy h4 "Sandwiches"
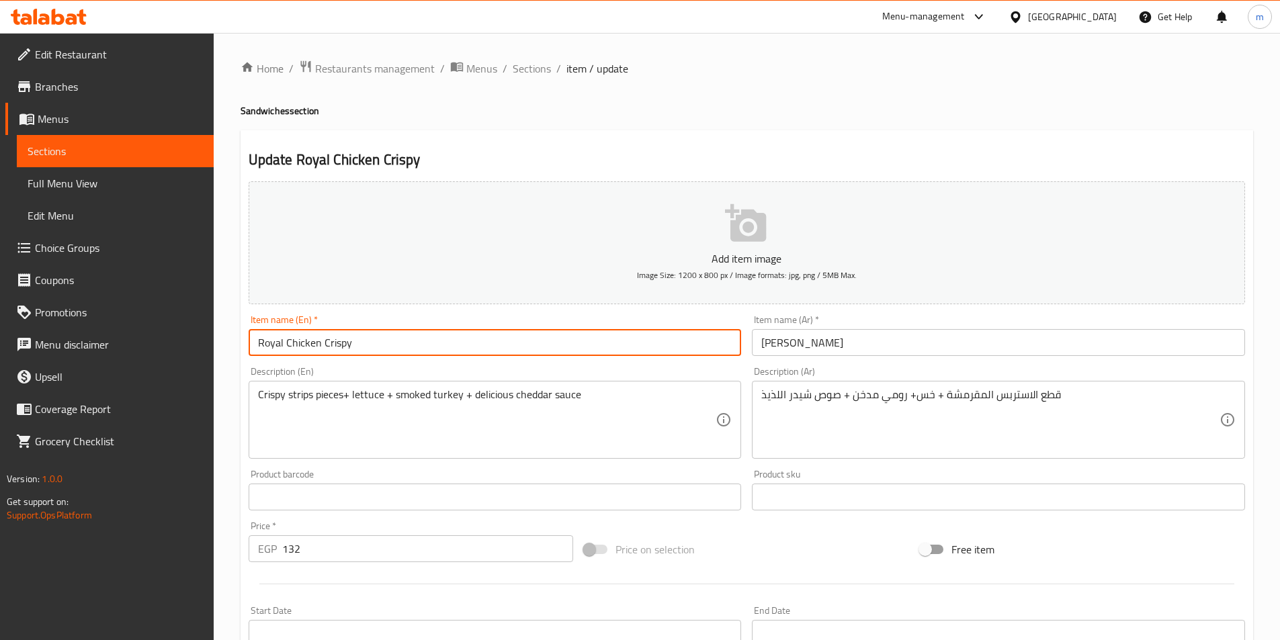
click at [443, 335] on input "Royal Chicken Crispy" at bounding box center [495, 342] width 493 height 27
paste input "Sandwiches"
type input "Royal Chicken Crispy Sandwich"
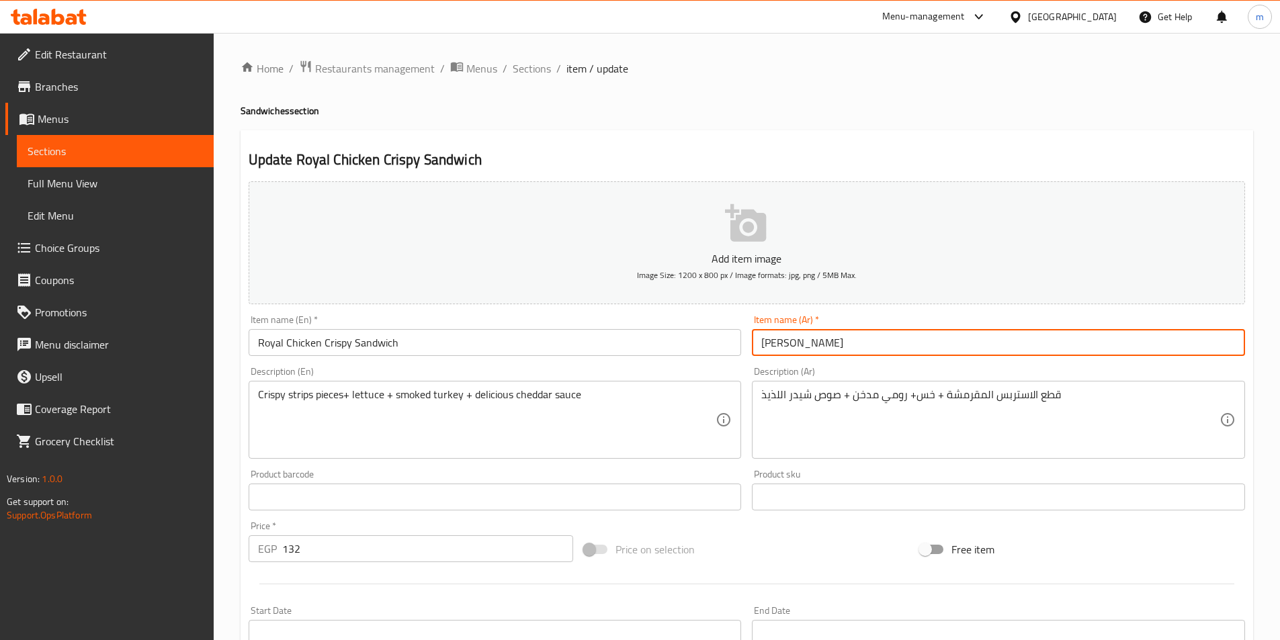
click at [864, 345] on input "[PERSON_NAME]" at bounding box center [998, 342] width 493 height 27
click at [1237, 354] on input "[PERSON_NAME]" at bounding box center [998, 342] width 493 height 27
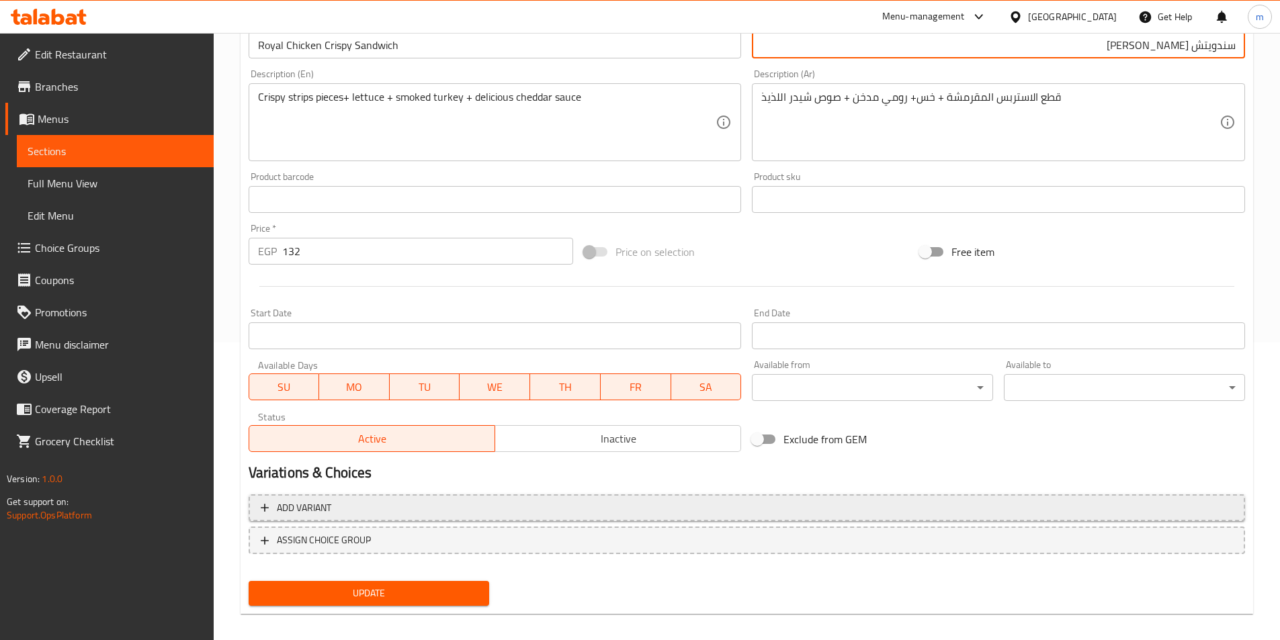
scroll to position [309, 0]
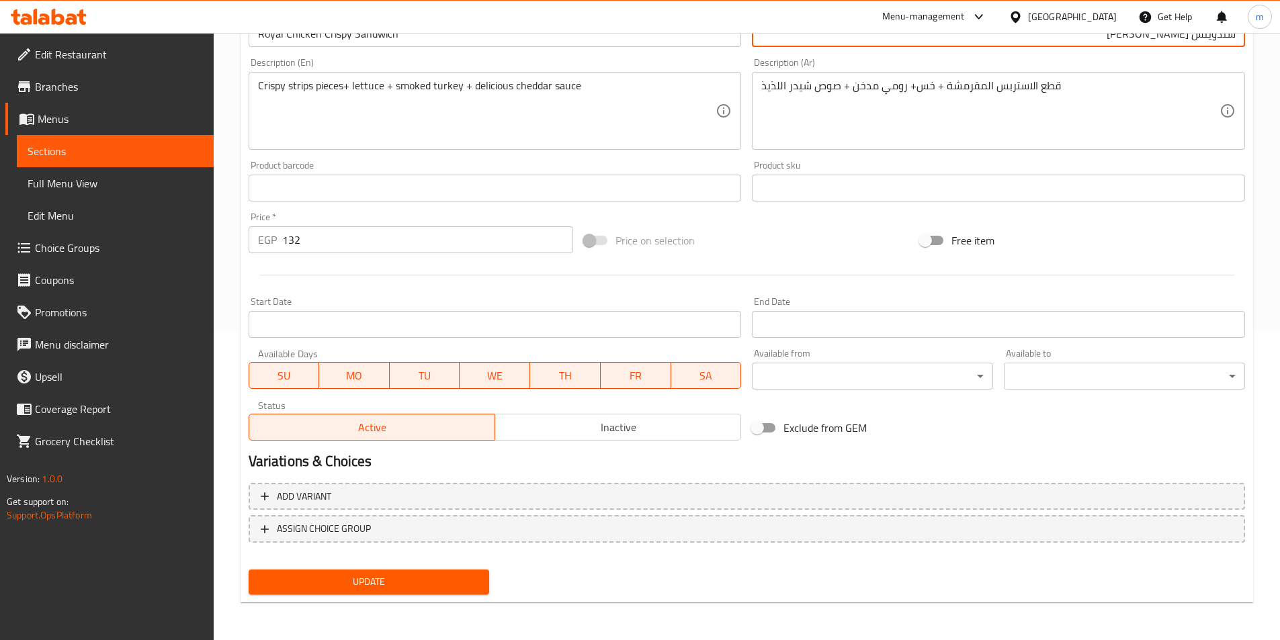
type input "سندويتش رويال تشيكن كريسبي"
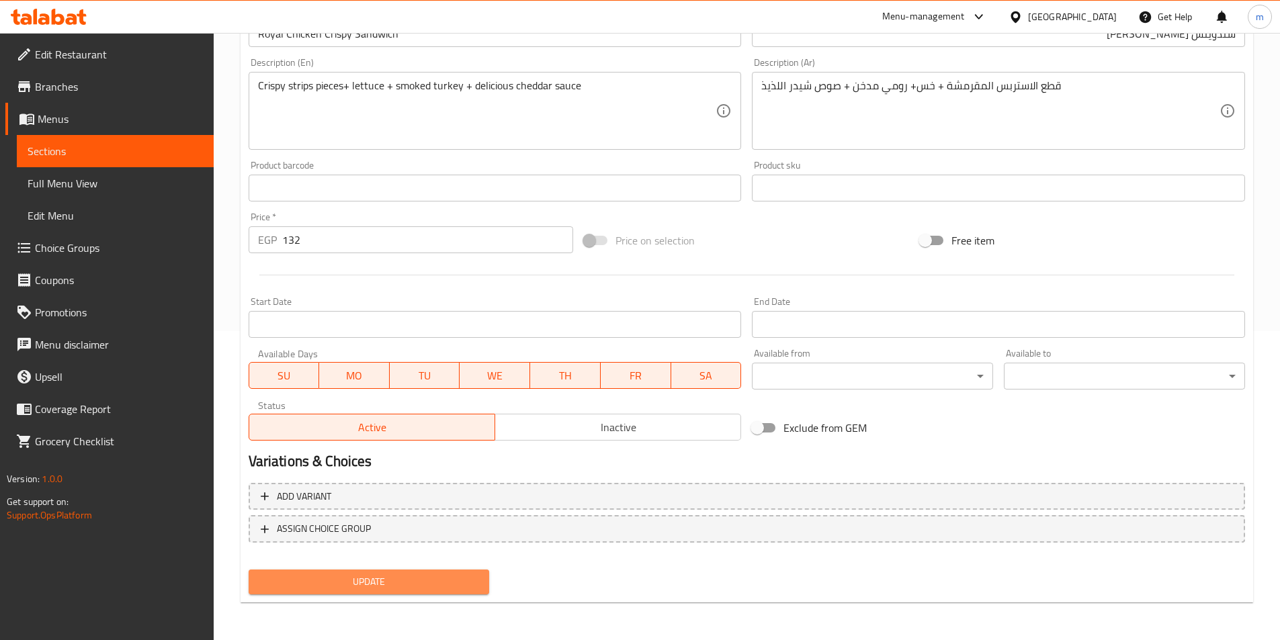
click at [429, 574] on span "Update" at bounding box center [369, 582] width 220 height 17
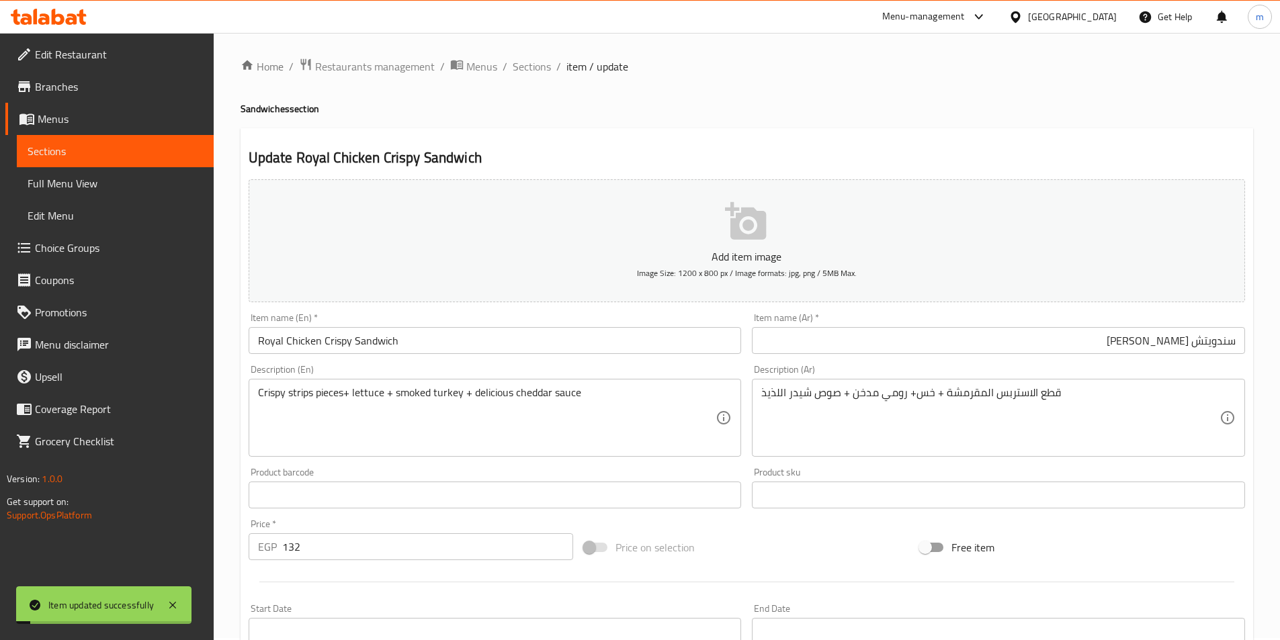
scroll to position [0, 0]
click at [544, 71] on span "Sections" at bounding box center [532, 68] width 38 height 16
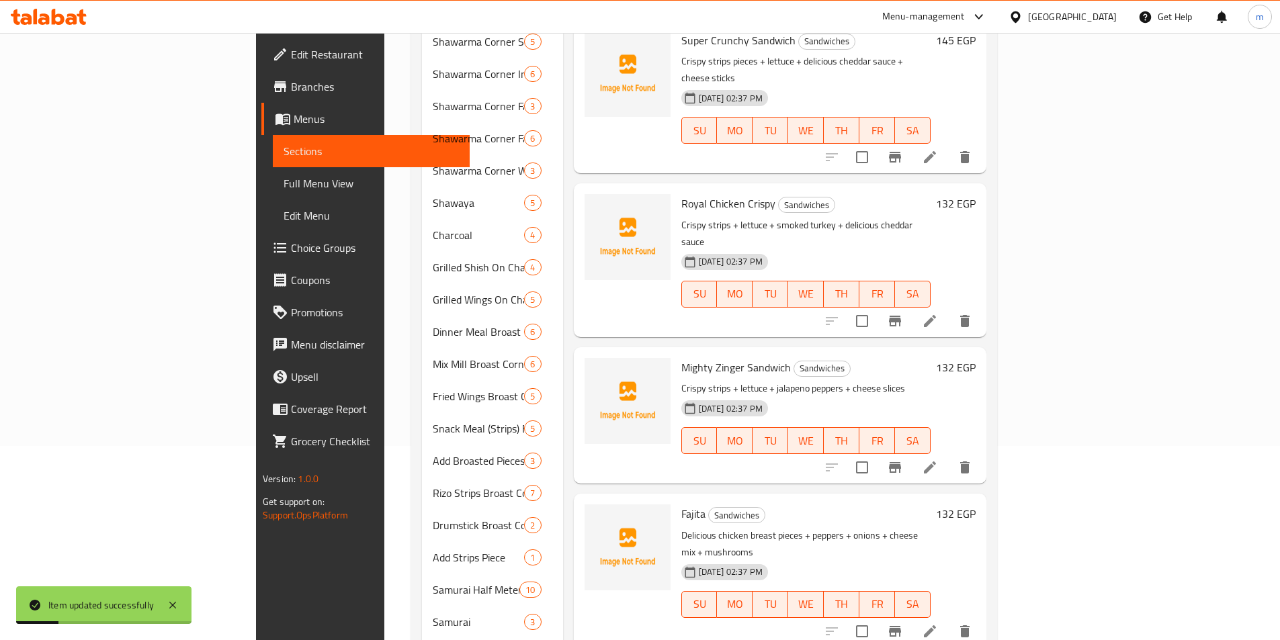
scroll to position [202, 0]
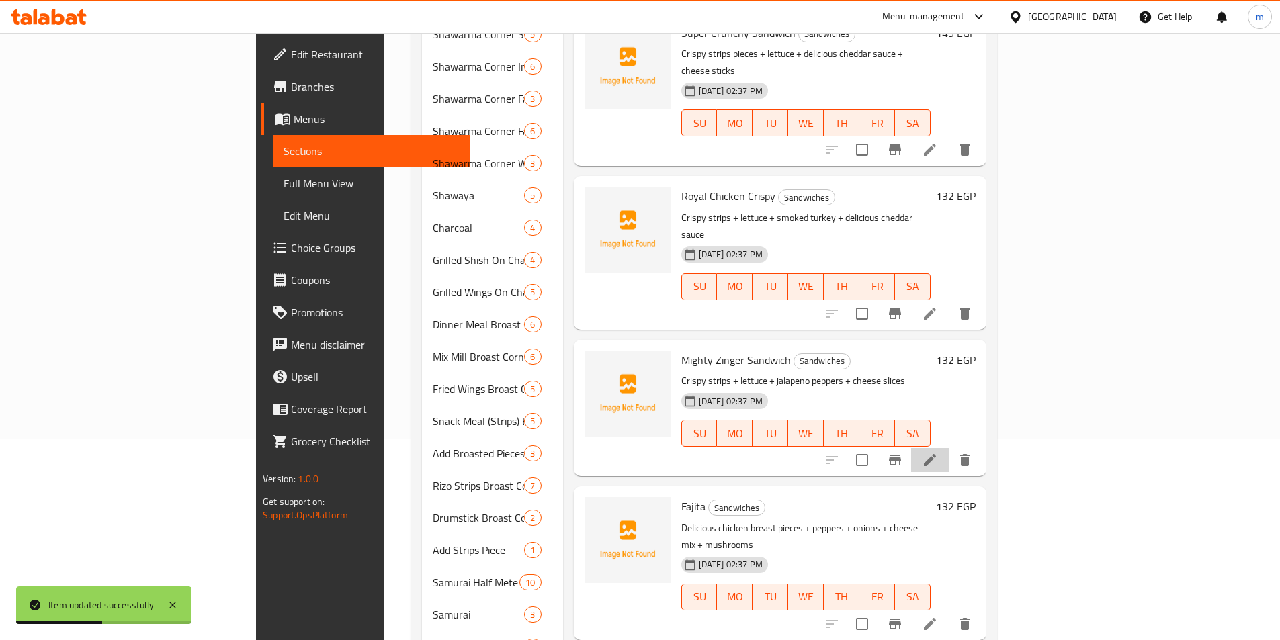
click at [949, 448] on li at bounding box center [930, 460] width 38 height 24
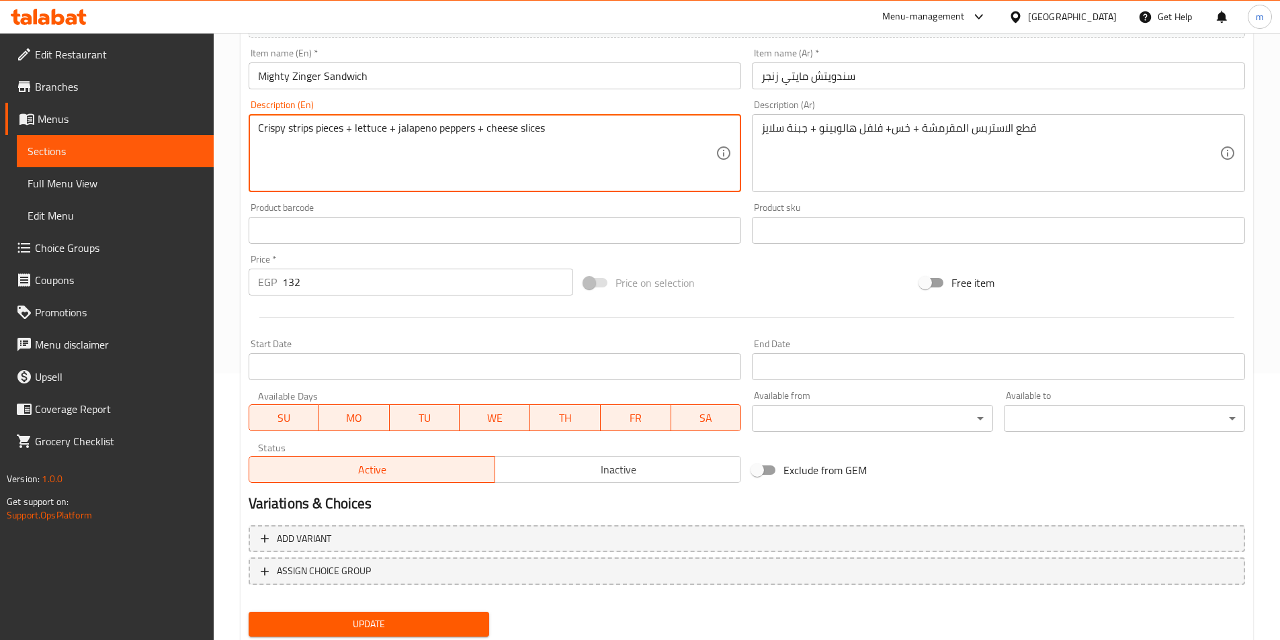
scroll to position [309, 0]
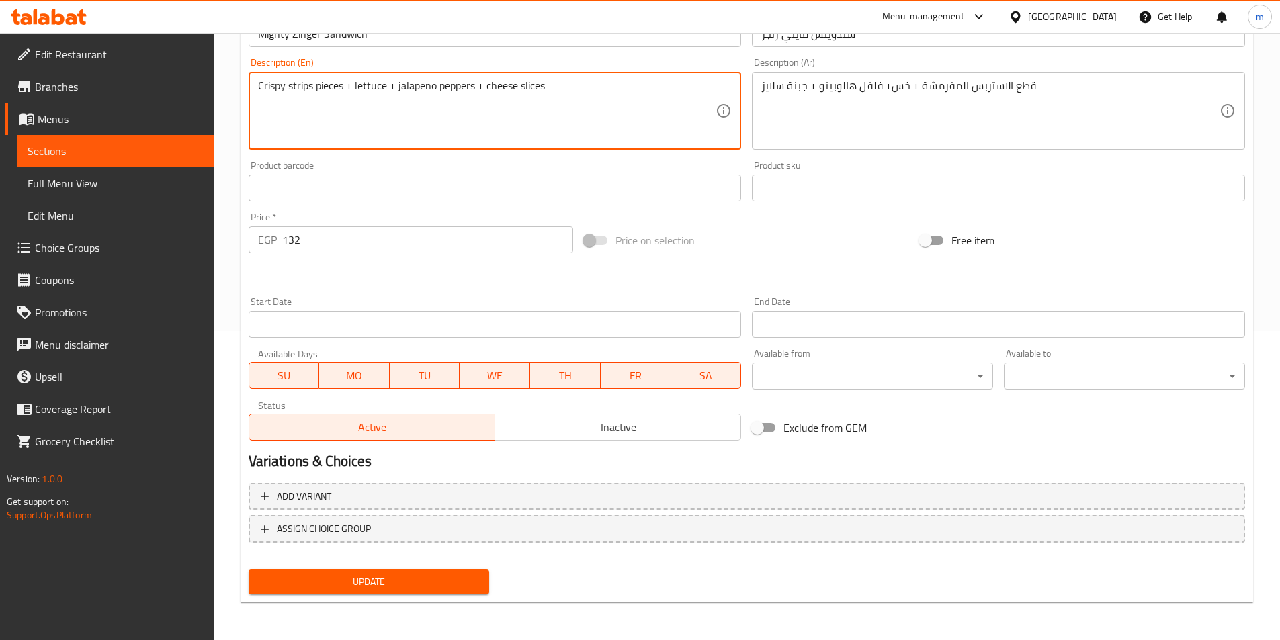
type textarea "Crispy strips pieces + lettuce + jalapeno peppers + cheese slices"
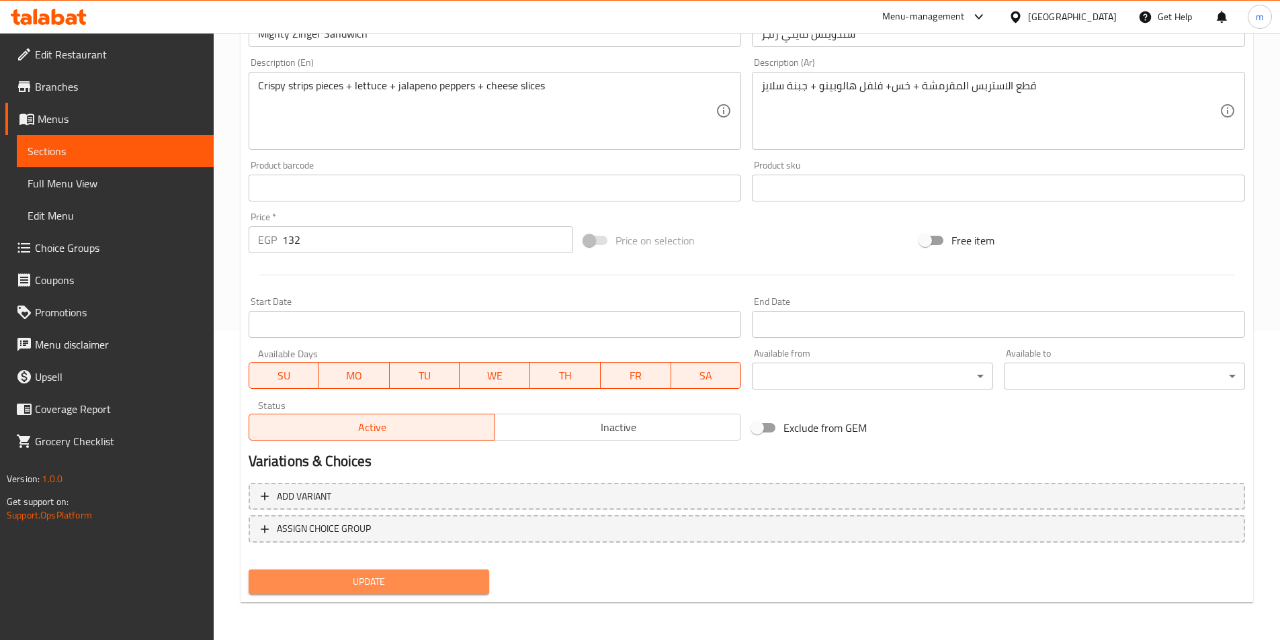
click at [403, 588] on span "Update" at bounding box center [369, 582] width 220 height 17
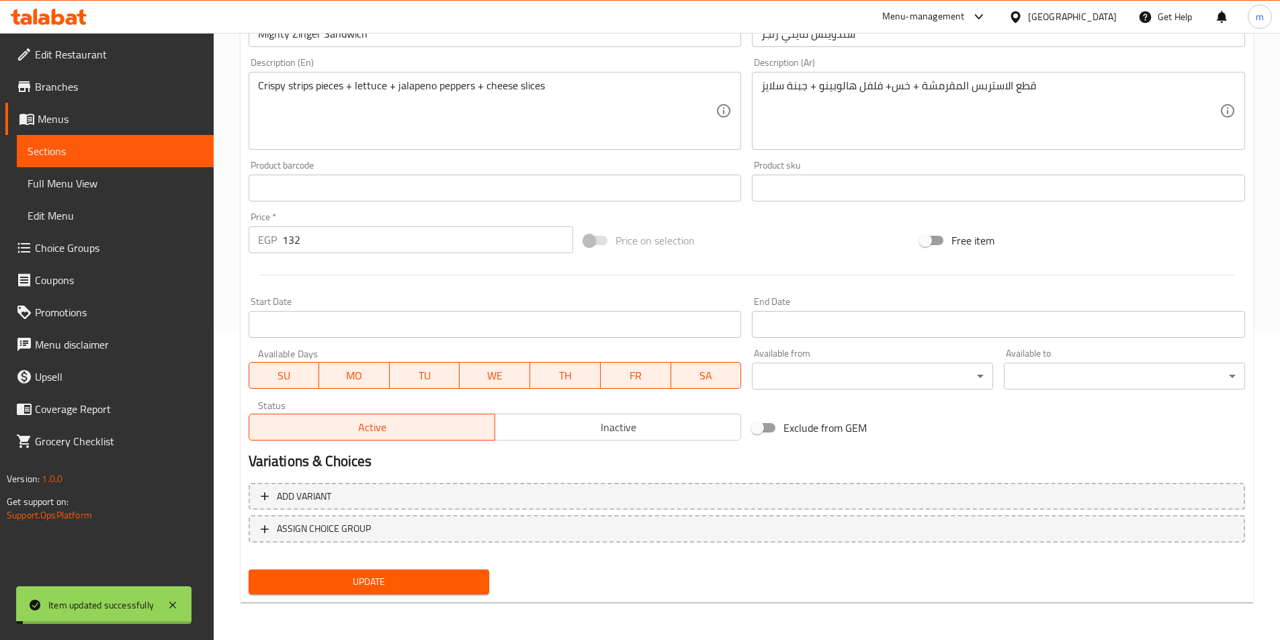
scroll to position [0, 0]
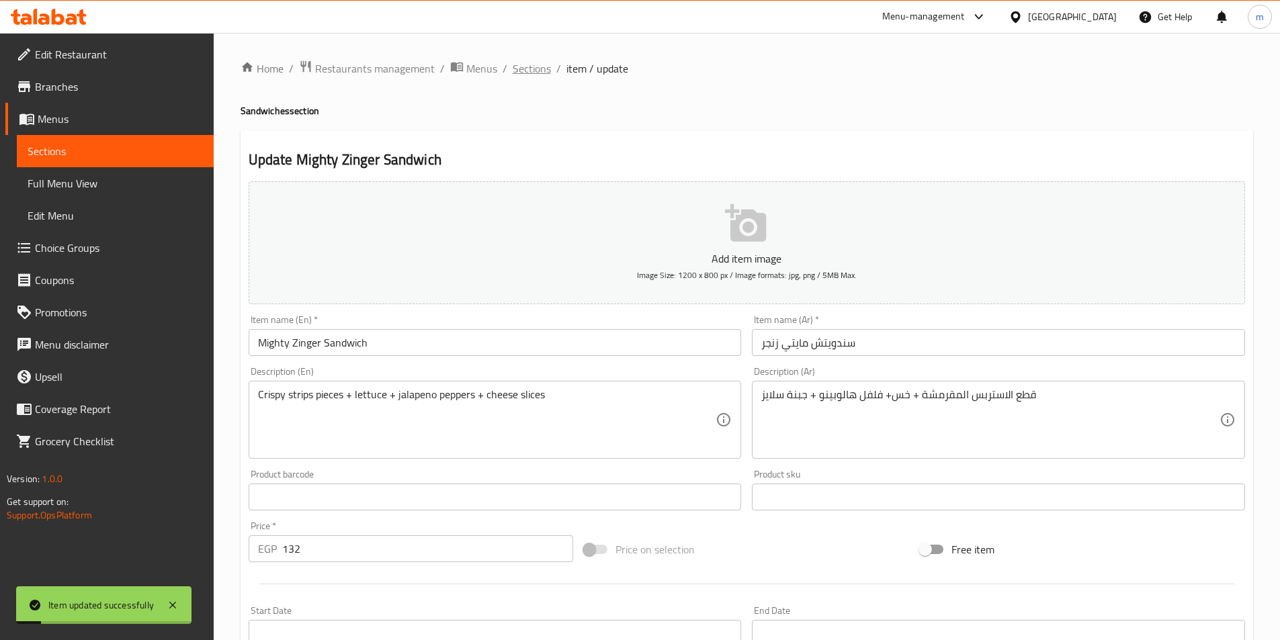
click at [524, 73] on span "Sections" at bounding box center [532, 68] width 38 height 16
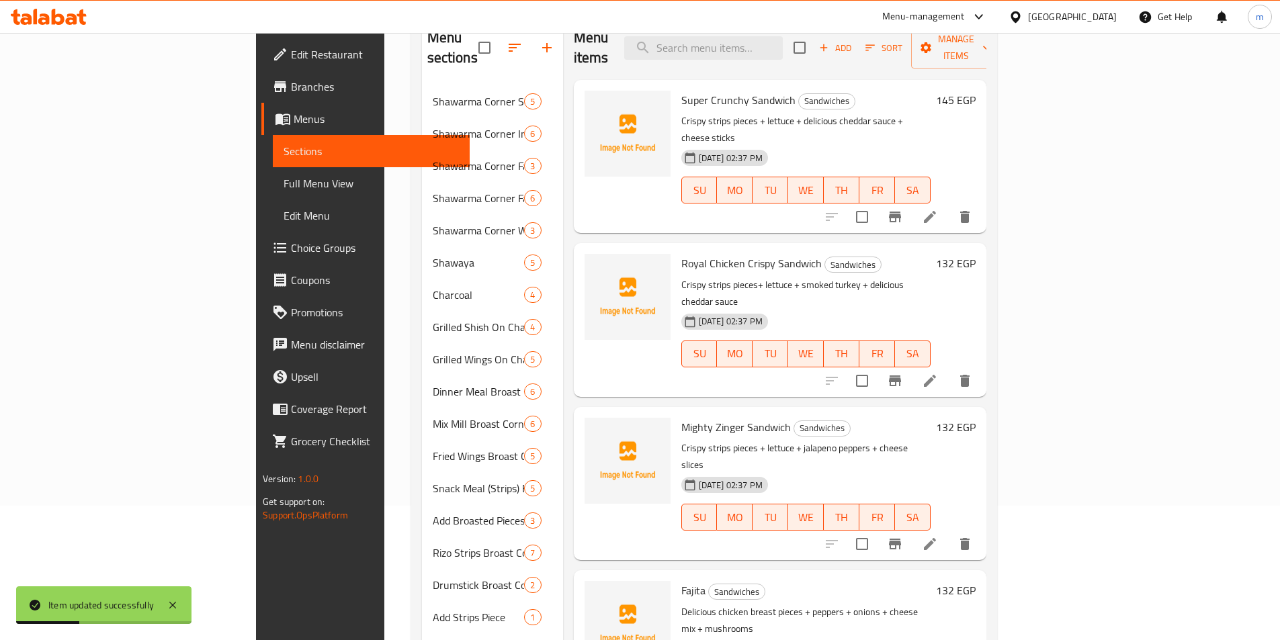
scroll to position [202, 0]
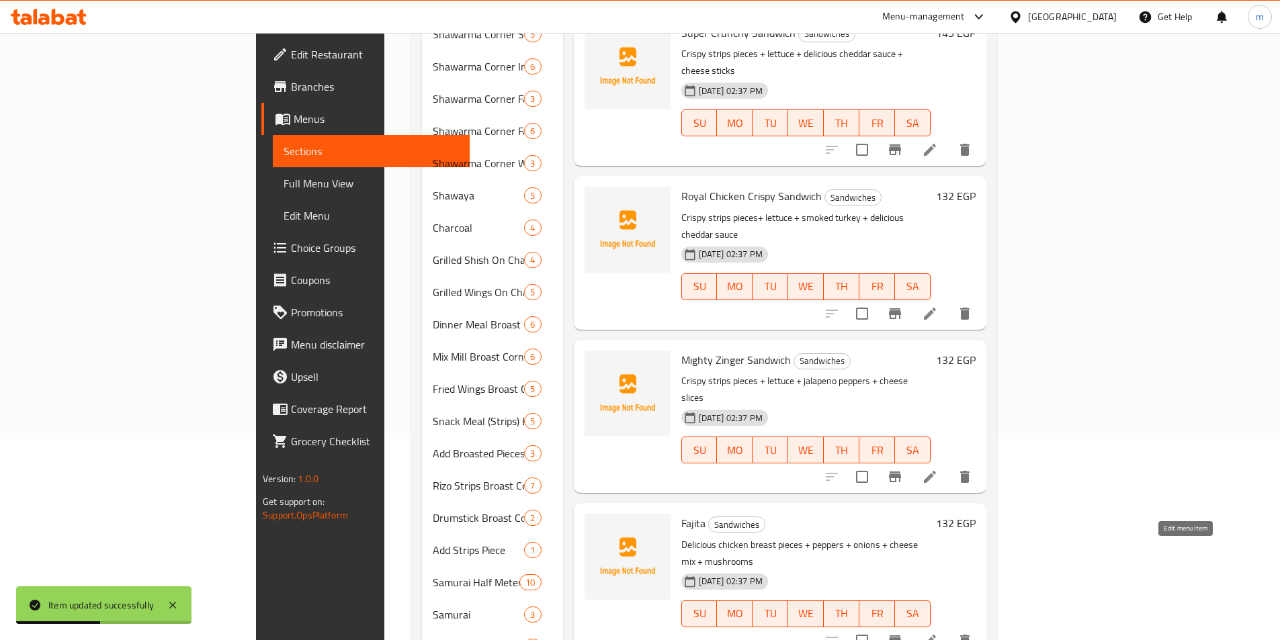
click at [938, 633] on icon at bounding box center [930, 641] width 16 height 16
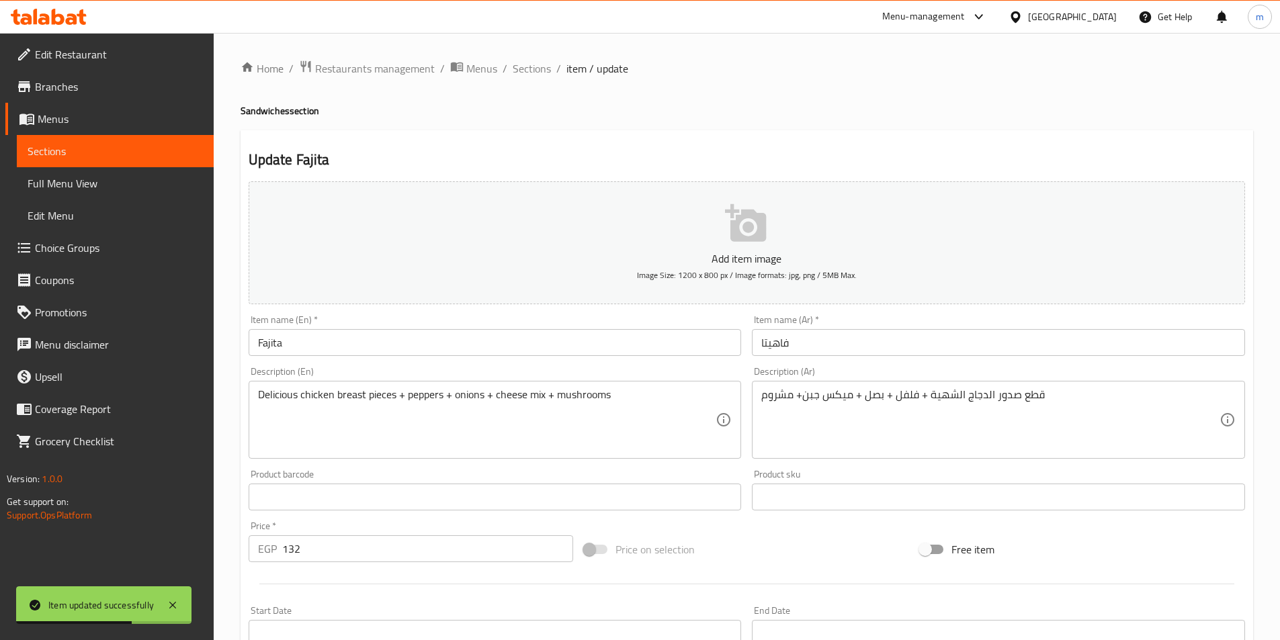
click at [249, 113] on h4 "Sandwiches section" at bounding box center [747, 110] width 1013 height 13
copy h4 "Sandwiches"
click at [352, 348] on input "Fajita" at bounding box center [495, 342] width 493 height 27
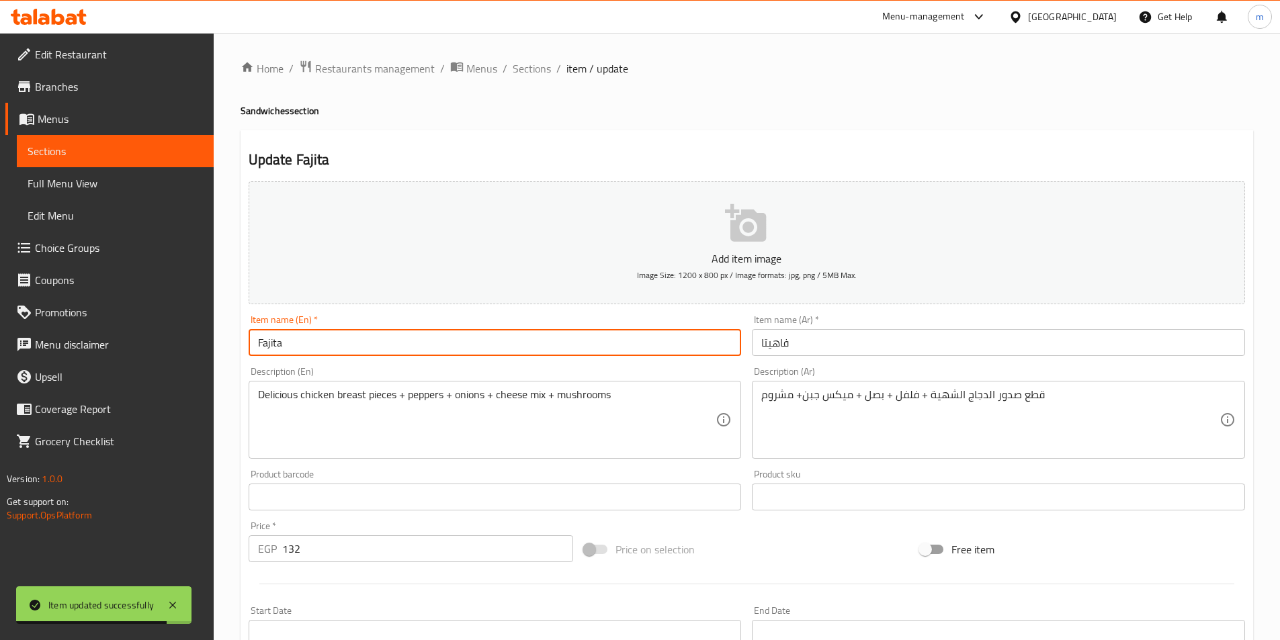
paste input "Sandwiches"
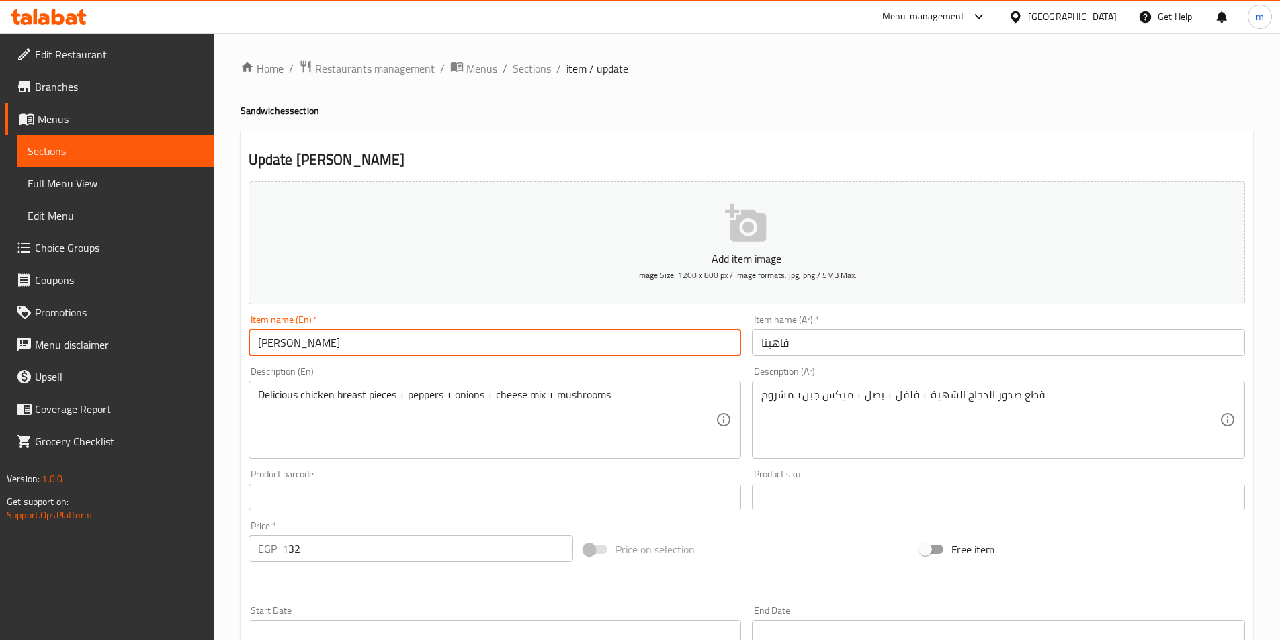
type input "Fajita Sandwich"
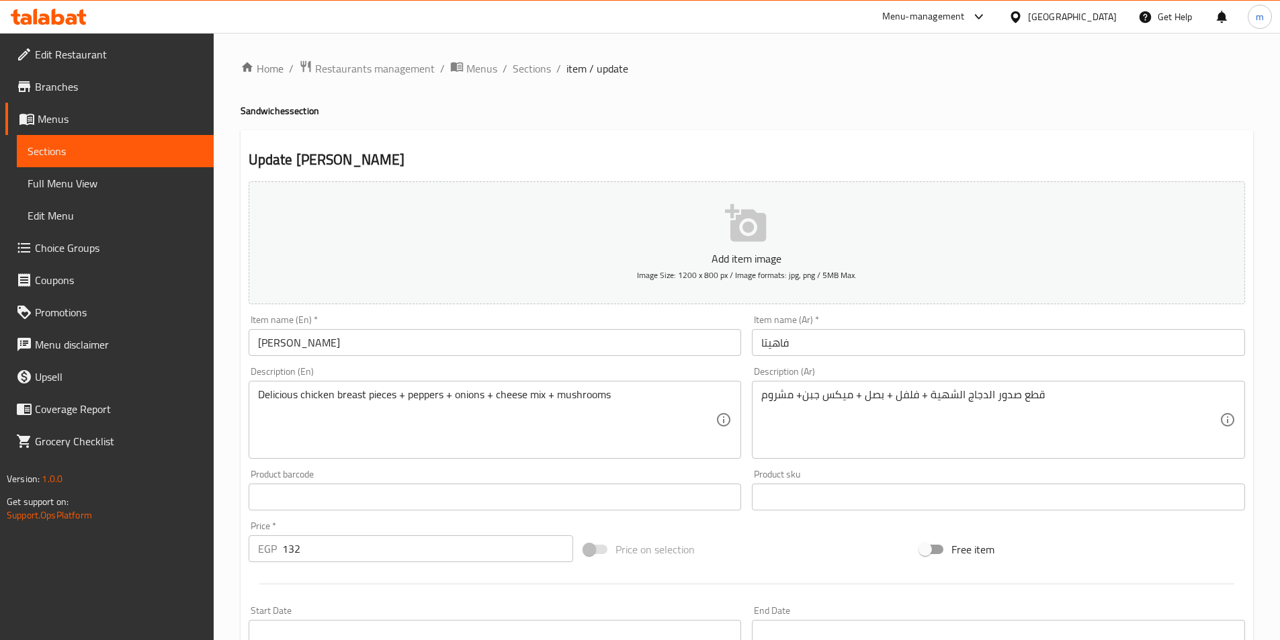
click at [816, 358] on div "Item name (Ar)   * فاهيتا Item name (Ar) *" at bounding box center [999, 336] width 504 height 52
drag, startPoint x: 816, startPoint y: 358, endPoint x: 821, endPoint y: 350, distance: 9.3
click at [821, 350] on div "Item name (Ar)   * فاهيتا Item name (Ar) *" at bounding box center [999, 336] width 504 height 52
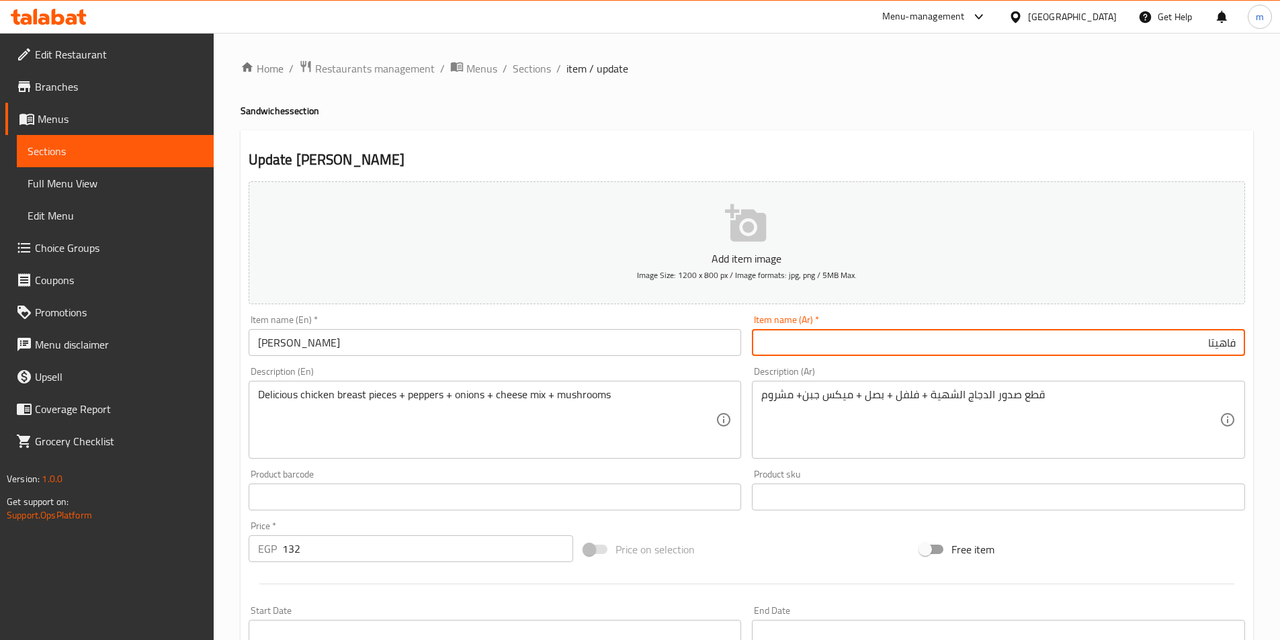
click at [1240, 338] on input "فاهيتا" at bounding box center [998, 342] width 493 height 27
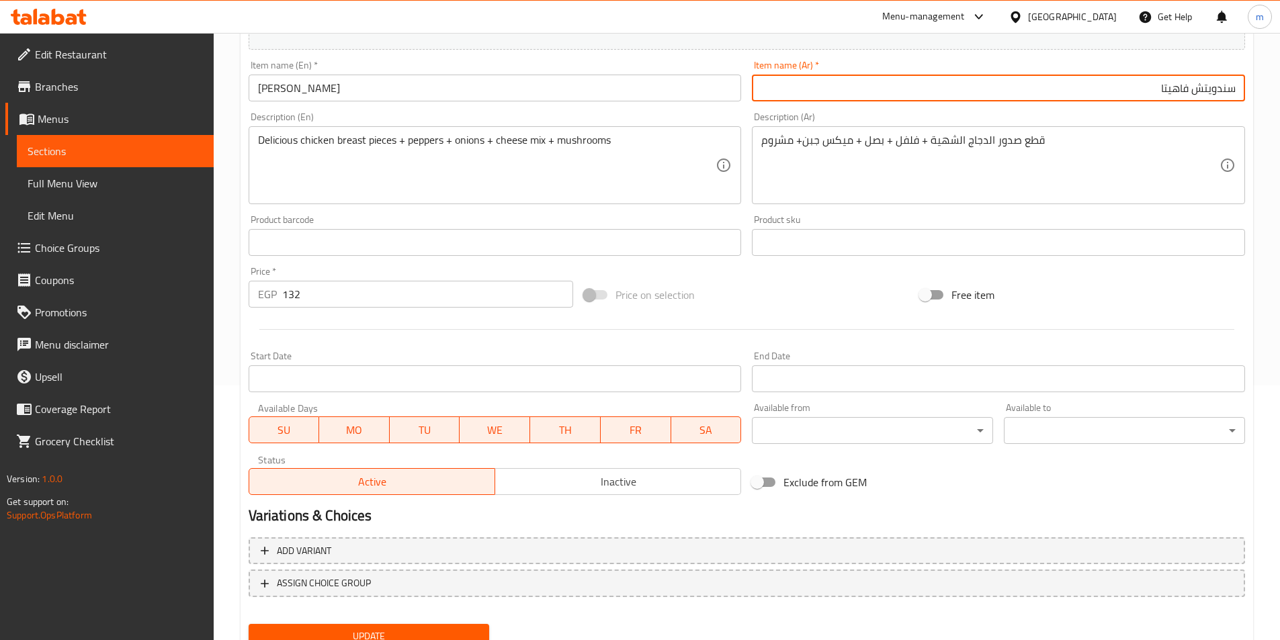
scroll to position [309, 0]
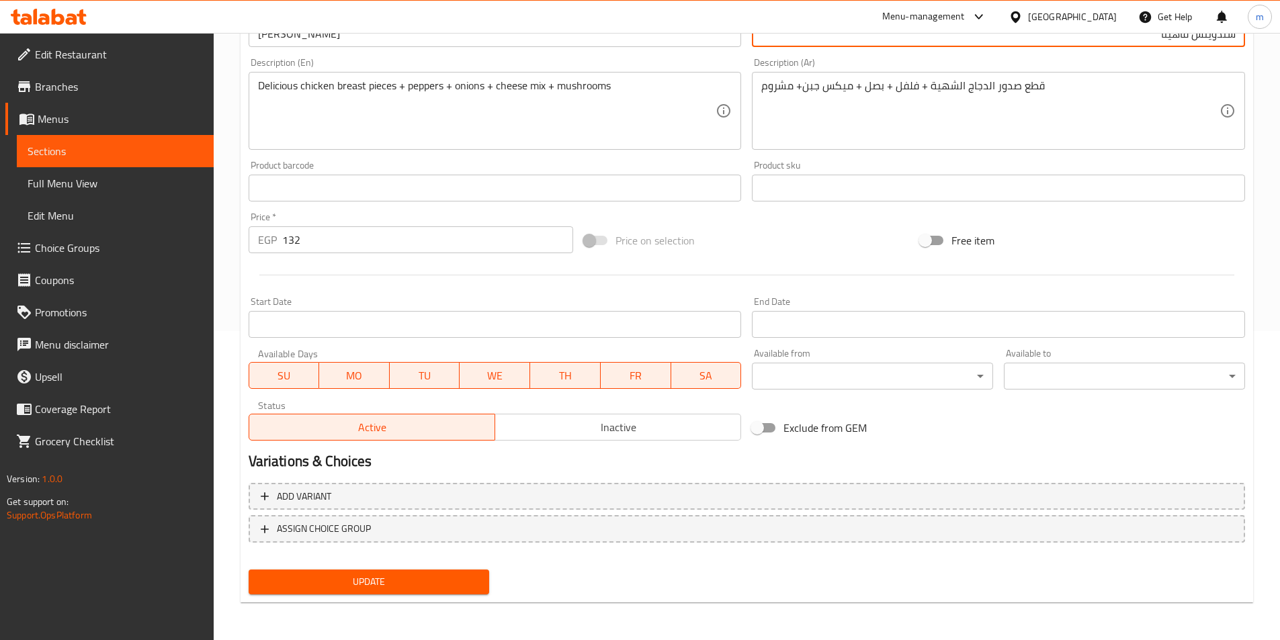
type input "سندويتش فاهيتا"
click at [372, 585] on span "Update" at bounding box center [369, 582] width 220 height 17
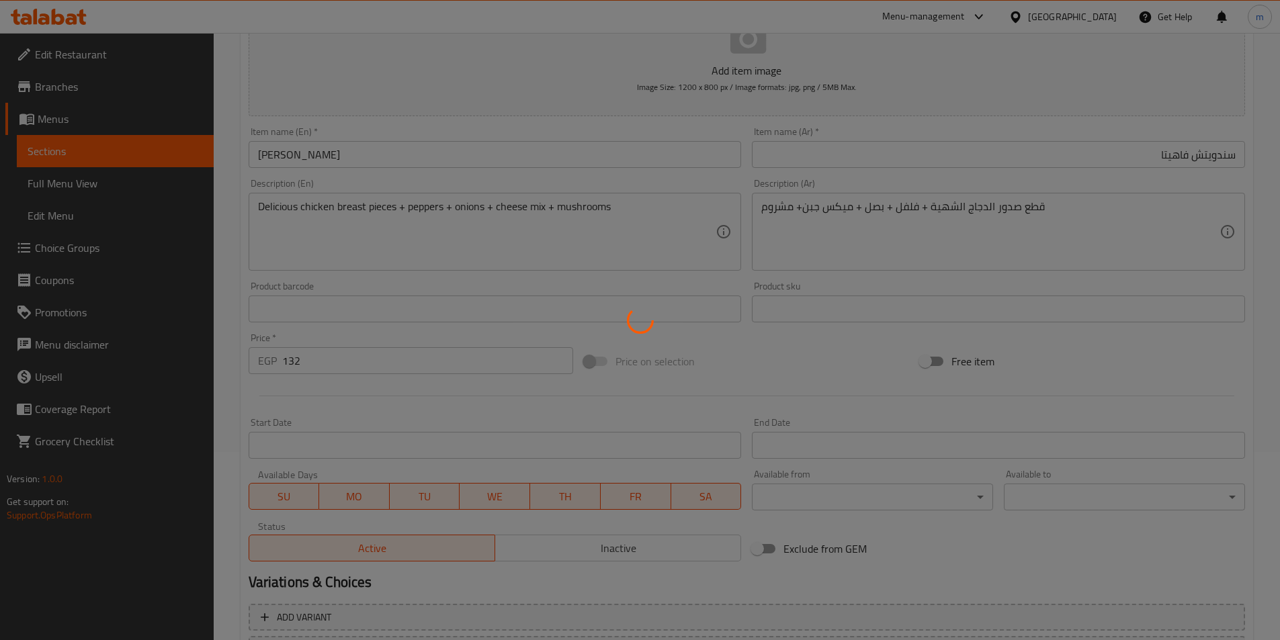
scroll to position [0, 0]
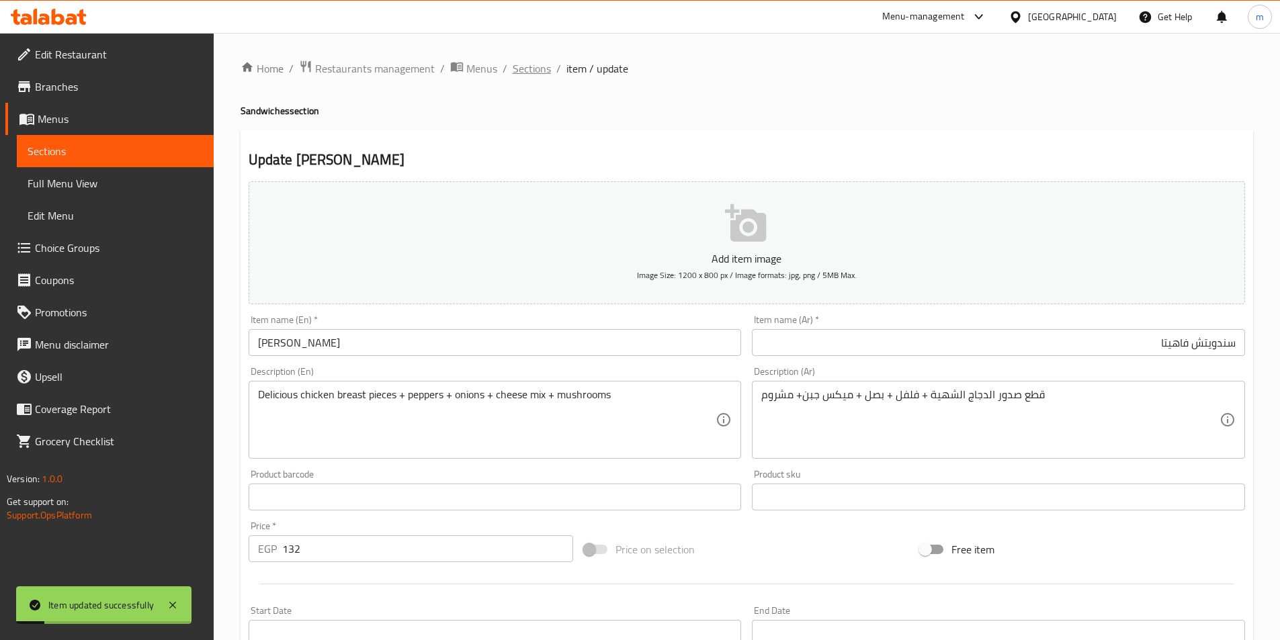
click at [523, 63] on span "Sections" at bounding box center [532, 68] width 38 height 16
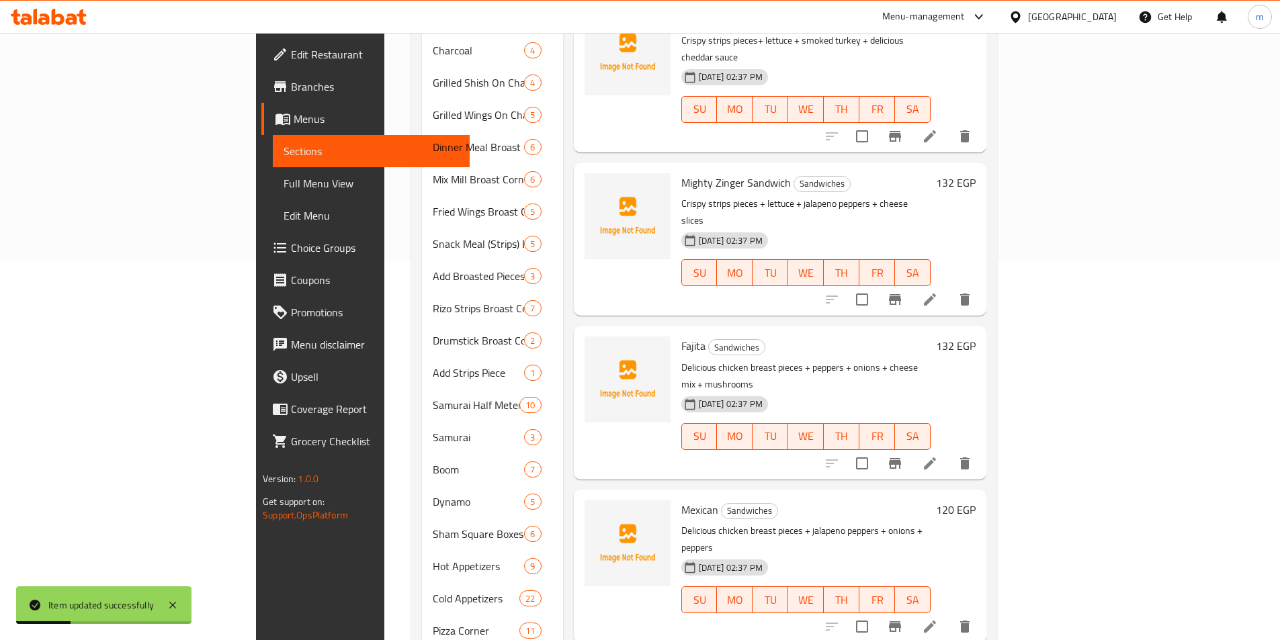
scroll to position [403, 0]
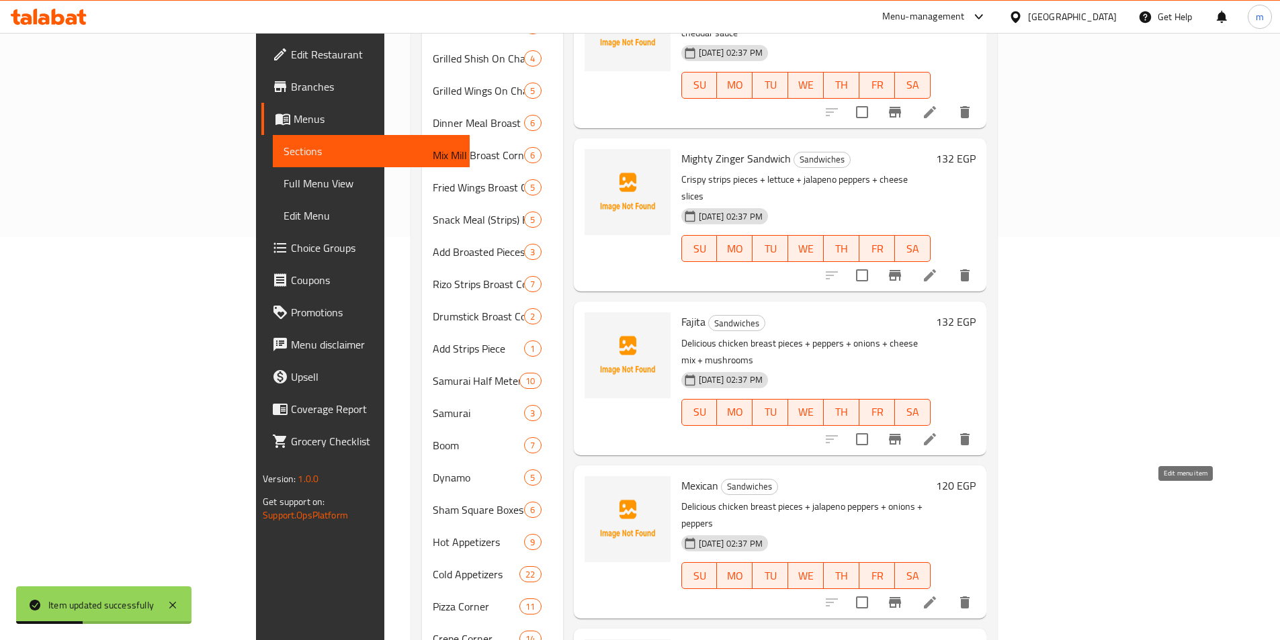
click at [938, 595] on icon at bounding box center [930, 603] width 16 height 16
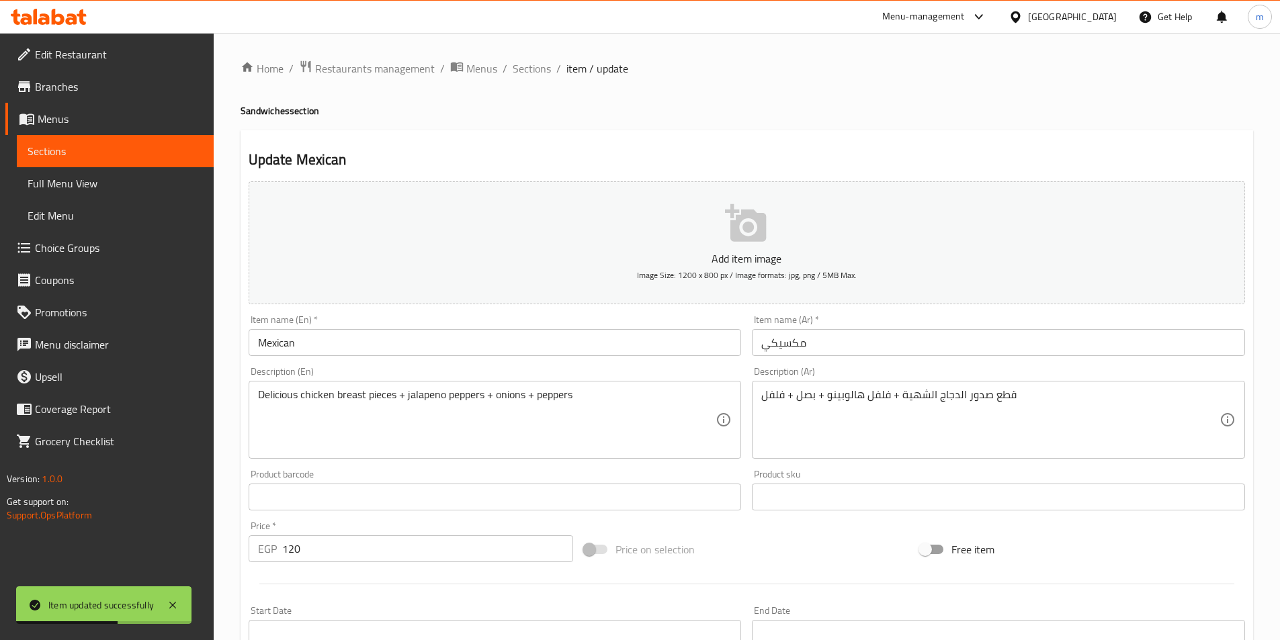
click at [413, 364] on div "Description (En) Delicious chicken breast pieces + jalapeno peppers + onions + …" at bounding box center [495, 413] width 504 height 103
click at [261, 113] on h4 "Sandwiches section" at bounding box center [747, 110] width 1013 height 13
copy h4 "Sandwiches"
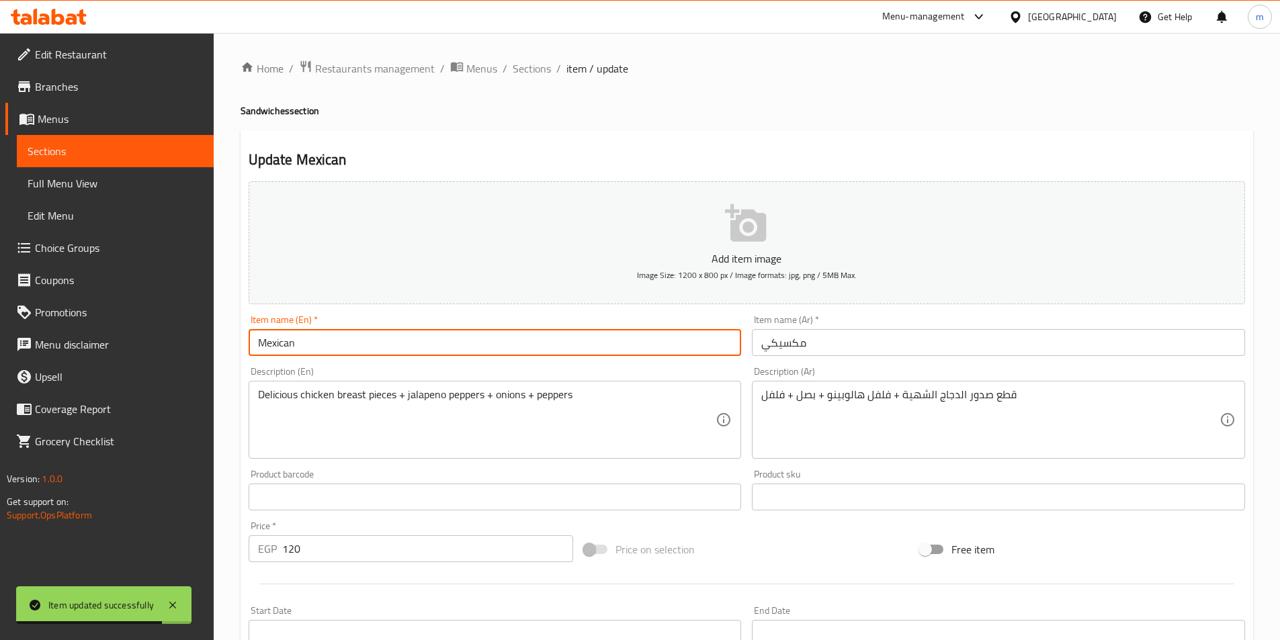
click at [392, 342] on input "Mexican" at bounding box center [495, 342] width 493 height 27
paste input "Sandwiches"
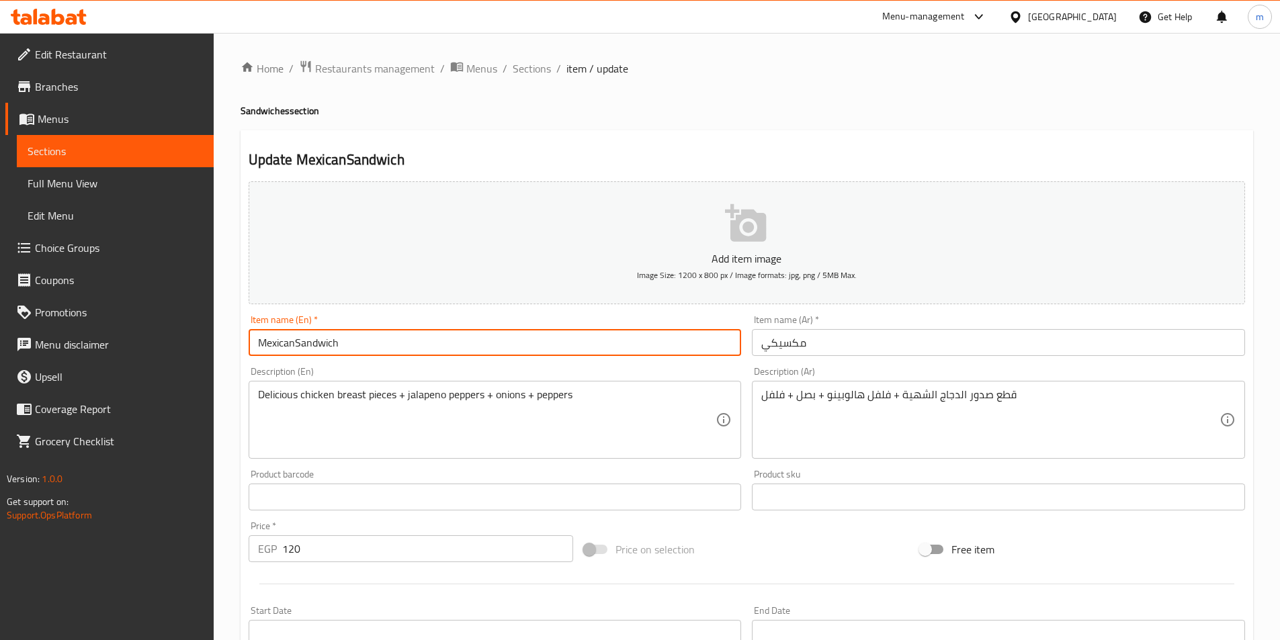
click at [298, 348] on input "MexicanSandwich" at bounding box center [495, 342] width 493 height 27
type input "Mexican Sandwich"
click at [823, 335] on input "مكسيكي" at bounding box center [998, 342] width 493 height 27
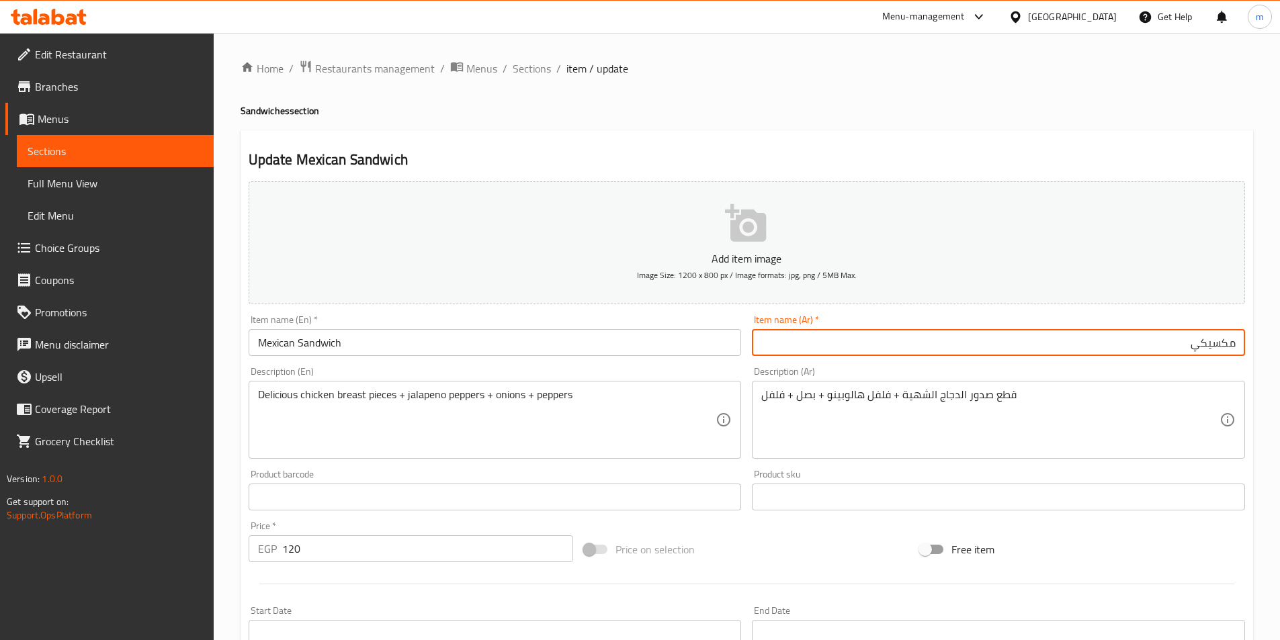
click at [1238, 347] on input "مكسيكي" at bounding box center [998, 342] width 493 height 27
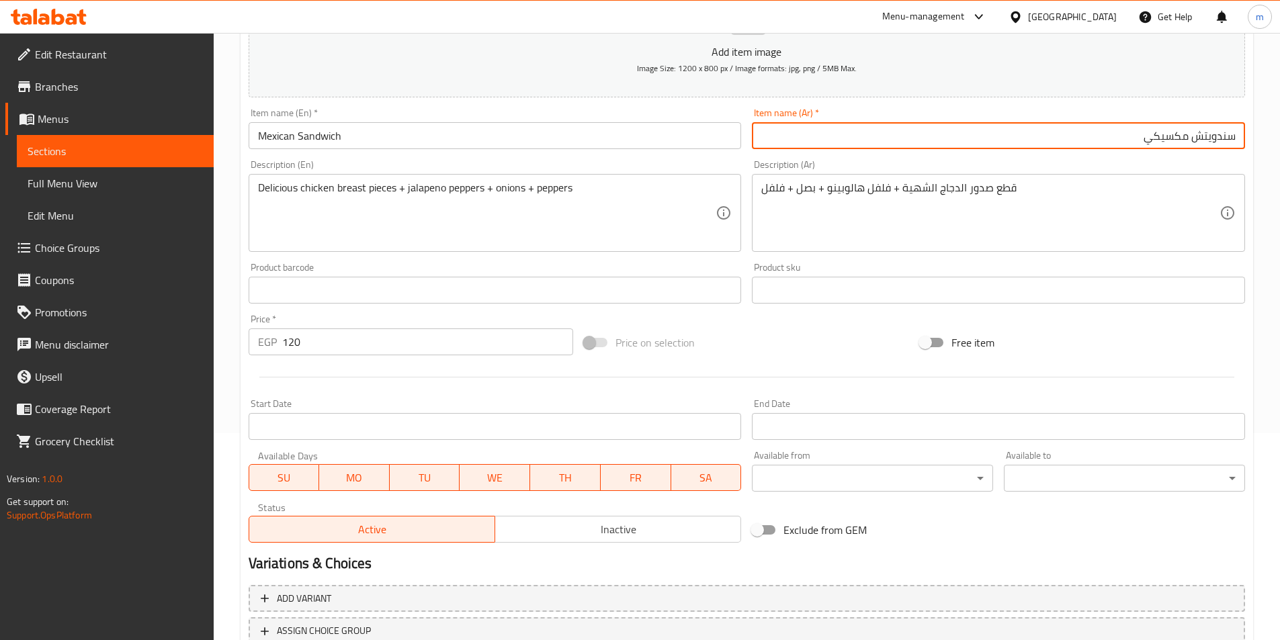
scroll to position [309, 0]
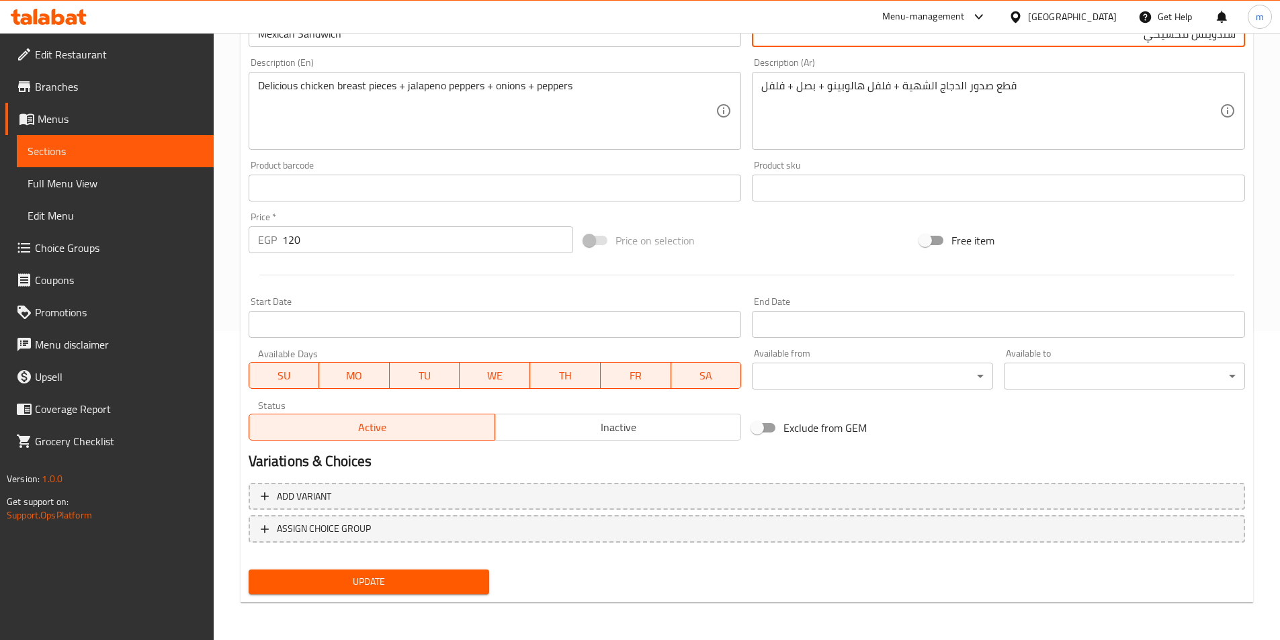
type input "سندويتش مكسيكي"
click at [421, 583] on span "Update" at bounding box center [369, 582] width 220 height 17
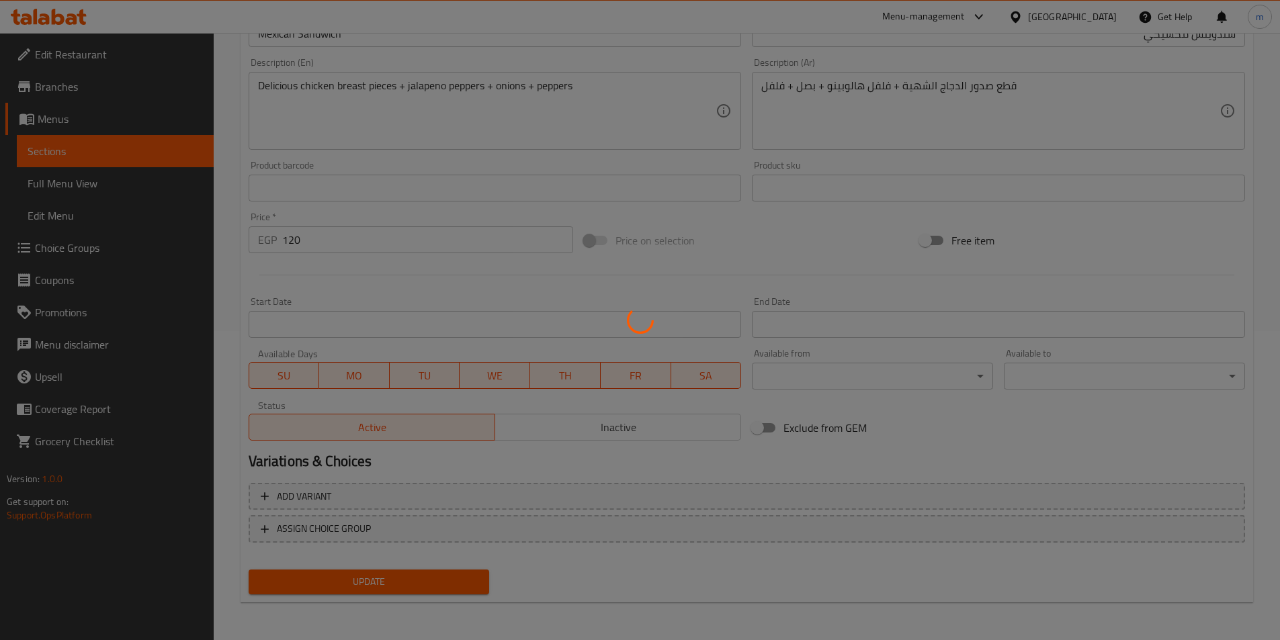
scroll to position [0, 0]
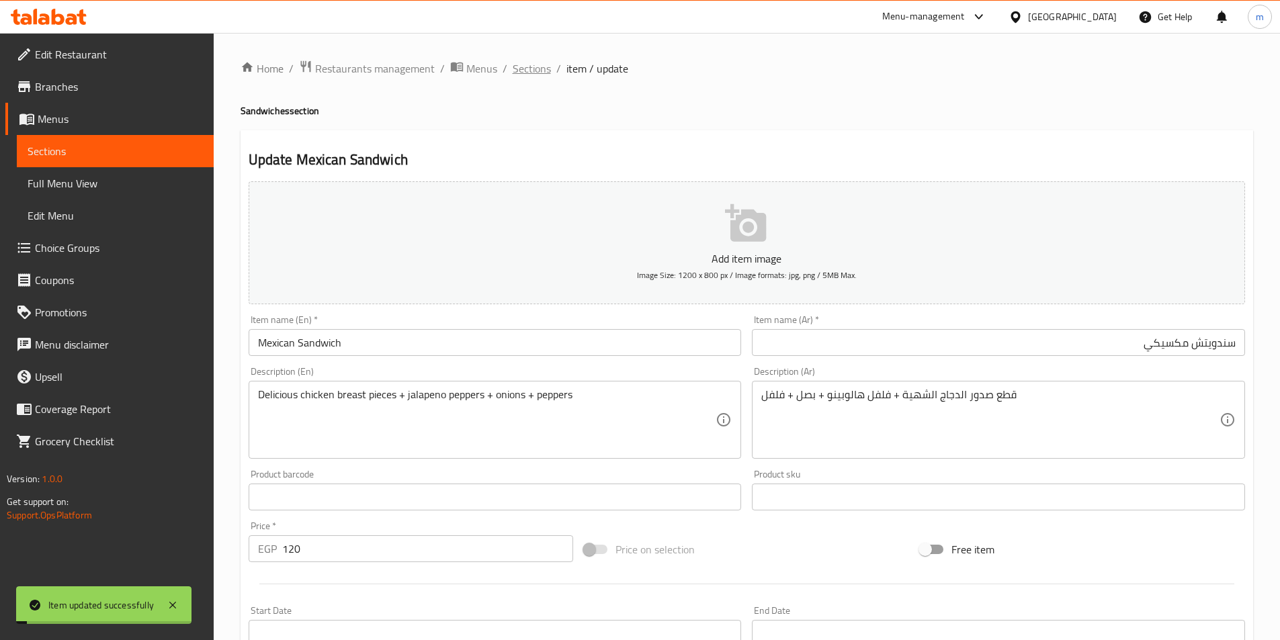
click at [542, 77] on span "Sections" at bounding box center [532, 68] width 38 height 16
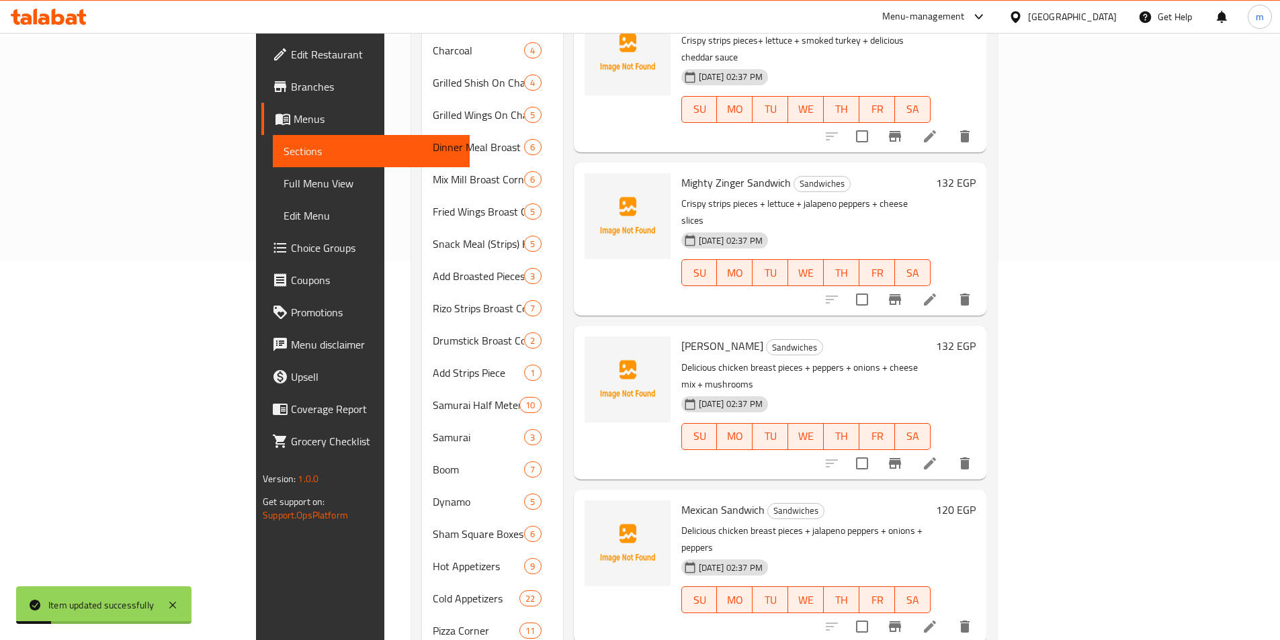
scroll to position [538, 0]
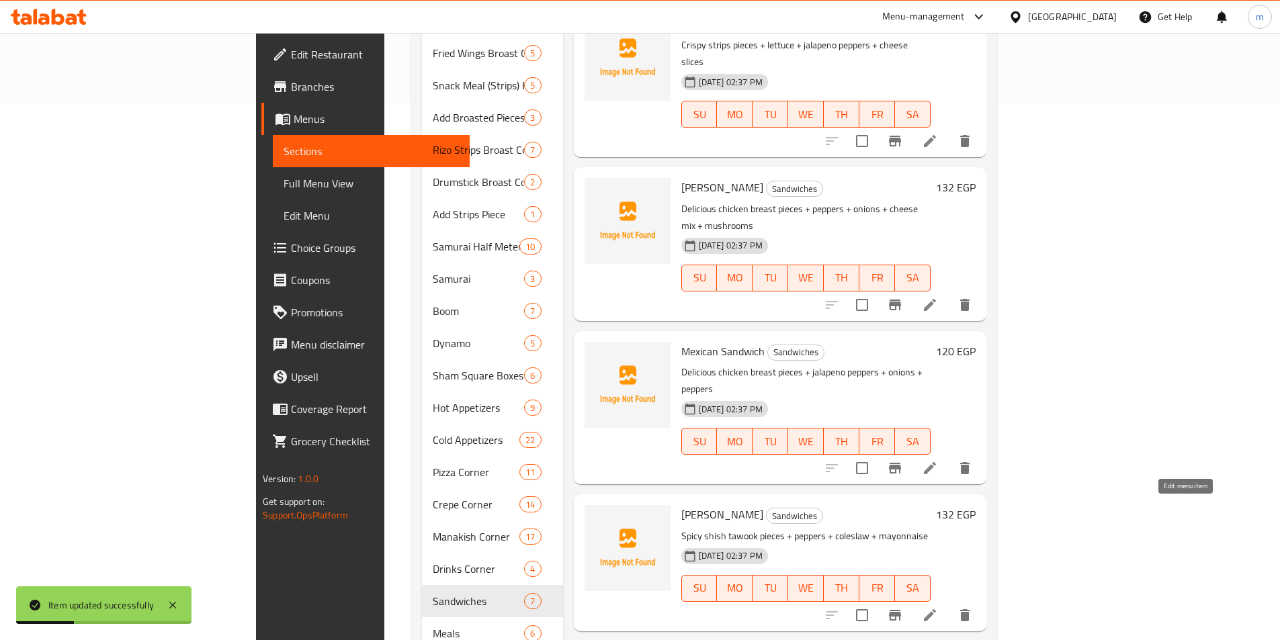
click at [938, 608] on icon at bounding box center [930, 616] width 16 height 16
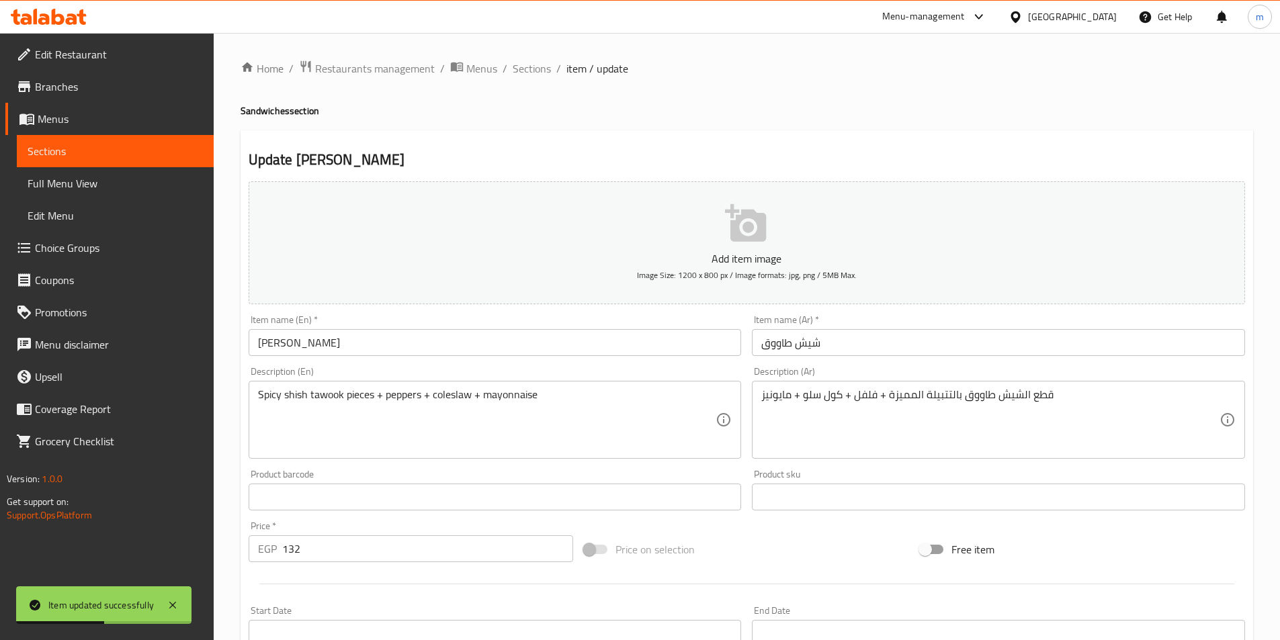
click at [255, 107] on h4 "Sandwiches section" at bounding box center [747, 110] width 1013 height 13
copy h4 "Sandwiches"
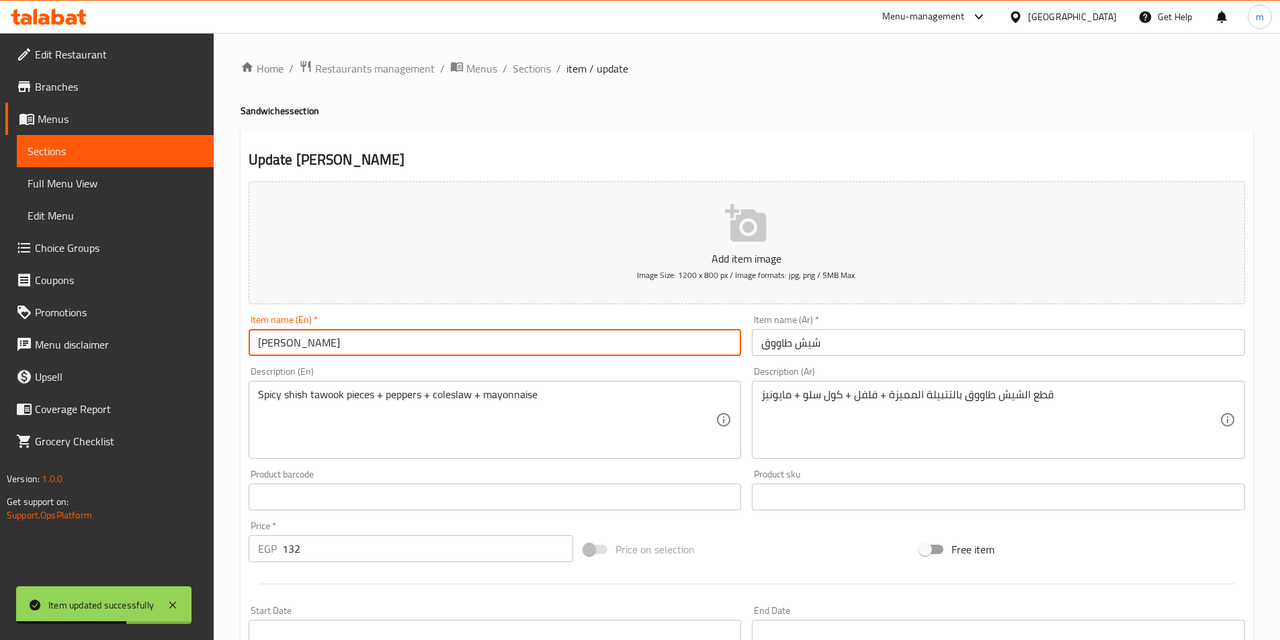
click at [361, 349] on input "[PERSON_NAME]" at bounding box center [495, 342] width 493 height 27
paste input "Sandwiches"
type input "Shish Tawook Sandwich"
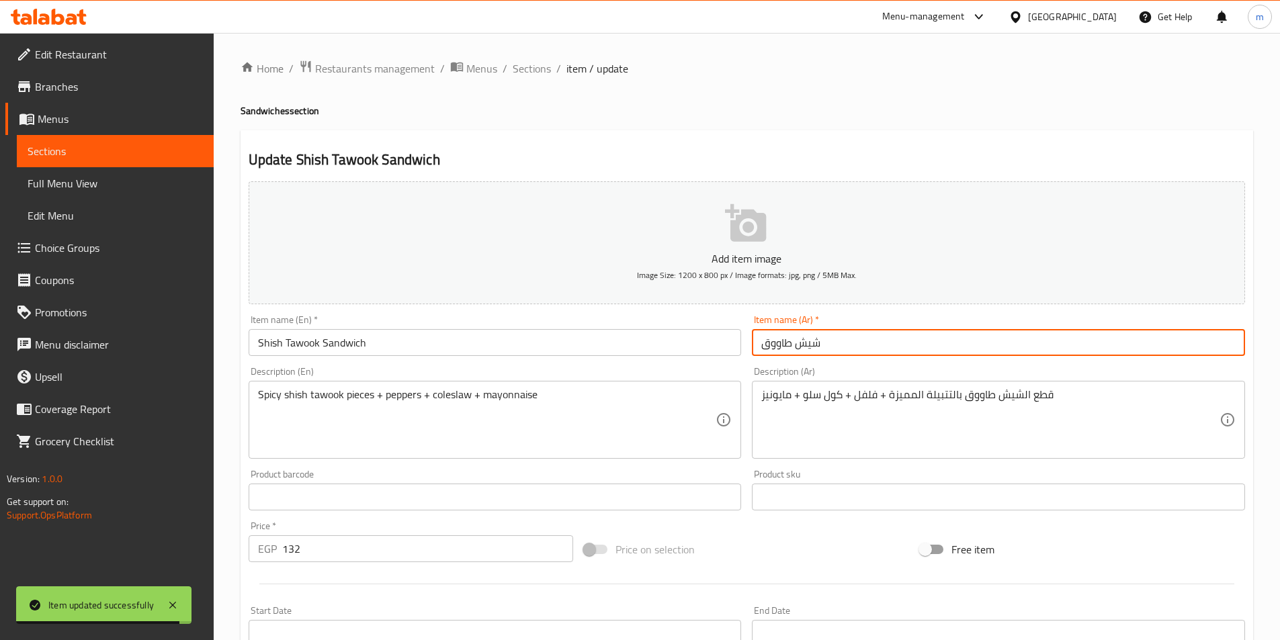
click at [861, 348] on input "شيش طاووق" at bounding box center [998, 342] width 493 height 27
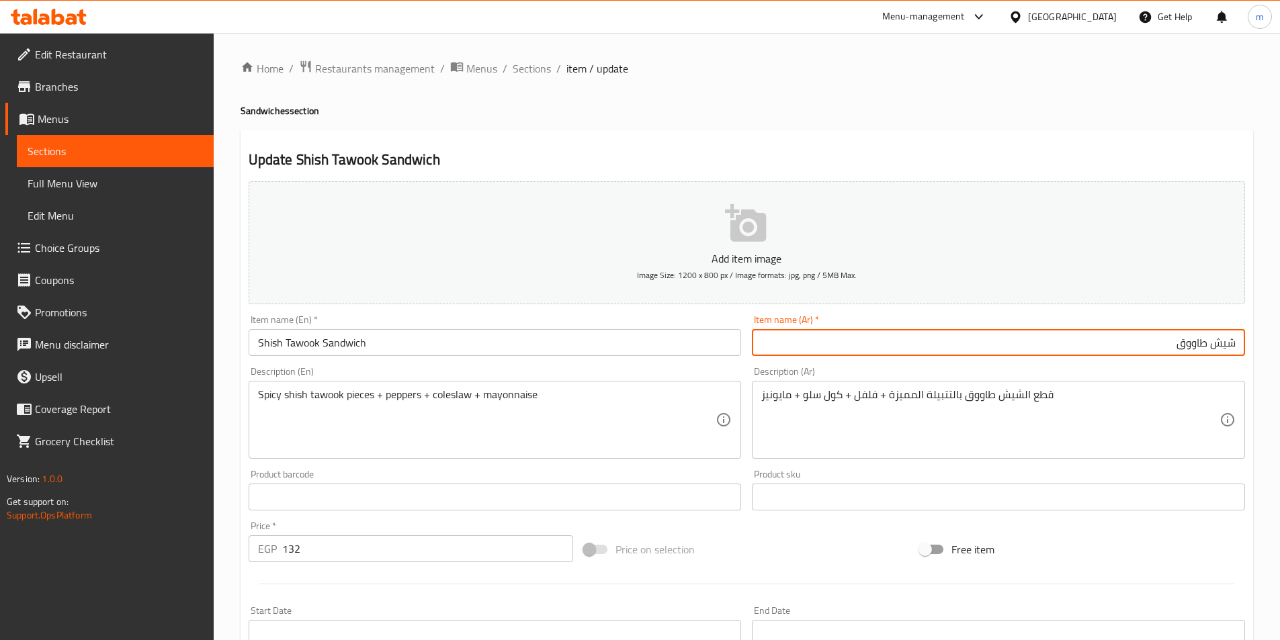
click at [1235, 347] on input "شيش طاووق" at bounding box center [998, 342] width 493 height 27
type input "سندويتش شيش طاووق"
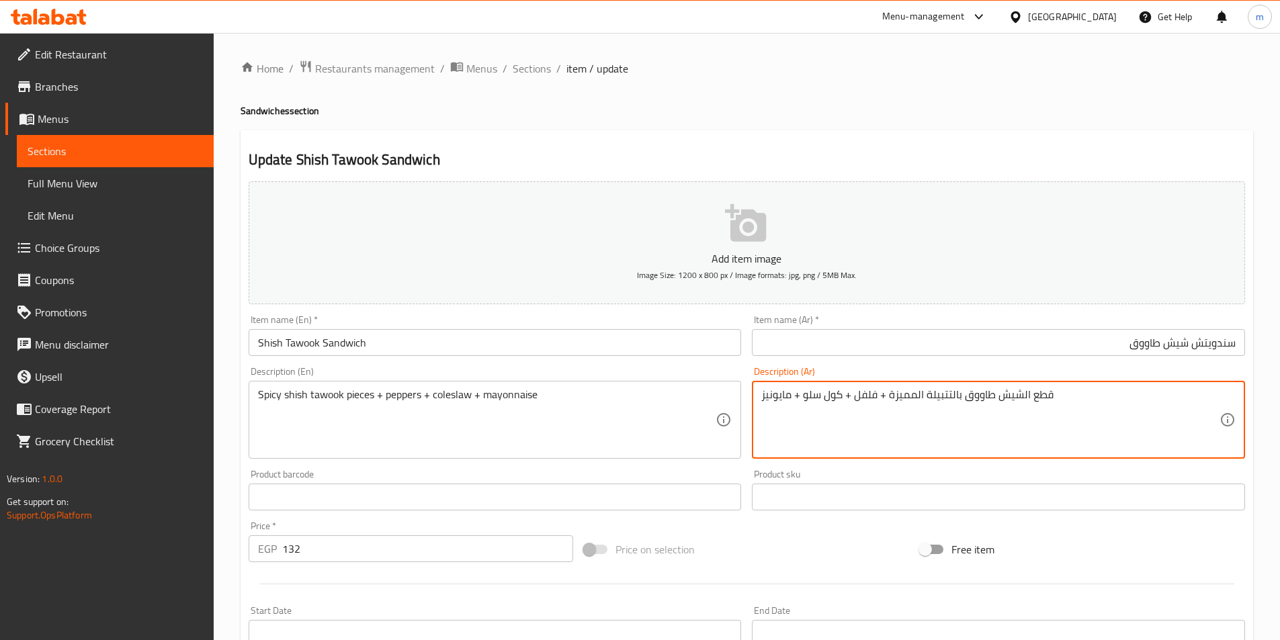
drag, startPoint x: 890, startPoint y: 401, endPoint x: 1089, endPoint y: 413, distance: 199.9
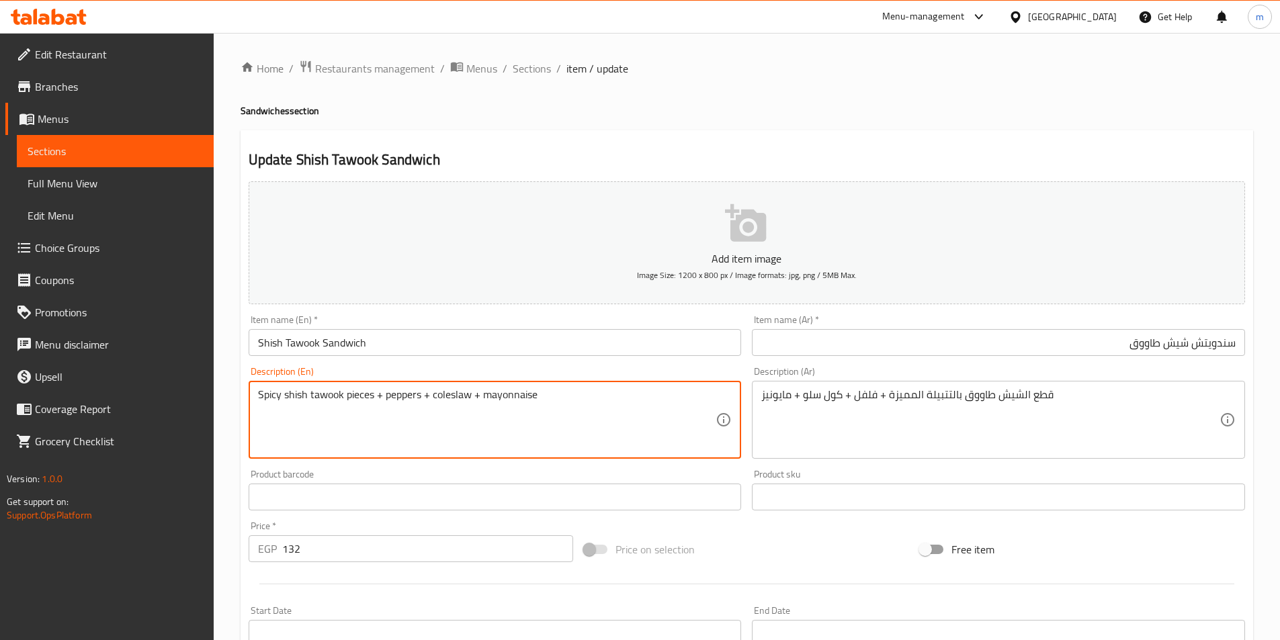
drag, startPoint x: 378, startPoint y: 403, endPoint x: 207, endPoint y: 401, distance: 171.4
paste textarea "Chicken shawarma pieces with a special marinade"
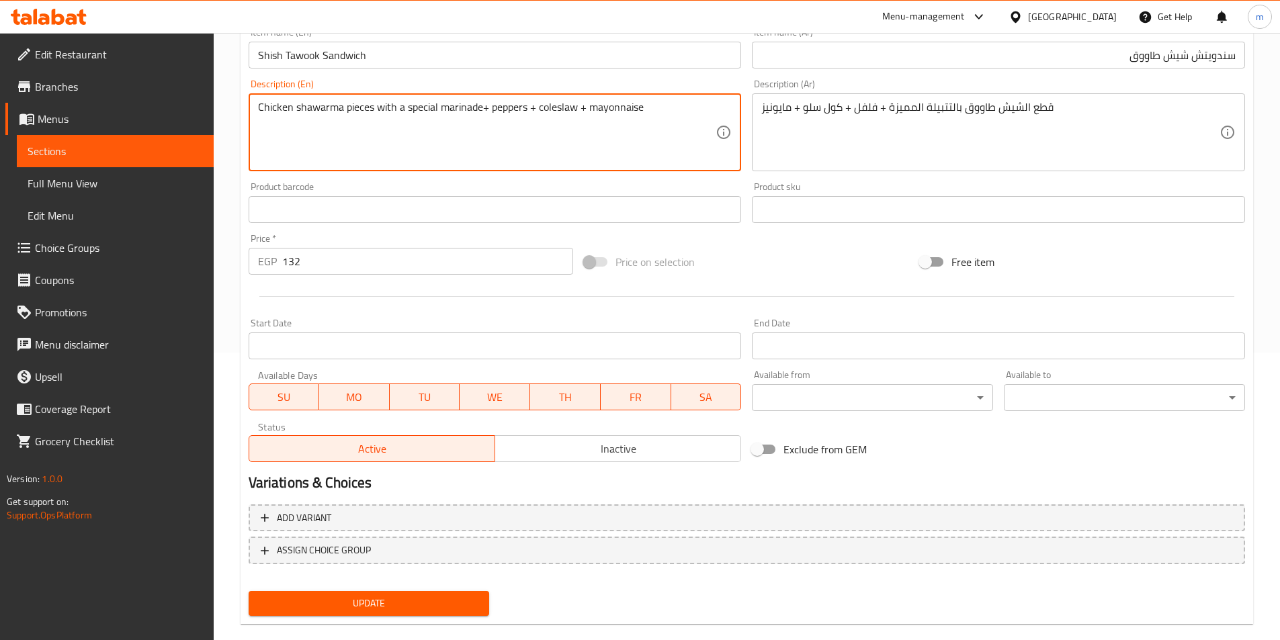
scroll to position [309, 0]
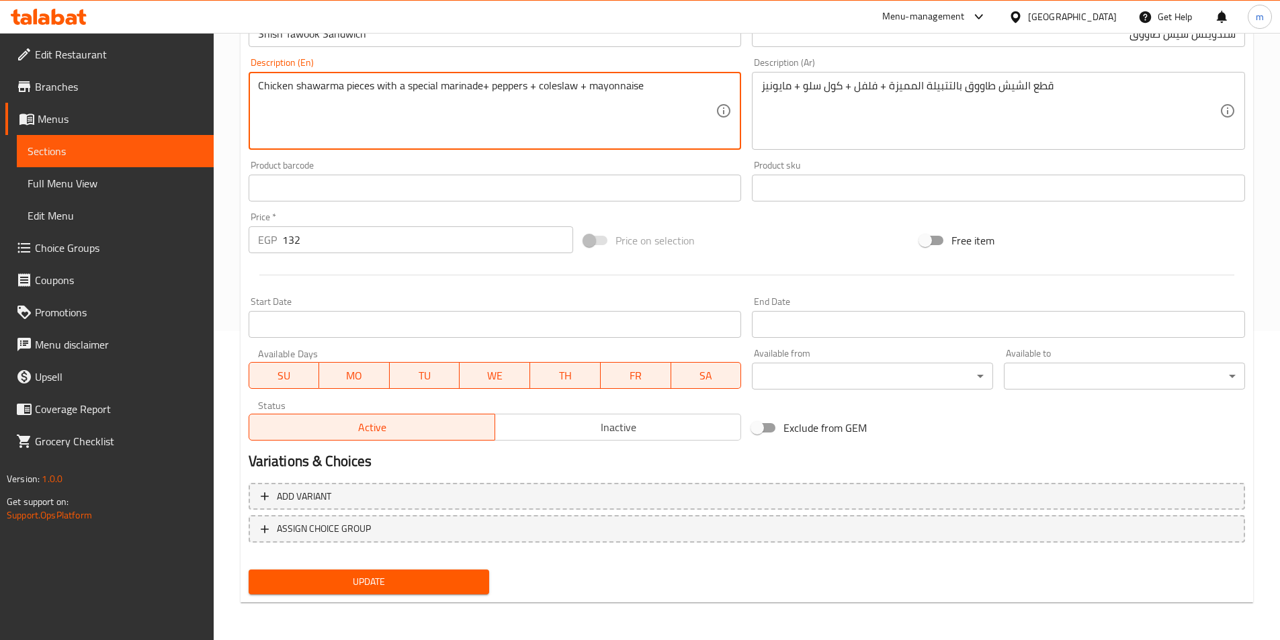
type textarea "Chicken shawarma pieces with a special marinade+ peppers + coleslaw + mayonnaise"
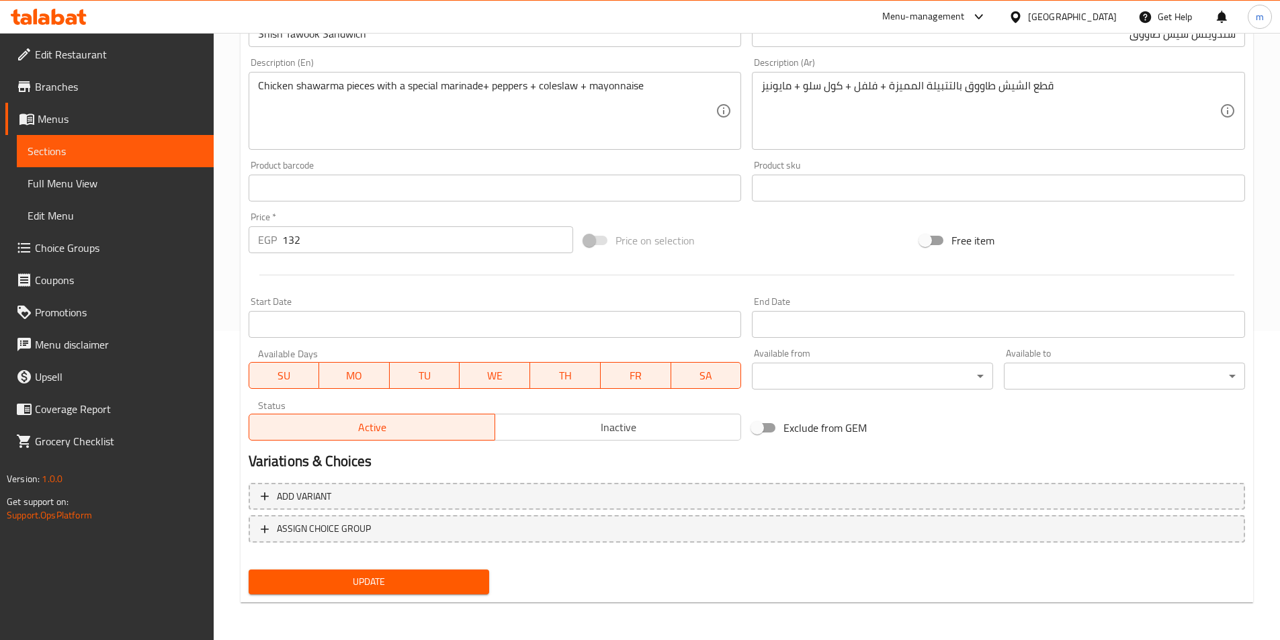
click at [422, 597] on div "Update" at bounding box center [369, 583] width 252 height 36
click at [425, 591] on button "Update" at bounding box center [369, 582] width 241 height 25
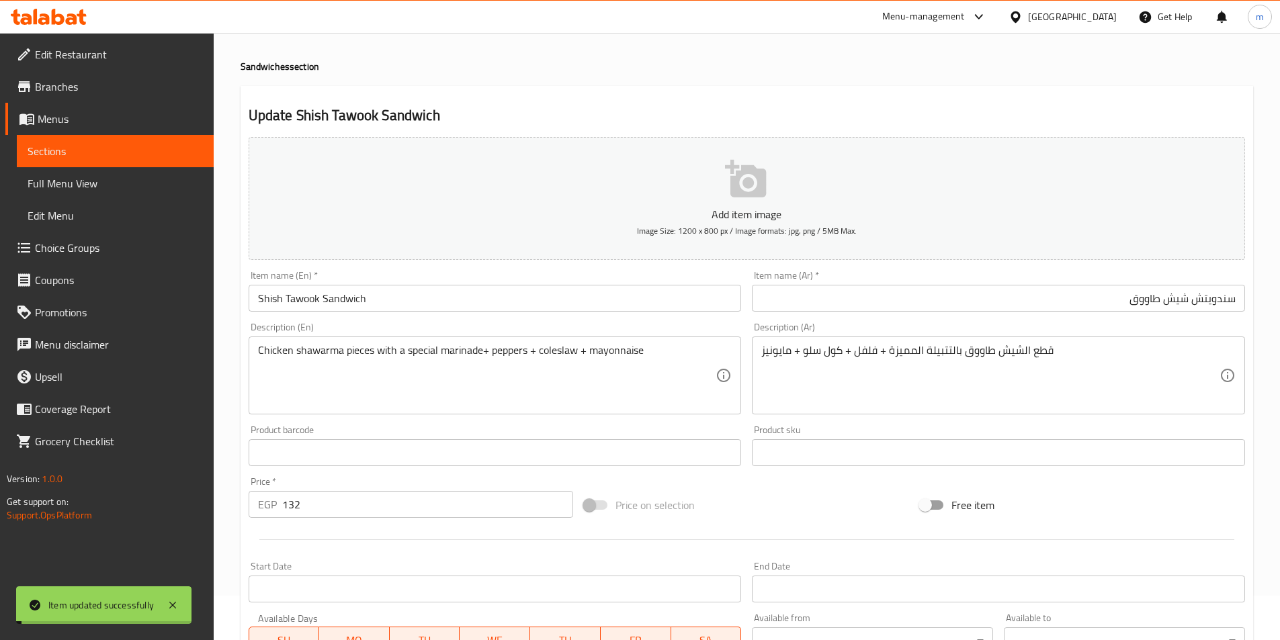
scroll to position [0, 0]
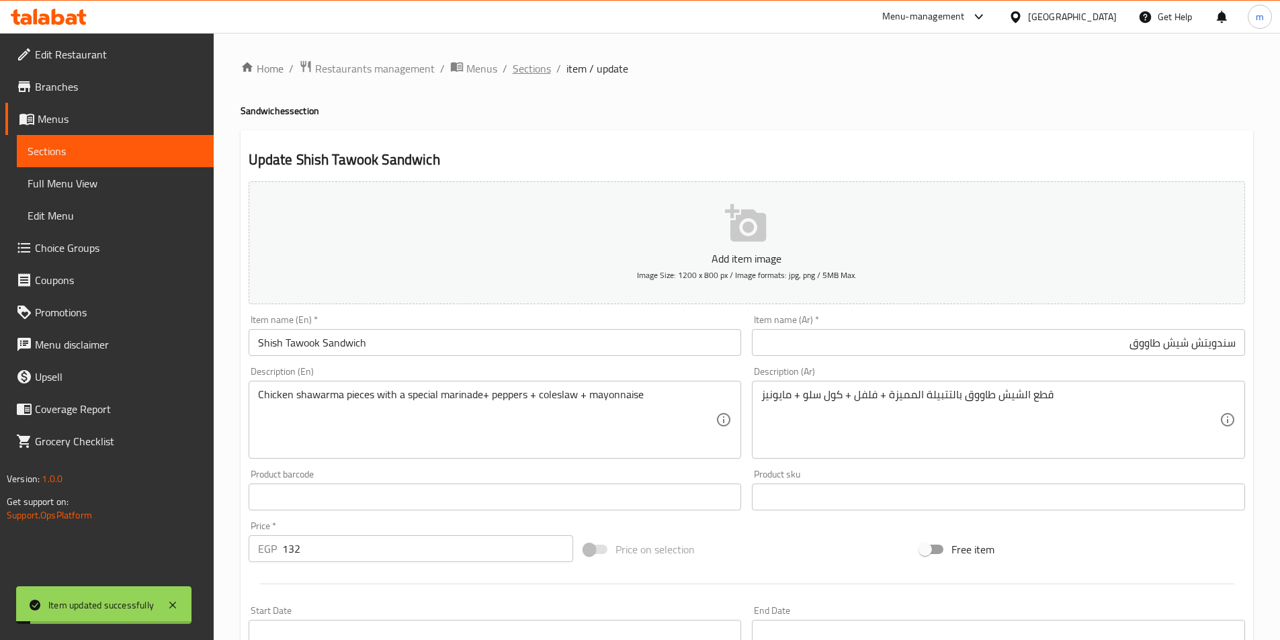
click at [529, 77] on span "Sections" at bounding box center [532, 68] width 38 height 16
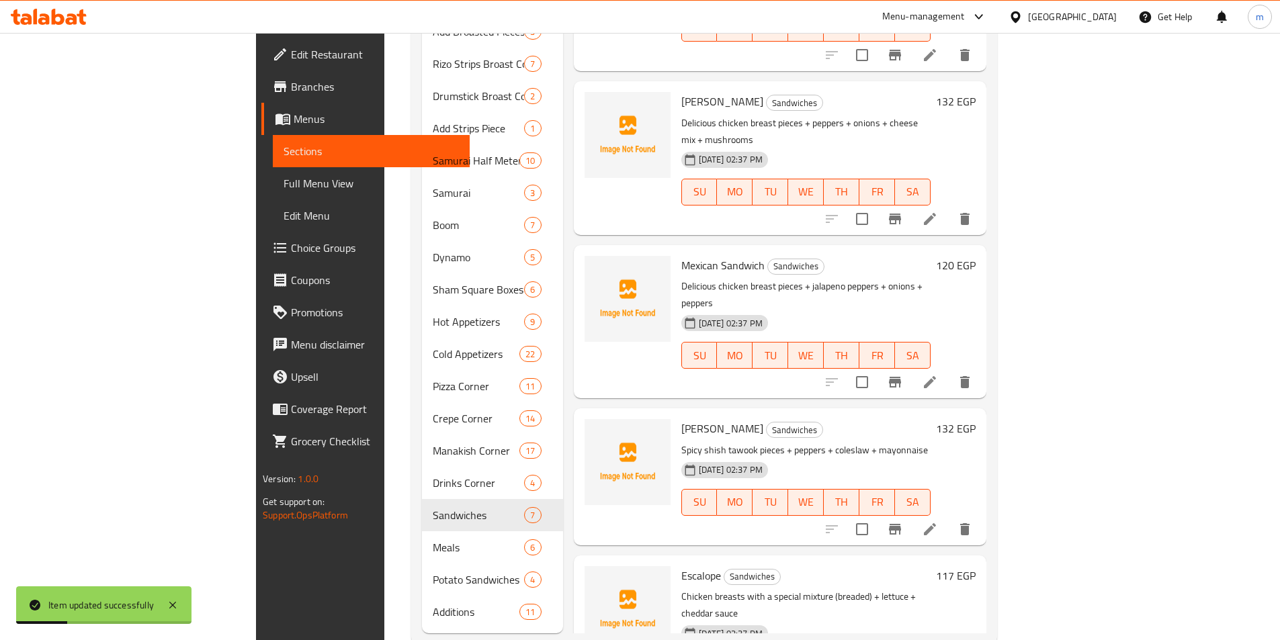
scroll to position [634, 0]
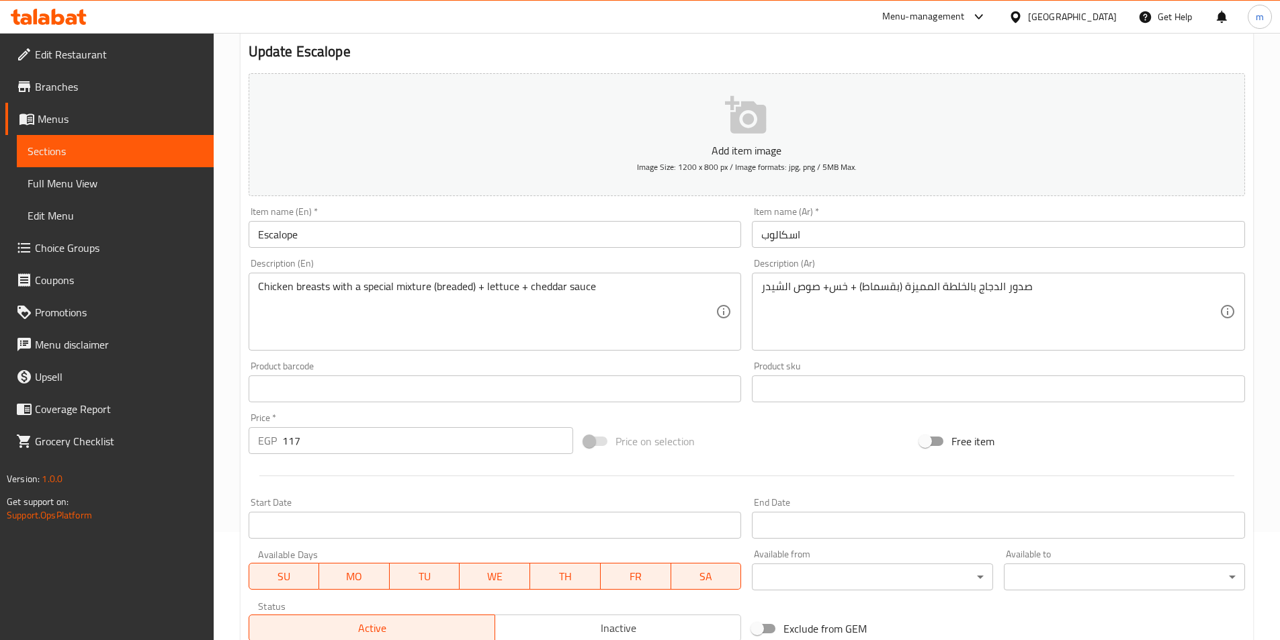
scroll to position [269, 0]
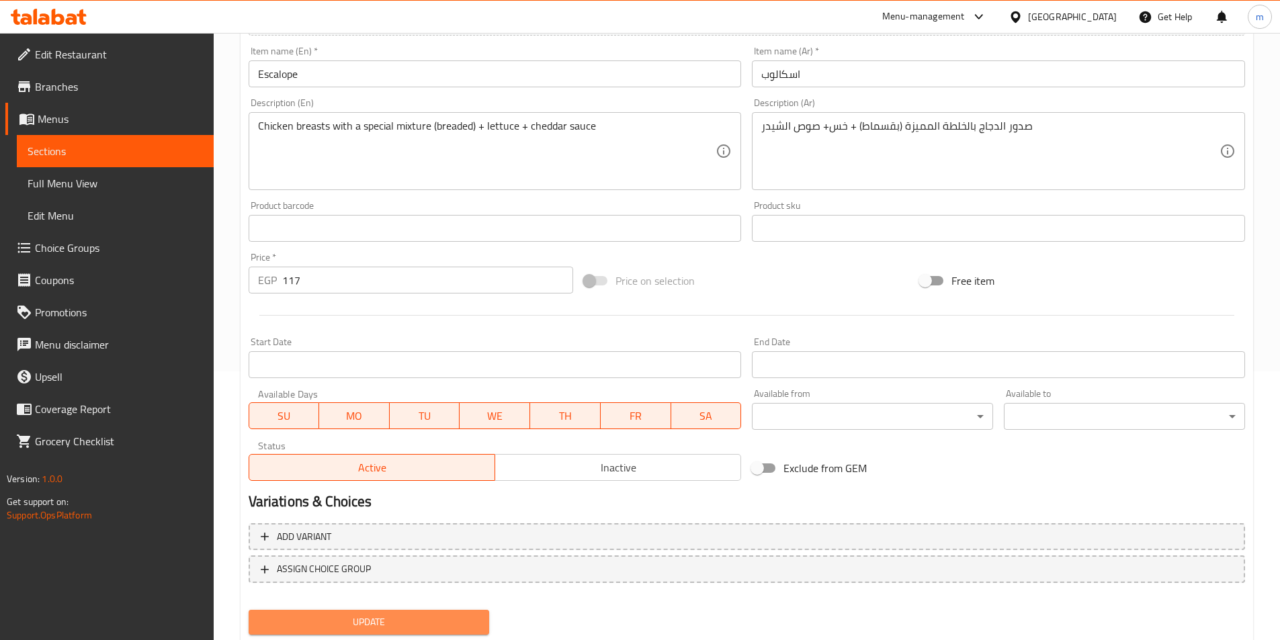
click at [450, 625] on span "Update" at bounding box center [369, 622] width 220 height 17
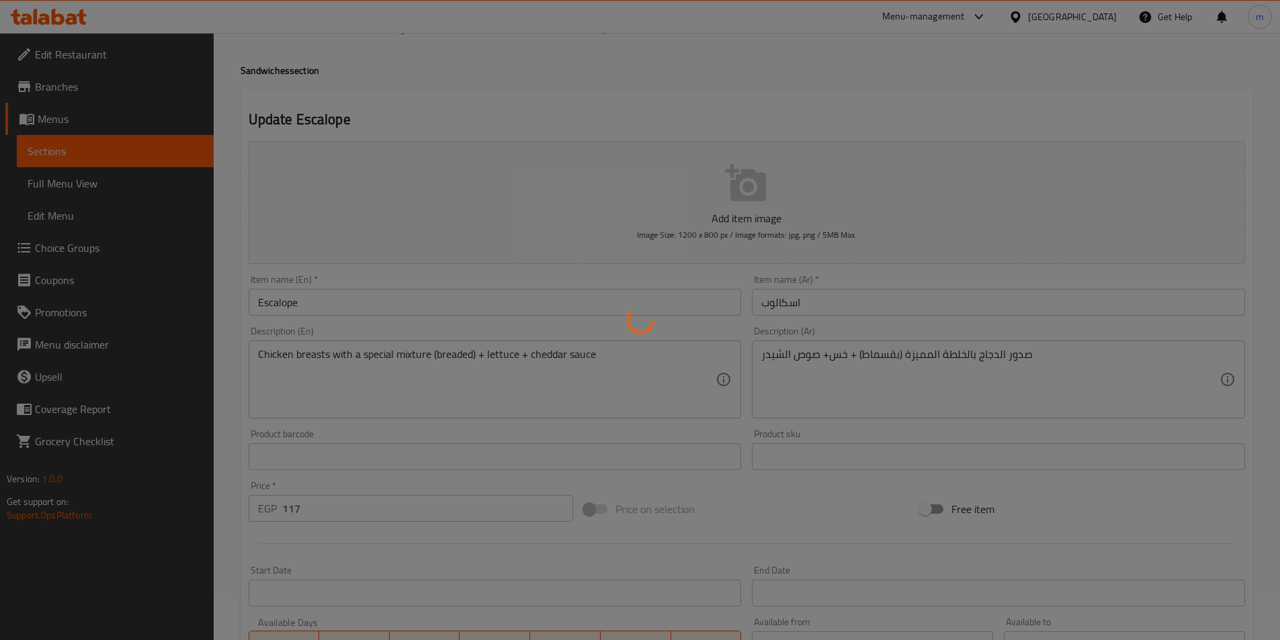
scroll to position [0, 0]
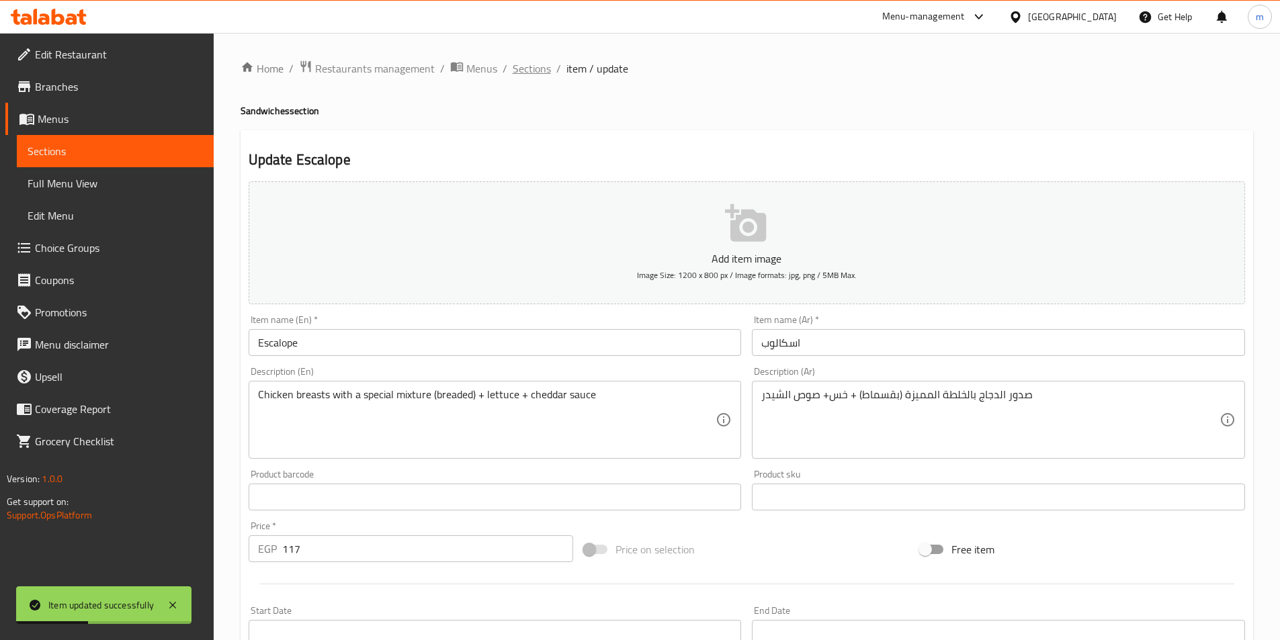
click at [534, 66] on span "Sections" at bounding box center [532, 68] width 38 height 16
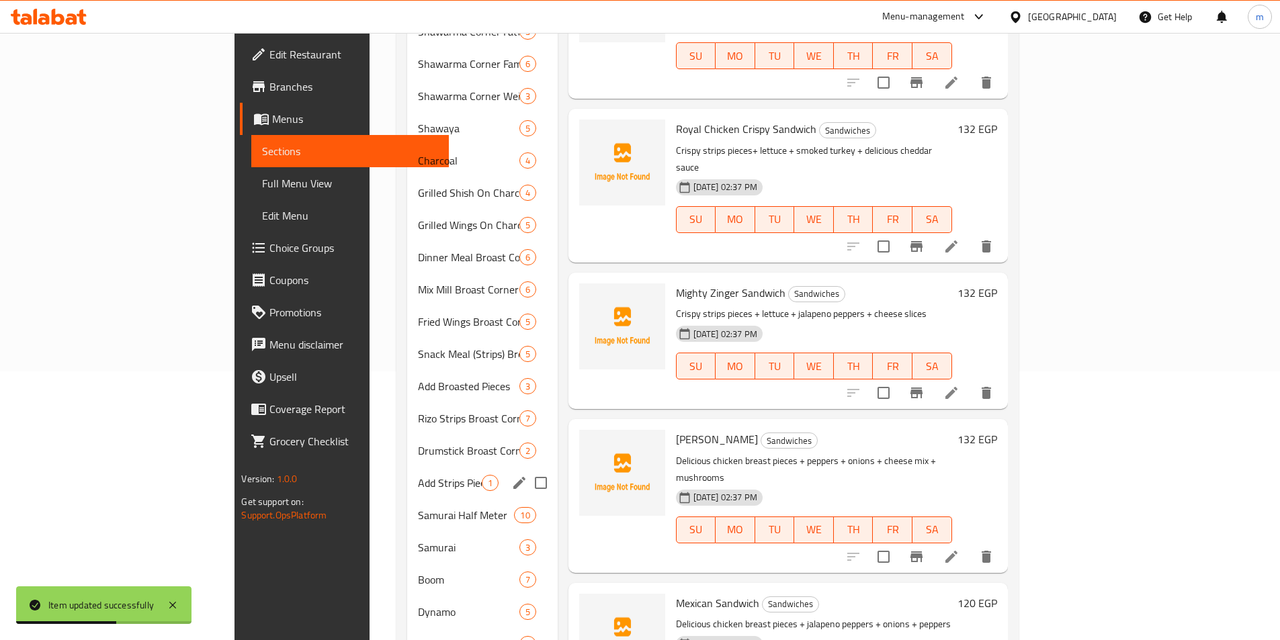
scroll to position [605, 0]
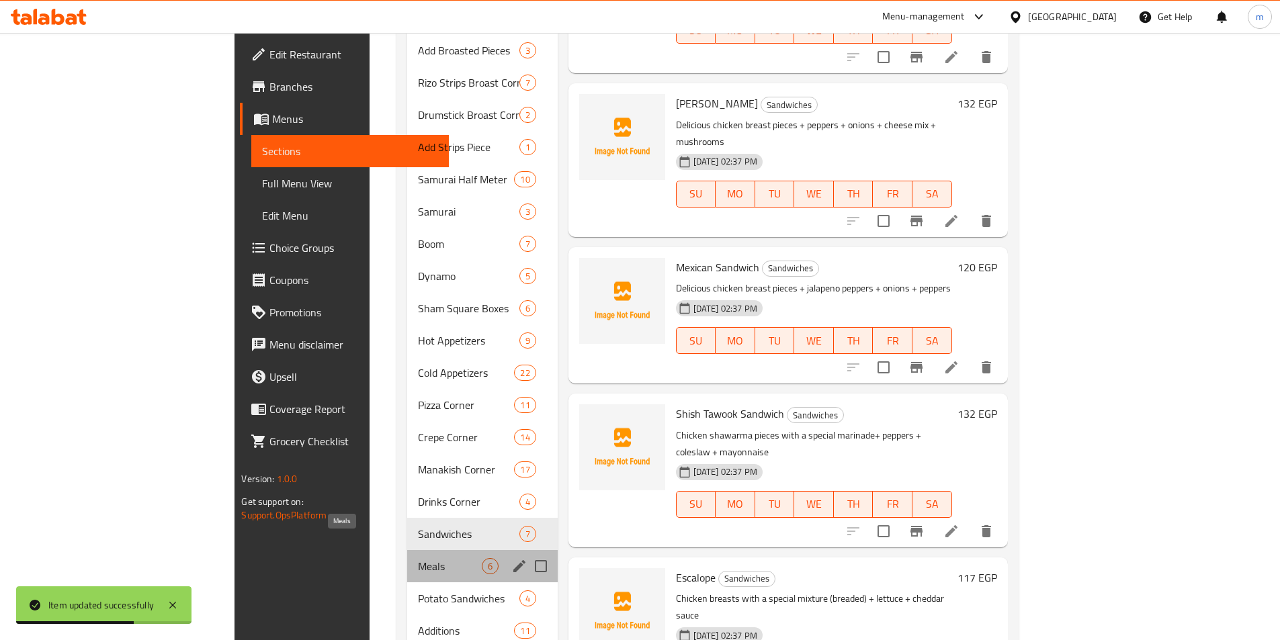
click at [418, 558] on span "Meals" at bounding box center [449, 566] width 63 height 16
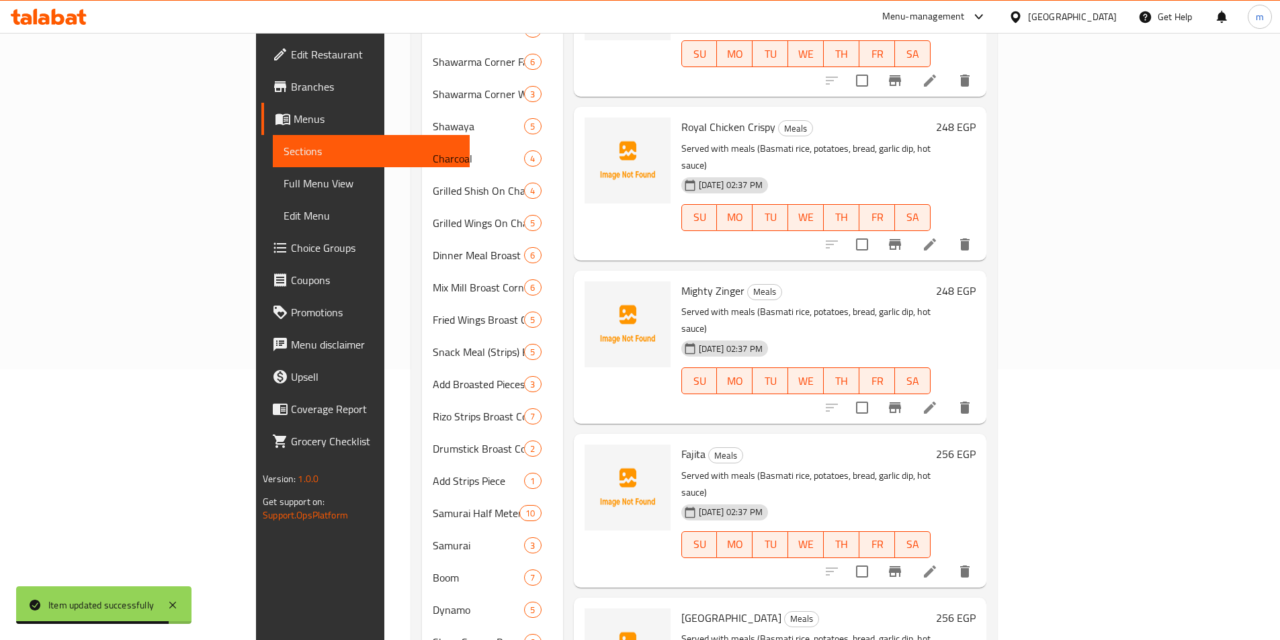
scroll to position [269, 0]
click at [949, 235] on li at bounding box center [930, 247] width 38 height 24
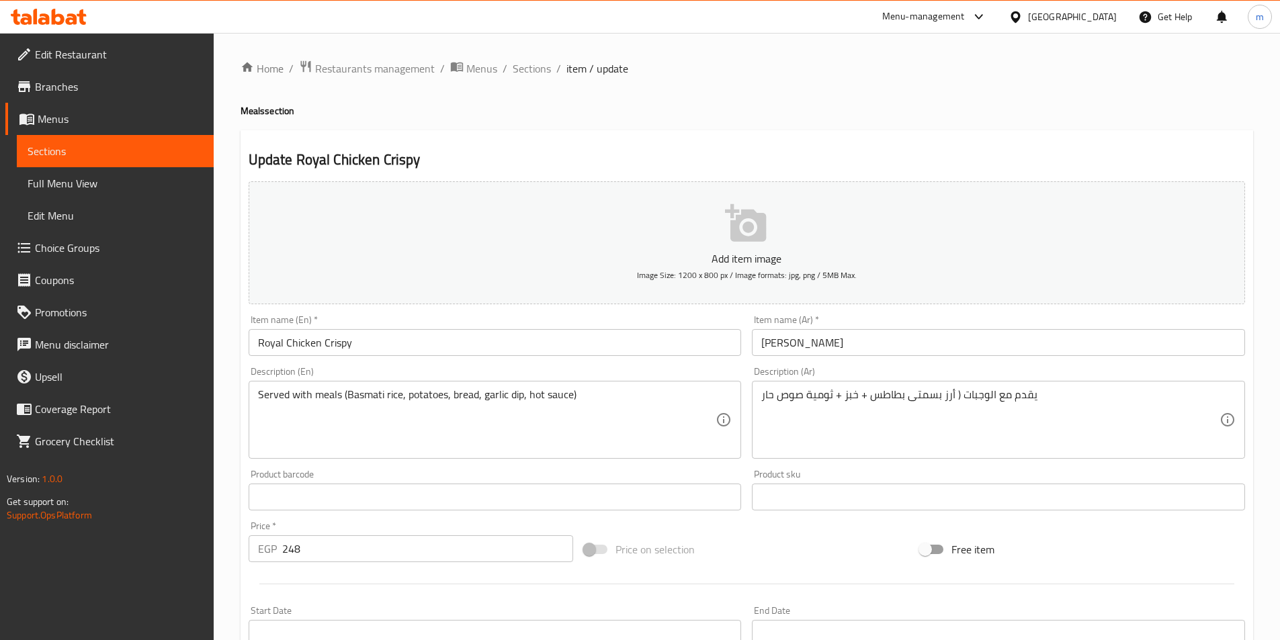
click at [431, 354] on input "Royal Chicken Crispy" at bounding box center [495, 342] width 493 height 27
click at [247, 112] on h4 "Meals section" at bounding box center [747, 110] width 1013 height 13
copy h4 "Meals"
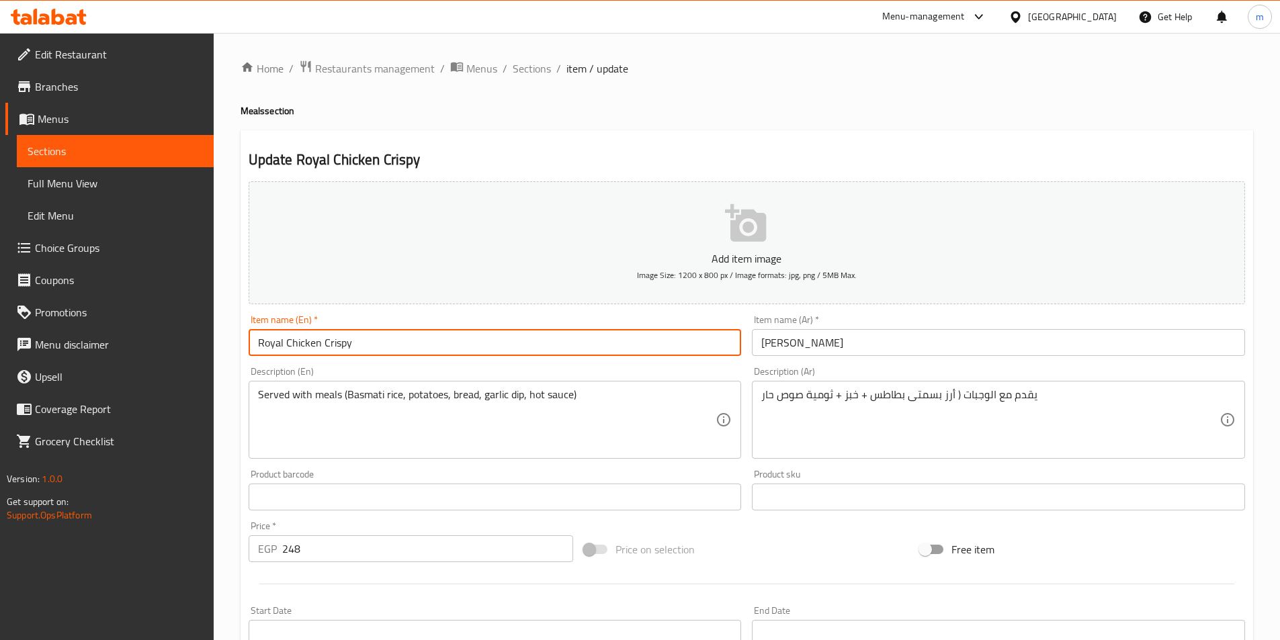
click at [465, 339] on input "Royal Chicken Crispy" at bounding box center [495, 342] width 493 height 27
paste input "Meals"
click at [357, 347] on input "Royal Chicken Crispy Meals" at bounding box center [495, 342] width 493 height 27
click at [405, 348] on input "Royal Chicken Crispy Meals" at bounding box center [495, 342] width 493 height 27
type input "Royal Chicken Crispy Meal"
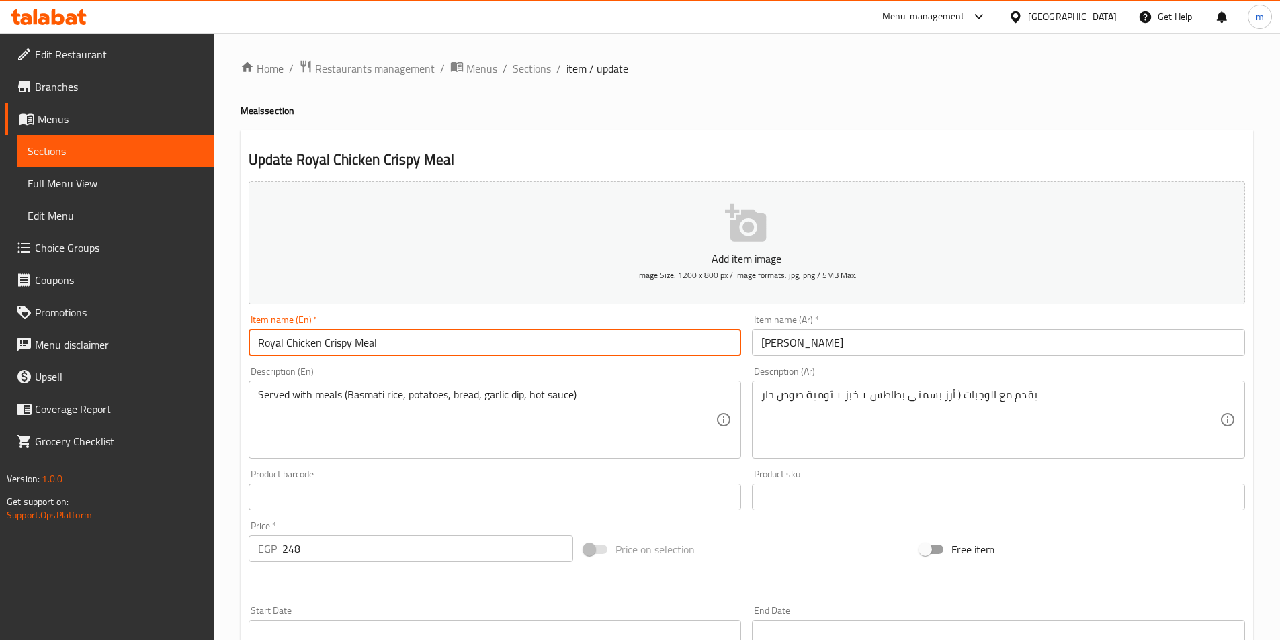
click at [925, 352] on input "رويال تشيكن كريسبي" at bounding box center [998, 342] width 493 height 27
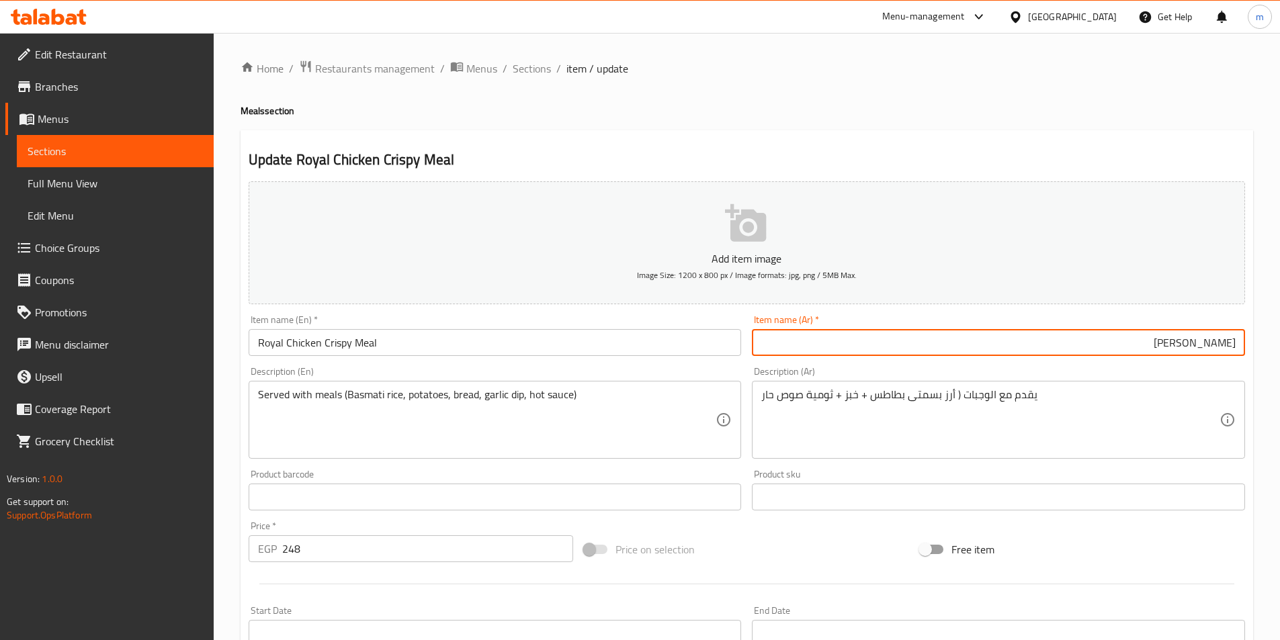
drag, startPoint x: 1219, startPoint y: 337, endPoint x: 1232, endPoint y: 345, distance: 14.8
click at [1220, 338] on input "رويال تشيكن كريسبي" at bounding box center [998, 342] width 493 height 27
click at [1237, 347] on input "رويال تشيكن كريسبي" at bounding box center [998, 342] width 493 height 27
type input "وجبة [PERSON_NAME]"
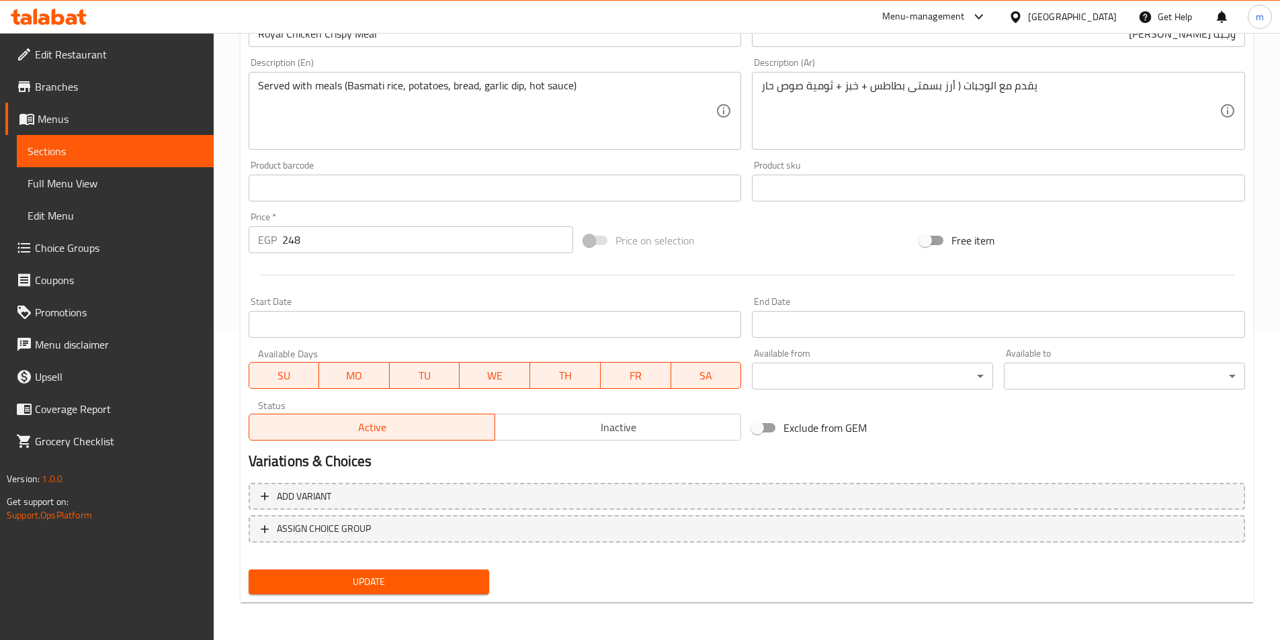
click at [387, 580] on span "Update" at bounding box center [369, 582] width 220 height 17
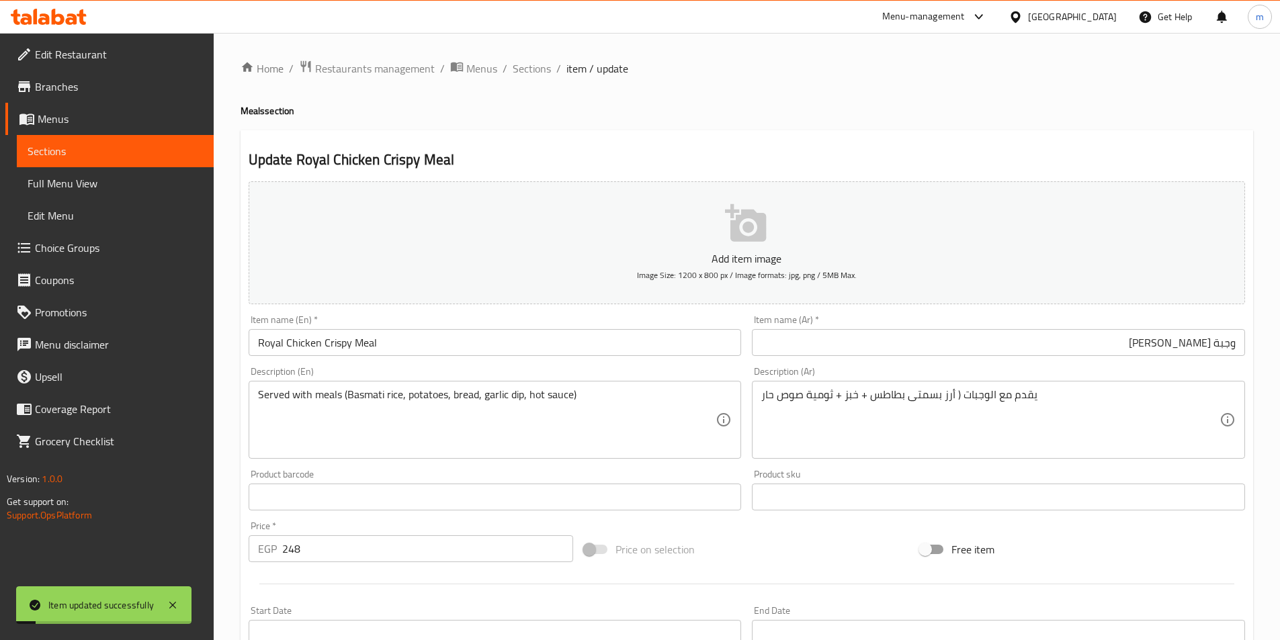
drag, startPoint x: 545, startPoint y: 72, endPoint x: 559, endPoint y: 103, distance: 34.0
click at [544, 72] on span "Sections" at bounding box center [532, 68] width 38 height 16
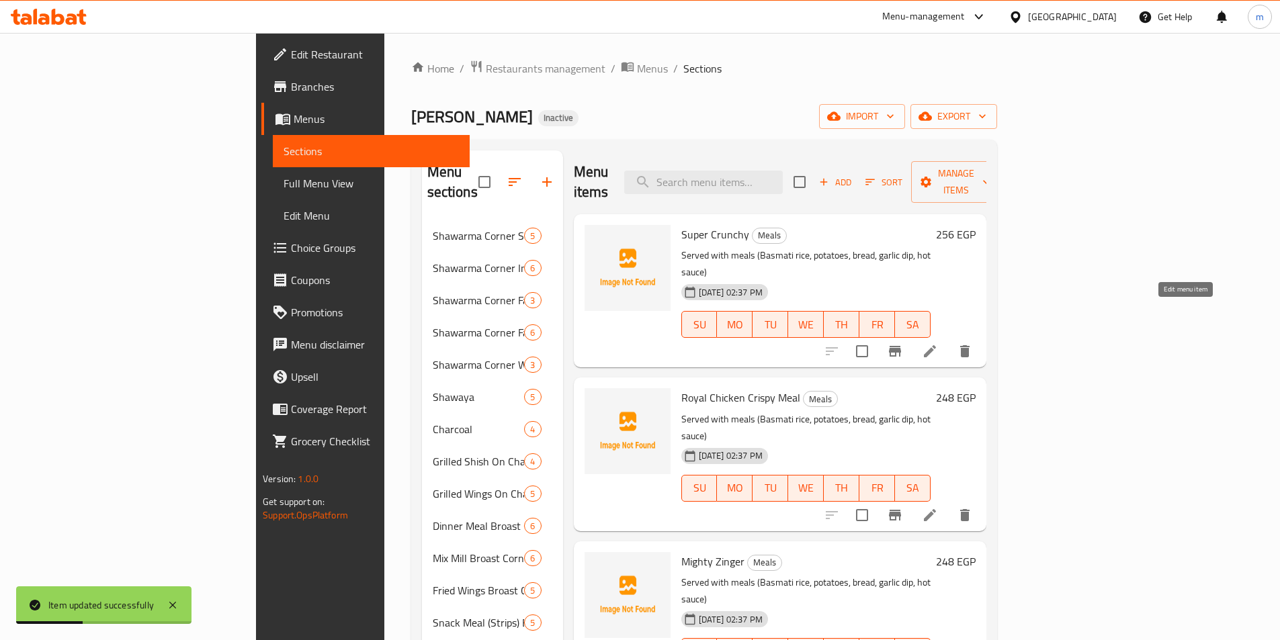
click at [938, 343] on icon at bounding box center [930, 351] width 16 height 16
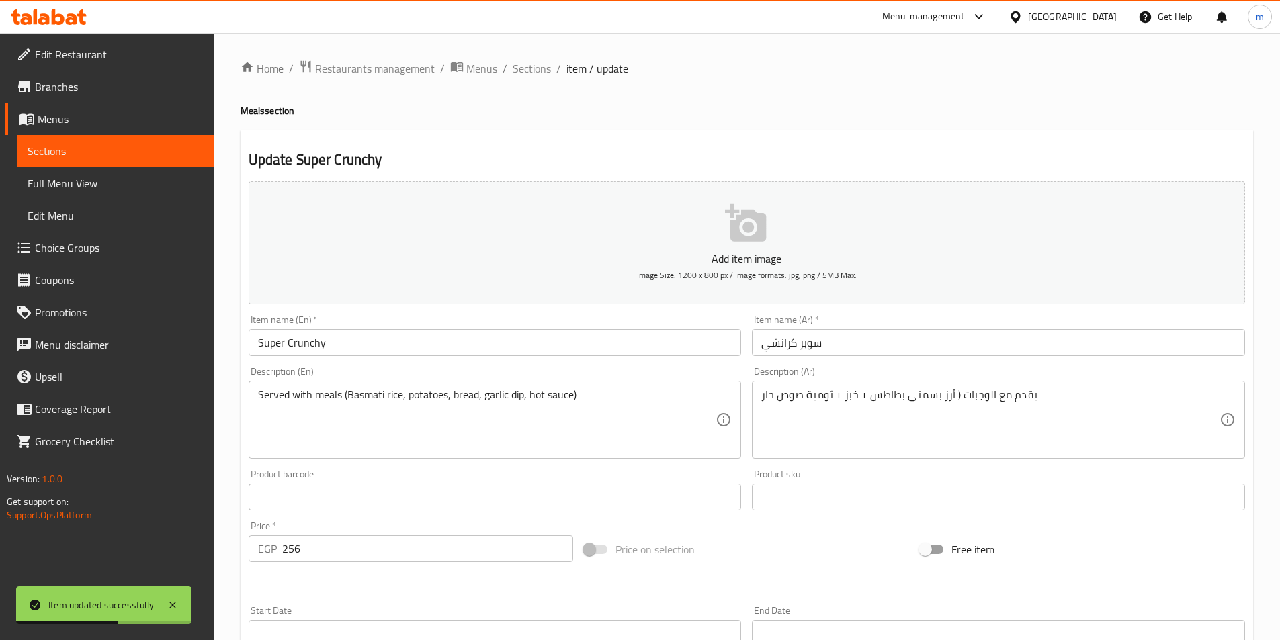
click at [248, 114] on h4 "Meals section" at bounding box center [747, 110] width 1013 height 13
copy h4 "Meals"
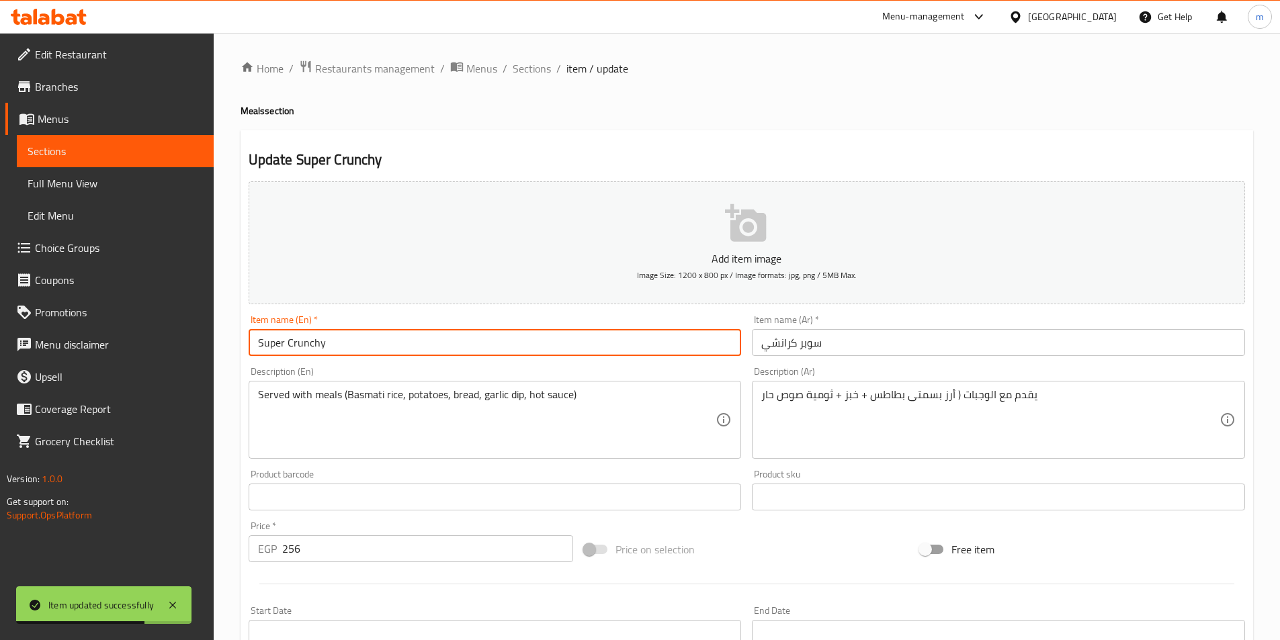
click at [436, 341] on input "Super Crunchy" at bounding box center [495, 342] width 493 height 27
paste input "Meals"
type input "Super Crunchy Meal"
click at [866, 359] on div "Item name (Ar)   * سوبر كرانشي Item name (Ar) *" at bounding box center [999, 336] width 504 height 52
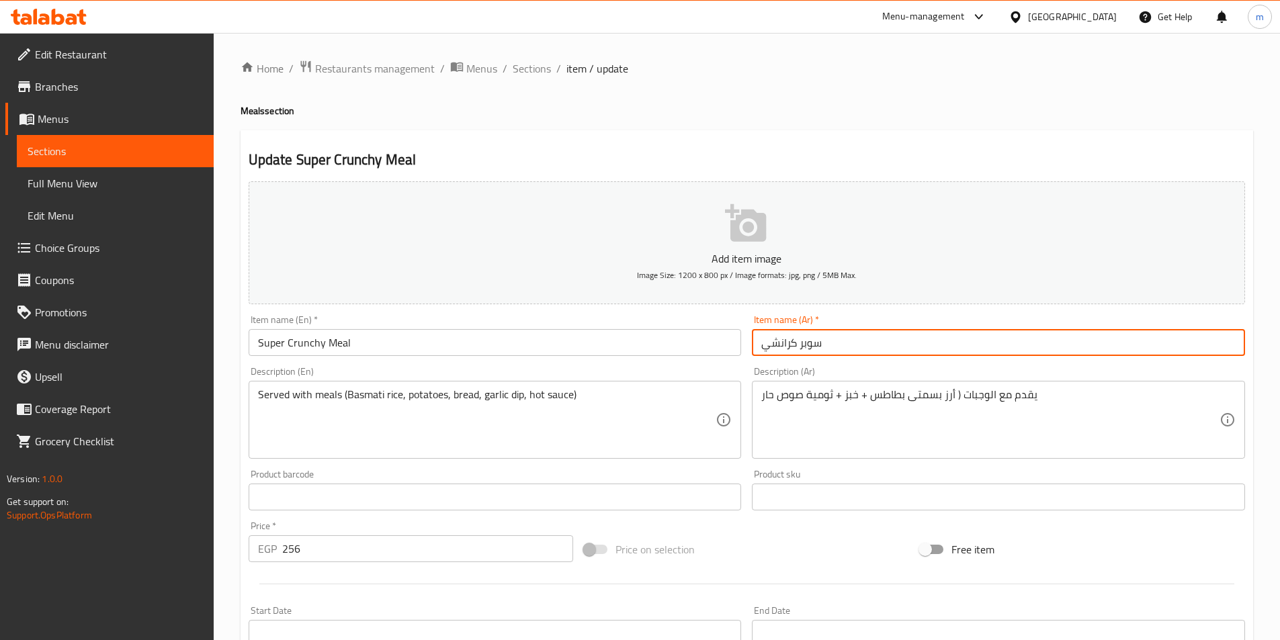
click at [866, 355] on input "سوبر كرانشي" at bounding box center [998, 342] width 493 height 27
click at [1237, 347] on input "سوبر كرانشي" at bounding box center [998, 342] width 493 height 27
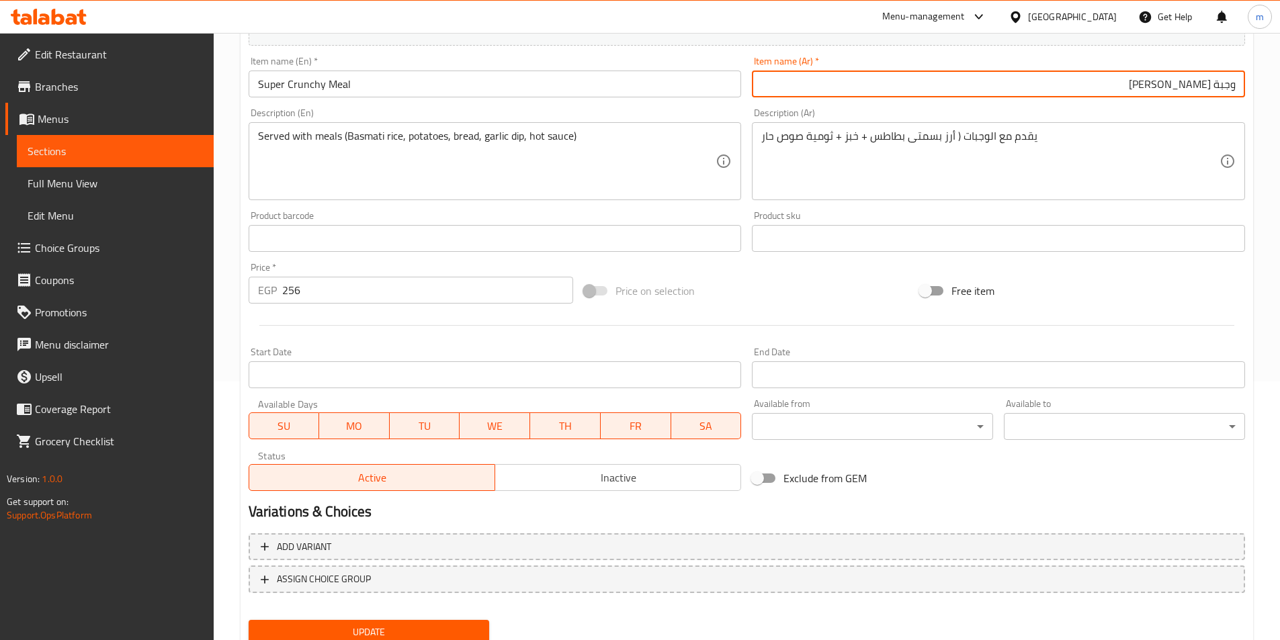
scroll to position [309, 0]
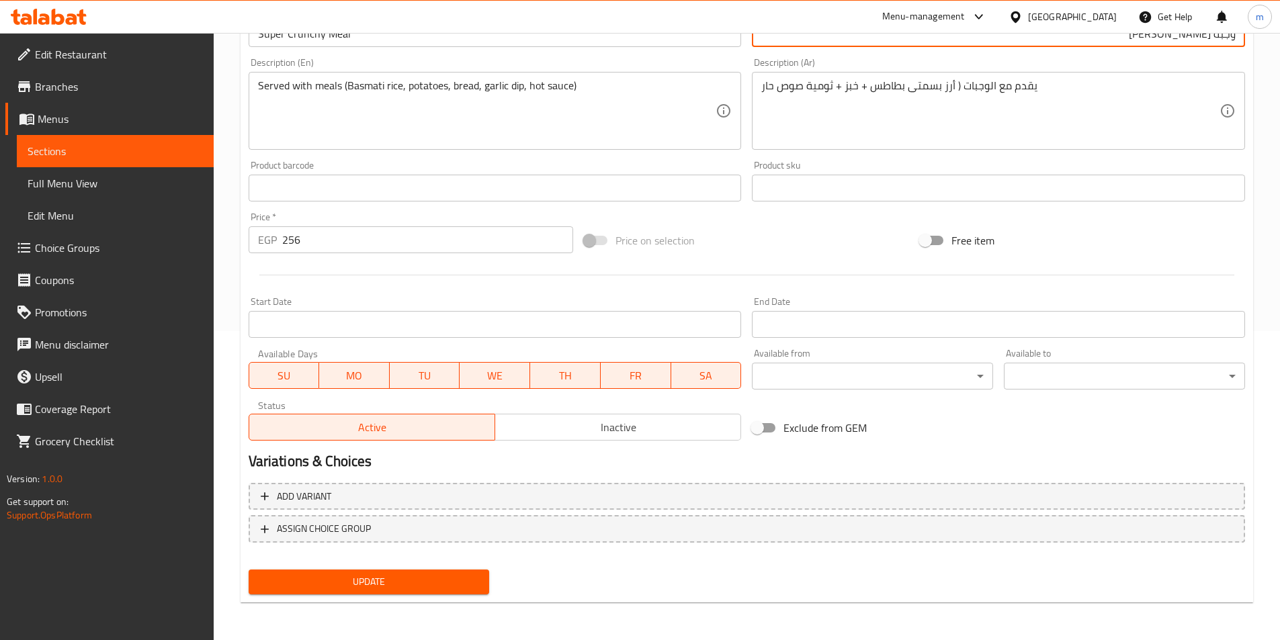
type input "وجبة [PERSON_NAME]"
click at [472, 580] on span "Update" at bounding box center [369, 582] width 220 height 17
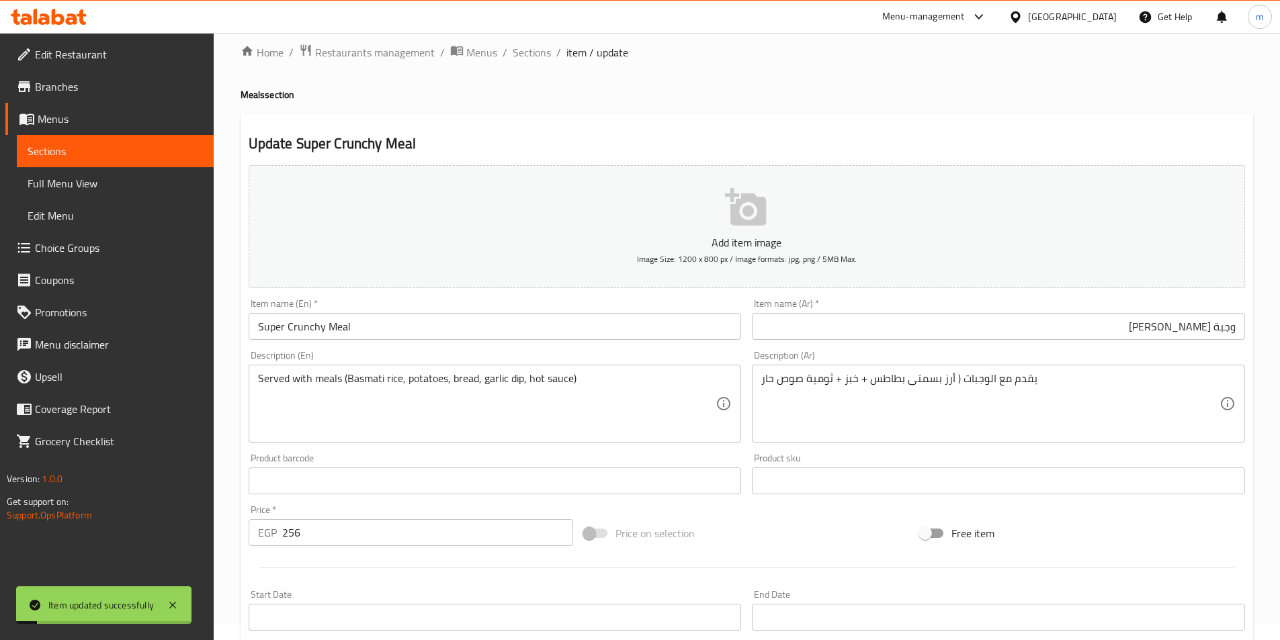
scroll to position [0, 0]
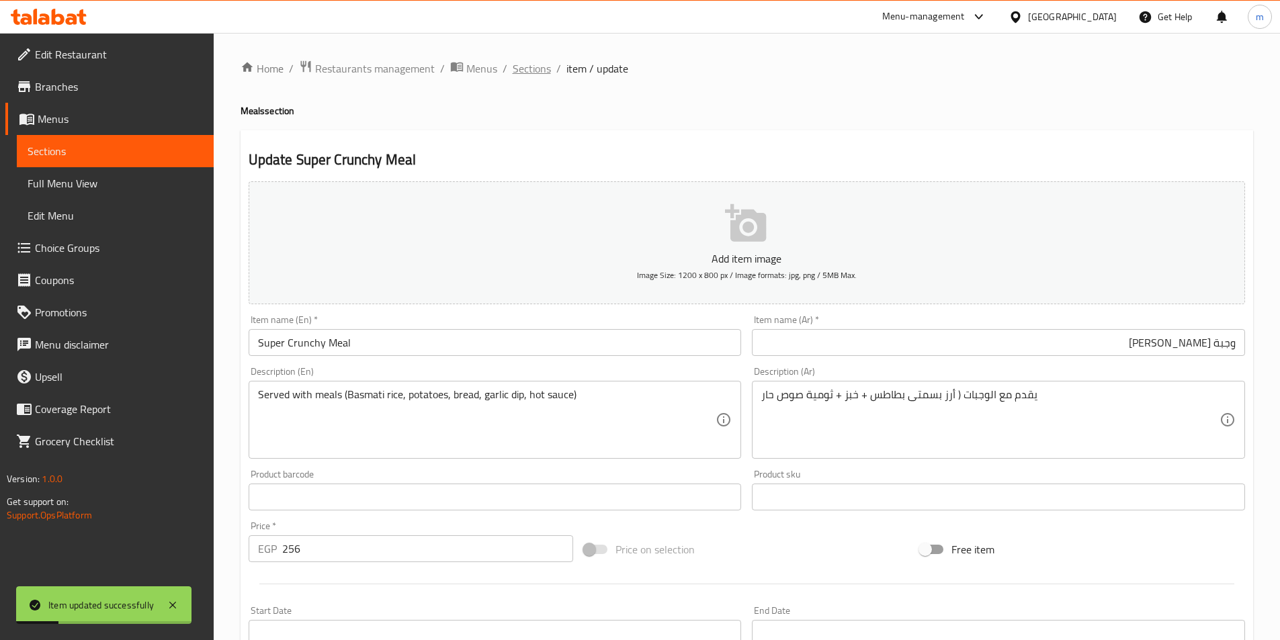
click at [521, 74] on span "Sections" at bounding box center [532, 68] width 38 height 16
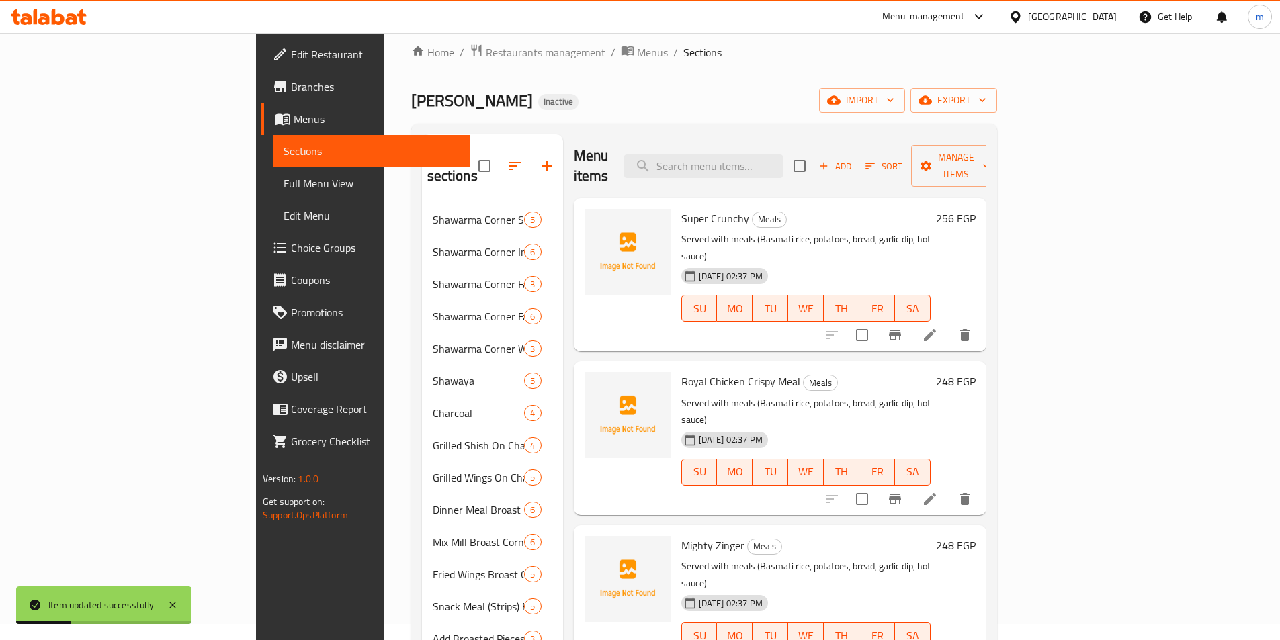
scroll to position [134, 0]
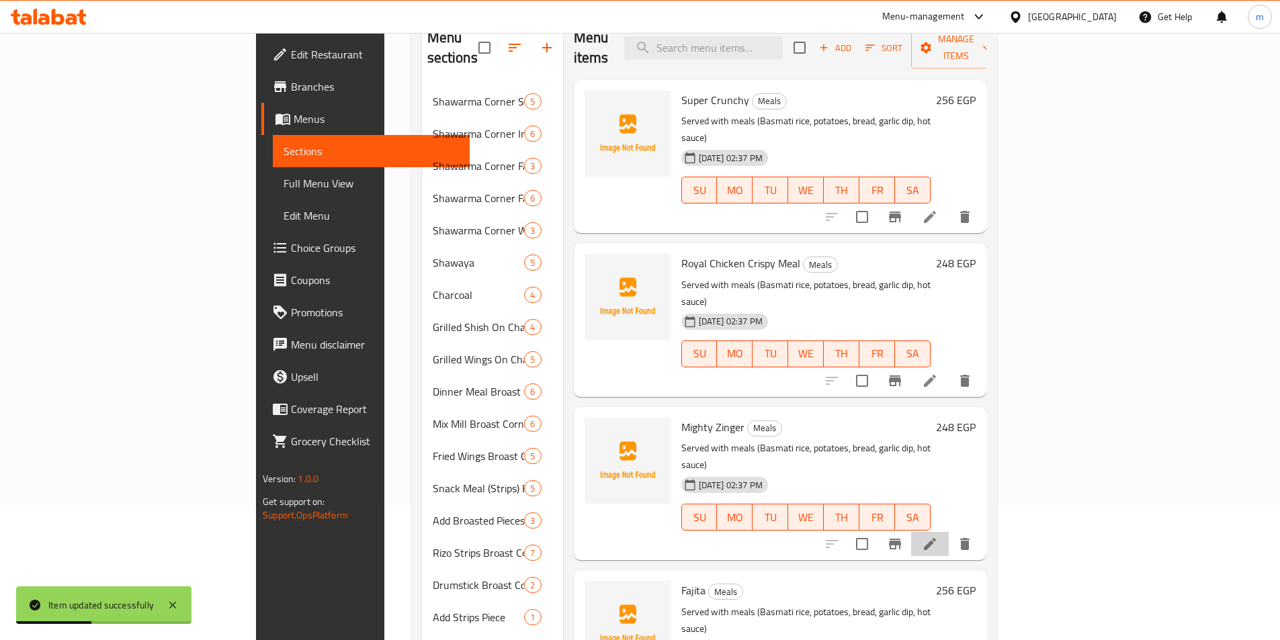
click at [949, 532] on li at bounding box center [930, 544] width 38 height 24
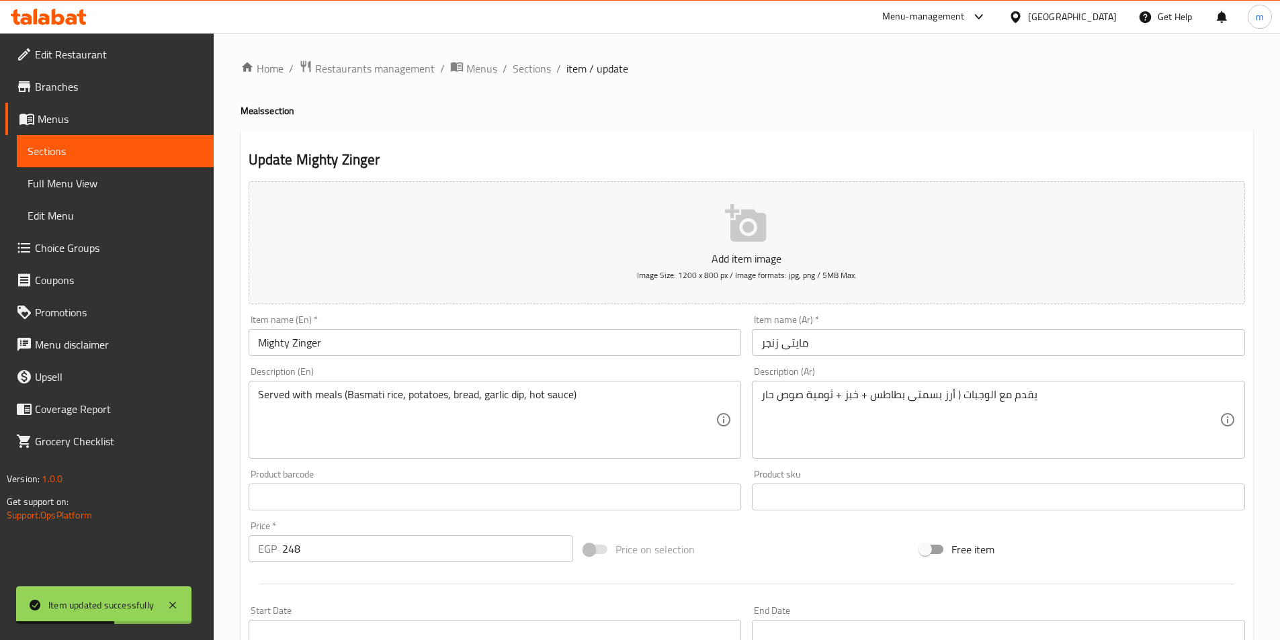
click at [321, 351] on input "Mighty Zinger" at bounding box center [495, 342] width 493 height 27
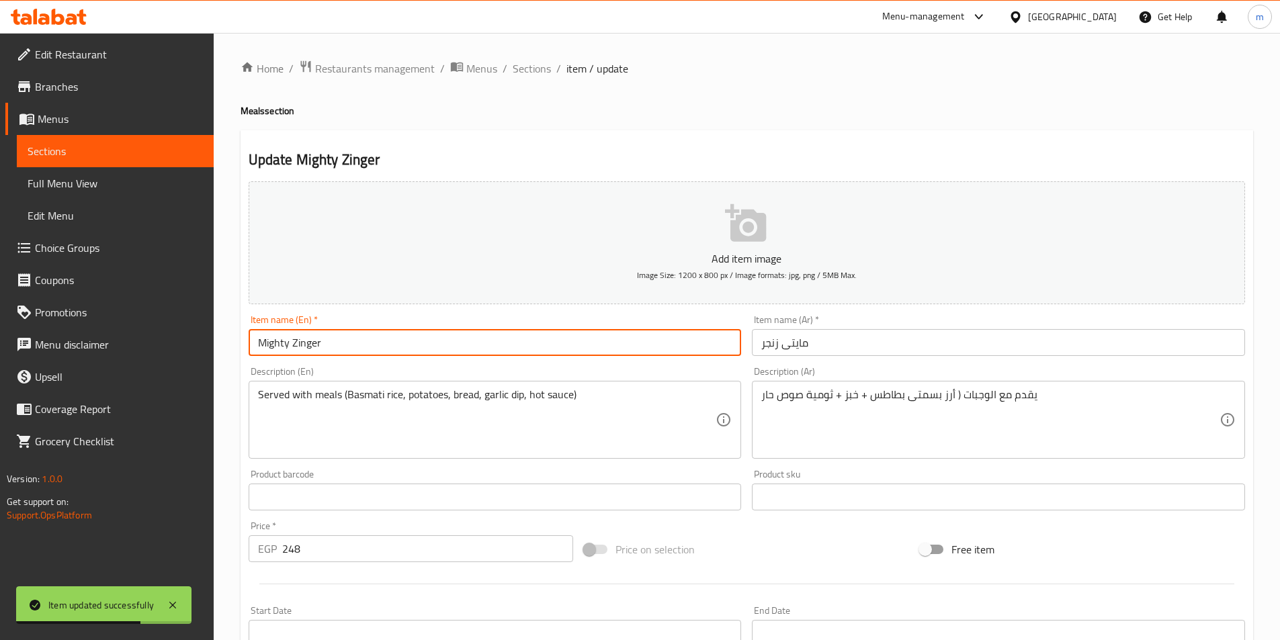
click at [249, 118] on h4 "Meals section" at bounding box center [747, 110] width 1013 height 13
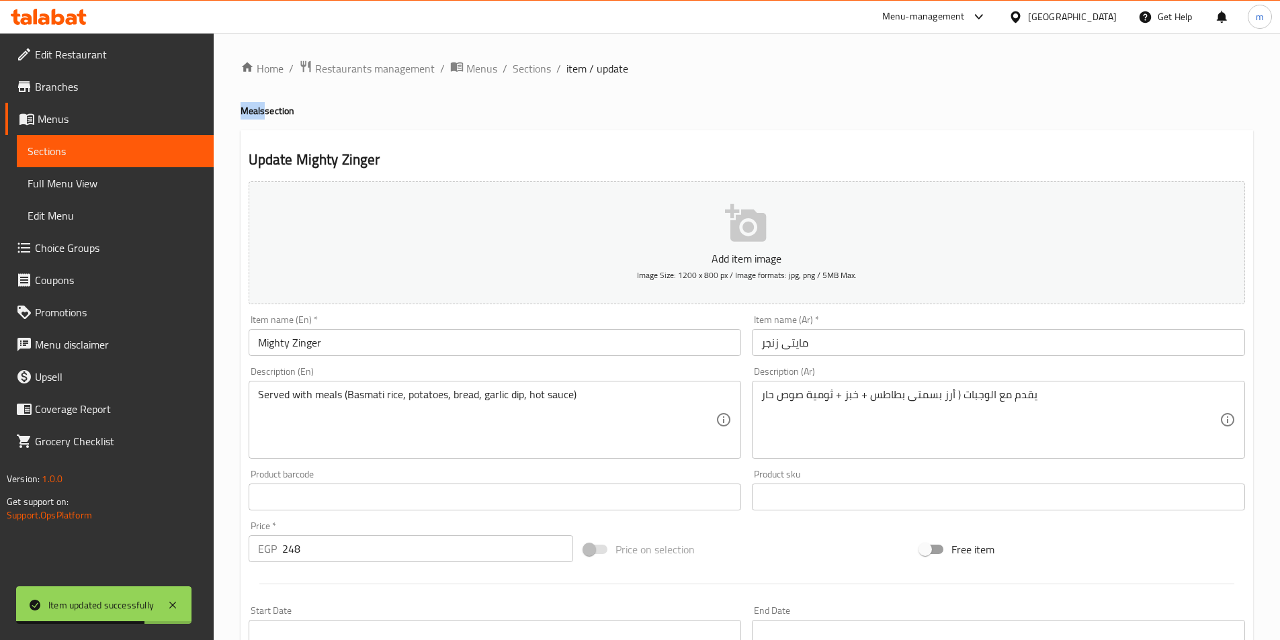
click at [249, 118] on h4 "Meals section" at bounding box center [747, 110] width 1013 height 13
copy h4 "Meals"
click at [475, 347] on input "Mighty Zinger" at bounding box center [495, 342] width 493 height 27
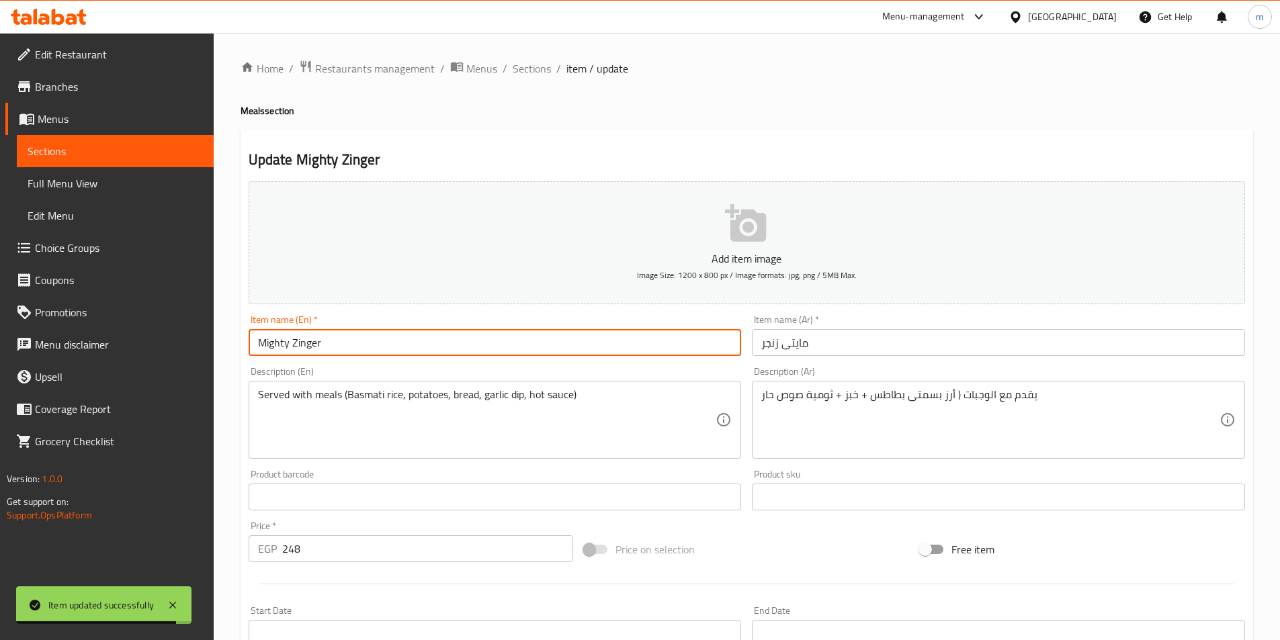
paste input "Meals"
type input "Mighty Zinger Meal"
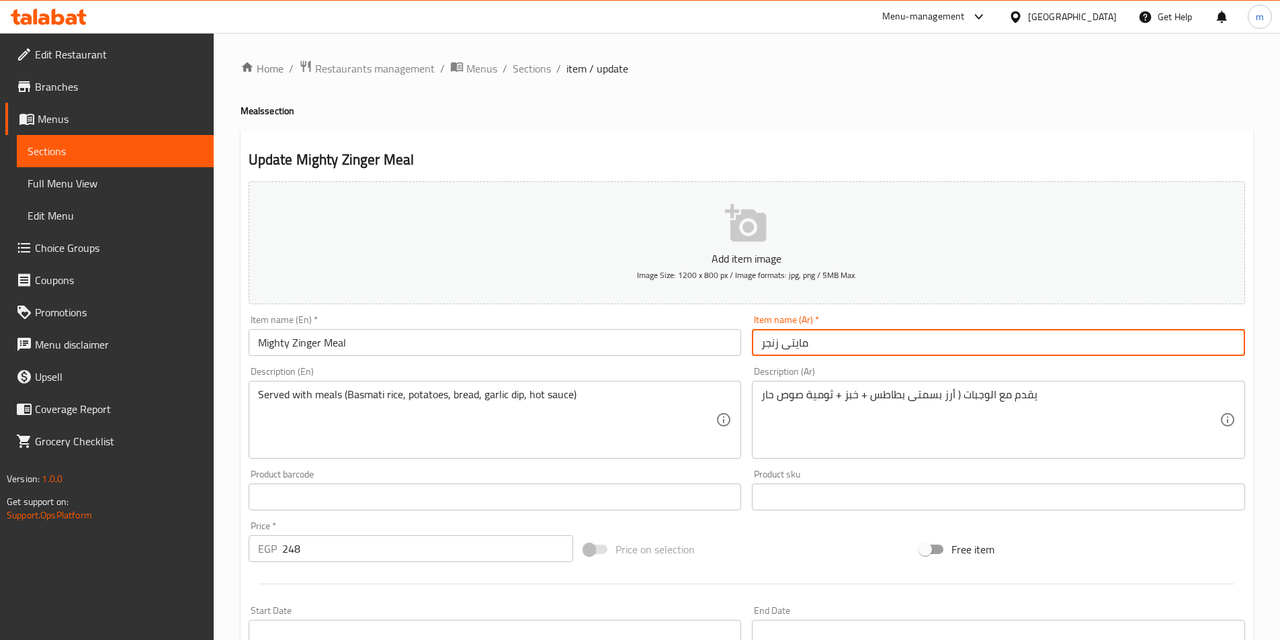
click at [995, 354] on input "مايتى زنجر" at bounding box center [998, 342] width 493 height 27
click at [1237, 344] on input "مايتى زنجر" at bounding box center [998, 342] width 493 height 27
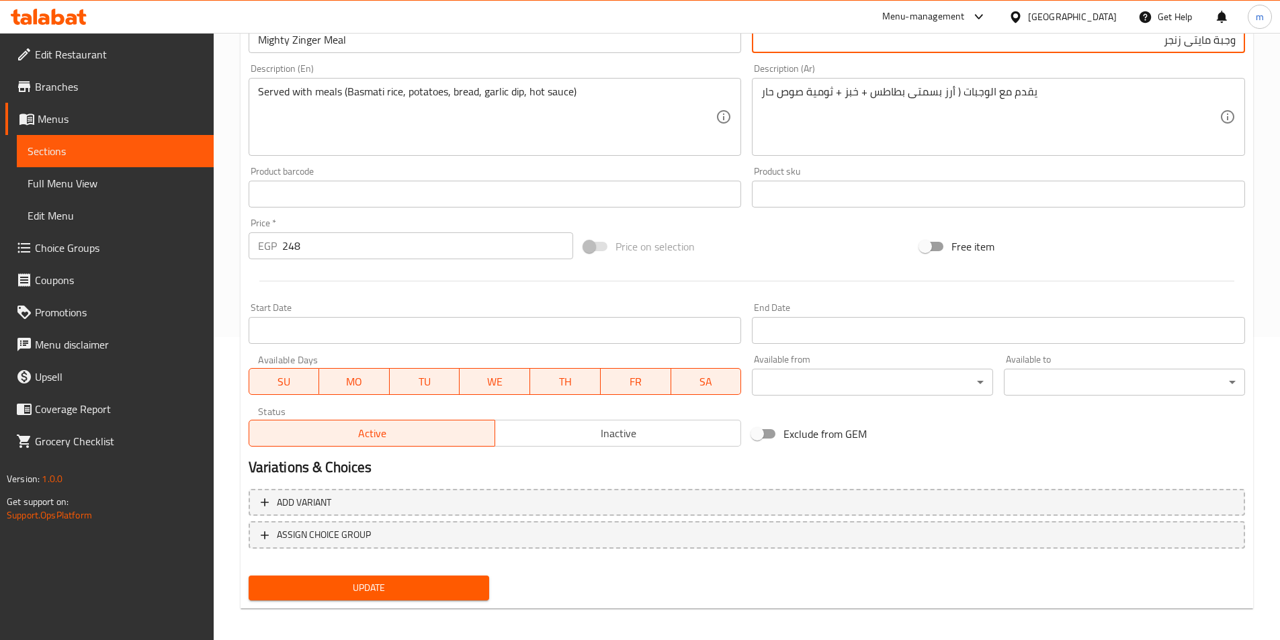
scroll to position [309, 0]
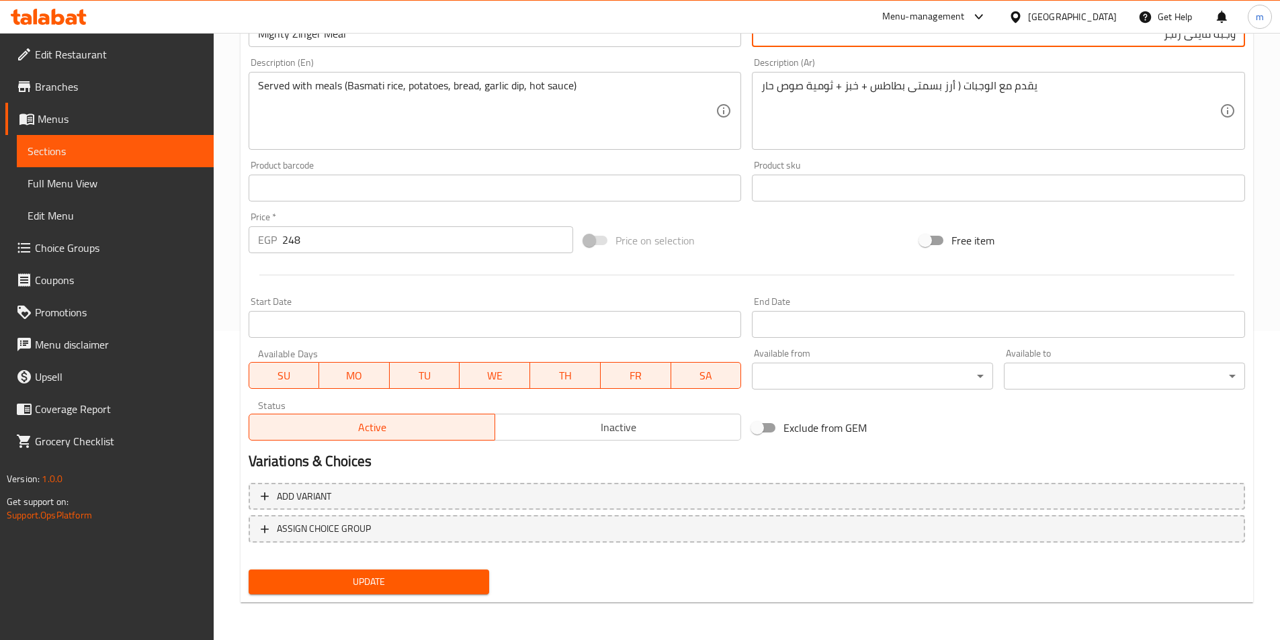
type input "وجبة مايتى زنجر"
click at [458, 595] on div "Update" at bounding box center [369, 583] width 252 height 36
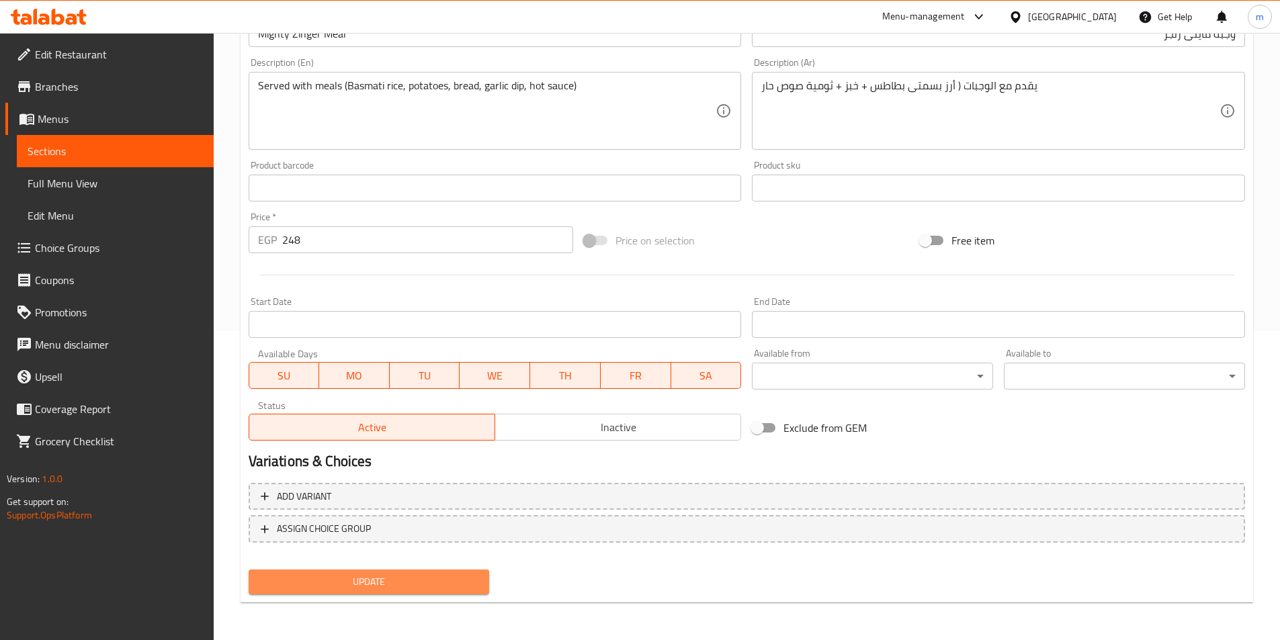
click at [460, 587] on span "Update" at bounding box center [369, 582] width 220 height 17
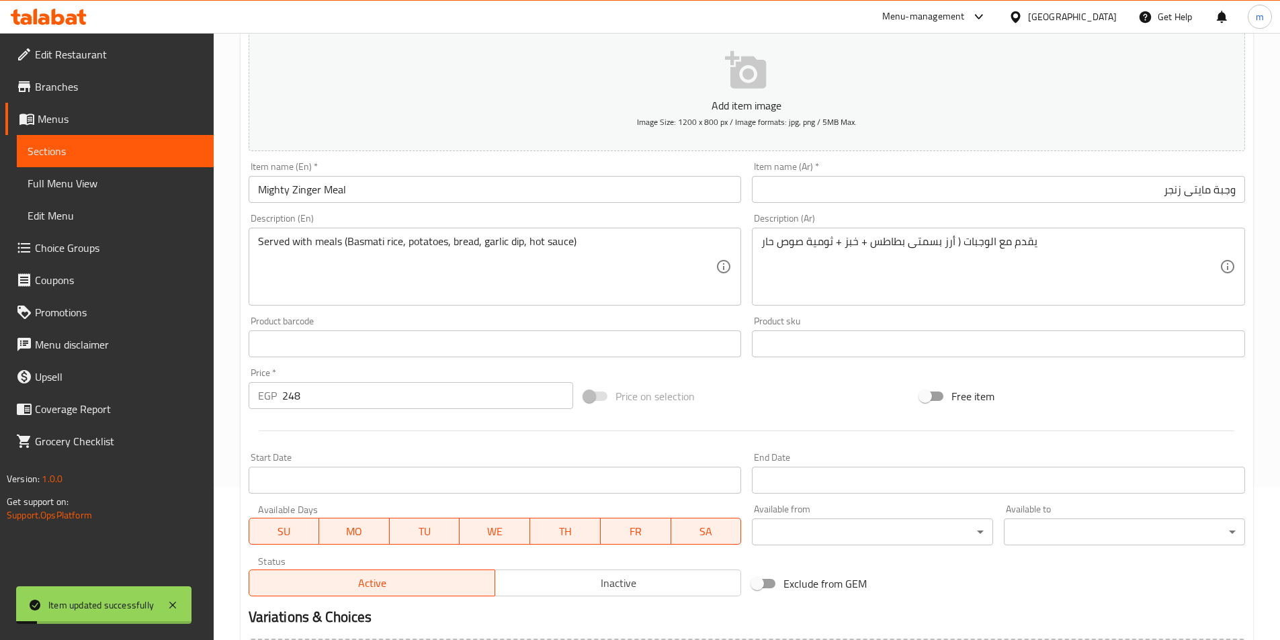
scroll to position [0, 0]
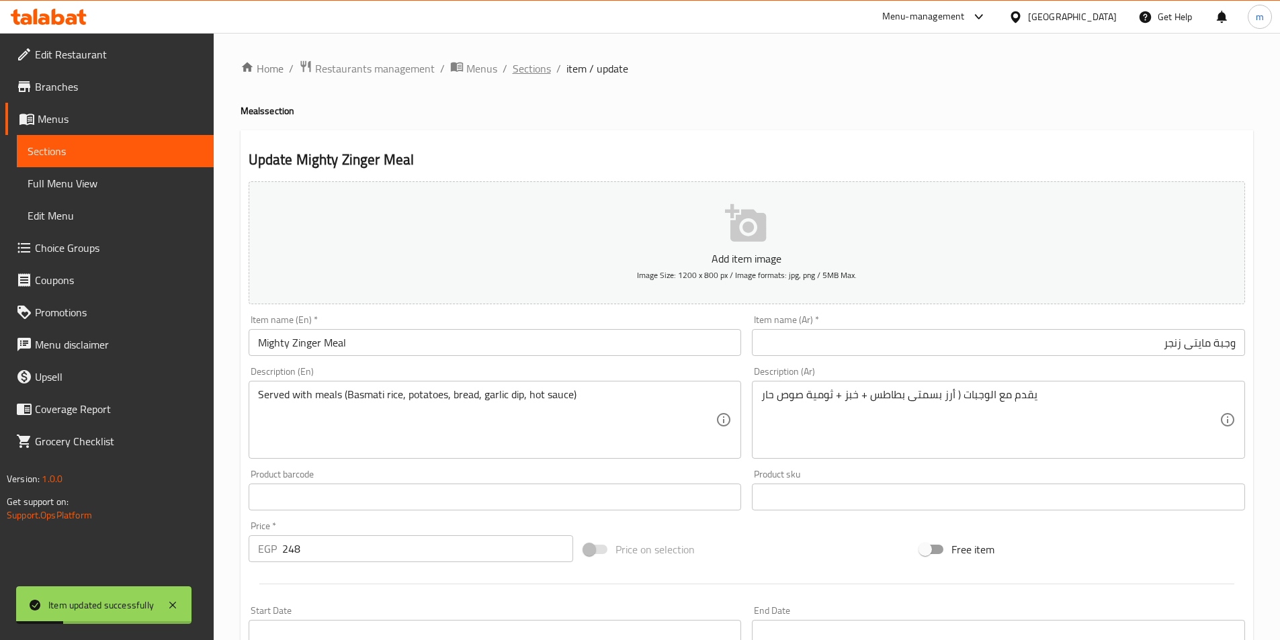
click at [534, 60] on span "Sections" at bounding box center [532, 68] width 38 height 16
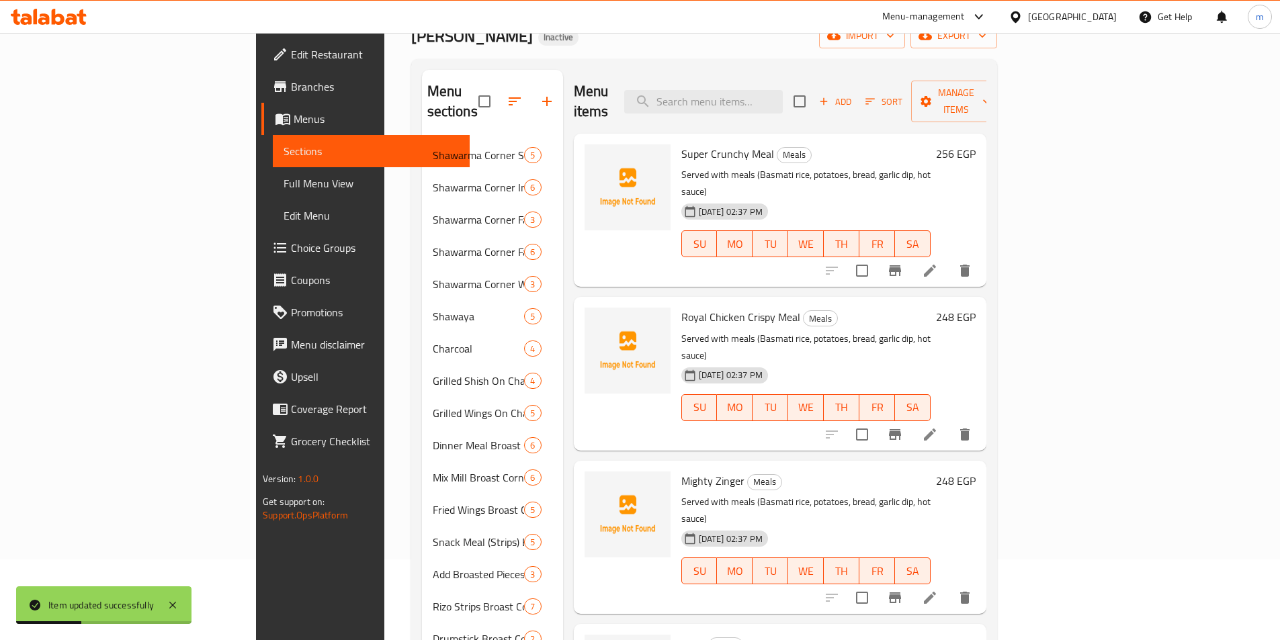
scroll to position [202, 0]
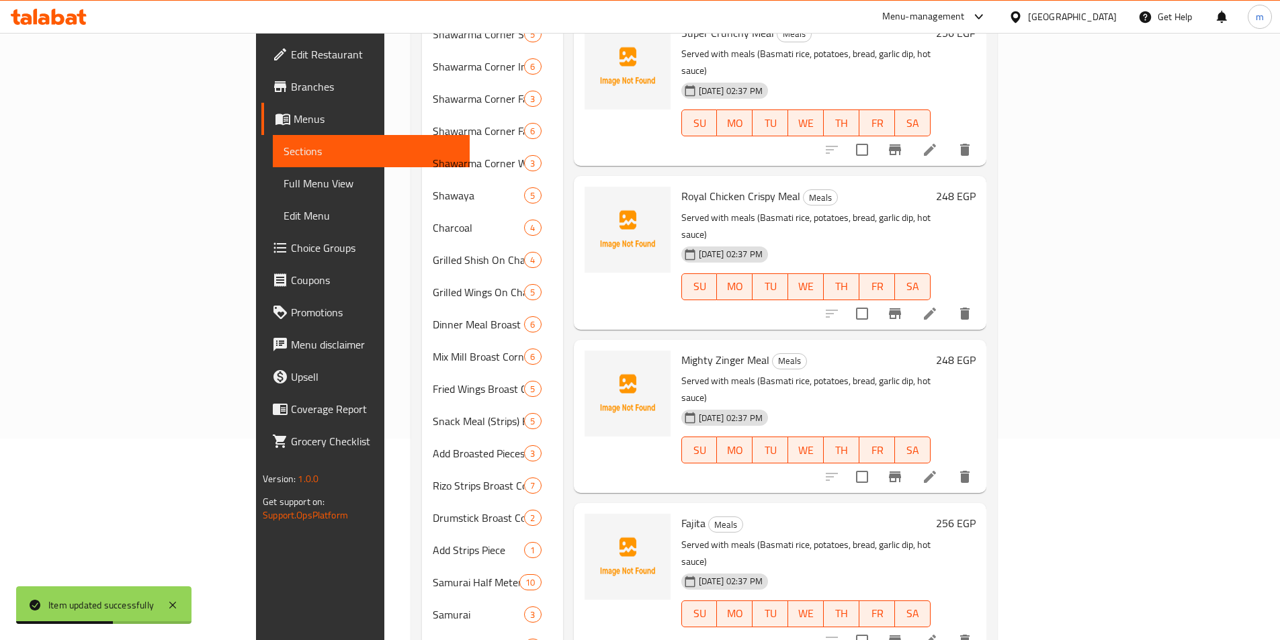
click at [987, 571] on div "Menu items Add Sort Manage items Super Crunchy Meal Meals Served with meals (Ba…" at bounding box center [774, 502] width 423 height 1107
click at [981, 625] on div at bounding box center [898, 641] width 165 height 32
click at [949, 629] on li at bounding box center [930, 641] width 38 height 24
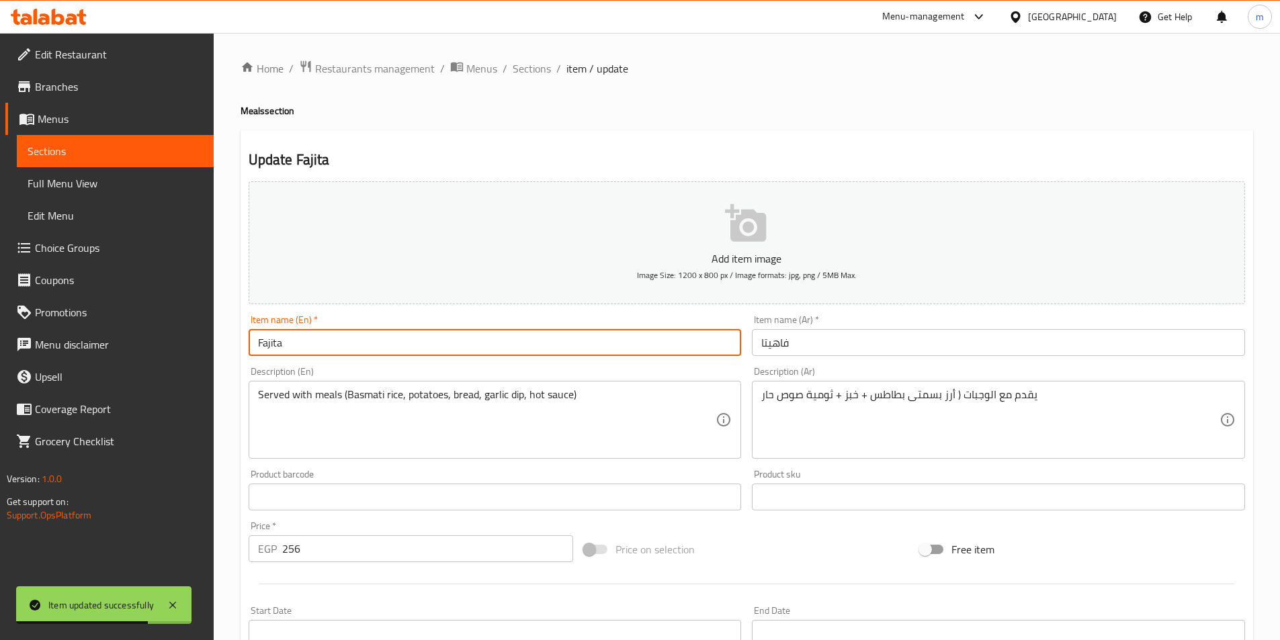
click at [396, 341] on input "Fajita" at bounding box center [495, 342] width 493 height 27
click at [256, 116] on h4 "Meals section" at bounding box center [747, 110] width 1013 height 13
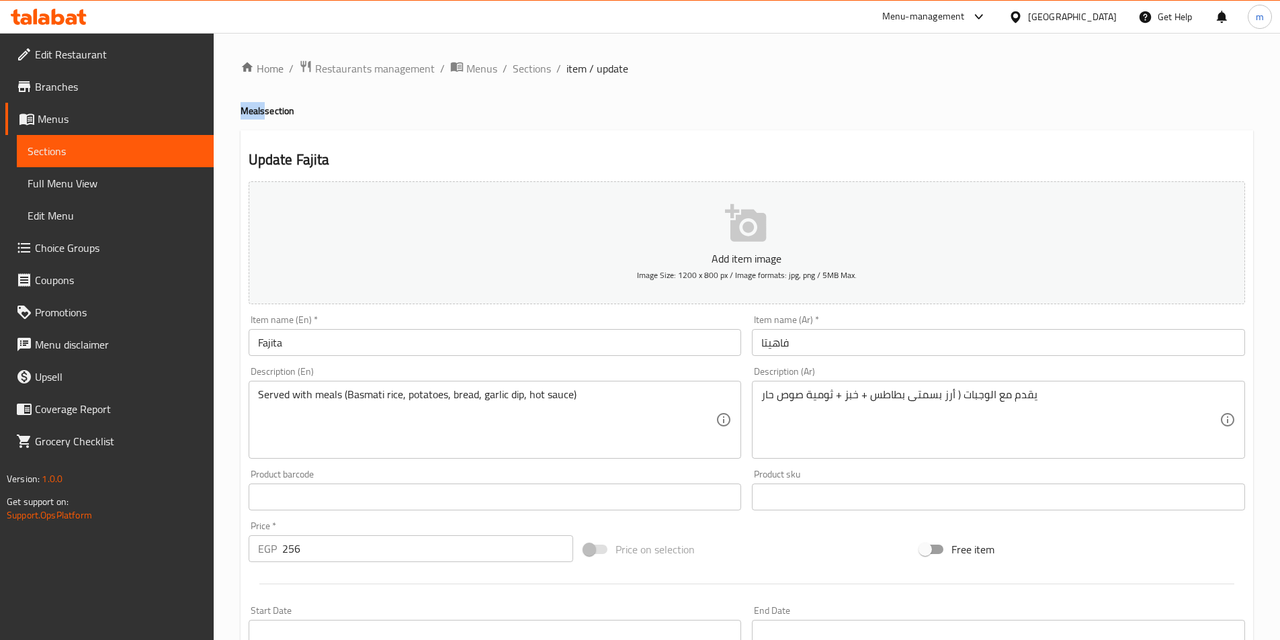
click at [256, 116] on h4 "Meals section" at bounding box center [747, 110] width 1013 height 13
copy h4 "Meals"
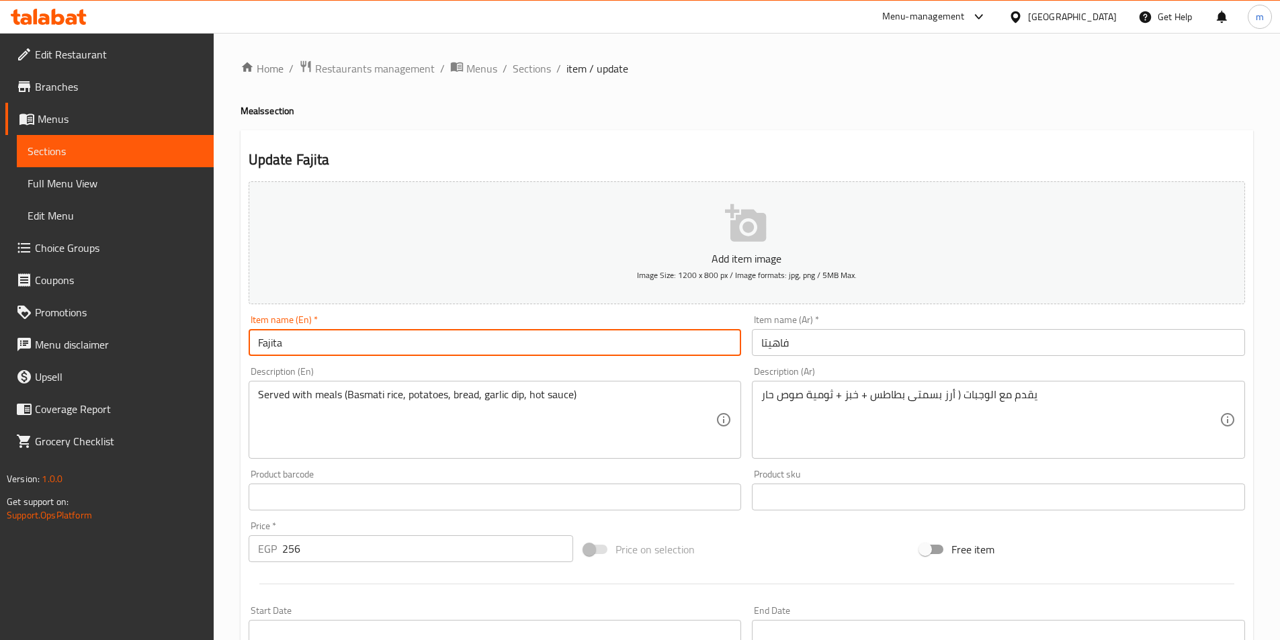
click at [334, 345] on input "Fajita" at bounding box center [495, 342] width 493 height 27
paste input "Meals"
click at [308, 337] on input "Fajita Meaم" at bounding box center [495, 342] width 493 height 27
paste input "ls"
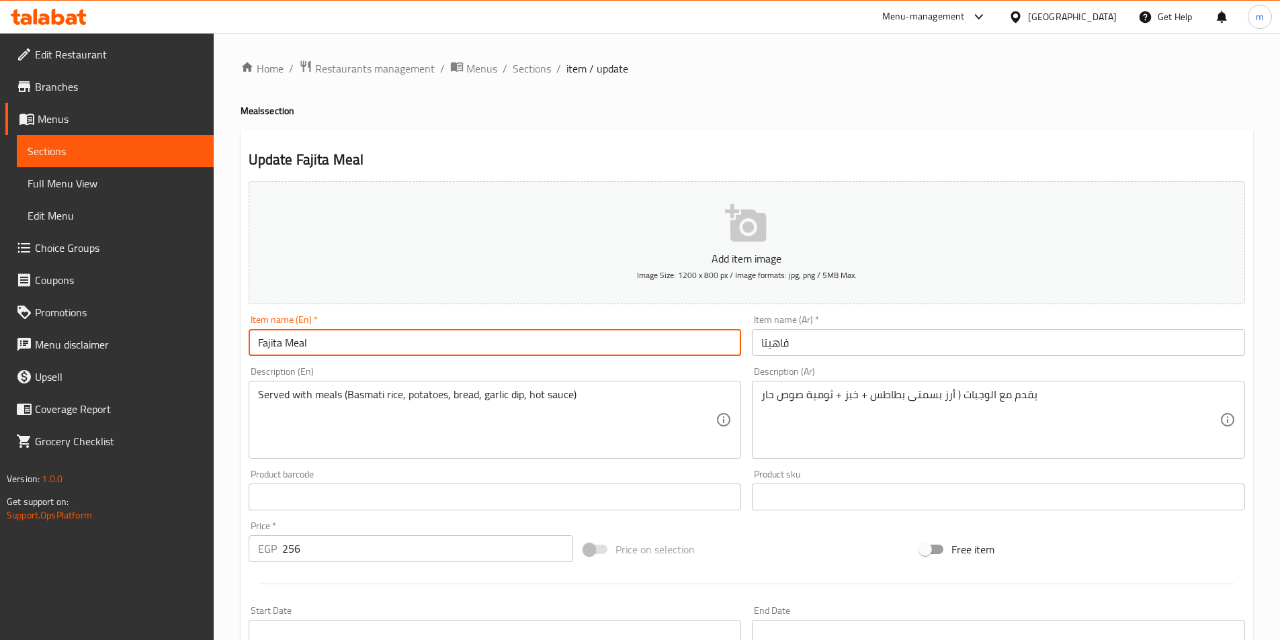
type input "Fajita Meal"
click at [806, 347] on input "فاهيتا" at bounding box center [998, 342] width 493 height 27
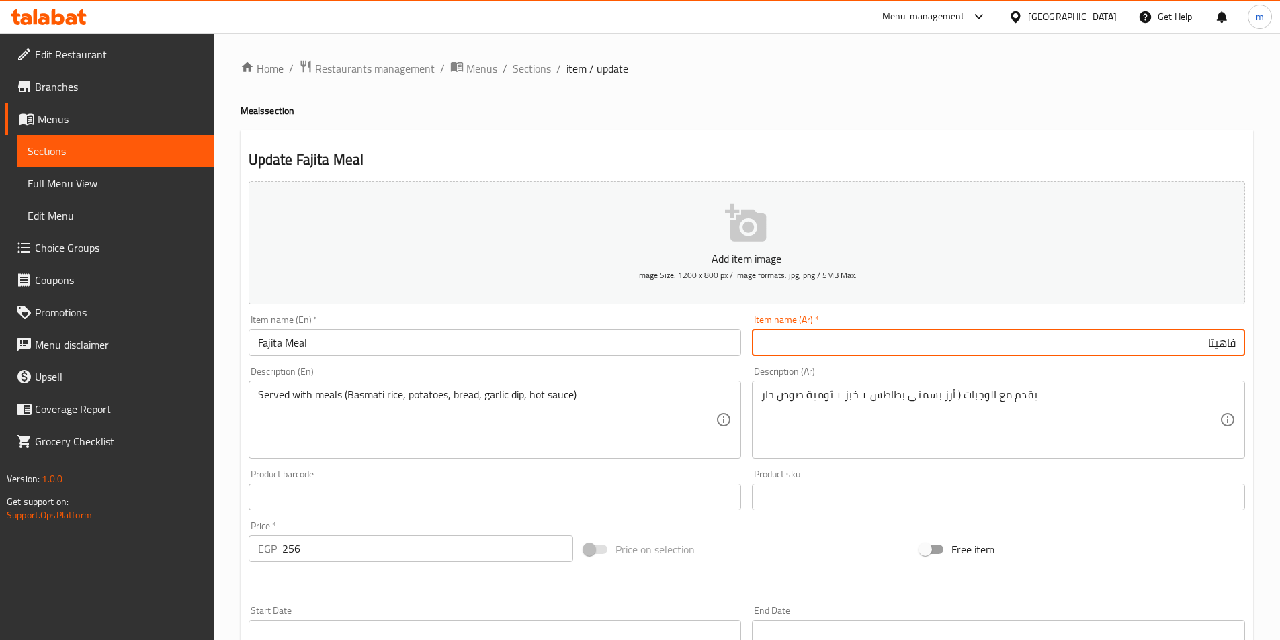
click at [1235, 353] on input "فاهيتا" at bounding box center [998, 342] width 493 height 27
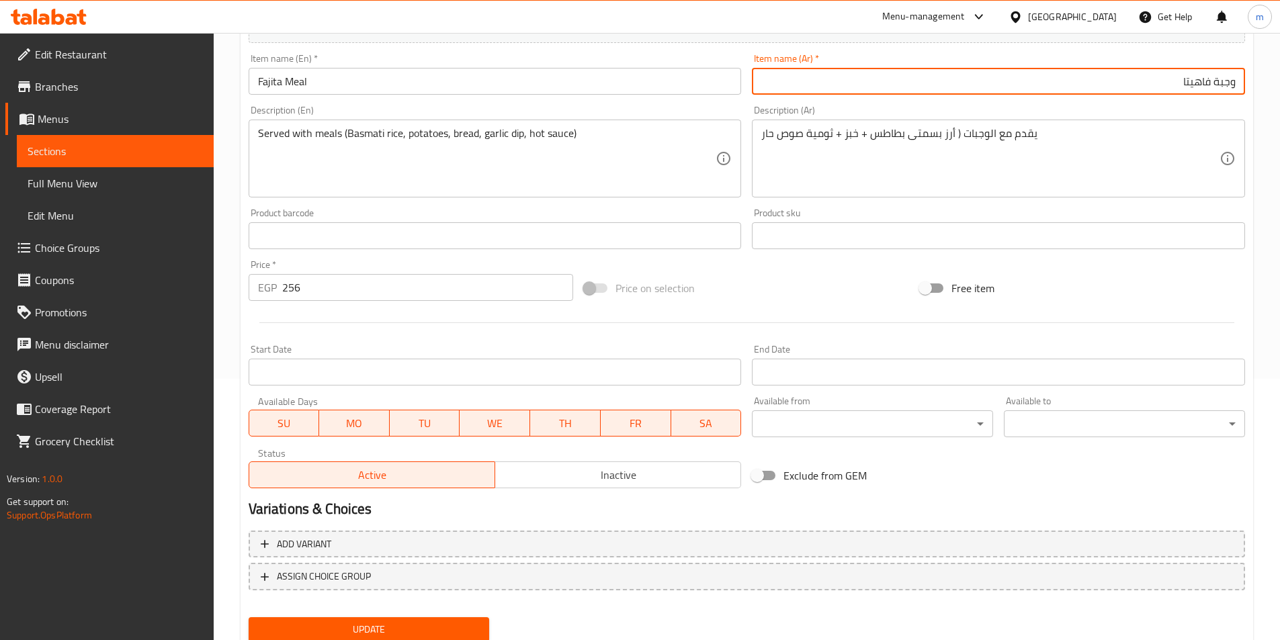
scroll to position [269, 0]
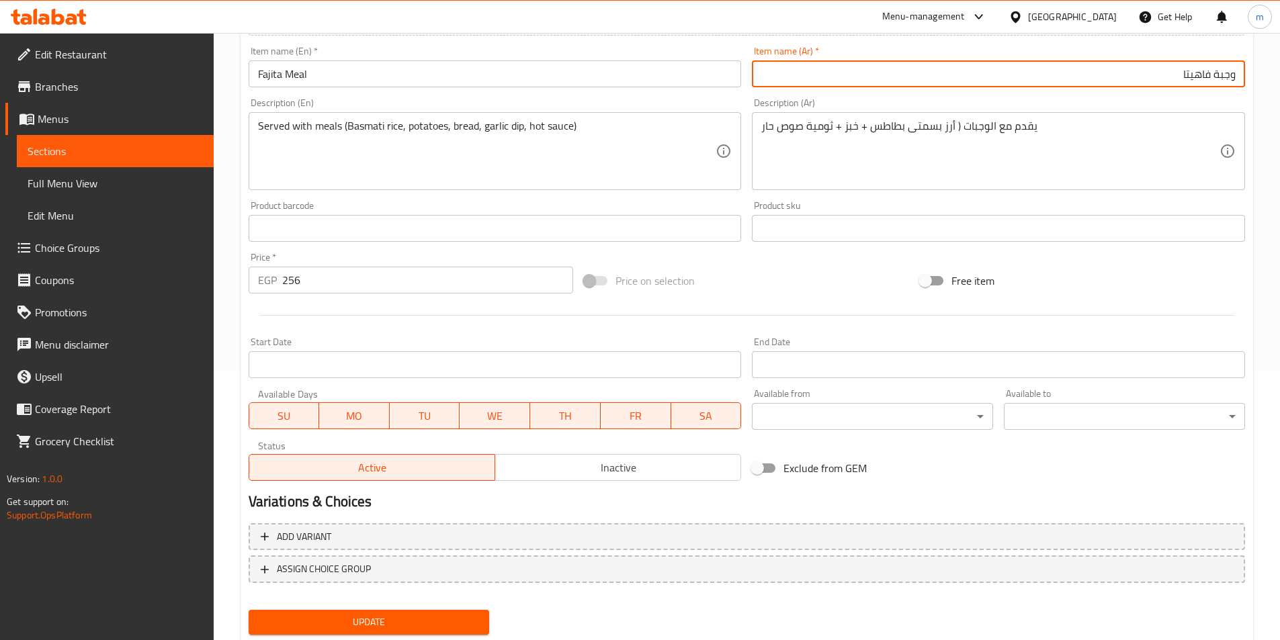
type input "وجبة فاهيتا"
click at [345, 622] on span "Update" at bounding box center [369, 622] width 220 height 17
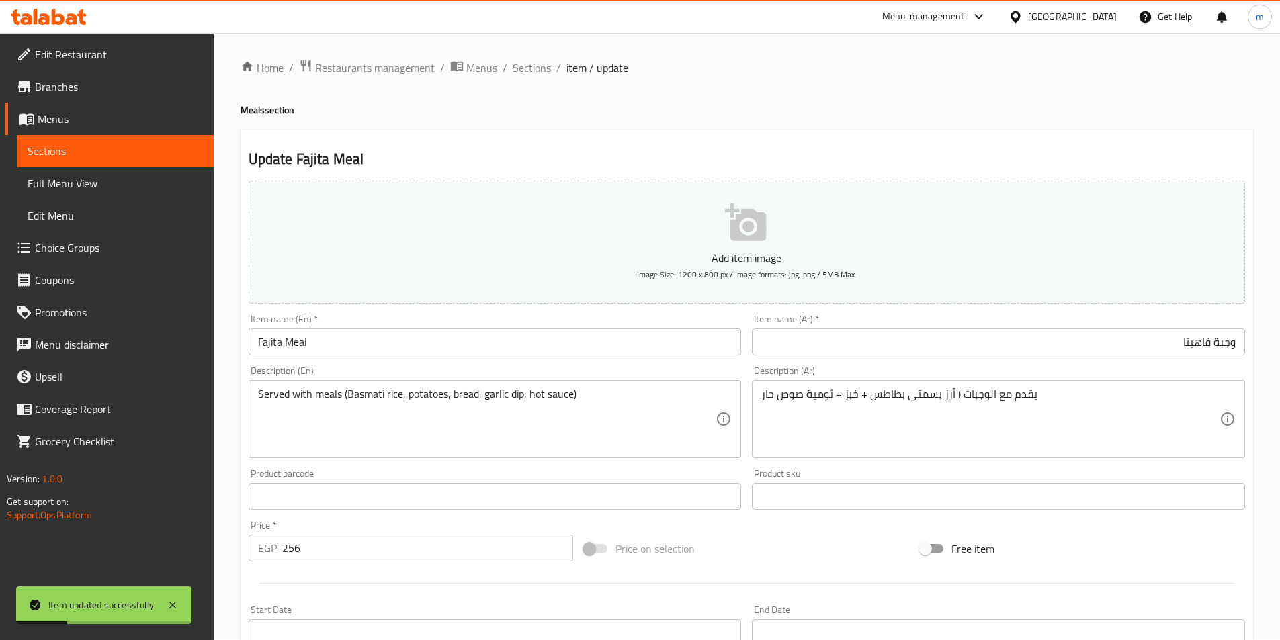
scroll to position [0, 0]
click at [541, 77] on span "Sections" at bounding box center [532, 68] width 38 height 16
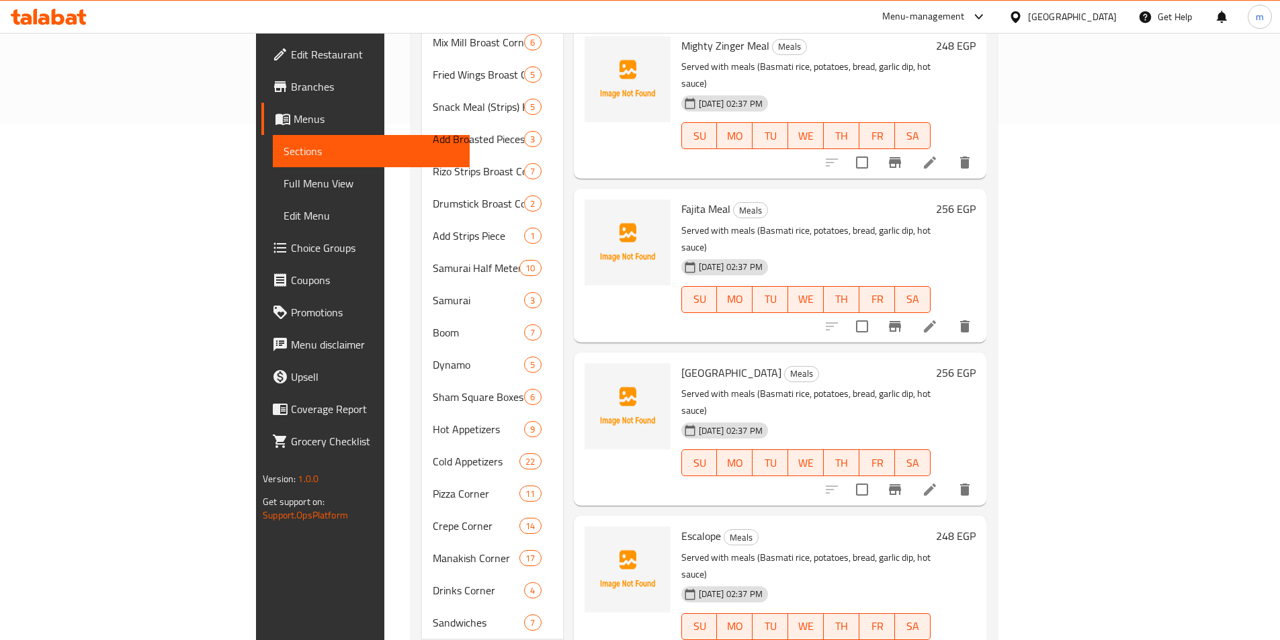
scroll to position [500, 0]
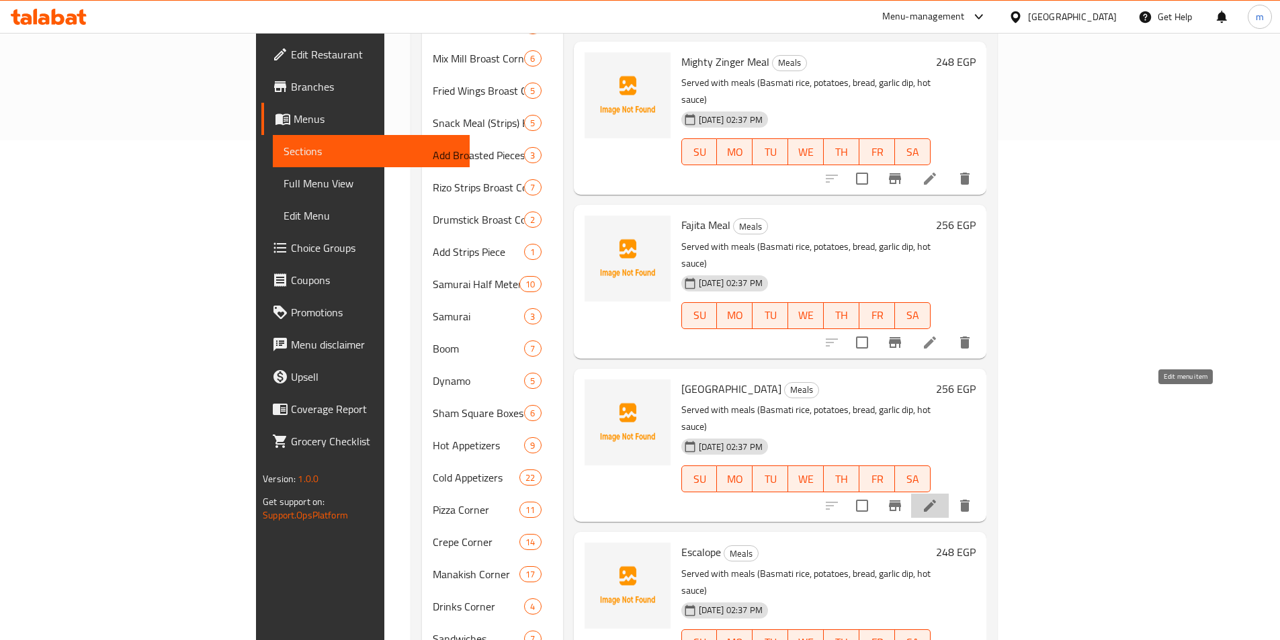
click at [938, 498] on icon at bounding box center [930, 506] width 16 height 16
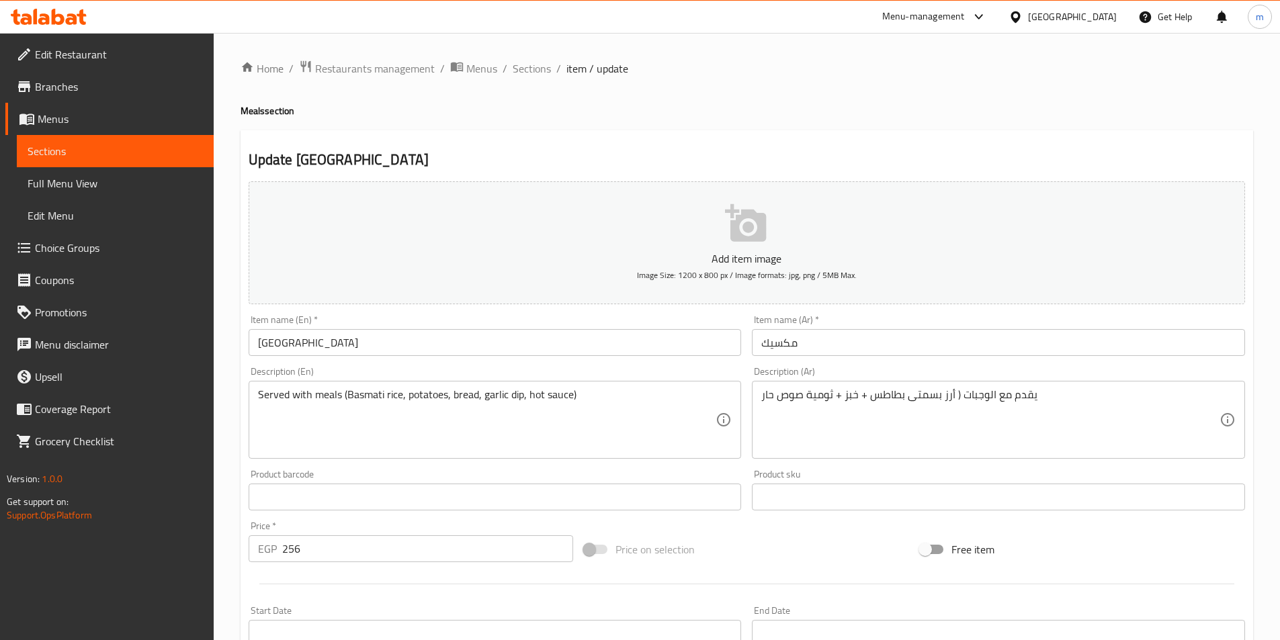
click at [249, 106] on h4 "Meals section" at bounding box center [747, 110] width 1013 height 13
click at [339, 362] on div "Description (En) Served with meals (Basmati rice, potatoes, bread, garlic dip, …" at bounding box center [495, 413] width 504 height 103
click at [339, 352] on input "Mexico" at bounding box center [495, 342] width 493 height 27
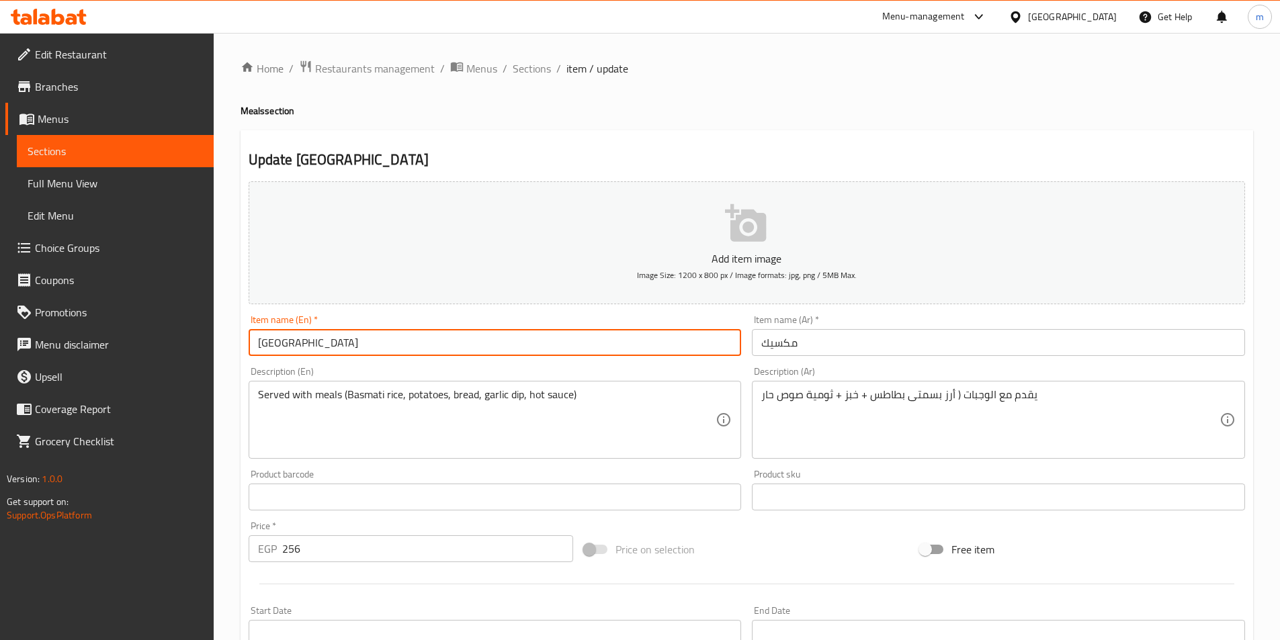
paste input "Meals"
type input "Mexico Meals"
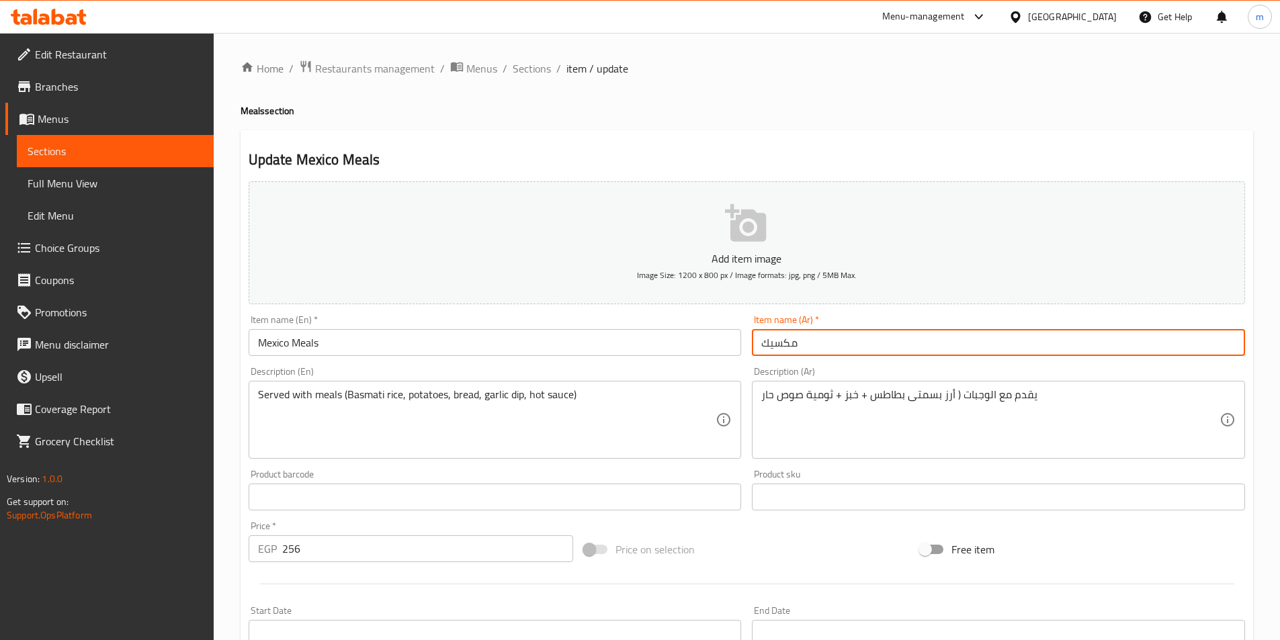
click at [809, 354] on input "مكسيك" at bounding box center [998, 342] width 493 height 27
click at [948, 336] on input "مكسيك" at bounding box center [998, 342] width 493 height 27
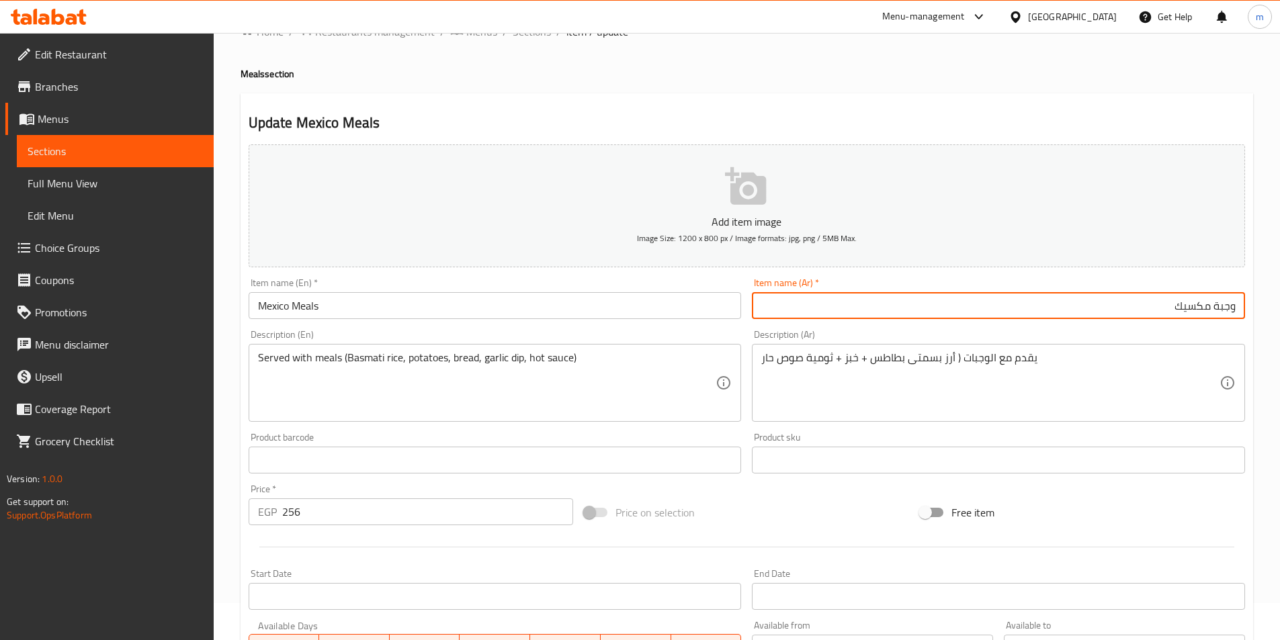
scroll to position [67, 0]
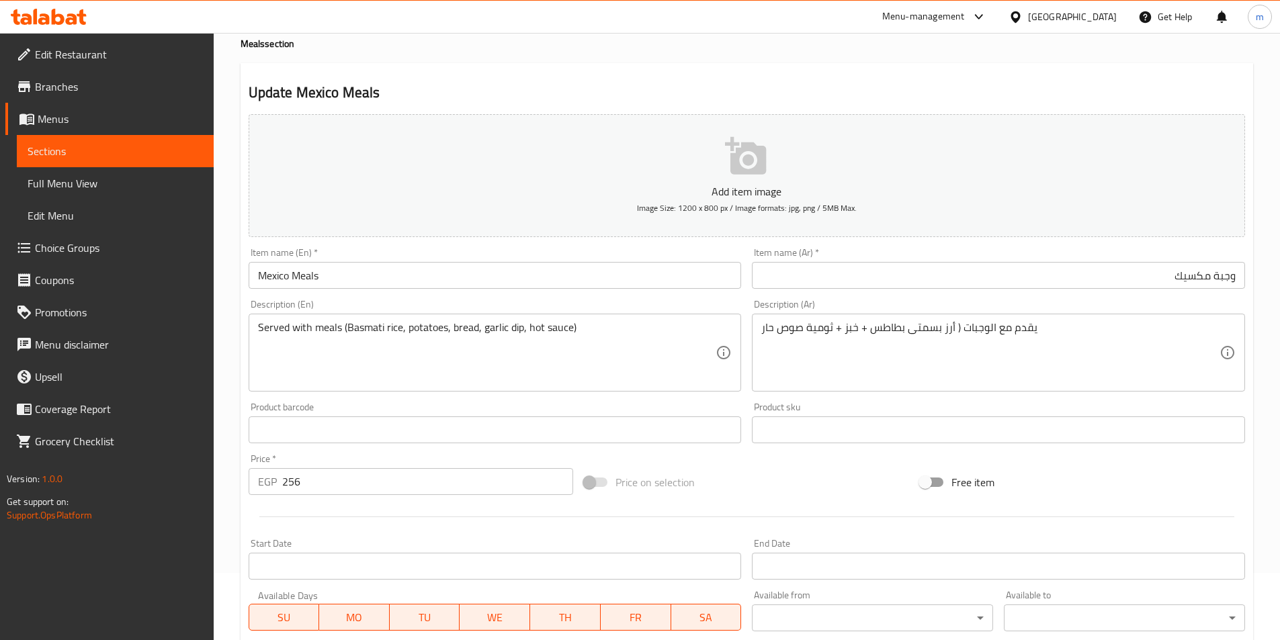
click at [1130, 281] on input "وجبة مكسيك" at bounding box center [998, 275] width 493 height 27
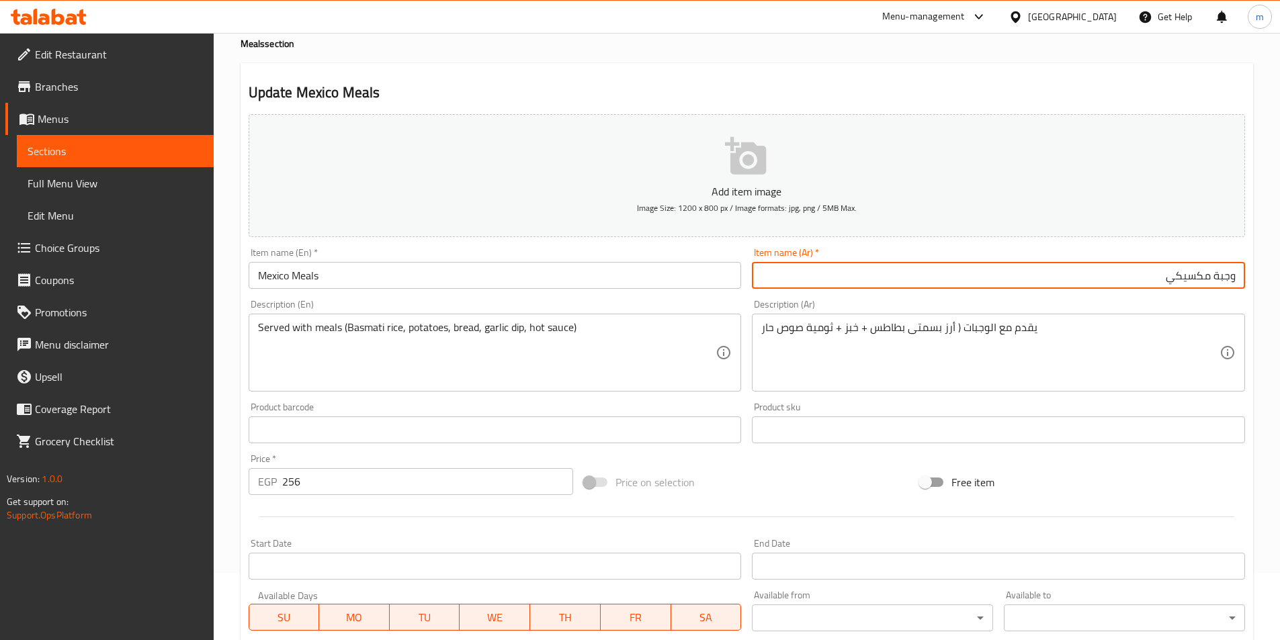
click at [1238, 280] on input "وجبة مكسيكي" at bounding box center [998, 275] width 493 height 27
type input "وجبة مكسيكي"
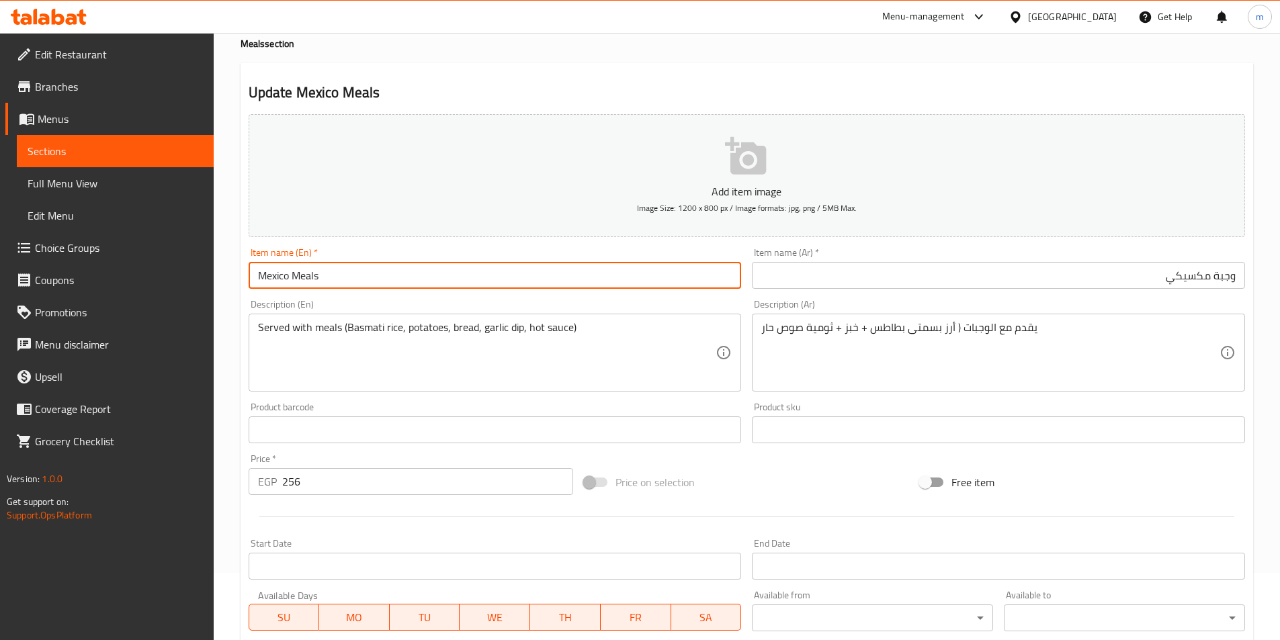
click at [388, 279] on input "Mexico Meals" at bounding box center [495, 275] width 493 height 27
paste input "an meal"
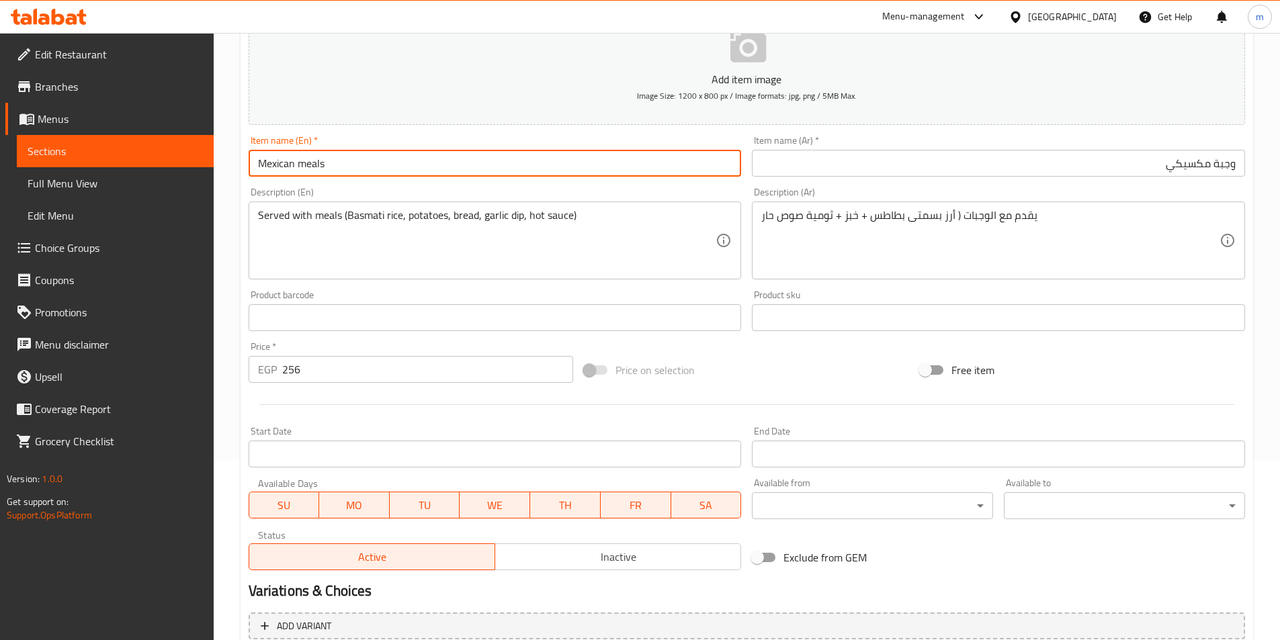
scroll to position [309, 0]
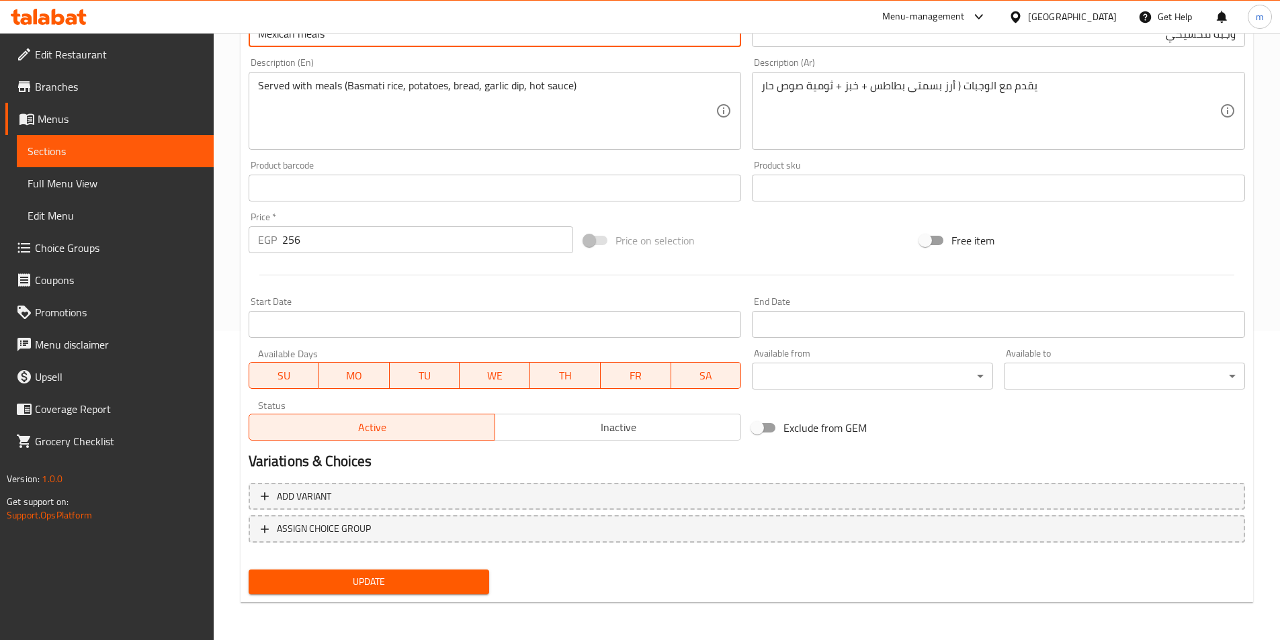
type input "Mexican meals"
click at [469, 579] on span "Update" at bounding box center [369, 582] width 220 height 17
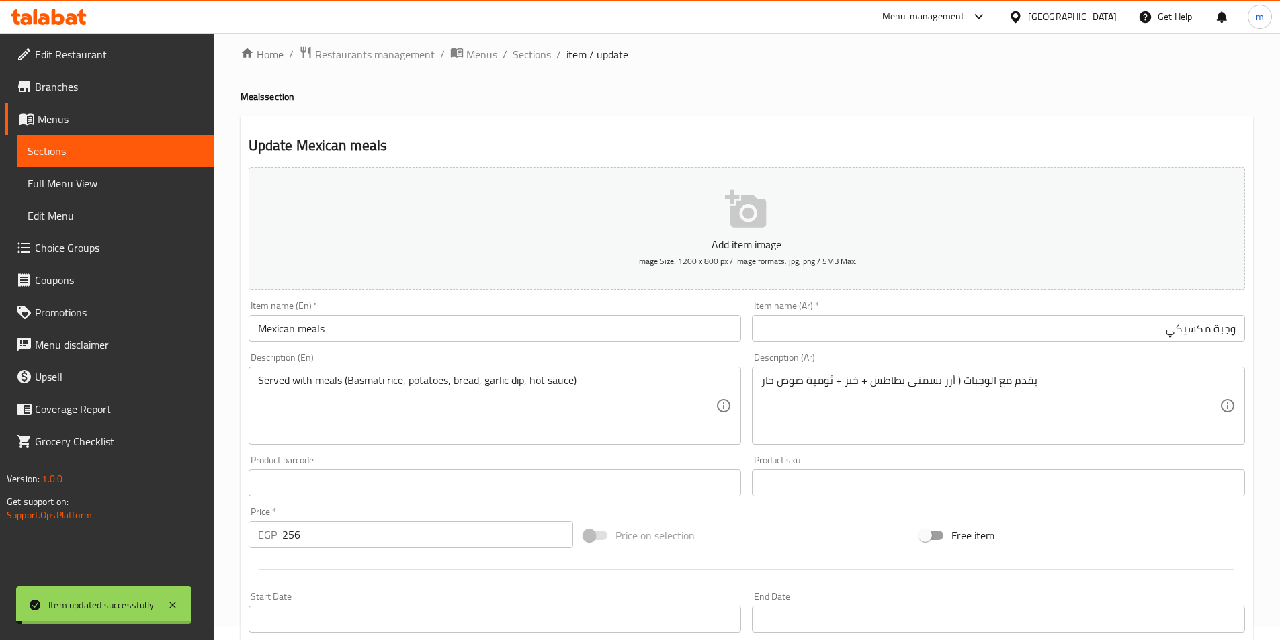
scroll to position [0, 0]
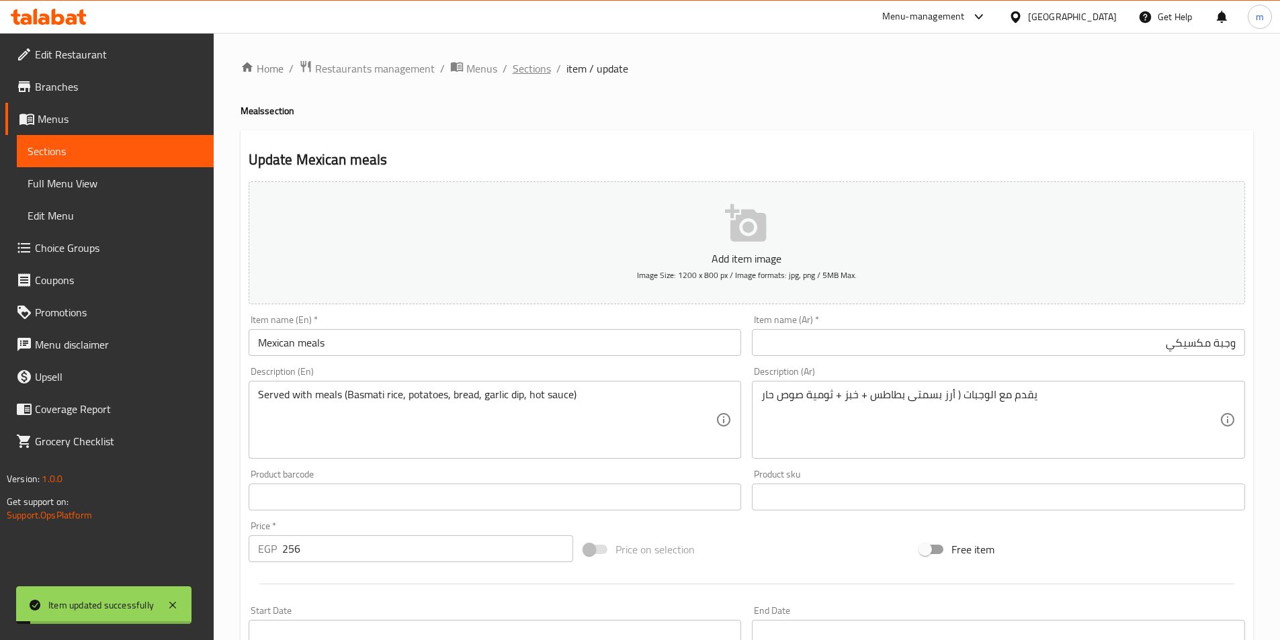
click at [529, 69] on span "Sections" at bounding box center [532, 68] width 38 height 16
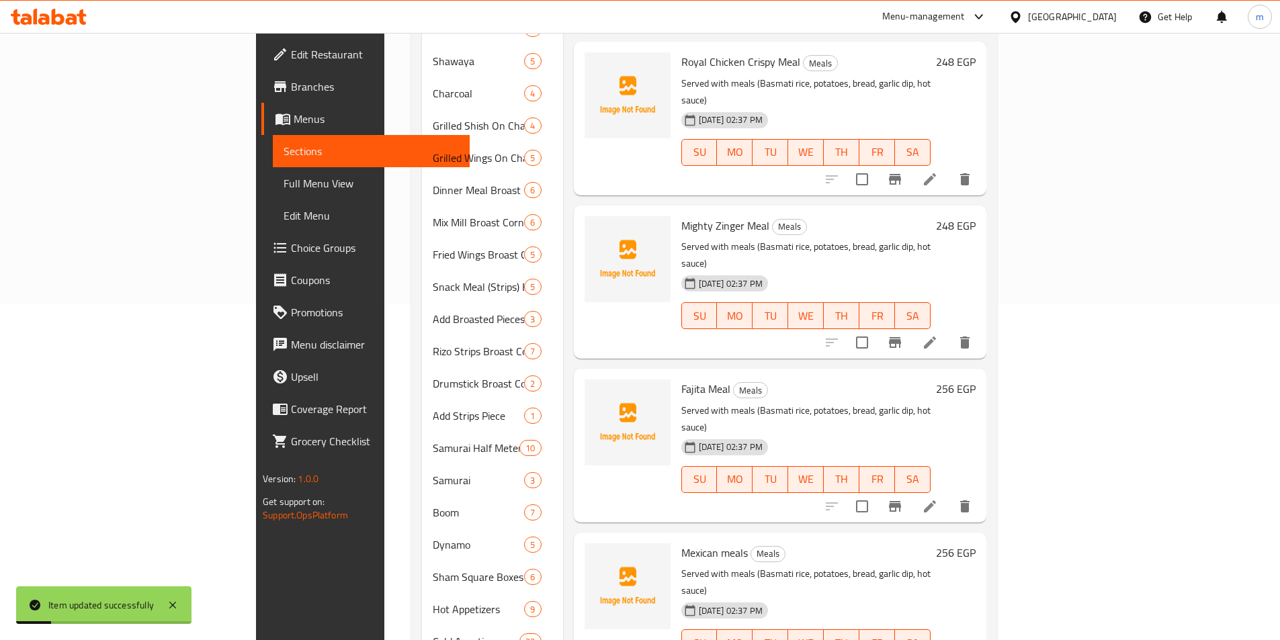
scroll to position [634, 0]
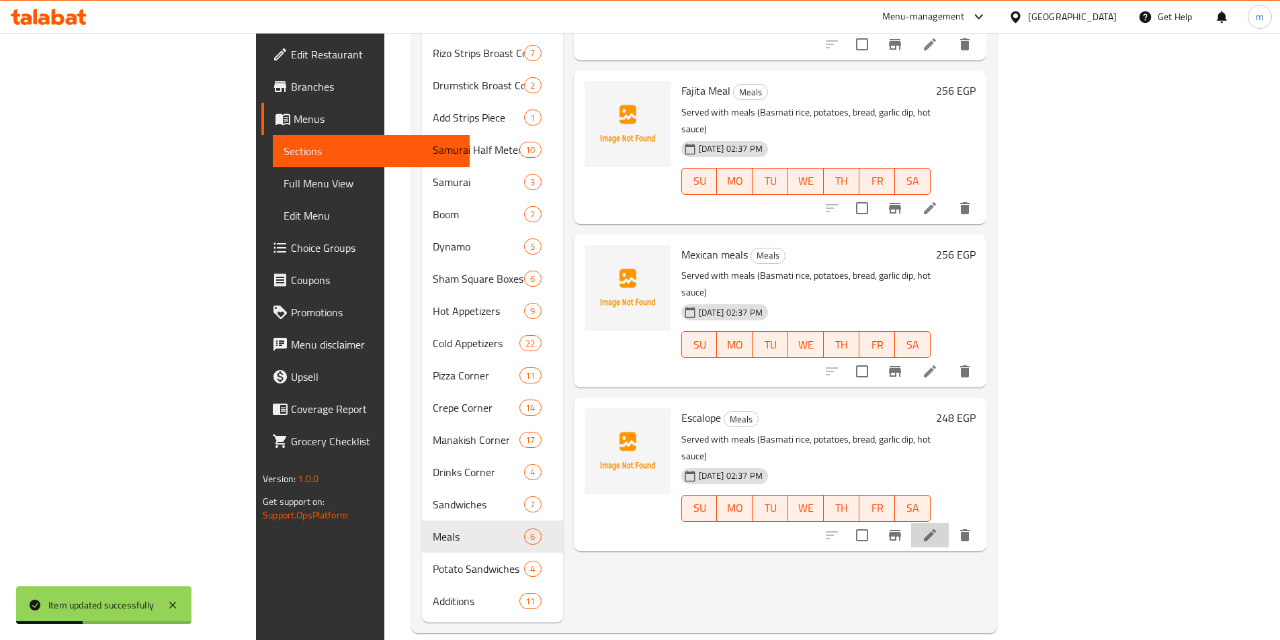
click at [949, 524] on li at bounding box center [930, 536] width 38 height 24
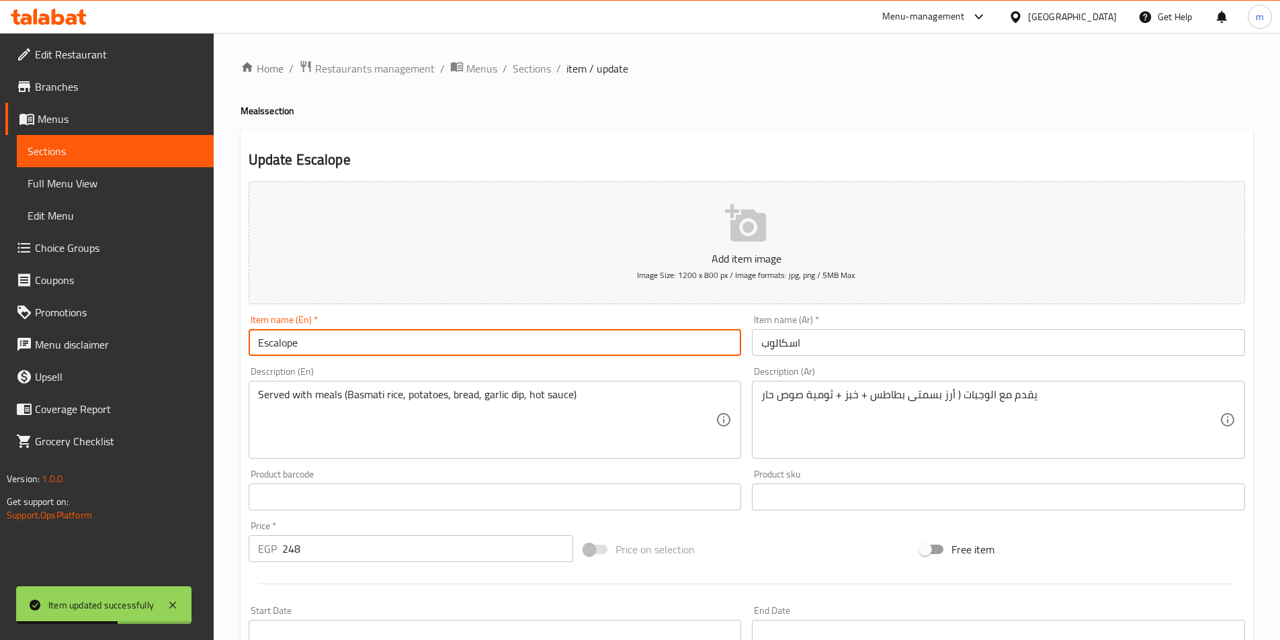
click at [452, 339] on input "Escalope" at bounding box center [495, 342] width 493 height 27
click at [261, 104] on h4 "Meals section" at bounding box center [747, 110] width 1013 height 13
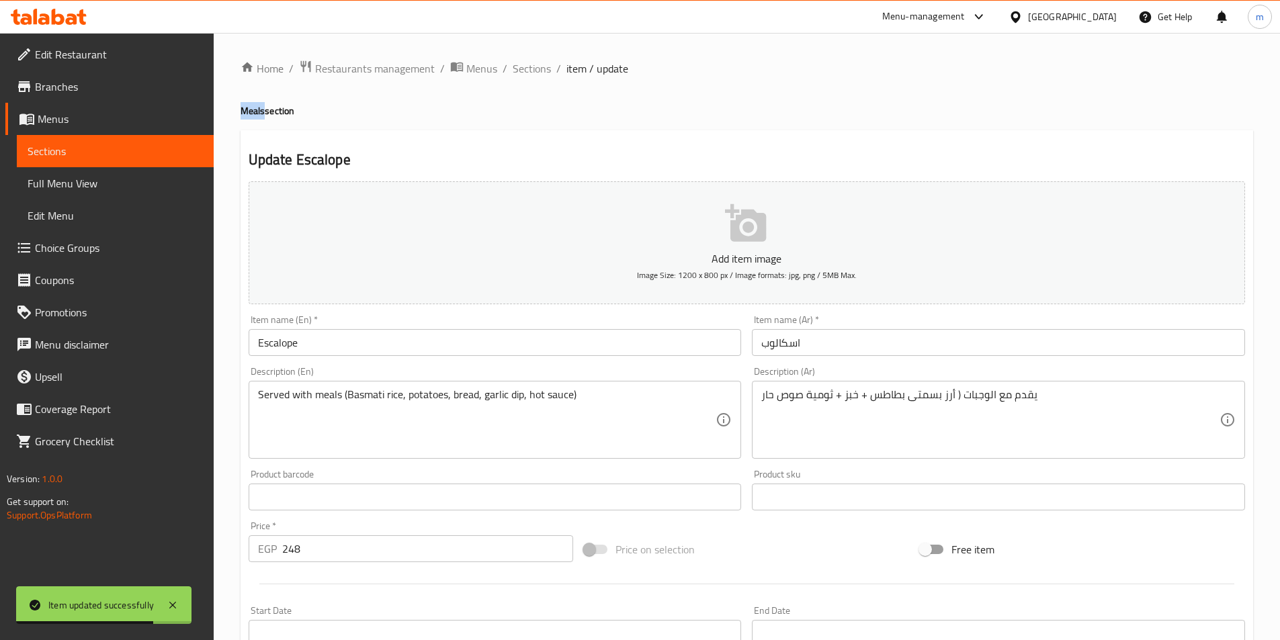
click at [261, 104] on h4 "Meals section" at bounding box center [747, 110] width 1013 height 13
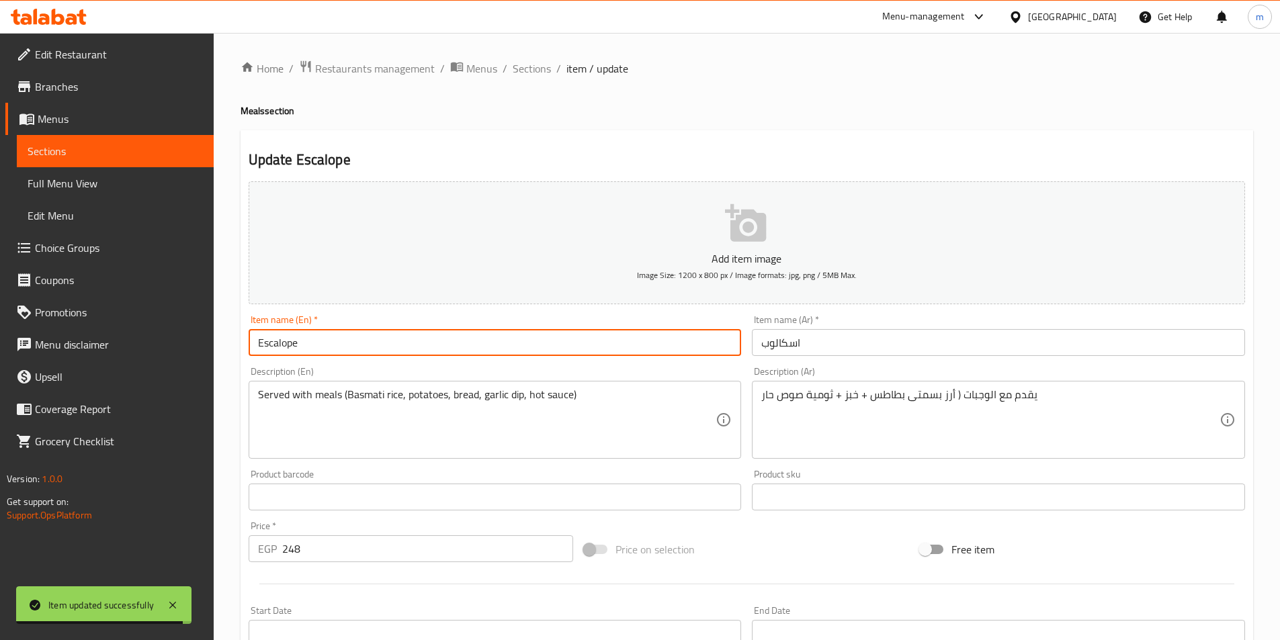
click at [377, 340] on input "Escalope" at bounding box center [495, 342] width 493 height 27
paste input "Meals"
type input "Escalope Meal"
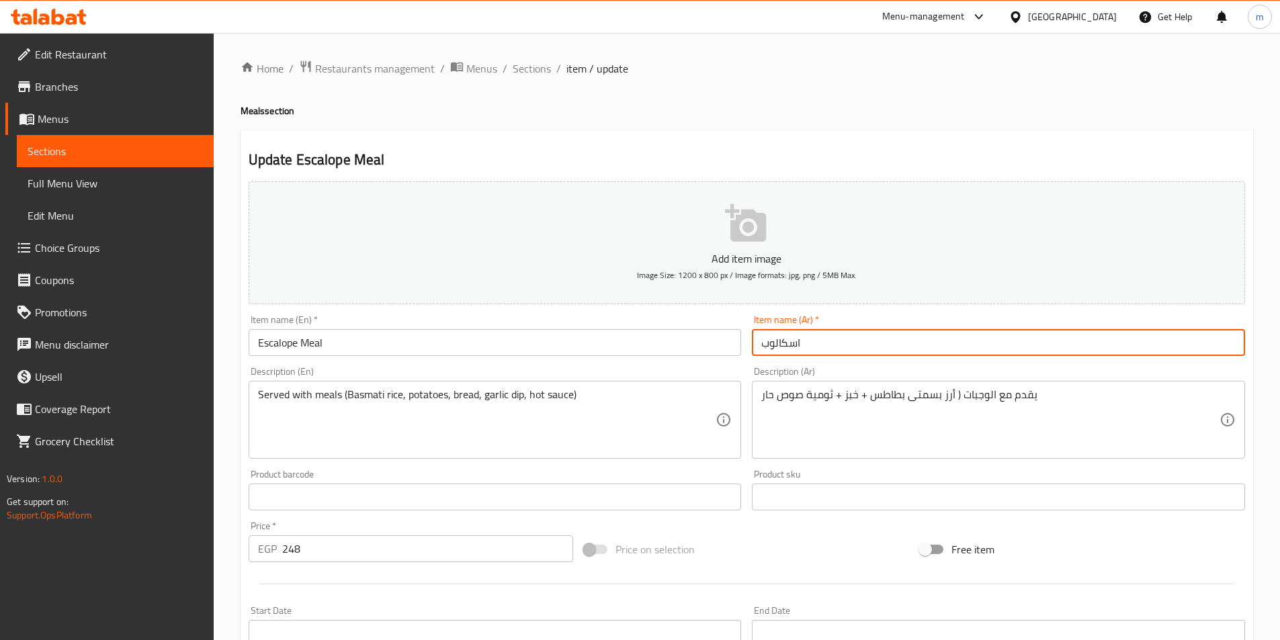
click at [937, 338] on input "اسكالوب" at bounding box center [998, 342] width 493 height 27
click at [1233, 339] on input "اسكالوب" at bounding box center [998, 342] width 493 height 27
click at [1236, 344] on input "اسكالوب" at bounding box center [998, 342] width 493 height 27
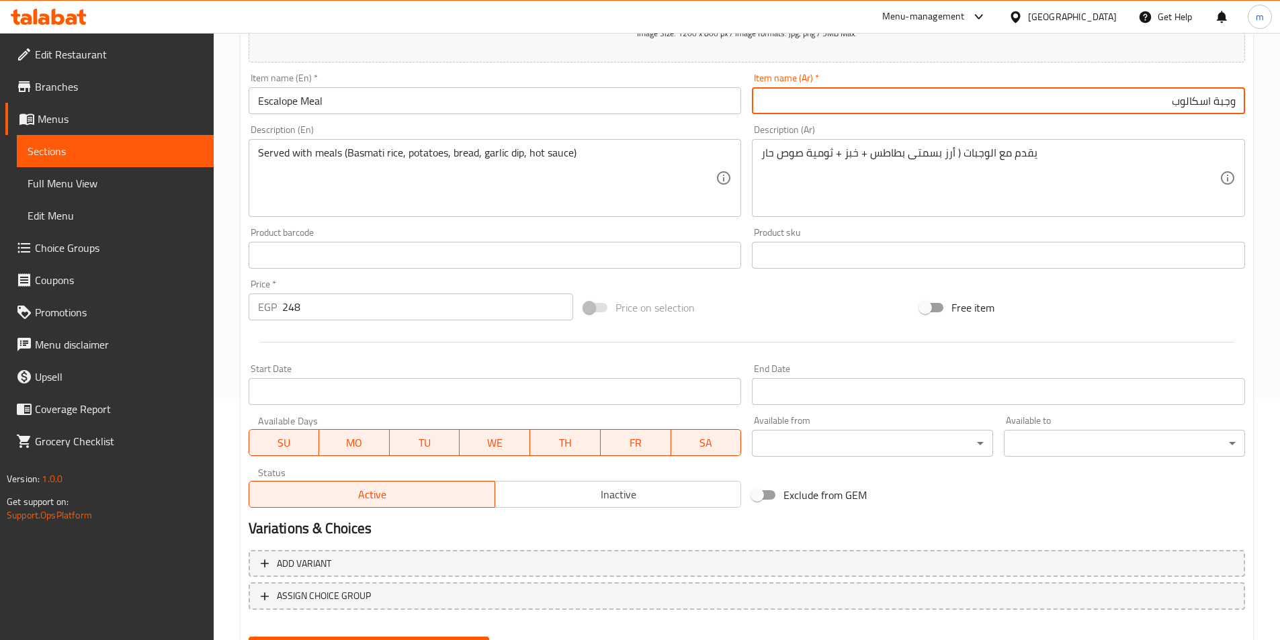
scroll to position [309, 0]
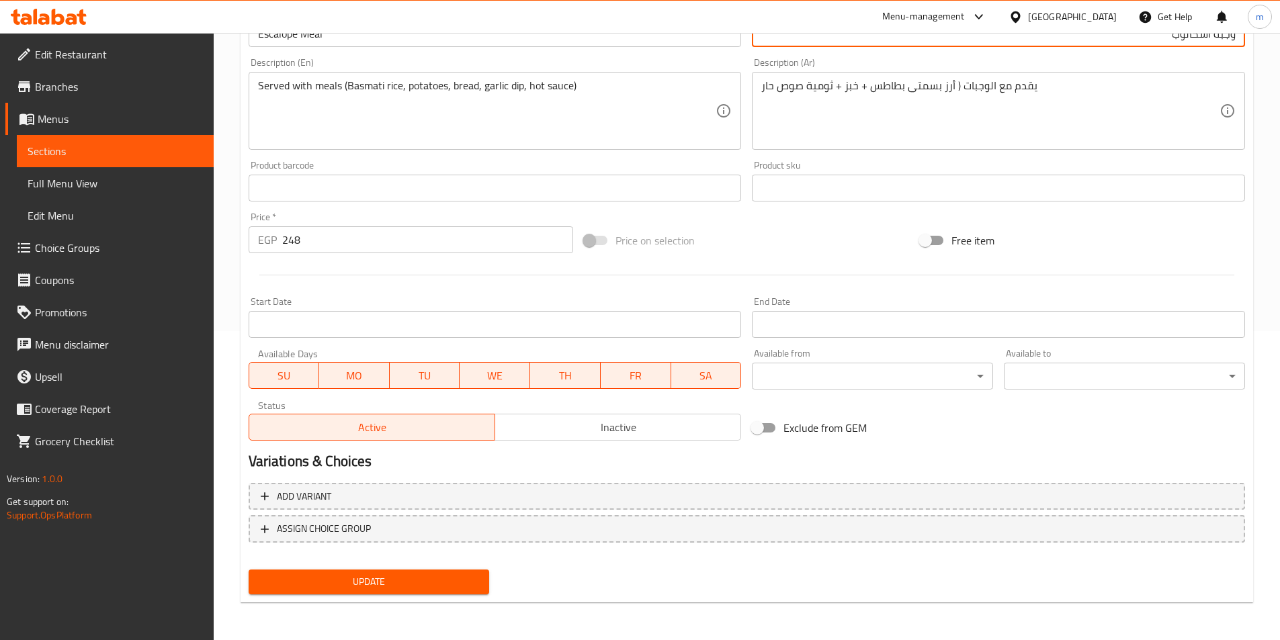
type input "وجبة اسكالوب"
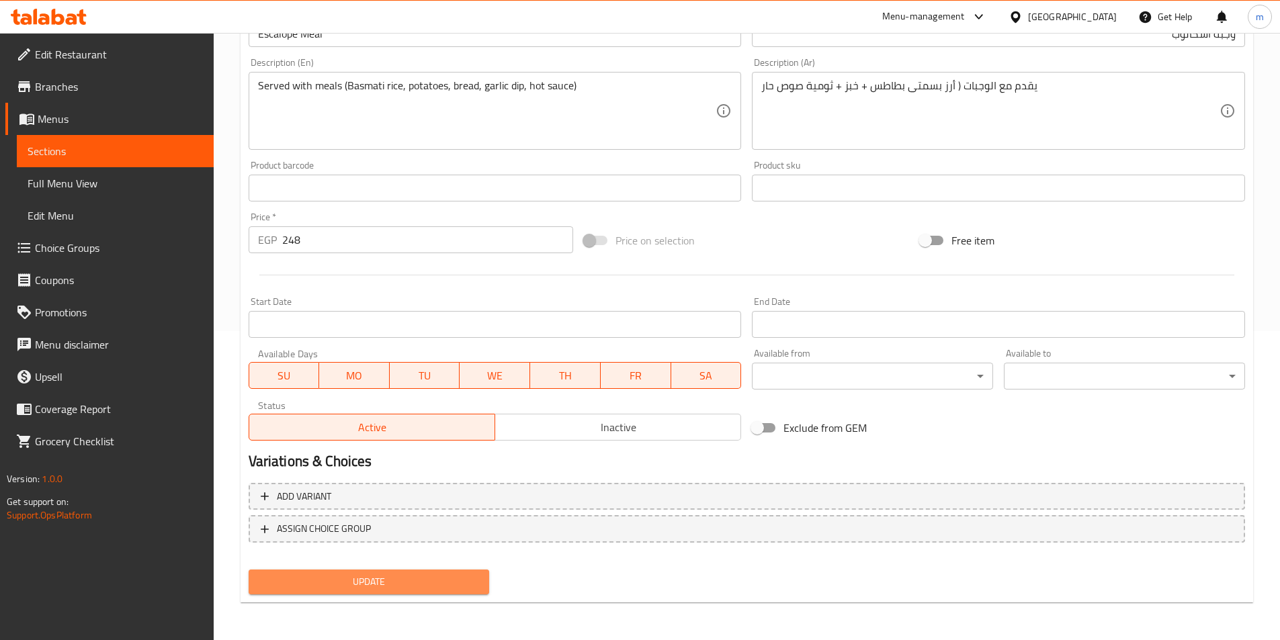
click at [456, 590] on span "Update" at bounding box center [369, 582] width 220 height 17
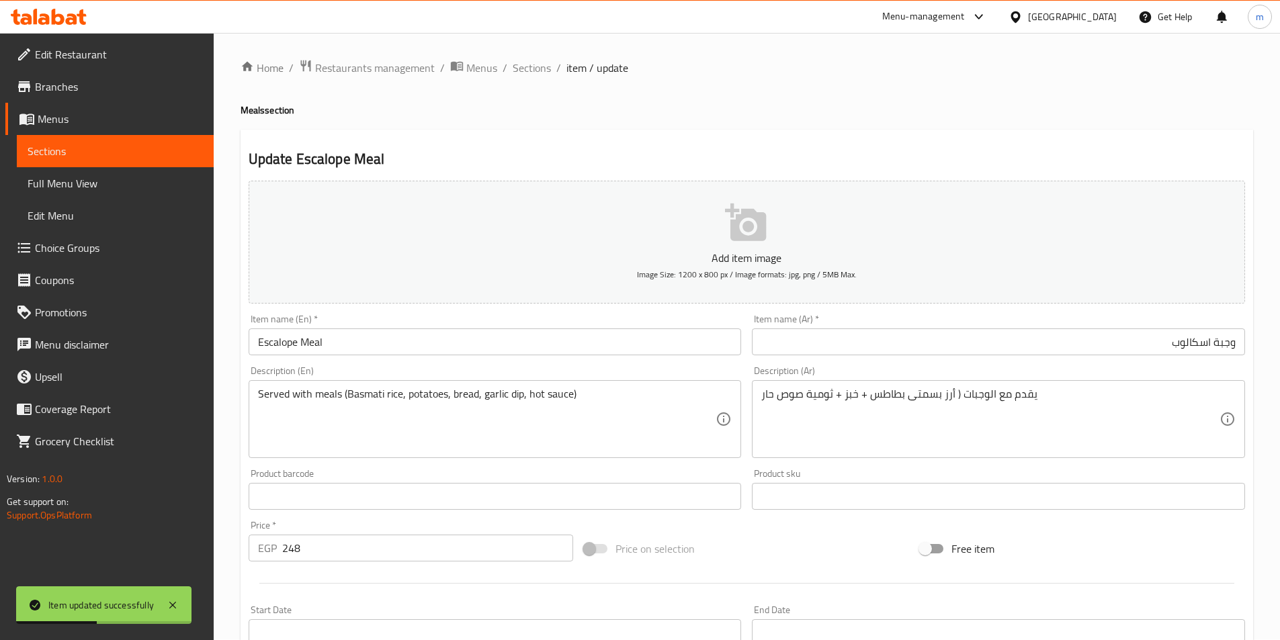
scroll to position [0, 0]
click at [538, 73] on span "Sections" at bounding box center [532, 68] width 38 height 16
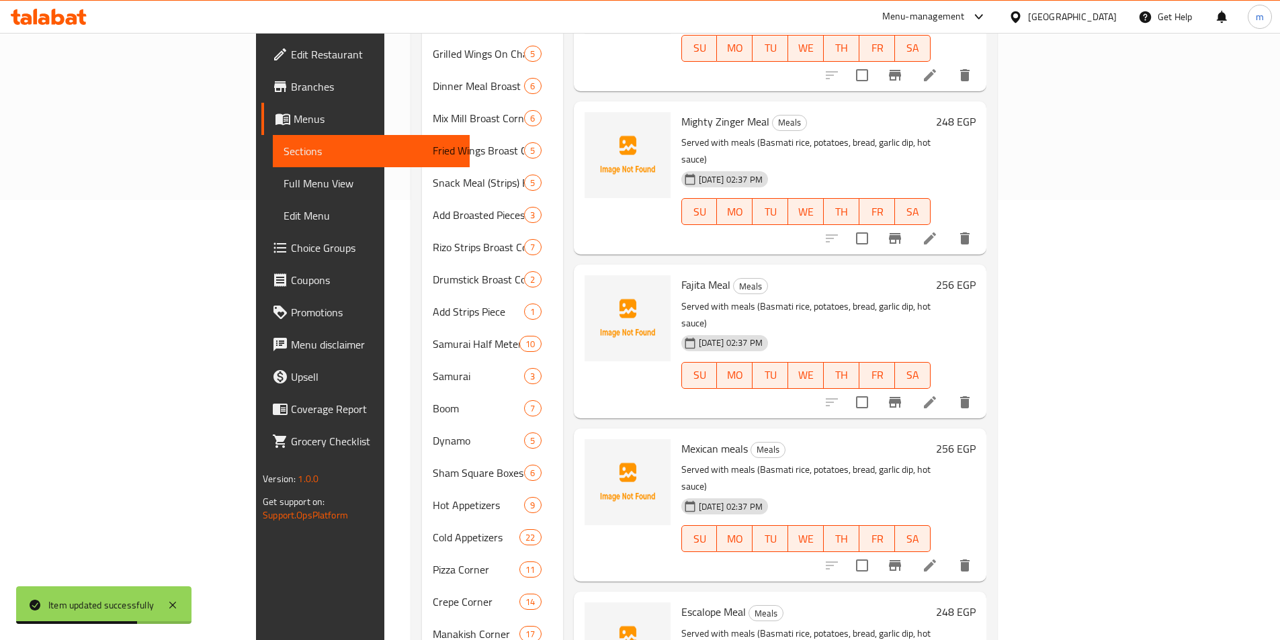
scroll to position [605, 0]
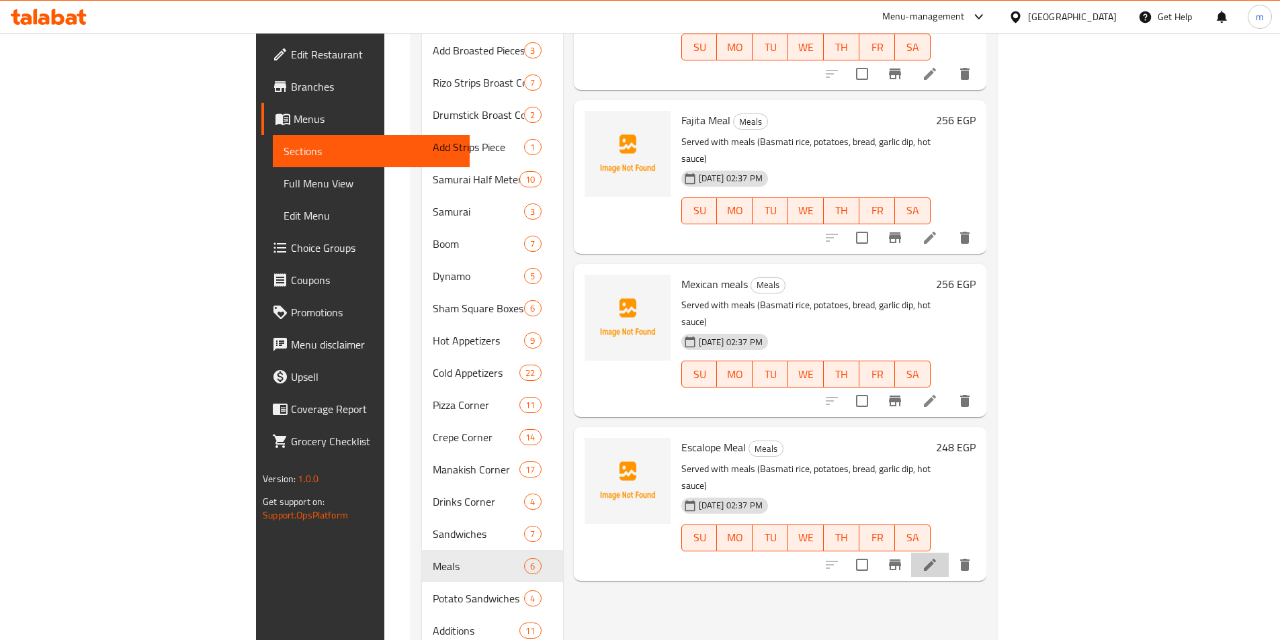
click at [949, 553] on li at bounding box center [930, 565] width 38 height 24
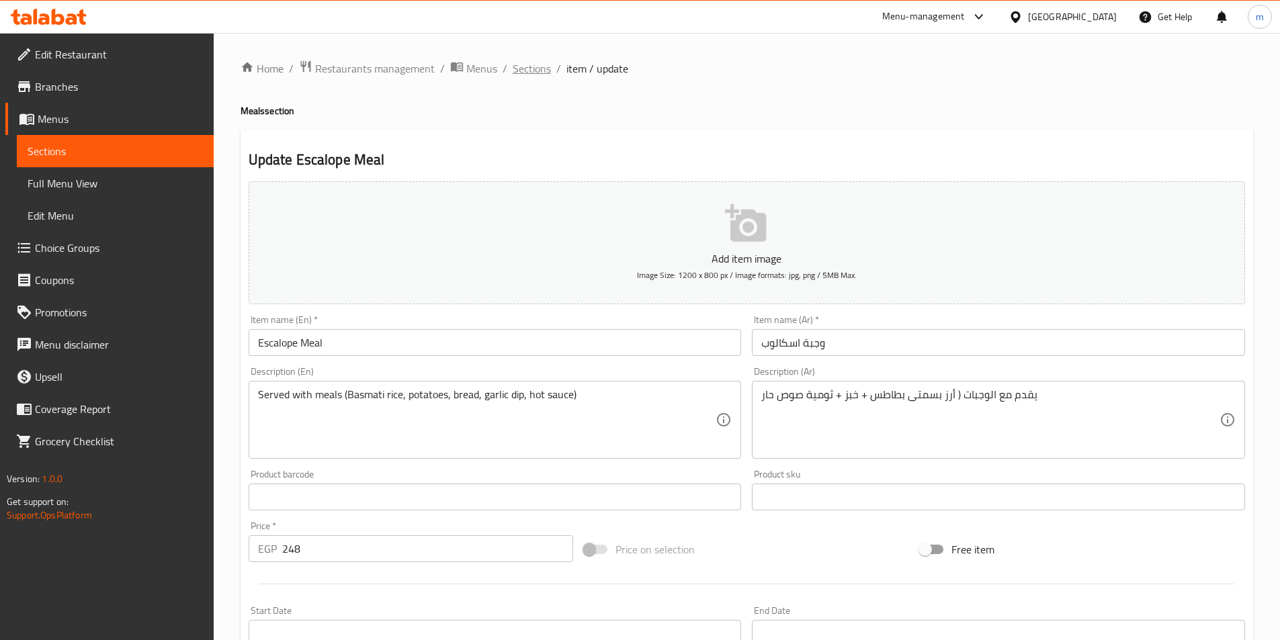
click at [540, 69] on span "Sections" at bounding box center [532, 68] width 38 height 16
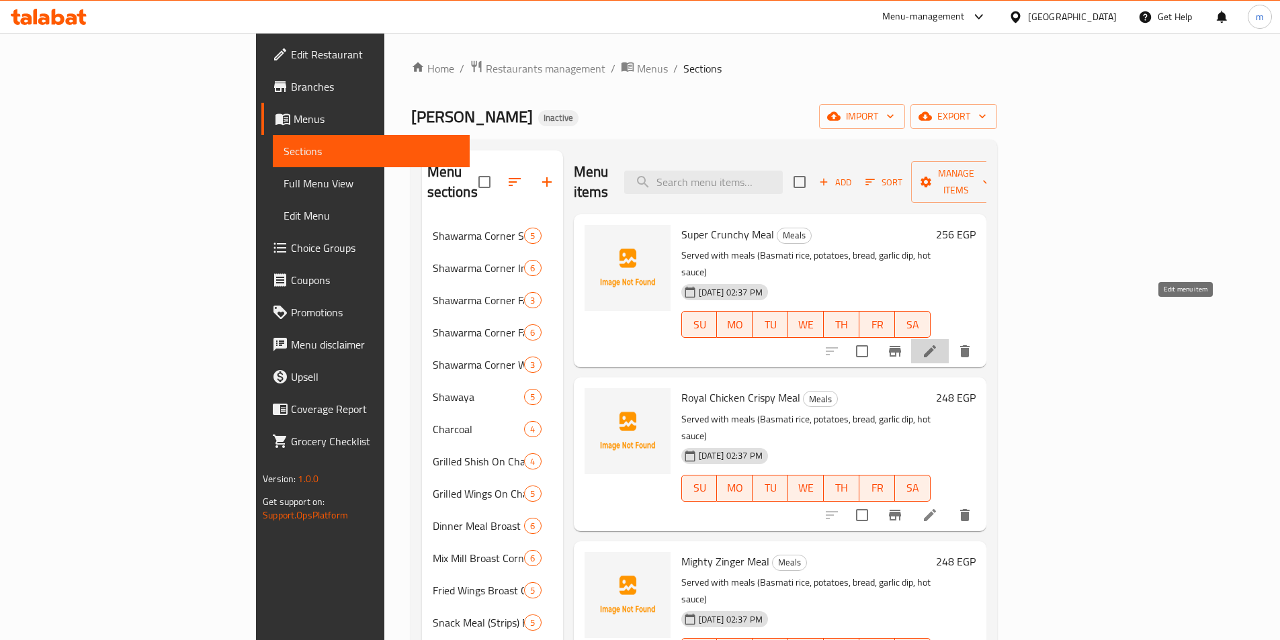
click at [936, 345] on icon at bounding box center [930, 351] width 12 height 12
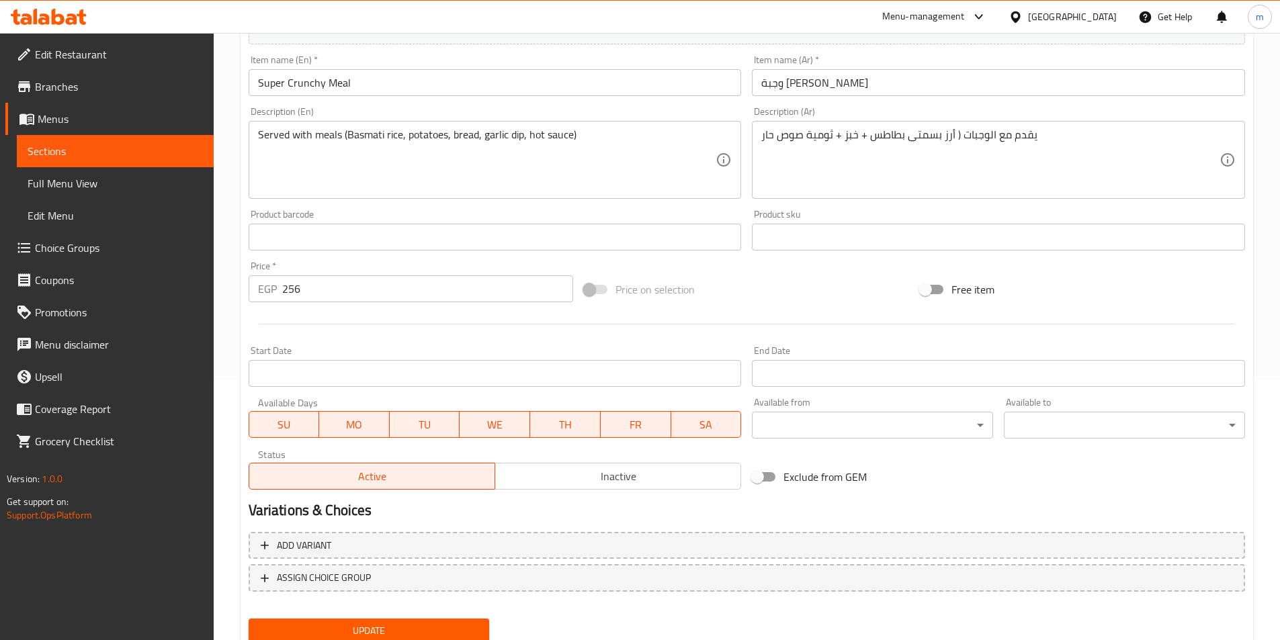
scroll to position [309, 0]
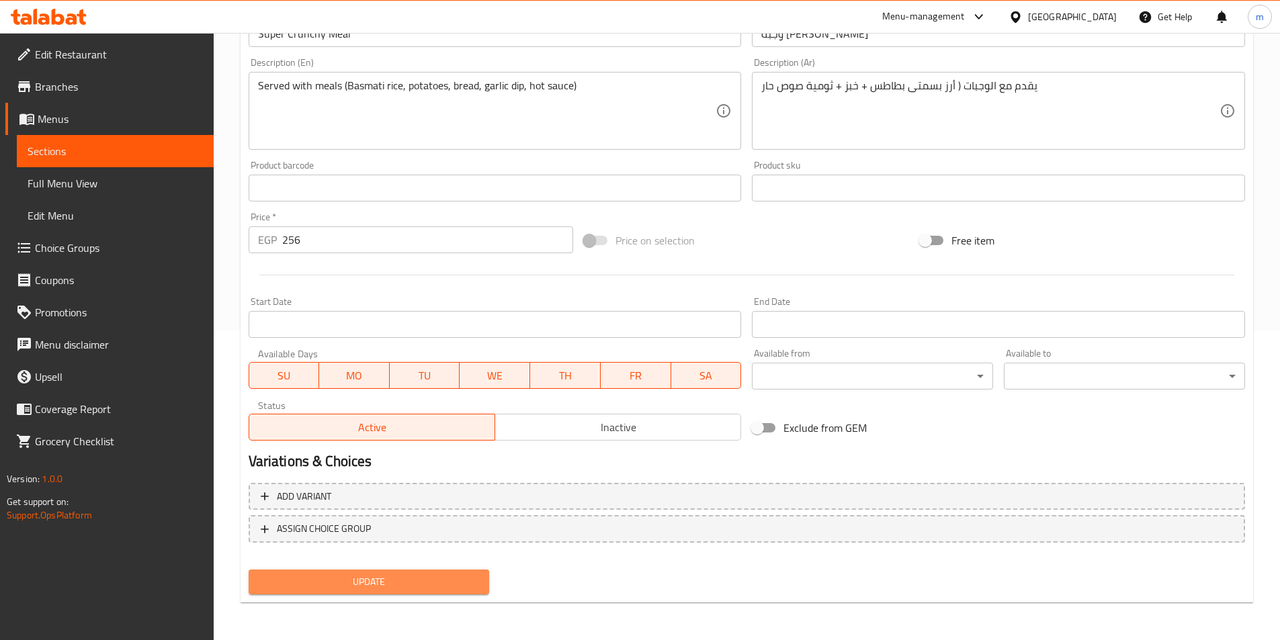
click at [429, 584] on span "Update" at bounding box center [369, 582] width 220 height 17
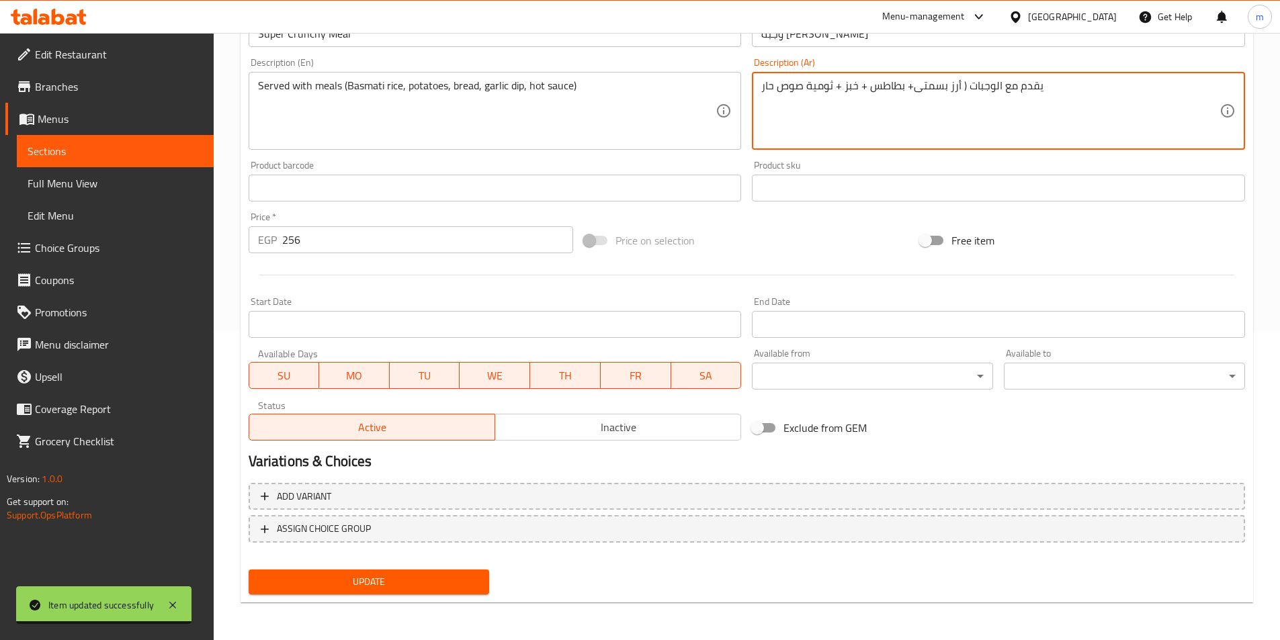
type textarea "يقدم مع الوجبات ( أرز بسمتى+ بطاطس + خبز + ثومية صوص حار"
click at [433, 583] on span "Update" at bounding box center [369, 582] width 220 height 17
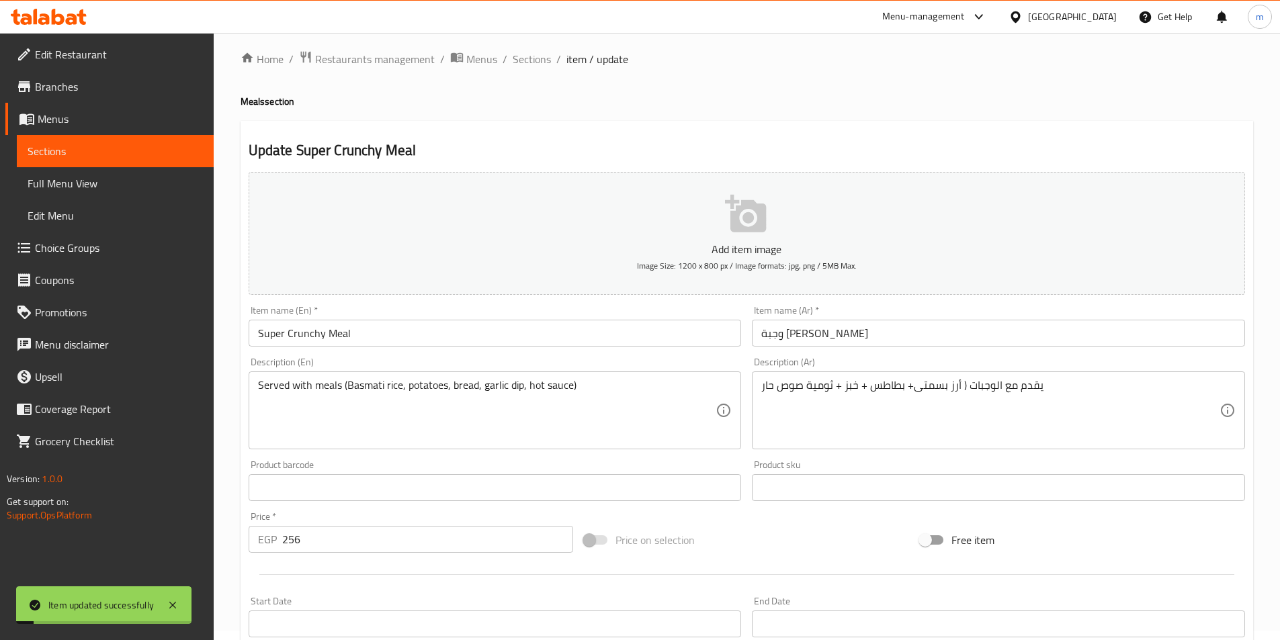
scroll to position [0, 0]
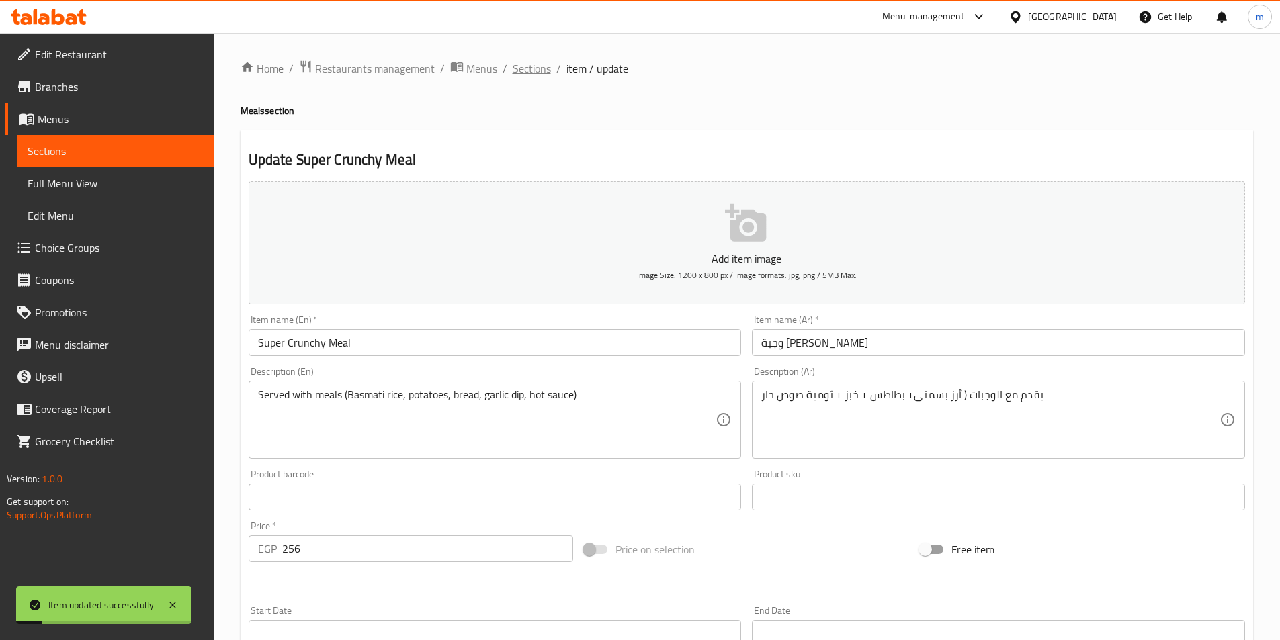
click at [513, 69] on span "Sections" at bounding box center [532, 68] width 38 height 16
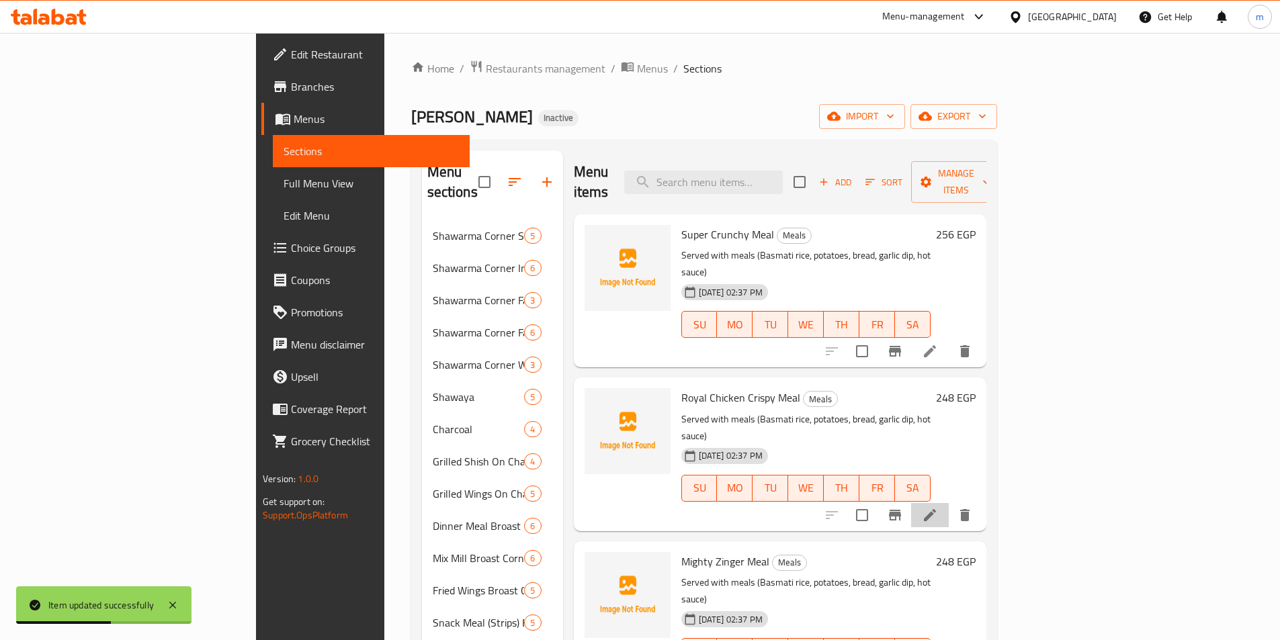
click at [949, 503] on li at bounding box center [930, 515] width 38 height 24
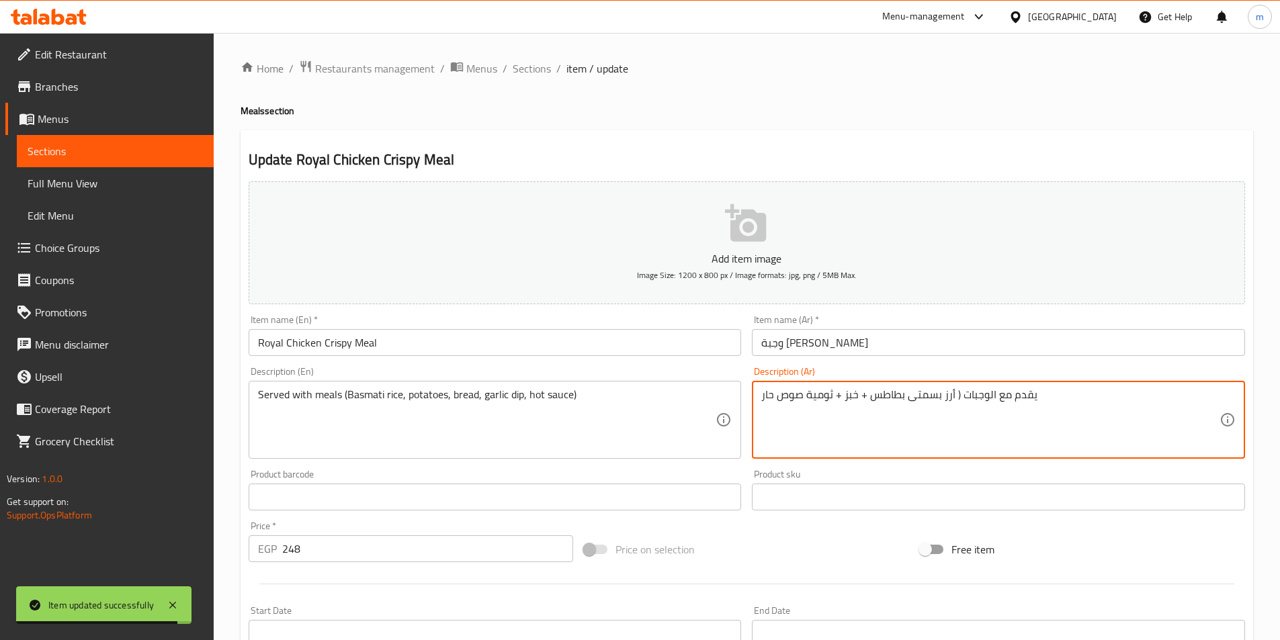
click at [907, 402] on textarea "يقدم مع الوجبات ( أرز بسمتى بطاطس + خبز + ثومية صوص حار" at bounding box center [990, 420] width 458 height 64
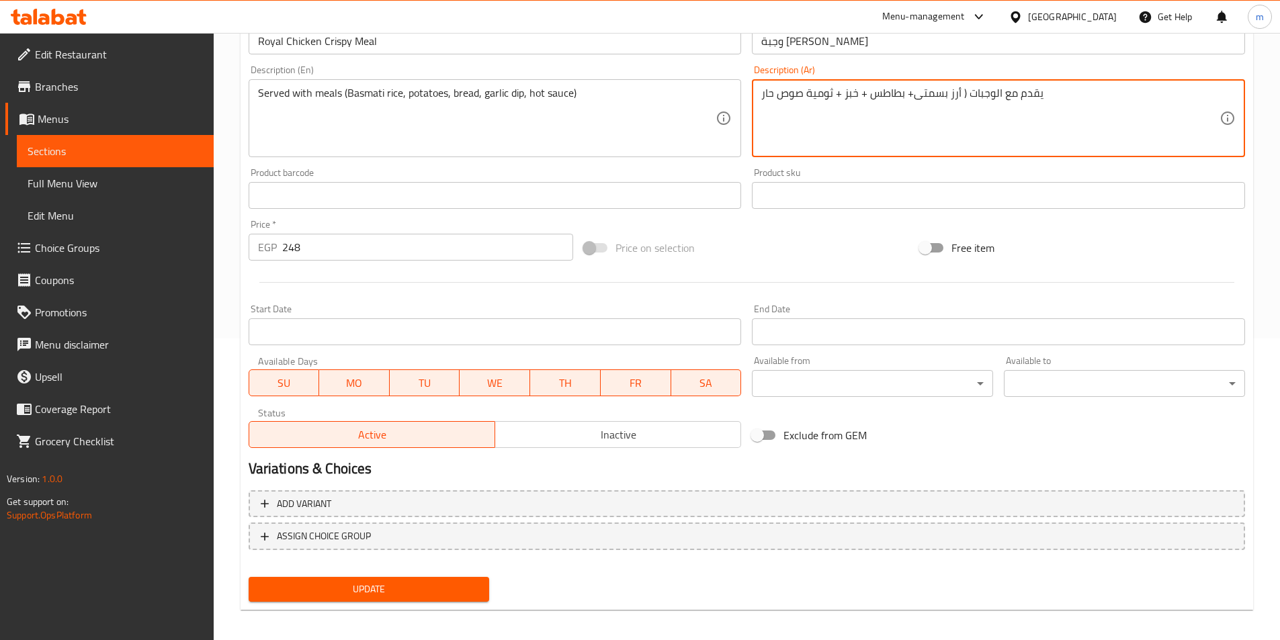
scroll to position [309, 0]
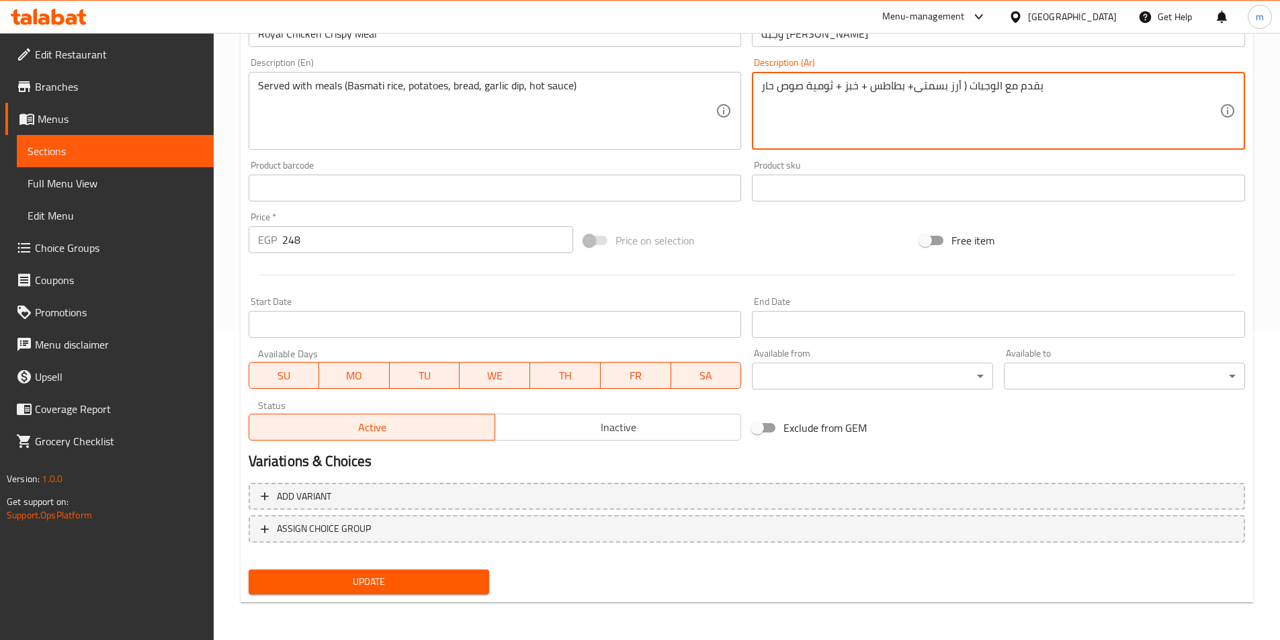
type textarea "يقدم مع الوجبات ( أرز بسمتى+ بطاطس + خبز + ثومية صوص حار"
click at [462, 583] on span "Update" at bounding box center [369, 582] width 220 height 17
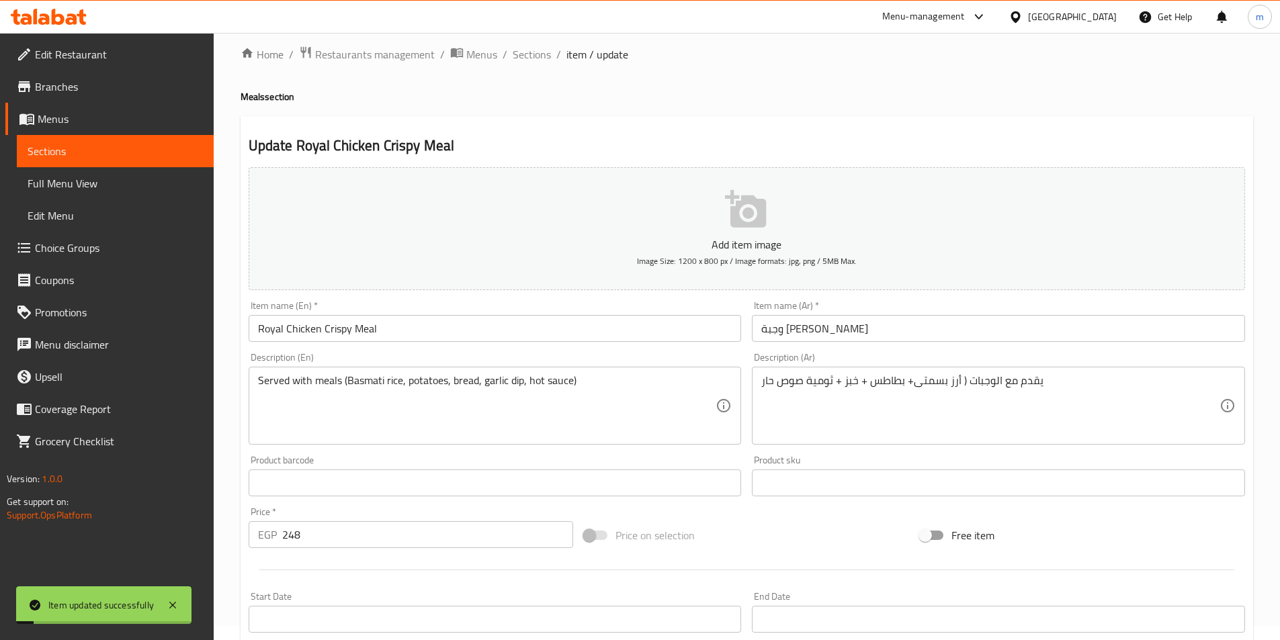
scroll to position [0, 0]
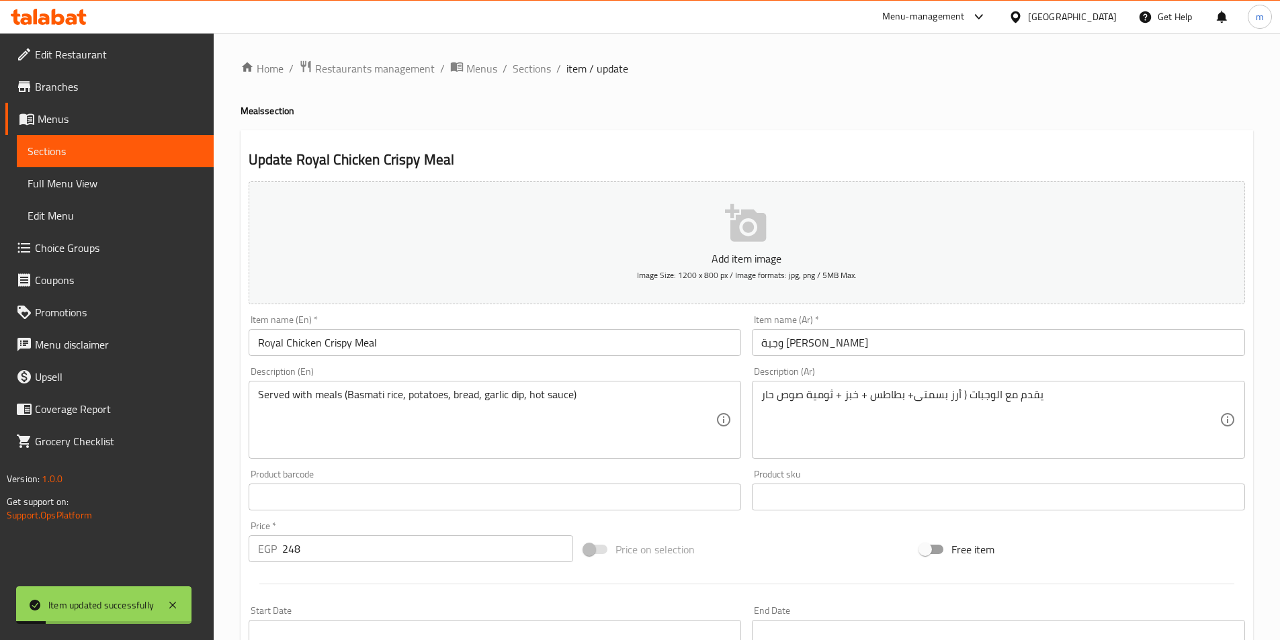
click at [527, 85] on div "Home / Restaurants management / Menus / Sections / item / update Meals section …" at bounding box center [747, 491] width 1013 height 863
click at [532, 69] on span "Sections" at bounding box center [532, 68] width 38 height 16
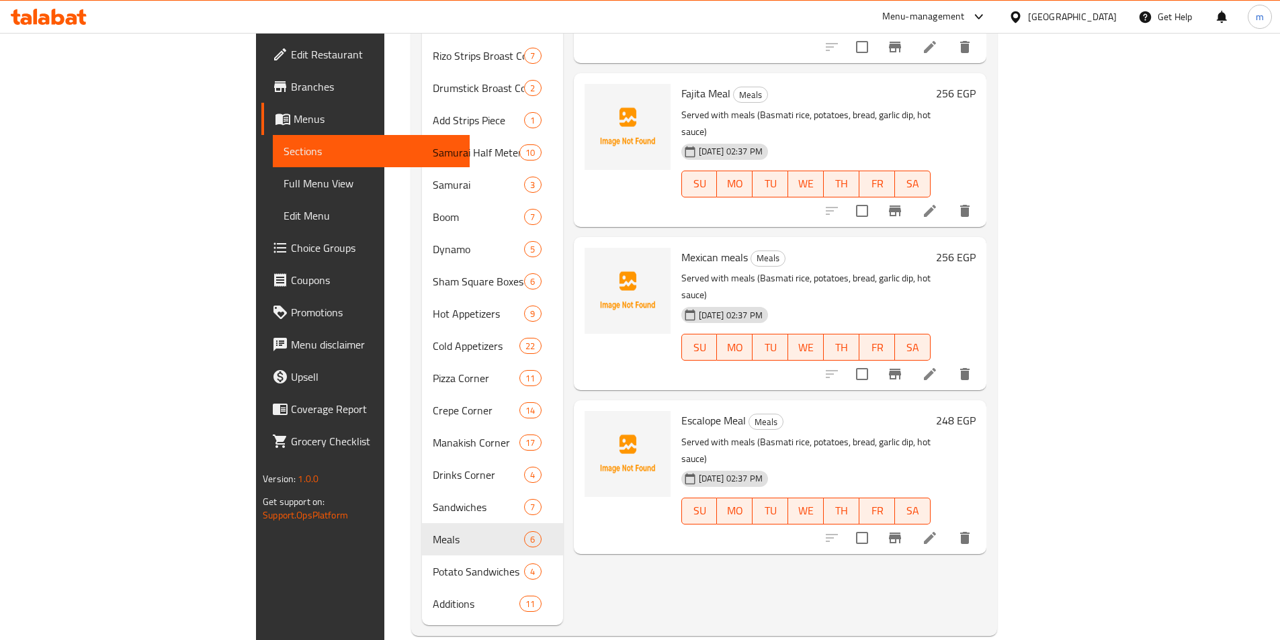
scroll to position [634, 0]
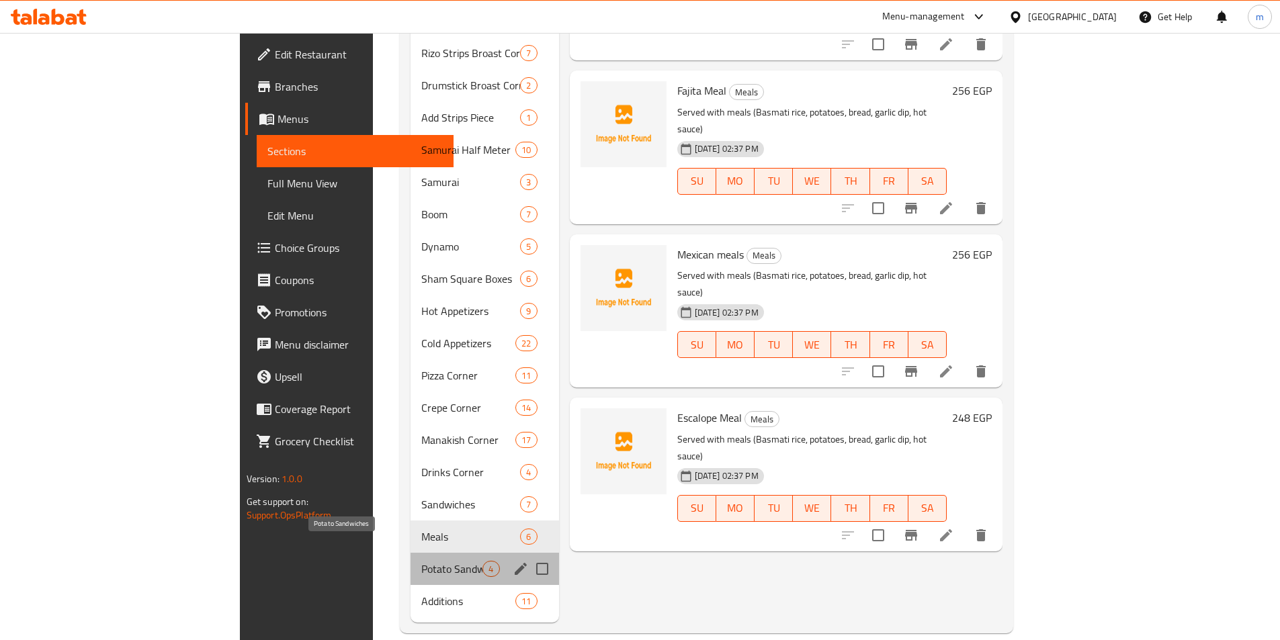
click at [421, 561] on span "Potato Sandwiches" at bounding box center [451, 569] width 61 height 16
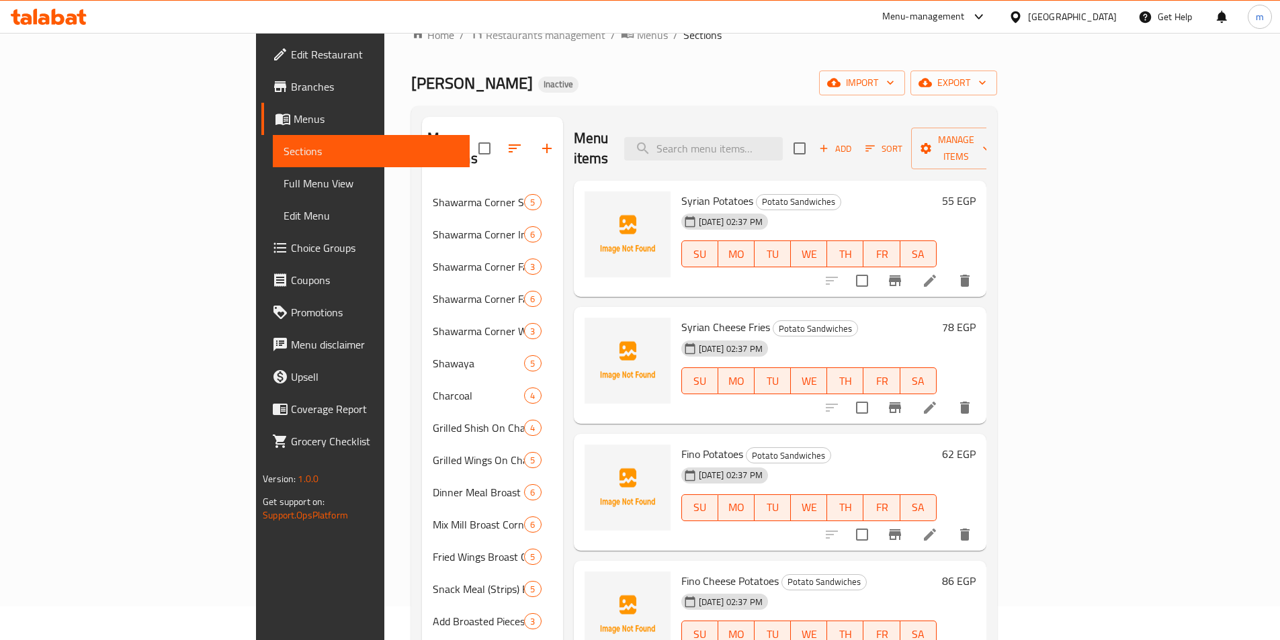
scroll to position [30, 0]
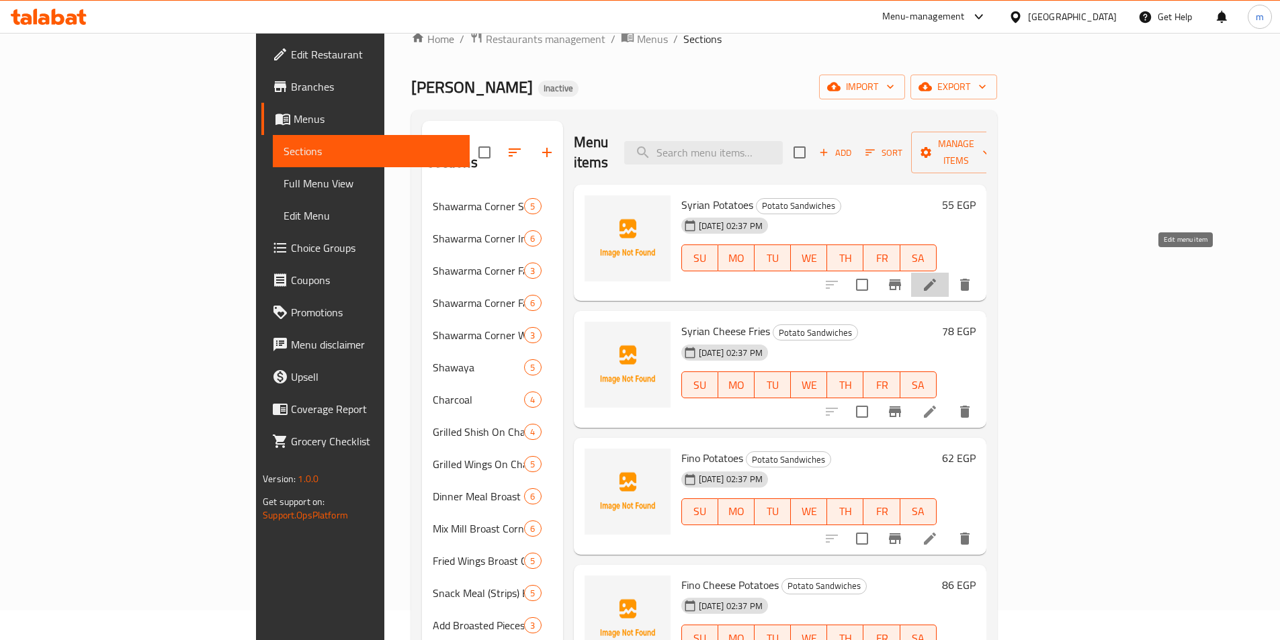
click at [938, 277] on icon at bounding box center [930, 285] width 16 height 16
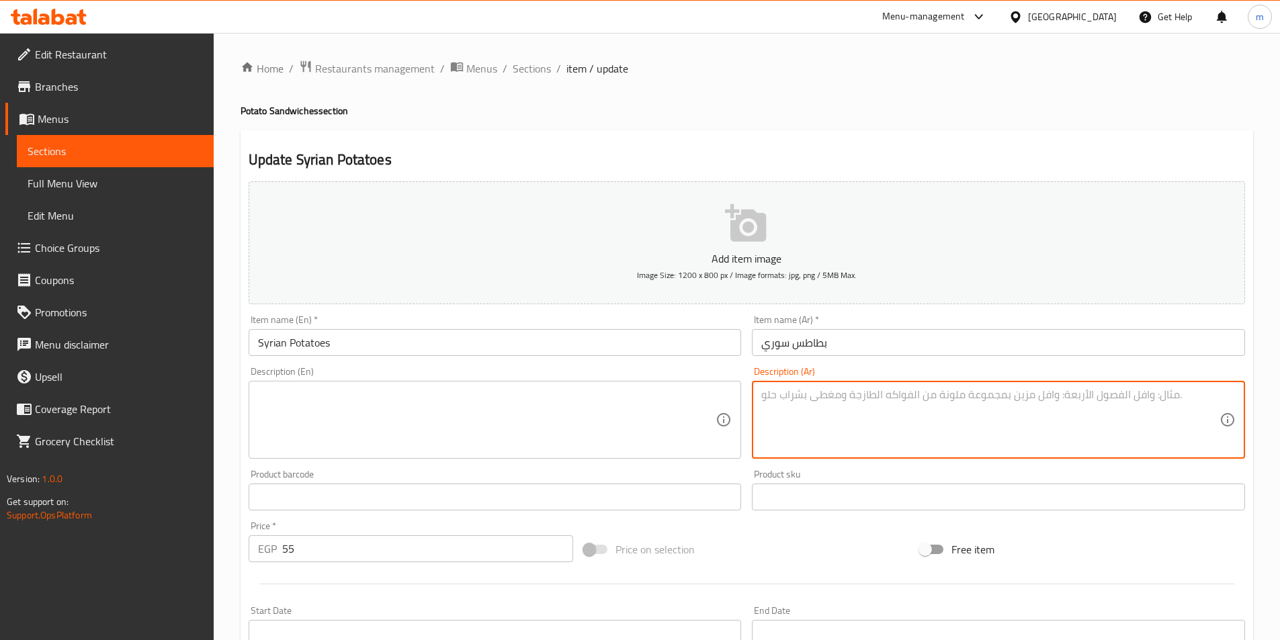
click at [821, 405] on textarea at bounding box center [990, 420] width 458 height 64
paste textarea "سندوتش محشو بالبطاطس المقلية مع توابل خفيفة، مغطى بخبز سوري طازج."
type textarea "سندوتش محشو بالبطاطس المقلية مع توابل خفيفة، مغطى بخبز سوري طازج."
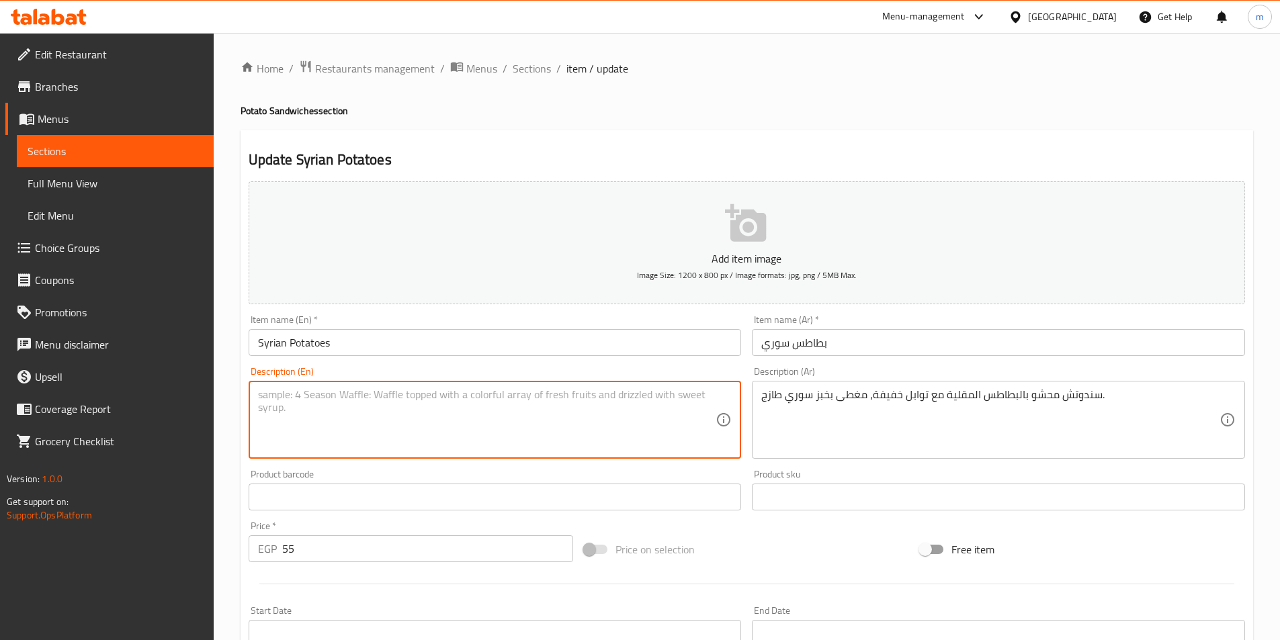
click at [531, 449] on textarea at bounding box center [487, 420] width 458 height 64
paste textarea "A sandwich filled with French fries with light spices, covered with fresh Syria…"
type textarea "A sandwich filled with French fries with light spices, covered with fresh Syria…"
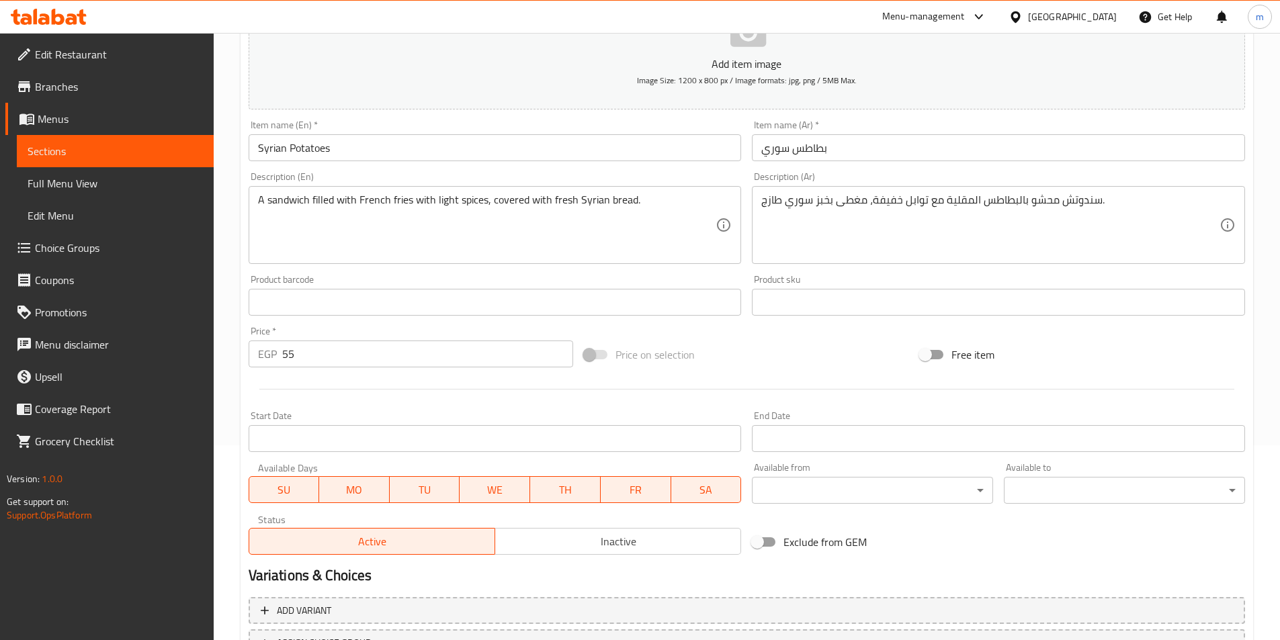
scroll to position [269, 0]
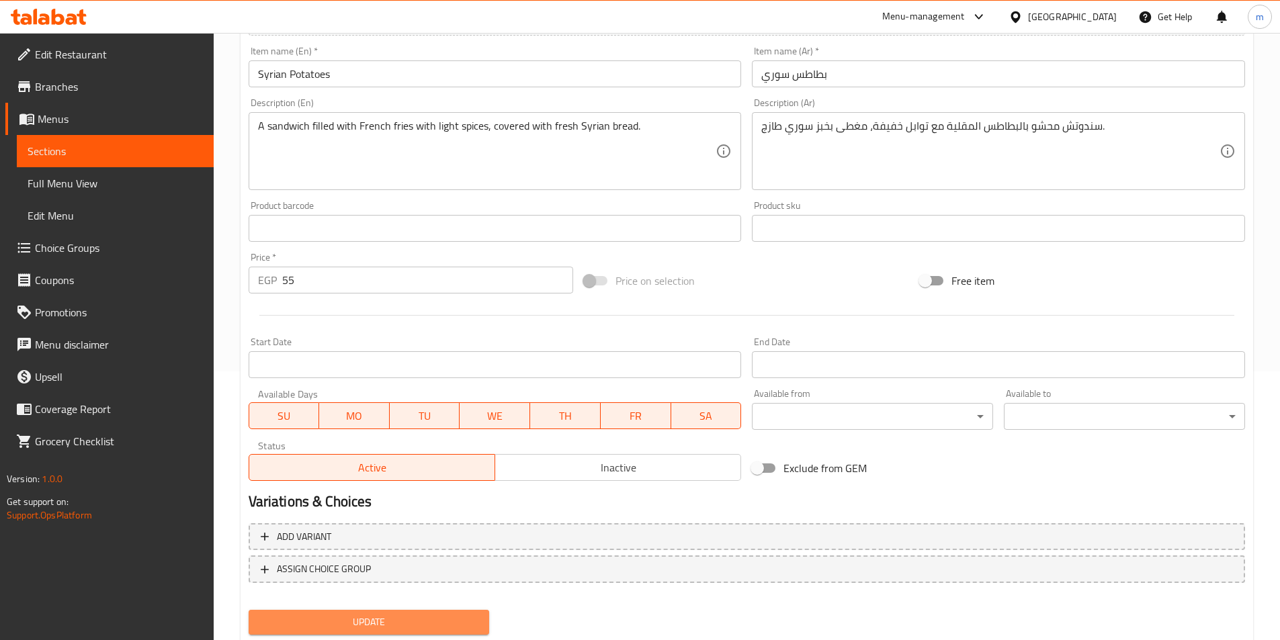
click at [331, 627] on span "Update" at bounding box center [369, 622] width 220 height 17
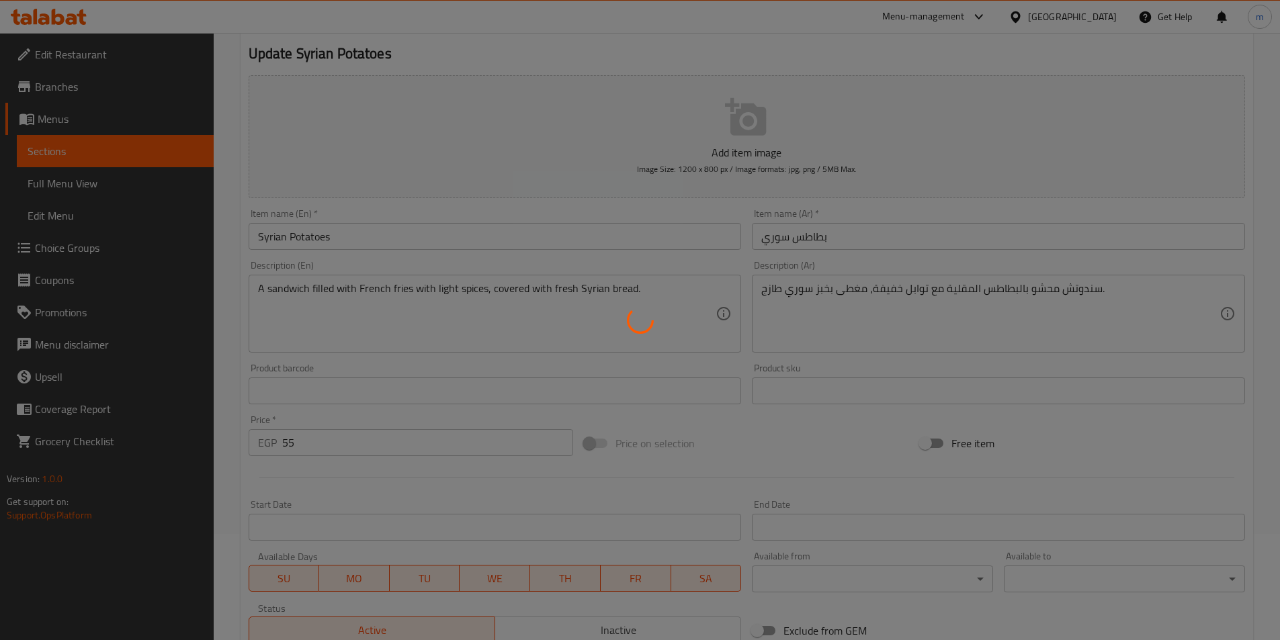
scroll to position [0, 0]
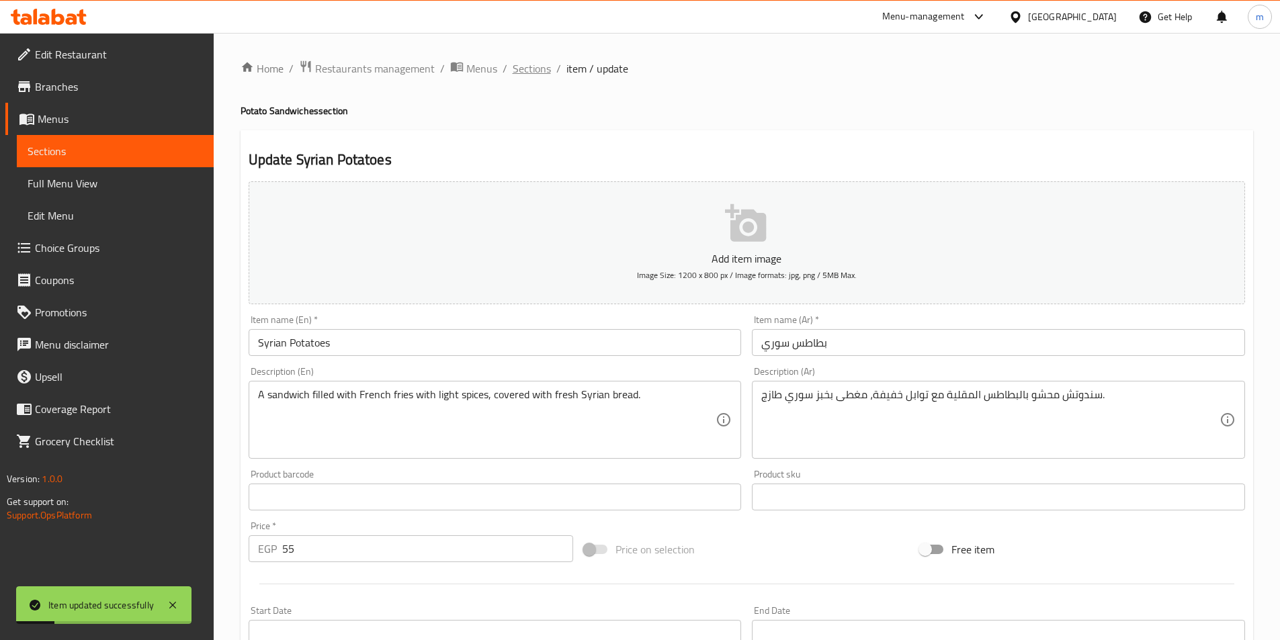
click at [514, 66] on span "Sections" at bounding box center [532, 68] width 38 height 16
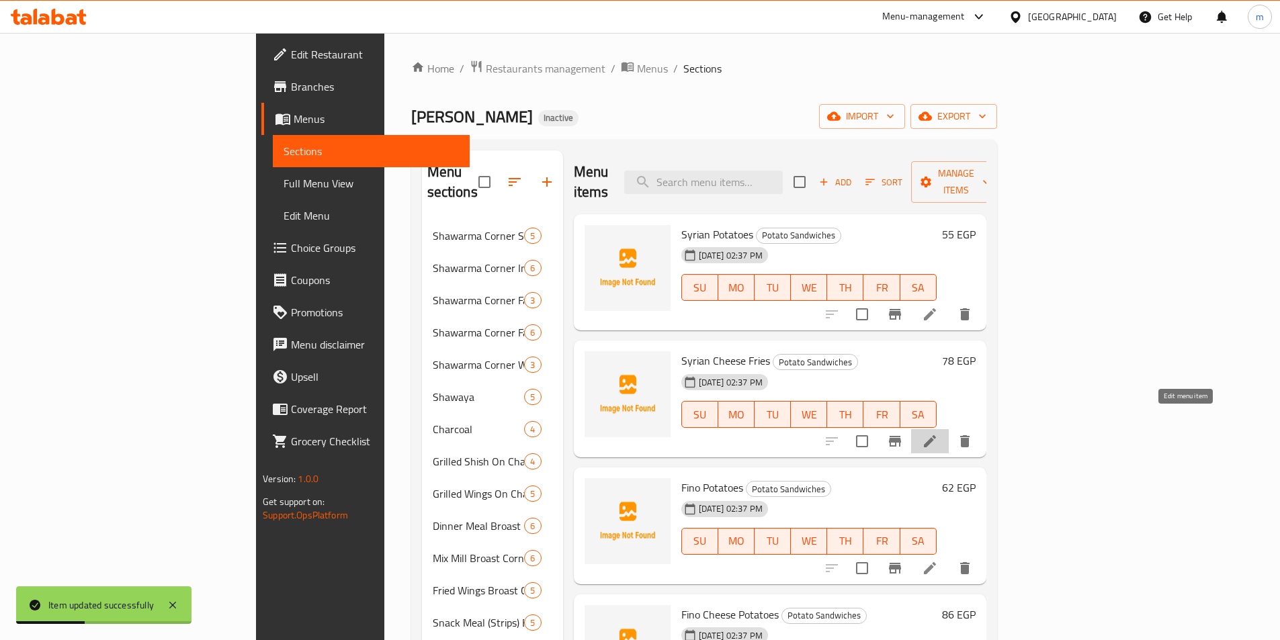
click at [938, 433] on icon at bounding box center [930, 441] width 16 height 16
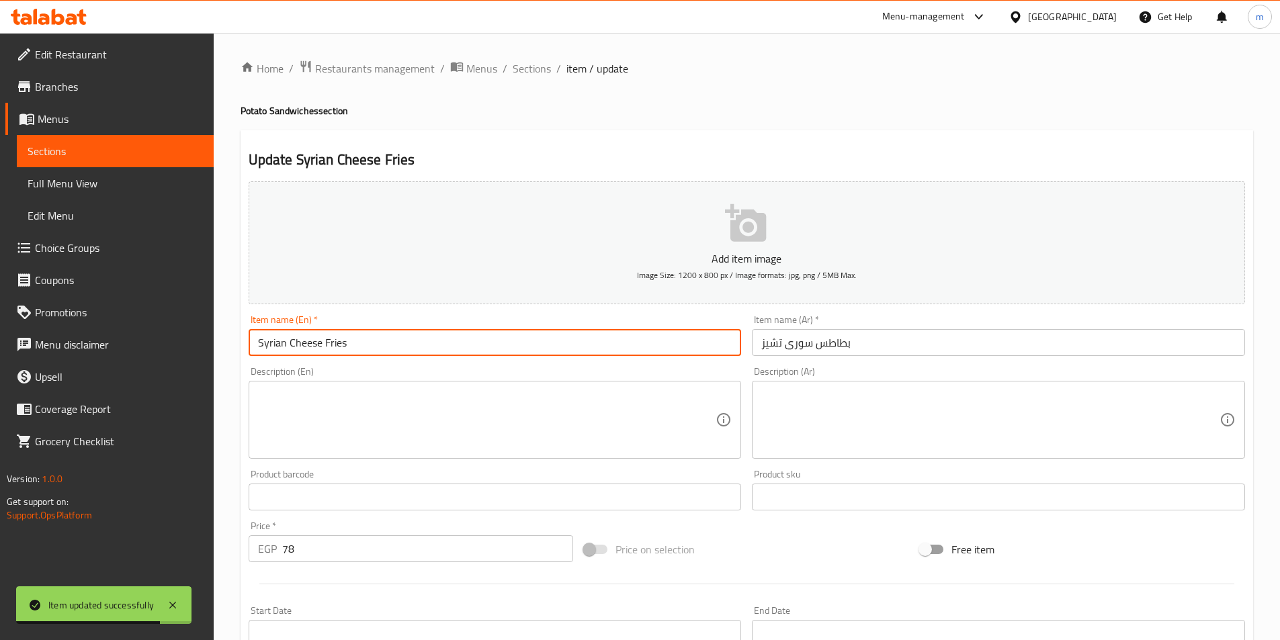
click at [327, 346] on input "Syrian Cheese Fries" at bounding box center [495, 342] width 493 height 27
click at [346, 349] on input "Syrian Cheese potateos" at bounding box center [495, 342] width 493 height 27
click at [354, 346] on input "Syrian Cheese potateos" at bounding box center [495, 342] width 493 height 27
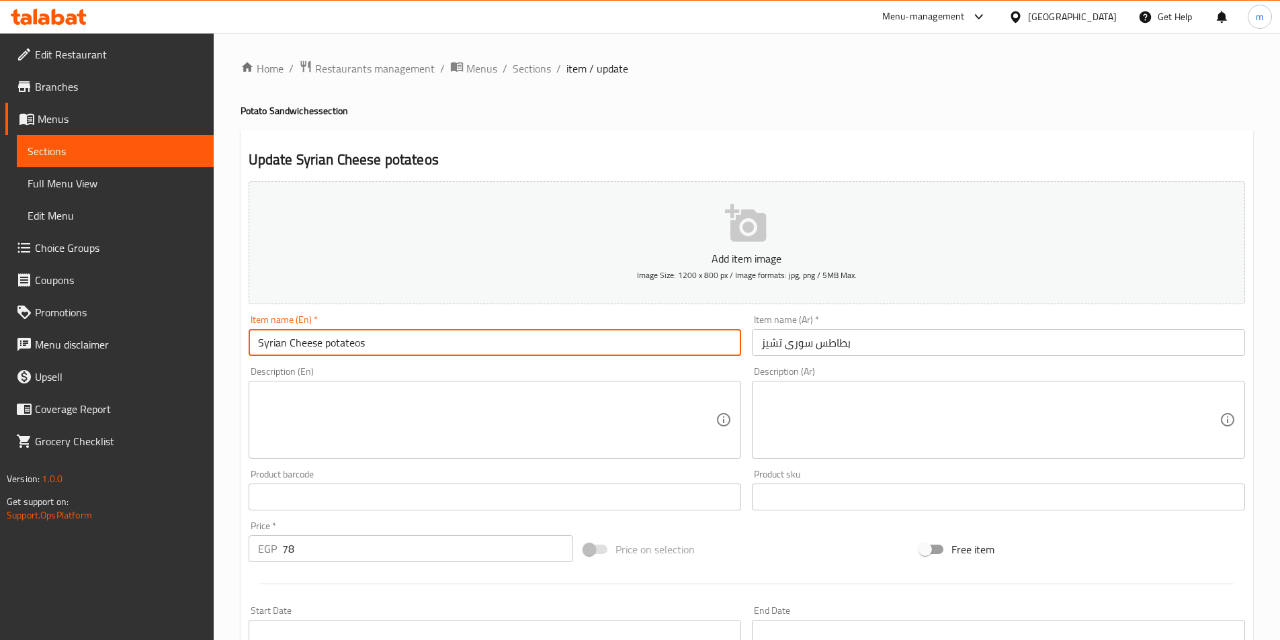
click at [354, 346] on input "Syrian Cheese potateos" at bounding box center [495, 342] width 493 height 27
click at [362, 347] on input "Syrian Cheese potateos" at bounding box center [495, 342] width 493 height 27
click at [359, 347] on input "Syrian Cheese potateos" at bounding box center [495, 342] width 493 height 27
click at [374, 347] on input "Syrian Cheese potatos" at bounding box center [495, 342] width 493 height 27
type input "Syrian Cheese potato"
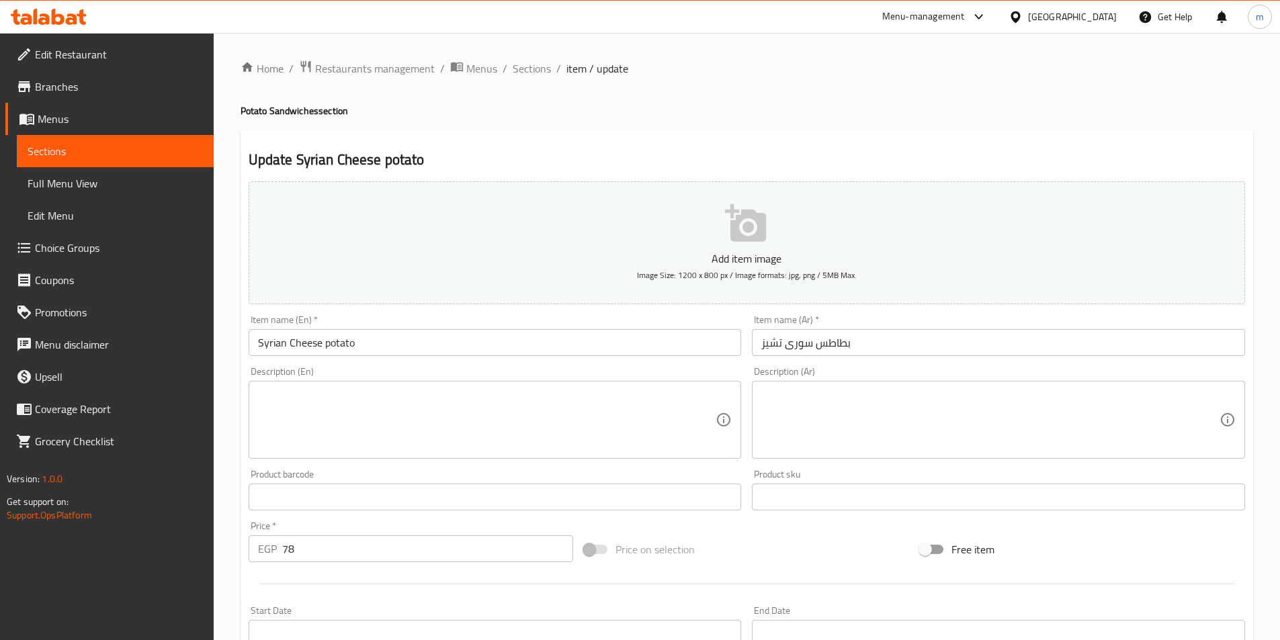
click at [749, 429] on div "Description (Ar) Description (Ar)" at bounding box center [999, 413] width 504 height 103
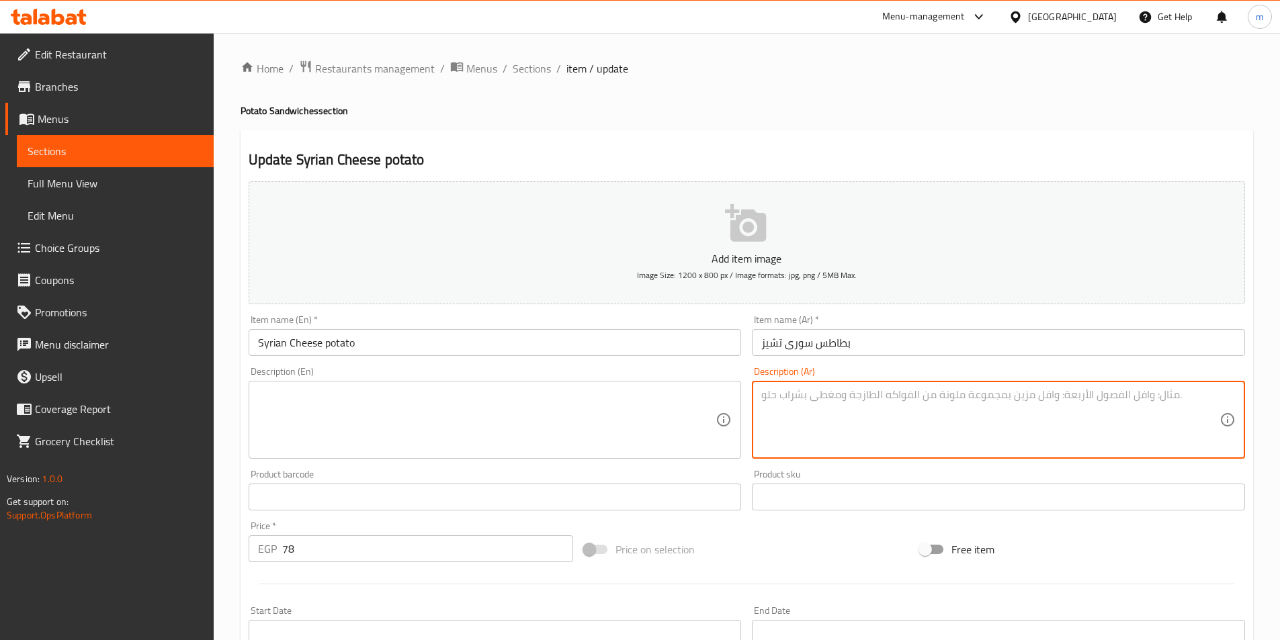
click at [785, 419] on textarea at bounding box center [990, 420] width 458 height 64
paste textarea "سندوتش بطاطس سوري مع طبقة من الجبن المذاب لإضافة نكهة غنية."
type textarea "سندوتش بطاطس سوري مع طبقة من الجبن المذاب لإضافة نكهة غنية."
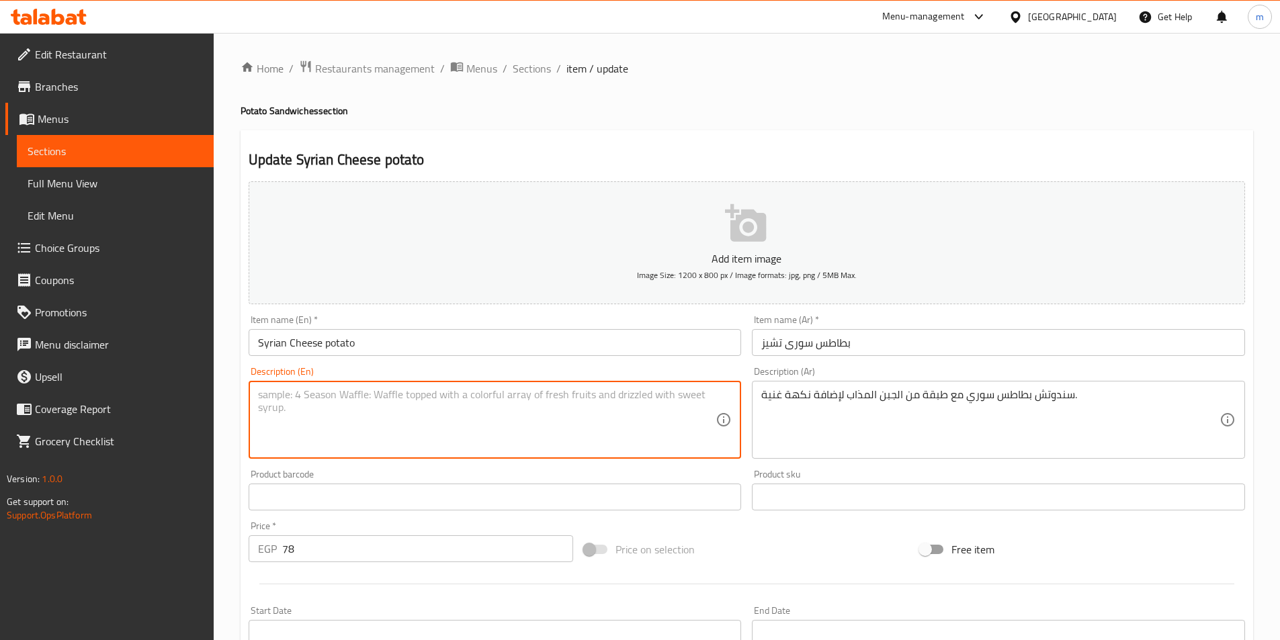
click at [477, 412] on textarea at bounding box center [487, 420] width 458 height 64
paste textarea "Syrian potato sandwich with a layer of melted cheese for a rich flavor."
drag, startPoint x: 500, startPoint y: 398, endPoint x: 828, endPoint y: 419, distance: 328.6
click at [828, 419] on div "Add item image Image Size: 1200 x 800 px / Image formats: jpg, png / 5MB Max. I…" at bounding box center [746, 465] width 1007 height 579
type textarea "Syrian potato sandwich with a layer of melted cheese"
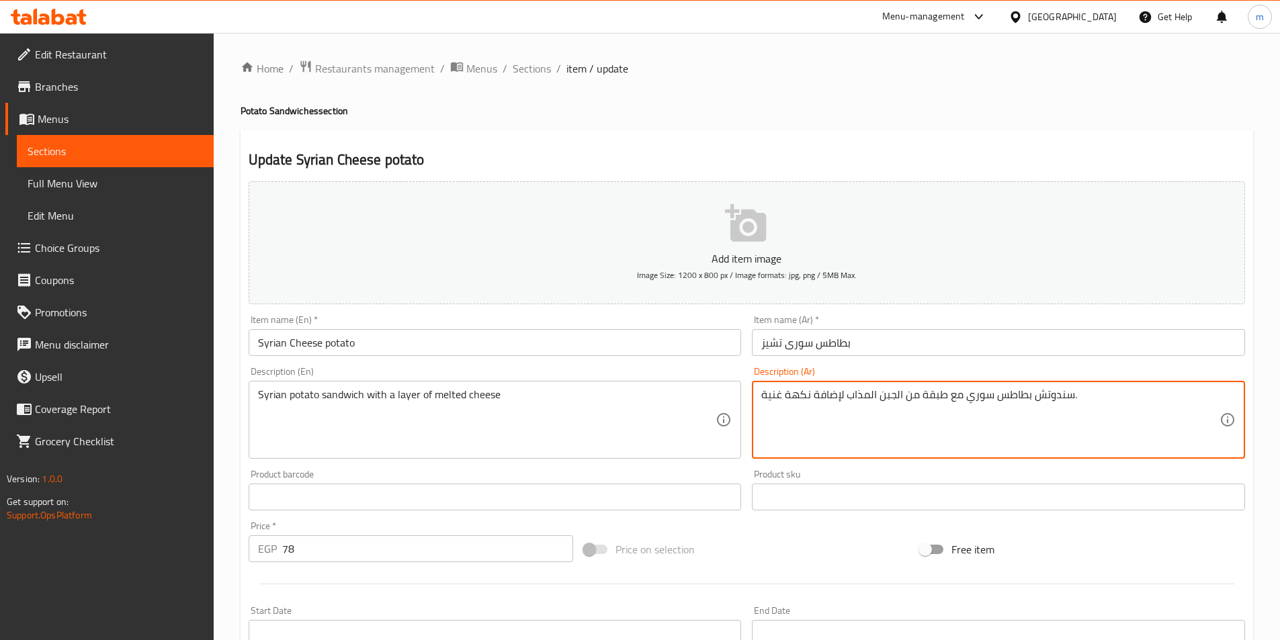
drag, startPoint x: 845, startPoint y: 394, endPoint x: 604, endPoint y: 428, distance: 243.7
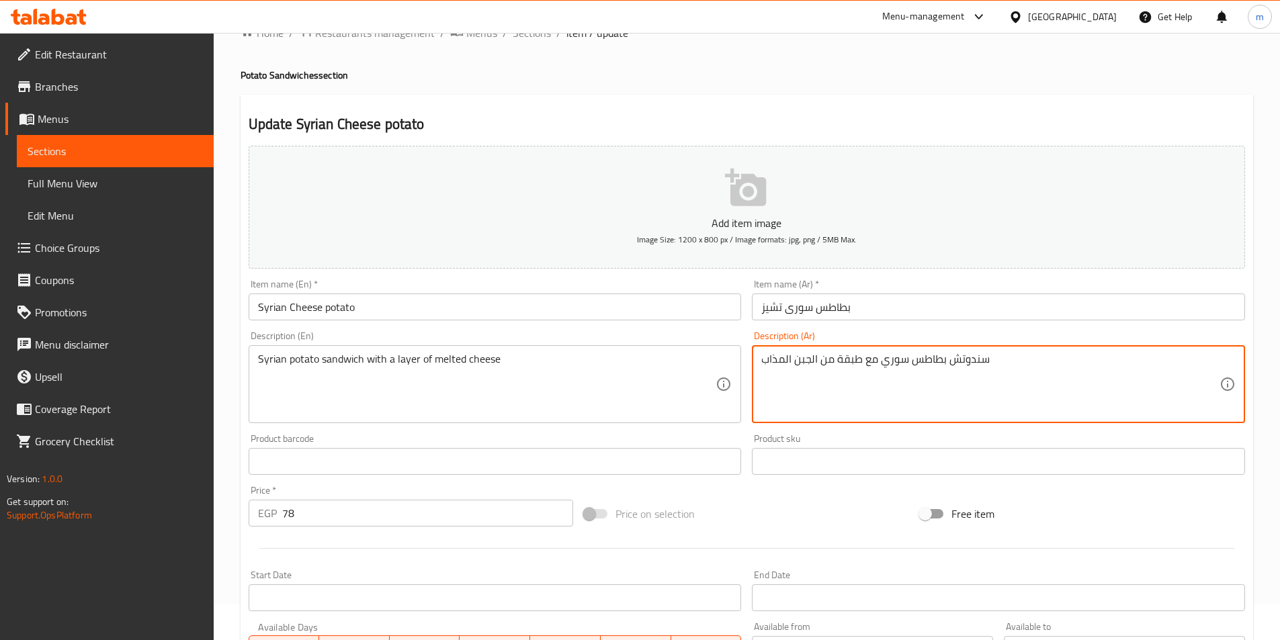
scroll to position [67, 0]
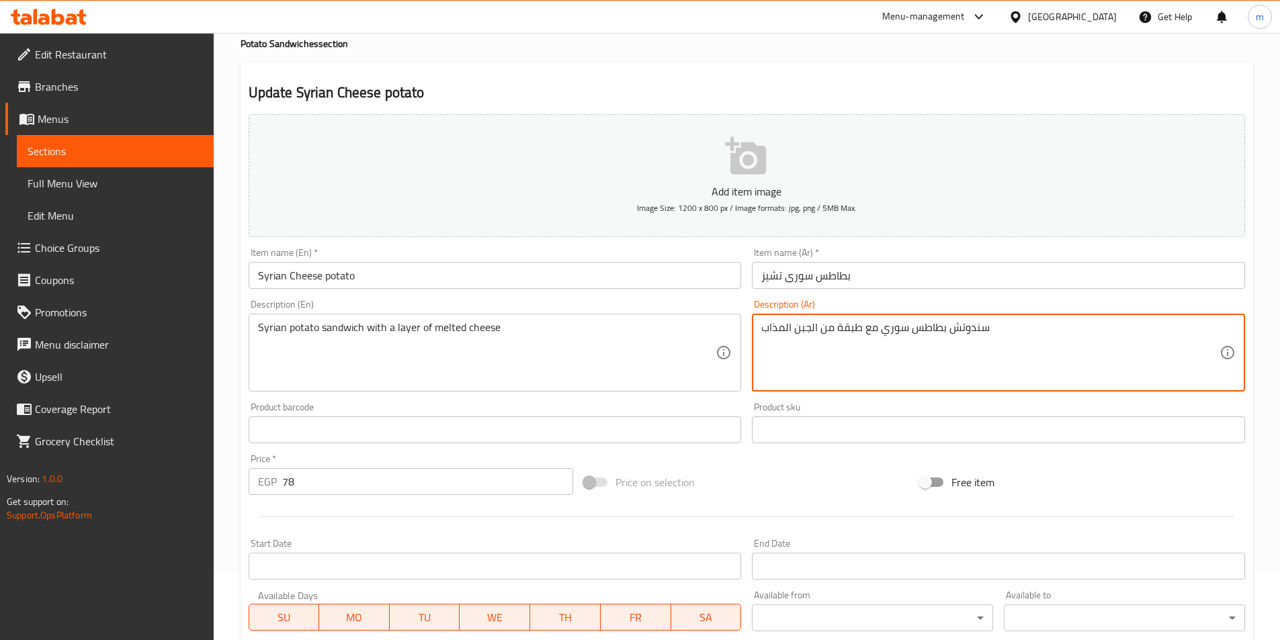
type textarea "سندوتش بطاطس سوري مع طبقة من الجبن المذاب"
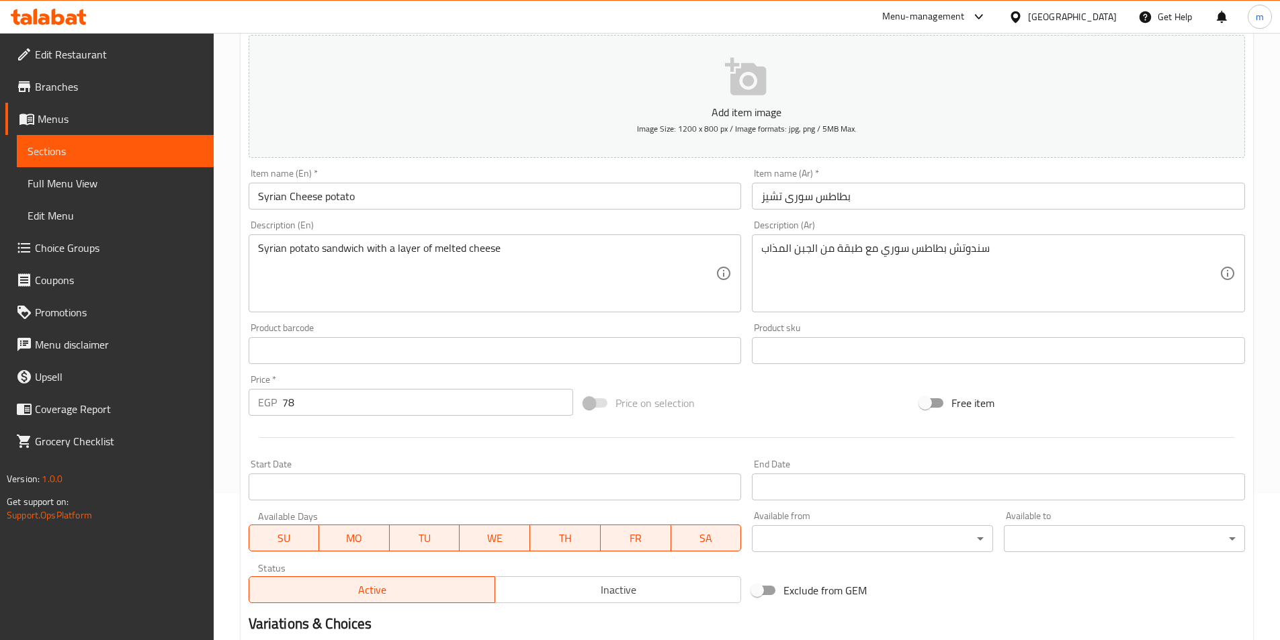
scroll to position [269, 0]
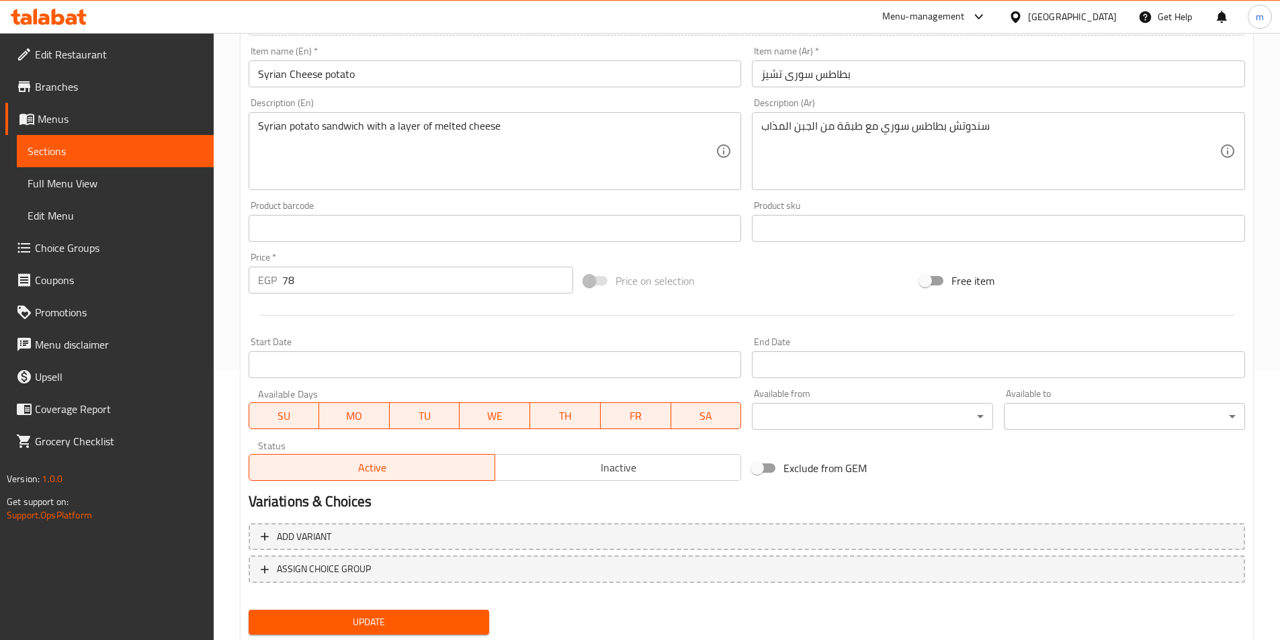
click at [468, 626] on span "Update" at bounding box center [369, 622] width 220 height 17
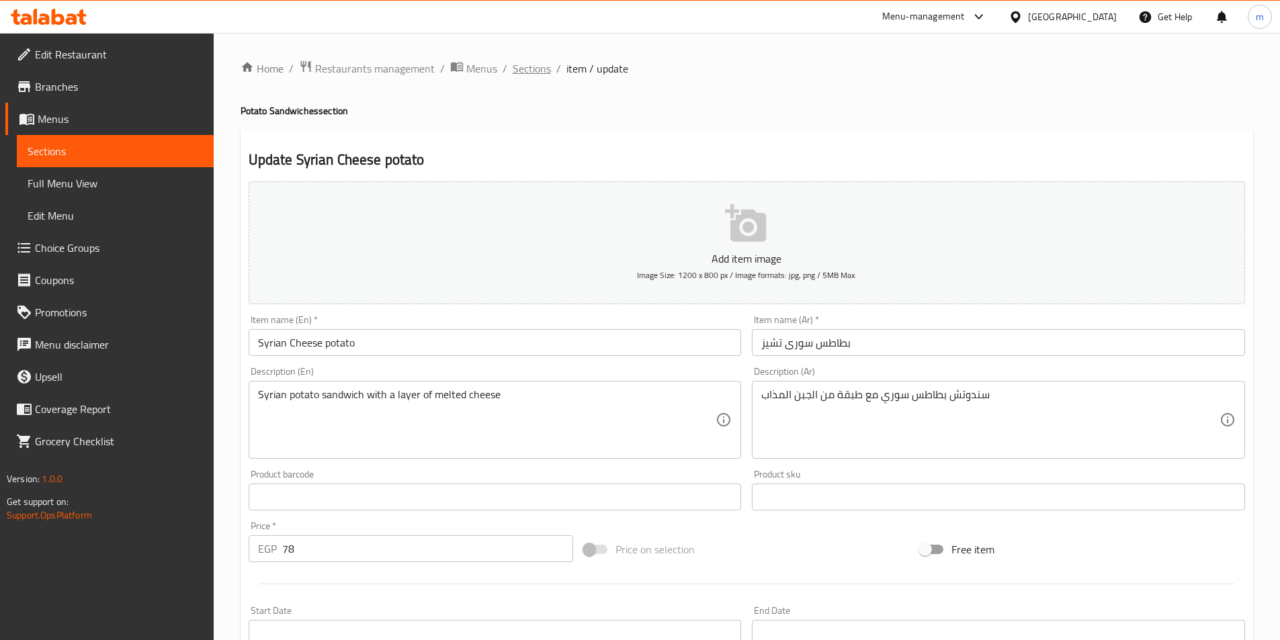
click at [526, 67] on span "Sections" at bounding box center [532, 68] width 38 height 16
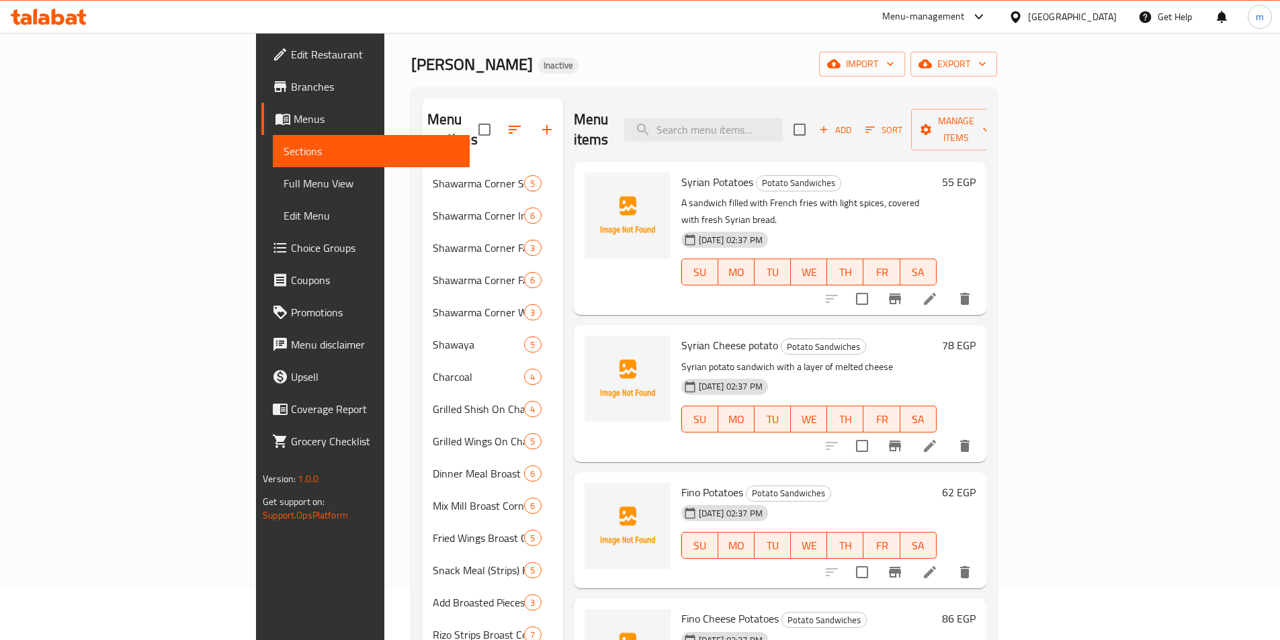
scroll to position [67, 0]
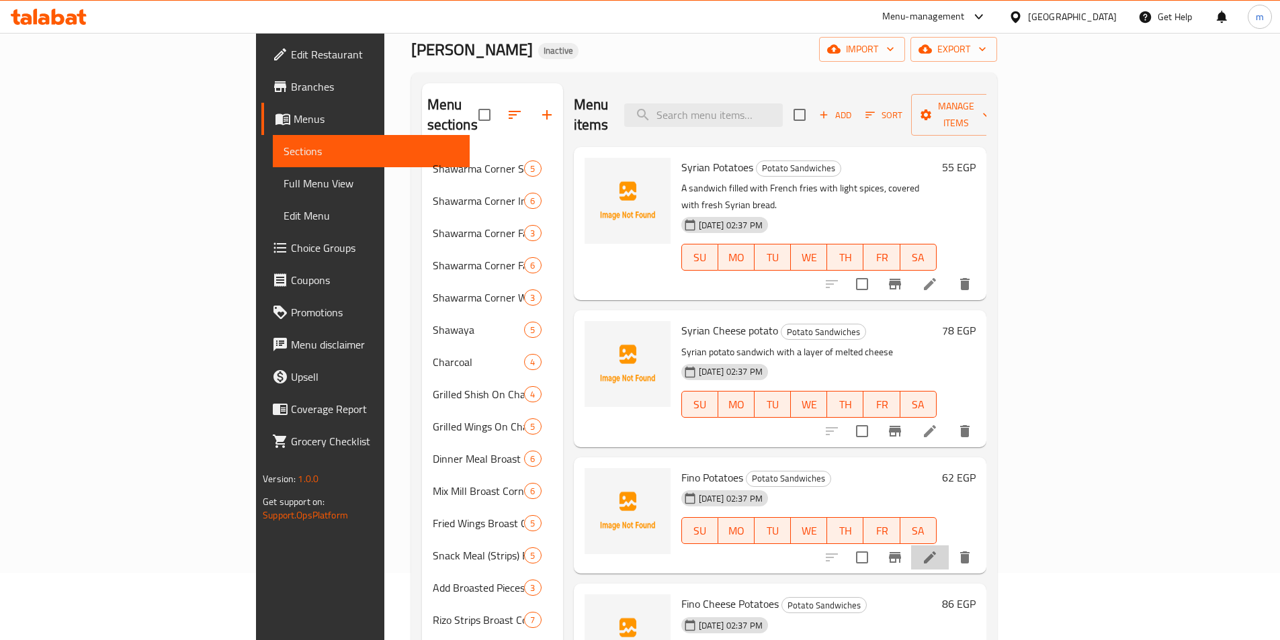
click at [949, 546] on li at bounding box center [930, 558] width 38 height 24
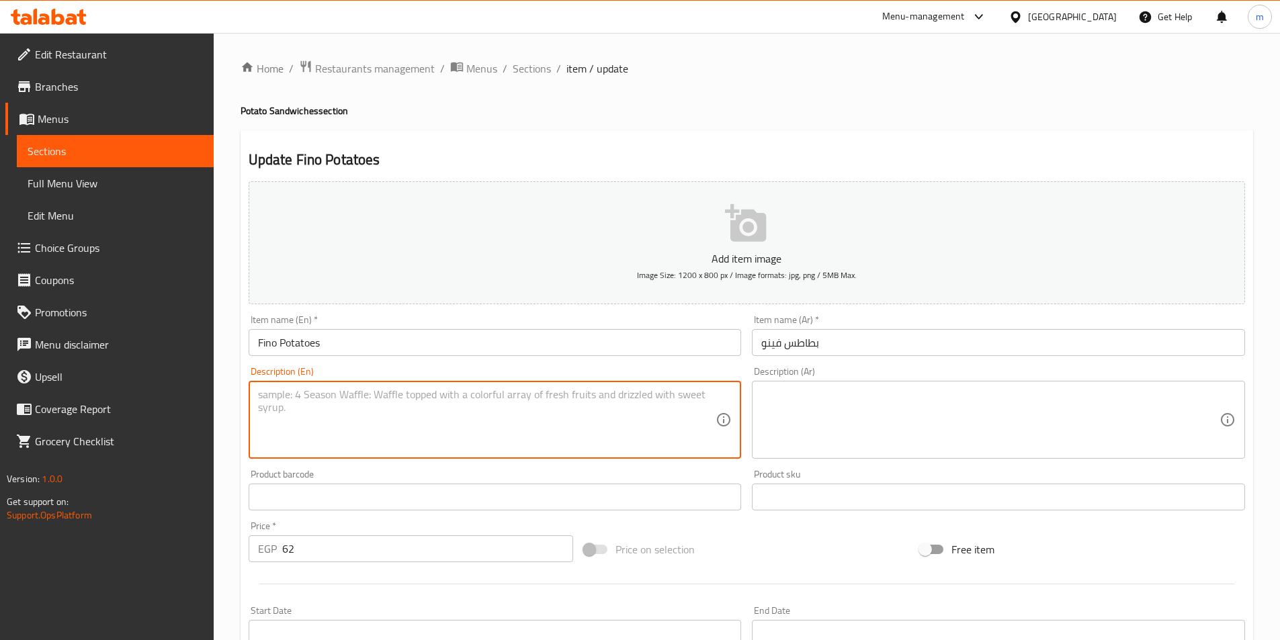
click at [519, 411] on textarea at bounding box center [487, 420] width 458 height 64
click at [913, 423] on textarea at bounding box center [990, 420] width 458 height 64
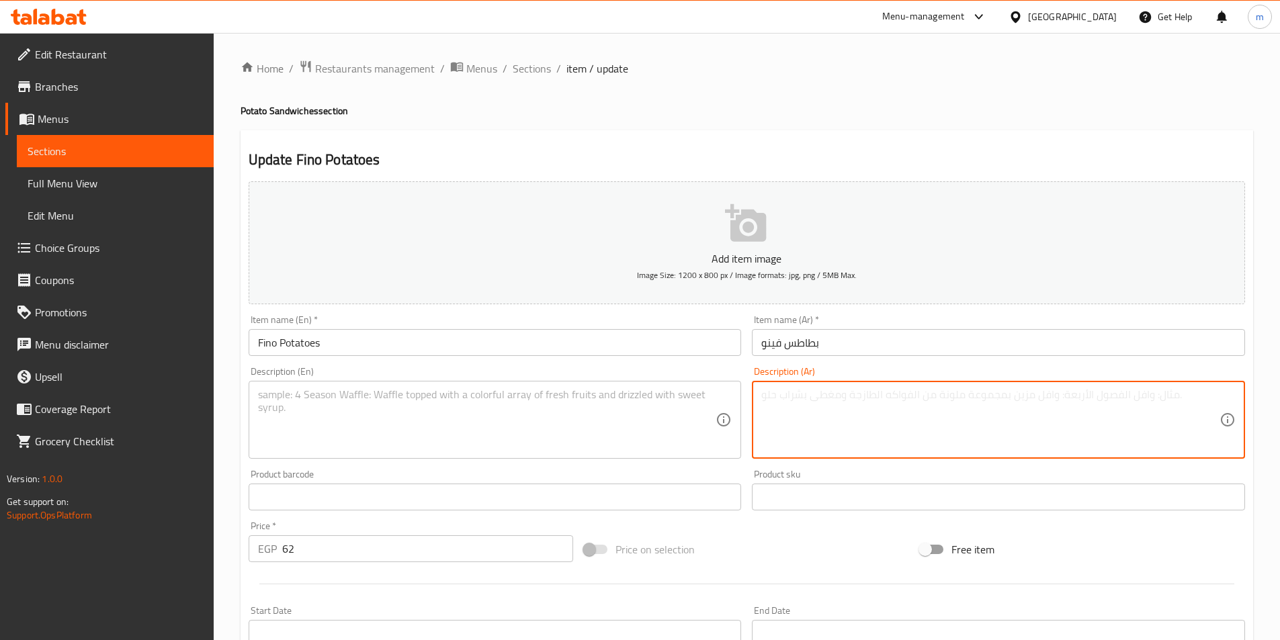
paste textarea "سندوتش يحتوي على بطاطس مقلية داخل خبز فينو الطري"
type textarea "سندوتش يحتوي على بطاطس مقلية داخل خبز فينو الطري"
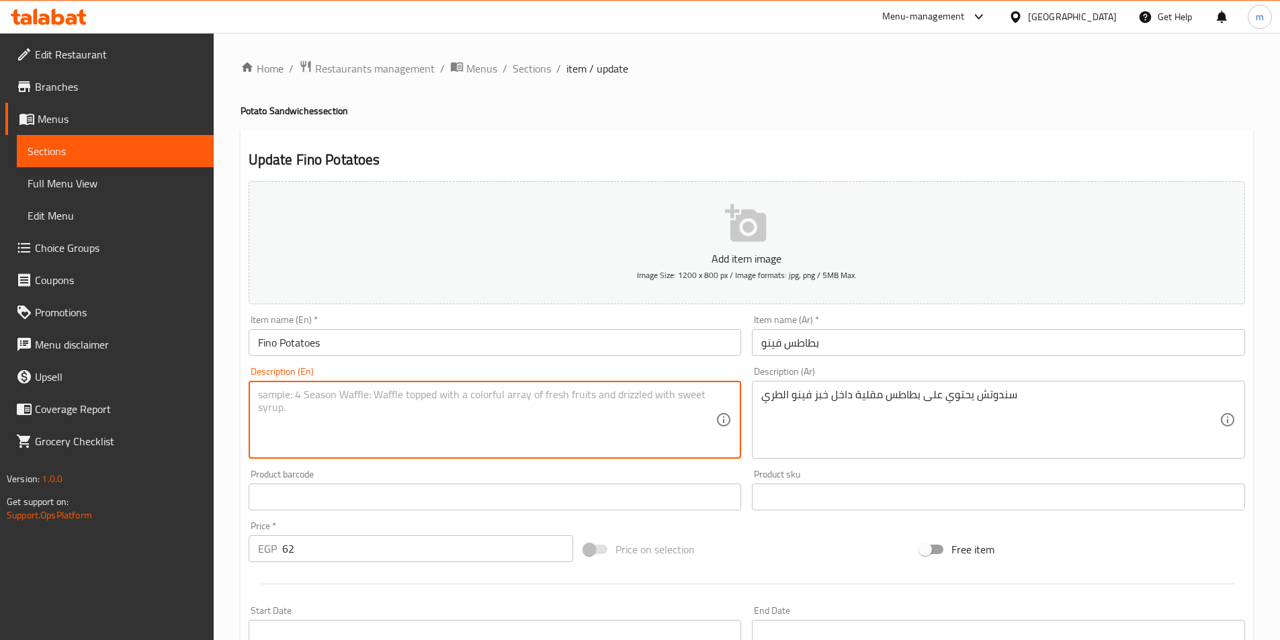
click at [489, 420] on textarea at bounding box center [487, 420] width 458 height 64
paste textarea "A sandwich containing French fries inside soft Fino bread."
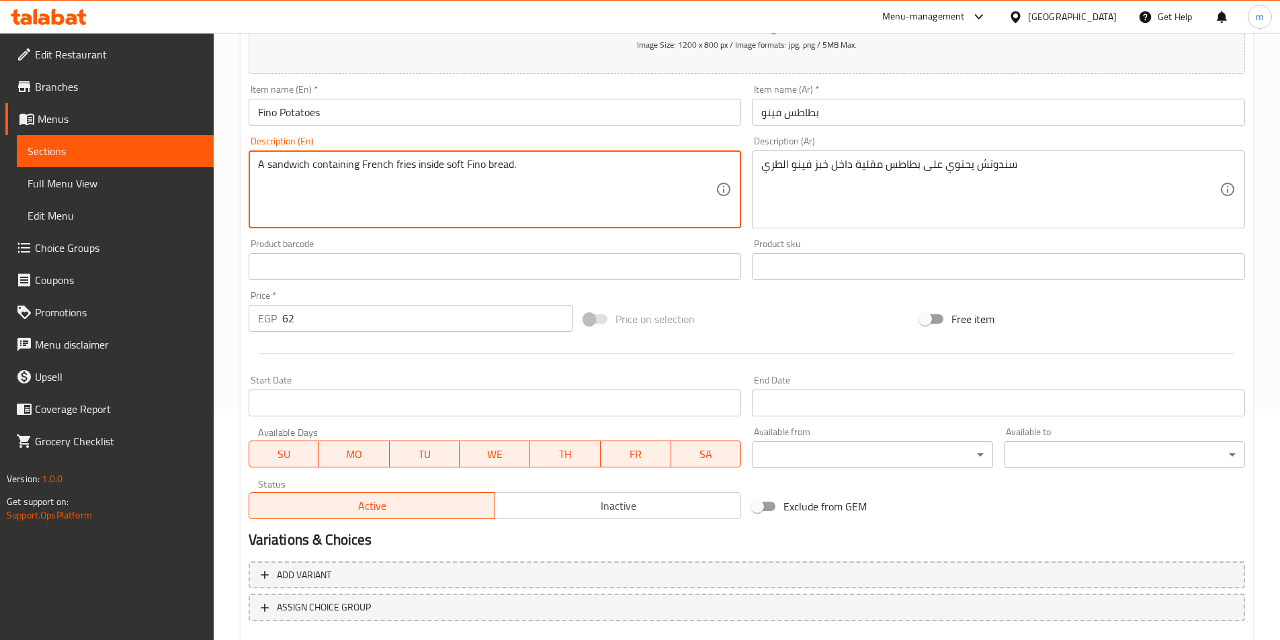
scroll to position [269, 0]
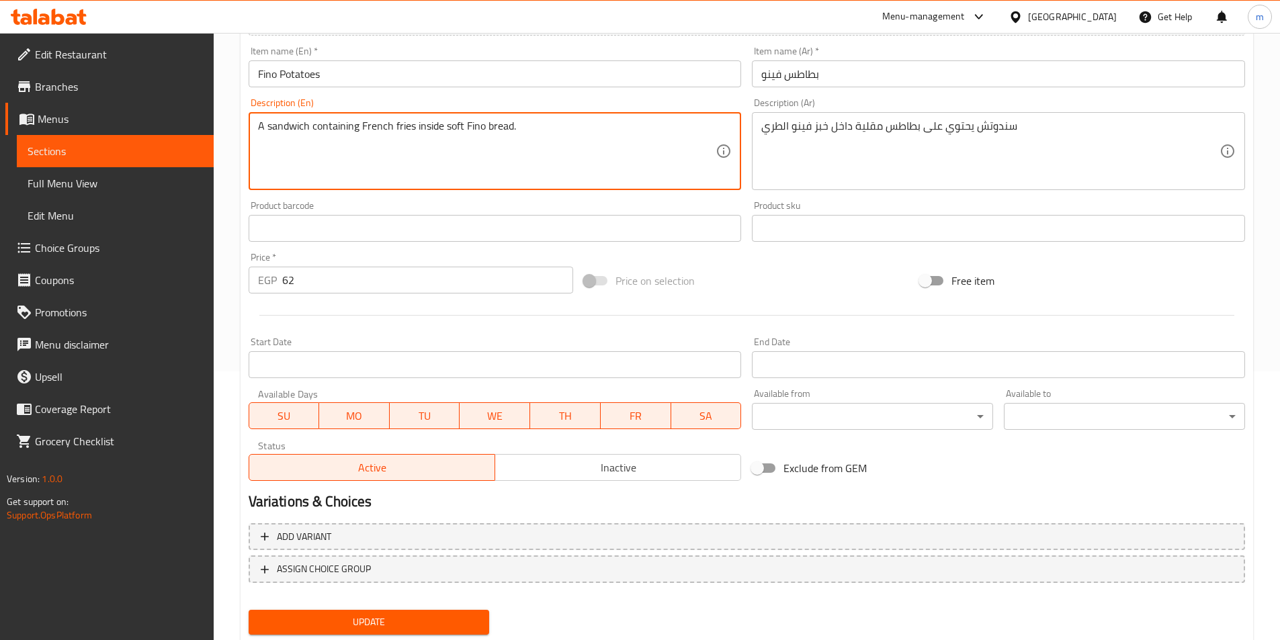
type textarea "A sandwich containing French fries inside soft Fino bread."
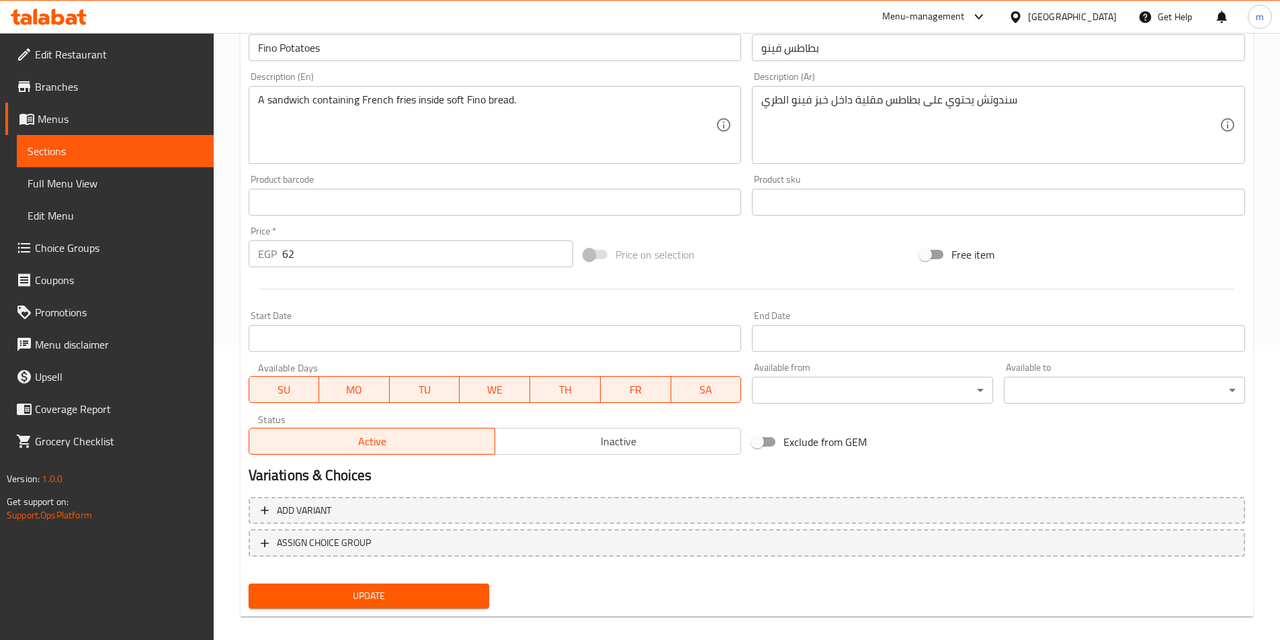
scroll to position [309, 0]
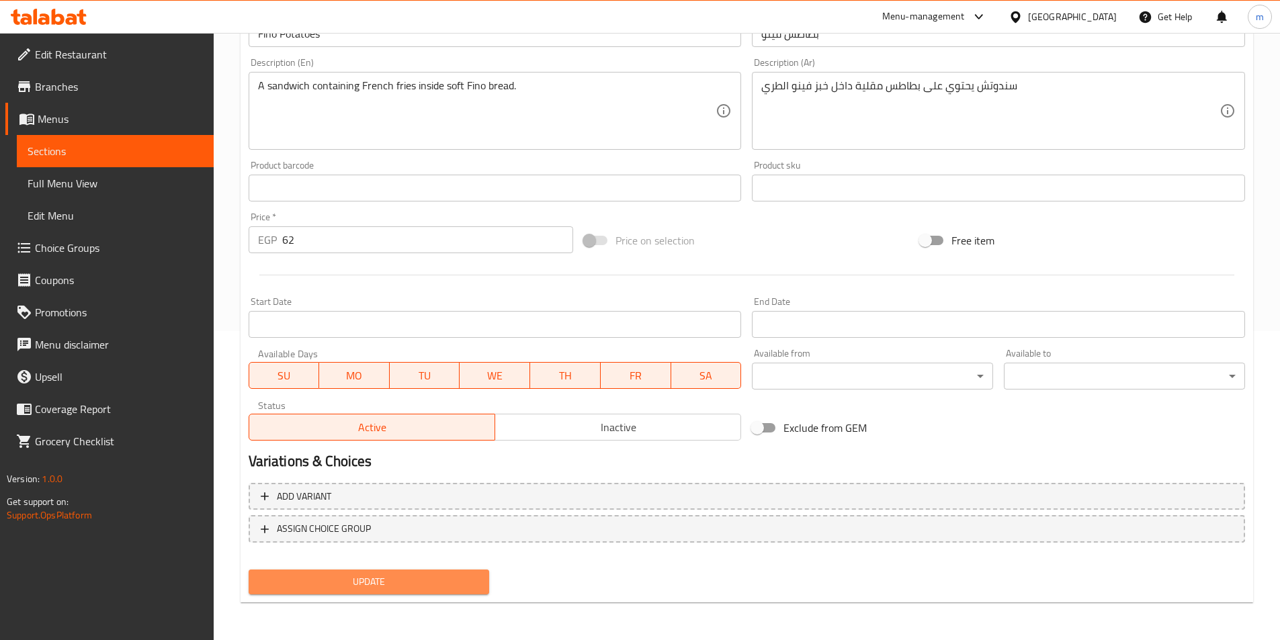
click at [341, 592] on button "Update" at bounding box center [369, 582] width 241 height 25
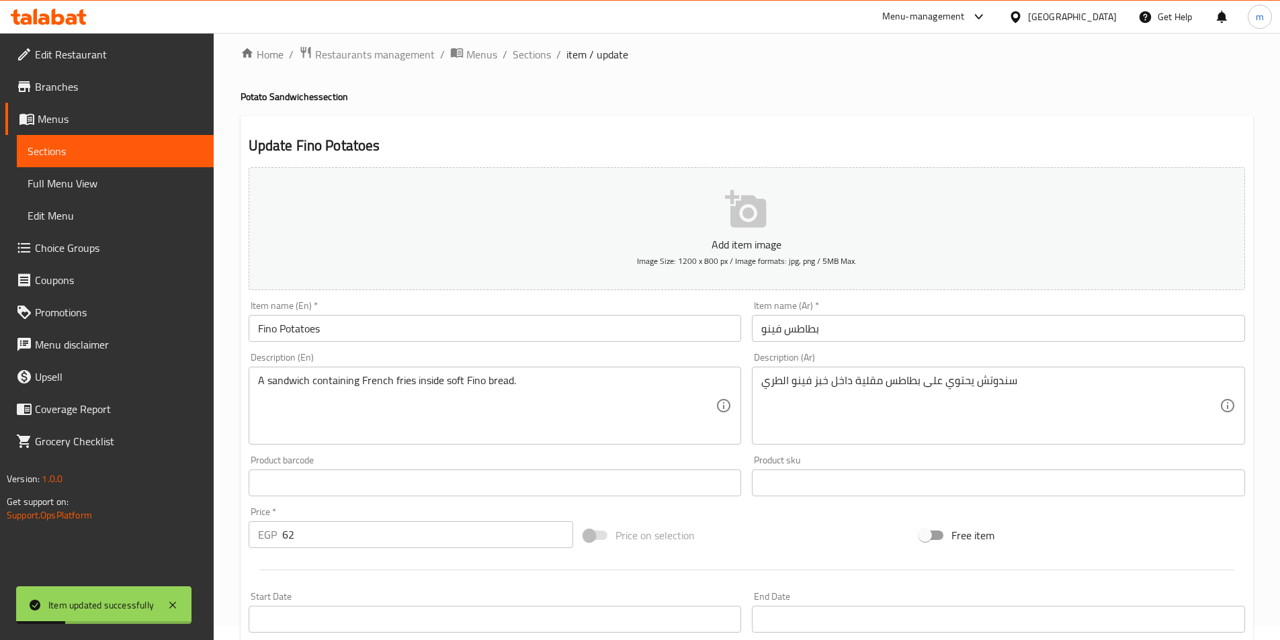
scroll to position [0, 0]
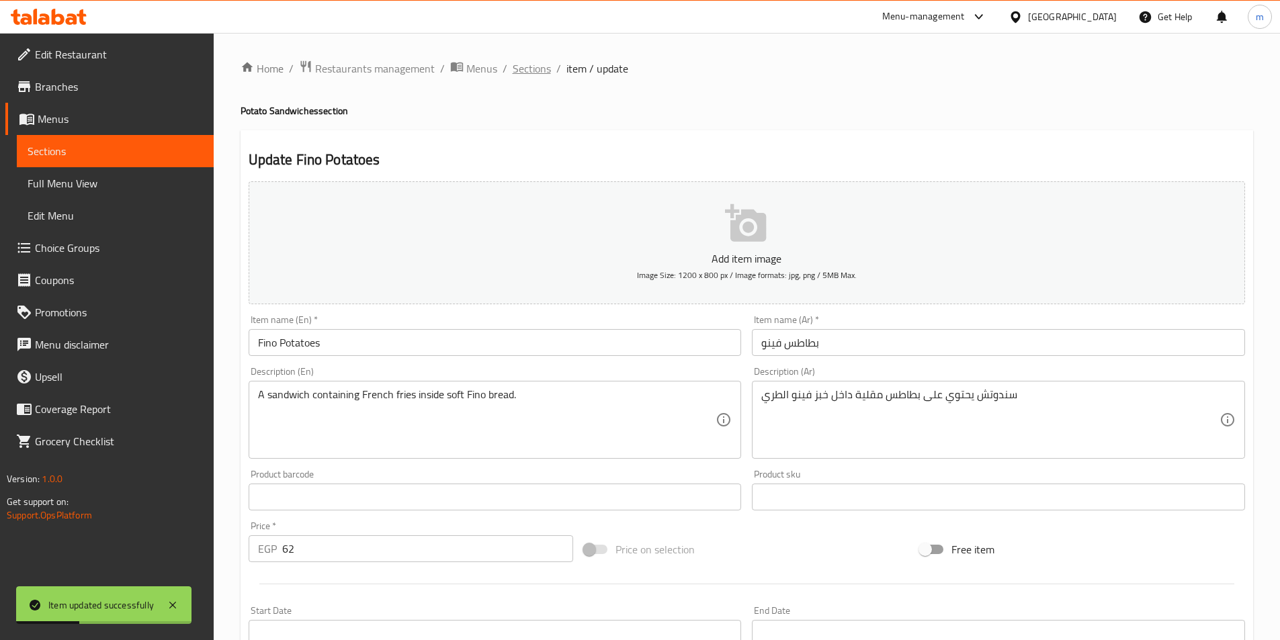
click at [526, 77] on span "Sections" at bounding box center [532, 68] width 38 height 16
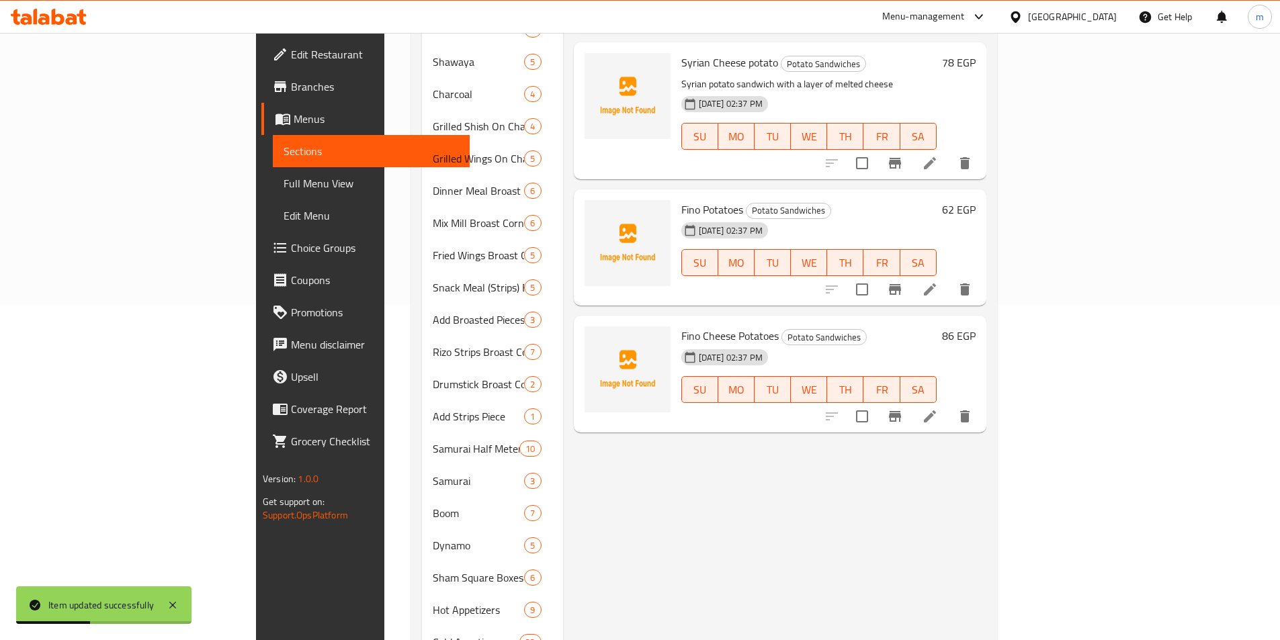
scroll to position [336, 0]
click at [938, 408] on icon at bounding box center [930, 416] width 16 height 16
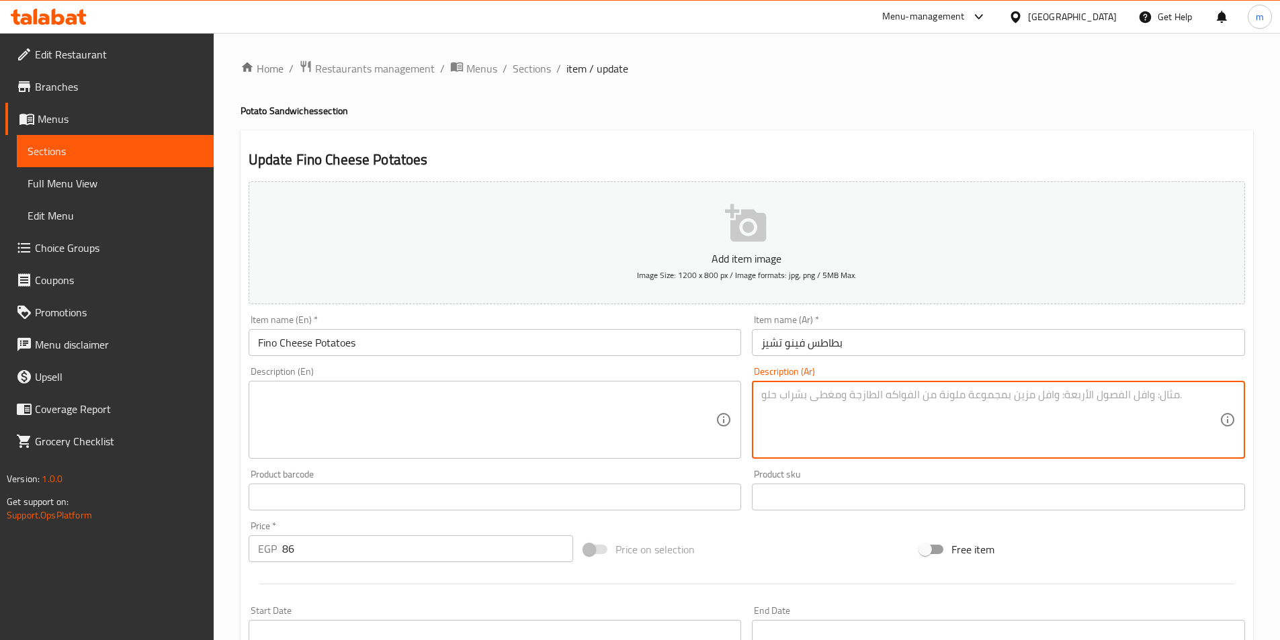
click at [892, 434] on textarea at bounding box center [990, 420] width 458 height 64
paste textarea "سندوتش بطاطس فينو مضاف إليه طبقة من الجبن المذاب."
type textarea "سندوتش بطاطس فينو مضاف إليه طبقة من الجبن المذاب."
click at [529, 415] on textarea at bounding box center [487, 420] width 458 height 64
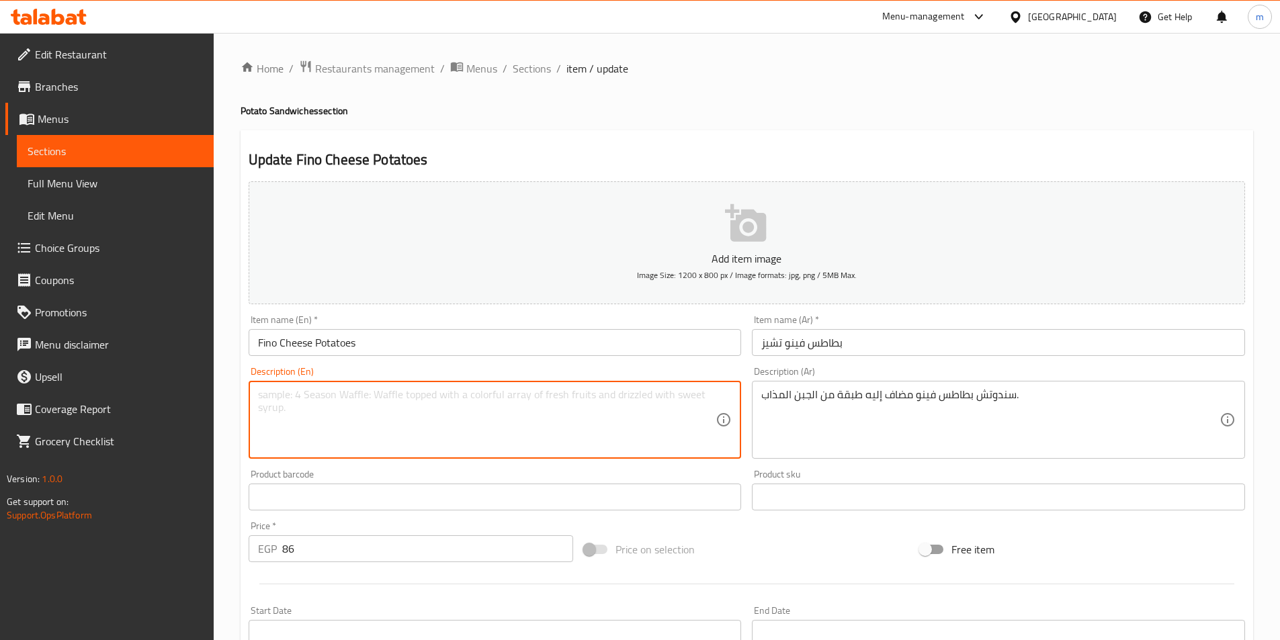
paste textarea "Fino potato sandwich with a layer of melted cheese."
click at [365, 397] on textarea "Fino potato sandwich with a layer of melted cheese." at bounding box center [487, 420] width 458 height 64
click at [401, 405] on textarea "Fino potato sandwich added a layer of melted cheese." at bounding box center [487, 420] width 458 height 64
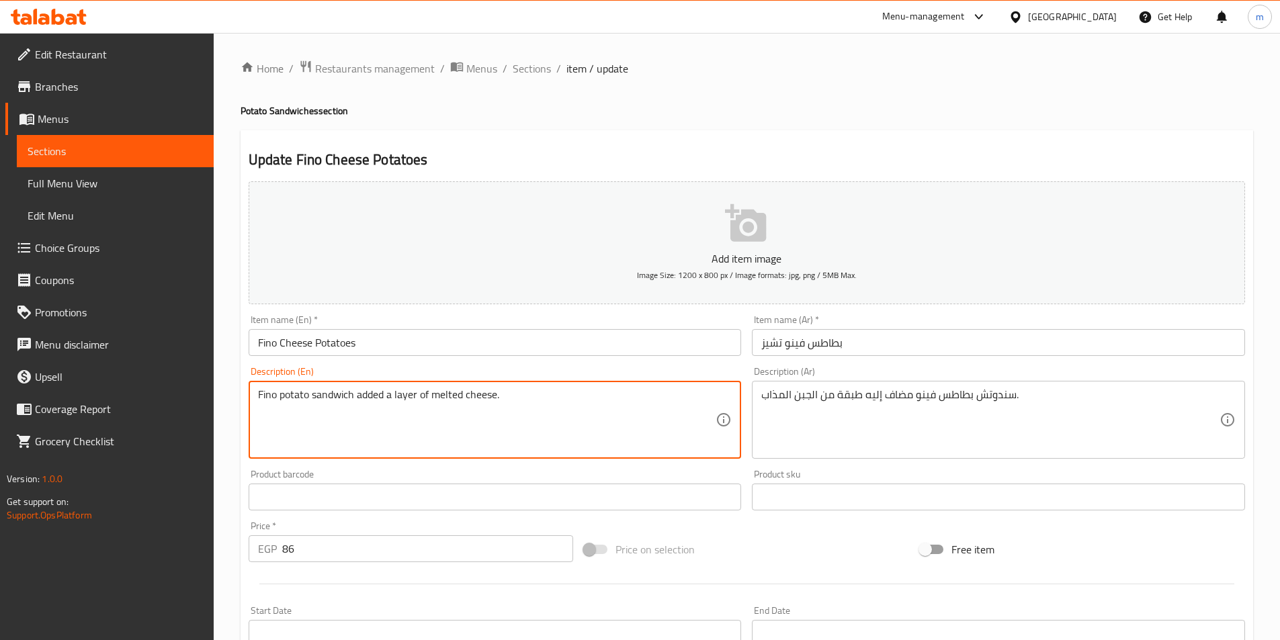
click at [401, 405] on textarea "Fino potato sandwich added a layer of melted cheese." at bounding box center [487, 420] width 458 height 64
type textarea "Fino potato sandwich added a layer of melted cheese."
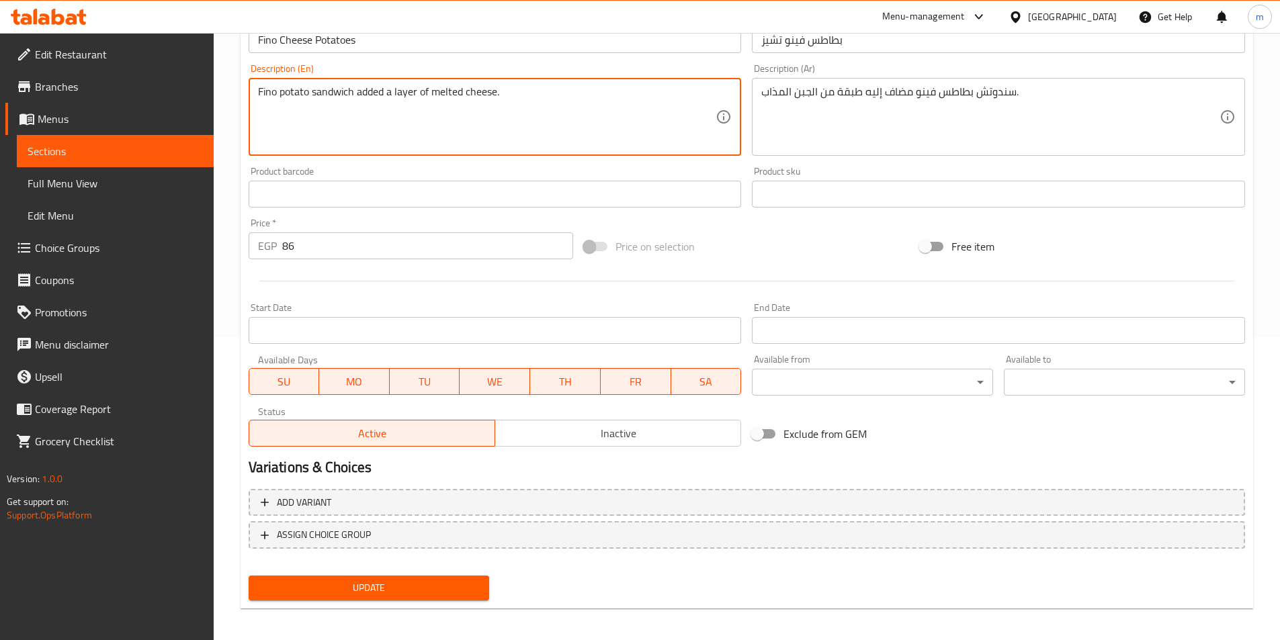
scroll to position [309, 0]
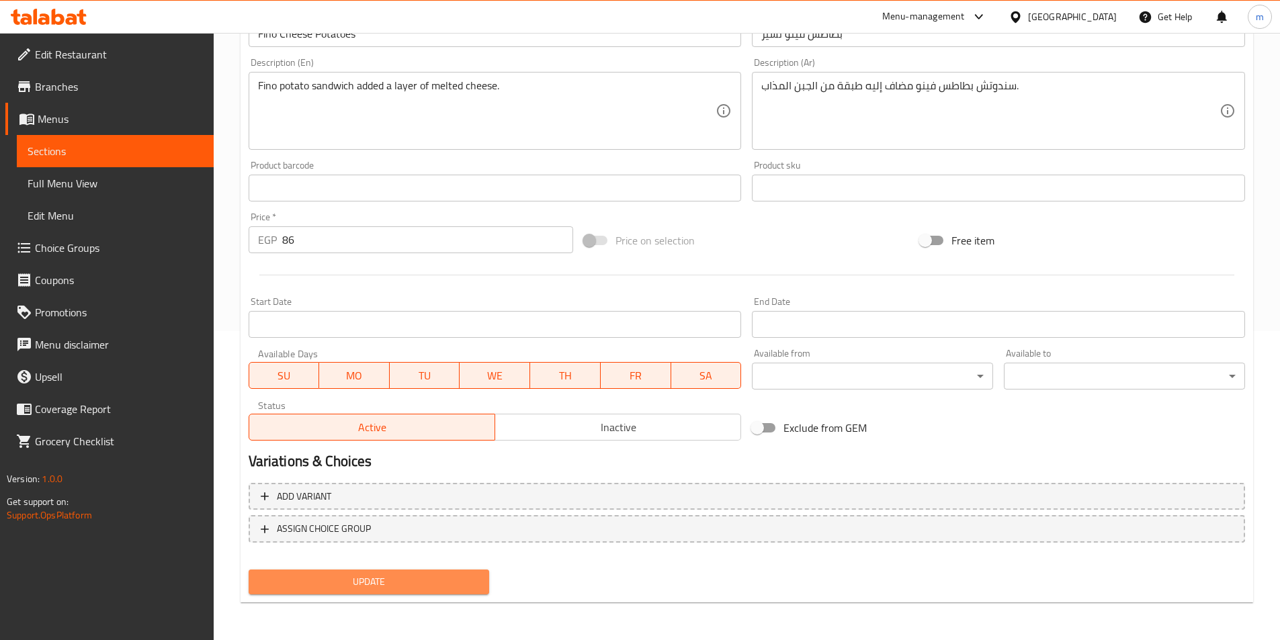
click at [456, 585] on span "Update" at bounding box center [369, 582] width 220 height 17
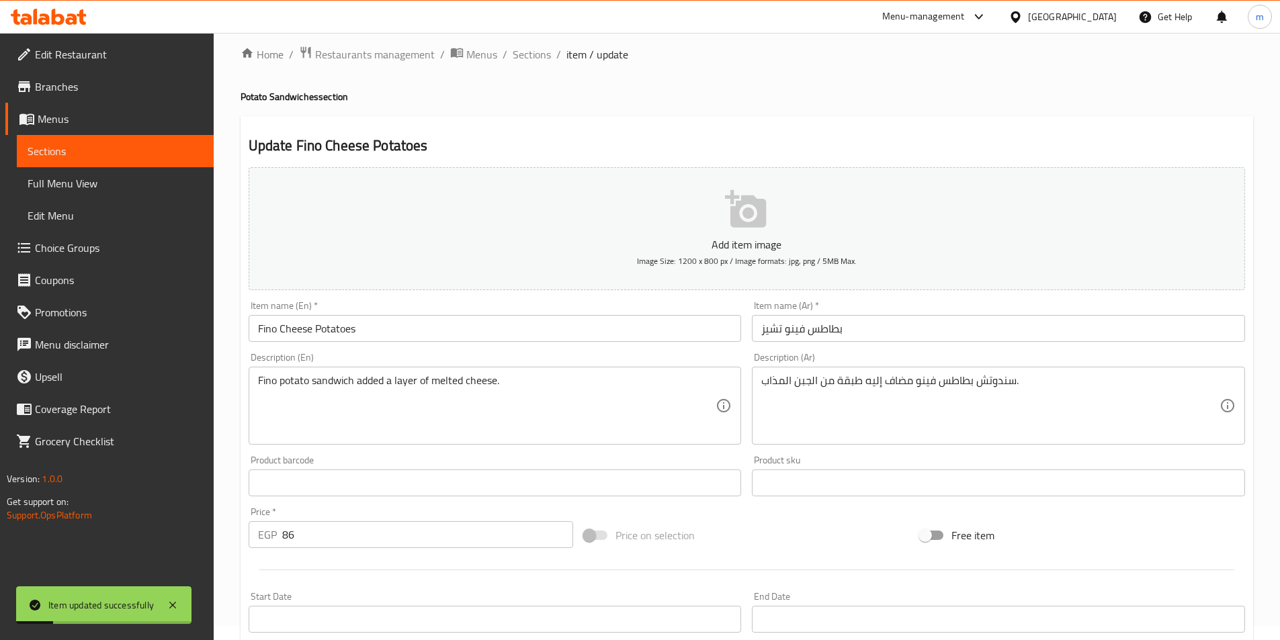
scroll to position [0, 0]
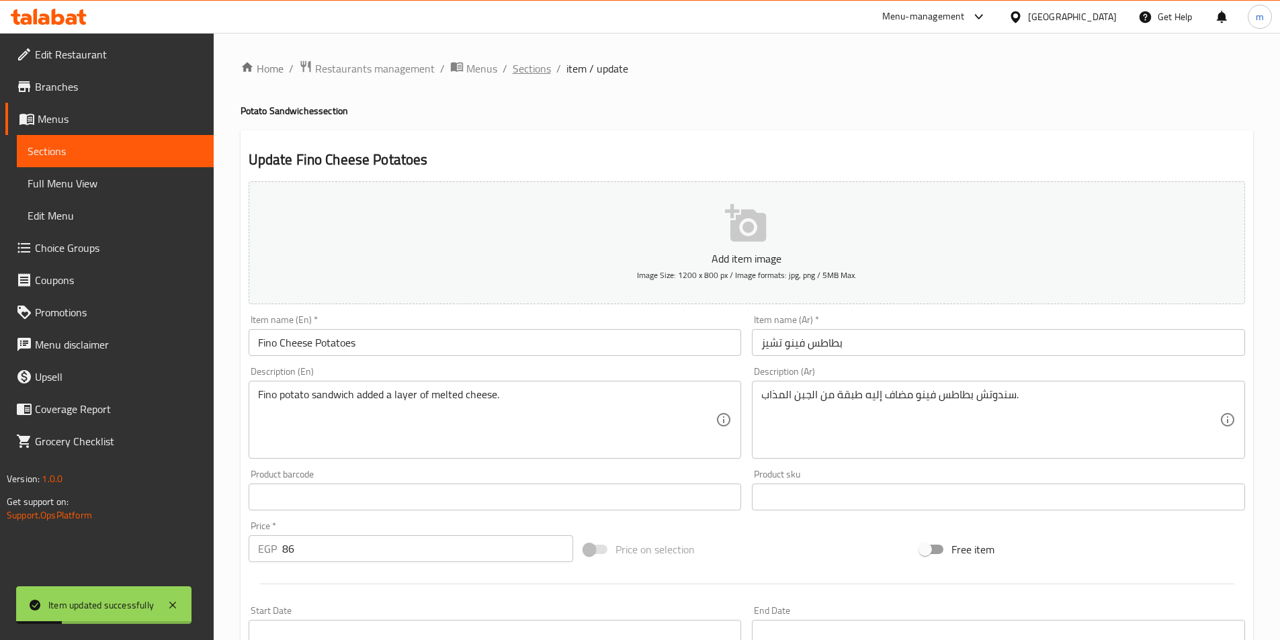
click at [530, 75] on span "Sections" at bounding box center [532, 68] width 38 height 16
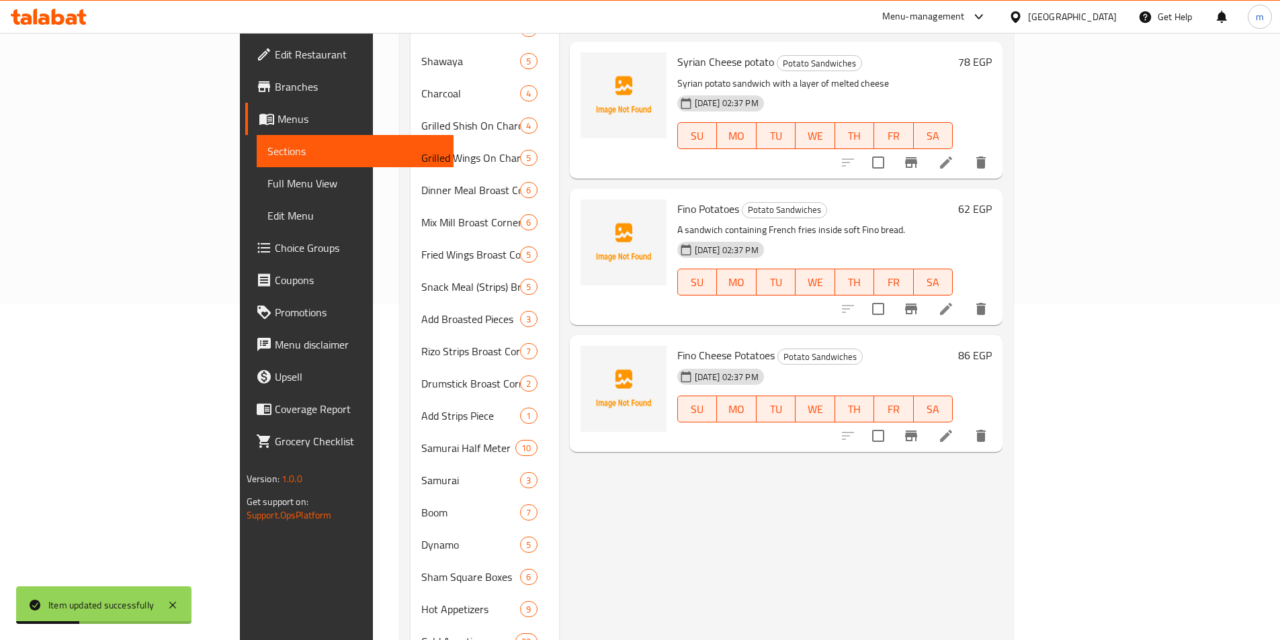
scroll to position [634, 0]
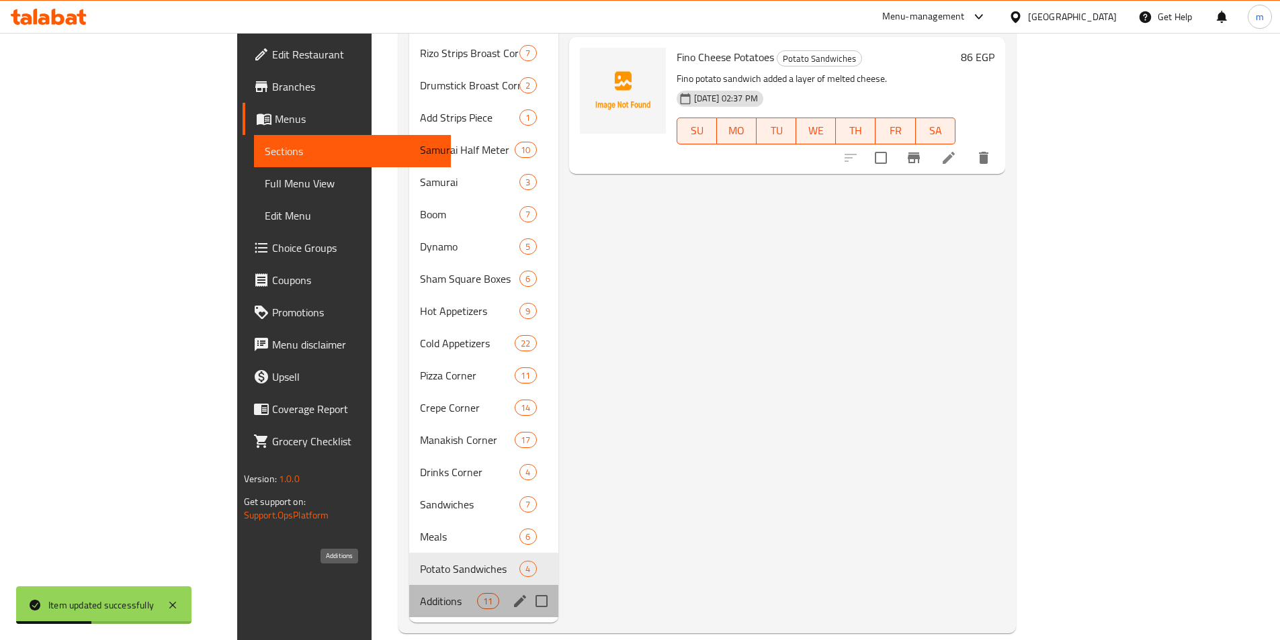
click at [420, 593] on span "Additions" at bounding box center [448, 601] width 57 height 16
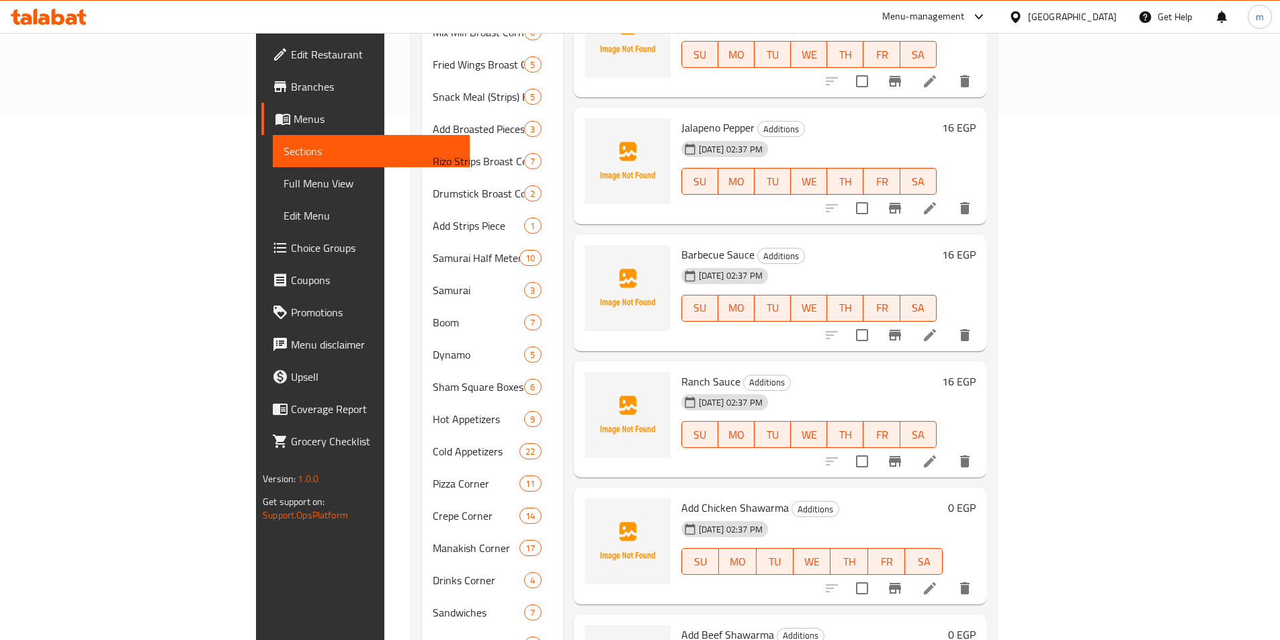
scroll to position [538, 0]
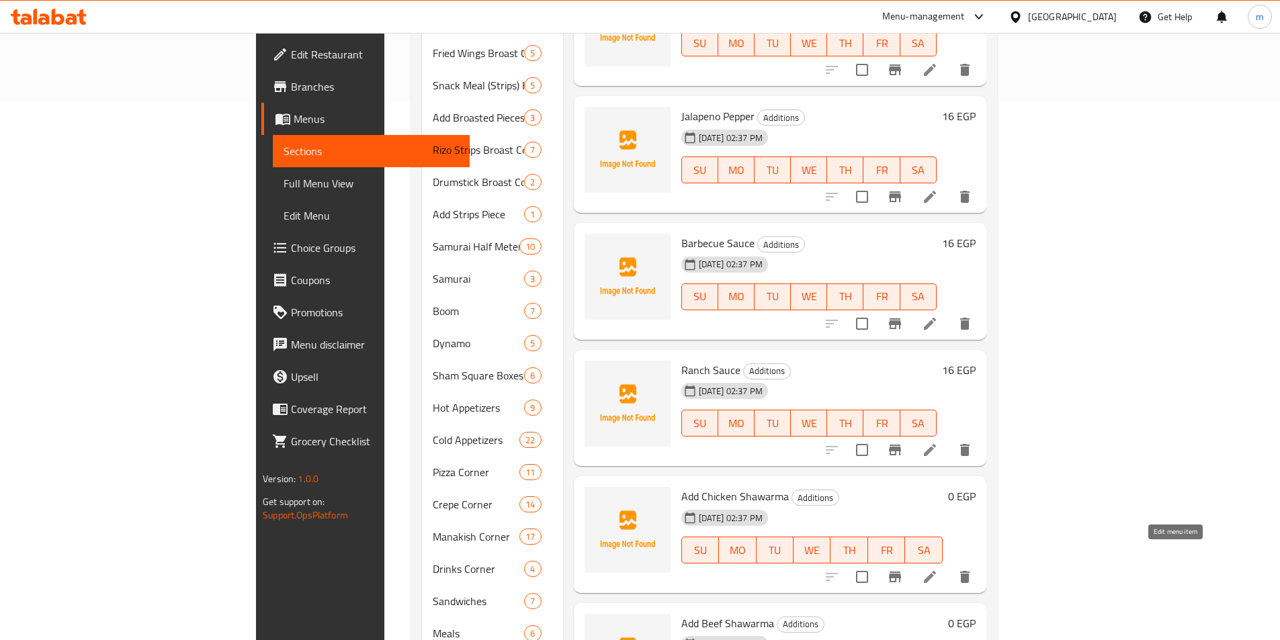
click at [938, 569] on icon at bounding box center [930, 577] width 16 height 16
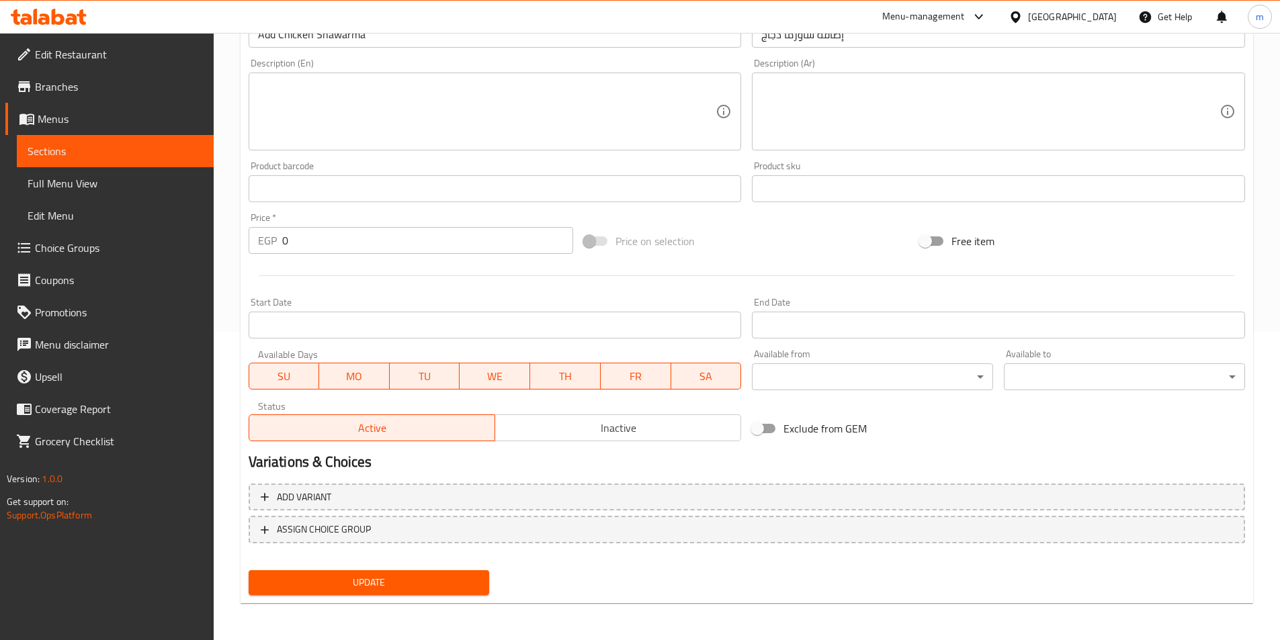
scroll to position [309, 0]
click at [503, 504] on span "Add variant" at bounding box center [747, 497] width 972 height 17
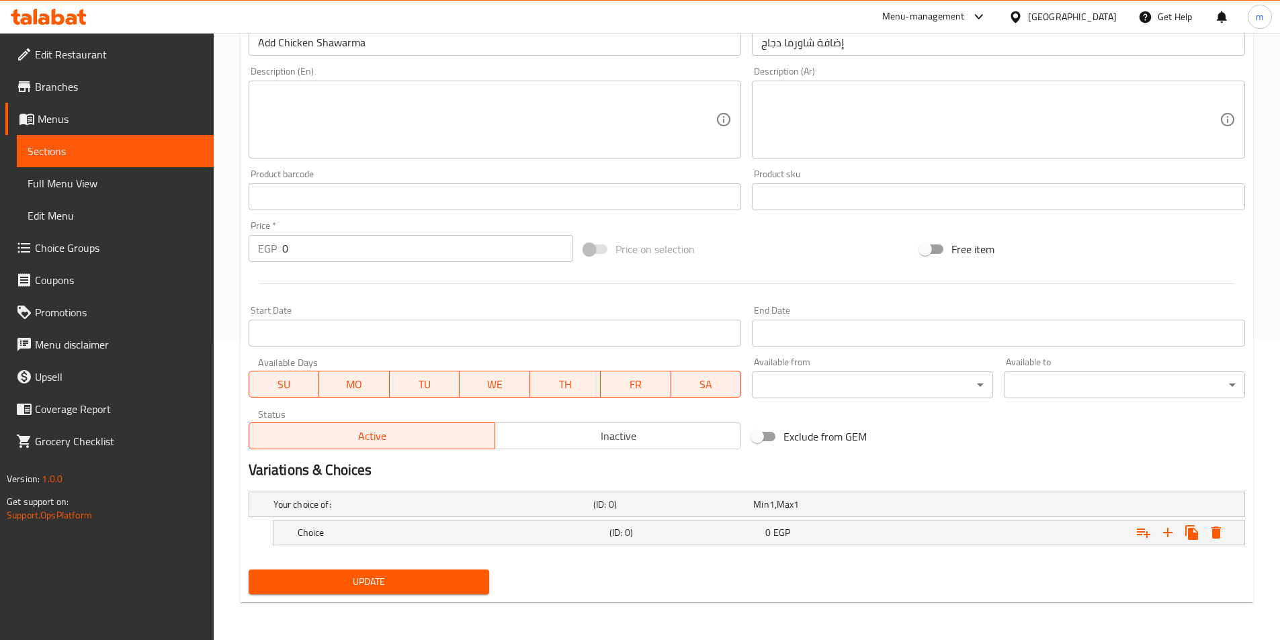
scroll to position [300, 0]
click at [351, 511] on h5 "Choice" at bounding box center [431, 504] width 315 height 13
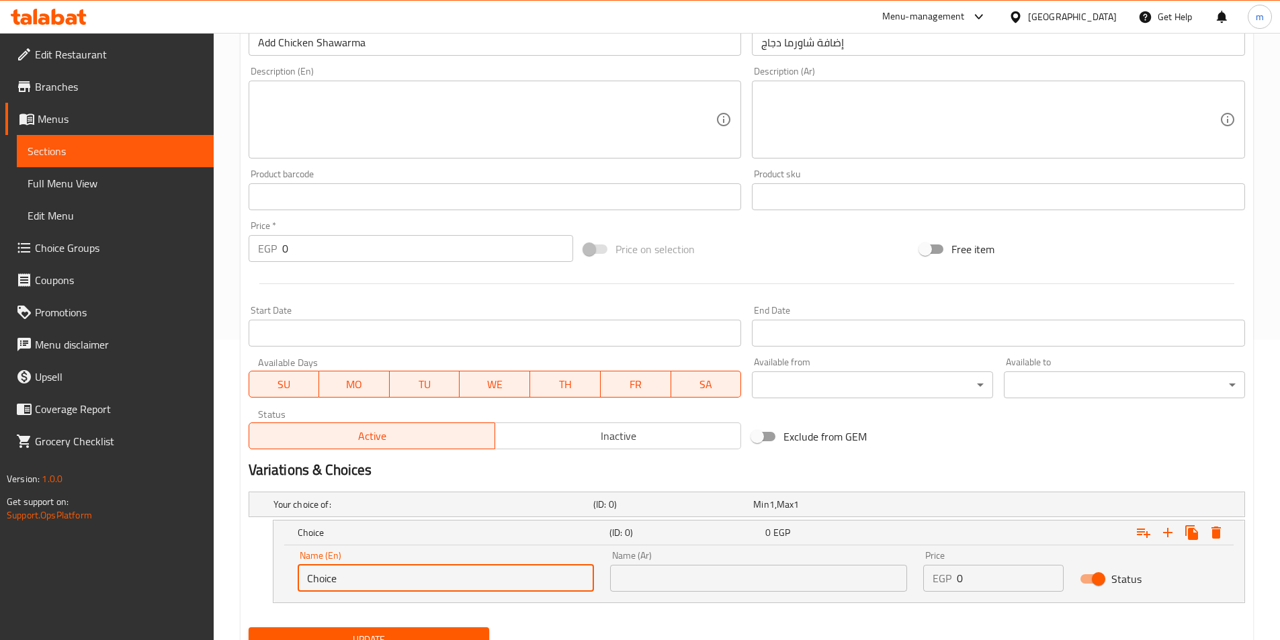
drag, startPoint x: 345, startPoint y: 579, endPoint x: 285, endPoint y: 589, distance: 60.7
click at [285, 589] on div "Name (En) Choice Name (En) Name (Ar) Name (Ar) Price EGP 0 Price Status" at bounding box center [759, 574] width 971 height 57
type input "50 gram"
click at [736, 567] on input "text" at bounding box center [758, 578] width 297 height 27
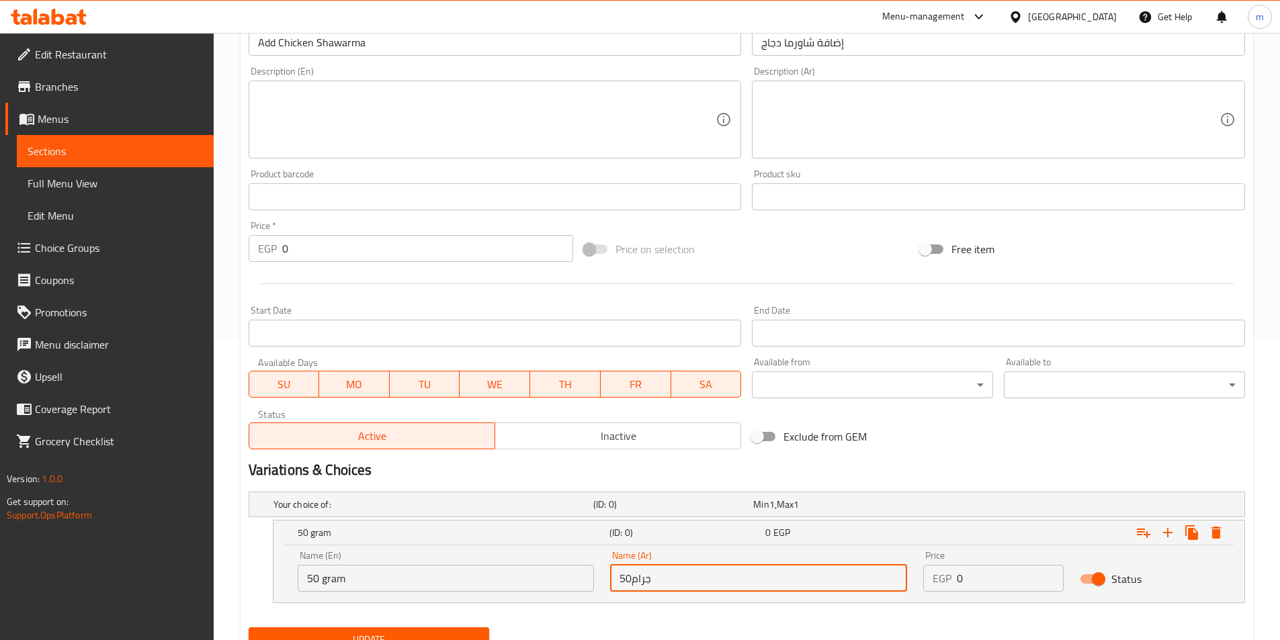
type input "50جرام"
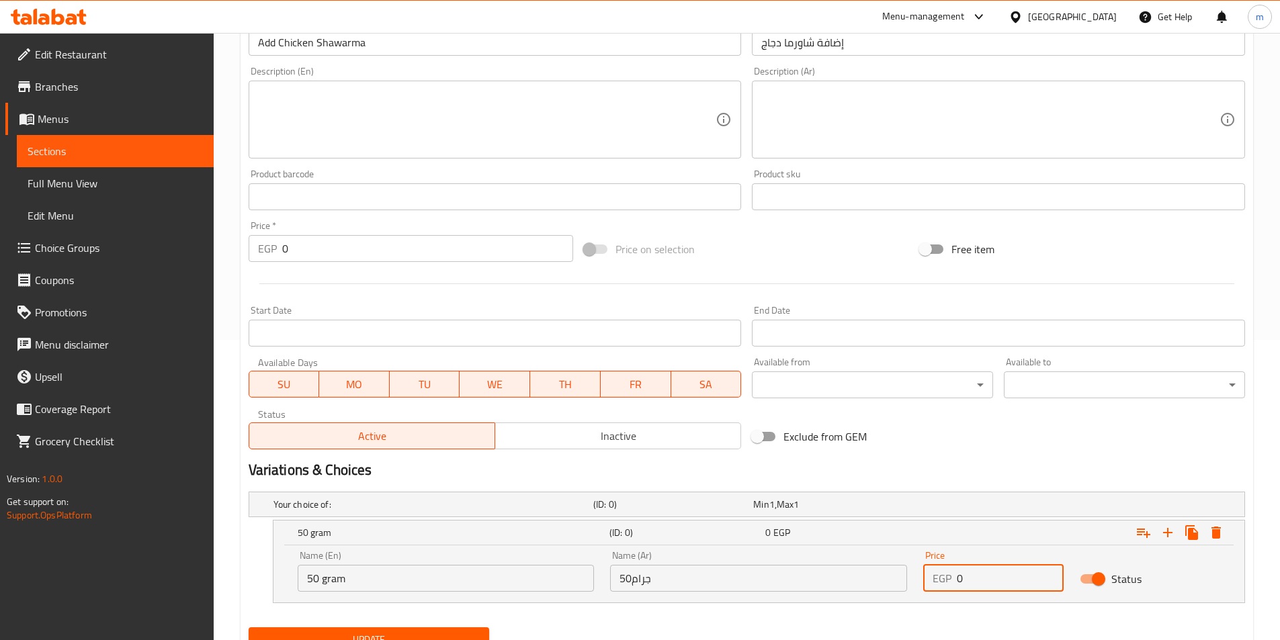
drag, startPoint x: 958, startPoint y: 583, endPoint x: 948, endPoint y: 583, distance: 10.8
click at [948, 583] on div "EGP 0 Price" at bounding box center [993, 578] width 140 height 27
type input "47"
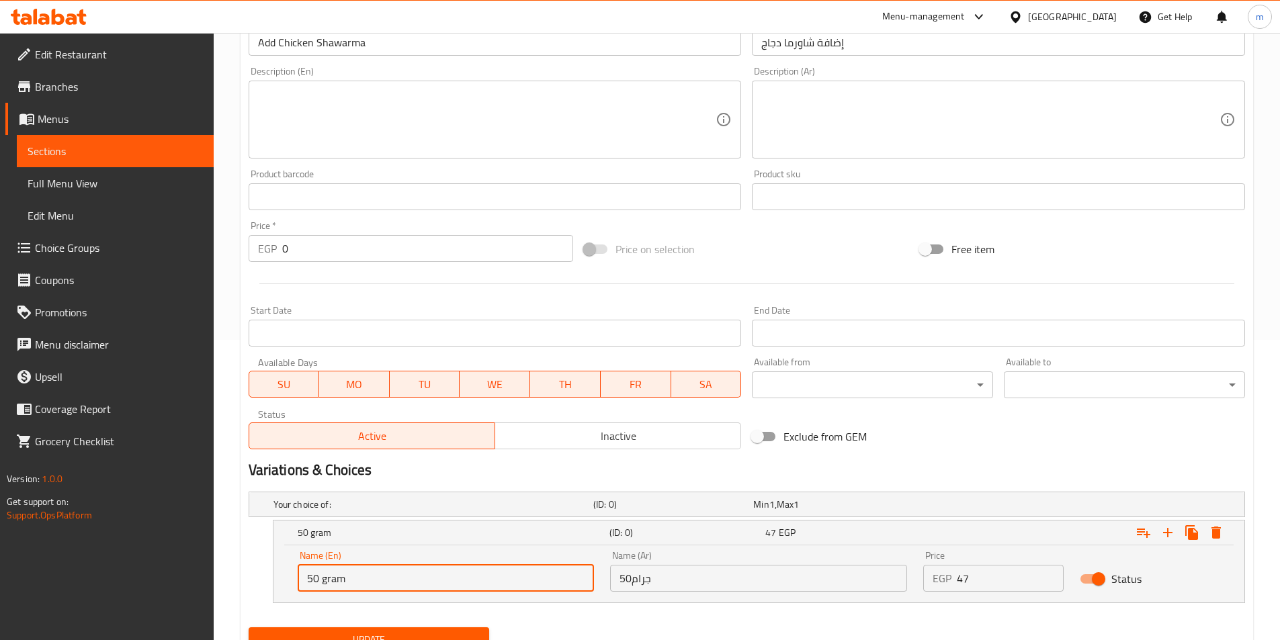
click at [520, 582] on input "50 gram" at bounding box center [446, 578] width 297 height 27
click at [1175, 536] on icon "Expand" at bounding box center [1168, 533] width 16 height 16
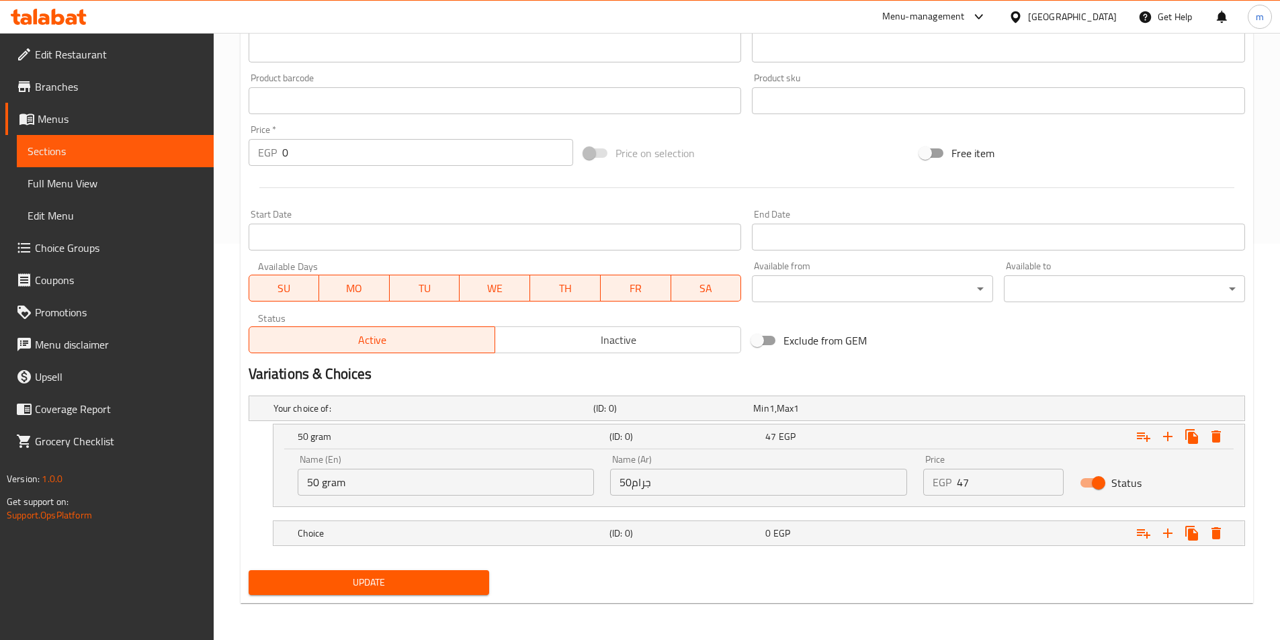
scroll to position [397, 0]
click at [512, 415] on h5 "Choice" at bounding box center [431, 407] width 315 height 13
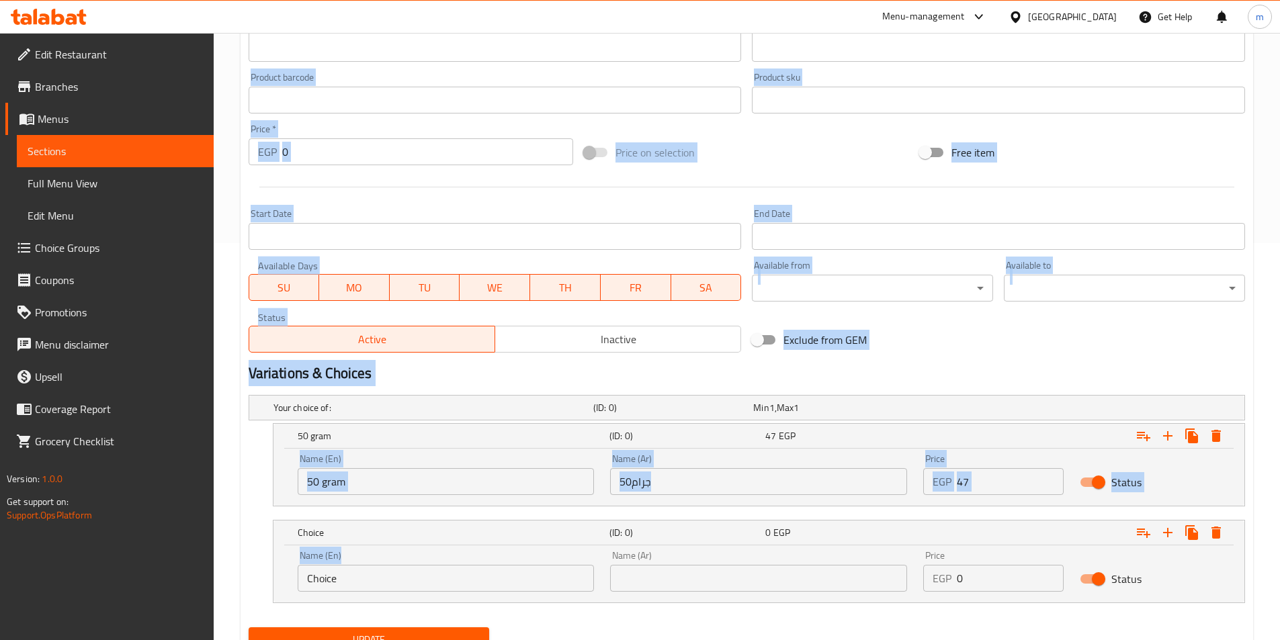
drag, startPoint x: 452, startPoint y: 593, endPoint x: 210, endPoint y: 570, distance: 243.8
click at [210, 570] on div "Edit Restaurant Branches Menus Sections Full Menu View Edit Menu Choice Groups …" at bounding box center [640, 167] width 1280 height 1063
click at [361, 581] on input "Choice" at bounding box center [446, 578] width 297 height 27
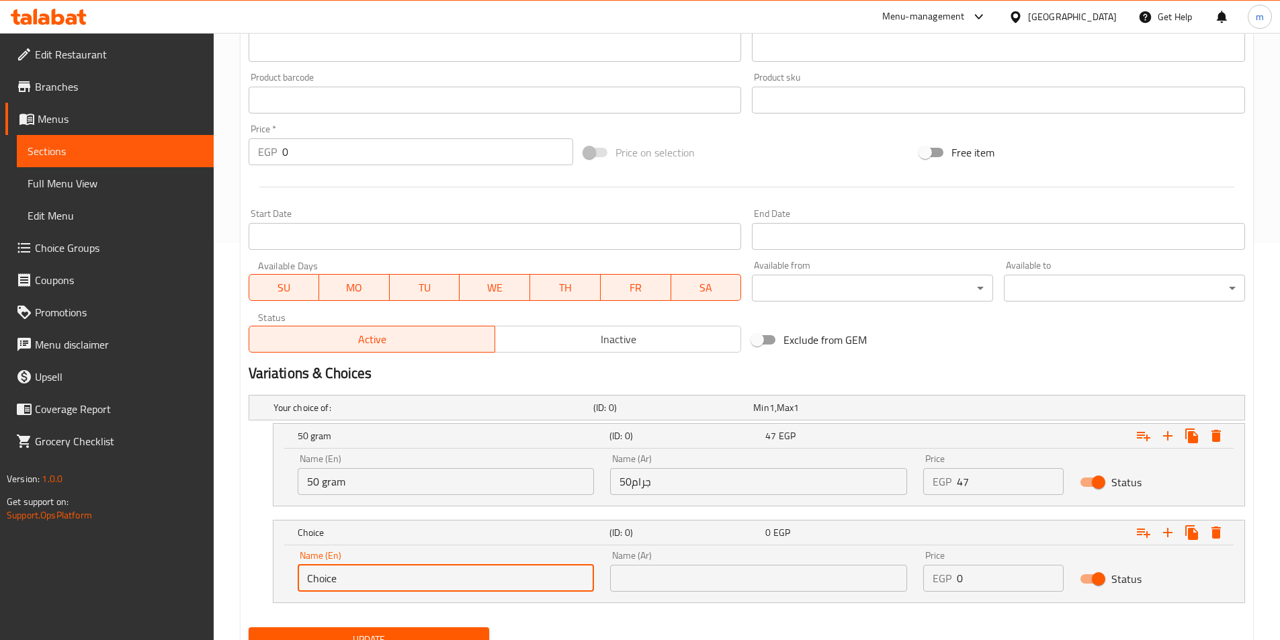
drag, startPoint x: 362, startPoint y: 585, endPoint x: 262, endPoint y: 593, distance: 99.9
click at [262, 593] on div "Choice (ID: 0) 0 EGP Name (En) Choice Name (En) Name (Ar) Name (Ar) Price EGP 0…" at bounding box center [747, 561] width 997 height 83
paste input "gram"
click at [328, 579] on input "100gram" at bounding box center [446, 578] width 297 height 27
click at [325, 586] on input "100gram" at bounding box center [446, 578] width 297 height 27
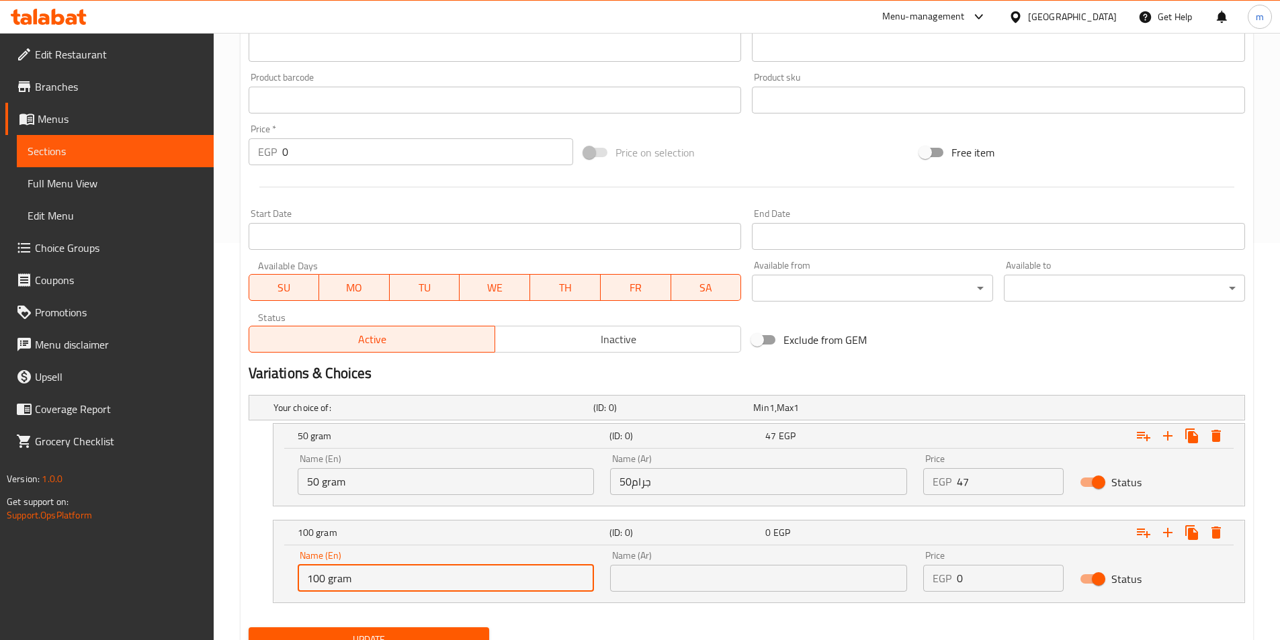
type input "100 gram"
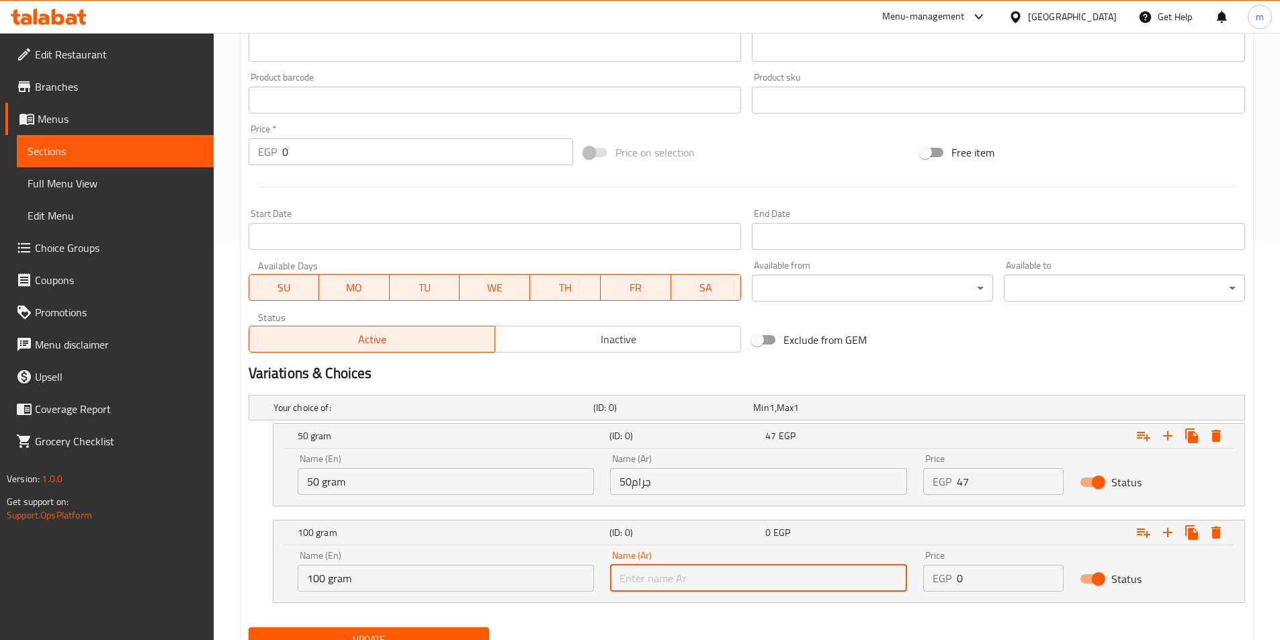
click at [643, 590] on input "text" at bounding box center [758, 578] width 297 height 27
type input "100 جرام"
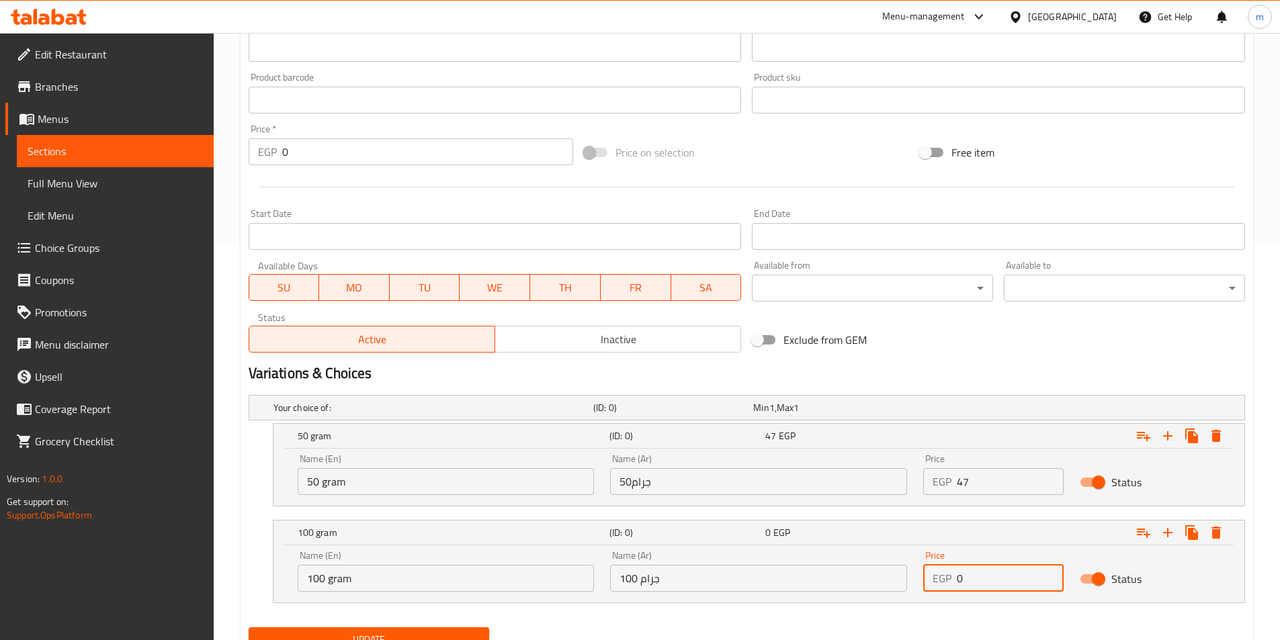
drag, startPoint x: 979, startPoint y: 578, endPoint x: 940, endPoint y: 588, distance: 40.9
click at [940, 588] on div "EGP 0 Price" at bounding box center [993, 578] width 140 height 27
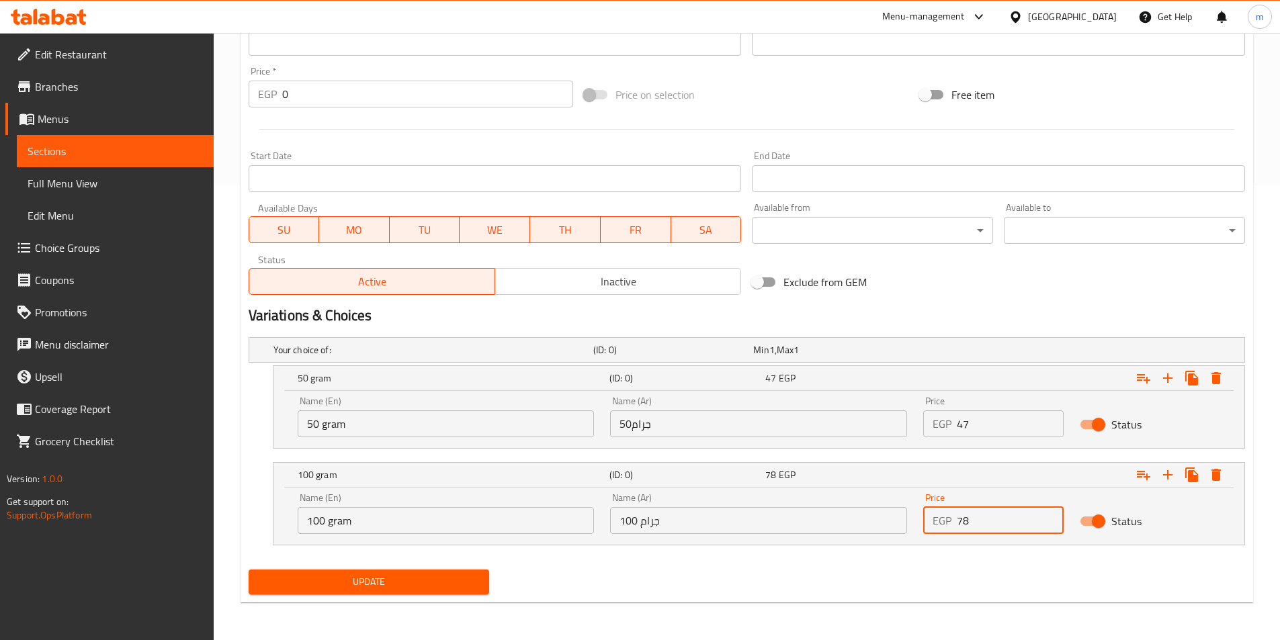
type input "78"
click at [440, 582] on span "Update" at bounding box center [369, 582] width 220 height 17
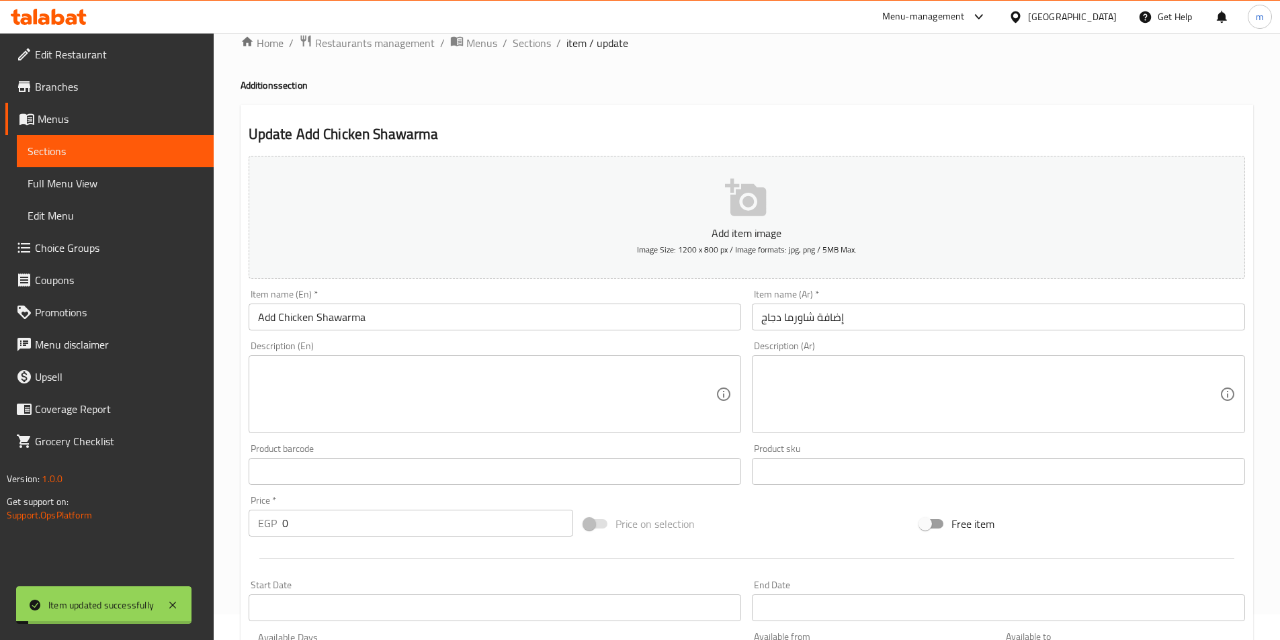
scroll to position [0, 0]
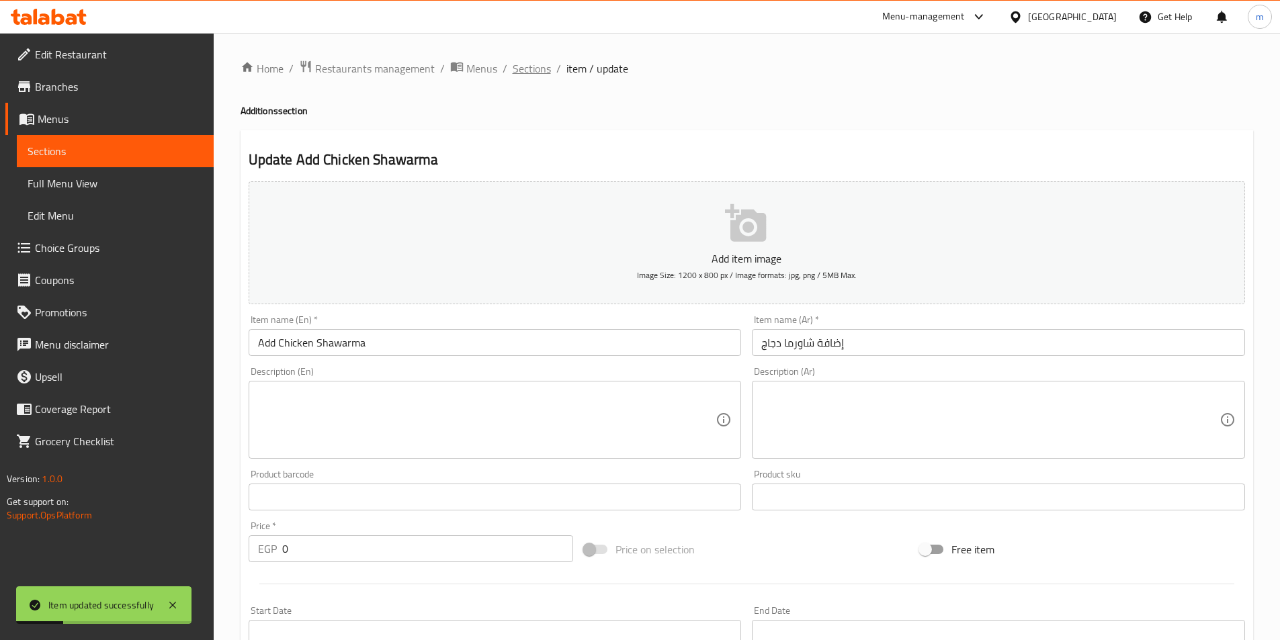
click at [543, 69] on span "Sections" at bounding box center [532, 68] width 38 height 16
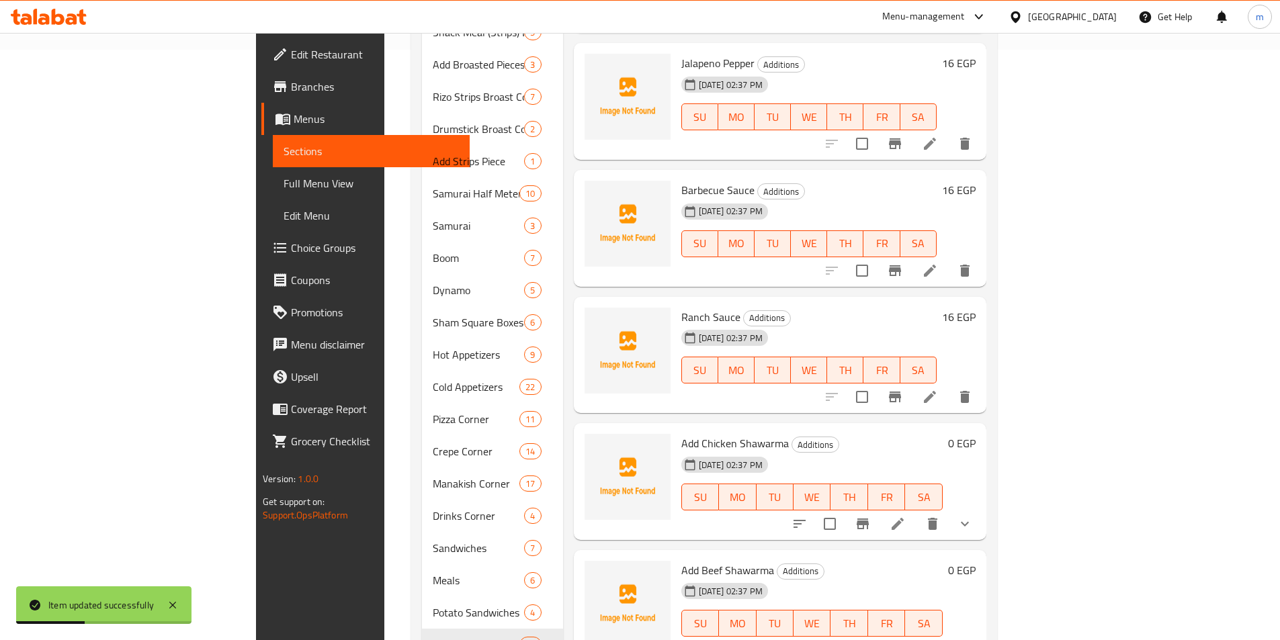
scroll to position [634, 0]
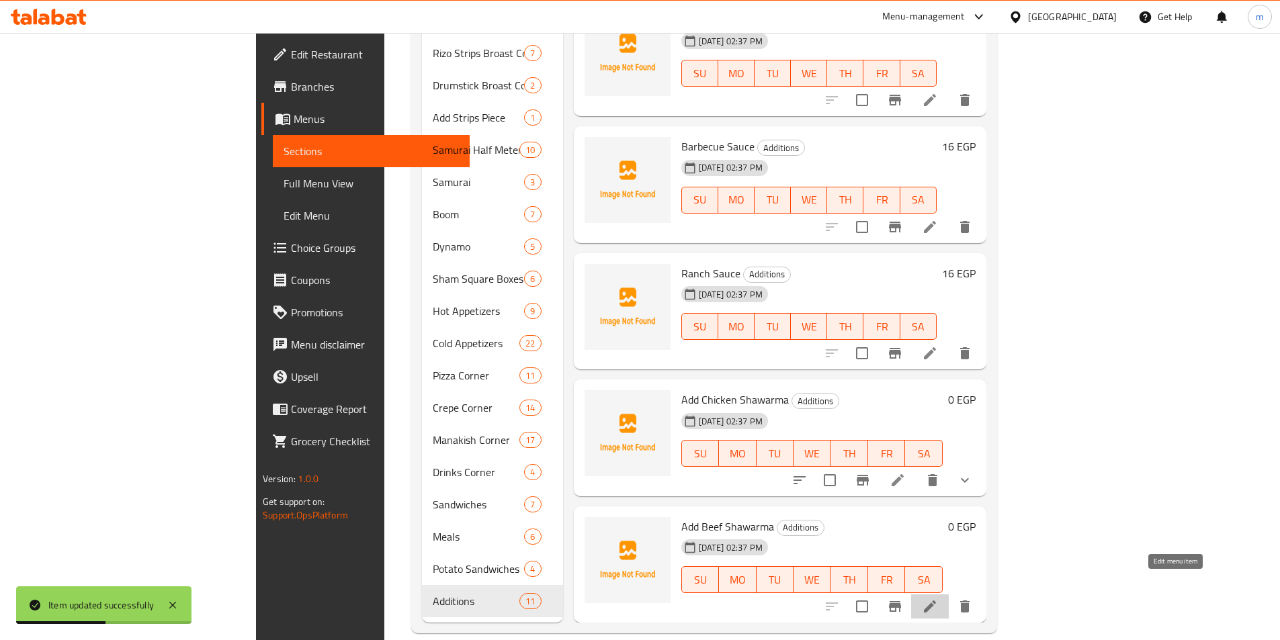
click at [938, 599] on icon at bounding box center [930, 607] width 16 height 16
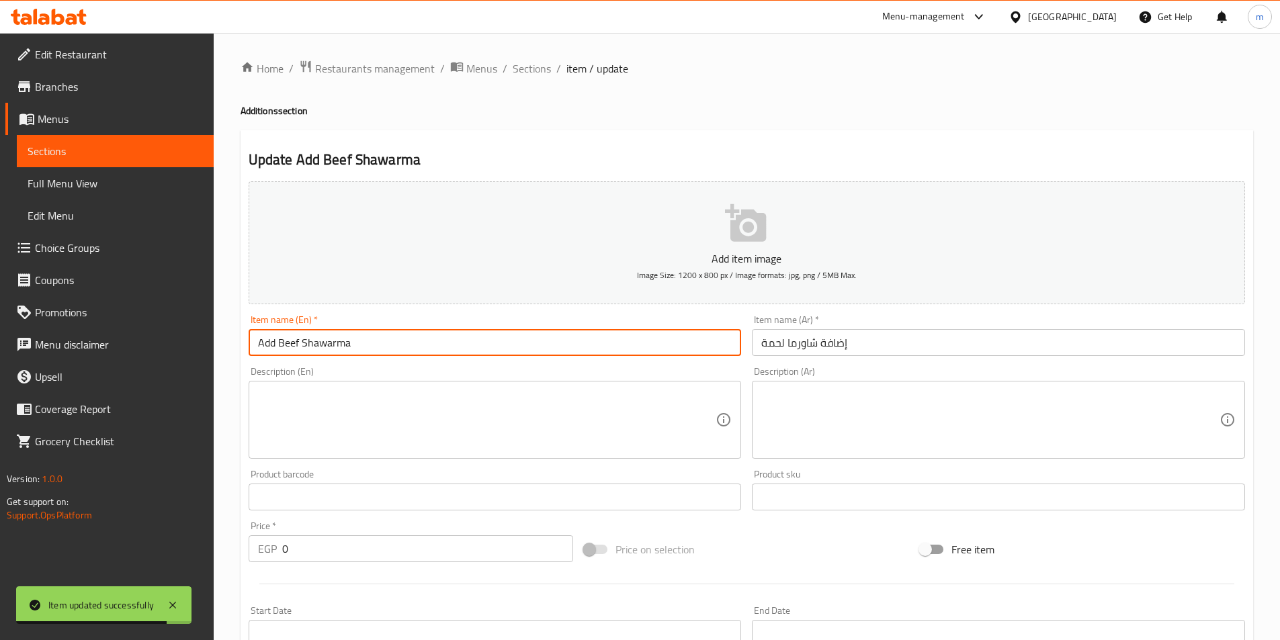
click at [293, 347] on input "Add Beef Shawarma" at bounding box center [495, 342] width 493 height 27
click at [293, 347] on input "Add meatShawarma" at bounding box center [495, 342] width 493 height 27
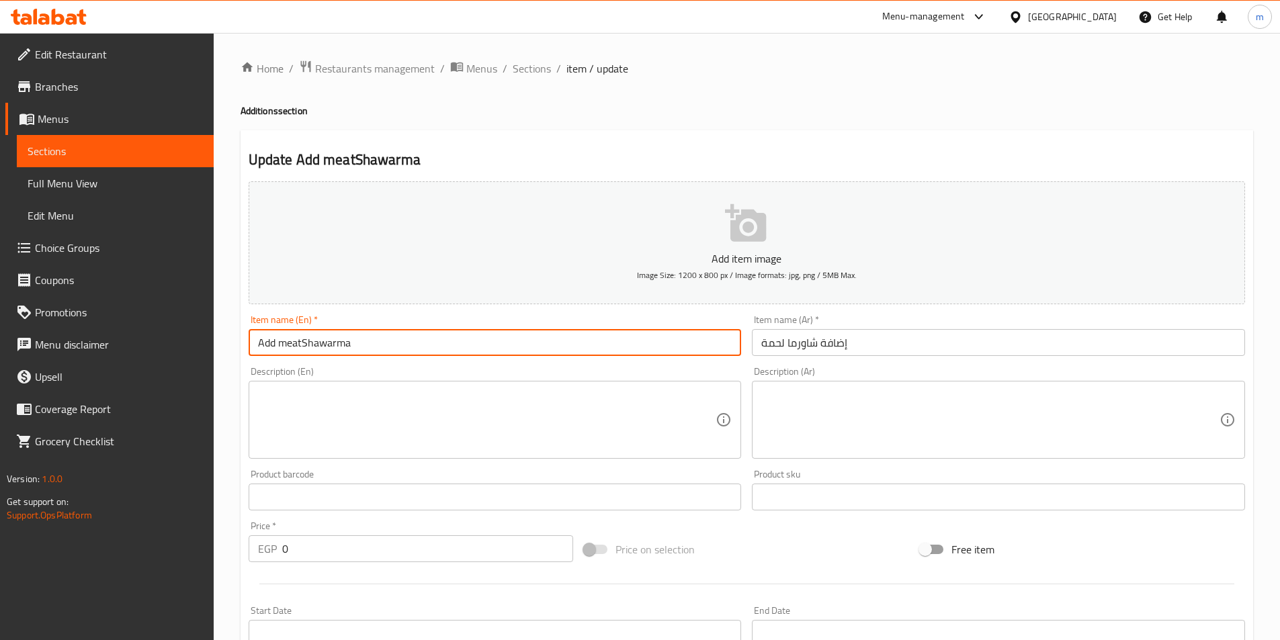
drag, startPoint x: 293, startPoint y: 347, endPoint x: 304, endPoint y: 347, distance: 11.4
click at [304, 347] on input "Add meatShawarma" at bounding box center [495, 342] width 493 height 27
click at [294, 345] on input "Add meatShawarma" at bounding box center [495, 342] width 493 height 27
click at [302, 347] on input "Add meatShawarma" at bounding box center [495, 342] width 493 height 27
click at [301, 346] on input "Add meat Shawarma" at bounding box center [495, 342] width 493 height 27
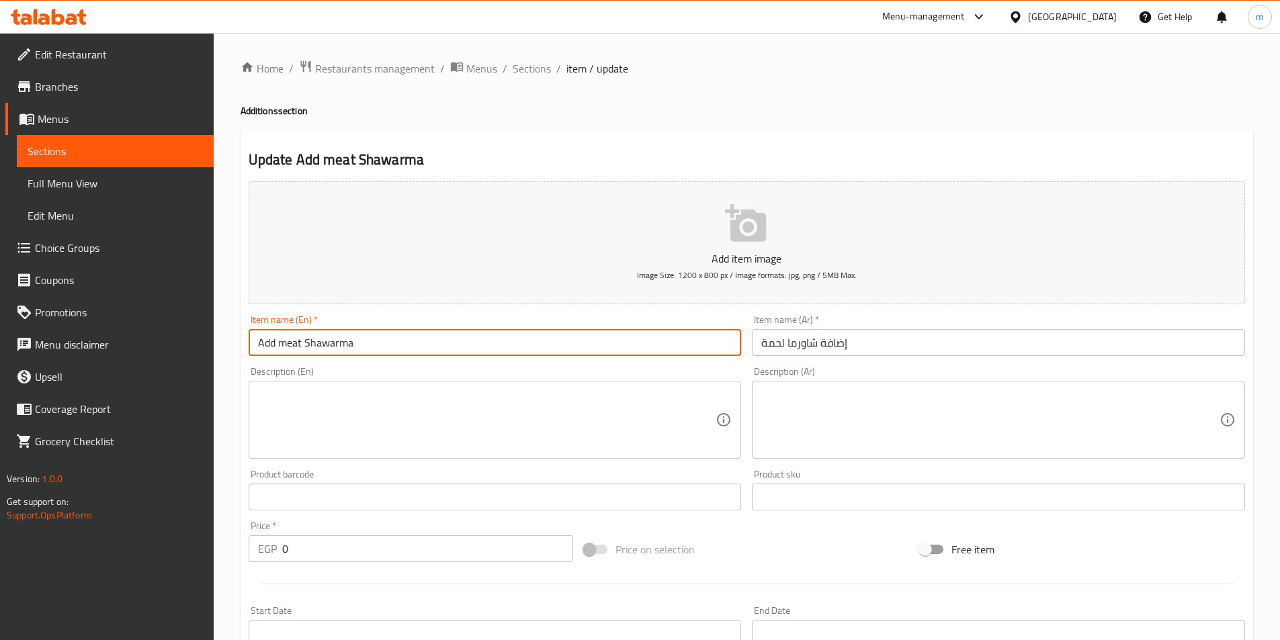
click at [301, 346] on input "Add meat Shawarma" at bounding box center [495, 342] width 493 height 27
type input "Add Meat Shawarma"
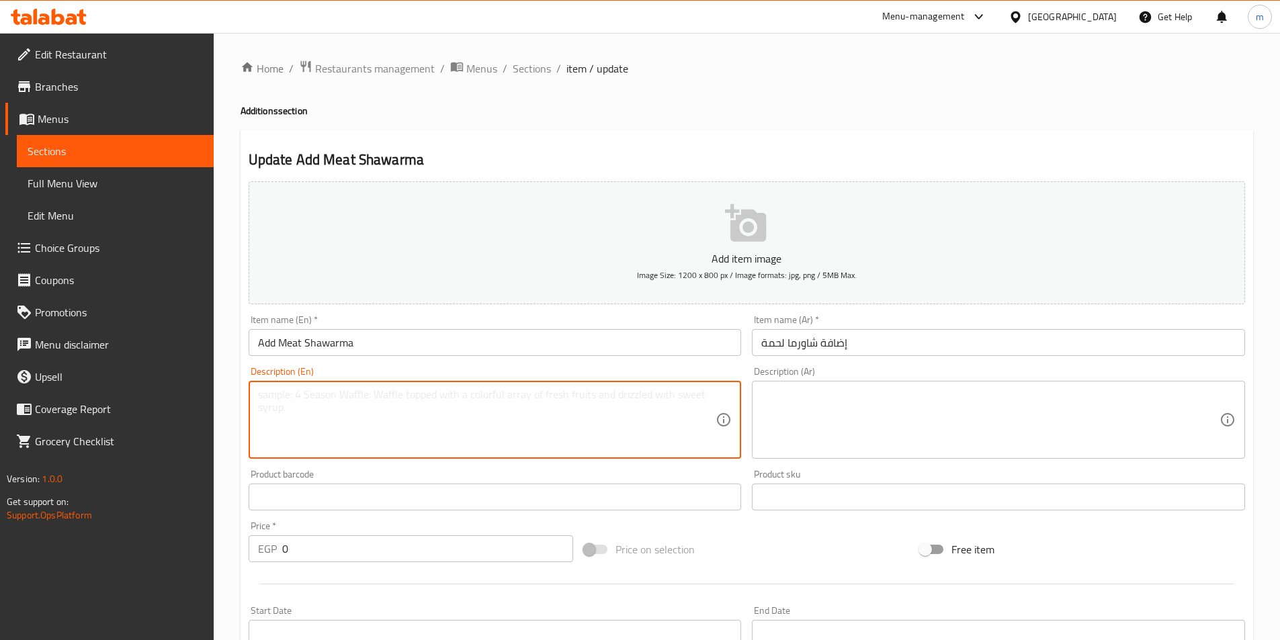
click at [337, 395] on textarea at bounding box center [487, 420] width 458 height 64
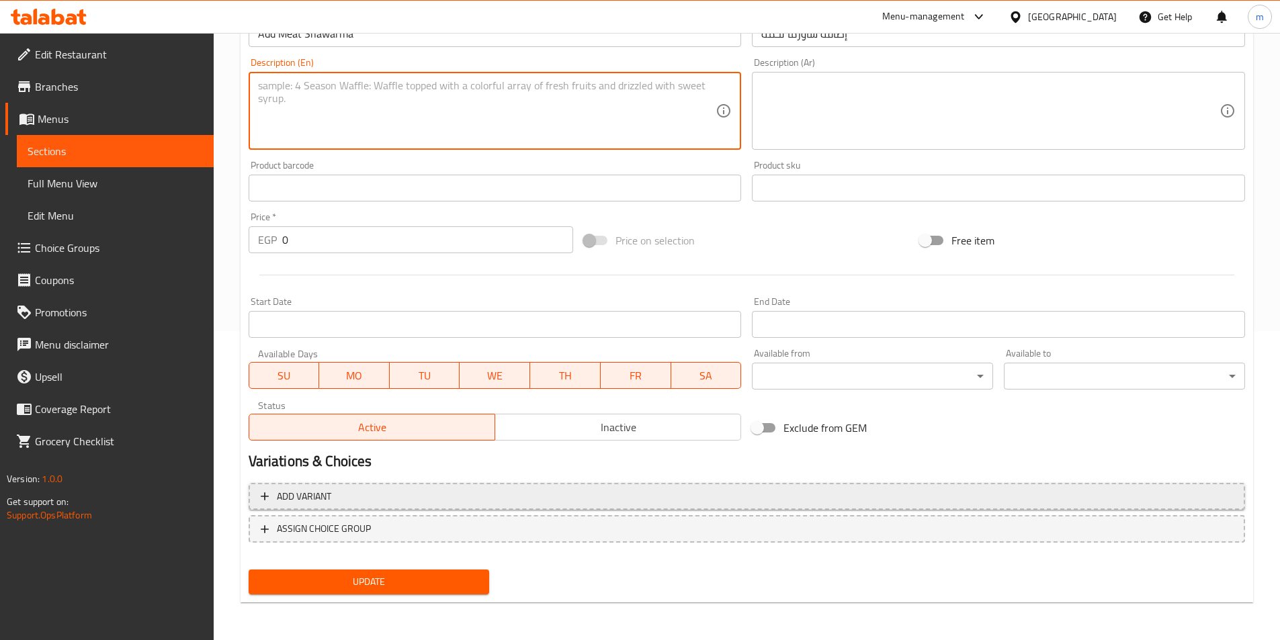
click at [620, 498] on span "Add variant" at bounding box center [747, 497] width 972 height 17
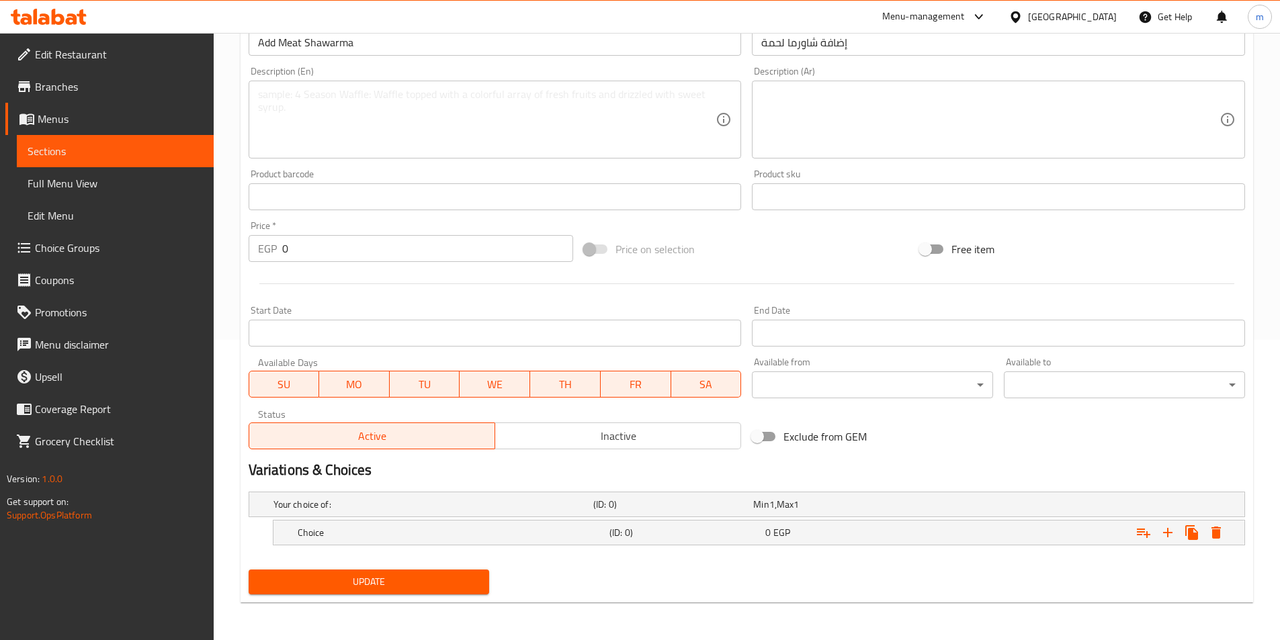
scroll to position [300, 0]
click at [529, 511] on h5 "Choice" at bounding box center [431, 504] width 315 height 13
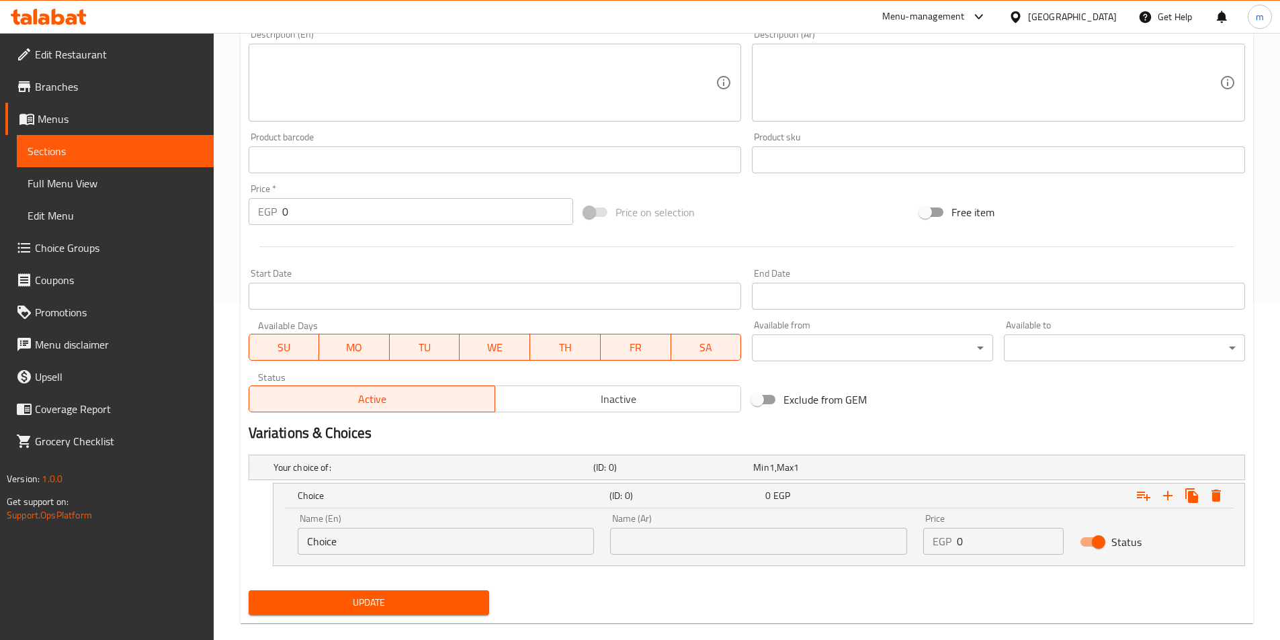
scroll to position [358, 0]
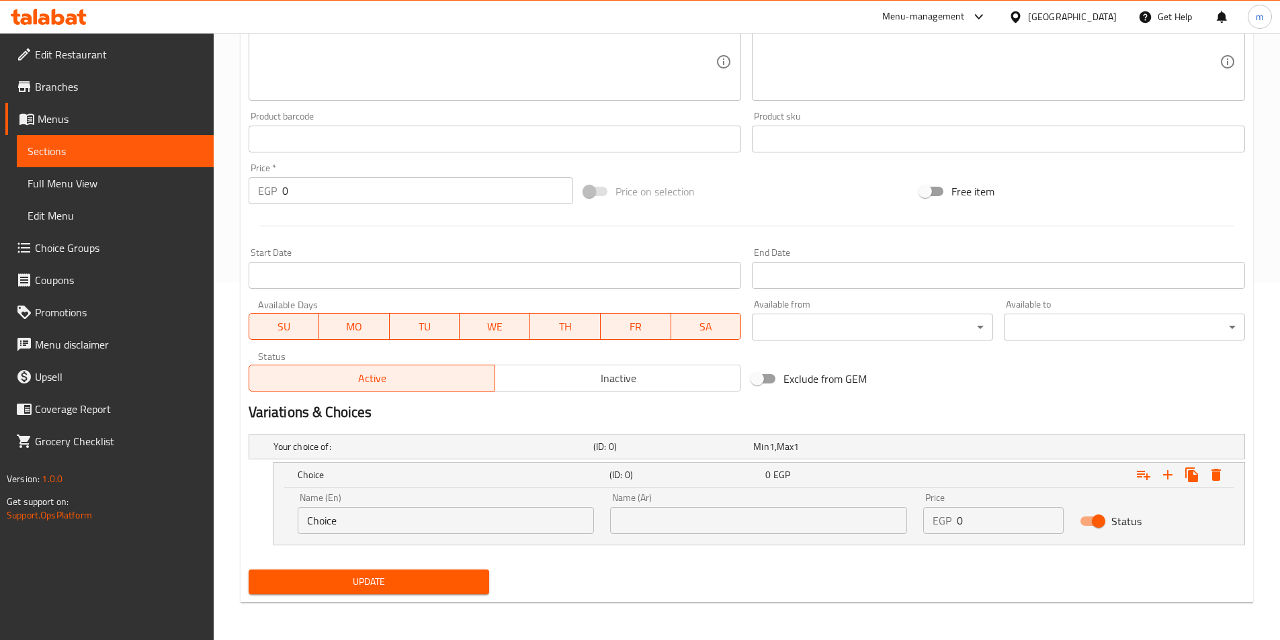
click at [428, 526] on input "Choice" at bounding box center [446, 520] width 297 height 27
type input "50 gram"
click at [711, 517] on input "text" at bounding box center [758, 520] width 297 height 27
type input "50جرام"
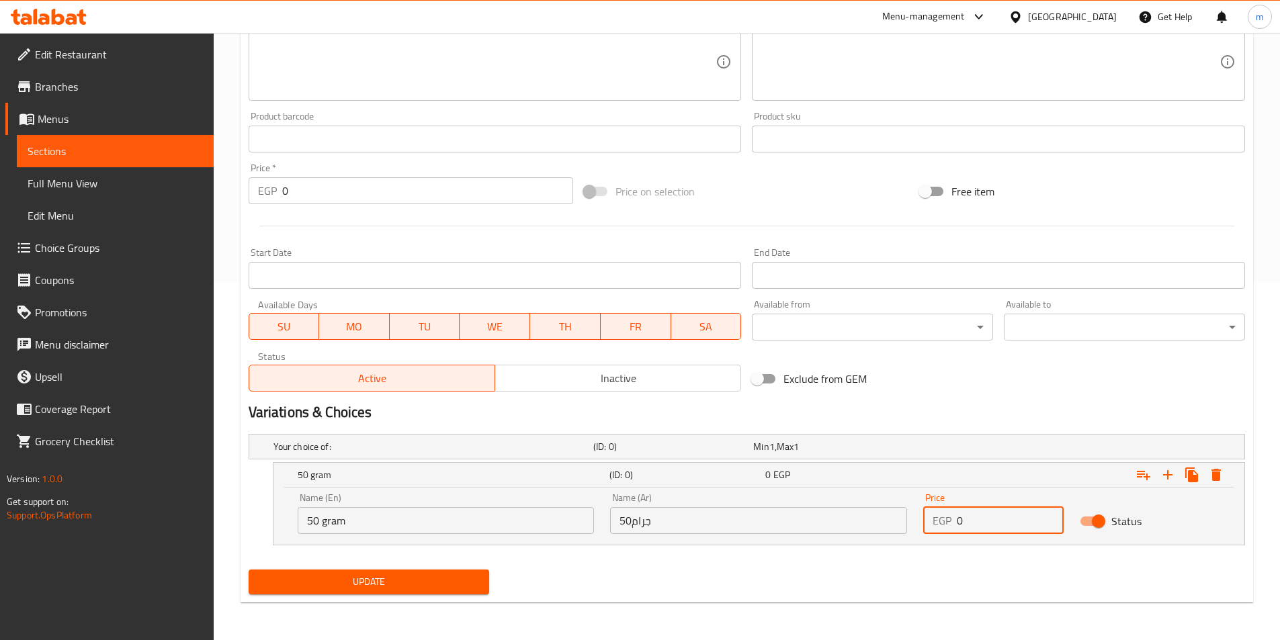
drag, startPoint x: 976, startPoint y: 522, endPoint x: 936, endPoint y: 530, distance: 41.1
click at [936, 530] on div "EGP 0 Price" at bounding box center [993, 520] width 140 height 27
type input "55"
click at [1165, 479] on icon "Expand" at bounding box center [1168, 475] width 16 height 16
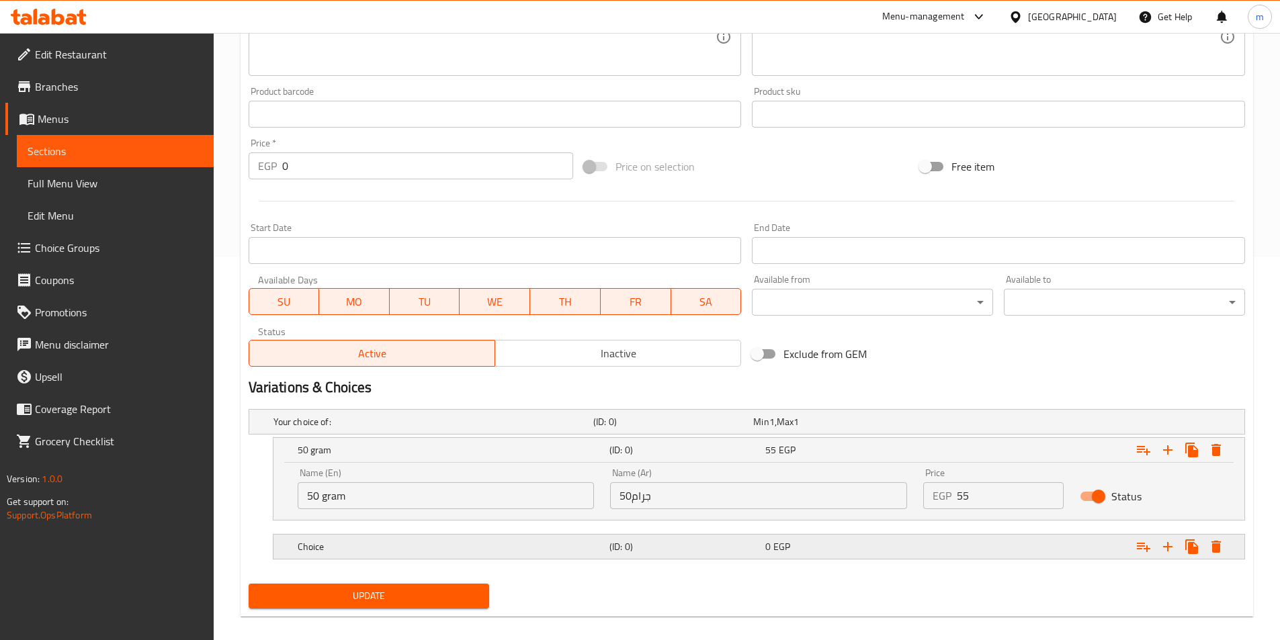
scroll to position [397, 0]
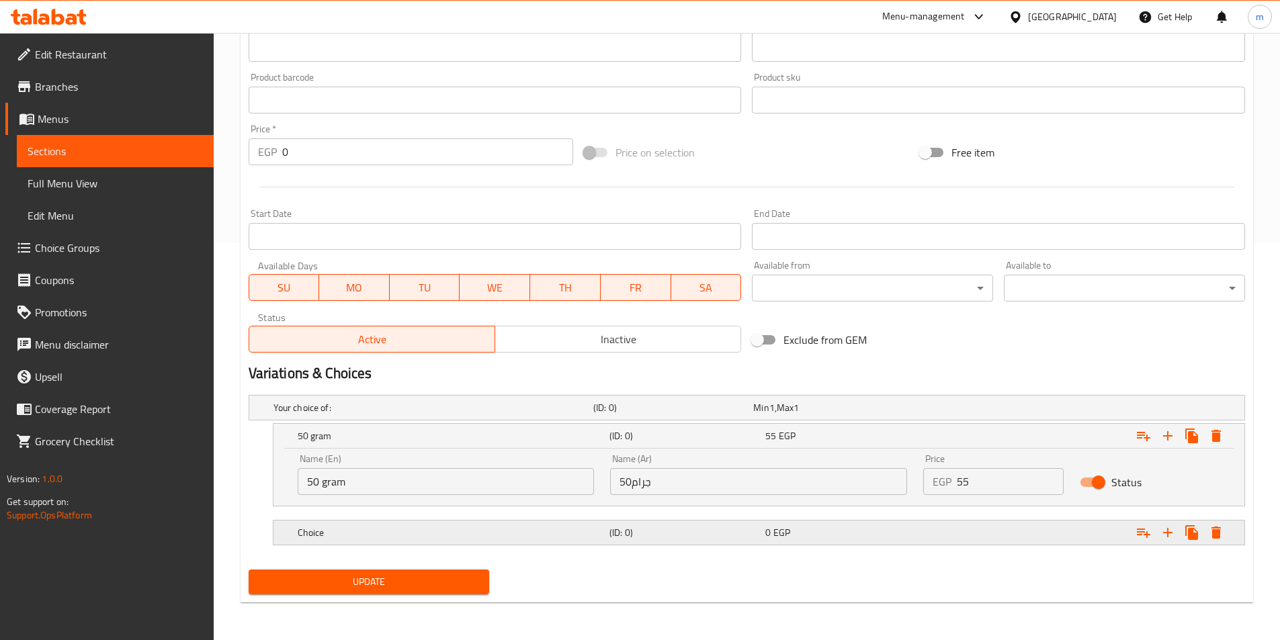
click at [453, 423] on div "Choice (ID: 0) 0 EGP" at bounding box center [751, 408] width 960 height 30
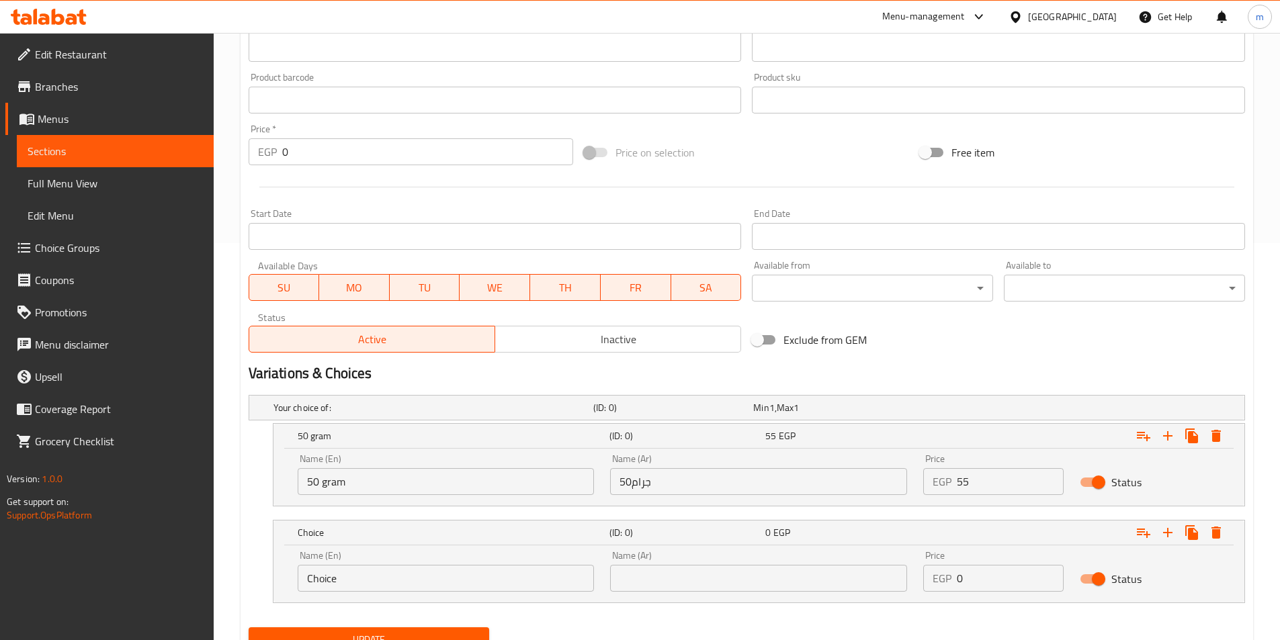
drag, startPoint x: 430, startPoint y: 594, endPoint x: 374, endPoint y: 581, distance: 58.0
click at [330, 596] on div "Name (En) Choice Name (En)" at bounding box center [446, 571] width 313 height 57
drag, startPoint x: 374, startPoint y: 581, endPoint x: 250, endPoint y: 584, distance: 123.7
click at [250, 584] on div "Choice (ID: 0) 0 EGP Name (En) Choice Name (En) Name (Ar) Name (Ar) Price EGP 0…" at bounding box center [747, 561] width 997 height 83
click at [322, 582] on input "text" at bounding box center [446, 578] width 297 height 27
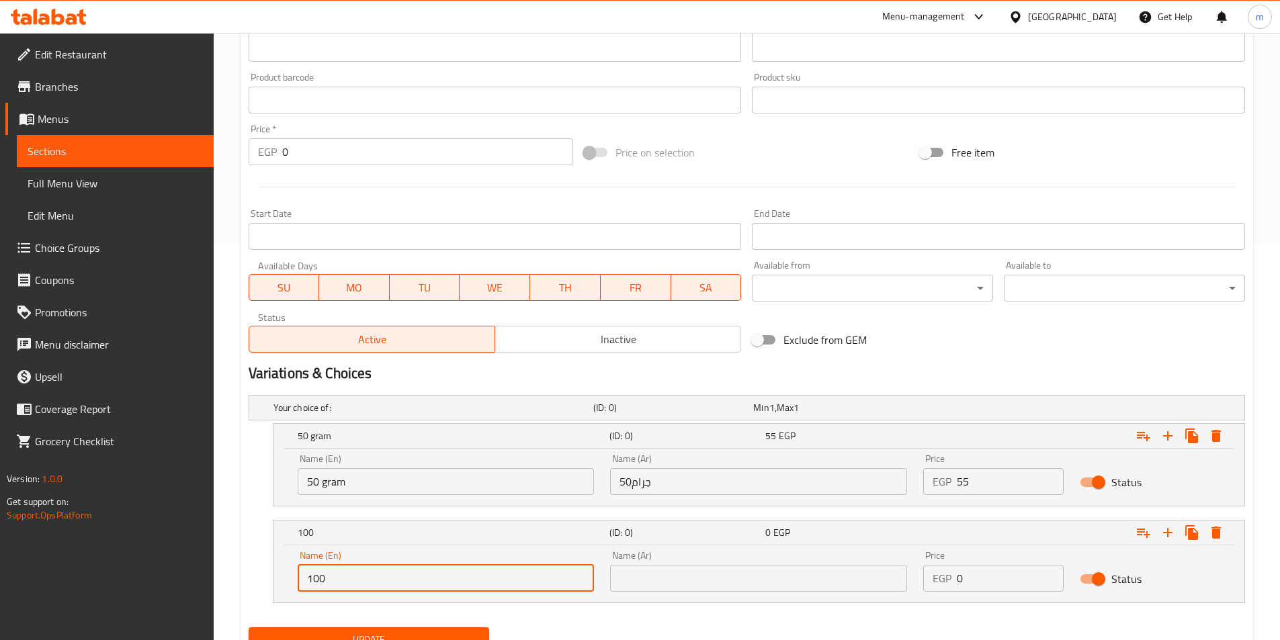
type input "100"
click at [672, 573] on input "text" at bounding box center [758, 578] width 297 height 27
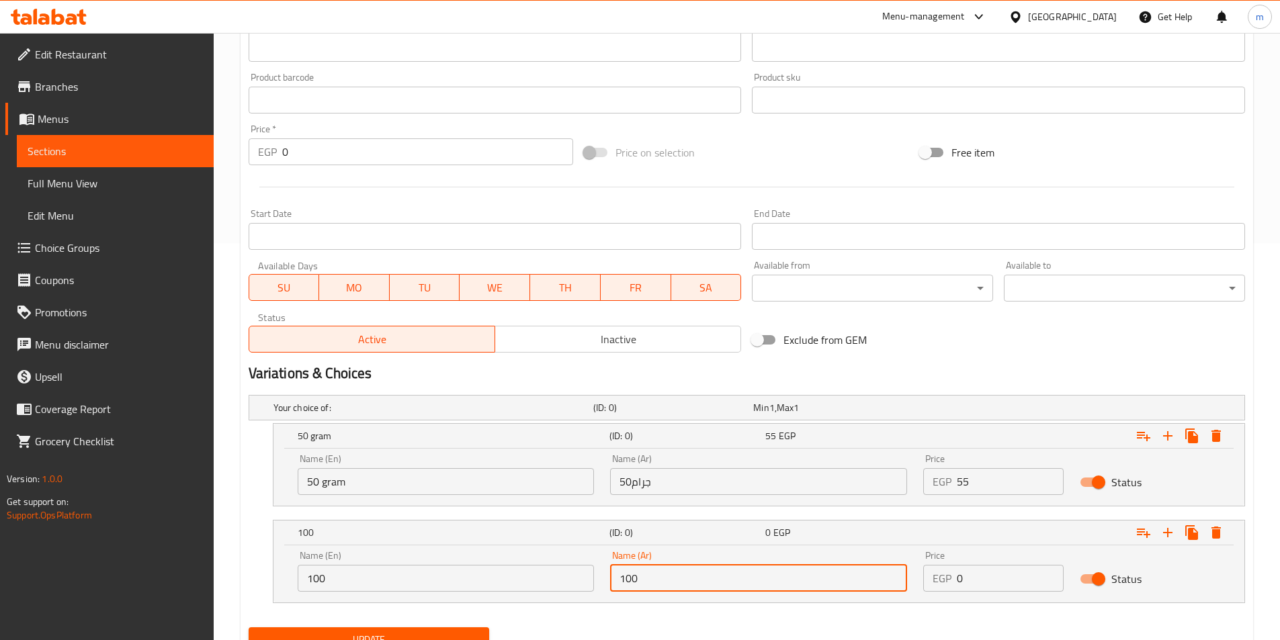
type input "100"
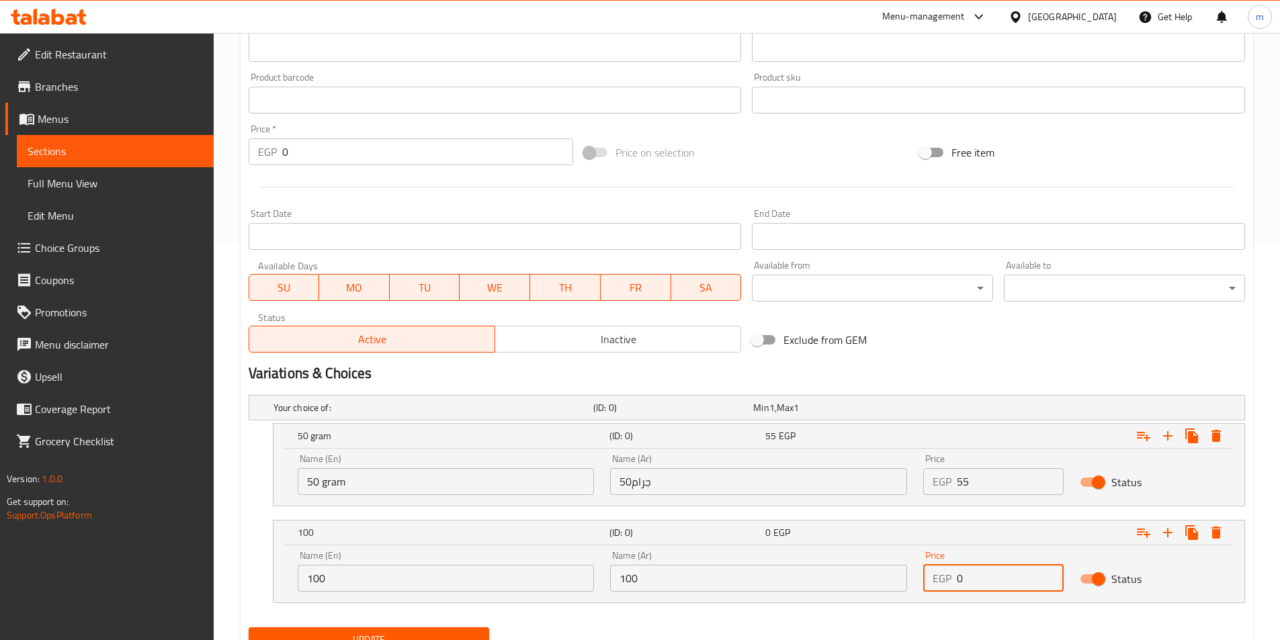
drag, startPoint x: 980, startPoint y: 583, endPoint x: 956, endPoint y: 591, distance: 25.5
click at [956, 591] on div "EGP 0 Price" at bounding box center [993, 578] width 140 height 27
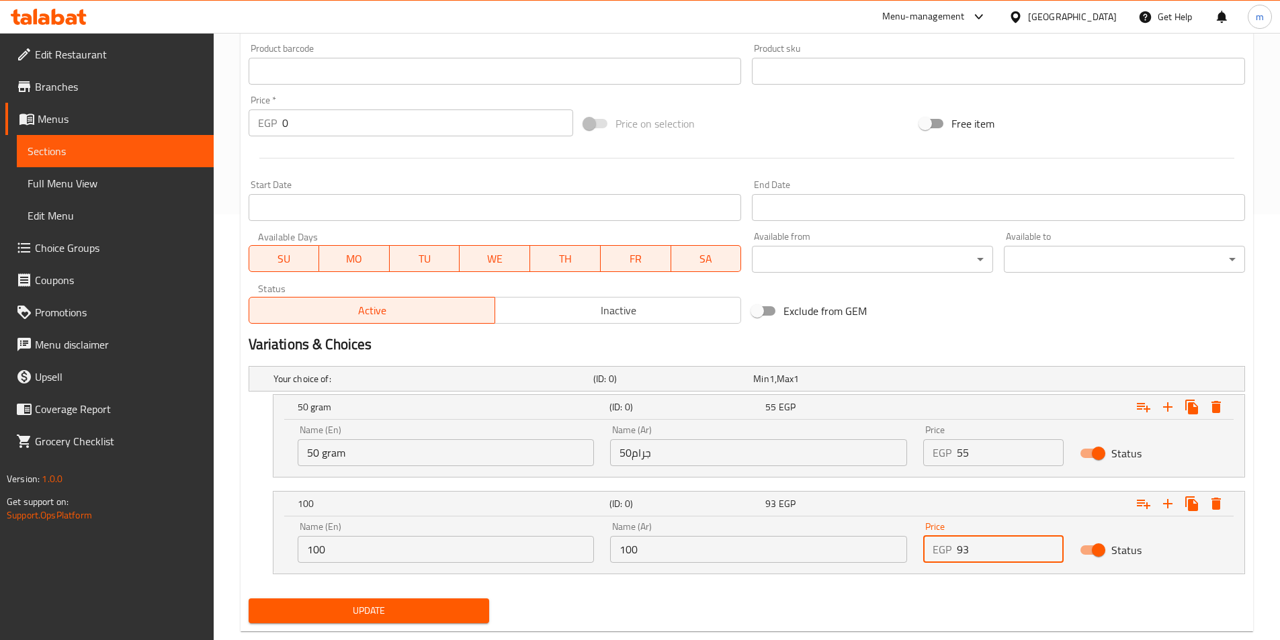
scroll to position [455, 0]
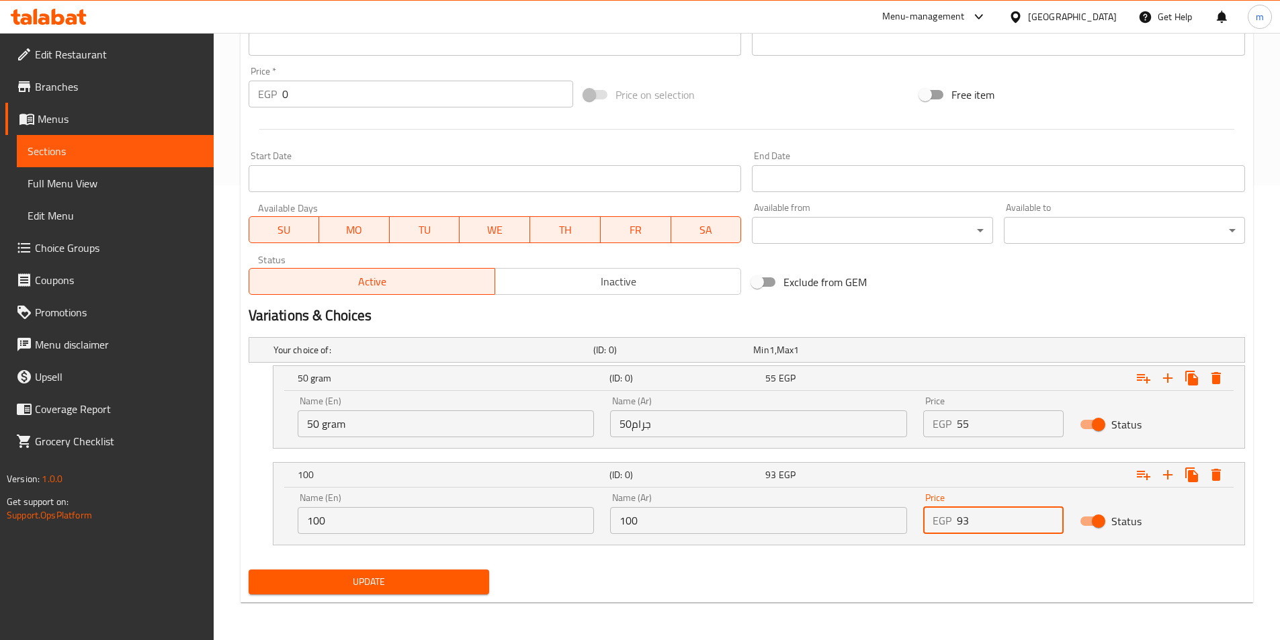
type input "93"
click at [358, 514] on input "100" at bounding box center [446, 520] width 297 height 27
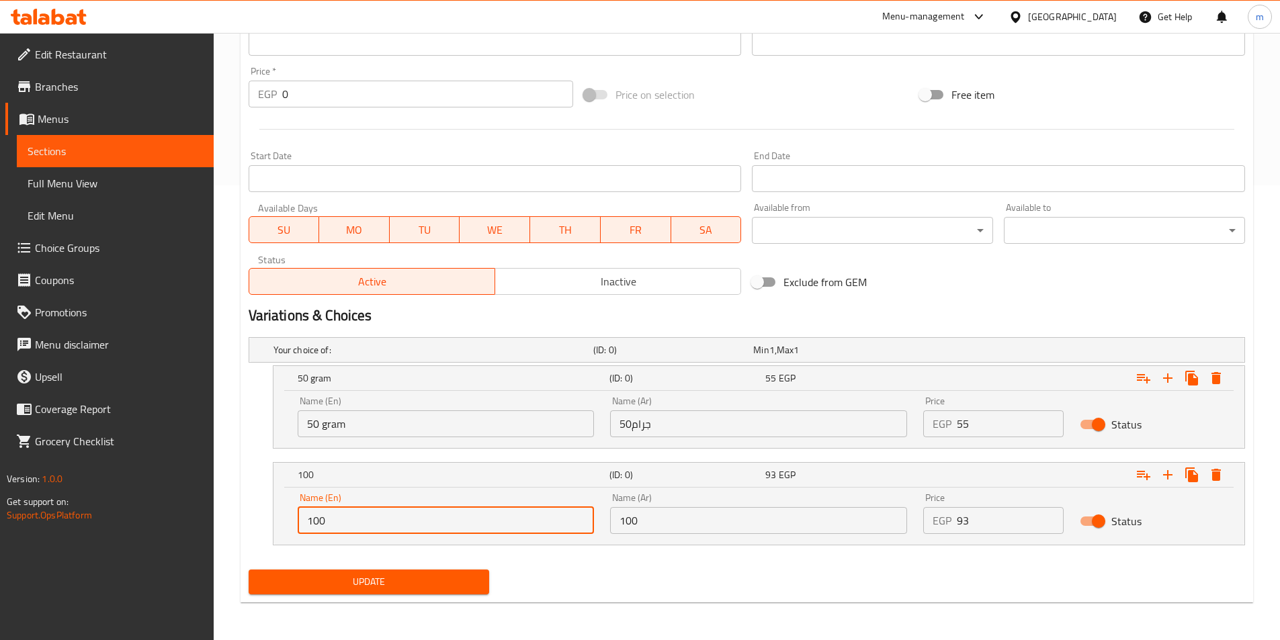
type input "100 gram"
click at [696, 530] on input "100" at bounding box center [758, 520] width 297 height 27
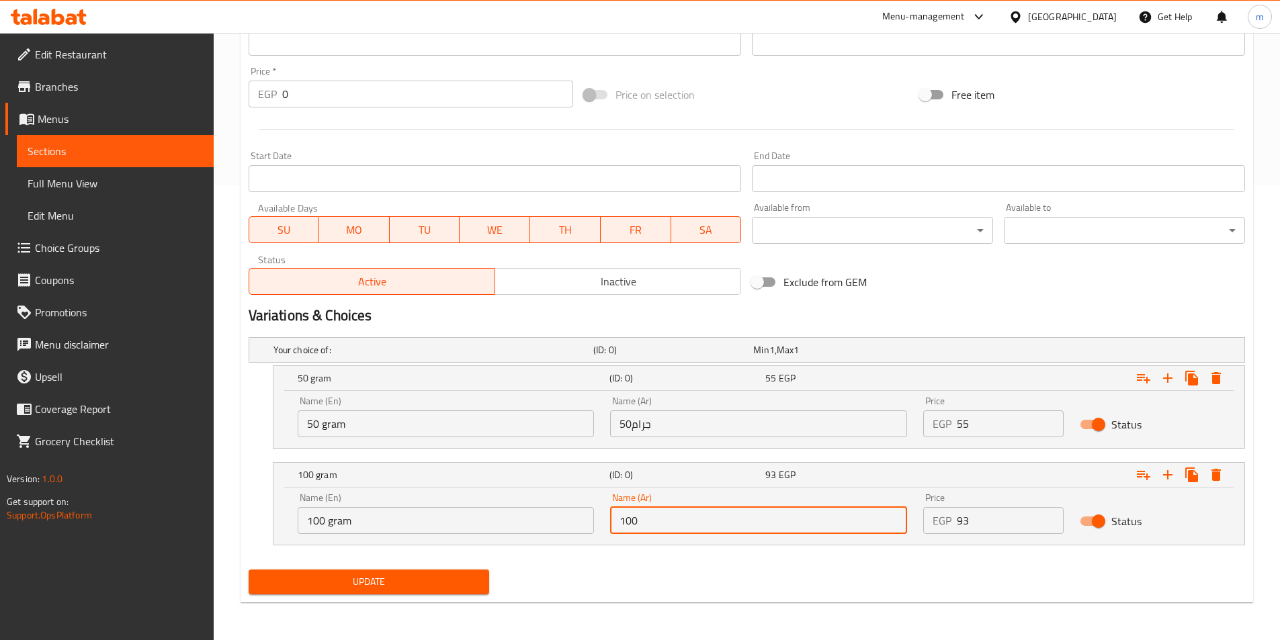
type input "100 جرام"
click at [460, 598] on div "Update" at bounding box center [369, 583] width 252 height 36
click at [464, 593] on button "Update" at bounding box center [369, 582] width 241 height 25
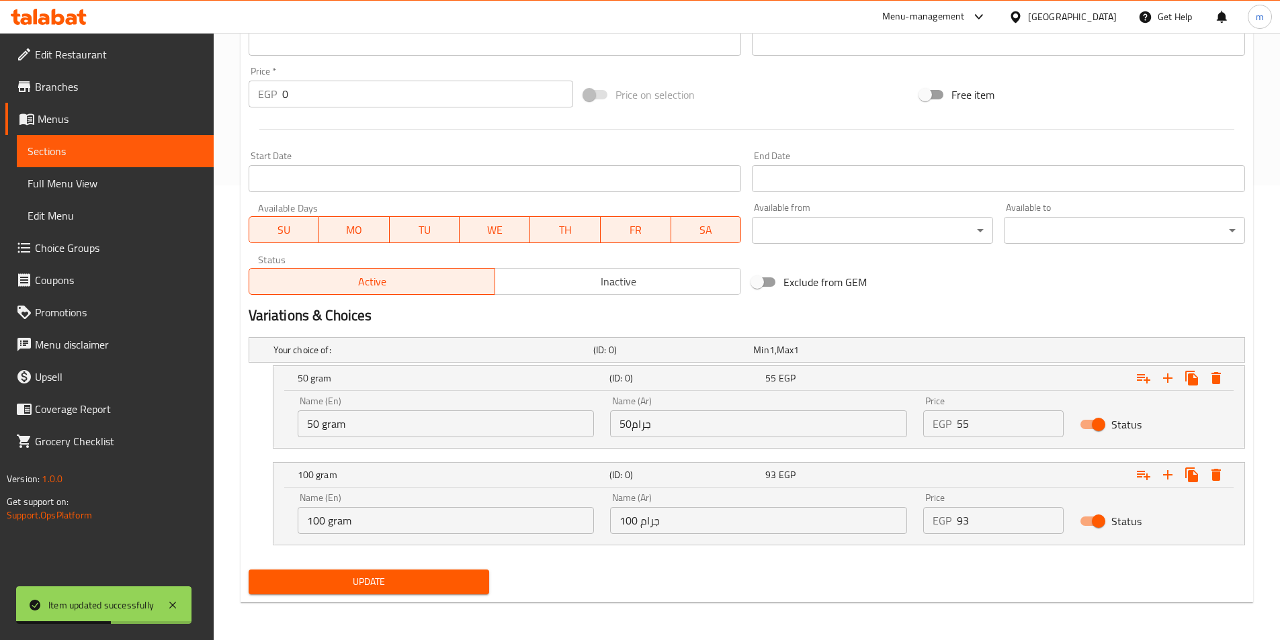
scroll to position [0, 0]
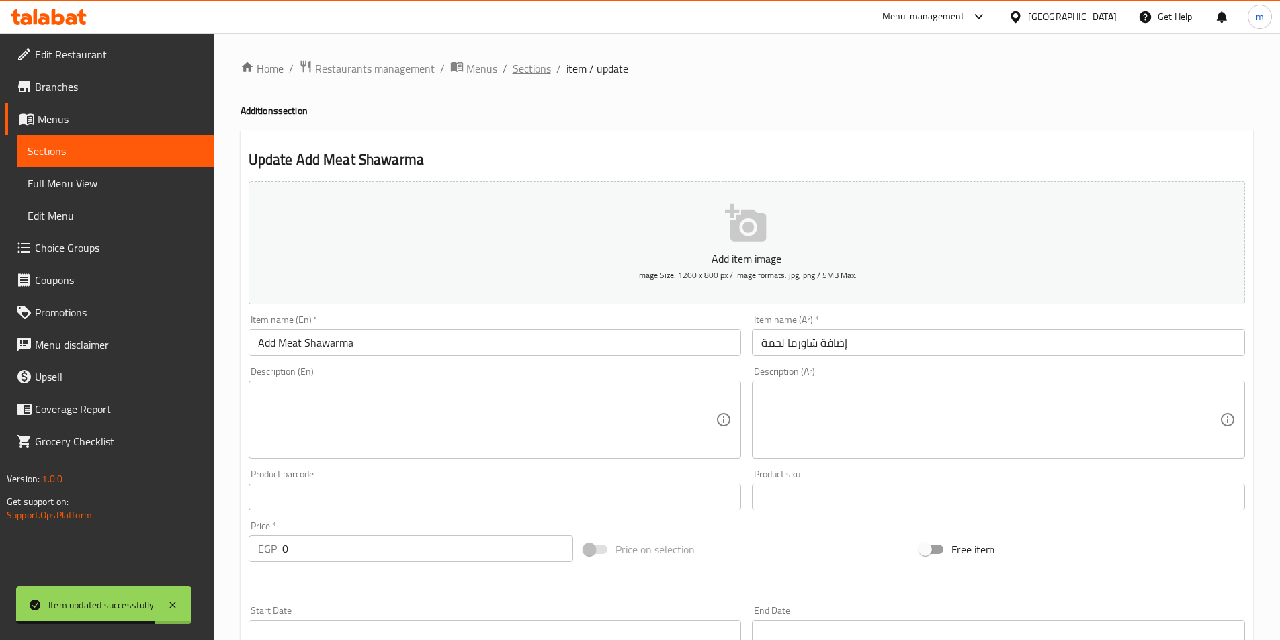
click at [534, 71] on span "Sections" at bounding box center [532, 68] width 38 height 16
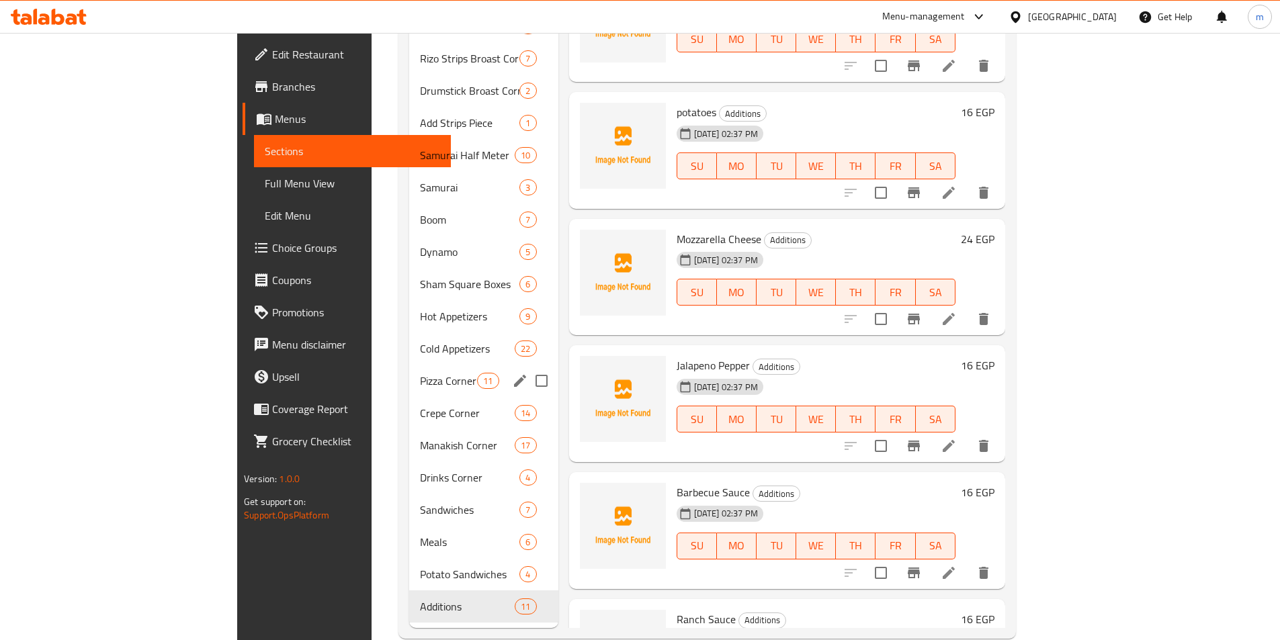
scroll to position [634, 0]
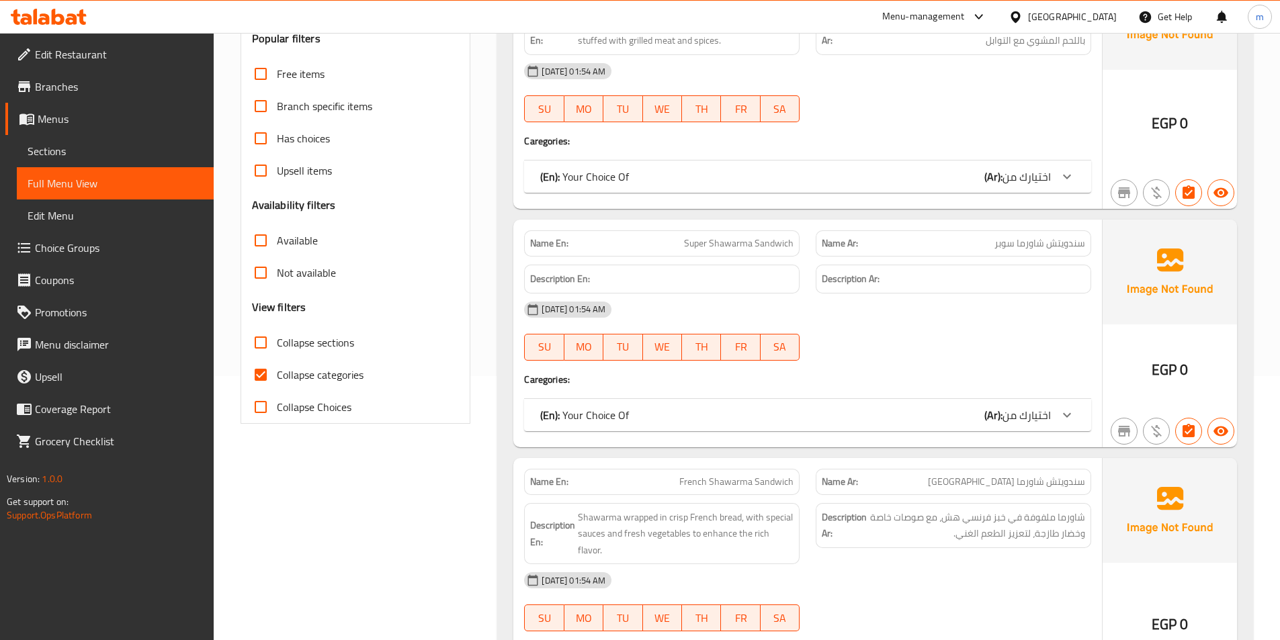
scroll to position [336, 0]
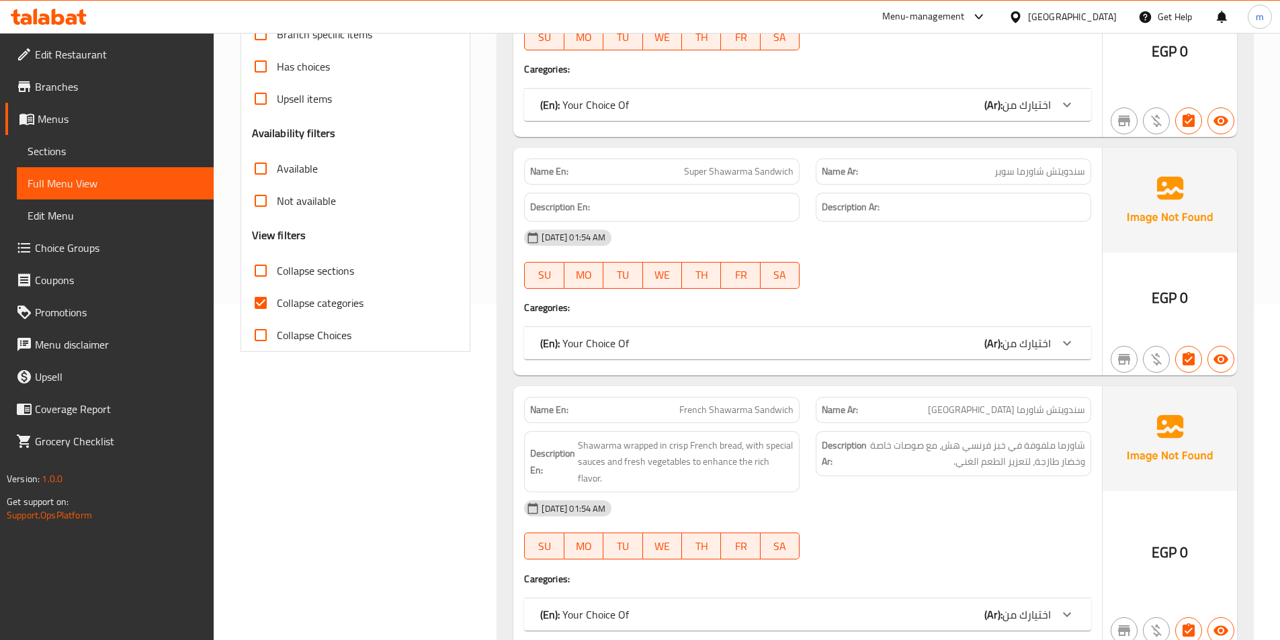
click at [327, 277] on span "Collapse sections" at bounding box center [315, 271] width 77 height 16
click at [277, 277] on input "Collapse sections" at bounding box center [261, 271] width 32 height 32
checkbox input "true"
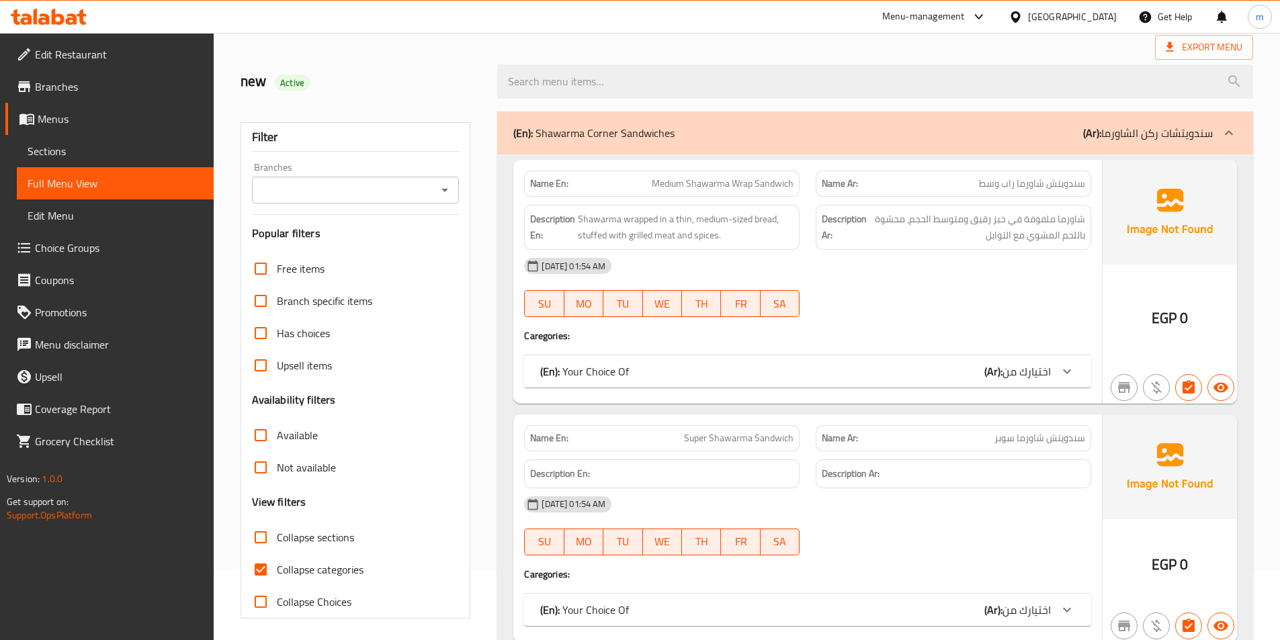
scroll to position [269, 0]
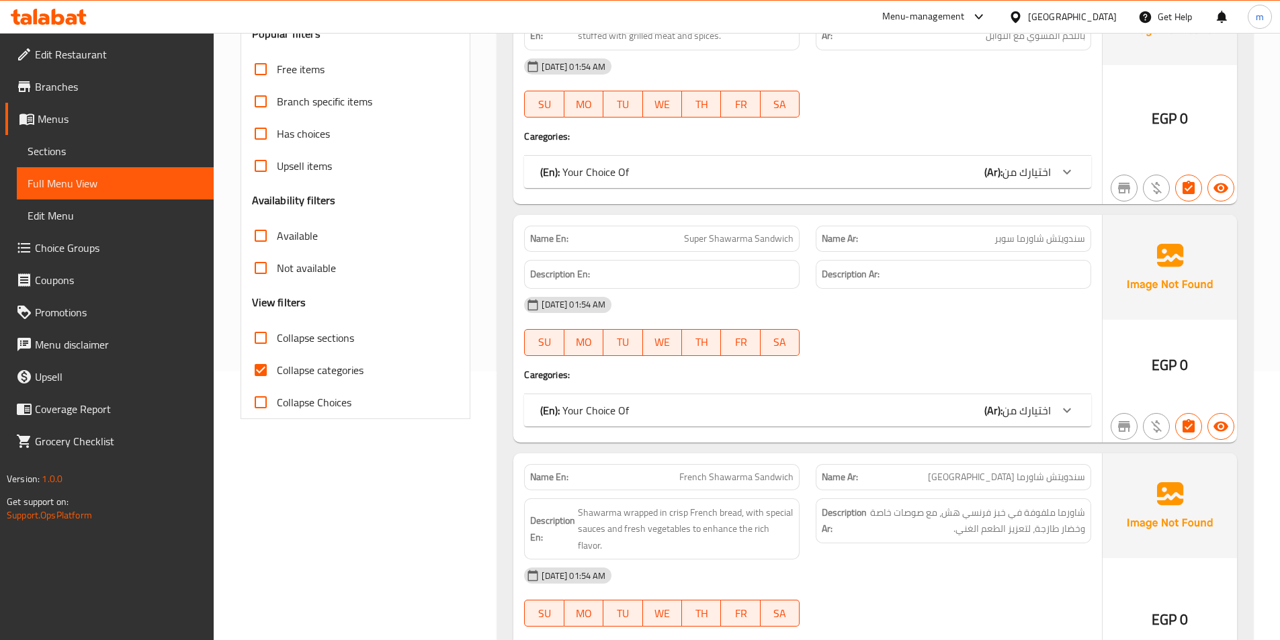
click at [313, 358] on label "Collapse categories" at bounding box center [304, 370] width 119 height 32
click at [277, 358] on input "Collapse categories" at bounding box center [261, 370] width 32 height 32
checkbox input "false"
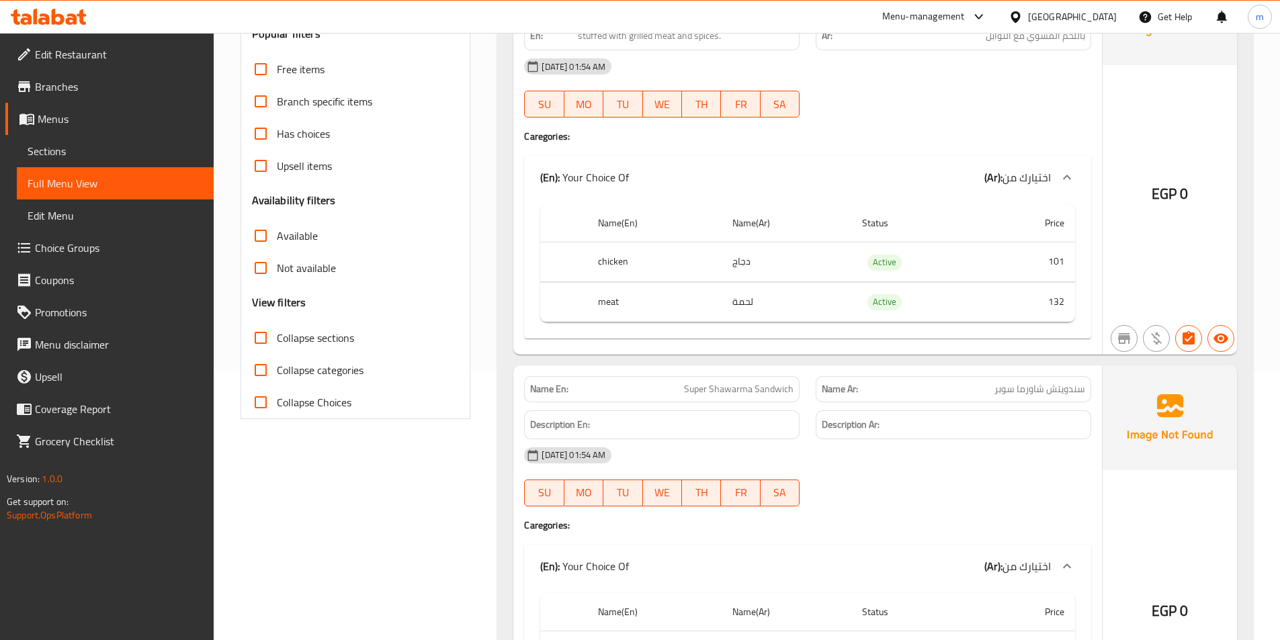
click at [311, 341] on span "Collapse sections" at bounding box center [315, 338] width 77 height 16
click at [277, 341] on input "Collapse sections" at bounding box center [261, 338] width 32 height 32
checkbox input "true"
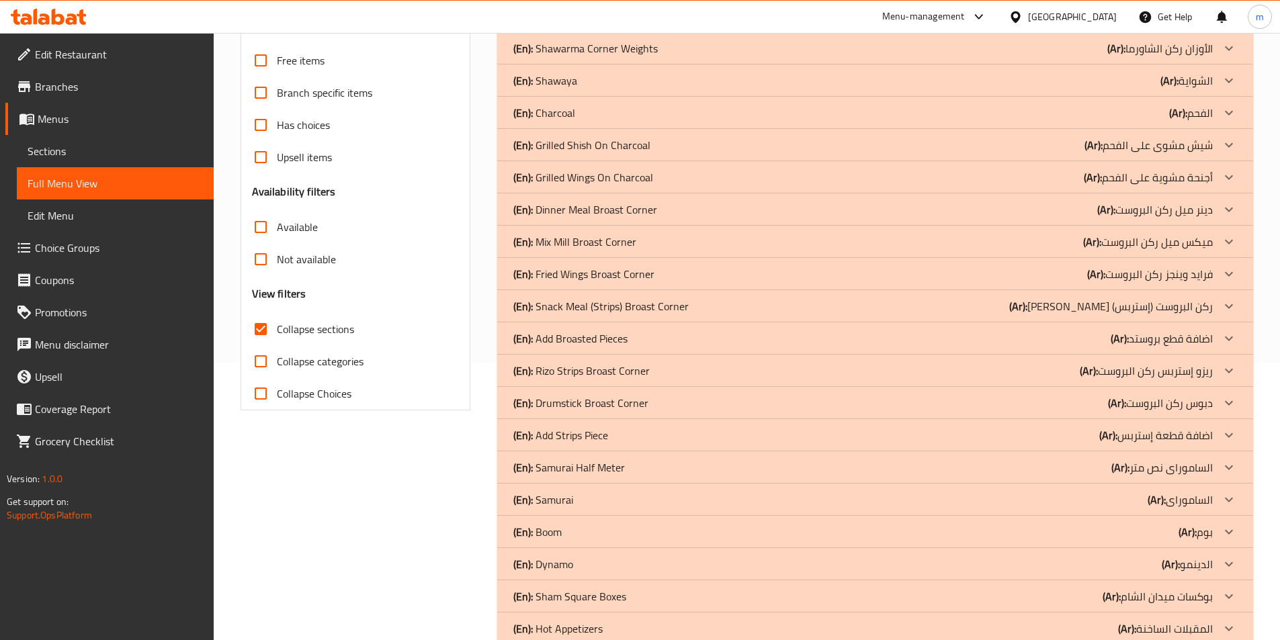
scroll to position [336, 0]
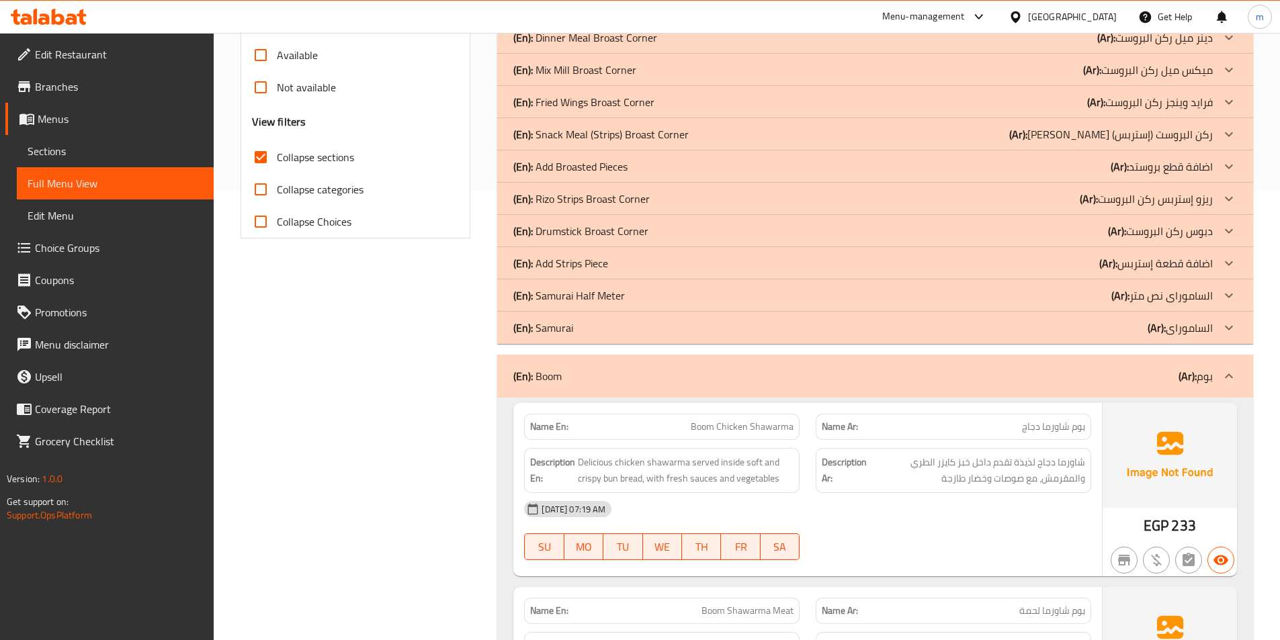
scroll to position [672, 0]
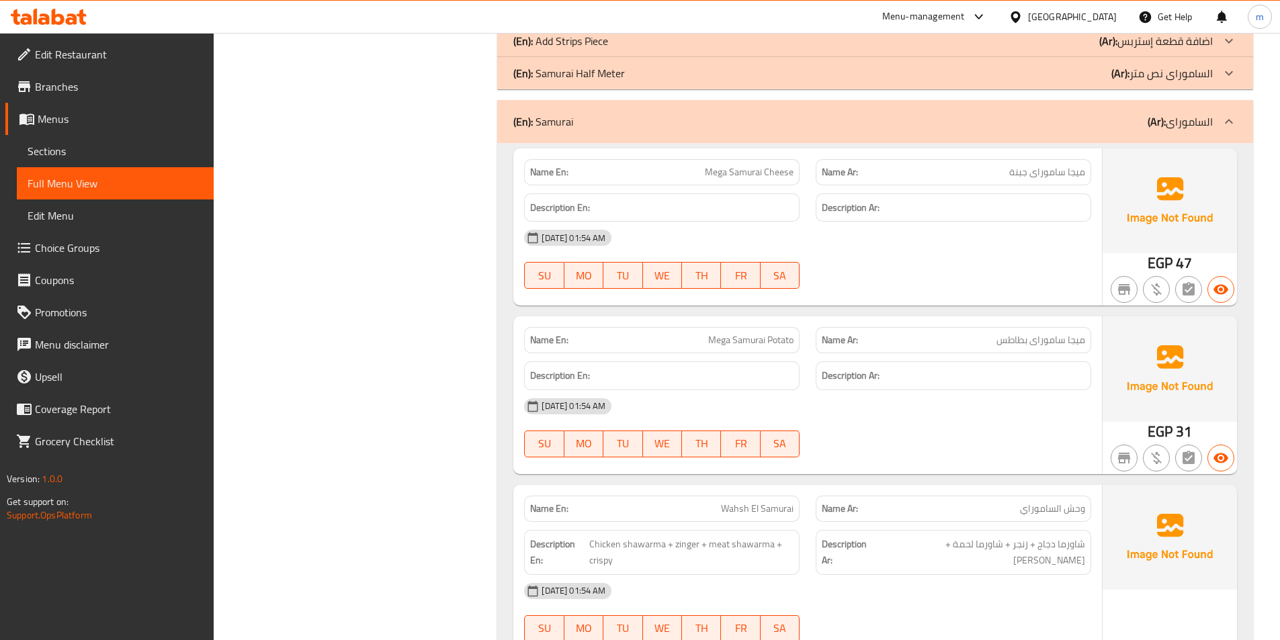
click at [1202, 136] on div "(En): Samurai (Ar): الساموراى" at bounding box center [875, 121] width 756 height 43
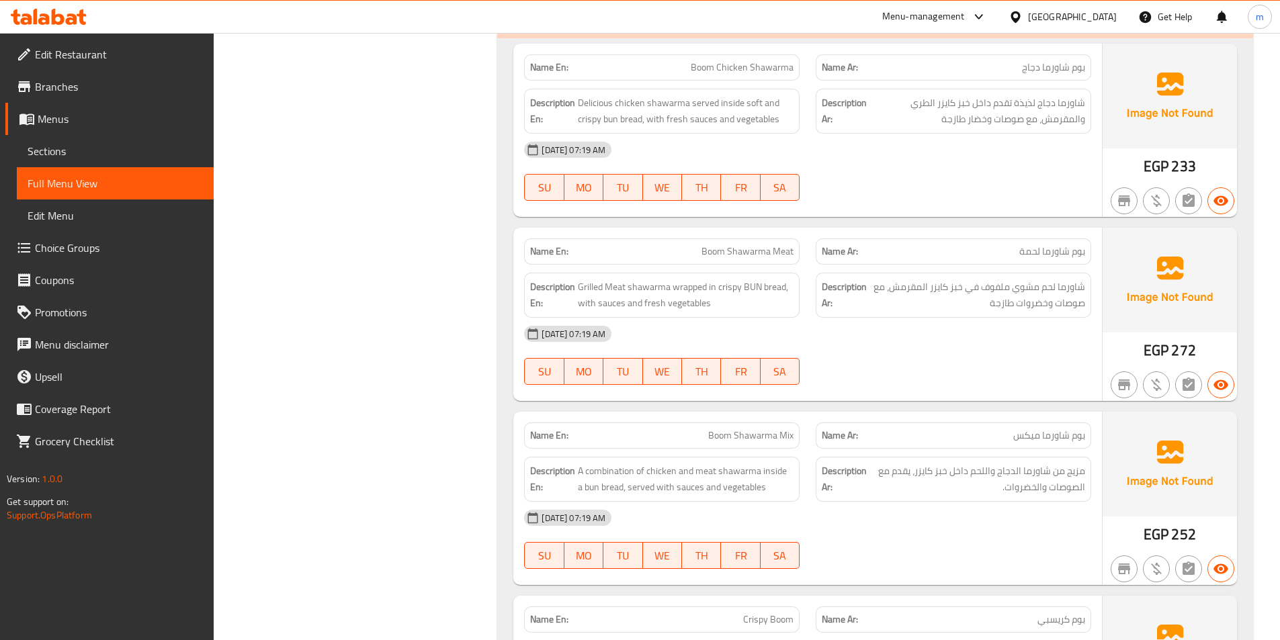
scroll to position [874, 0]
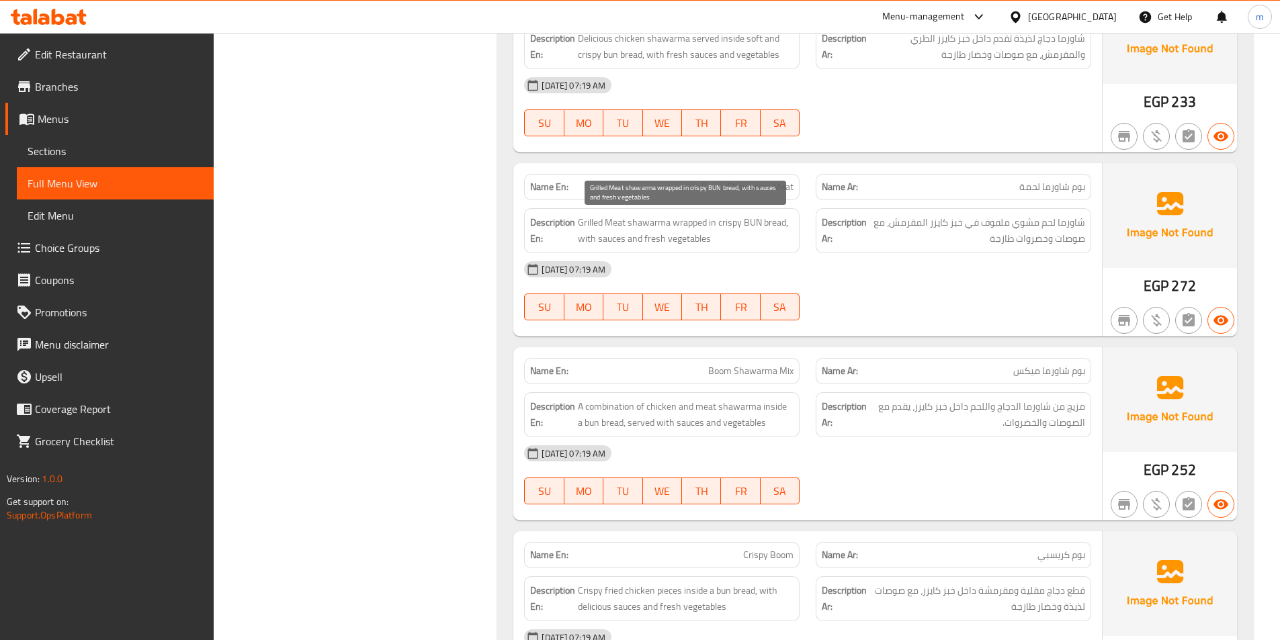
click at [759, 220] on span "Grilled Meat shawarma wrapped in crispy BUN bread, with sauces and fresh vegeta…" at bounding box center [686, 230] width 216 height 33
click at [752, 221] on span "Grilled Meat shawarma wrapped in crispy BUN bread, with sauces and fresh vegeta…" at bounding box center [686, 230] width 216 height 33
copy span "BUN"
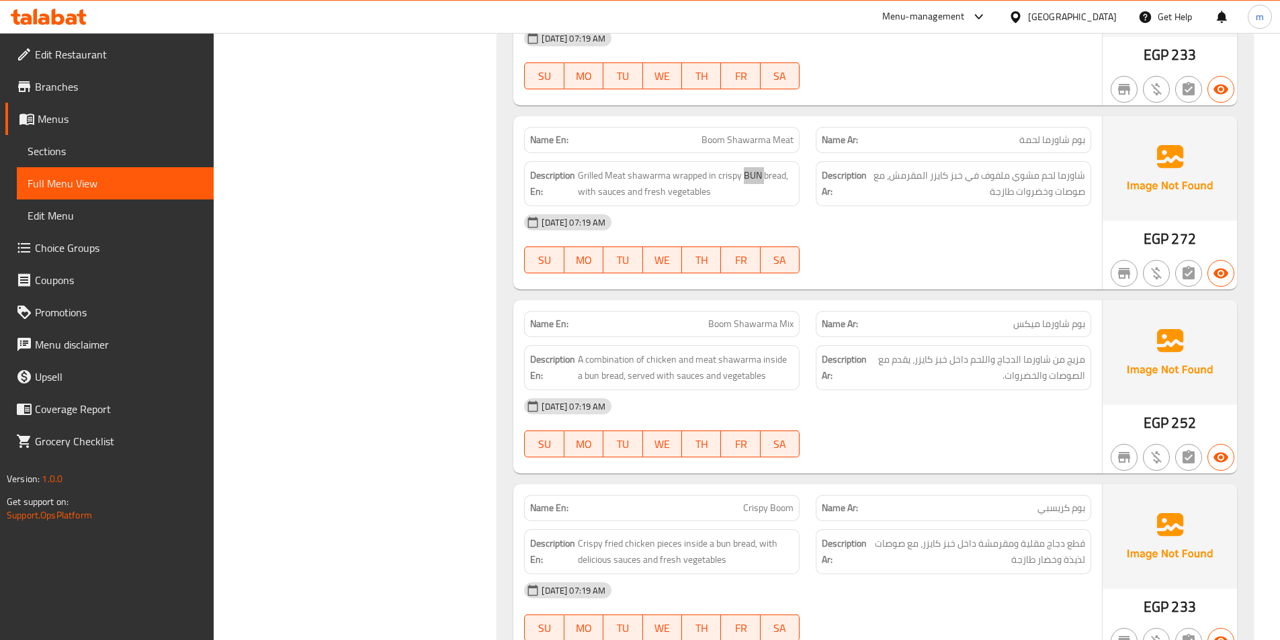
scroll to position [1008, 0]
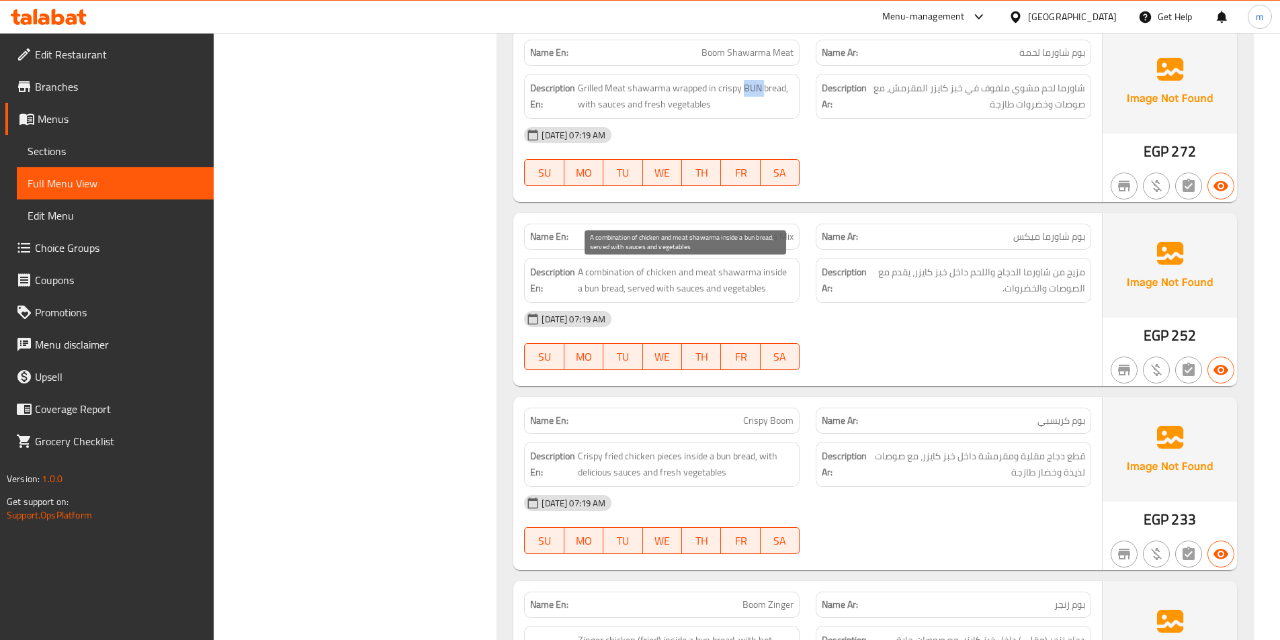
click at [614, 276] on span "A combination of chicken and meat shawarma inside a bun bread, served with sauc…" at bounding box center [686, 280] width 216 height 33
copy span "combination"
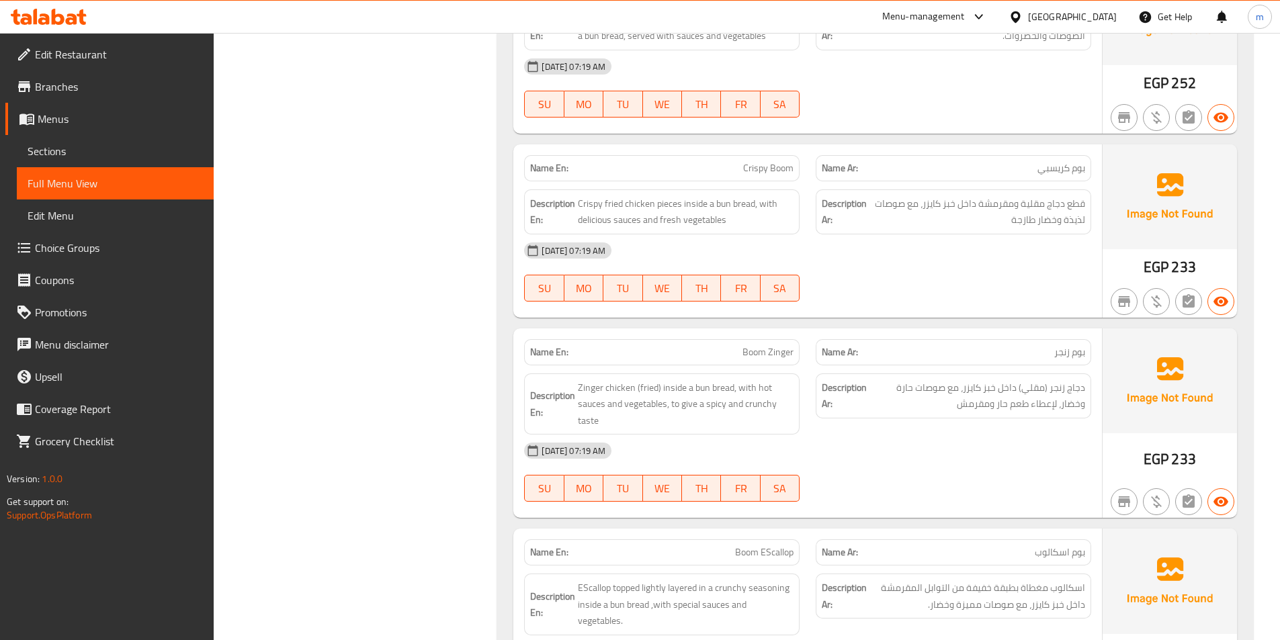
scroll to position [1277, 0]
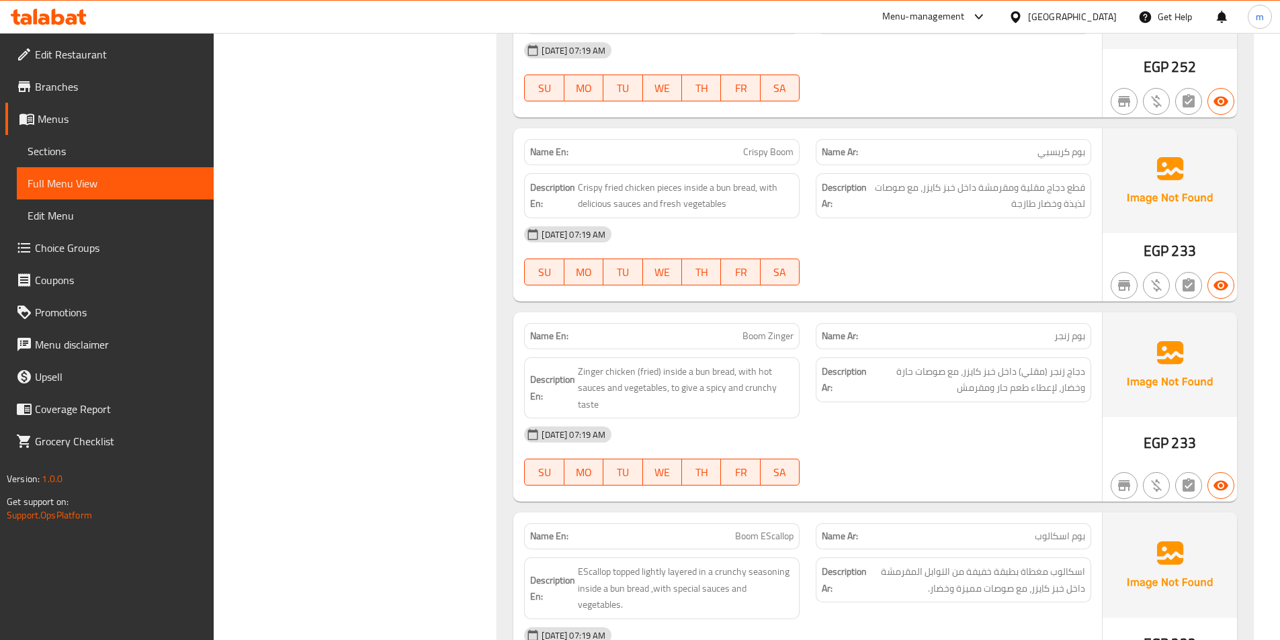
click at [751, 323] on div "Name En: Boom Zinger" at bounding box center [662, 336] width 276 height 26
click at [767, 329] on span "Boom Zinger" at bounding box center [768, 336] width 51 height 14
copy span "Boom Zinger"
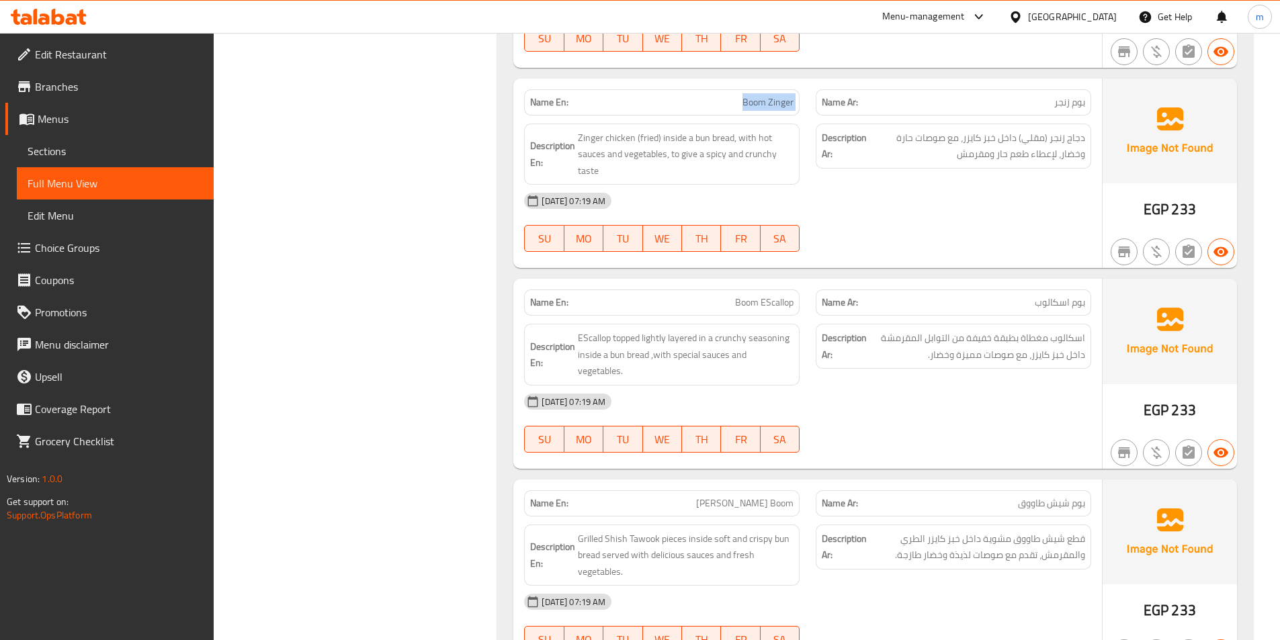
scroll to position [1546, 0]
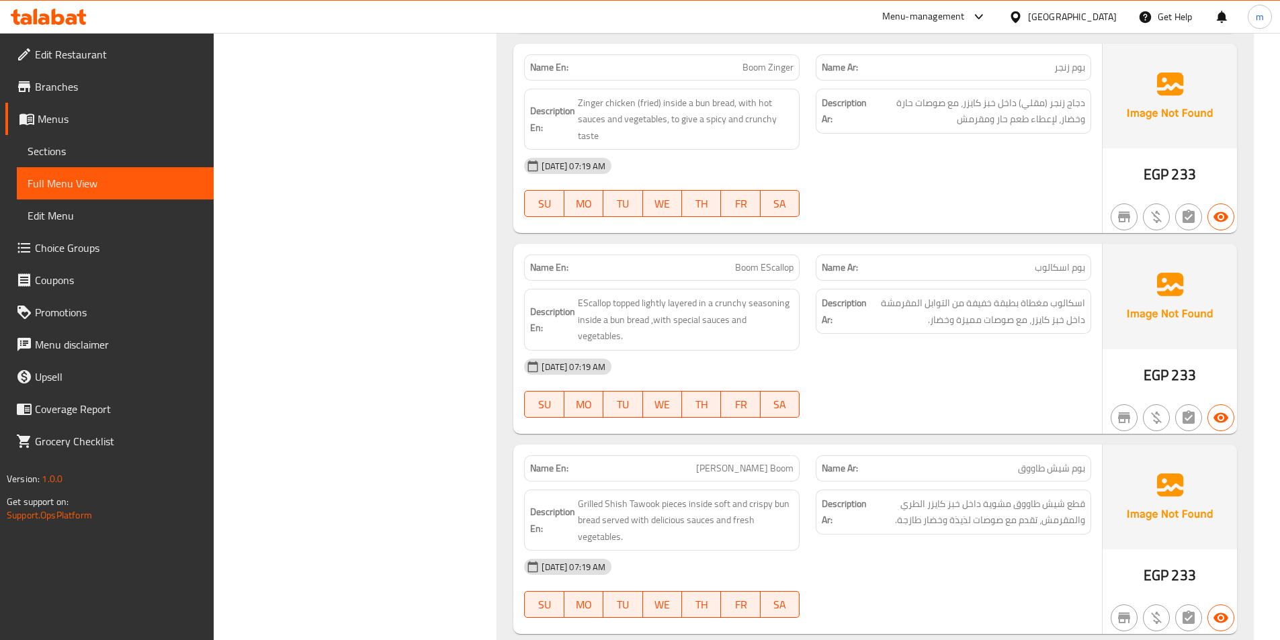
click at [765, 267] on span "Boom EScallop" at bounding box center [764, 268] width 58 height 14
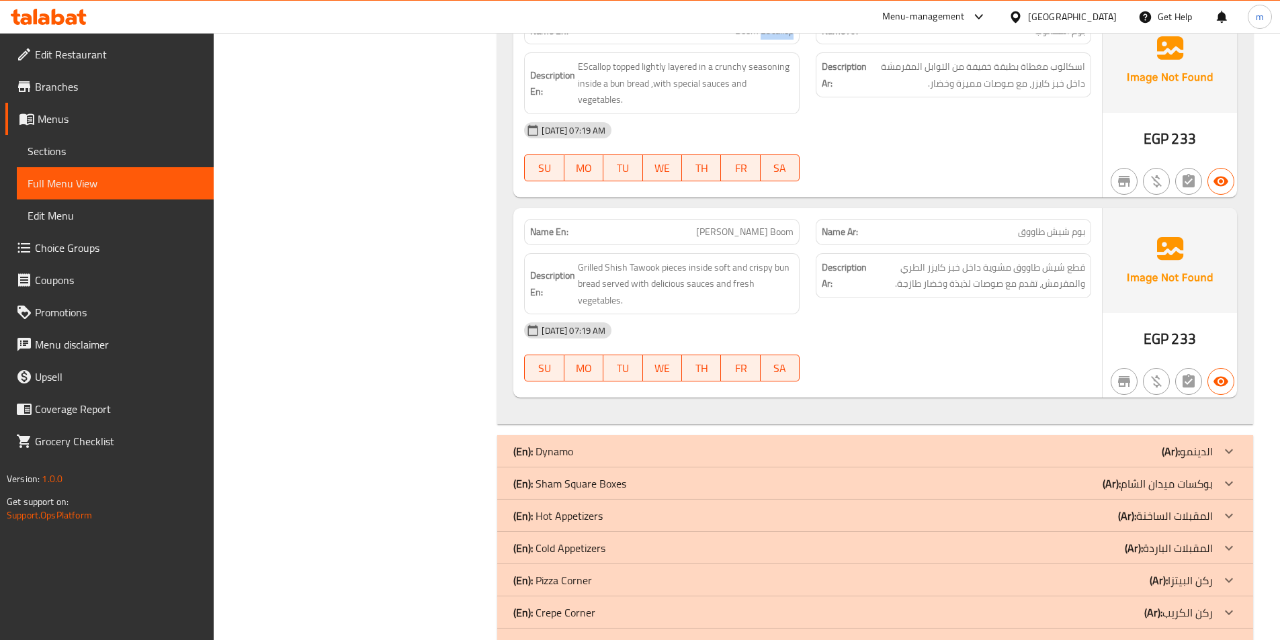
scroll to position [1815, 0]
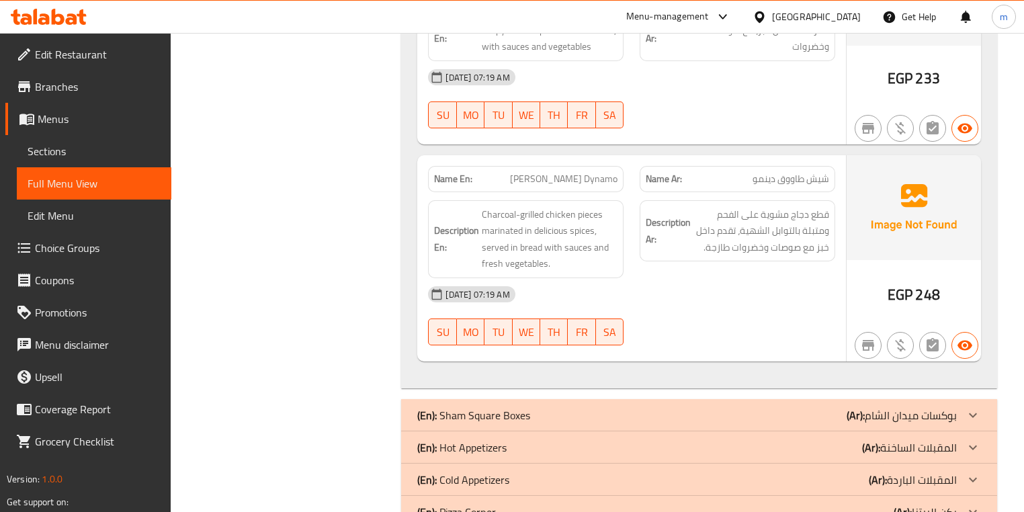
scroll to position [3226, 0]
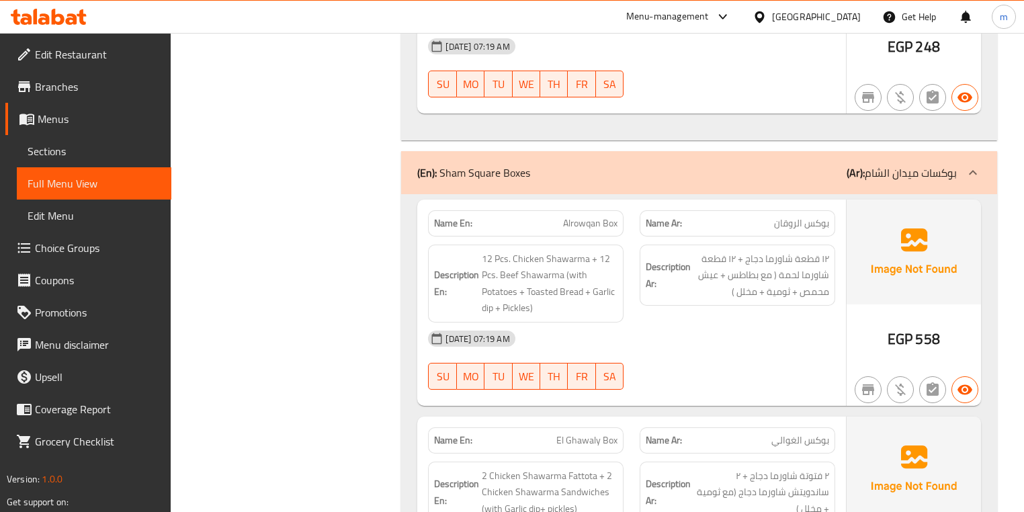
scroll to position [3387, 0]
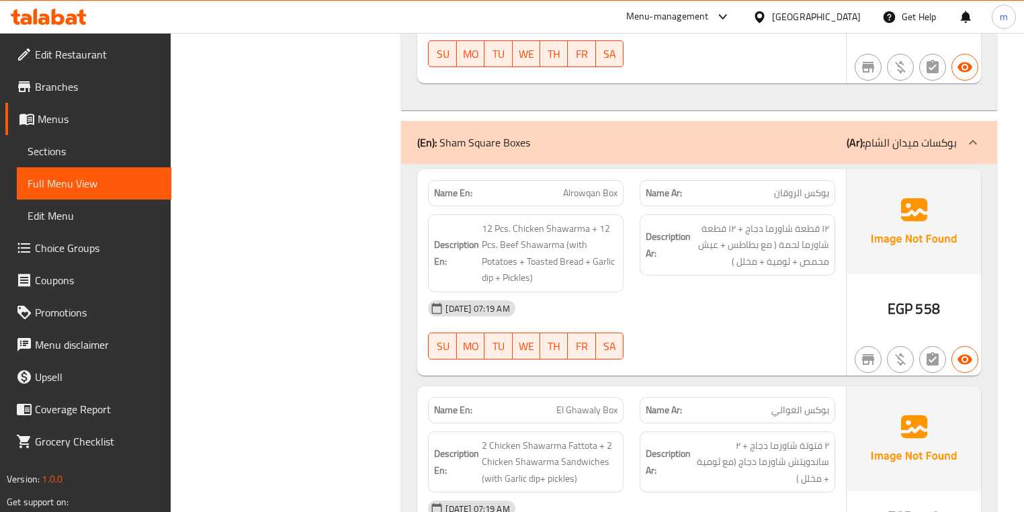
copy span "Alrowqan Box"
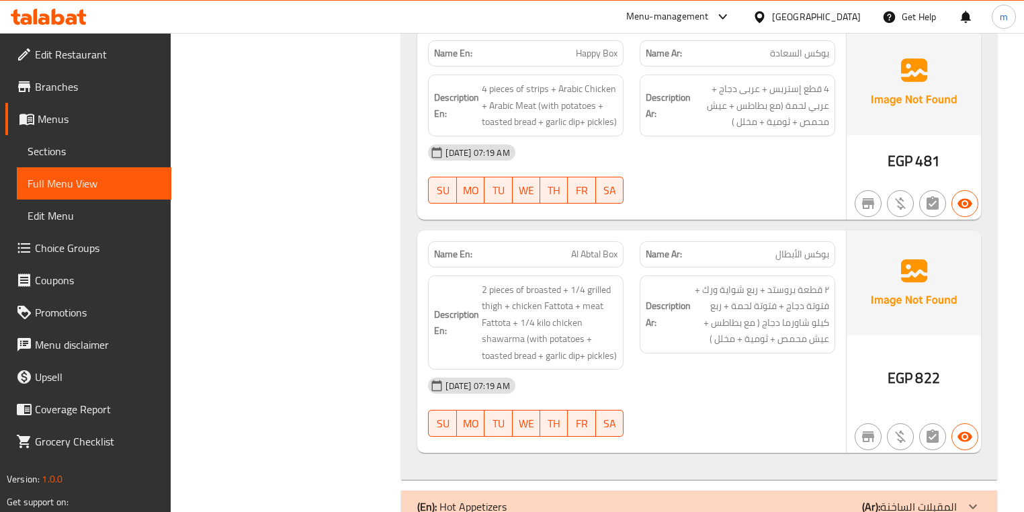
scroll to position [4516, 0]
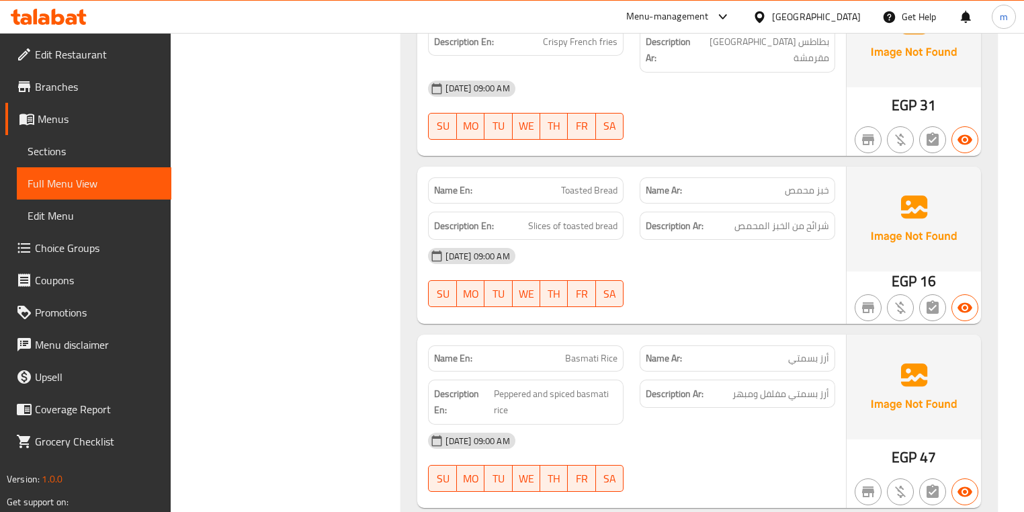
scroll to position [5861, 0]
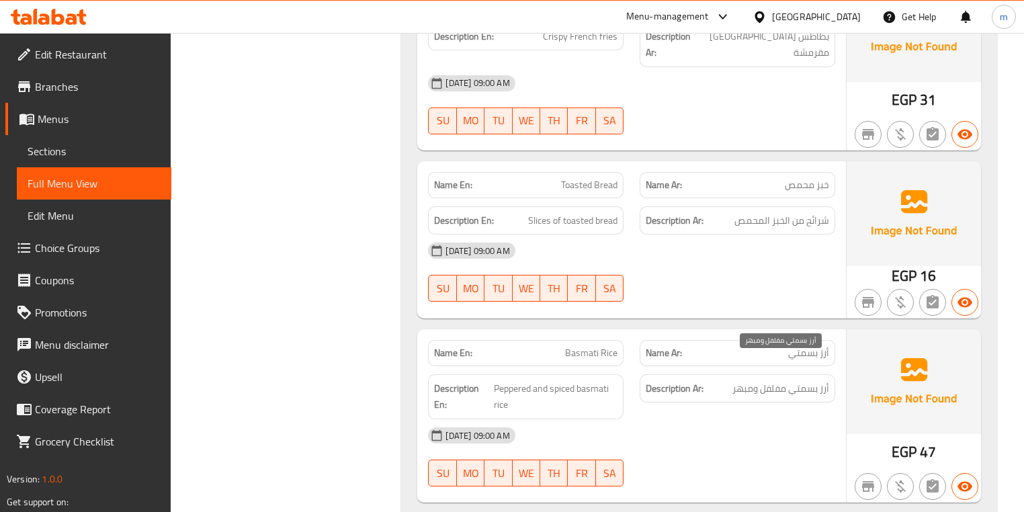
click at [772, 380] on span "أرز بسمتي مفلفل ومبهر" at bounding box center [781, 388] width 97 height 17
copy span "مفلفل"
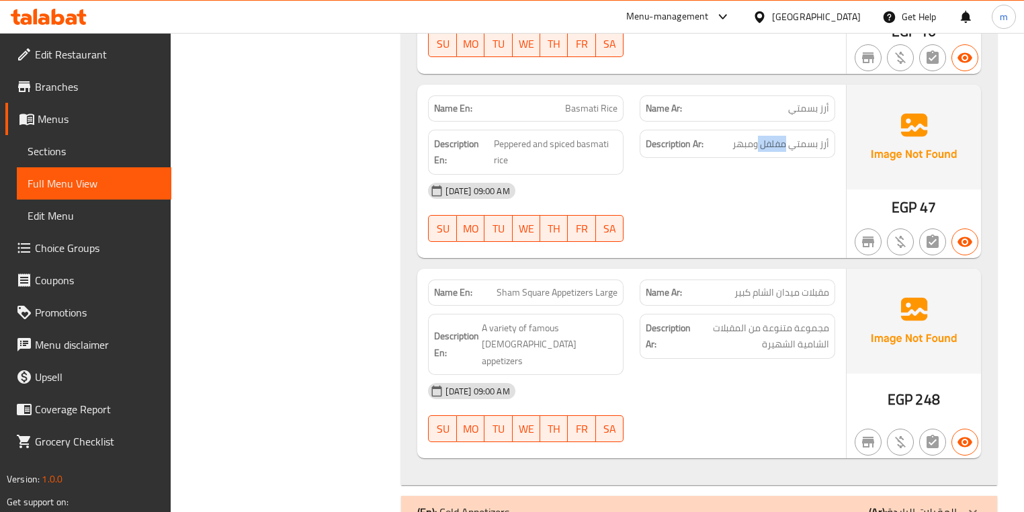
scroll to position [6129, 0]
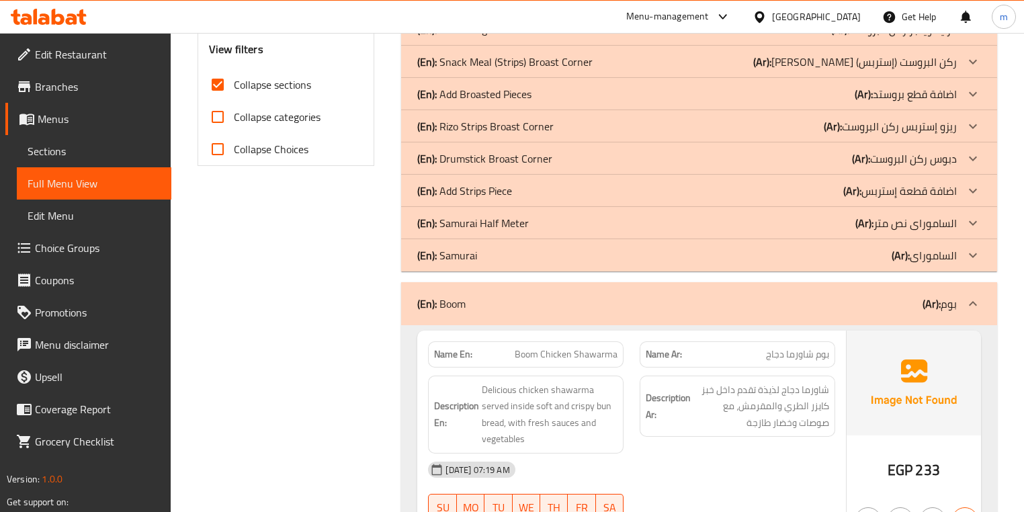
scroll to position [429, 0]
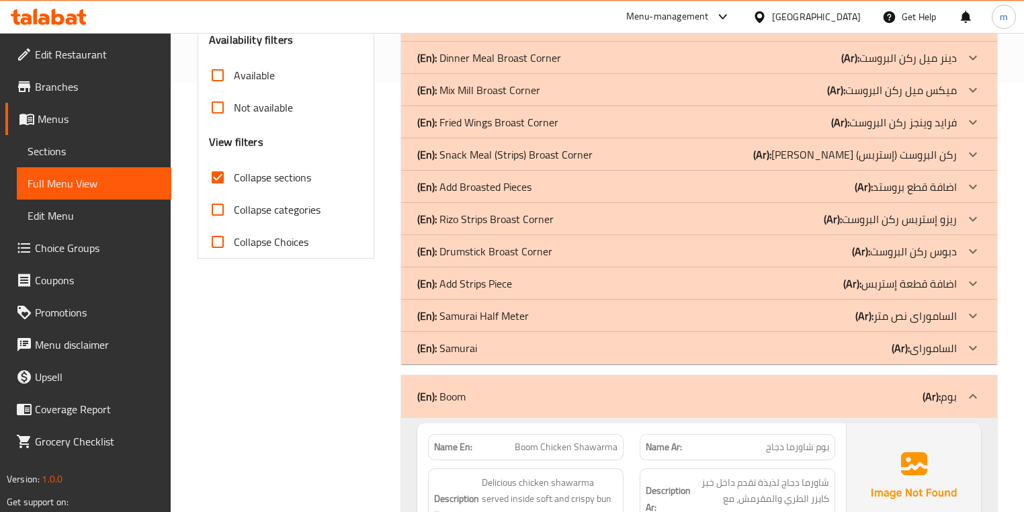
click at [284, 210] on span "Collapse categories" at bounding box center [277, 210] width 87 height 16
click at [234, 210] on input "Collapse categories" at bounding box center [218, 210] width 32 height 32
click at [284, 210] on span "Collapse categories" at bounding box center [277, 210] width 87 height 16
click at [234, 210] on input "Collapse categories" at bounding box center [218, 210] width 32 height 32
checkbox input "false"
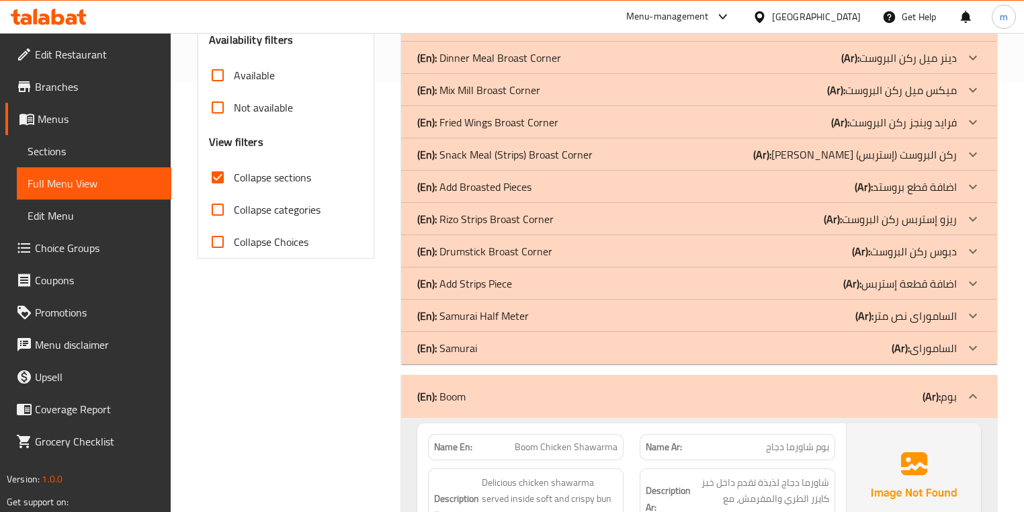
click at [904, 395] on div "(En): Boom (Ar): بوم" at bounding box center [686, 396] width 539 height 16
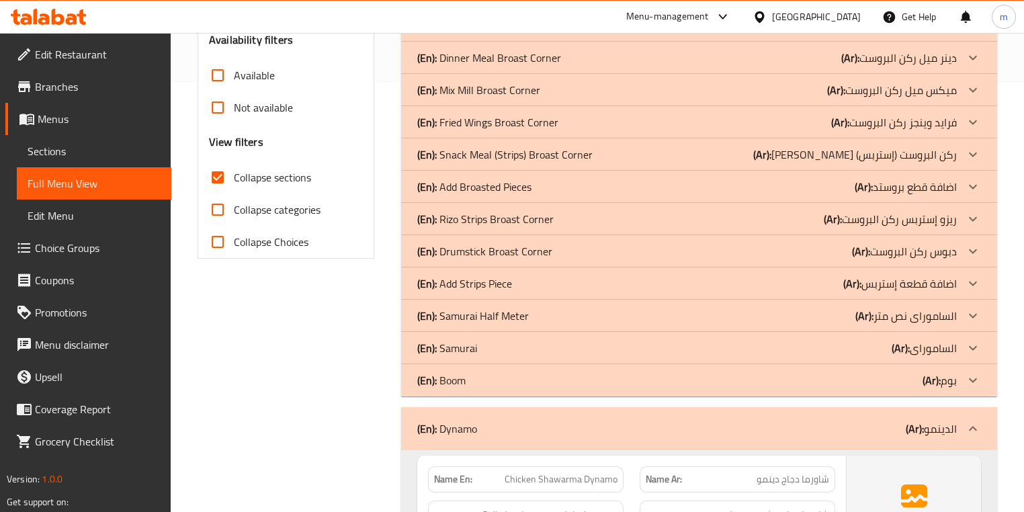
scroll to position [645, 0]
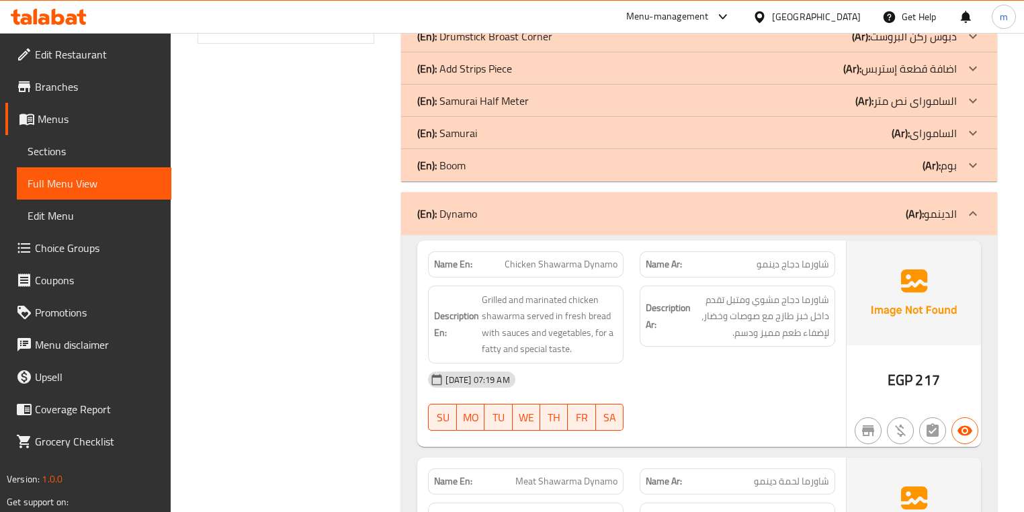
click at [875, 229] on div "(En): Dynamo (Ar): الدينمو" at bounding box center [698, 213] width 595 height 43
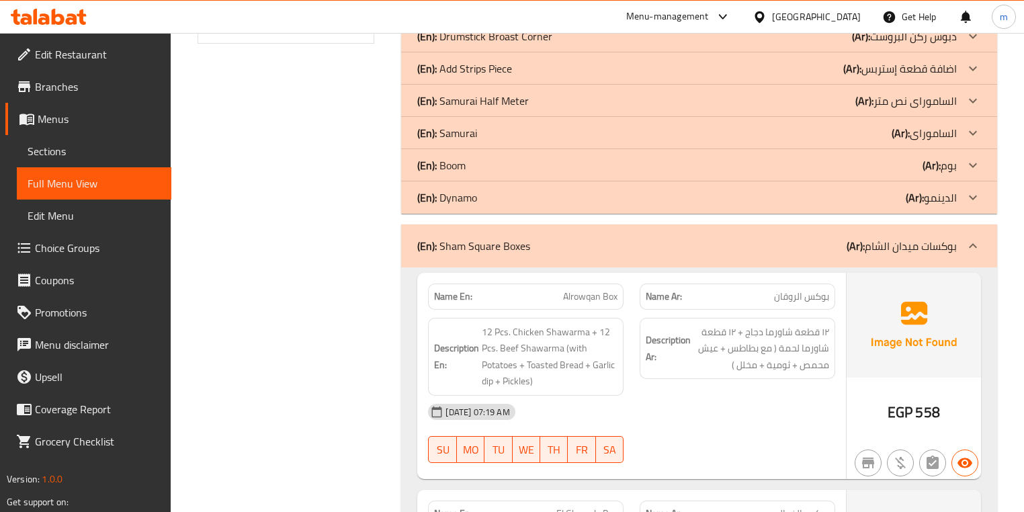
click at [882, 238] on p "(Ar): بوكسات [GEOGRAPHIC_DATA]" at bounding box center [902, 246] width 110 height 16
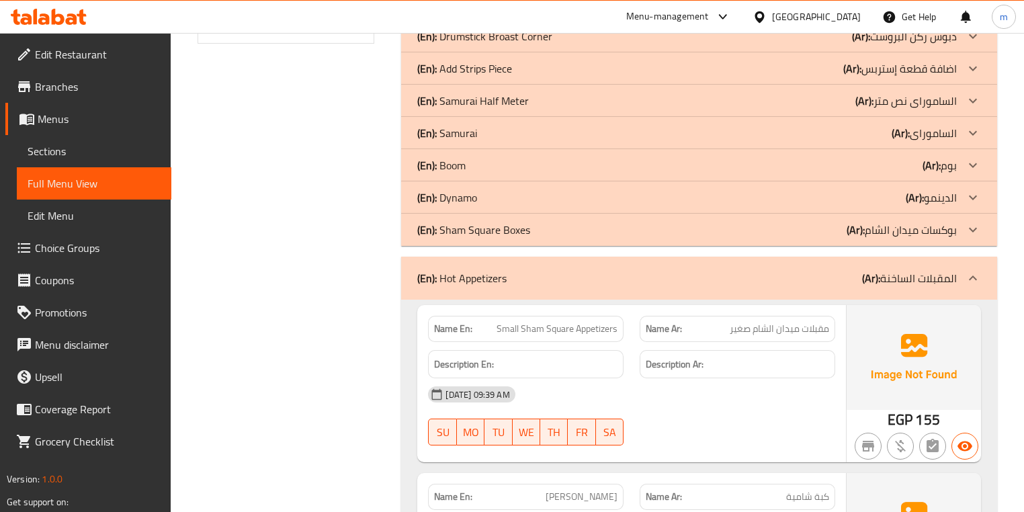
click at [818, 276] on div "(En): Hot Appetizers (Ar): المقبلات الساخنة" at bounding box center [686, 278] width 539 height 16
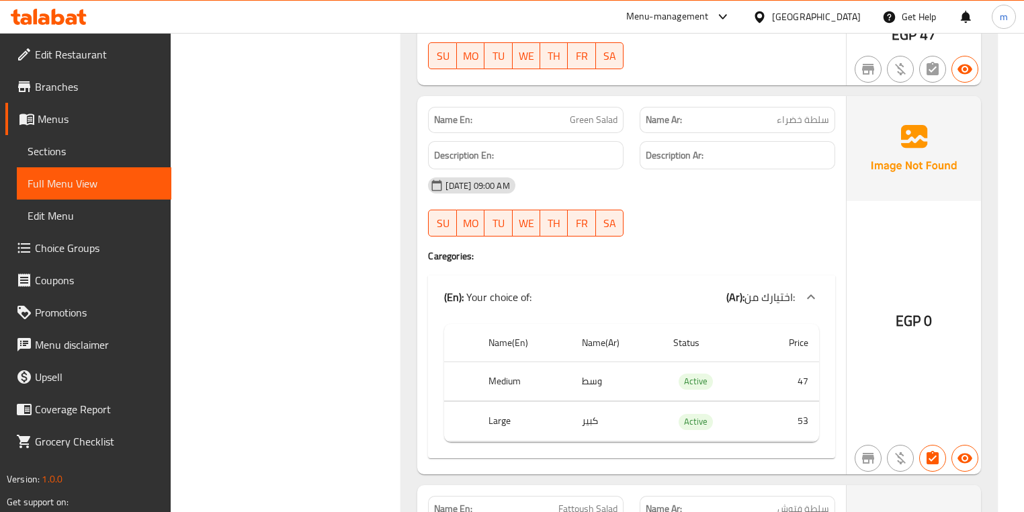
scroll to position [1075, 0]
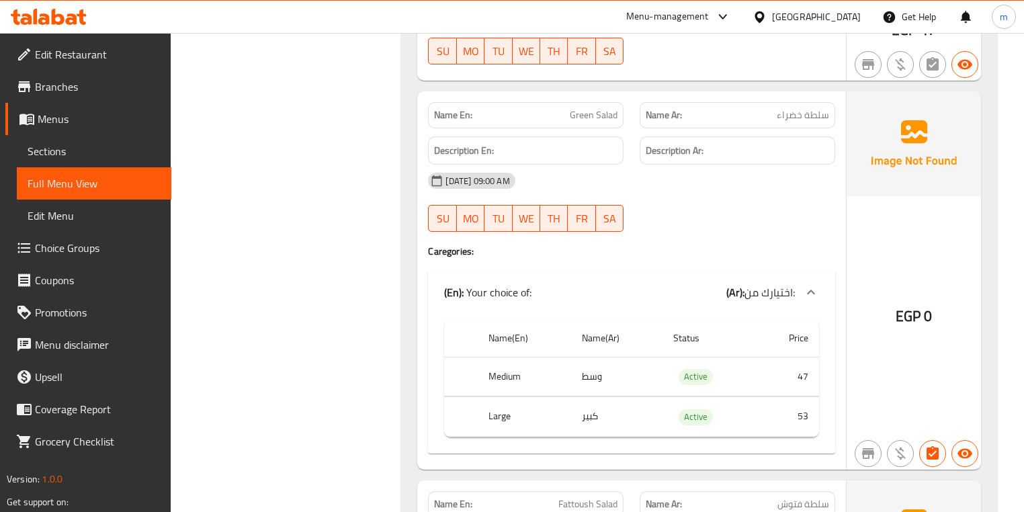
click at [819, 151] on h6 "Description Ar:" at bounding box center [737, 150] width 183 height 17
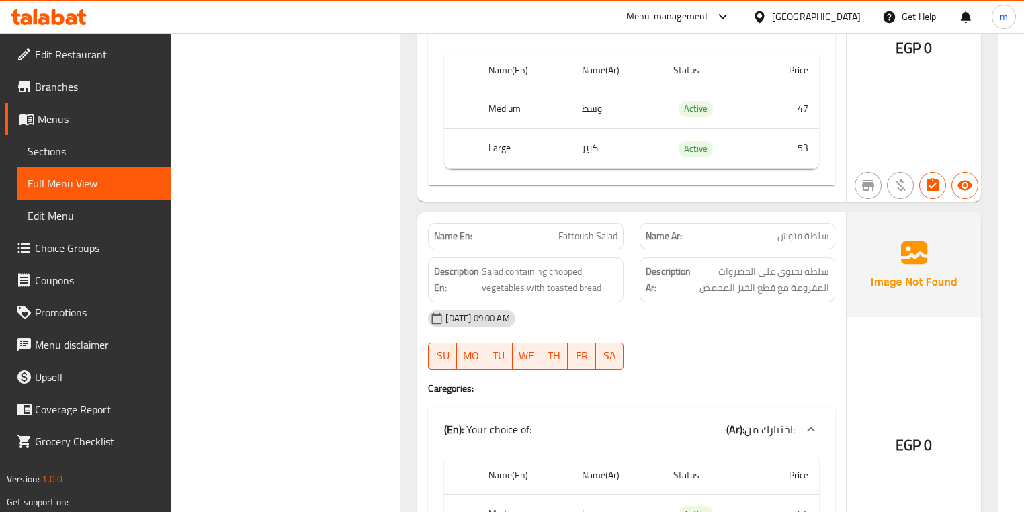
scroll to position [1343, 0]
click at [573, 272] on span "Salad containing chopped vegetables with toasted bread" at bounding box center [550, 279] width 136 height 33
copy span "chopped"
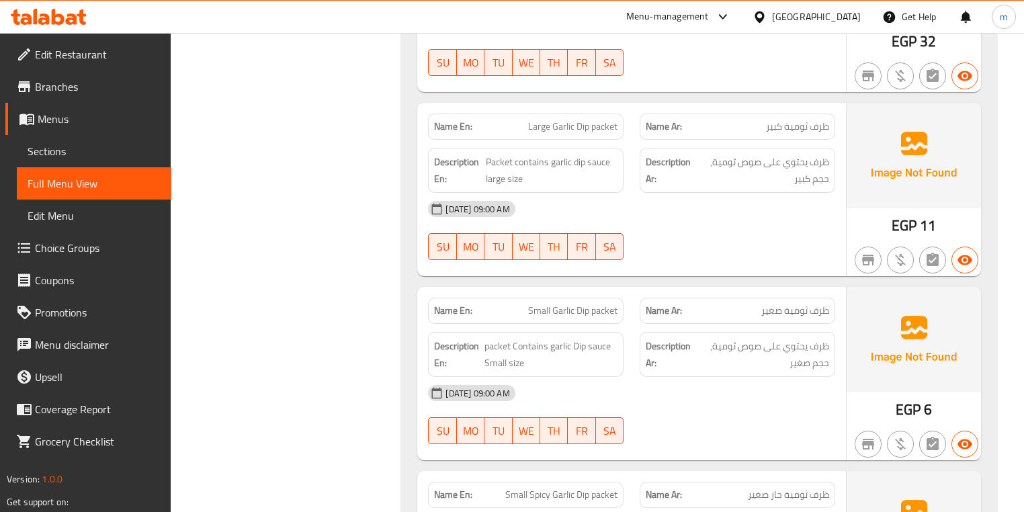
scroll to position [3225, 0]
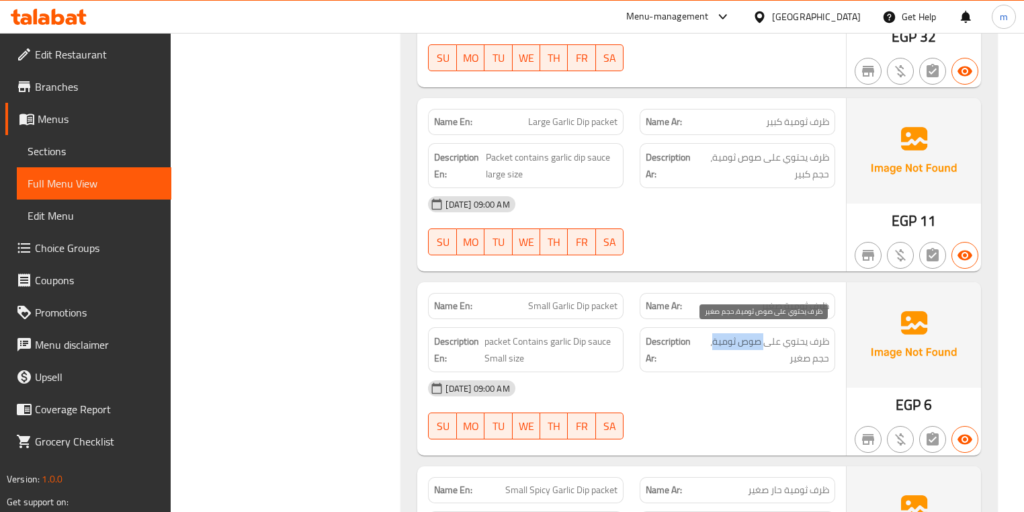
drag, startPoint x: 765, startPoint y: 341, endPoint x: 714, endPoint y: 344, distance: 51.1
click at [714, 344] on span "ظرف يحتوي على صوص ثومية، حجم صغير" at bounding box center [762, 349] width 133 height 33
click at [725, 340] on span "ظرف يحتوي على صوص ثومية، حجم صغير" at bounding box center [762, 349] width 133 height 33
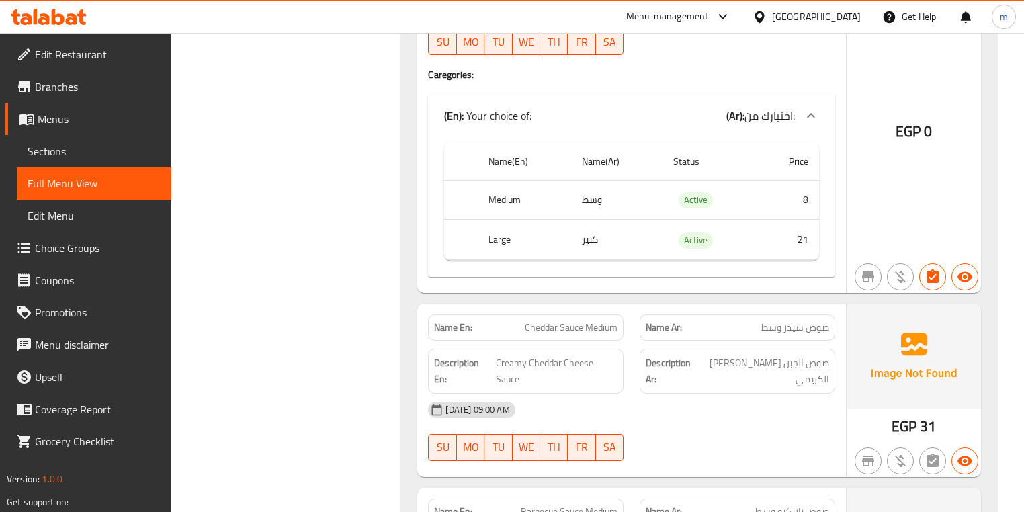
scroll to position [4139, 0]
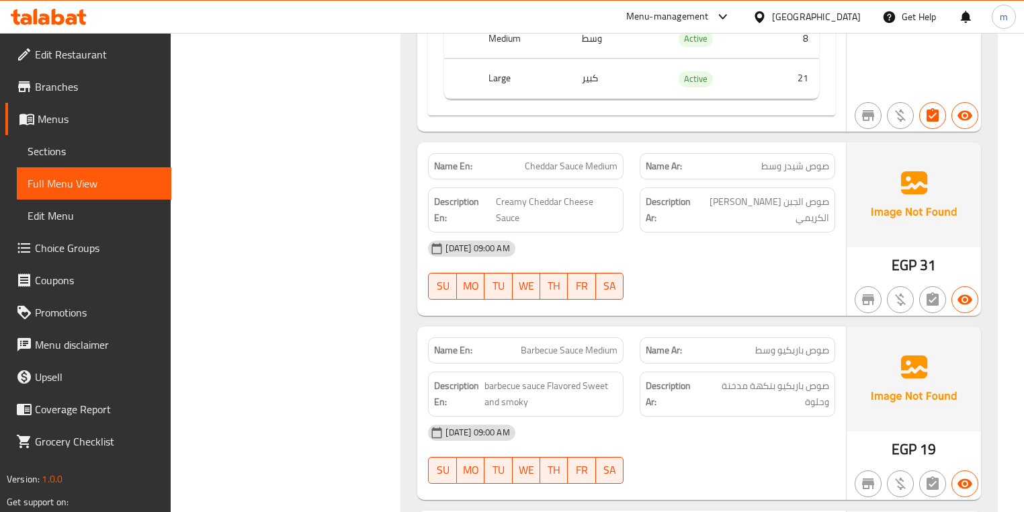
drag, startPoint x: 828, startPoint y: 286, endPoint x: 825, endPoint y: 218, distance: 67.3
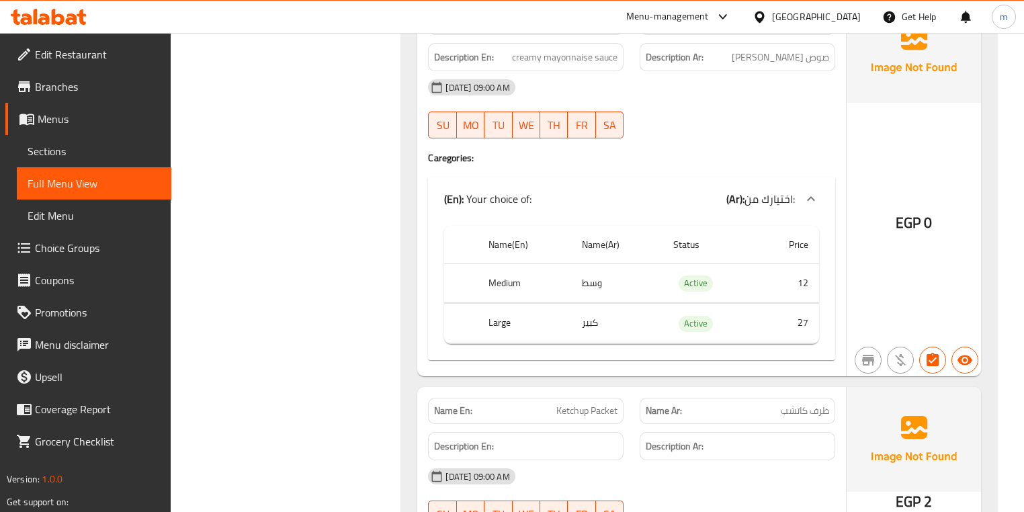
scroll to position [5322, 0]
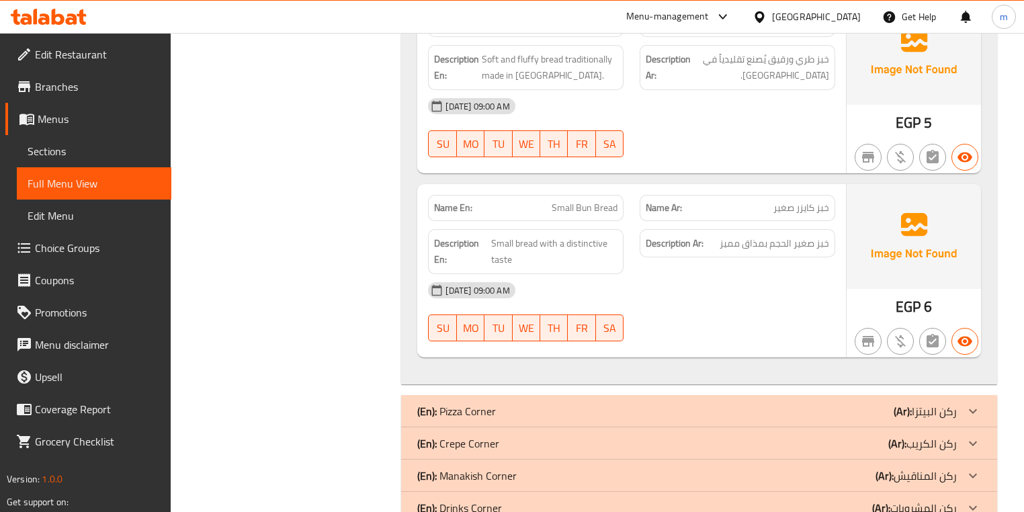
scroll to position [5967, 0]
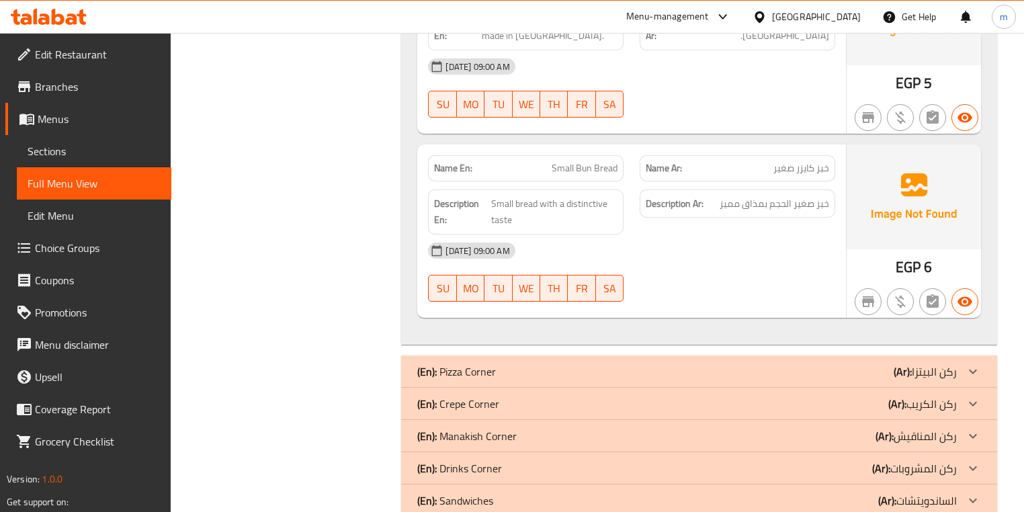
drag, startPoint x: 831, startPoint y: 341, endPoint x: 1018, endPoint y: 358, distance: 187.5
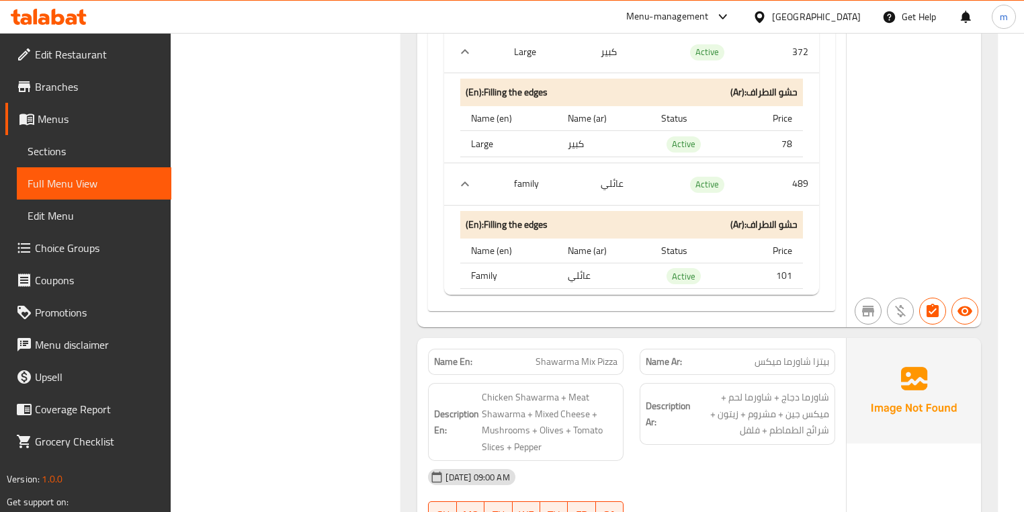
scroll to position [7795, 0]
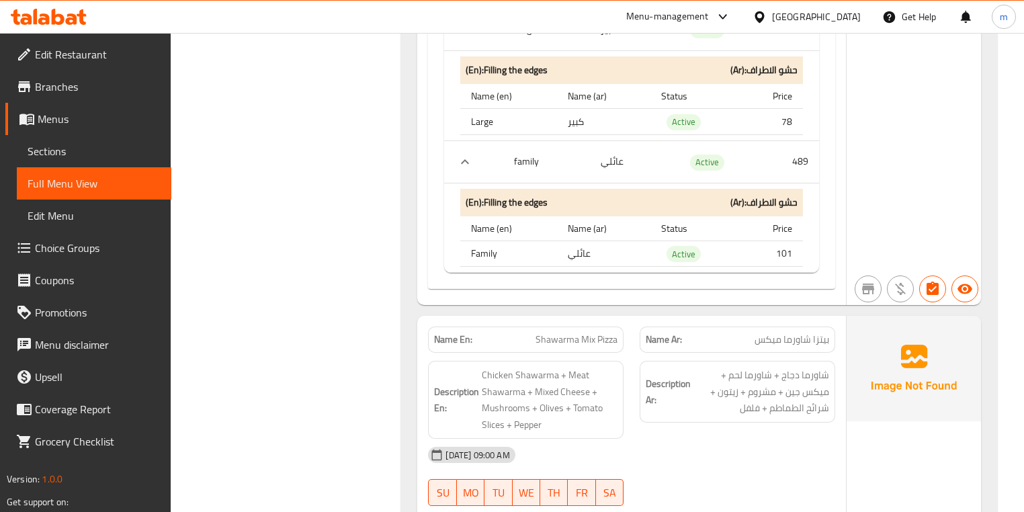
copy span "Shawarma Mix Pizza"
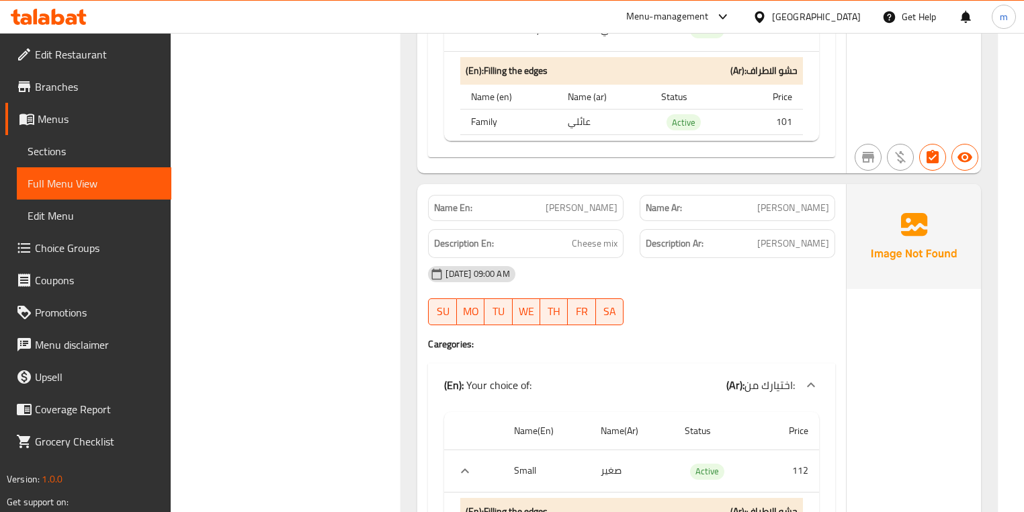
scroll to position [9623, 0]
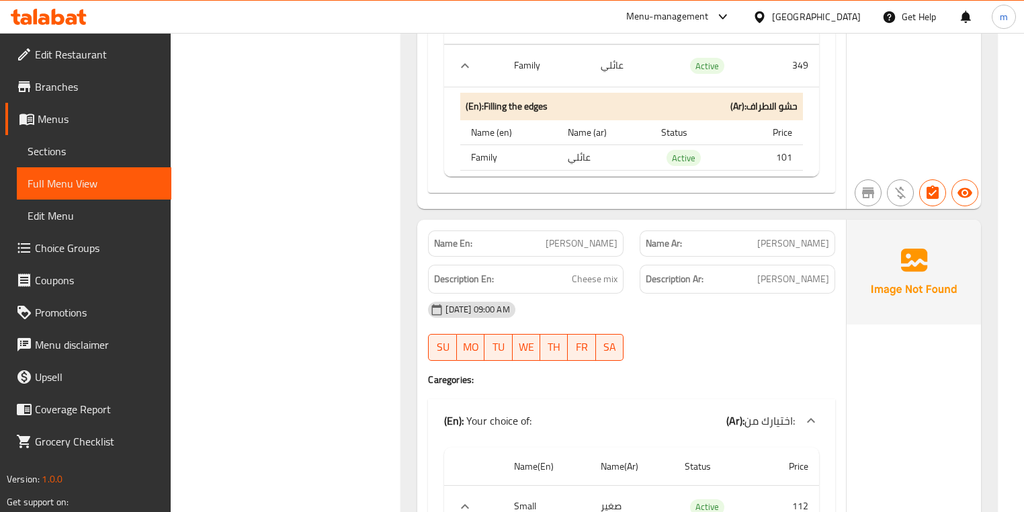
copy span "[PERSON_NAME]"
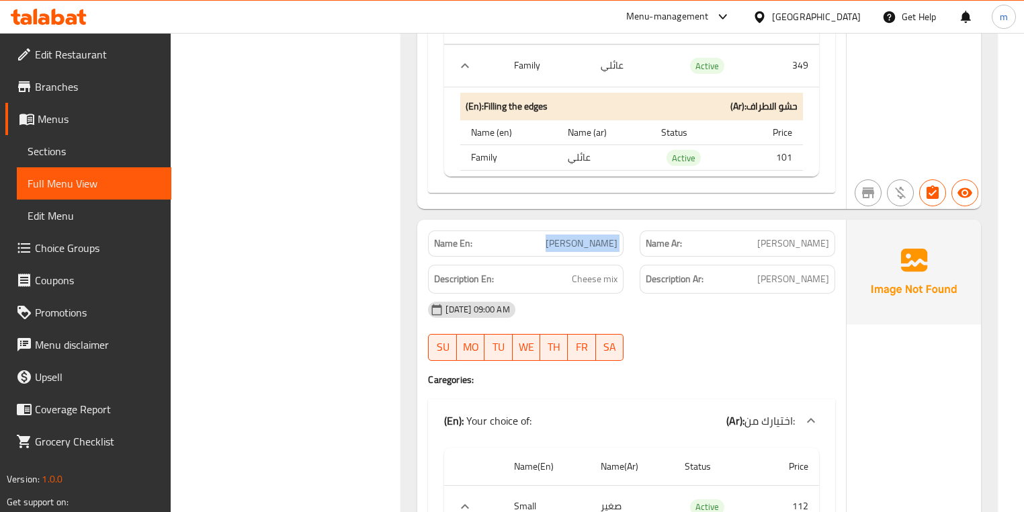
click at [41, 252] on span "Choice Groups" at bounding box center [98, 248] width 126 height 16
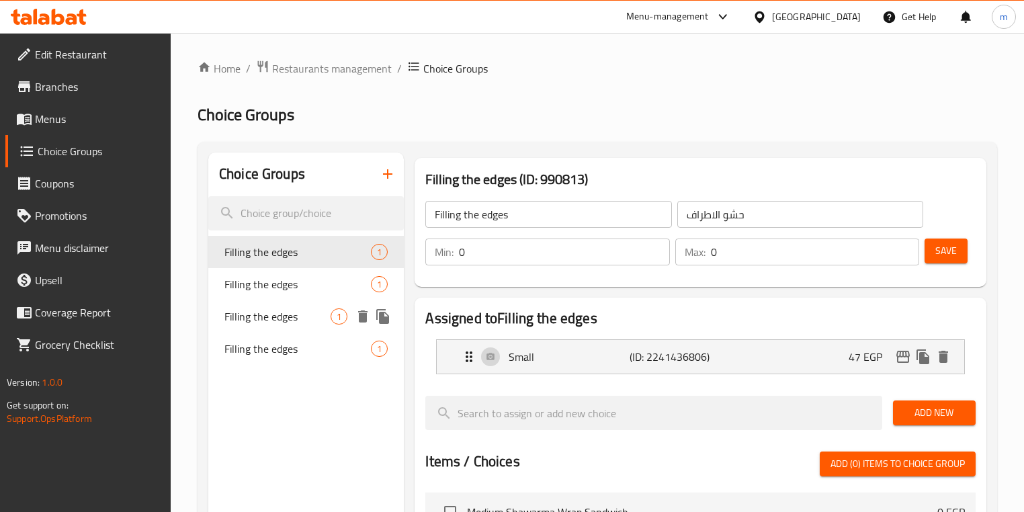
click at [359, 323] on icon "delete" at bounding box center [363, 316] width 16 height 16
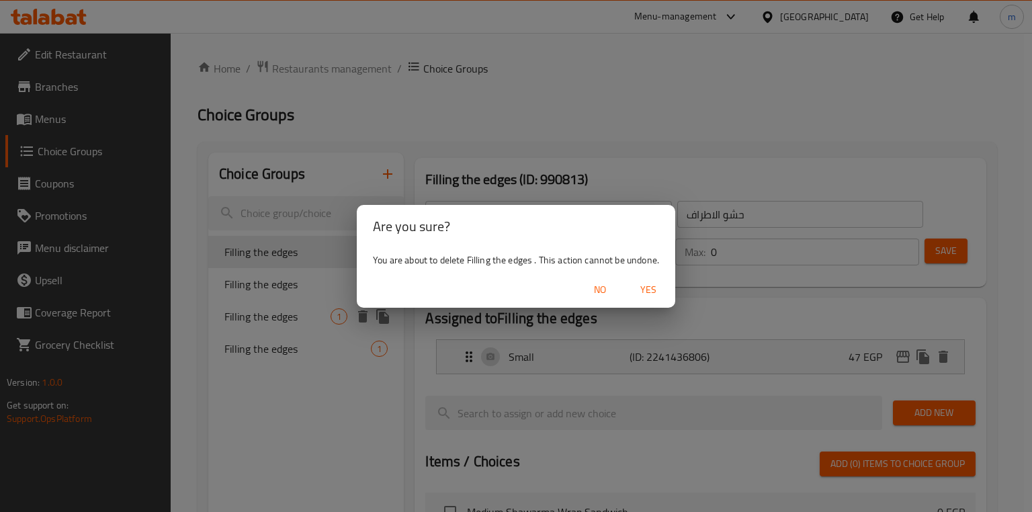
click at [606, 285] on span "No" at bounding box center [600, 290] width 32 height 17
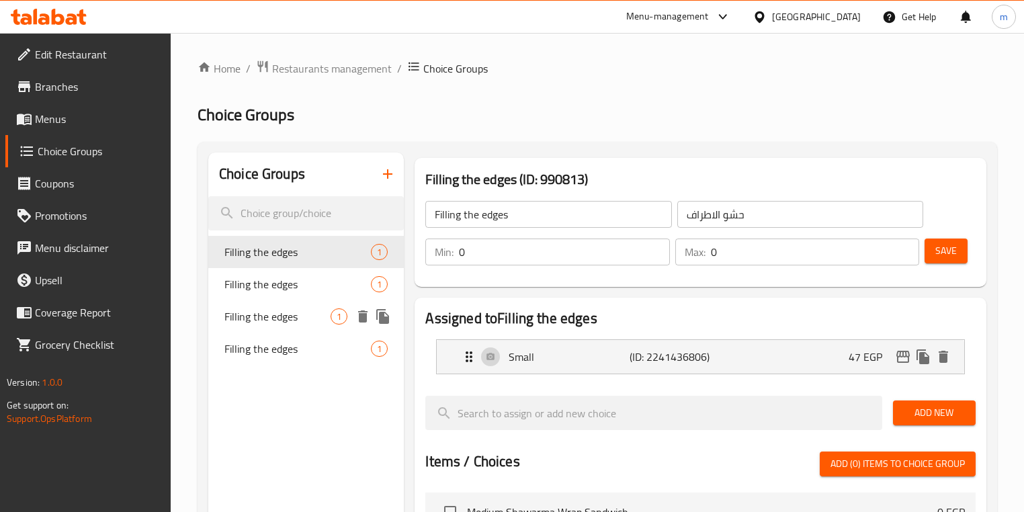
click at [259, 313] on span "Filling the edges" at bounding box center [277, 316] width 106 height 16
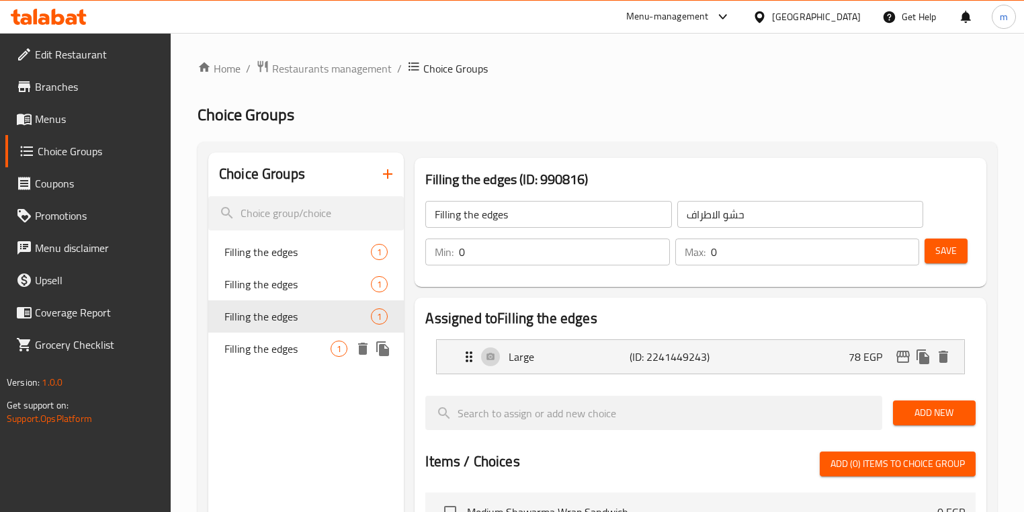
type input "Filling the edges"
type input "حشو الاطراف"
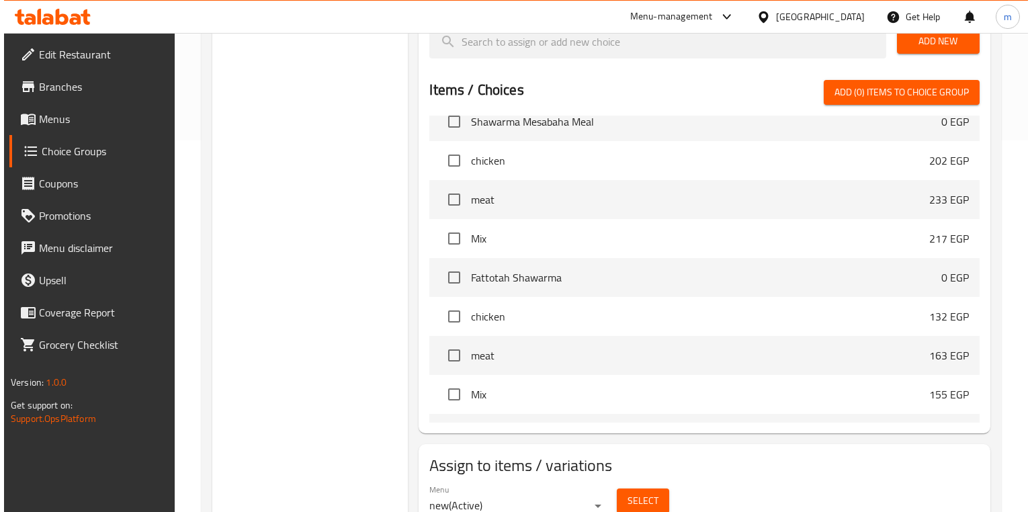
scroll to position [430, 0]
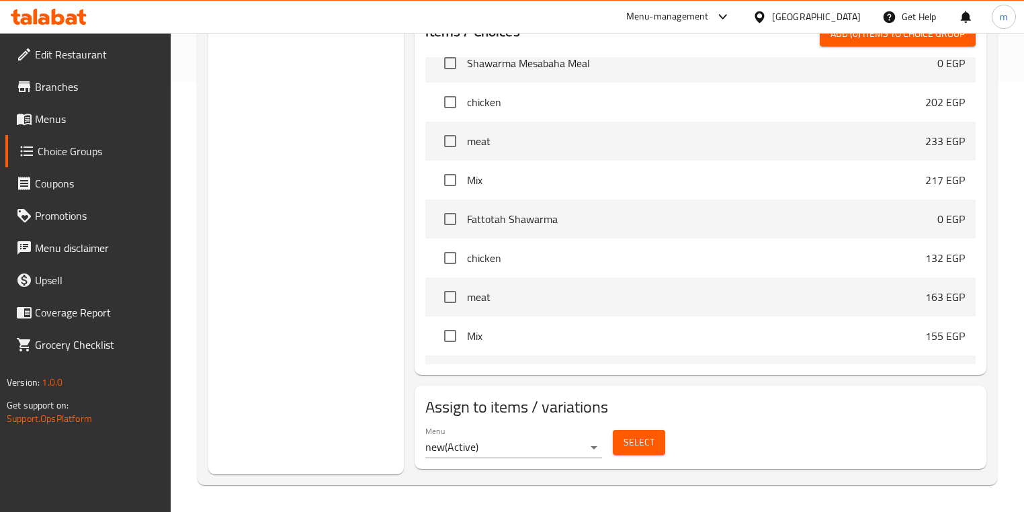
click at [651, 446] on span "Select" at bounding box center [639, 442] width 31 height 17
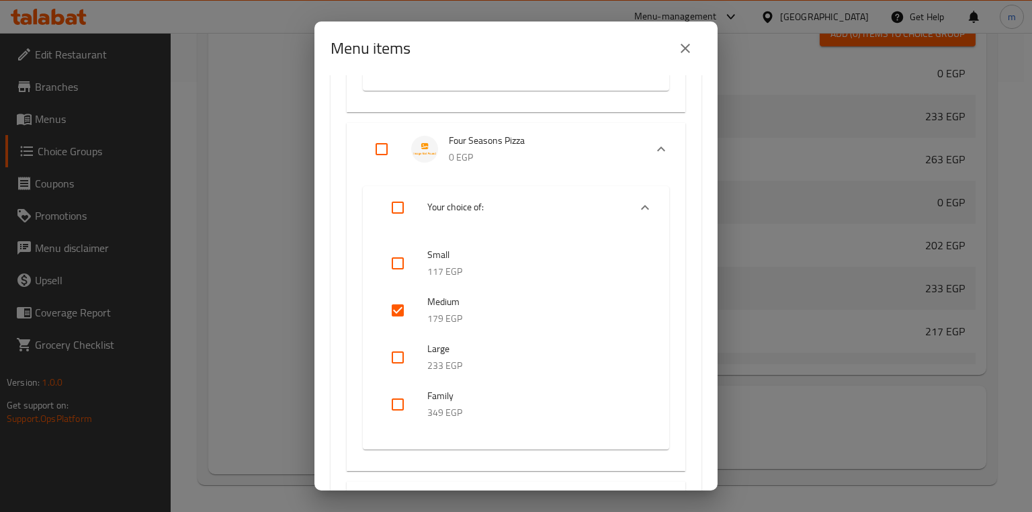
scroll to position [2097, 0]
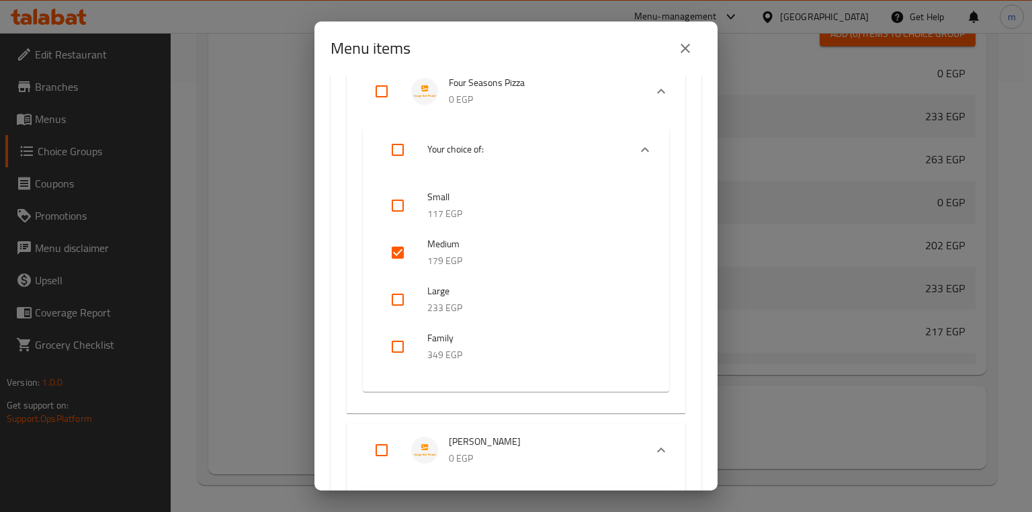
click at [406, 303] on input "checkbox" at bounding box center [398, 300] width 32 height 32
checkbox input "true"
click at [398, 255] on input "checkbox" at bounding box center [398, 253] width 32 height 32
checkbox input "false"
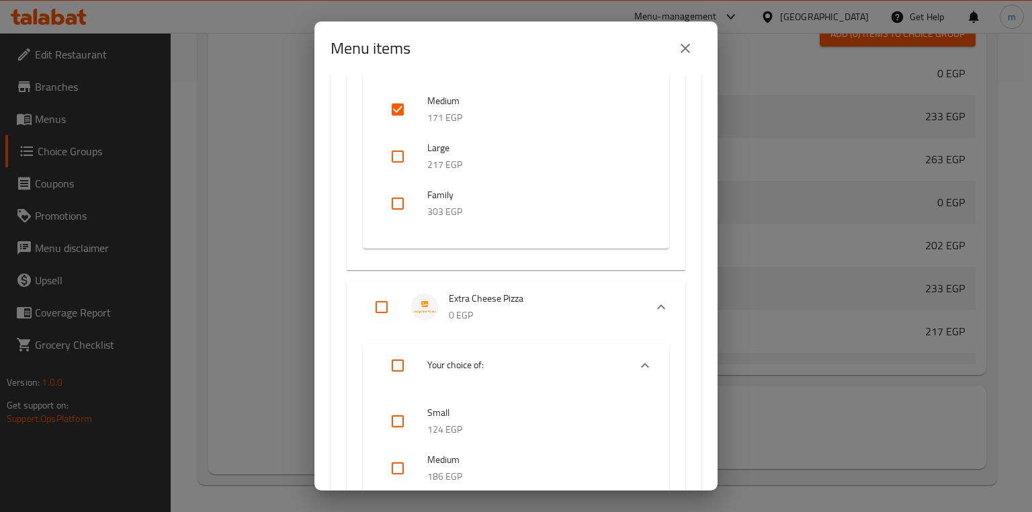
scroll to position [2581, 0]
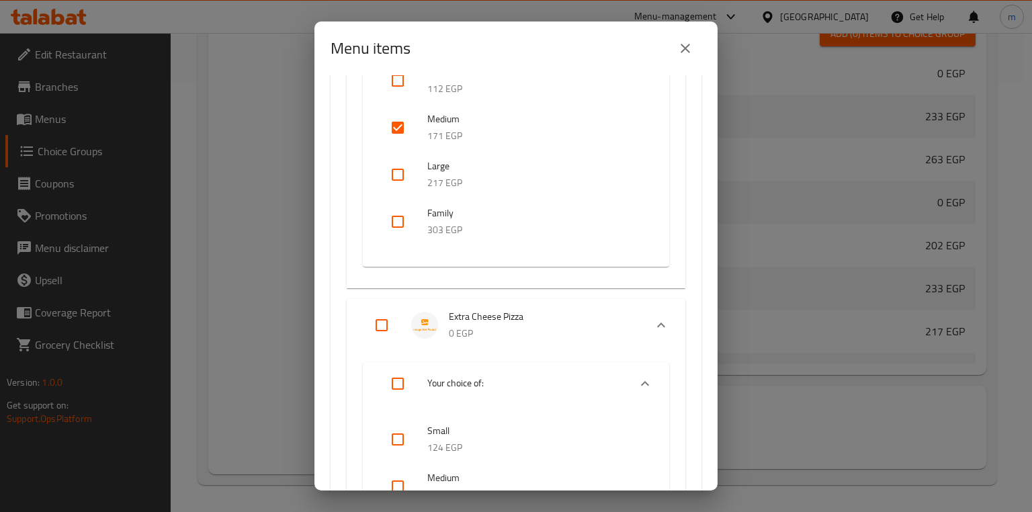
click at [401, 177] on input "checkbox" at bounding box center [398, 175] width 32 height 32
checkbox input "true"
click at [399, 134] on input "checkbox" at bounding box center [398, 128] width 32 height 32
checkbox input "false"
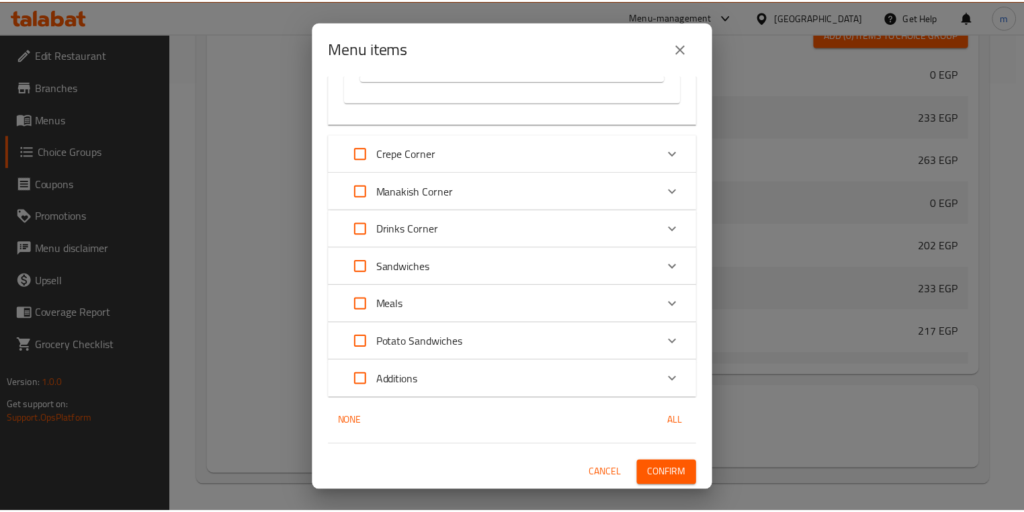
scroll to position [4920, 0]
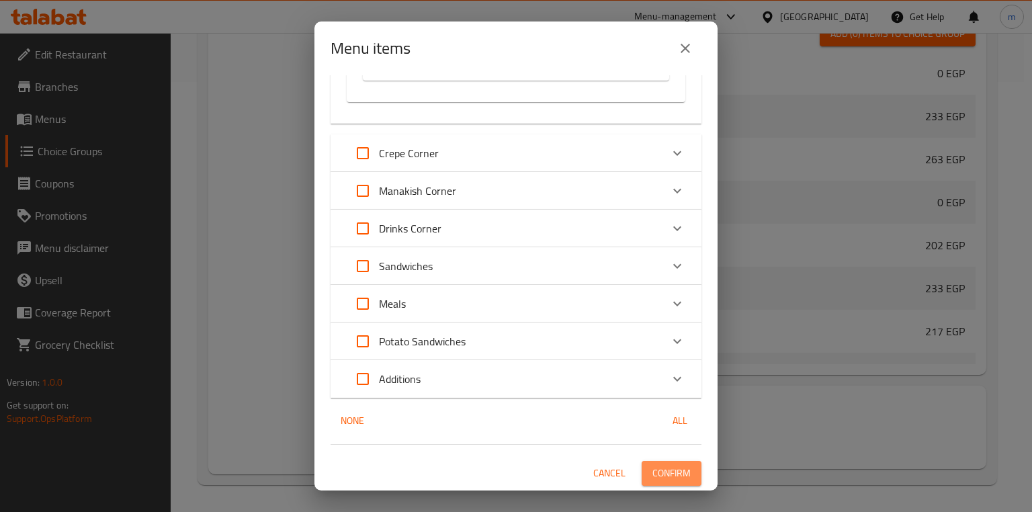
click at [679, 463] on button "Confirm" at bounding box center [672, 473] width 60 height 25
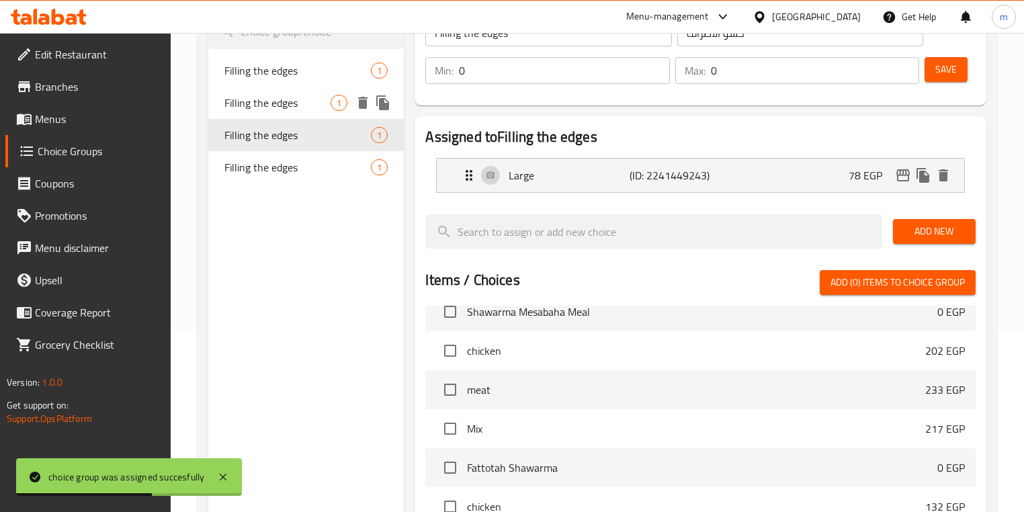
scroll to position [161, 0]
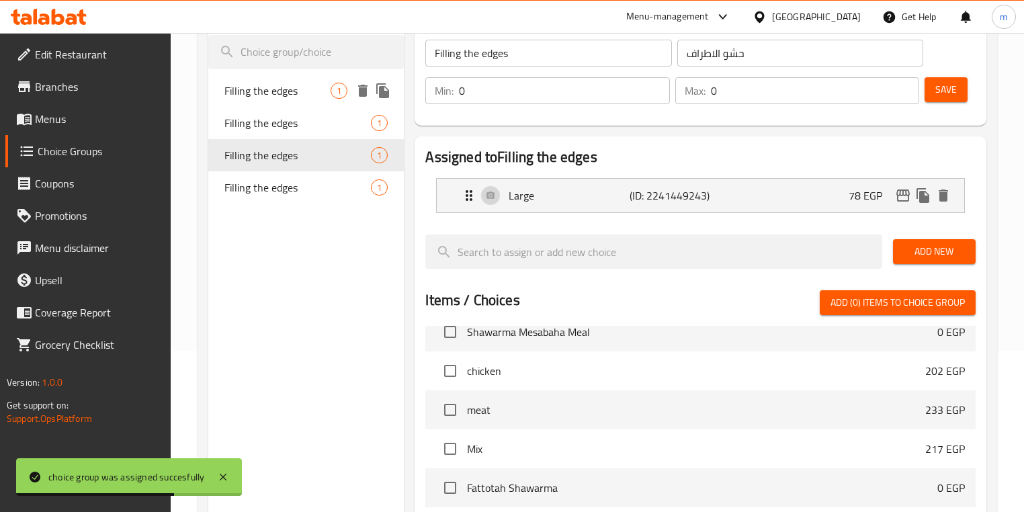
click at [300, 88] on span "Filling the edges" at bounding box center [277, 91] width 106 height 16
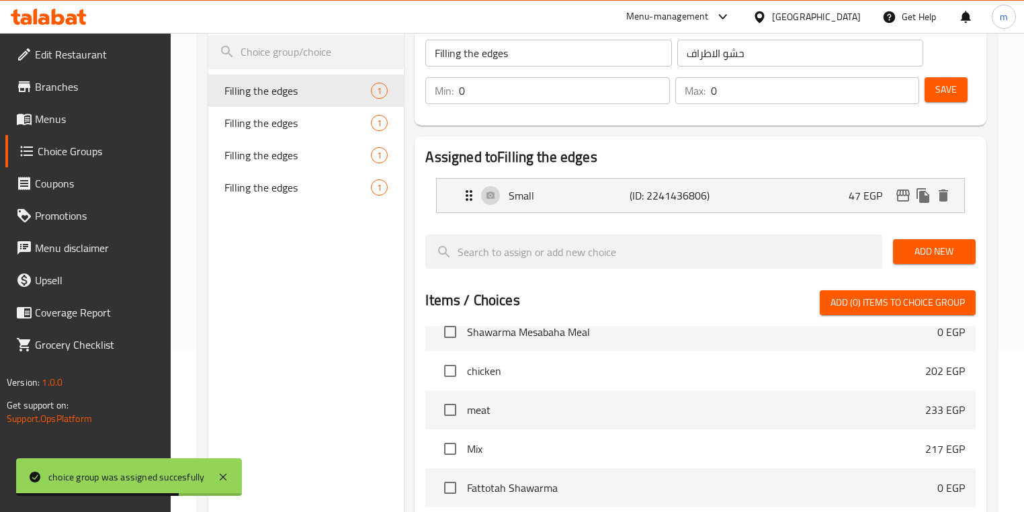
type input "Filling the edges"
type input "حشو الاطراف"
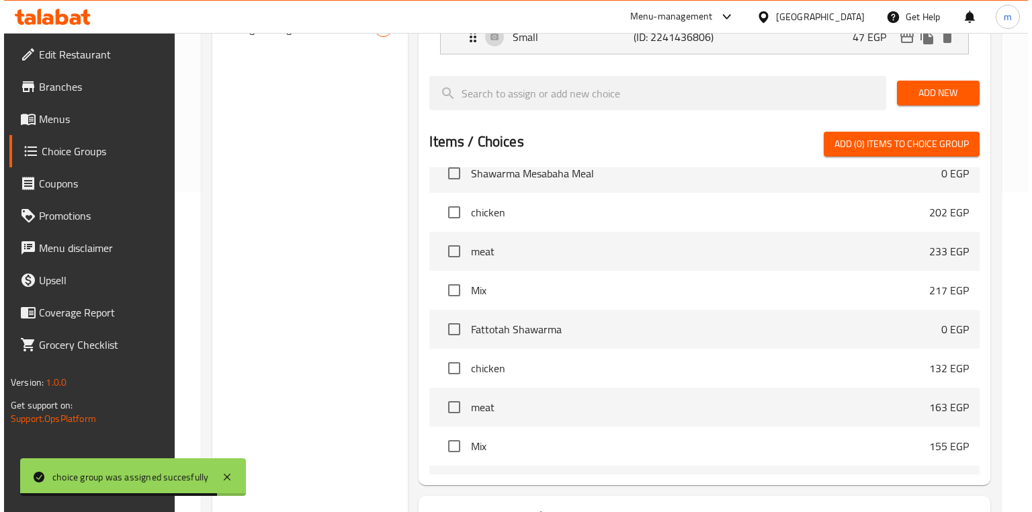
scroll to position [430, 0]
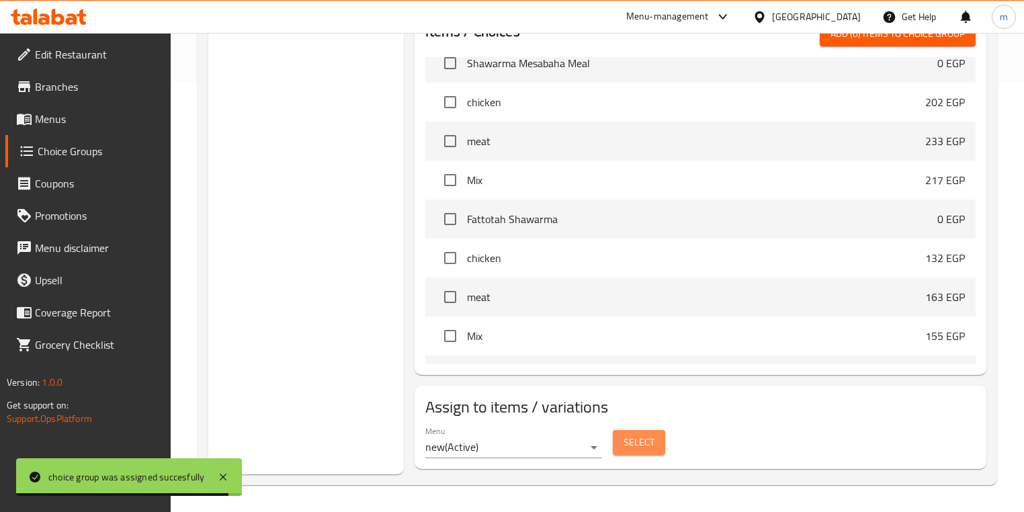
click at [646, 437] on span "Select" at bounding box center [639, 442] width 31 height 17
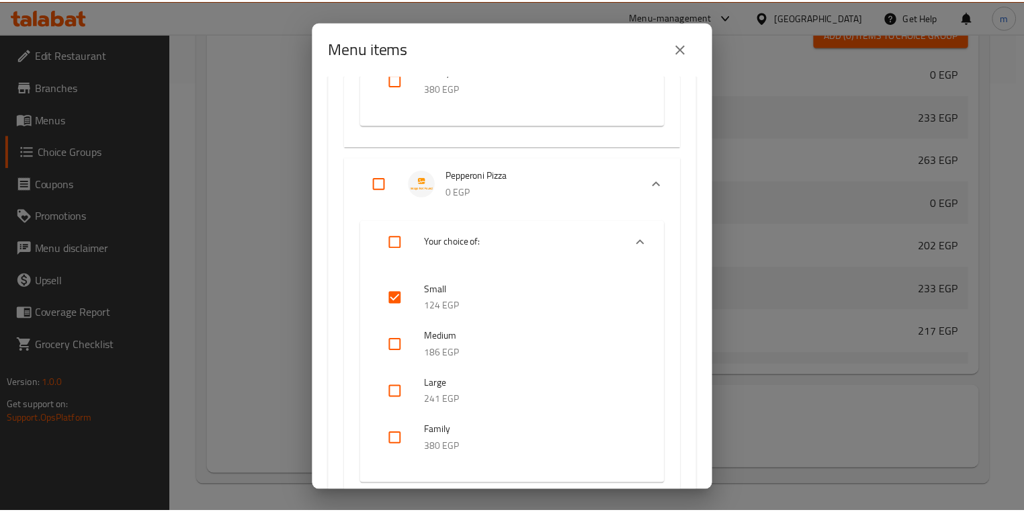
scroll to position [4785, 0]
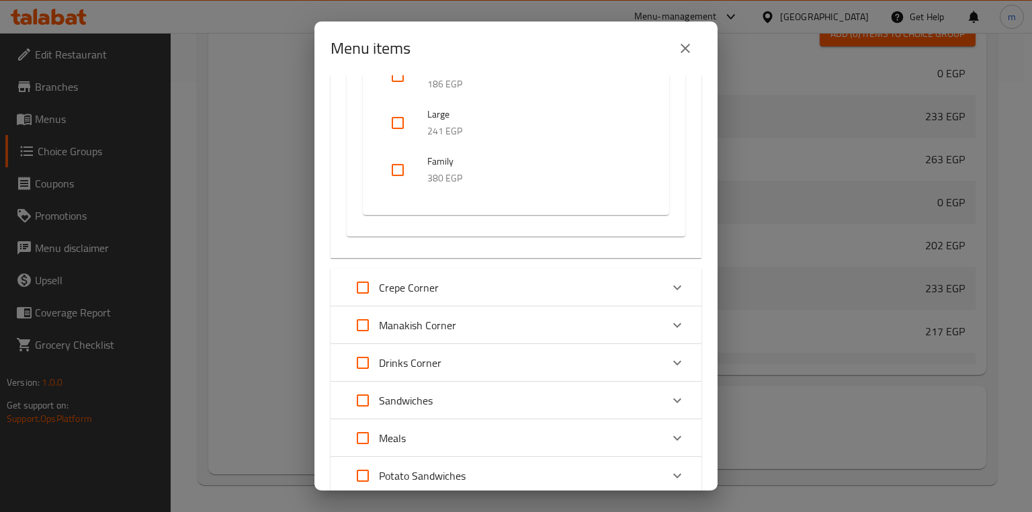
click at [681, 56] on button "close" at bounding box center [685, 48] width 32 height 32
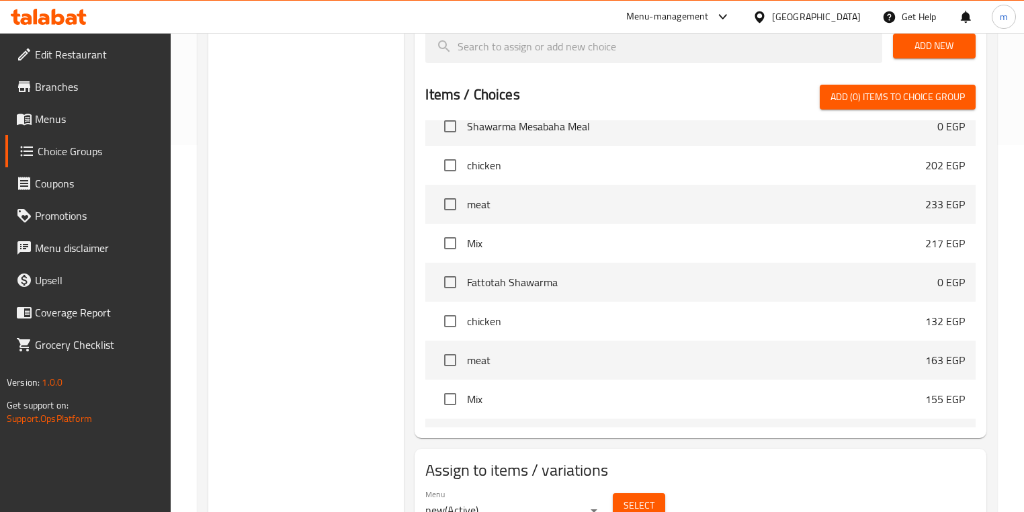
scroll to position [215, 0]
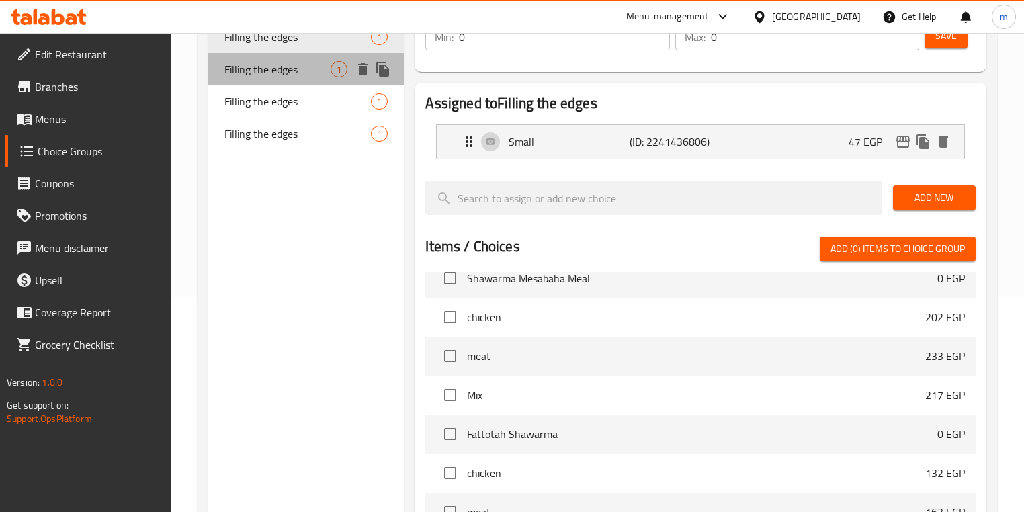
click at [293, 77] on span "Filling the edges" at bounding box center [277, 69] width 106 height 16
type input "Filling the edges"
type input "حشو الاطراف"
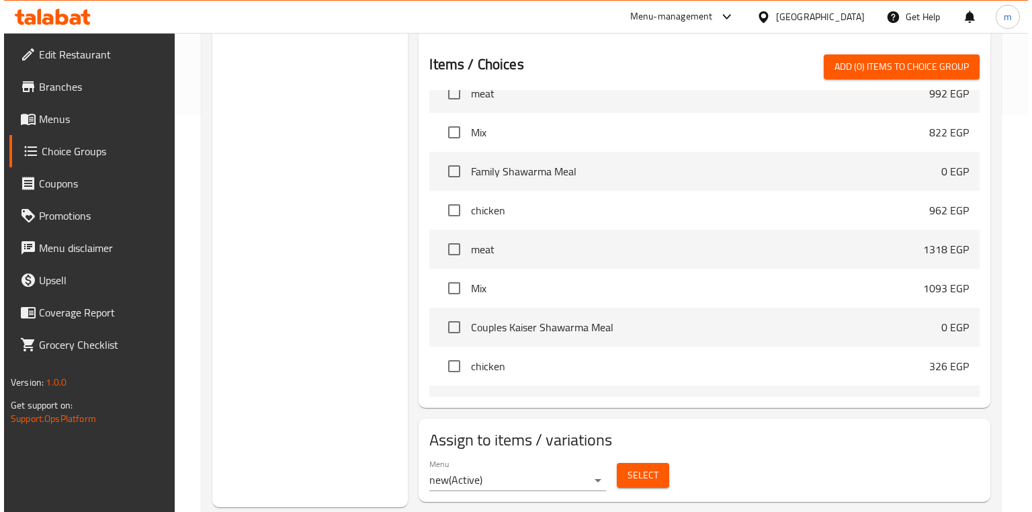
scroll to position [430, 0]
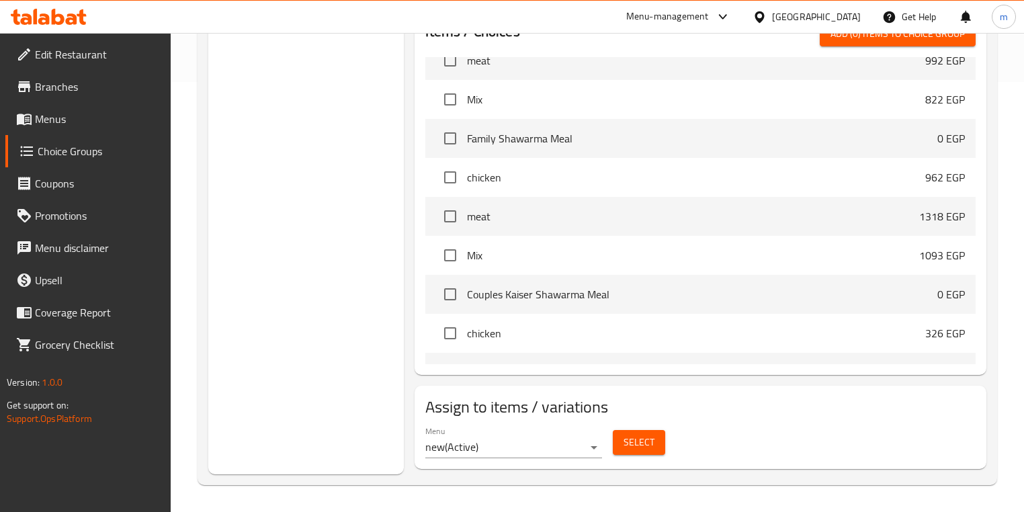
click at [636, 439] on span "Select" at bounding box center [639, 442] width 31 height 17
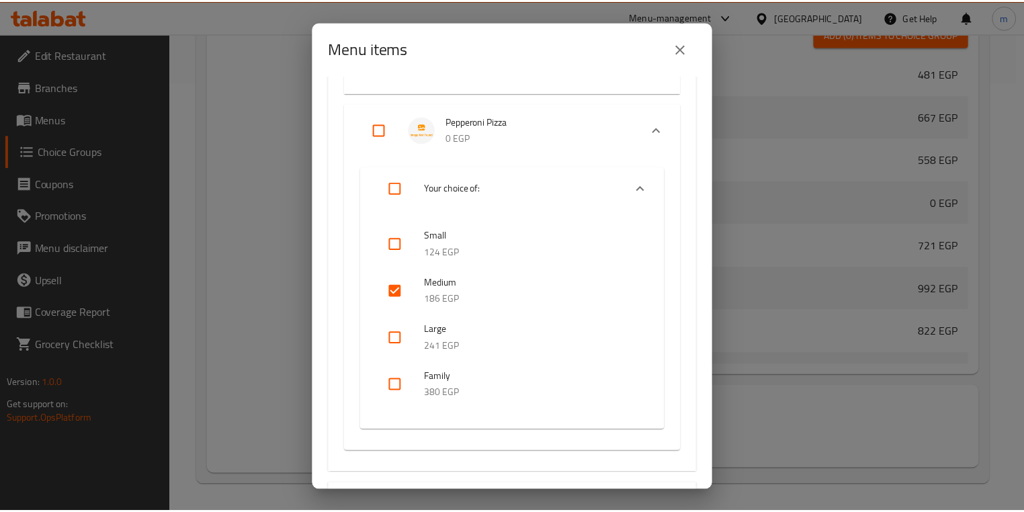
scroll to position [4839, 0]
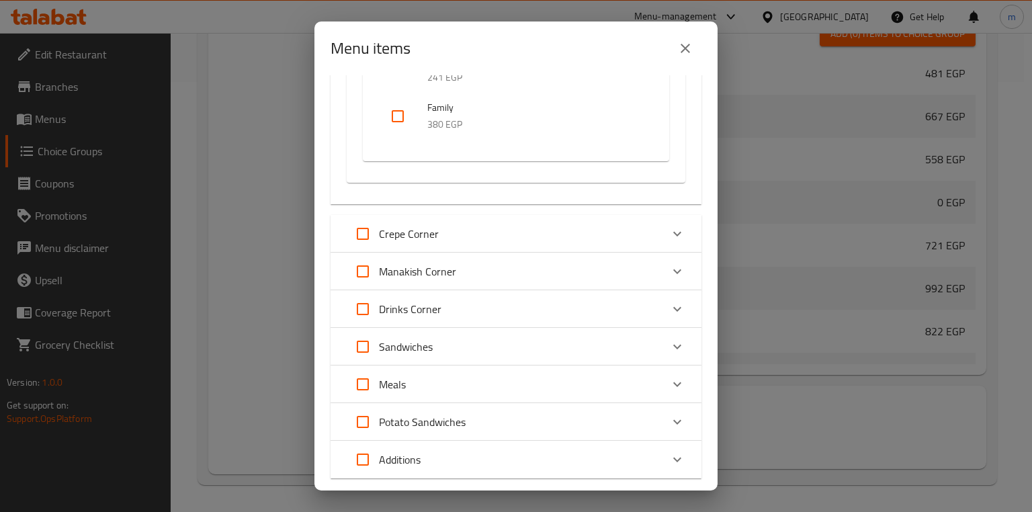
click at [239, 176] on div "Menu items 0 / 212 items selected ​ Shawarma Corner Sandwiches Medium Shawarma …" at bounding box center [516, 256] width 1032 height 512
click at [699, 55] on button "close" at bounding box center [685, 48] width 32 height 32
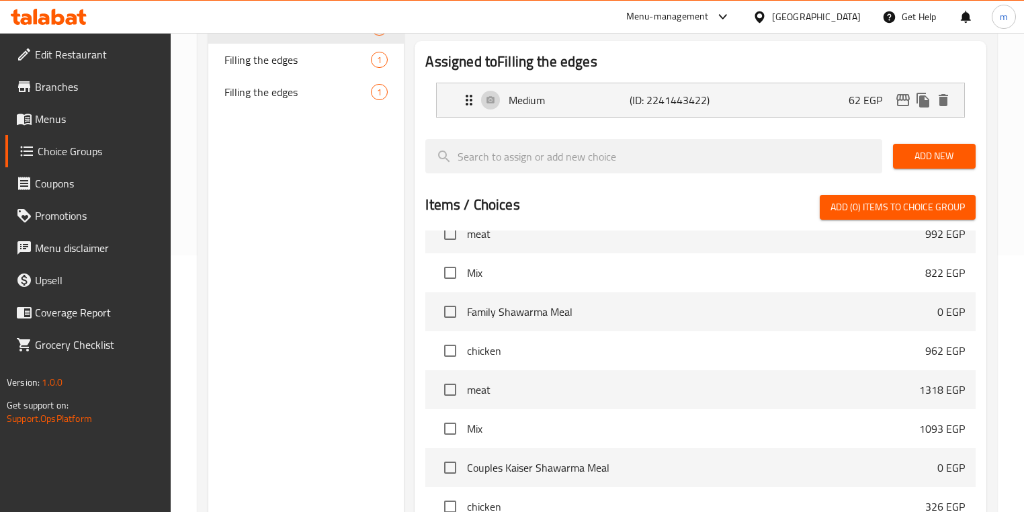
scroll to position [161, 0]
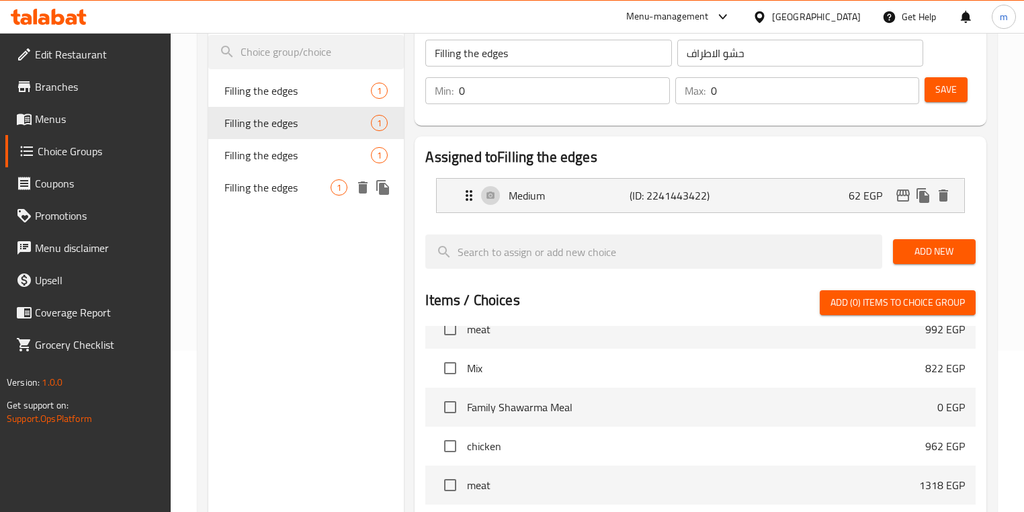
click at [308, 185] on span "Filling the edges" at bounding box center [277, 187] width 106 height 16
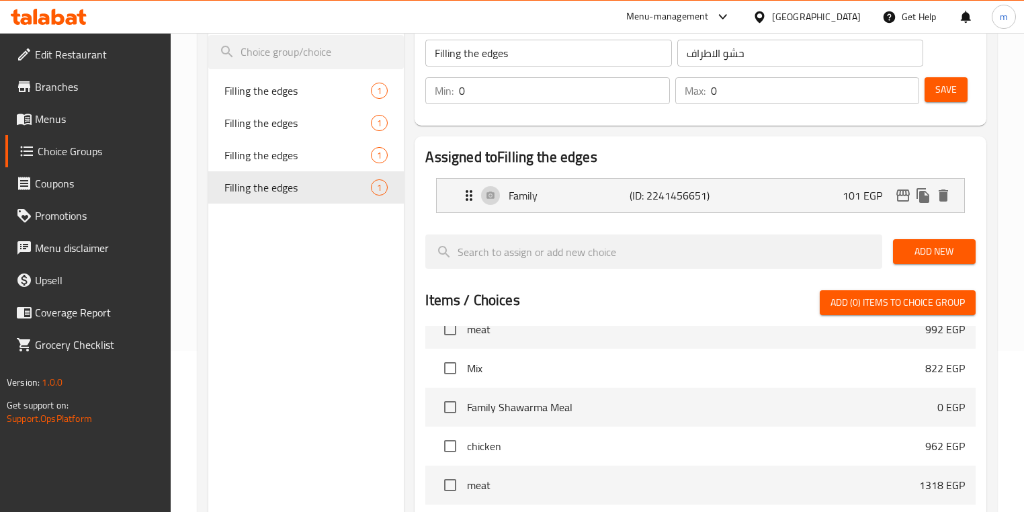
type input "Filling the edges"
type input "حشو الاطراف"
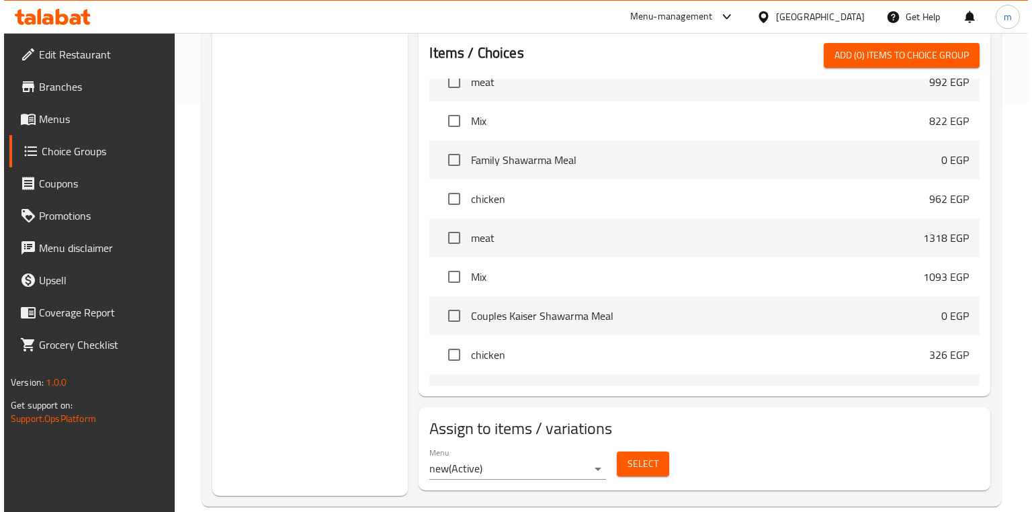
scroll to position [430, 0]
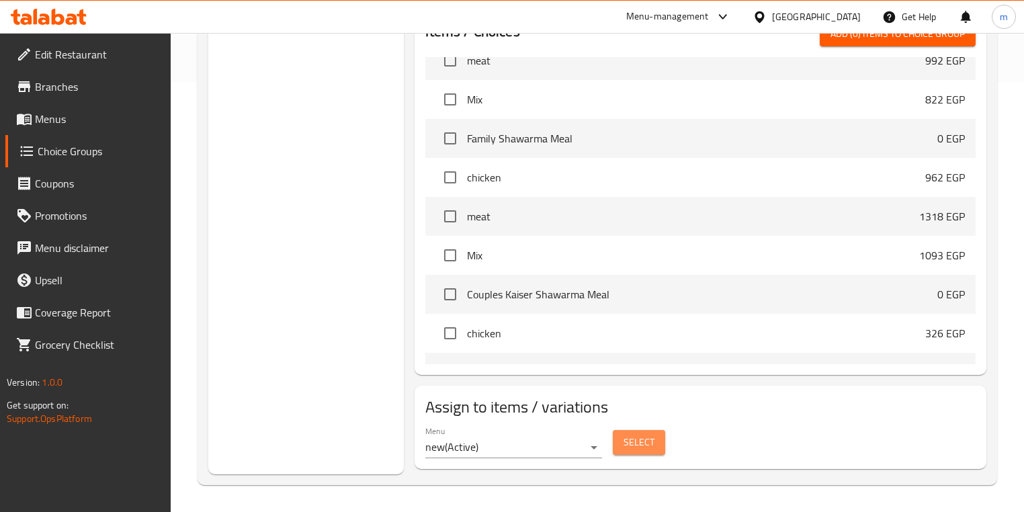
click at [640, 450] on span "Select" at bounding box center [639, 442] width 31 height 17
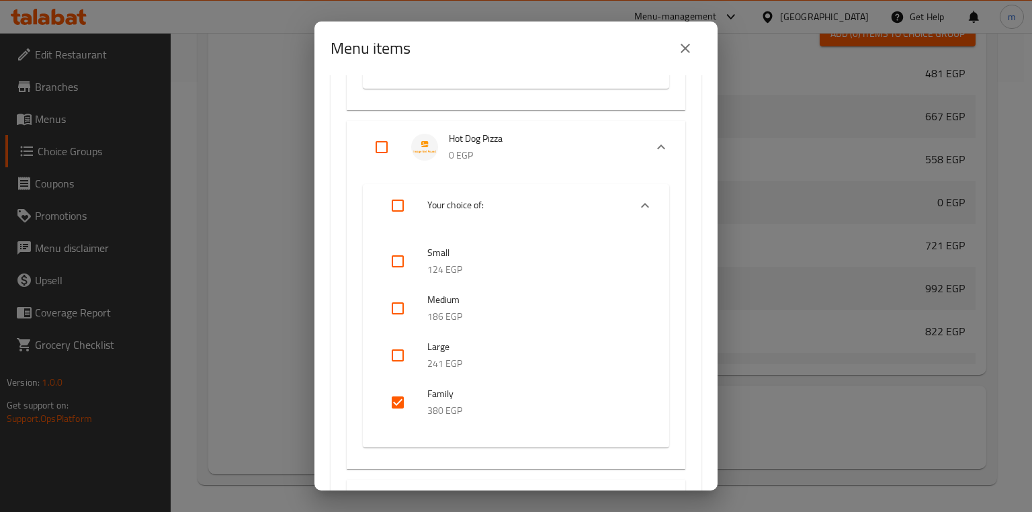
scroll to position [4463, 0]
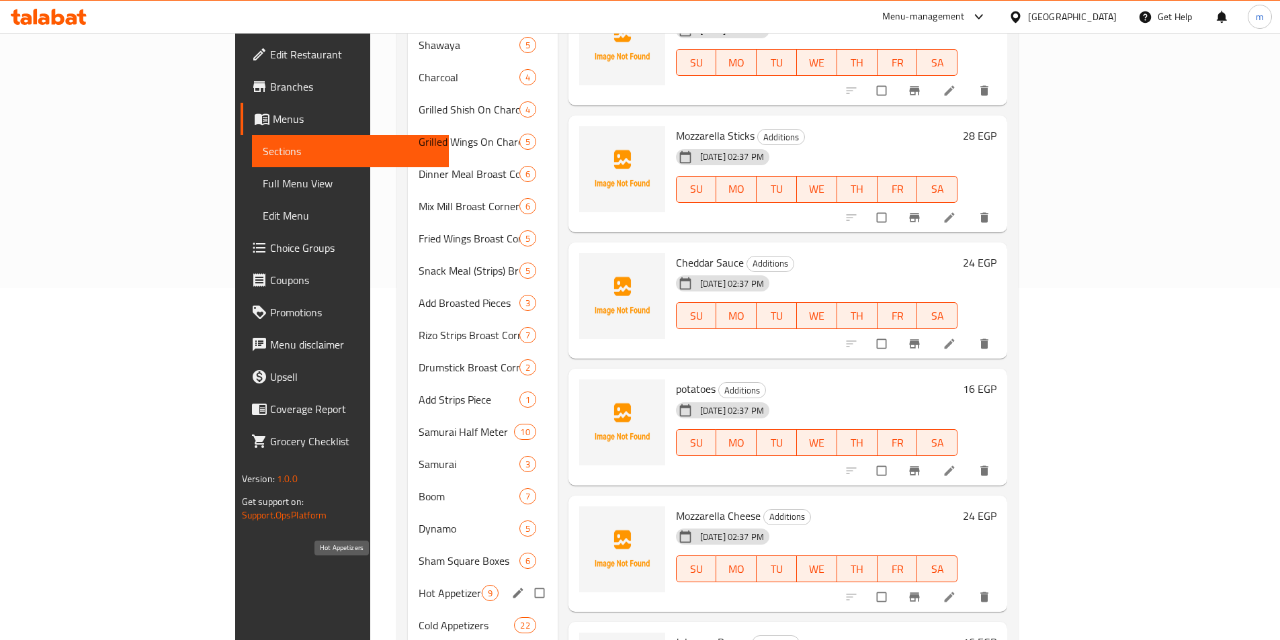
scroll to position [403, 0]
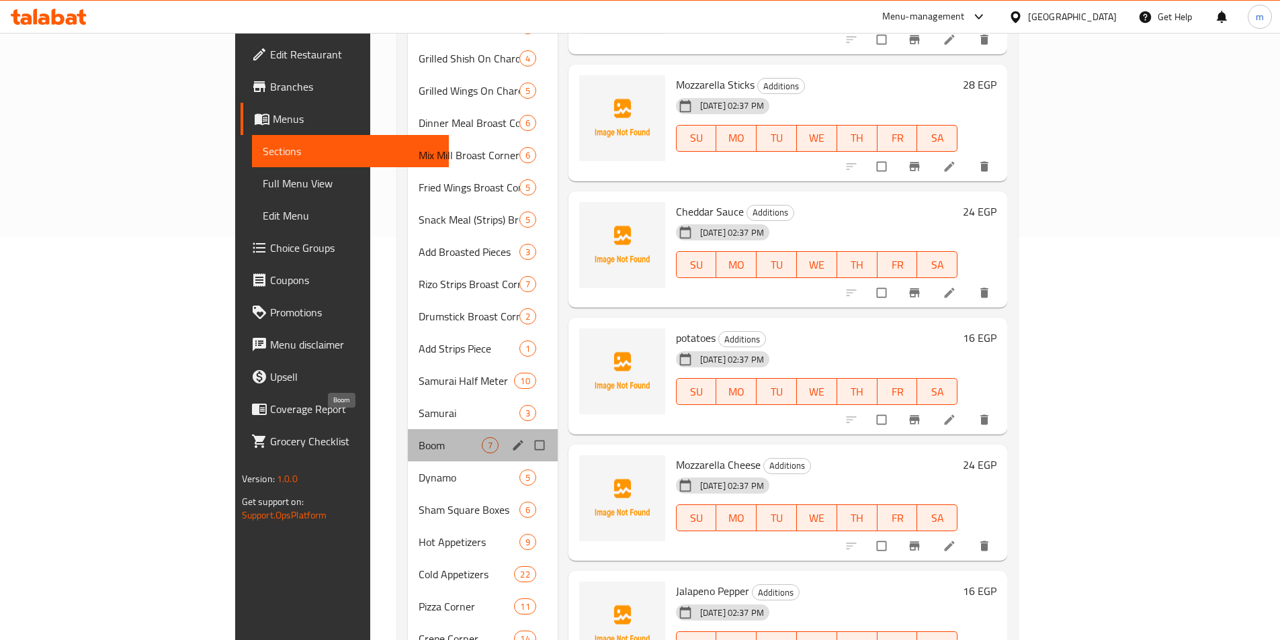
click at [419, 438] on span "Boom" at bounding box center [450, 446] width 63 height 16
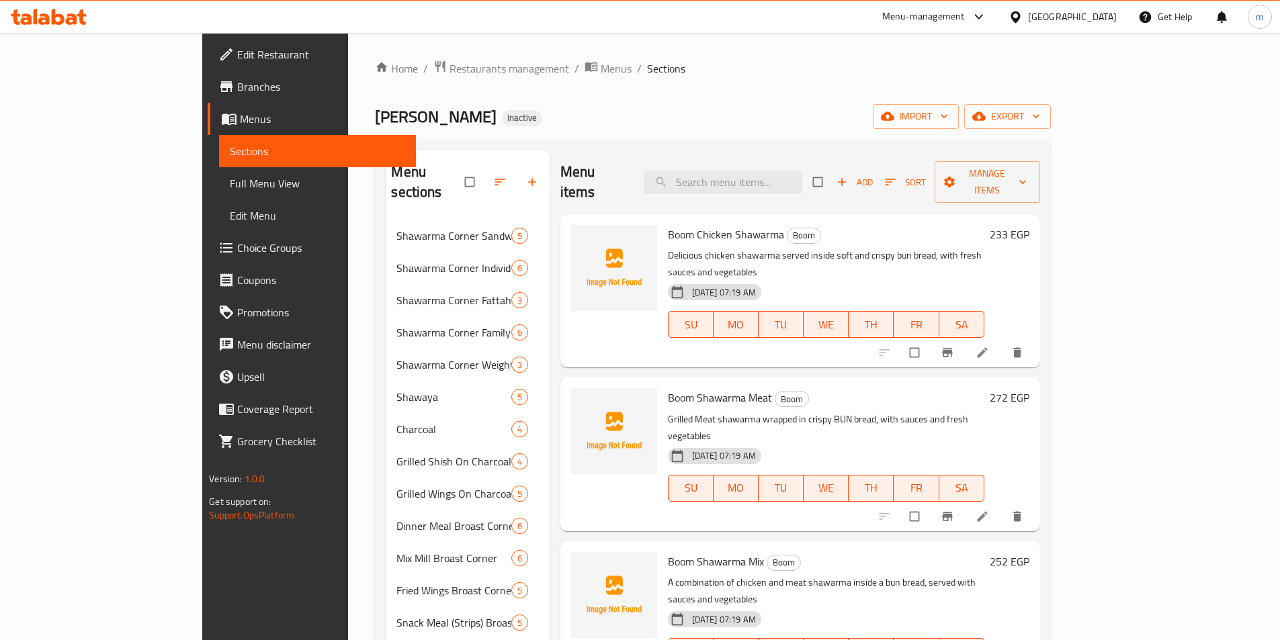
click at [1003, 342] on li at bounding box center [984, 353] width 38 height 22
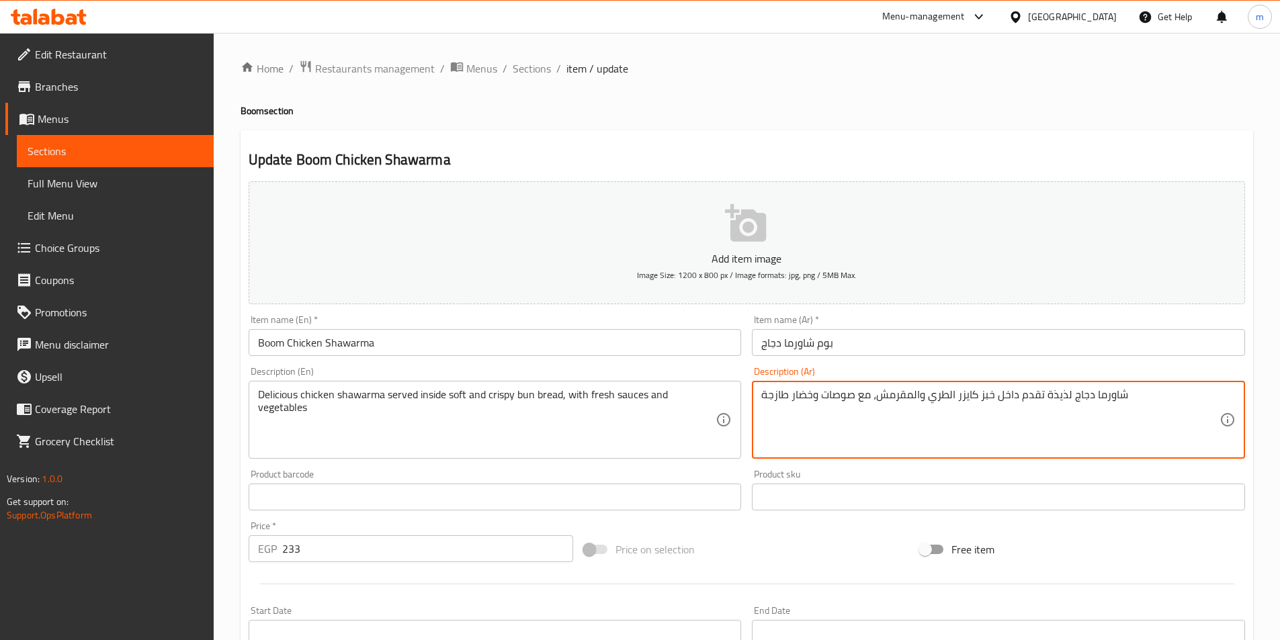
click at [764, 405] on textarea "شاورما دجاج لذيذة تقدم داخل خبز كايزر الطري والمقرمش، مع صوصات وخضار طازجة" at bounding box center [990, 420] width 458 height 64
click at [757, 398] on div "شاورما دجاج لذيذة تقدم داخل خبز كايزر الطري والمقرمش، مع صوصات وخضار طازجة Desc…" at bounding box center [998, 420] width 493 height 78
click at [851, 403] on textarea "شاورما دجاج لذيذة تقدم داخل خبز كايزر الطري والمقرمش، مع صوصات وخضار طازجة" at bounding box center [990, 420] width 458 height 64
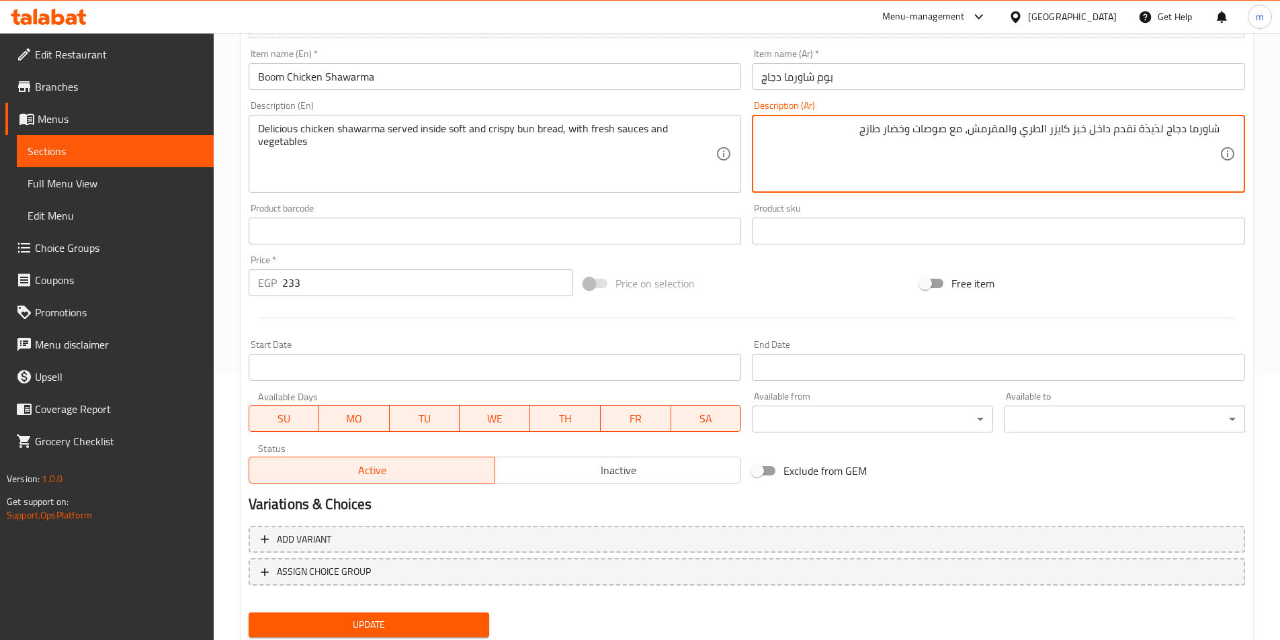
scroll to position [242, 0]
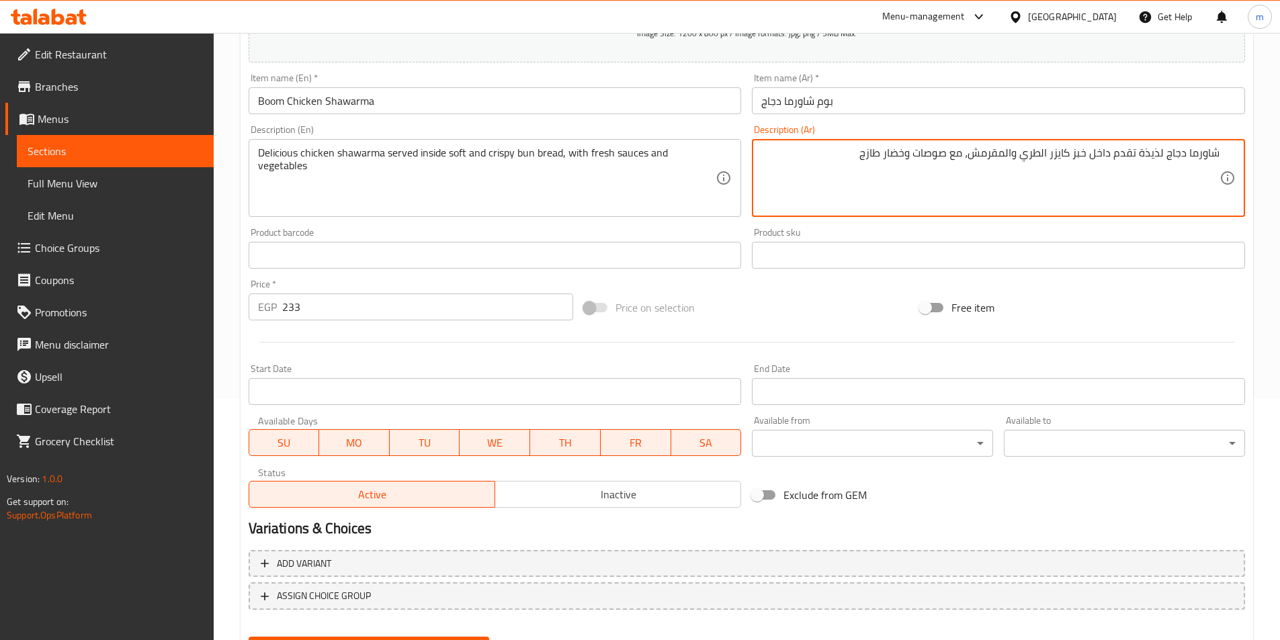
type textarea "شاورما دجاج لذيذة تقدم داخل خبز كايزر الطري والمقرمش، مع صوصات وخضار طازج"
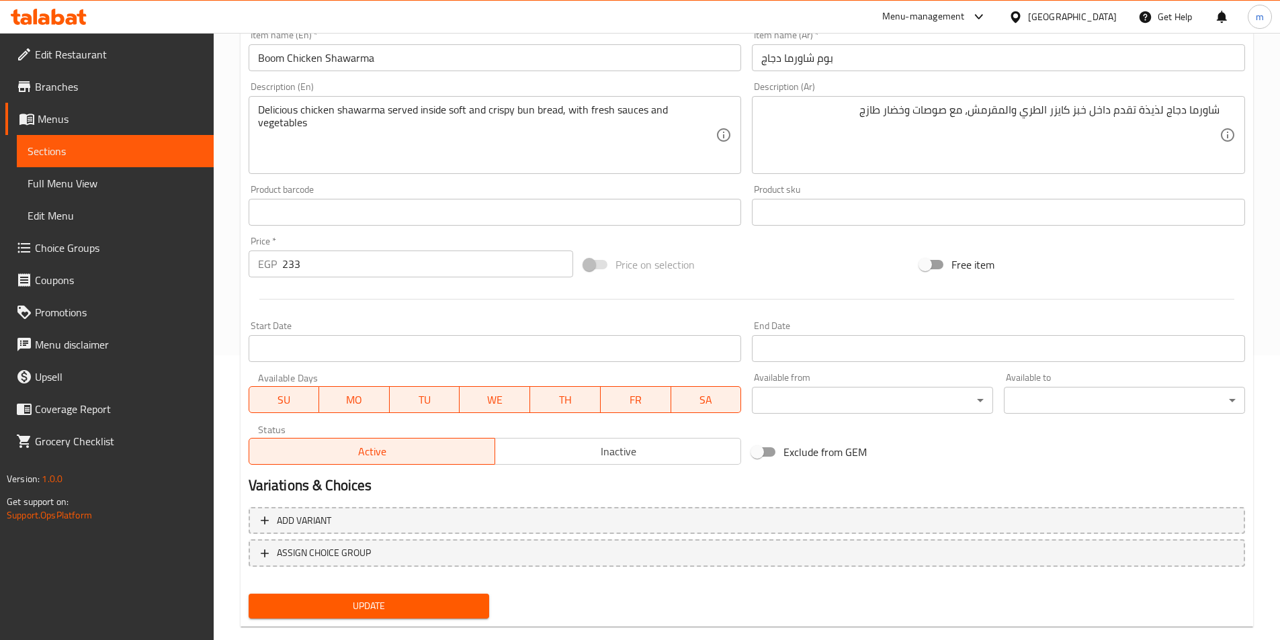
scroll to position [309, 0]
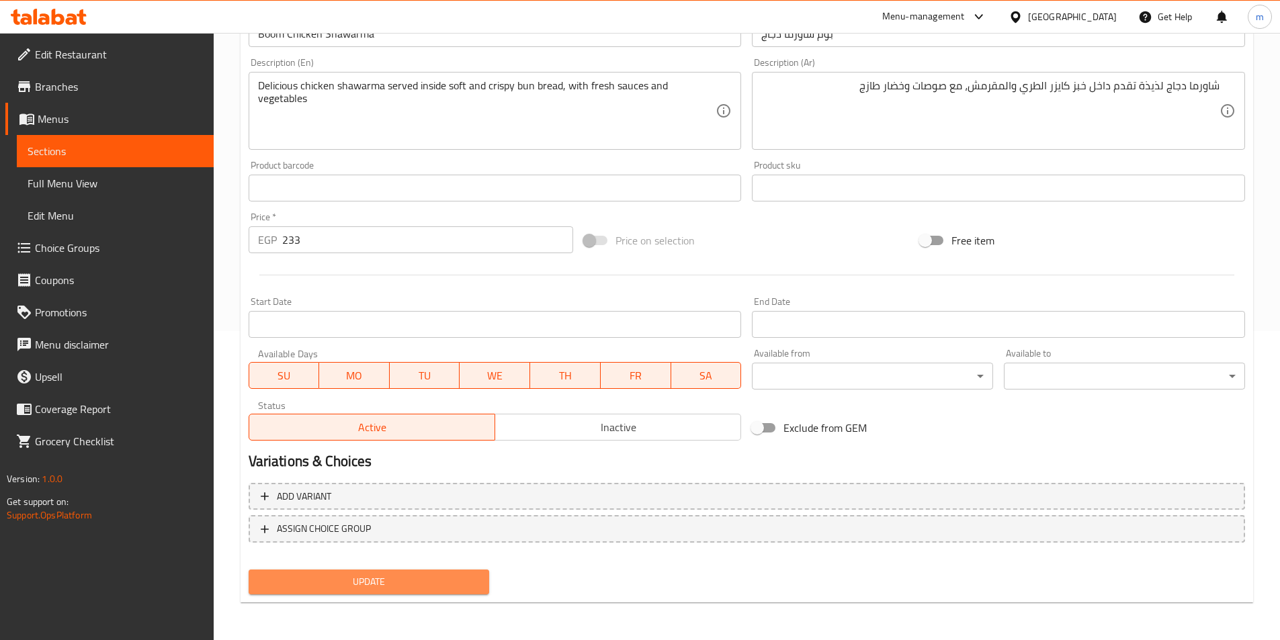
click at [445, 587] on span "Update" at bounding box center [369, 582] width 220 height 17
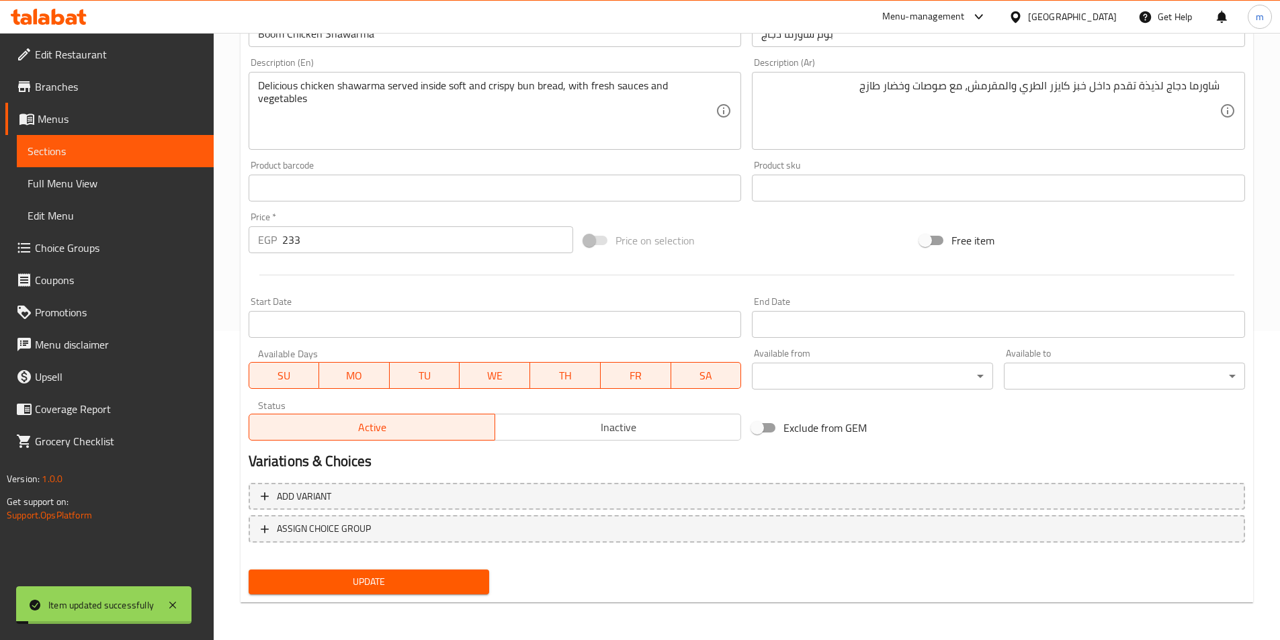
scroll to position [0, 0]
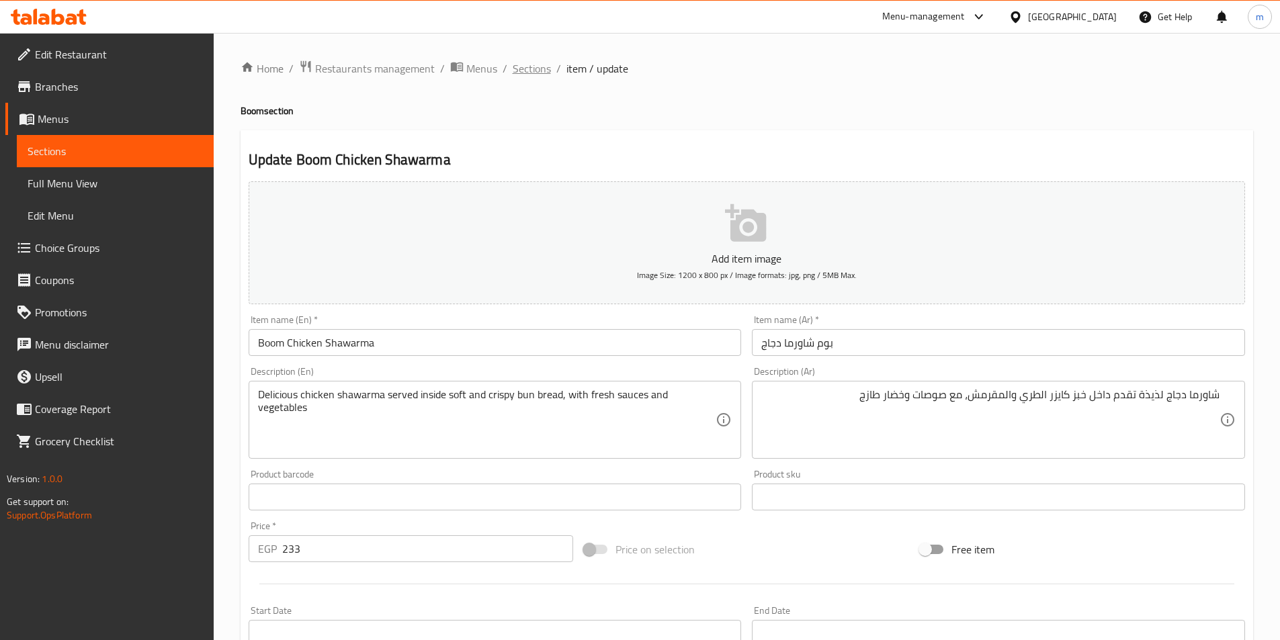
click at [528, 74] on span "Sections" at bounding box center [532, 68] width 38 height 16
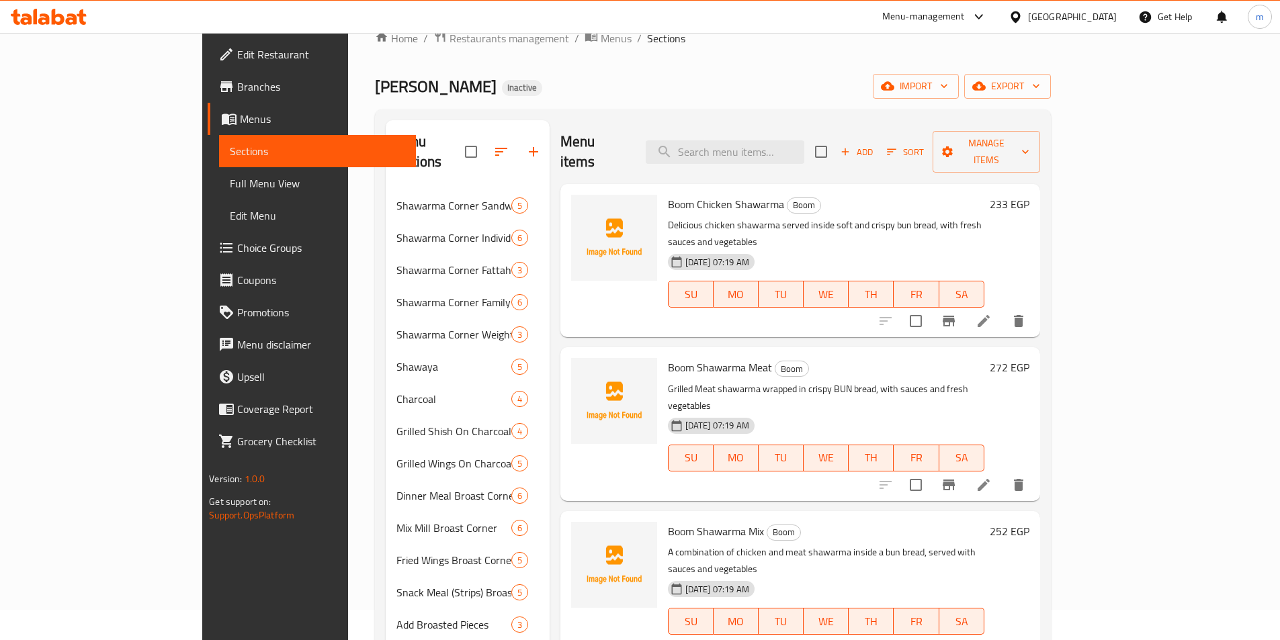
scroll to position [30, 0]
click at [639, 96] on div "[PERSON_NAME] Inactive import export" at bounding box center [712, 87] width 675 height 25
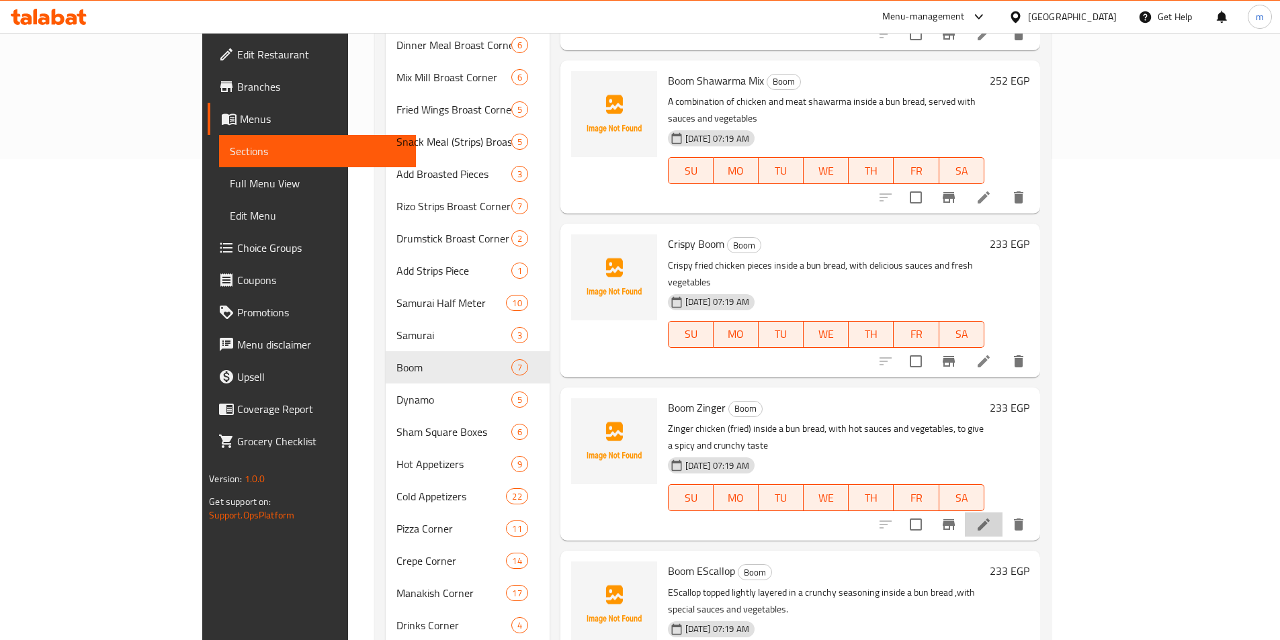
click at [1003, 513] on li at bounding box center [984, 525] width 38 height 24
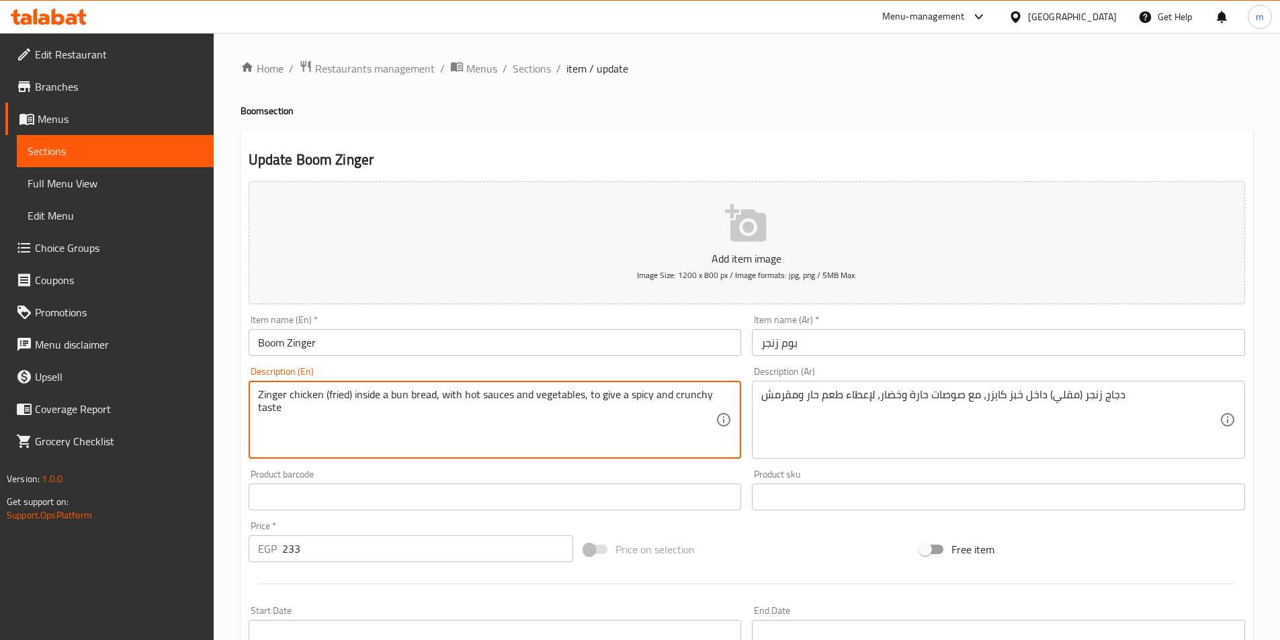
click at [636, 402] on textarea "Zinger chicken (fried) inside a bun bread, with hot sauces and vegetables, to g…" at bounding box center [487, 420] width 458 height 64
click at [467, 399] on textarea "Zinger chicken (fried) inside a bun bread, with hot sauces and vegetables, to g…" at bounding box center [487, 420] width 458 height 64
paste textarea "spicy"
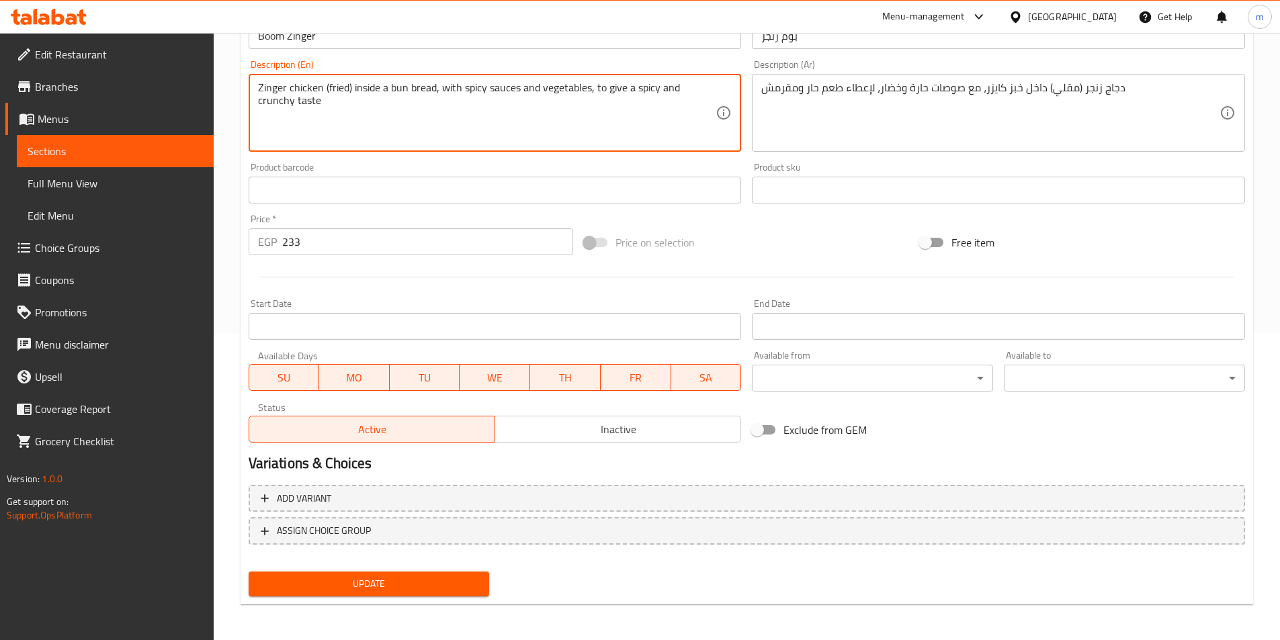
scroll to position [309, 0]
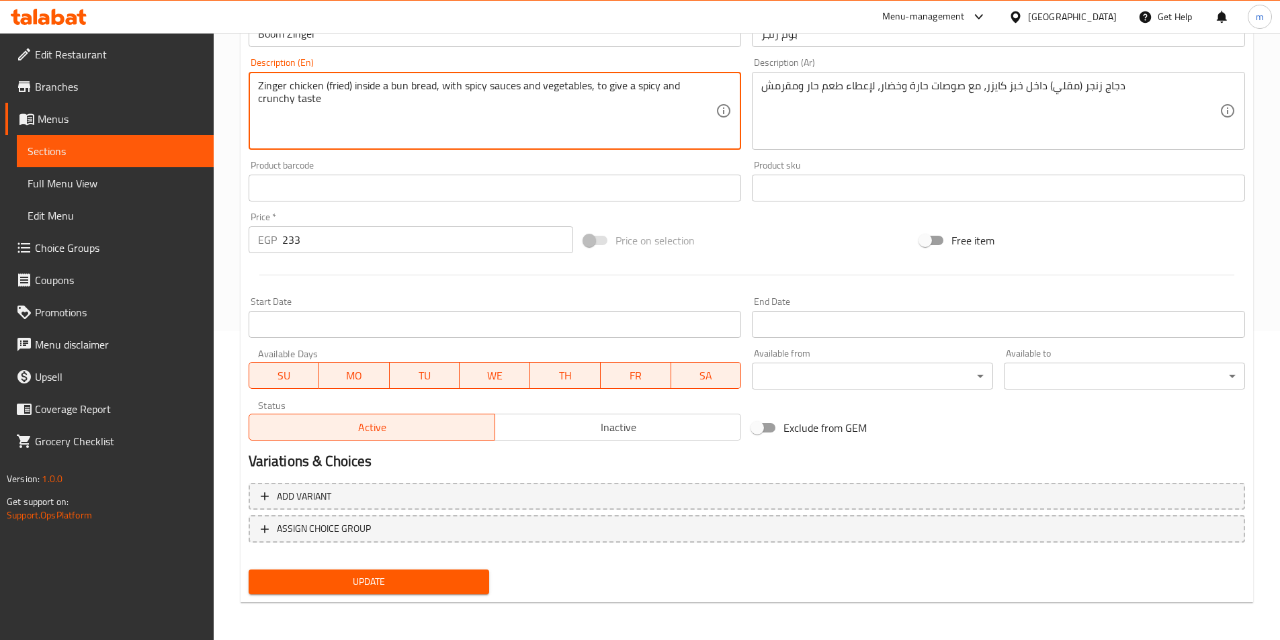
type textarea "Zinger chicken (fried) inside a bun bread, with spicy sauces and vegetables, to…"
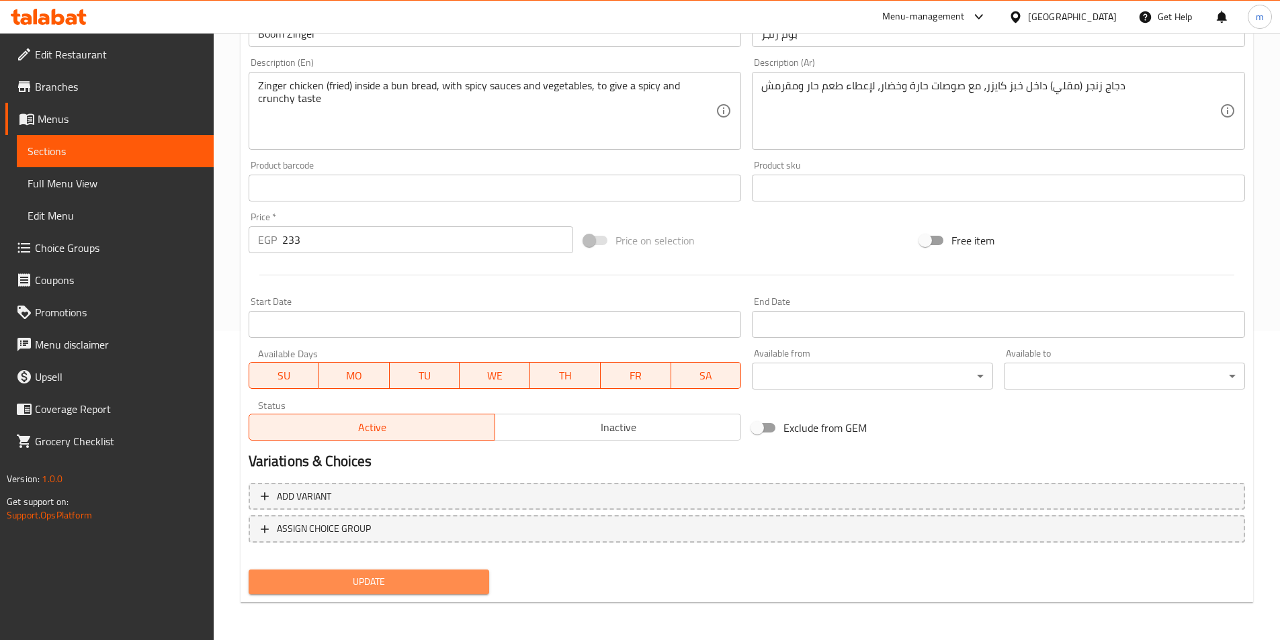
click at [396, 579] on span "Update" at bounding box center [369, 582] width 220 height 17
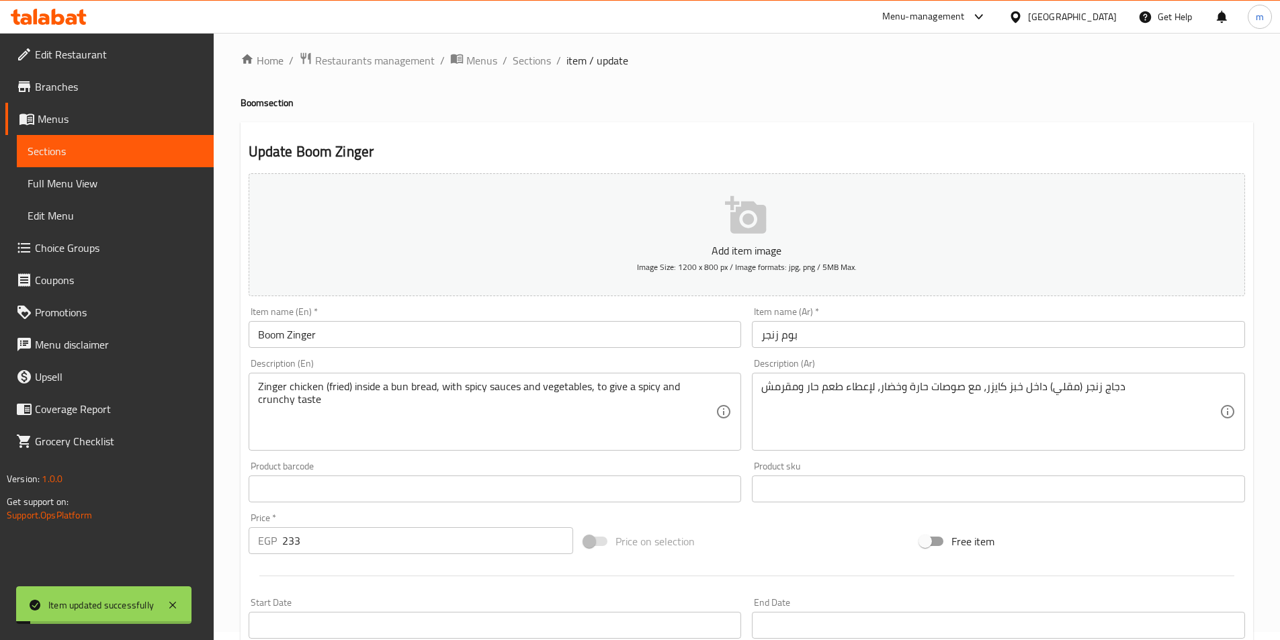
scroll to position [0, 0]
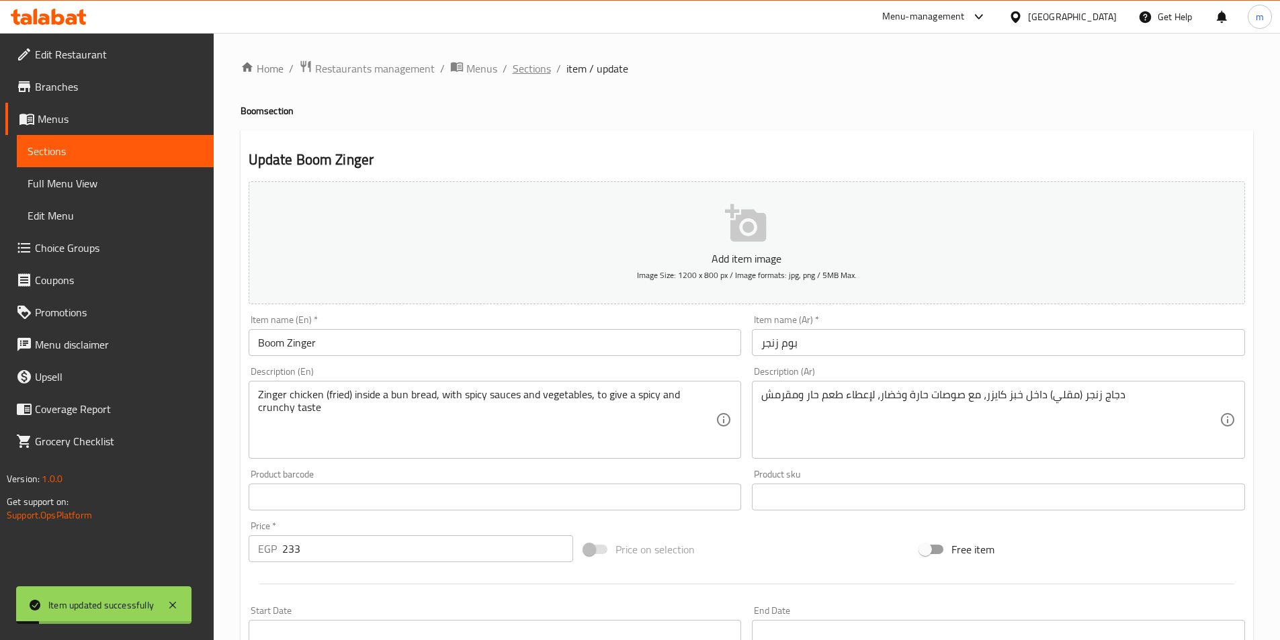
click at [539, 71] on span "Sections" at bounding box center [532, 68] width 38 height 16
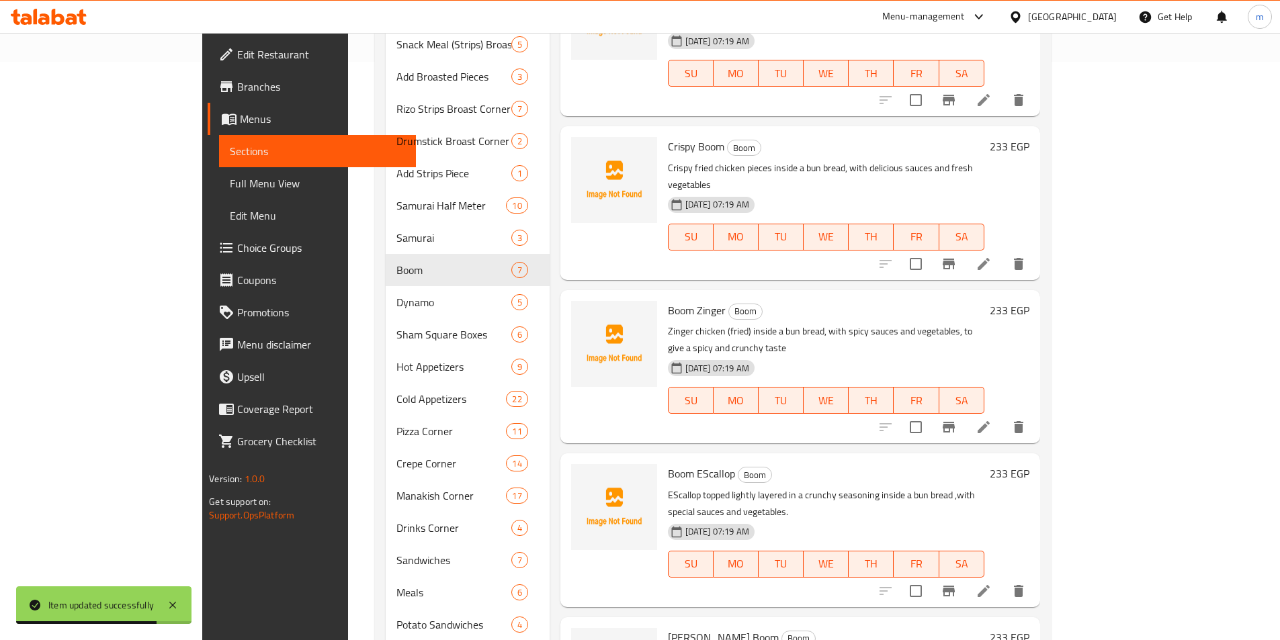
scroll to position [605, 0]
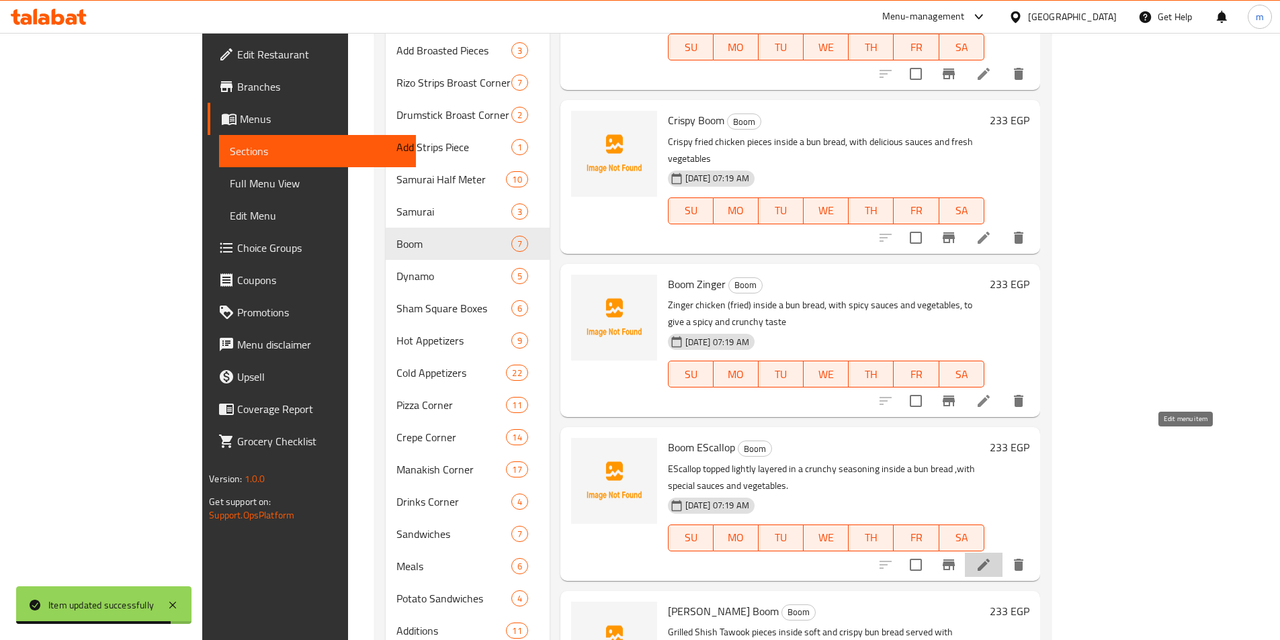
click at [992, 557] on icon at bounding box center [984, 565] width 16 height 16
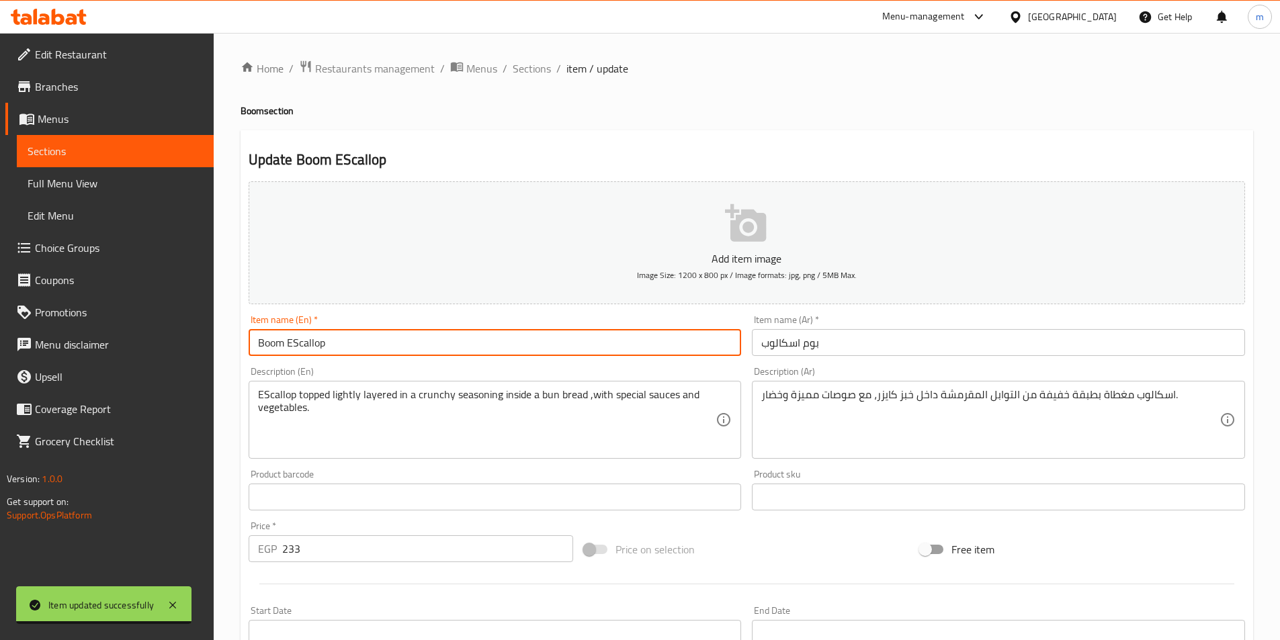
click at [331, 348] on input "Boom EScallop" at bounding box center [495, 342] width 493 height 27
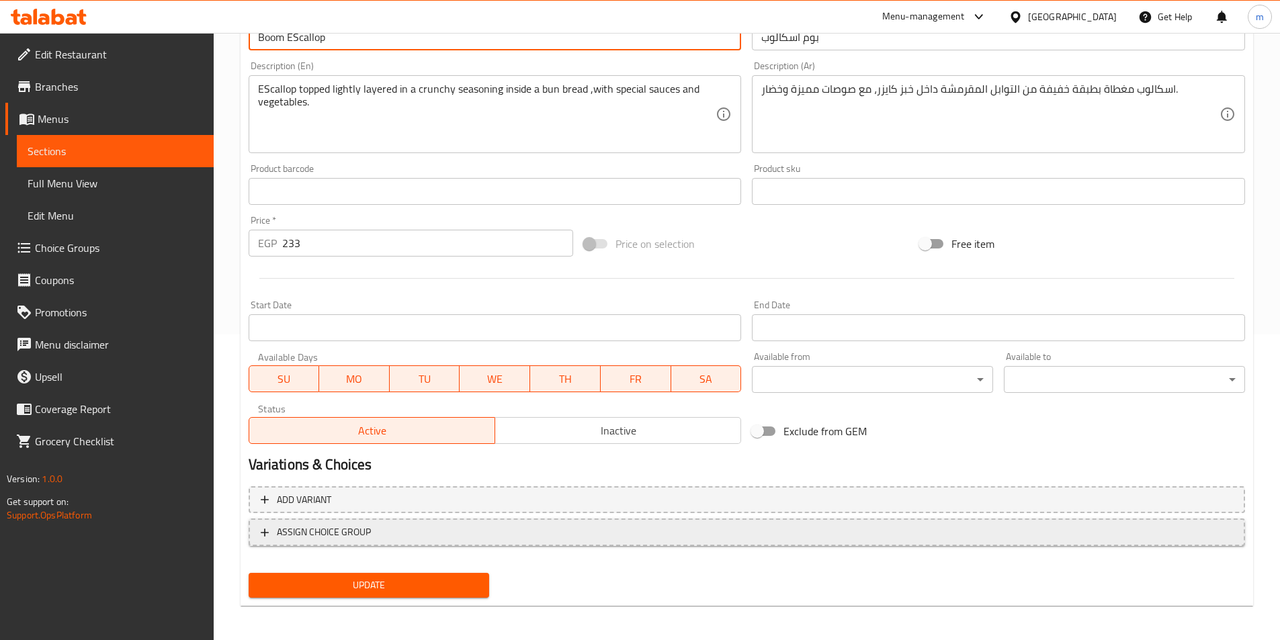
scroll to position [309, 0]
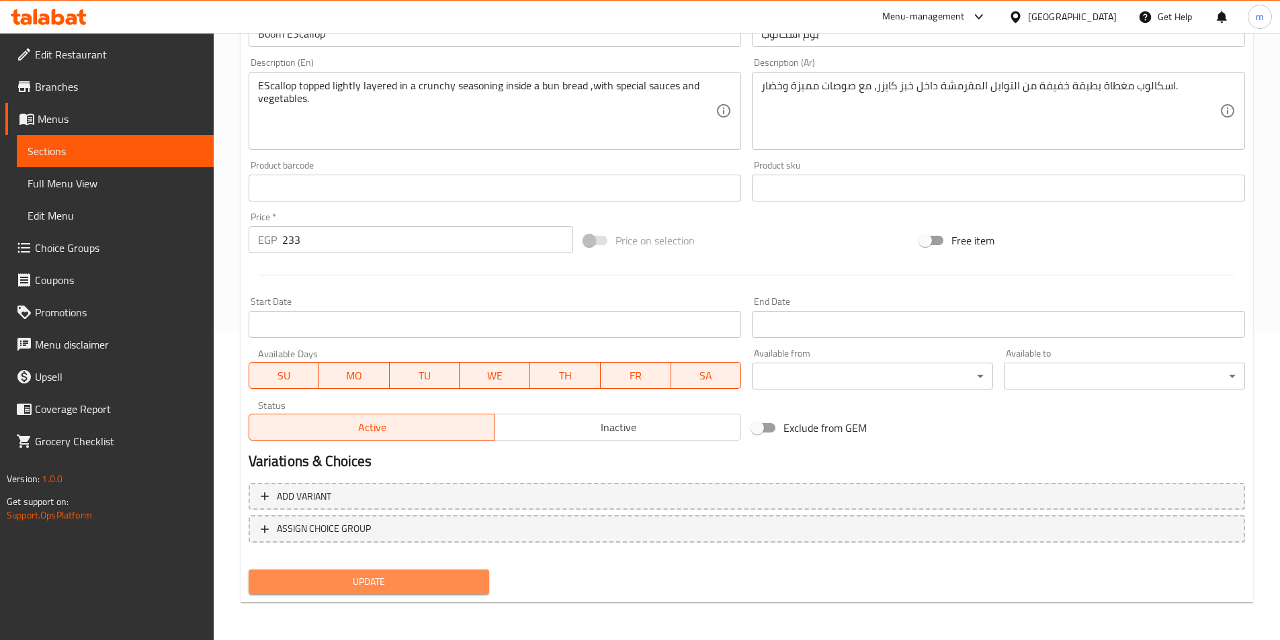
click at [437, 591] on button "Update" at bounding box center [369, 582] width 241 height 25
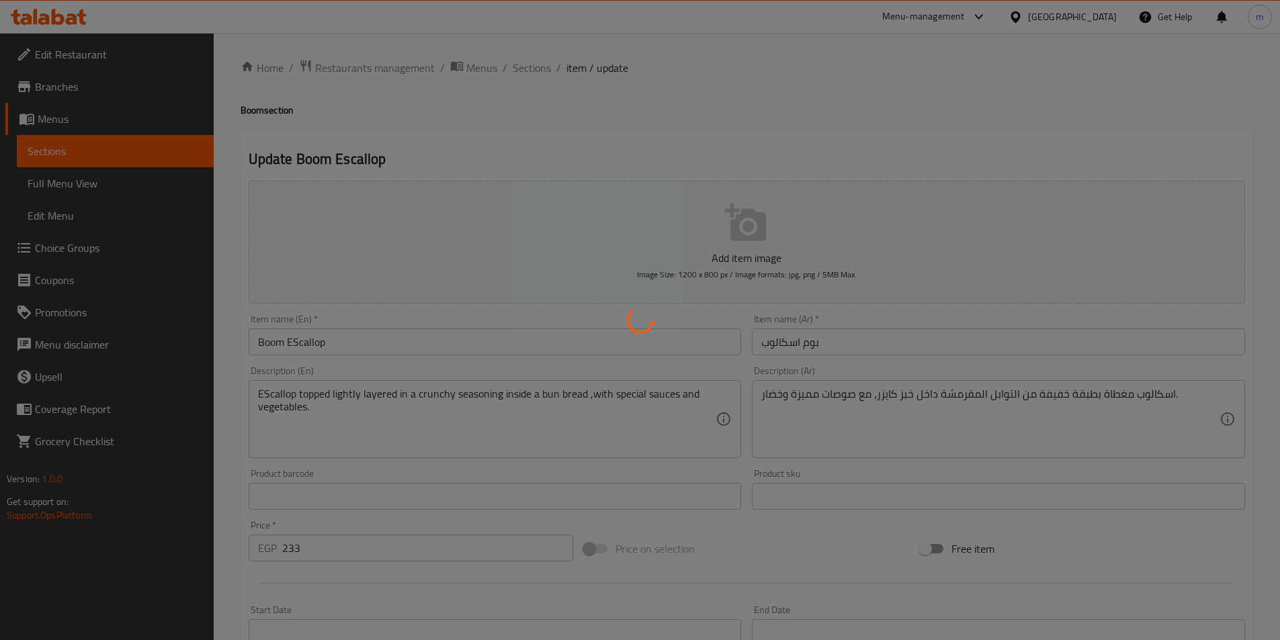
scroll to position [0, 0]
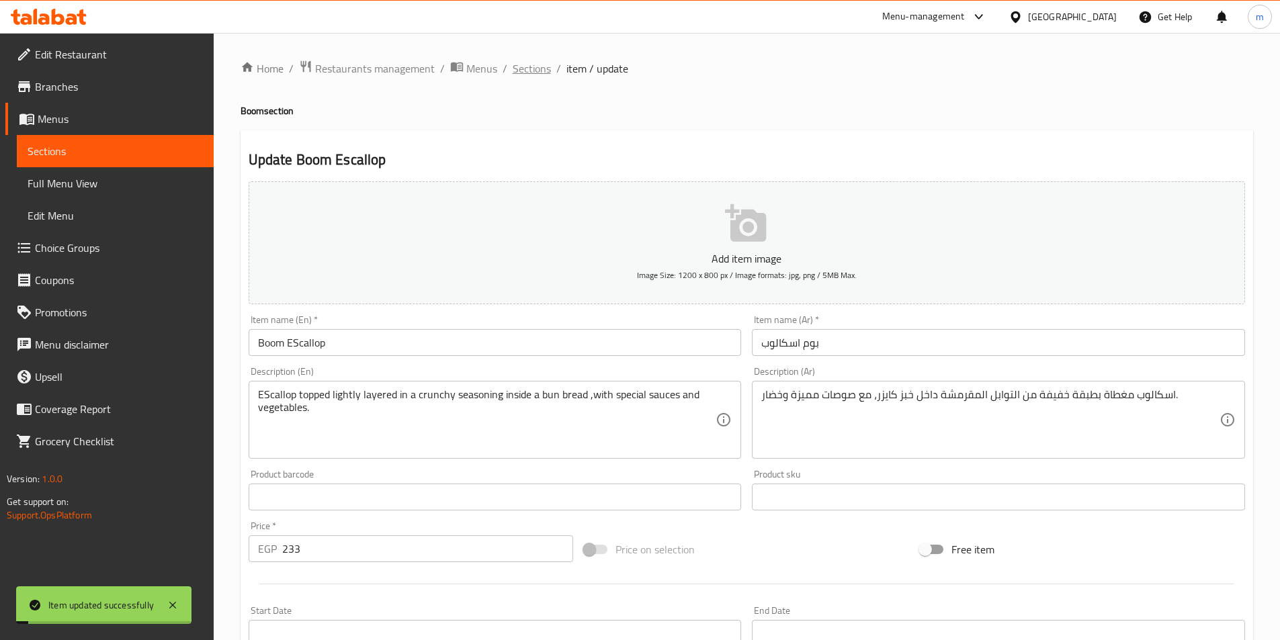
click at [526, 77] on span "Sections" at bounding box center [532, 68] width 38 height 16
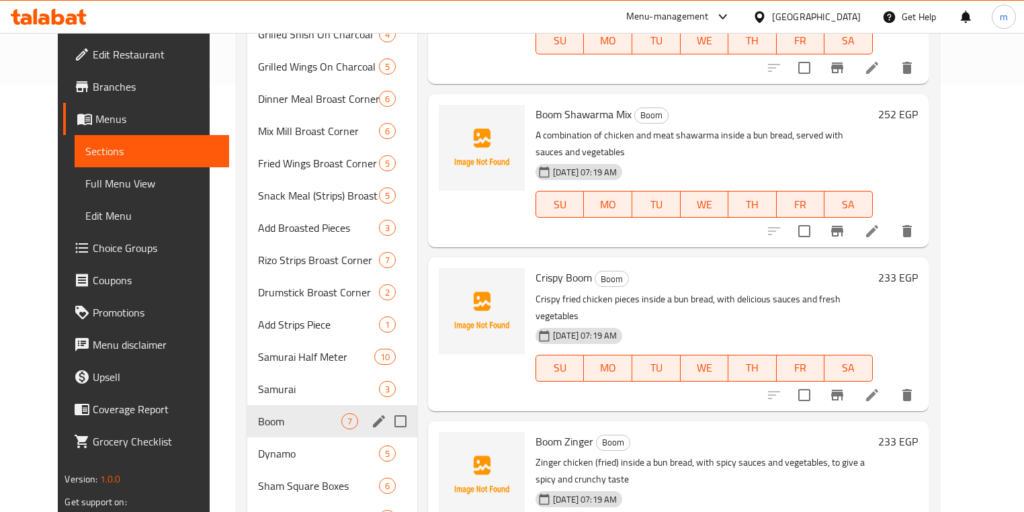
scroll to position [430, 0]
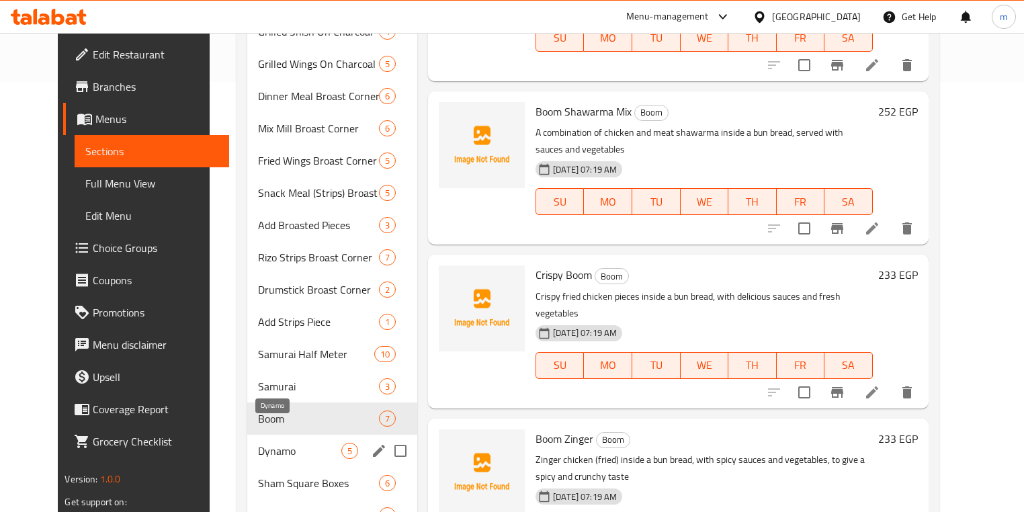
click at [298, 443] on span "Dynamo" at bounding box center [299, 451] width 83 height 16
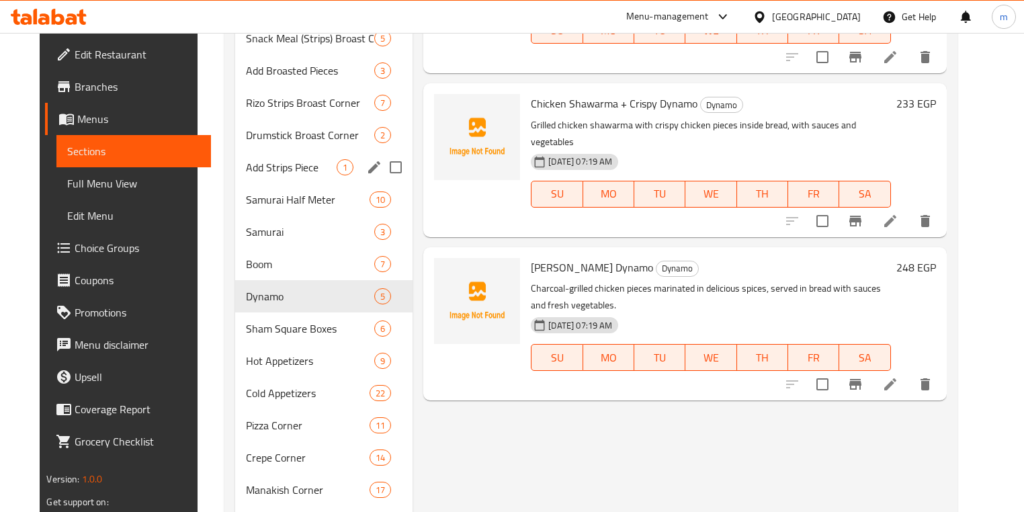
scroll to position [484, 0]
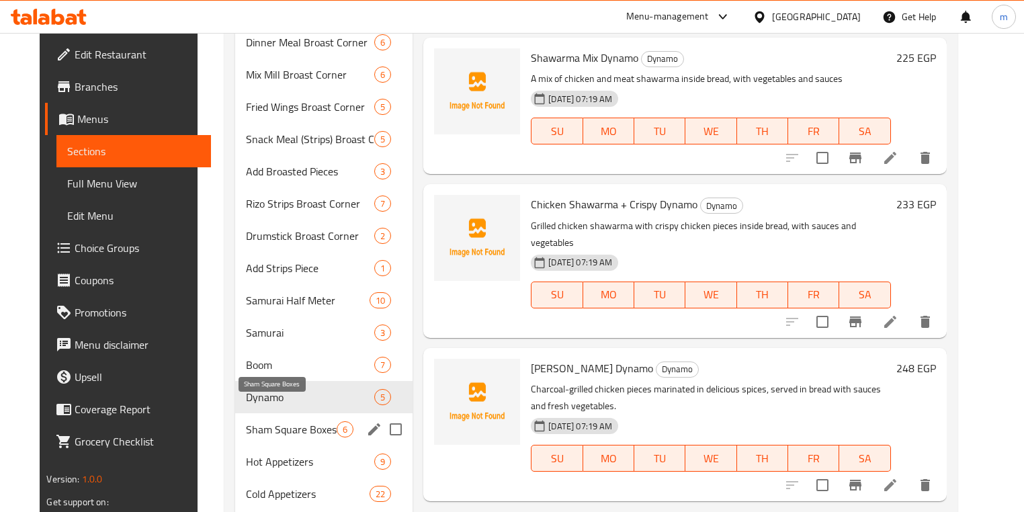
click at [302, 421] on span "Sham Square Boxes" at bounding box center [291, 429] width 91 height 16
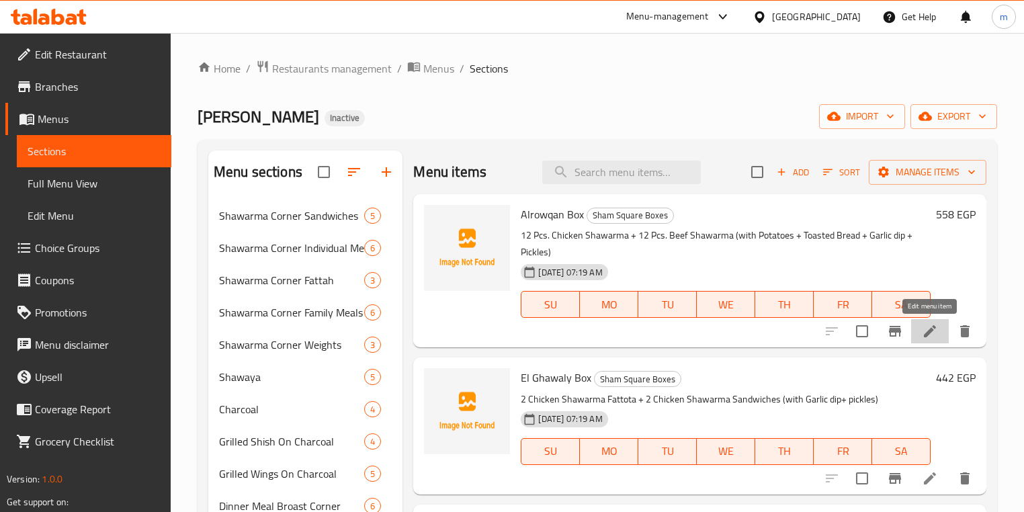
click at [936, 332] on icon at bounding box center [930, 331] width 16 height 16
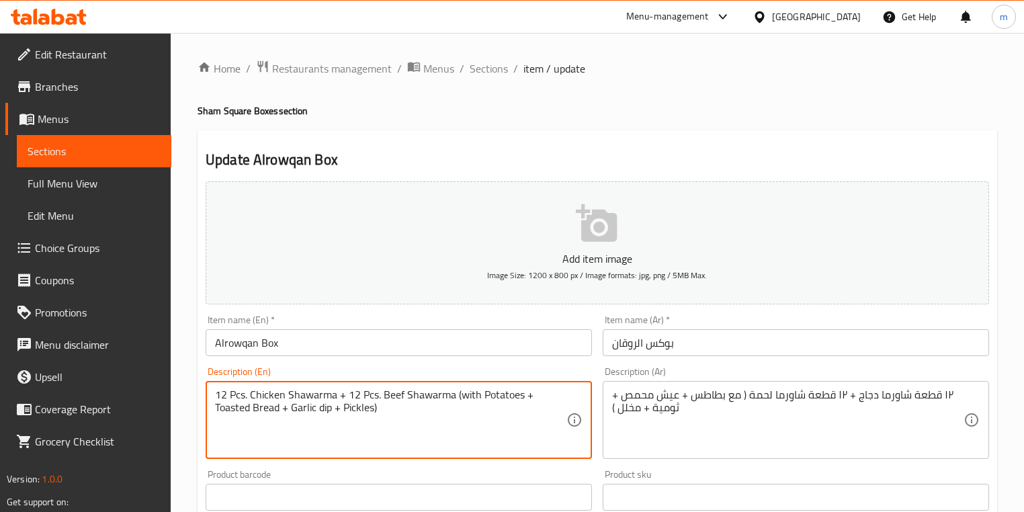
click at [393, 398] on textarea "12 Pcs. Chicken Shawarma + 12 Pcs. Beef Shawarma (with Potatoes + Toasted Bread…" at bounding box center [390, 420] width 351 height 64
click at [393, 398] on textarea "12 Pcs. Chicken Shawarma + 12 Pcs. meat Shawarma (with Potatoes + Toasted Bread…" at bounding box center [390, 420] width 351 height 64
click at [459, 437] on textarea "12 Pcs. Chicken Shawarma + 12 Pcs. meat Shawarma (with Potatoes + Toasted Bread…" at bounding box center [390, 420] width 351 height 64
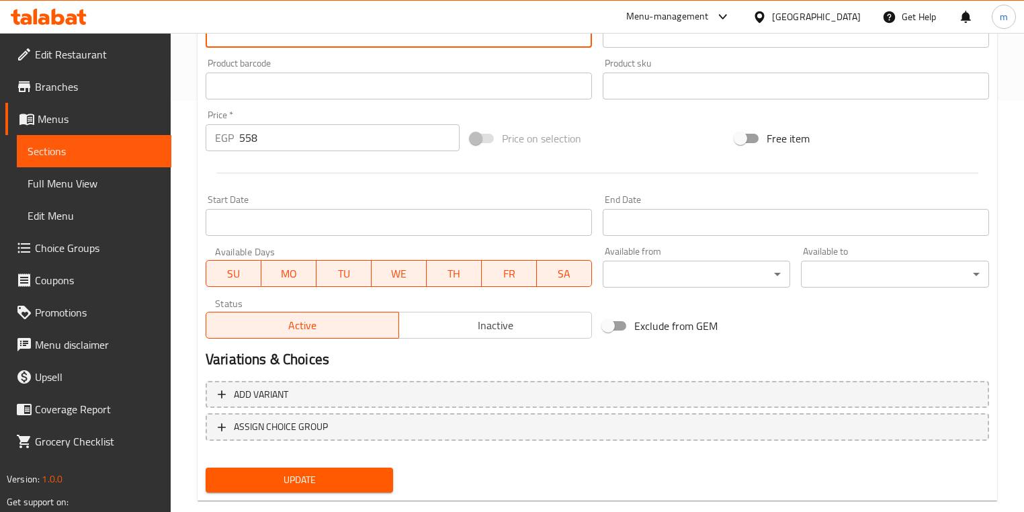
scroll to position [430, 0]
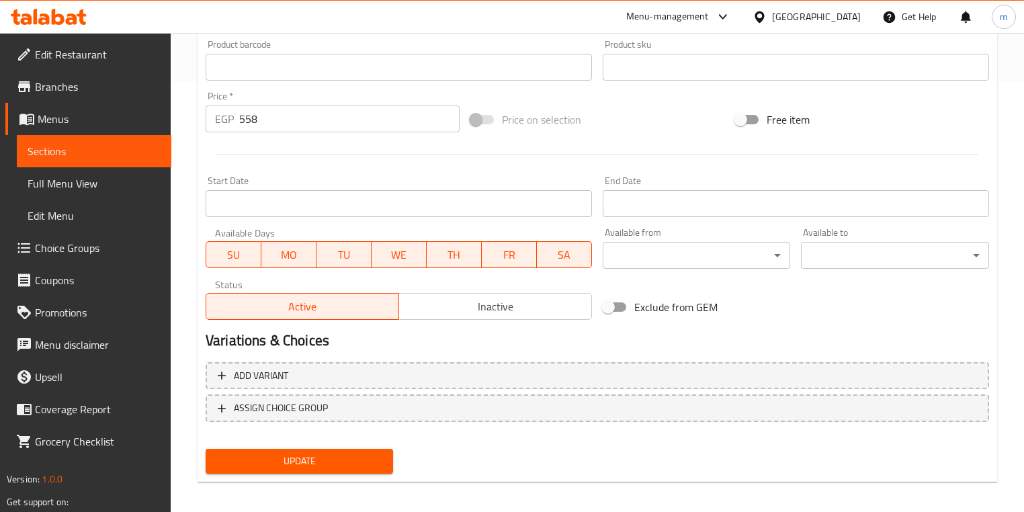
type textarea "12 pcs. Chicken shawarma + 12 pcs. Meat shawarma (with potatoes + toasted bread…"
click at [370, 470] on button "Update" at bounding box center [300, 461] width 188 height 25
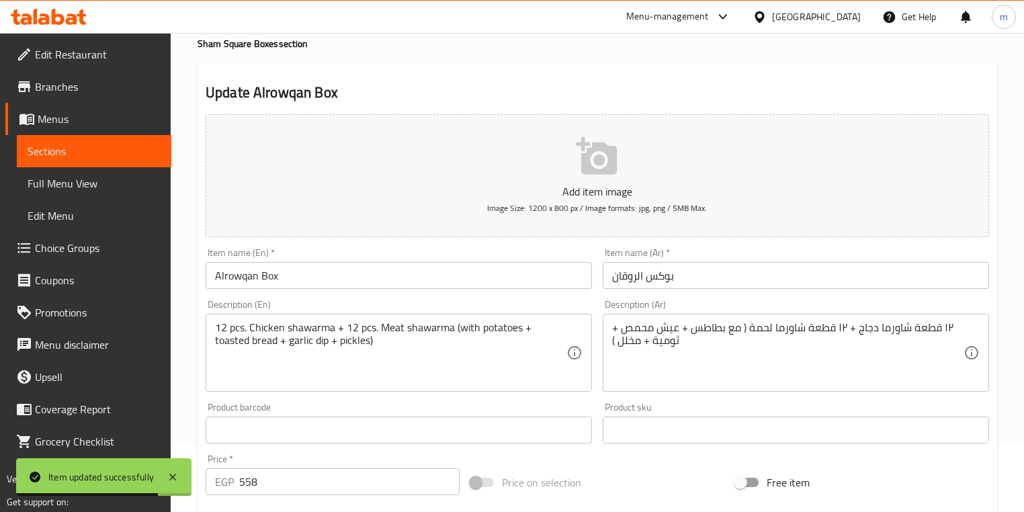
scroll to position [0, 0]
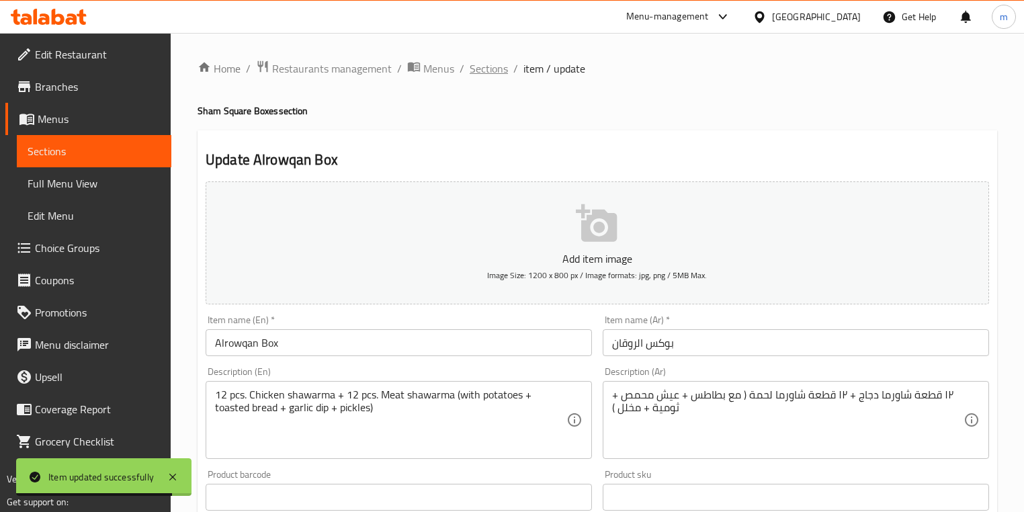
click at [486, 68] on span "Sections" at bounding box center [489, 68] width 38 height 16
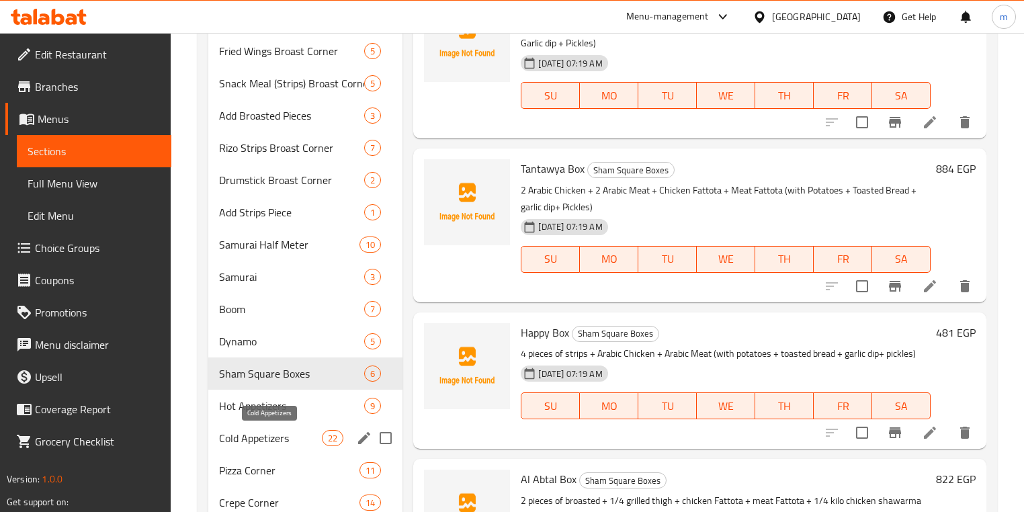
scroll to position [591, 0]
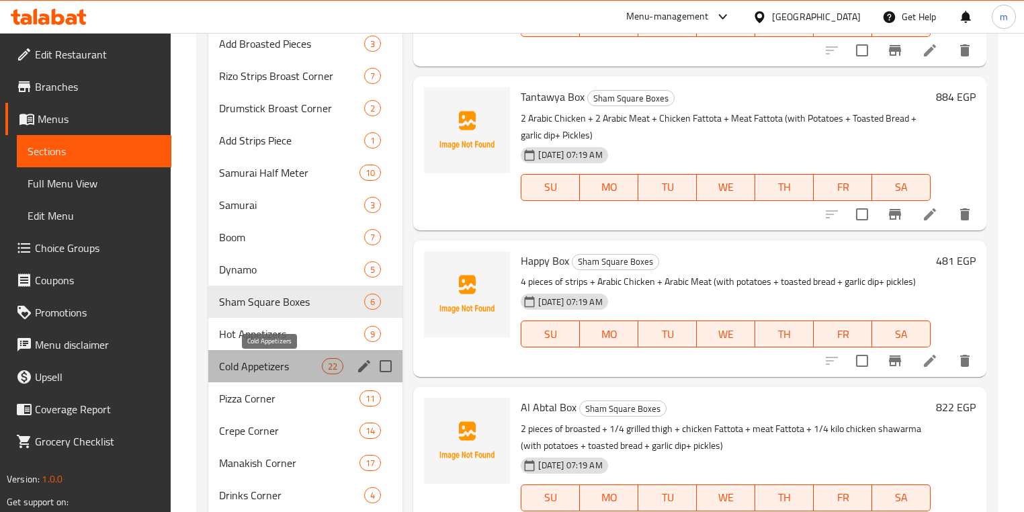
click at [280, 368] on span "Cold Appetizers" at bounding box center [270, 366] width 103 height 16
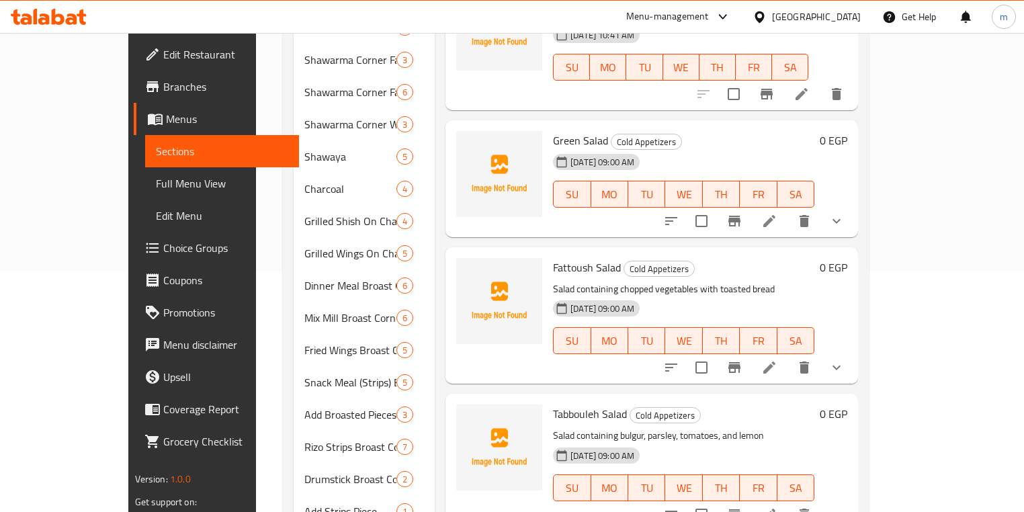
scroll to position [215, 0]
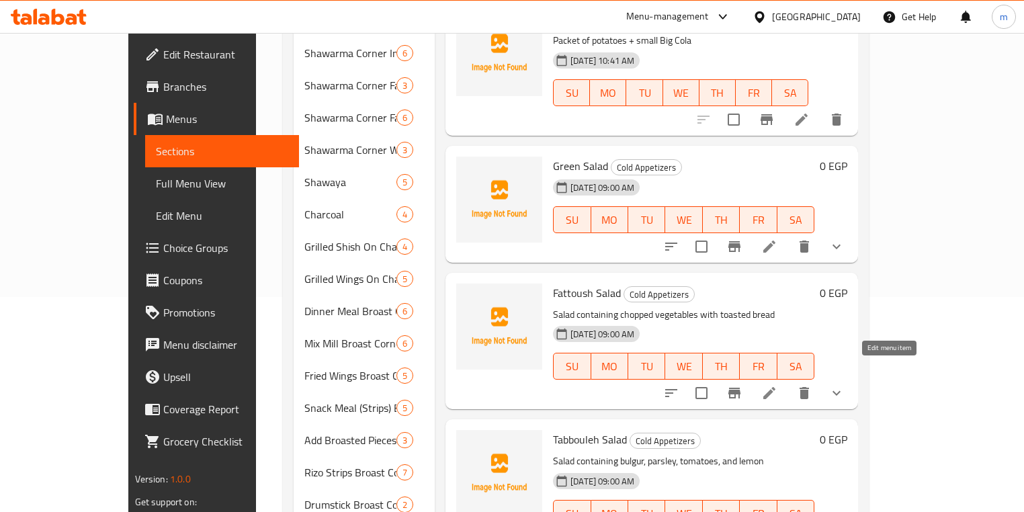
click at [778, 385] on icon at bounding box center [769, 393] width 16 height 16
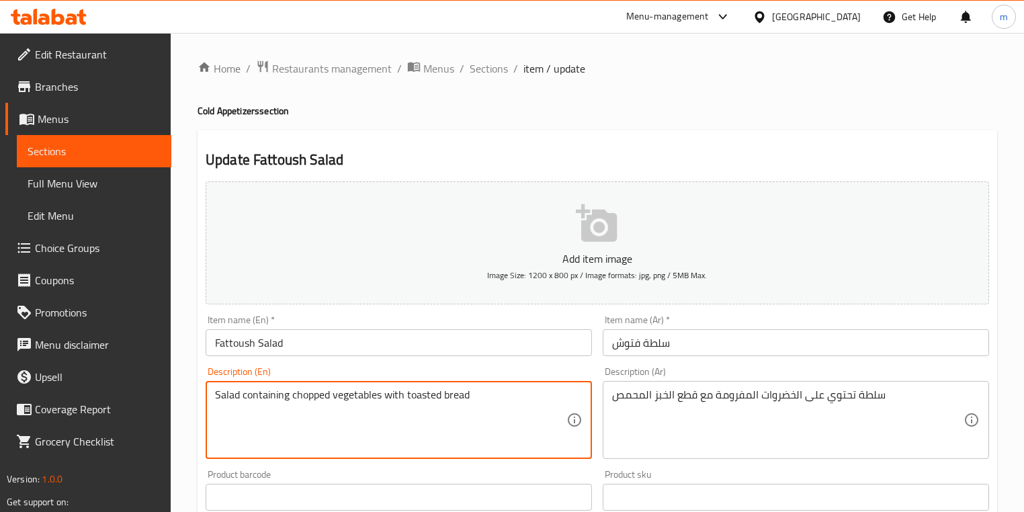
click at [312, 396] on textarea "Salad containing chopped vegetables with toasted bread" at bounding box center [390, 420] width 351 height 64
paste textarea "minced"
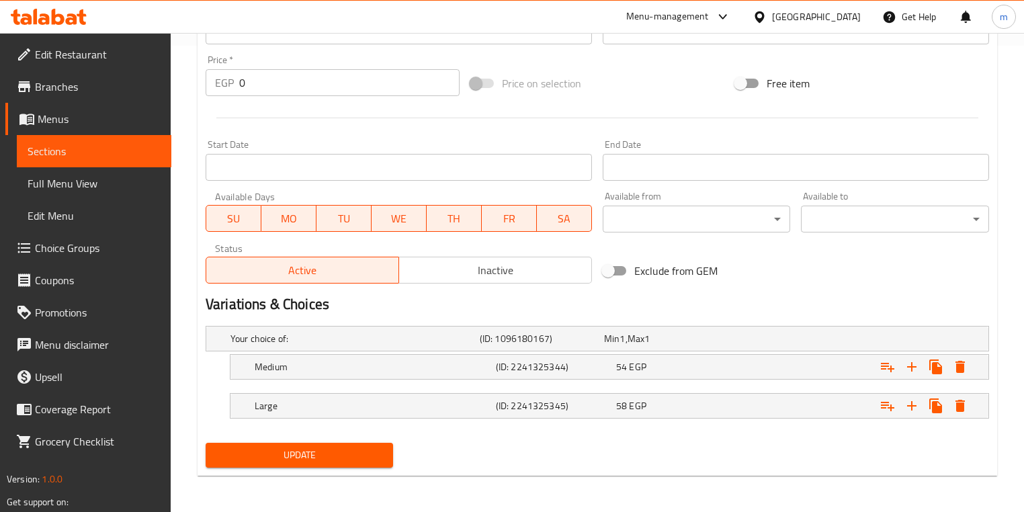
scroll to position [198, 0]
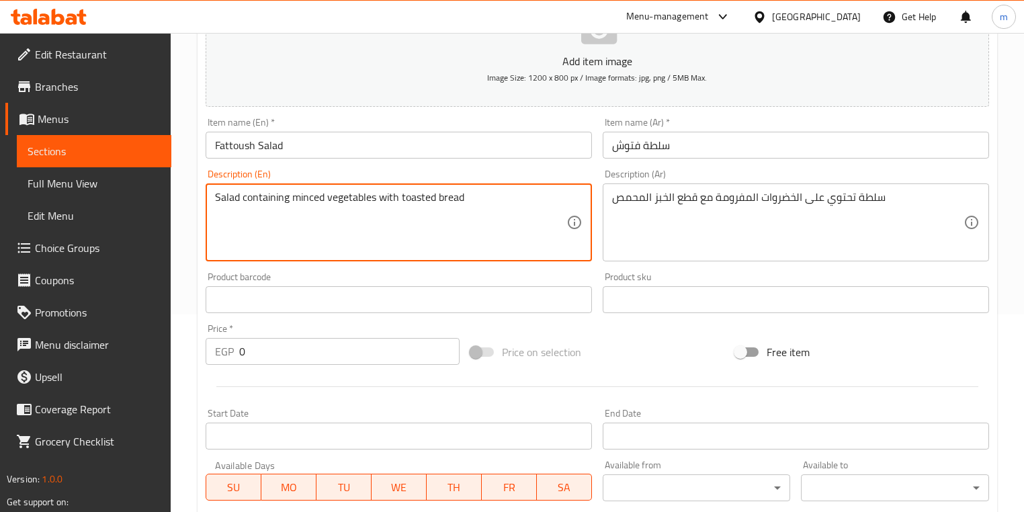
click at [472, 196] on textarea "Salad containing minced vegetables with toasted bread" at bounding box center [390, 223] width 351 height 64
click at [482, 204] on textarea "Salad containing minced vegetables with toasted bread pieces" at bounding box center [390, 223] width 351 height 64
type textarea "Salad containing minced vegetables with toasted bread pieces"
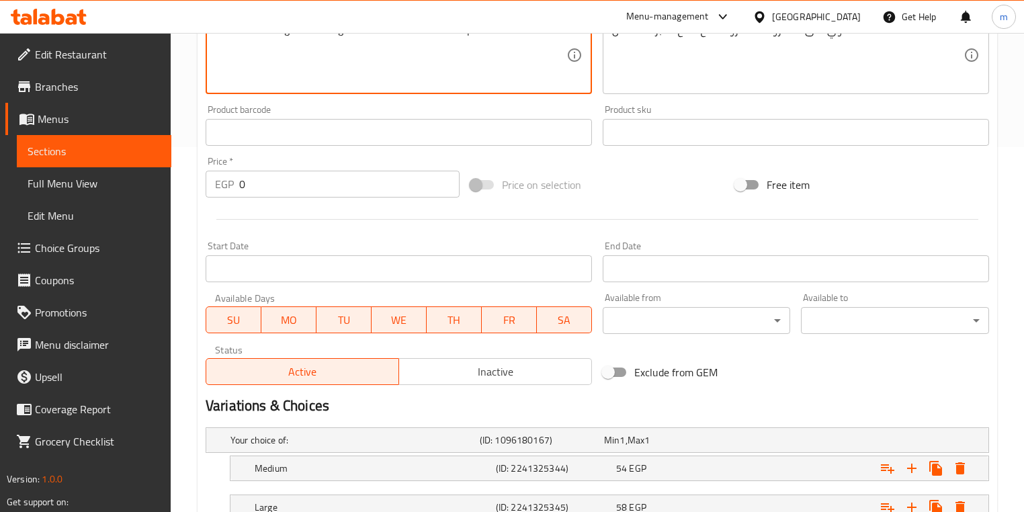
scroll to position [466, 0]
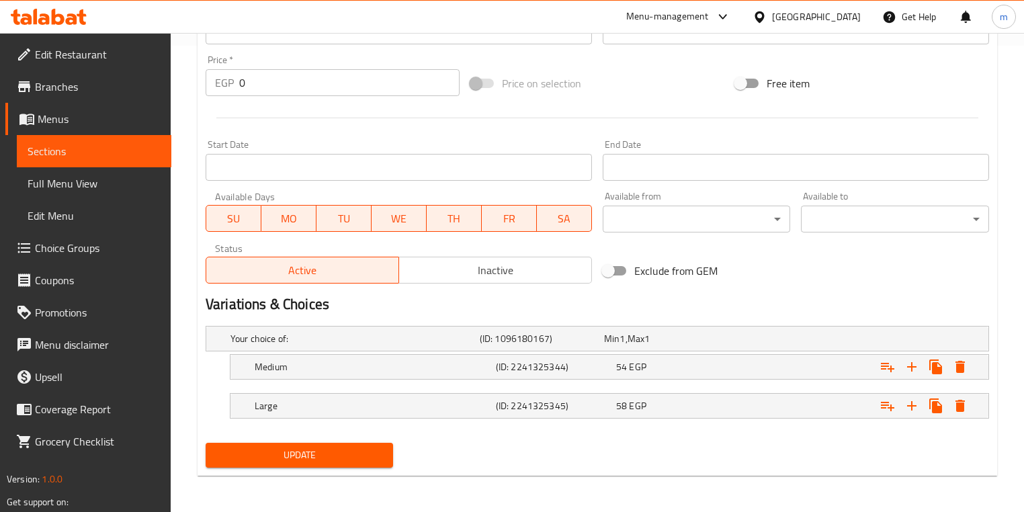
click at [367, 467] on div "Update" at bounding box center [299, 456] width 198 height 36
click at [367, 464] on button "Update" at bounding box center [300, 455] width 188 height 25
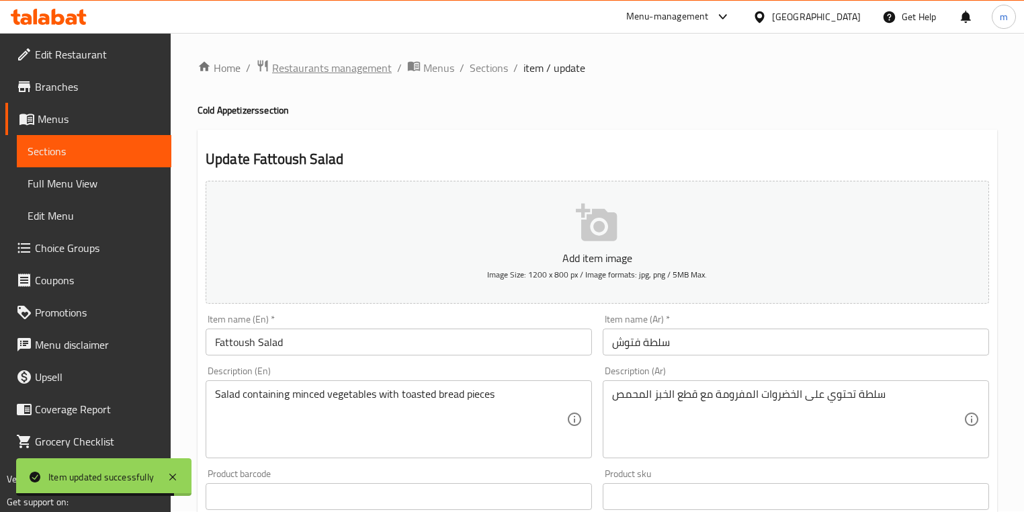
scroll to position [0, 0]
click at [497, 73] on span "Sections" at bounding box center [489, 68] width 38 height 16
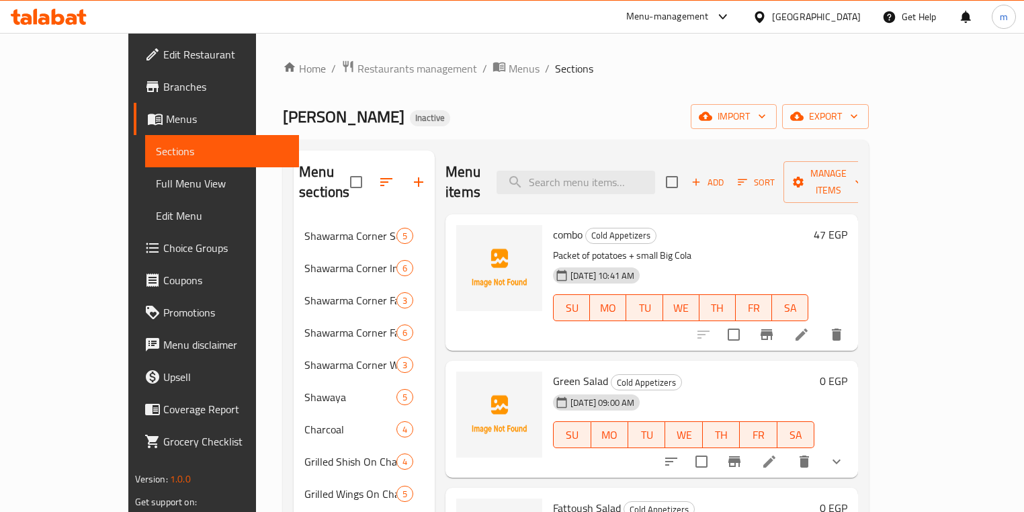
click at [597, 109] on div "[PERSON_NAME] Inactive import export" at bounding box center [576, 116] width 586 height 25
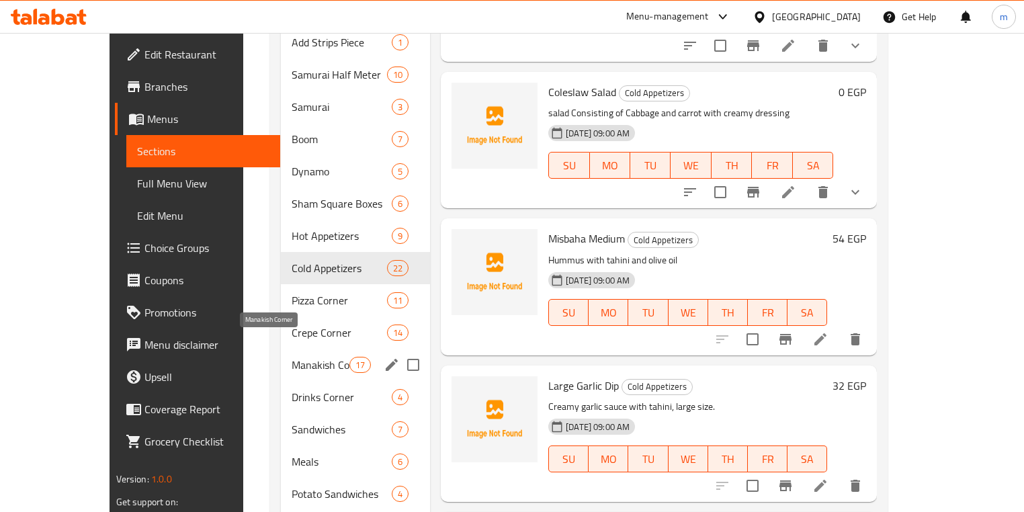
scroll to position [762, 0]
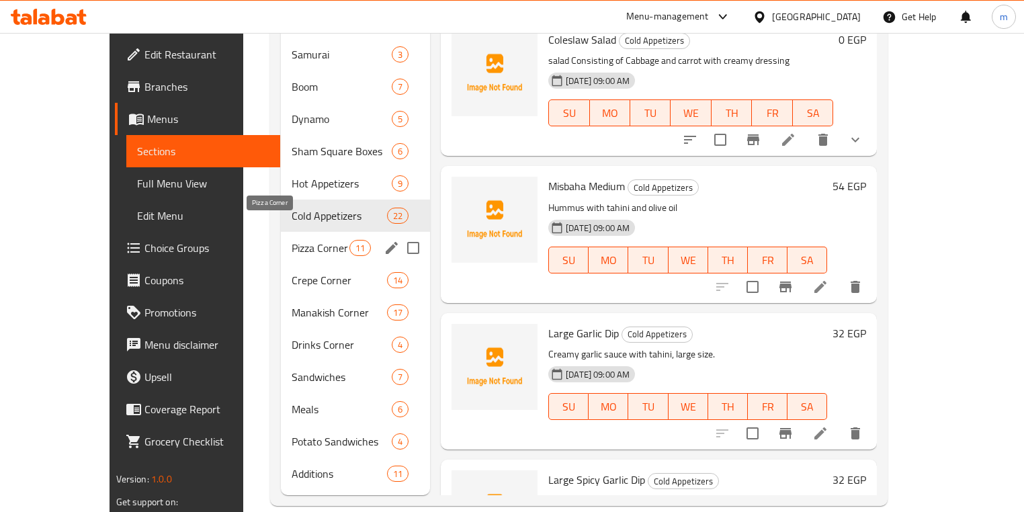
click at [292, 240] on span "Pizza Corner" at bounding box center [320, 248] width 57 height 16
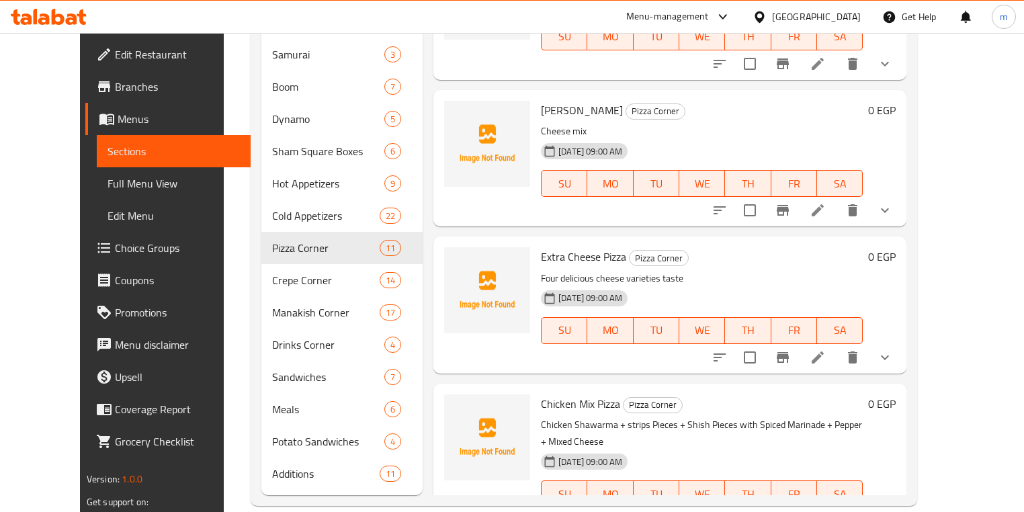
scroll to position [252, 0]
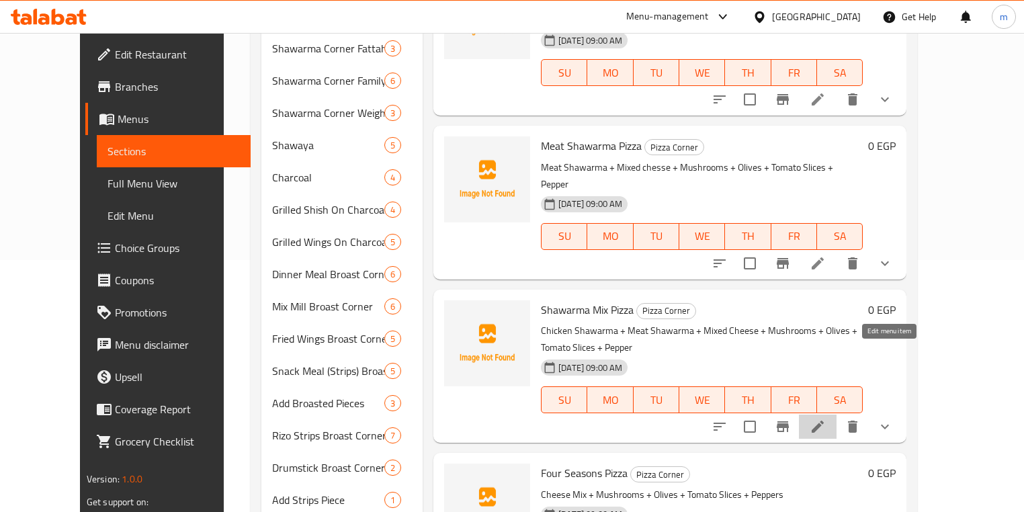
click at [826, 419] on icon at bounding box center [818, 427] width 16 height 16
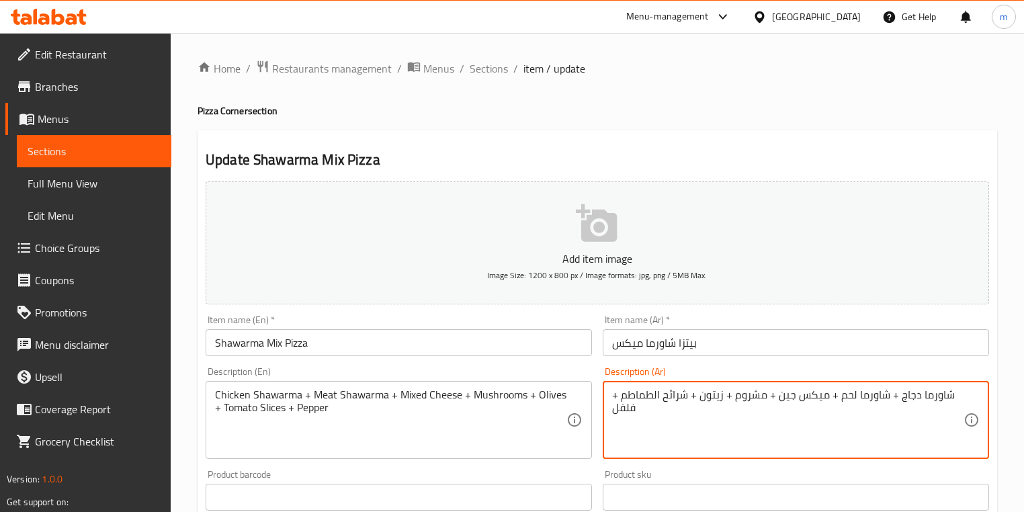
click at [785, 401] on textarea "شاورما دجاج + شاورما لحم + ميكس جين + مشروم + زيتون + شرائح الطماطم + فلفل" at bounding box center [787, 420] width 351 height 64
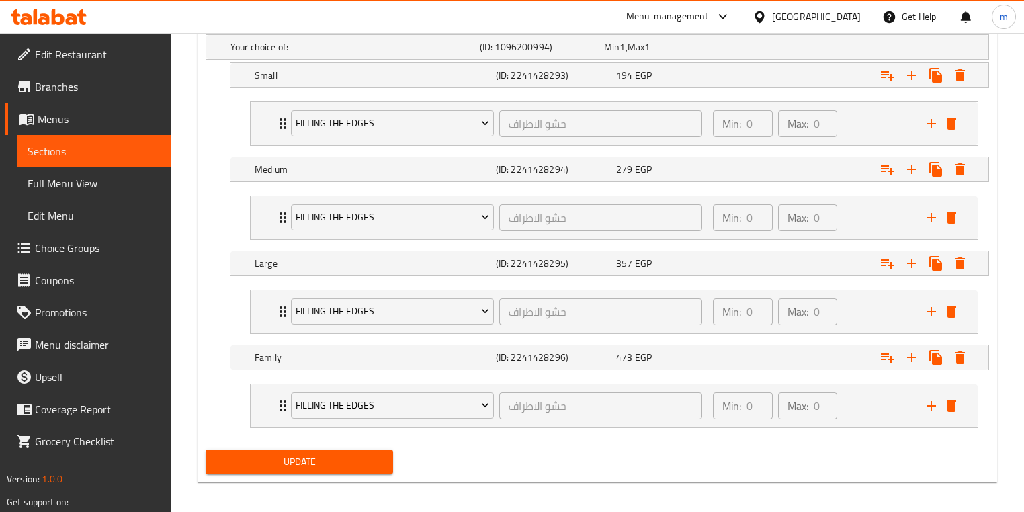
scroll to position [763, 0]
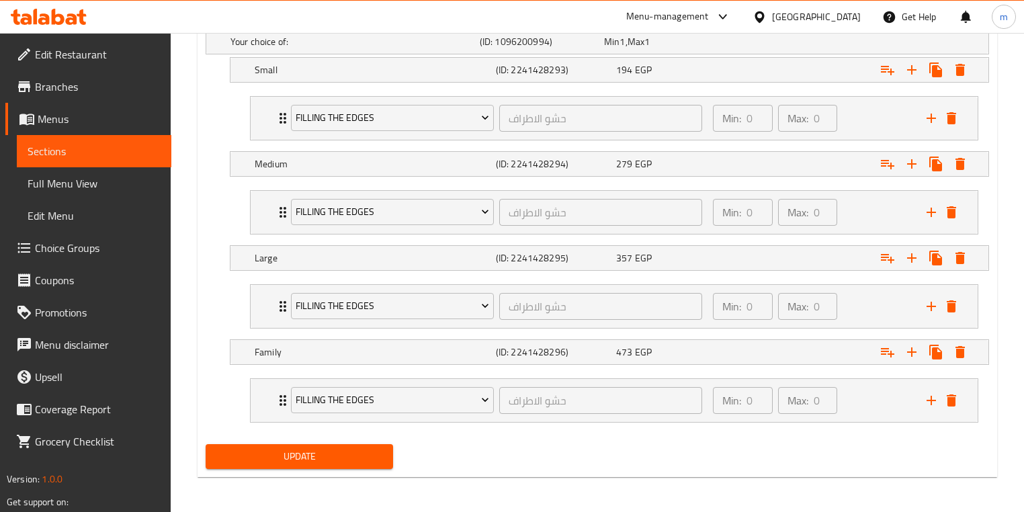
type textarea "شاورما دجاج + شاورما لحم + ميكس جبن + مشروم + زيتون + شرائح الطماطم + فلفل"
click at [323, 470] on div "Update" at bounding box center [299, 457] width 198 height 36
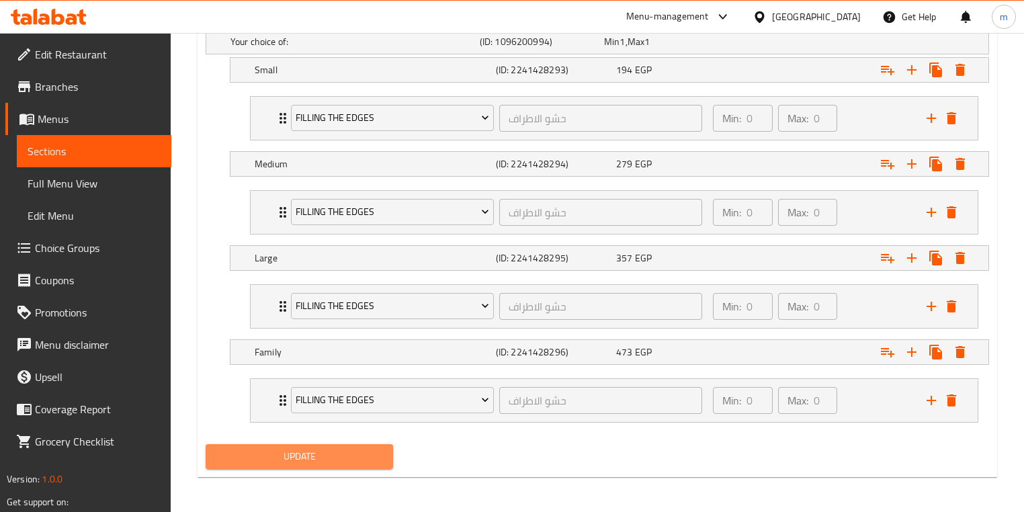
click at [322, 465] on button "Update" at bounding box center [300, 456] width 188 height 25
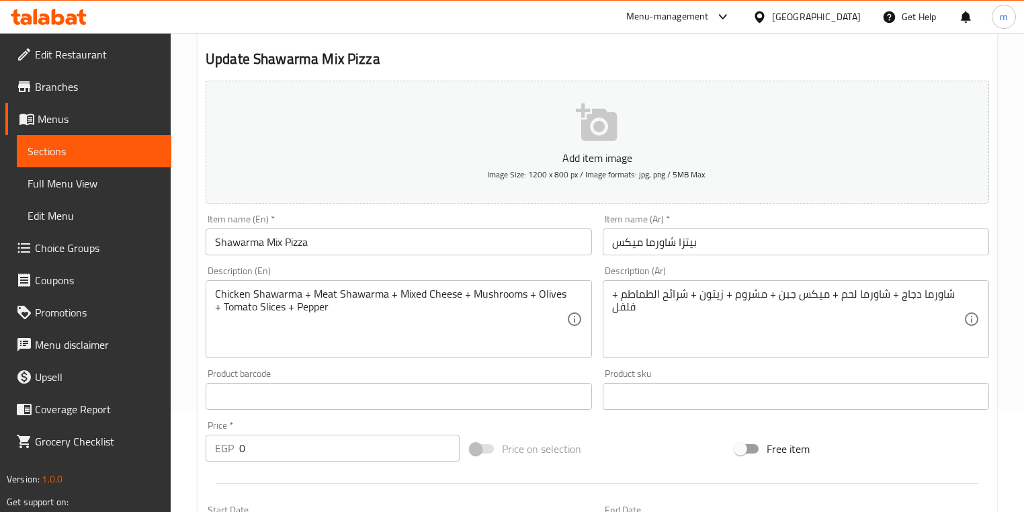
scroll to position [0, 0]
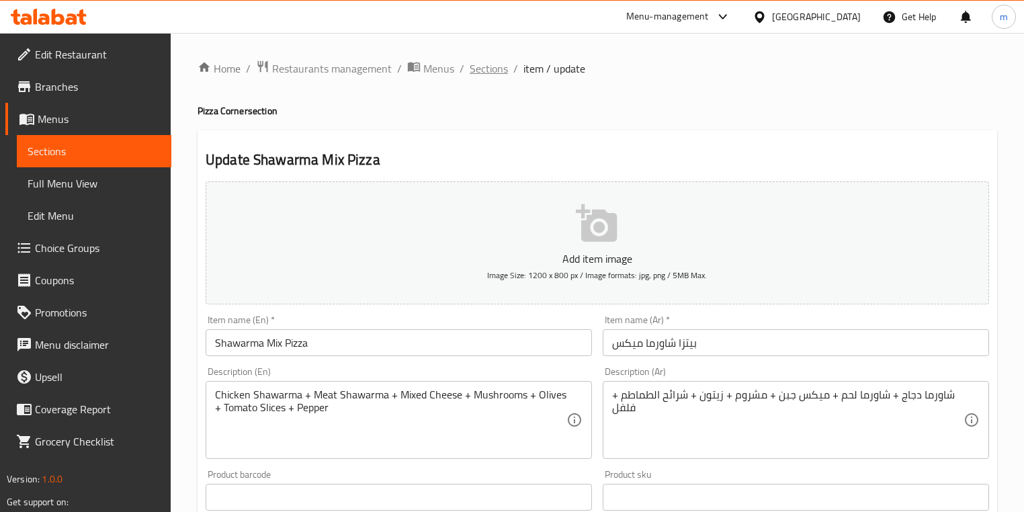
click at [481, 69] on span "Sections" at bounding box center [489, 68] width 38 height 16
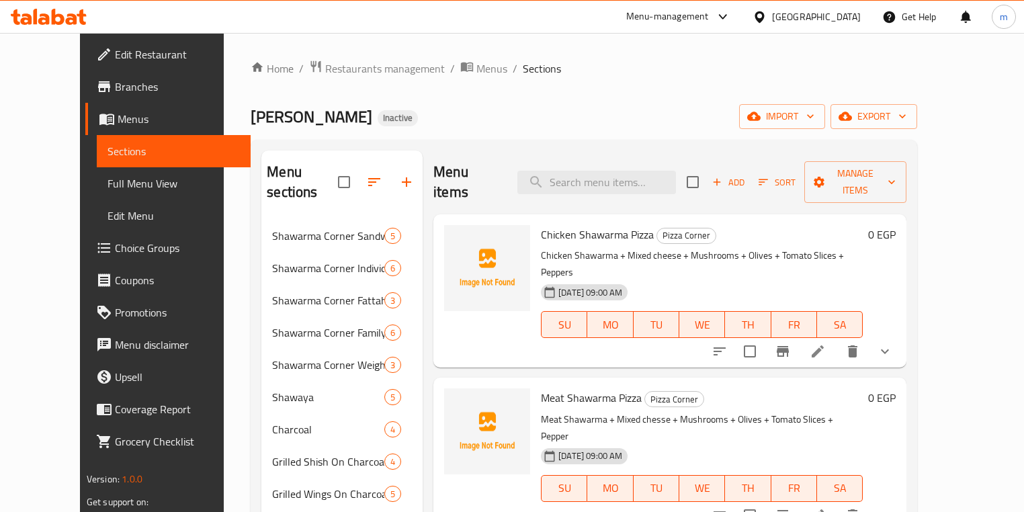
scroll to position [762, 0]
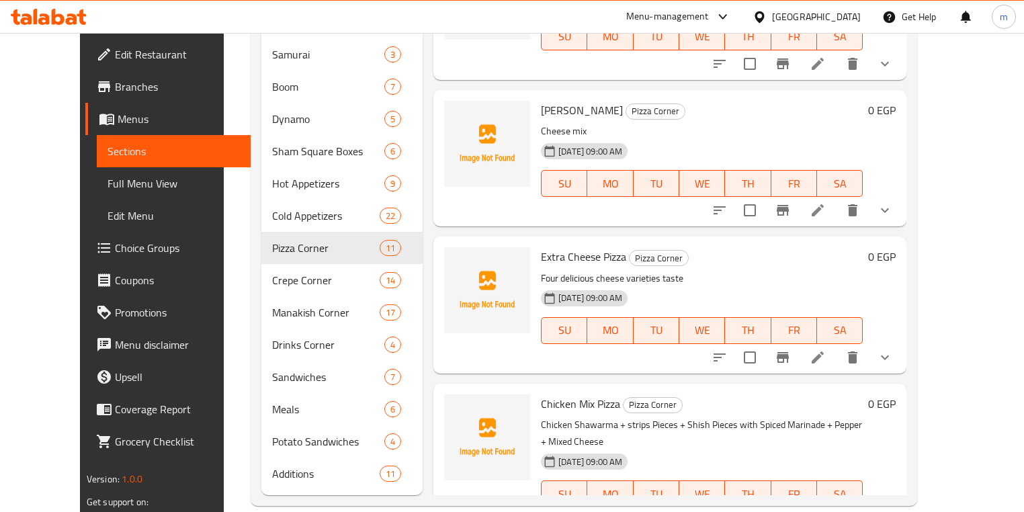
click at [837, 509] on li at bounding box center [818, 521] width 38 height 24
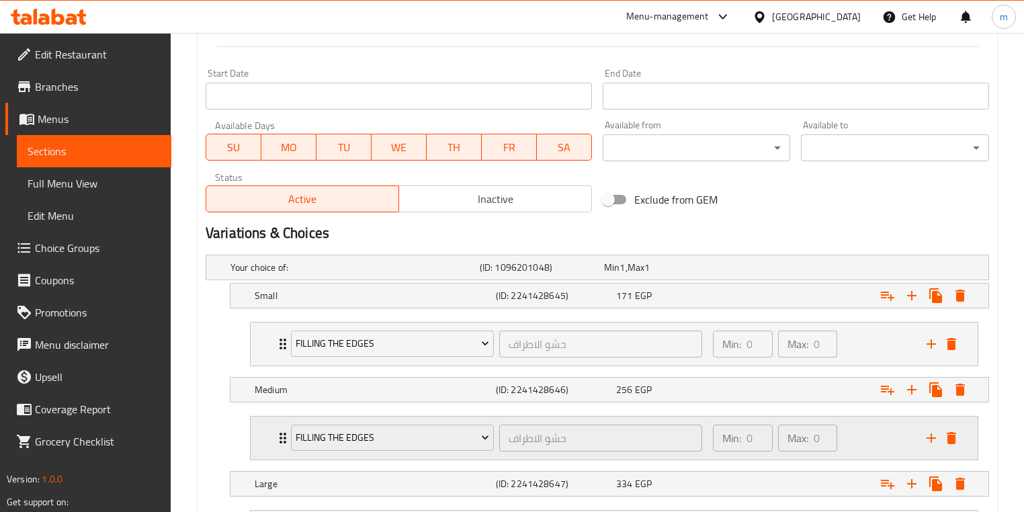
scroll to position [763, 0]
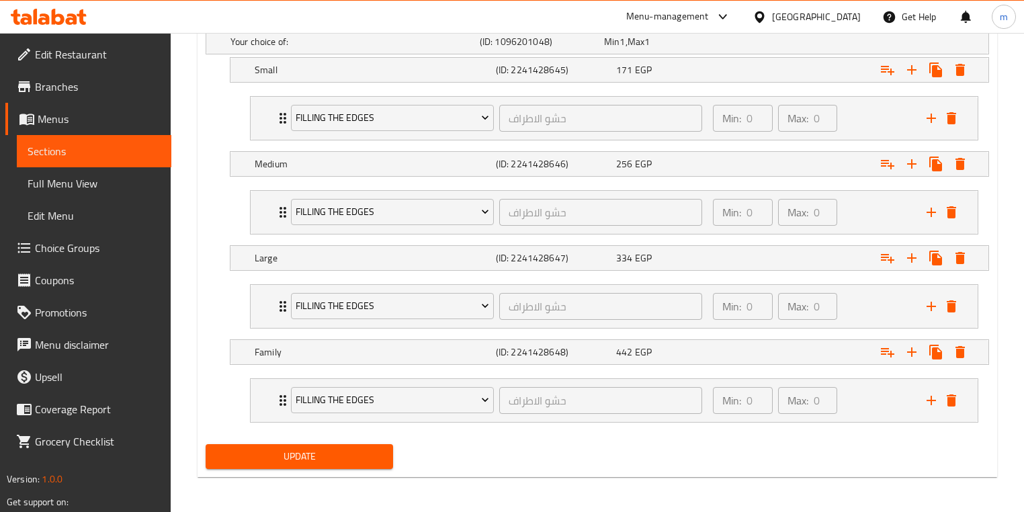
type textarea "شاورما دجاج + قطع استربس + قطع شيش بالتتبيلة المميزة + فلفل + ميكس جبن"
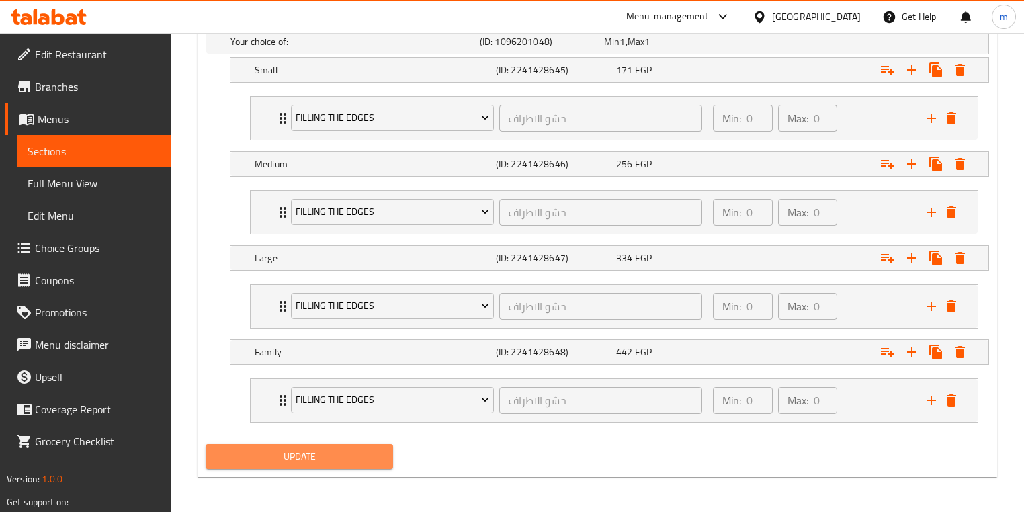
click at [350, 460] on span "Update" at bounding box center [299, 456] width 166 height 17
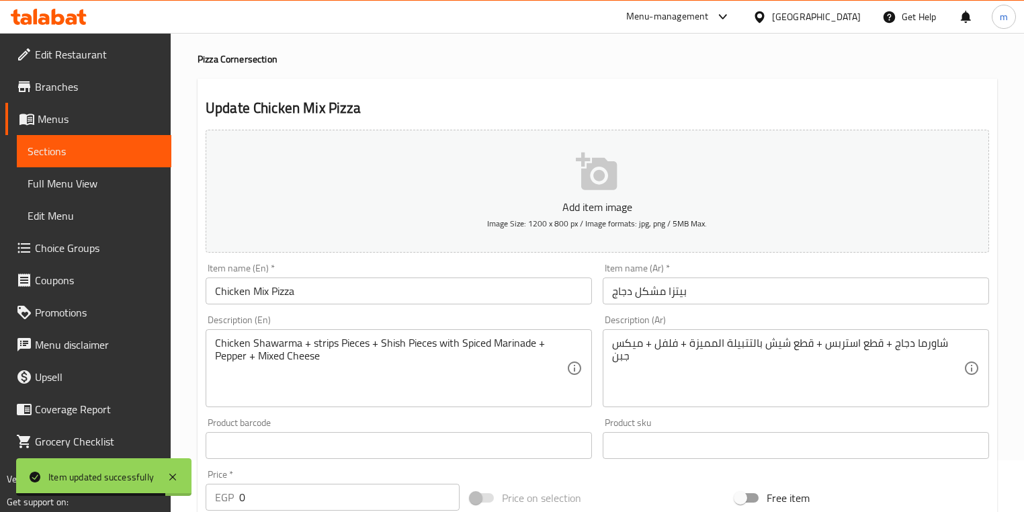
scroll to position [0, 0]
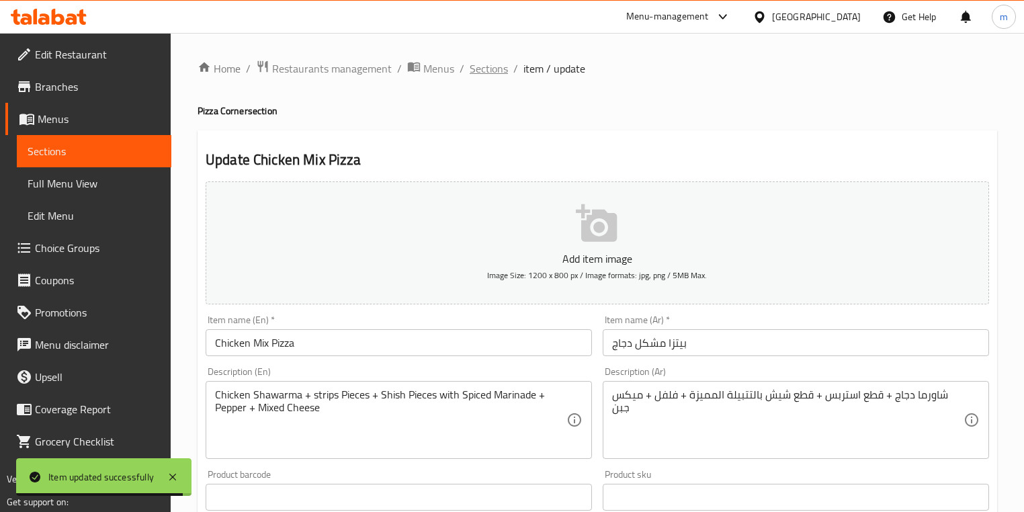
click at [473, 73] on span "Sections" at bounding box center [489, 68] width 38 height 16
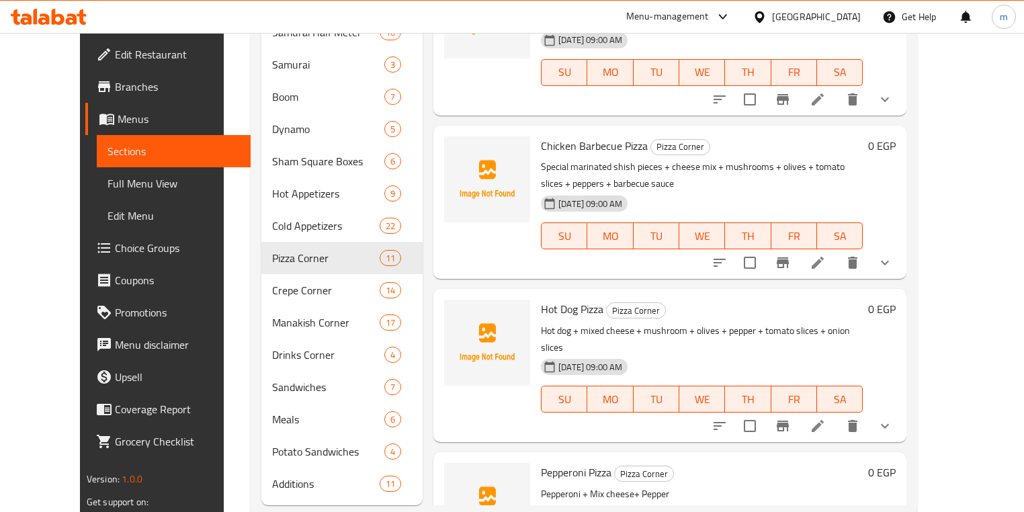
scroll to position [762, 0]
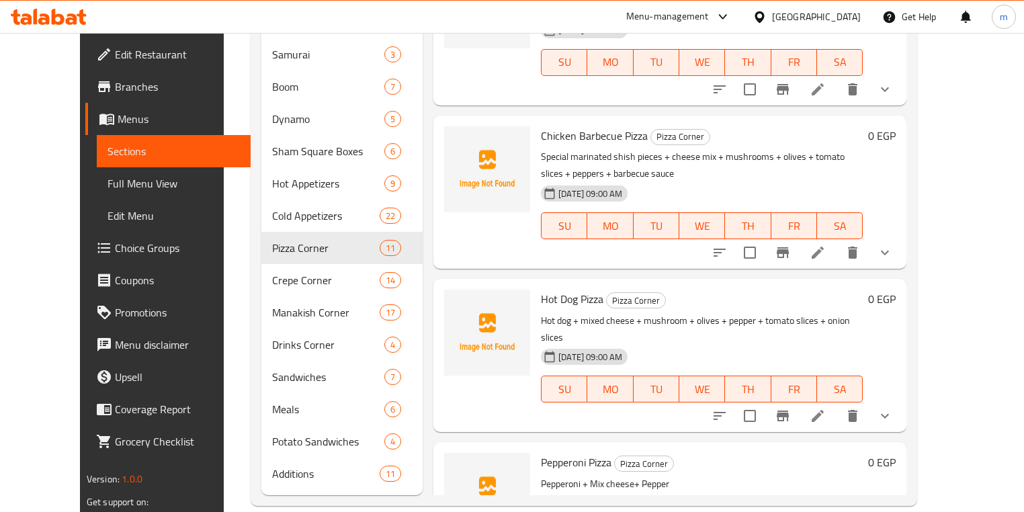
click at [826, 245] on icon at bounding box center [818, 253] width 16 height 16
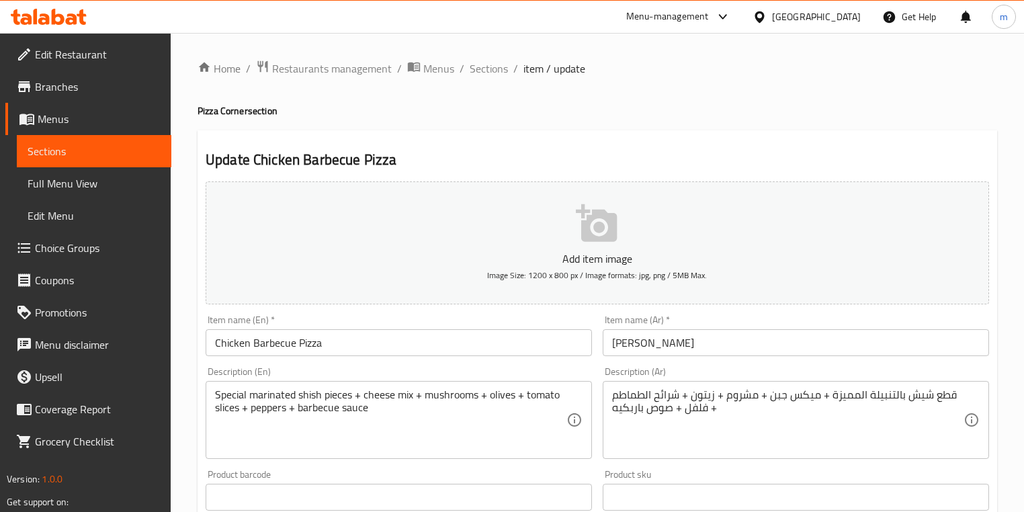
click at [610, 418] on div "قطع شيش بالتنبيلة المميزة + ميكس جبن + مشروم + زيتون + شرائح الطماطم + فلفل + ص…" at bounding box center [796, 420] width 386 height 78
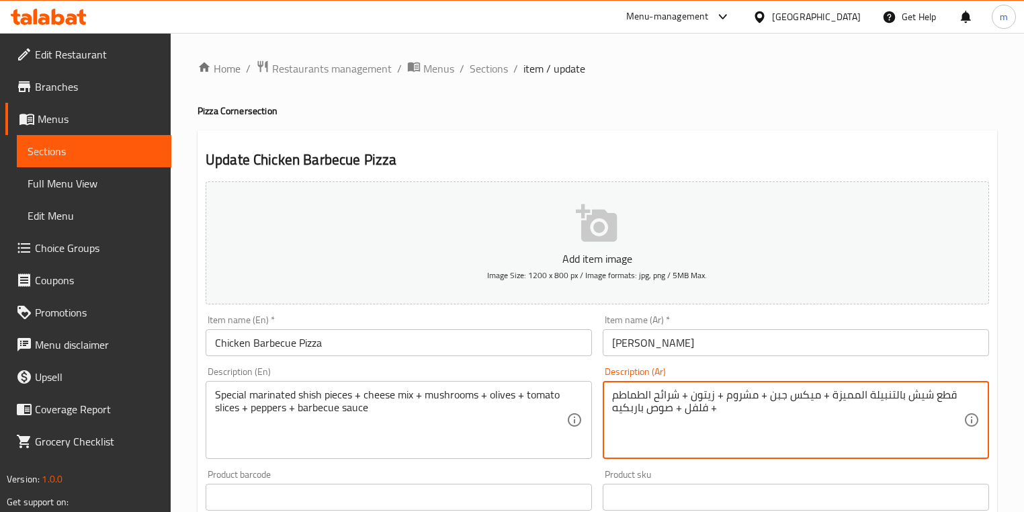
click at [618, 408] on textarea "قطع شيش بالتنبيلة المميزة + ميكس جبن + مشروم + زيتون + شرائح الطماطم + فلفل + ص…" at bounding box center [787, 420] width 351 height 64
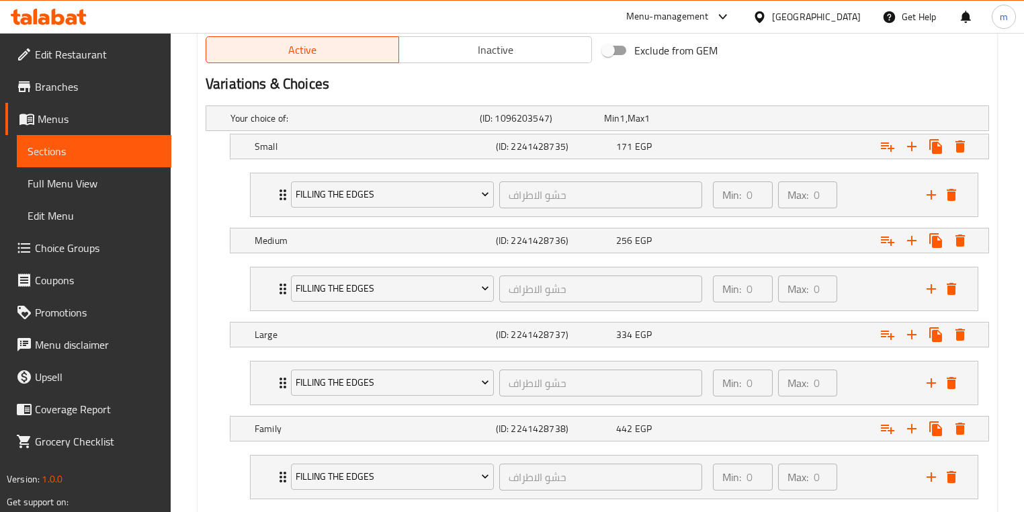
scroll to position [763, 0]
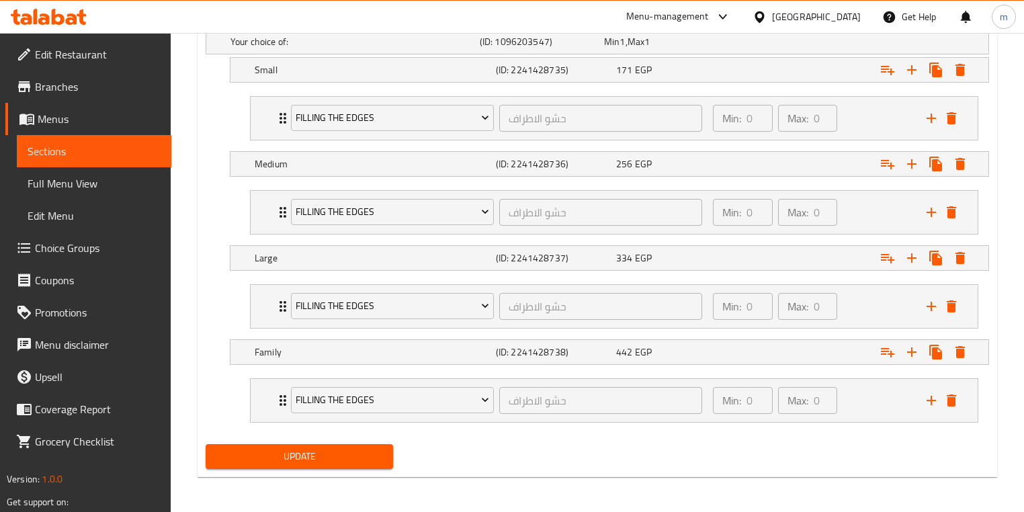
type textarea "قطع شيش بالتنبيلة المميزة + ميكس جبن + مشروم + زيتون + شرائح الطماطم + فلفل + ص…"
click at [293, 454] on span "Update" at bounding box center [299, 456] width 166 height 17
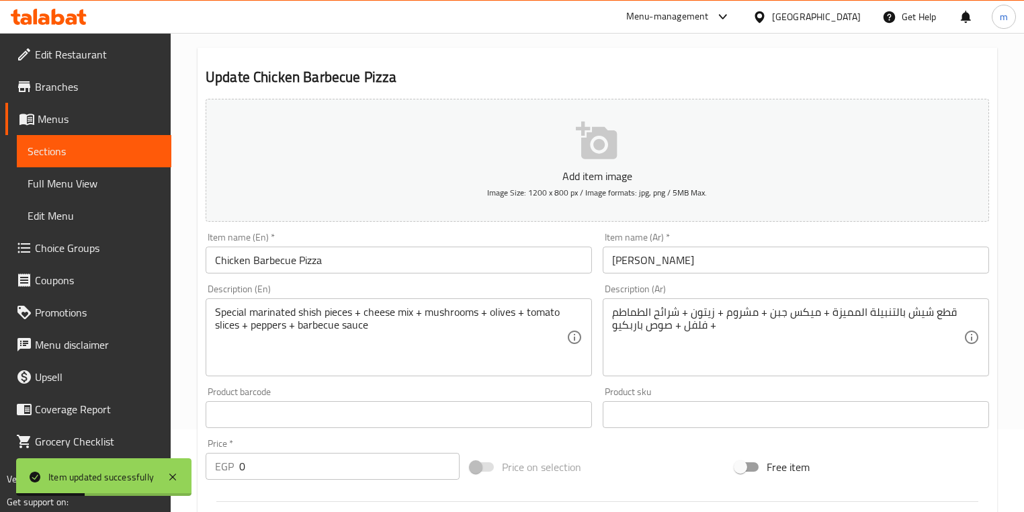
scroll to position [0, 0]
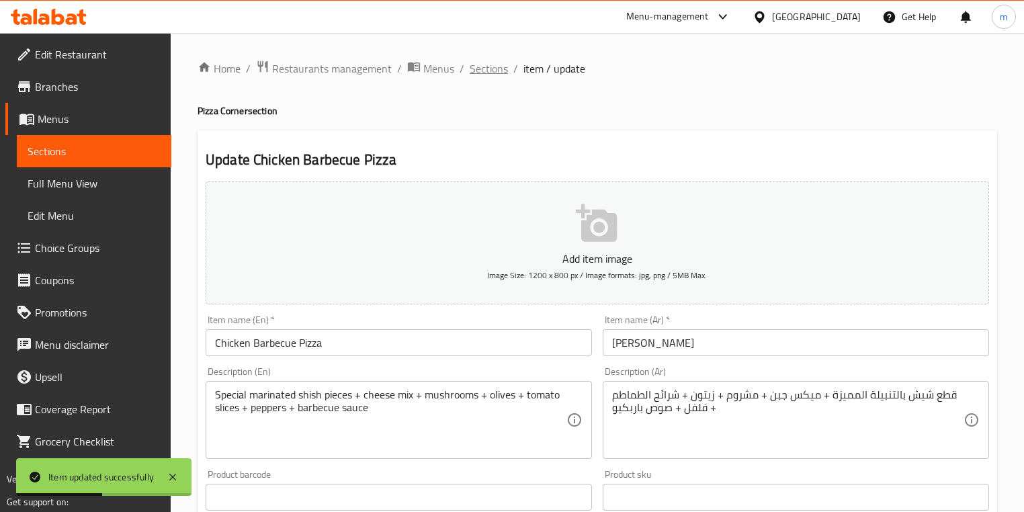
click at [489, 65] on span "Sections" at bounding box center [489, 68] width 38 height 16
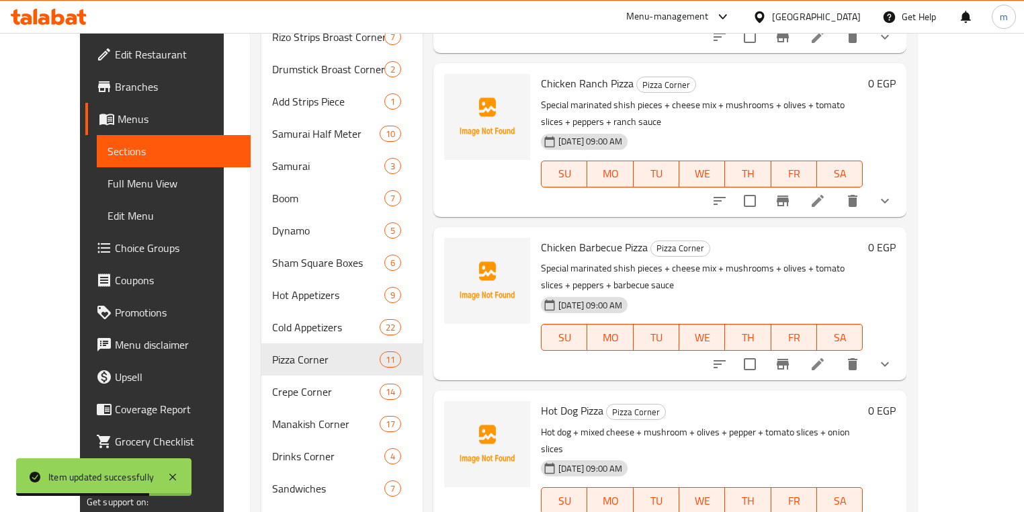
scroll to position [661, 0]
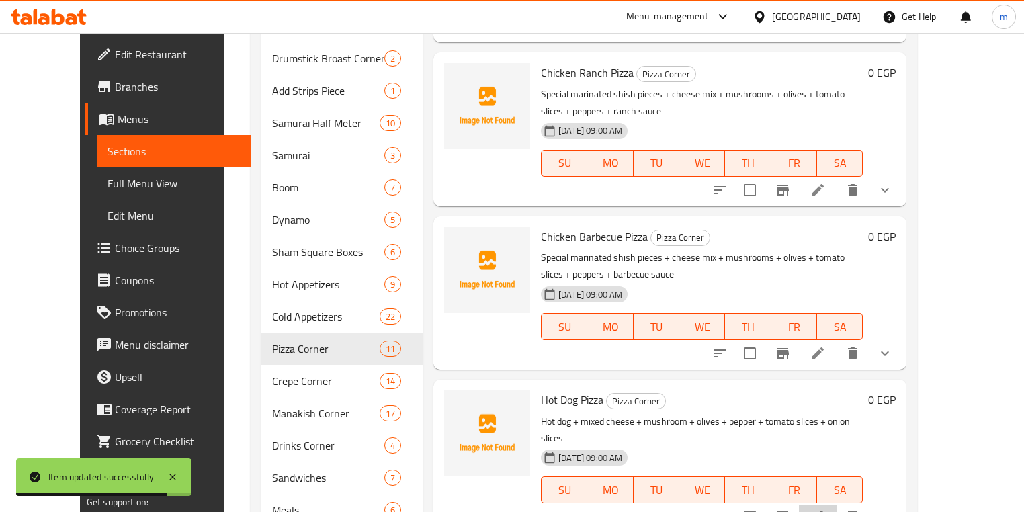
click at [837, 505] on li at bounding box center [818, 517] width 38 height 24
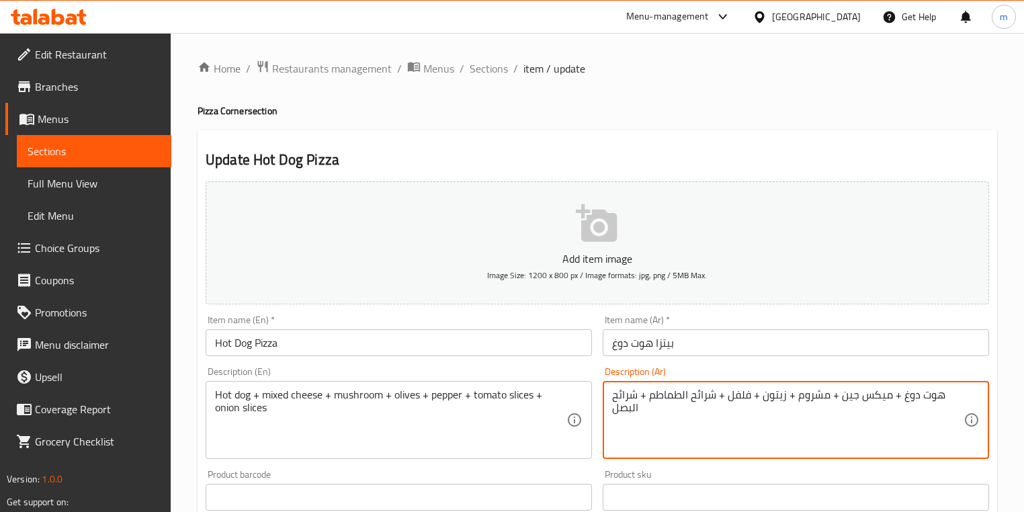
drag, startPoint x: 845, startPoint y: 403, endPoint x: 852, endPoint y: 401, distance: 7.0
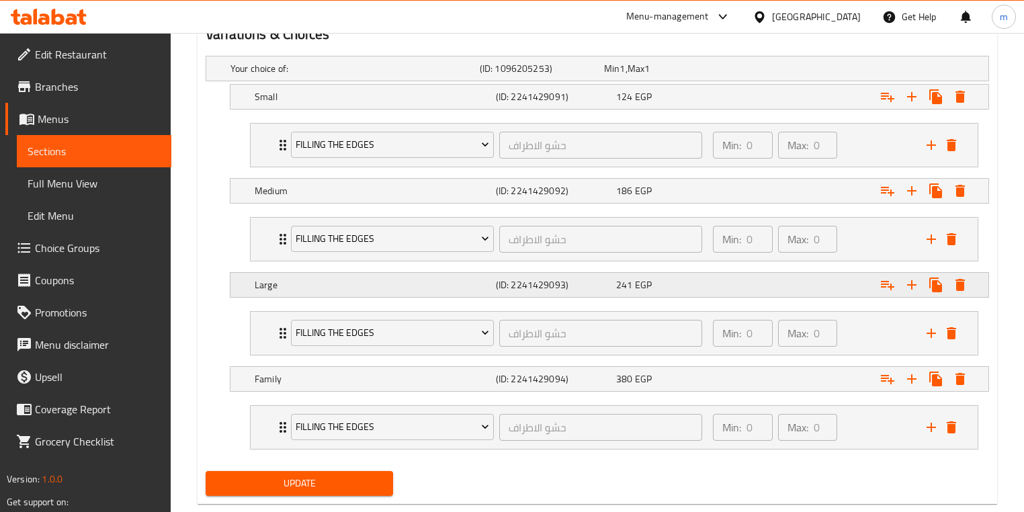
scroll to position [753, 0]
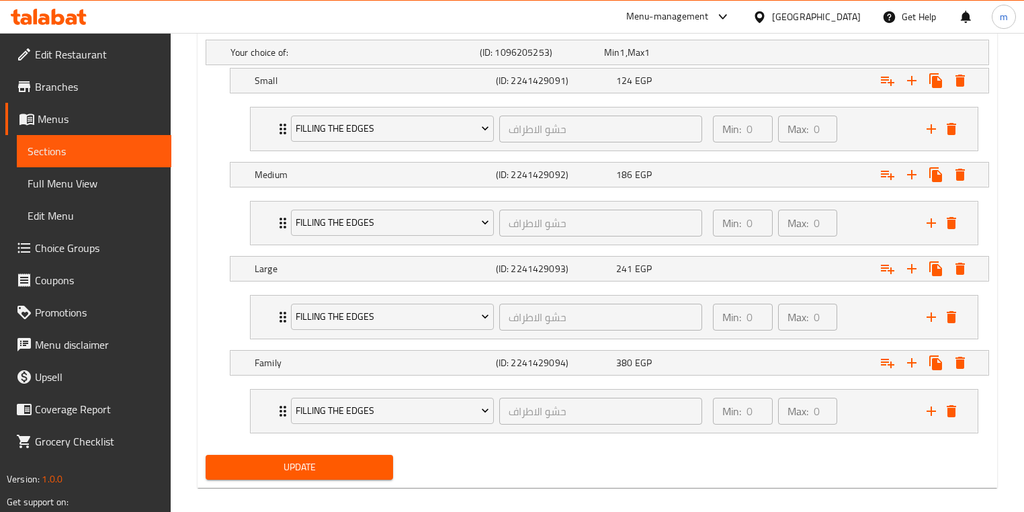
type textarea "هوت دوغ + ميكس جبن + مشروم + زيتون + فلفل + شرائح الطماطم + شرائح البصل"
click at [323, 462] on span "Update" at bounding box center [299, 467] width 166 height 17
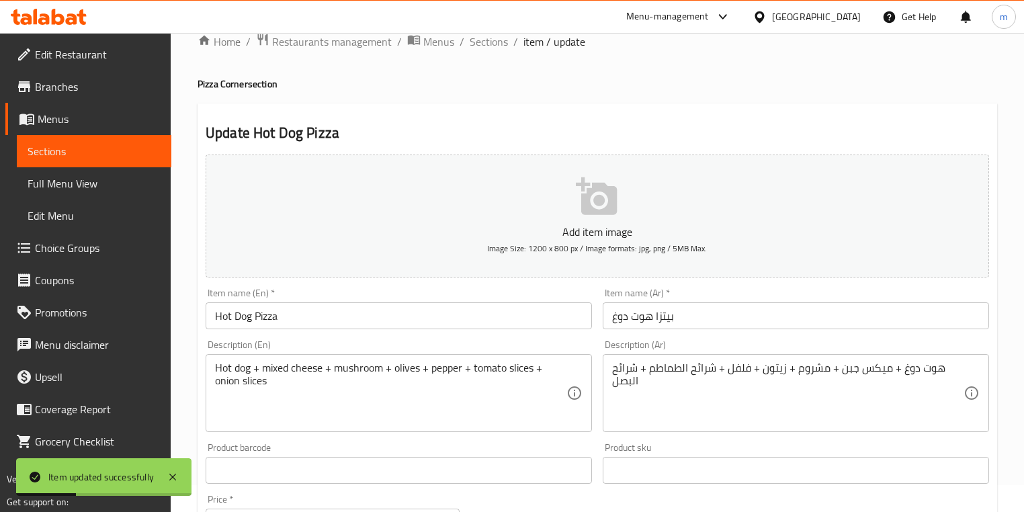
scroll to position [0, 0]
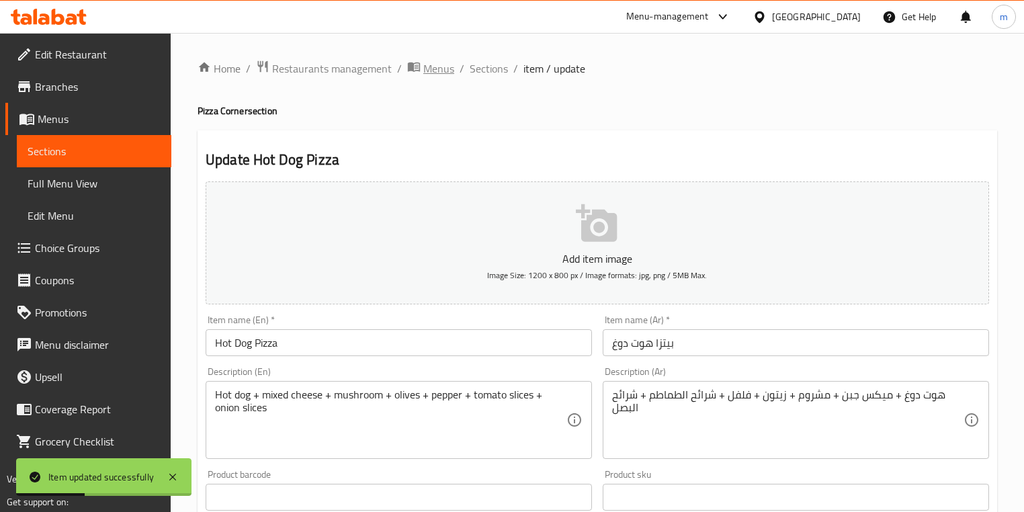
click at [429, 75] on span "Menus" at bounding box center [438, 68] width 31 height 16
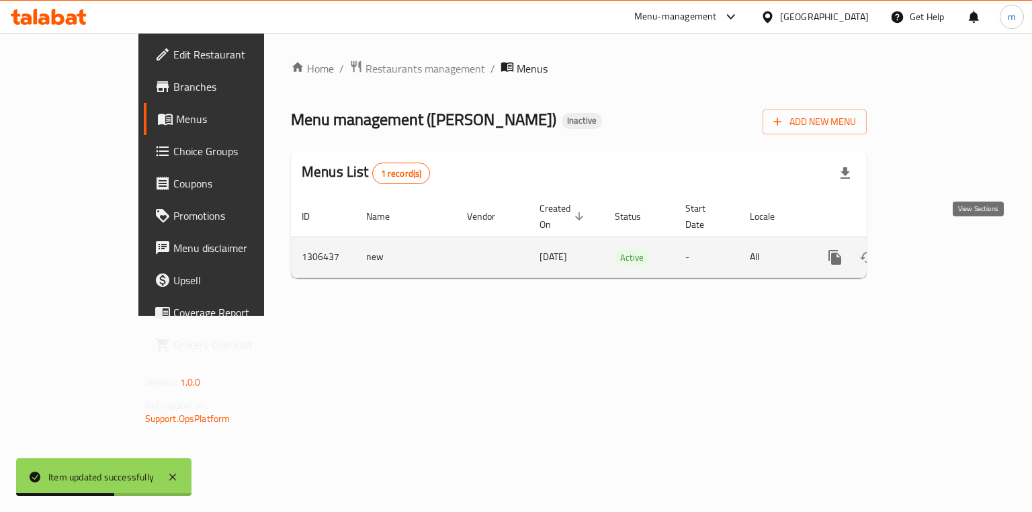
click at [948, 255] on link "enhanced table" at bounding box center [932, 257] width 32 height 32
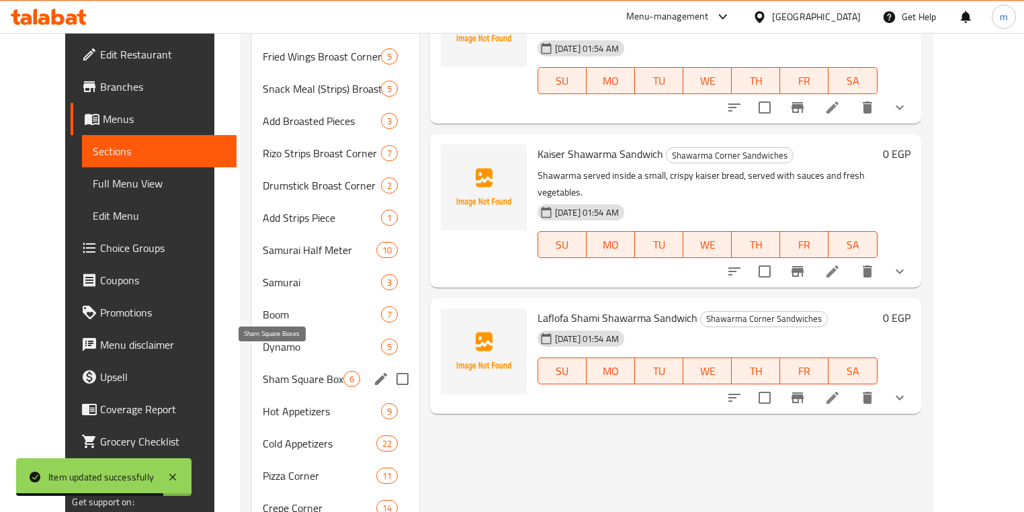
scroll to position [538, 0]
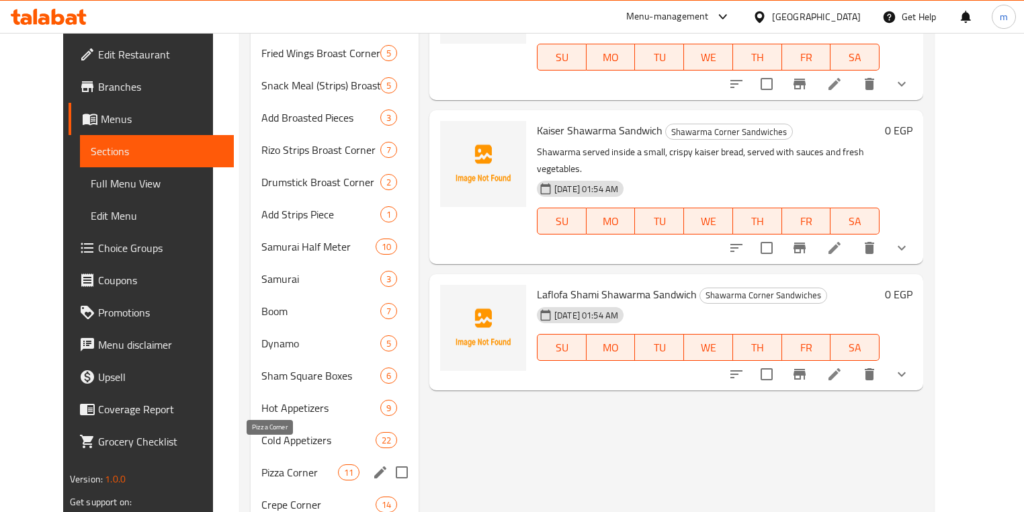
click at [296, 464] on span "Pizza Corner" at bounding box center [299, 472] width 77 height 16
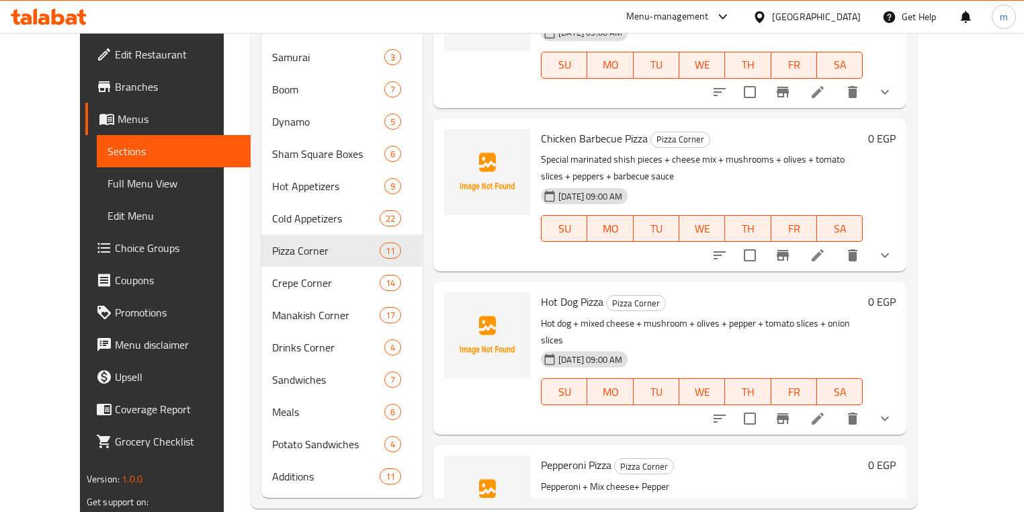
scroll to position [762, 0]
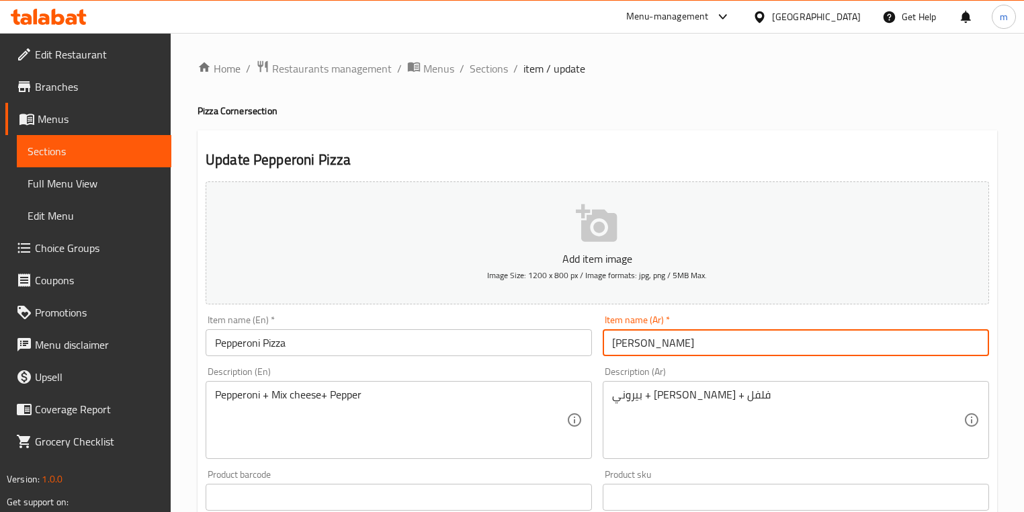
click at [634, 342] on input "[PERSON_NAME]" at bounding box center [796, 342] width 386 height 27
click at [619, 349] on input "[PERSON_NAME]" at bounding box center [796, 342] width 386 height 27
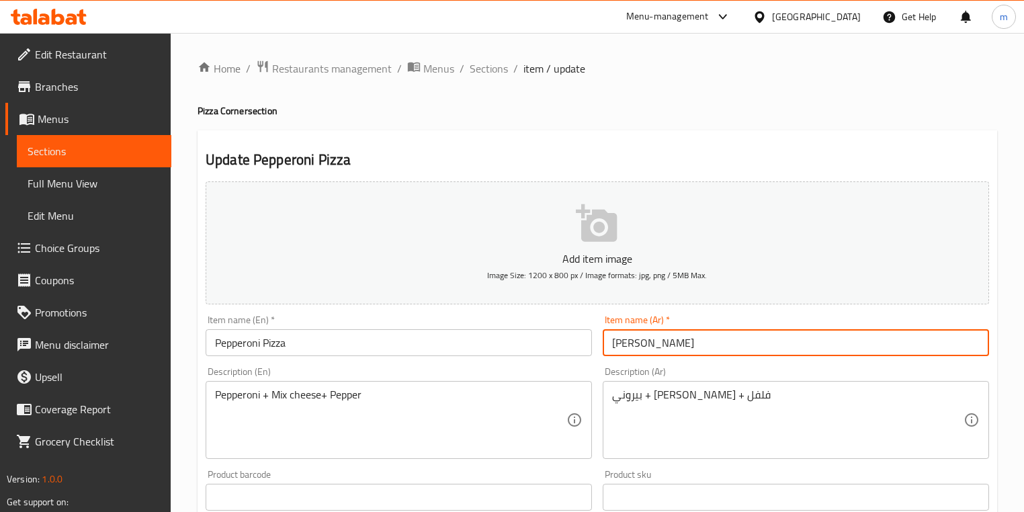
click at [619, 349] on input "[PERSON_NAME]" at bounding box center [796, 342] width 386 height 27
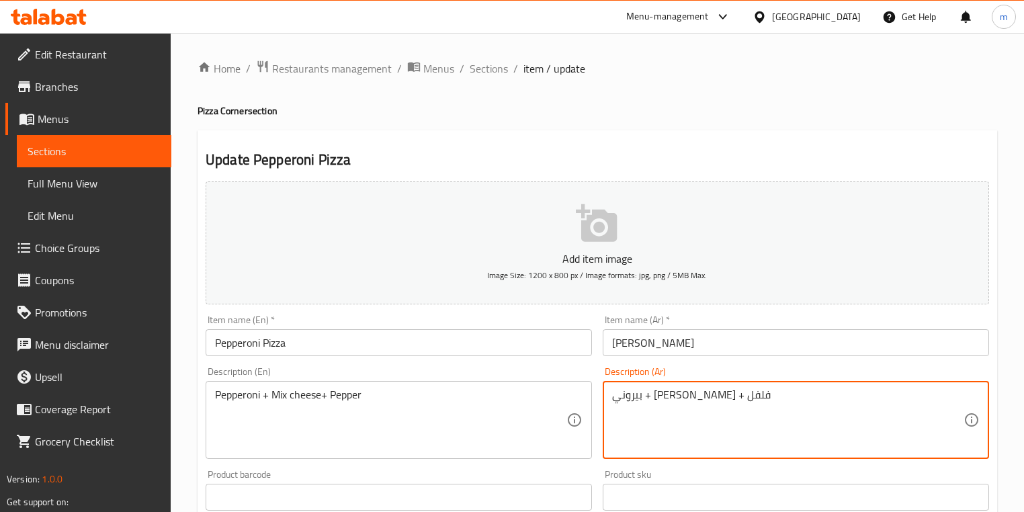
click at [720, 399] on textarea "بيروني + [PERSON_NAME] + فلفل" at bounding box center [787, 420] width 351 height 64
paste textarea "روني"
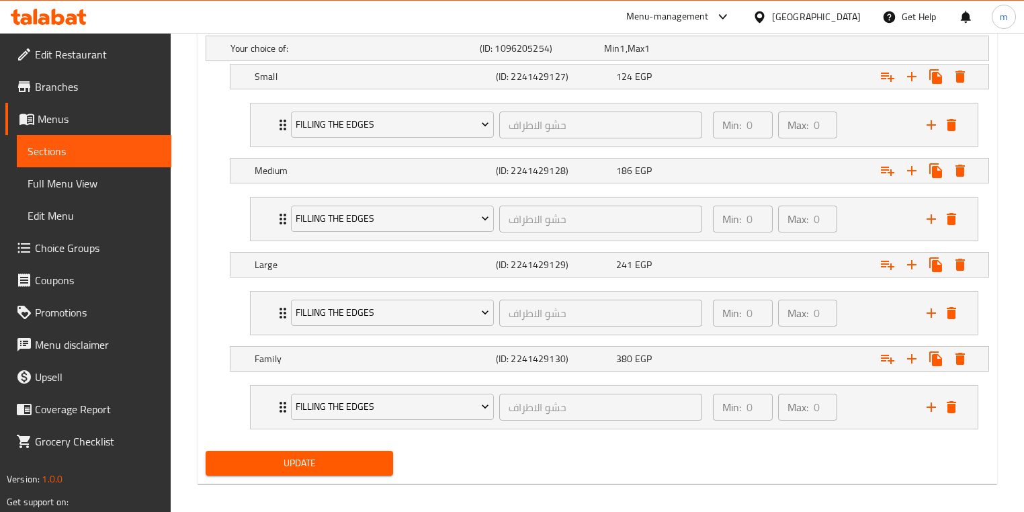
scroll to position [763, 0]
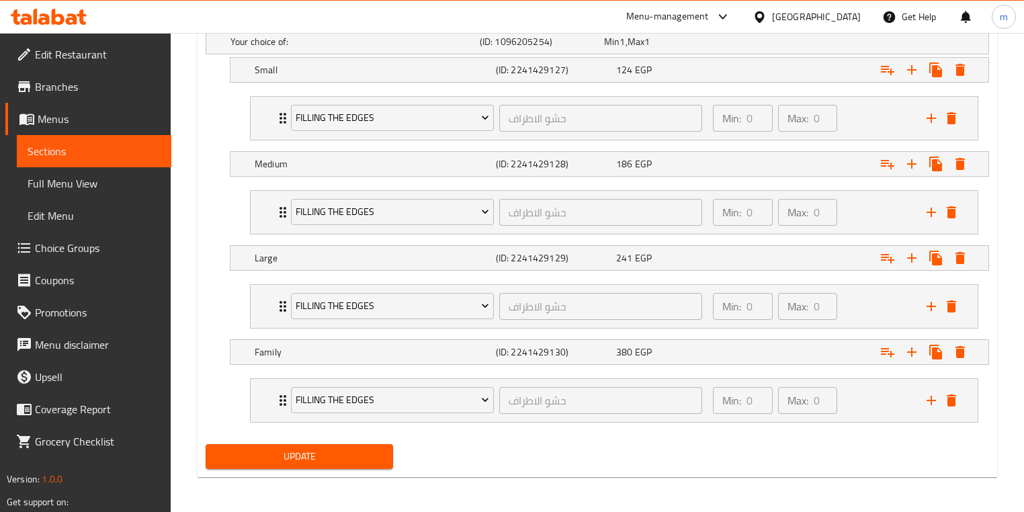
type textarea "بيبروني+ [PERSON_NAME] + فلفل"
click at [397, 450] on div "Update" at bounding box center [299, 457] width 198 height 36
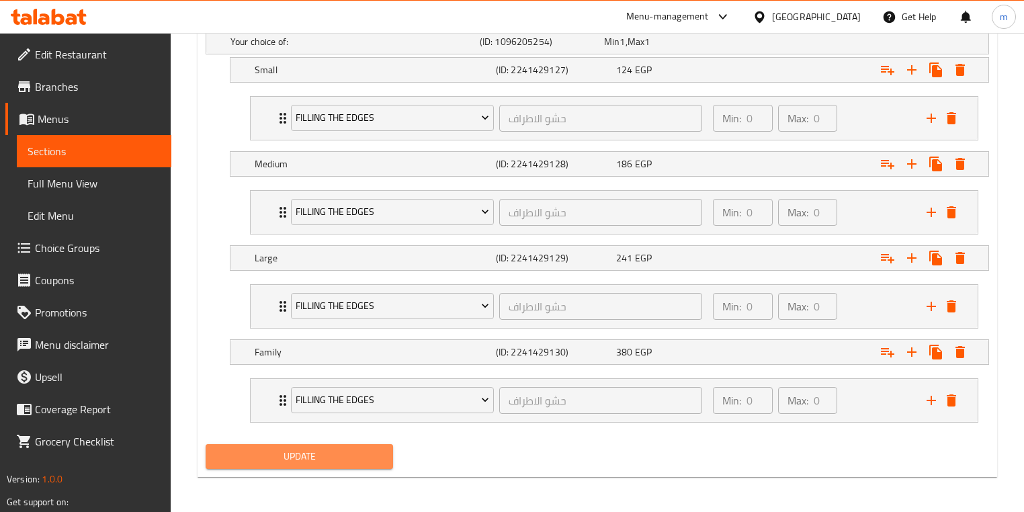
click at [376, 450] on span "Update" at bounding box center [299, 456] width 166 height 17
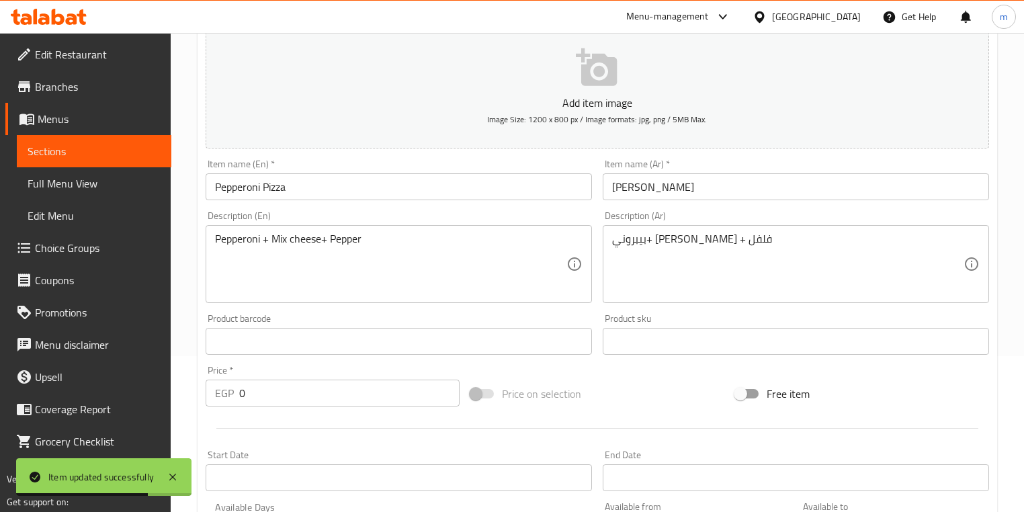
scroll to position [11, 0]
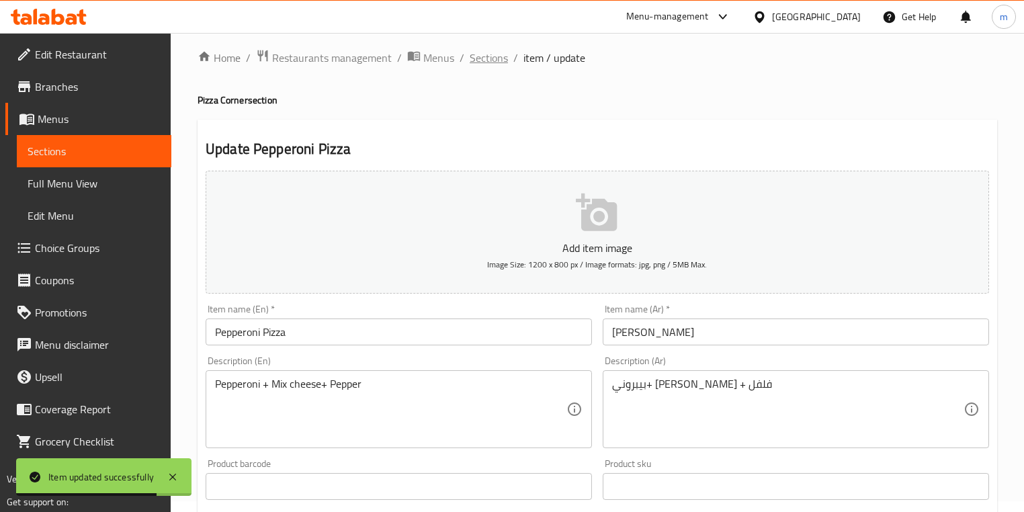
click at [477, 60] on span "Sections" at bounding box center [489, 58] width 38 height 16
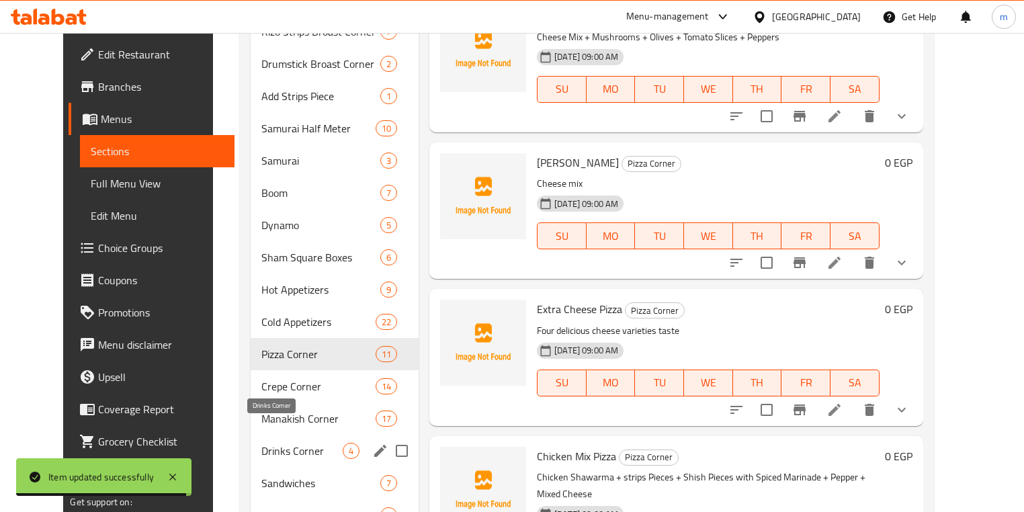
scroll to position [762, 0]
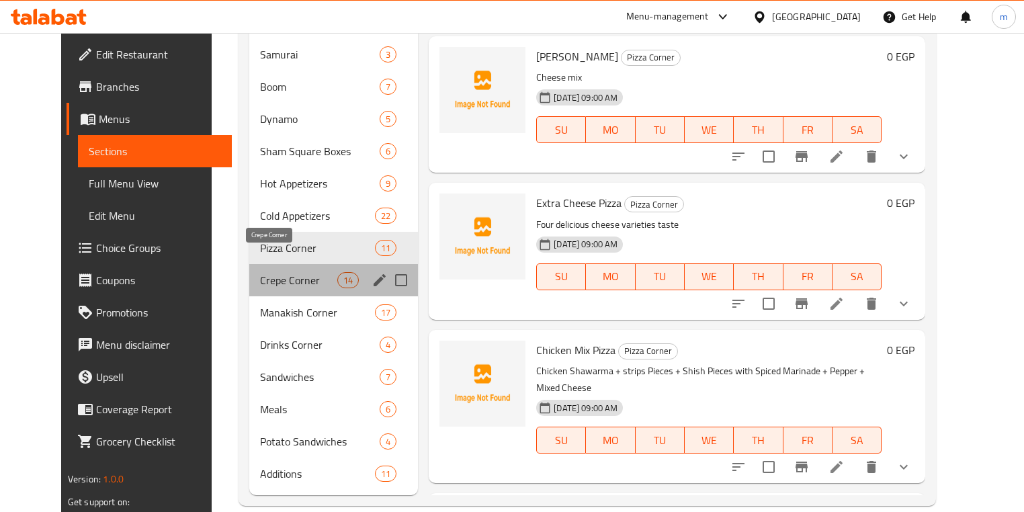
click at [288, 272] on span "Crepe Corner" at bounding box center [298, 280] width 77 height 16
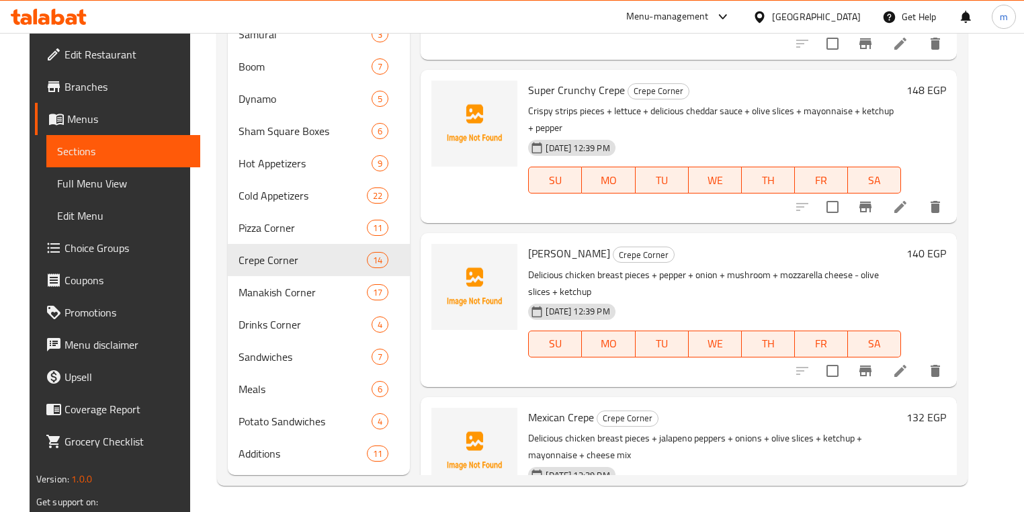
scroll to position [432, 0]
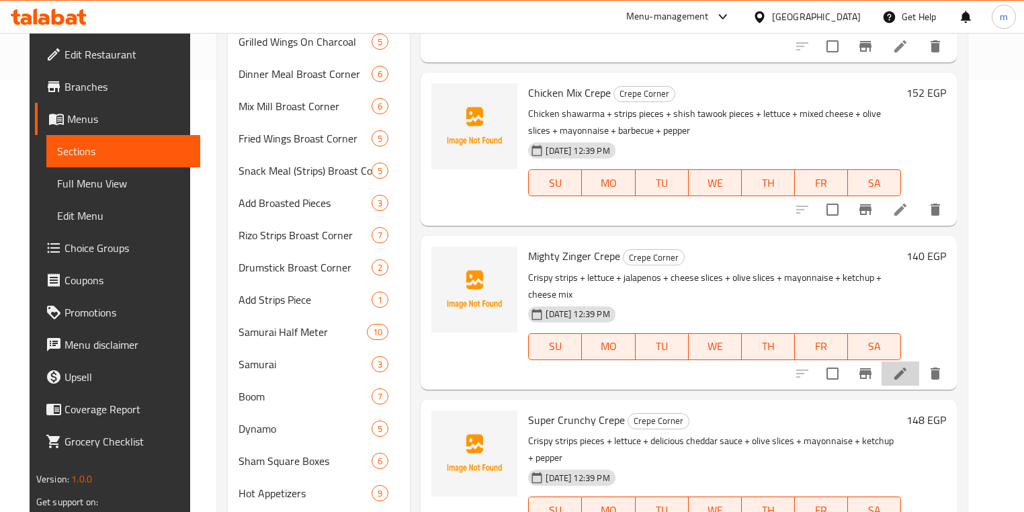
click at [919, 367] on li at bounding box center [901, 374] width 38 height 24
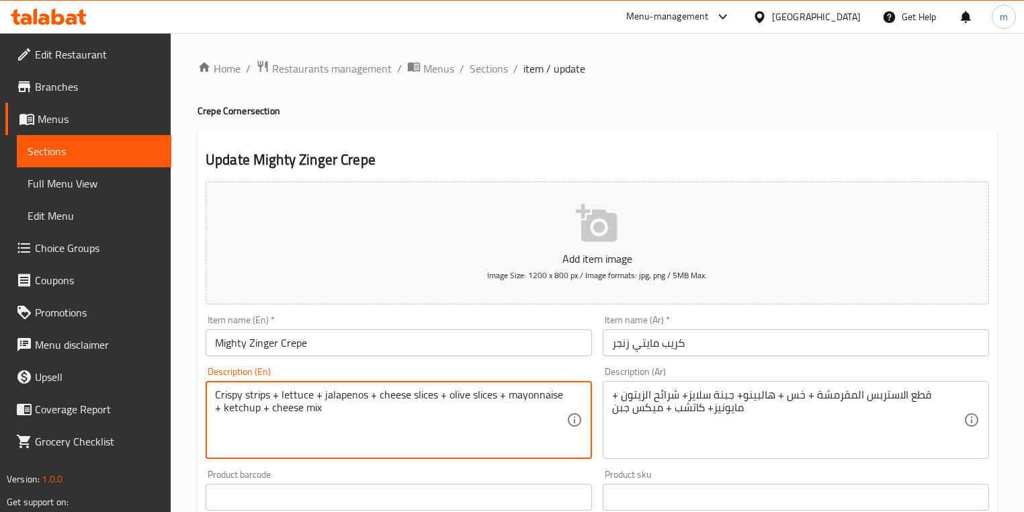
click at [267, 401] on textarea "Crispy strips + lettuce + jalapenos + cheese slices + olive slices + mayonnaise…" at bounding box center [390, 420] width 351 height 64
click at [271, 407] on textarea "Crispy strips + lettuce + jalapenos + cheese slices + olive slices + mayonnaise…" at bounding box center [390, 420] width 351 height 64
click at [274, 398] on textarea "Crispy strips + lettuce + jalapenos + cheese slices + olive slices + mayonnaise…" at bounding box center [390, 420] width 351 height 64
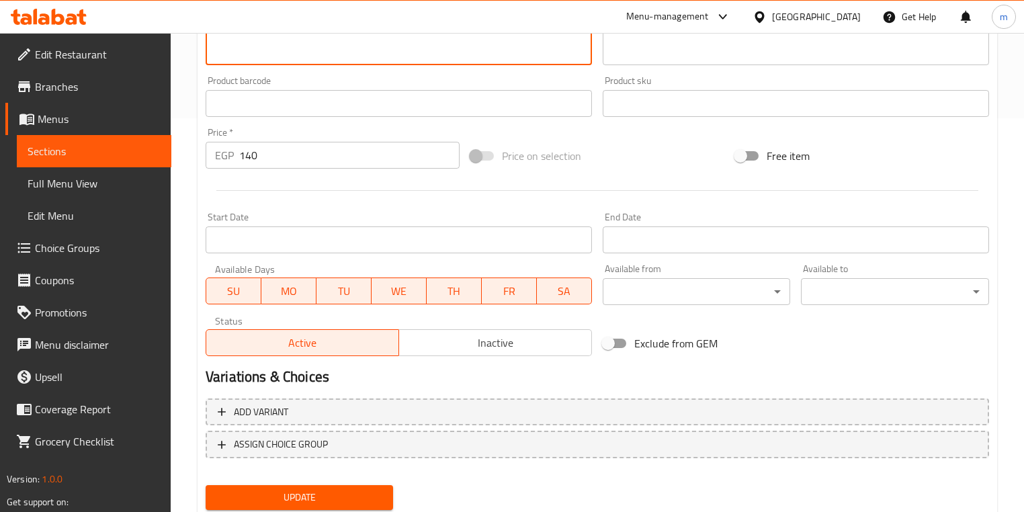
scroll to position [437, 0]
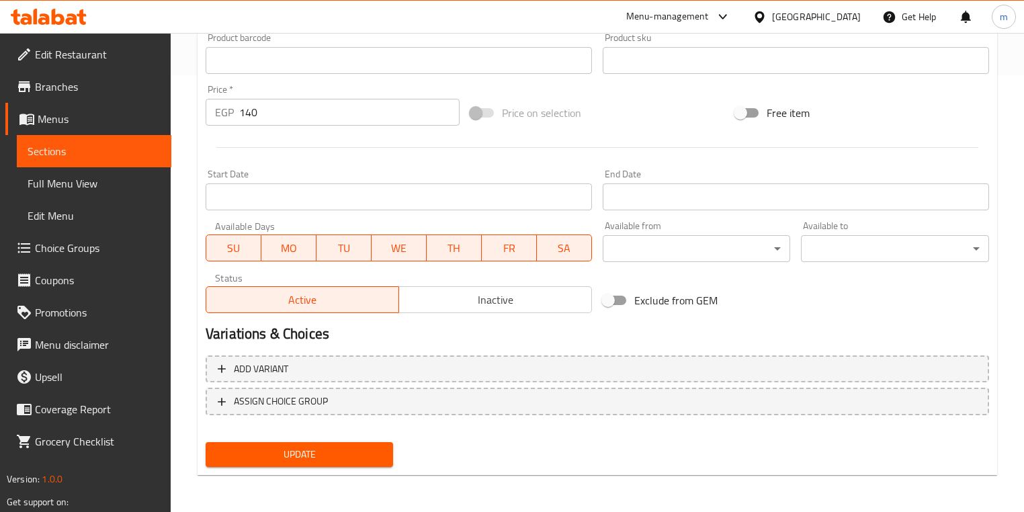
type textarea "Crispy strips pieces+ lettuce + jalapenos + cheese slices + olive slices + mayo…"
click at [357, 454] on span "Update" at bounding box center [299, 454] width 166 height 17
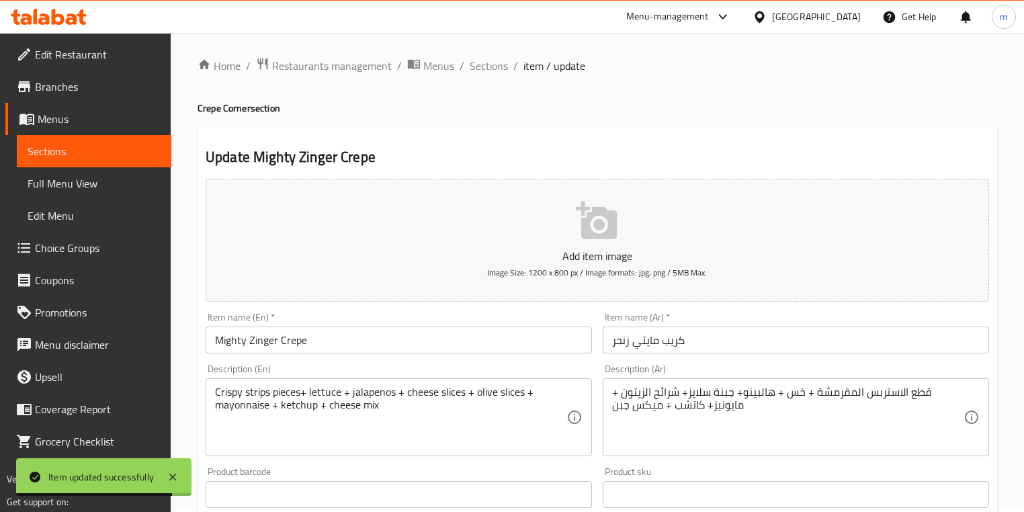
scroll to position [0, 0]
click at [495, 71] on span "Sections" at bounding box center [489, 68] width 38 height 16
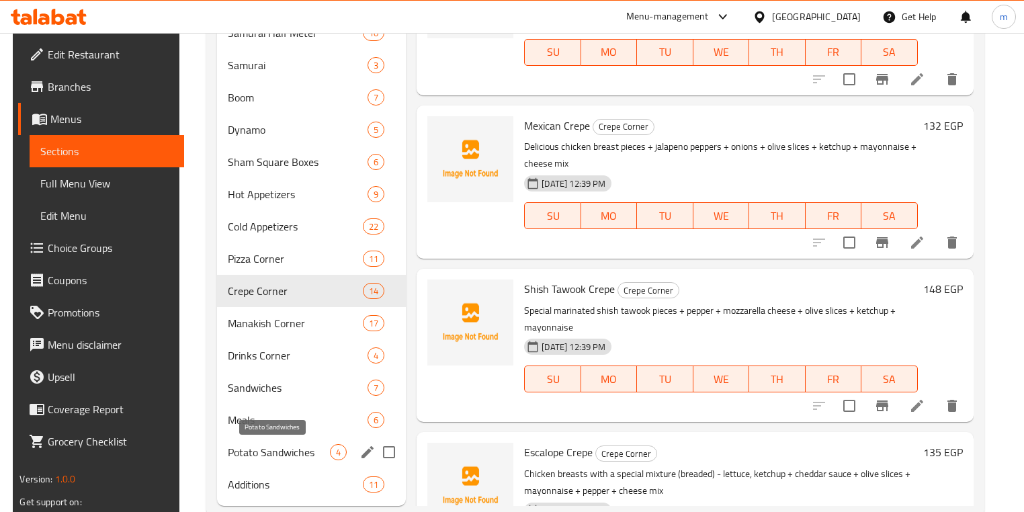
scroll to position [762, 0]
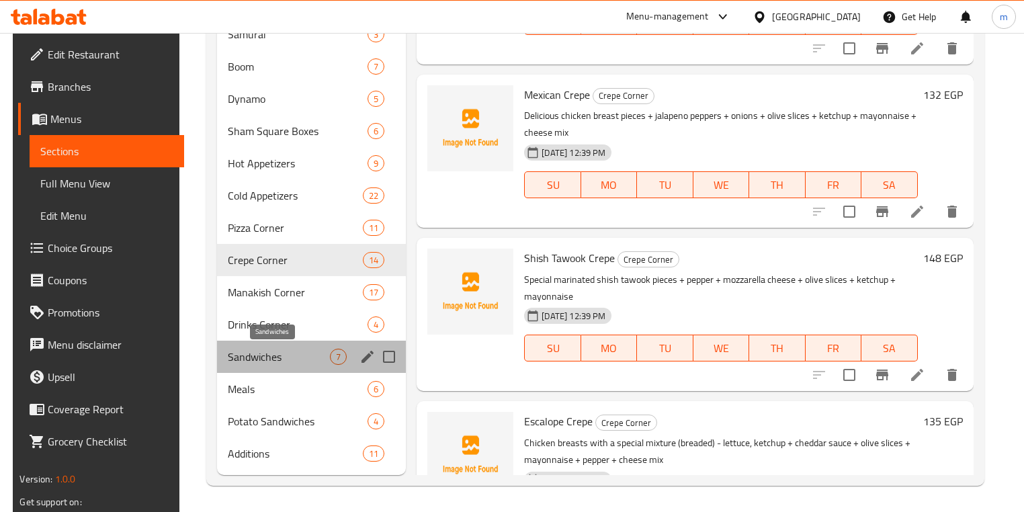
click at [263, 360] on span "Sandwiches" at bounding box center [279, 357] width 102 height 16
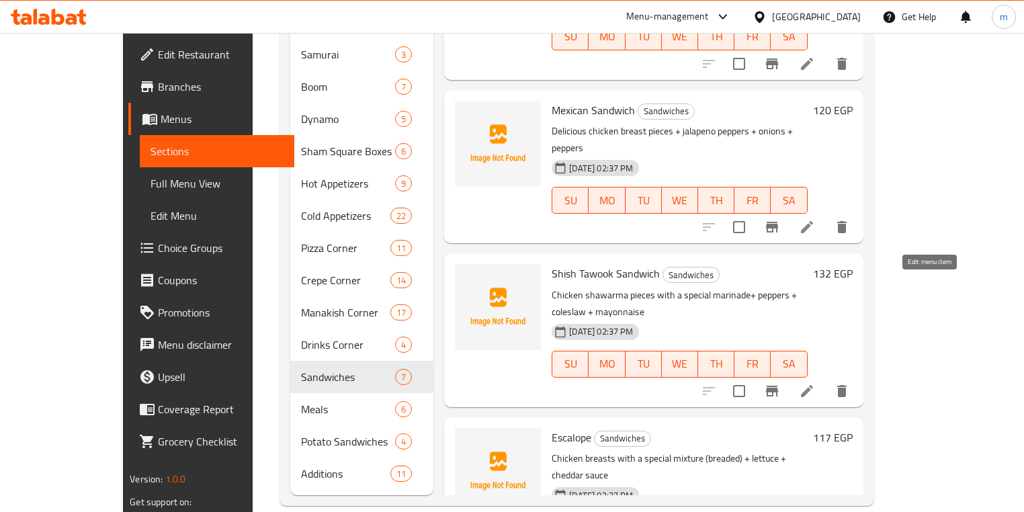
click at [815, 383] on icon at bounding box center [807, 391] width 16 height 16
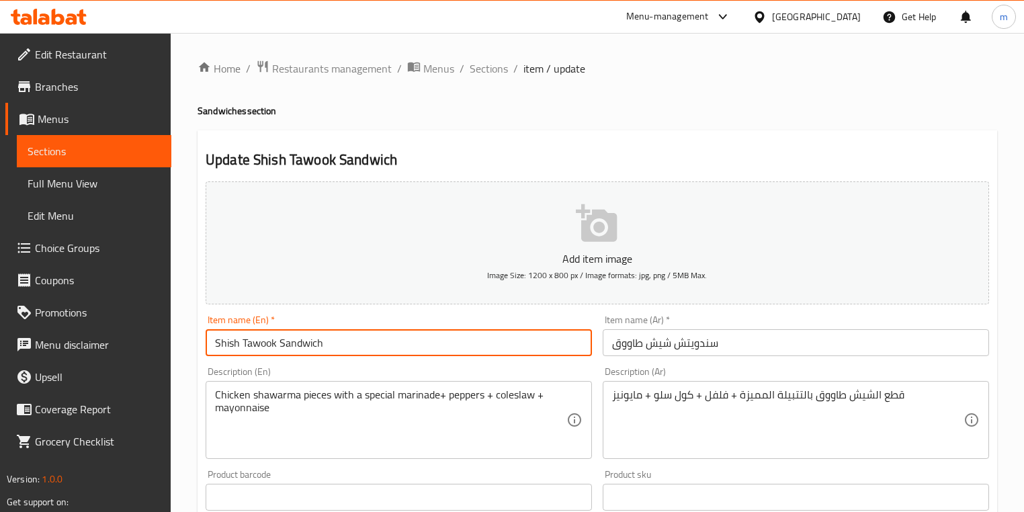
drag, startPoint x: 216, startPoint y: 341, endPoint x: 278, endPoint y: 352, distance: 62.8
click at [278, 352] on input "Shish Tawook Sandwich" at bounding box center [399, 342] width 386 height 27
type input "Shish Tawook Sandwich"
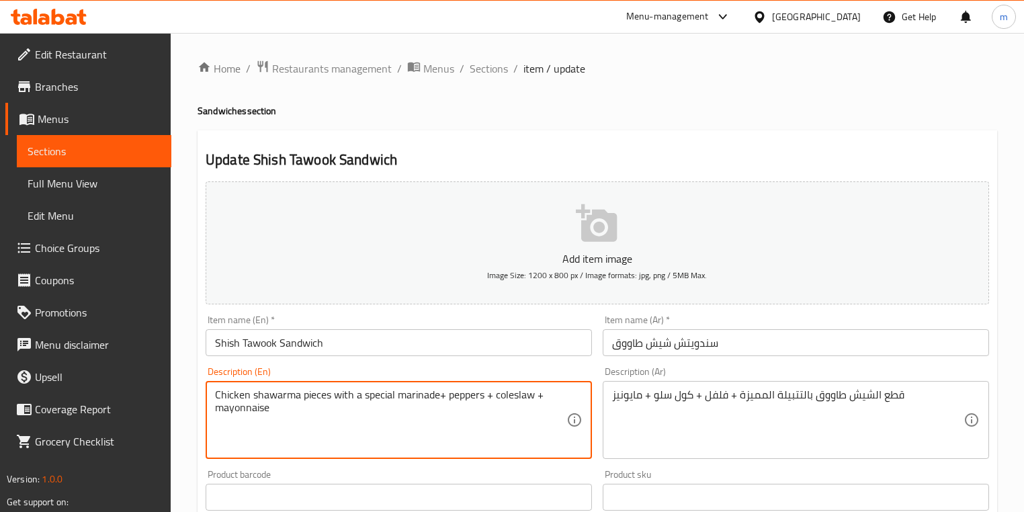
click at [280, 397] on textarea "Chicken shawarma pieces with a special marinade+ peppers + coleslaw + mayonnaise" at bounding box center [390, 420] width 351 height 64
paste textarea "[PERSON_NAME]"
click at [320, 401] on textarea "Chicken Shish Tawook pieces with a special marinade+ peppers + coleslaw + mayon…" at bounding box center [390, 420] width 351 height 64
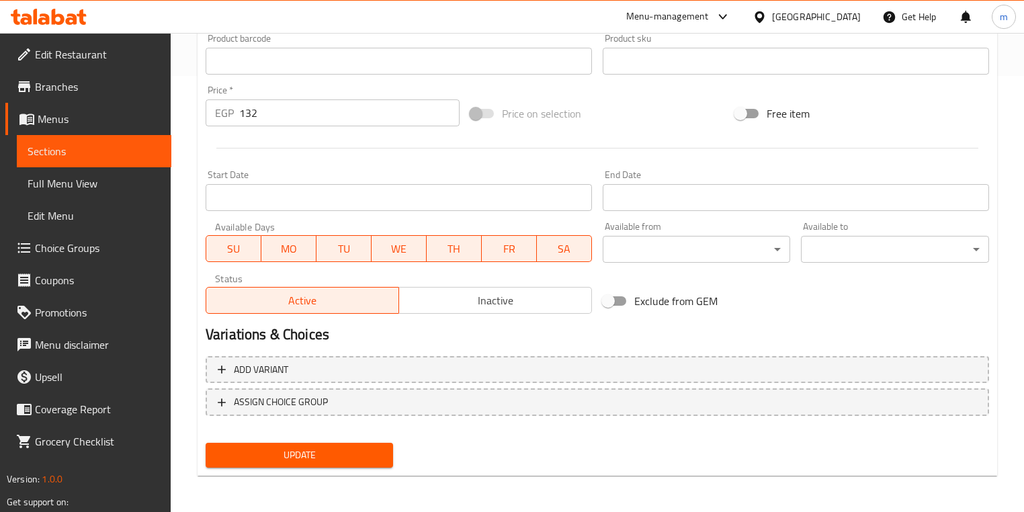
scroll to position [437, 0]
type textarea "Chicken shish tawook pieces with a special marinade+ peppers + coleslaw + mayon…"
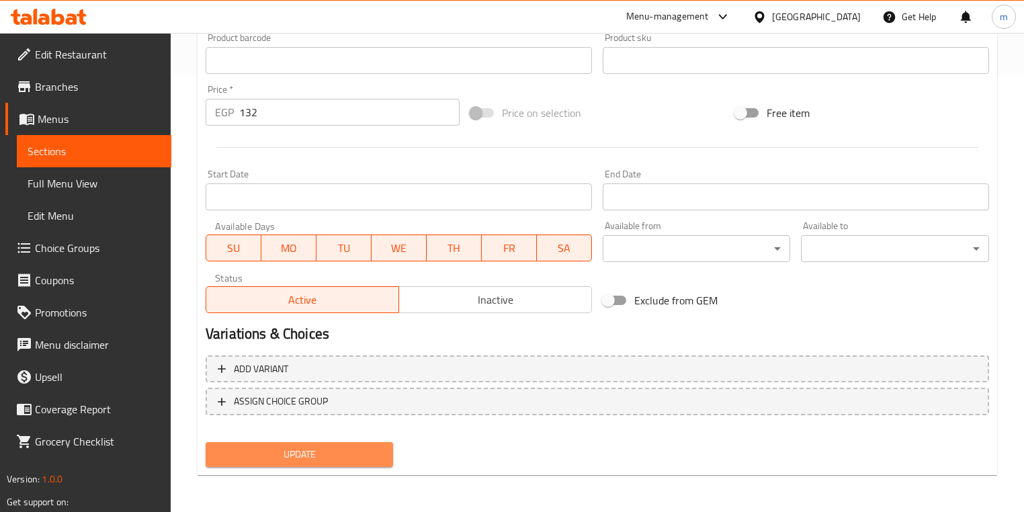
click at [354, 448] on span "Update" at bounding box center [299, 454] width 166 height 17
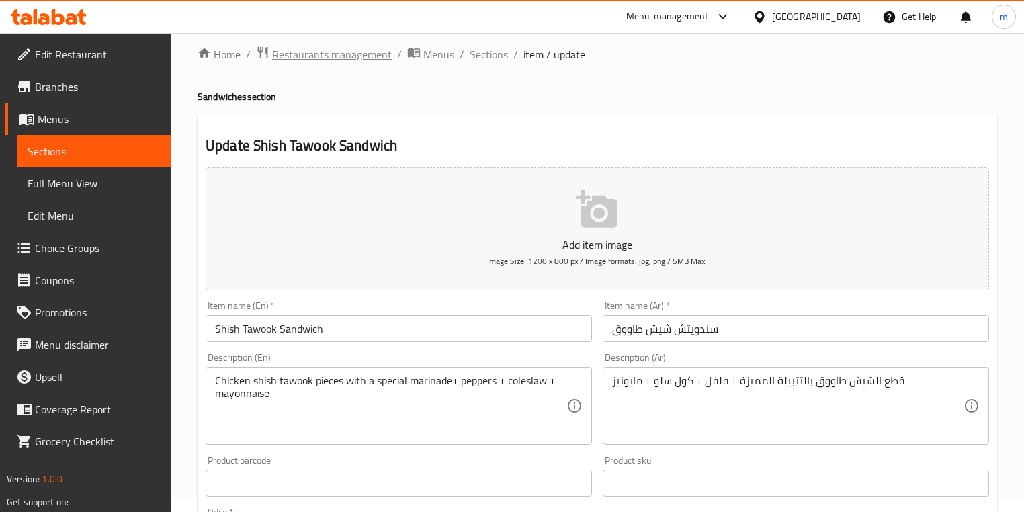
scroll to position [0, 0]
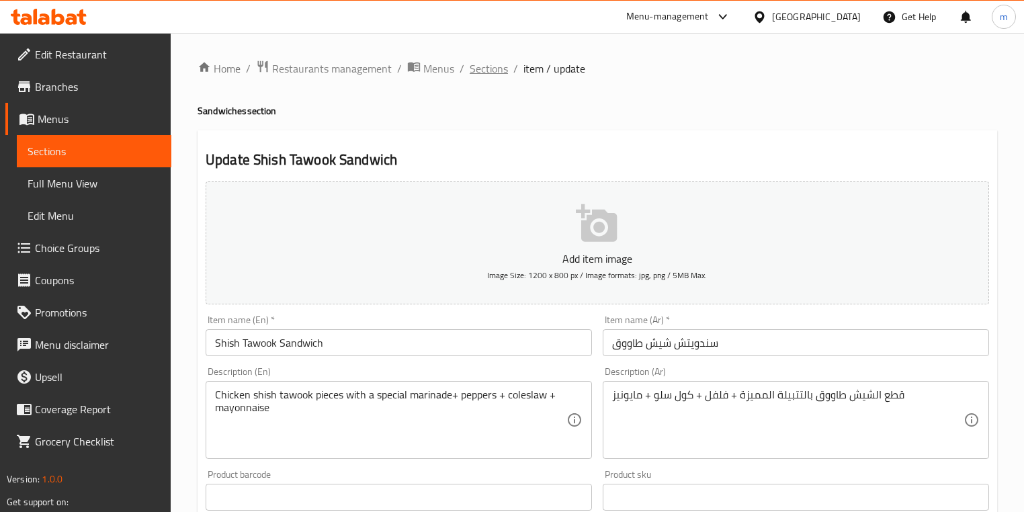
click at [479, 63] on span "Sections" at bounding box center [489, 68] width 38 height 16
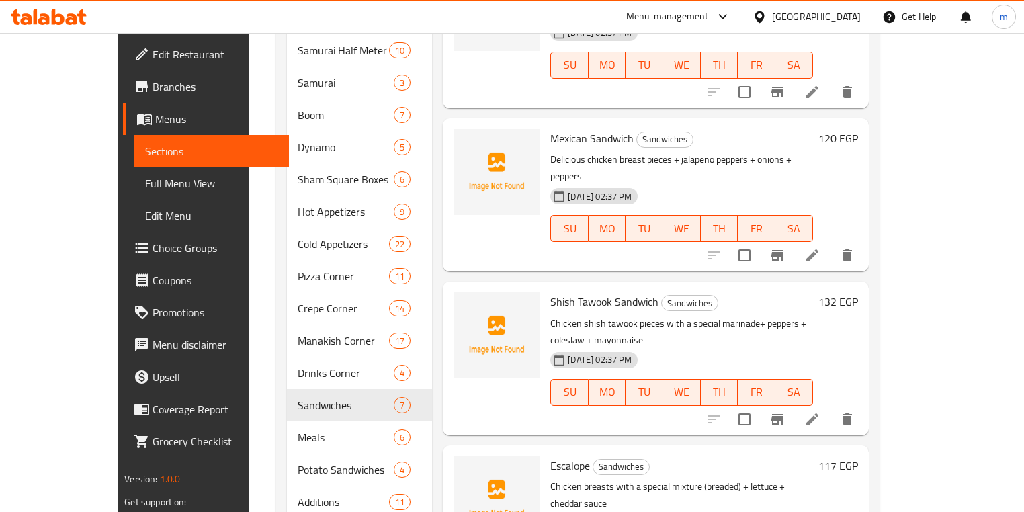
scroll to position [762, 0]
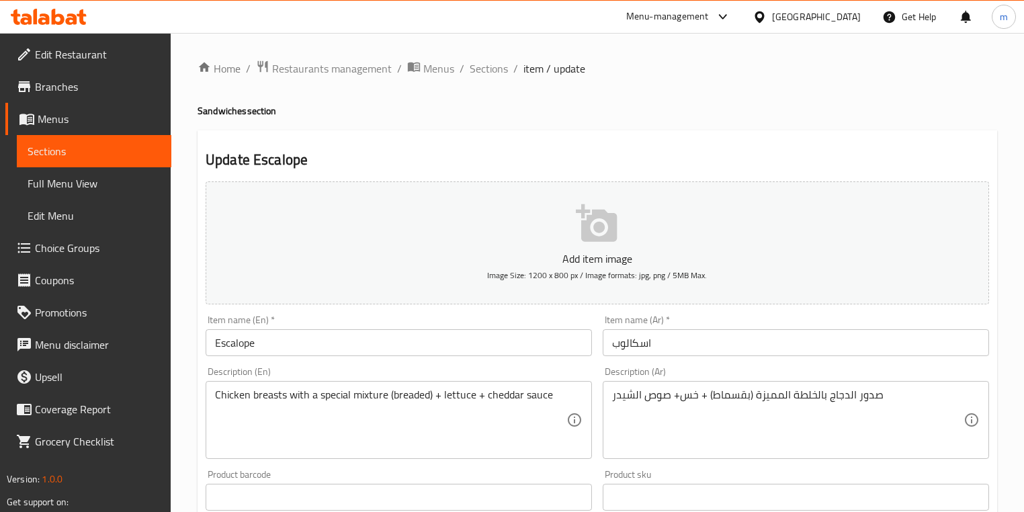
click at [222, 116] on h4 "Sandwiches section" at bounding box center [598, 110] width 800 height 13
copy h4 "Sandwiches"
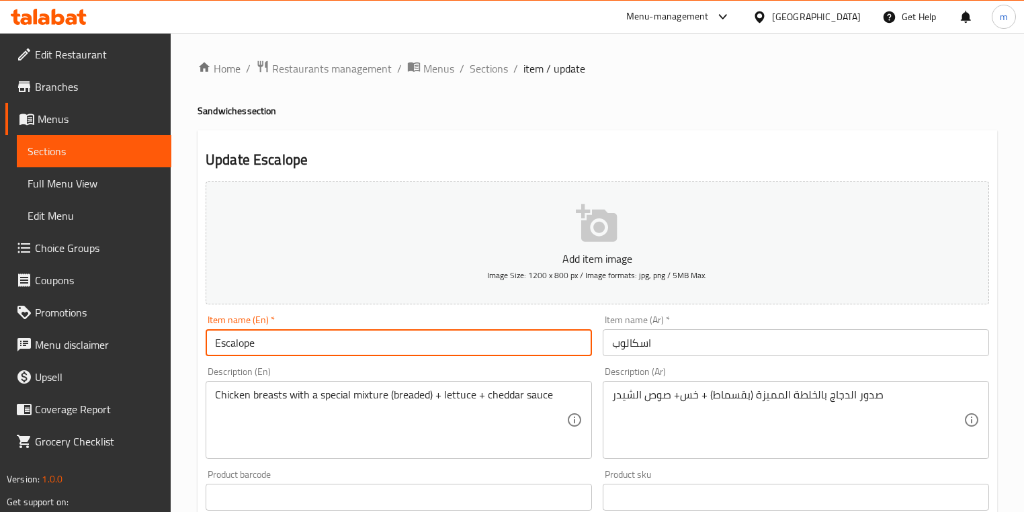
click at [318, 333] on input "Escalope" at bounding box center [399, 342] width 386 height 27
paste input "Sandwiches"
type input "Escalope Sandwich"
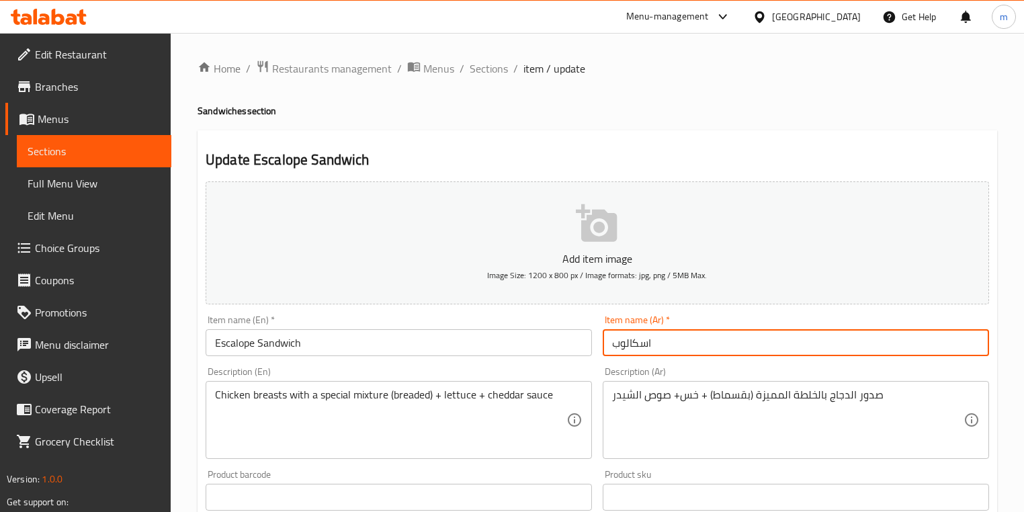
click at [724, 337] on input "اسكالوب" at bounding box center [796, 342] width 386 height 27
click at [981, 345] on input "اسكالوب" at bounding box center [796, 342] width 386 height 27
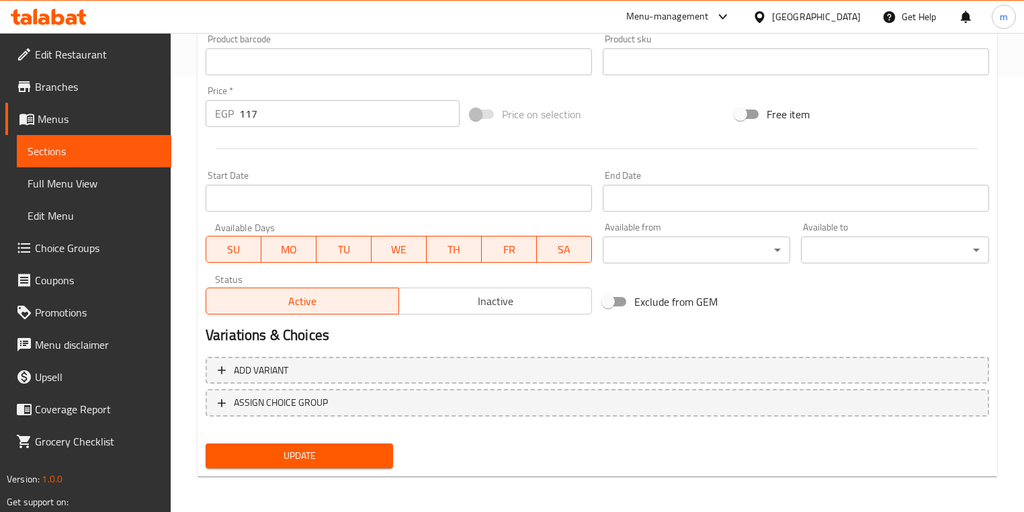
scroll to position [437, 0]
type input "سندوتش اسكالوب"
click at [371, 455] on span "Update" at bounding box center [299, 454] width 166 height 17
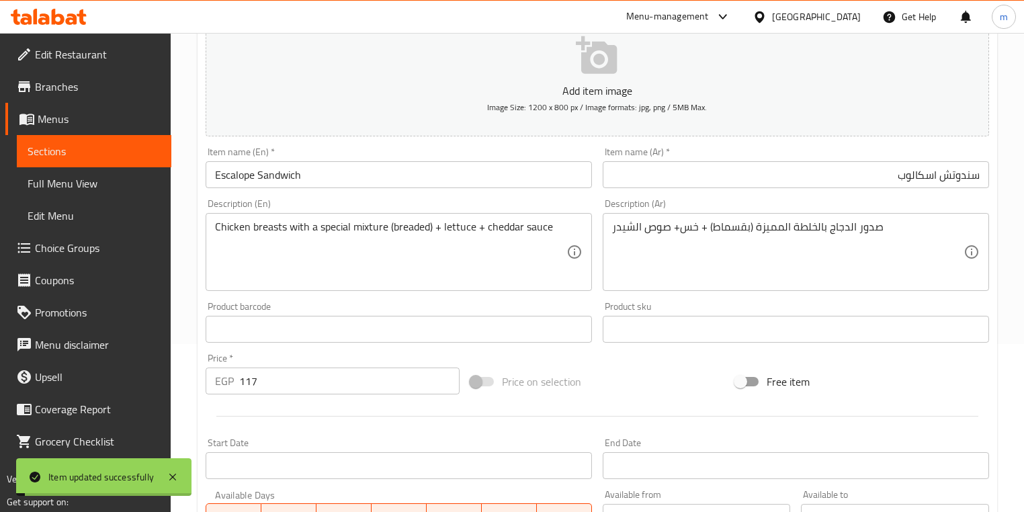
scroll to position [0, 0]
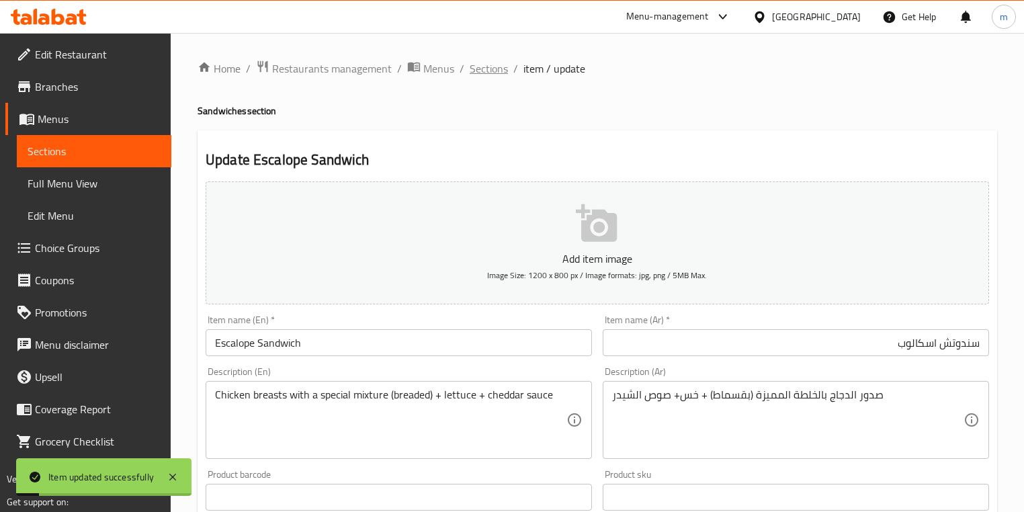
click at [485, 69] on span "Sections" at bounding box center [489, 68] width 38 height 16
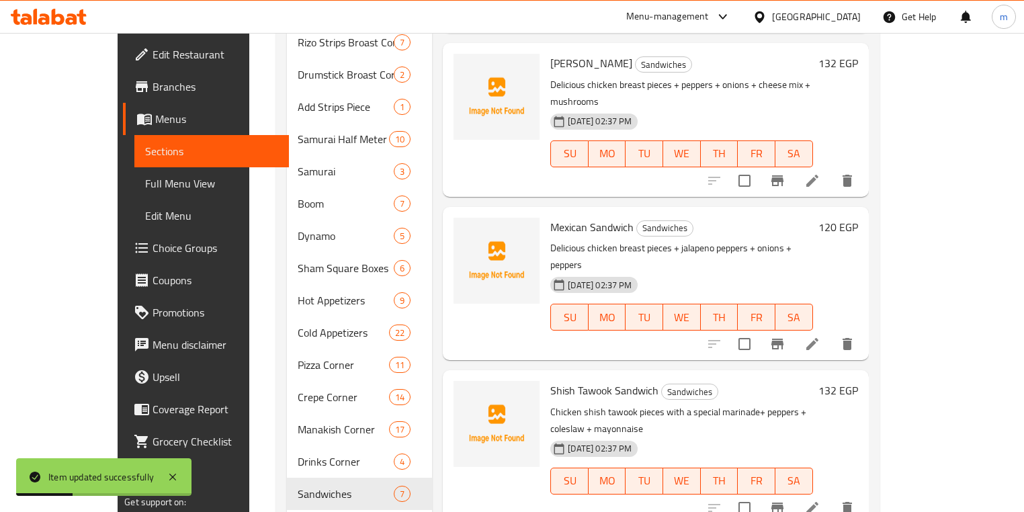
scroll to position [762, 0]
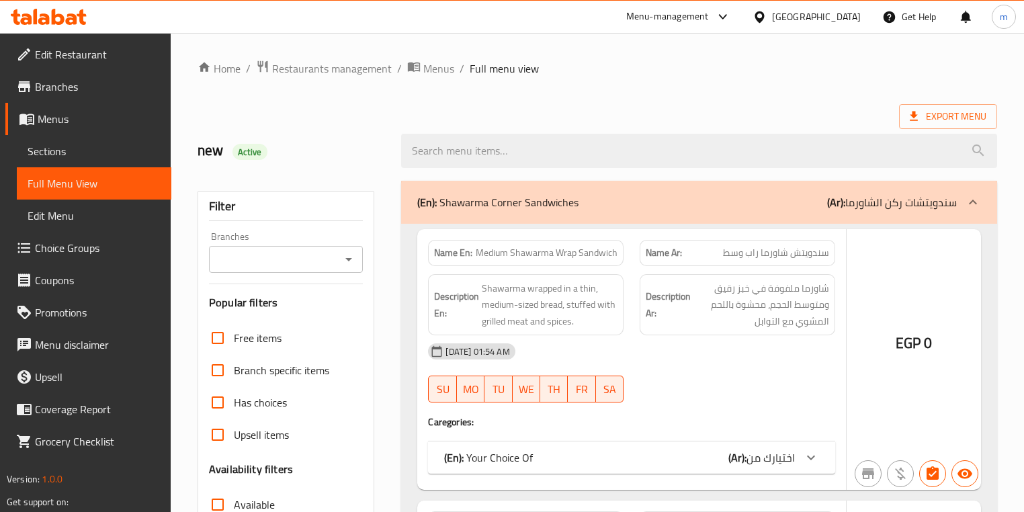
click at [277, 319] on div at bounding box center [512, 256] width 1024 height 512
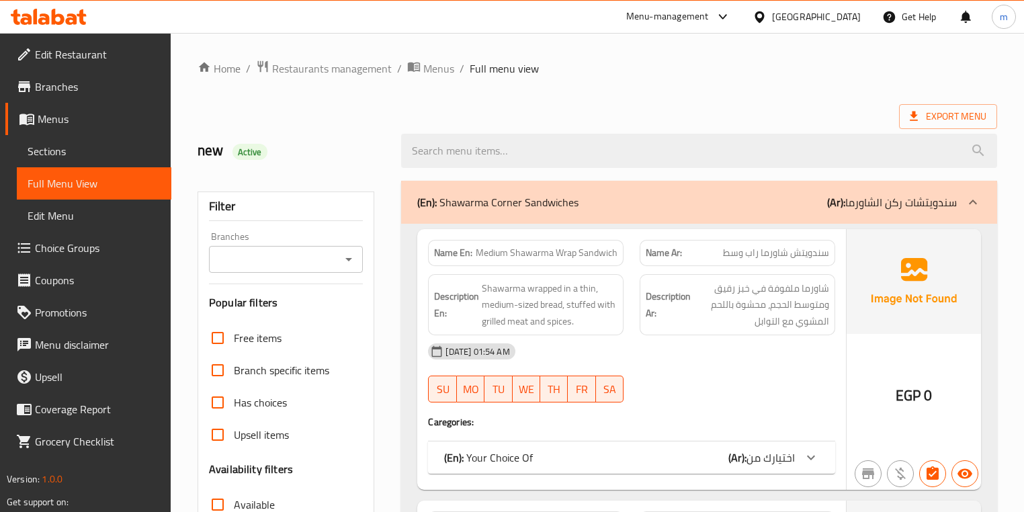
scroll to position [323, 0]
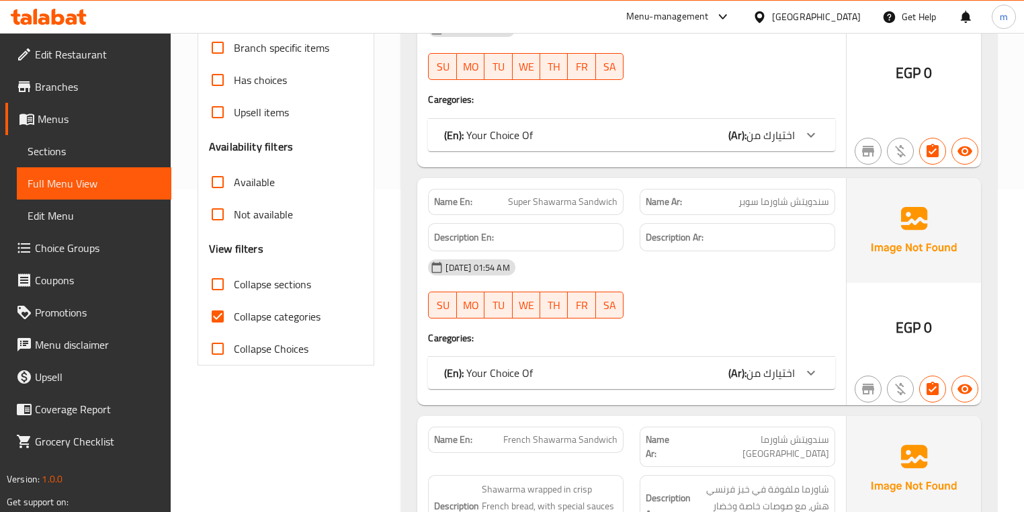
click at [282, 311] on span "Collapse categories" at bounding box center [277, 316] width 87 height 16
click at [234, 311] on input "Collapse categories" at bounding box center [218, 316] width 32 height 32
checkbox input "false"
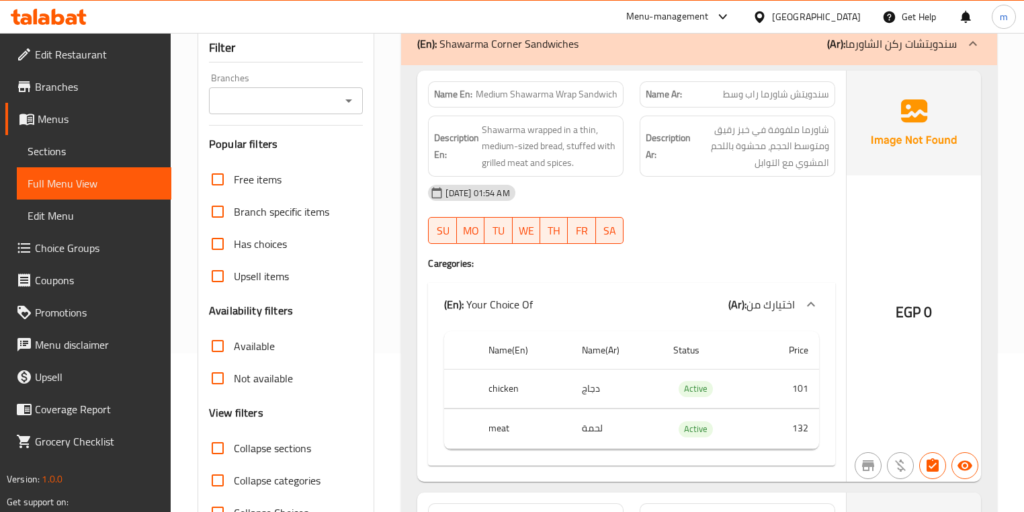
scroll to position [215, 0]
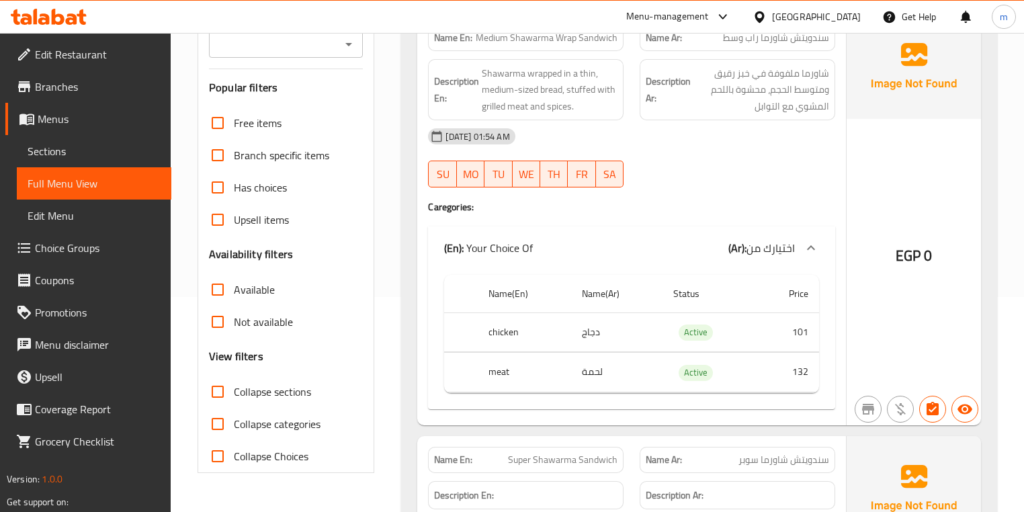
click at [272, 392] on span "Collapse sections" at bounding box center [272, 392] width 77 height 16
click at [234, 392] on input "Collapse sections" at bounding box center [218, 392] width 32 height 32
checkbox input "true"
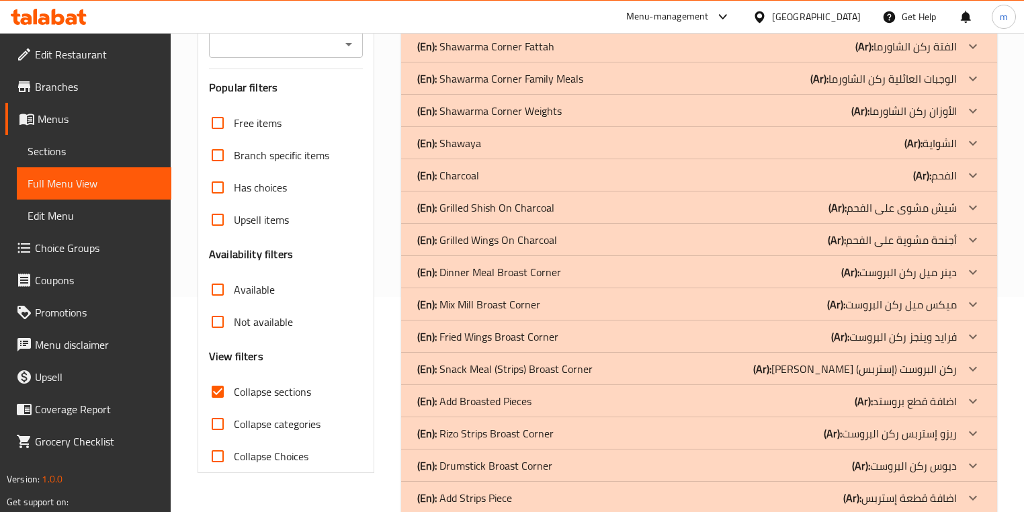
scroll to position [484, 0]
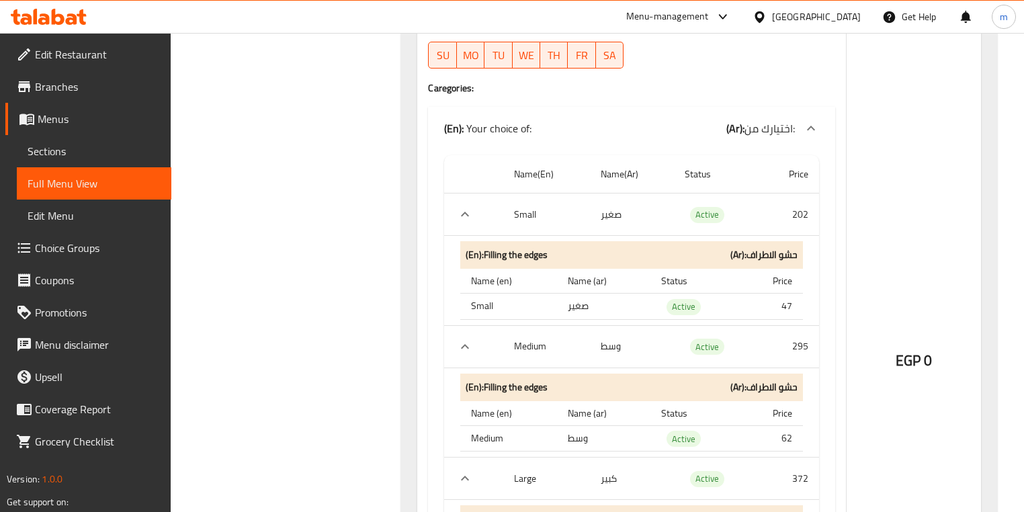
scroll to position [1989, 0]
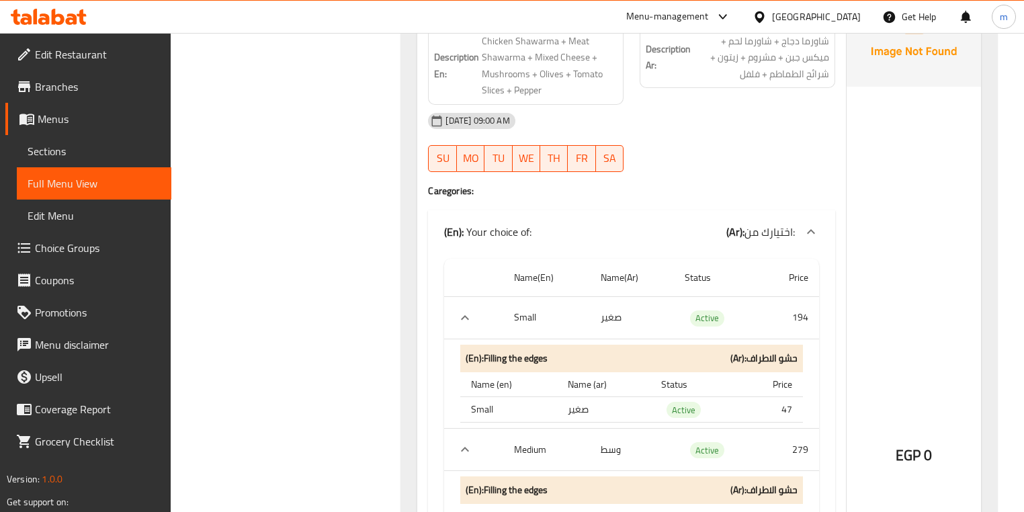
scroll to position [2688, 0]
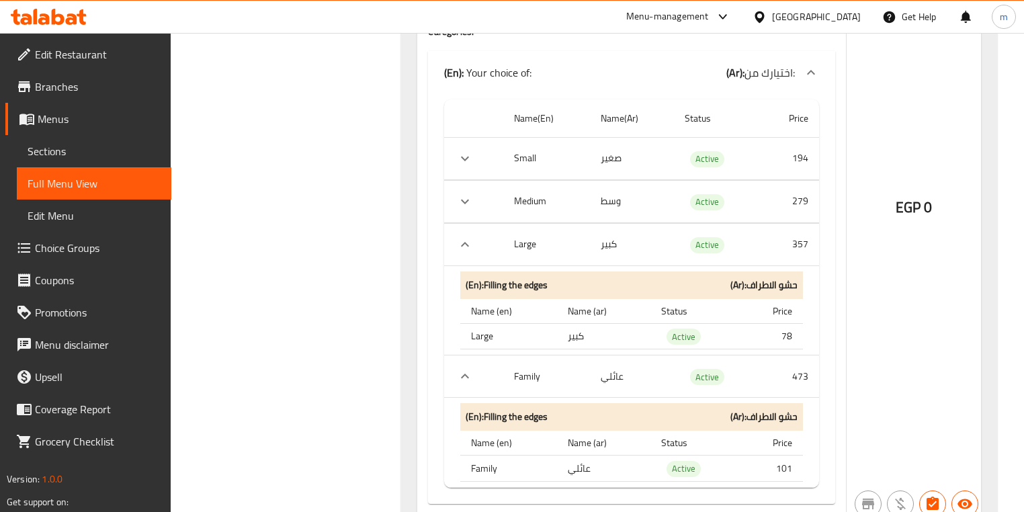
scroll to position [2850, 0]
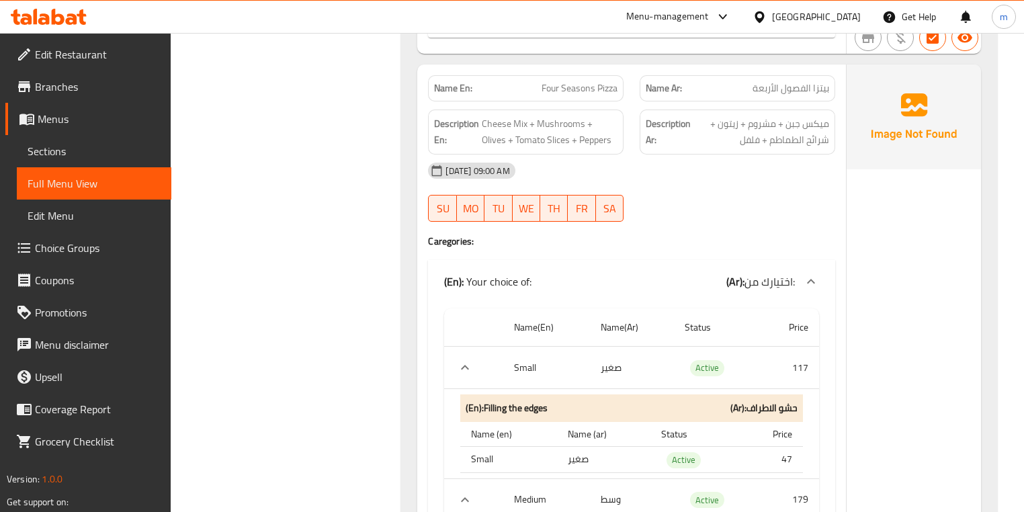
scroll to position [3334, 0]
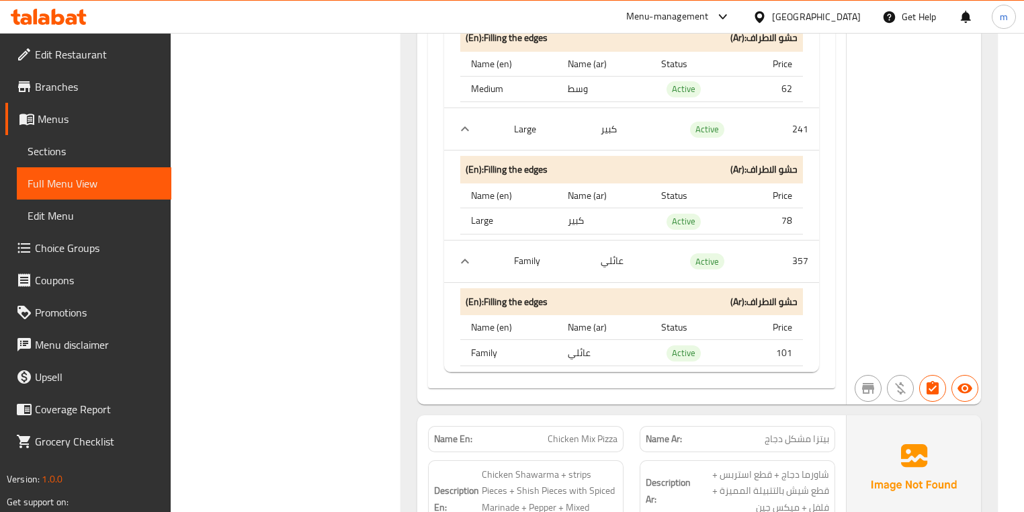
scroll to position [5000, 0]
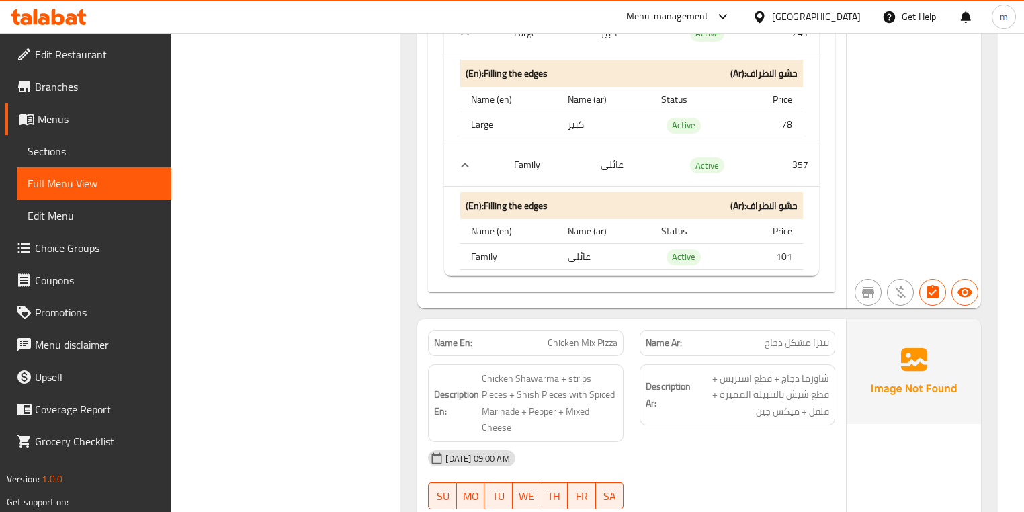
click at [609, 336] on span "Chicken Mix Pizza" at bounding box center [583, 343] width 70 height 14
copy span "Chicken Mix Pizza"
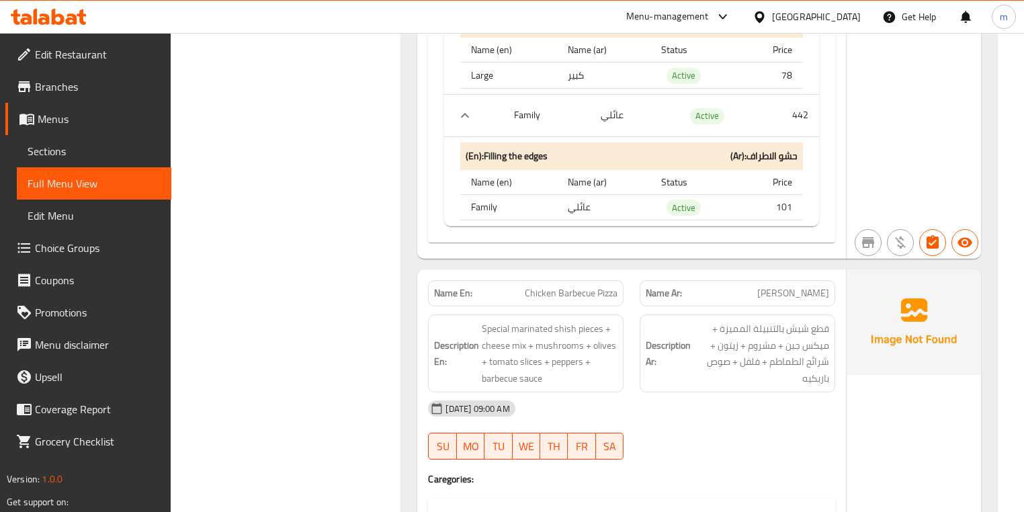
scroll to position [6828, 0]
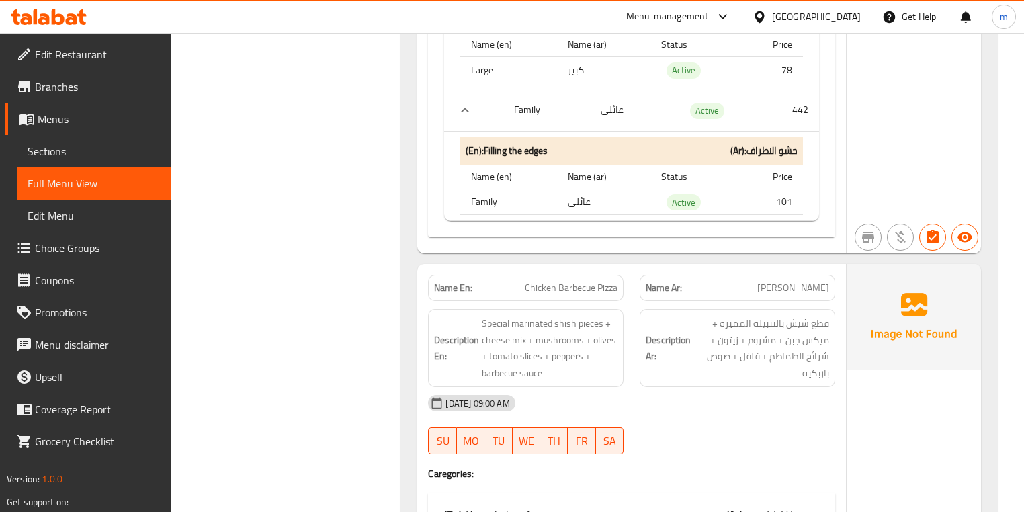
click at [563, 284] on span "Chicken Barbecue Pizza" at bounding box center [571, 288] width 93 height 14
copy span "Chicken Barbecue Pizza"
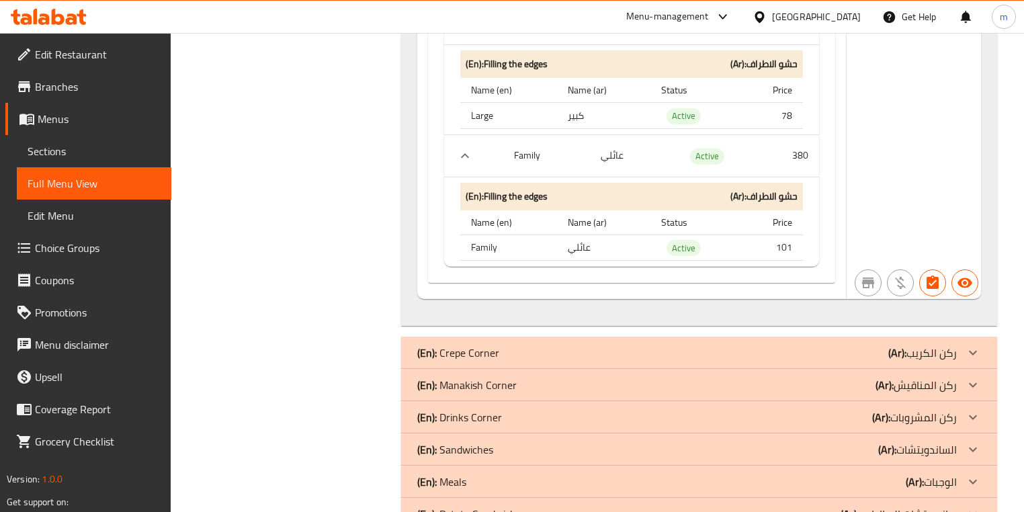
scroll to position [9409, 0]
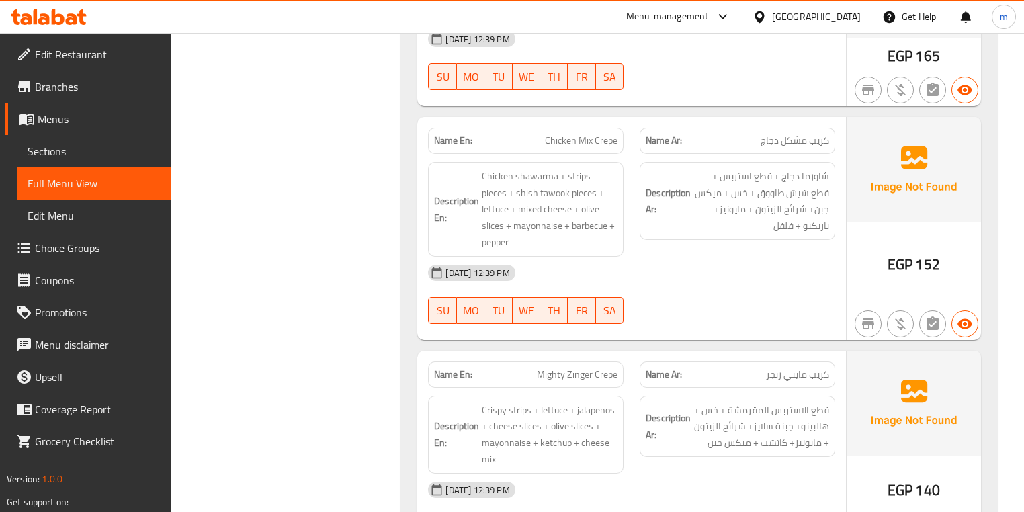
scroll to position [10162, 0]
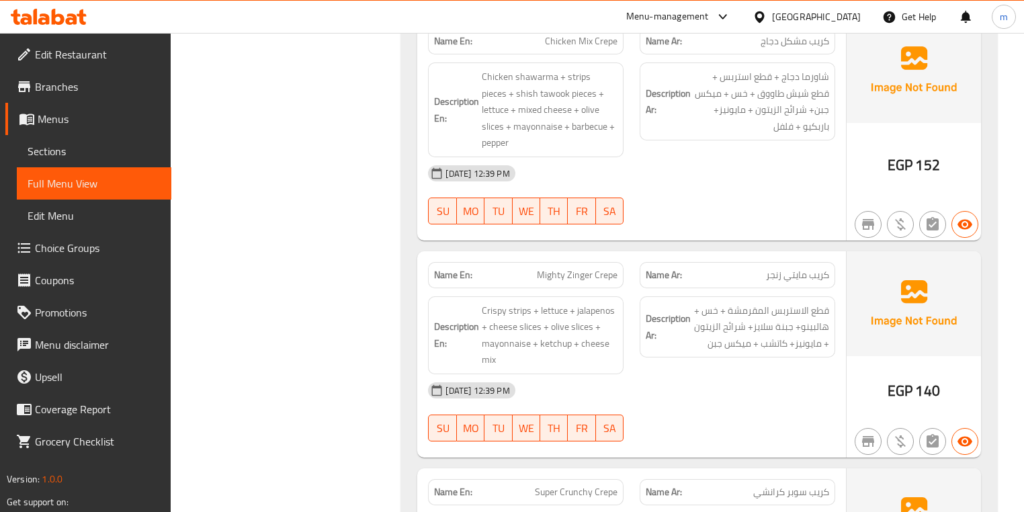
copy span "Mighty Zinger Crepe"
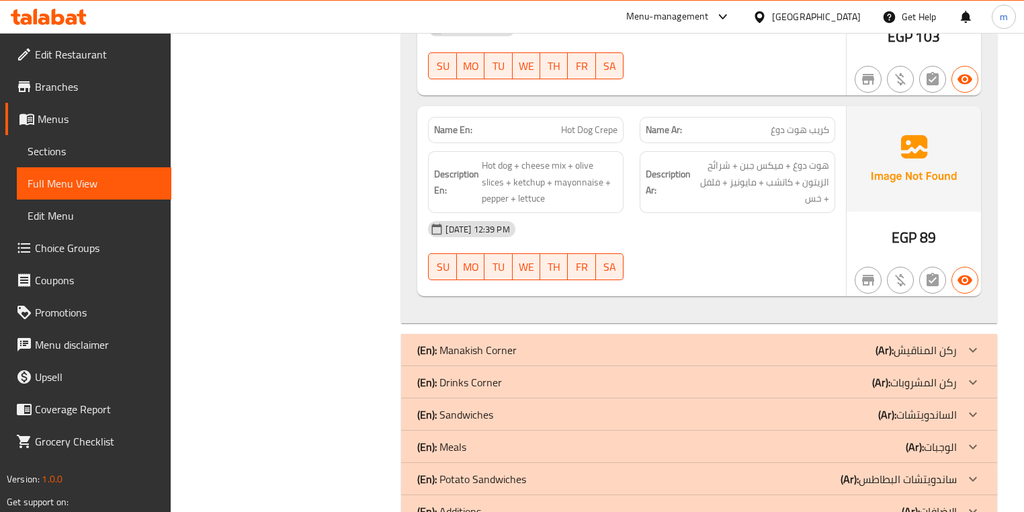
scroll to position [12433, 0]
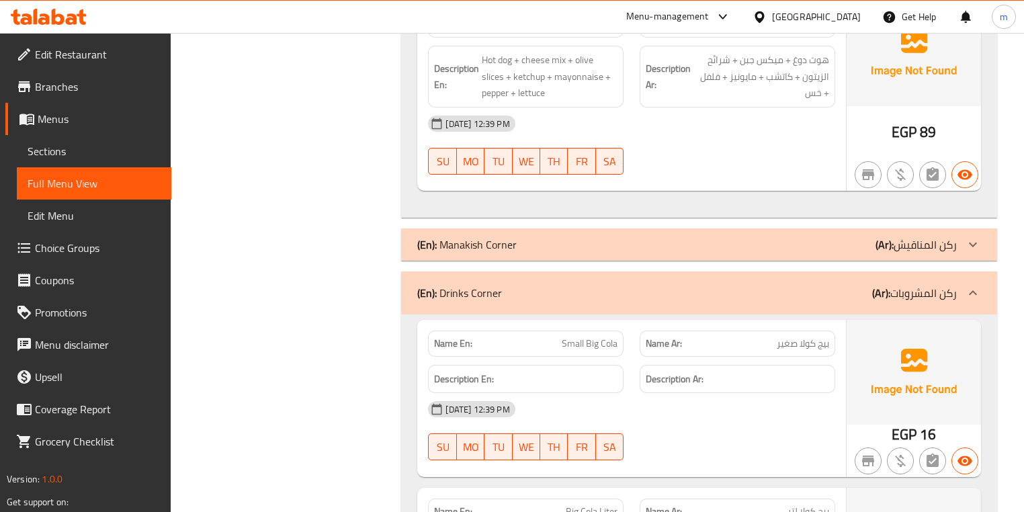
scroll to position [12514, 0]
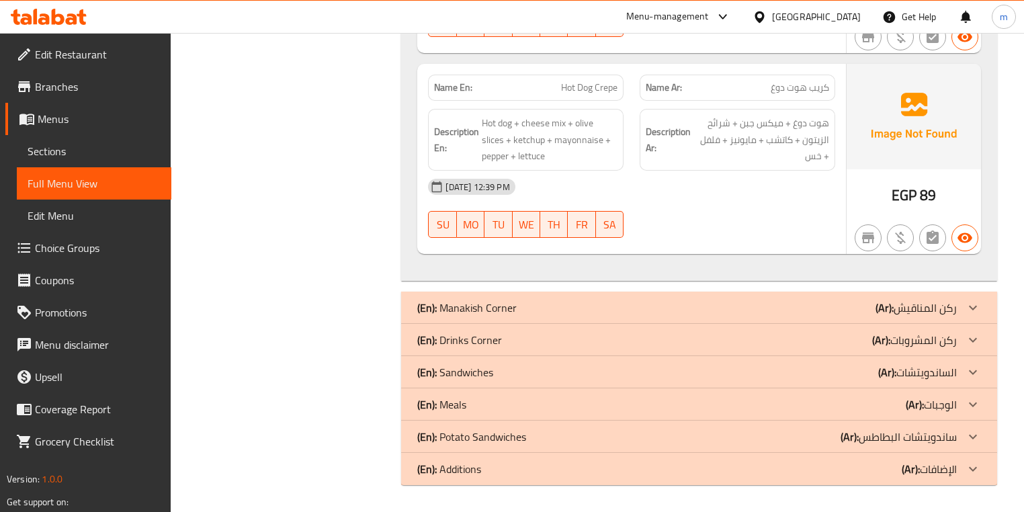
scroll to position [12433, 0]
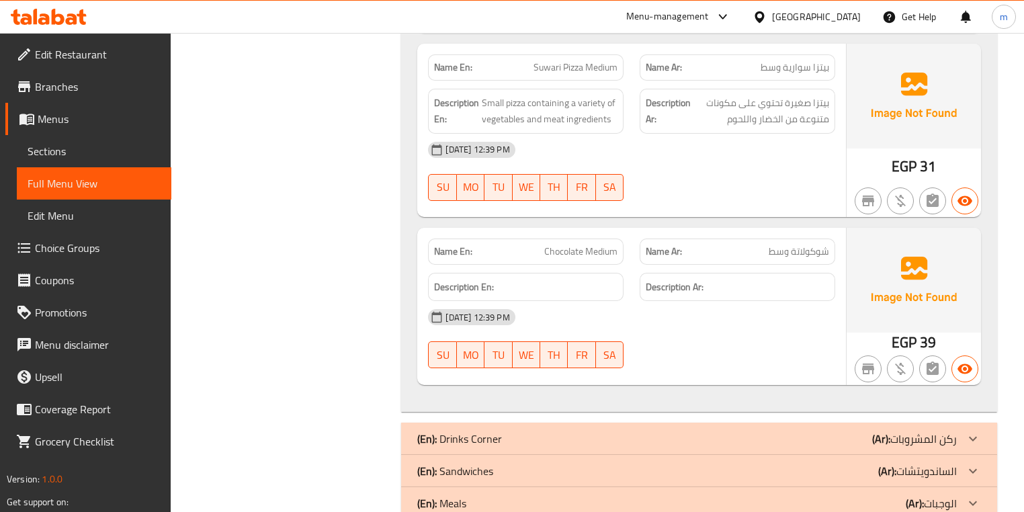
scroll to position [18562, 0]
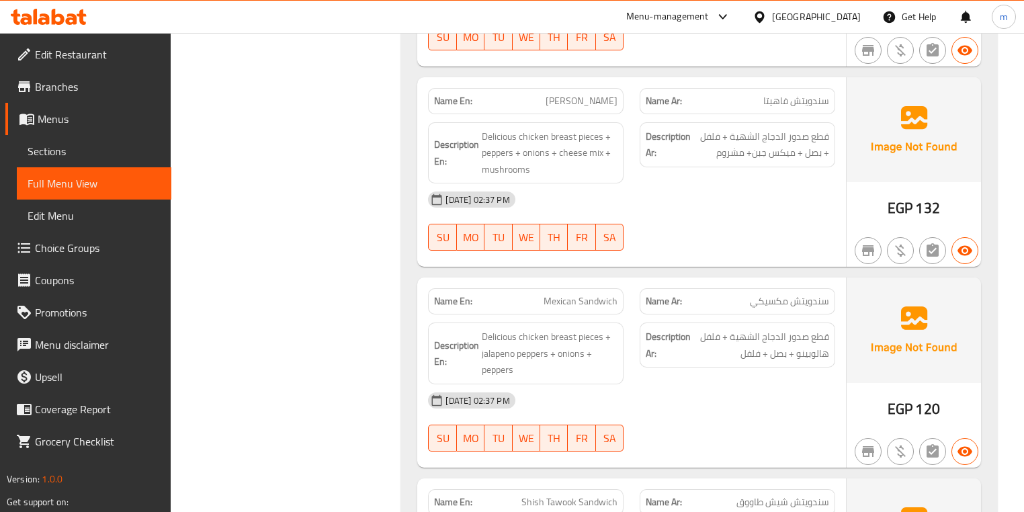
scroll to position [19691, 0]
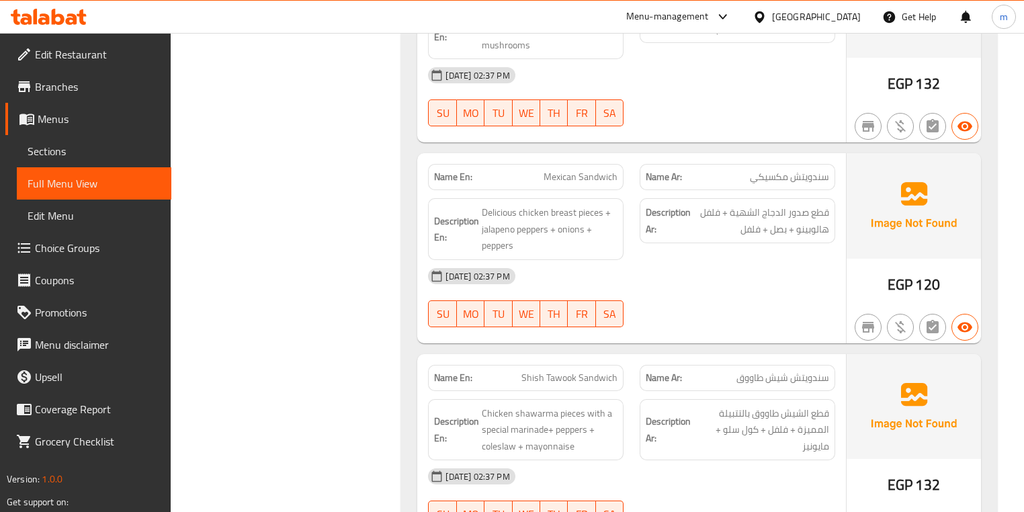
drag, startPoint x: 542, startPoint y: 335, endPoint x: 604, endPoint y: 335, distance: 62.5
drag, startPoint x: 511, startPoint y: 329, endPoint x: 624, endPoint y: 336, distance: 112.4
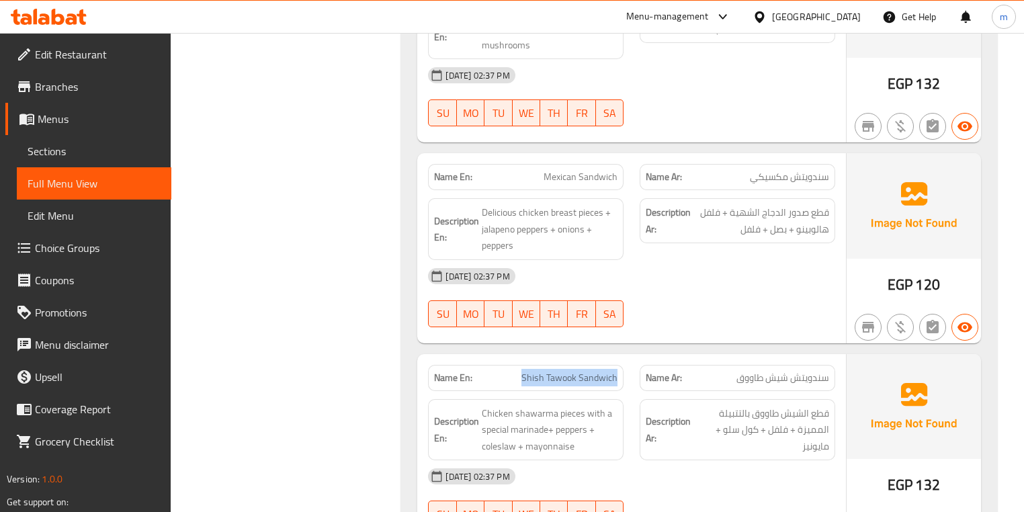
copy span "Shish Tawook Sandwich"
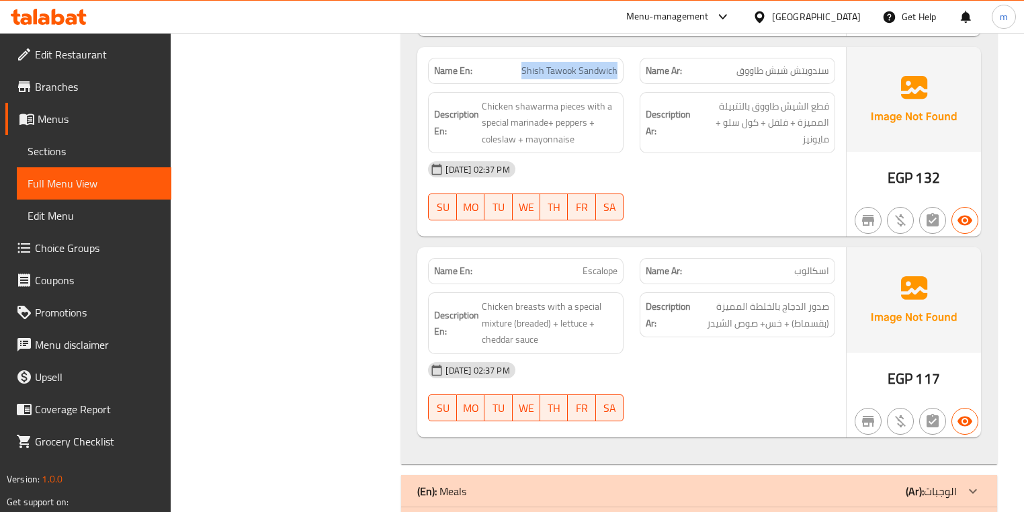
scroll to position [19930, 0]
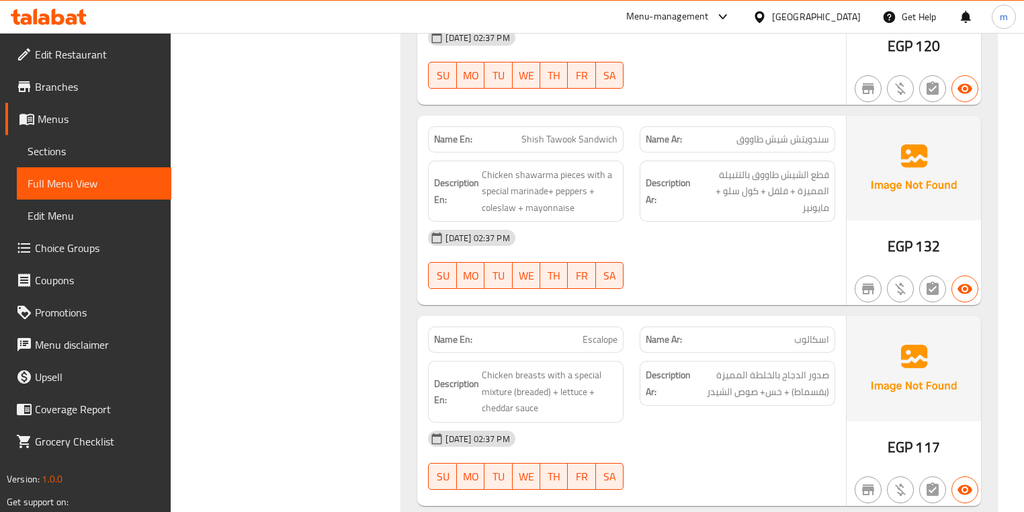
copy span "Escalope"
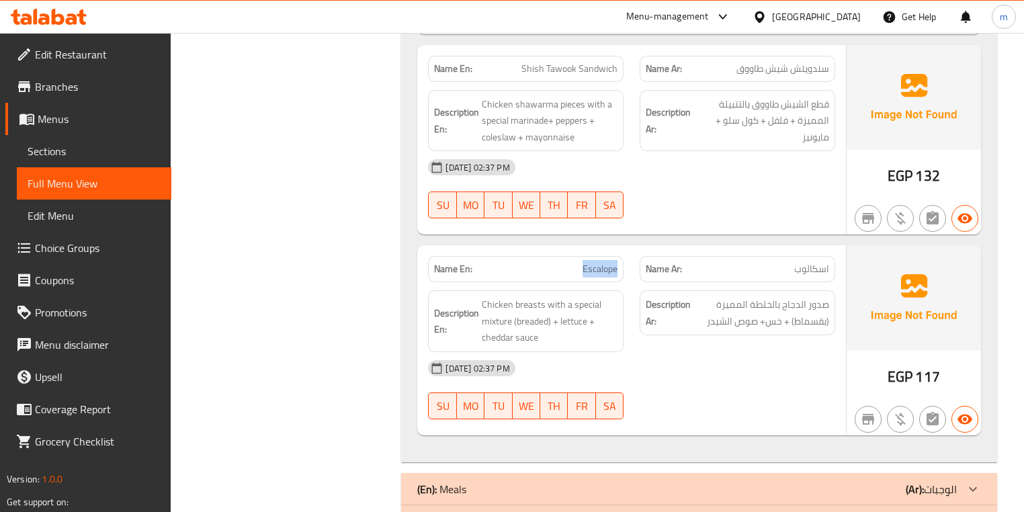
scroll to position [20037, 0]
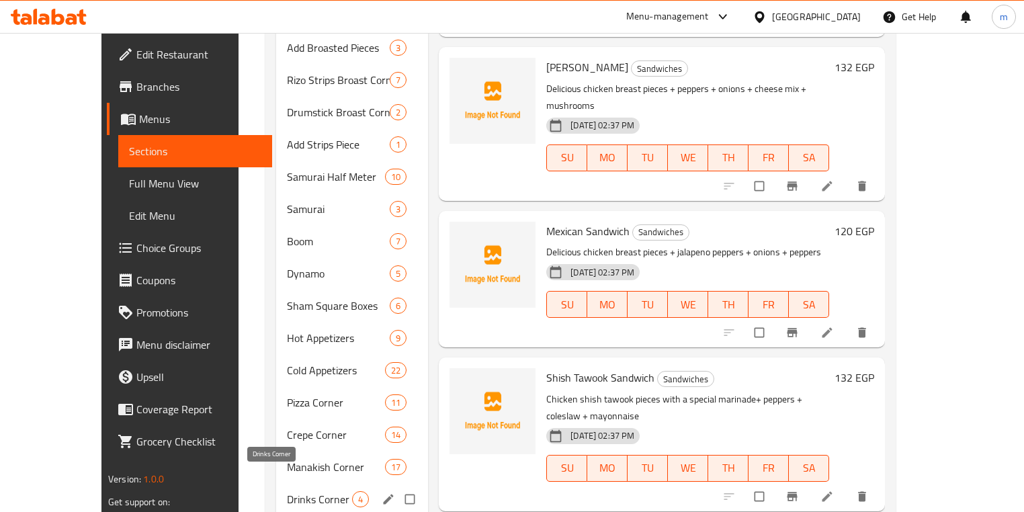
scroll to position [645, 0]
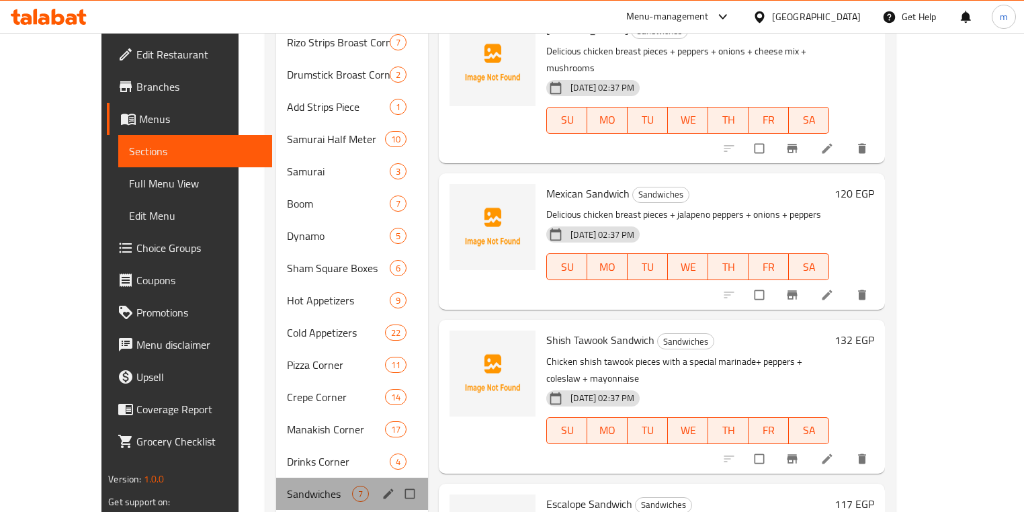
drag, startPoint x: 212, startPoint y: 462, endPoint x: 239, endPoint y: 488, distance: 37.6
click at [276, 488] on div "Sandwiches 7" at bounding box center [352, 494] width 153 height 32
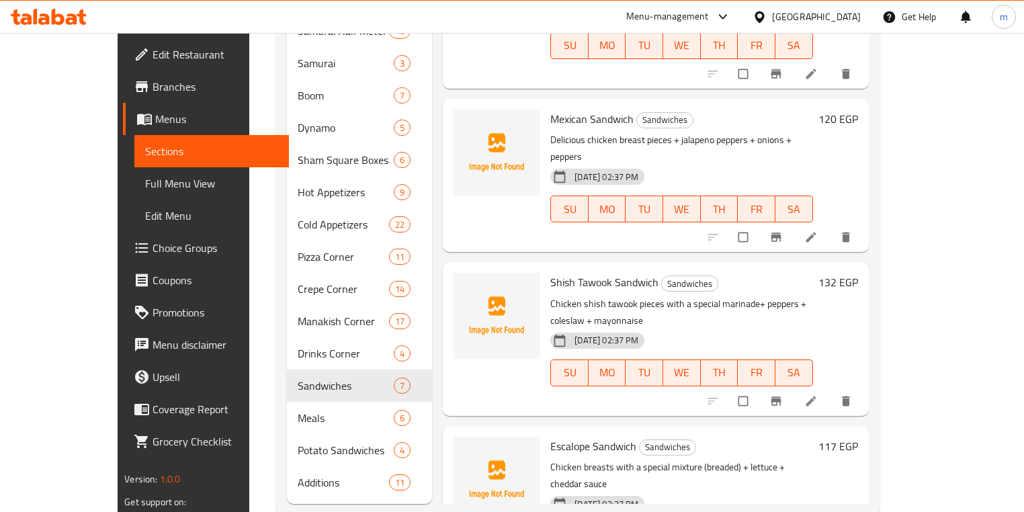
scroll to position [762, 0]
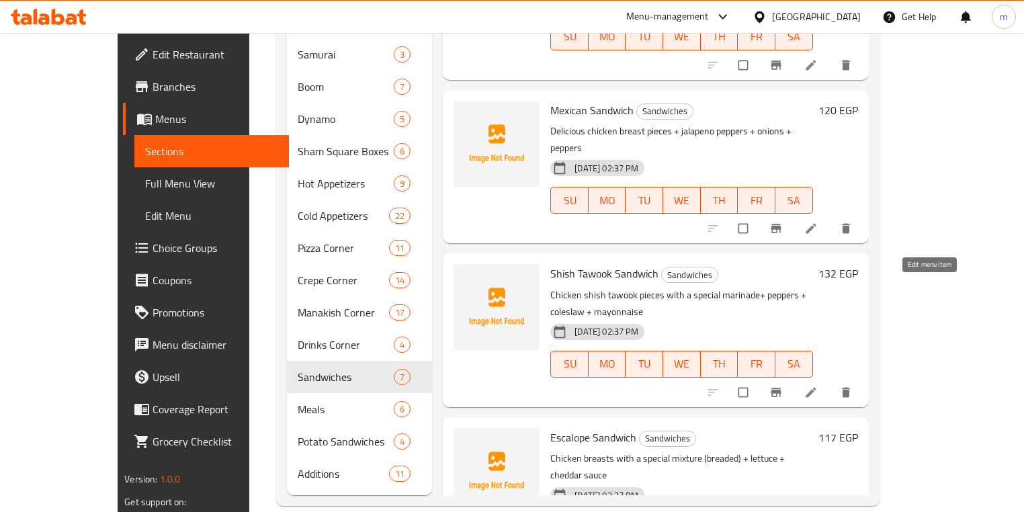
click at [816, 387] on icon at bounding box center [811, 392] width 10 height 10
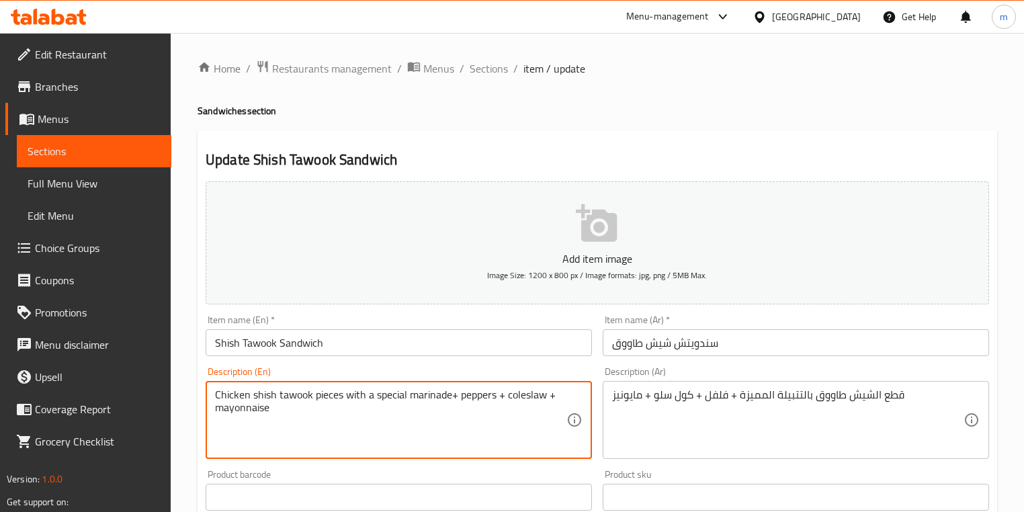
click at [231, 397] on textarea "Chicken shish tawook pieces with a special marinade+ peppers + coleslaw + mayon…" at bounding box center [390, 420] width 351 height 64
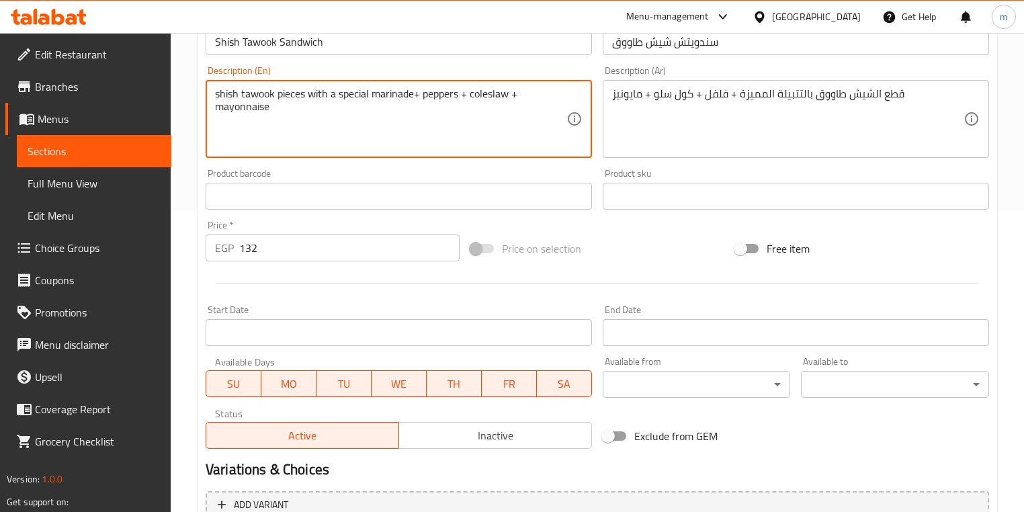
scroll to position [437, 0]
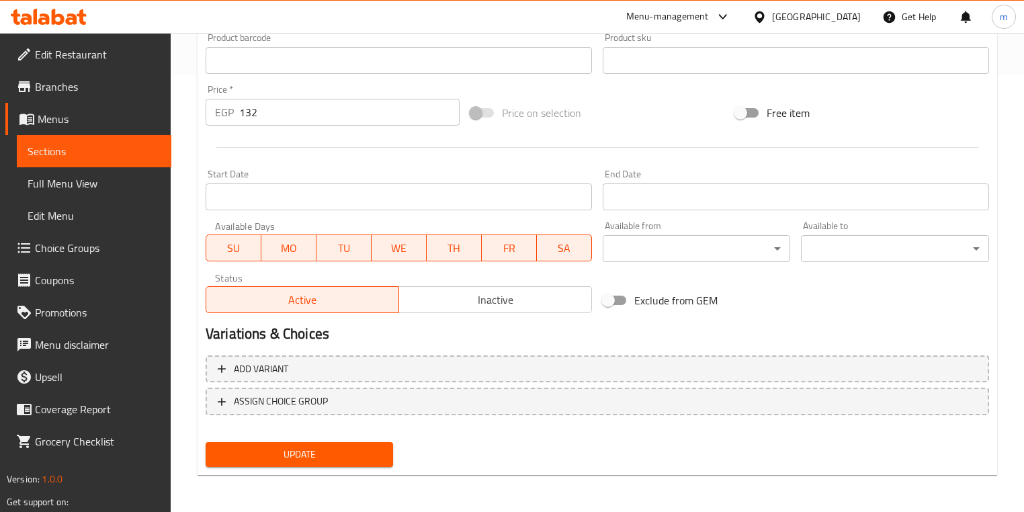
type textarea "shish tawook pieces with a special marinade+ peppers + coleslaw + mayonnaise"
click at [302, 448] on span "Update" at bounding box center [299, 454] width 166 height 17
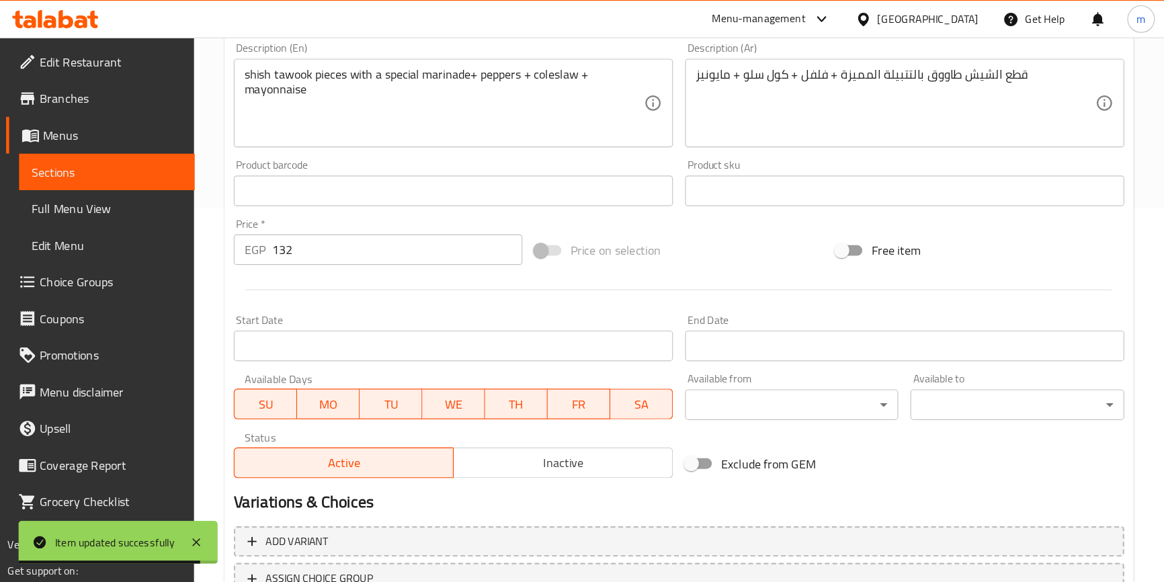
scroll to position [329, 0]
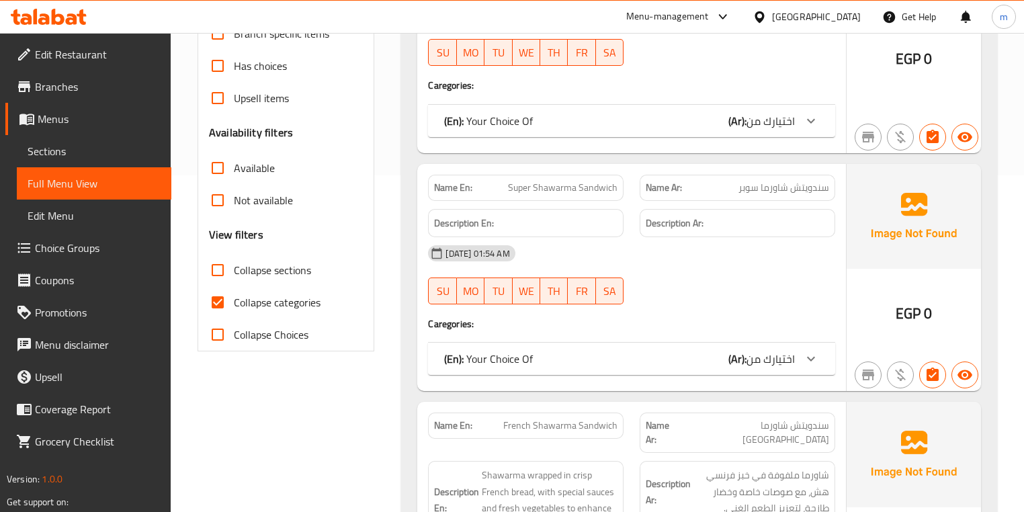
scroll to position [430, 0]
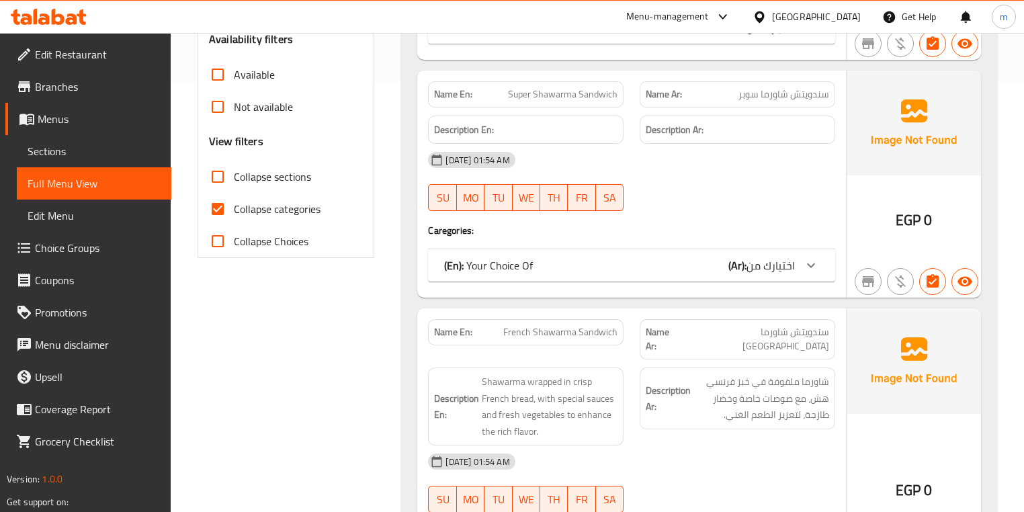
click at [257, 173] on span "Collapse sections" at bounding box center [272, 177] width 77 height 16
click at [234, 173] on input "Collapse sections" at bounding box center [218, 177] width 32 height 32
checkbox input "true"
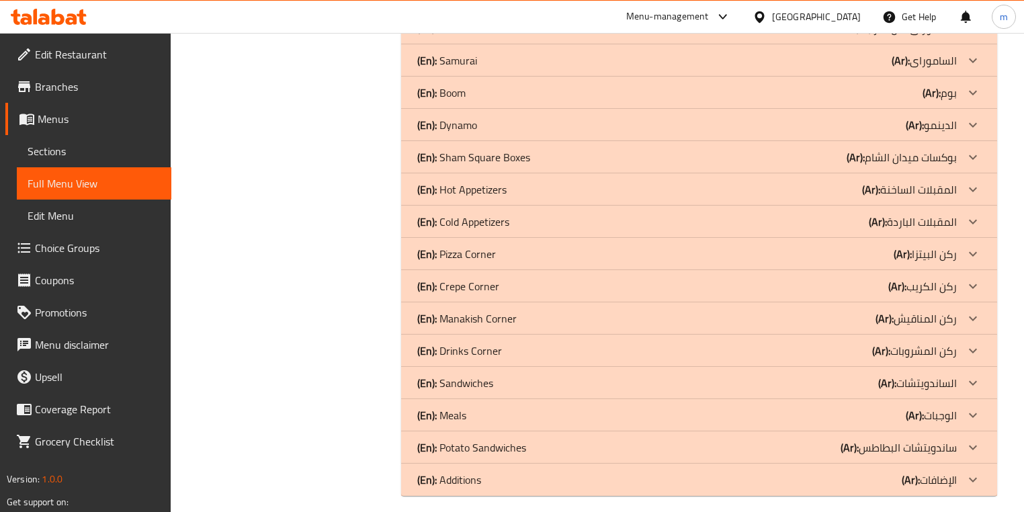
scroll to position [727, 0]
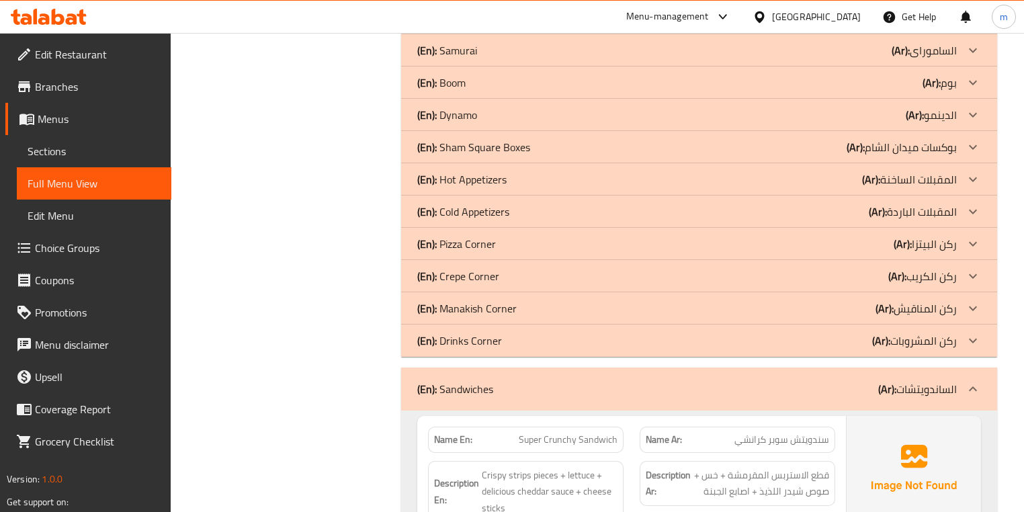
click at [917, 381] on p "(Ar): الساندويتشات" at bounding box center [917, 389] width 79 height 16
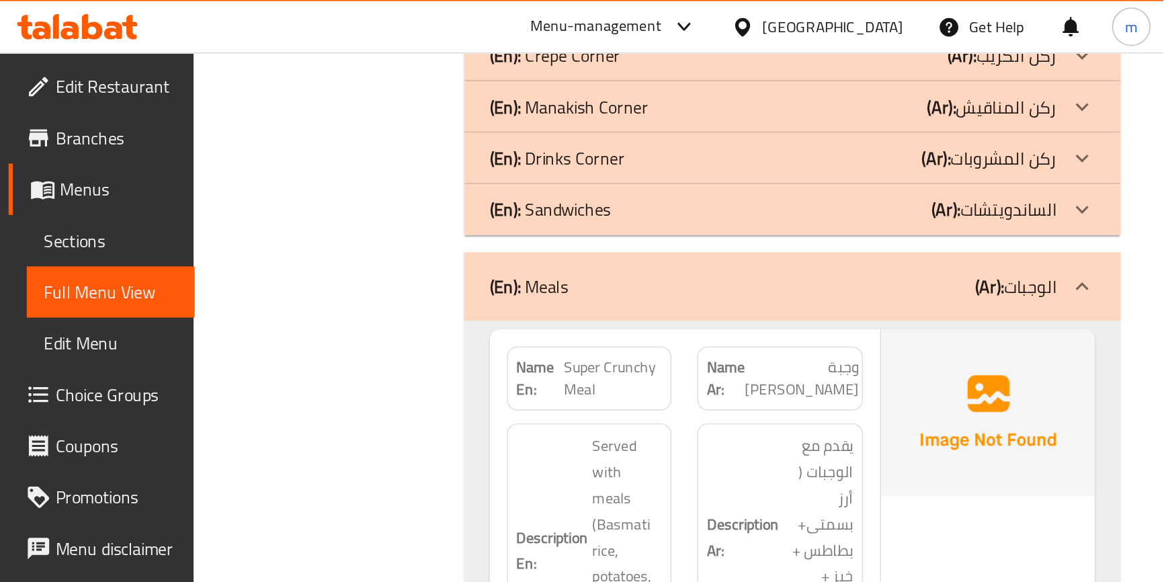
scroll to position [985, 0]
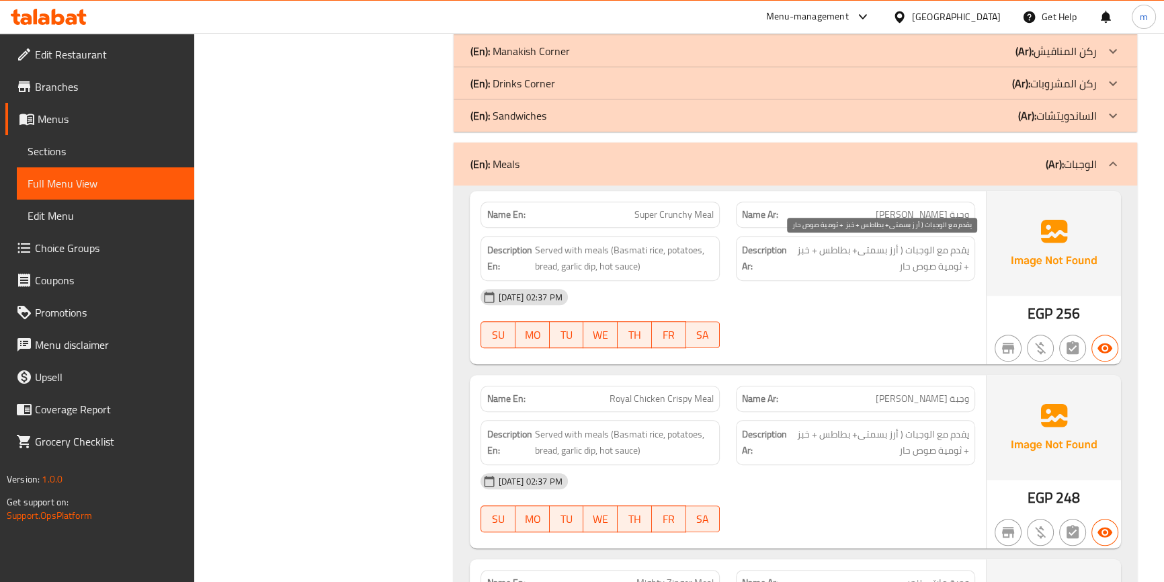
click at [905, 269] on span "يقدم مع الوجبات ( أرز بسمتى+ بطاطس + خبز + ثومية صوص حار" at bounding box center [879, 258] width 179 height 33
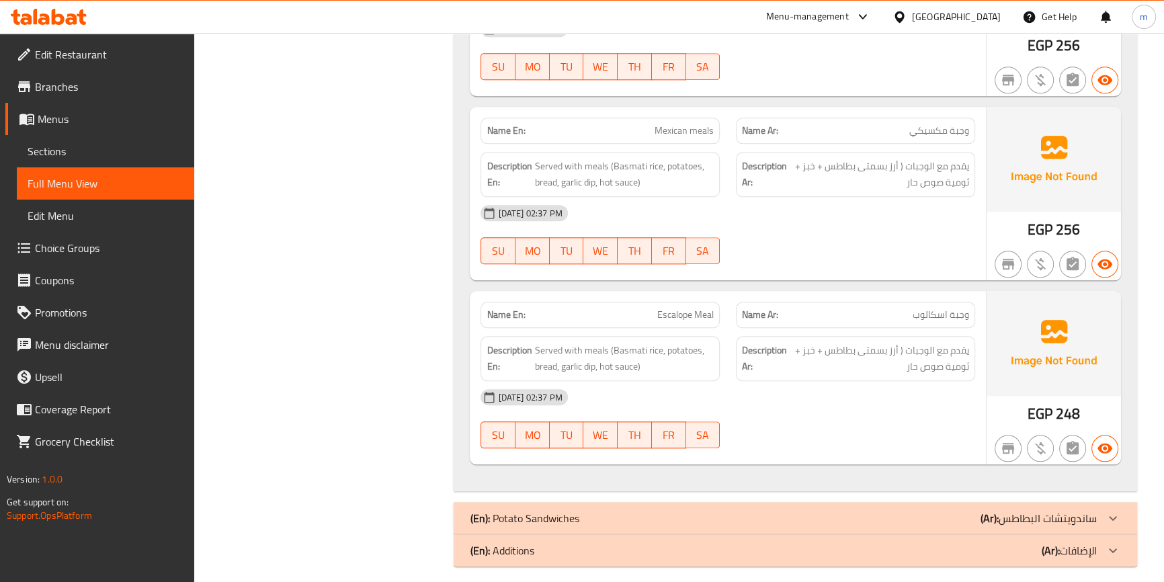
scroll to position [1815, 0]
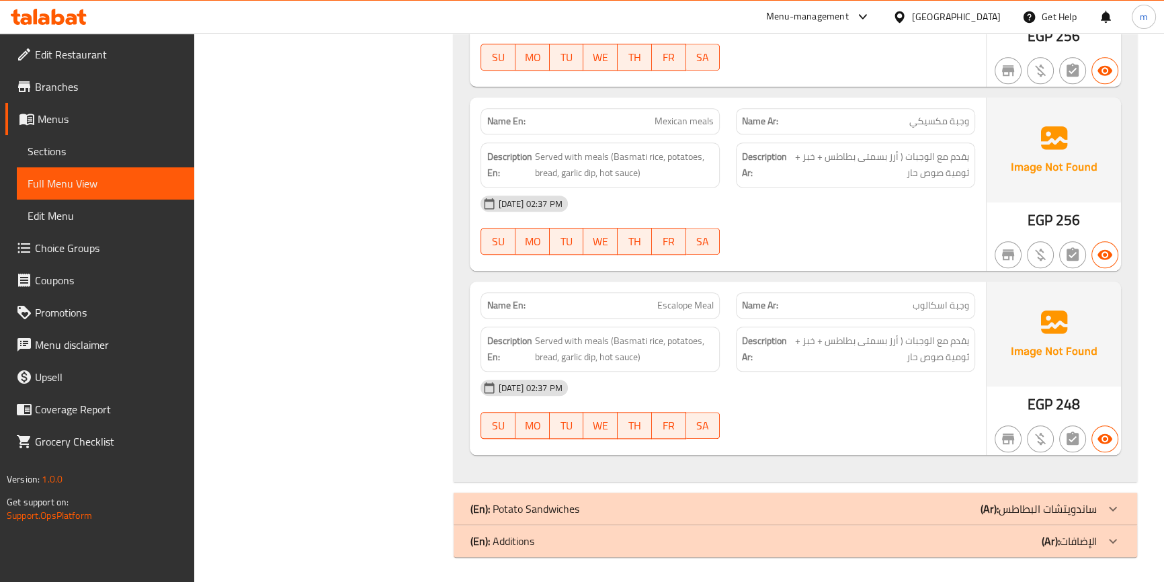
drag, startPoint x: 947, startPoint y: 507, endPoint x: 991, endPoint y: 424, distance: 93.5
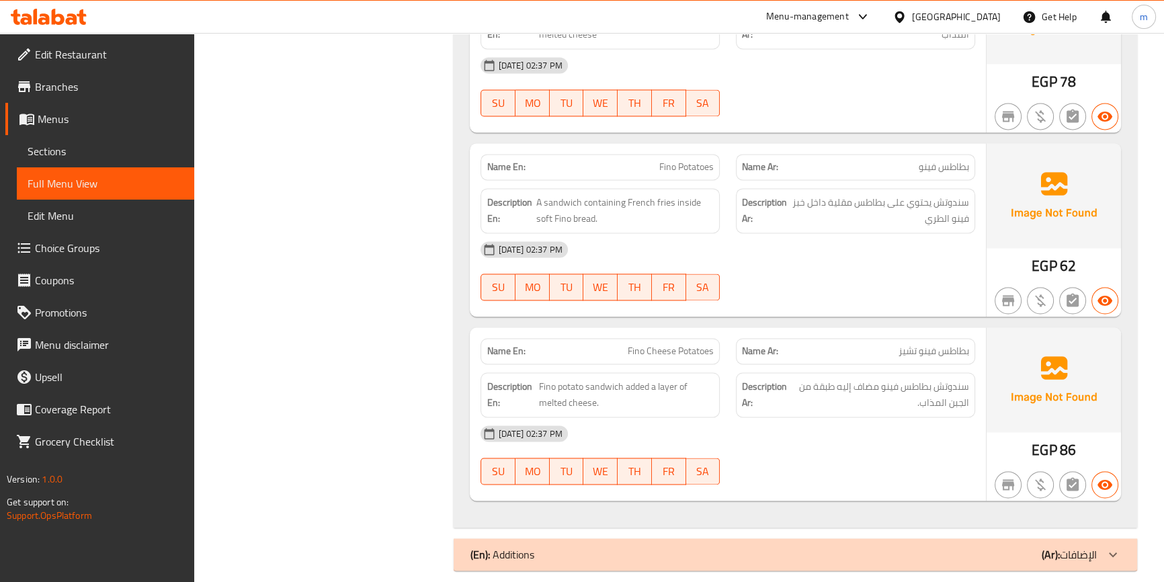
scroll to position [2593, 0]
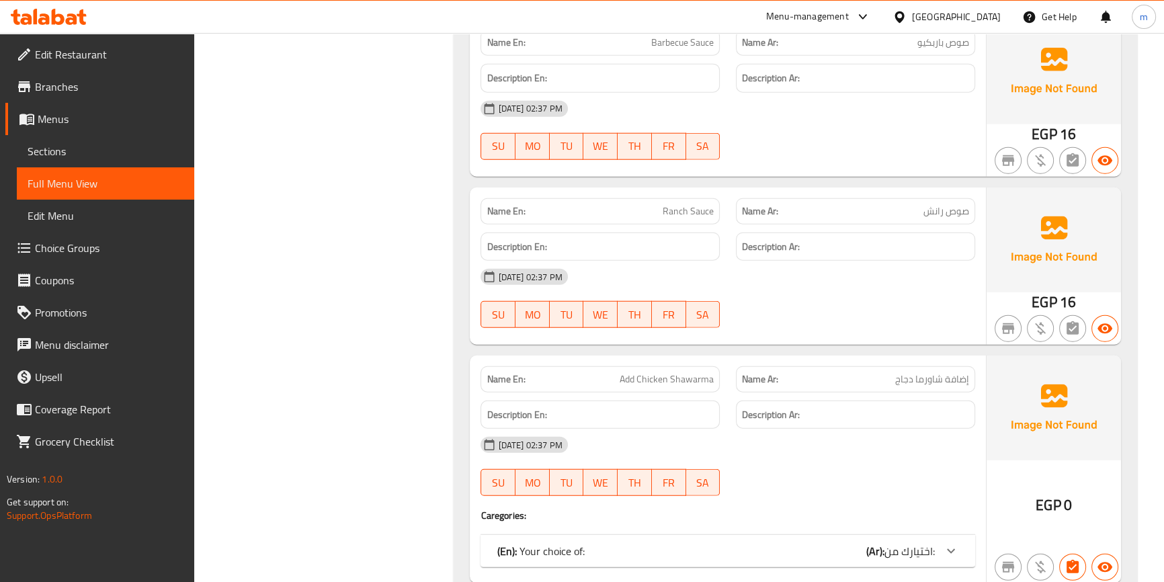
scroll to position [4364, 0]
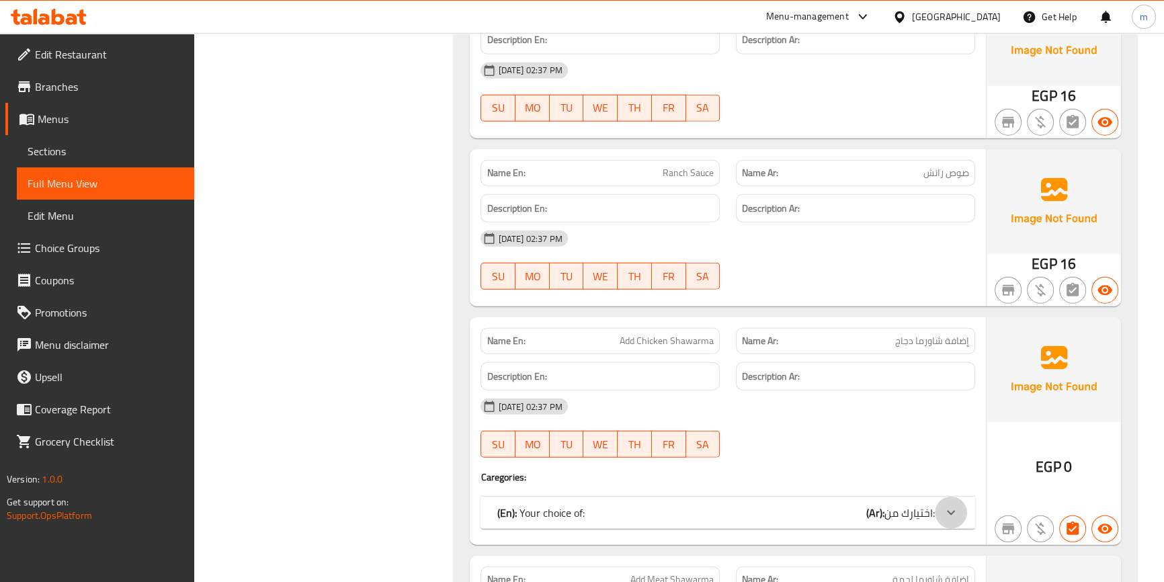
click at [949, 511] on icon at bounding box center [951, 513] width 16 height 16
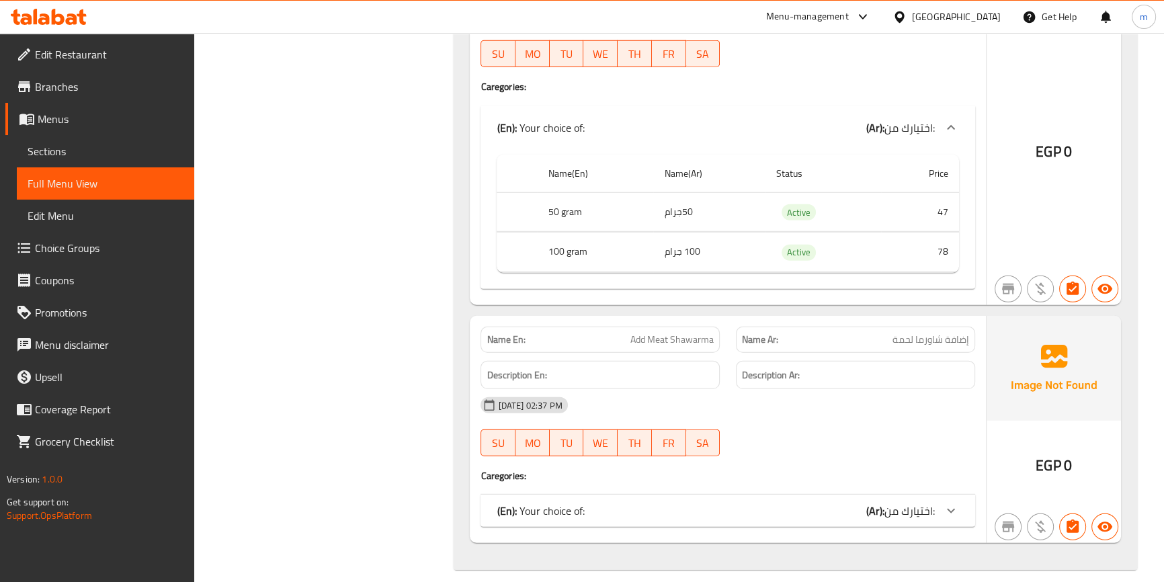
scroll to position [4766, 0]
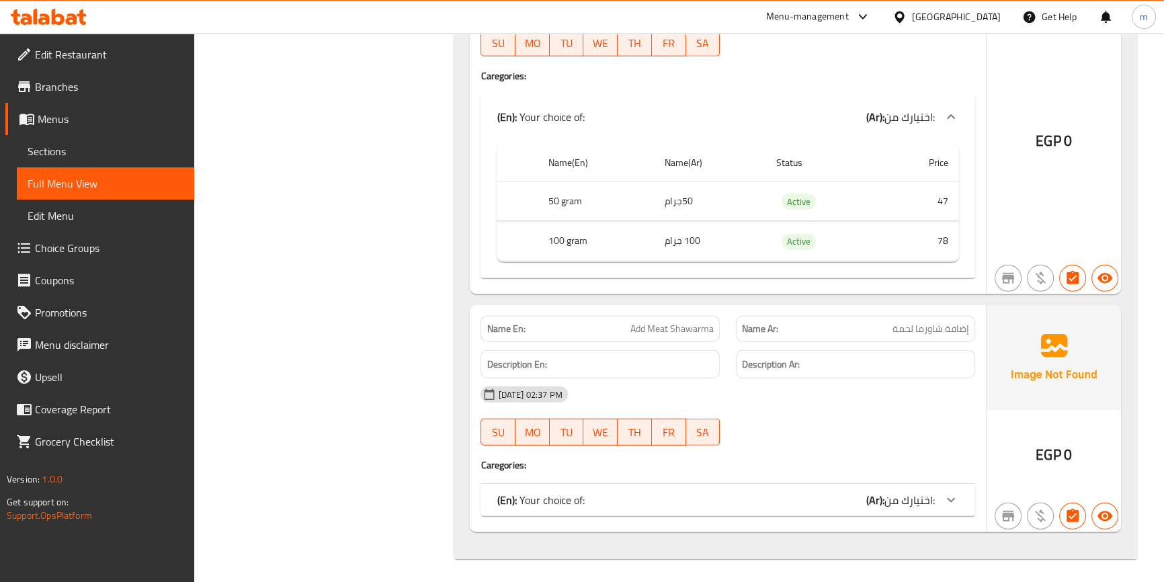
click at [964, 133] on div at bounding box center [951, 117] width 32 height 32
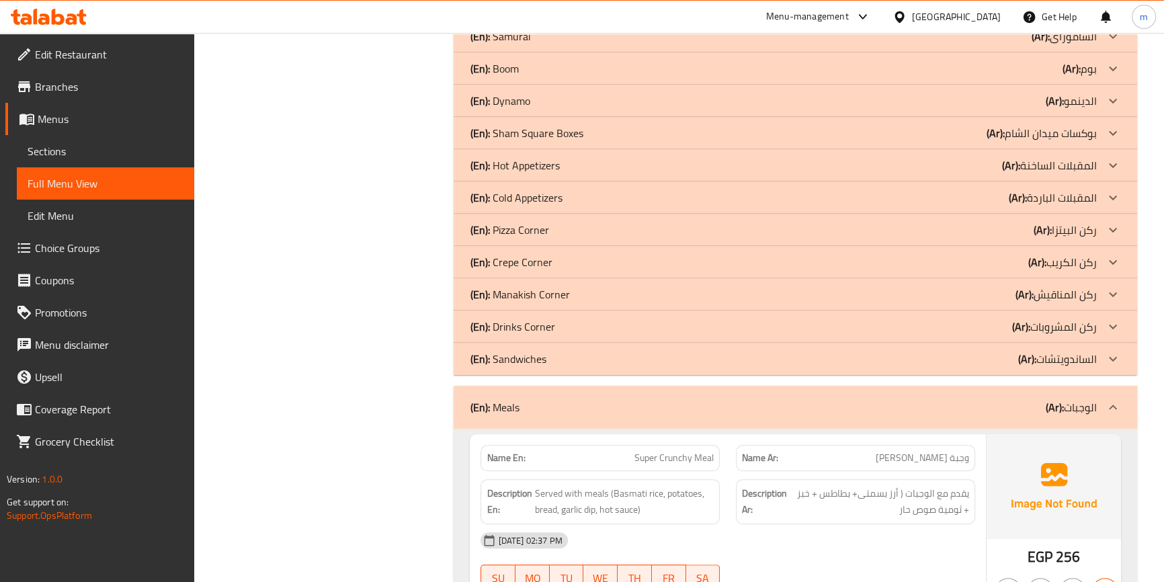
scroll to position [694, 0]
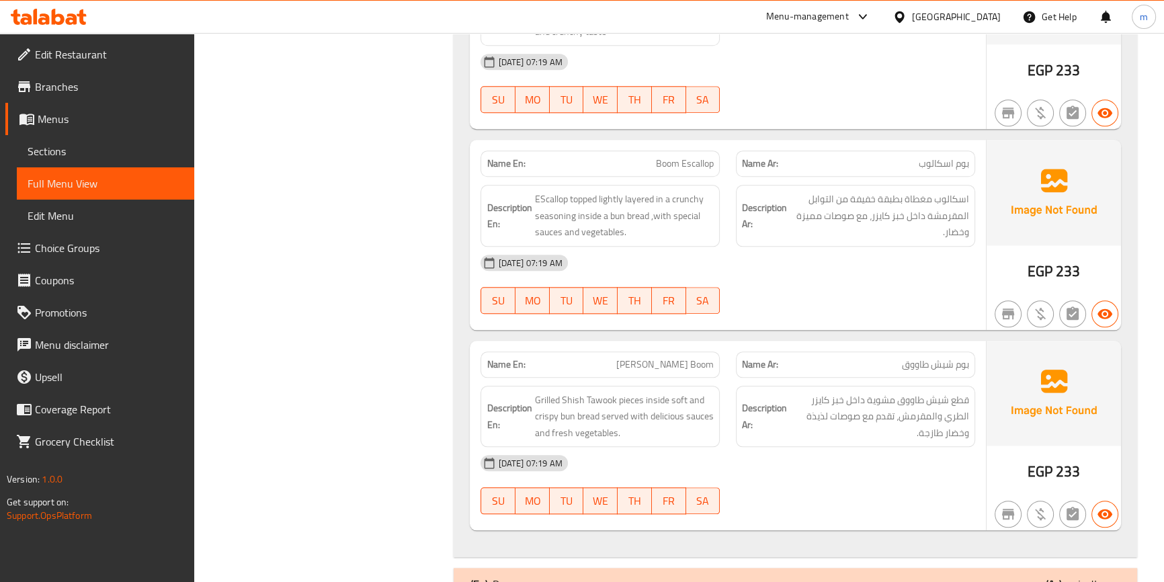
scroll to position [1915, 0]
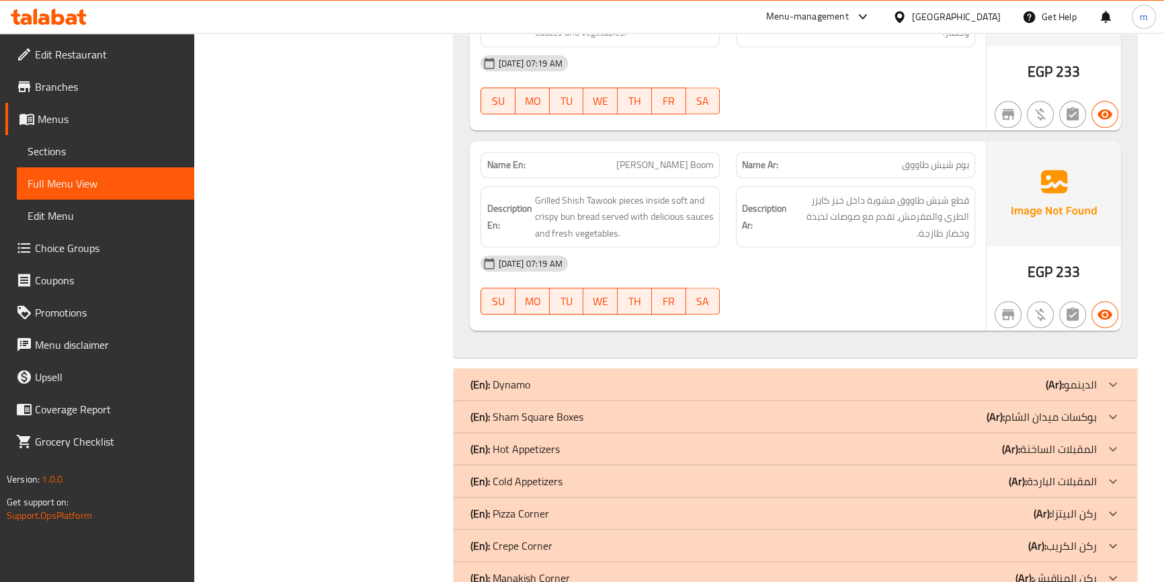
drag, startPoint x: 911, startPoint y: 348, endPoint x: 939, endPoint y: 385, distance: 46.1
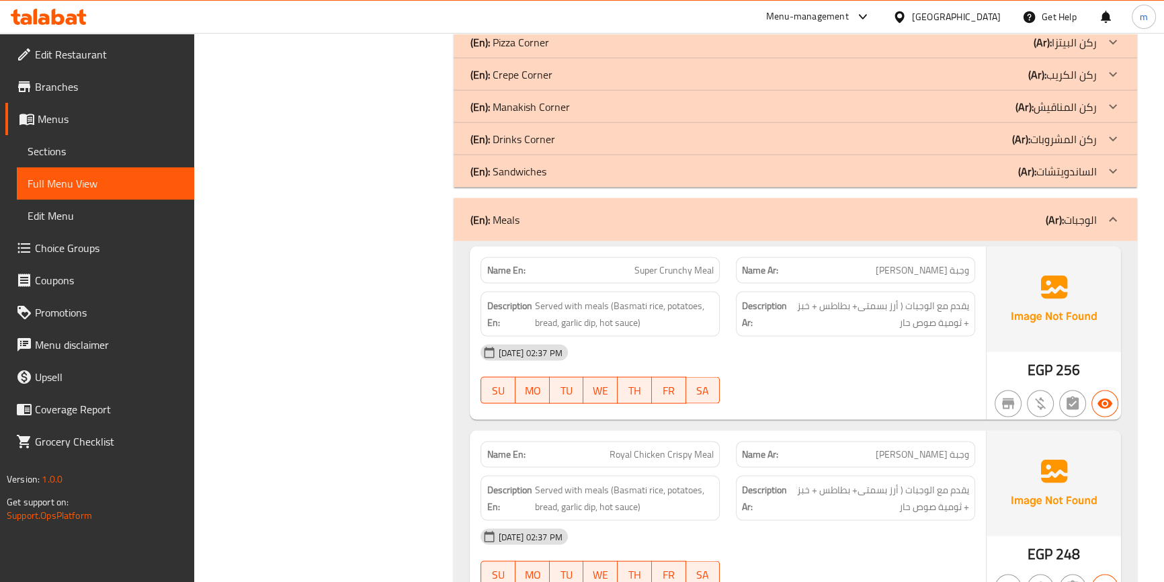
scroll to position [3504, 0]
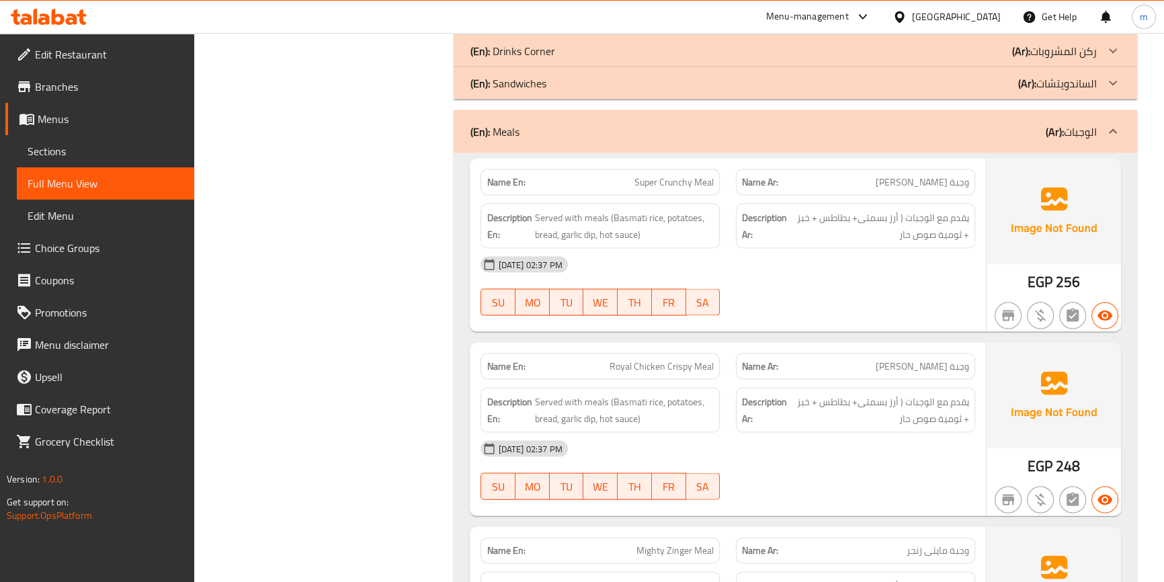
click p "(Ar): الساندويتشات"
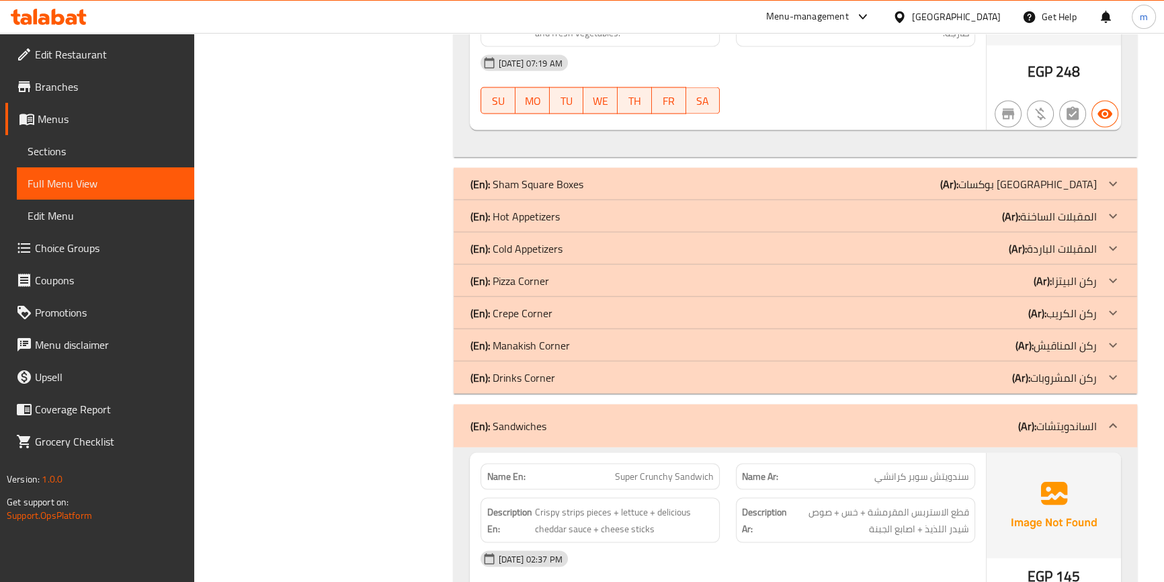
scroll to position [3138, 0]
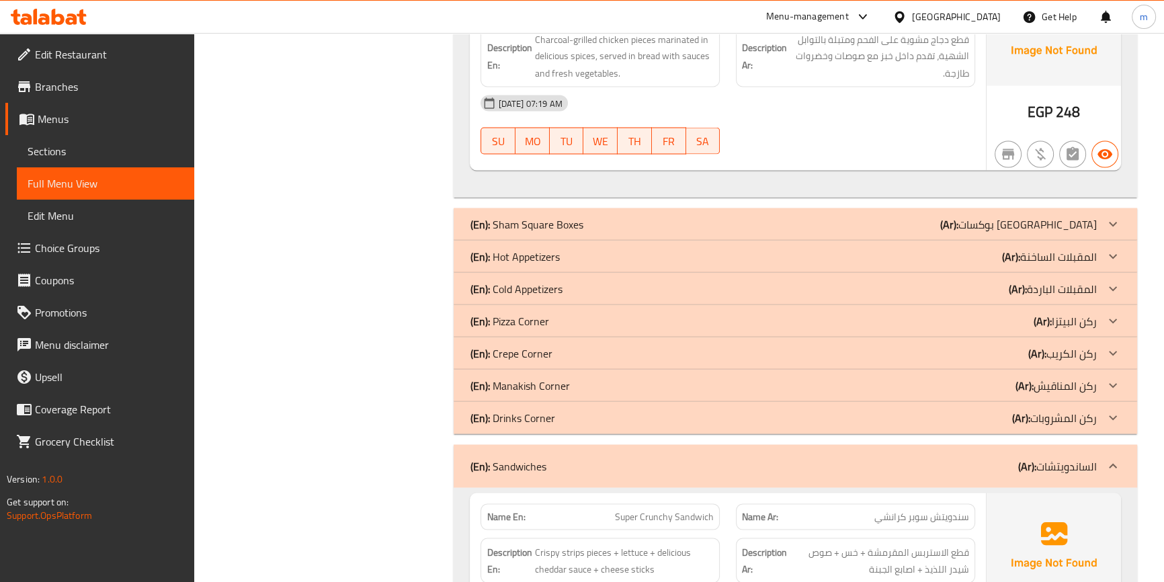
click p "(Ar): ركن المشروبات"
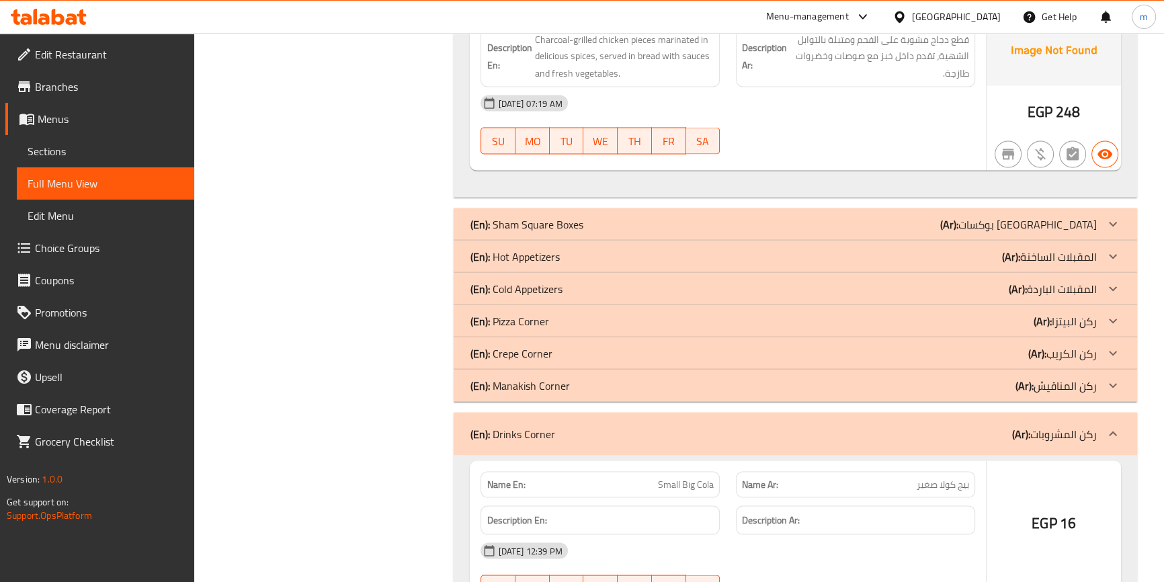
click p "(Ar): ركن المناقيش"
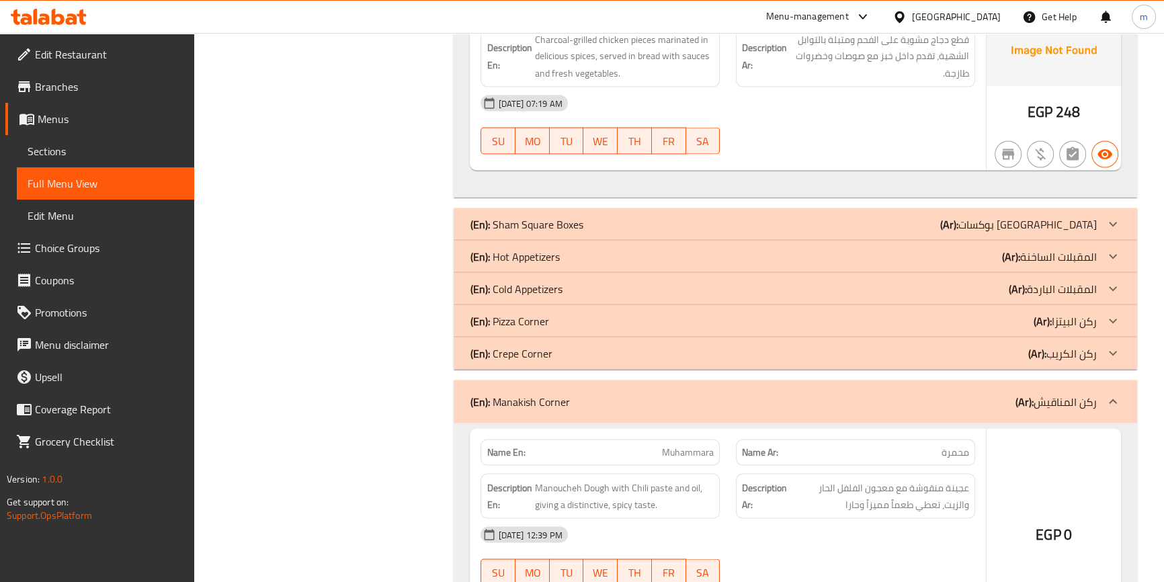
click icon
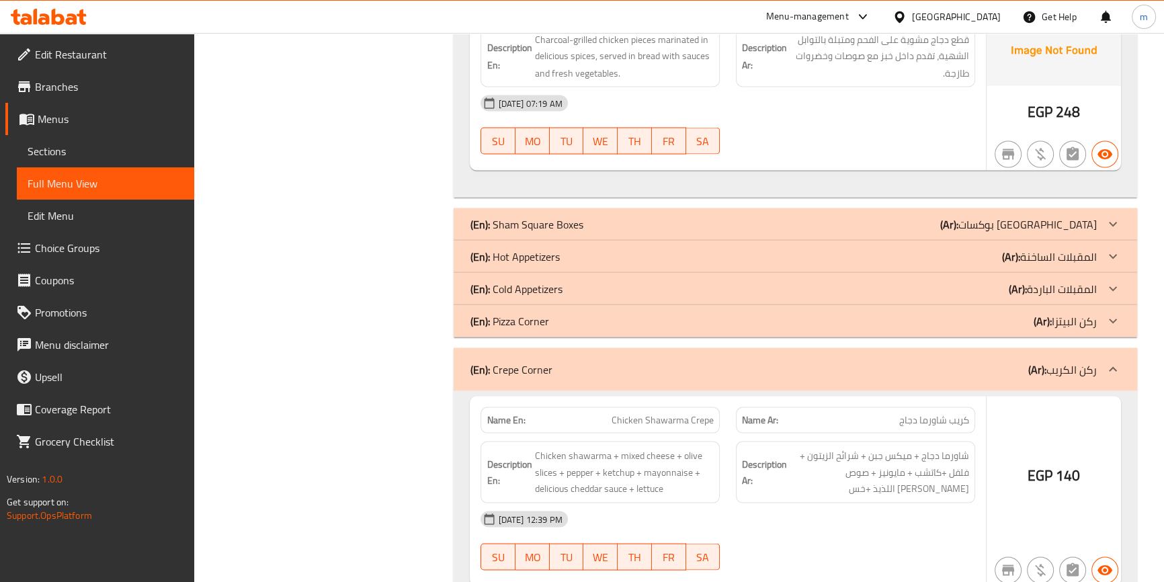
click icon
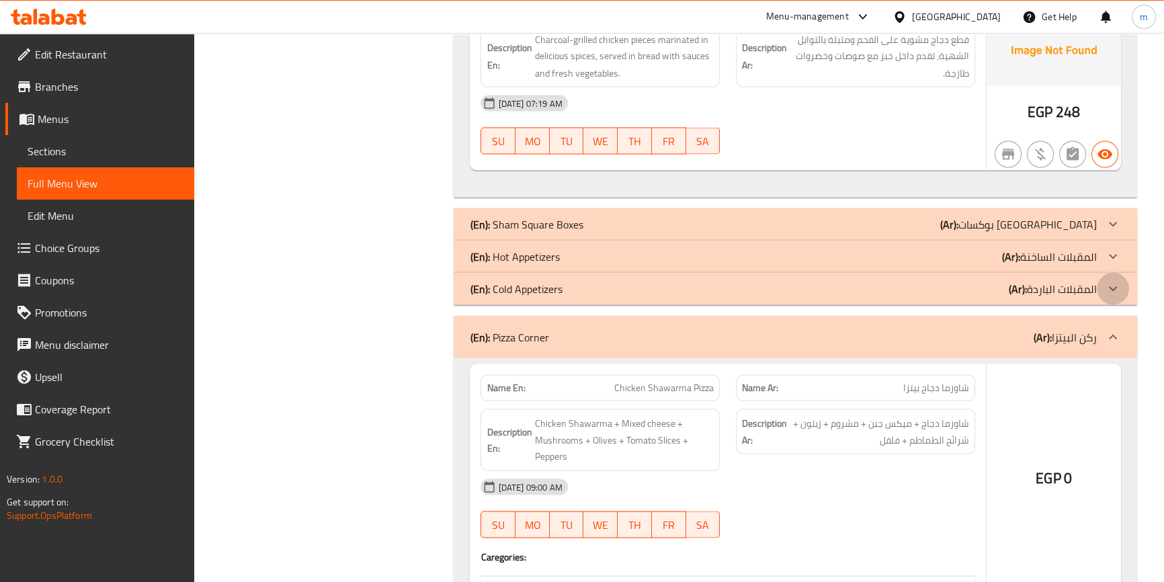
click div
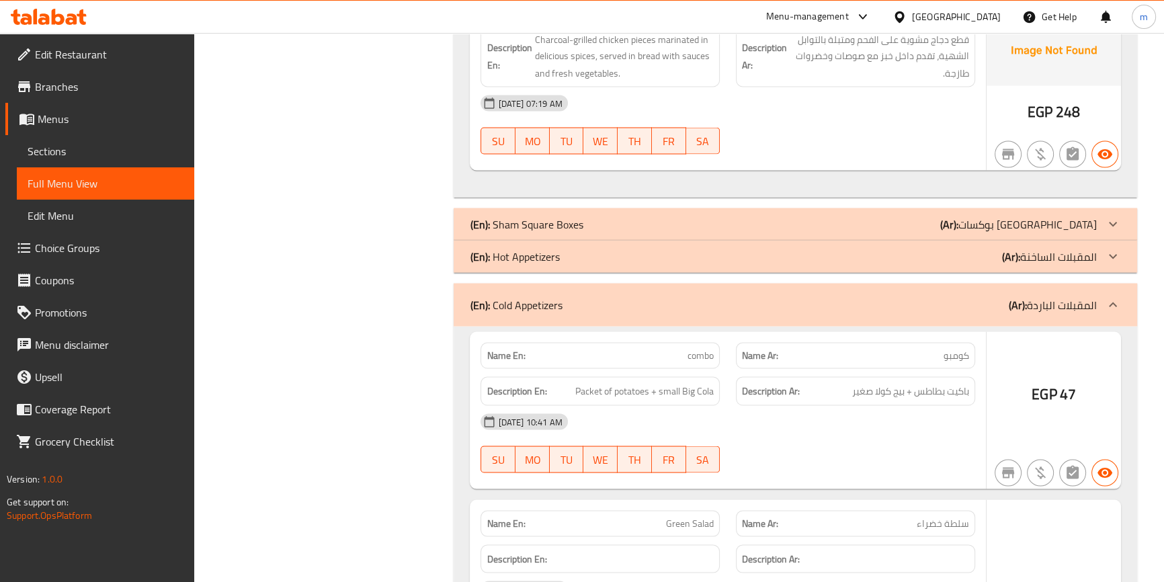
click div
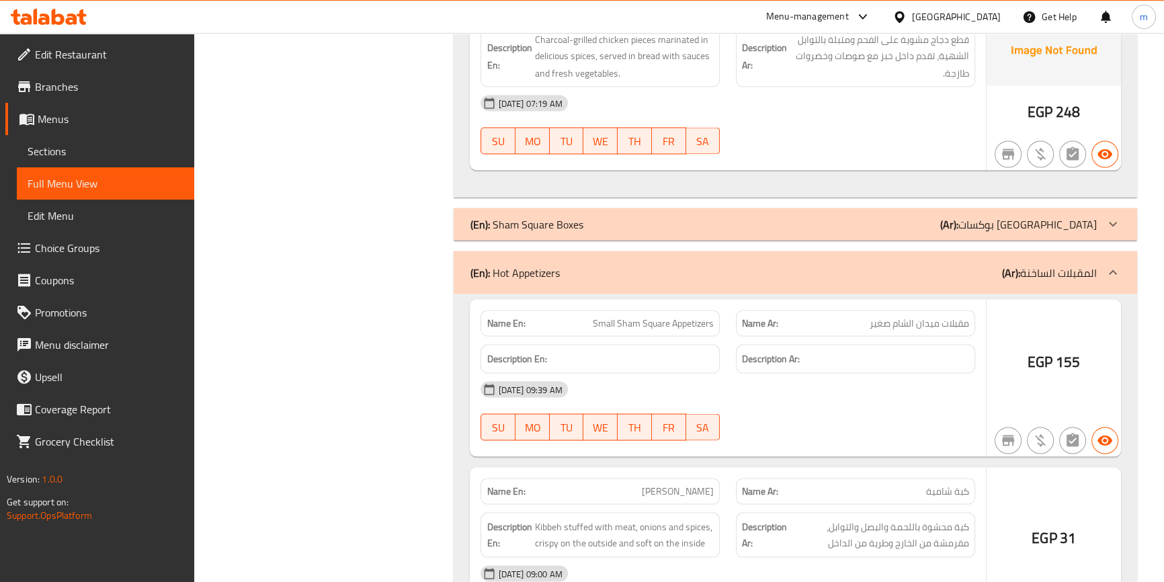
click p "(Ar): بوكسات ميدان الشام"
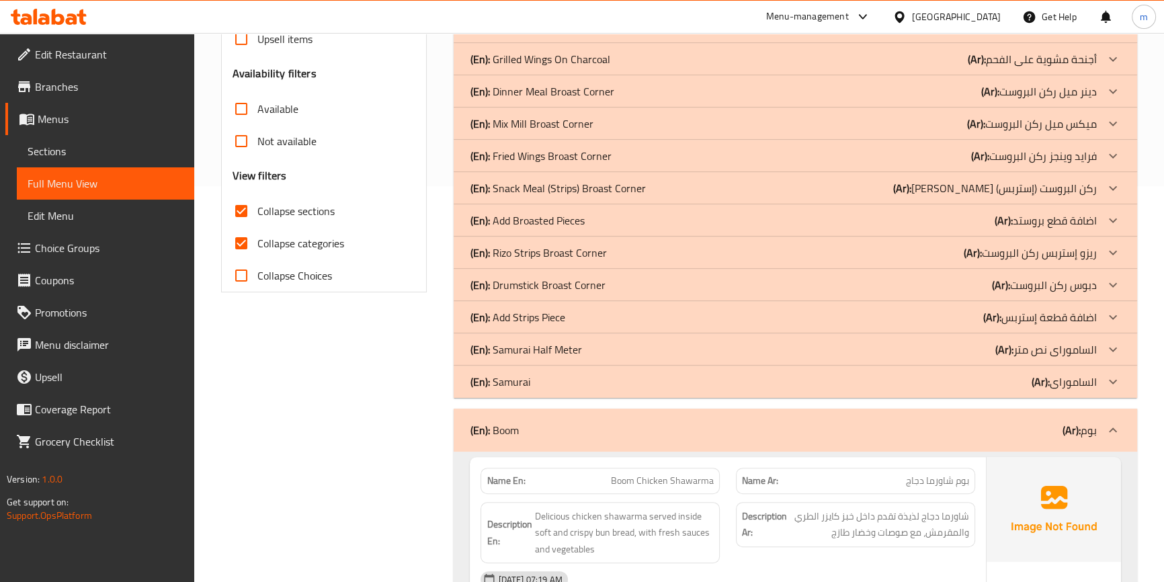
scroll to position [388, 0]
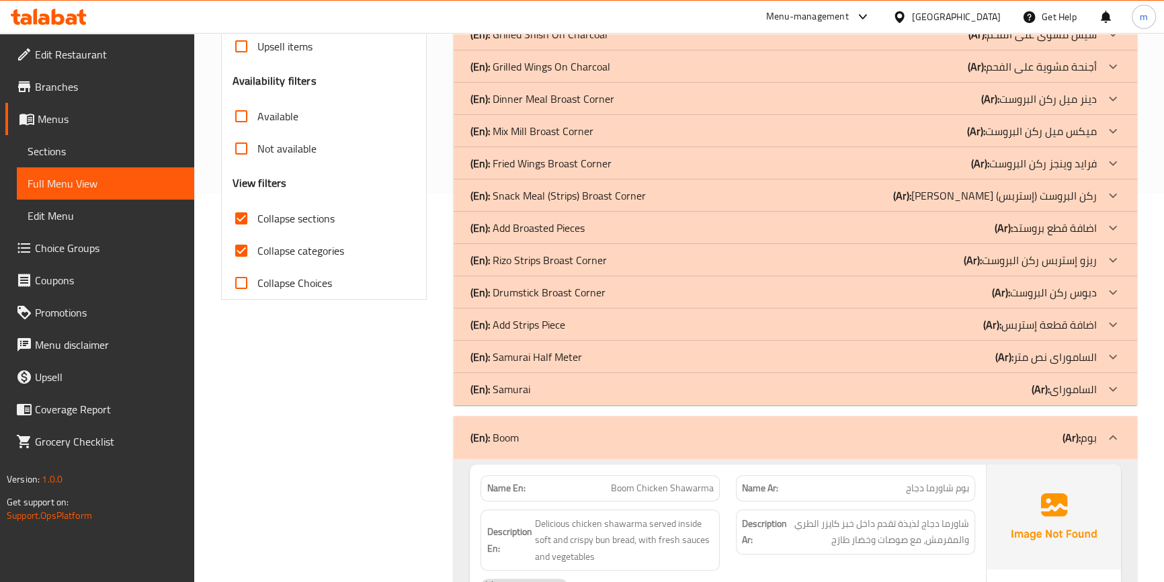
click div "Collapse categories"
click span "Collapse categories"
click input "Collapse categories"
checkbox input "false"
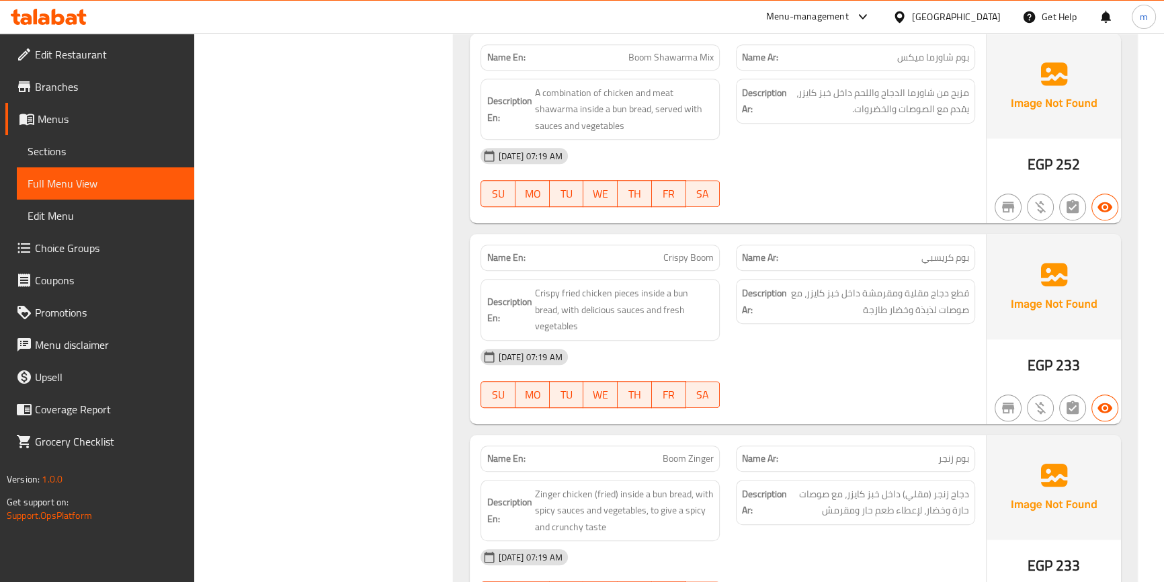
scroll to position [702, 0]
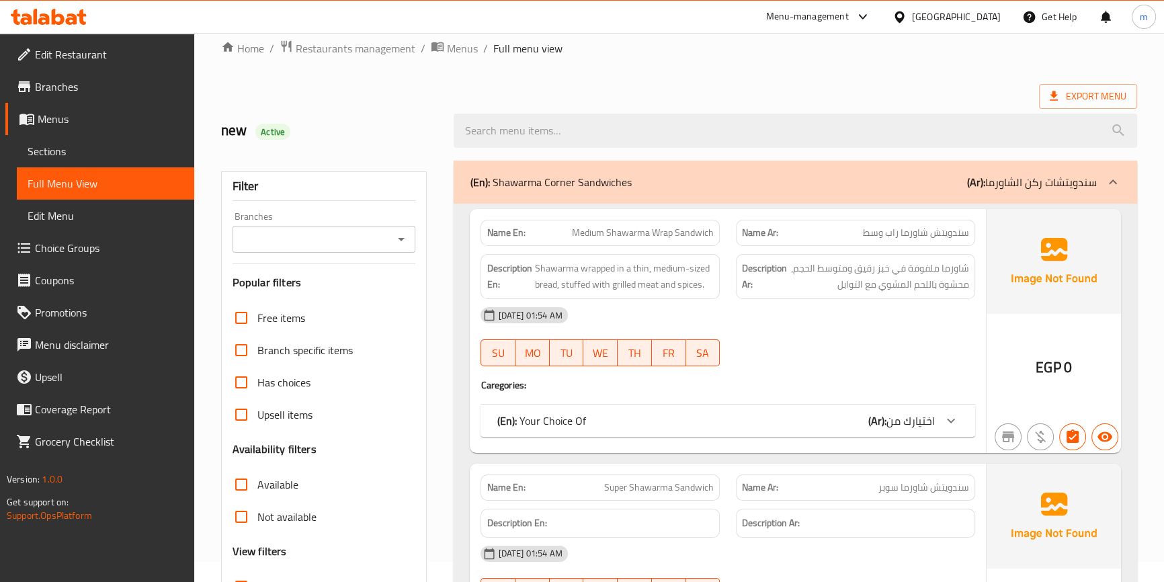
scroll to position [305, 0]
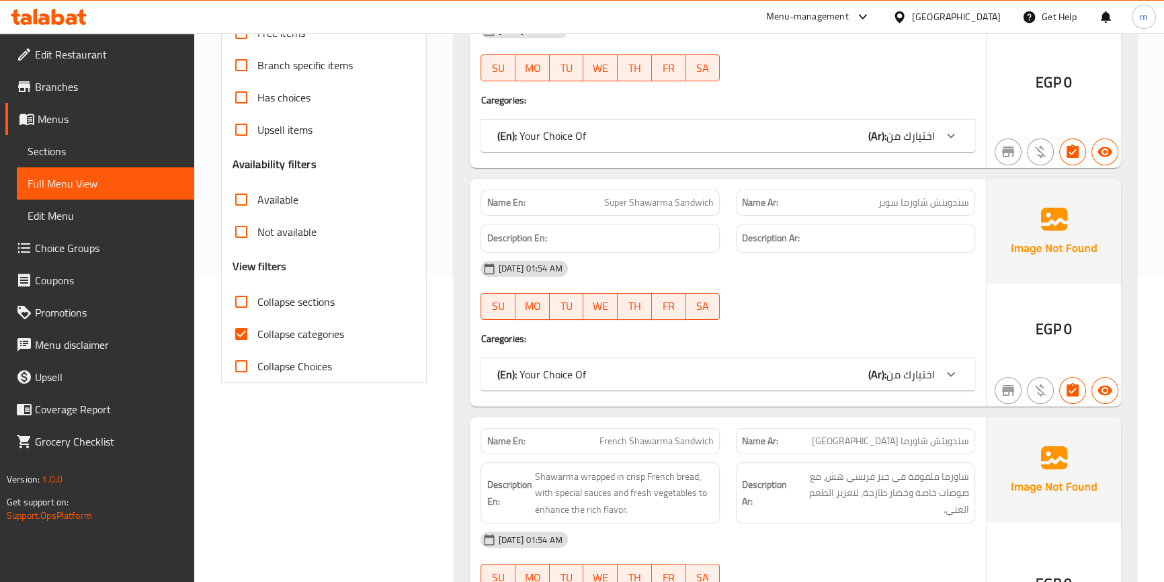
click at [268, 305] on span "Collapse sections" at bounding box center [295, 302] width 77 height 16
click at [257, 305] on input "Collapse sections" at bounding box center [241, 302] width 32 height 32
checkbox input "true"
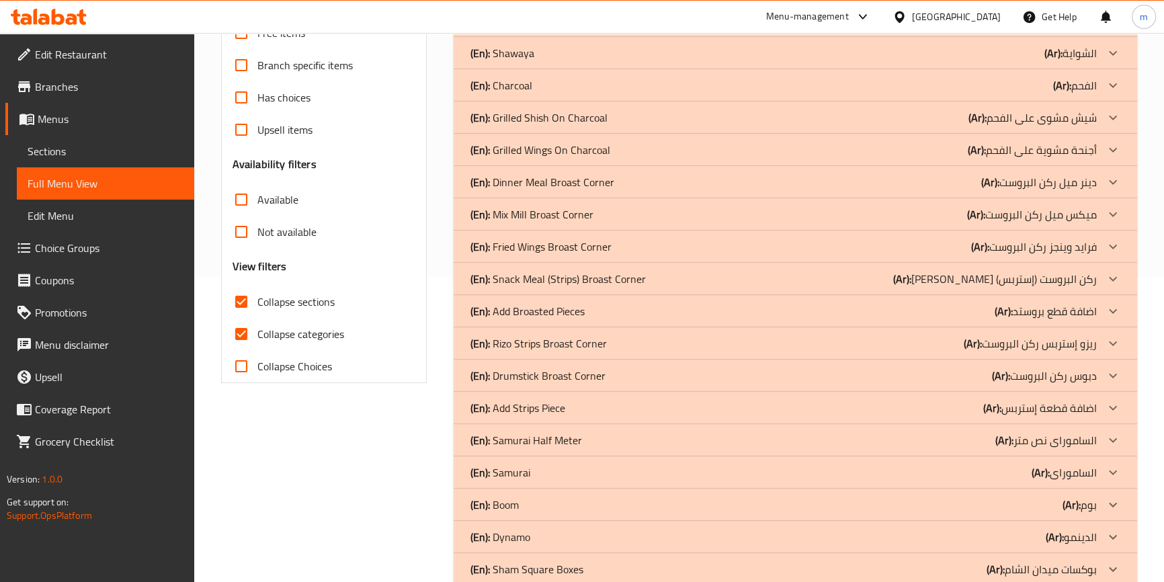
click at [283, 341] on span "Collapse categories" at bounding box center [300, 334] width 87 height 16
click at [257, 341] on input "Collapse categories" at bounding box center [241, 334] width 32 height 32
checkbox input "false"
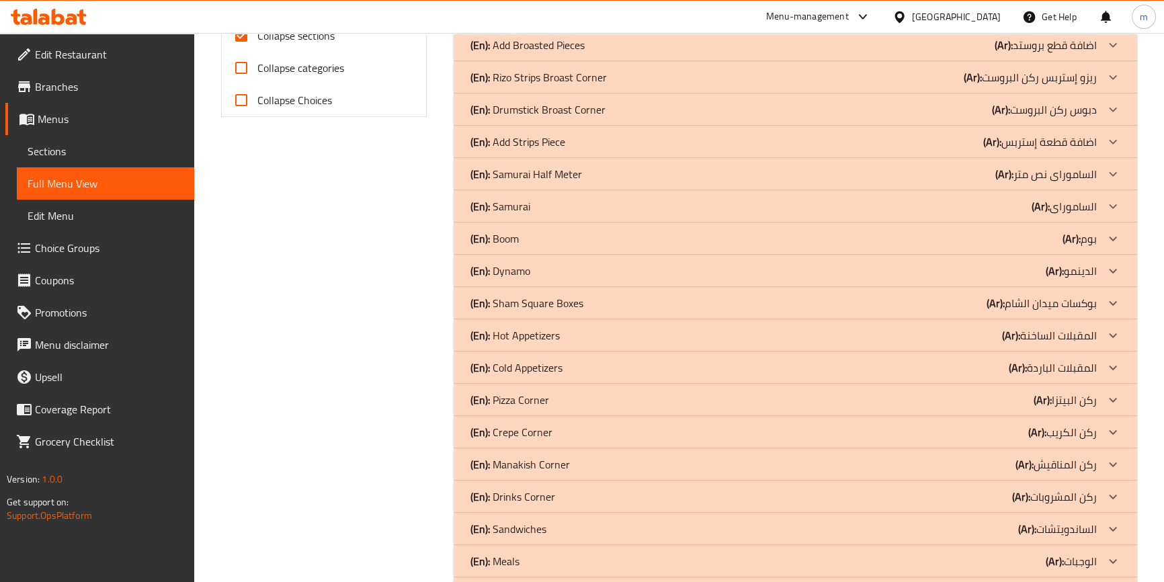
scroll to position [658, 0]
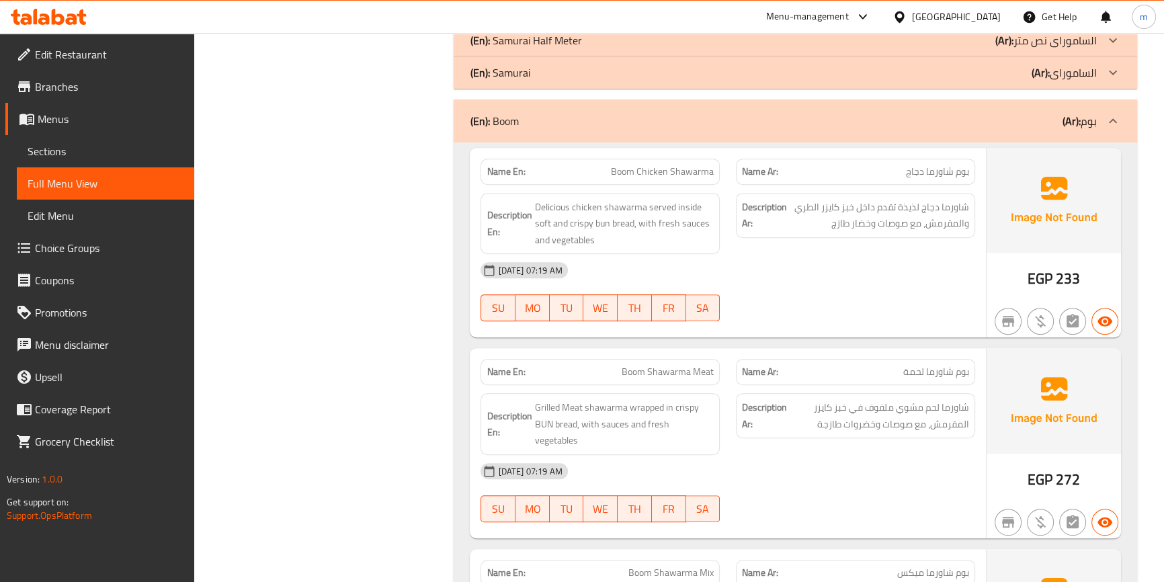
scroll to position [493, 0]
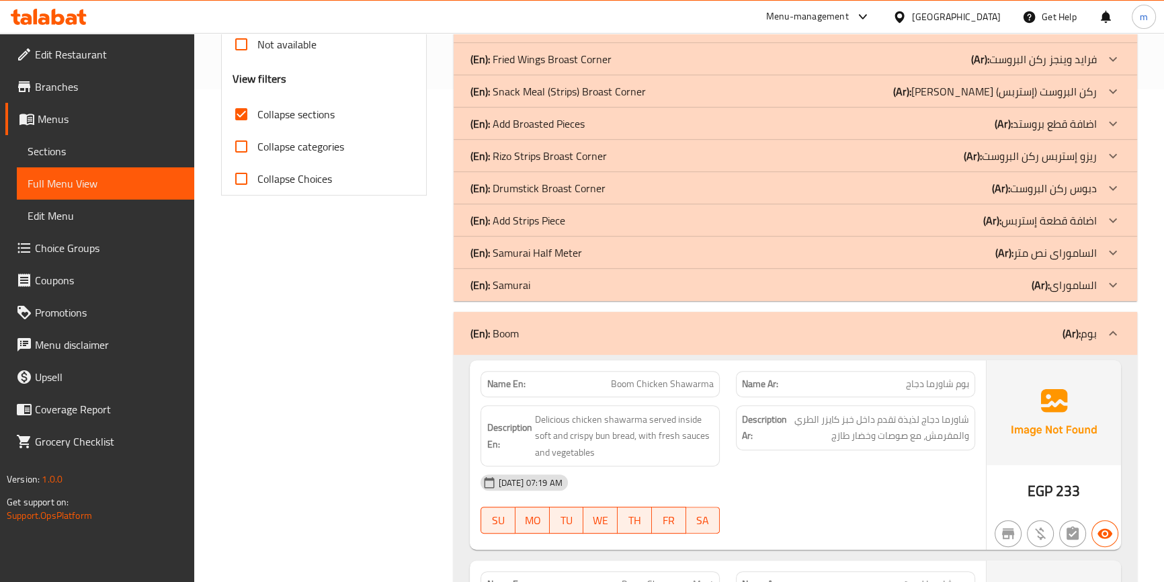
drag, startPoint x: 521, startPoint y: 334, endPoint x: 538, endPoint y: 12, distance: 322.4
click at [491, 333] on div "(En): Boom (Ar): بوم" at bounding box center [783, 333] width 626 height 16
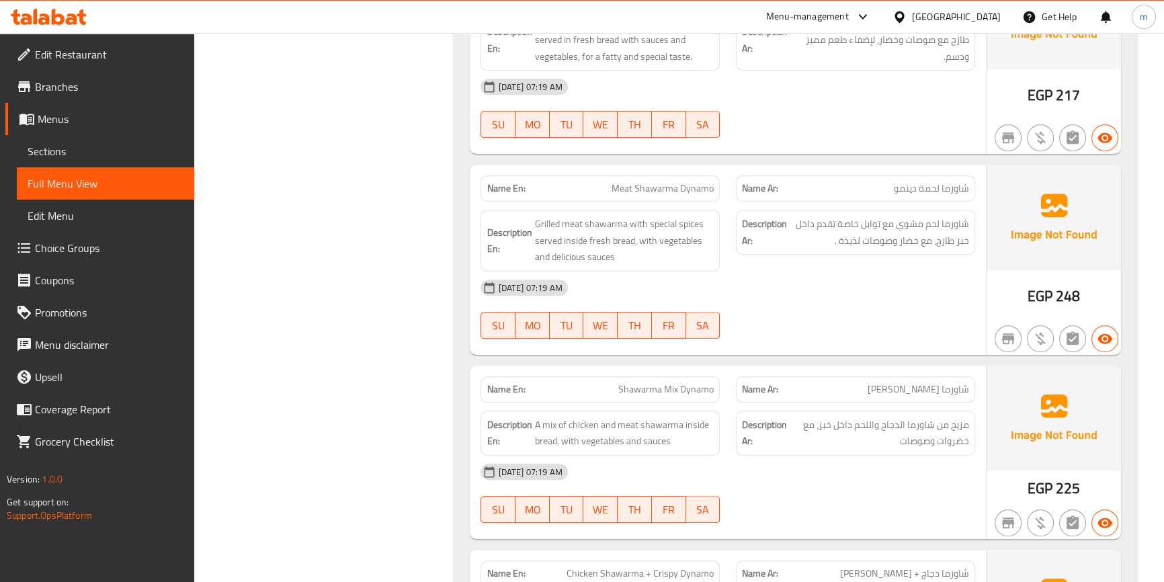
scroll to position [676, 0]
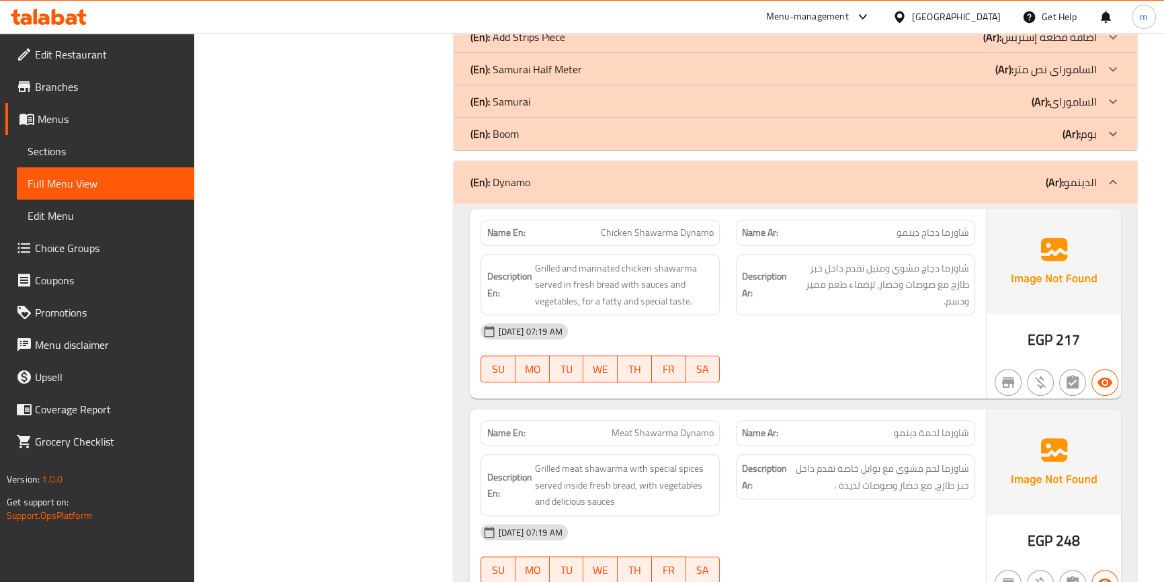
click at [962, 186] on div "(En): Dynamo (Ar): الدينمو" at bounding box center [783, 182] width 626 height 16
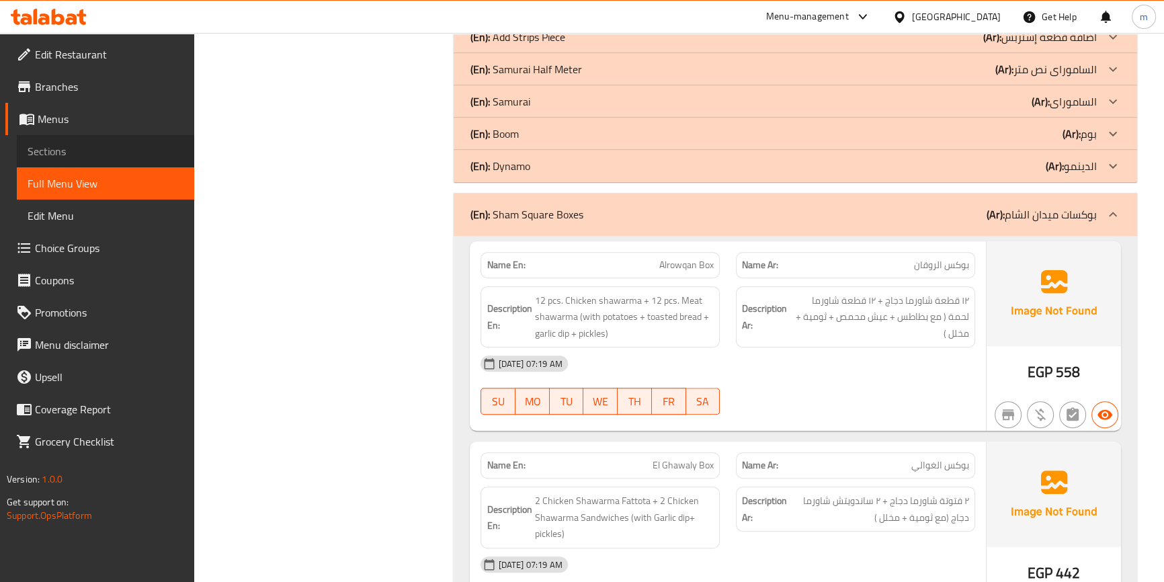
drag, startPoint x: 578, startPoint y: 218, endPoint x: 91, endPoint y: 143, distance: 492.3
click at [91, 143] on span "Sections" at bounding box center [106, 151] width 156 height 16
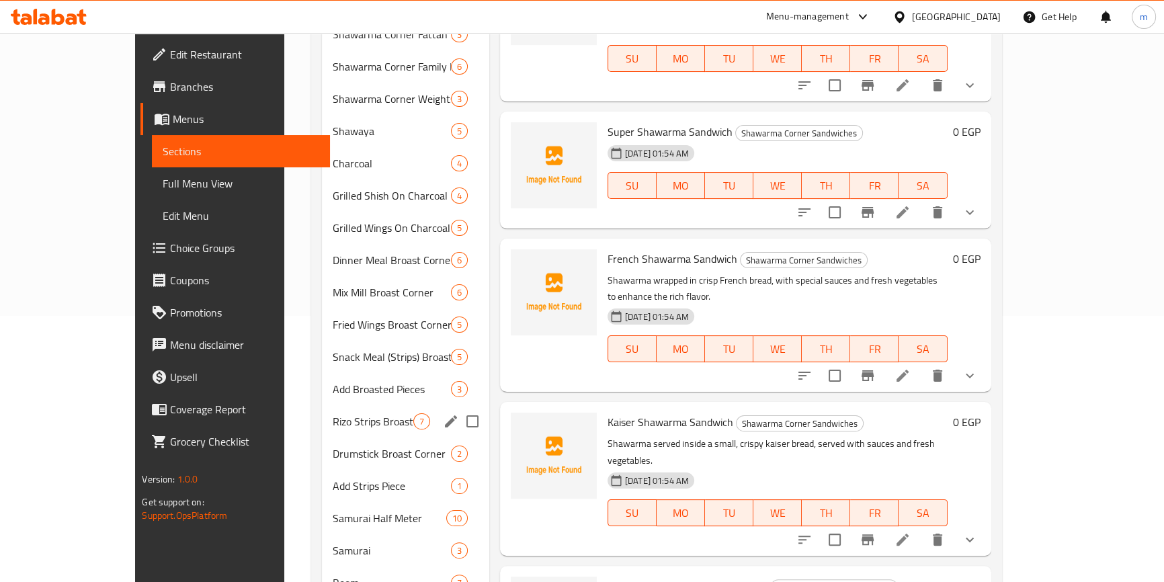
scroll to position [433, 0]
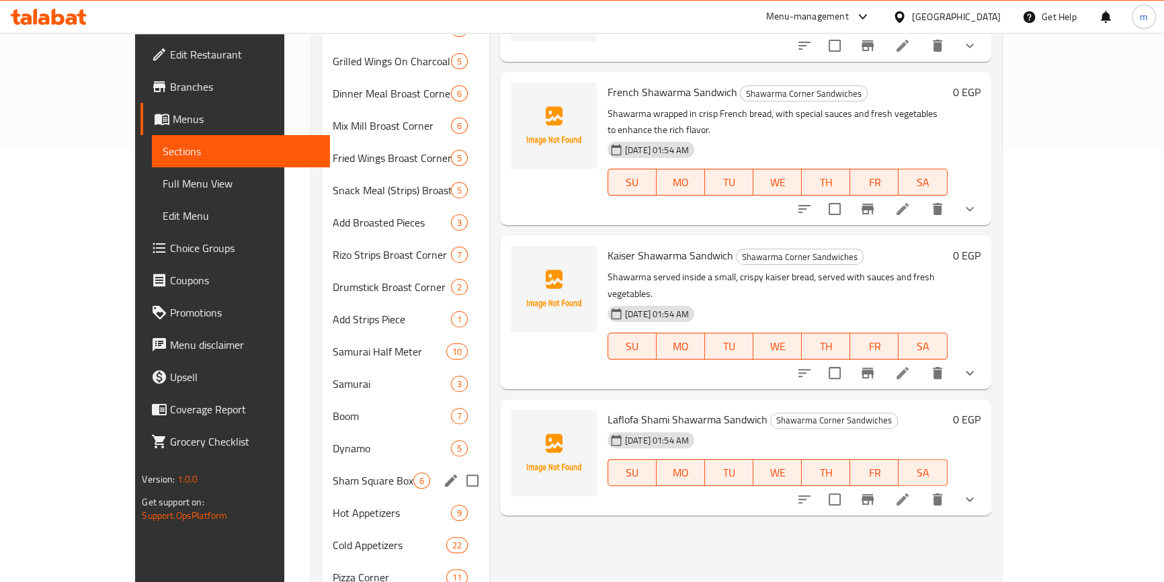
click at [333, 472] on span "Sham Square Boxes" at bounding box center [373, 480] width 81 height 16
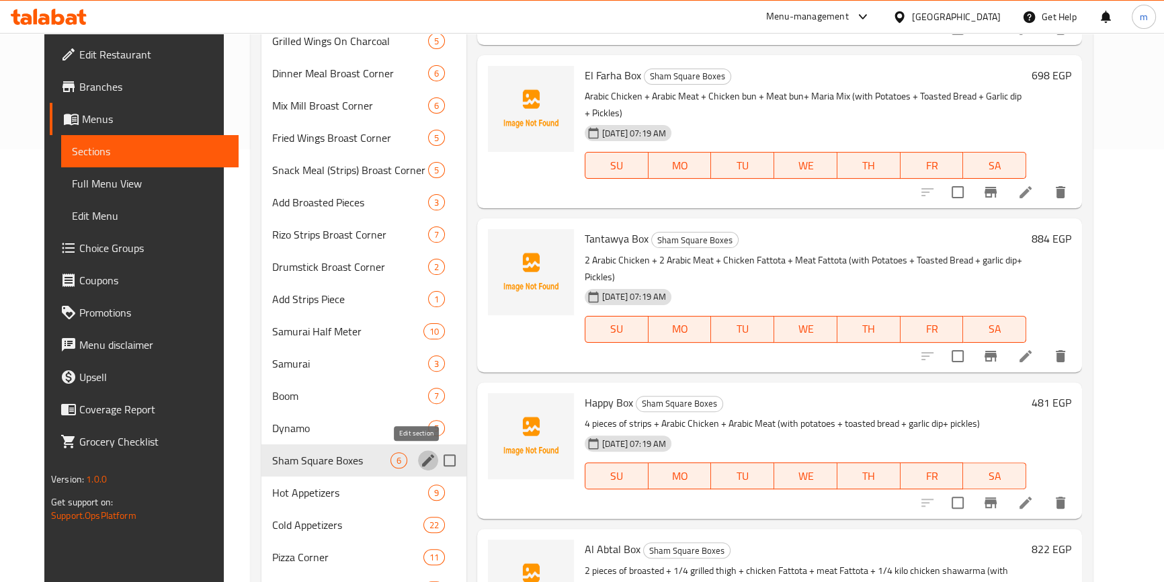
click at [420, 460] on icon "edit" at bounding box center [428, 460] width 16 height 16
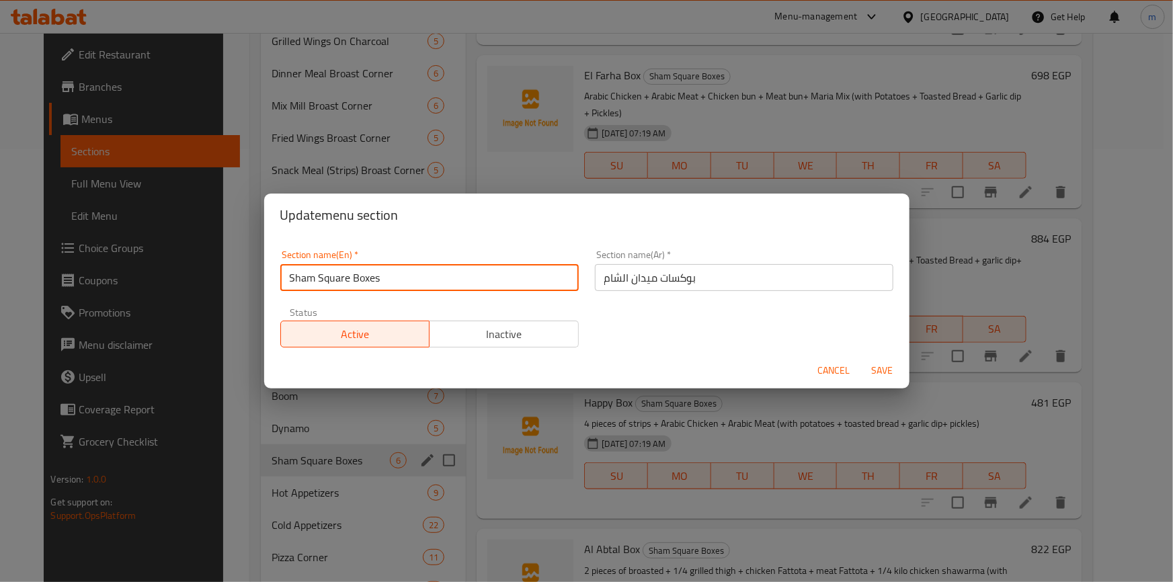
drag, startPoint x: 398, startPoint y: 282, endPoint x: 255, endPoint y: 278, distance: 142.6
click at [255, 278] on div "Update menu section Section name(En)   * Sham Square Boxes Section name(En) * S…" at bounding box center [586, 291] width 1173 height 582
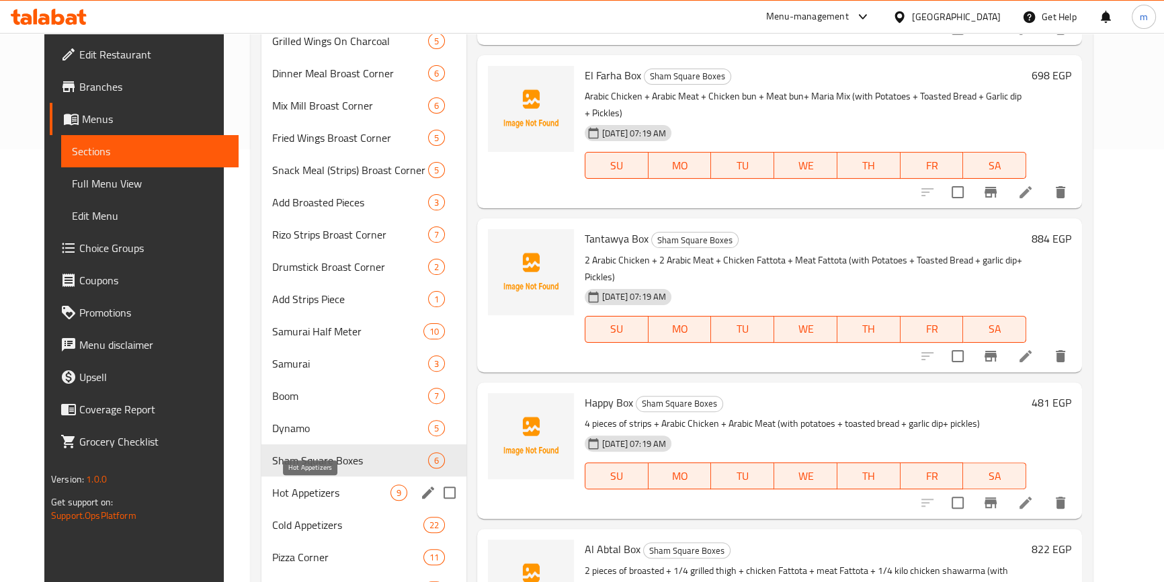
click at [315, 491] on span "Hot Appetizers" at bounding box center [331, 493] width 118 height 16
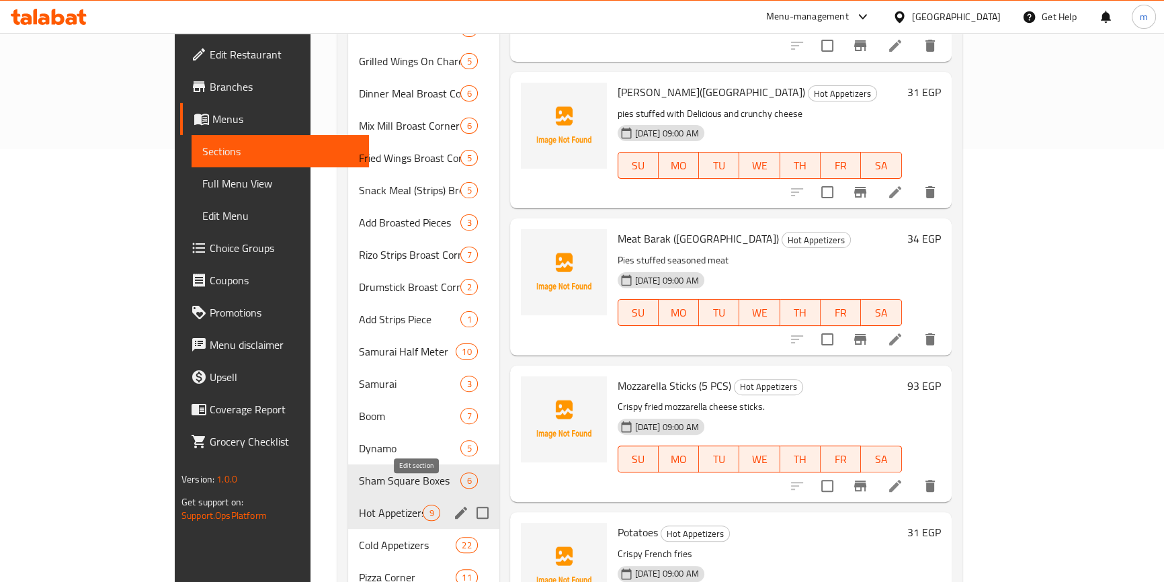
click at [453, 505] on icon "edit" at bounding box center [461, 513] width 16 height 16
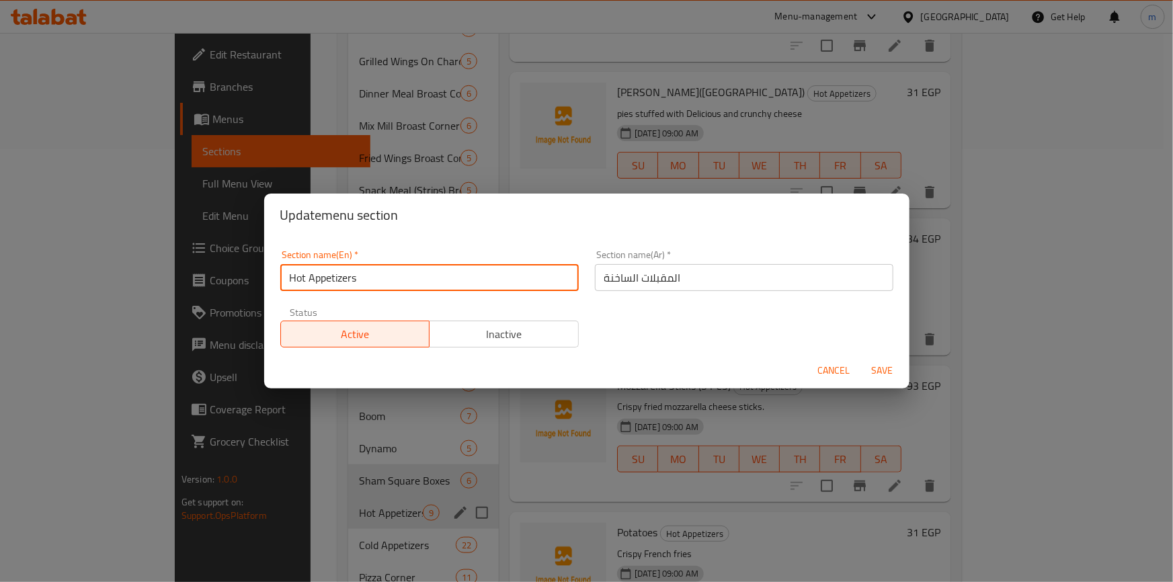
drag, startPoint x: 386, startPoint y: 280, endPoint x: 247, endPoint y: 286, distance: 139.9
click at [247, 286] on div "Update menu section Section name(En)   * Hot Appetizers Section name(En) * Sect…" at bounding box center [586, 291] width 1173 height 582
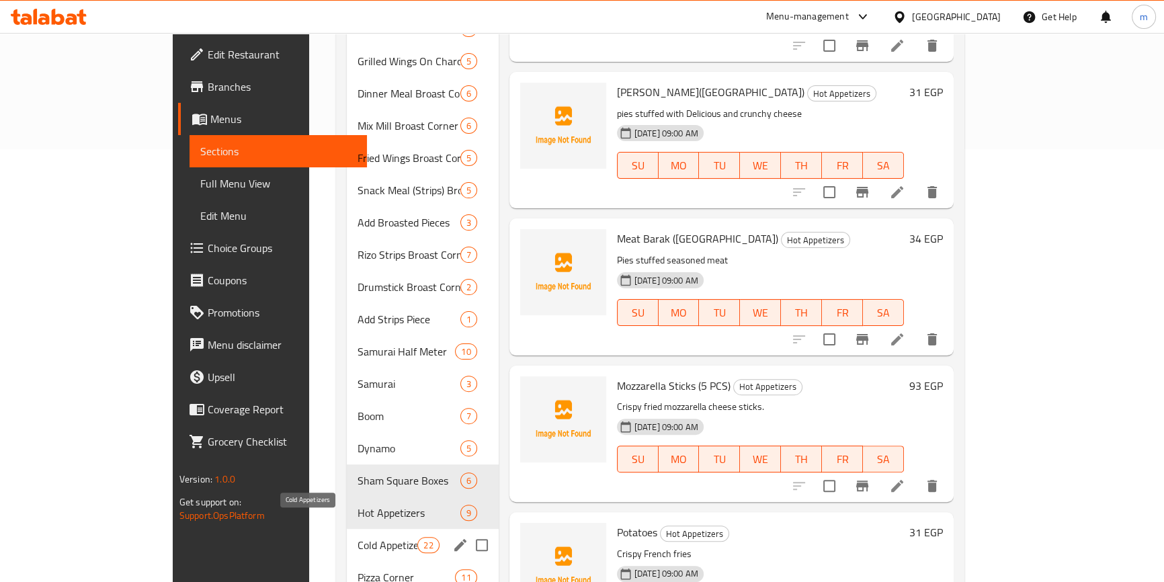
click at [358, 537] on span "Cold Appetizers" at bounding box center [388, 545] width 60 height 16
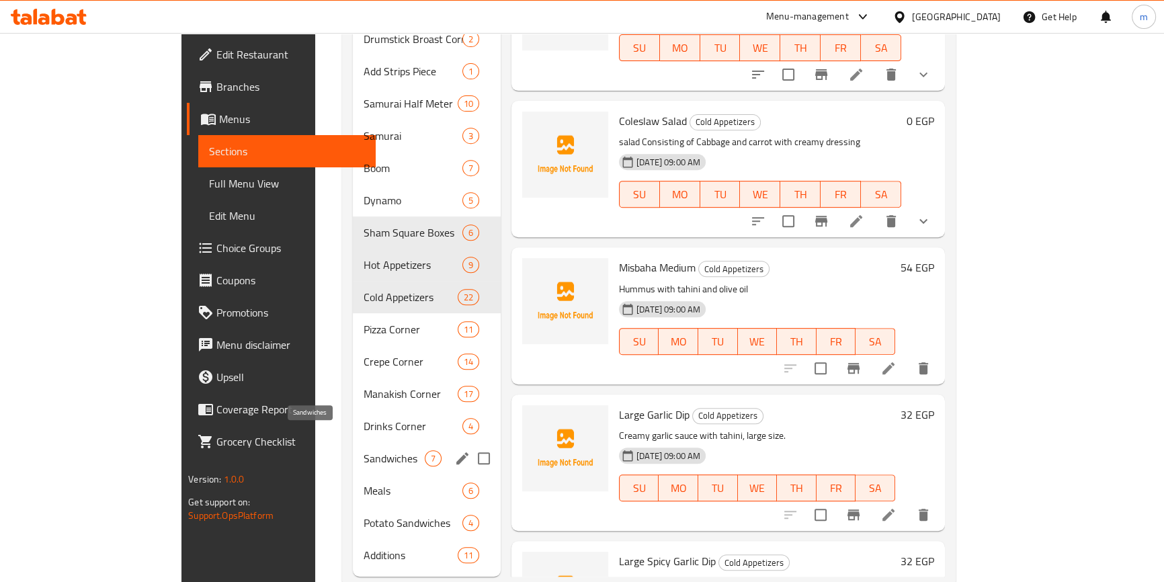
scroll to position [692, 0]
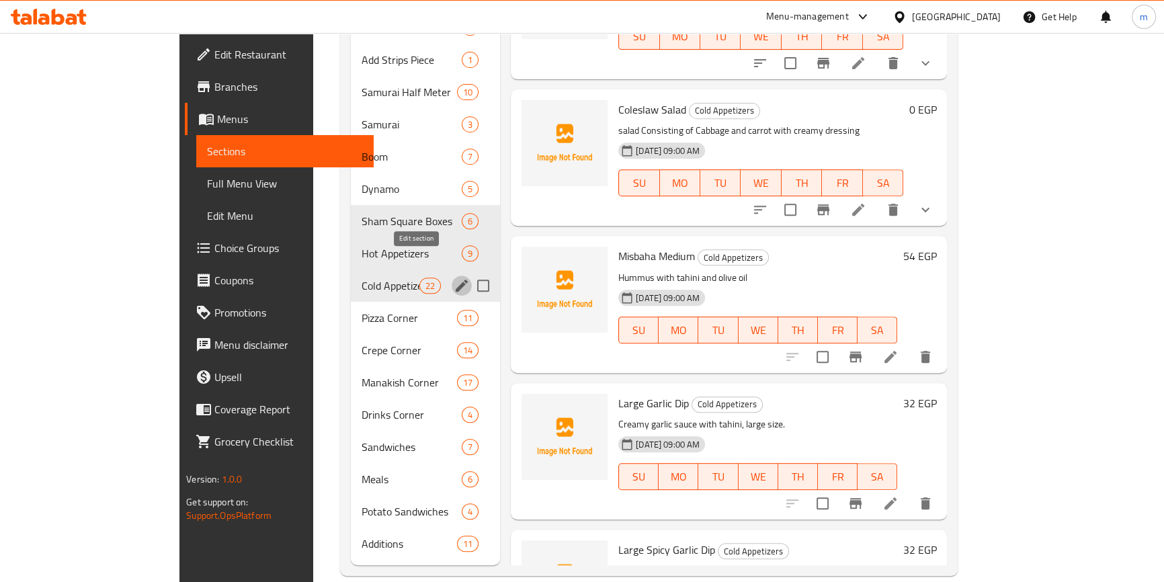
click at [454, 278] on icon "edit" at bounding box center [462, 286] width 16 height 16
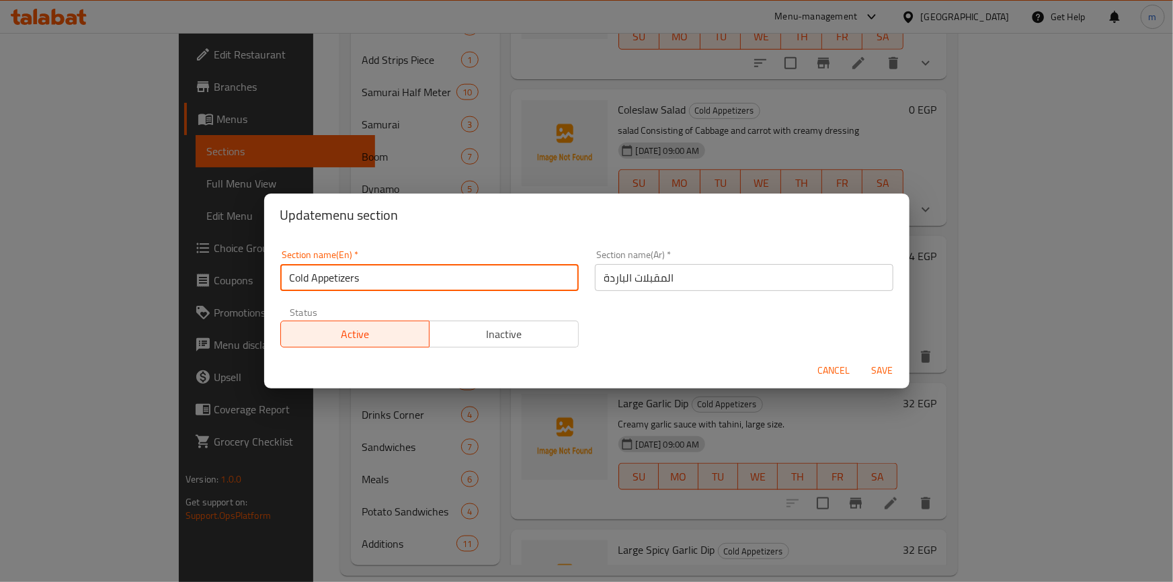
drag, startPoint x: 395, startPoint y: 291, endPoint x: 287, endPoint y: 284, distance: 107.8
click at [287, 284] on div "Section name(En)   * Cold Appetizers Section name(En) *" at bounding box center [429, 270] width 315 height 57
click at [356, 282] on input "Cold Appetizers" at bounding box center [429, 277] width 298 height 27
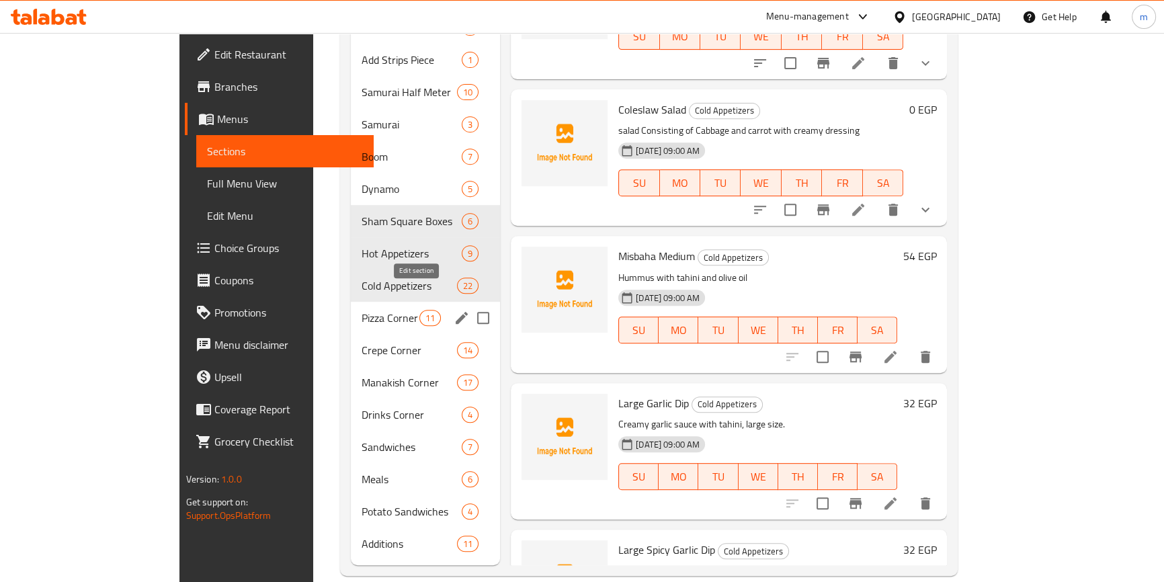
click at [454, 310] on icon "edit" at bounding box center [462, 318] width 16 height 16
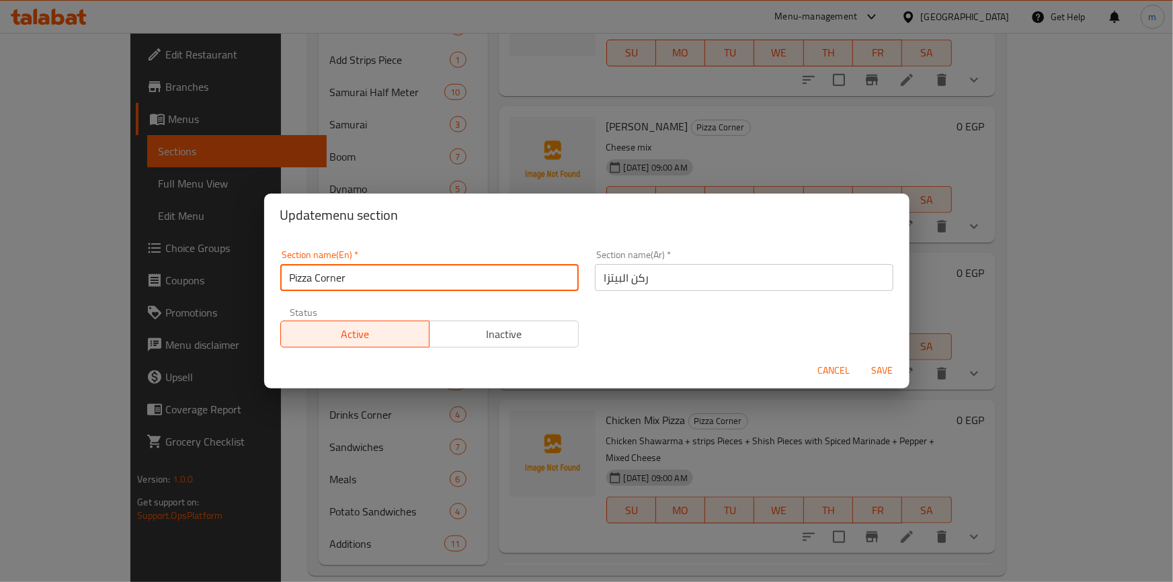
drag, startPoint x: 354, startPoint y: 272, endPoint x: 276, endPoint y: 272, distance: 77.3
click at [276, 272] on div "Section name(En)   * Pizza Corner Section name(En) *" at bounding box center [429, 270] width 315 height 57
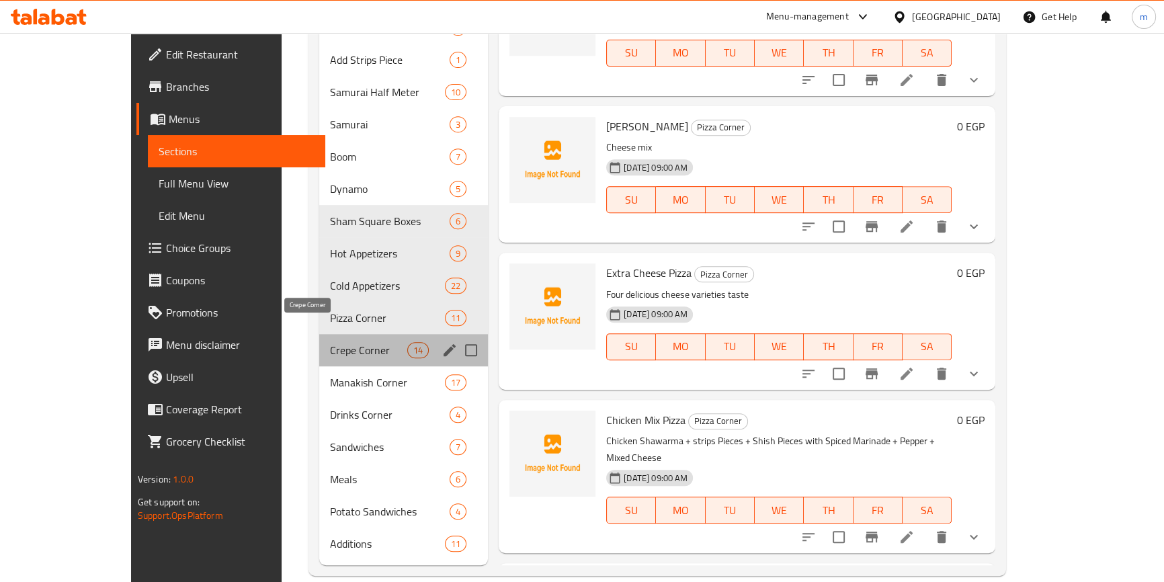
click at [330, 342] on span "Crepe Corner" at bounding box center [368, 350] width 77 height 16
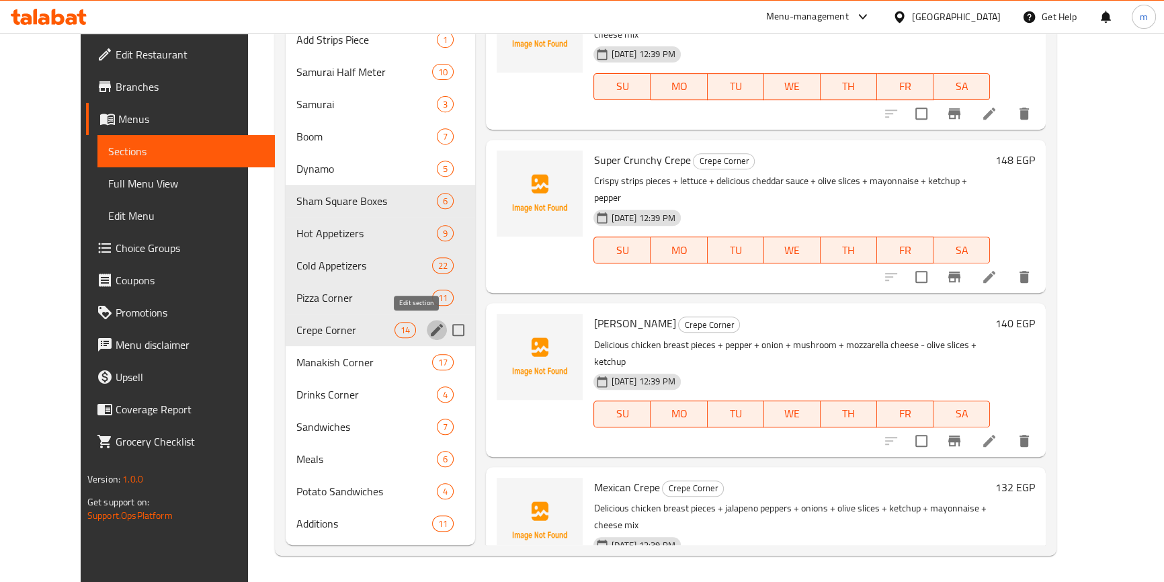
click at [429, 335] on icon "edit" at bounding box center [437, 330] width 16 height 16
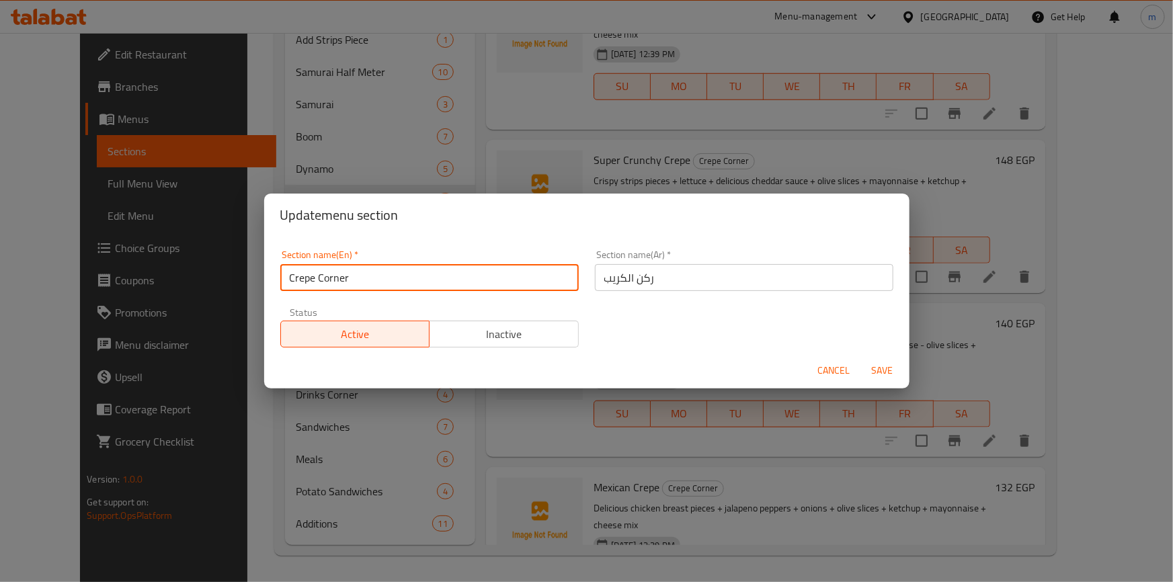
drag, startPoint x: 355, startPoint y: 282, endPoint x: 274, endPoint y: 274, distance: 81.7
click at [274, 274] on div "Section name(En)   * Crepe Corner Section name(En) *" at bounding box center [429, 270] width 315 height 57
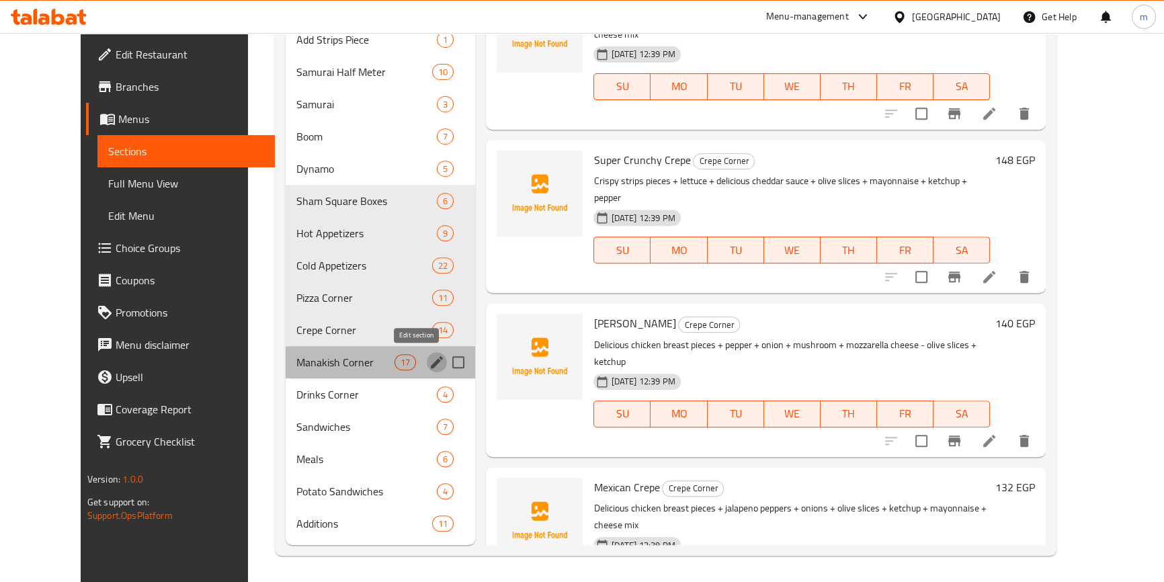
click at [431, 363] on icon "edit" at bounding box center [437, 362] width 12 height 12
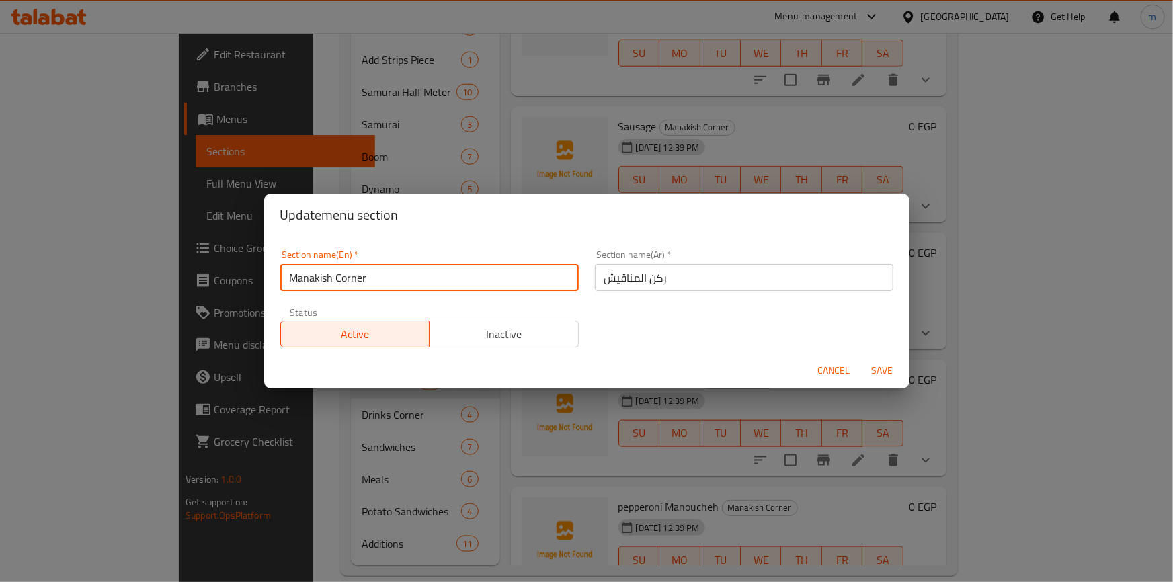
drag, startPoint x: 369, startPoint y: 276, endPoint x: 252, endPoint y: 265, distance: 117.4
click at [252, 265] on div "Update menu section Section name(En)   * Manakish Corner Section name(En) * Sec…" at bounding box center [586, 291] width 1173 height 582
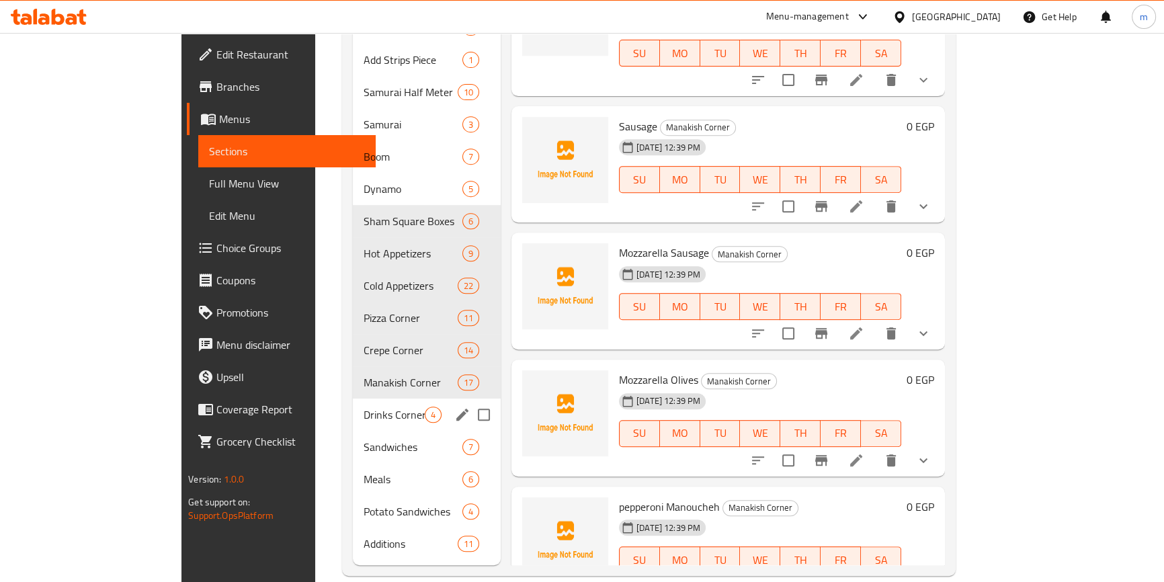
click at [405, 399] on div "Drinks Corner 4" at bounding box center [427, 415] width 148 height 32
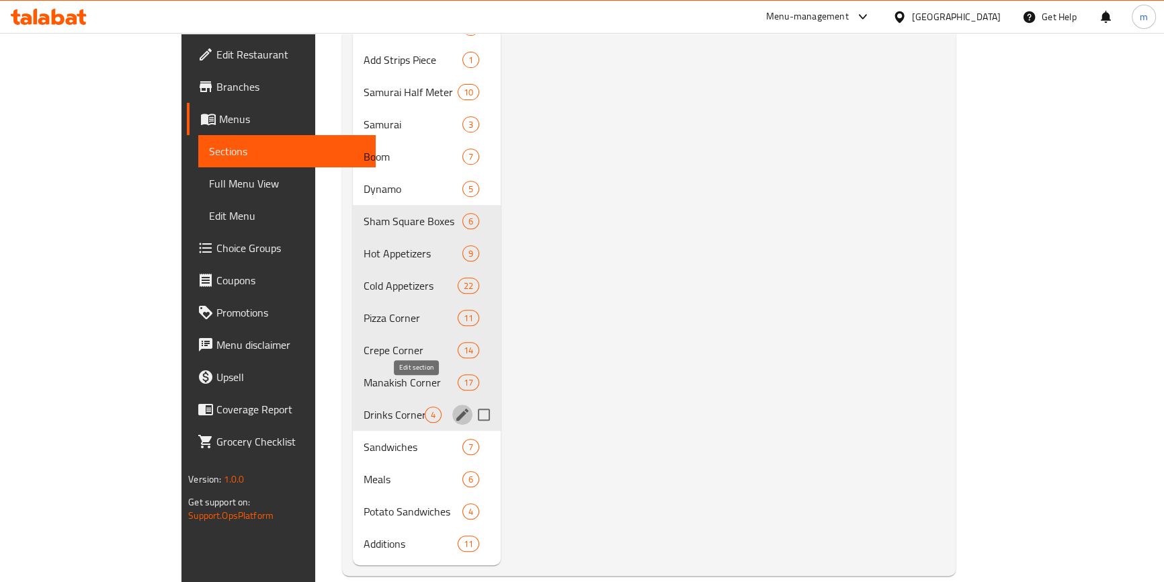
click at [456, 409] on icon "edit" at bounding box center [462, 415] width 12 height 12
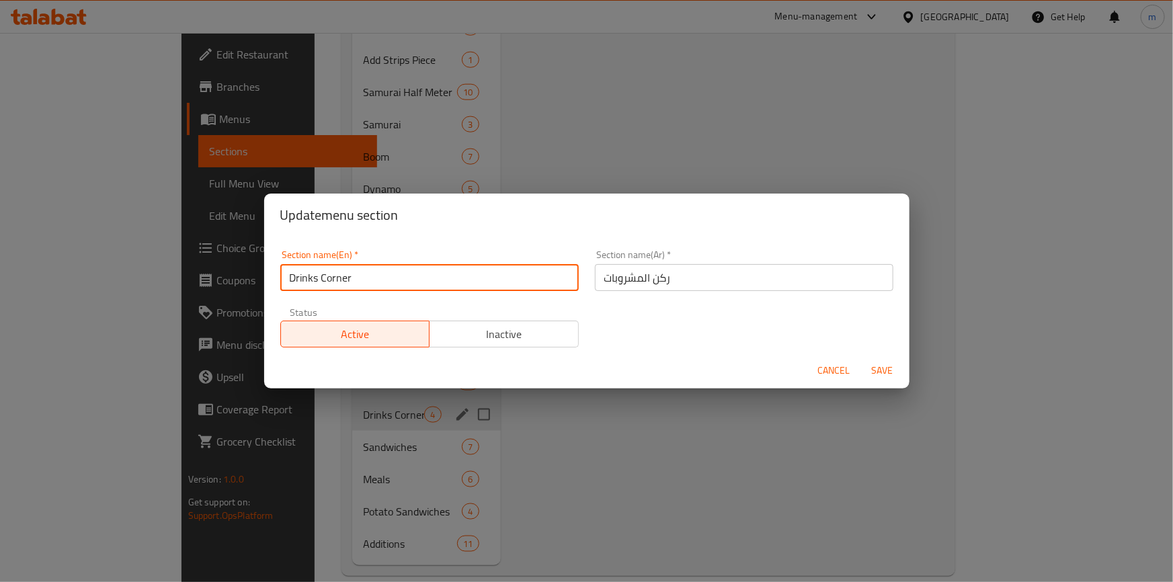
drag, startPoint x: 446, startPoint y: 280, endPoint x: 216, endPoint y: 263, distance: 230.4
click at [216, 263] on div "Update menu section Section name(En)   * Drinks Corner Section name(En) * Secti…" at bounding box center [586, 291] width 1173 height 582
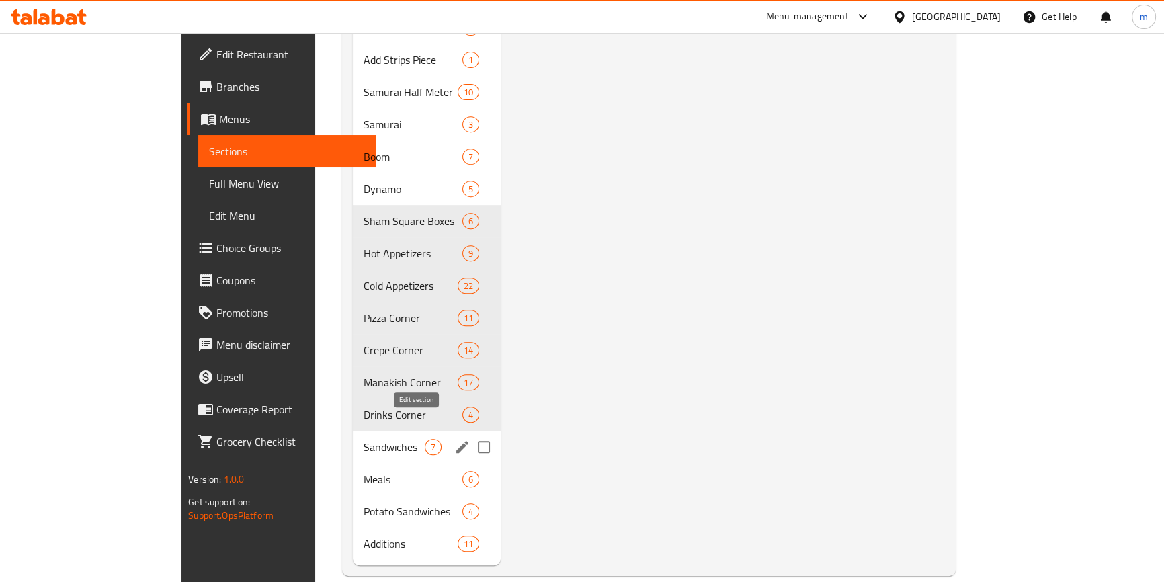
click at [454, 439] on icon "edit" at bounding box center [462, 447] width 16 height 16
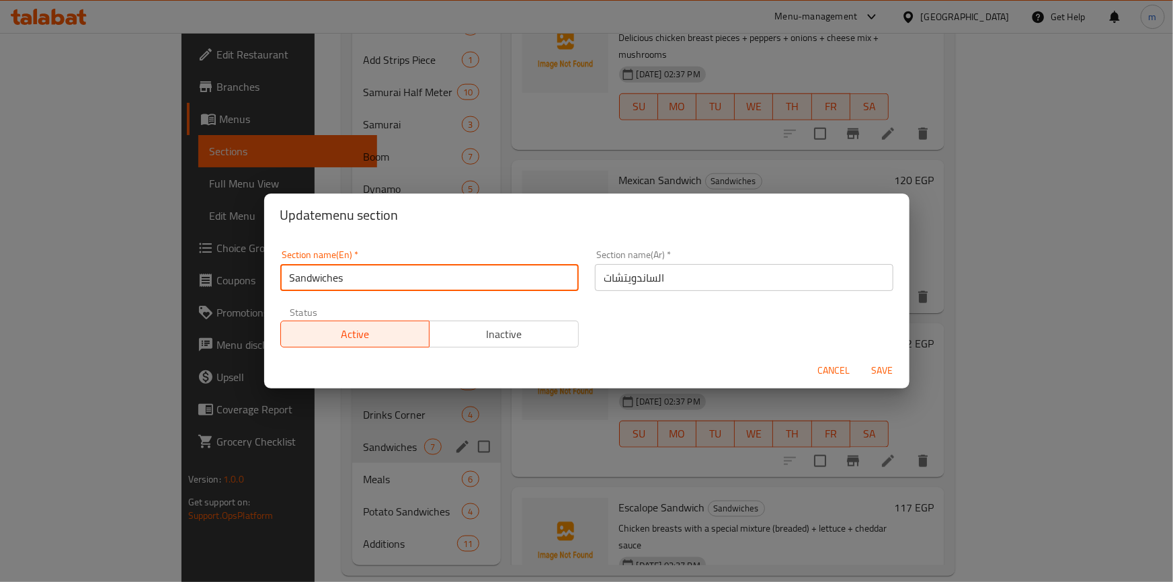
drag, startPoint x: 415, startPoint y: 276, endPoint x: 235, endPoint y: 278, distance: 180.1
click at [228, 276] on div "Update menu section Section name(En)   * Sandwiches Section name(En) * Section …" at bounding box center [586, 291] width 1173 height 582
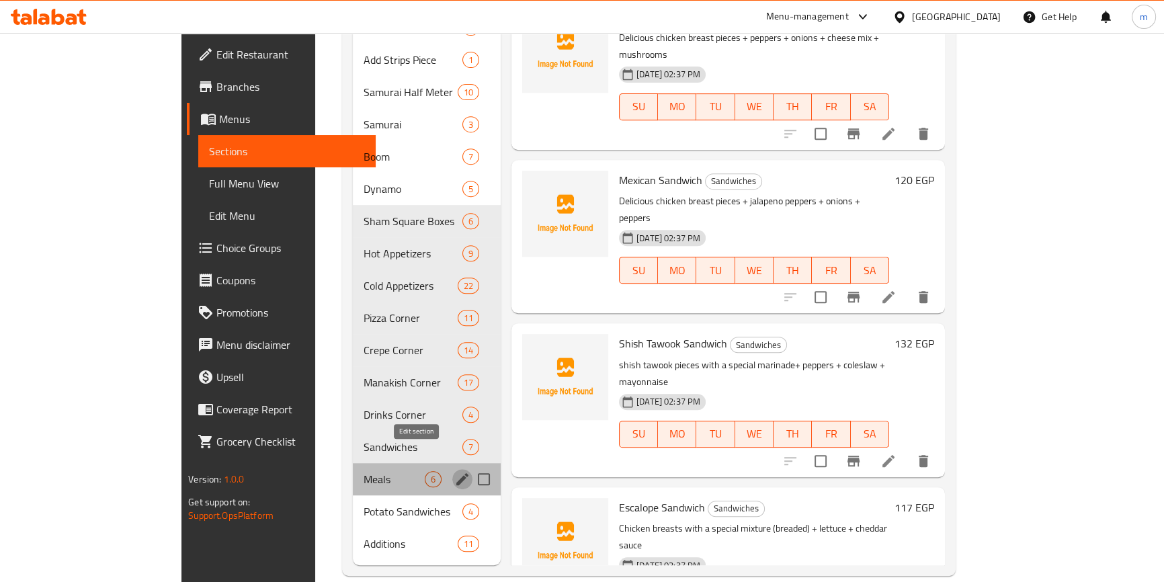
click at [456, 473] on icon "edit" at bounding box center [462, 479] width 12 height 12
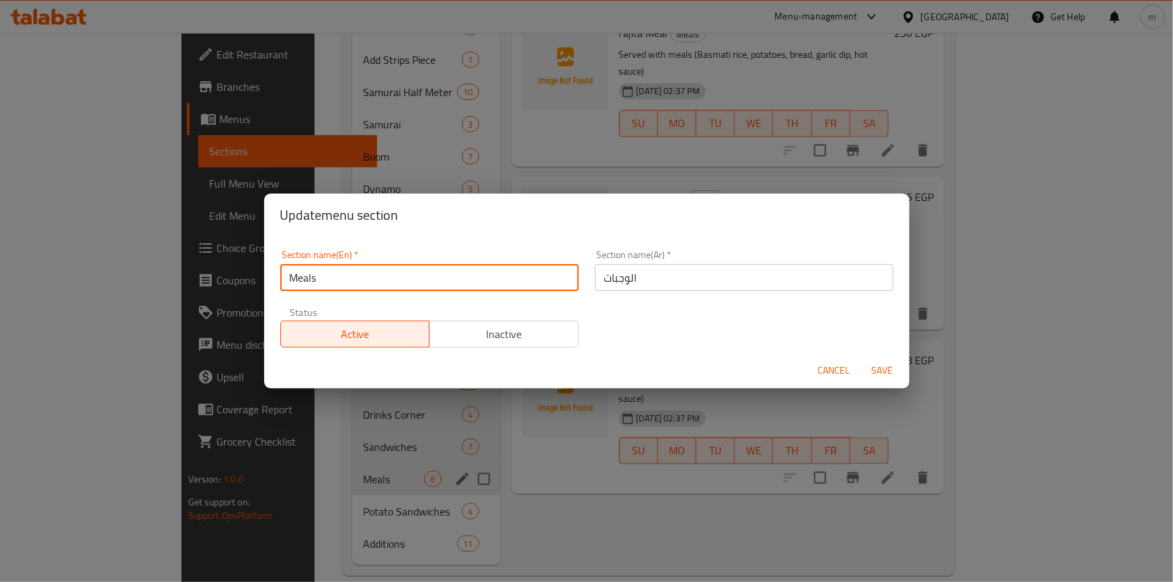
drag, startPoint x: 339, startPoint y: 282, endPoint x: 249, endPoint y: 276, distance: 90.3
click at [249, 276] on div "Update menu section Section name(En)   * Meals Section name(En) * Section name(…" at bounding box center [586, 291] width 1173 height 582
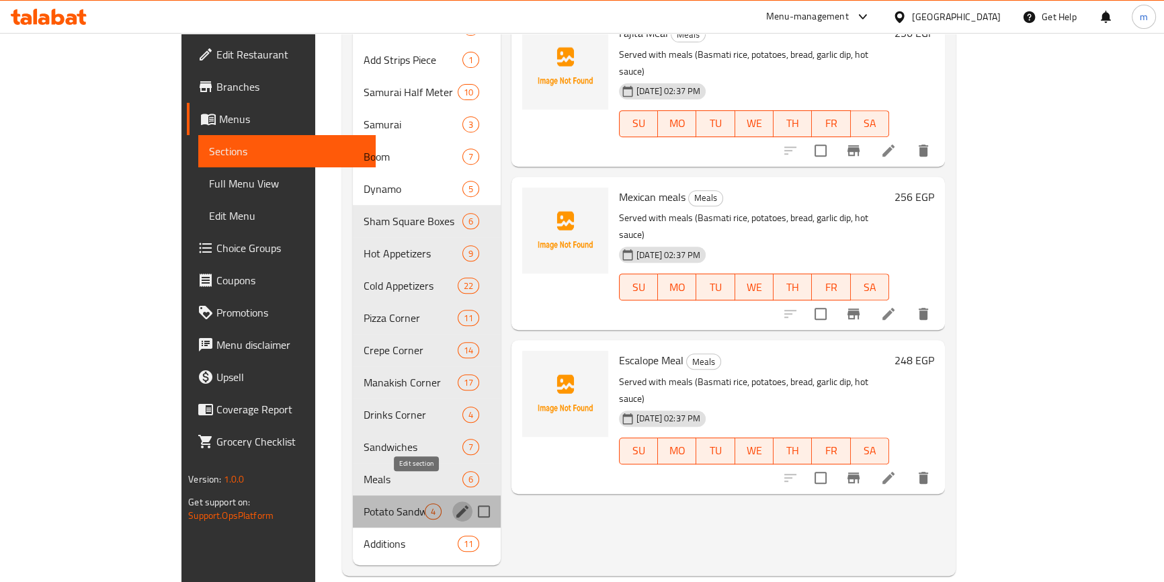
click at [456, 505] on icon "edit" at bounding box center [462, 511] width 12 height 12
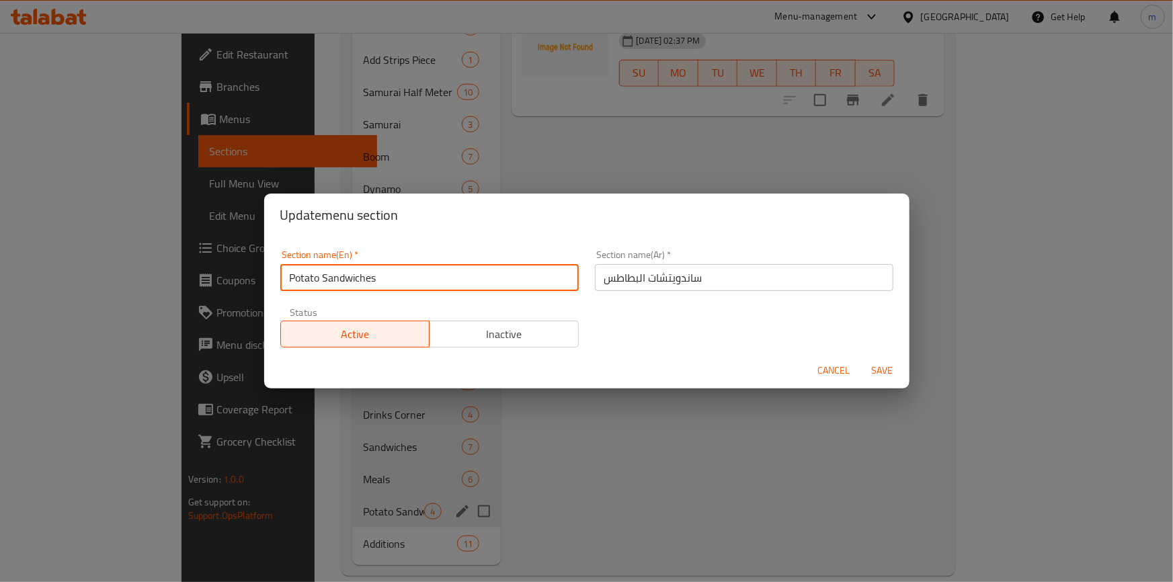
drag, startPoint x: 380, startPoint y: 279, endPoint x: 262, endPoint y: 275, distance: 118.4
click at [262, 275] on div "Update menu section Section name(En)   * Potato Sandwiches Section name(En) * S…" at bounding box center [586, 291] width 1173 height 582
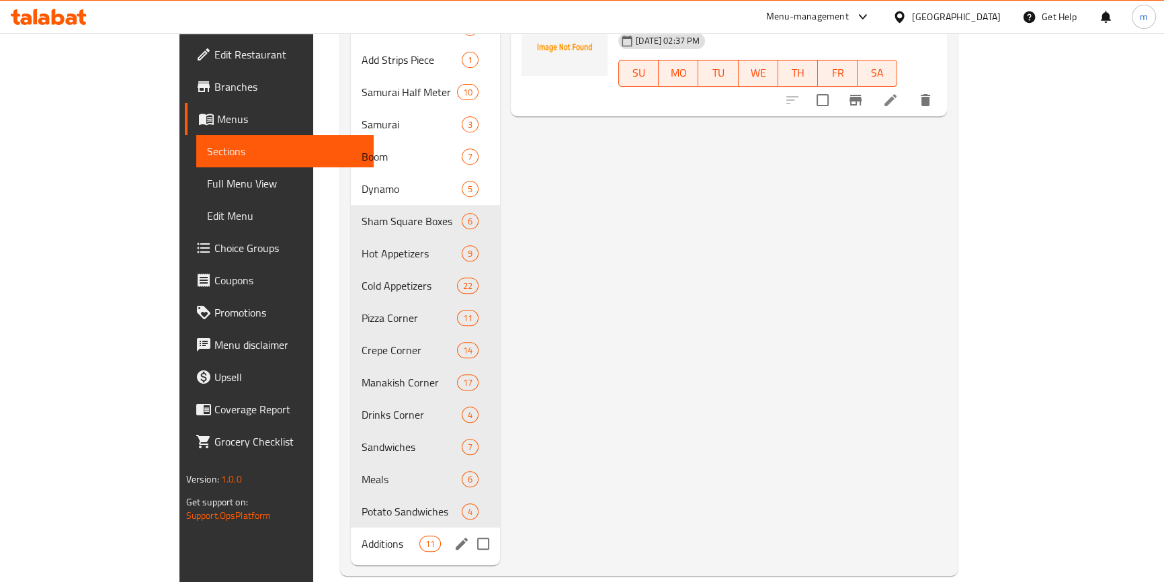
click at [410, 534] on div "Additions 11" at bounding box center [425, 544] width 149 height 32
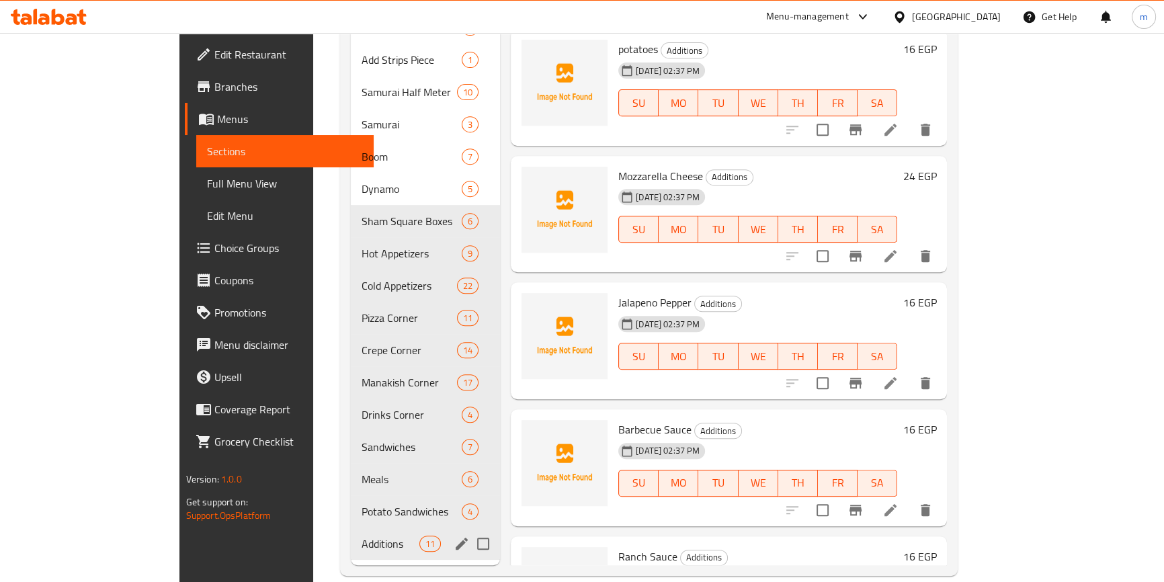
click at [454, 536] on icon "edit" at bounding box center [462, 544] width 16 height 16
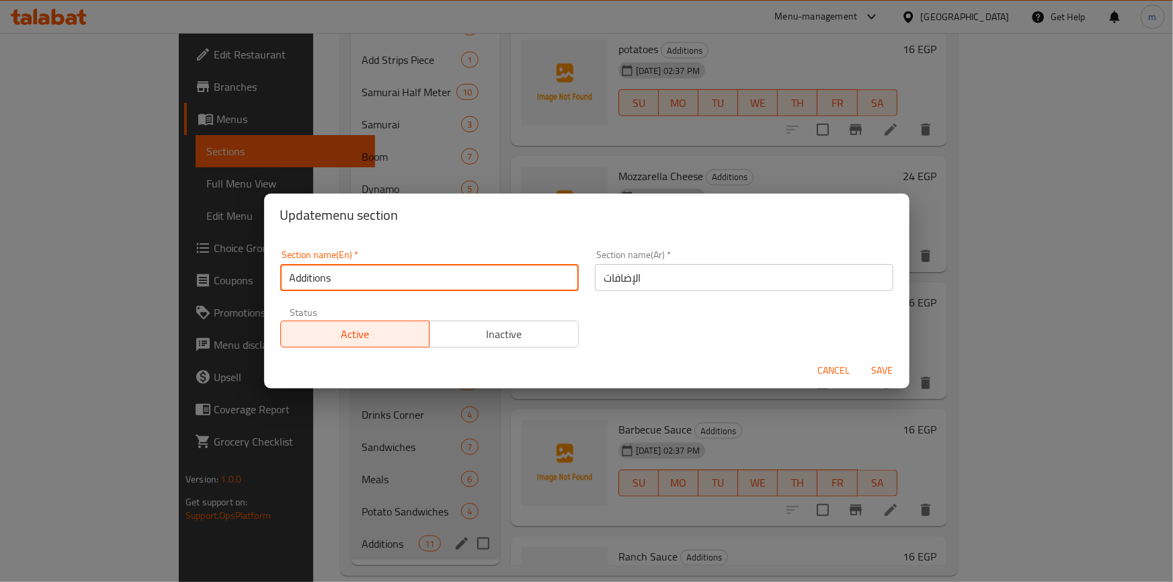
drag, startPoint x: 374, startPoint y: 276, endPoint x: 201, endPoint y: 274, distance: 172.7
click at [201, 274] on div "Update menu section Section name(En)   * Additions Section name(En) * Section n…" at bounding box center [586, 291] width 1173 height 582
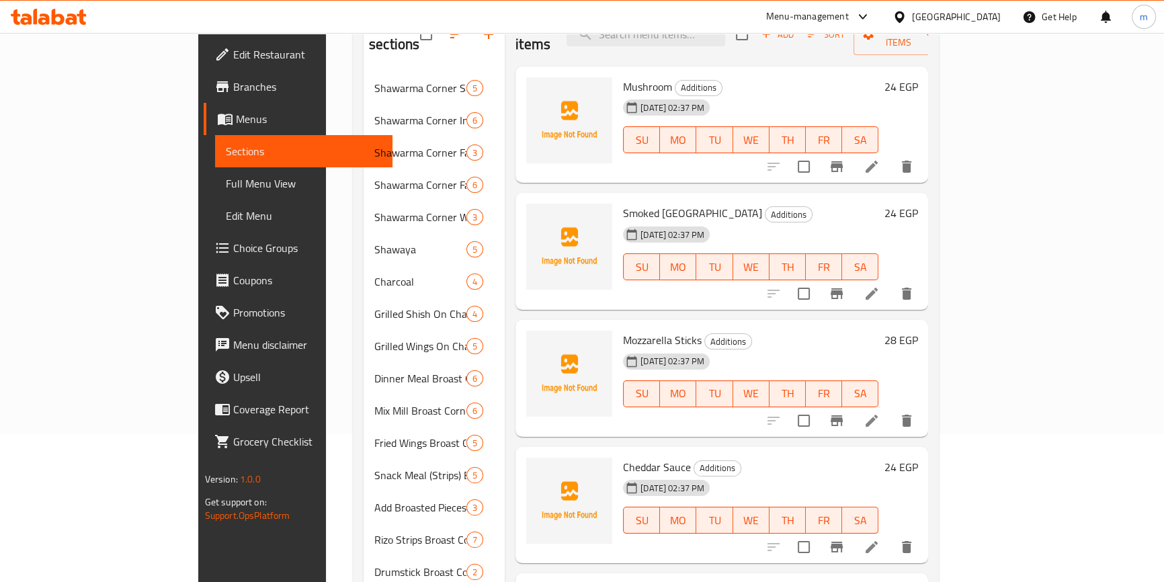
scroll to position [20, 0]
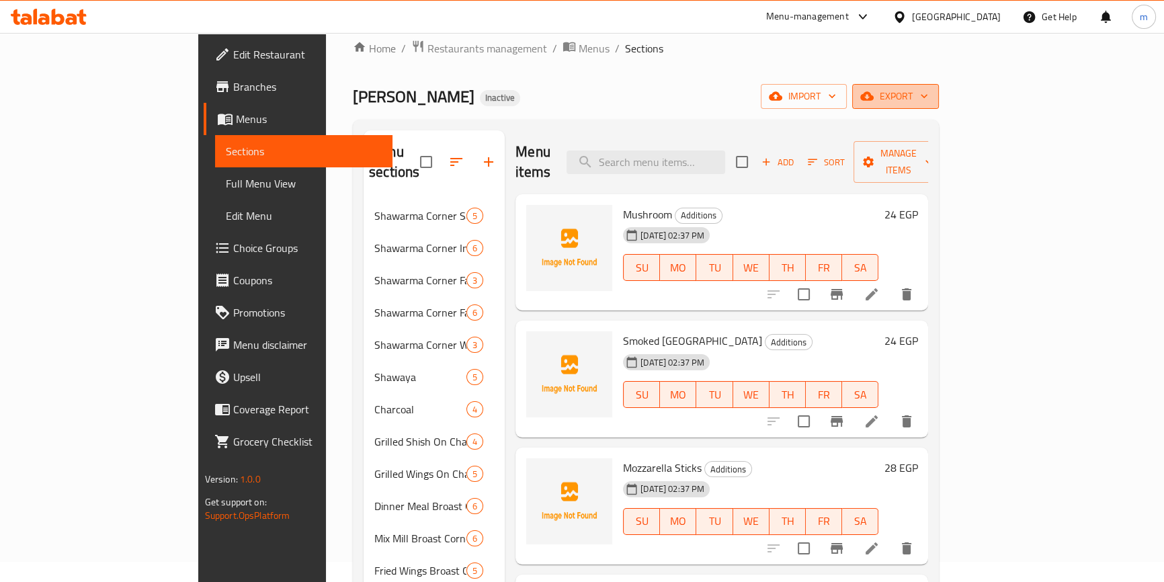
click at [939, 87] on button "export" at bounding box center [895, 96] width 87 height 25
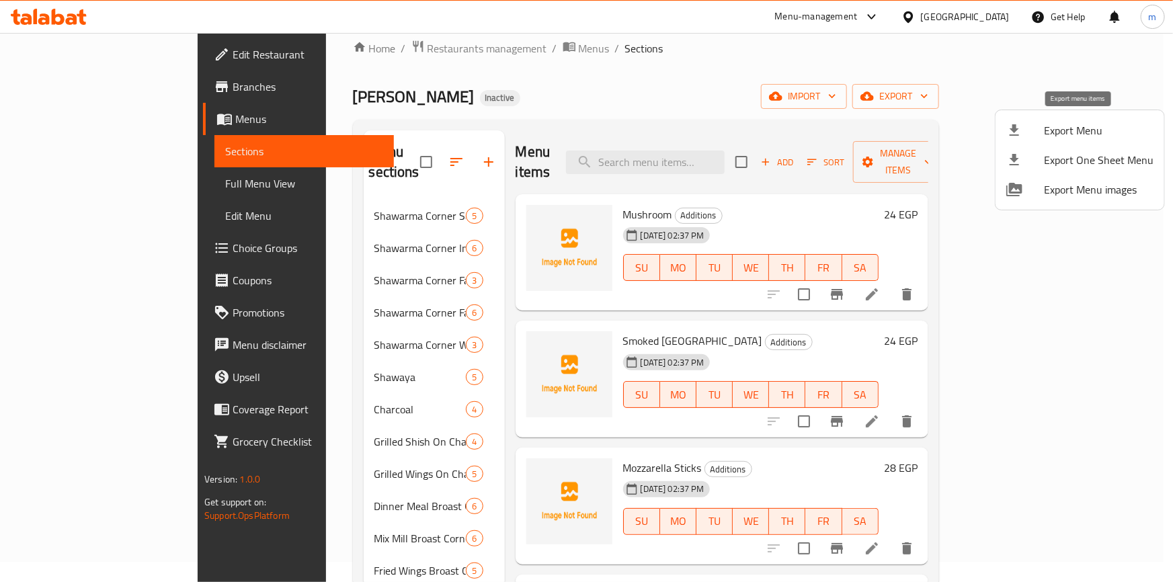
click at [1089, 138] on span "Export Menu" at bounding box center [1099, 130] width 110 height 16
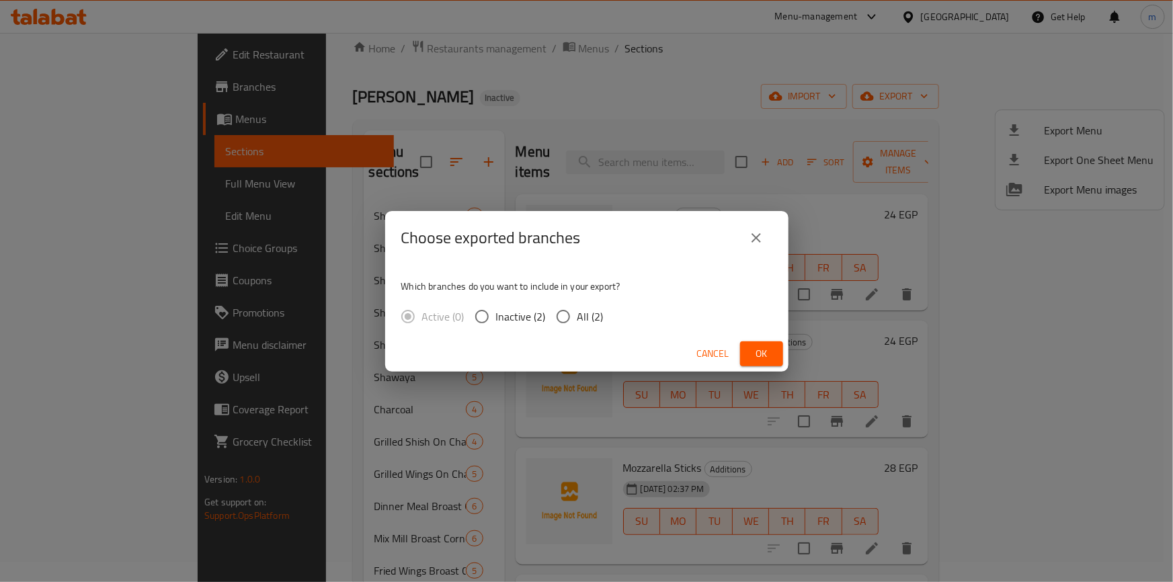
click at [591, 322] on span "All (2)" at bounding box center [590, 316] width 26 height 16
click at [577, 322] on input "All (2)" at bounding box center [563, 316] width 28 height 28
radio input "true"
click at [776, 357] on button "Ok" at bounding box center [761, 353] width 43 height 25
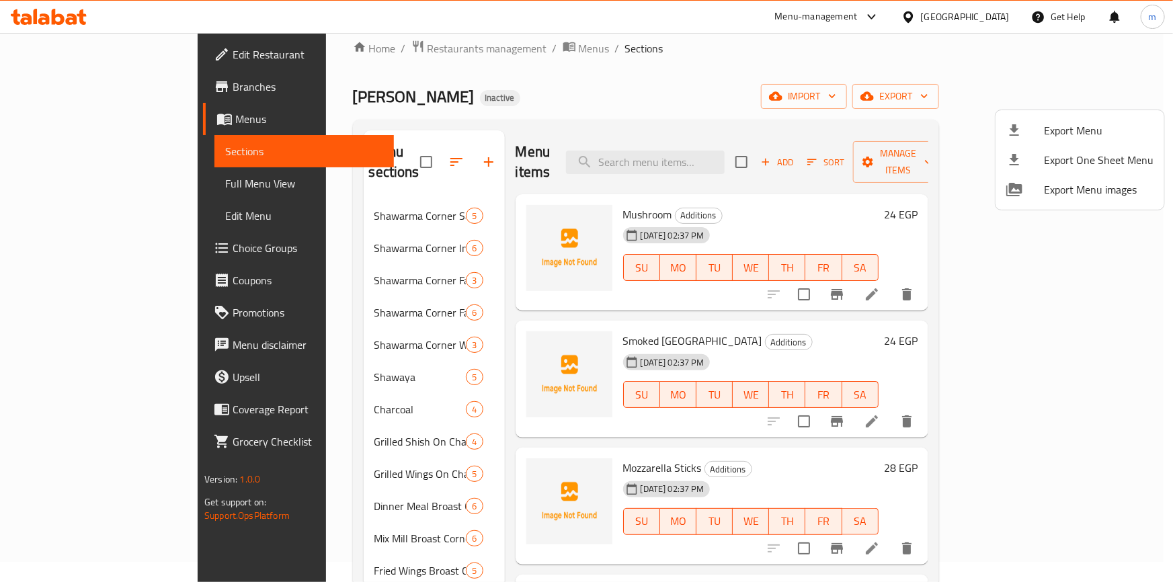
click at [457, 52] on div at bounding box center [586, 291] width 1173 height 582
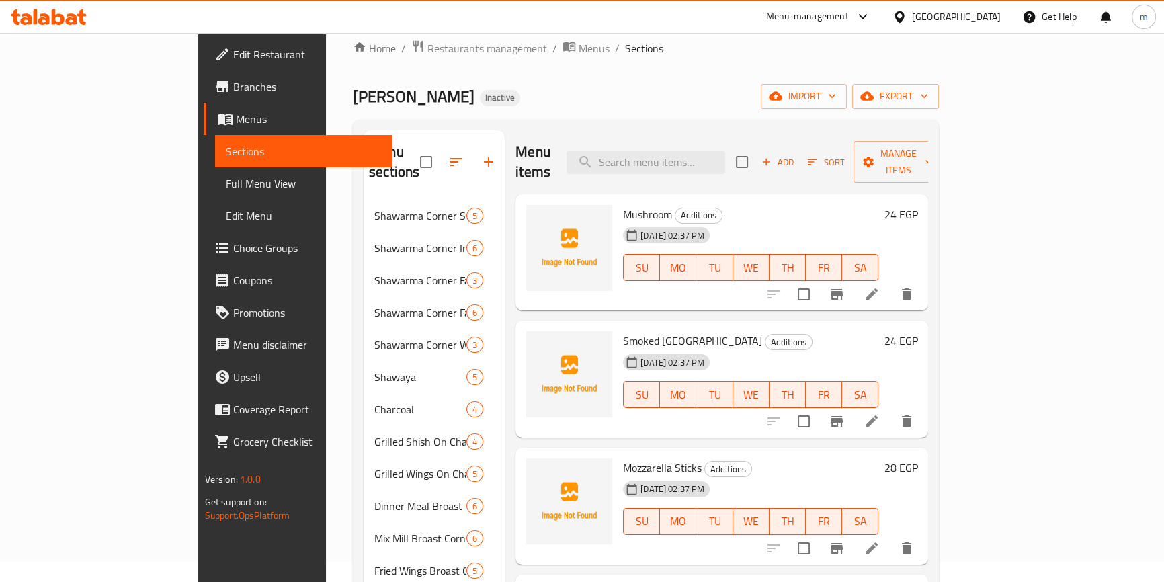
click at [579, 56] on span "Menus" at bounding box center [594, 48] width 31 height 16
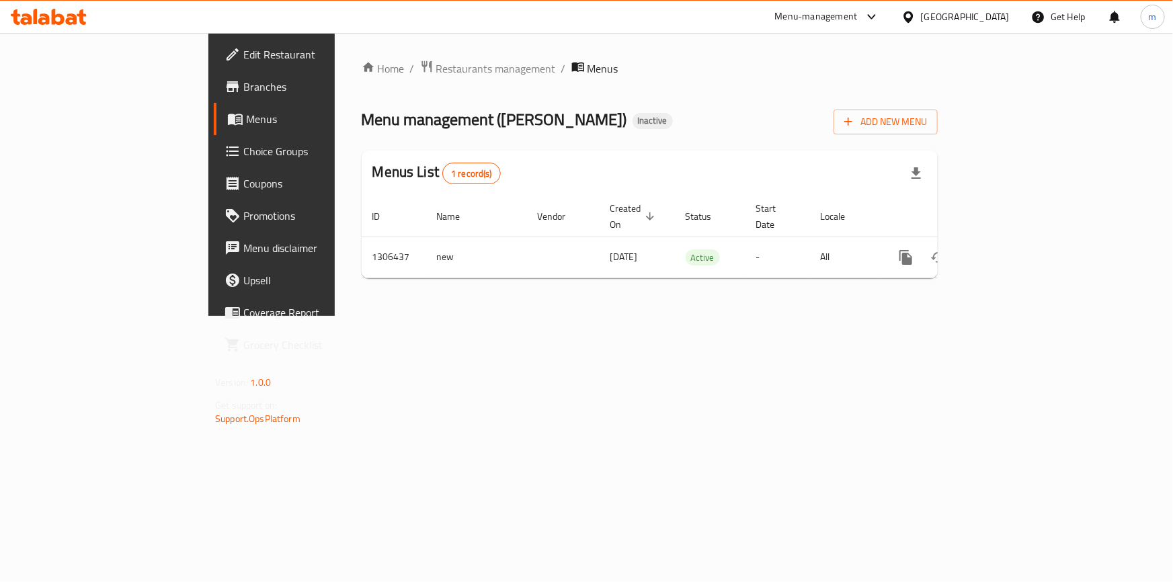
click at [214, 75] on link "Branches" at bounding box center [309, 87] width 190 height 32
click at [436, 63] on span "Restaurants management" at bounding box center [496, 68] width 120 height 16
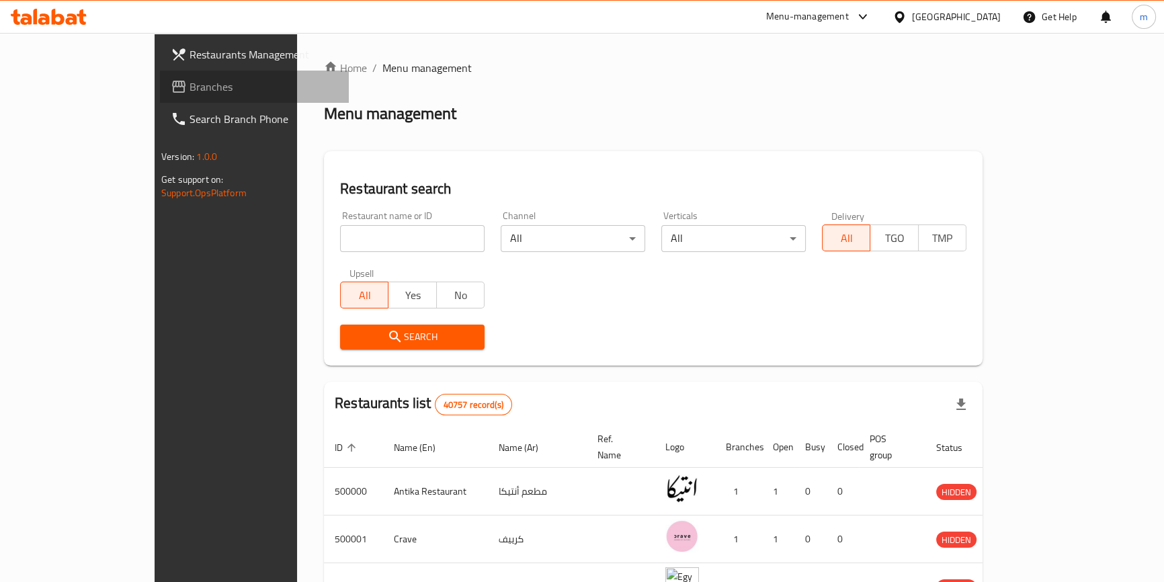
click at [190, 89] on span "Branches" at bounding box center [264, 87] width 149 height 16
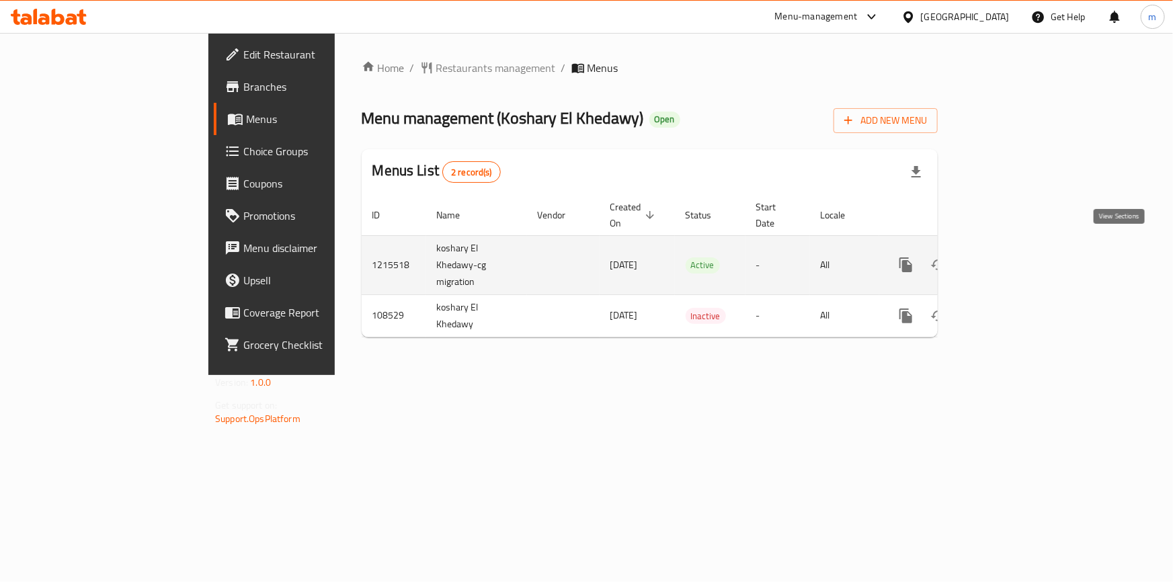
click at [1009, 259] on icon "enhanced table" at bounding box center [1003, 265] width 12 height 12
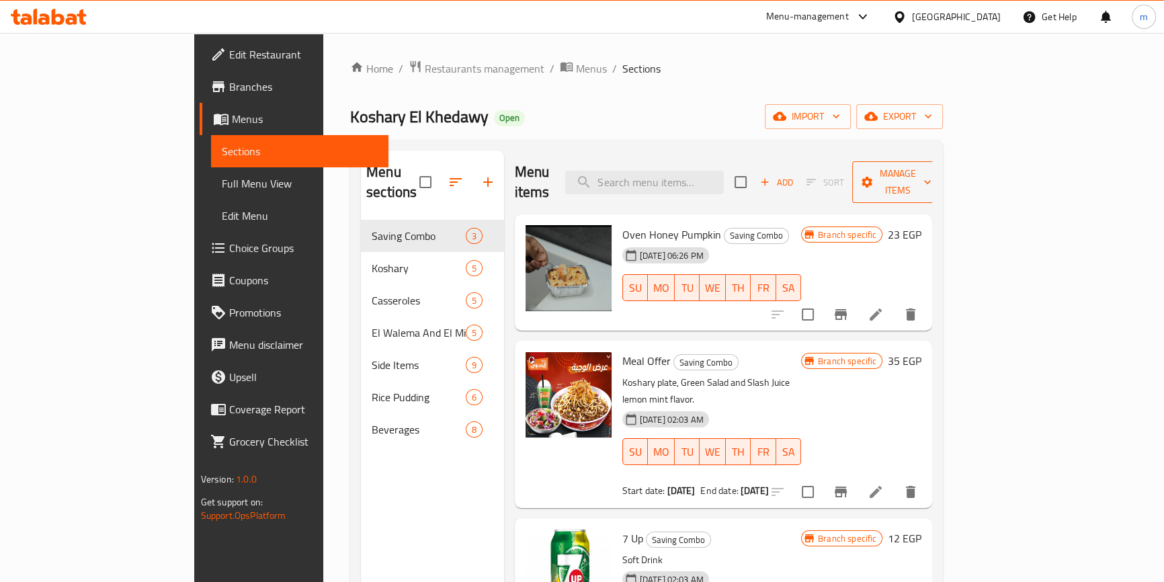
click at [942, 161] on button "Manage items" at bounding box center [897, 182] width 90 height 42
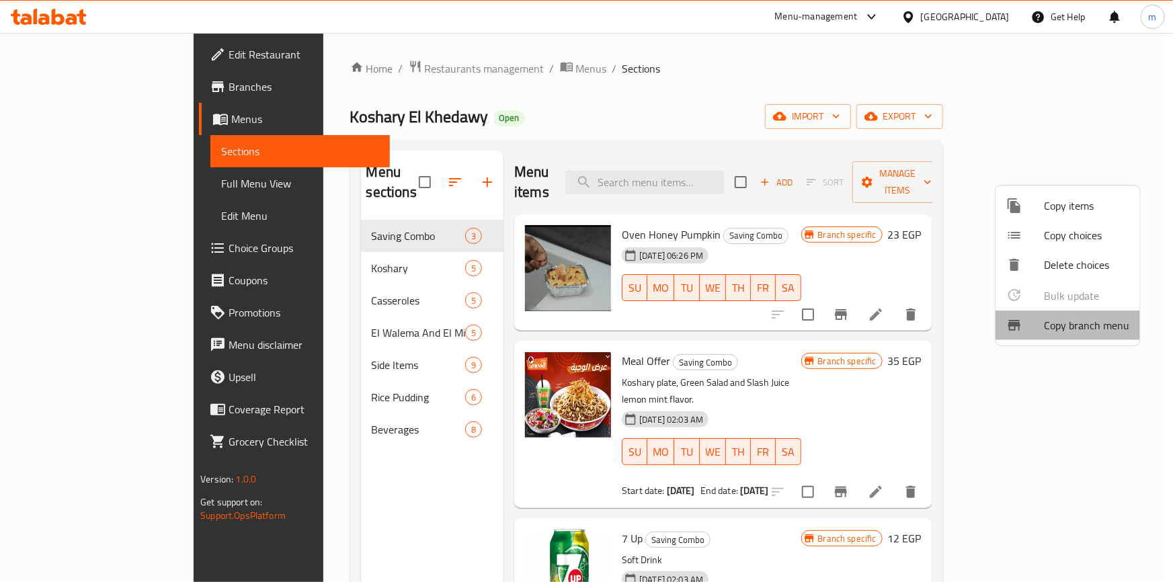
click at [1080, 335] on li "Copy branch menu" at bounding box center [1067, 326] width 144 height 30
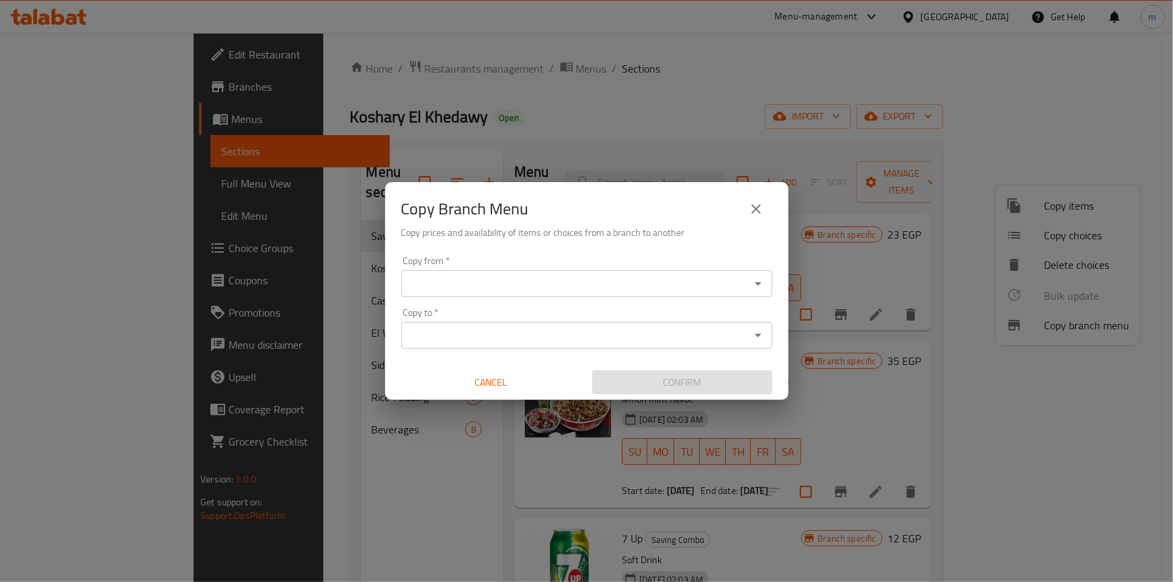
click at [438, 287] on input "Copy from   *" at bounding box center [575, 283] width 341 height 19
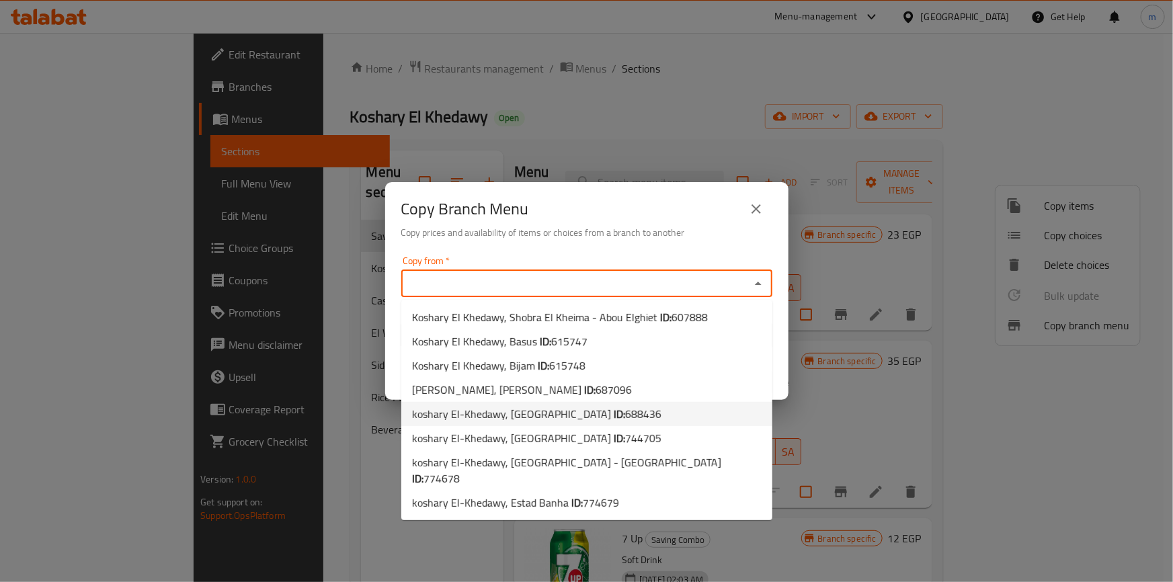
click at [614, 411] on b "ID:" at bounding box center [619, 414] width 11 height 20
type input "koshary El-Khedawy, [GEOGRAPHIC_DATA]"
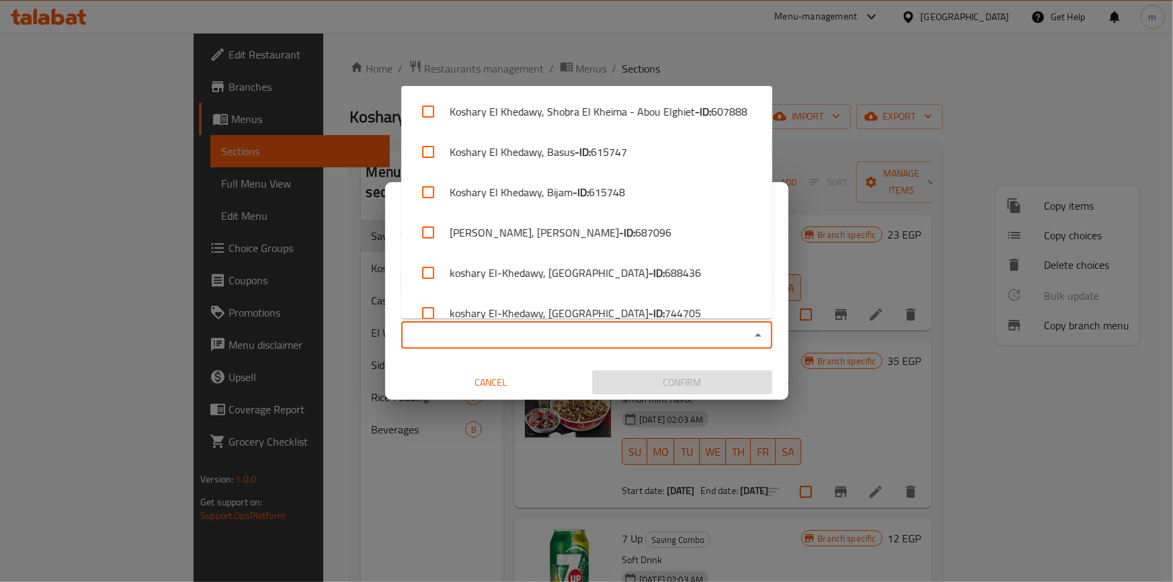
click at [597, 337] on input "Copy to   *" at bounding box center [575, 335] width 341 height 19
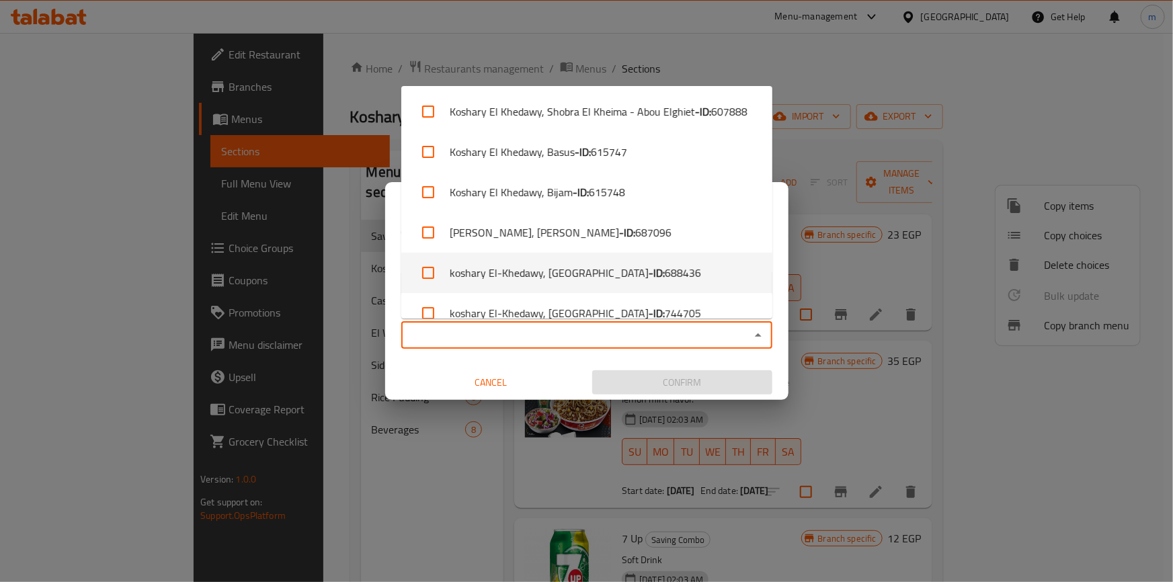
scroll to position [100, 0]
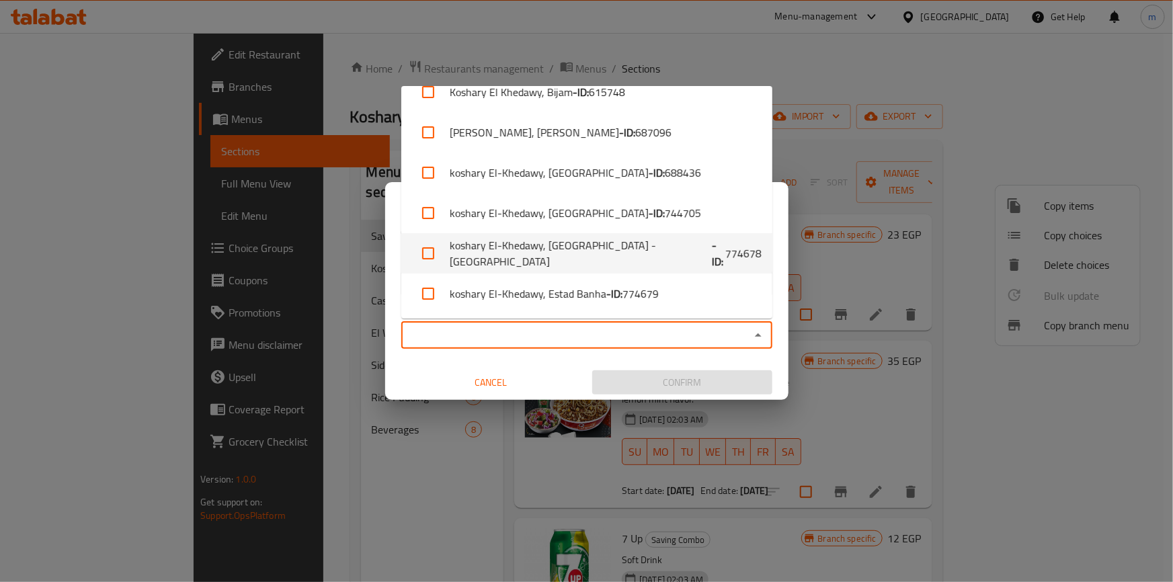
click at [649, 253] on li "koshary El-Khedawy, [GEOGRAPHIC_DATA] - [GEOGRAPHIC_DATA] - ID: 774678" at bounding box center [586, 253] width 371 height 40
checkbox input "true"
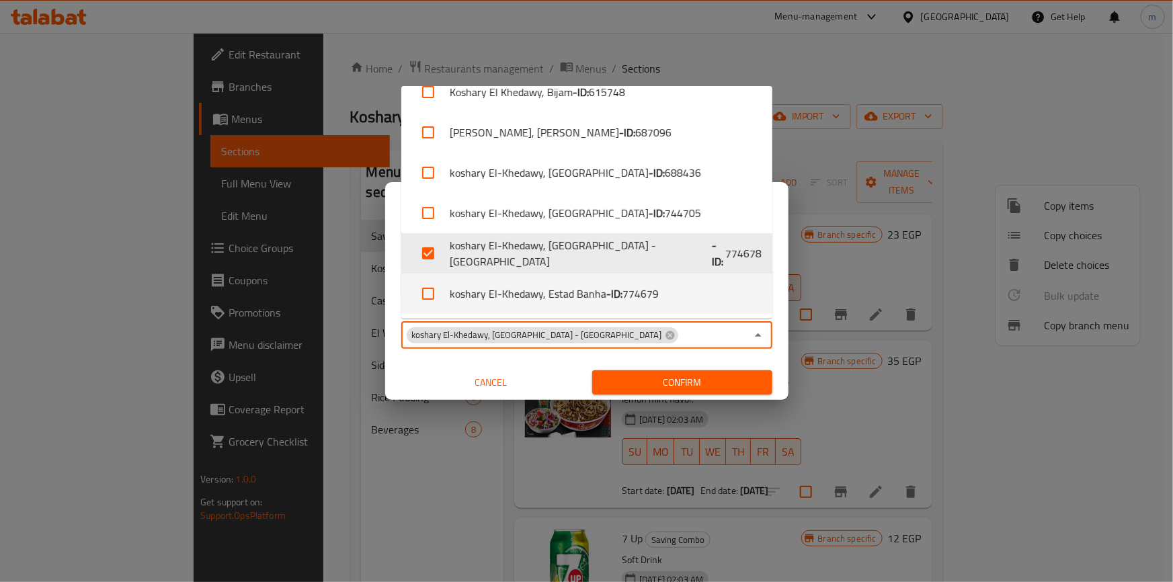
click at [694, 383] on span "Confirm" at bounding box center [682, 382] width 159 height 17
